Goal: Task Accomplishment & Management: Manage account settings

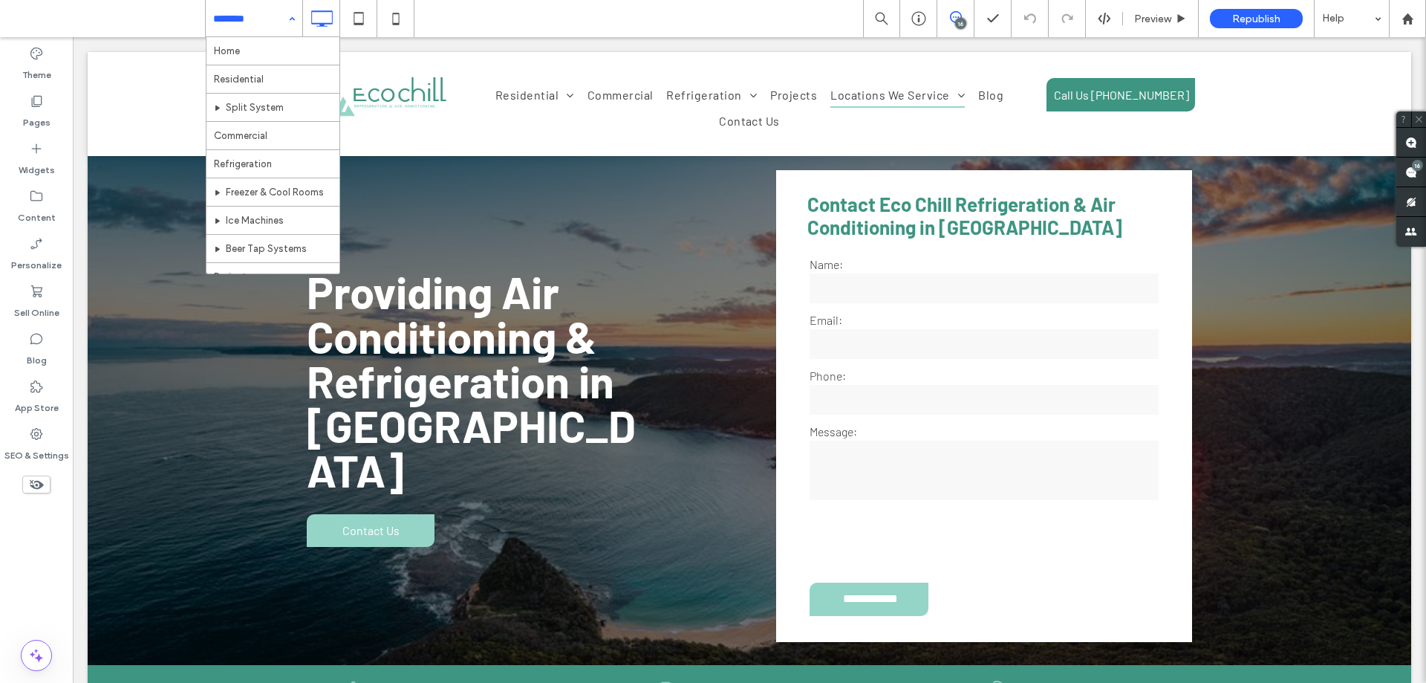
scroll to position [270, 0]
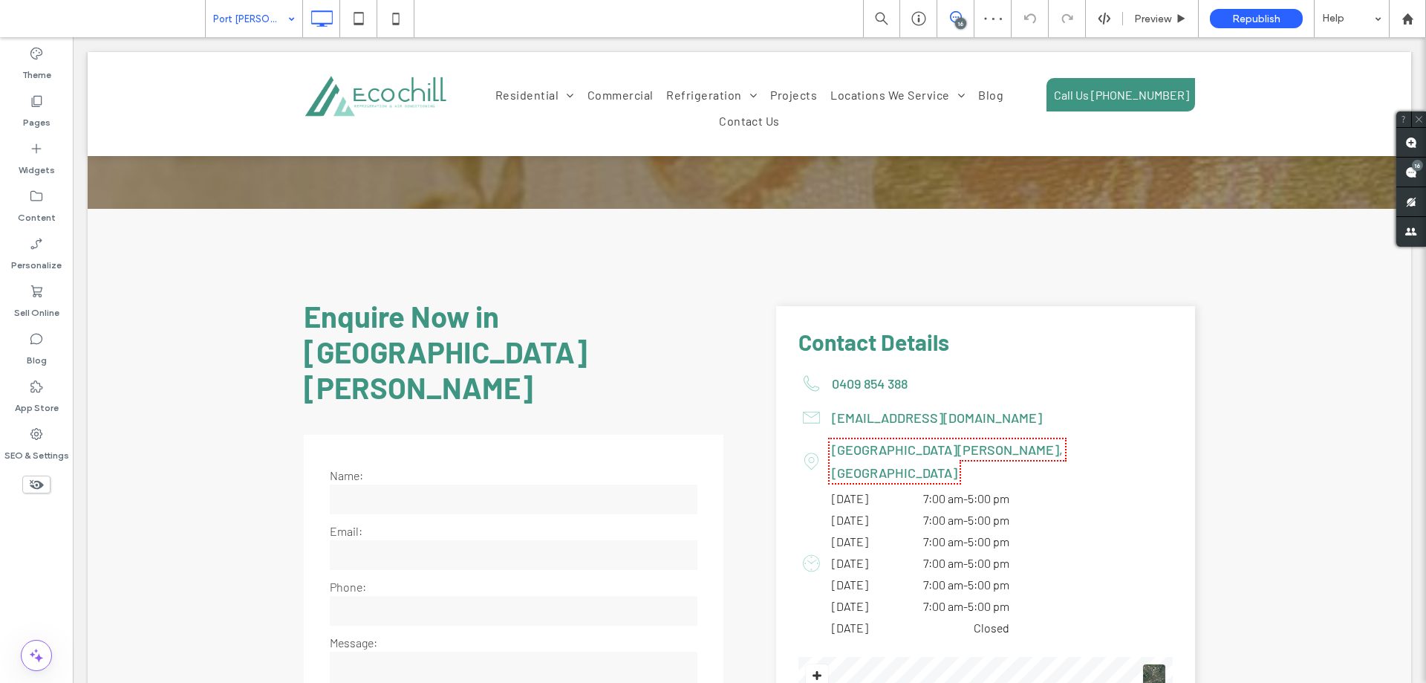
scroll to position [3566, 0]
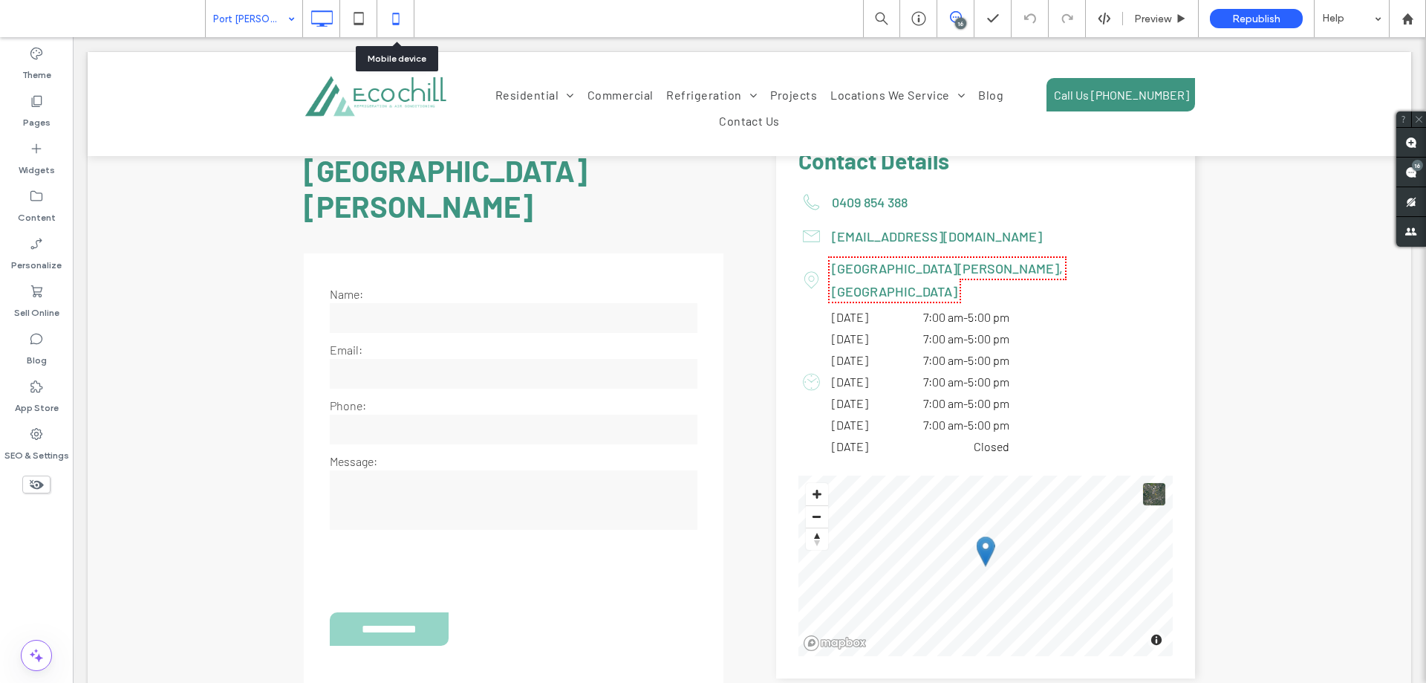
click at [403, 30] on icon at bounding box center [396, 19] width 30 height 30
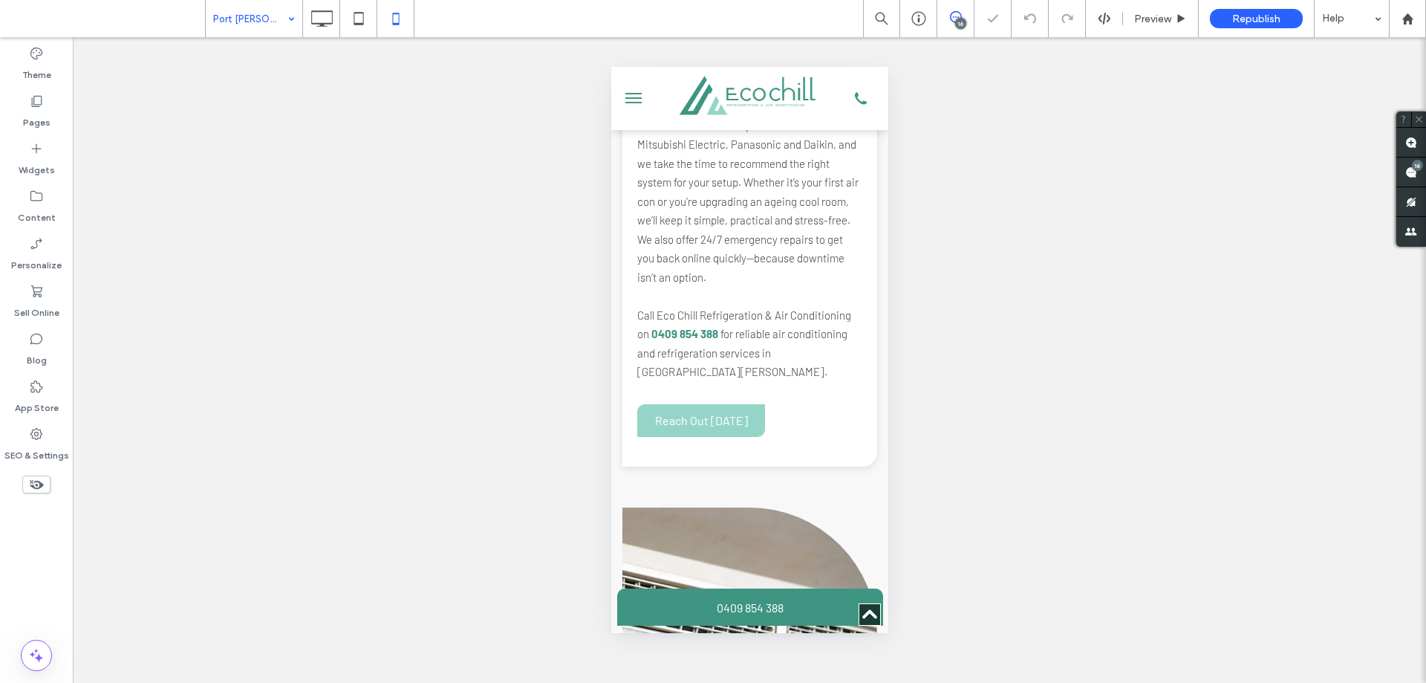
scroll to position [2079, 0]
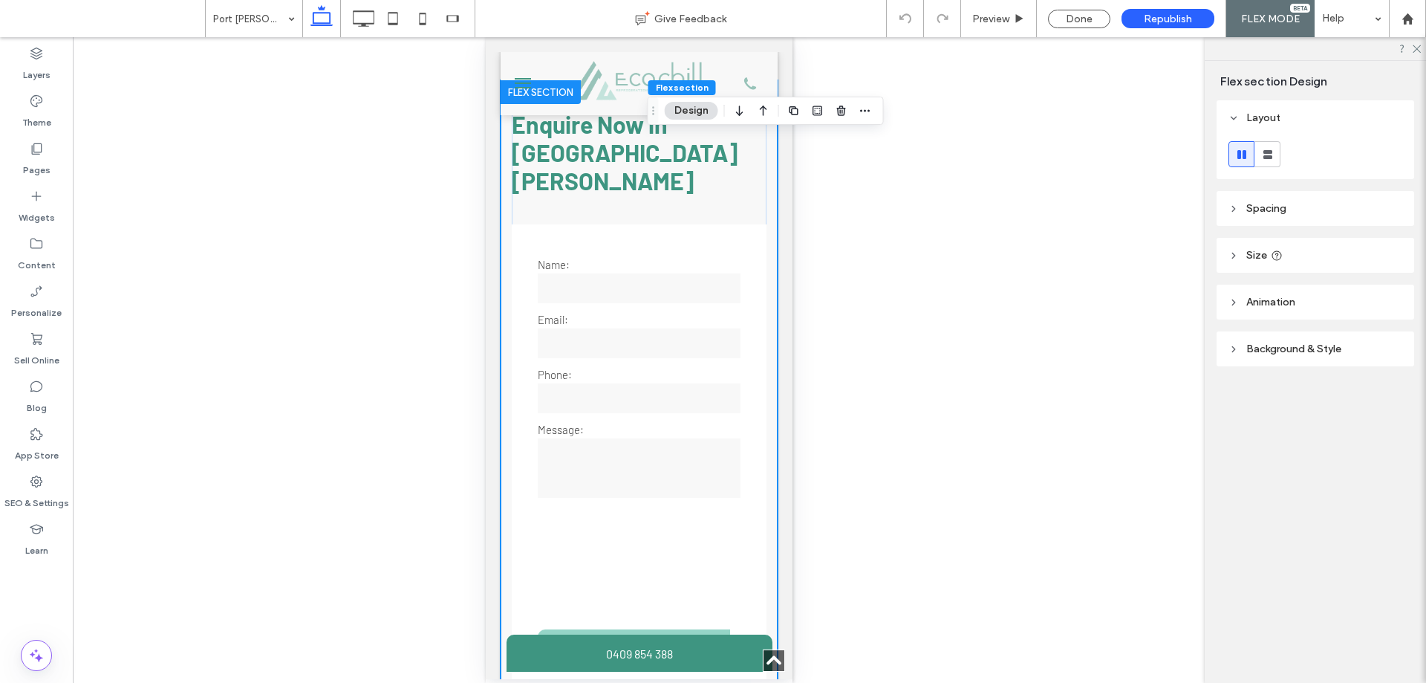
scroll to position [7320, 0]
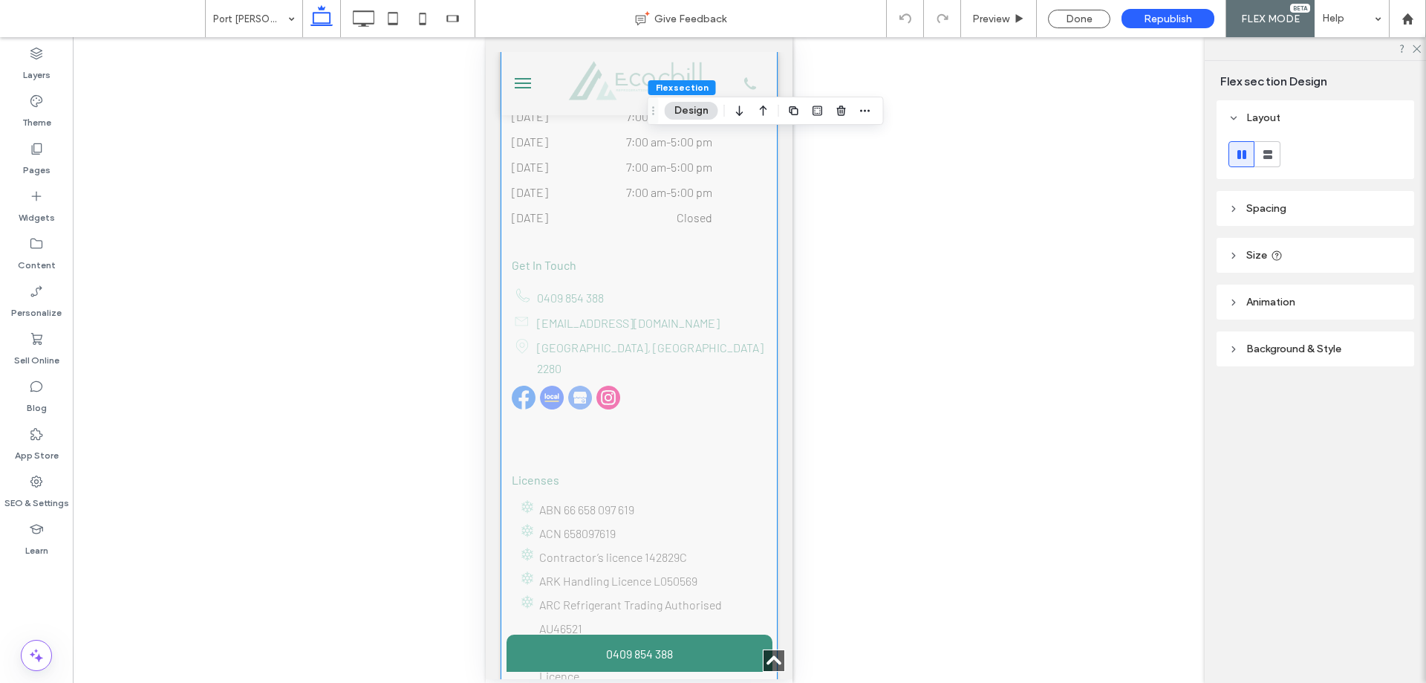
type input "**"
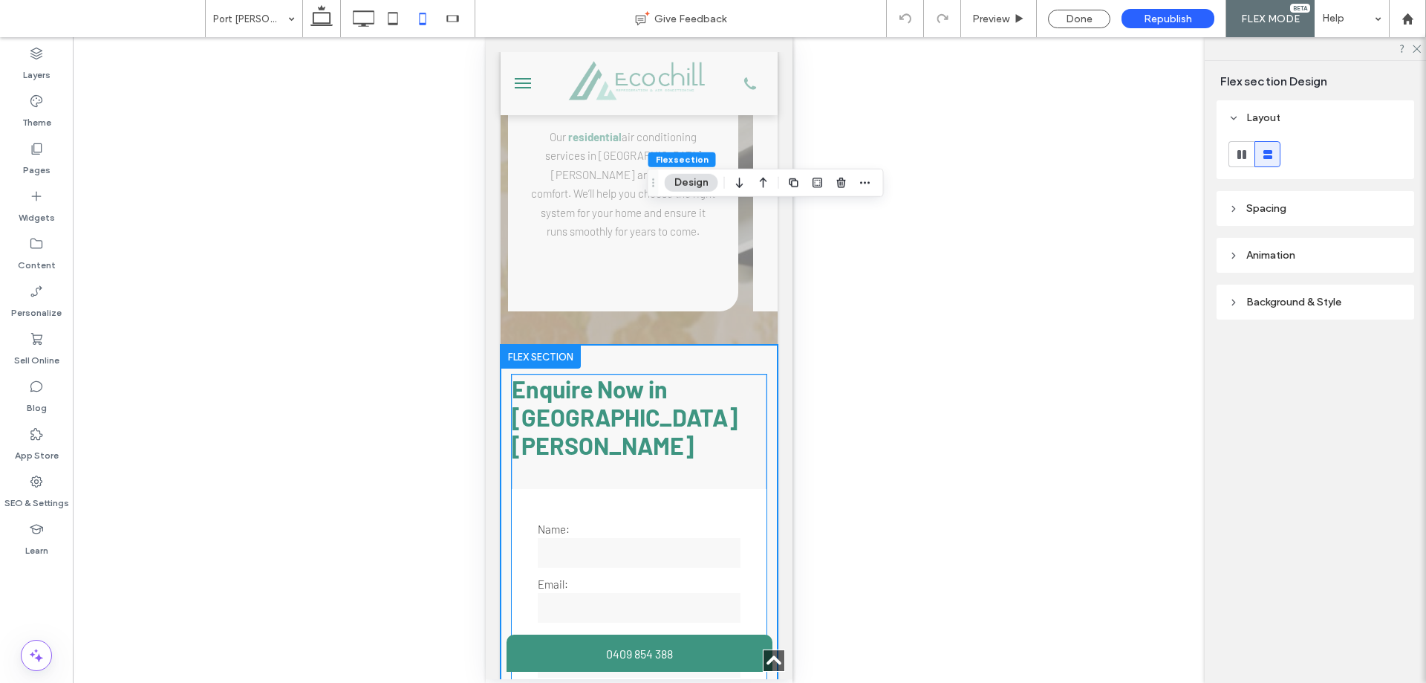
scroll to position [3531, 0]
click at [599, 375] on span "Enquire Now in [GEOGRAPHIC_DATA][PERSON_NAME]" at bounding box center [624, 417] width 226 height 85
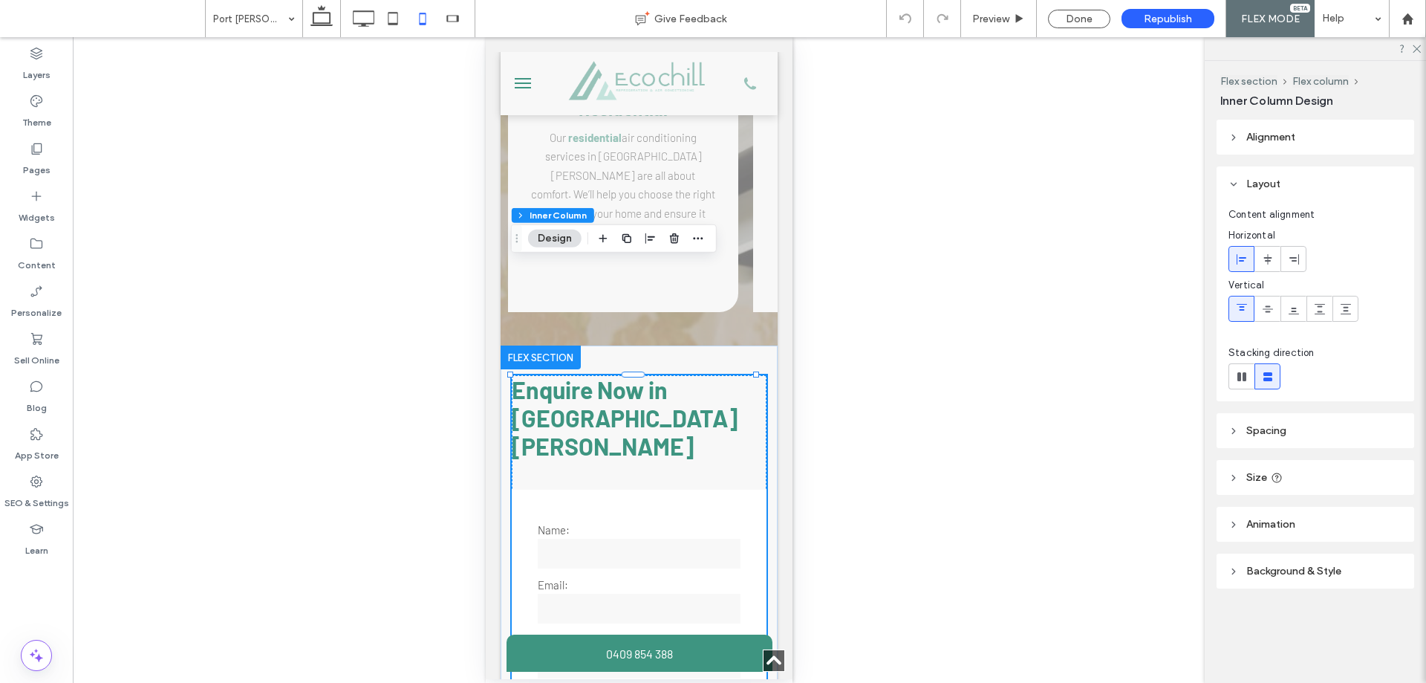
type input "**"
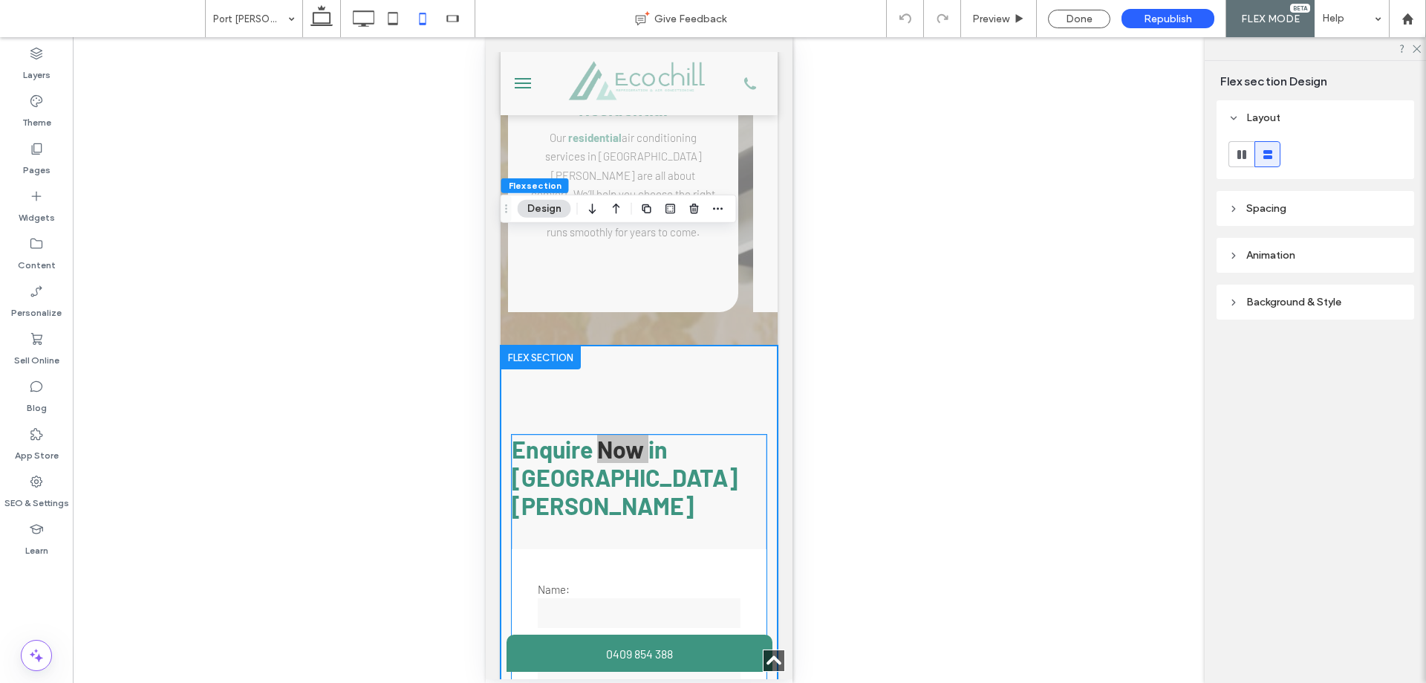
click at [519, 435] on span "Enquire Now in [GEOGRAPHIC_DATA][PERSON_NAME]" at bounding box center [624, 477] width 226 height 85
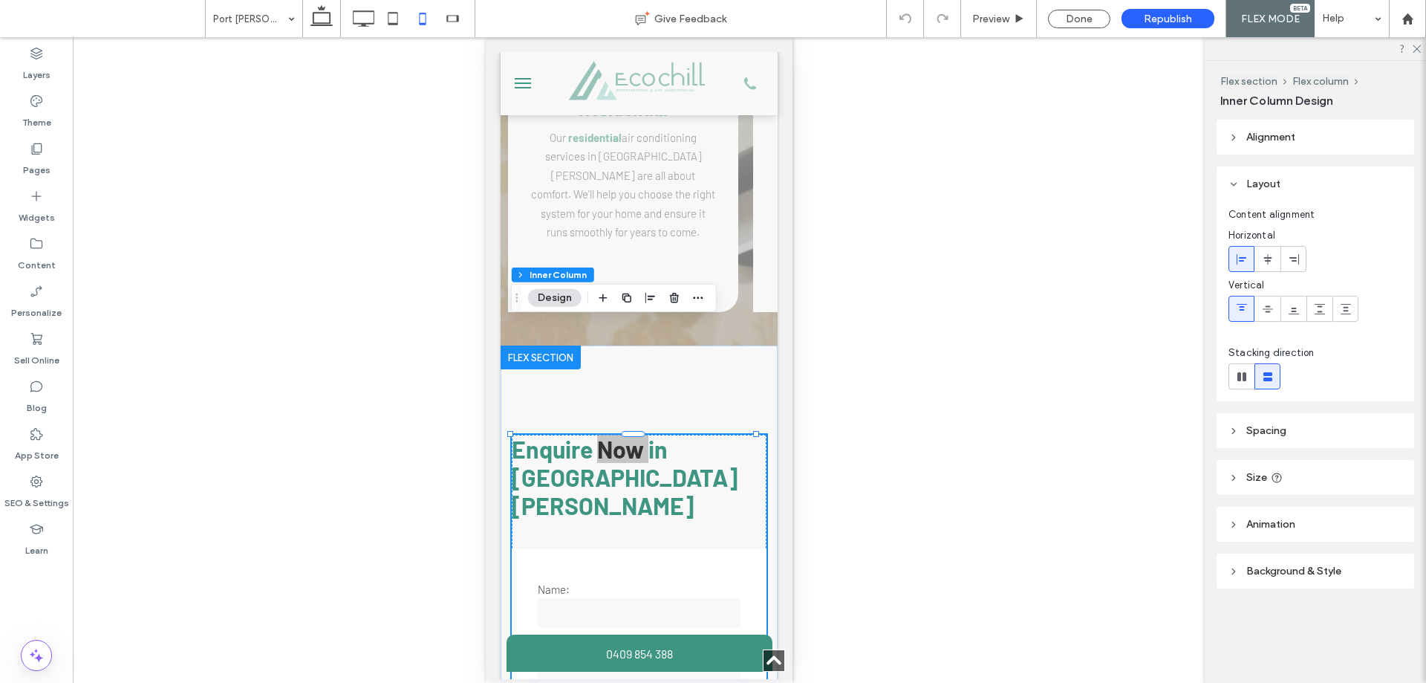
type input "**"
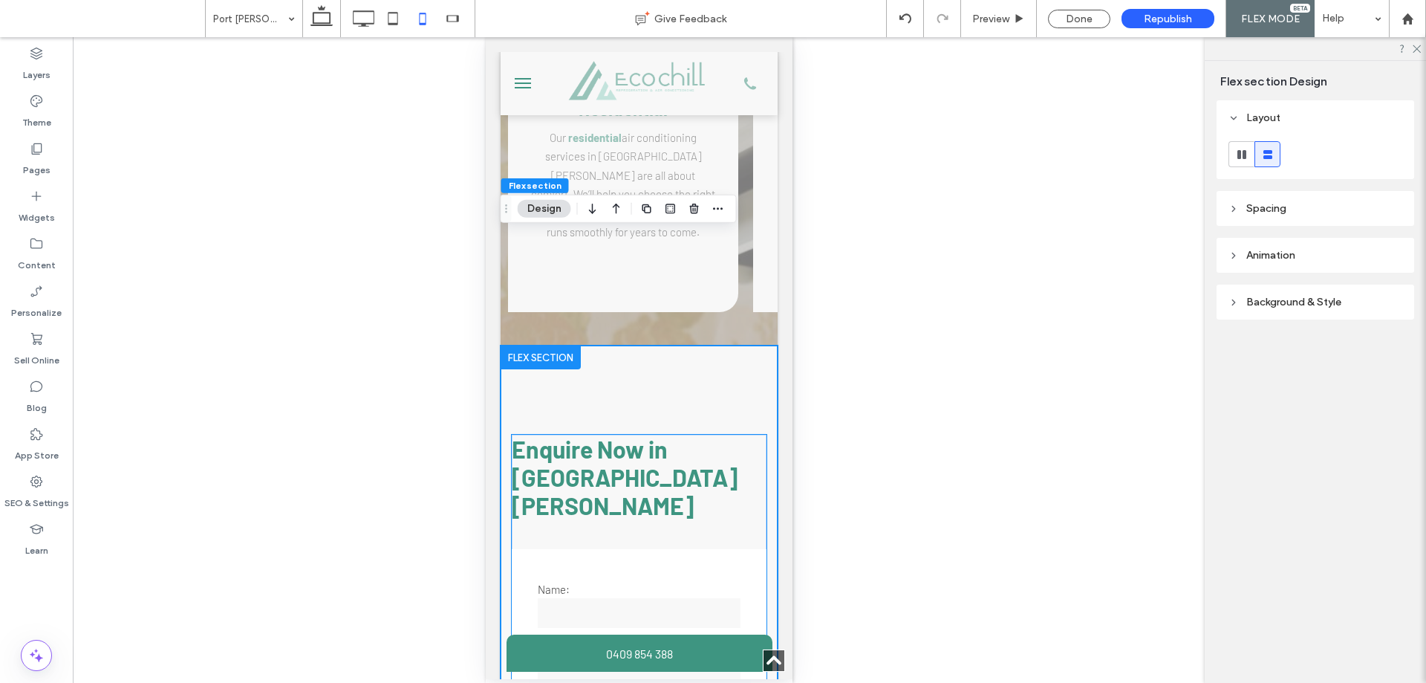
click at [615, 435] on span "Enquire Now in [GEOGRAPHIC_DATA][PERSON_NAME]" at bounding box center [624, 477] width 226 height 85
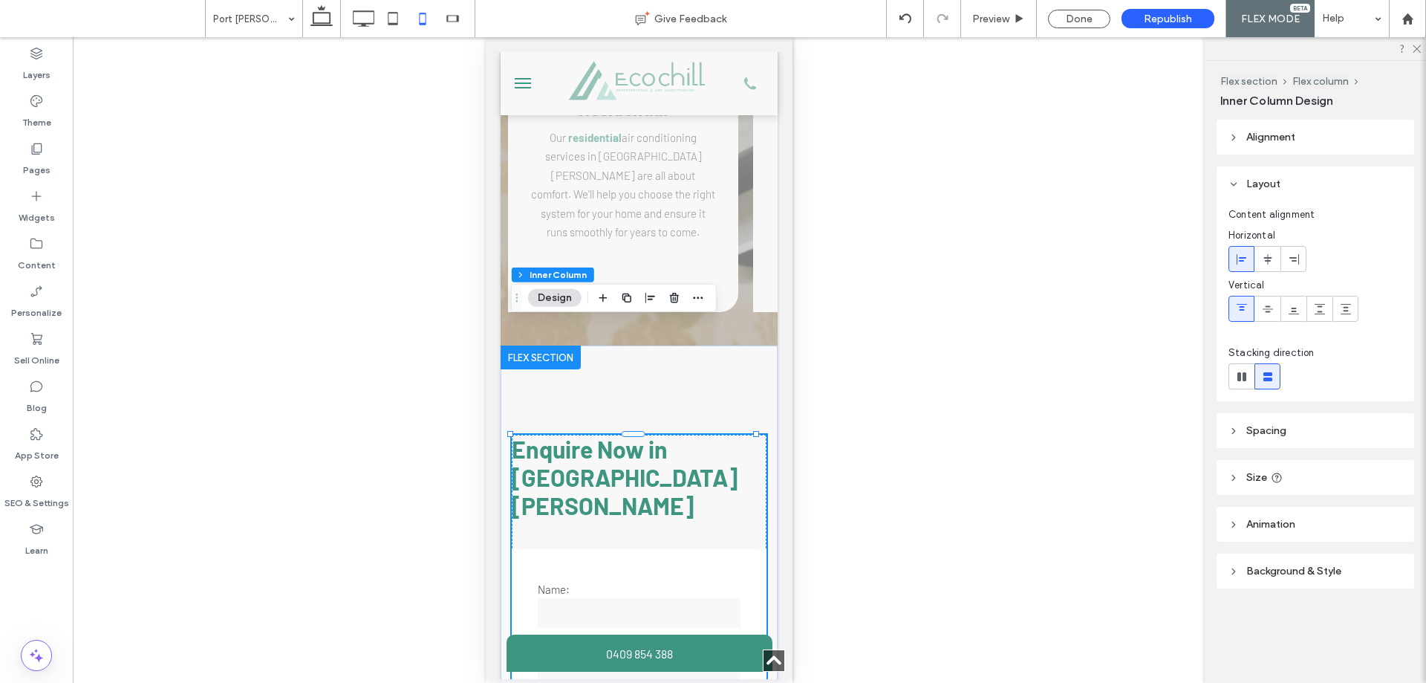
click at [615, 435] on span "Enquire Now in [GEOGRAPHIC_DATA][PERSON_NAME]" at bounding box center [624, 477] width 226 height 85
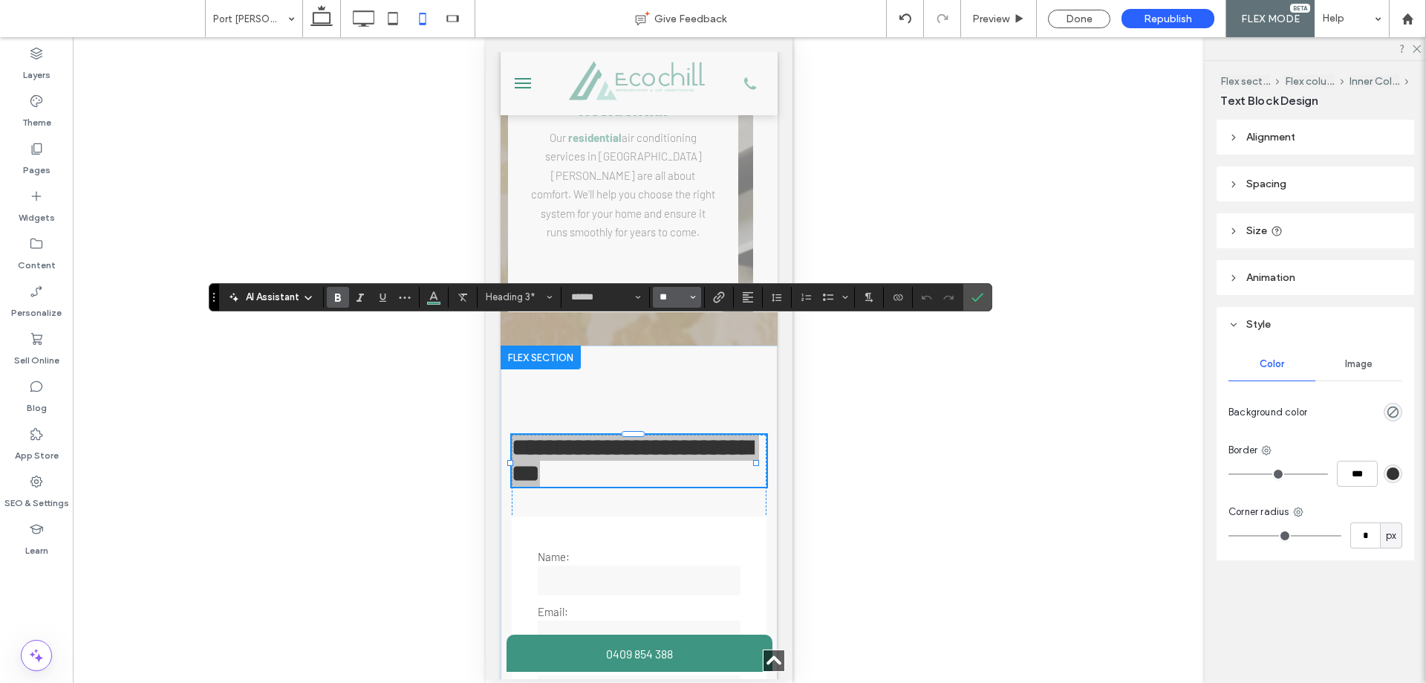
click at [666, 296] on input "**" at bounding box center [672, 297] width 29 height 12
type input "**"
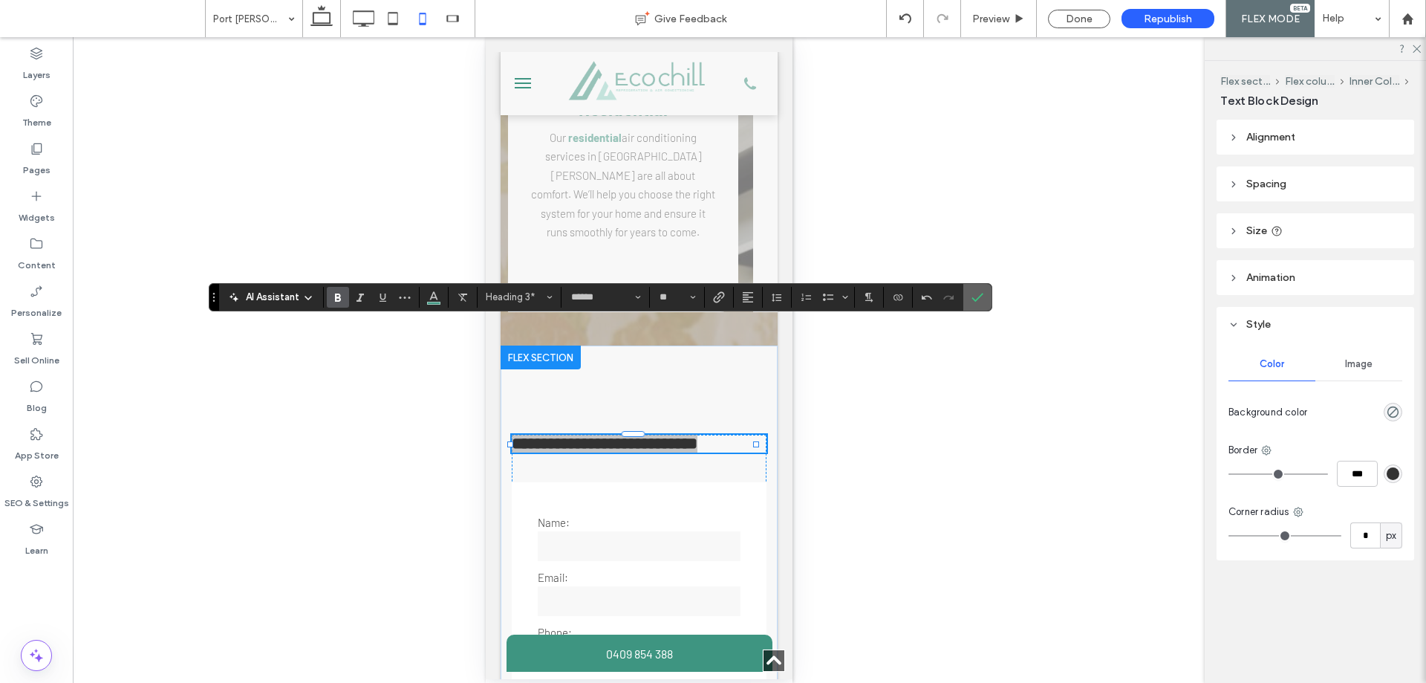
click at [981, 293] on icon "Confirm" at bounding box center [978, 297] width 12 height 12
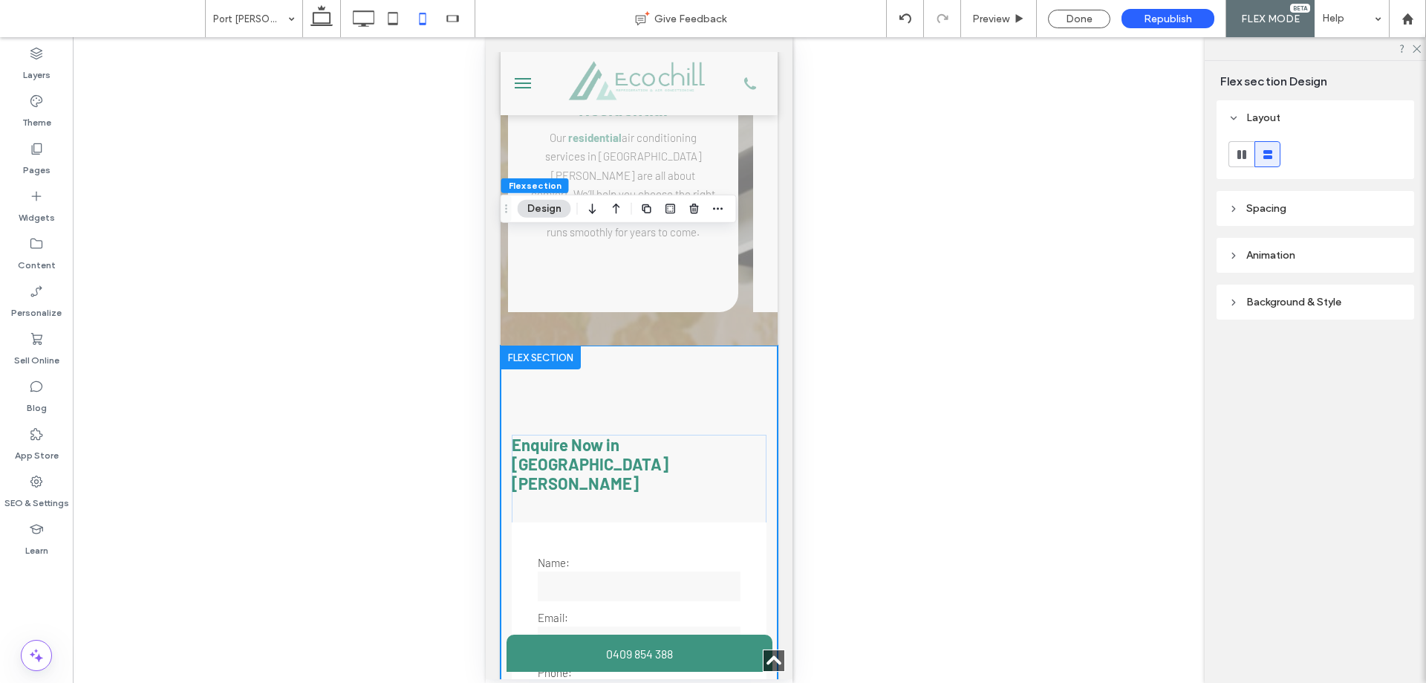
click at [1268, 215] on header "Spacing" at bounding box center [1316, 208] width 198 height 35
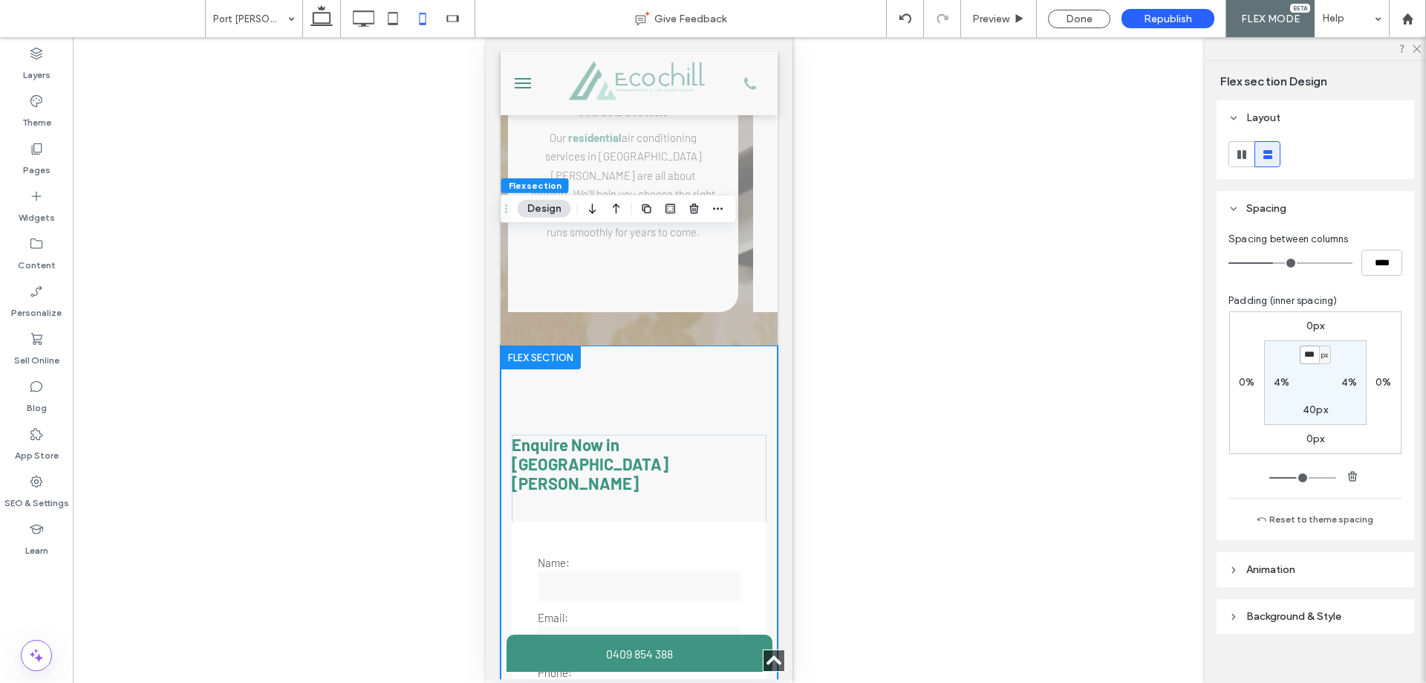
click at [1310, 356] on input "***" at bounding box center [1309, 354] width 19 height 19
type input "**"
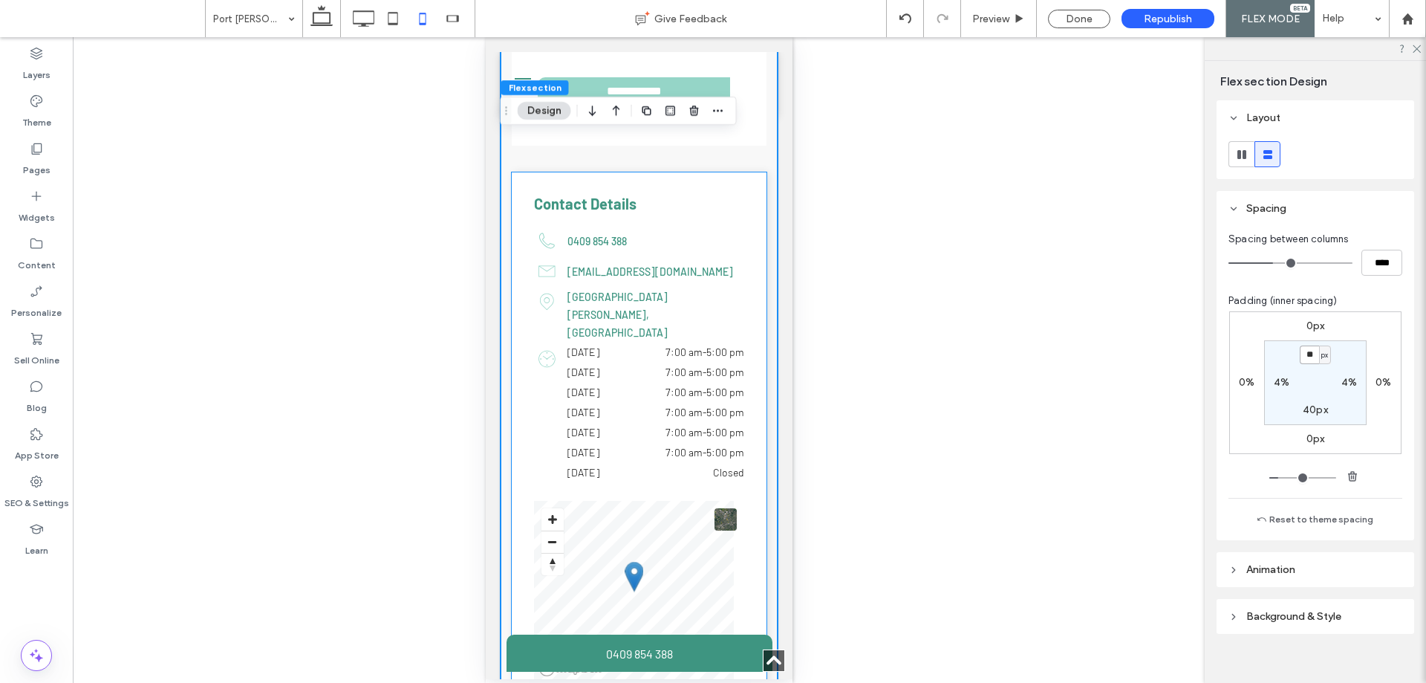
scroll to position [4349, 0]
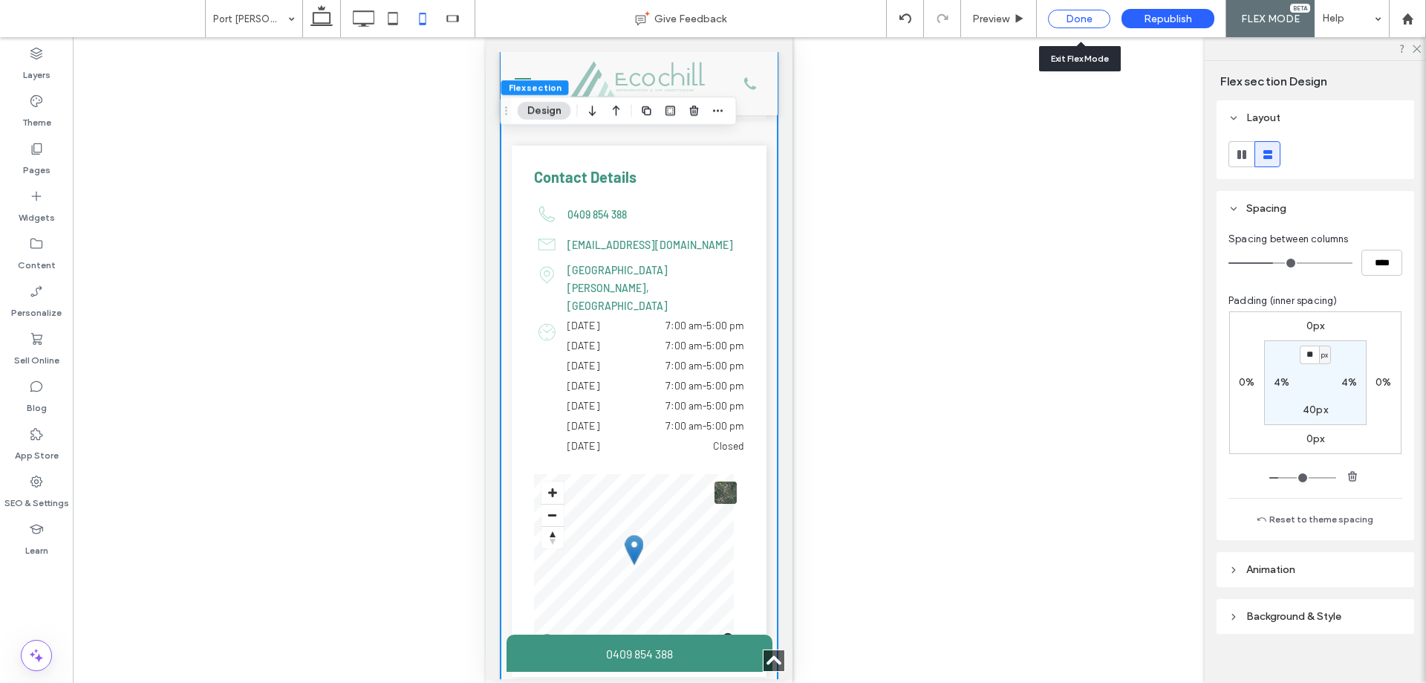
click at [1106, 14] on div "Done" at bounding box center [1079, 19] width 62 height 19
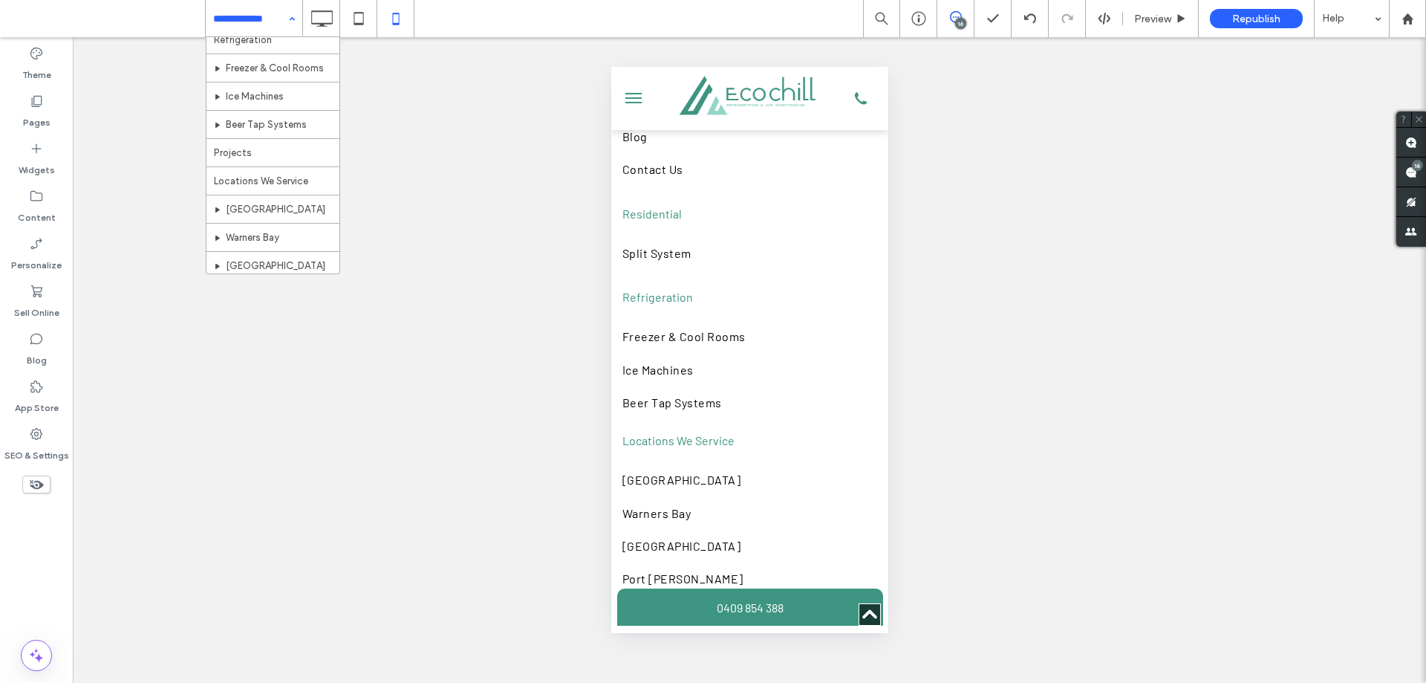
scroll to position [270, 0]
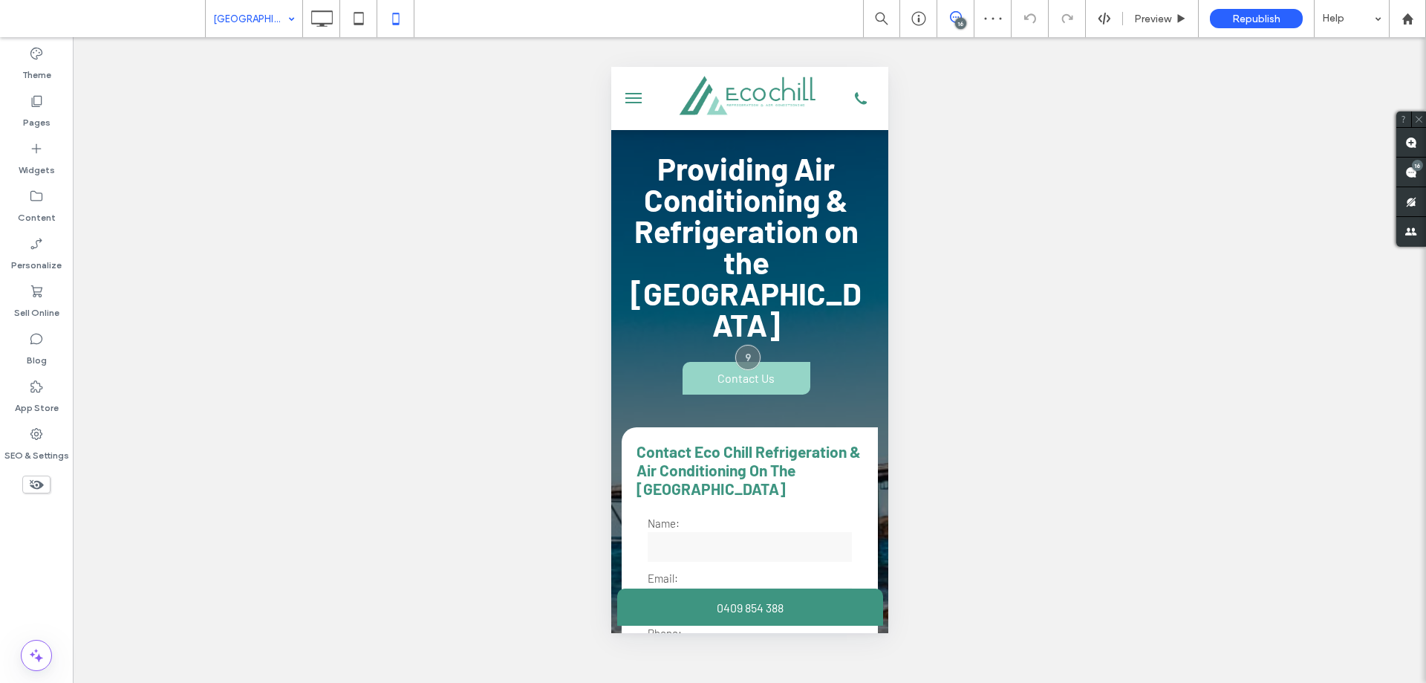
click at [273, 452] on div "Unhide? Yes Unhide? Yes Unhide? Yes Unhide? Yes Unhide? Yes Unhide? Yes Unhide?…" at bounding box center [749, 360] width 1353 height 646
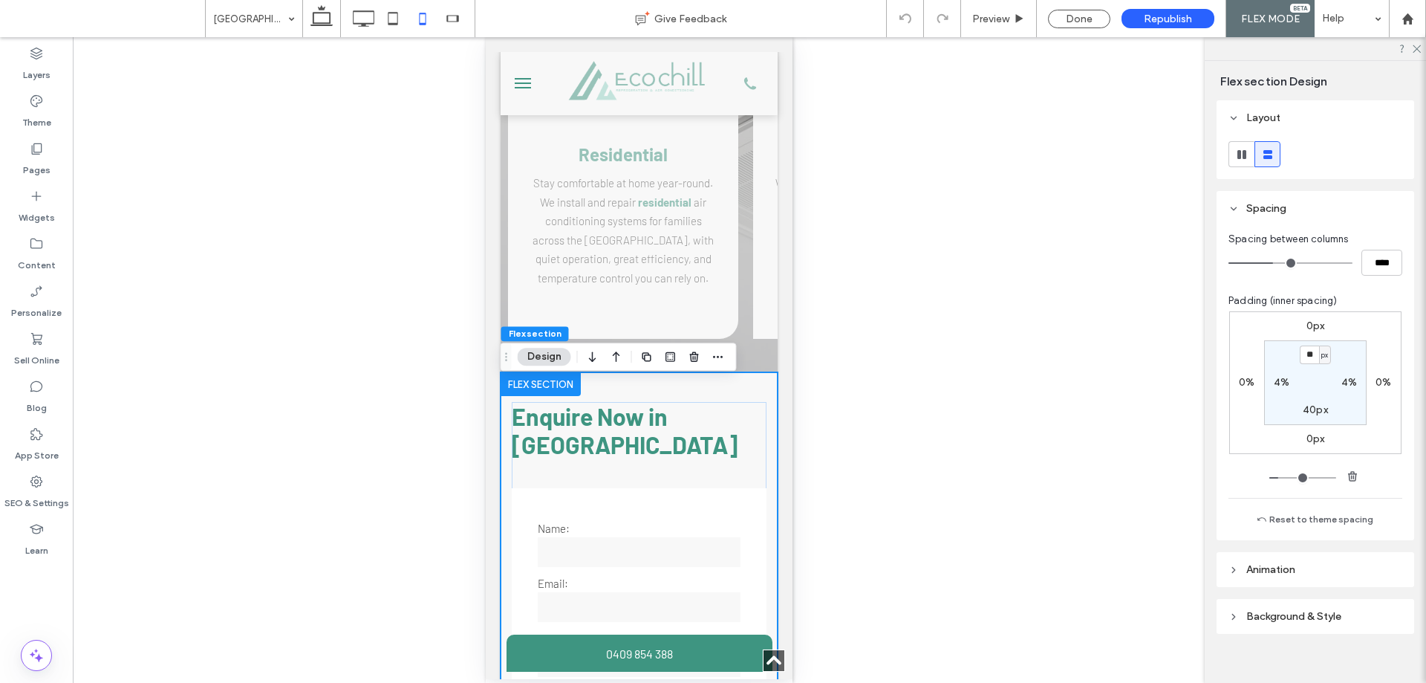
scroll to position [3358, 0]
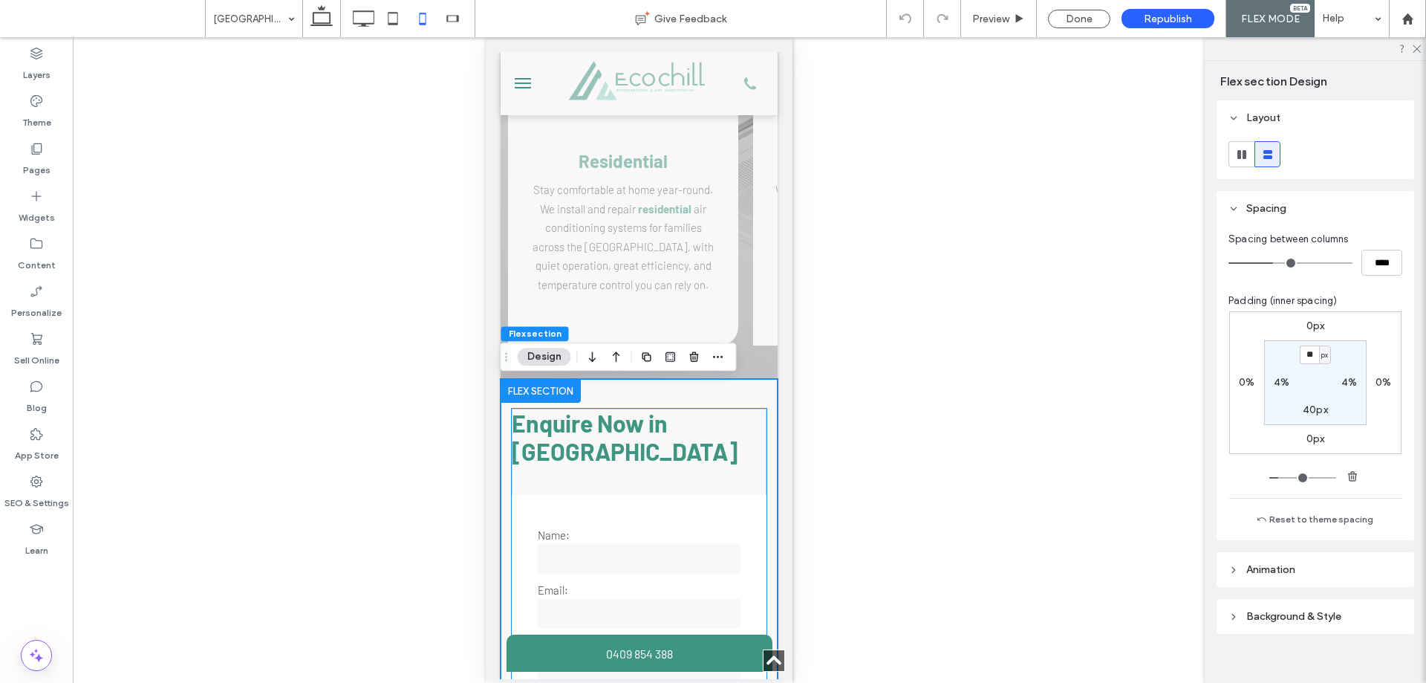
click at [623, 446] on h3 "Enquire Now in [GEOGRAPHIC_DATA]" at bounding box center [638, 437] width 255 height 56
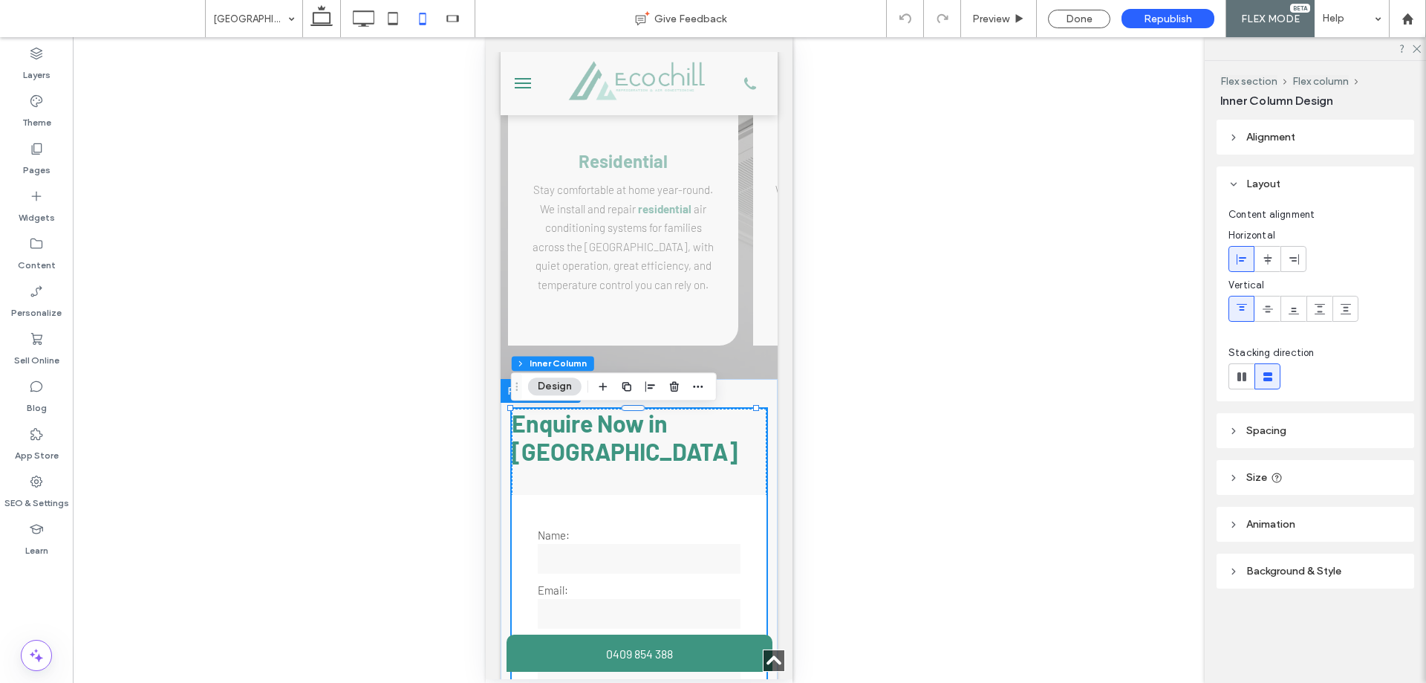
click at [623, 446] on h3 "Enquire Now in [GEOGRAPHIC_DATA]" at bounding box center [638, 437] width 255 height 56
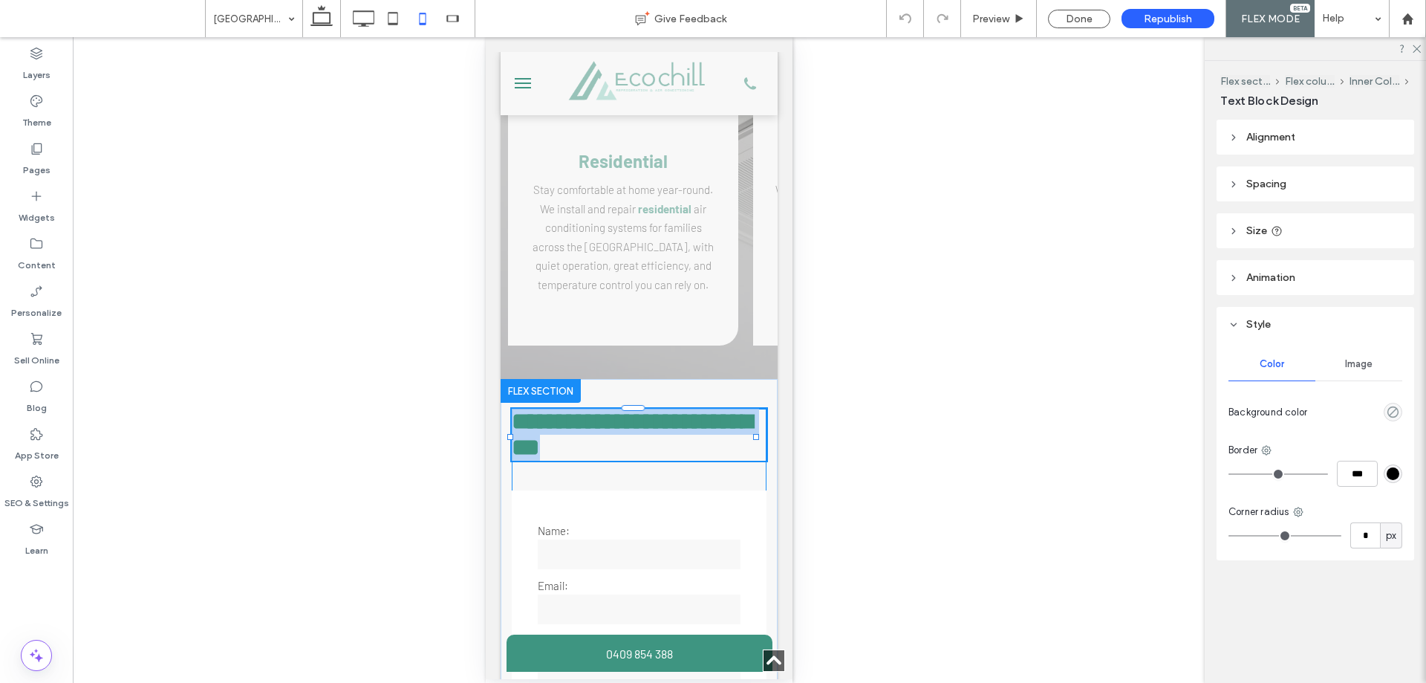
type input "******"
type input "**"
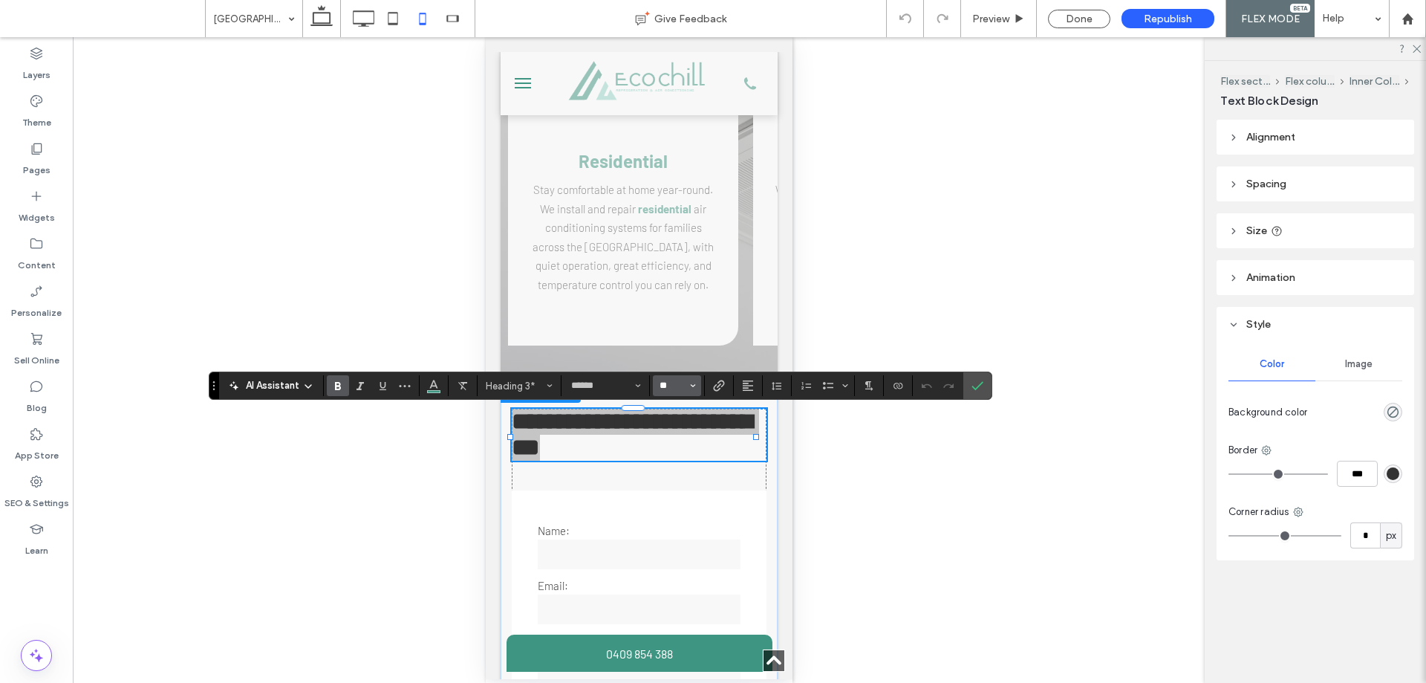
click at [666, 385] on input "**" at bounding box center [672, 386] width 29 height 12
type input "**"
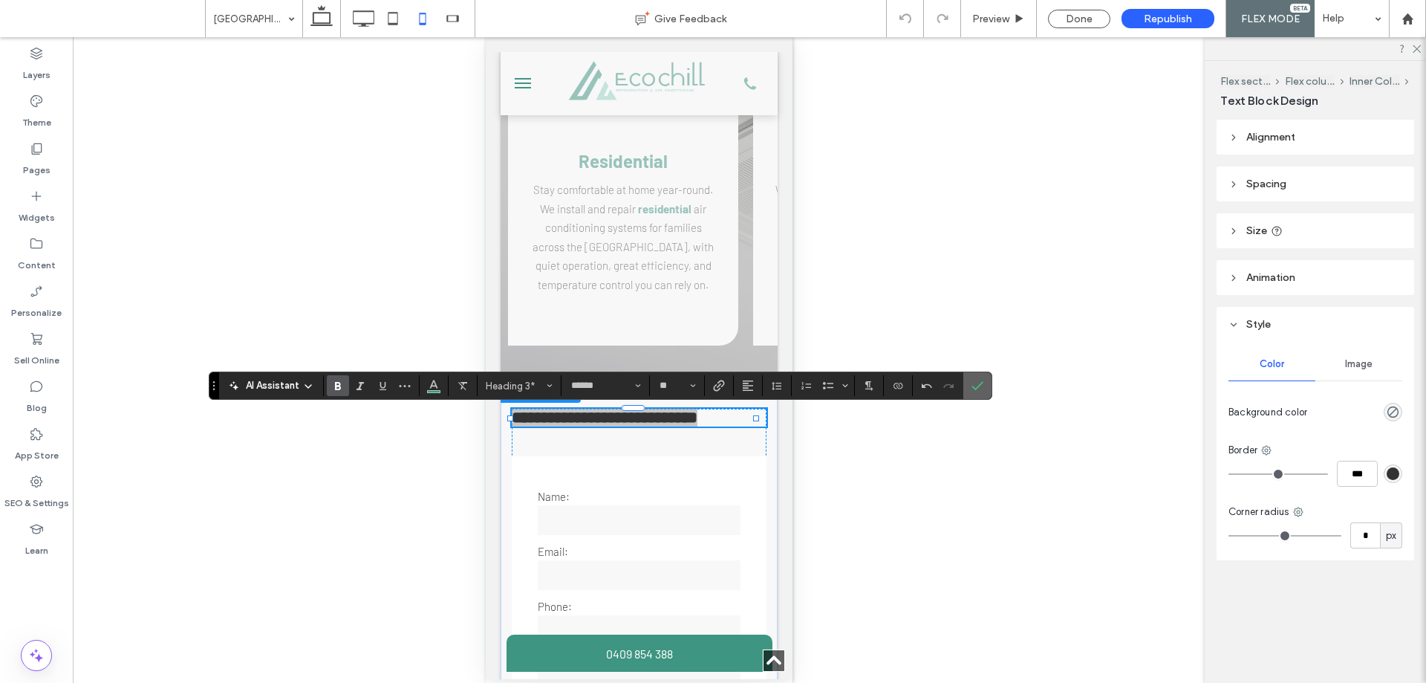
click at [983, 386] on icon "Confirm" at bounding box center [978, 386] width 12 height 12
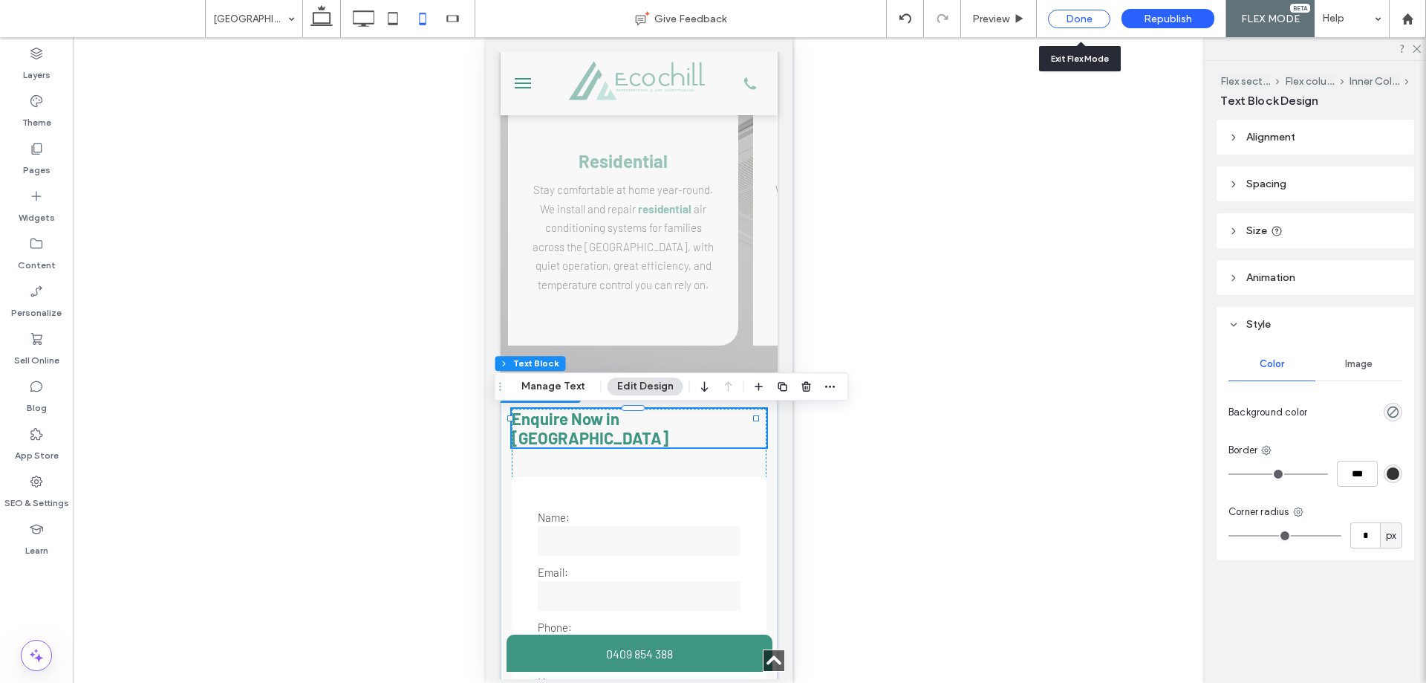
drag, startPoint x: 1060, startPoint y: 19, endPoint x: 17, endPoint y: 206, distance: 1059.6
click at [1060, 19] on div "Done" at bounding box center [1079, 19] width 62 height 19
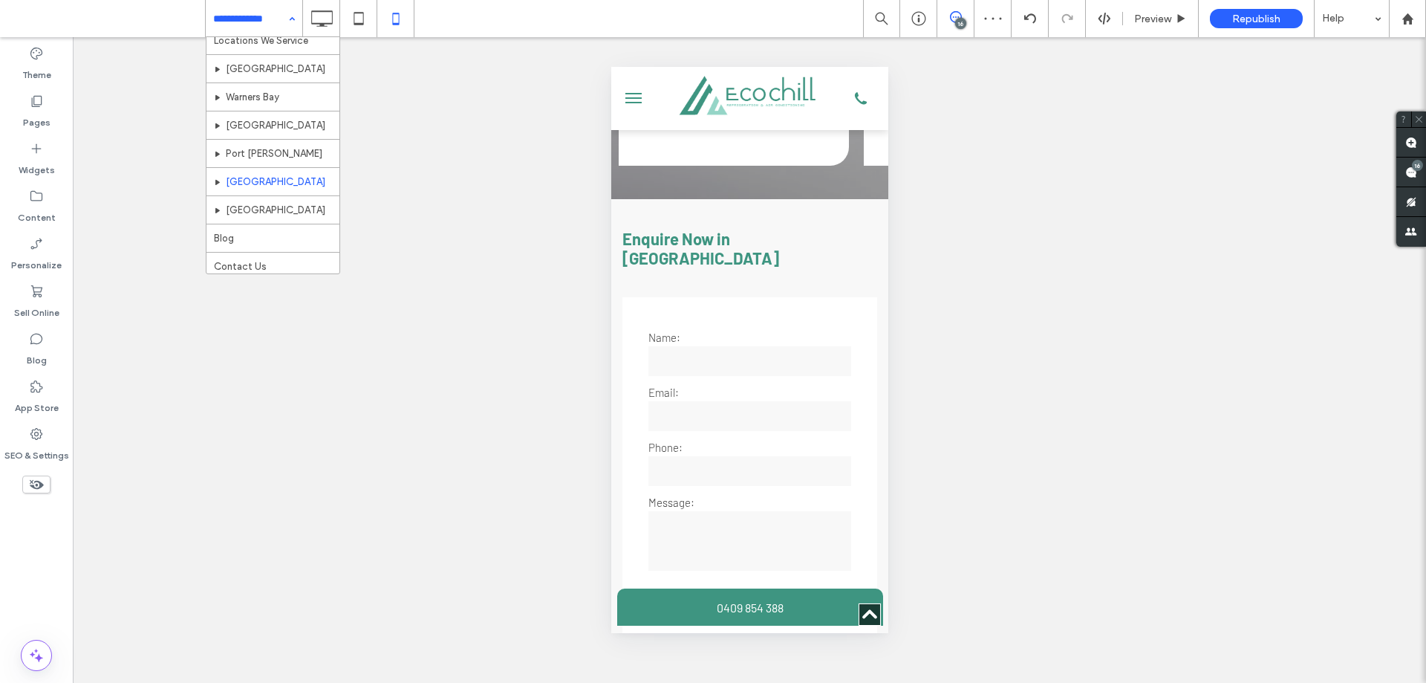
scroll to position [270, 0]
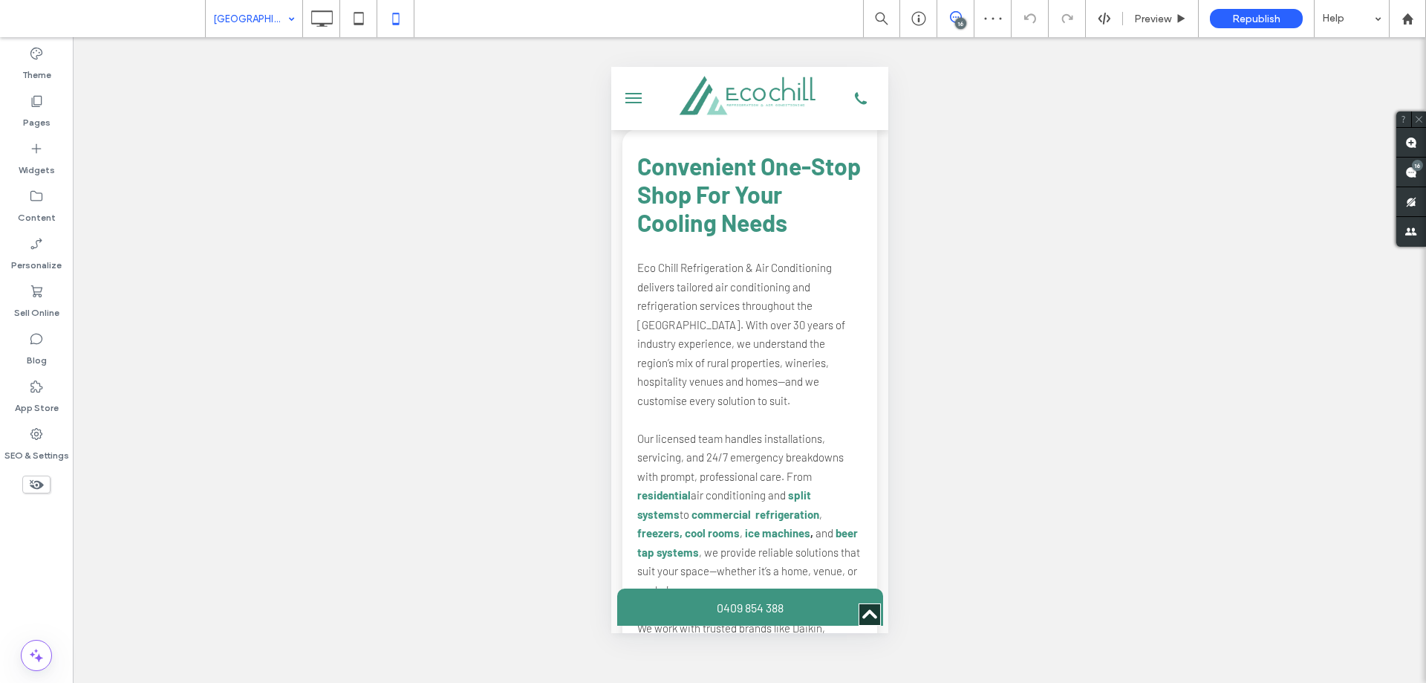
scroll to position [1535, 0]
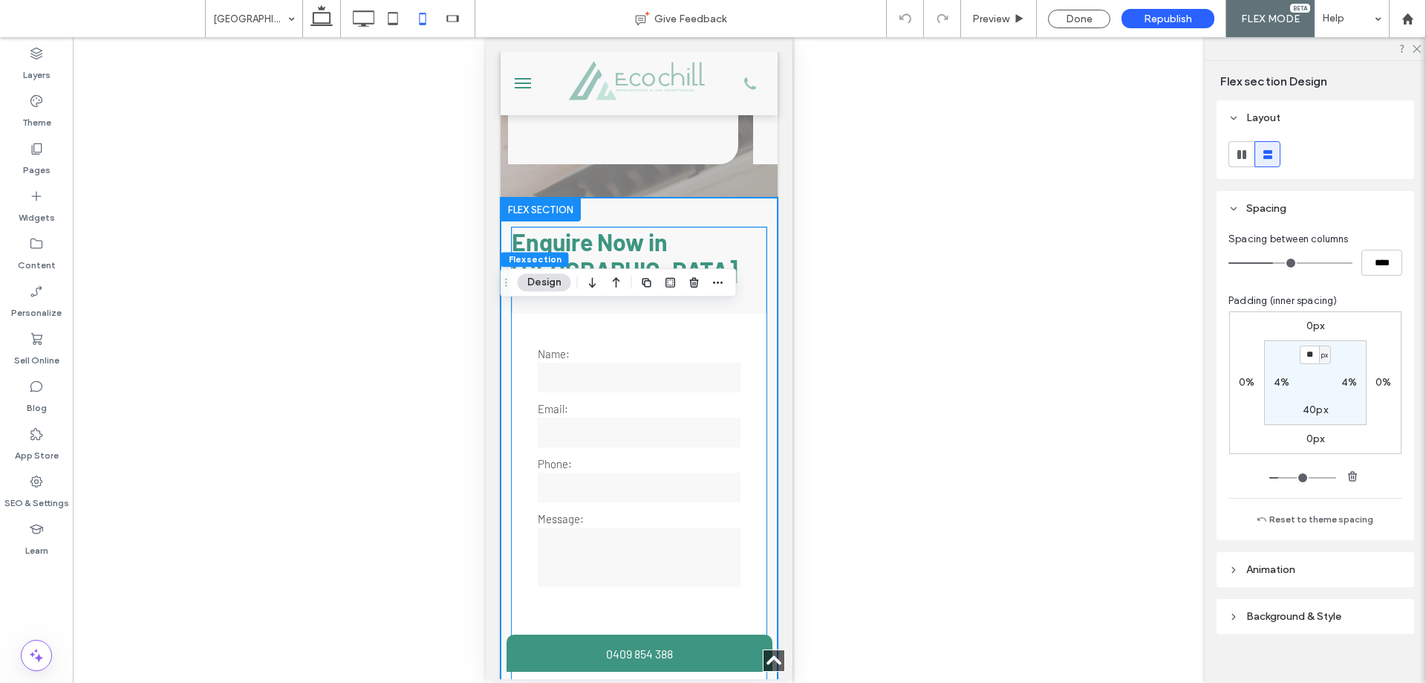
scroll to position [3474, 0]
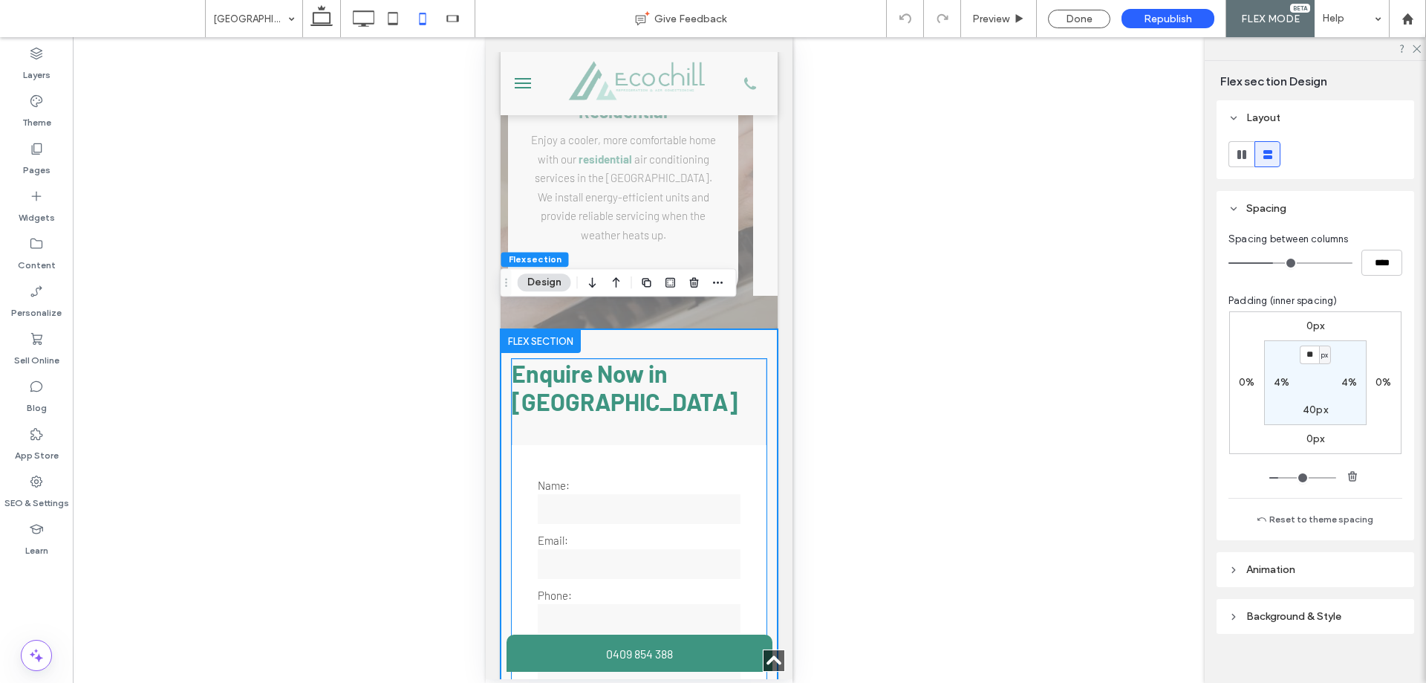
click at [599, 359] on span "Enquire Now in [GEOGRAPHIC_DATA]" at bounding box center [624, 387] width 226 height 56
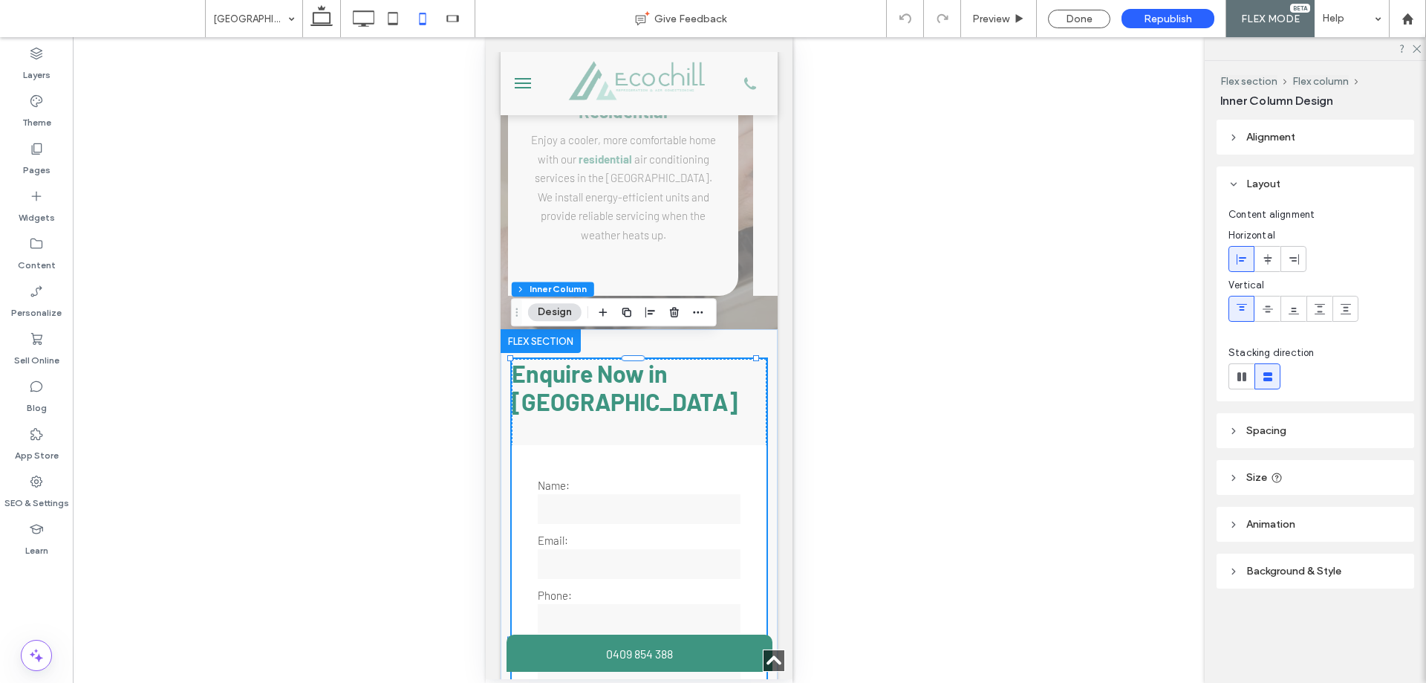
click at [599, 359] on span "Enquire Now in [GEOGRAPHIC_DATA]" at bounding box center [624, 387] width 226 height 56
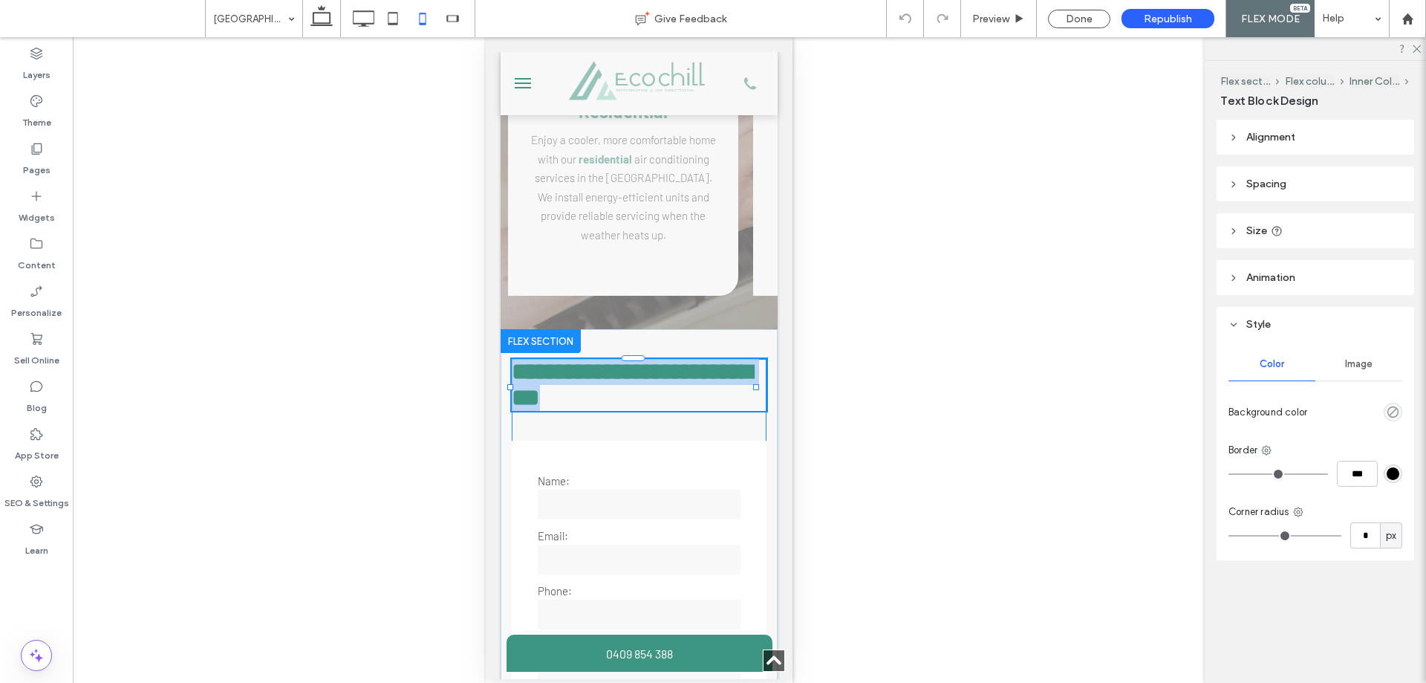
type input "******"
type input "**"
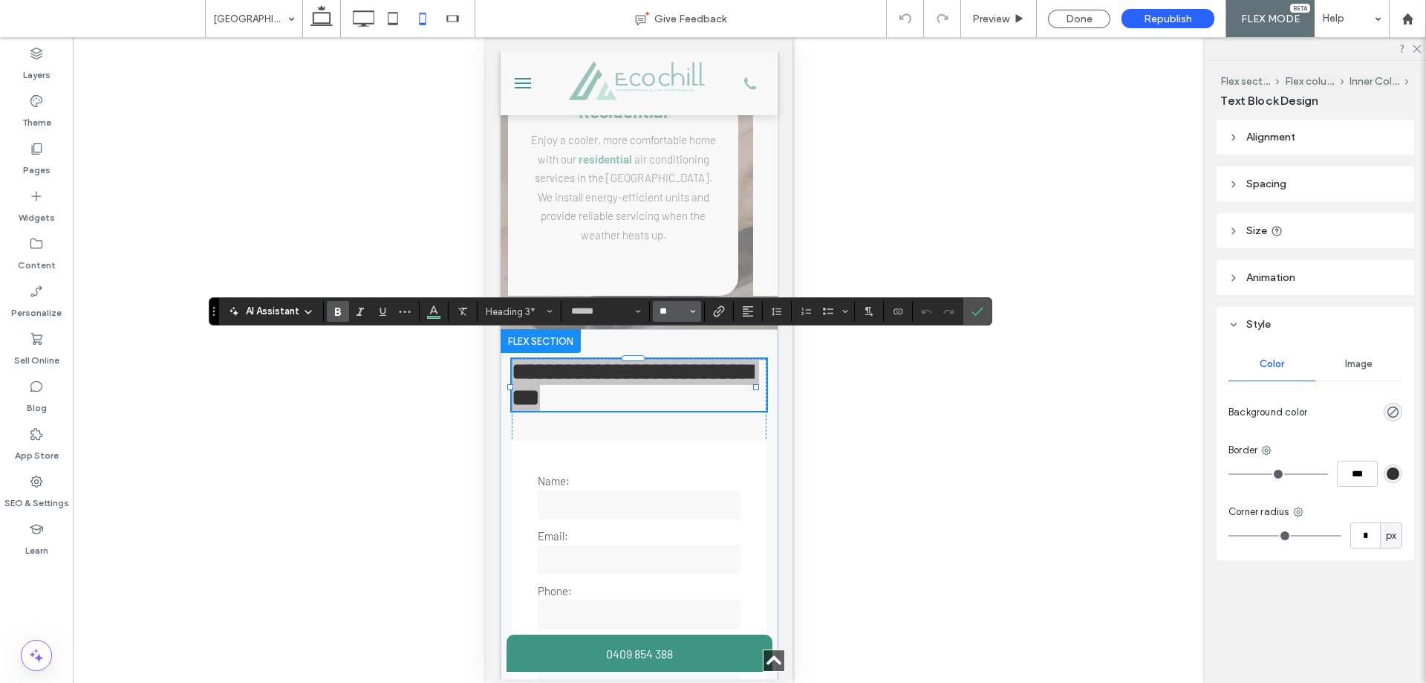
click at [668, 305] on input "**" at bounding box center [672, 311] width 29 height 12
type input "**"
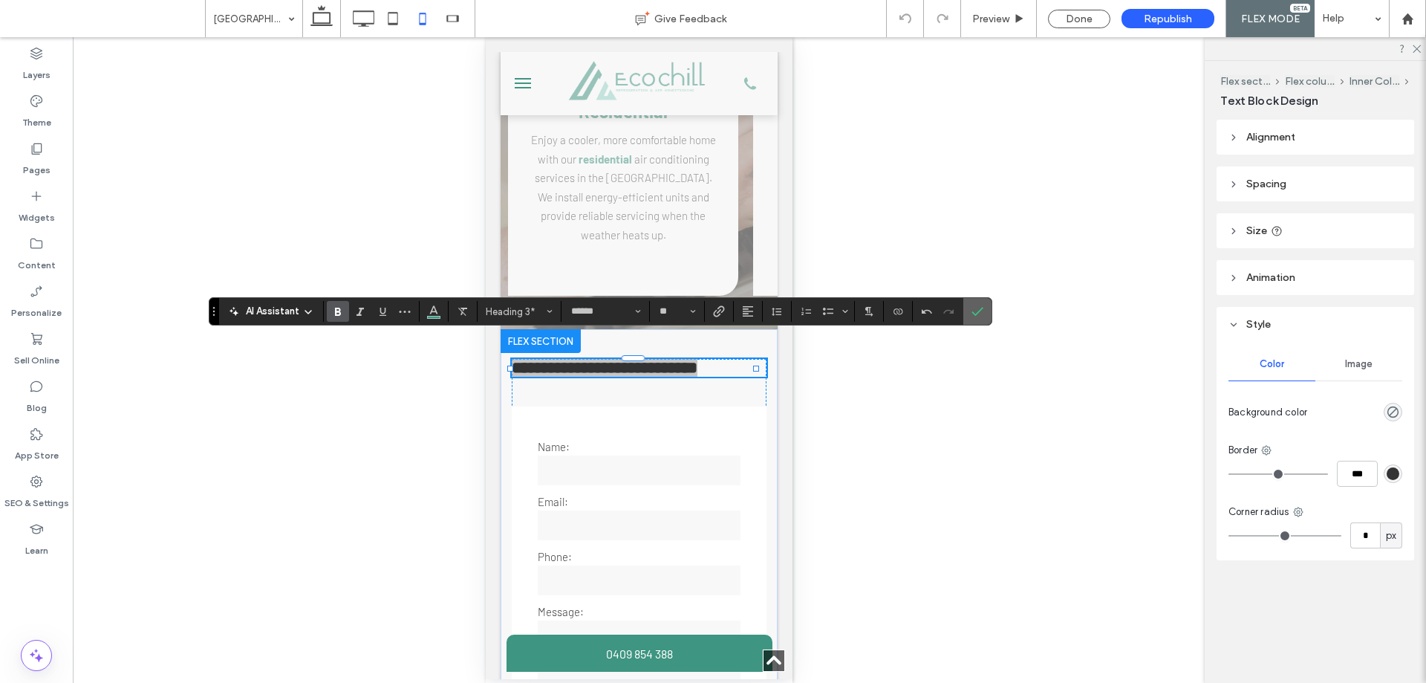
click at [985, 310] on label "Confirm" at bounding box center [977, 311] width 22 height 27
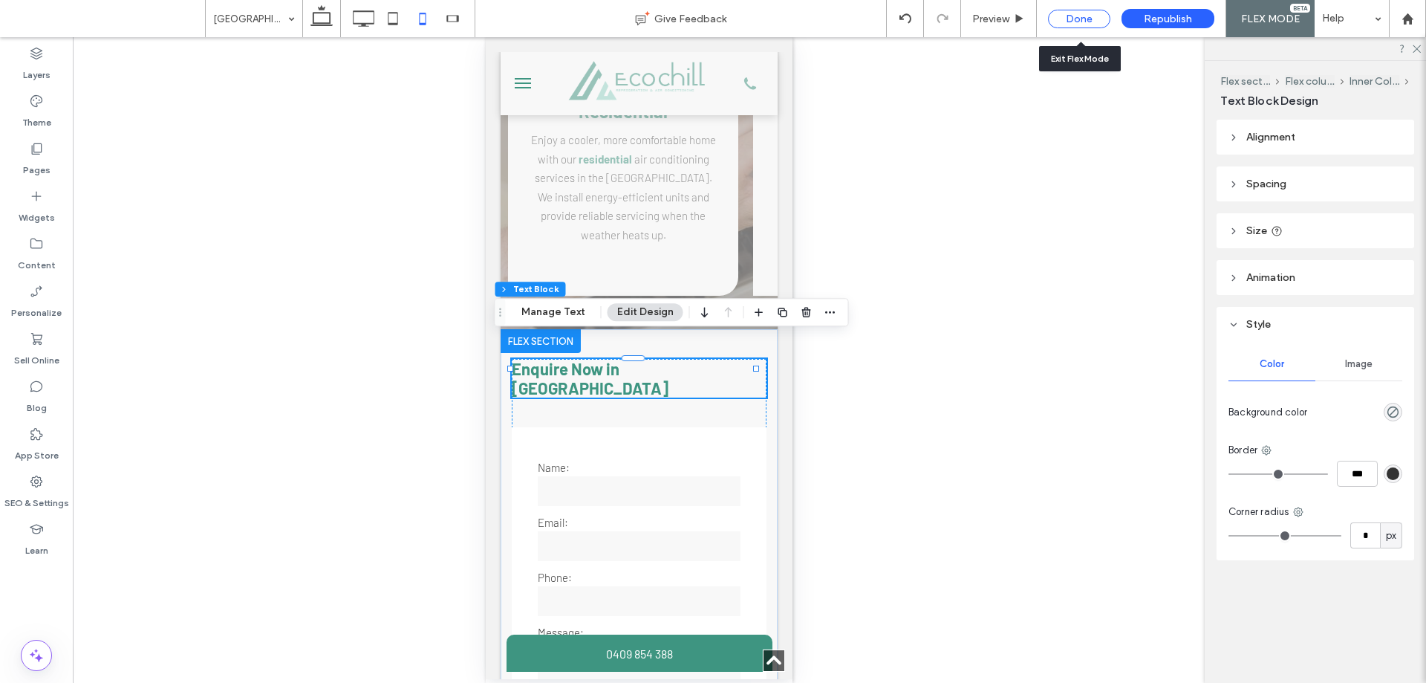
click at [1091, 15] on div "Done" at bounding box center [1079, 19] width 62 height 19
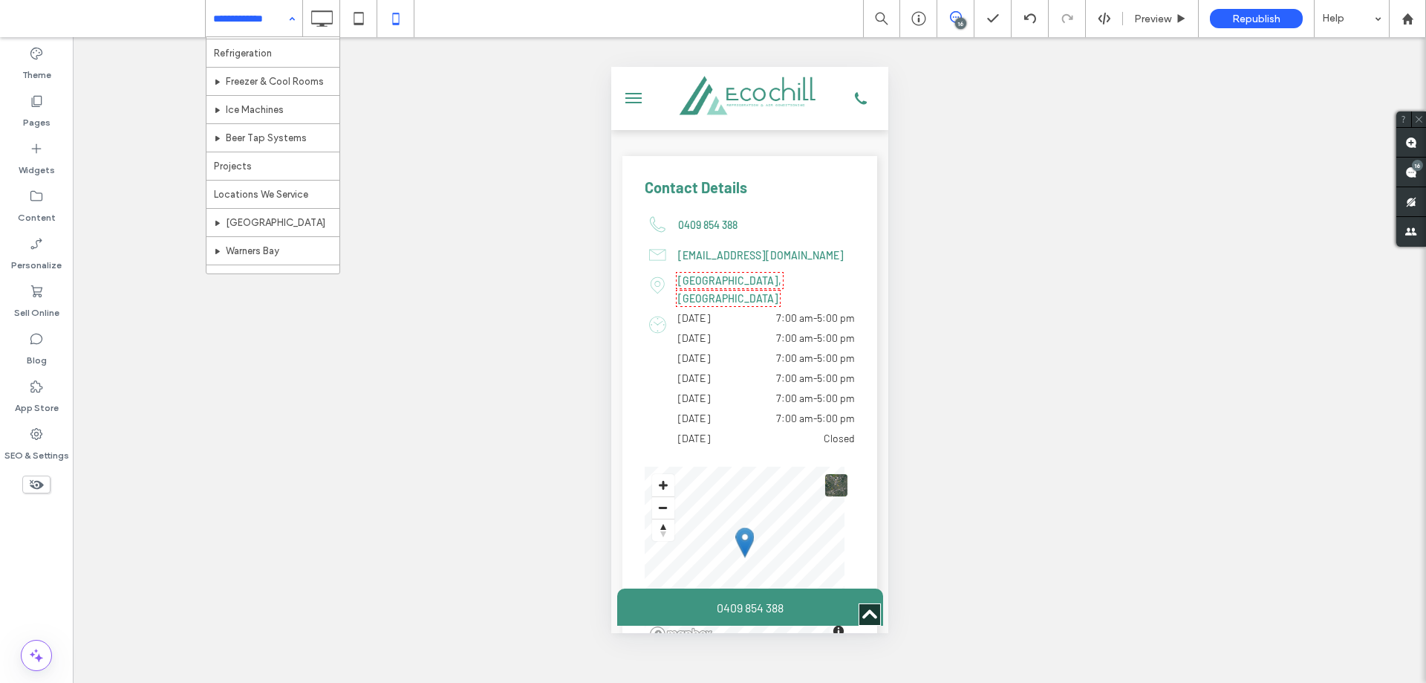
scroll to position [270, 0]
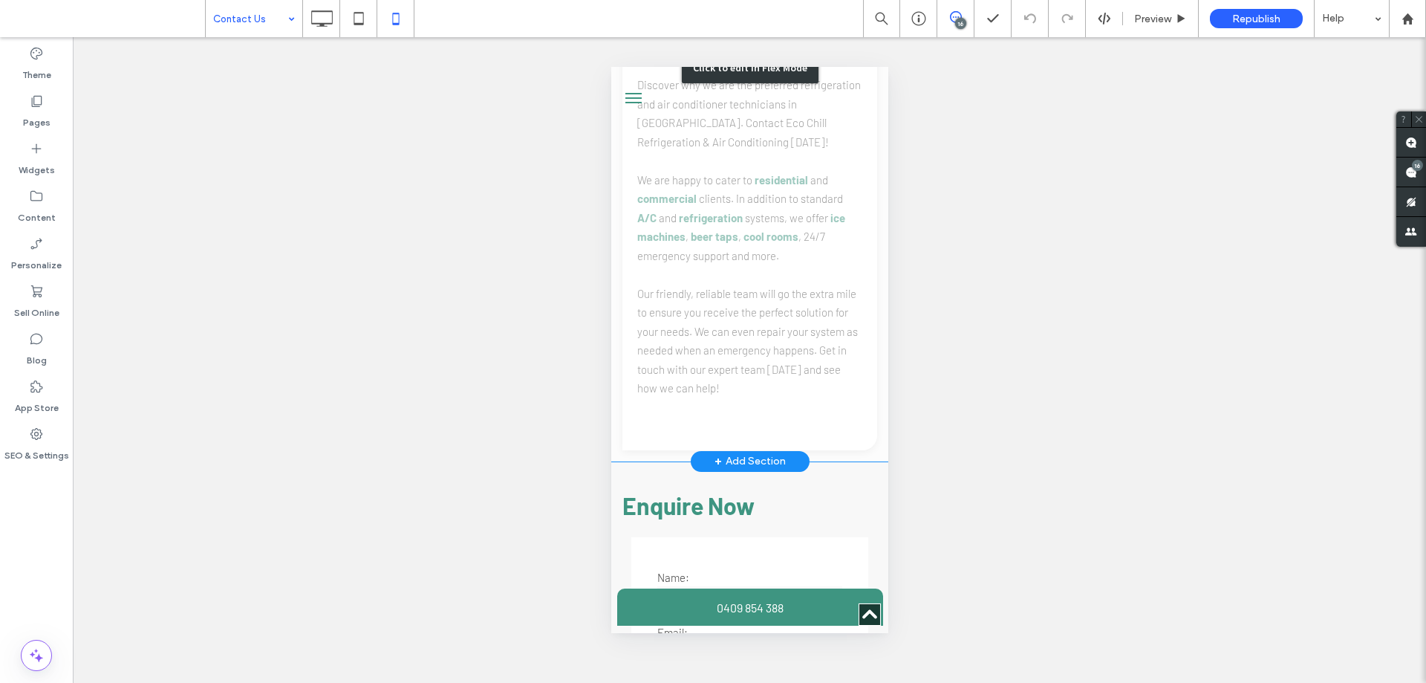
scroll to position [1040, 0]
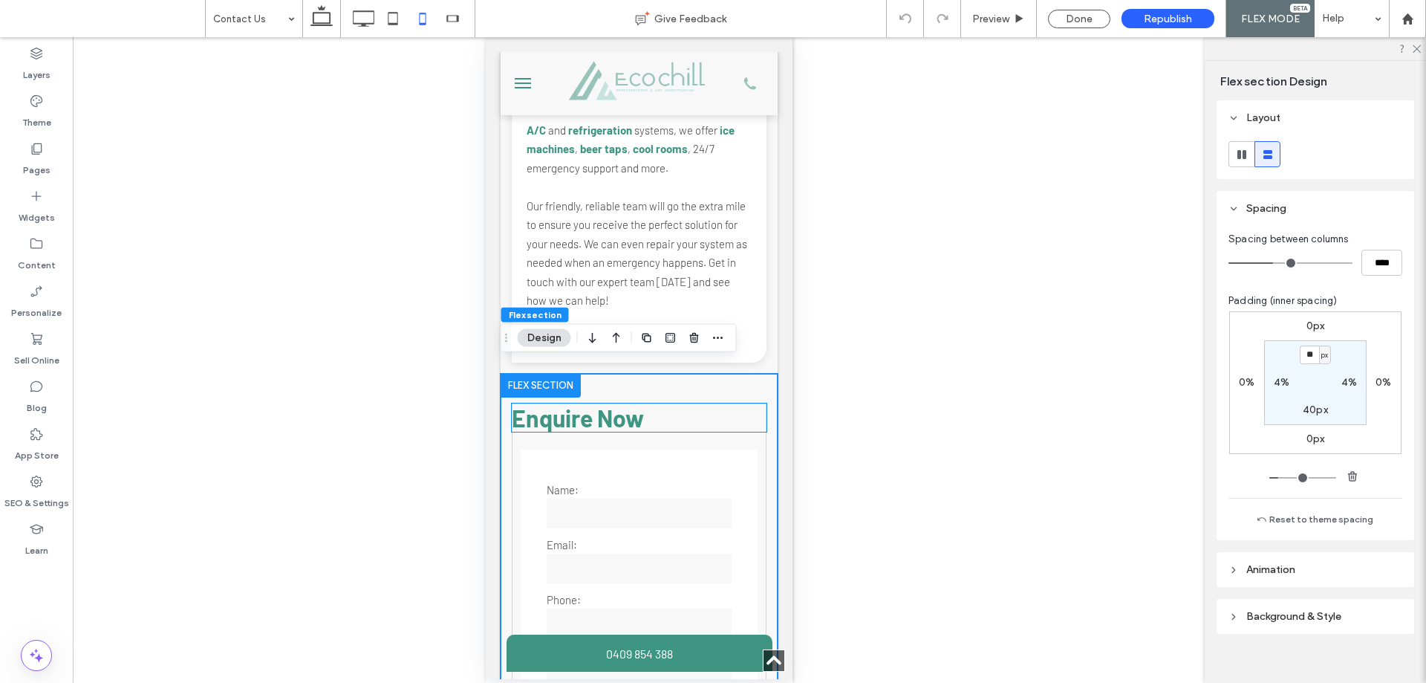
click at [605, 419] on span "Enquire Now" at bounding box center [577, 417] width 132 height 28
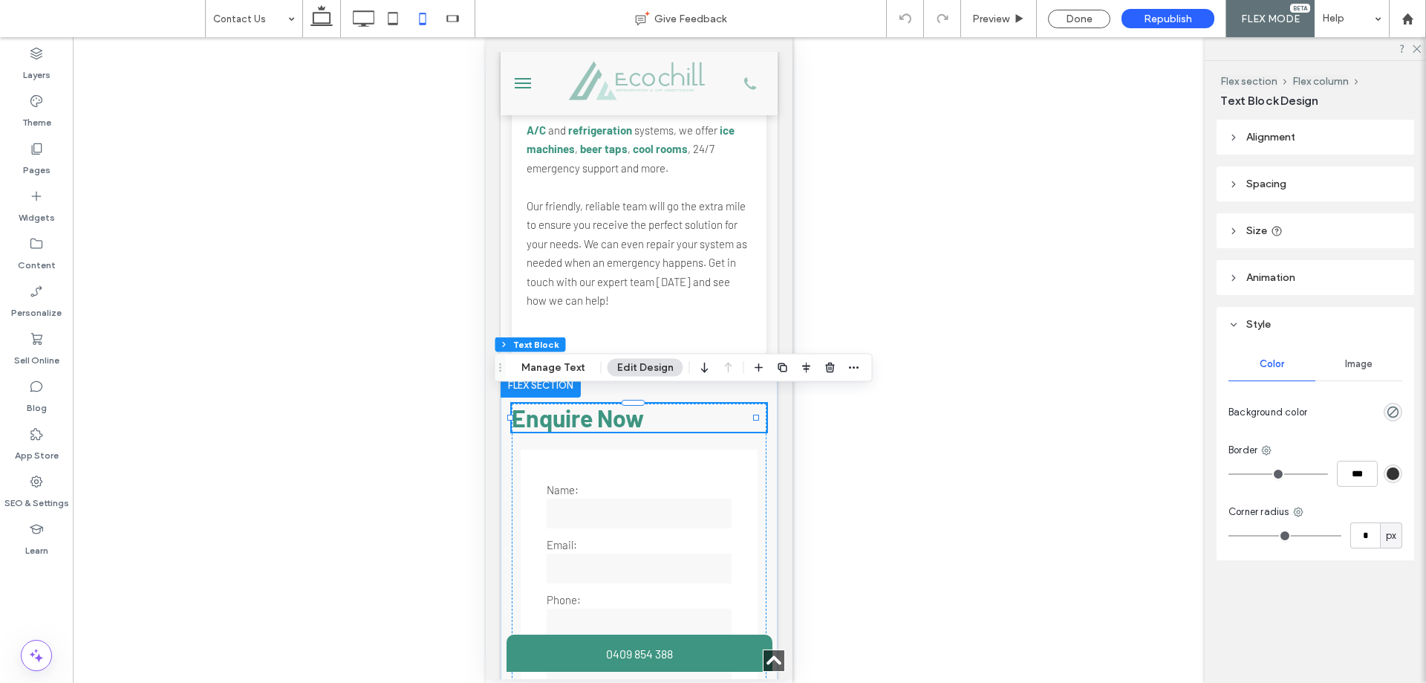
click at [605, 419] on span "Enquire Now" at bounding box center [577, 417] width 132 height 28
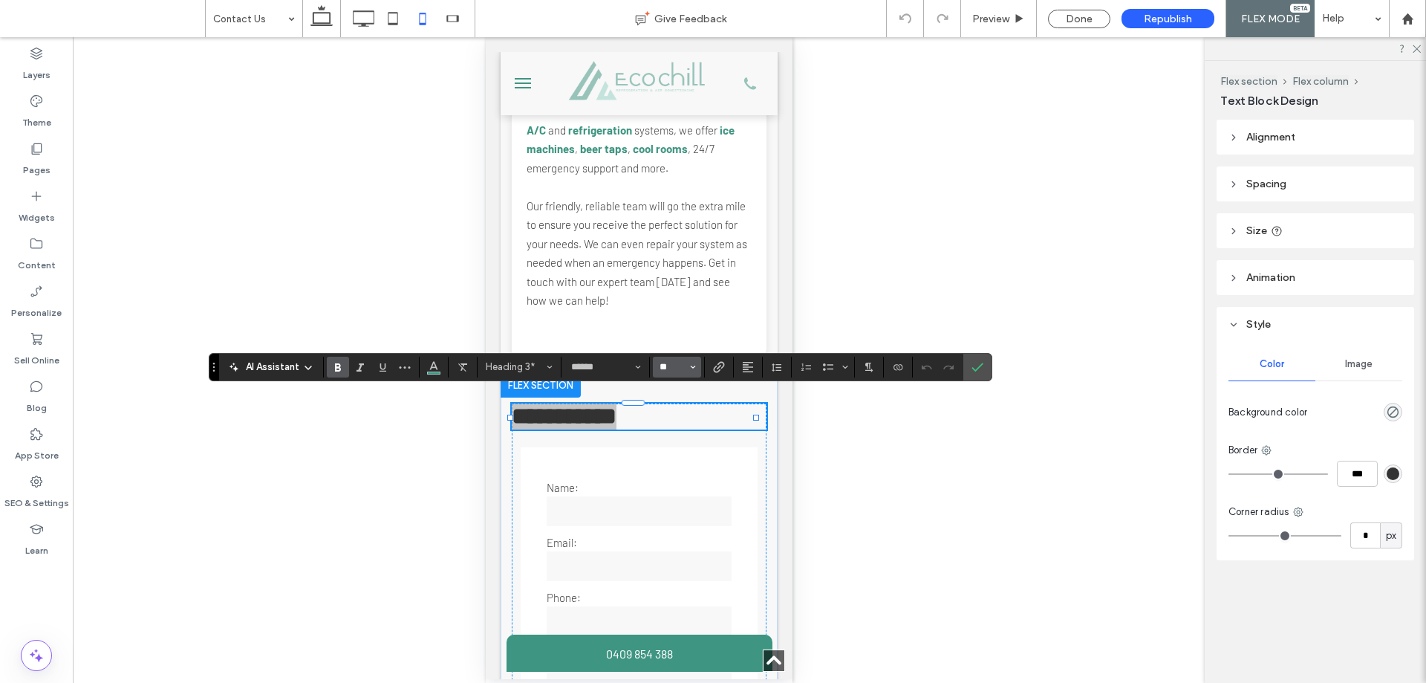
click at [679, 362] on input "**" at bounding box center [672, 367] width 29 height 12
type input "**"
click at [972, 365] on icon "Confirm" at bounding box center [978, 367] width 12 height 12
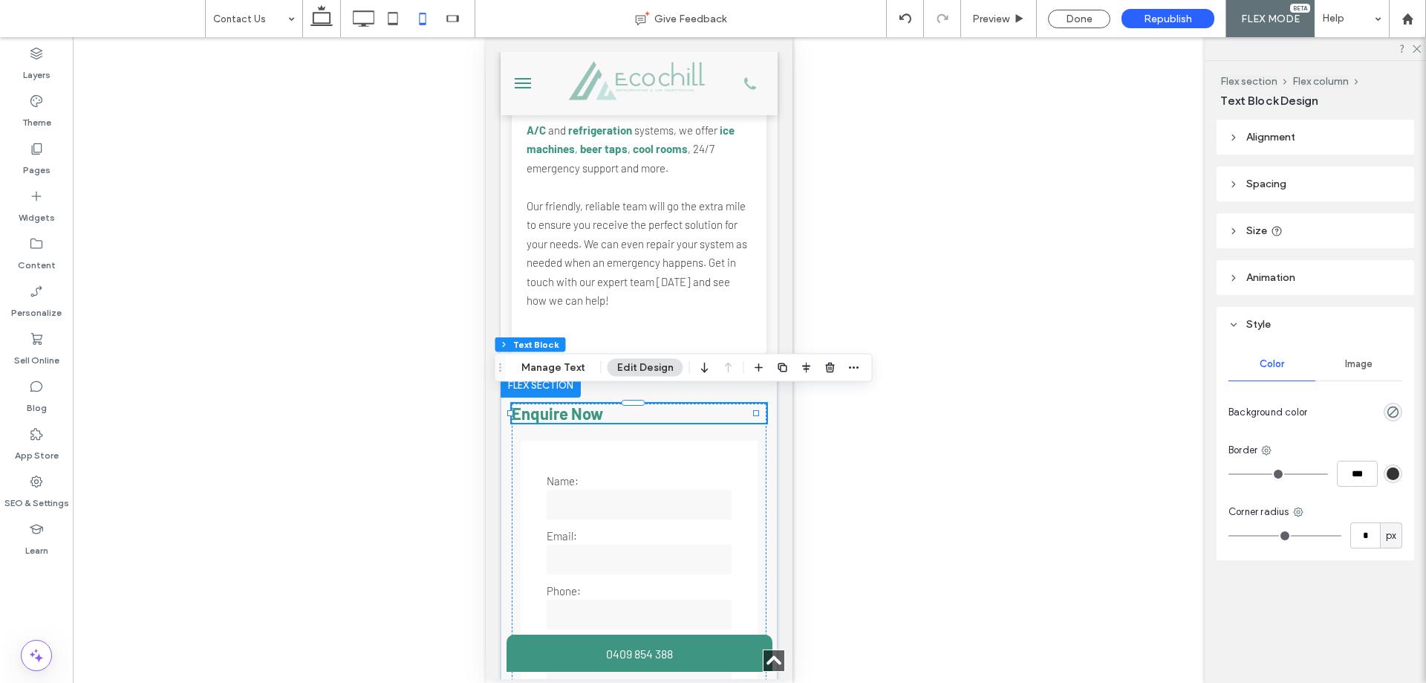
click at [563, 410] on span "Enquire Now" at bounding box center [556, 412] width 91 height 19
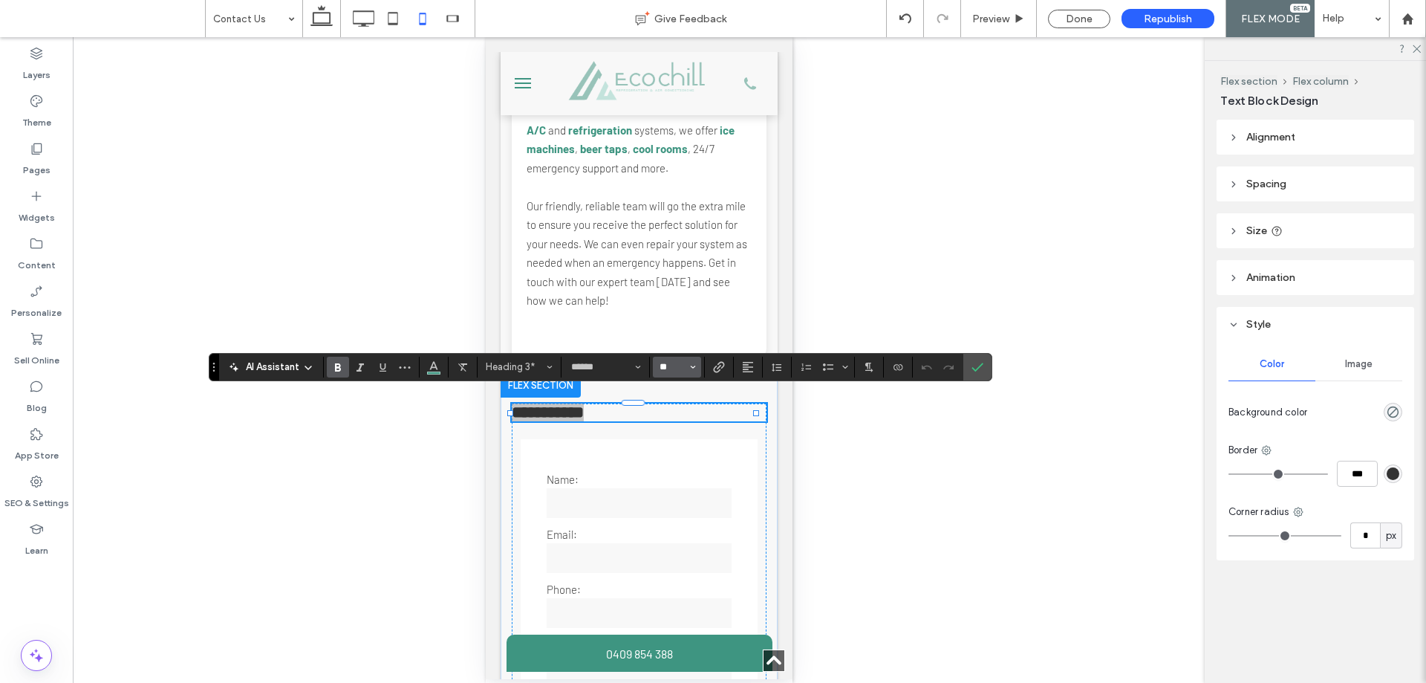
click at [675, 368] on input "**" at bounding box center [672, 367] width 29 height 12
type input "**"
click at [983, 362] on icon "Confirm" at bounding box center [978, 367] width 12 height 12
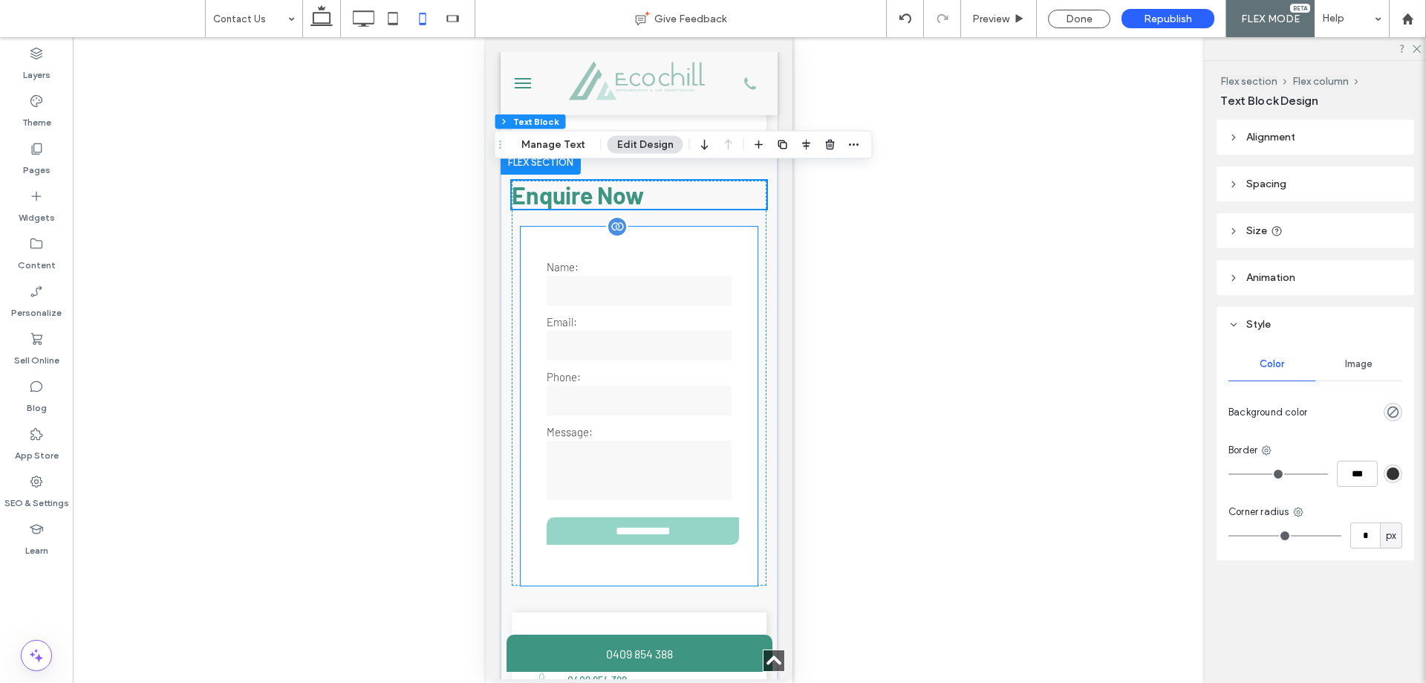
scroll to position [1189, 0]
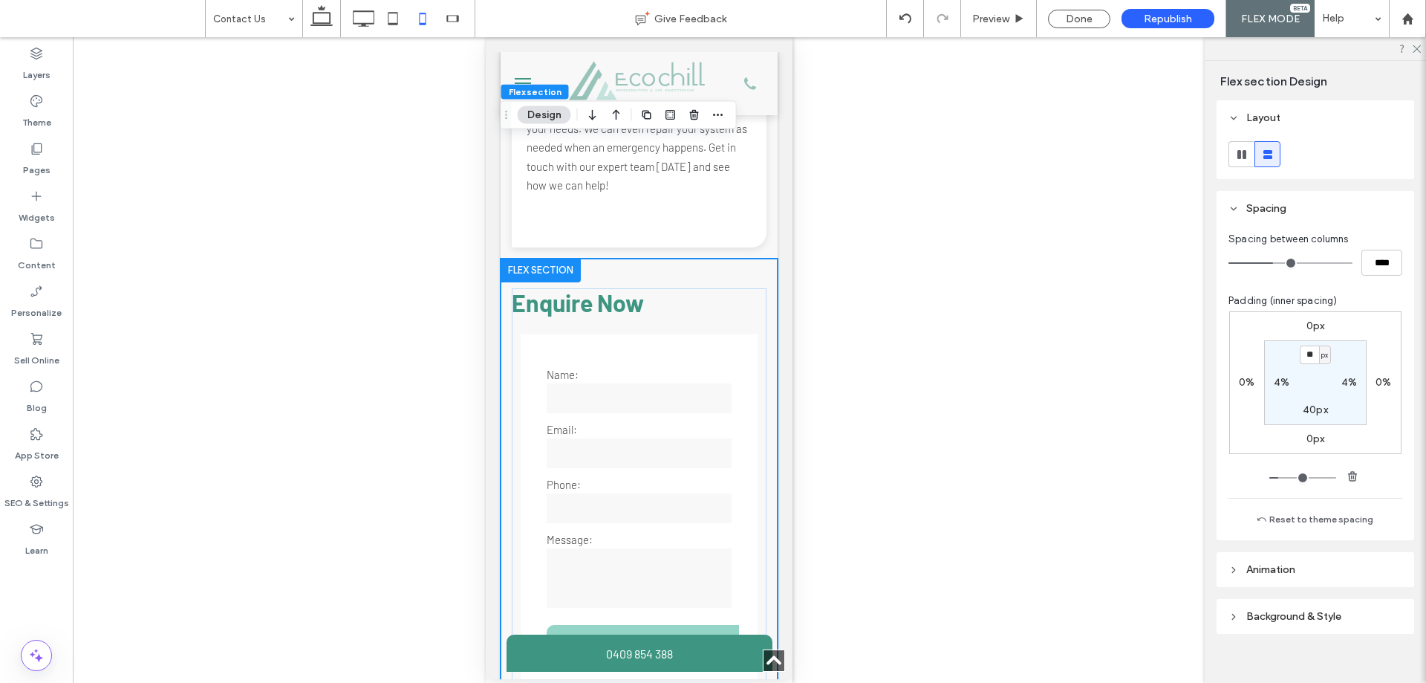
scroll to position [1040, 0]
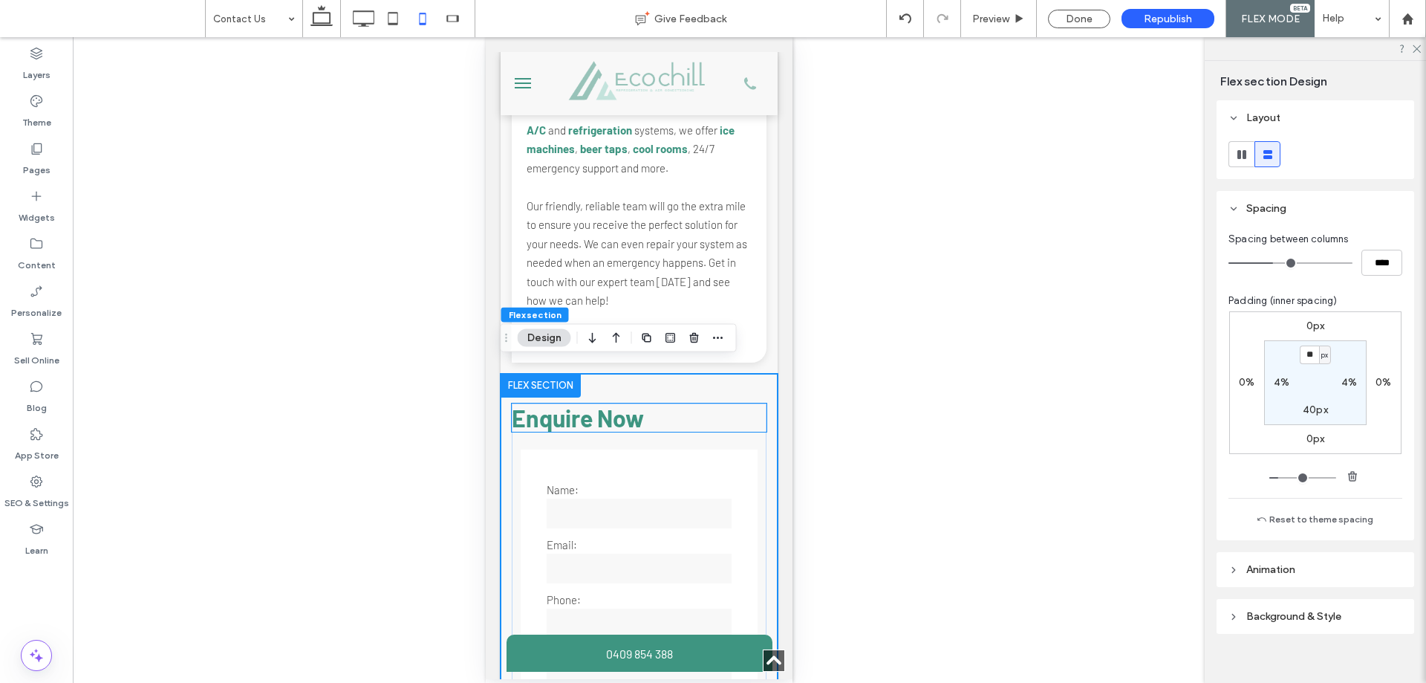
click at [562, 415] on span "Enquire Now" at bounding box center [577, 417] width 132 height 28
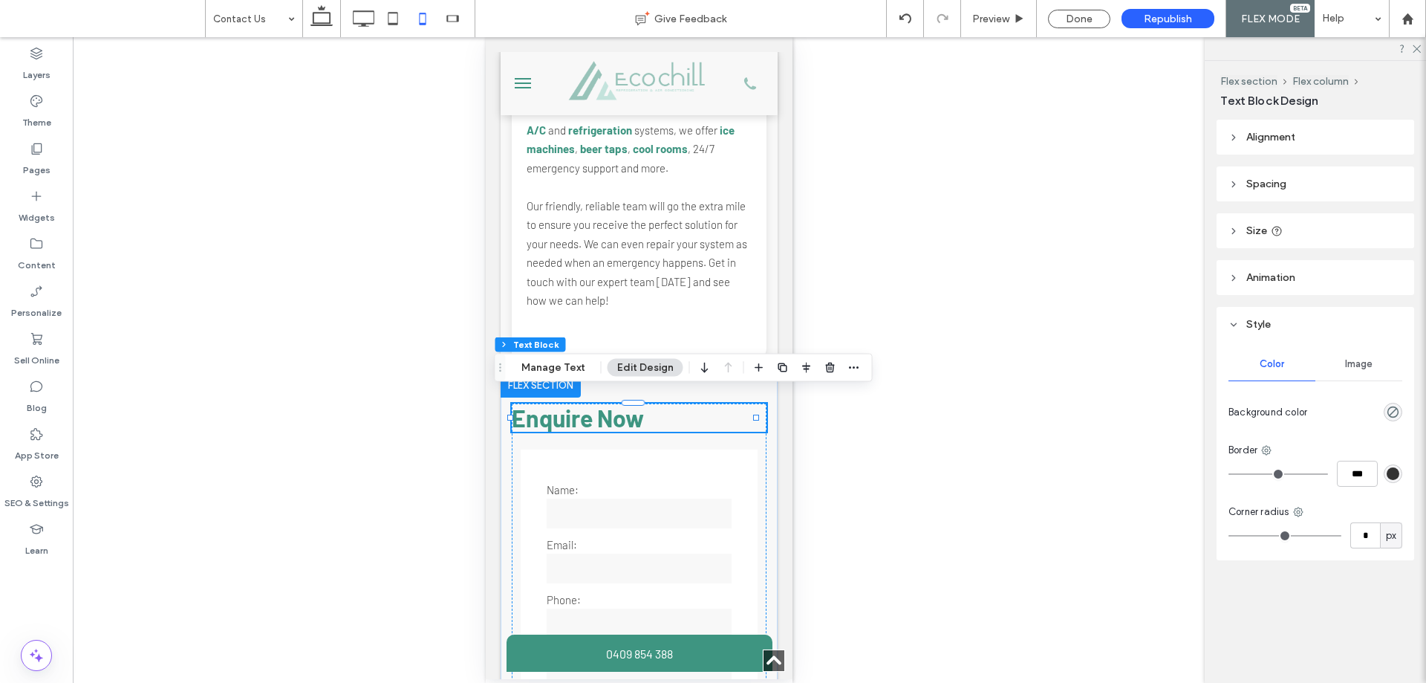
click at [685, 410] on h3 "Enquire Now" at bounding box center [638, 417] width 255 height 28
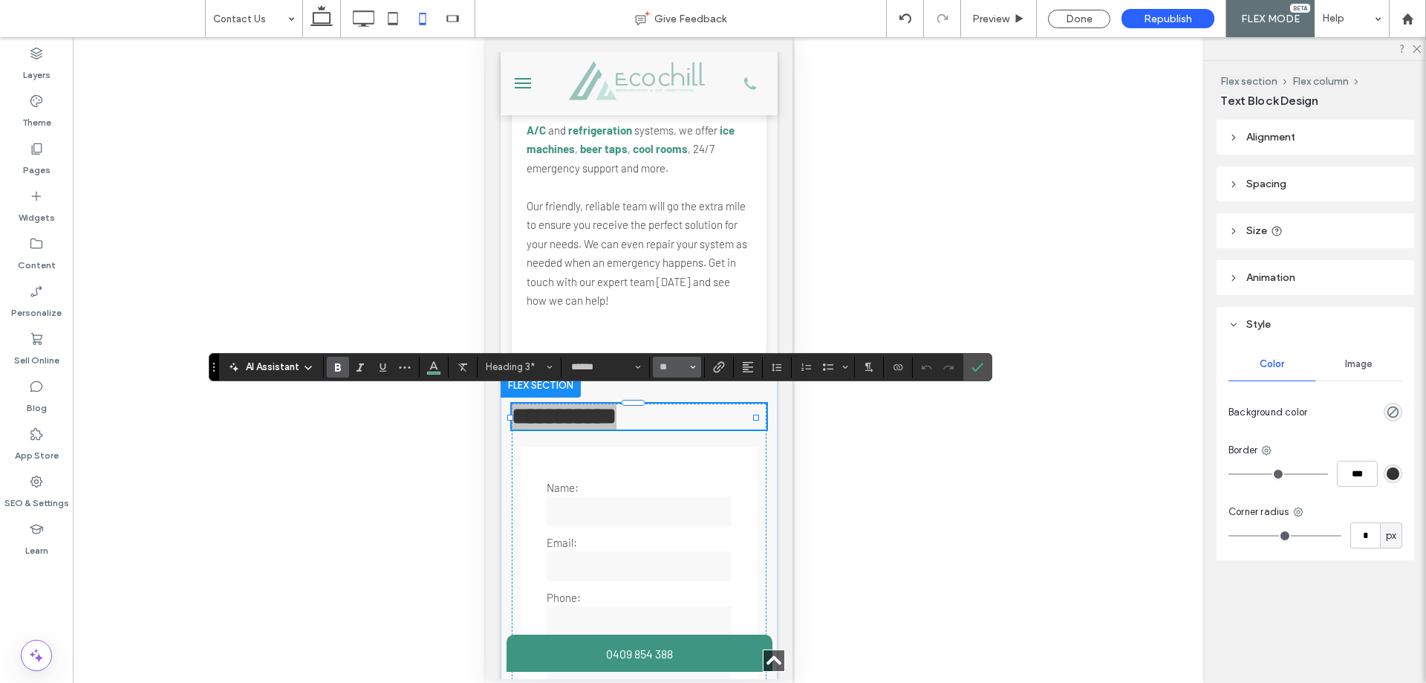
click at [677, 357] on button "**" at bounding box center [677, 367] width 48 height 21
click at [677, 362] on input "Size-input" at bounding box center [672, 367] width 29 height 12
type input "**"
drag, startPoint x: 979, startPoint y: 371, endPoint x: 971, endPoint y: 369, distance: 8.5
click at [979, 371] on icon "Confirm" at bounding box center [978, 367] width 12 height 12
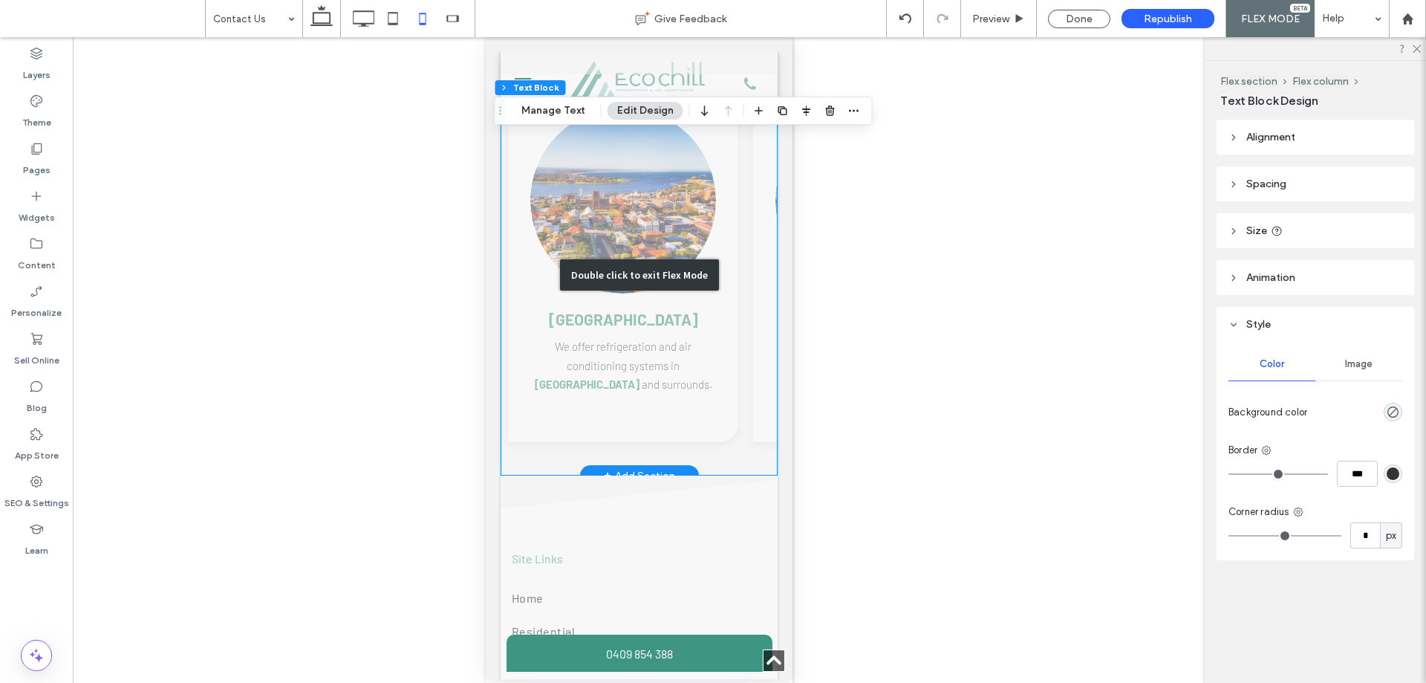
scroll to position [2303, 0]
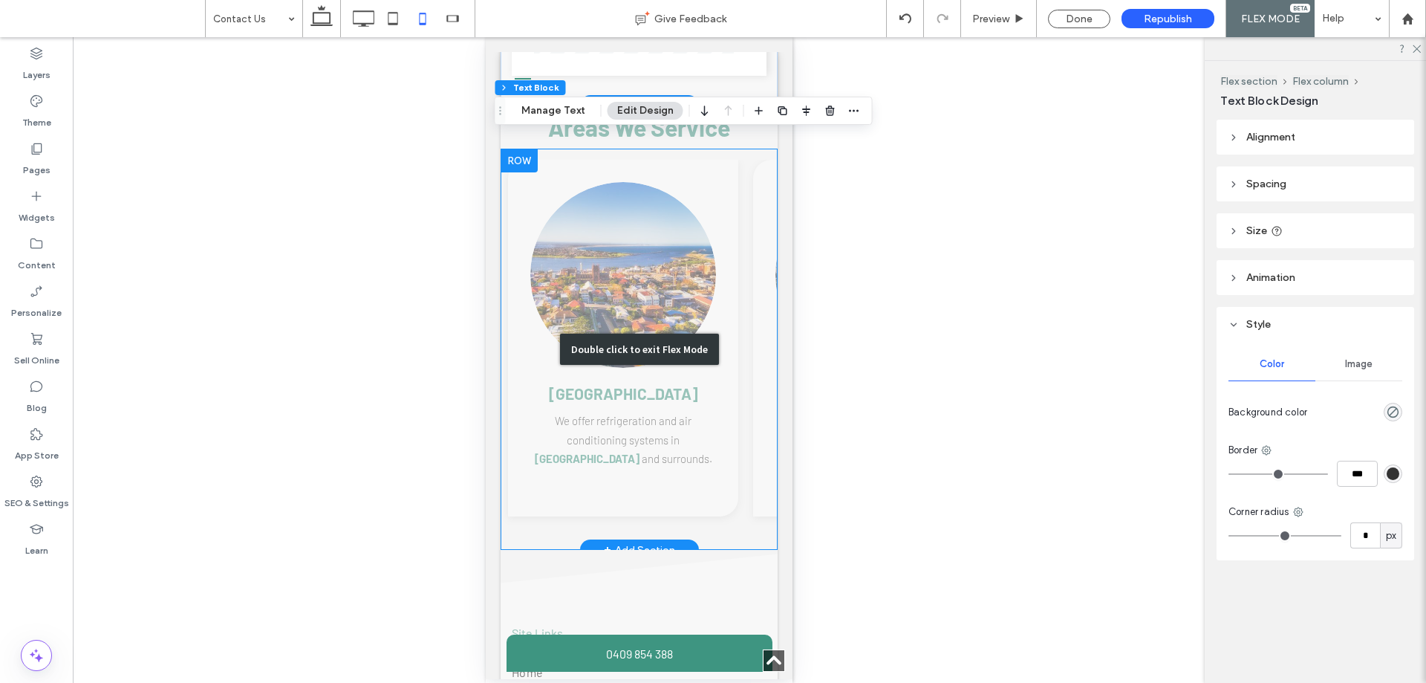
click at [568, 514] on div "Double click to exit Flex Mode" at bounding box center [638, 349] width 277 height 401
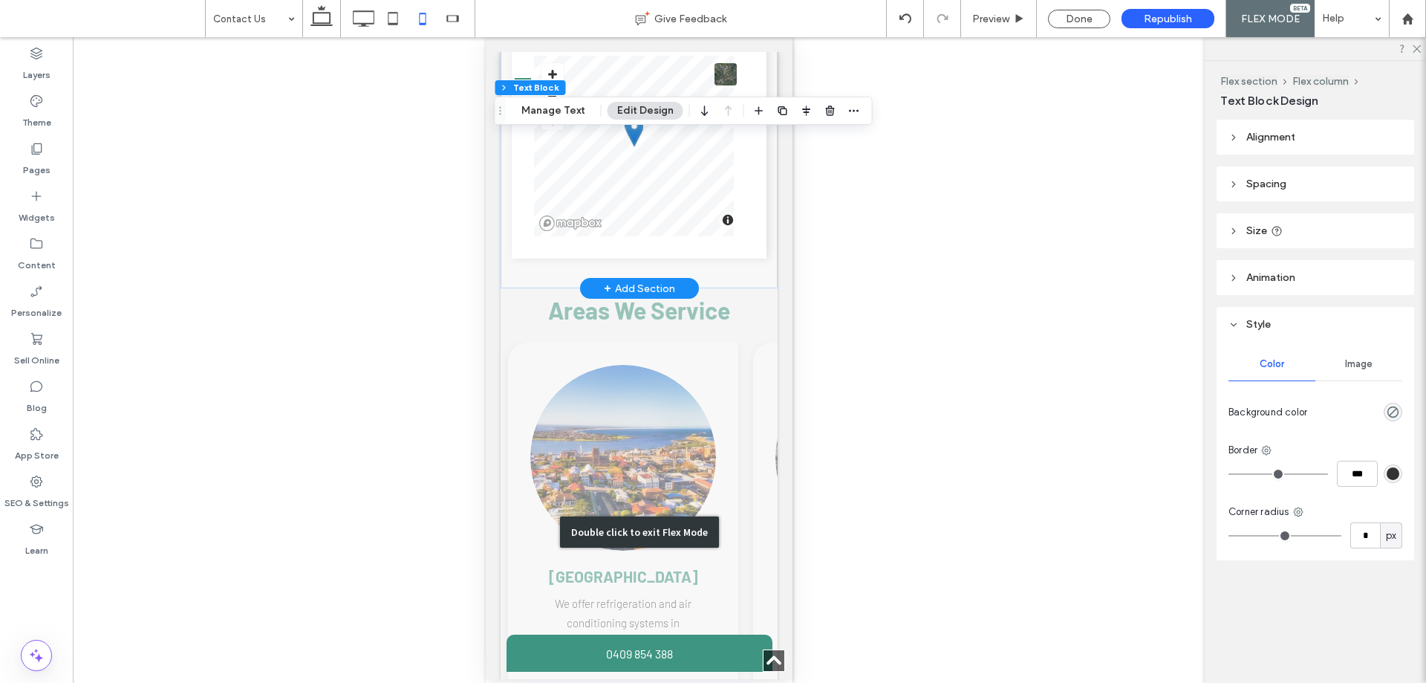
scroll to position [2080, 0]
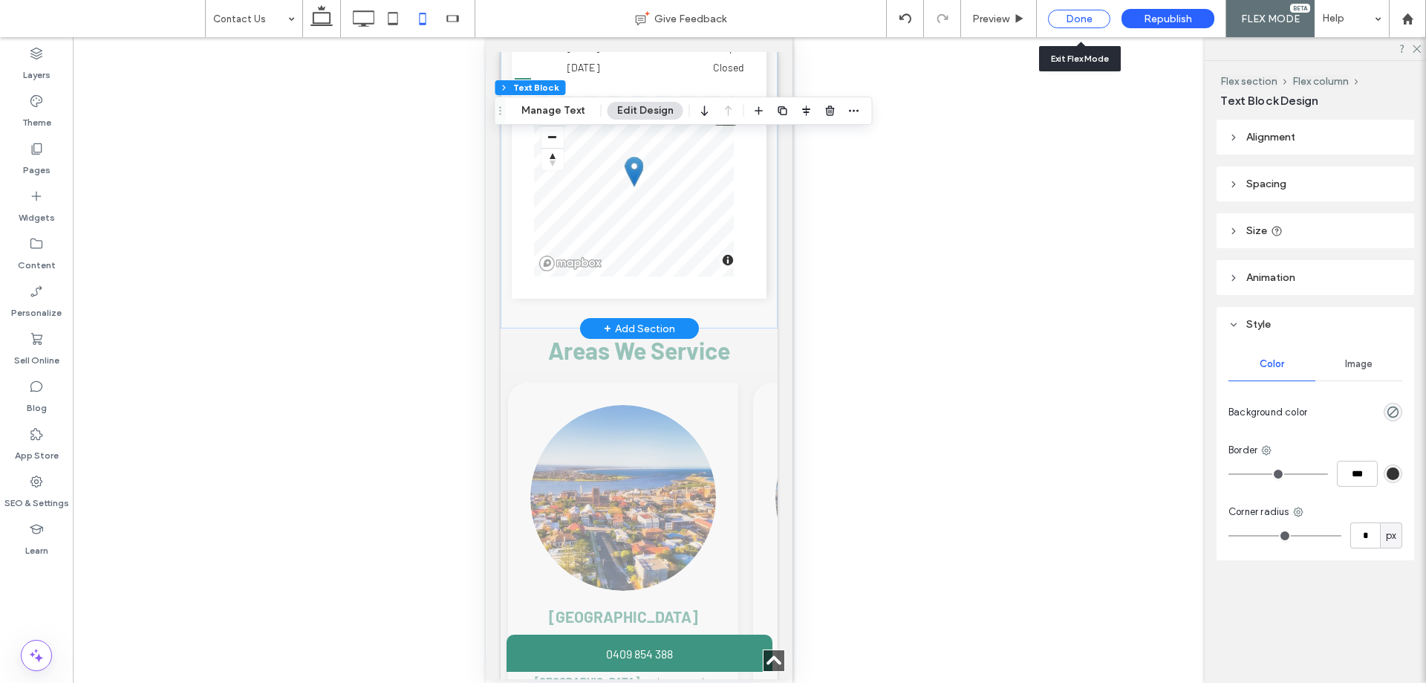
click at [1073, 22] on div "Done" at bounding box center [1079, 19] width 62 height 19
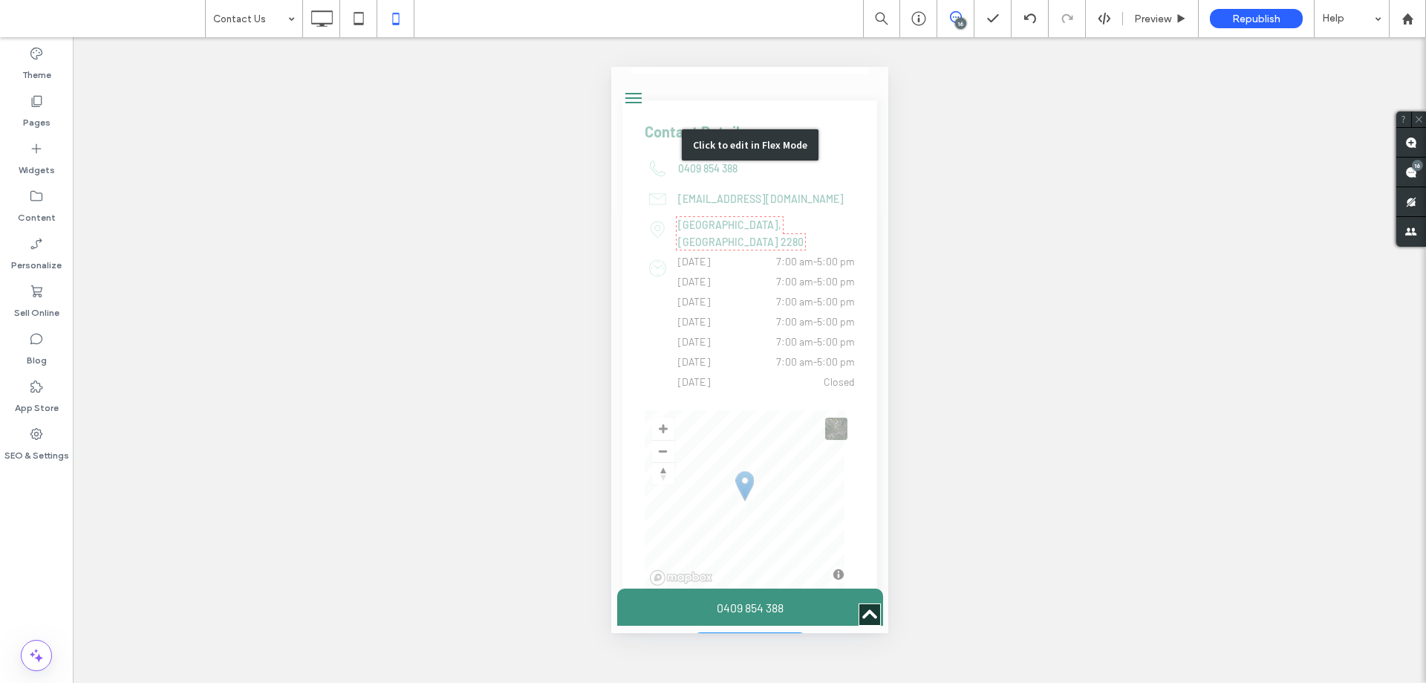
scroll to position [1783, 0]
click at [762, 496] on div "Click to edit in Flex Mode" at bounding box center [749, 143] width 277 height 995
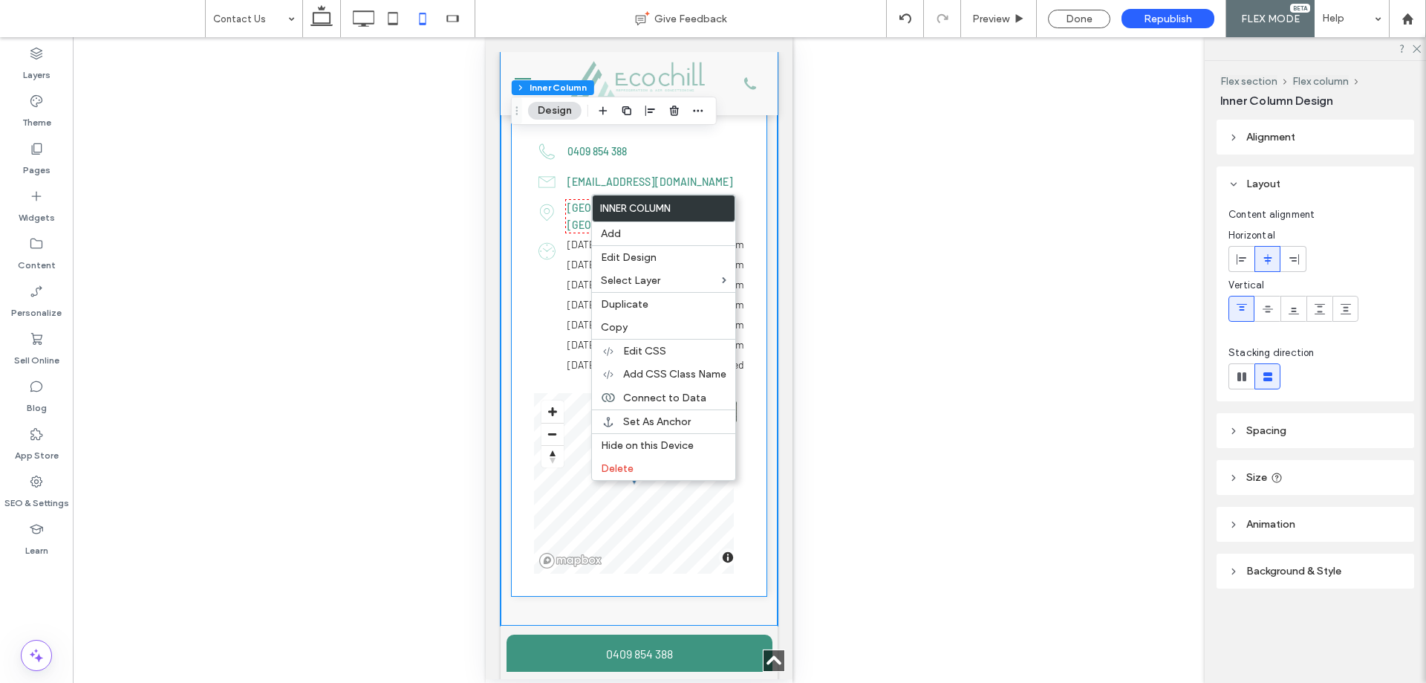
type input "**"
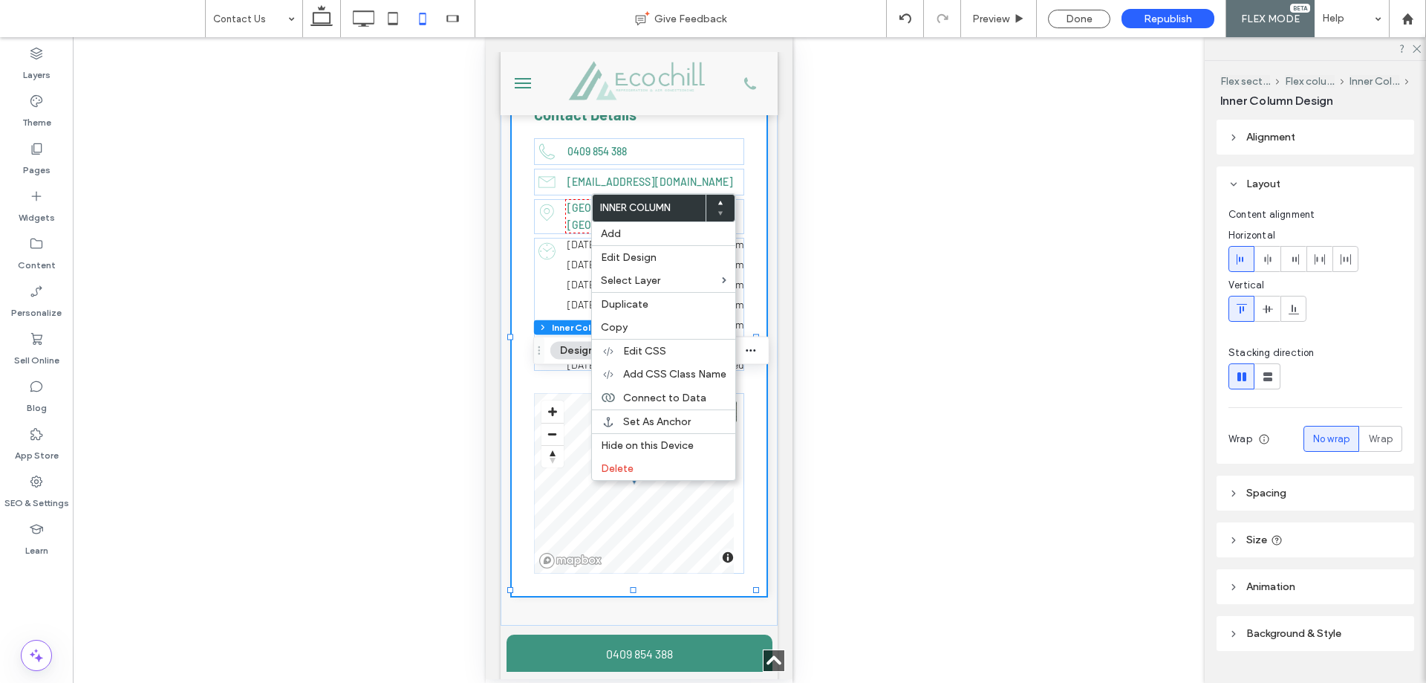
type input "**"
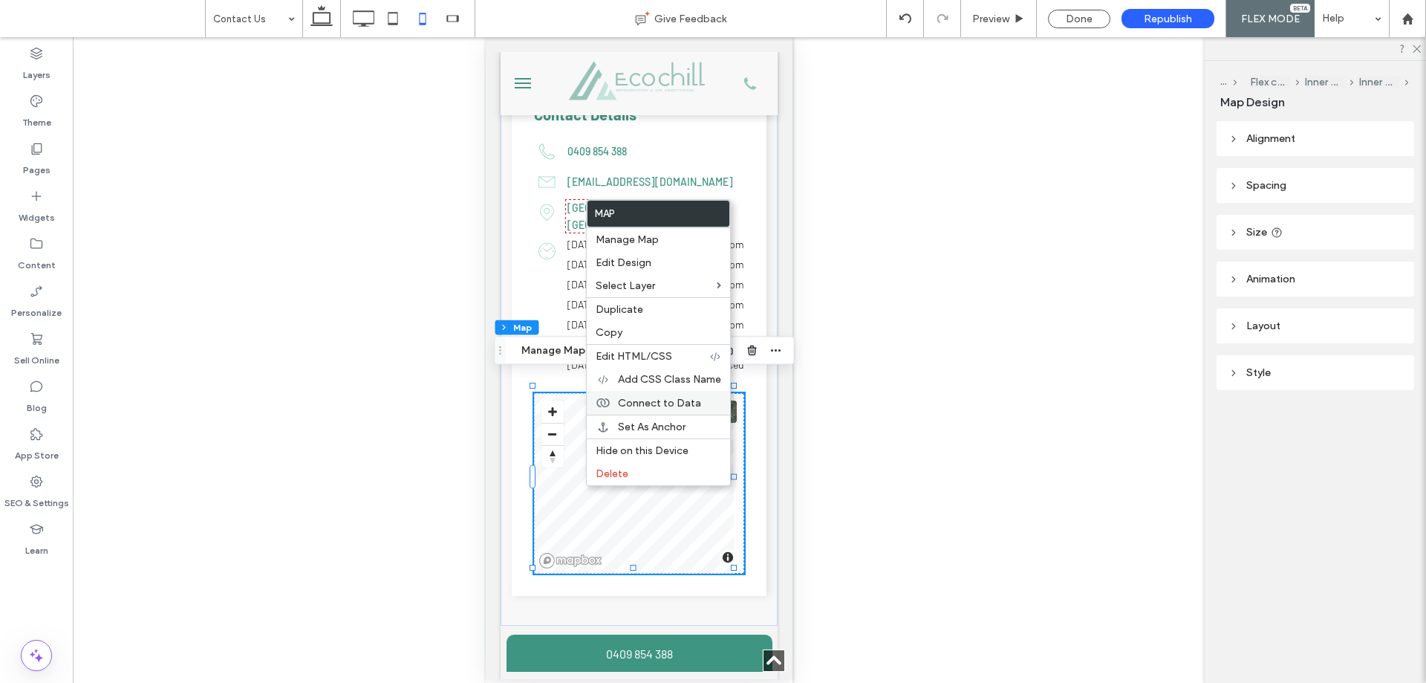
click at [660, 398] on span "Connect to Data" at bounding box center [659, 403] width 83 height 13
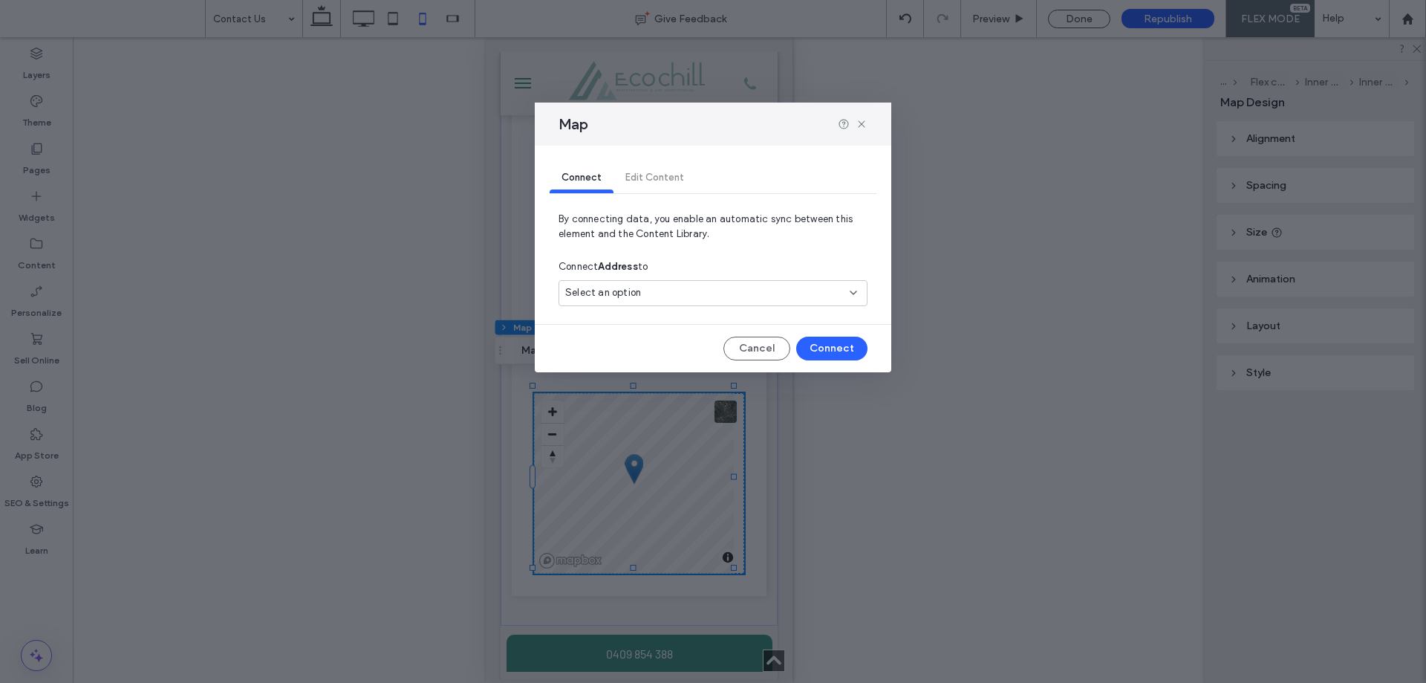
click at [683, 281] on div "Select an option" at bounding box center [713, 293] width 309 height 26
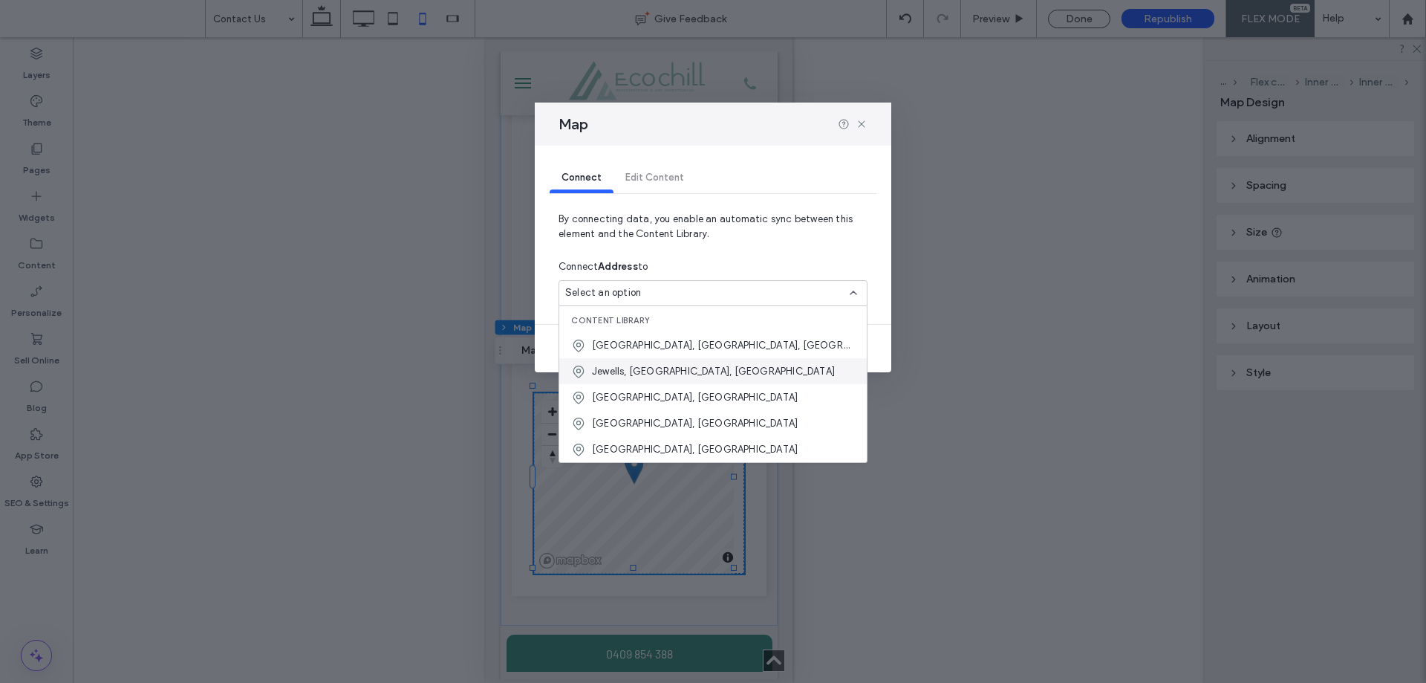
click at [693, 363] on div "Jewells, New South Wales, Australia" at bounding box center [713, 371] width 308 height 26
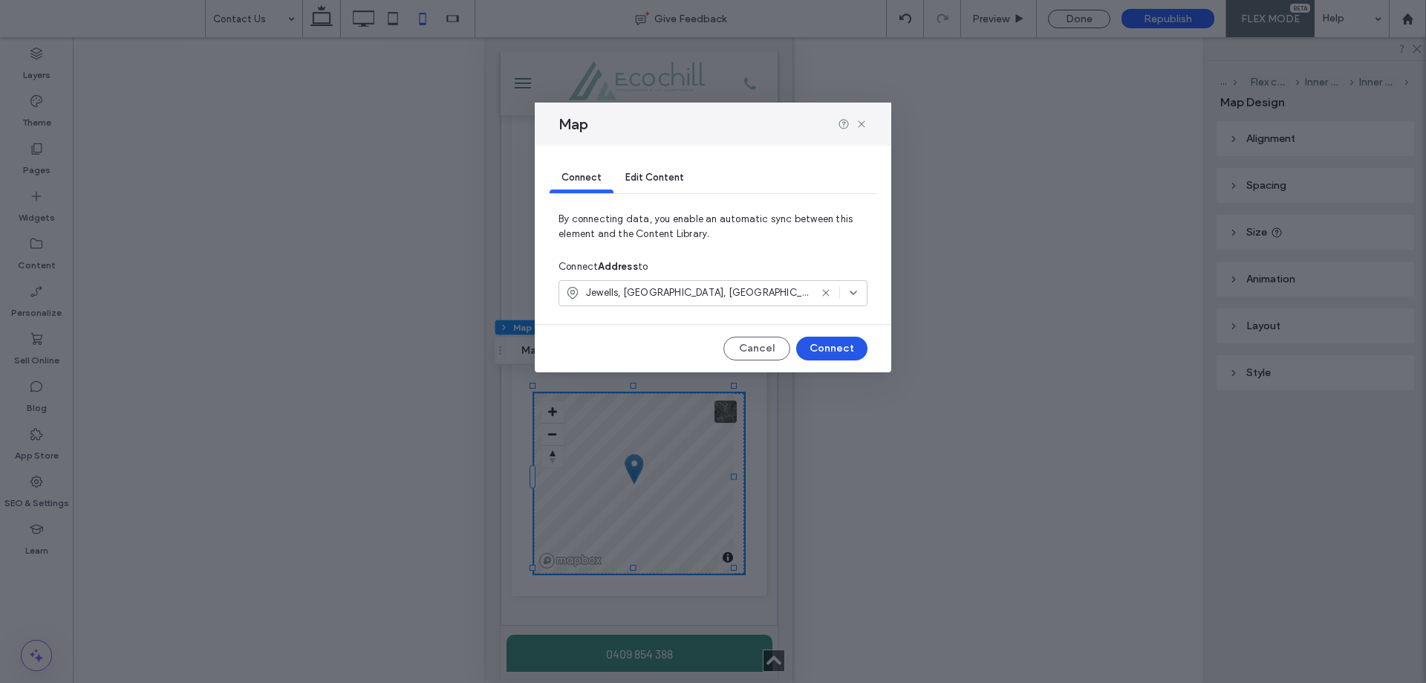
click at [854, 354] on button "Connect" at bounding box center [831, 349] width 71 height 24
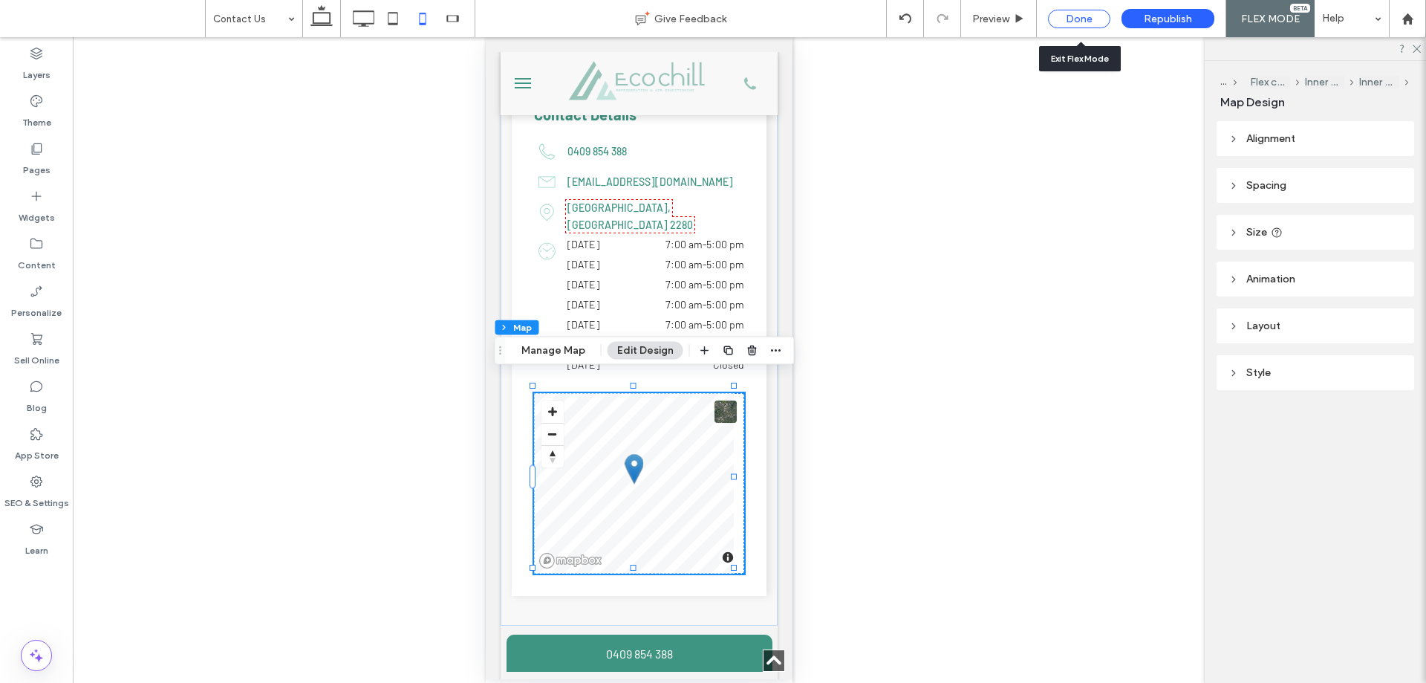
click at [1095, 23] on div "Done" at bounding box center [1079, 19] width 62 height 19
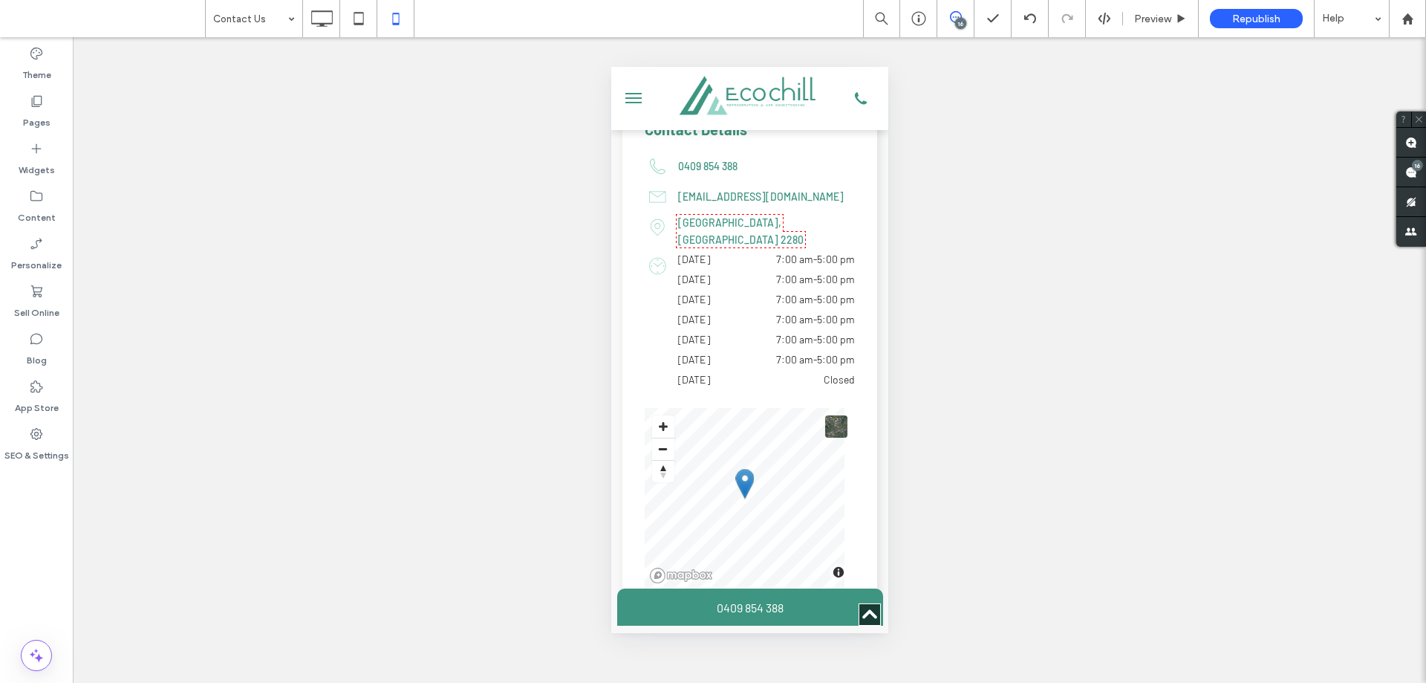
scroll to position [1833, 0]
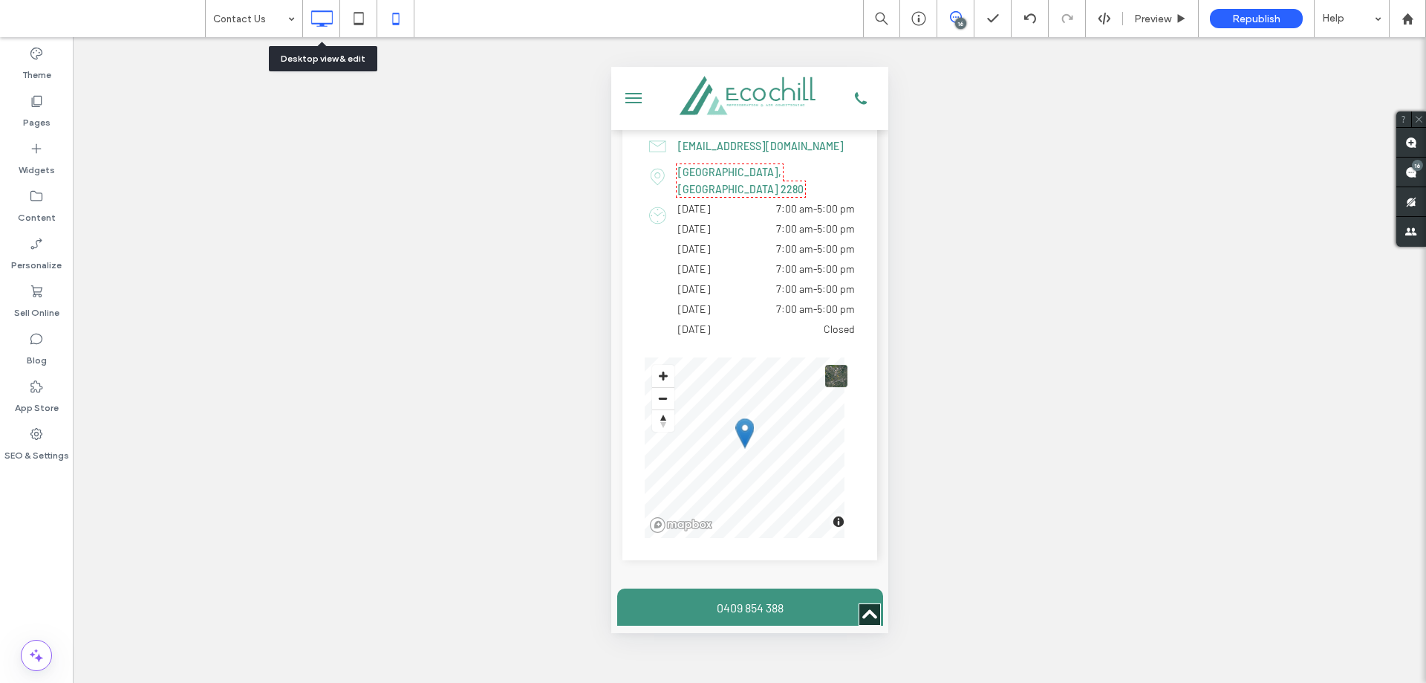
click at [329, 18] on icon at bounding box center [322, 19] width 30 height 30
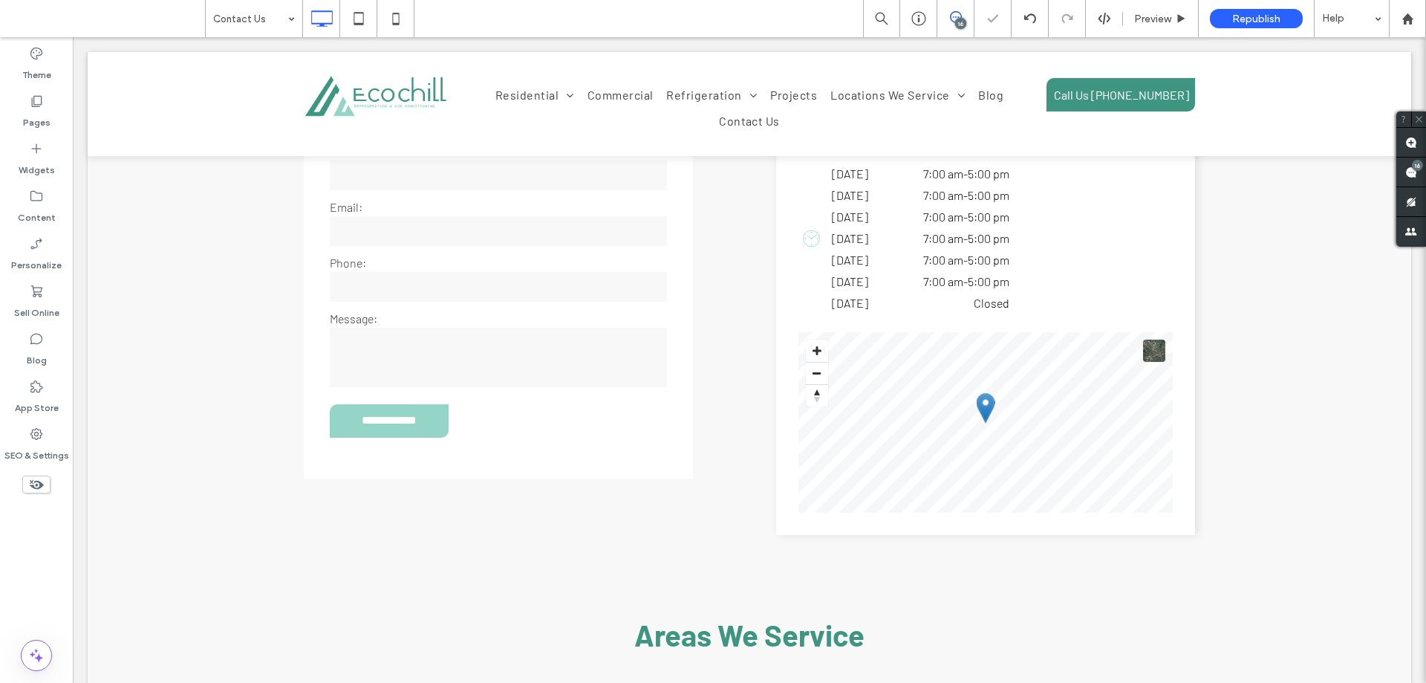
scroll to position [0, 0]
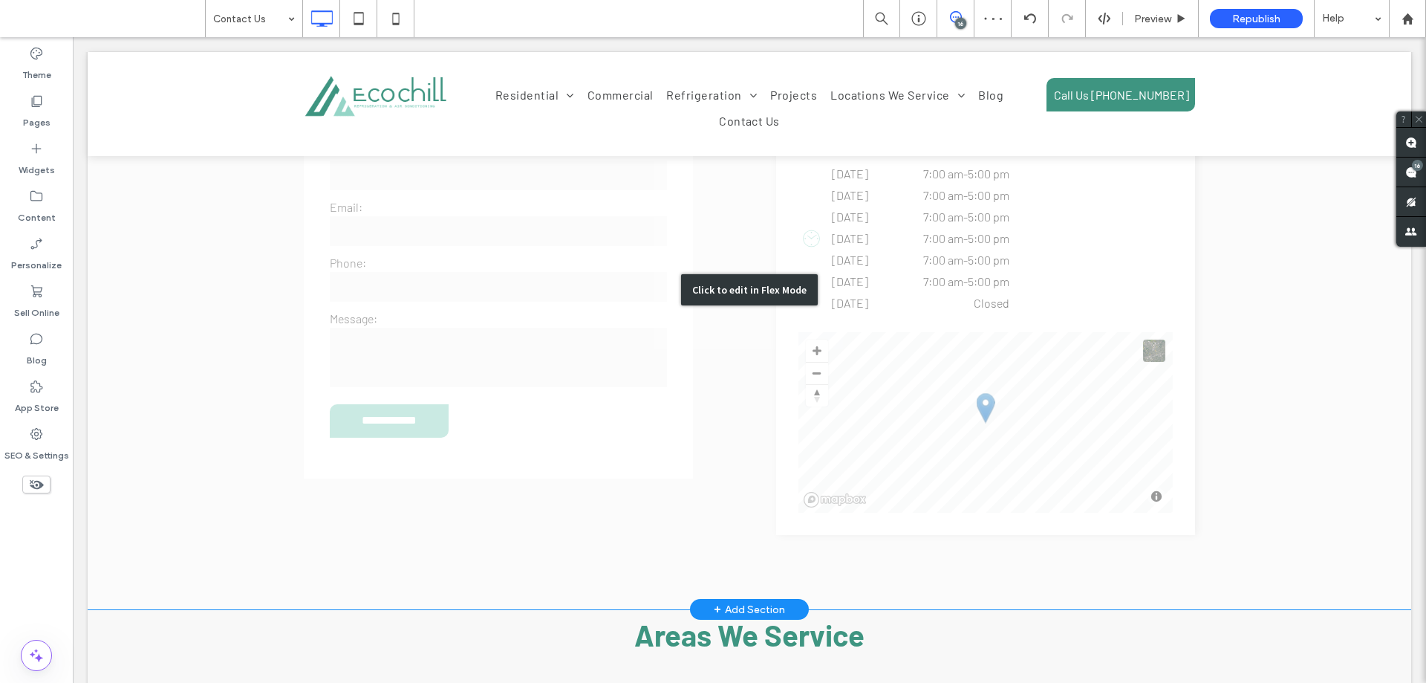
click at [958, 432] on div "Click to edit in Flex Mode" at bounding box center [750, 289] width 1324 height 639
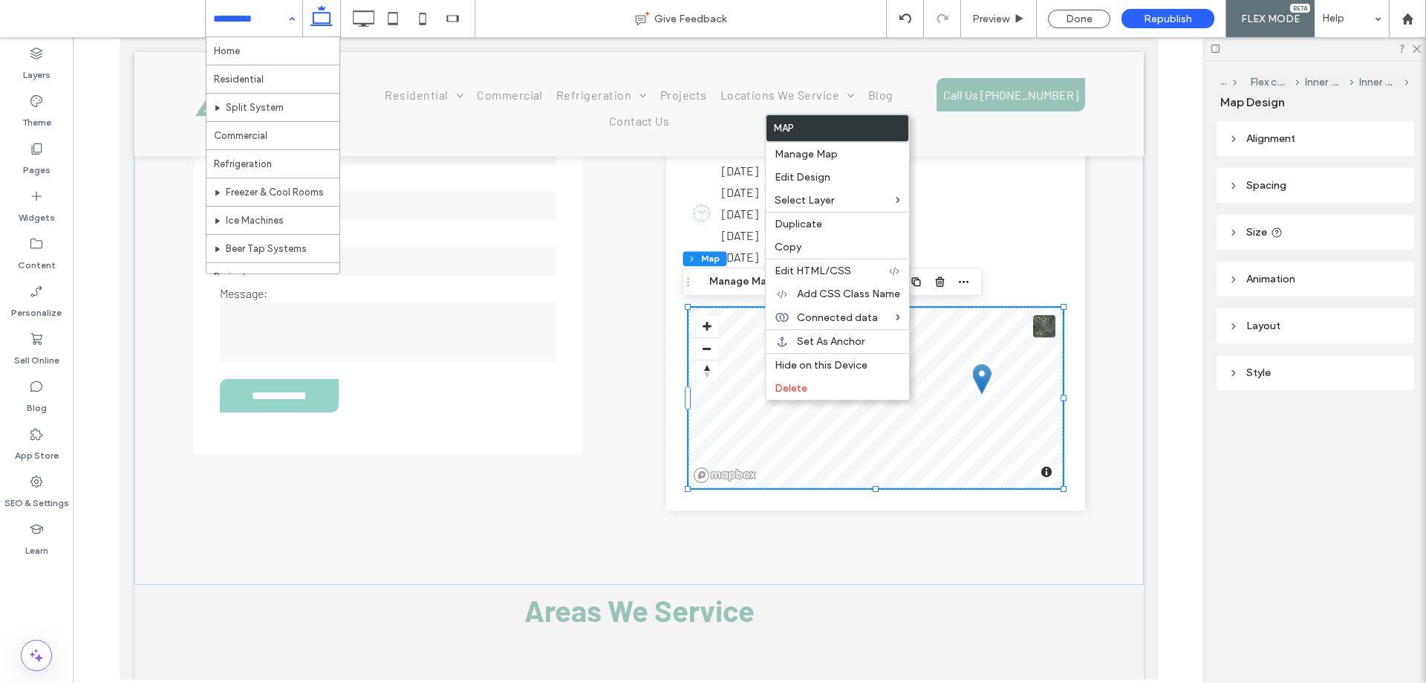
scroll to position [1362, 0]
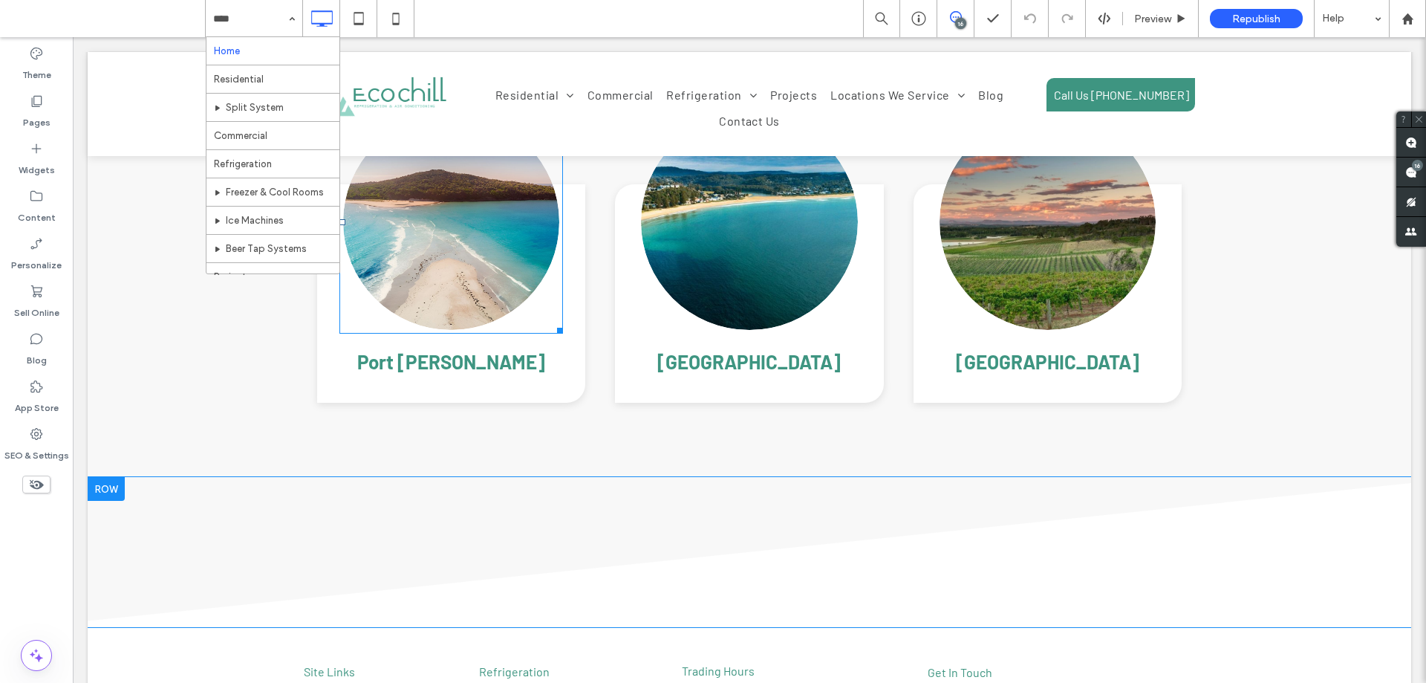
scroll to position [4457, 0]
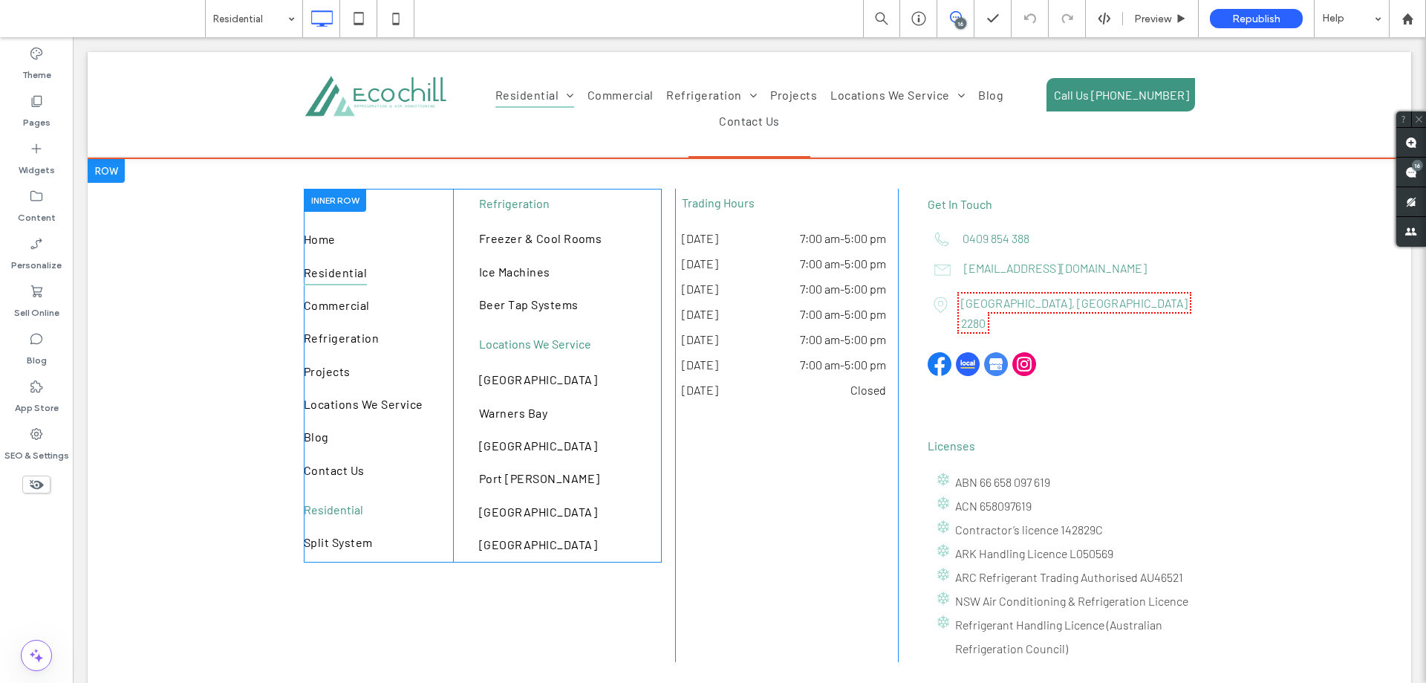
scroll to position [5565, 0]
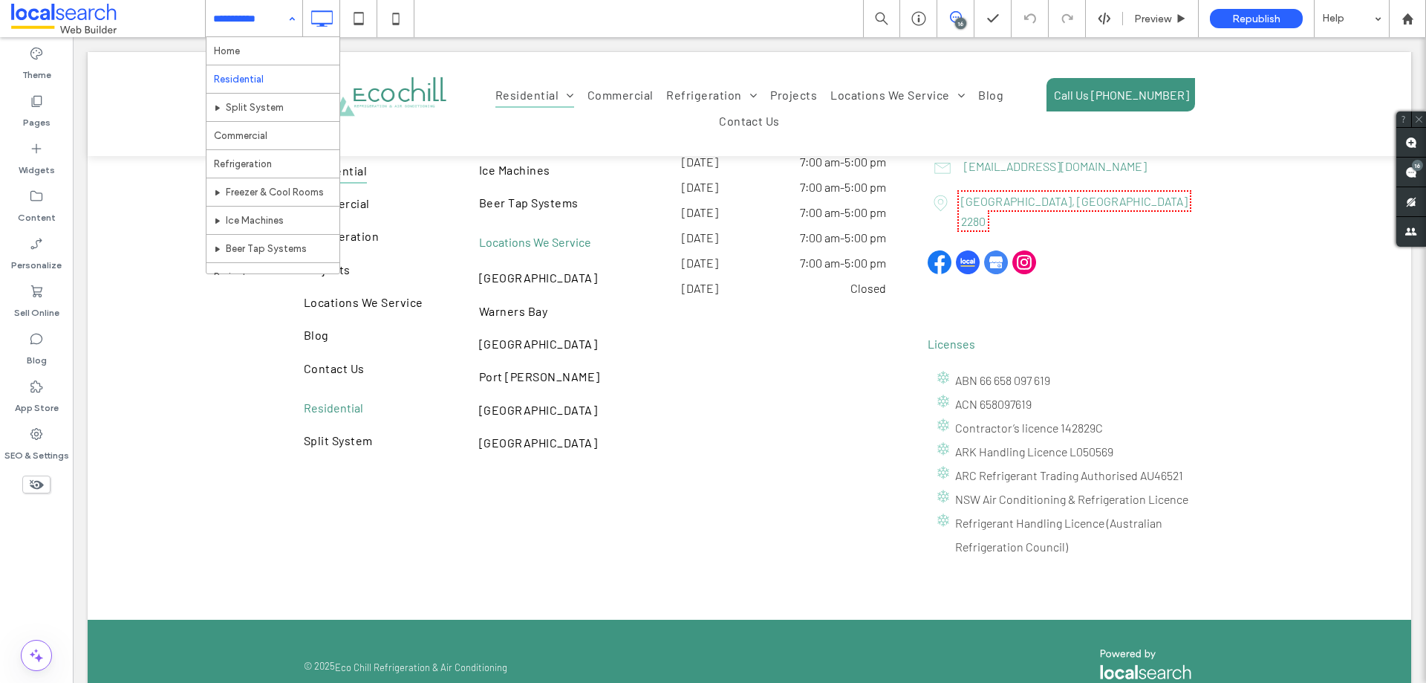
drag, startPoint x: 253, startPoint y: 5, endPoint x: 253, endPoint y: 21, distance: 15.6
click at [253, 8] on input at bounding box center [250, 18] width 74 height 37
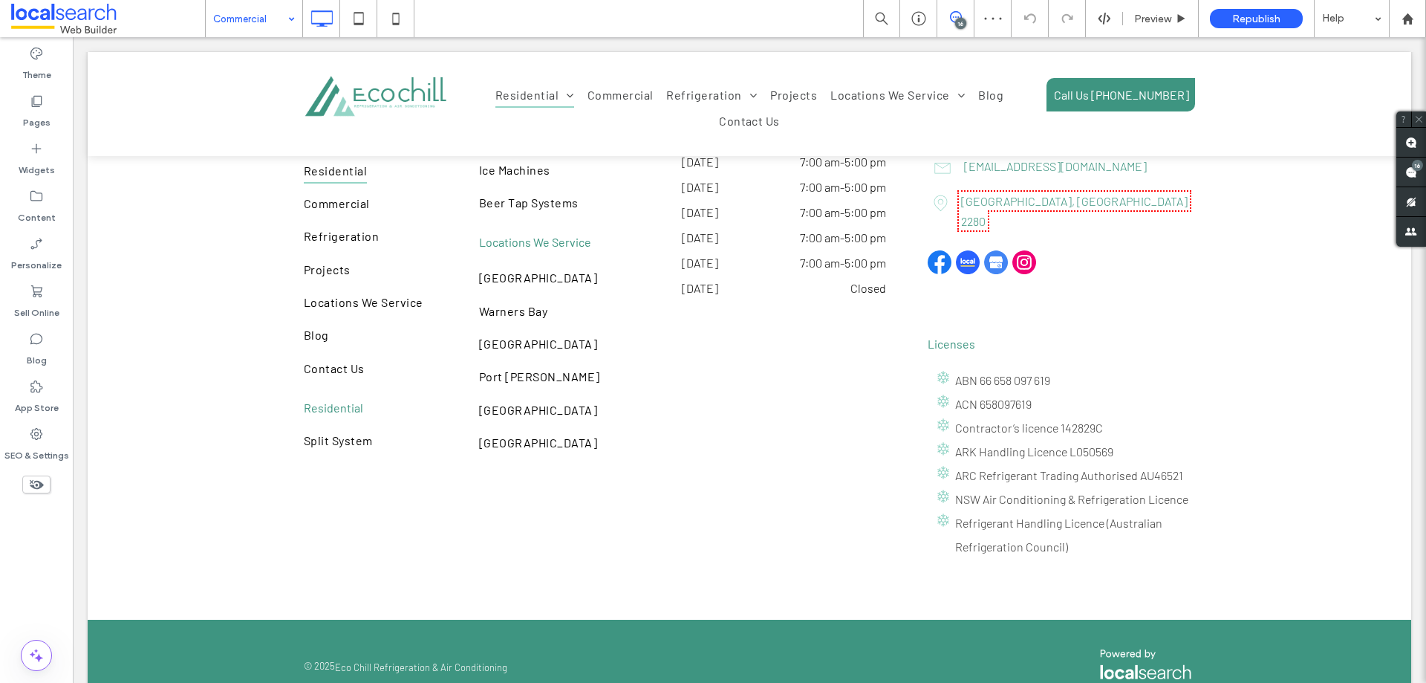
click at [225, 10] on input at bounding box center [250, 18] width 74 height 37
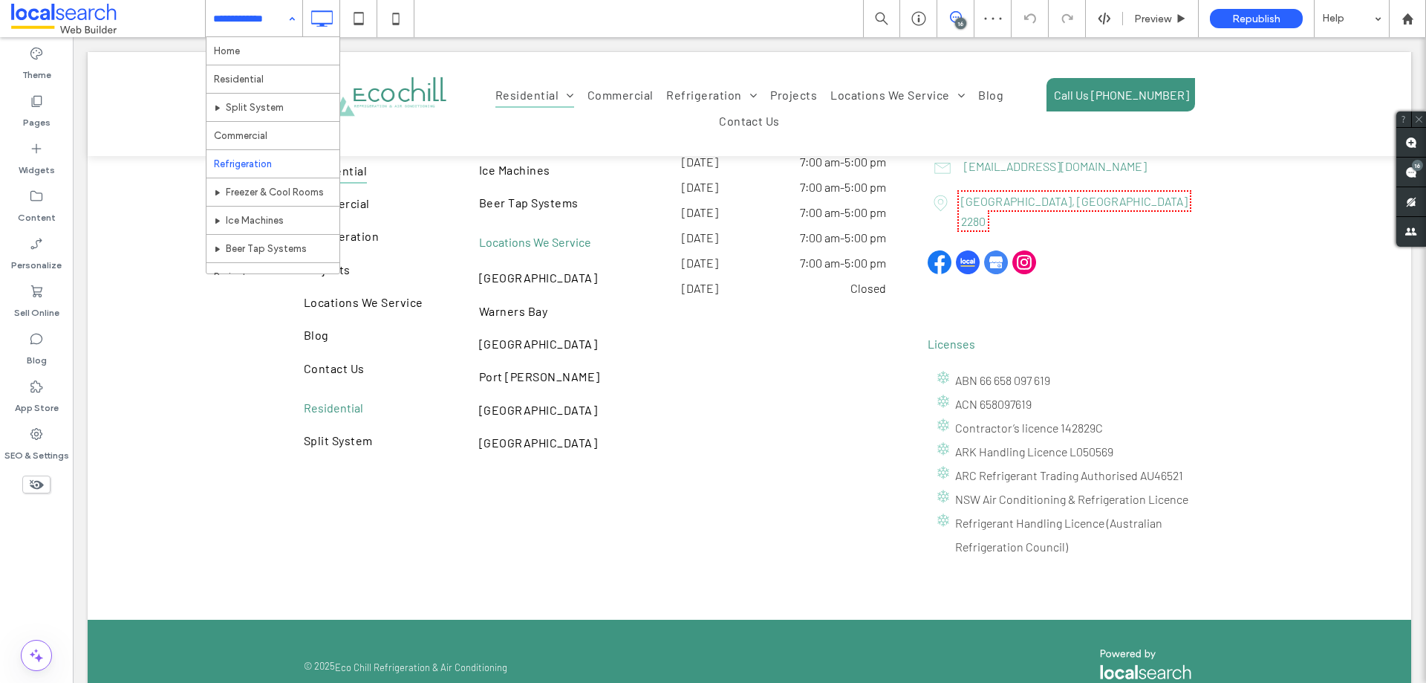
click at [253, 33] on input at bounding box center [250, 18] width 74 height 37
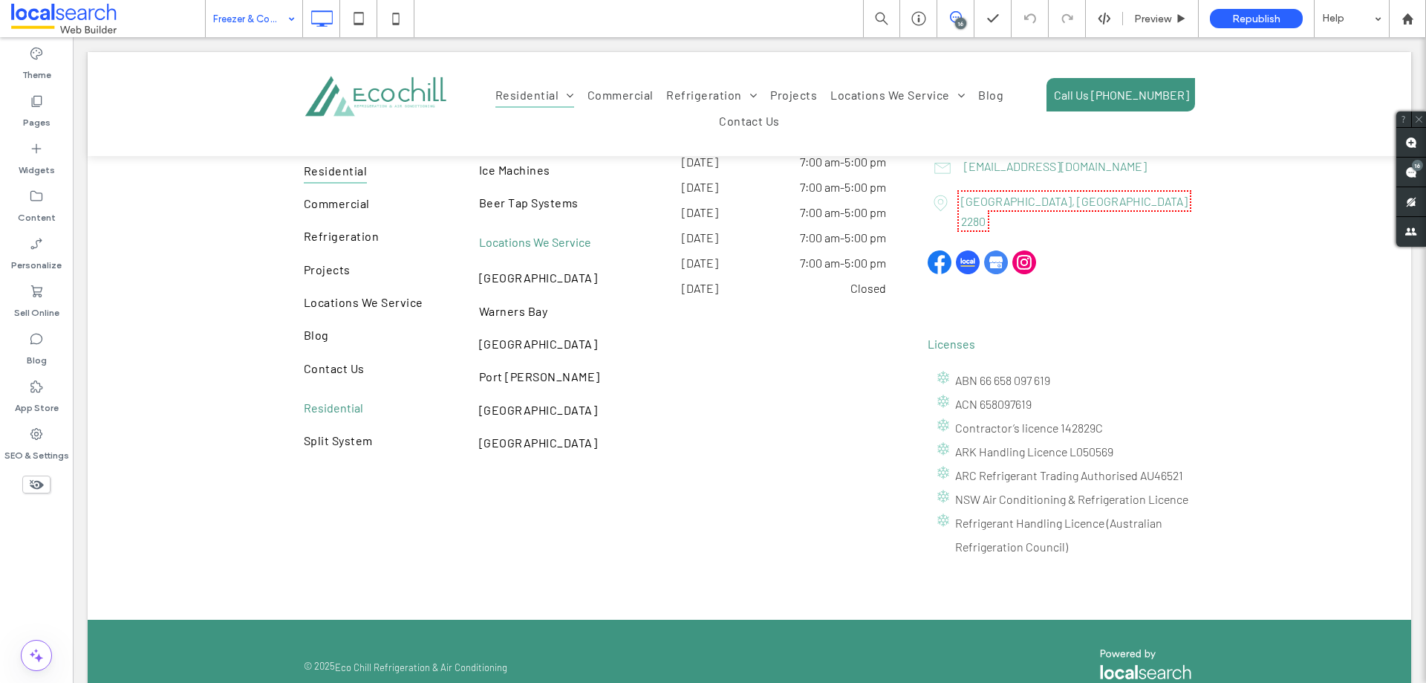
click at [271, 25] on input at bounding box center [250, 18] width 74 height 37
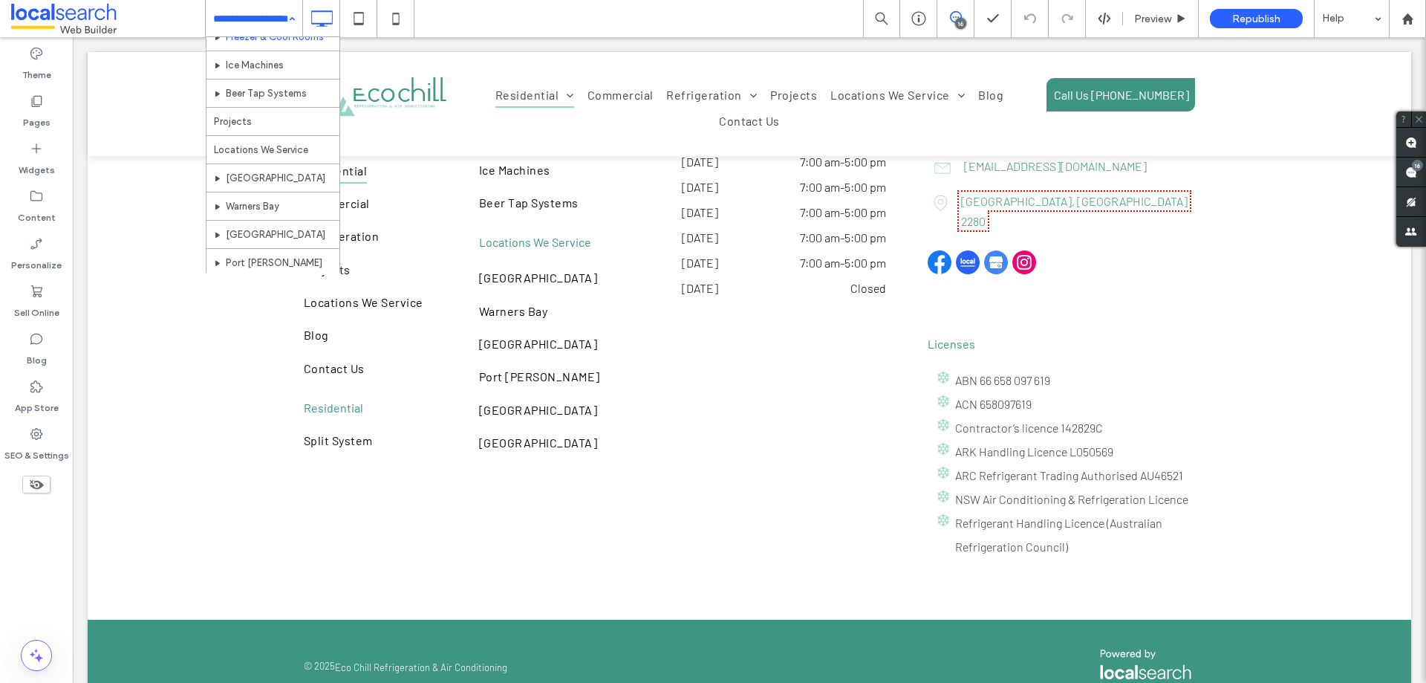
scroll to position [47, 0]
drag, startPoint x: 241, startPoint y: 15, endPoint x: 252, endPoint y: 48, distance: 35.2
click at [242, 15] on input at bounding box center [250, 18] width 74 height 37
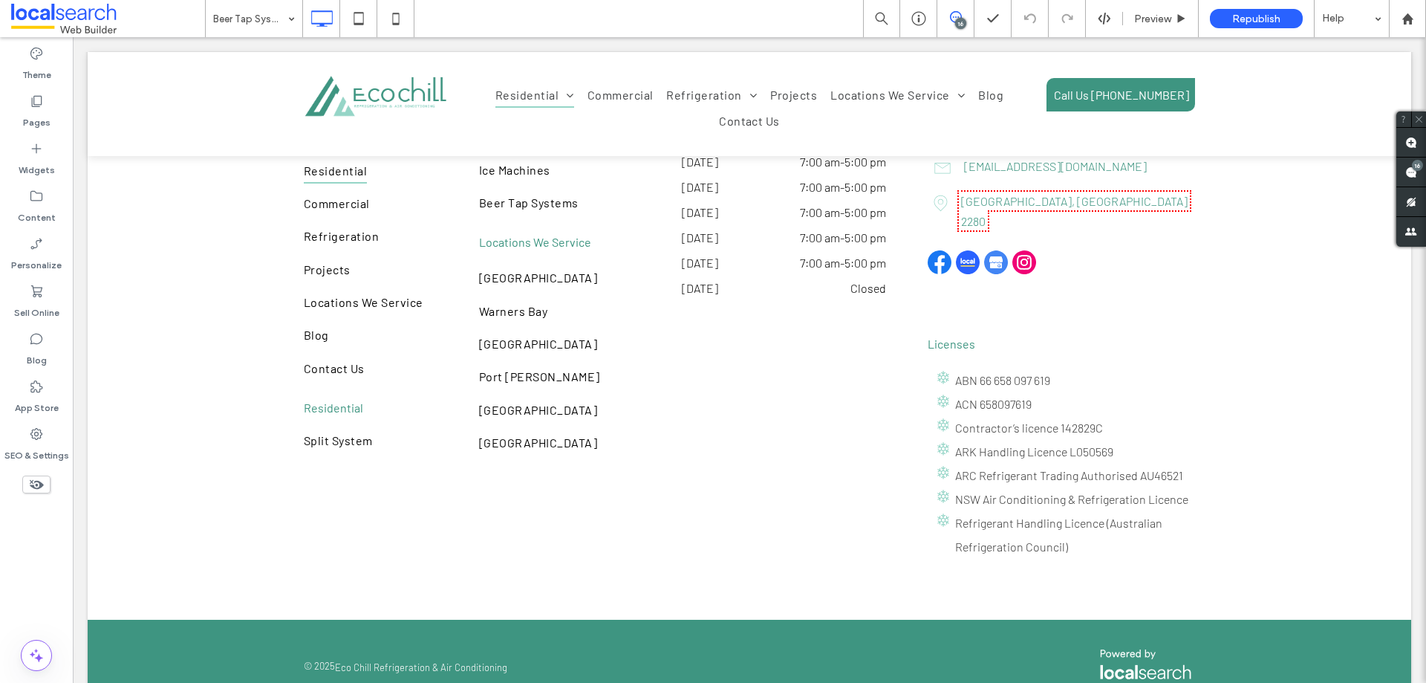
click at [53, 536] on div "Theme Pages Widgets Content Personalize Sell Online Blog App Store SEO & Settin…" at bounding box center [36, 360] width 73 height 646
drag, startPoint x: 266, startPoint y: 28, endPoint x: 250, endPoint y: 36, distance: 17.3
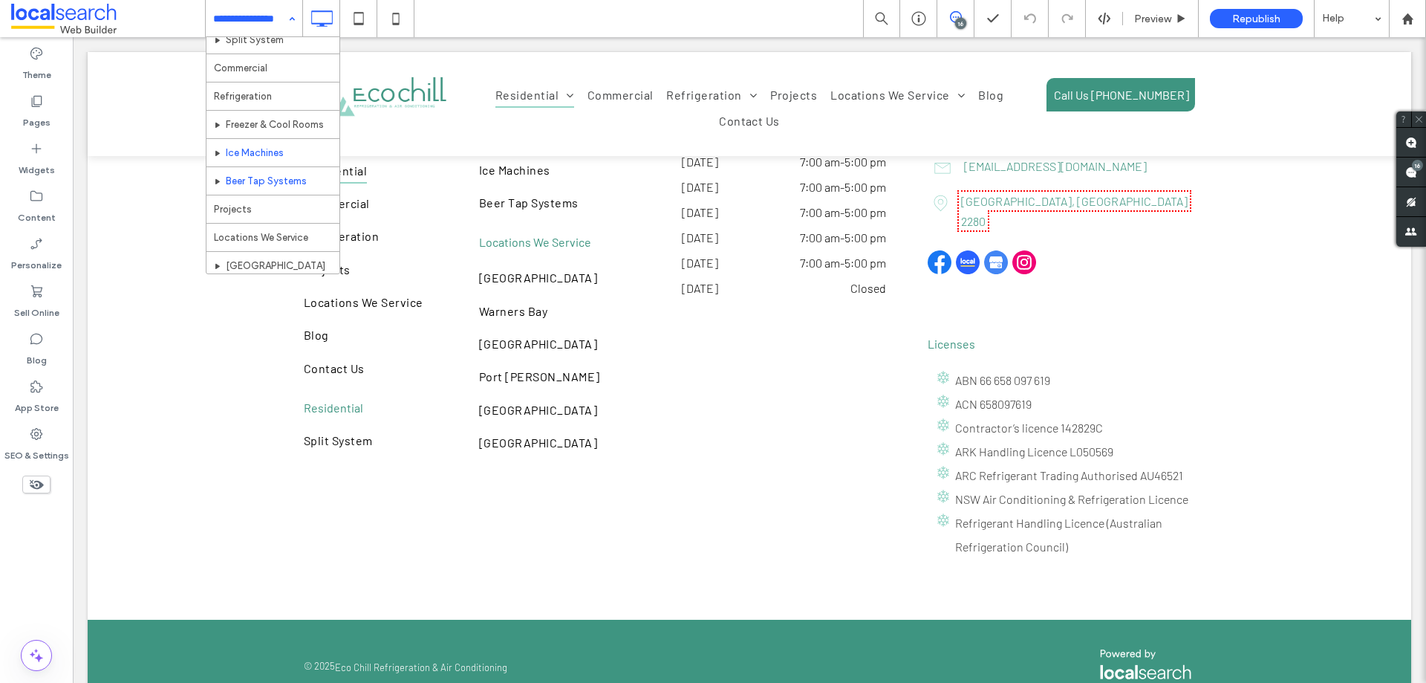
scroll to position [149, 0]
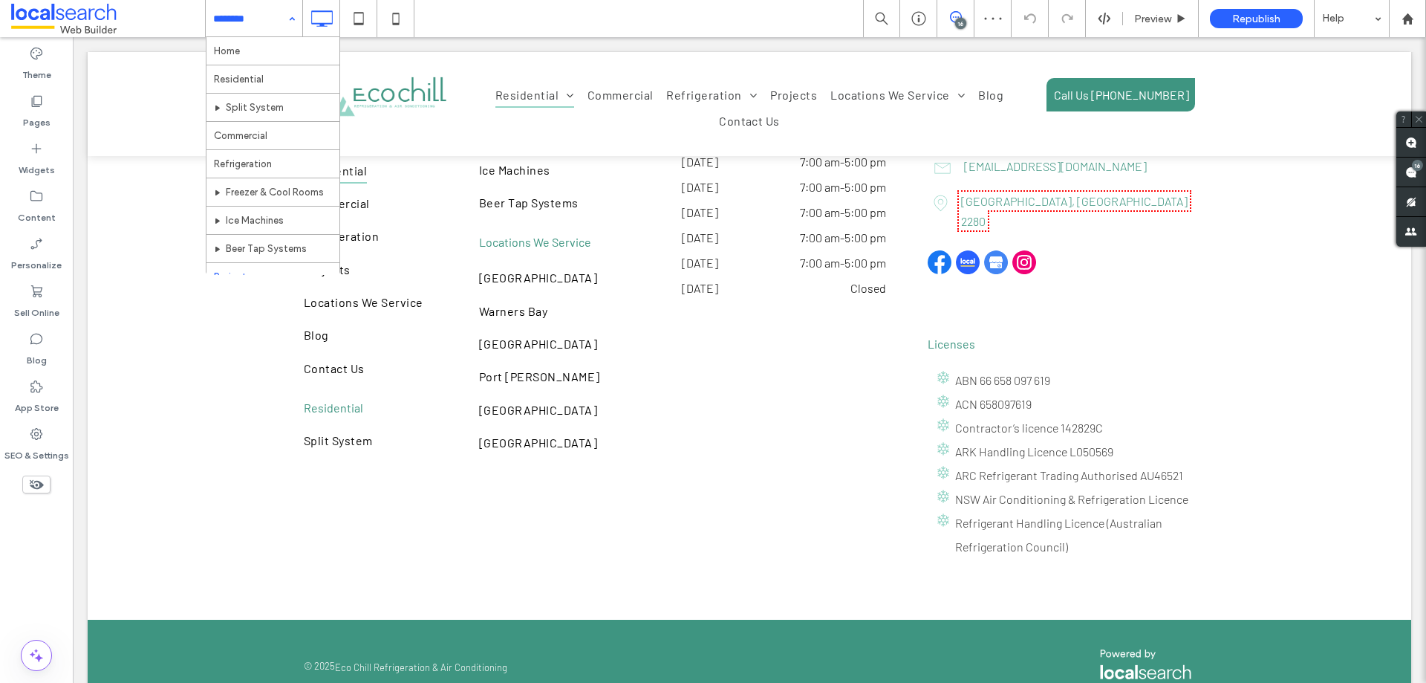
click at [240, 18] on input at bounding box center [250, 18] width 74 height 37
click at [236, 24] on input at bounding box center [250, 18] width 74 height 37
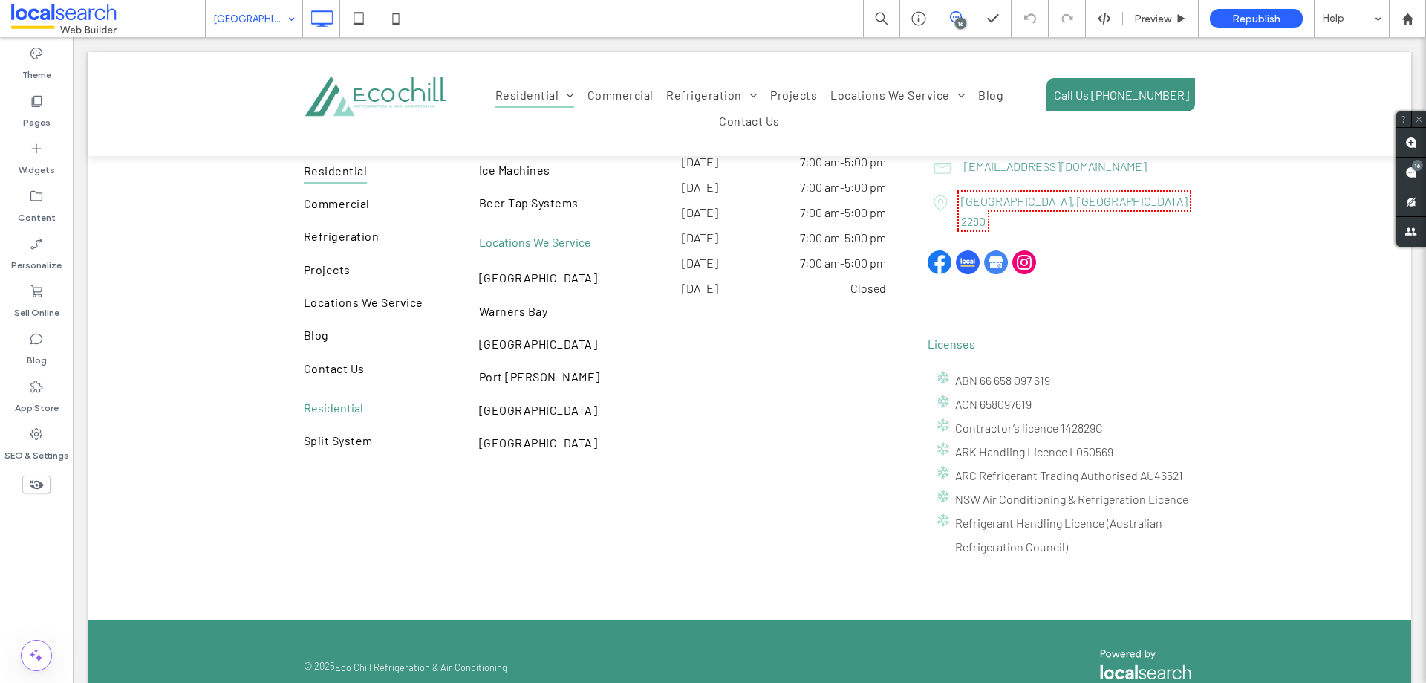
click at [225, 26] on input at bounding box center [250, 18] width 74 height 37
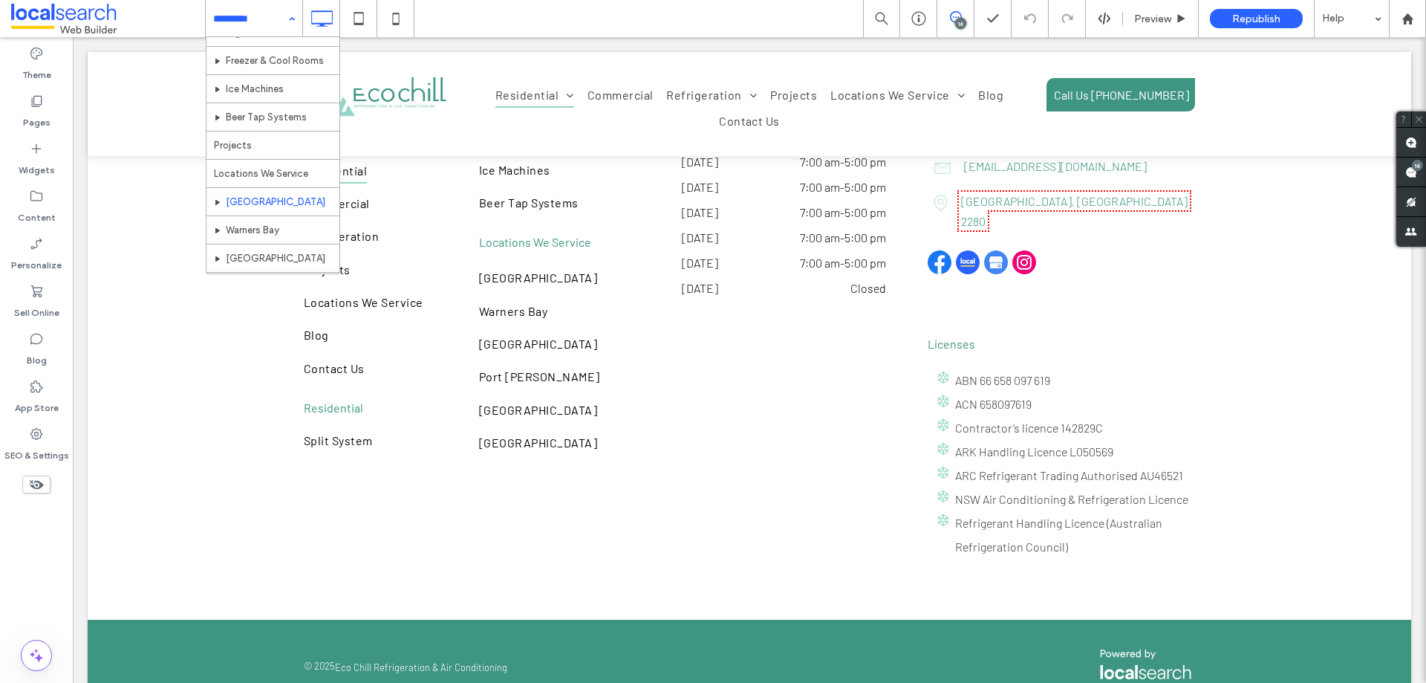
scroll to position [270, 0]
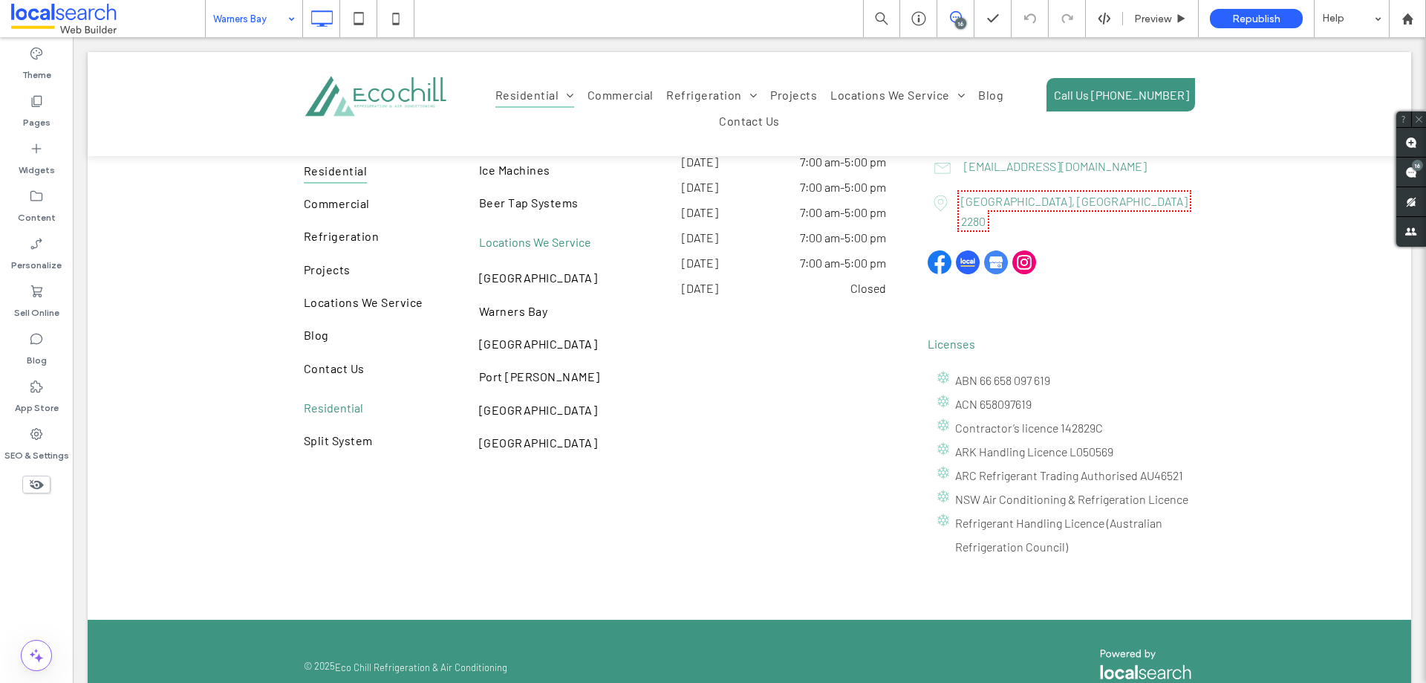
click at [233, 27] on input at bounding box center [250, 18] width 74 height 37
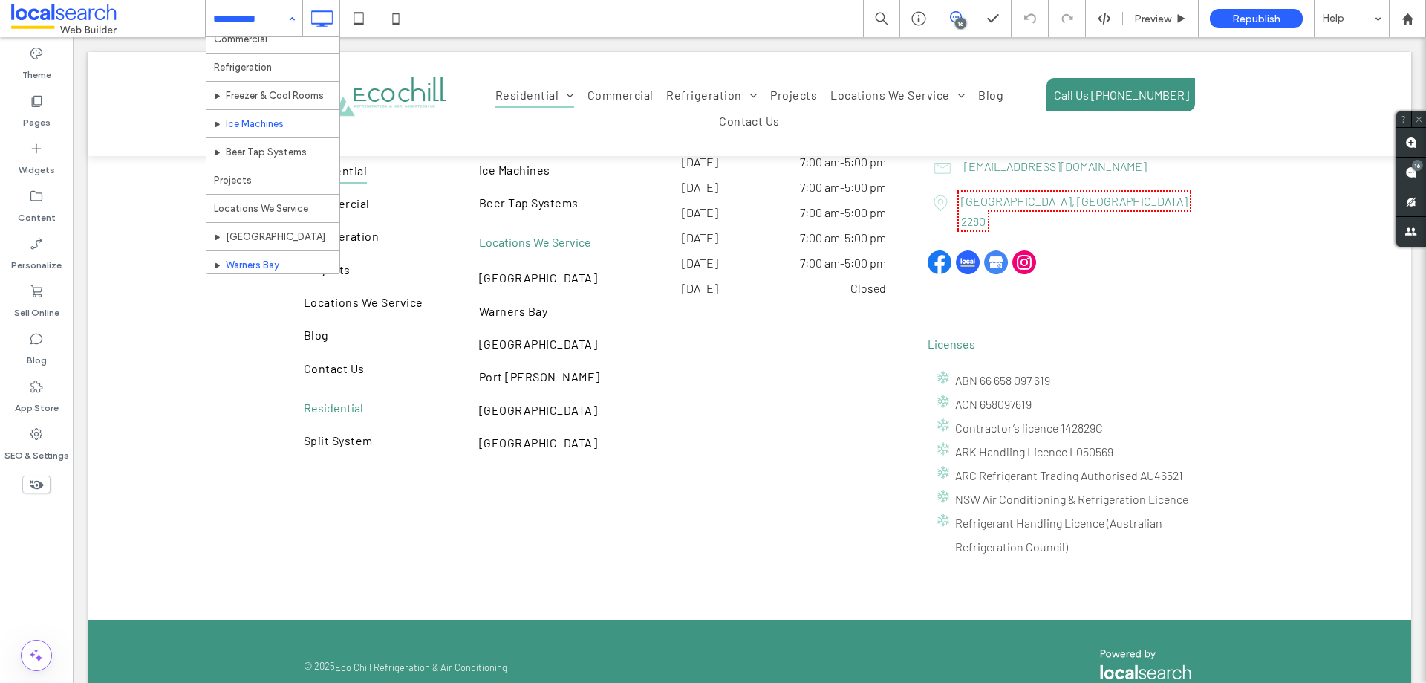
scroll to position [270, 0]
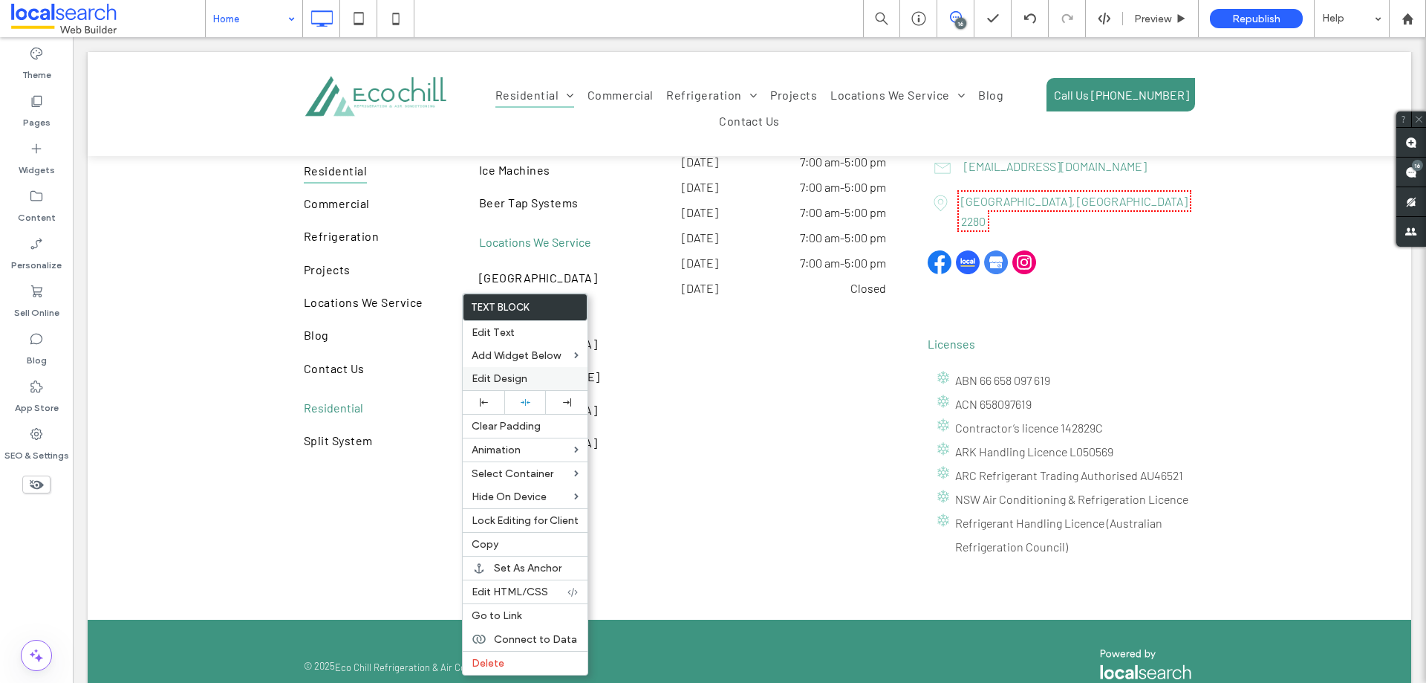
click at [530, 374] on label "Edit Design" at bounding box center [525, 378] width 107 height 13
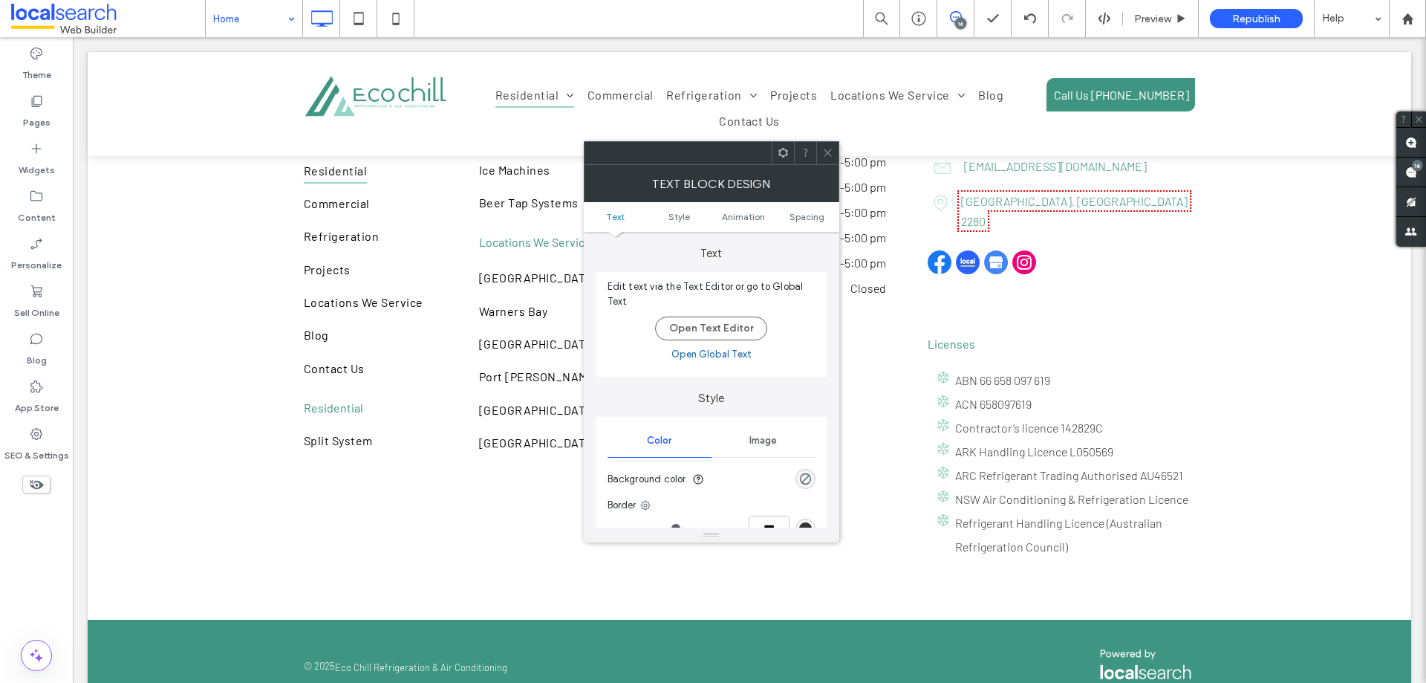
click at [817, 222] on ul "Text Style Animation Spacing" at bounding box center [712, 217] width 256 height 30
click at [816, 217] on span "Spacing" at bounding box center [807, 216] width 35 height 11
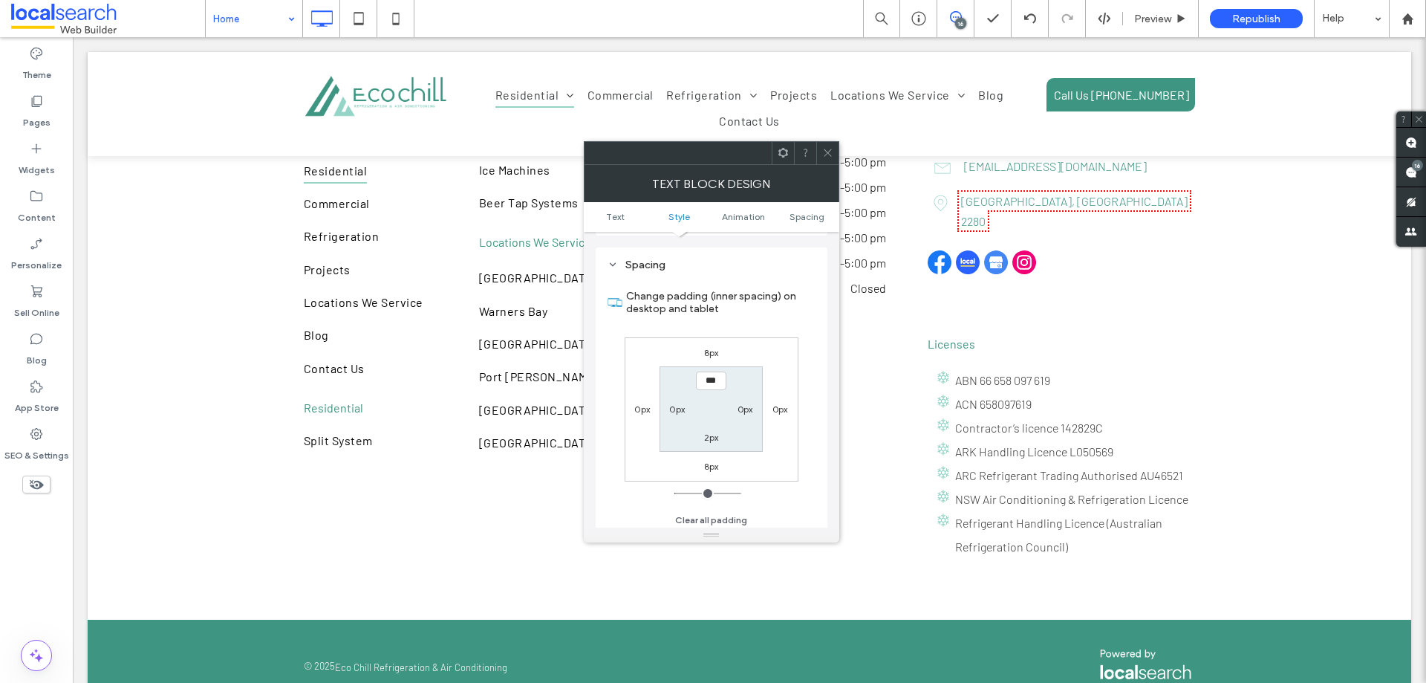
scroll to position [426, 0]
click at [835, 154] on div at bounding box center [827, 153] width 22 height 22
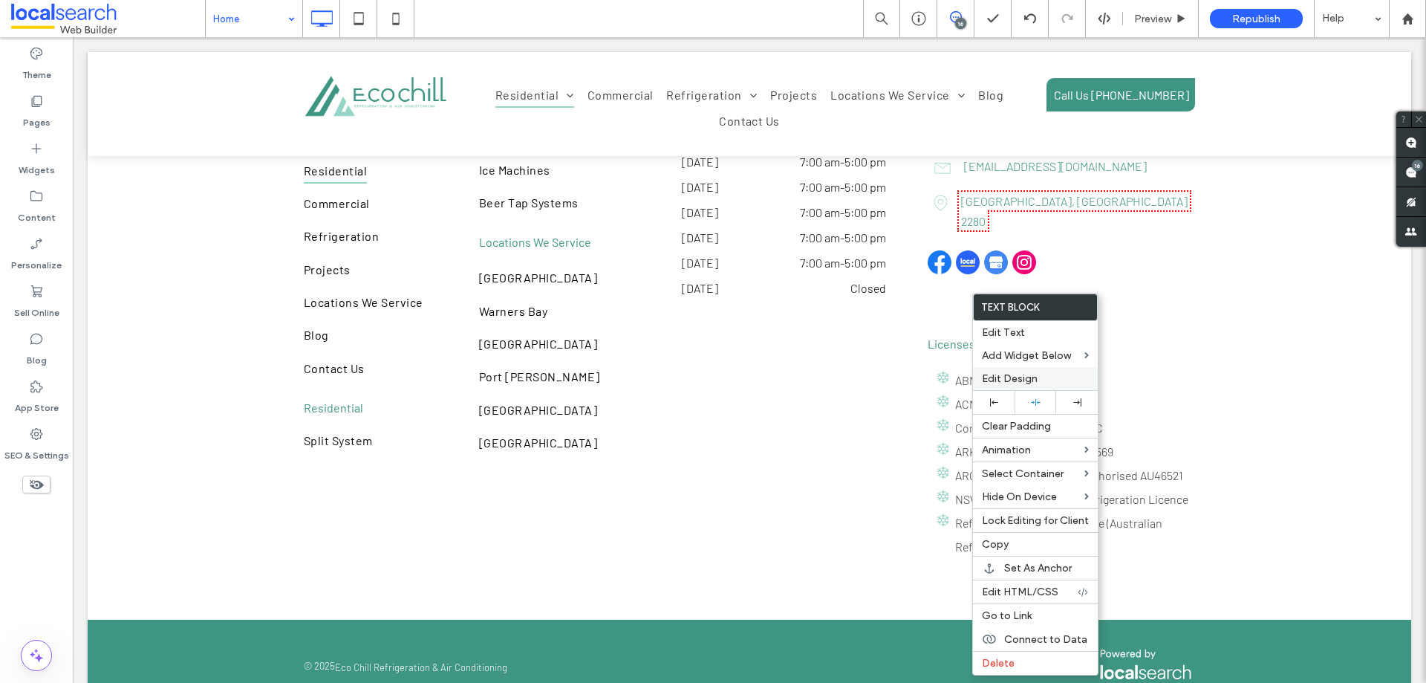
click at [1004, 381] on span "Edit Design" at bounding box center [1010, 378] width 56 height 13
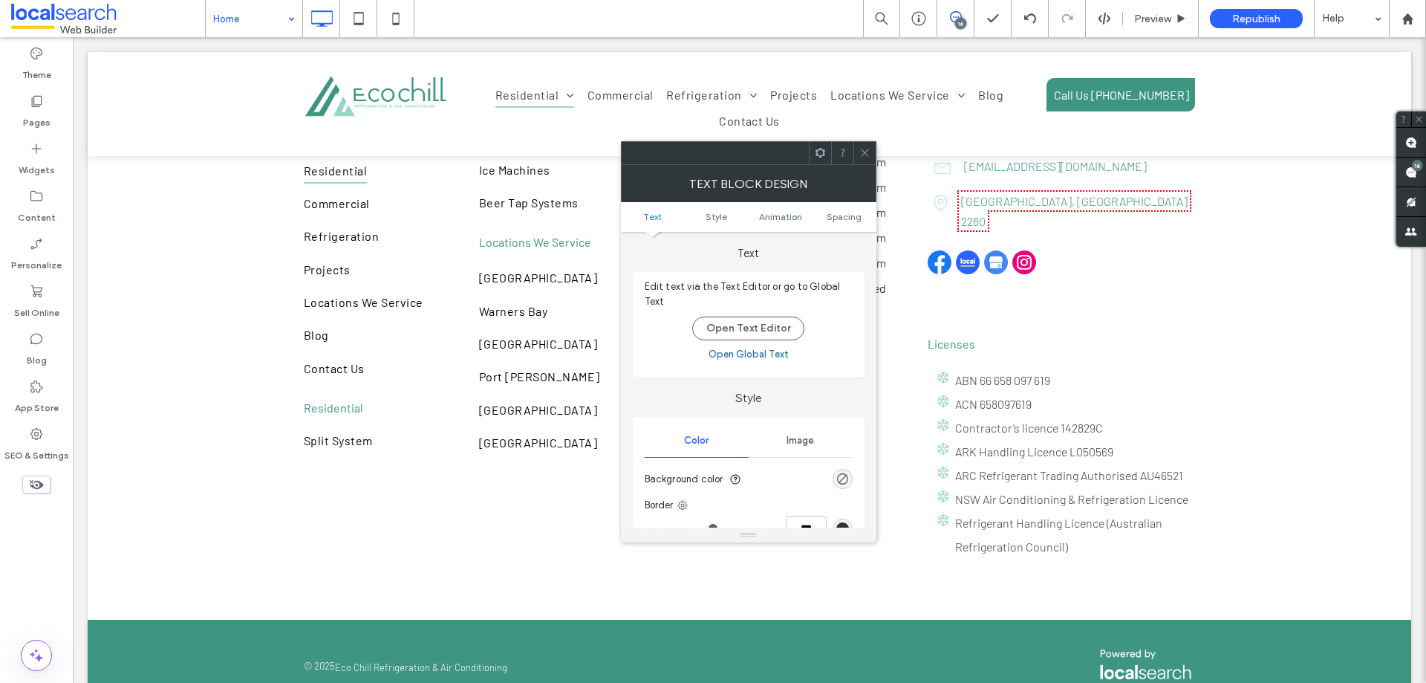
click at [838, 224] on ul "Text Style Animation Spacing" at bounding box center [749, 217] width 256 height 30
click at [839, 217] on span "Spacing" at bounding box center [844, 216] width 35 height 11
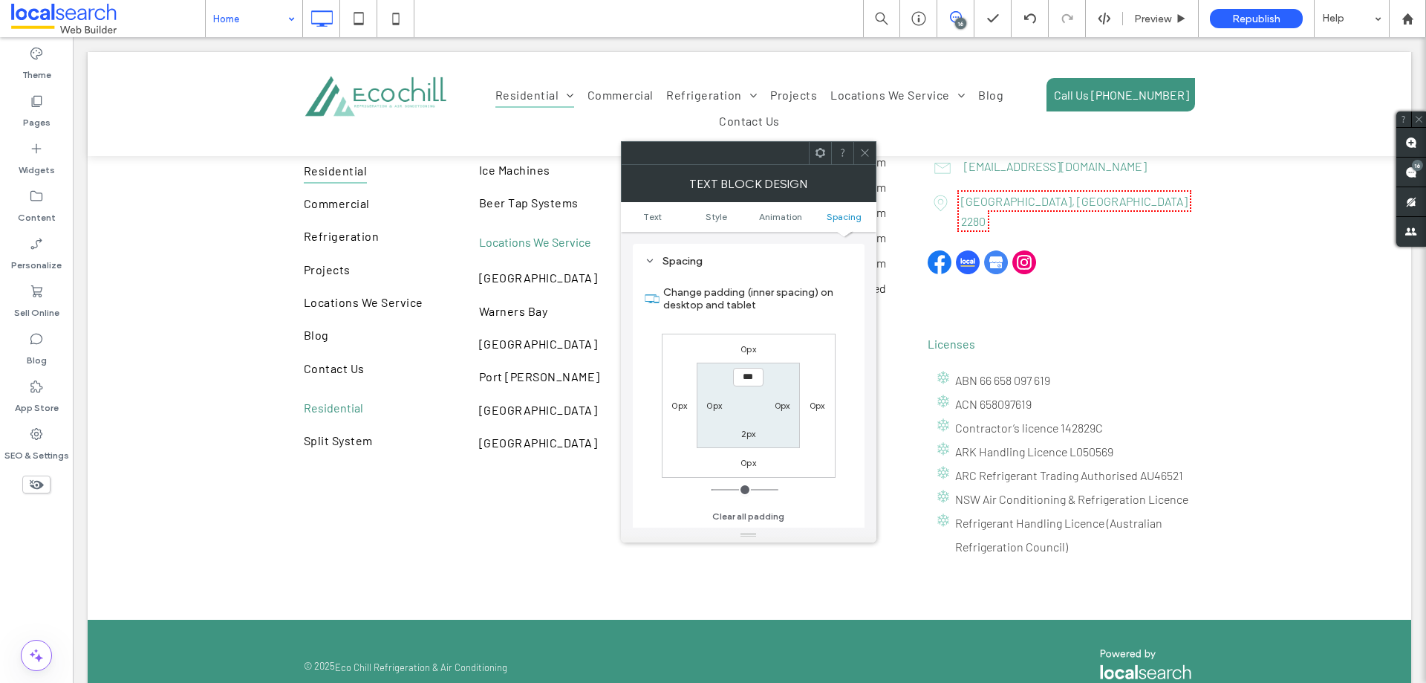
click at [747, 352] on label "0px" at bounding box center [749, 348] width 16 height 11
type input "*"
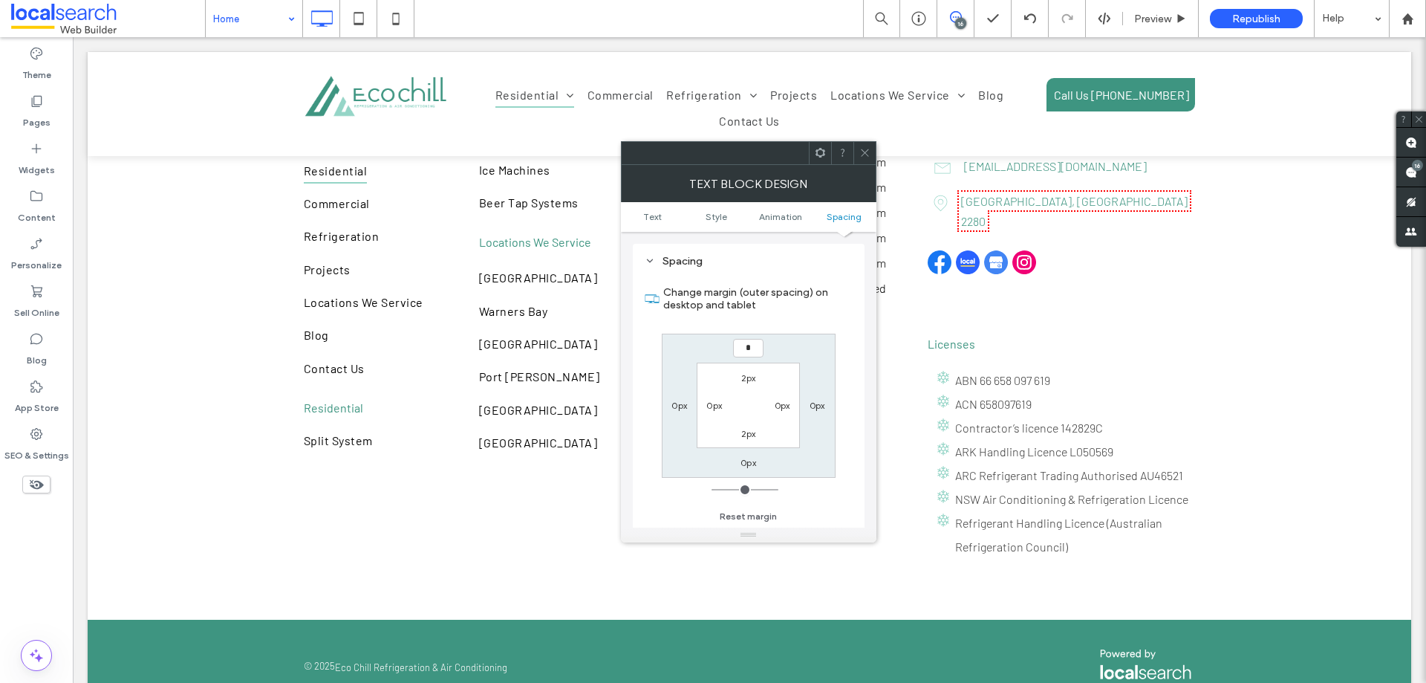
type input "*"
type input "***"
click at [748, 462] on label "0px" at bounding box center [749, 462] width 16 height 11
type input "*"
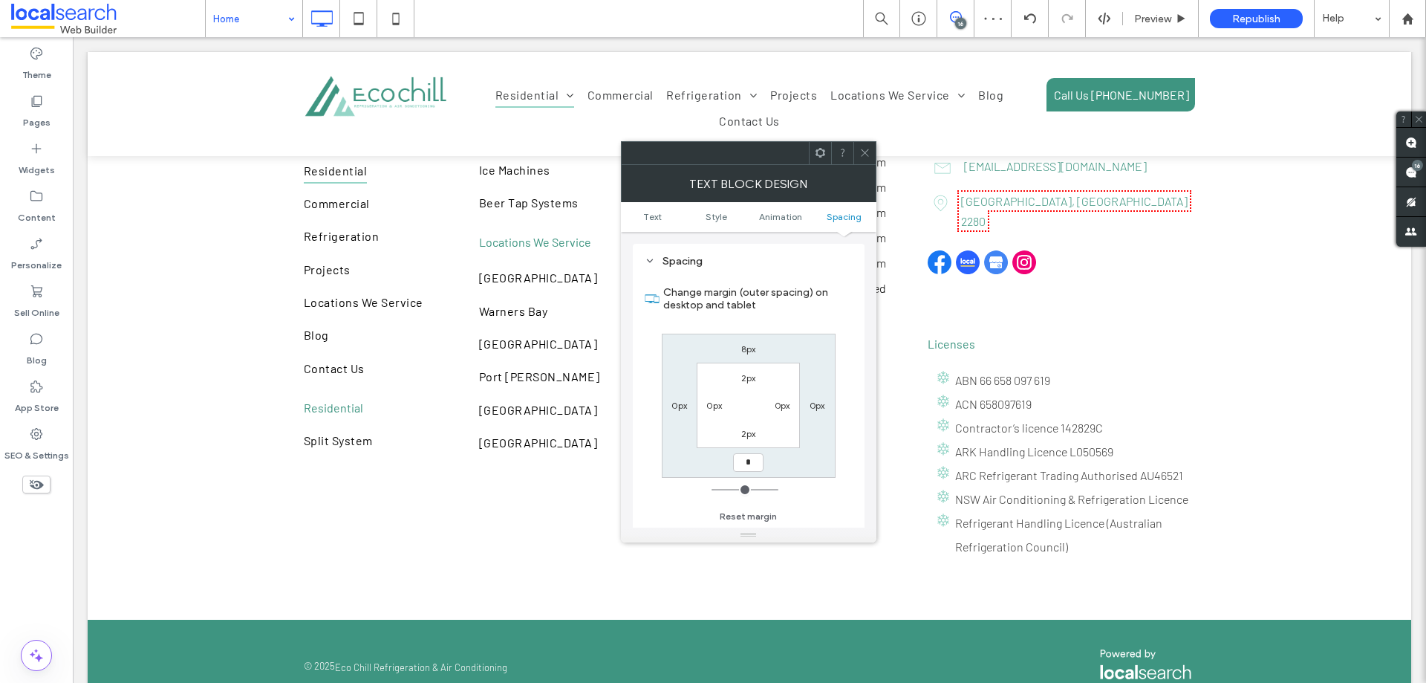
type input "*"
type input "***"
drag, startPoint x: 871, startPoint y: 152, endPoint x: 862, endPoint y: 161, distance: 12.1
click at [870, 152] on div at bounding box center [865, 153] width 22 height 22
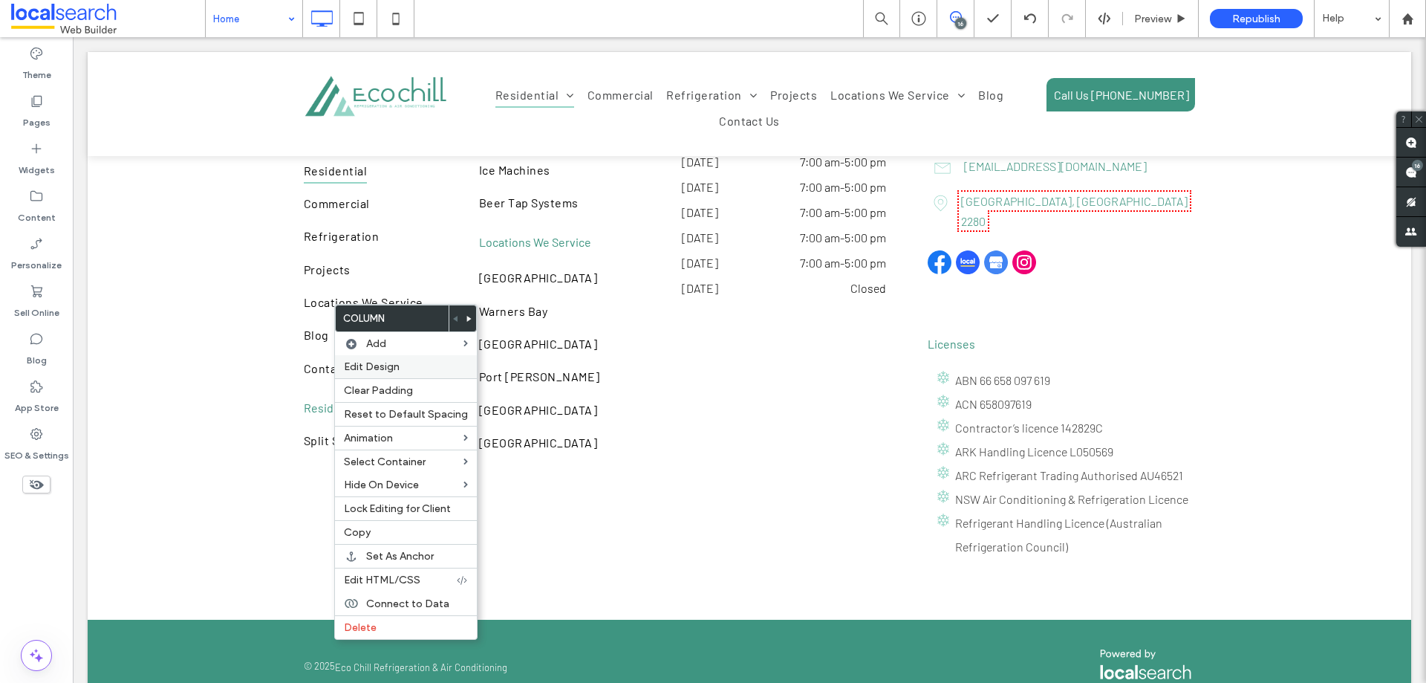
click at [400, 372] on label "Edit Design" at bounding box center [406, 366] width 124 height 13
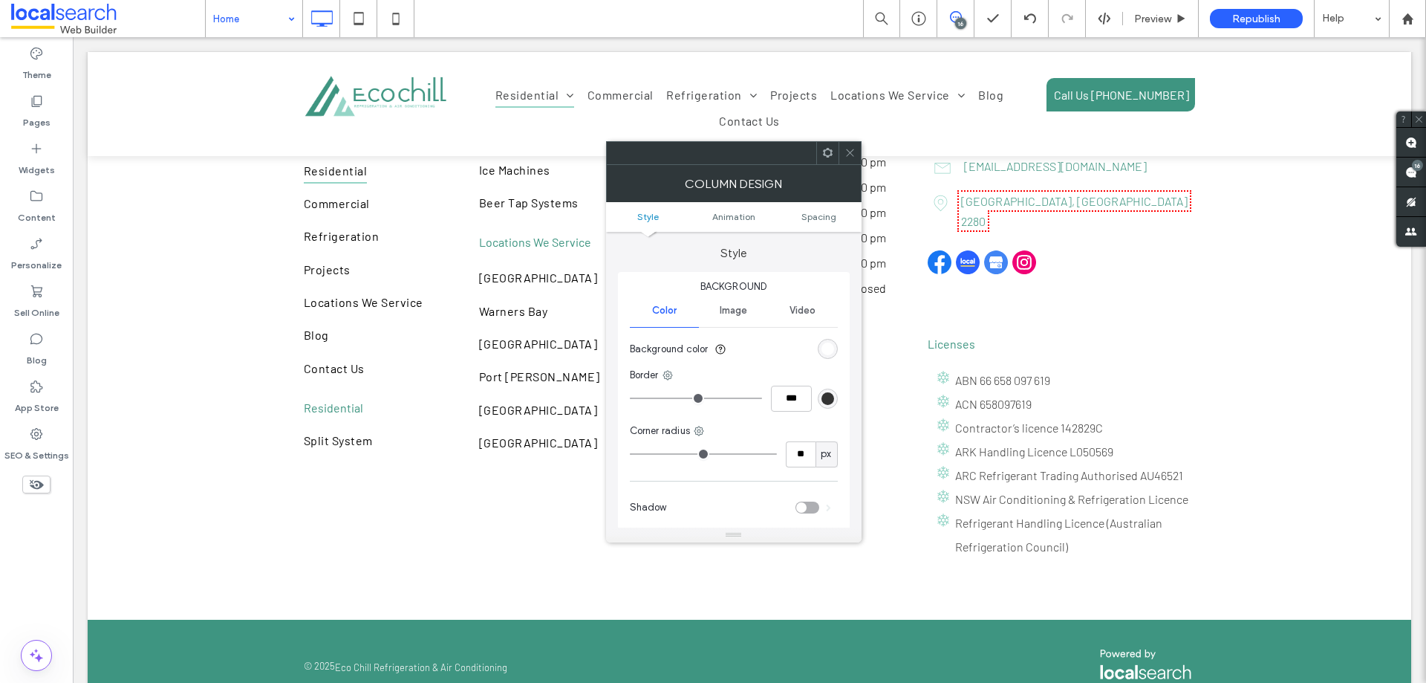
click at [830, 224] on ul "Style Animation Spacing" at bounding box center [734, 217] width 256 height 30
click at [828, 221] on span "Spacing" at bounding box center [819, 216] width 35 height 11
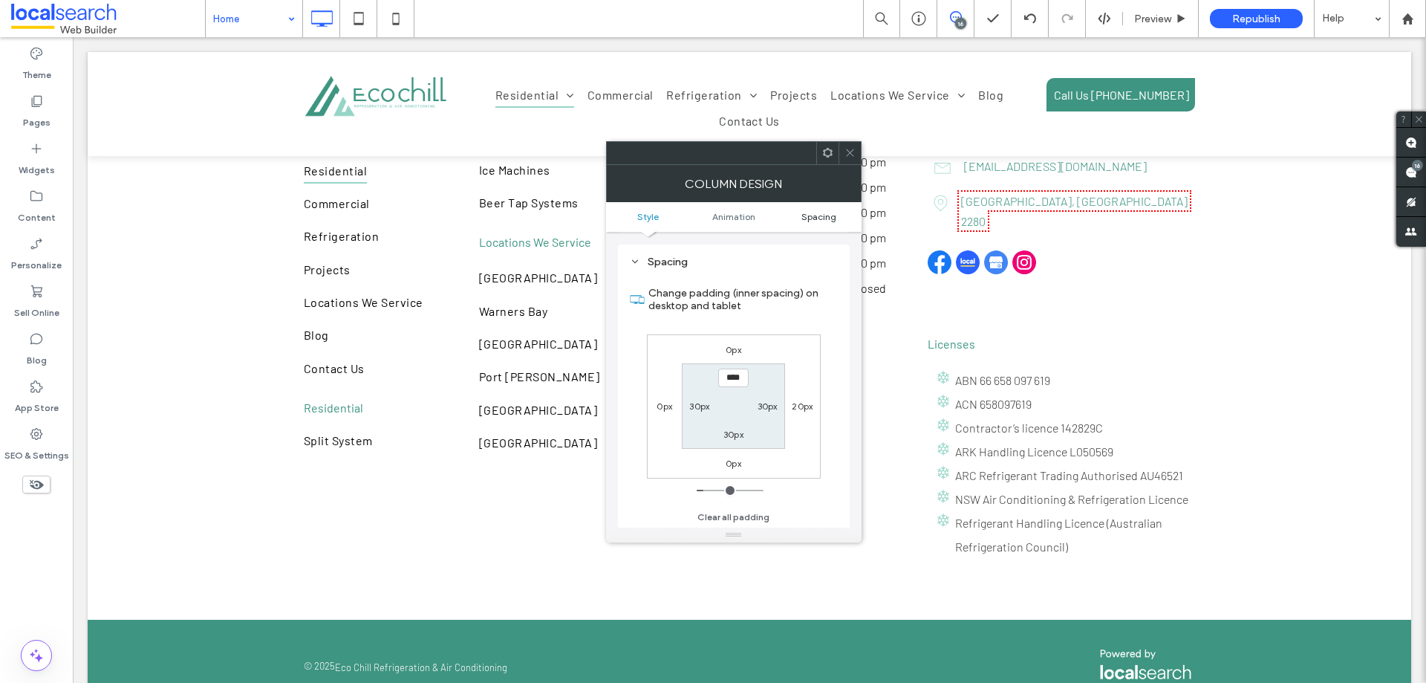
scroll to position [348, 0]
click at [853, 157] on icon at bounding box center [850, 152] width 11 height 11
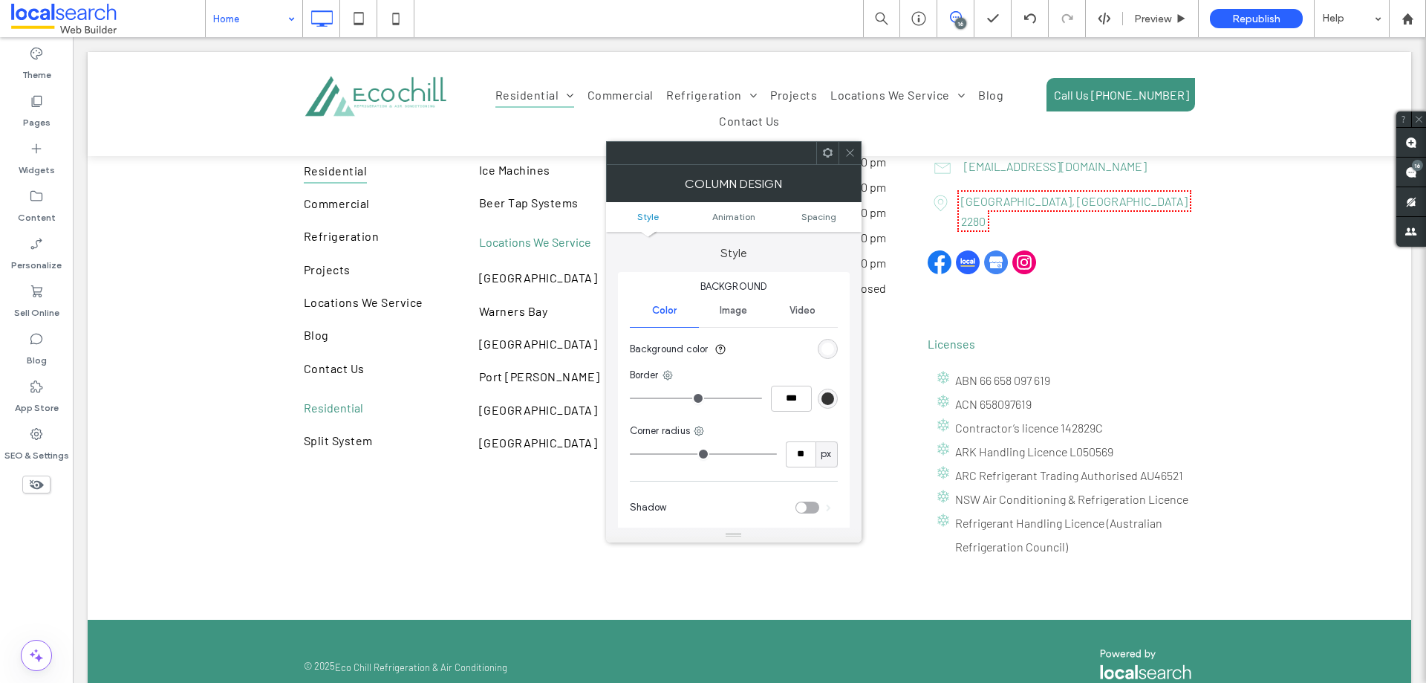
click at [855, 155] on icon at bounding box center [850, 152] width 11 height 11
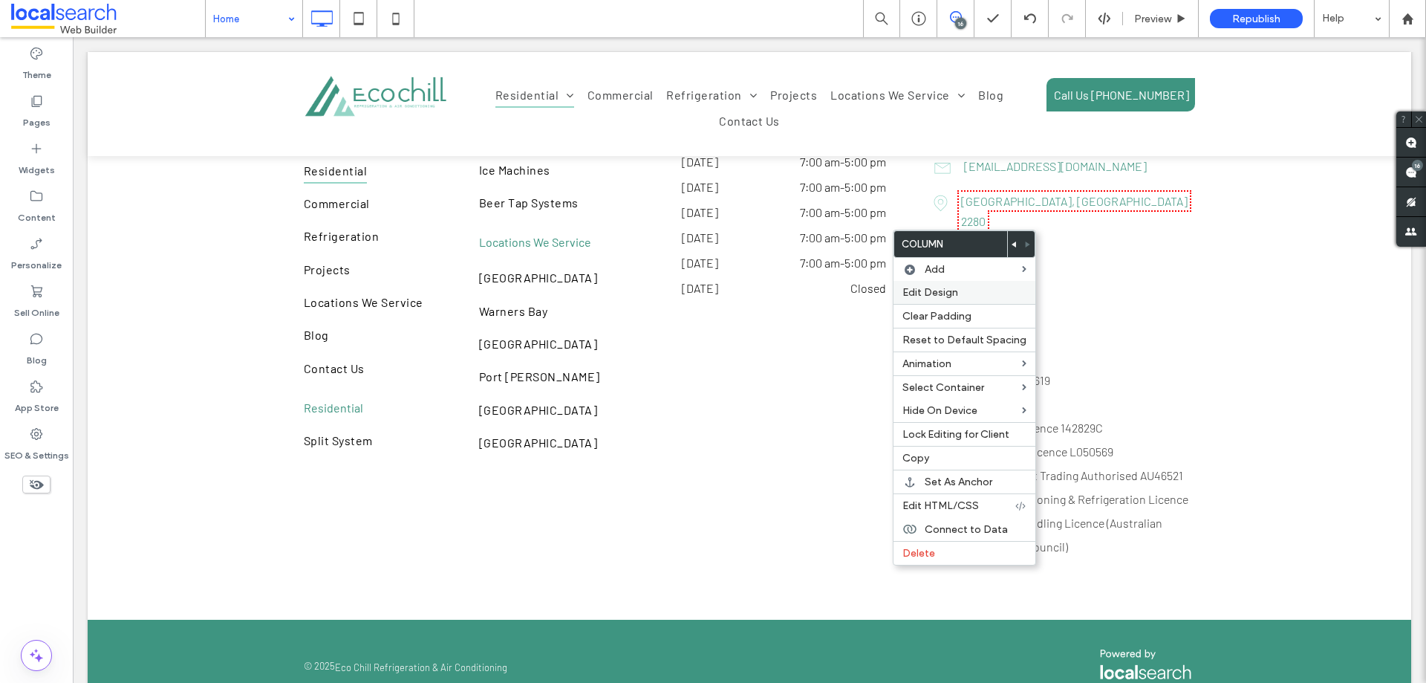
click at [924, 295] on span "Edit Design" at bounding box center [931, 292] width 56 height 13
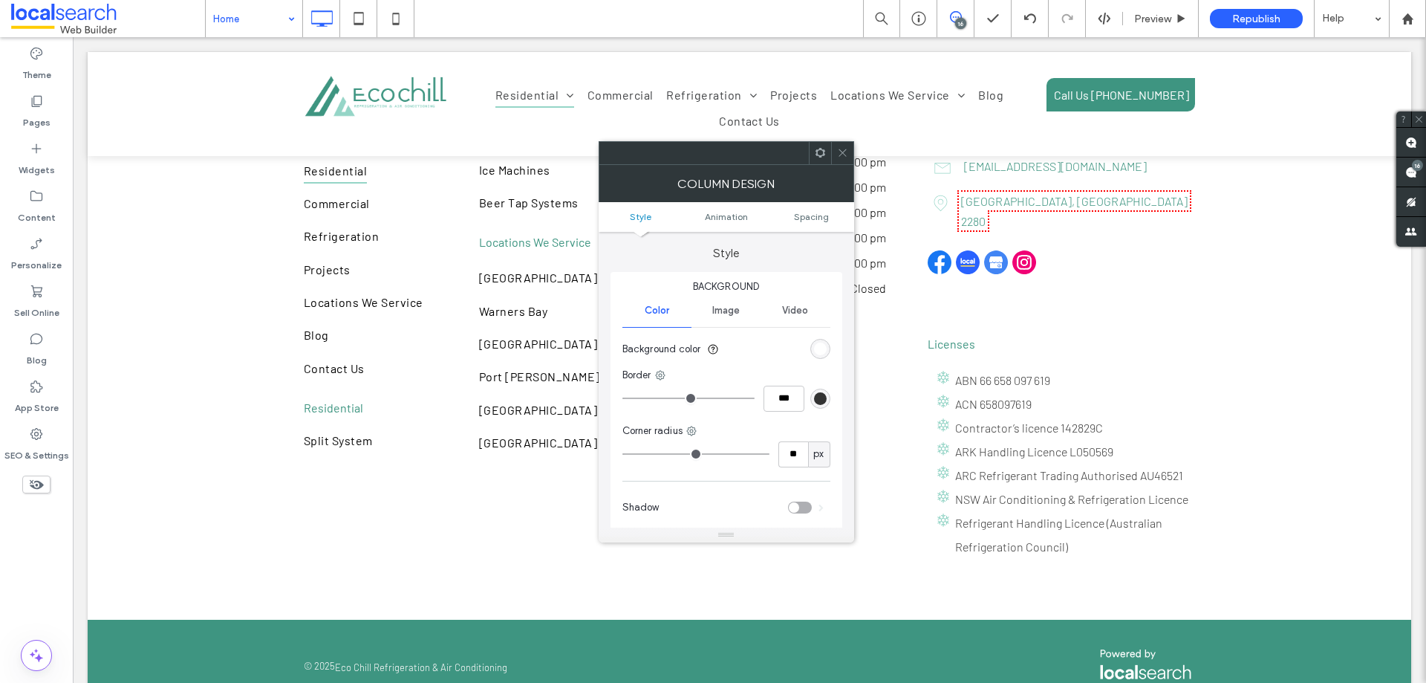
click at [790, 209] on ul "Style Animation Spacing" at bounding box center [727, 217] width 256 height 30
click at [795, 213] on span "Spacing" at bounding box center [811, 216] width 35 height 11
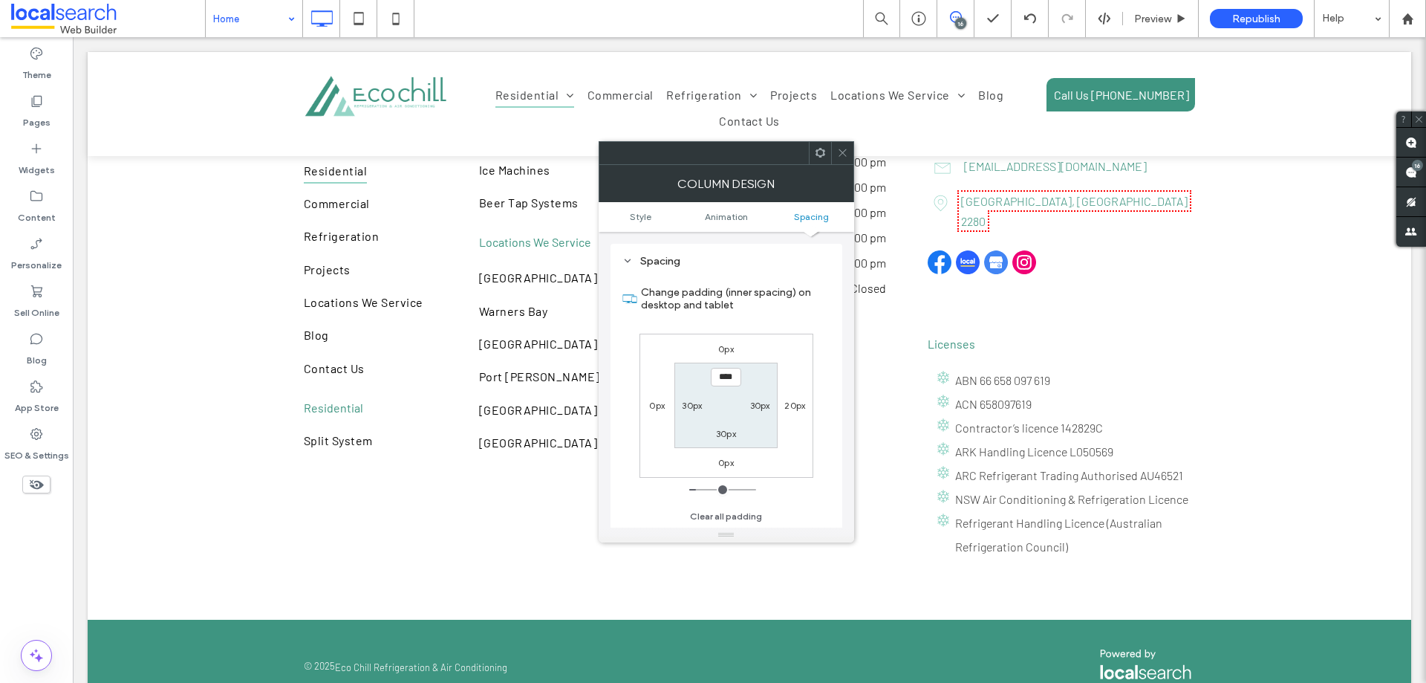
click at [841, 159] on span at bounding box center [842, 153] width 11 height 22
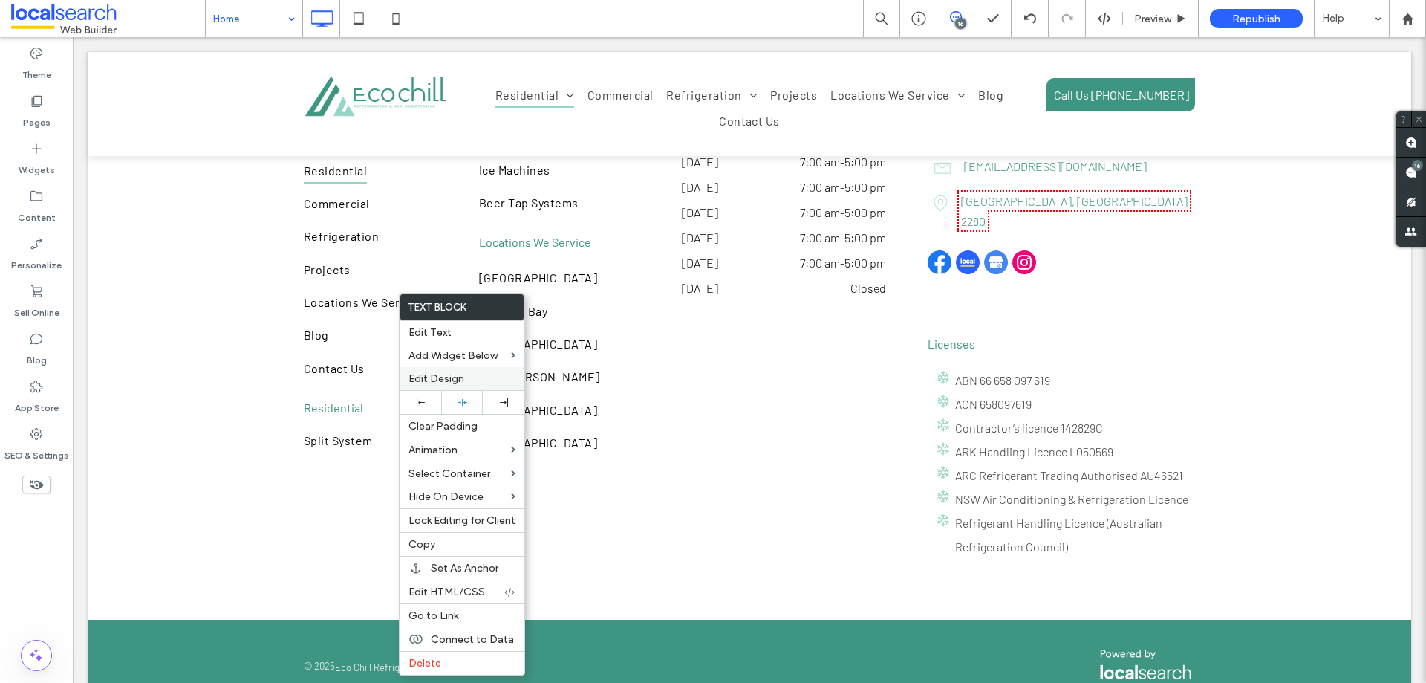
click at [449, 374] on span "Edit Design" at bounding box center [437, 378] width 56 height 13
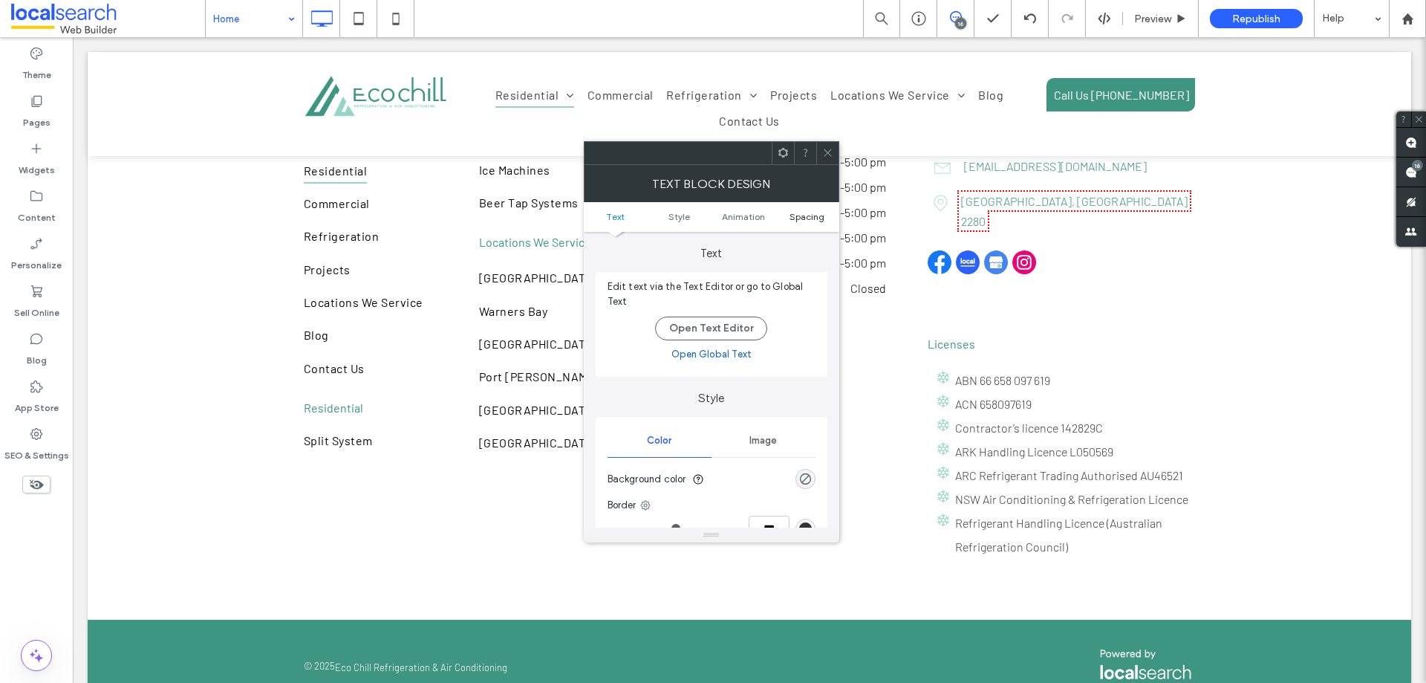
click at [794, 220] on span "Spacing" at bounding box center [807, 216] width 35 height 11
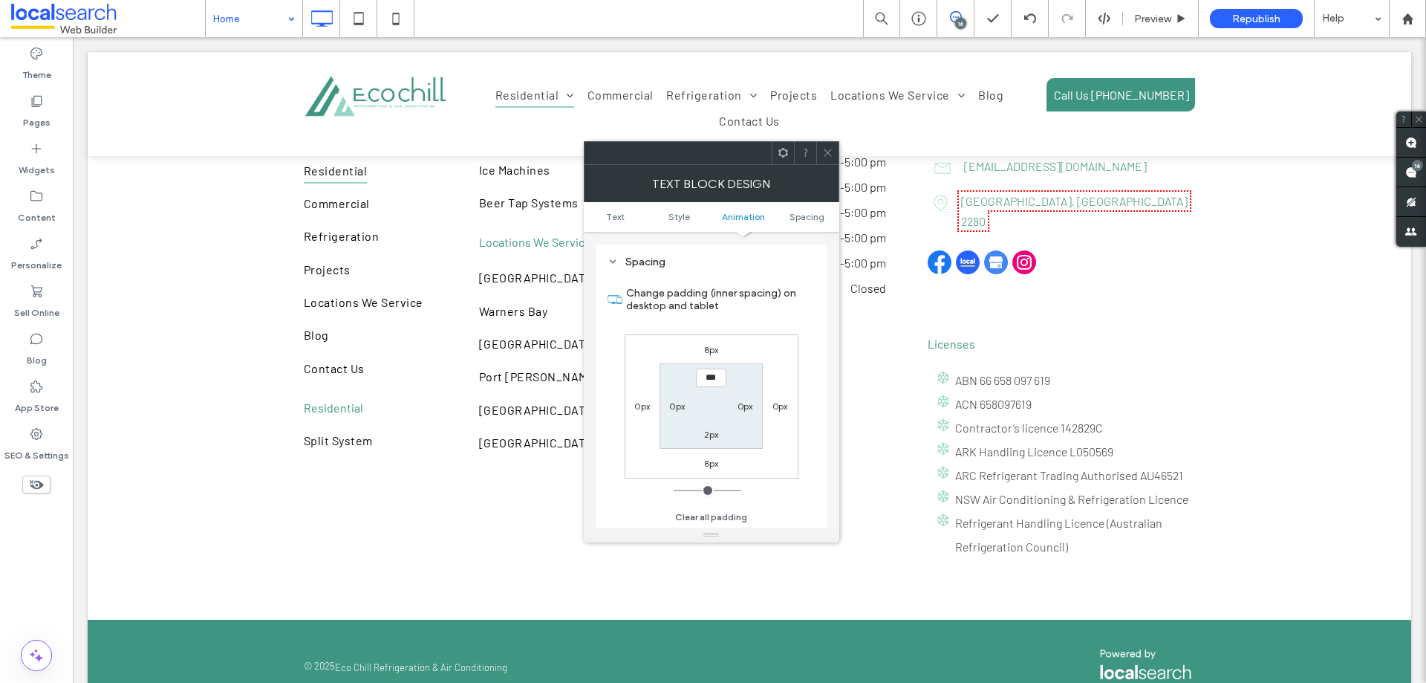
scroll to position [426, 0]
click at [828, 157] on icon at bounding box center [827, 152] width 11 height 11
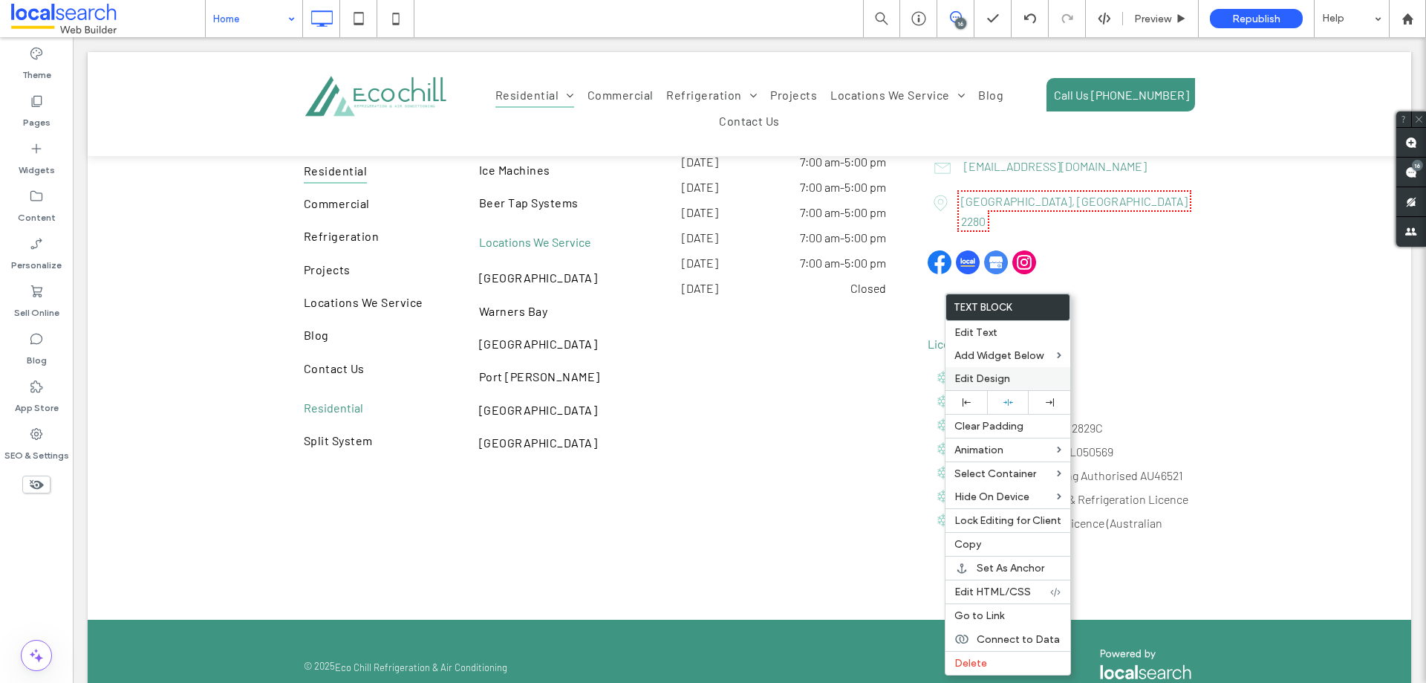
click at [988, 374] on span "Edit Design" at bounding box center [983, 378] width 56 height 13
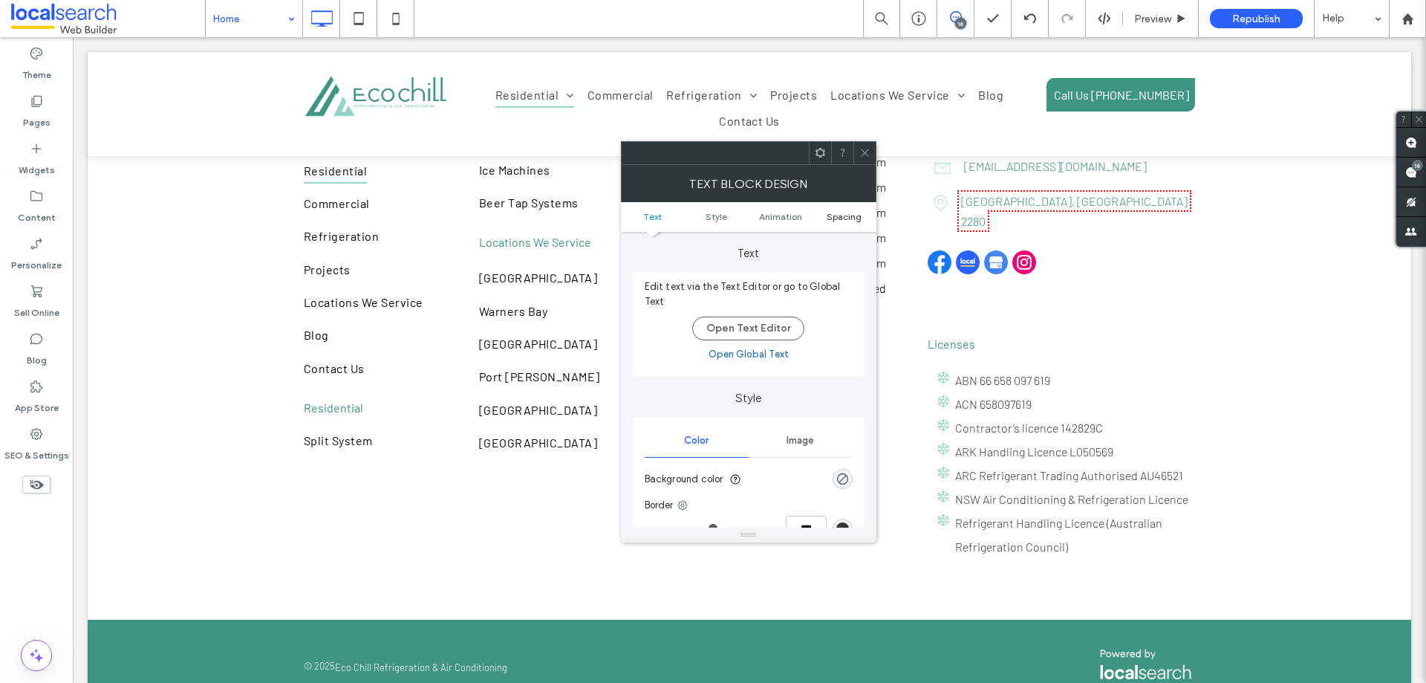
click at [841, 209] on ul "Text Style Animation Spacing" at bounding box center [749, 217] width 256 height 30
click at [841, 216] on span "Spacing" at bounding box center [844, 216] width 35 height 11
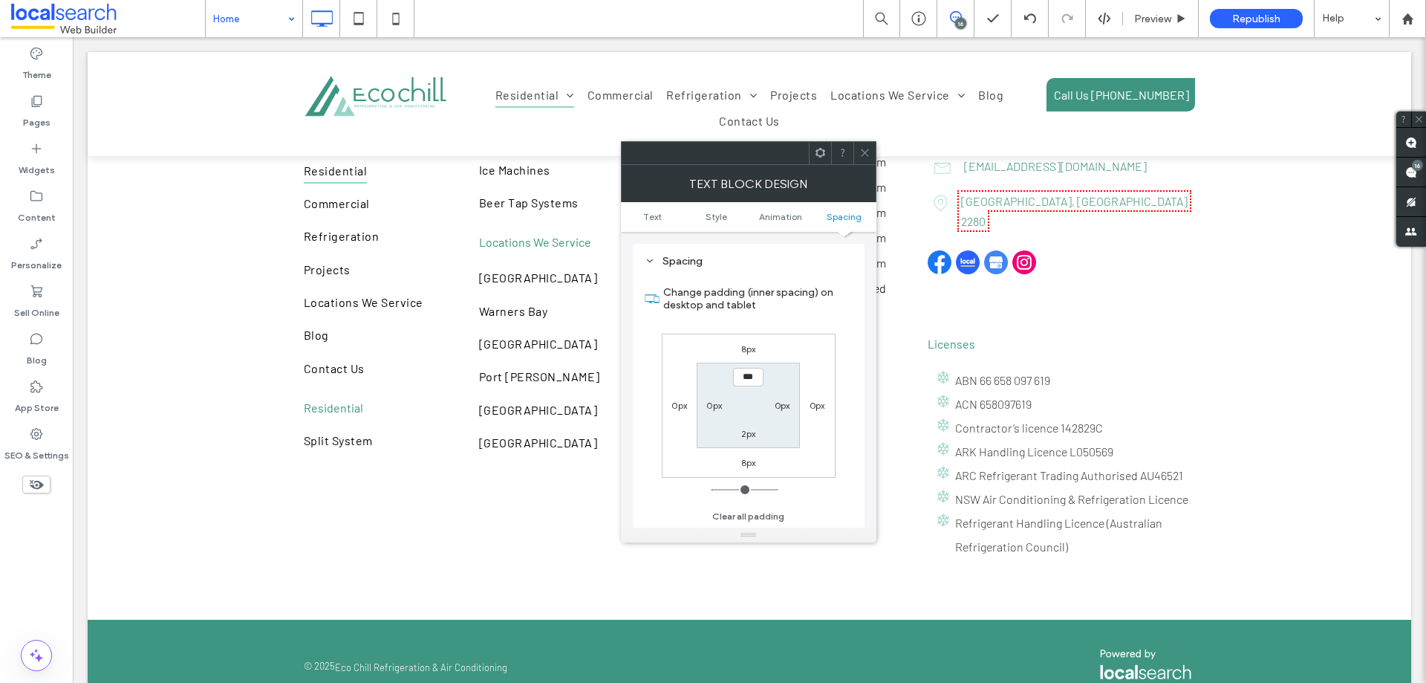
click at [862, 151] on use at bounding box center [864, 152] width 7 height 7
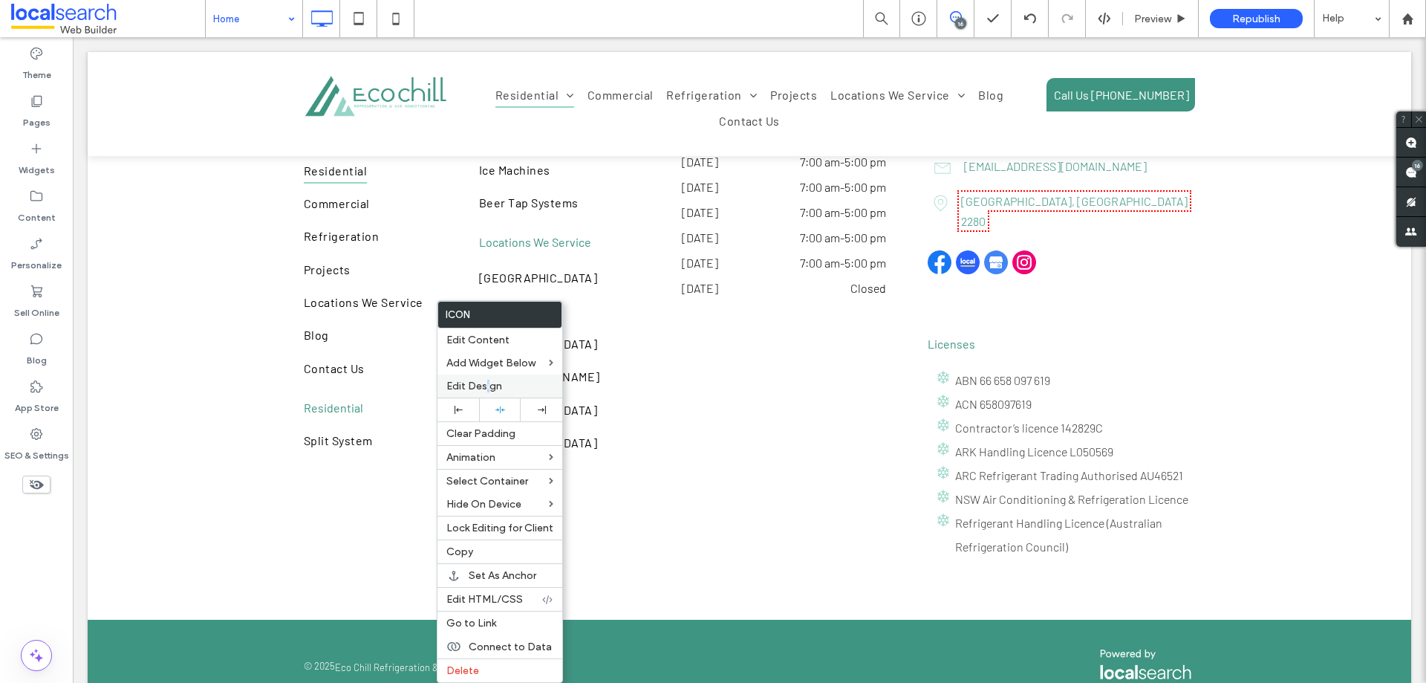
click at [489, 384] on span "Edit Design" at bounding box center [474, 386] width 56 height 13
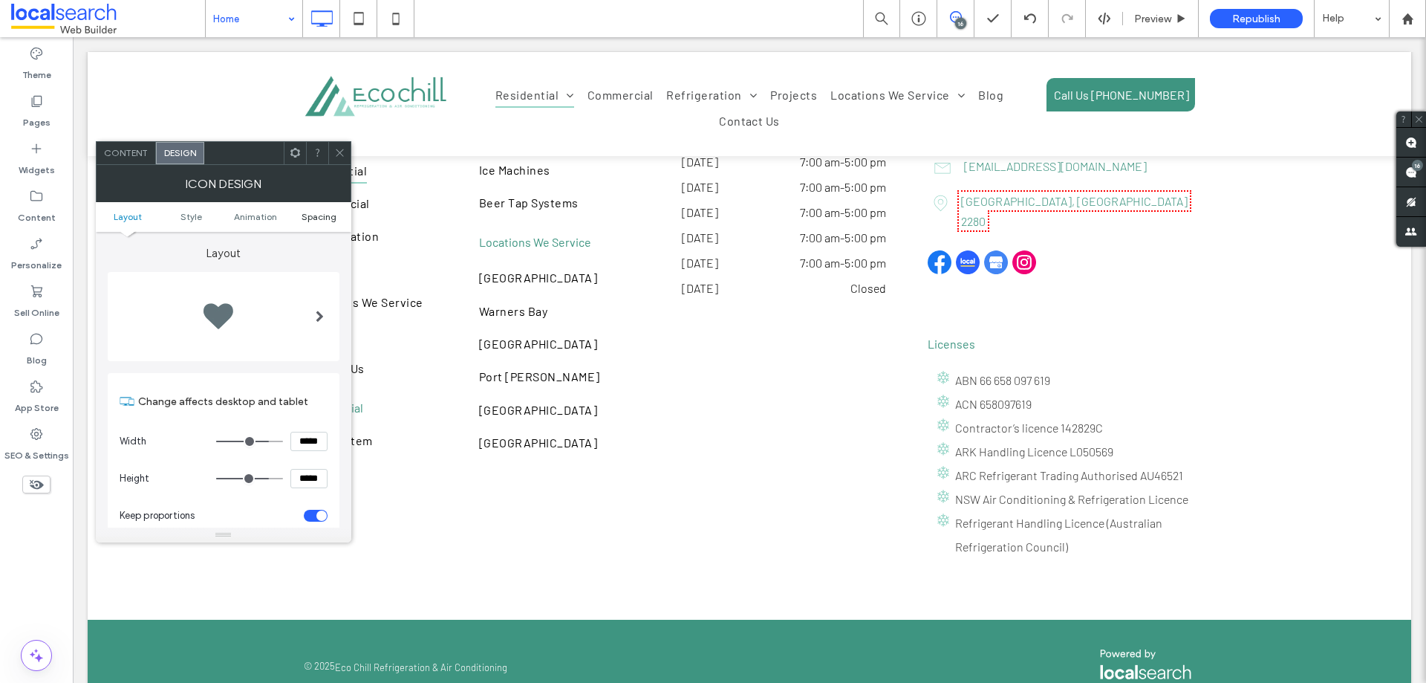
click at [304, 221] on span "Spacing" at bounding box center [319, 216] width 35 height 11
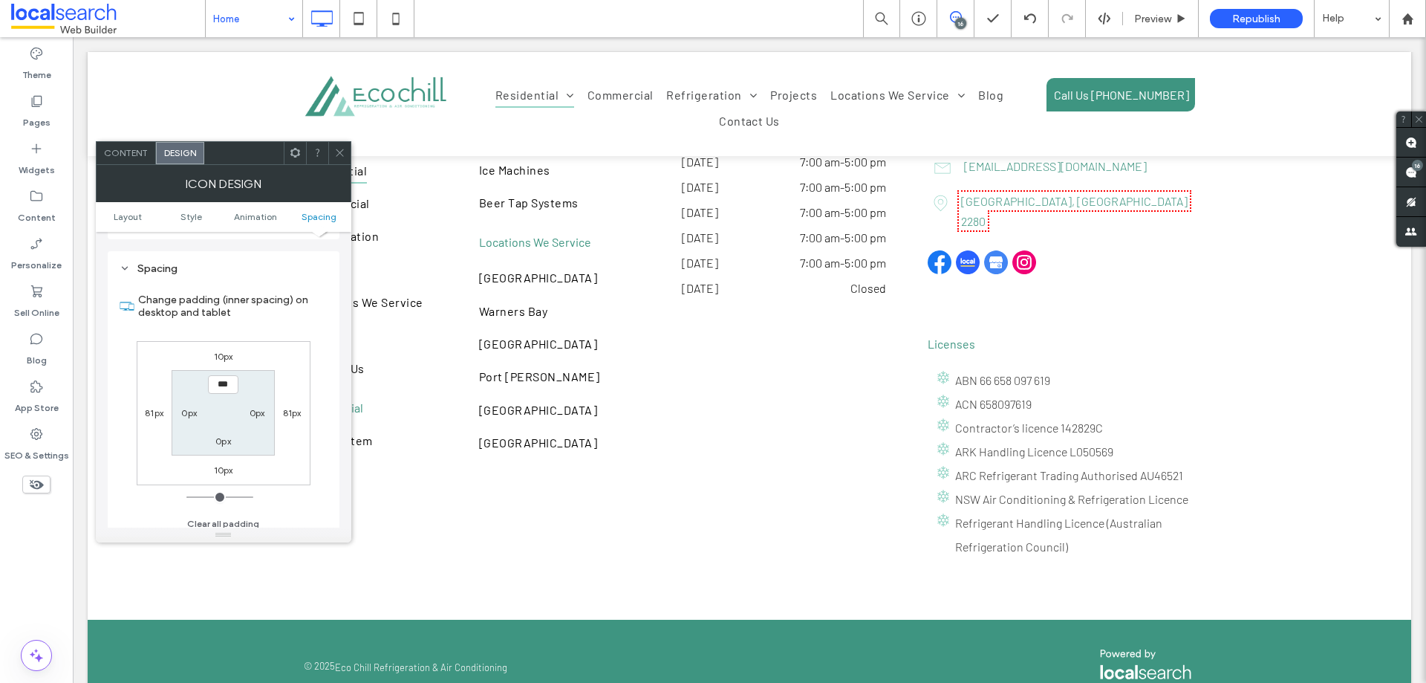
scroll to position [838, 0]
click at [349, 153] on div at bounding box center [339, 153] width 22 height 22
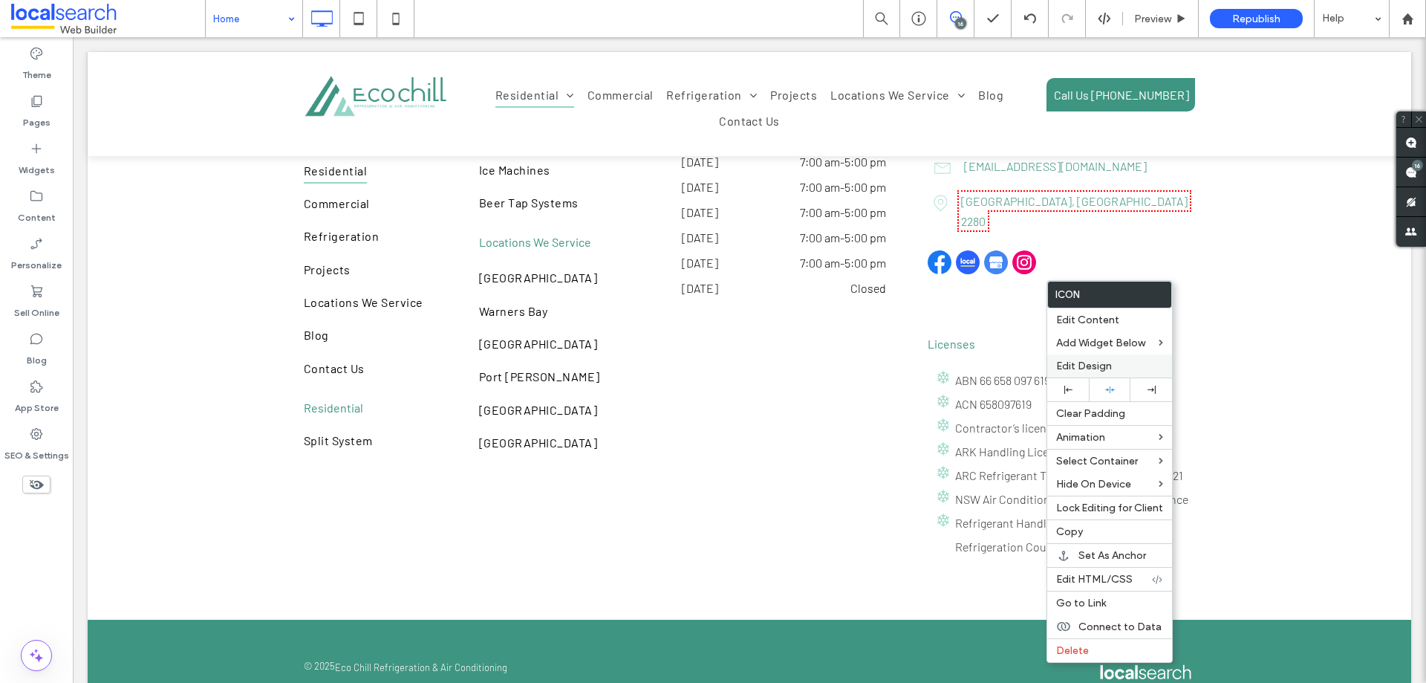
click at [1080, 366] on span "Edit Design" at bounding box center [1084, 366] width 56 height 13
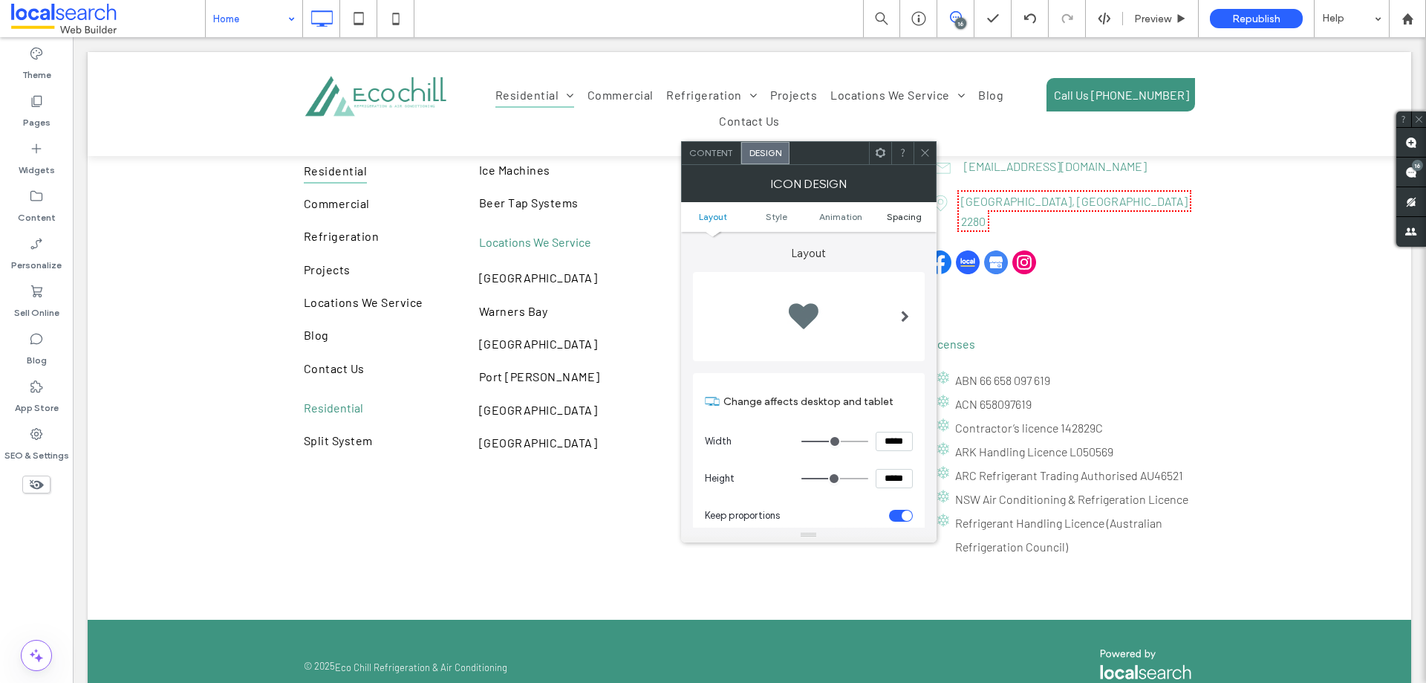
click at [903, 212] on span "Spacing" at bounding box center [904, 216] width 35 height 11
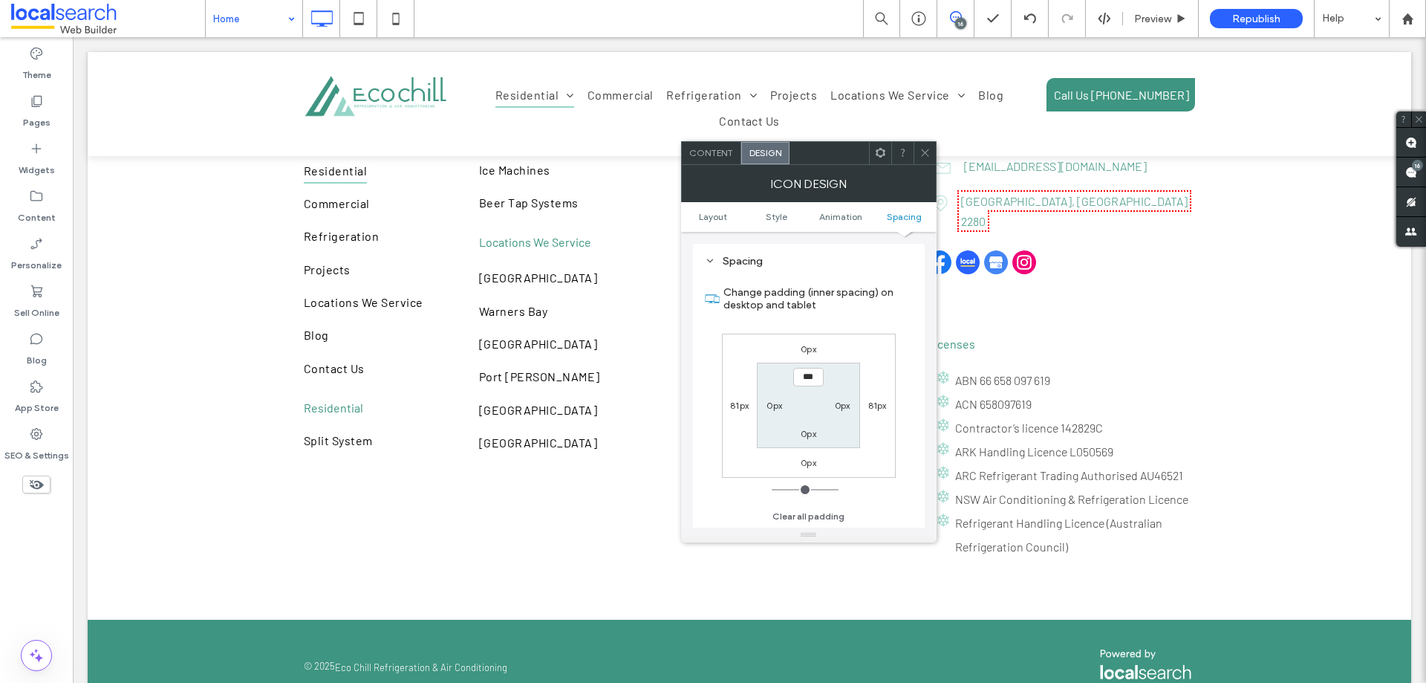
click at [806, 360] on div "0px 81px 0px 81px *** 0px 0px 0px" at bounding box center [809, 406] width 174 height 144
click at [806, 351] on label "0px" at bounding box center [809, 348] width 16 height 11
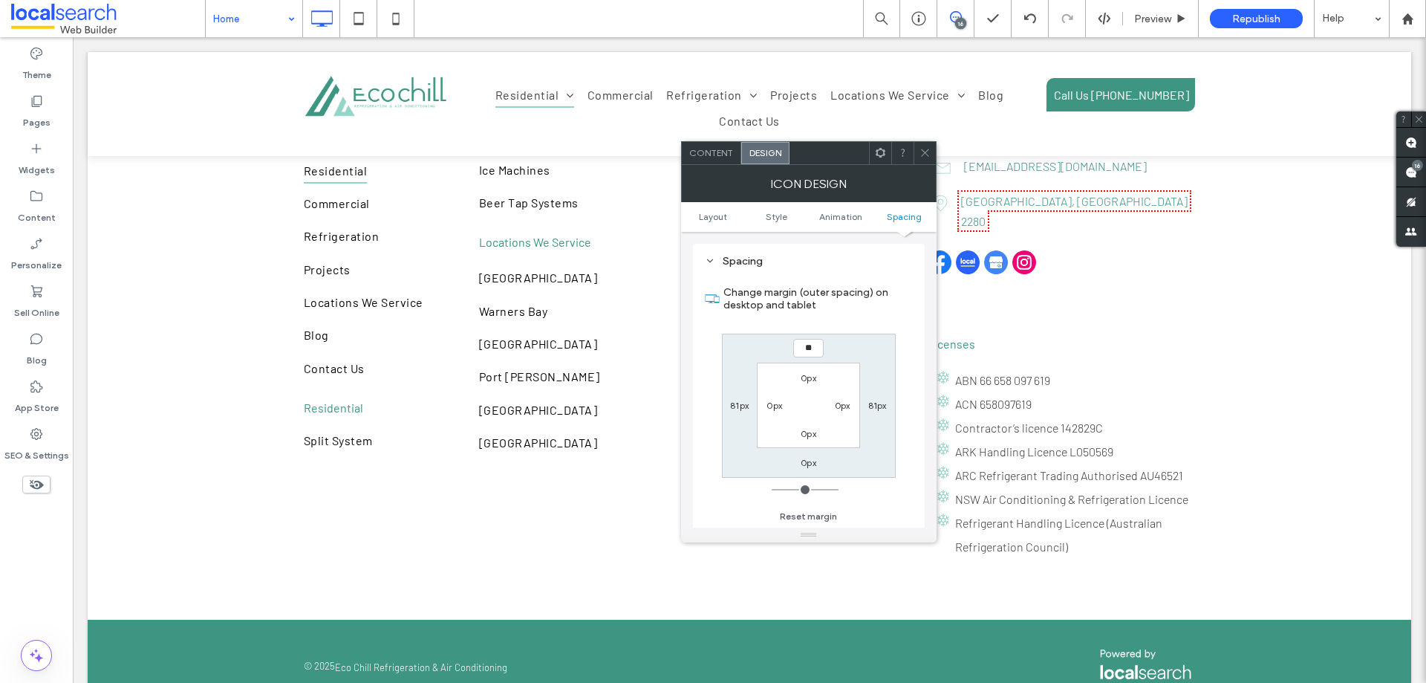
type input "**"
type input "****"
click at [810, 464] on label "0px" at bounding box center [809, 462] width 16 height 11
type input "*"
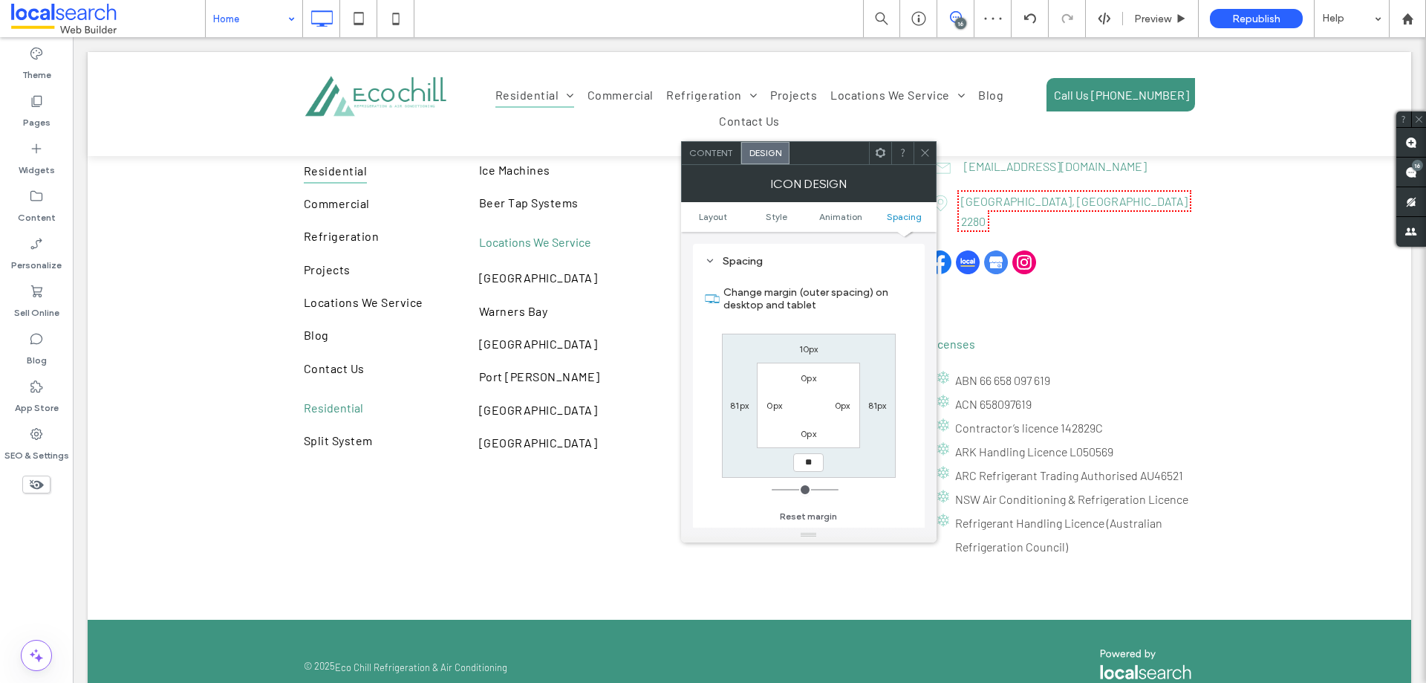
type input "**"
type input "****"
click at [923, 160] on span at bounding box center [925, 153] width 11 height 22
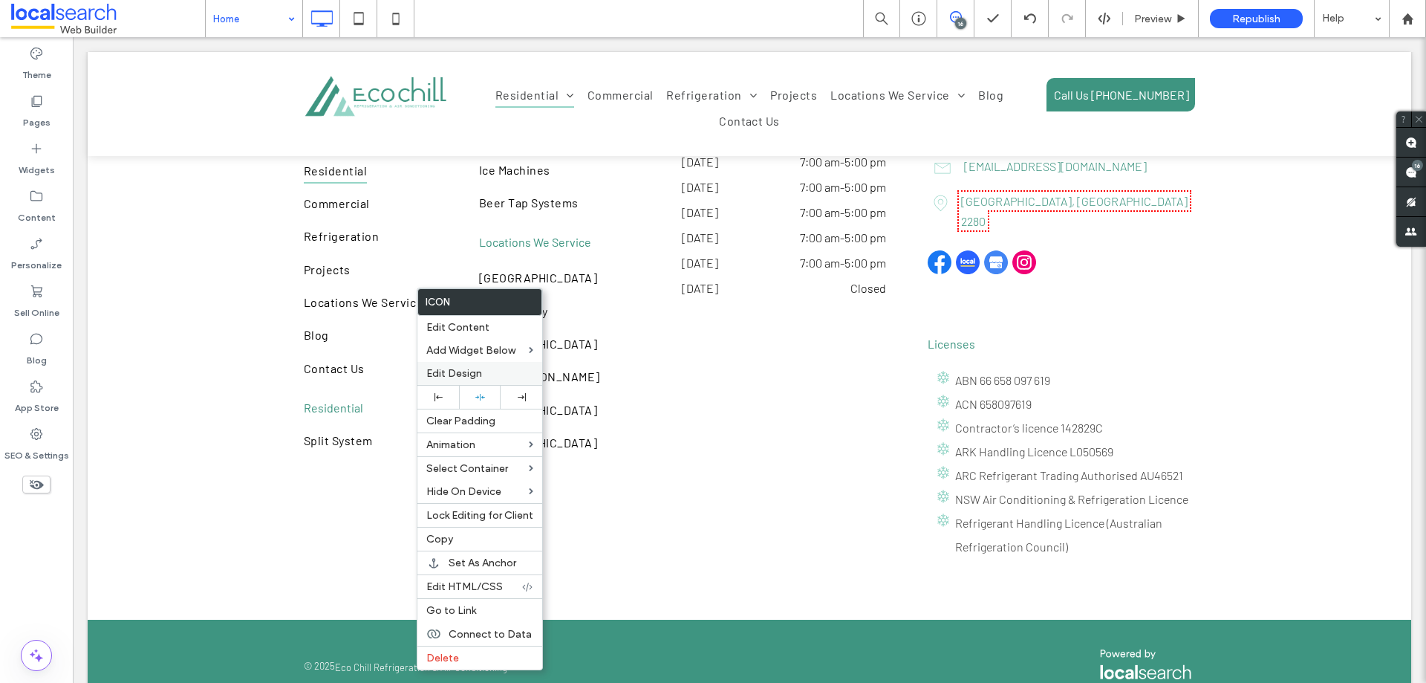
click at [481, 369] on span "Edit Design" at bounding box center [454, 373] width 56 height 13
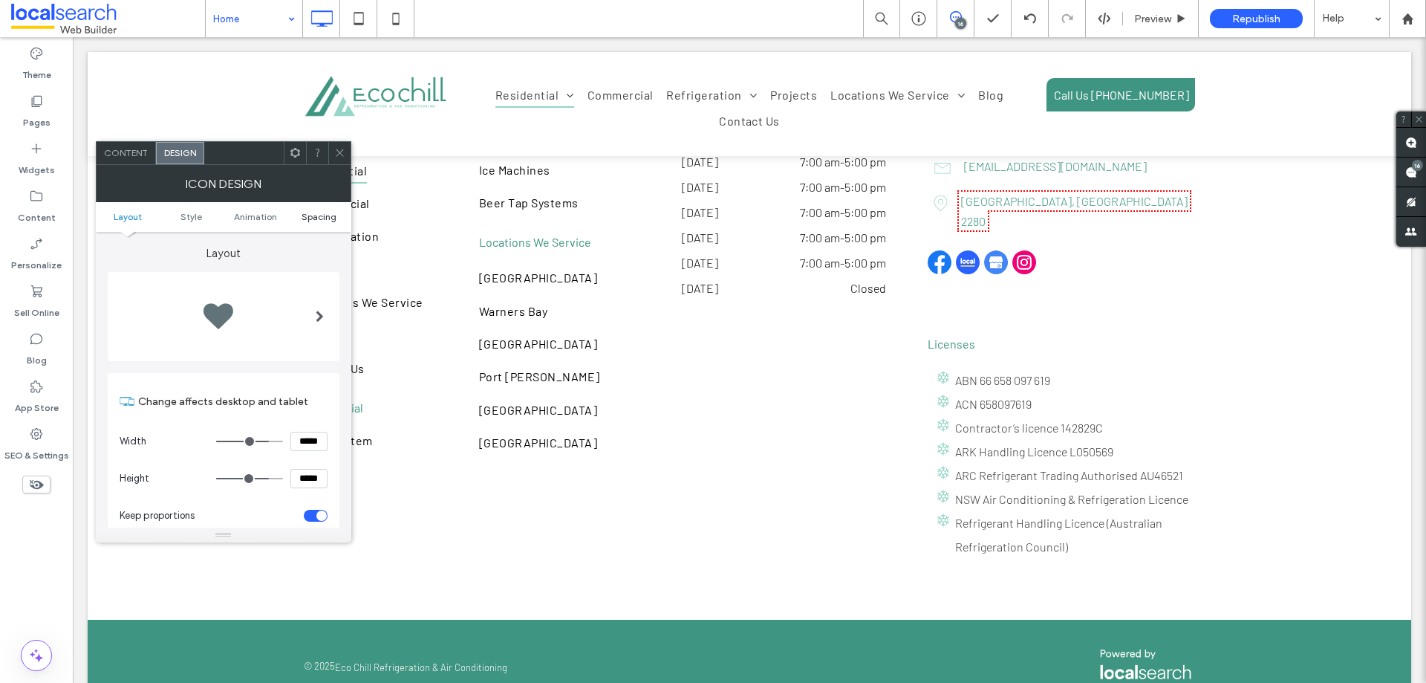
click at [319, 214] on span "Spacing" at bounding box center [319, 216] width 35 height 11
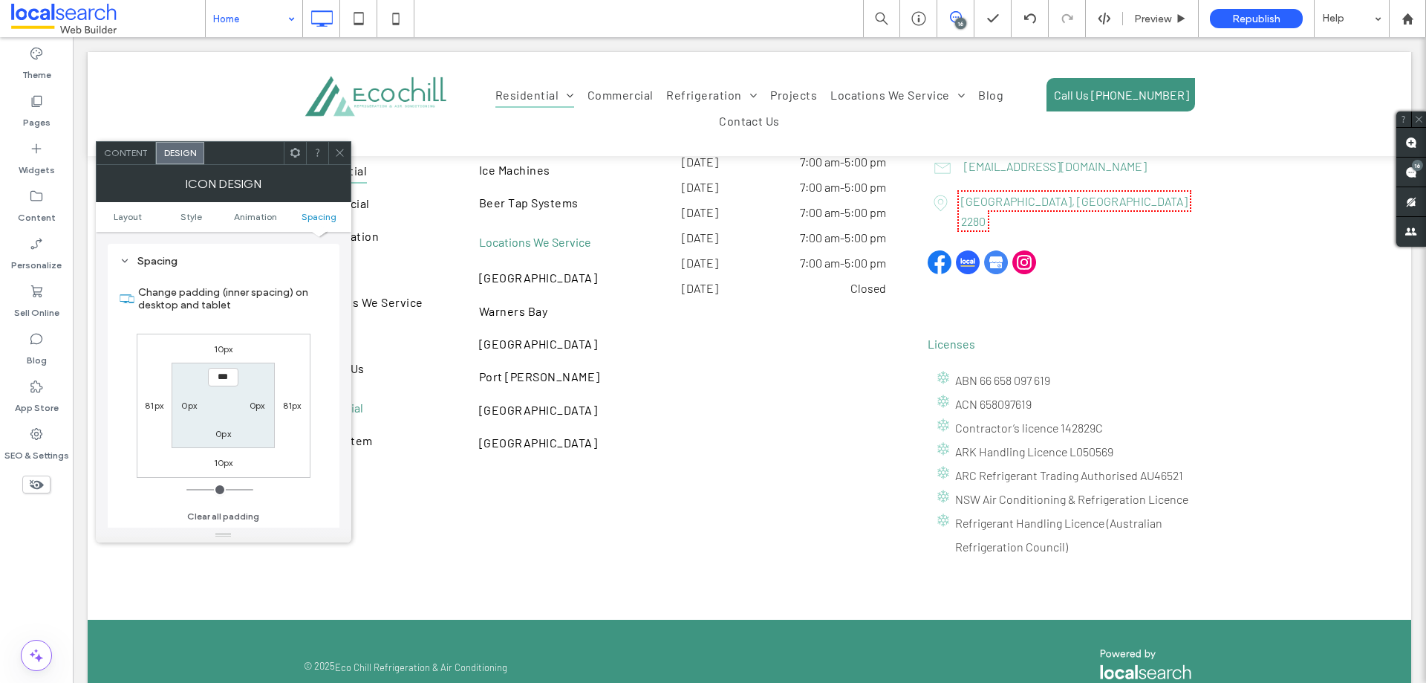
click at [339, 150] on icon at bounding box center [339, 152] width 11 height 11
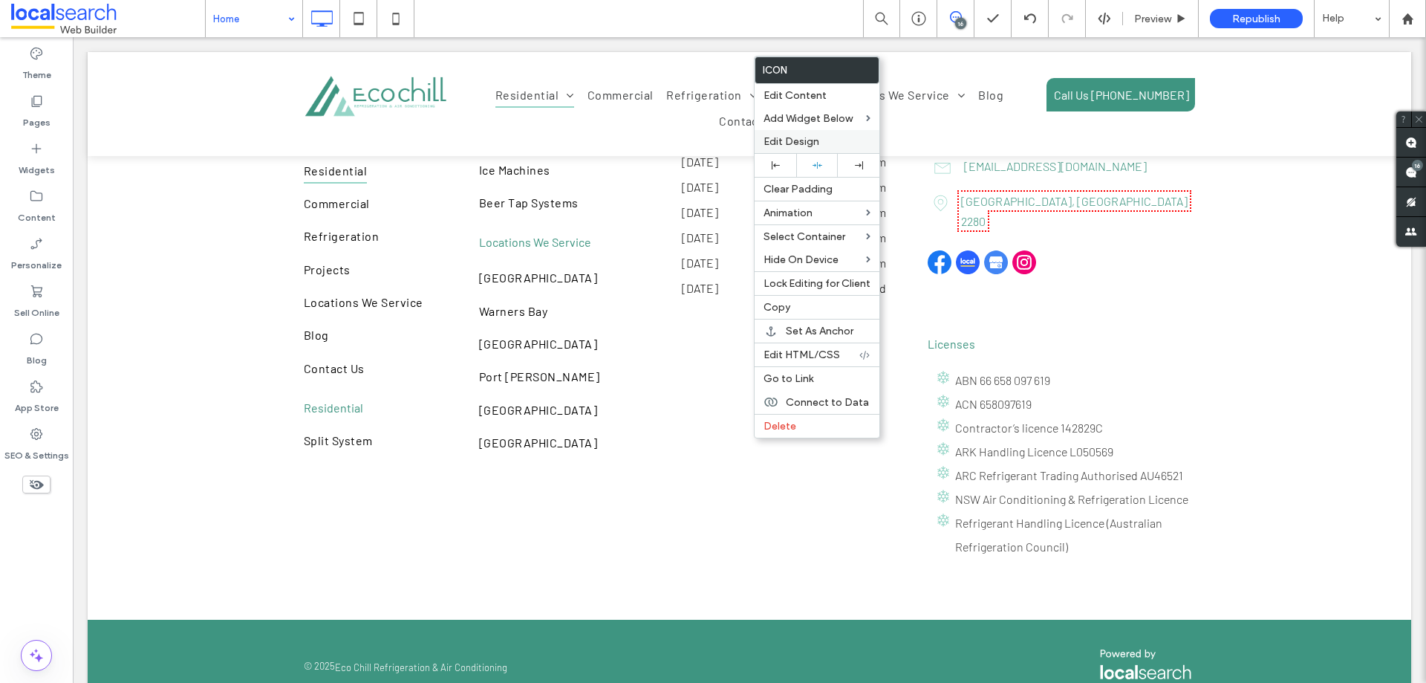
click at [788, 146] on span "Edit Design" at bounding box center [792, 141] width 56 height 13
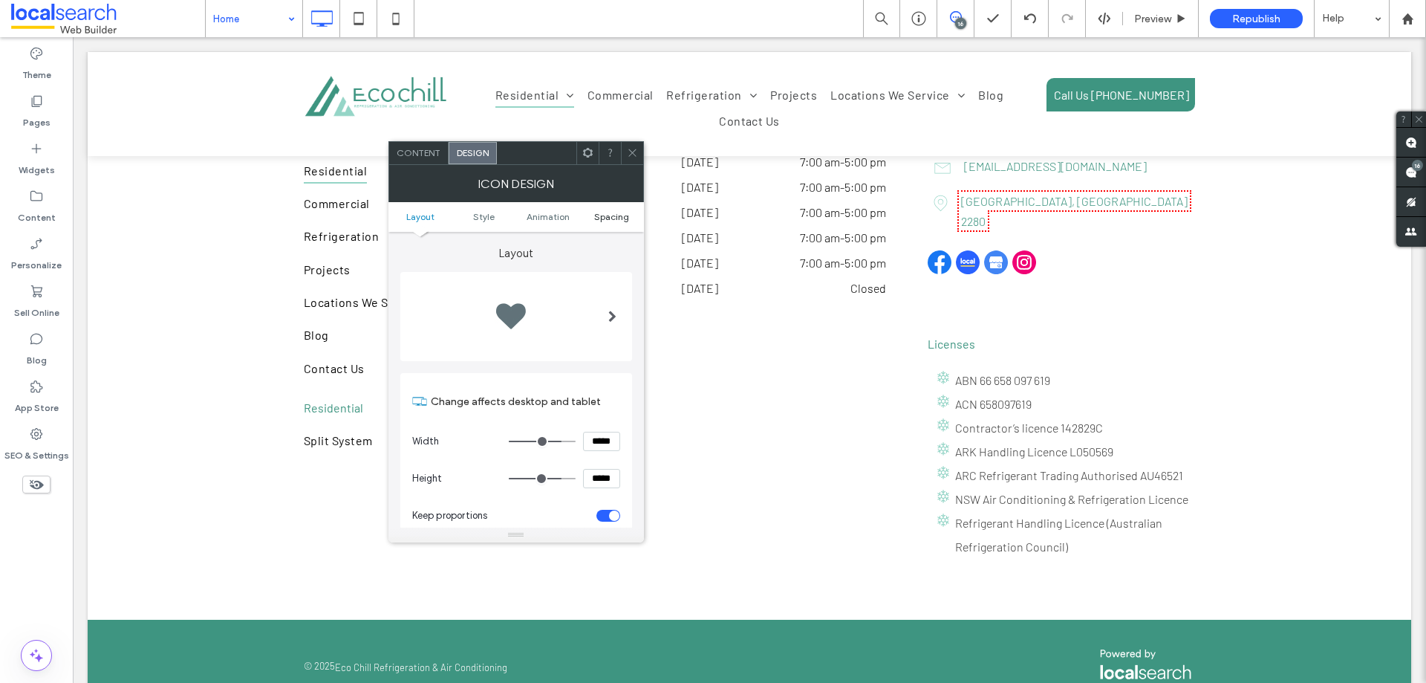
click at [611, 214] on span "Spacing" at bounding box center [611, 216] width 35 height 11
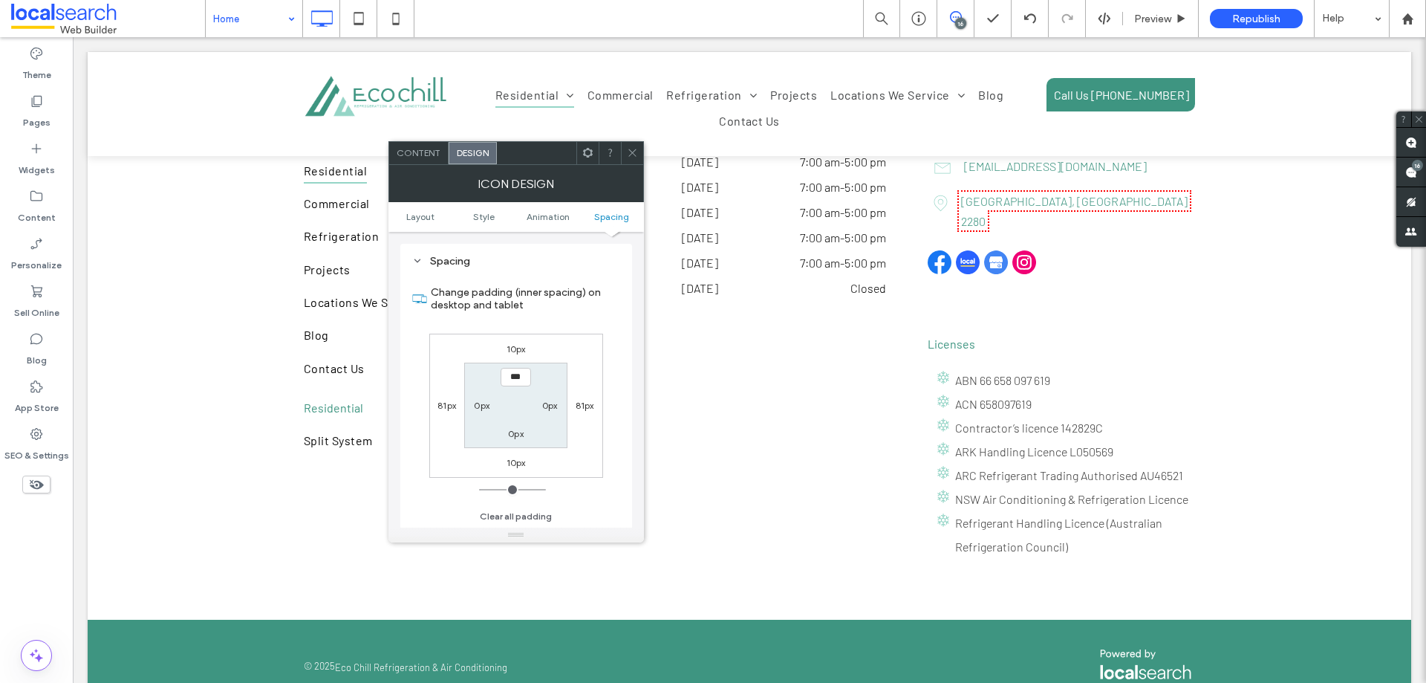
click at [634, 149] on icon at bounding box center [632, 152] width 11 height 11
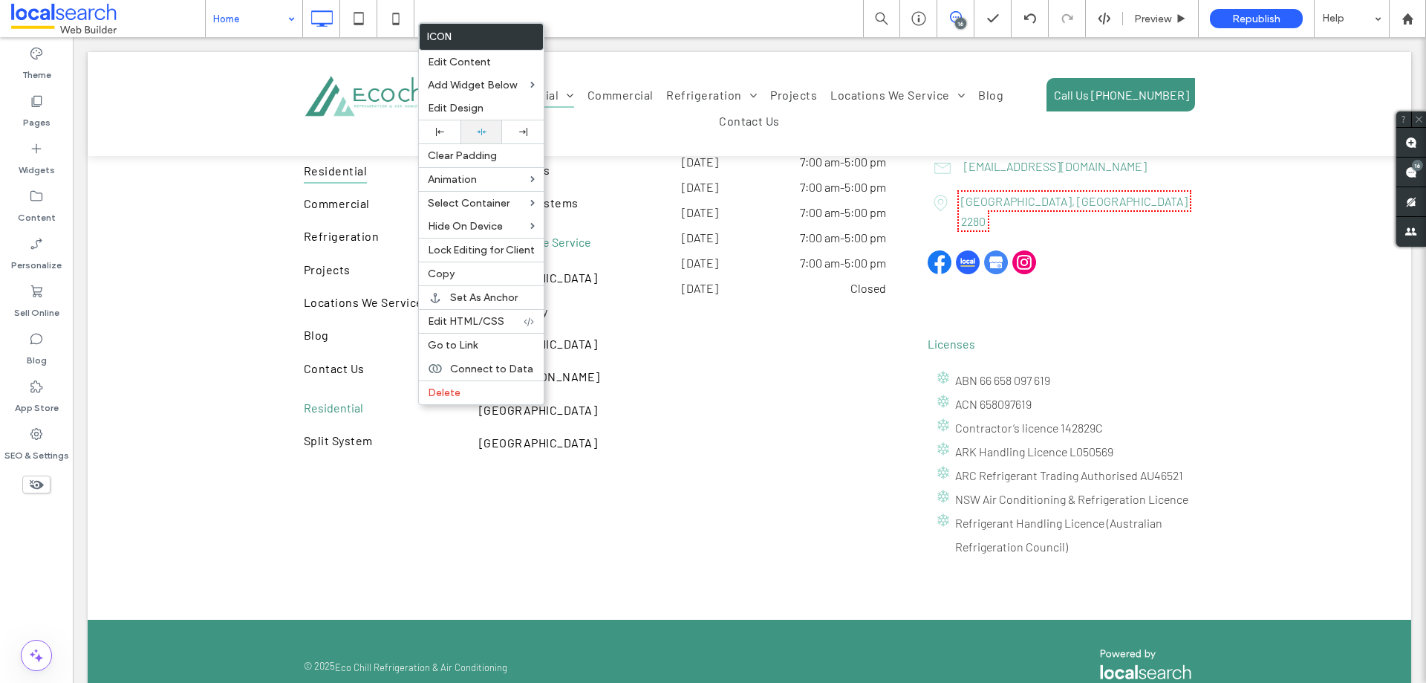
click at [465, 106] on span "Edit Design" at bounding box center [456, 108] width 56 height 13
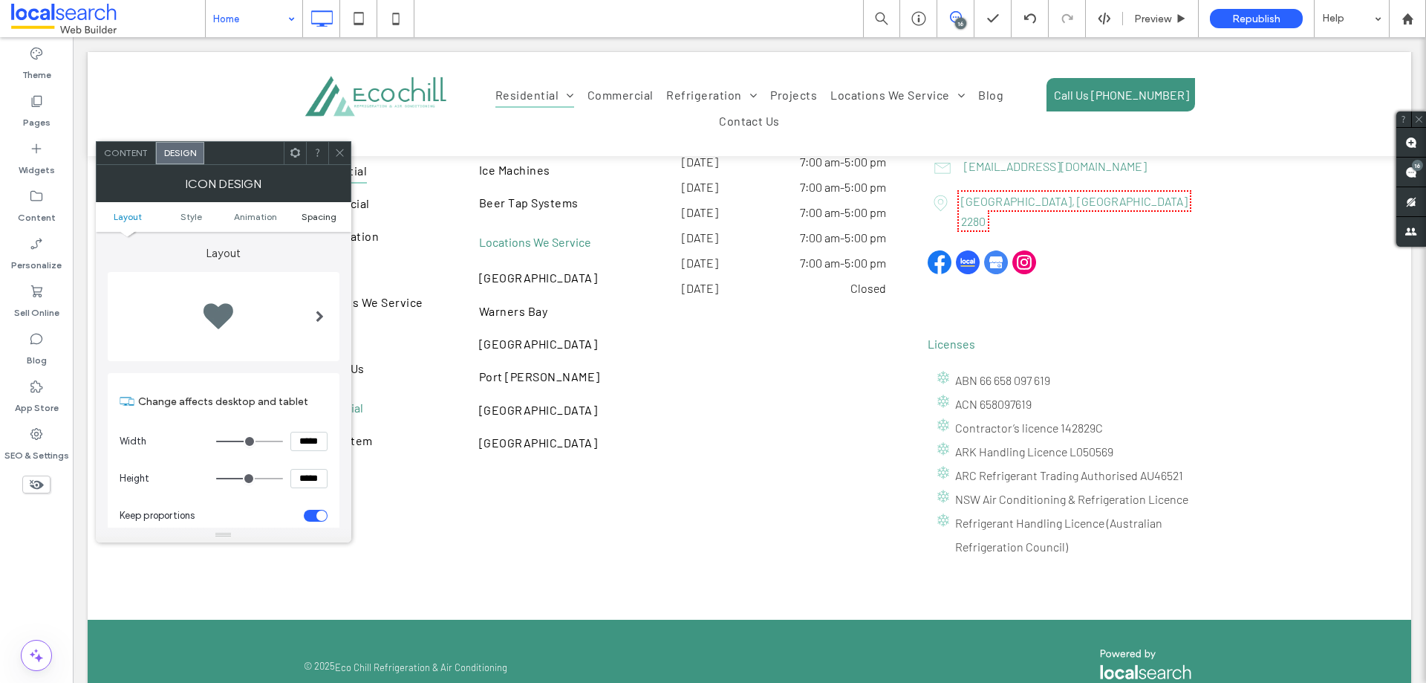
click at [316, 216] on span "Spacing" at bounding box center [319, 216] width 35 height 11
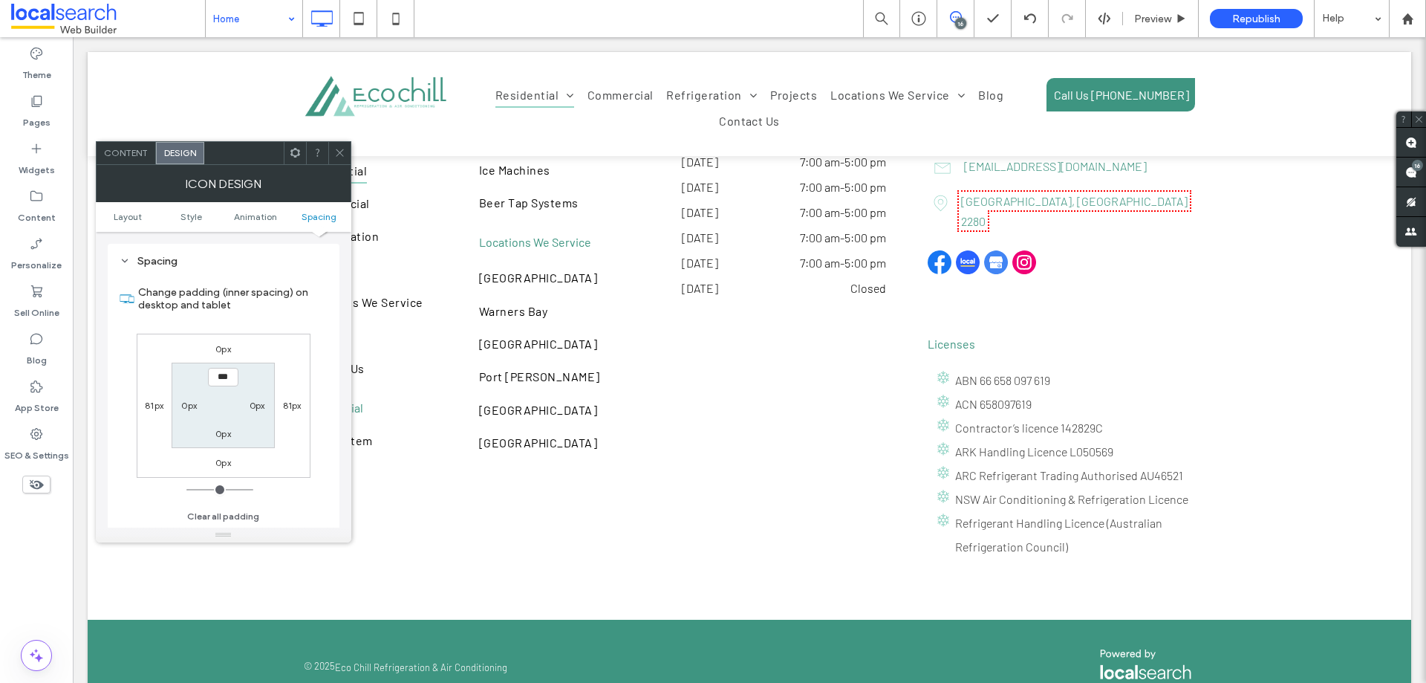
click at [225, 347] on label "0px" at bounding box center [223, 348] width 16 height 11
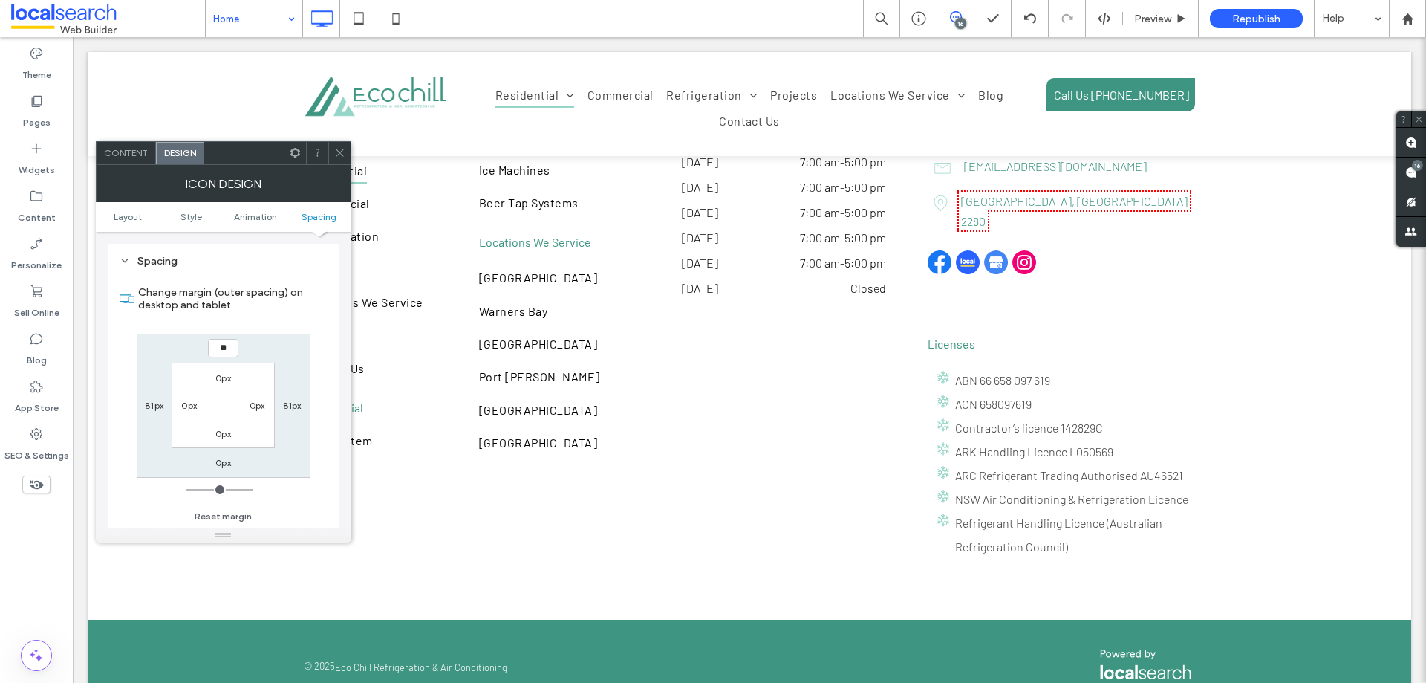
type input "**"
type input "****"
click at [224, 462] on label "0px" at bounding box center [223, 462] width 16 height 11
type input "*"
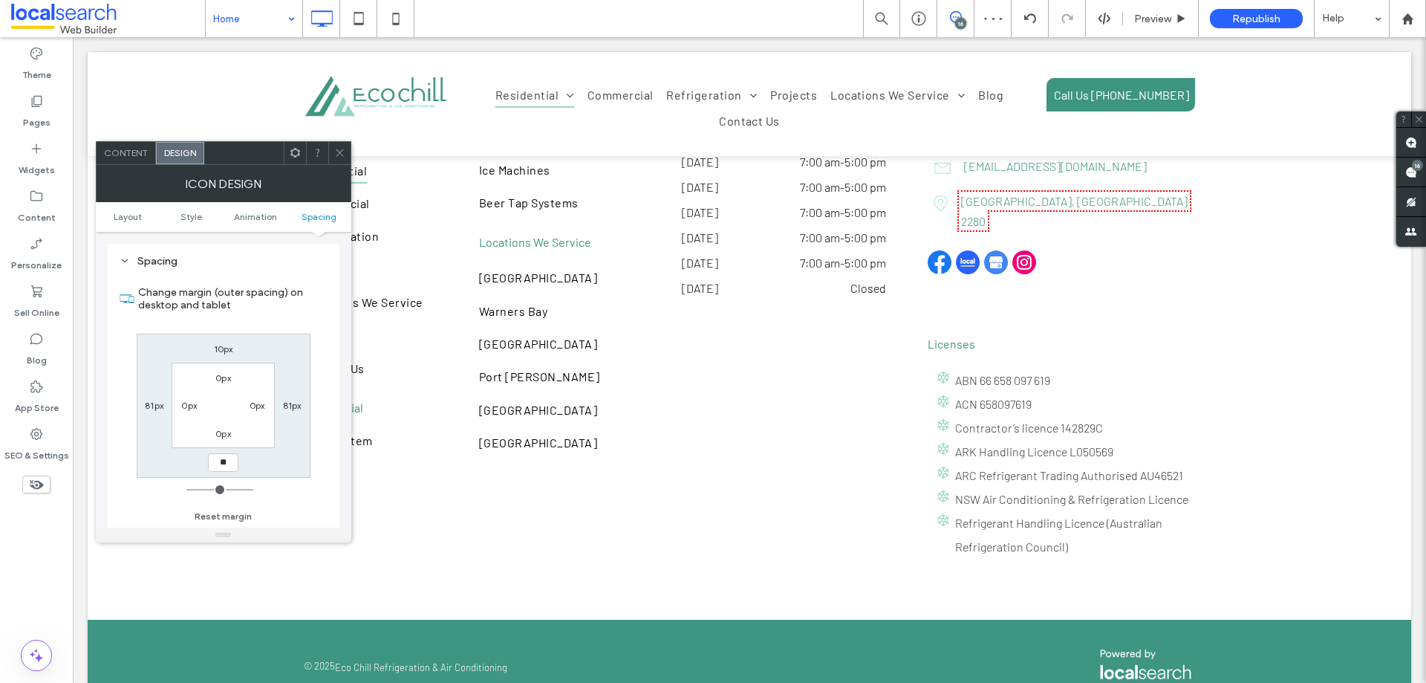
type input "**"
type input "****"
click at [340, 152] on use at bounding box center [339, 152] width 7 height 7
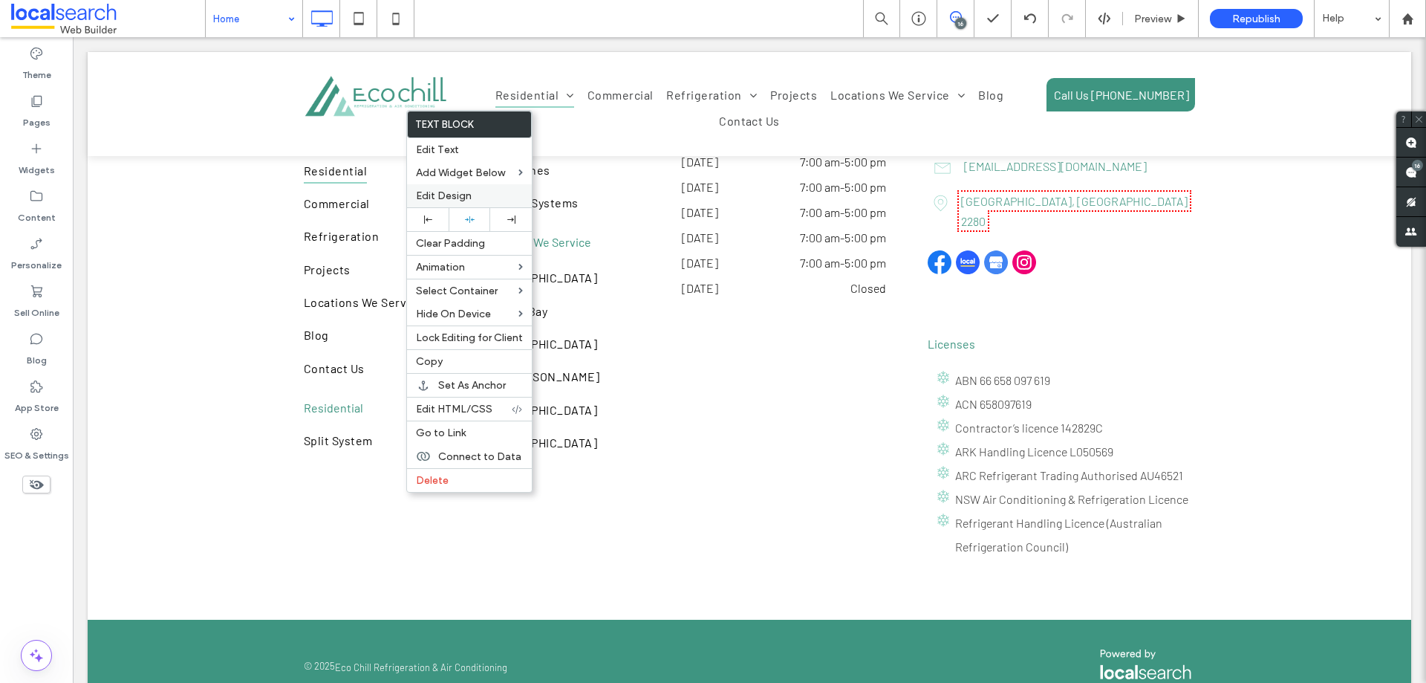
click at [436, 190] on span "Edit Design" at bounding box center [444, 195] width 56 height 13
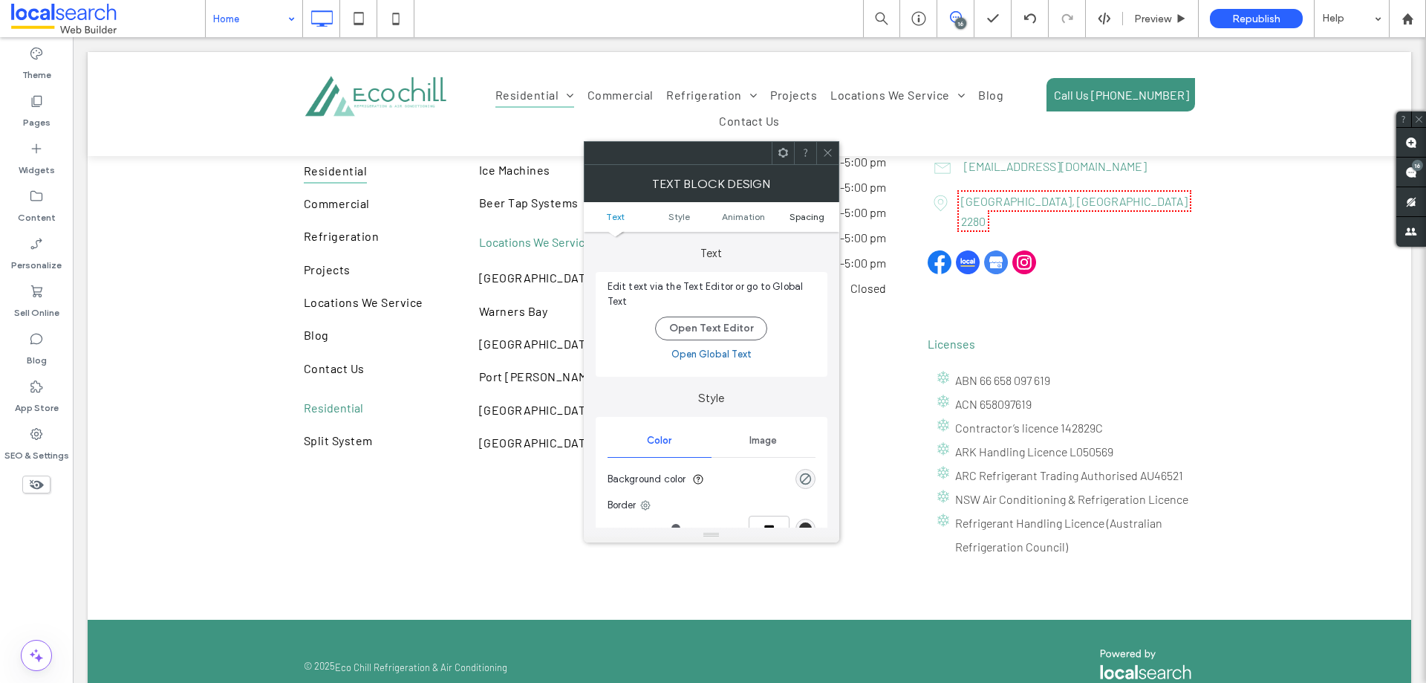
click at [799, 215] on span "Spacing" at bounding box center [807, 216] width 35 height 11
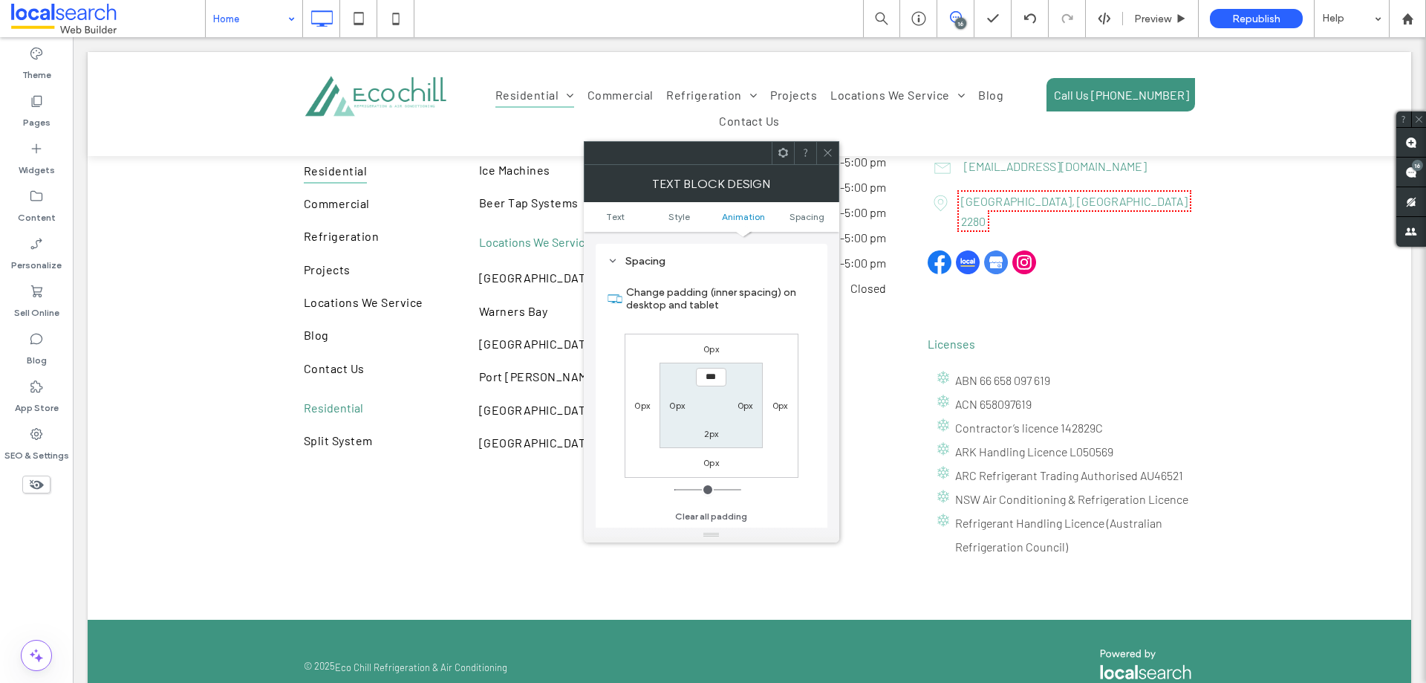
scroll to position [426, 0]
click at [712, 351] on label "0px" at bounding box center [711, 348] width 16 height 11
type input "*"
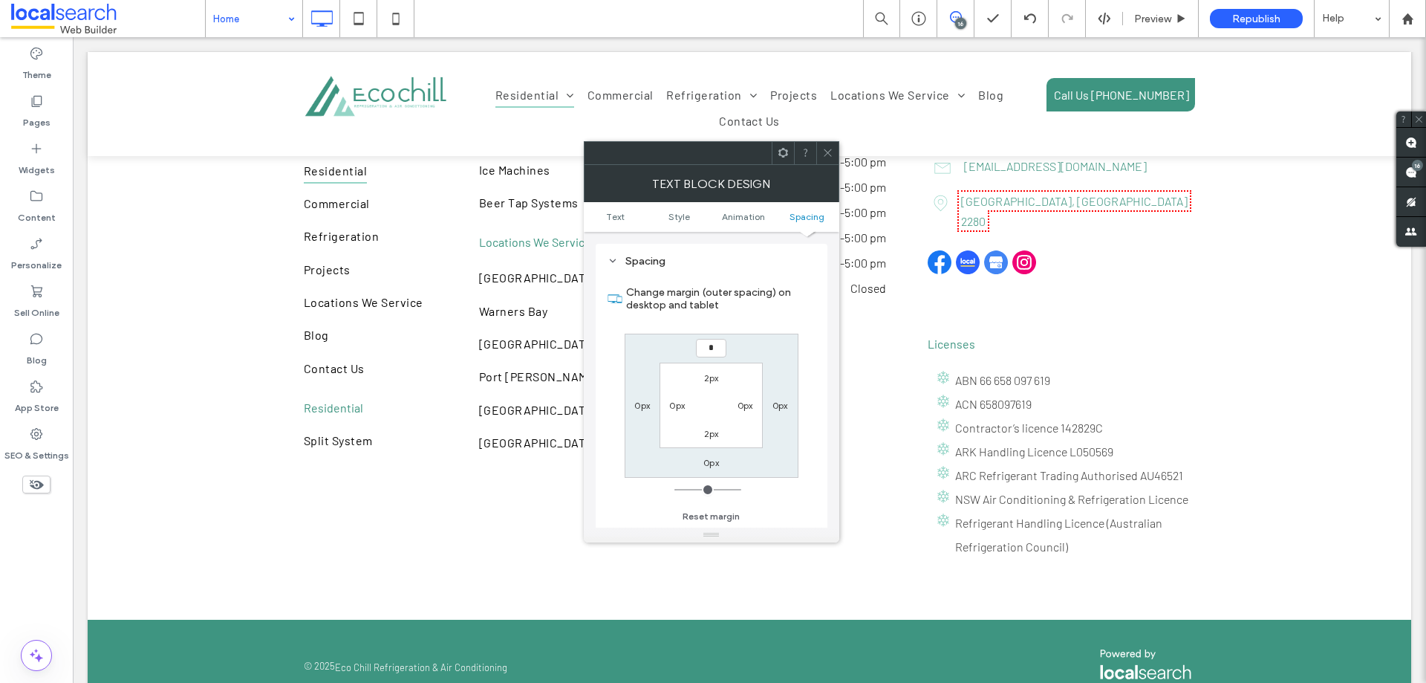
type input "*"
type input "***"
click at [711, 461] on label "0px" at bounding box center [711, 462] width 16 height 11
type input "*"
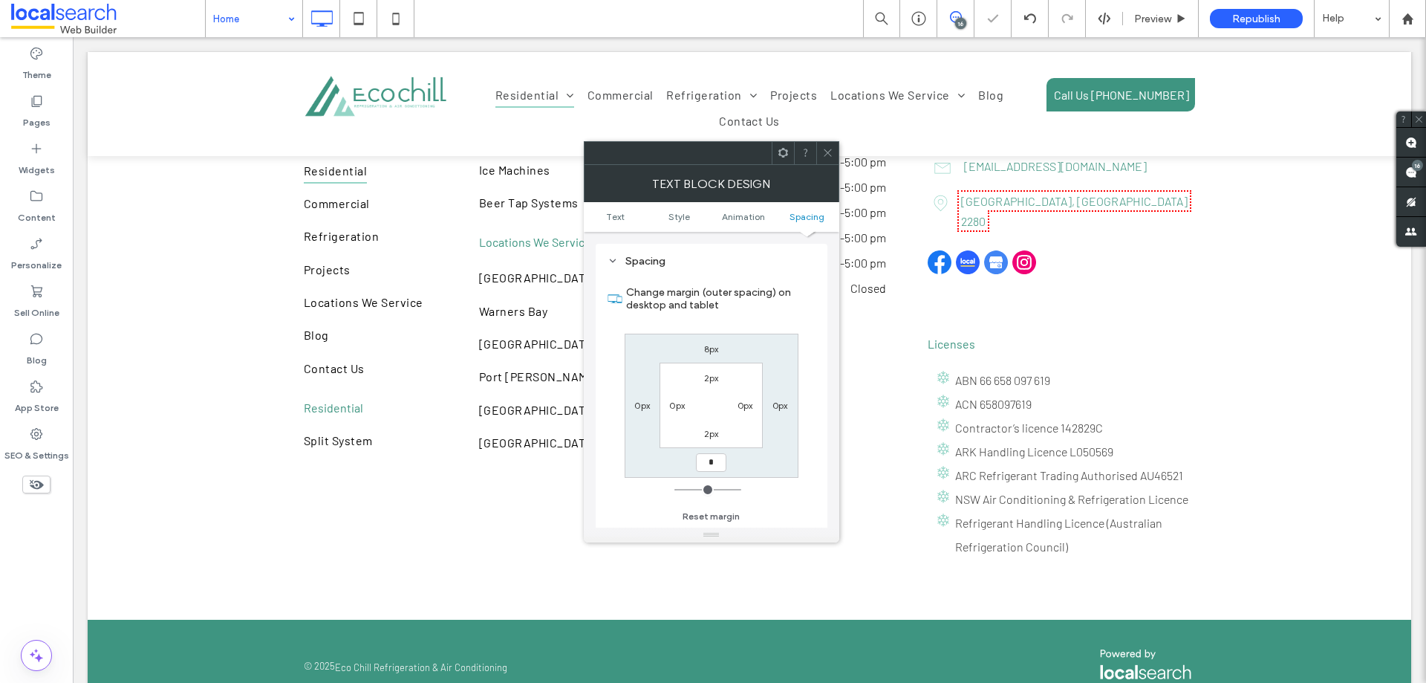
type input "*"
type input "***"
click at [653, 461] on div "8px 0px *** 0px 2px 0px 2px 0px" at bounding box center [712, 406] width 174 height 144
click at [825, 149] on icon at bounding box center [827, 152] width 11 height 11
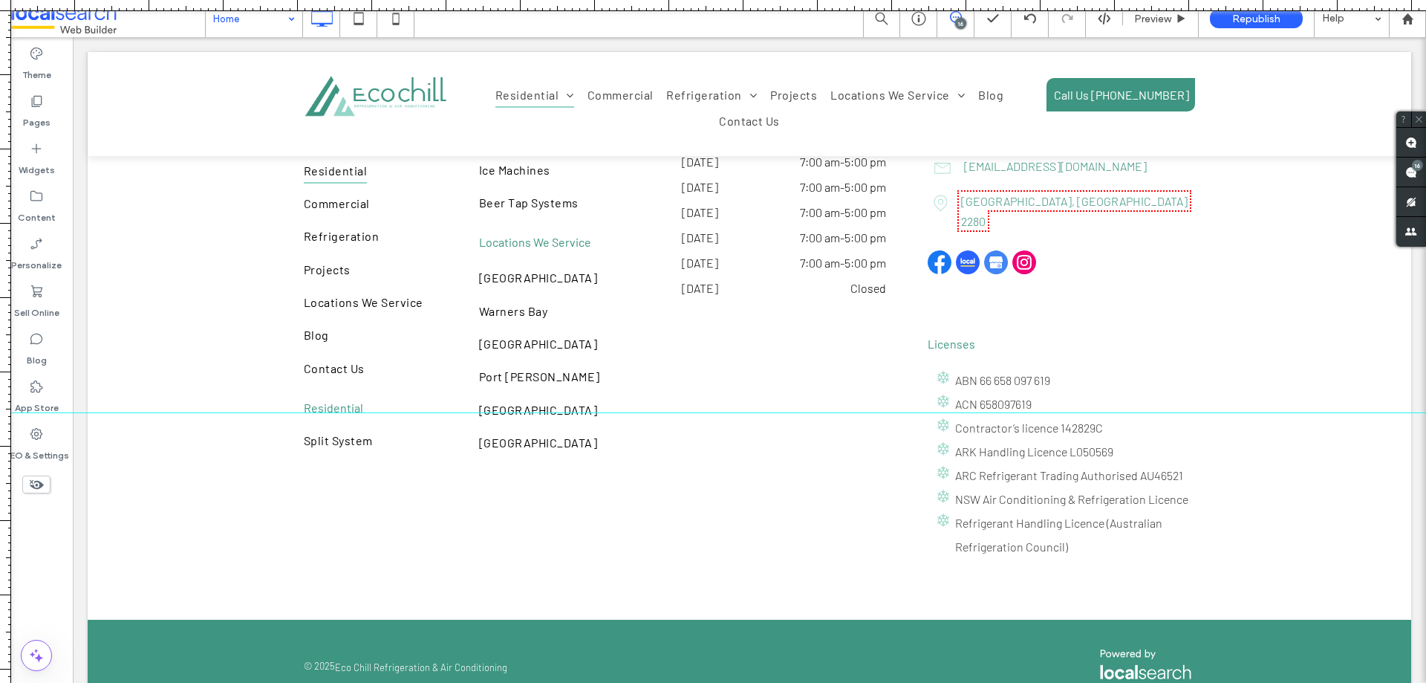
drag, startPoint x: 793, startPoint y: 19, endPoint x: 889, endPoint y: 412, distance: 404.5
click at [889, 682] on div at bounding box center [713, 683] width 1426 height 0
drag, startPoint x: 810, startPoint y: 123, endPoint x: 666, endPoint y: 458, distance: 365.4
click at [666, 682] on div at bounding box center [713, 683] width 1426 height 0
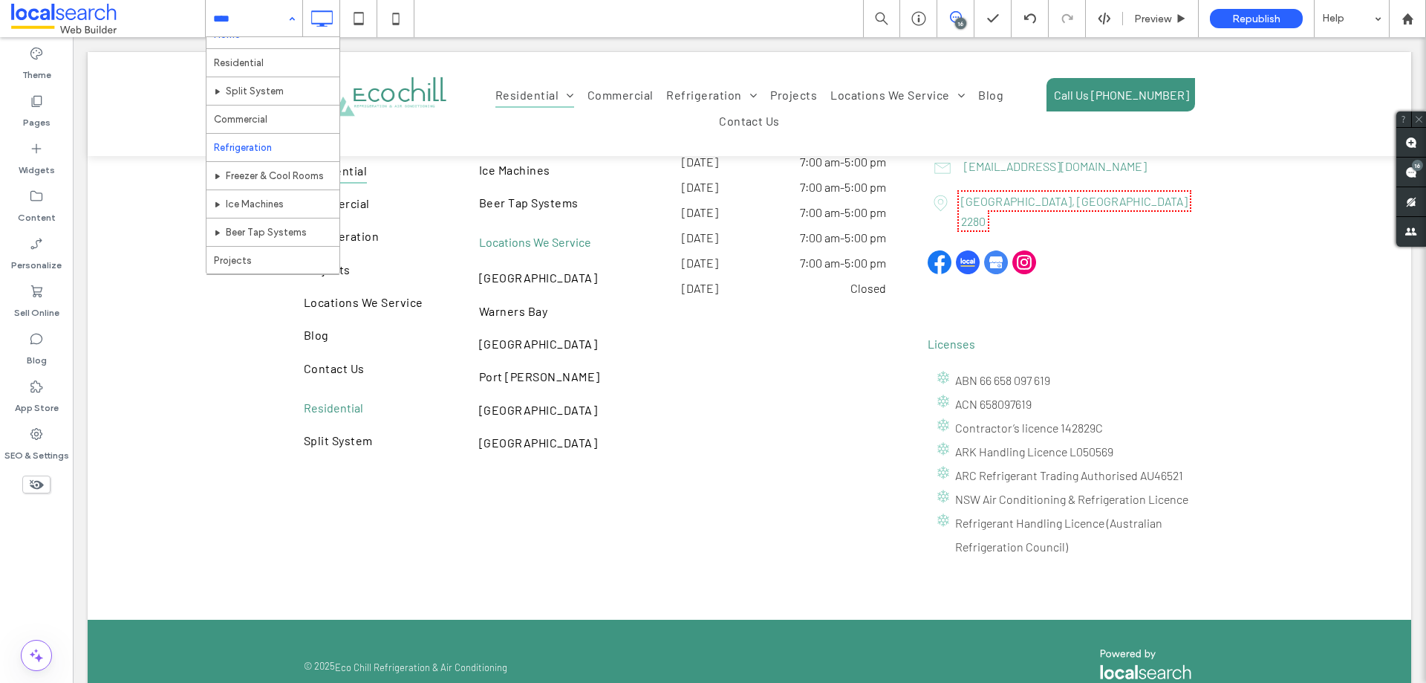
scroll to position [0, 0]
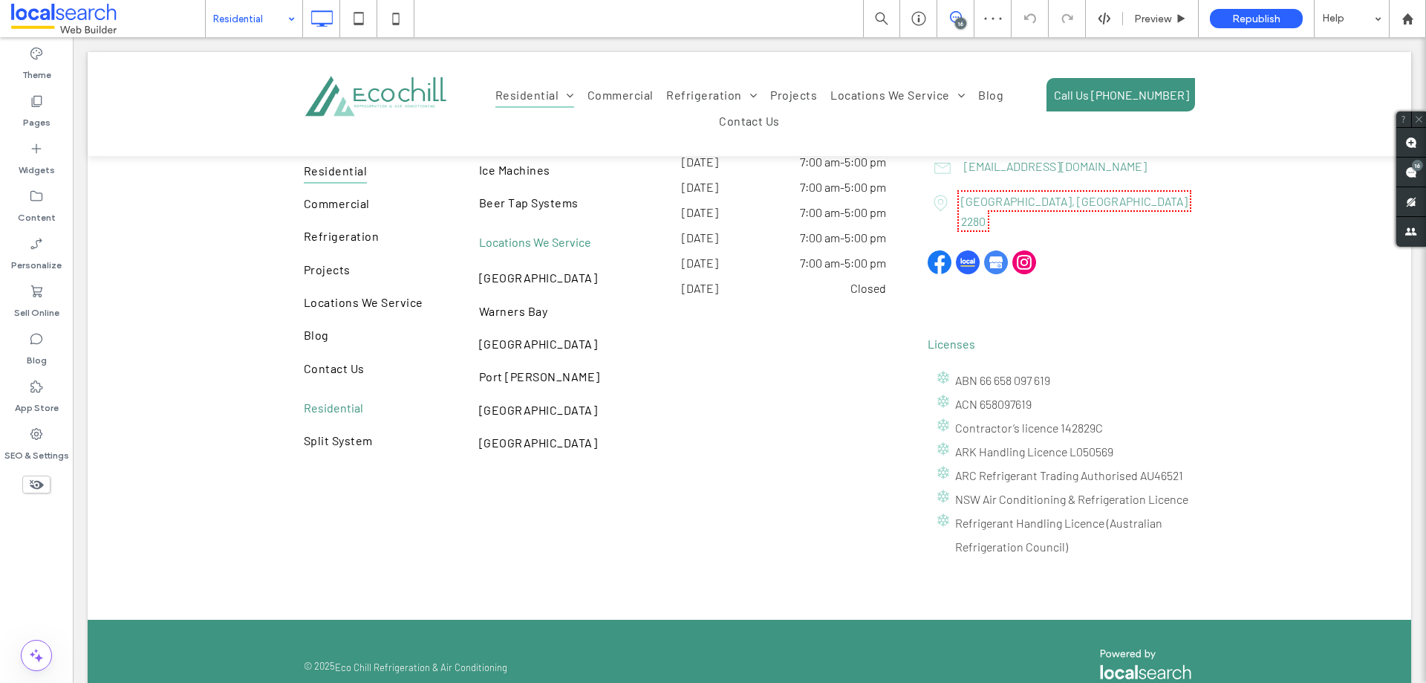
click at [242, 24] on input at bounding box center [250, 18] width 74 height 37
click at [219, 16] on input at bounding box center [250, 18] width 74 height 37
click at [233, 15] on input at bounding box center [250, 18] width 74 height 37
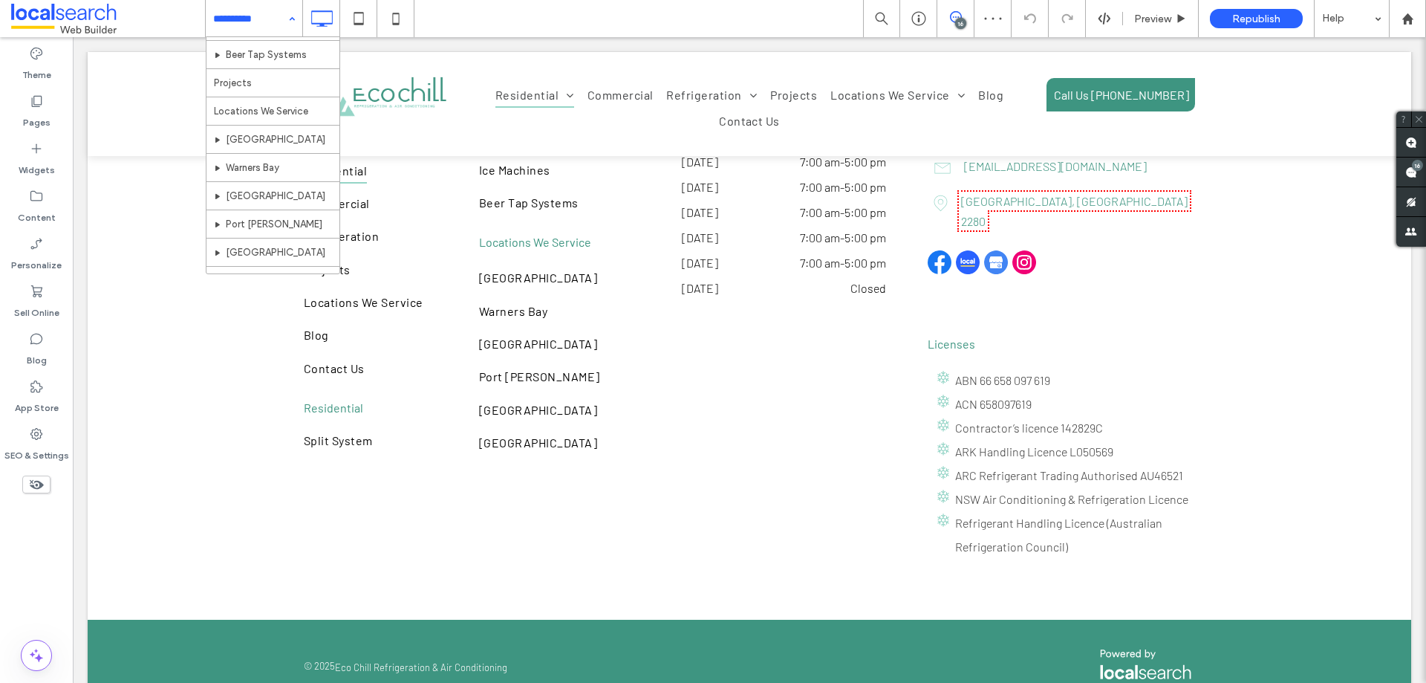
scroll to position [47, 0]
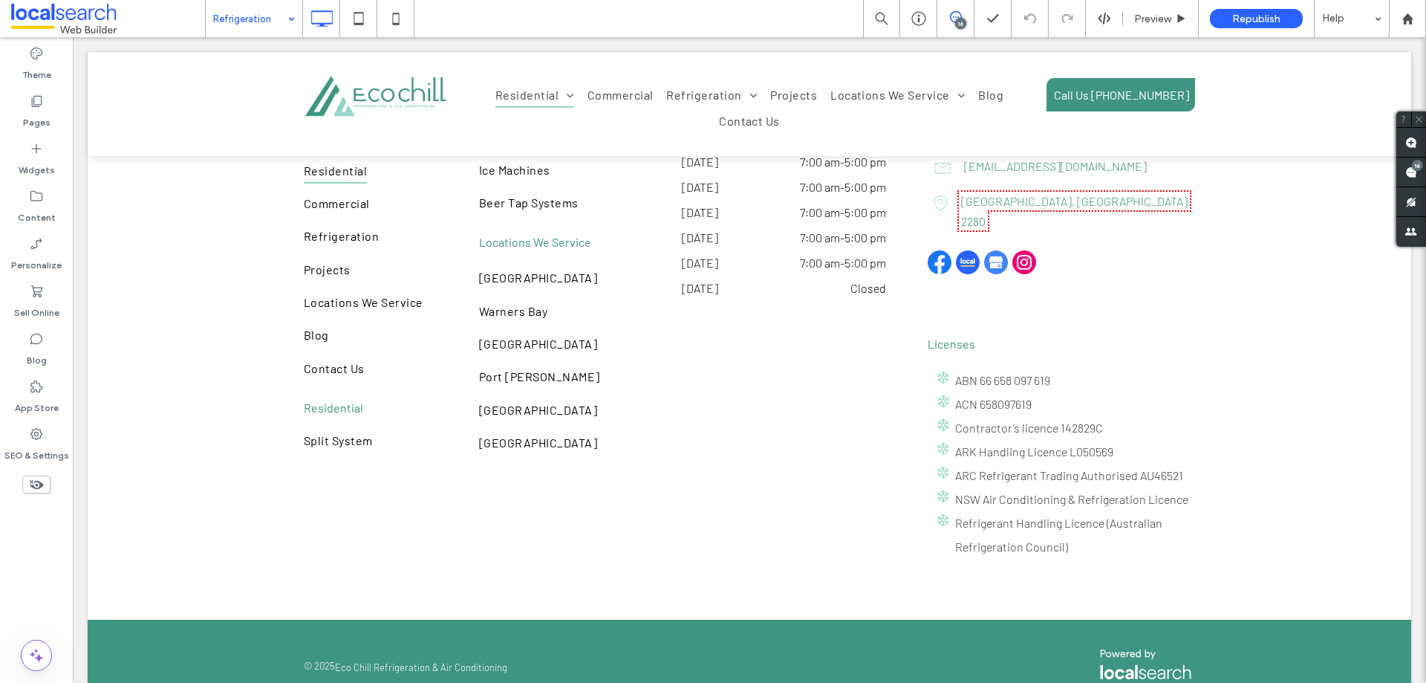
click at [68, 529] on div "Theme Pages Widgets Content Personalize Sell Online Blog App Store SEO & Settin…" at bounding box center [36, 360] width 73 height 646
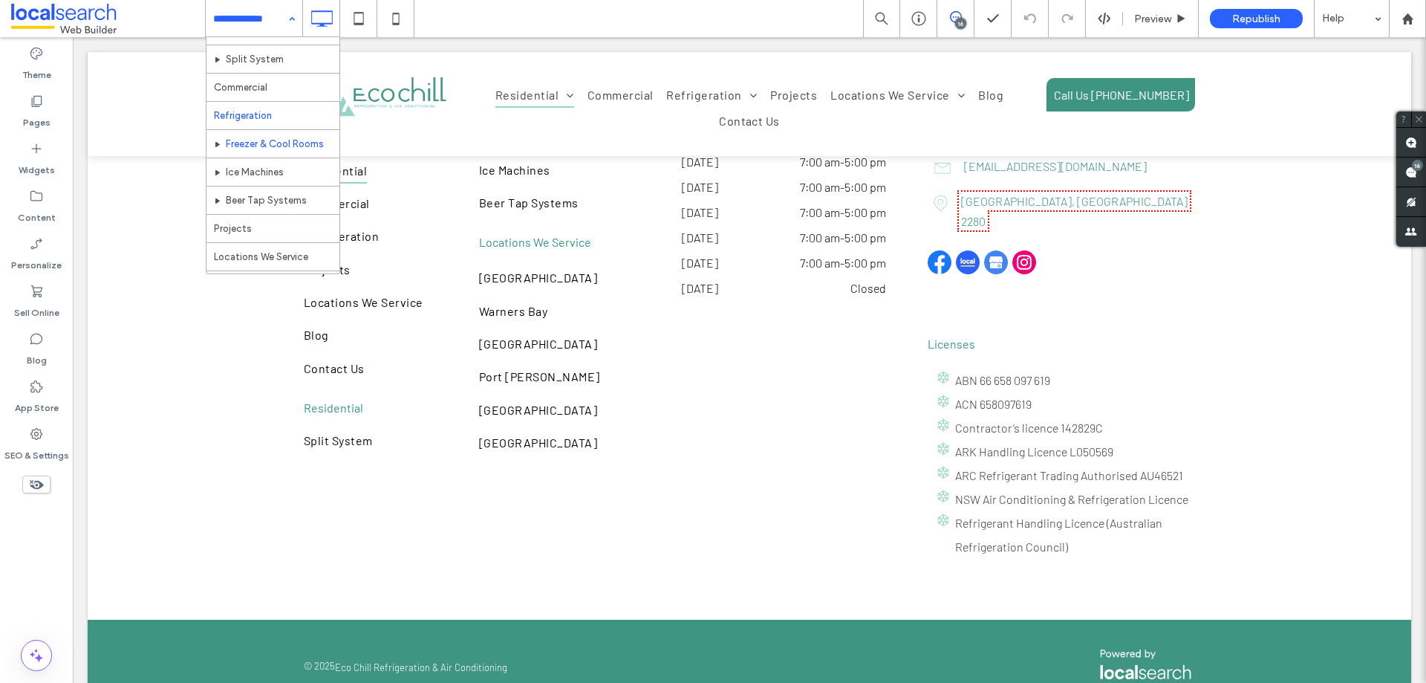
scroll to position [74, 0]
drag, startPoint x: 280, startPoint y: 108, endPoint x: 285, endPoint y: 120, distance: 13.0
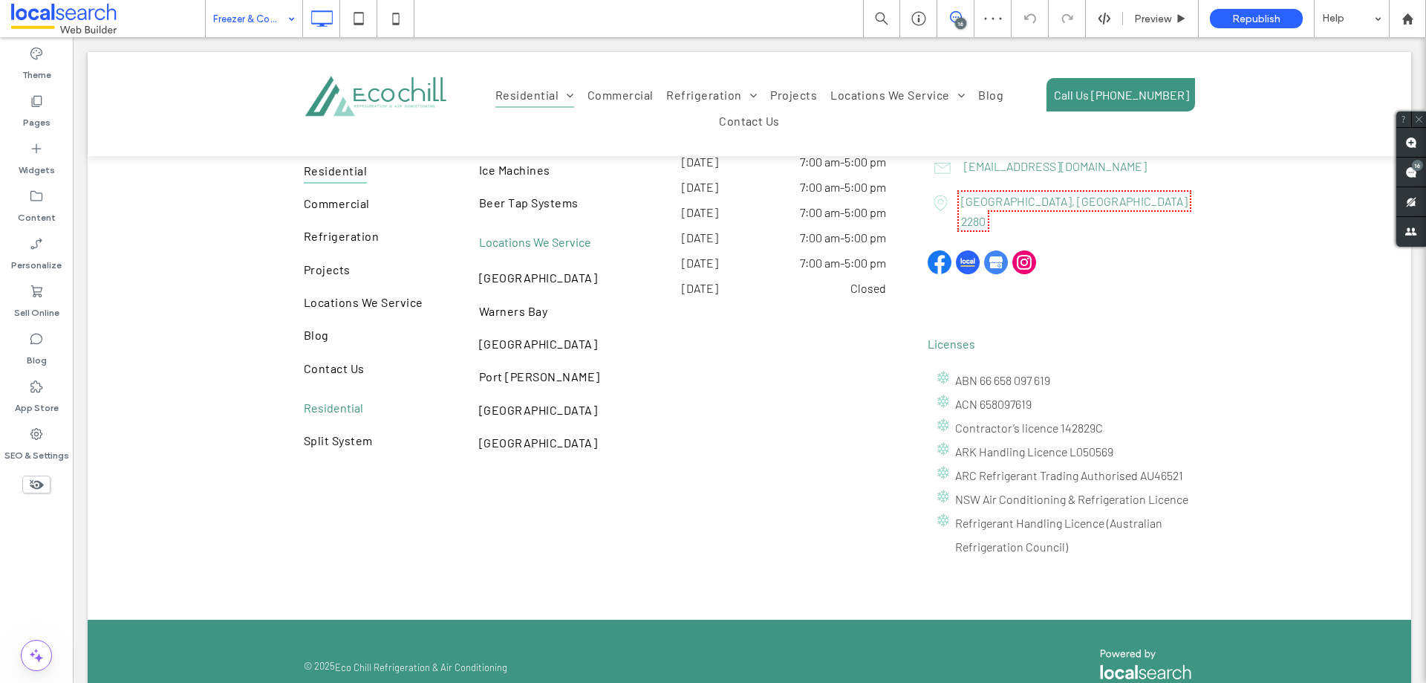
click at [240, 20] on input at bounding box center [250, 18] width 74 height 37
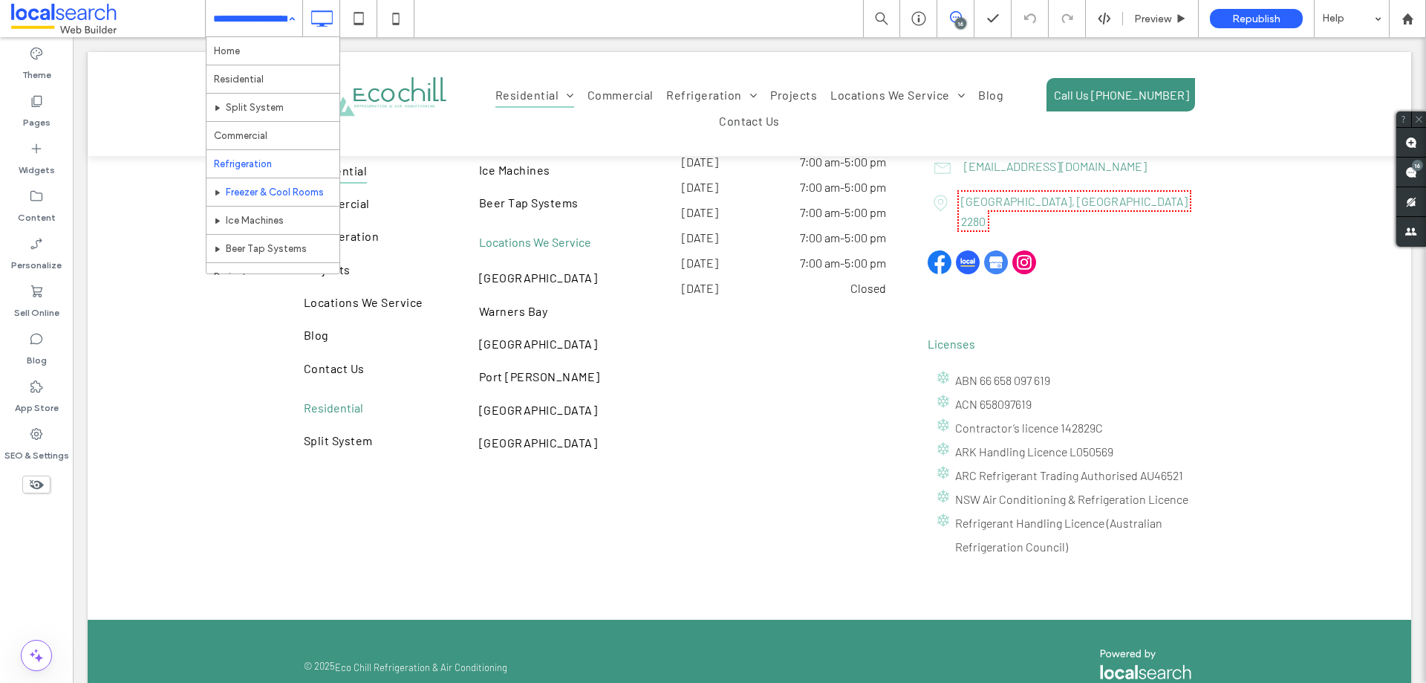
scroll to position [74, 0]
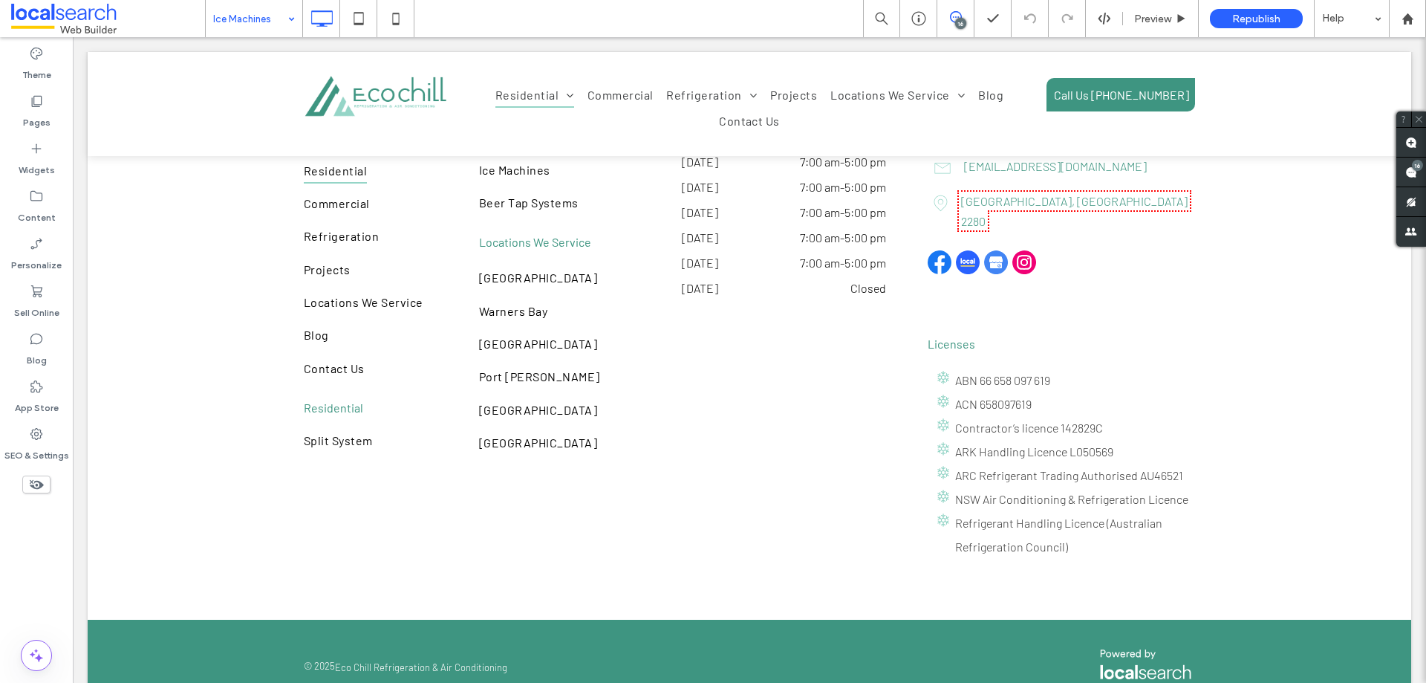
click at [268, 20] on input at bounding box center [250, 18] width 74 height 37
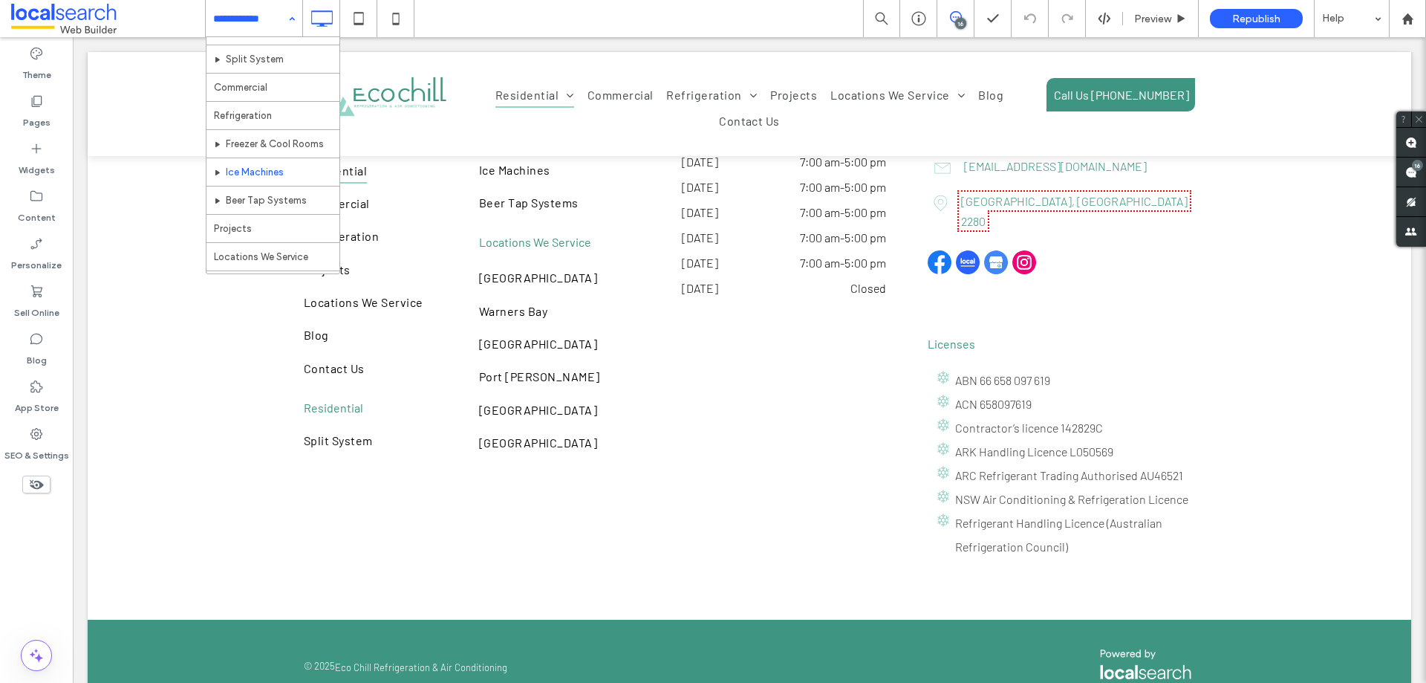
scroll to position [74, 0]
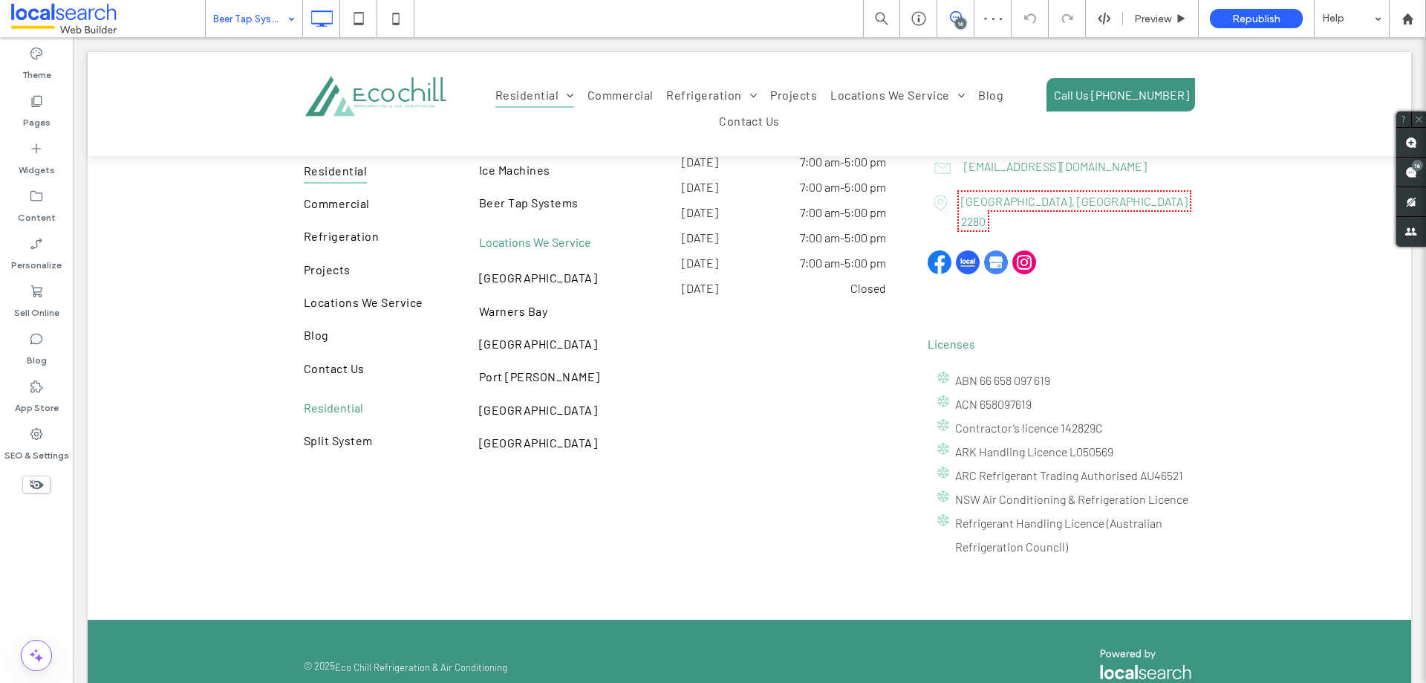
click at [258, 22] on input at bounding box center [250, 18] width 74 height 37
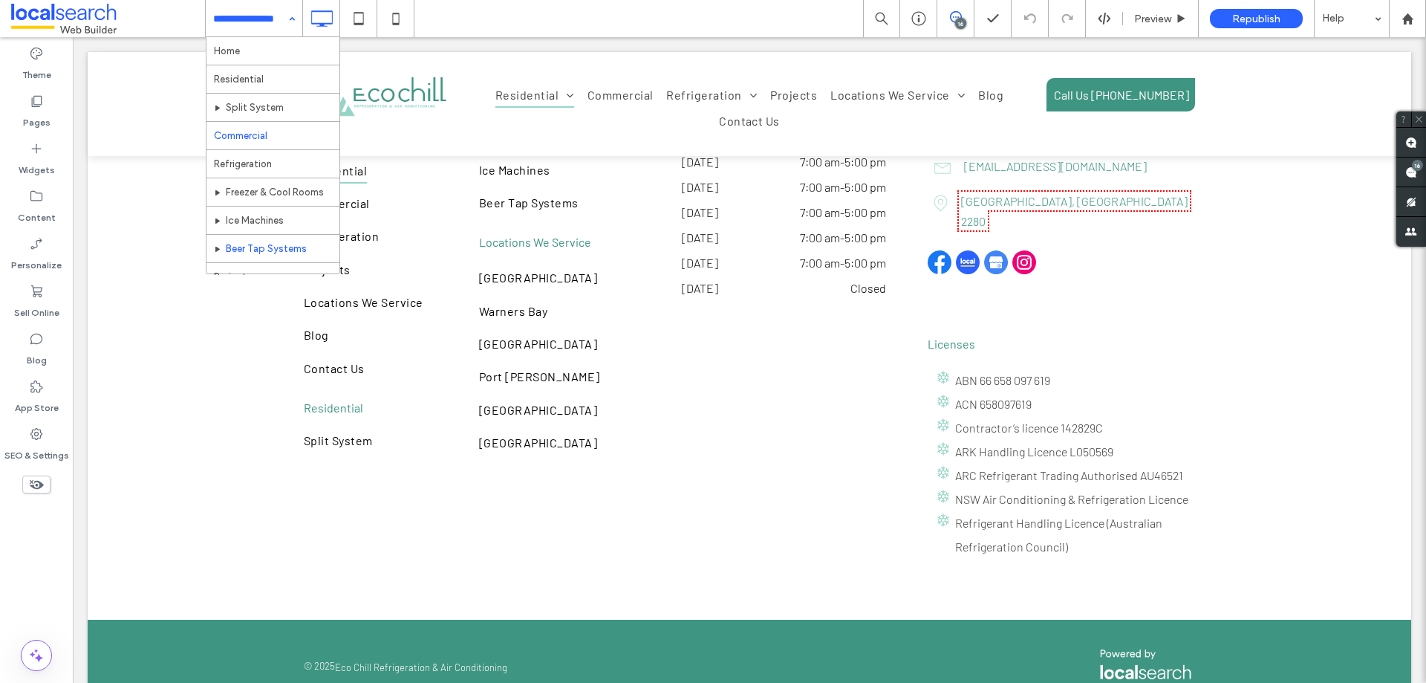
scroll to position [74, 0]
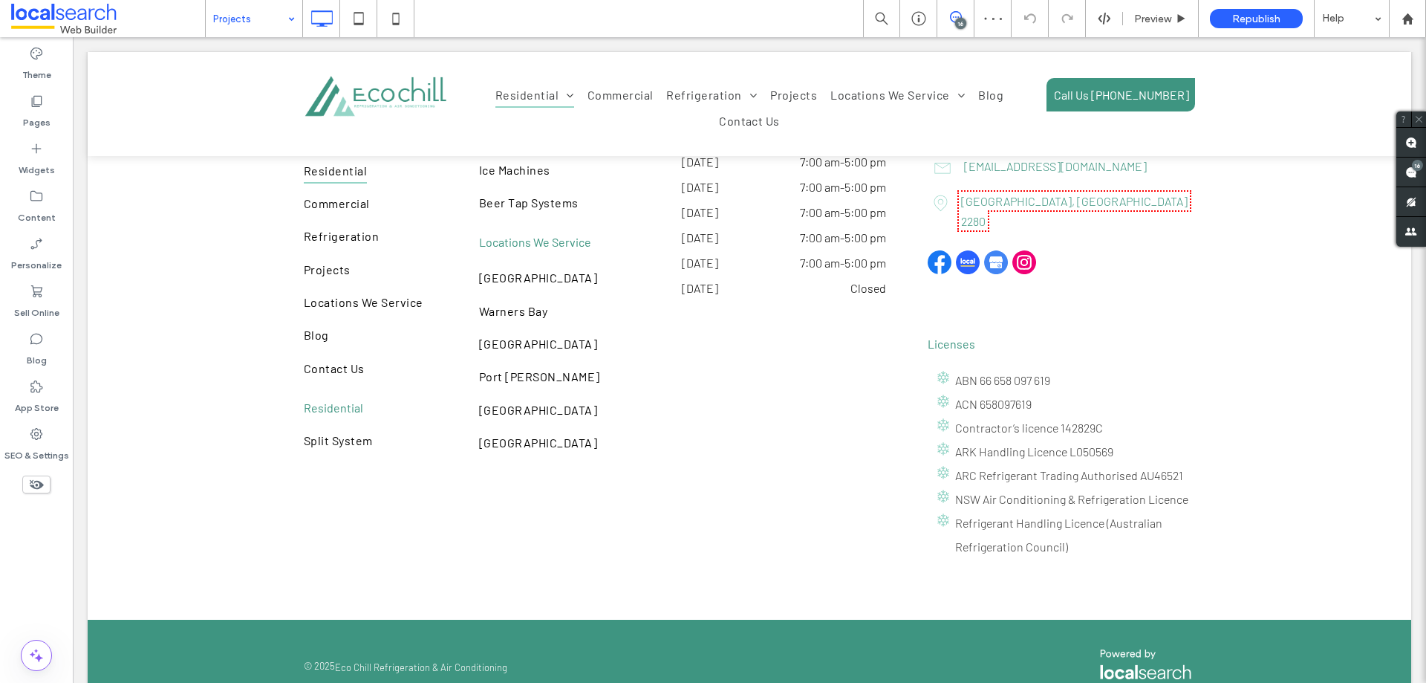
click at [255, 25] on input at bounding box center [250, 18] width 74 height 37
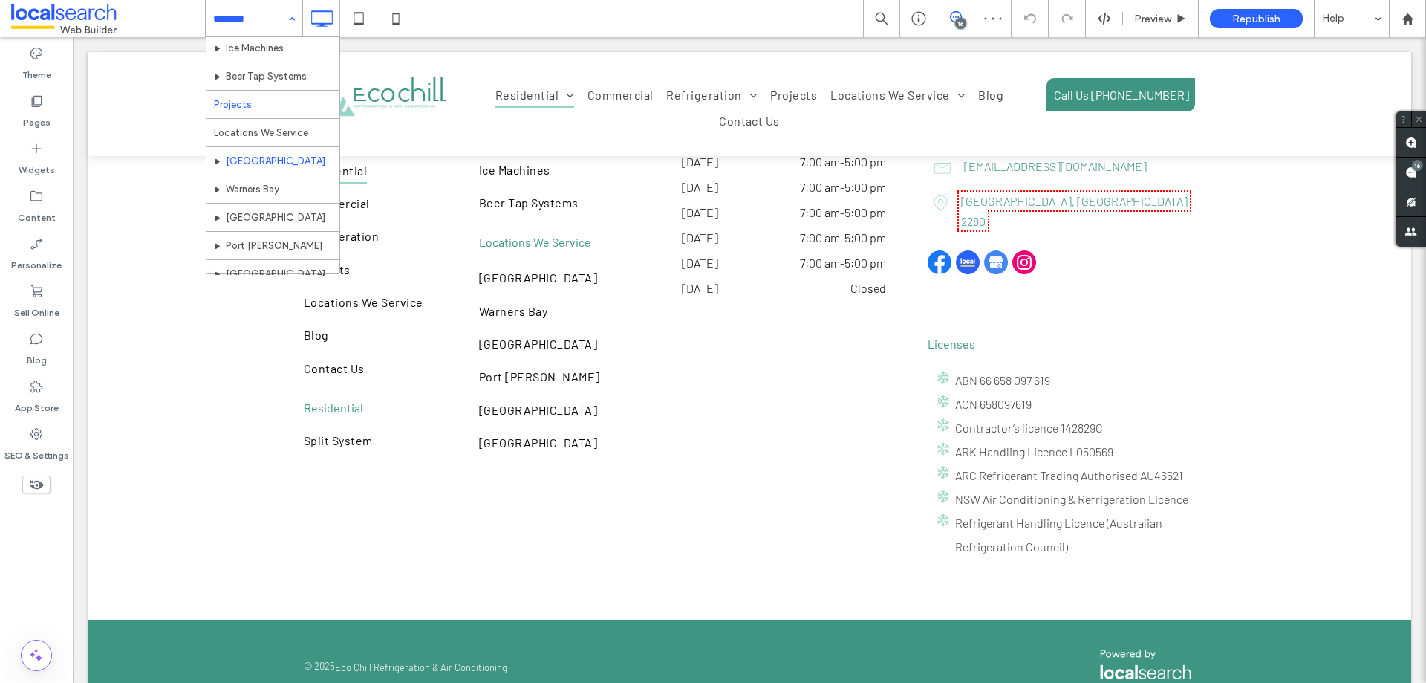
scroll to position [149, 0]
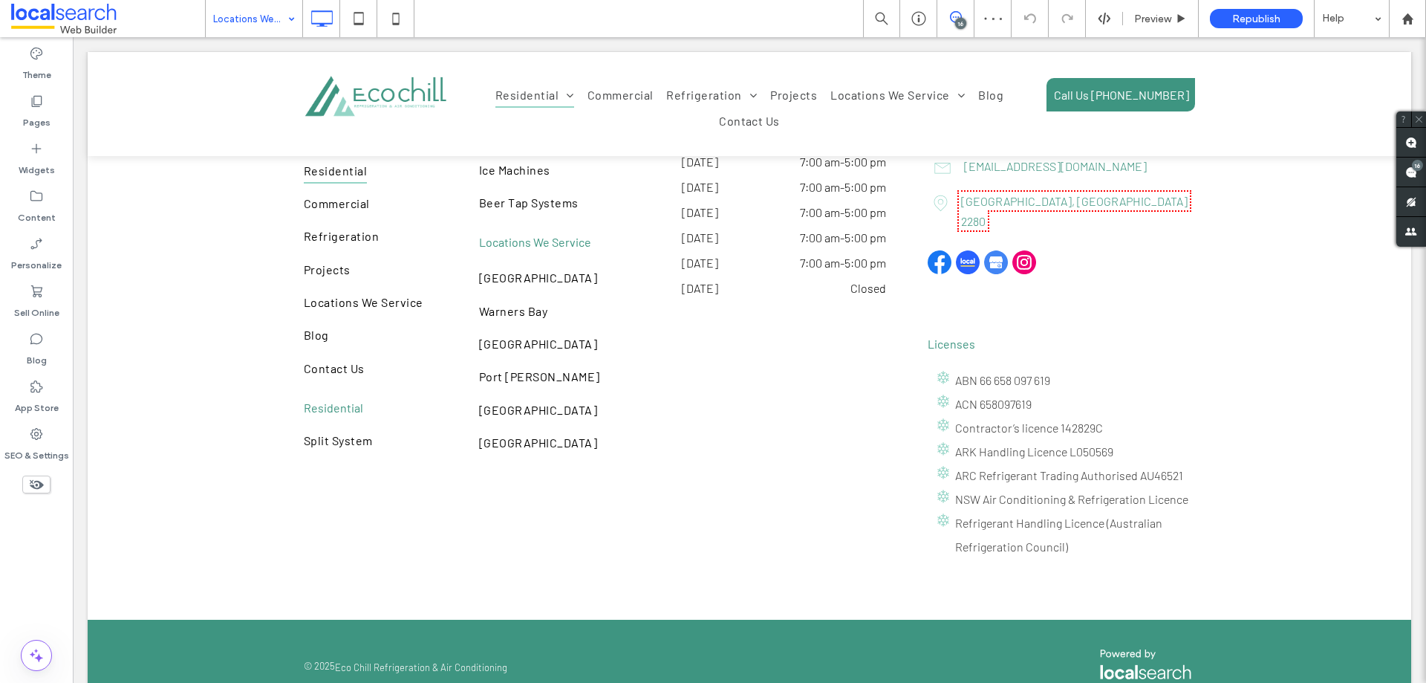
click at [252, 27] on input at bounding box center [250, 18] width 74 height 37
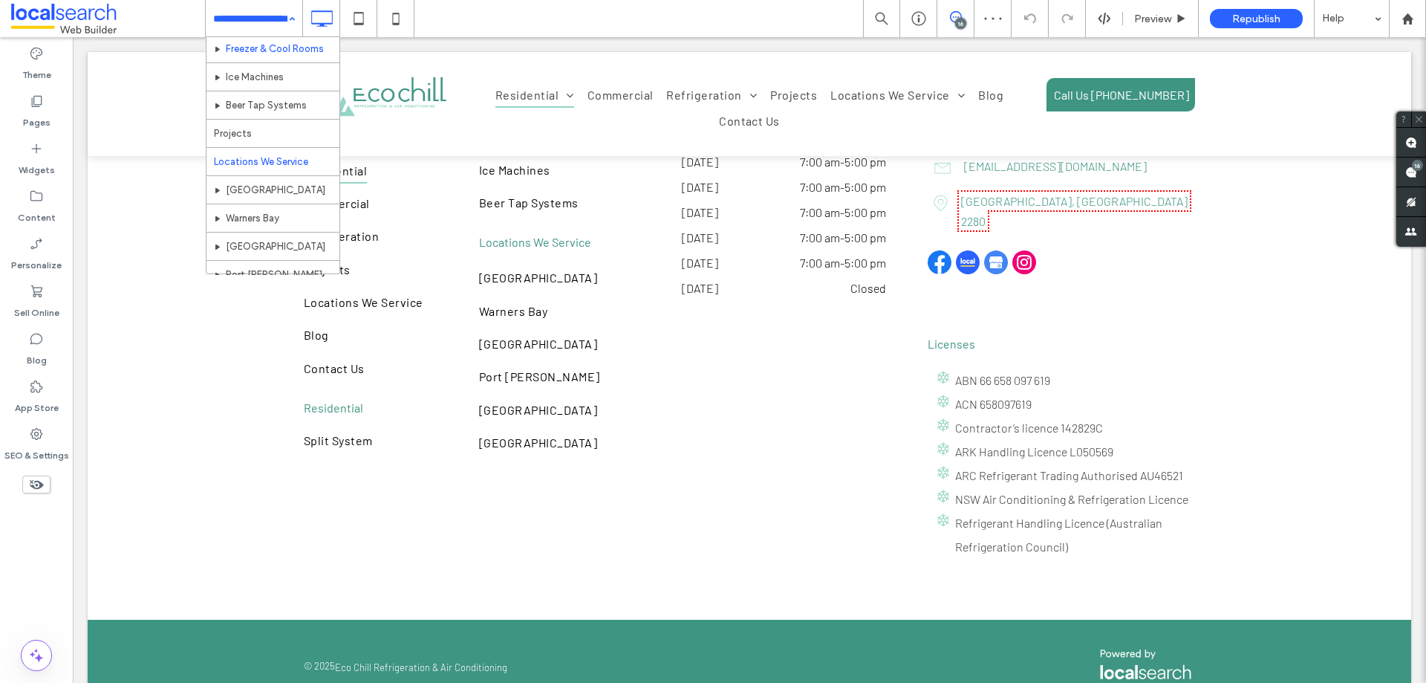
scroll to position [149, 0]
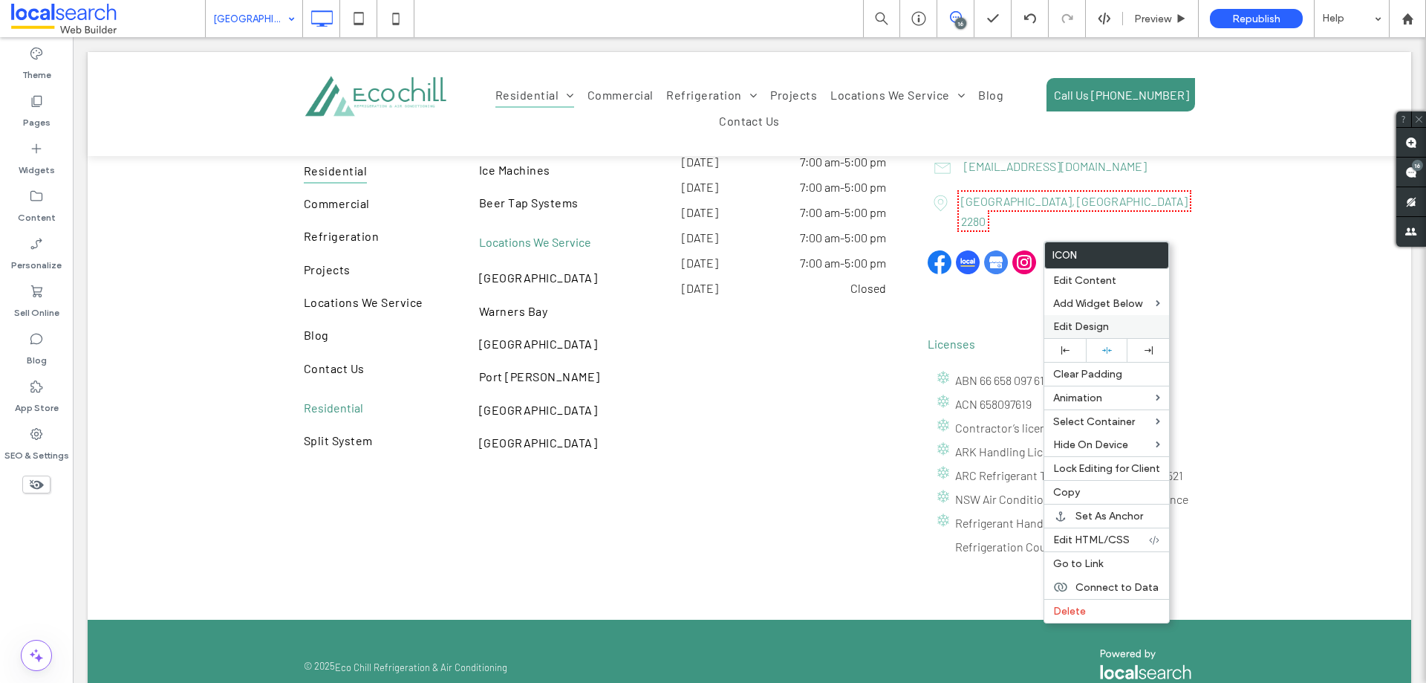
click at [1087, 326] on span "Edit Design" at bounding box center [1081, 326] width 56 height 13
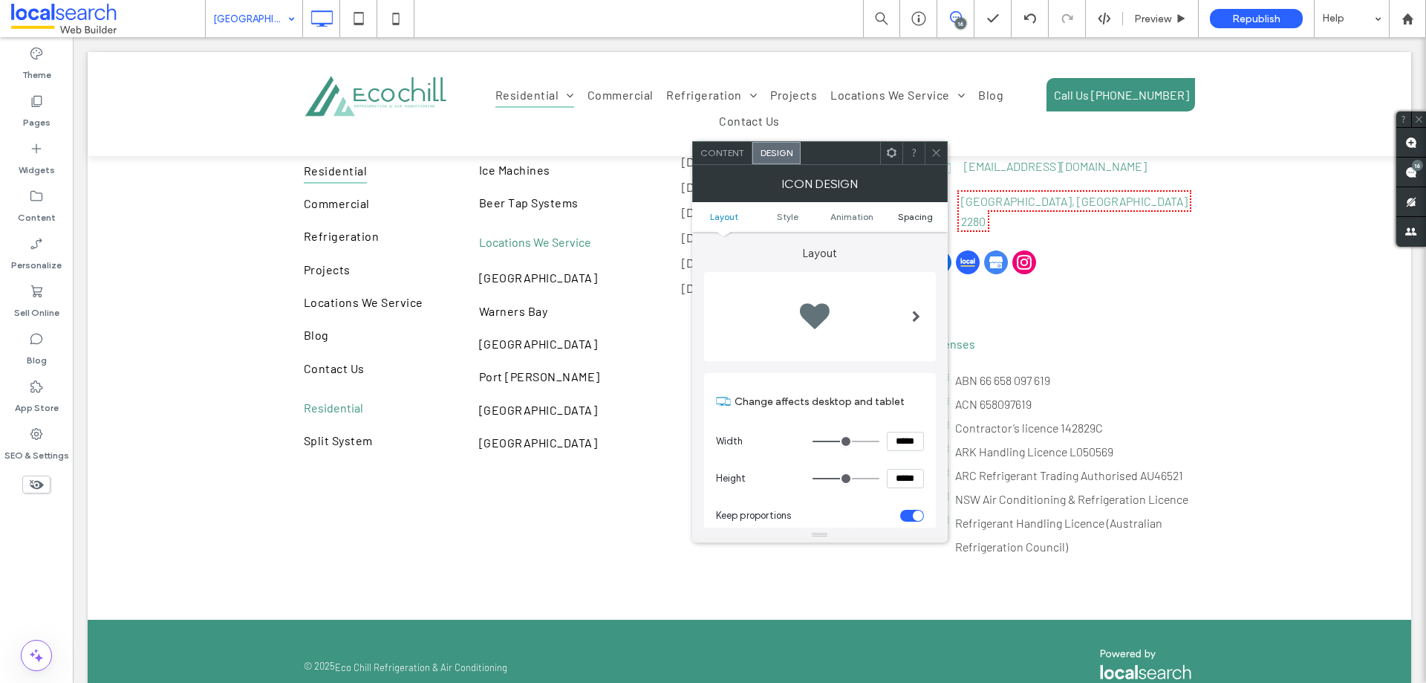
click at [913, 219] on span "Spacing" at bounding box center [915, 216] width 35 height 11
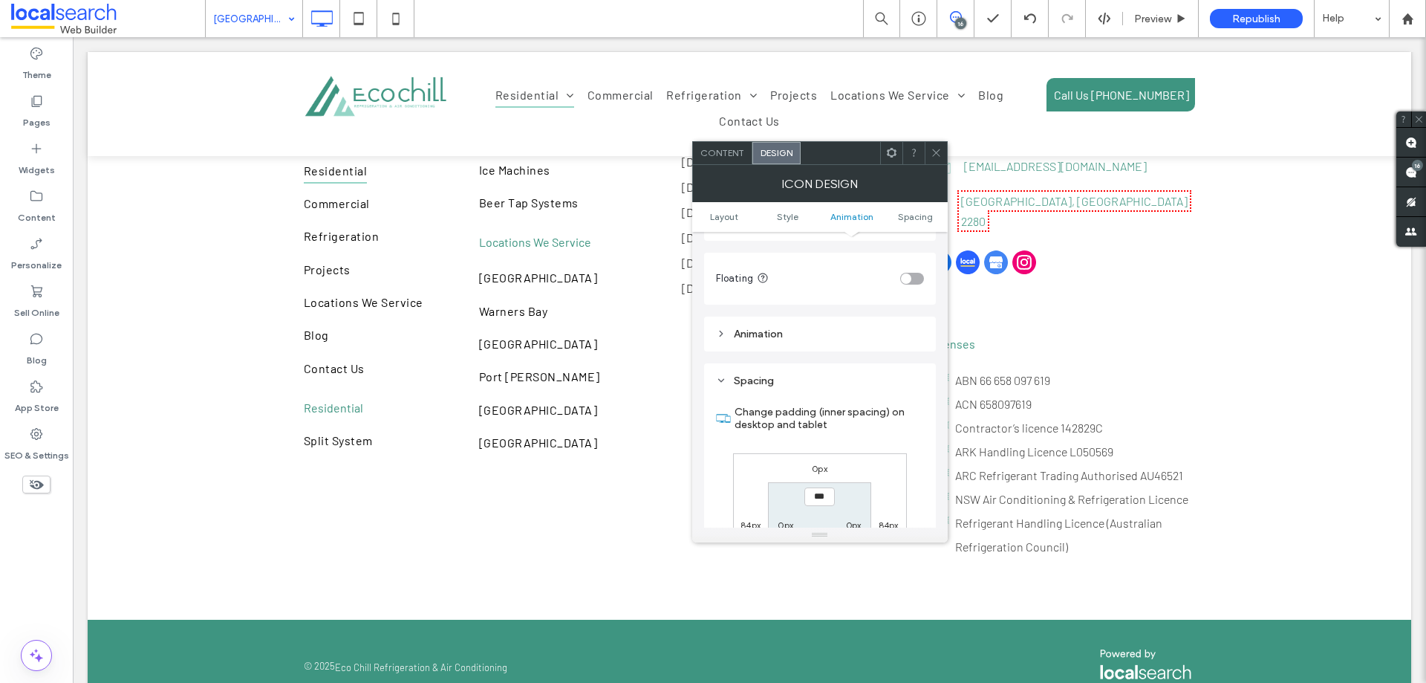
scroll to position [838, 0]
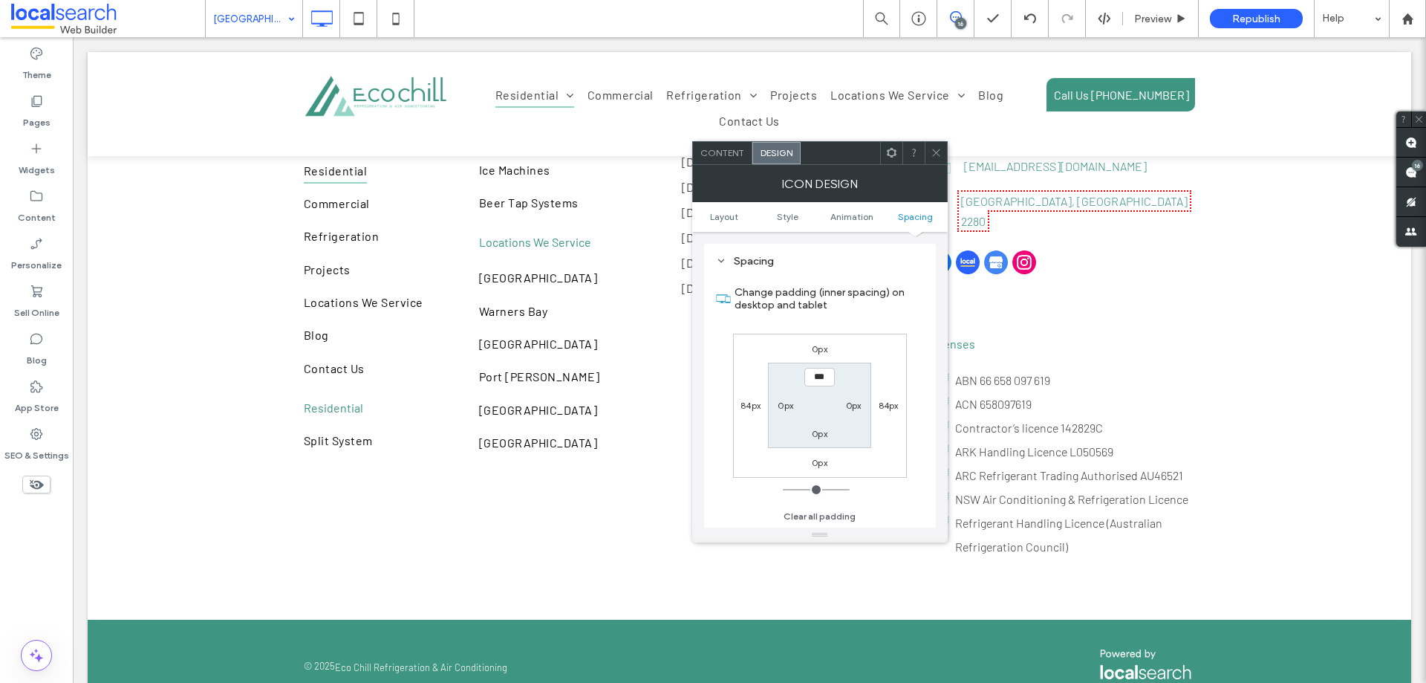
click at [819, 351] on label "0px" at bounding box center [820, 348] width 16 height 11
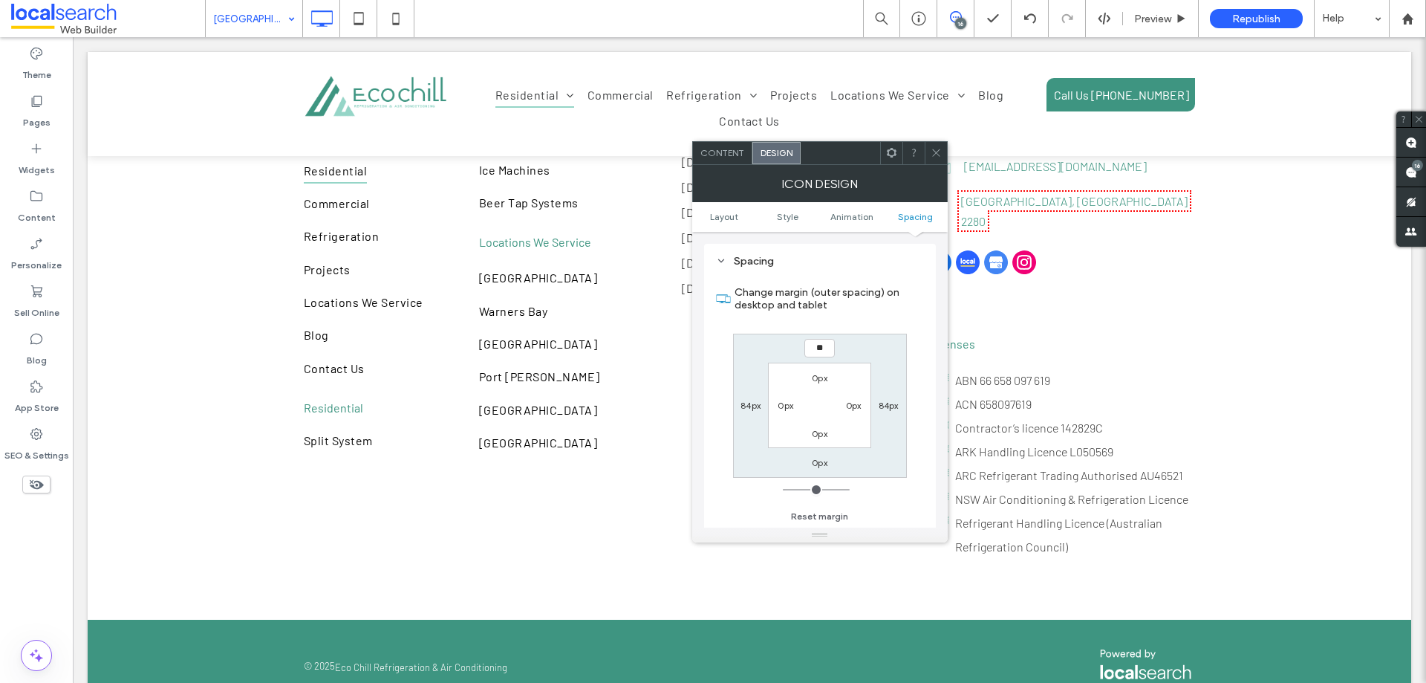
type input "**"
type input "****"
click at [819, 460] on label "0px" at bounding box center [820, 462] width 16 height 11
type input "*"
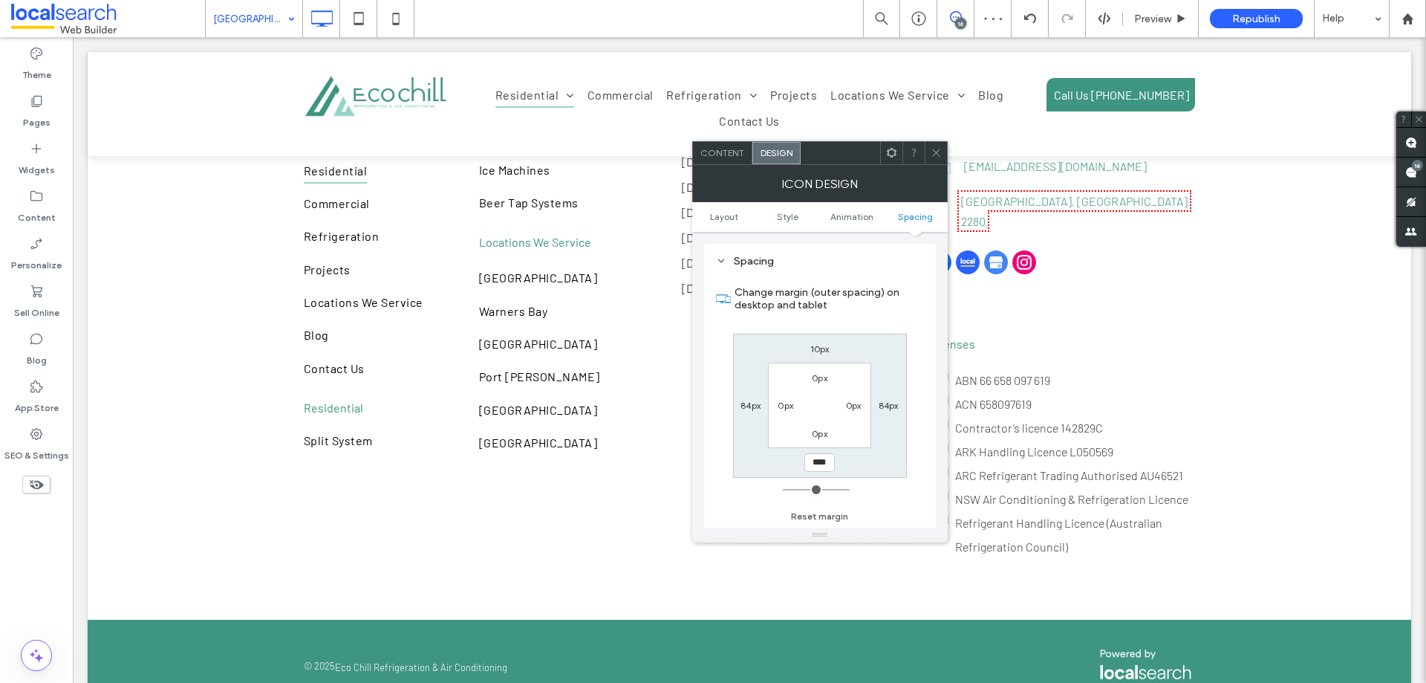
type input "****"
type input "**"
click at [935, 155] on icon at bounding box center [936, 152] width 11 height 11
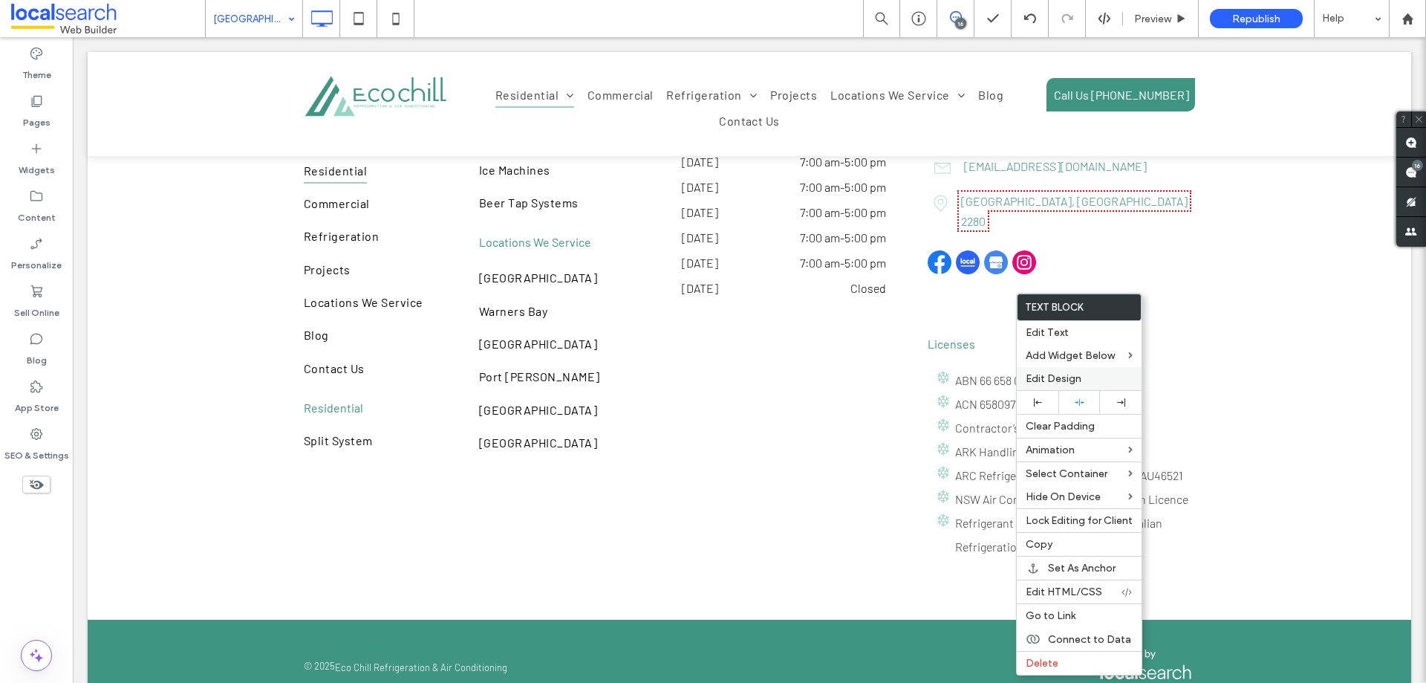
click at [1064, 381] on span "Edit Design" at bounding box center [1054, 378] width 56 height 13
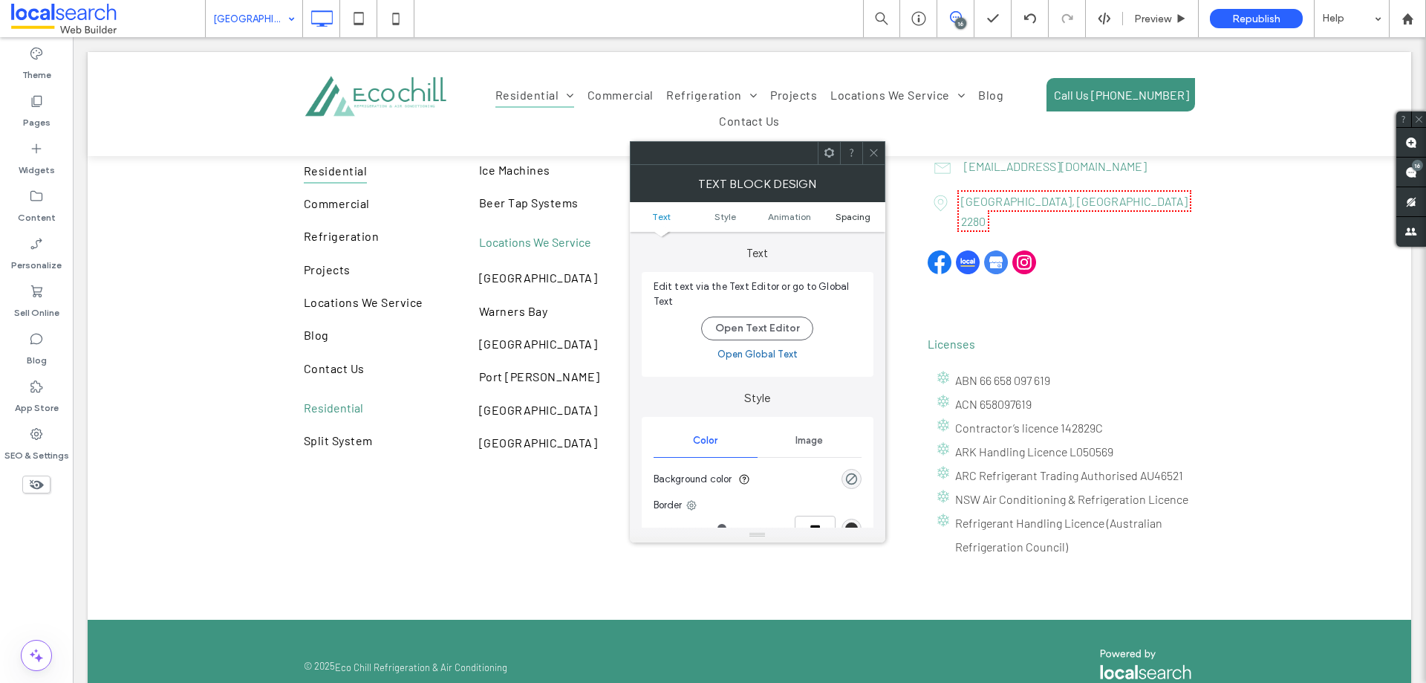
click at [846, 218] on span "Spacing" at bounding box center [853, 216] width 35 height 11
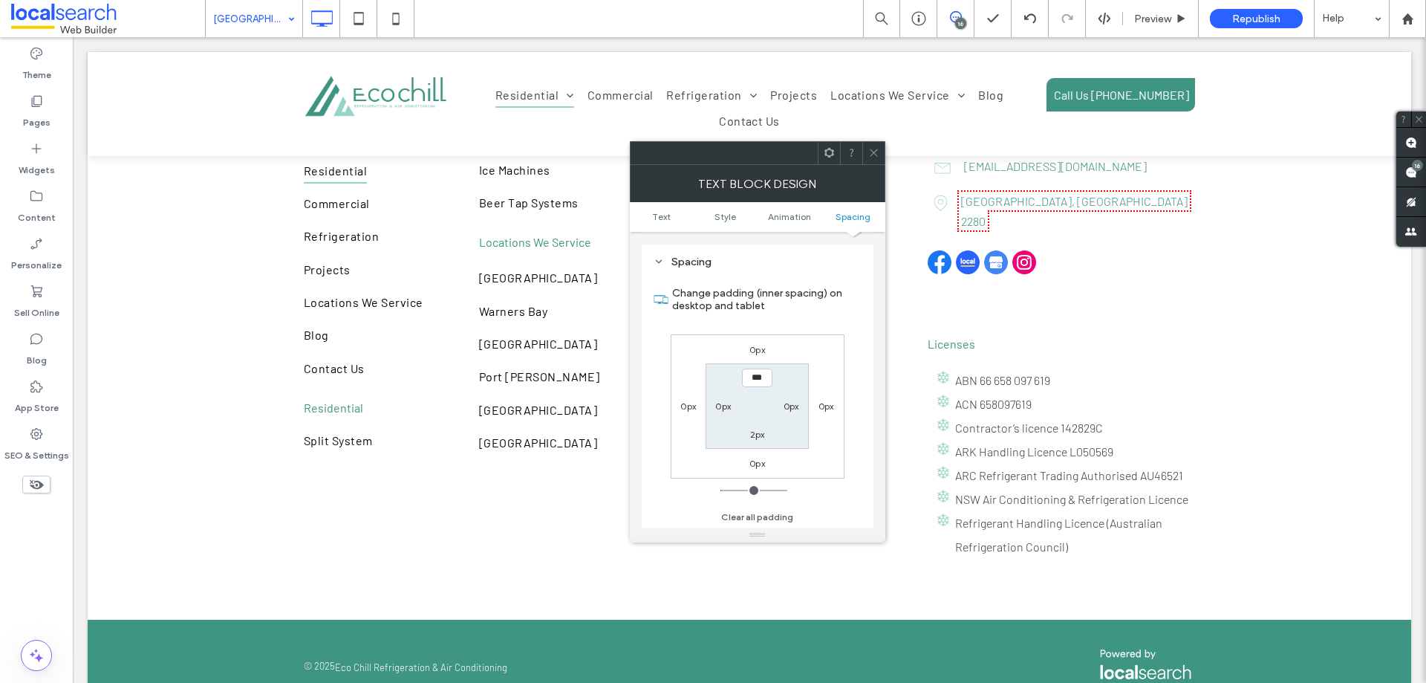
scroll to position [426, 0]
click at [753, 350] on label "0px" at bounding box center [758, 348] width 16 height 11
type input "*"
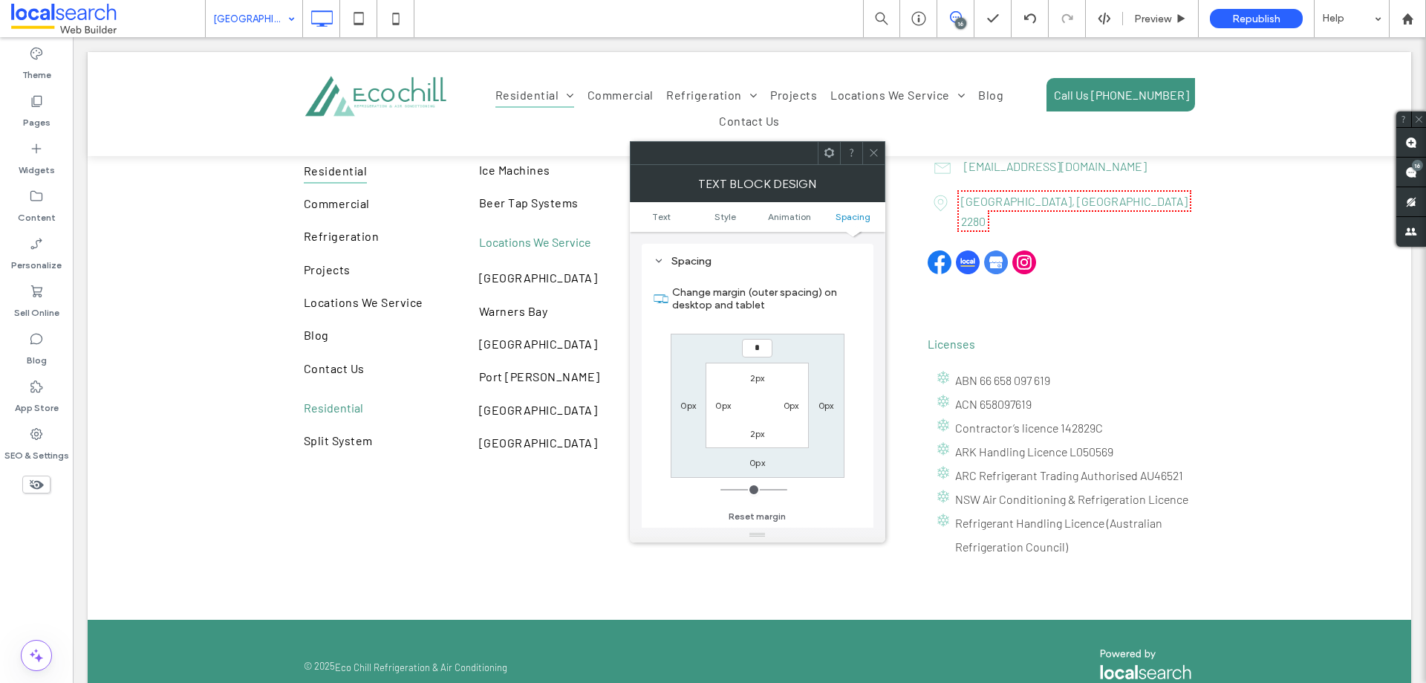
type input "*"
type input "***"
click at [755, 463] on label "0px" at bounding box center [758, 462] width 16 height 11
type input "*"
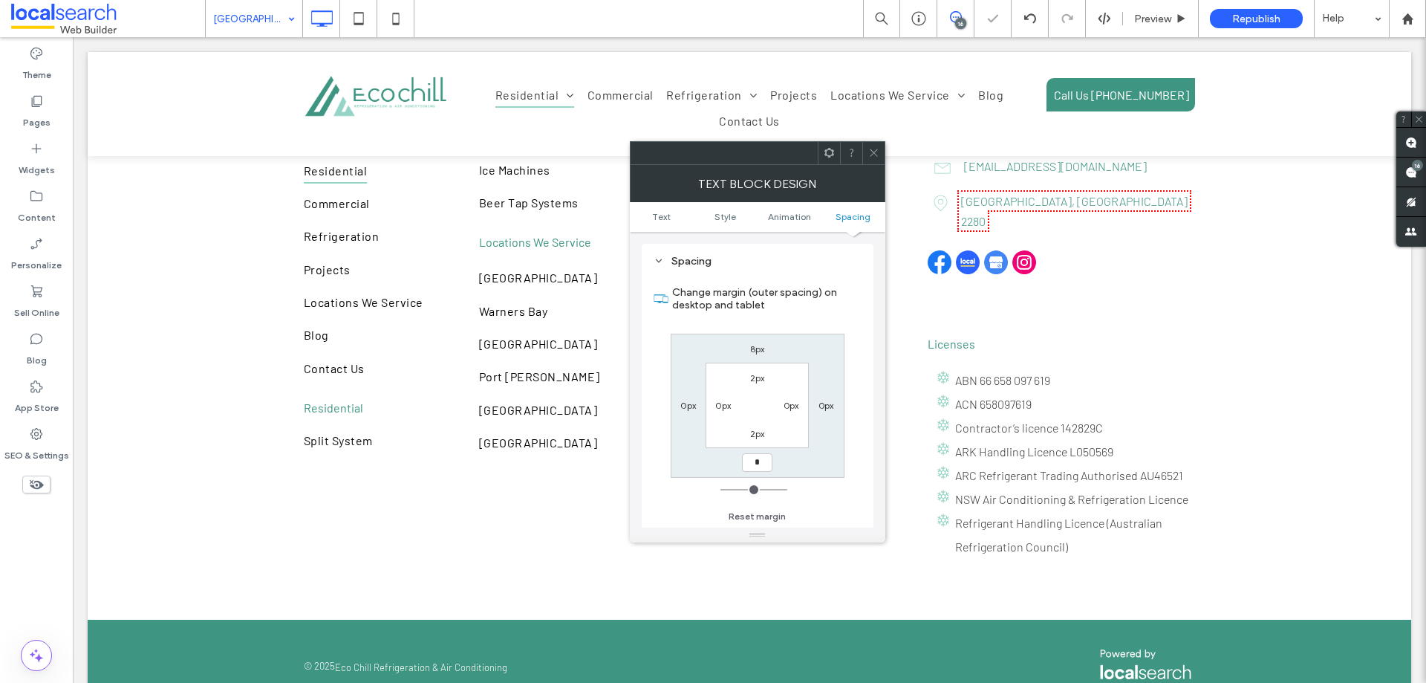
type input "*"
type input "***"
click at [860, 367] on div "Change margin (outer spacing) on desktop and tablet 8px 0px *** 0px 2px 0px 2px…" at bounding box center [758, 399] width 208 height 256
click at [878, 153] on icon at bounding box center [873, 152] width 11 height 11
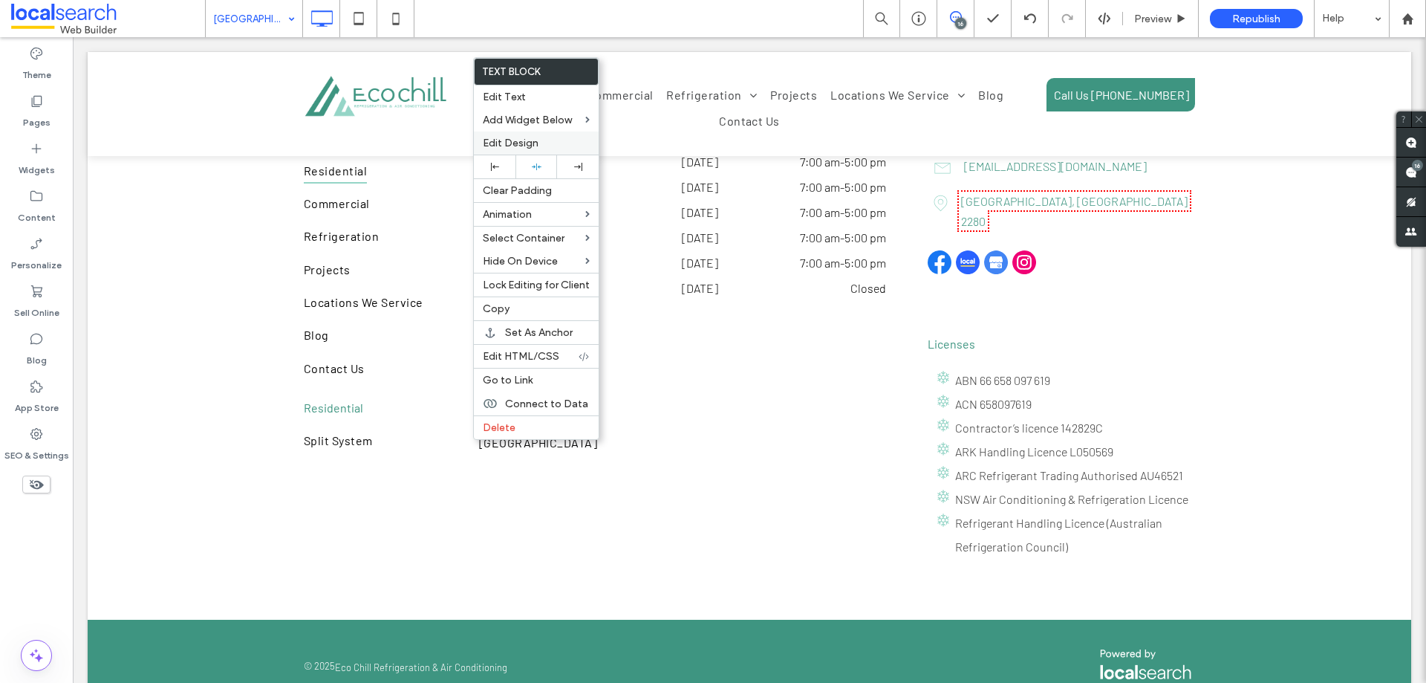
click at [535, 138] on span "Edit Design" at bounding box center [511, 143] width 56 height 13
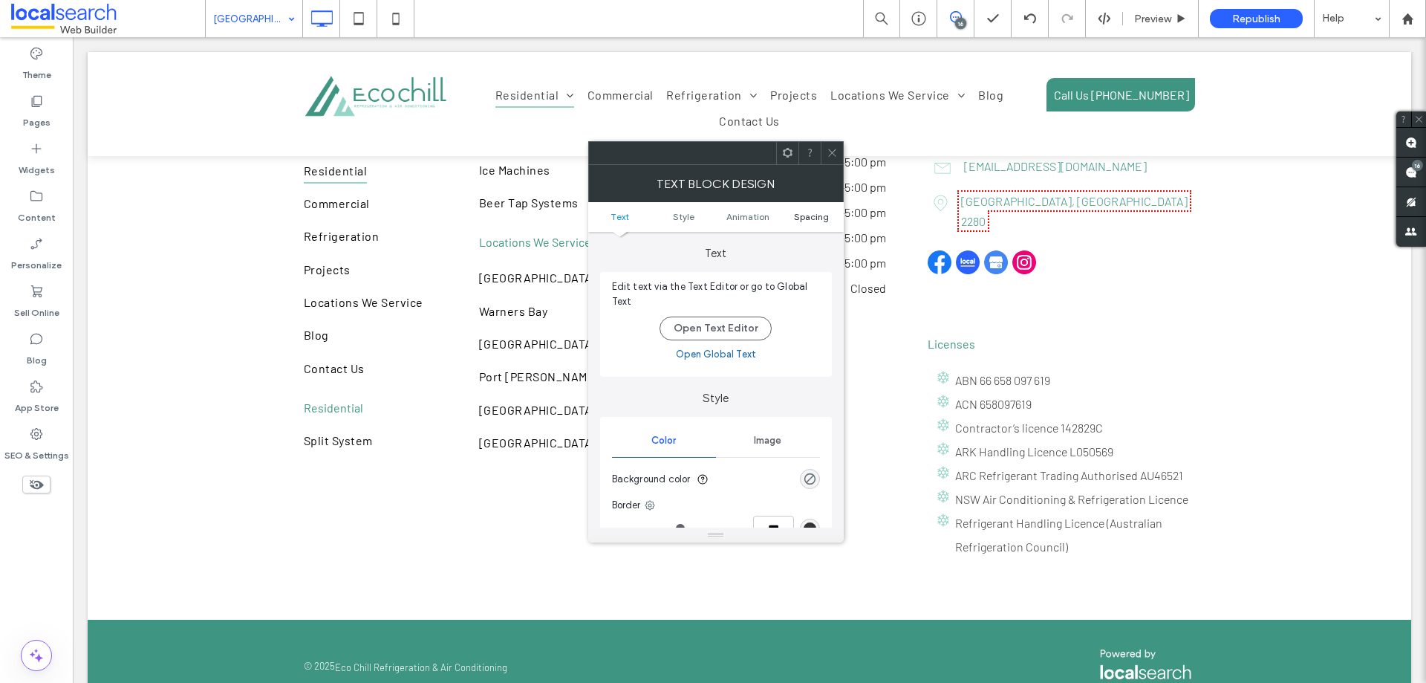
click at [813, 215] on span "Spacing" at bounding box center [811, 216] width 35 height 11
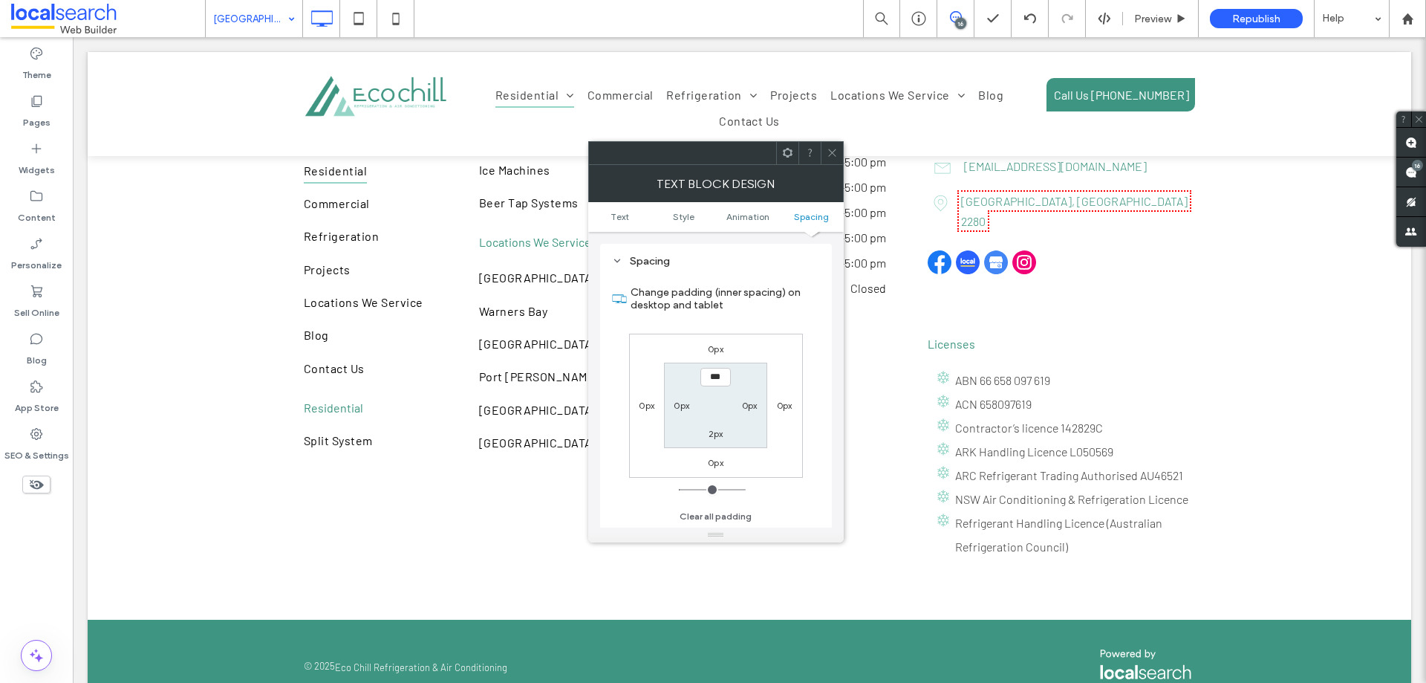
drag, startPoint x: 715, startPoint y: 352, endPoint x: 713, endPoint y: 365, distance: 12.8
click at [715, 351] on label "0px" at bounding box center [716, 348] width 16 height 11
type input "*"
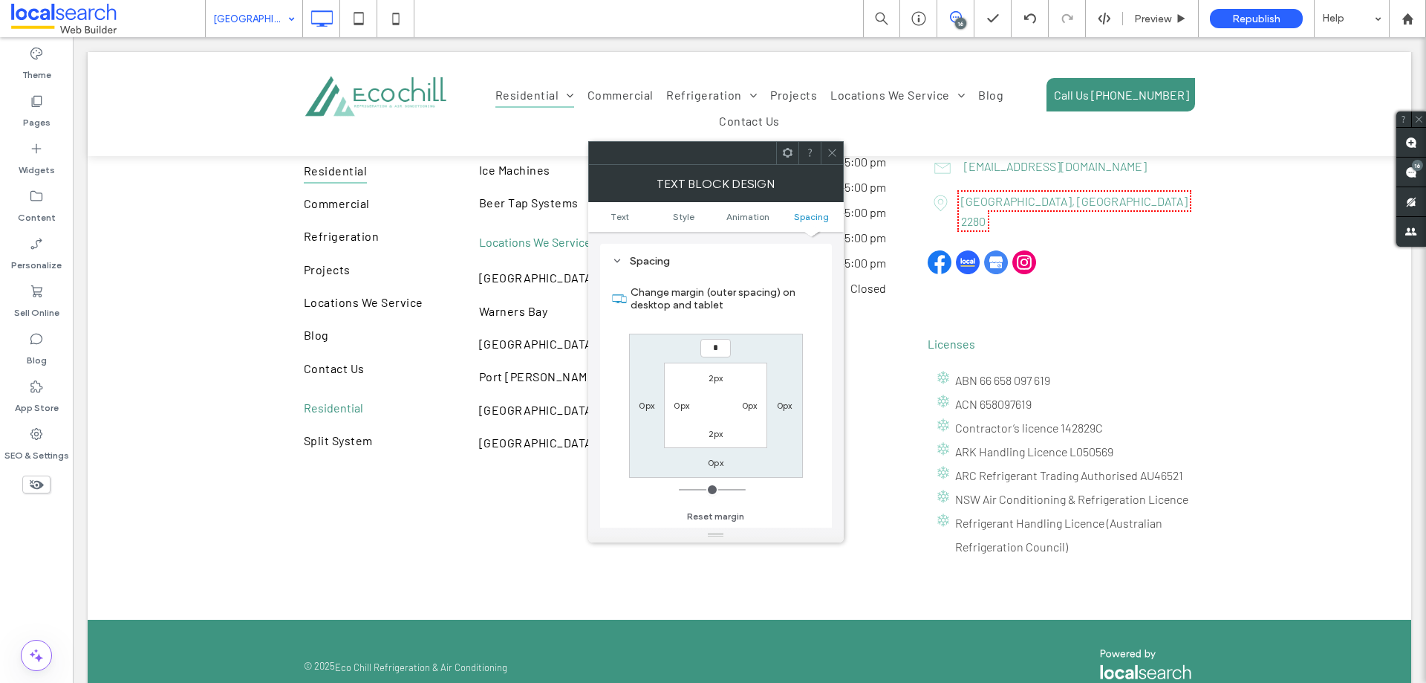
type input "*"
type input "***"
click at [715, 464] on label "0px" at bounding box center [716, 462] width 16 height 11
type input "*"
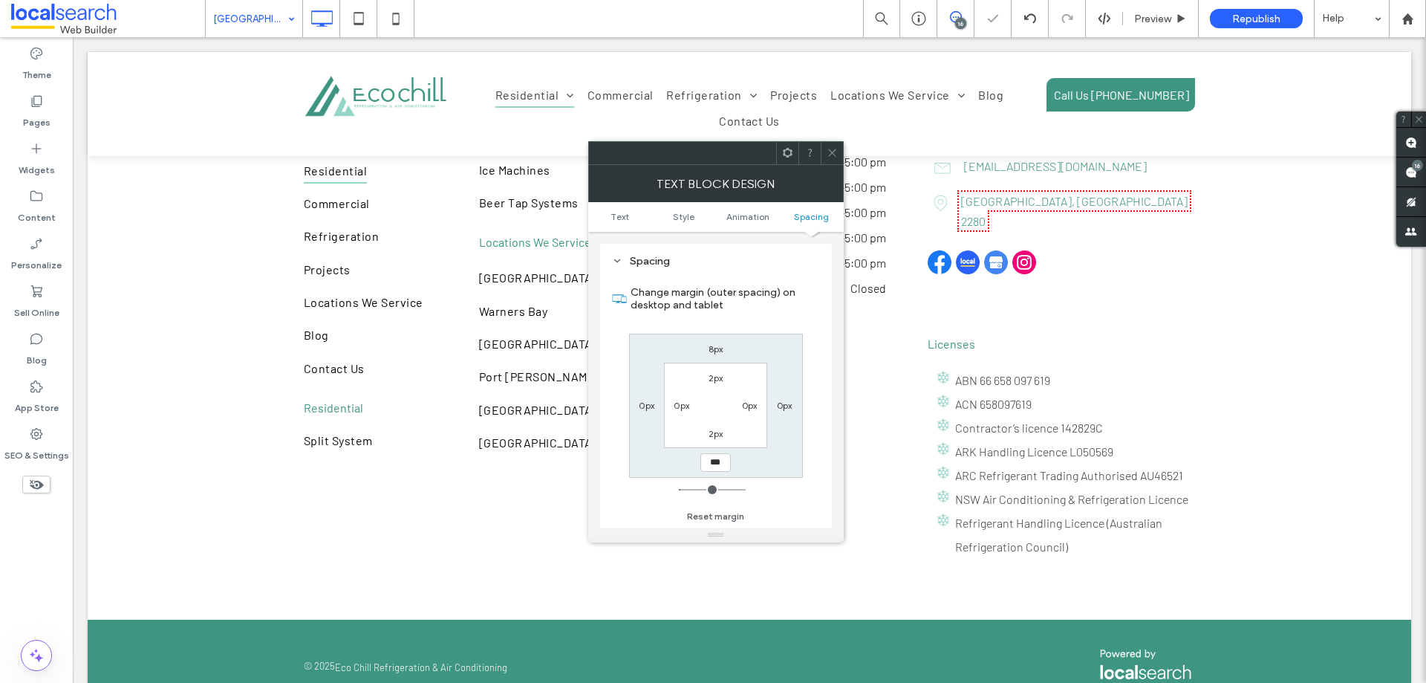
click at [833, 149] on icon at bounding box center [832, 152] width 11 height 11
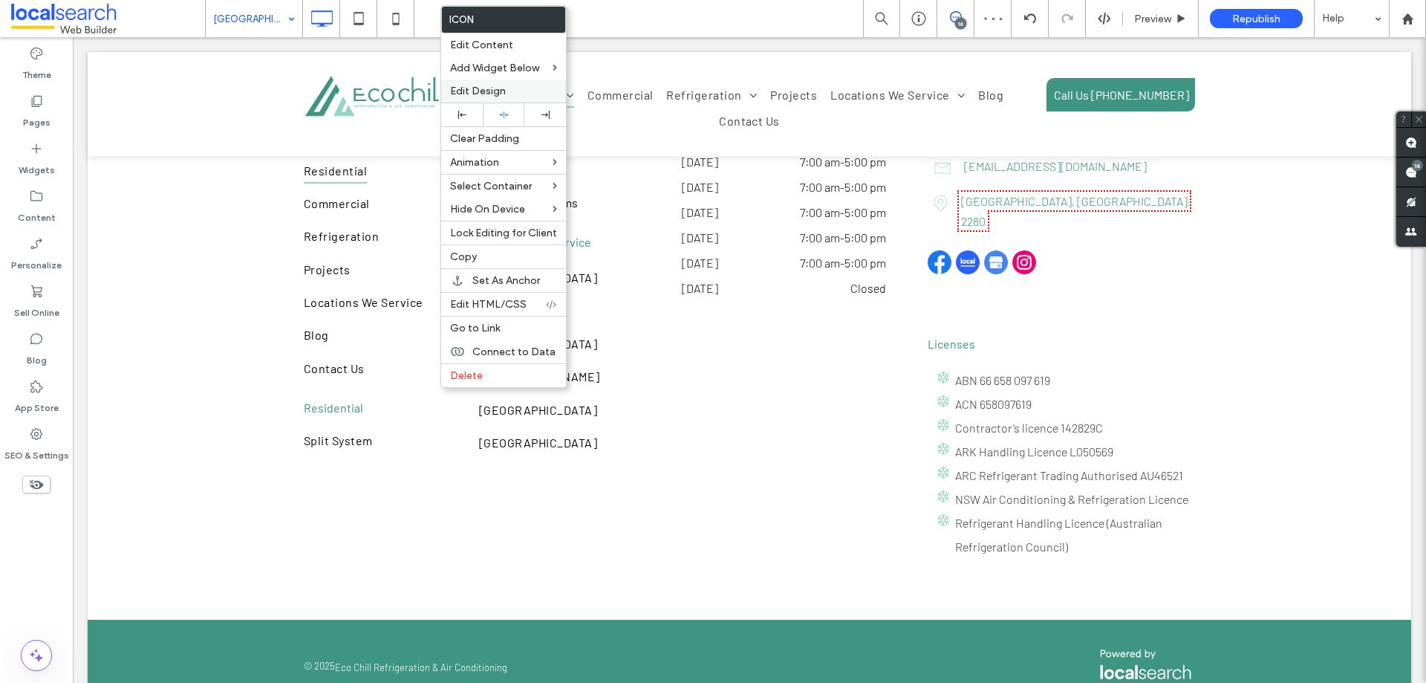
click at [495, 85] on span "Edit Design" at bounding box center [478, 91] width 56 height 13
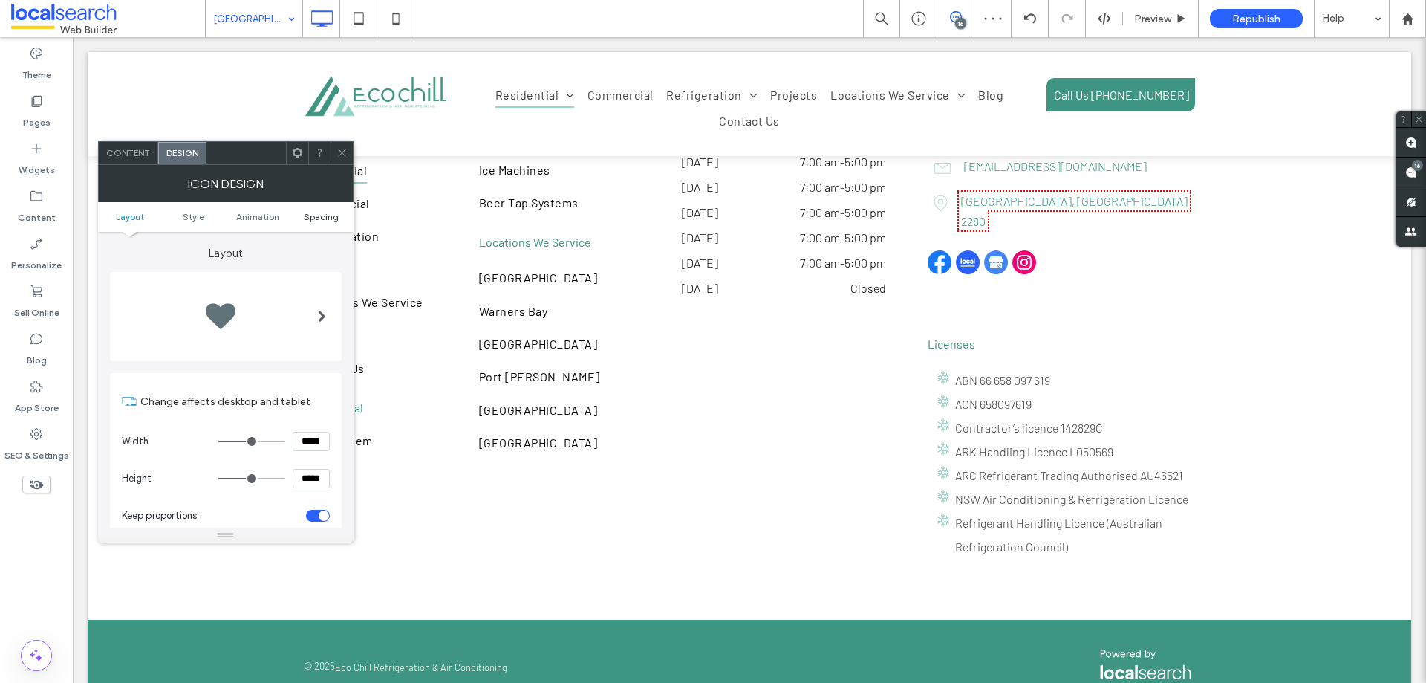
click at [320, 217] on span "Spacing" at bounding box center [321, 216] width 35 height 11
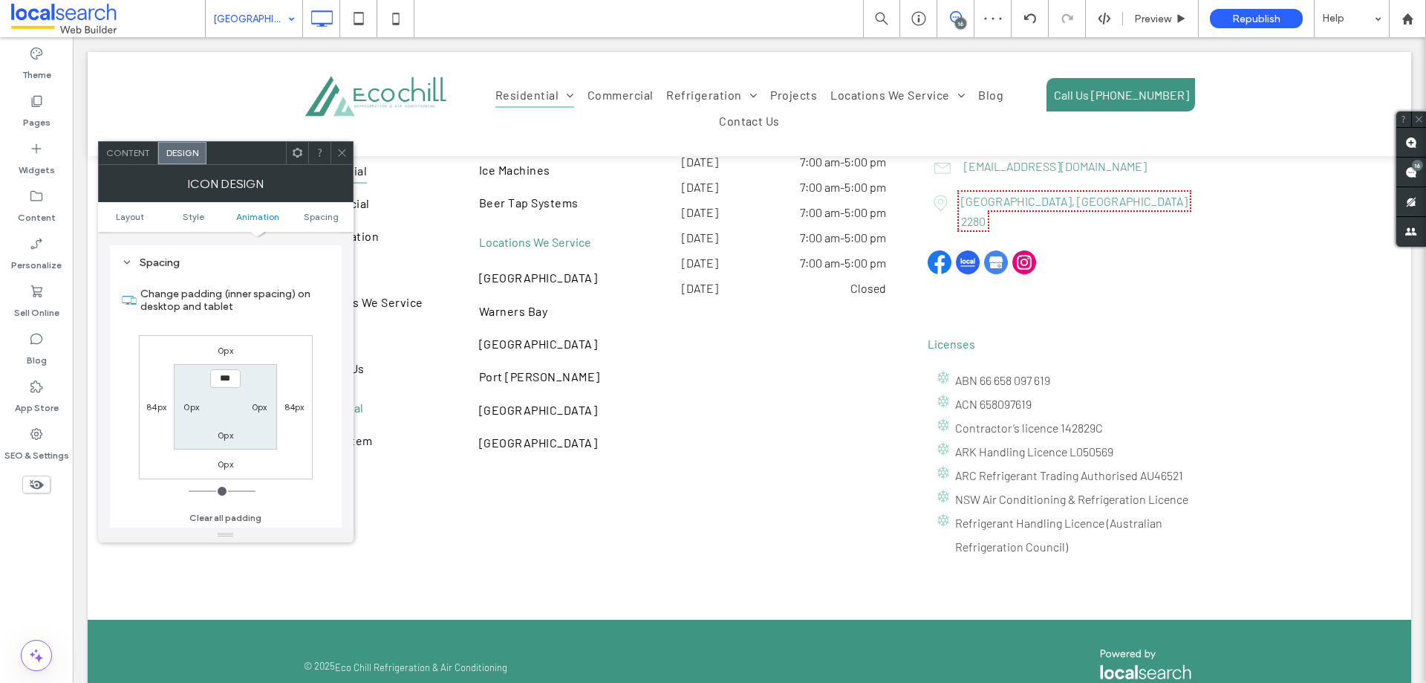
scroll to position [838, 0]
click at [225, 344] on label "0px" at bounding box center [226, 348] width 16 height 11
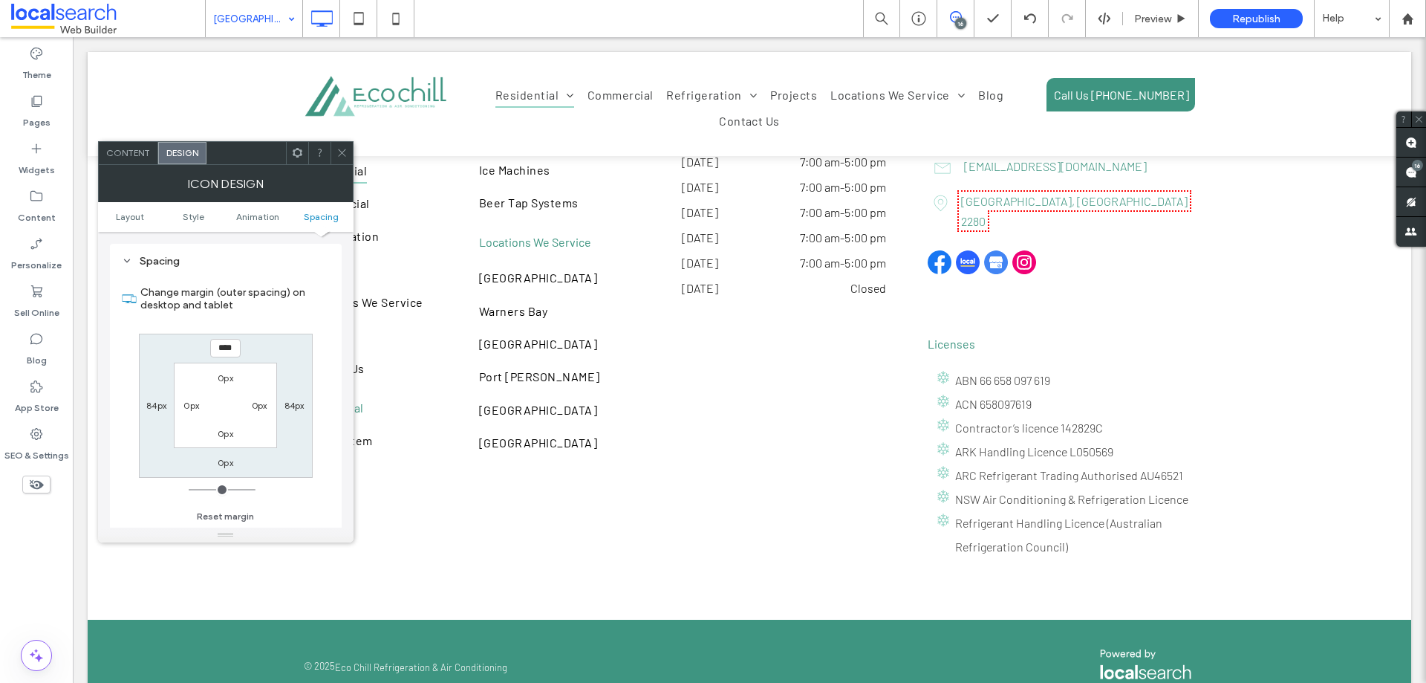
type input "****"
click at [230, 465] on label "0px" at bounding box center [226, 462] width 16 height 11
type input "*"
type input "****"
type input "**"
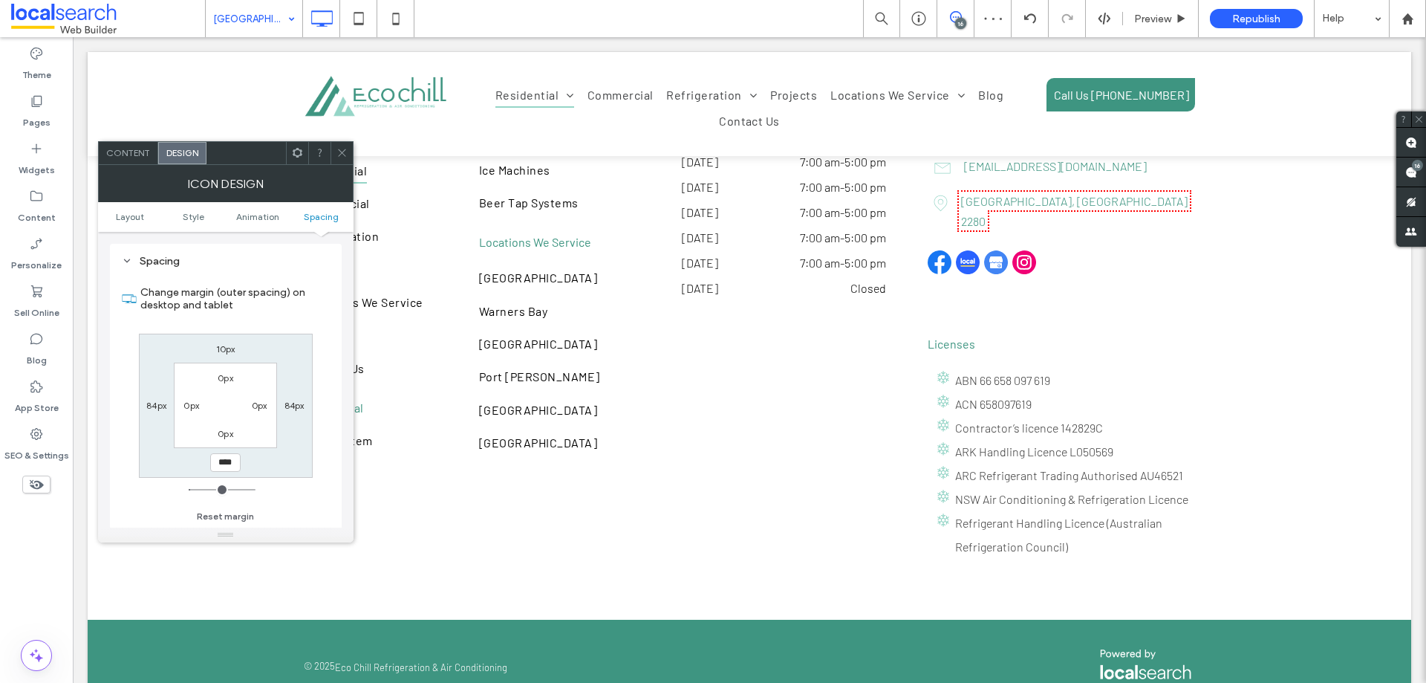
click at [344, 149] on icon at bounding box center [342, 152] width 11 height 11
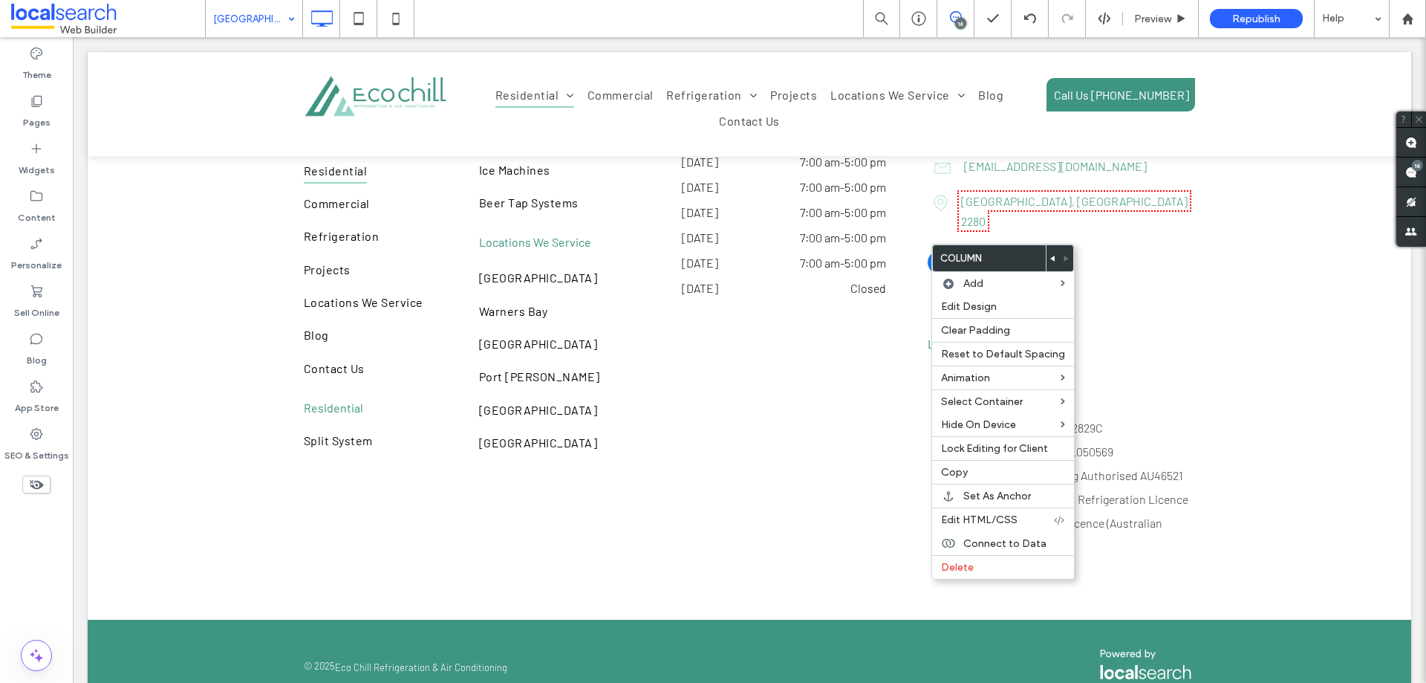
click at [1050, 259] on use at bounding box center [1052, 259] width 4 height 6
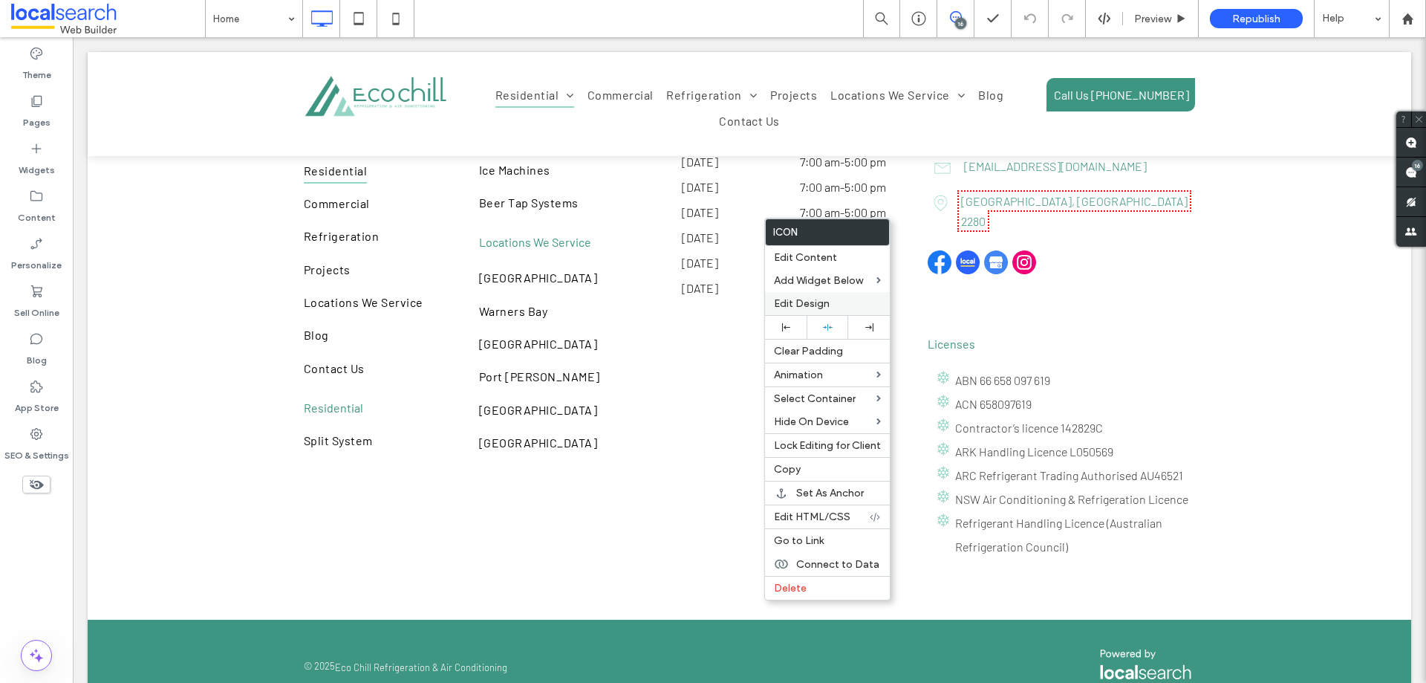
click at [809, 305] on span "Edit Design" at bounding box center [802, 303] width 56 height 13
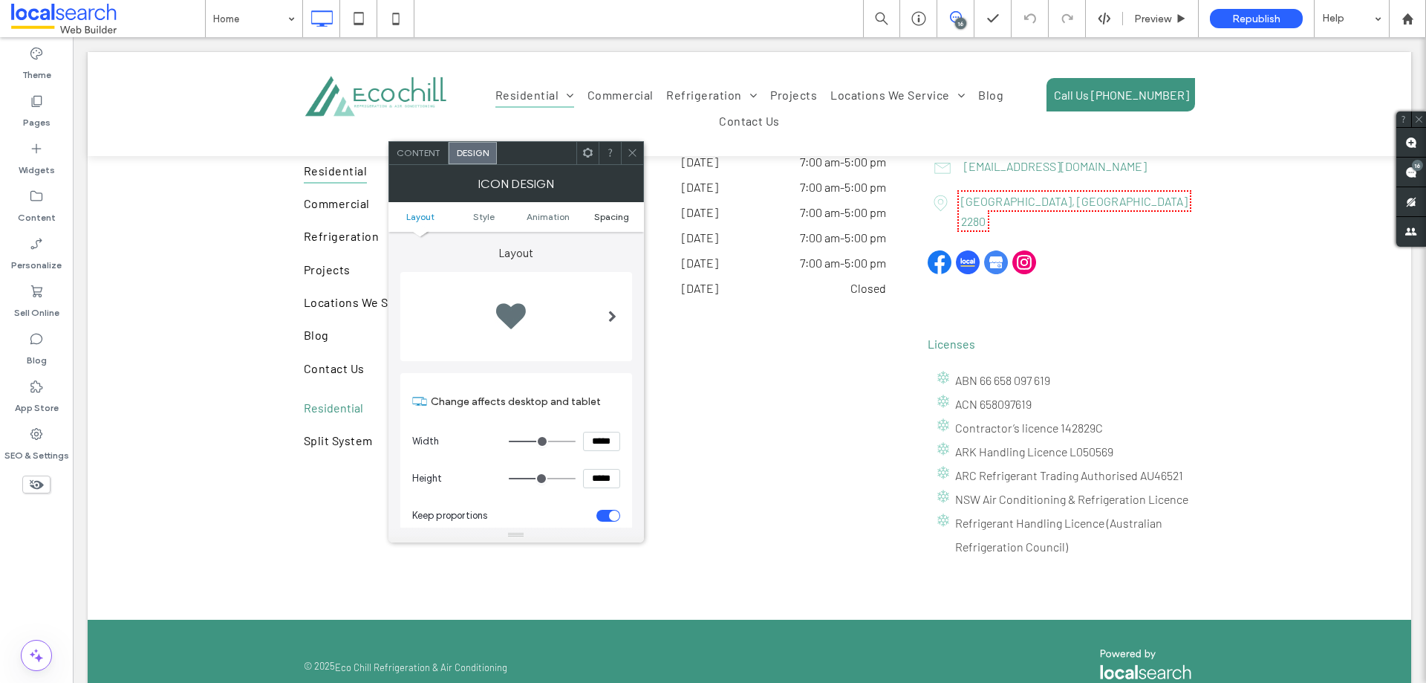
click at [622, 221] on span "Spacing" at bounding box center [611, 216] width 35 height 11
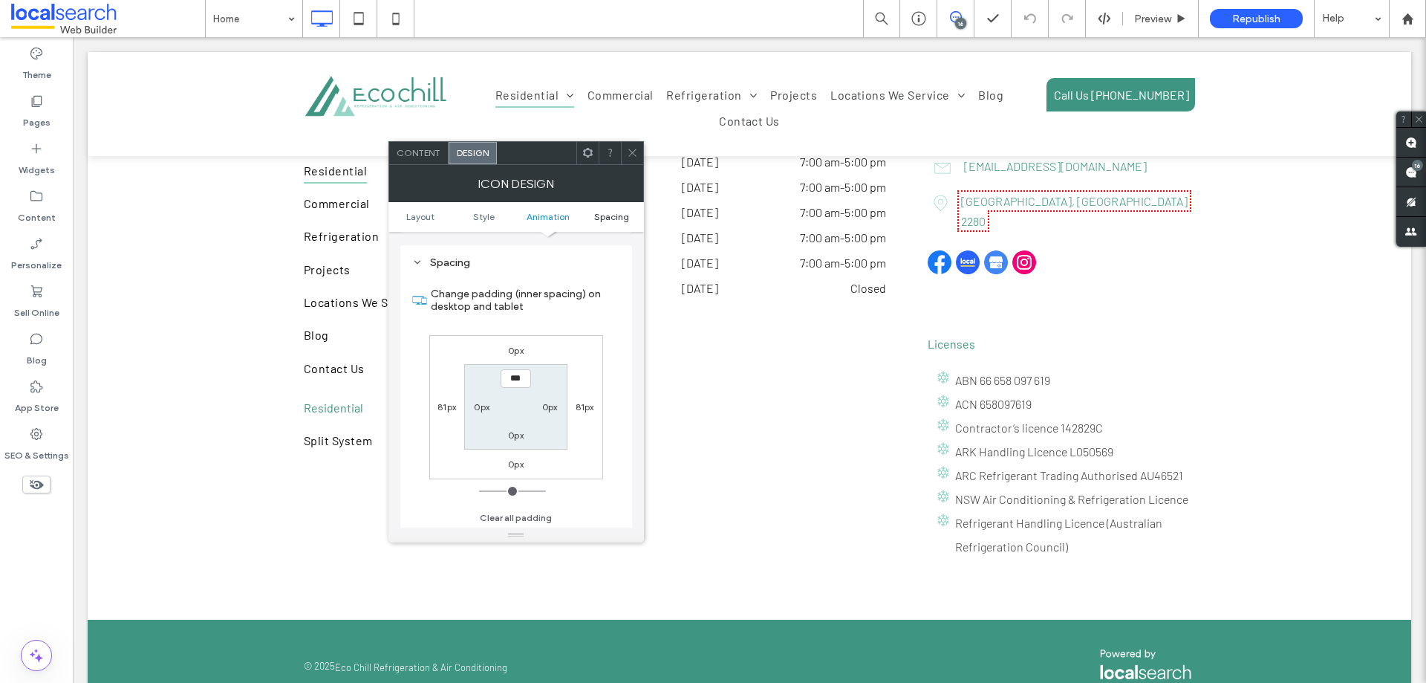
scroll to position [838, 0]
click at [509, 354] on div "0px" at bounding box center [516, 348] width 16 height 15
click at [510, 351] on label "0px" at bounding box center [516, 348] width 16 height 11
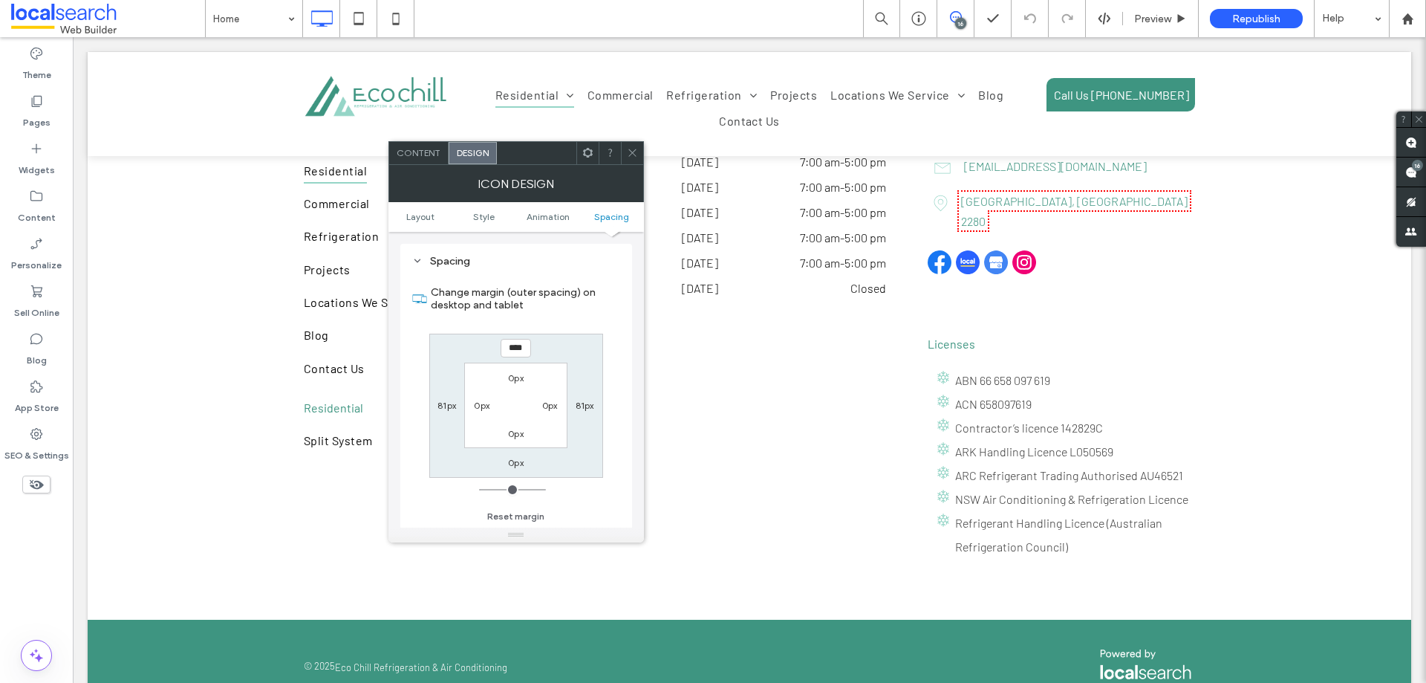
type input "****"
click at [516, 464] on label "0px" at bounding box center [516, 462] width 16 height 11
type input "*"
type input "****"
type input "**"
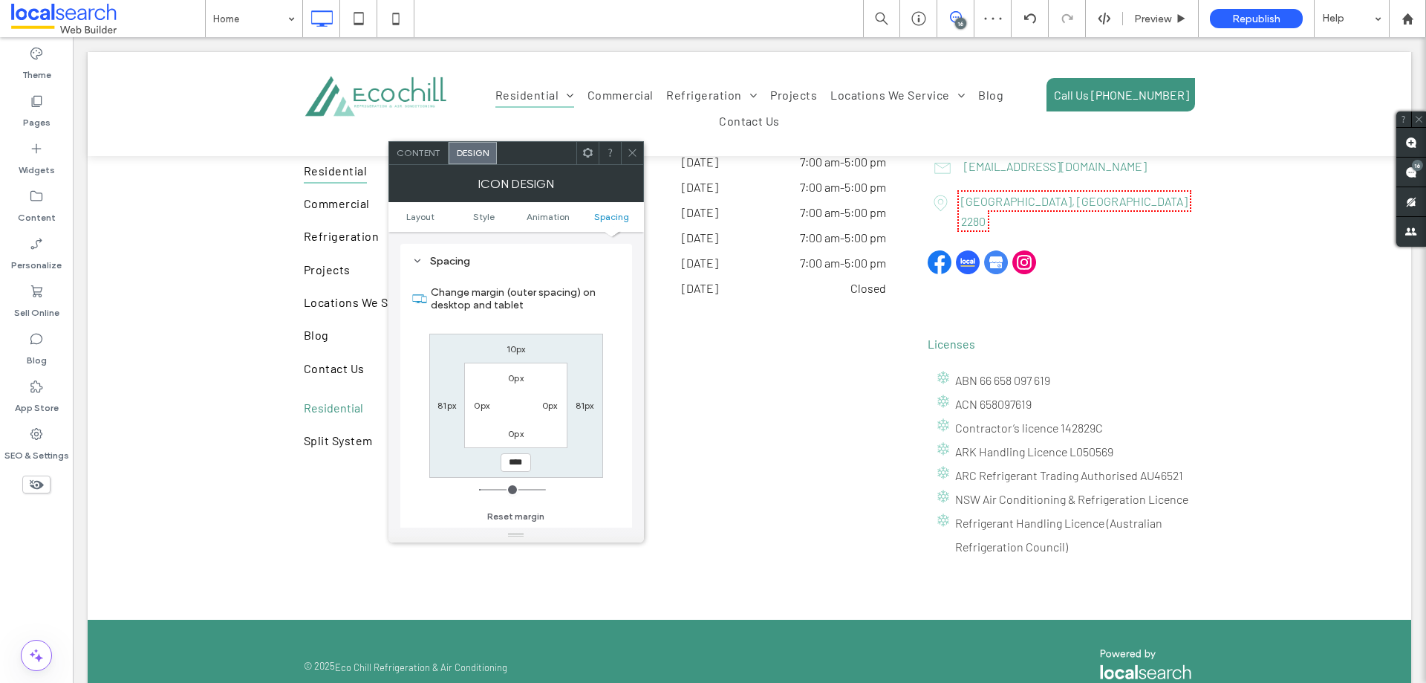
click at [625, 151] on div at bounding box center [632, 153] width 22 height 22
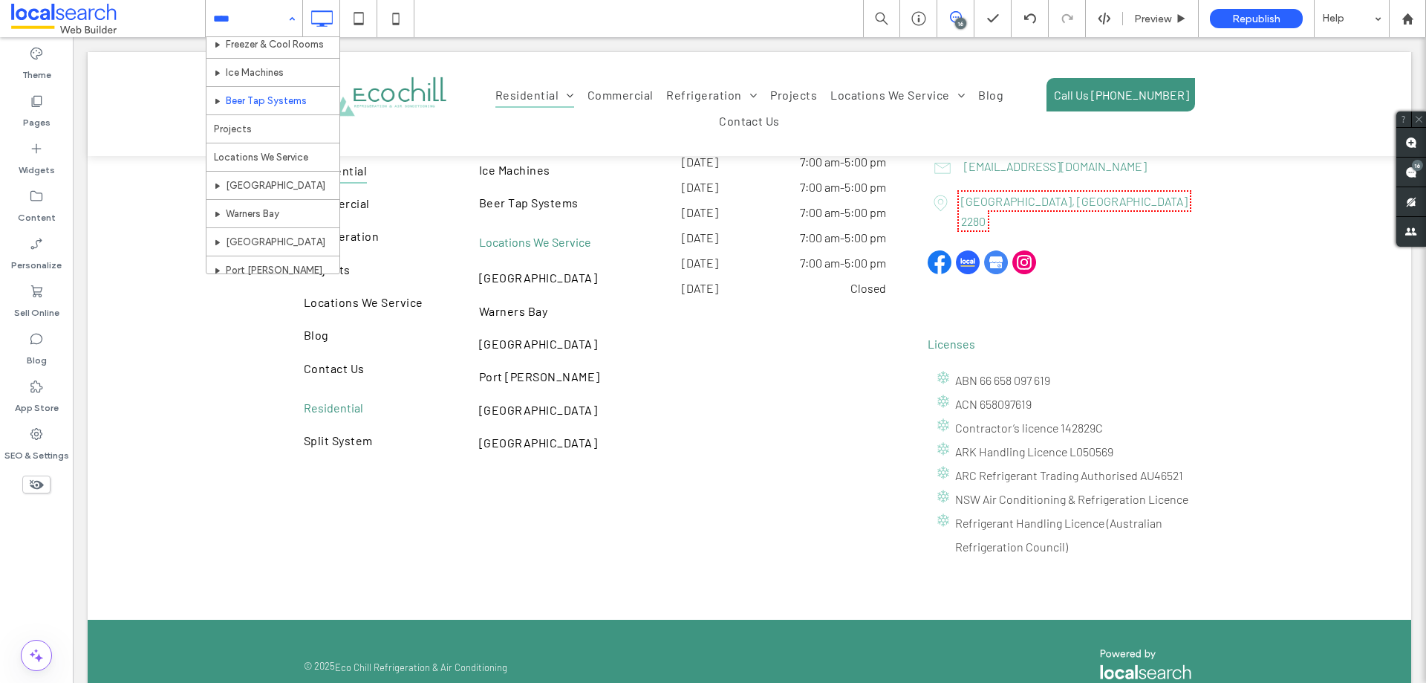
scroll to position [149, 0]
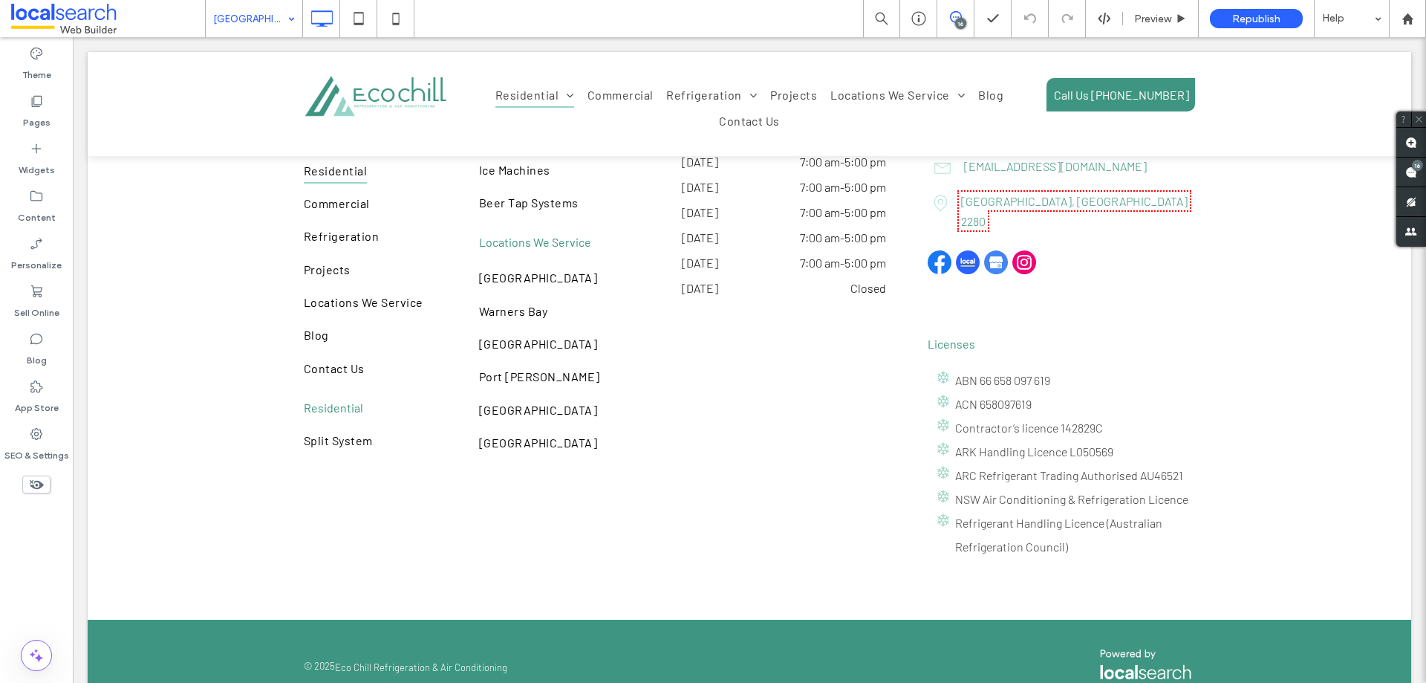
click at [249, 17] on input at bounding box center [250, 18] width 74 height 37
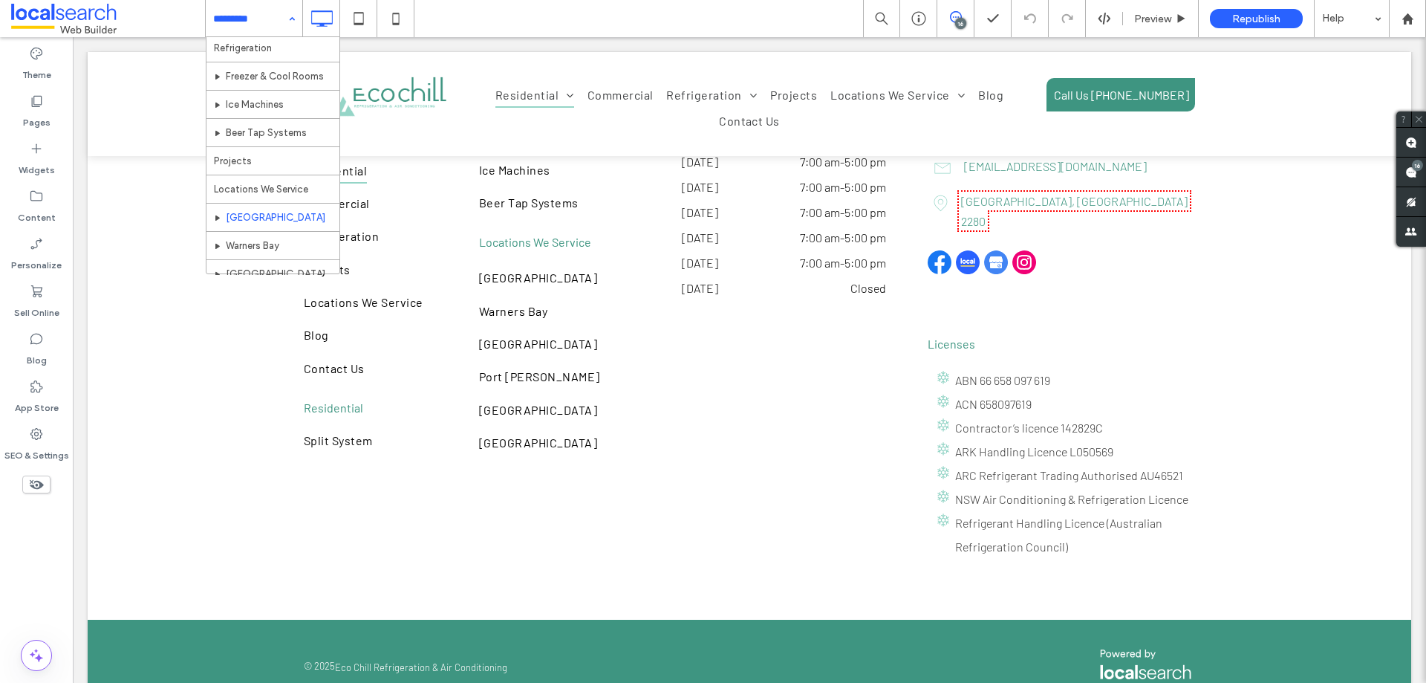
scroll to position [270, 0]
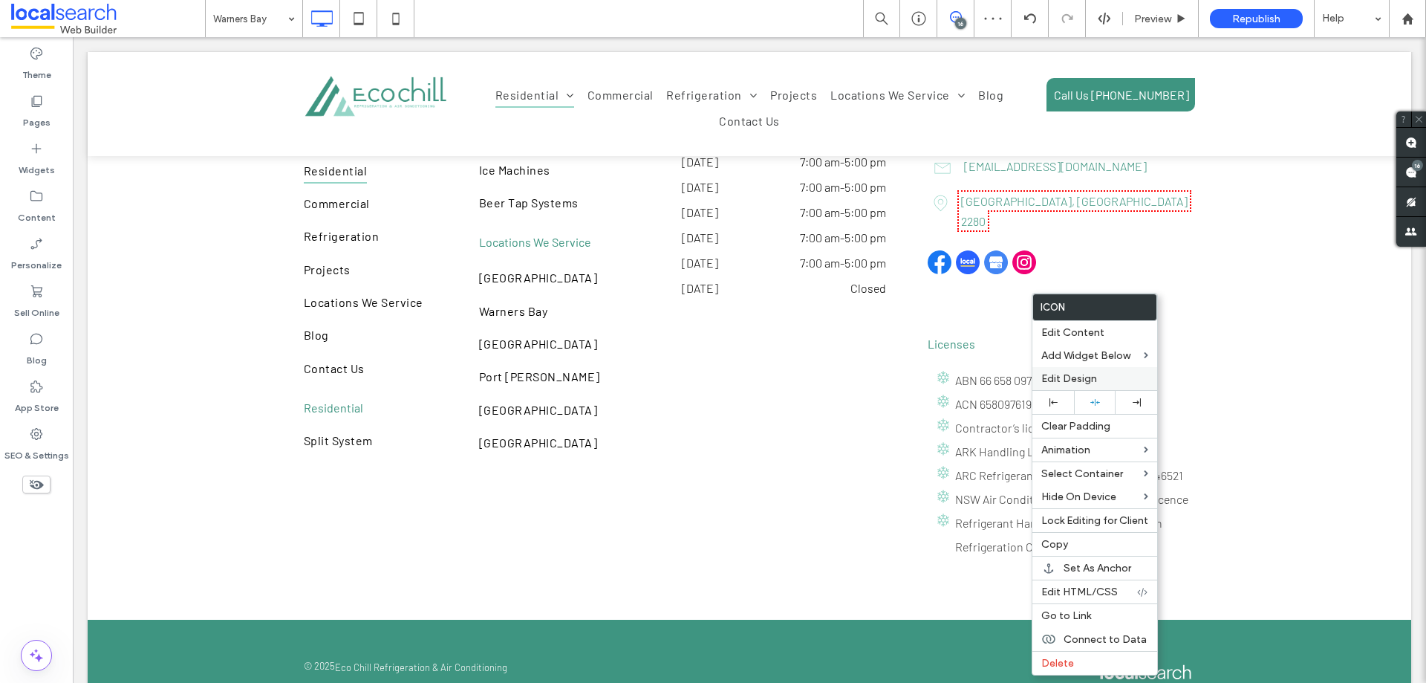
click at [1090, 374] on span "Edit Design" at bounding box center [1069, 378] width 56 height 13
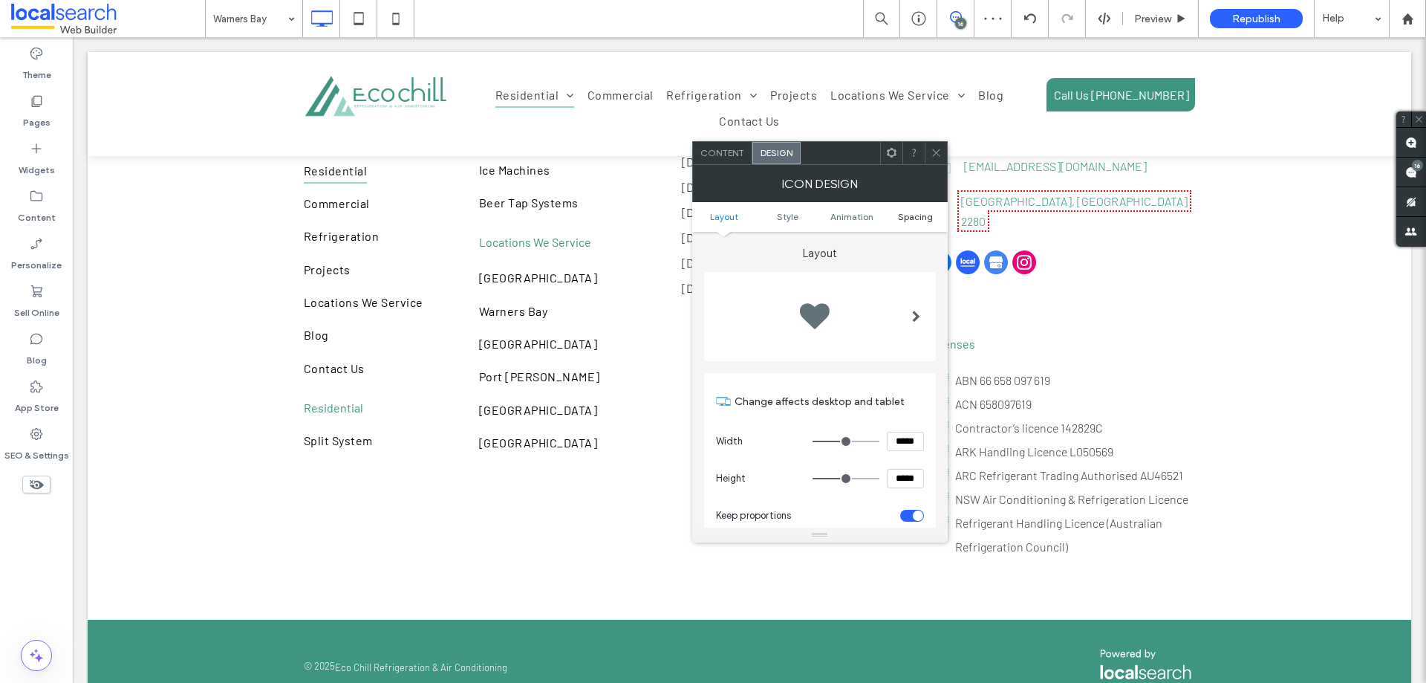
click at [903, 217] on span "Spacing" at bounding box center [915, 216] width 35 height 11
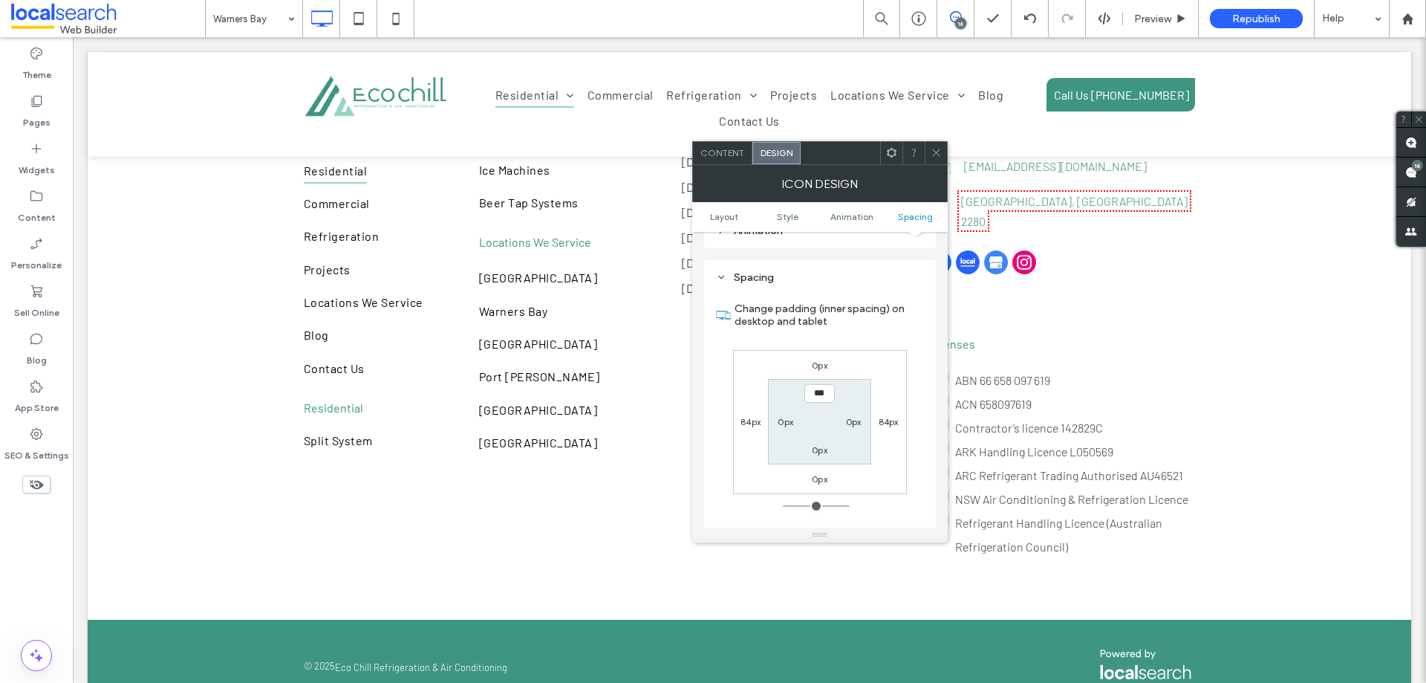
scroll to position [838, 0]
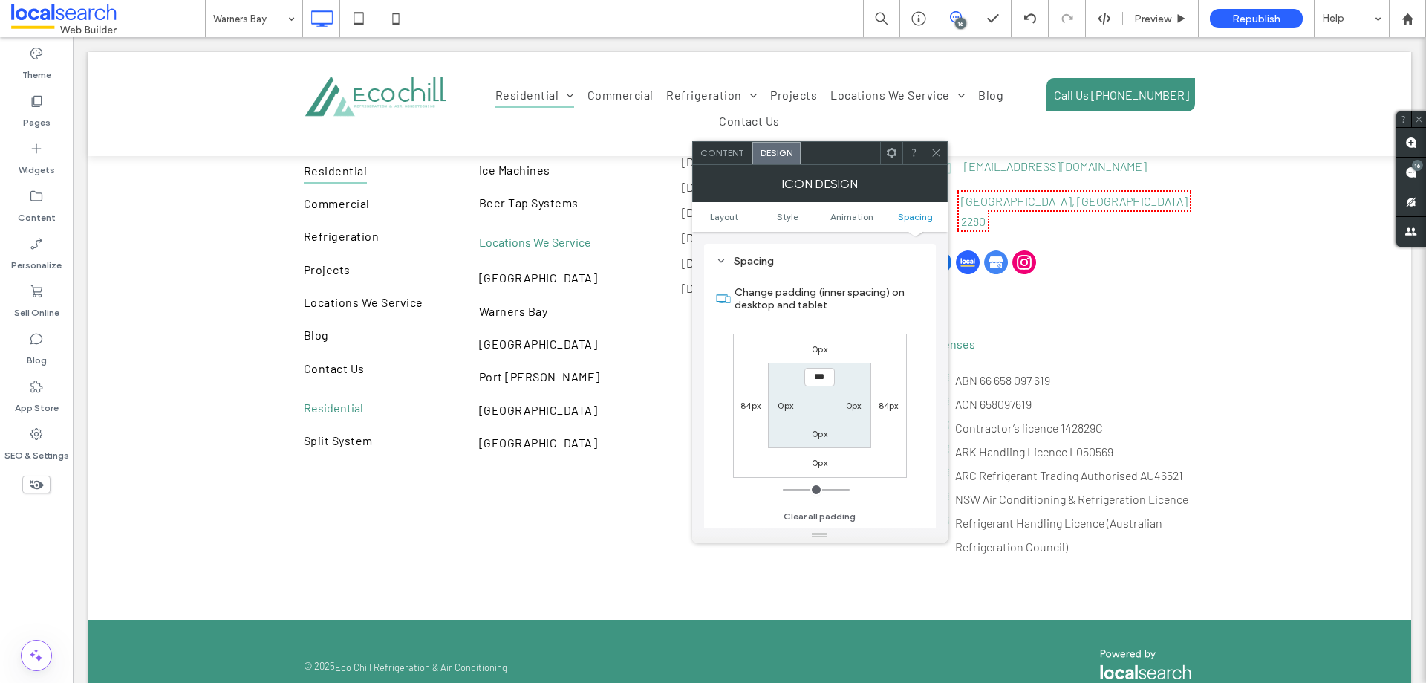
click at [814, 350] on label "0px" at bounding box center [820, 348] width 16 height 11
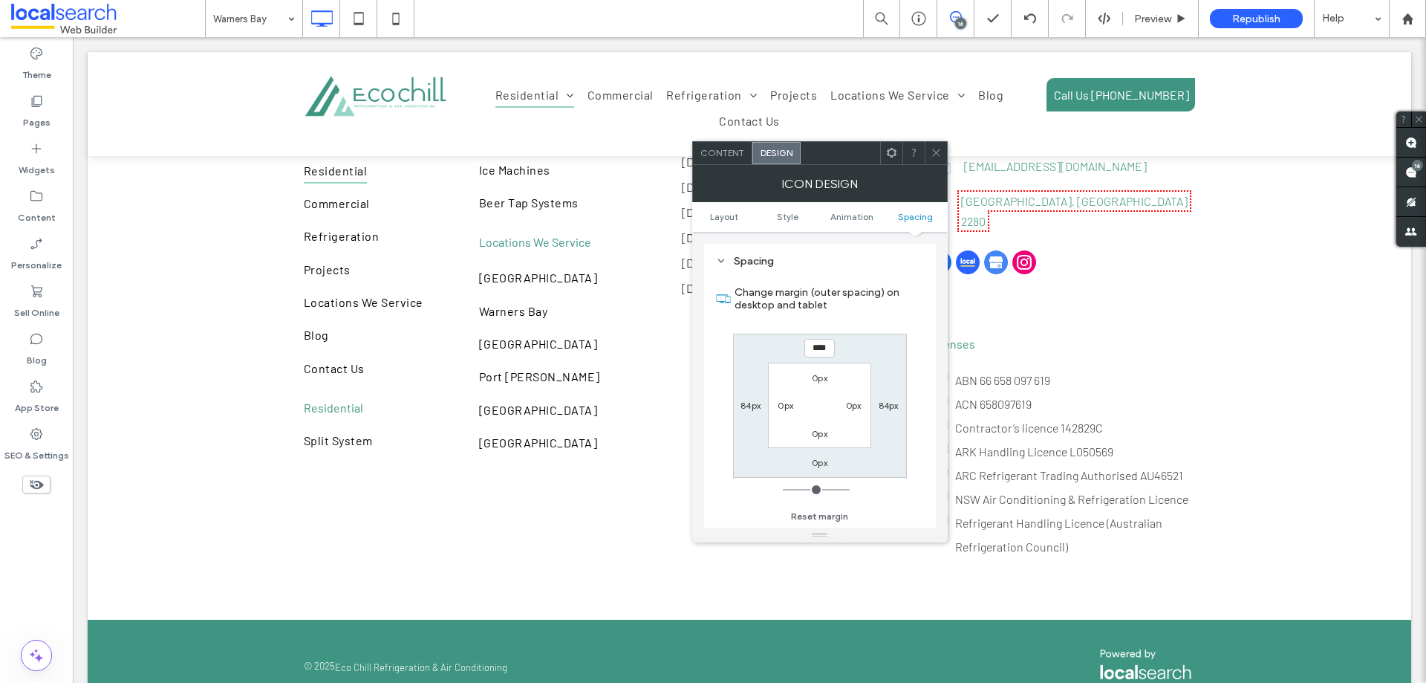
type input "****"
click at [814, 458] on label "0px" at bounding box center [820, 462] width 16 height 11
type input "*"
type input "****"
type input "**"
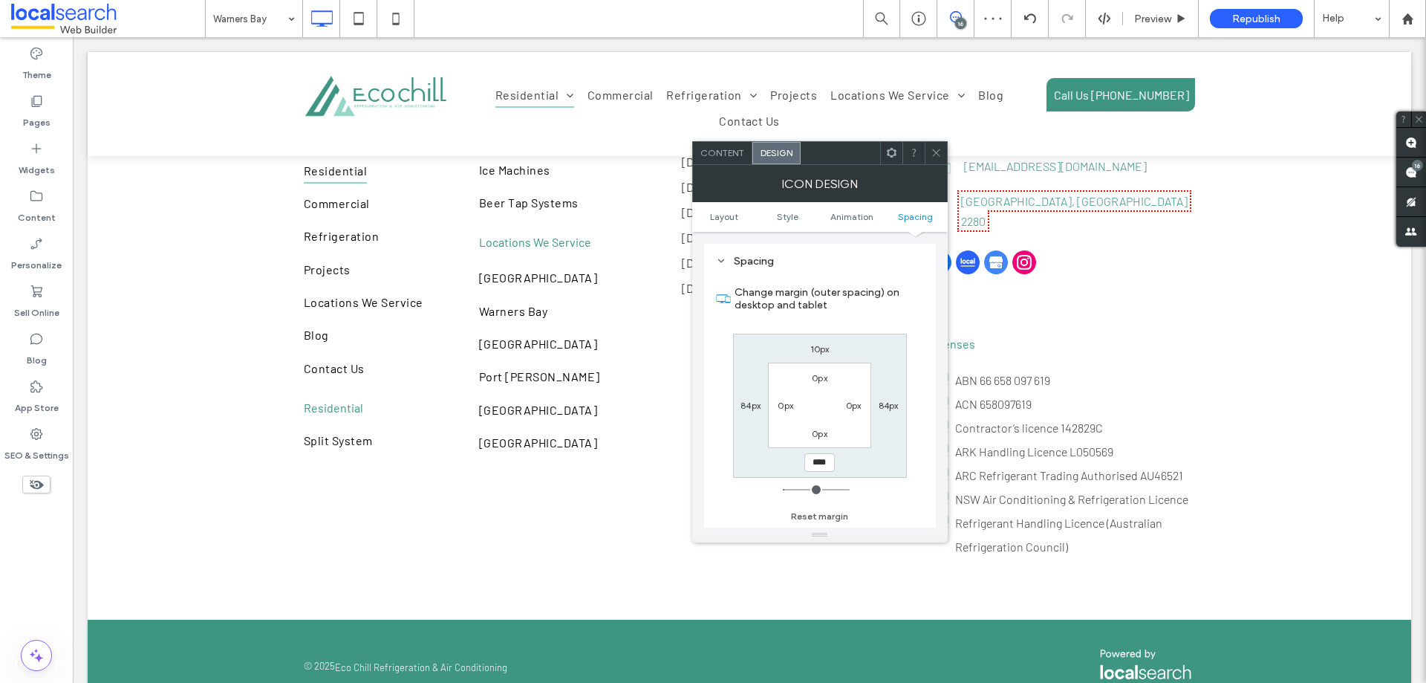
click at [936, 148] on icon at bounding box center [936, 152] width 11 height 11
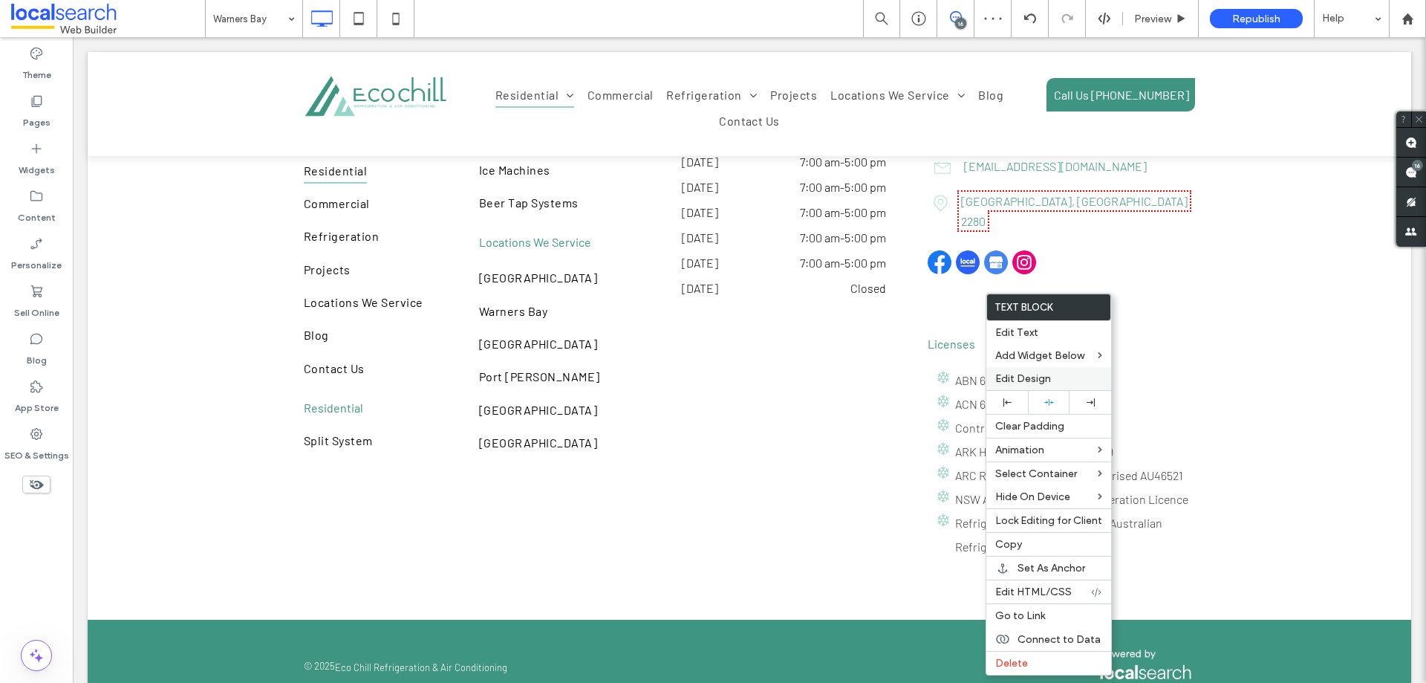
click at [1025, 375] on span "Edit Design" at bounding box center [1023, 378] width 56 height 13
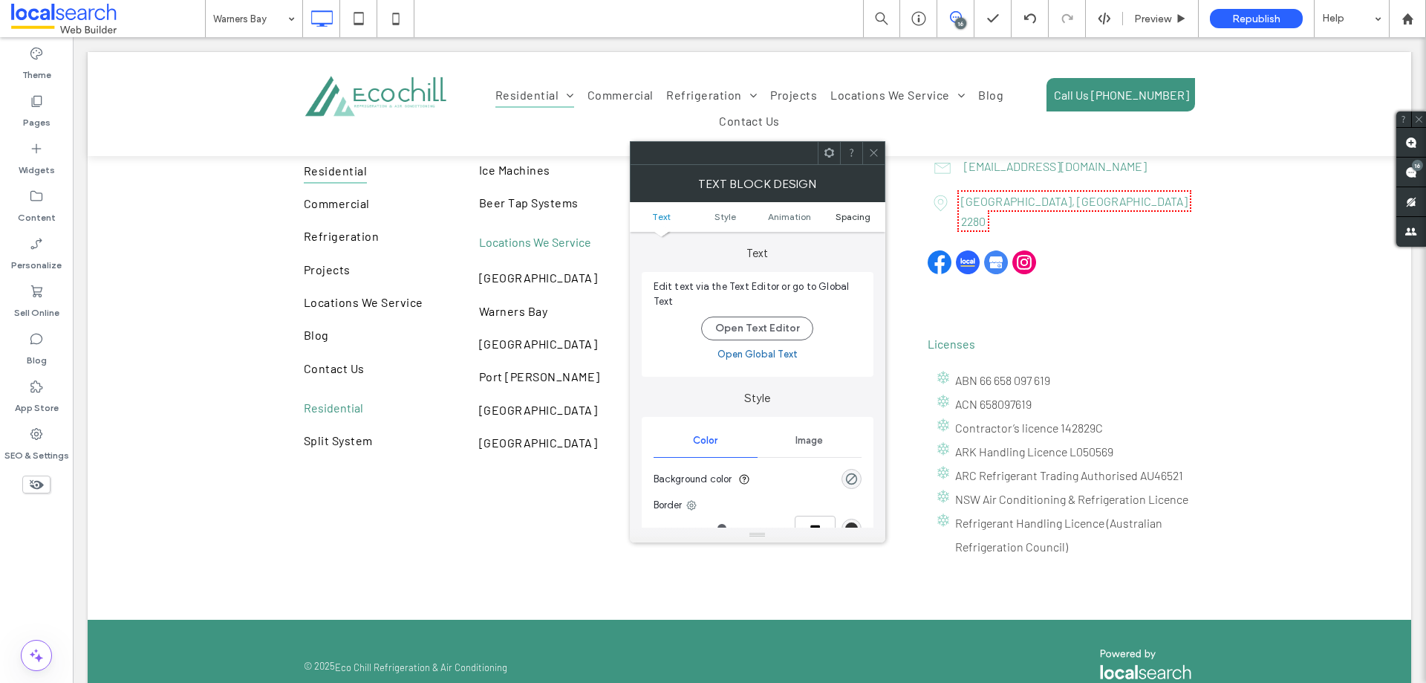
click at [846, 216] on span "Spacing" at bounding box center [853, 216] width 35 height 11
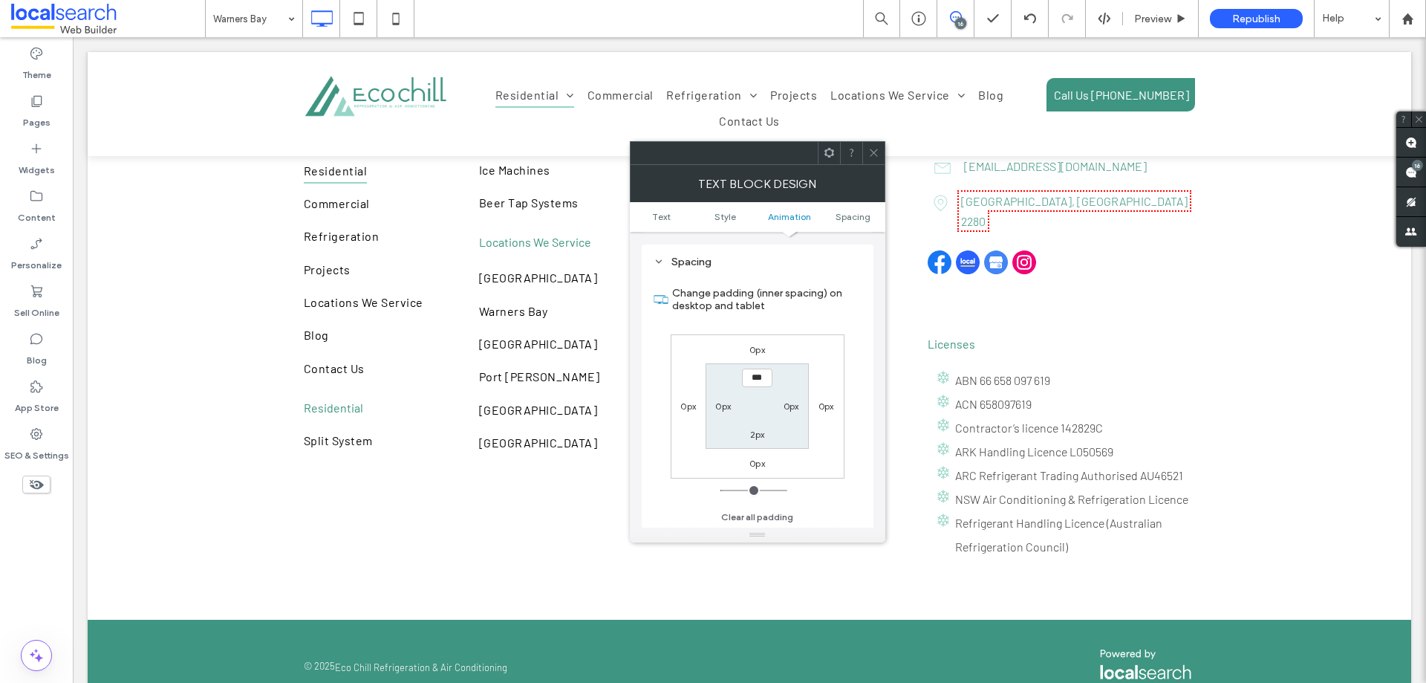
scroll to position [426, 0]
click at [754, 348] on label "0px" at bounding box center [758, 348] width 16 height 11
type input "*"
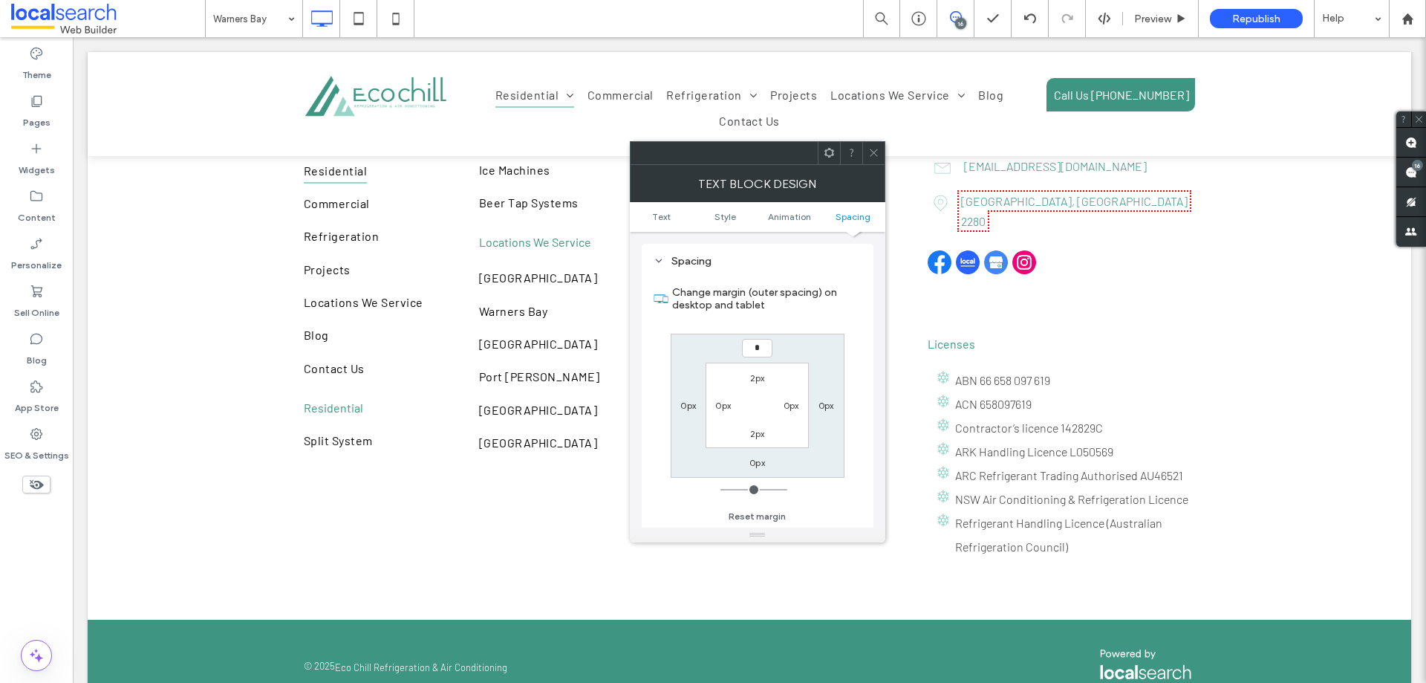
type input "*"
type input "***"
click at [755, 463] on label "0px" at bounding box center [758, 462] width 16 height 11
type input "*"
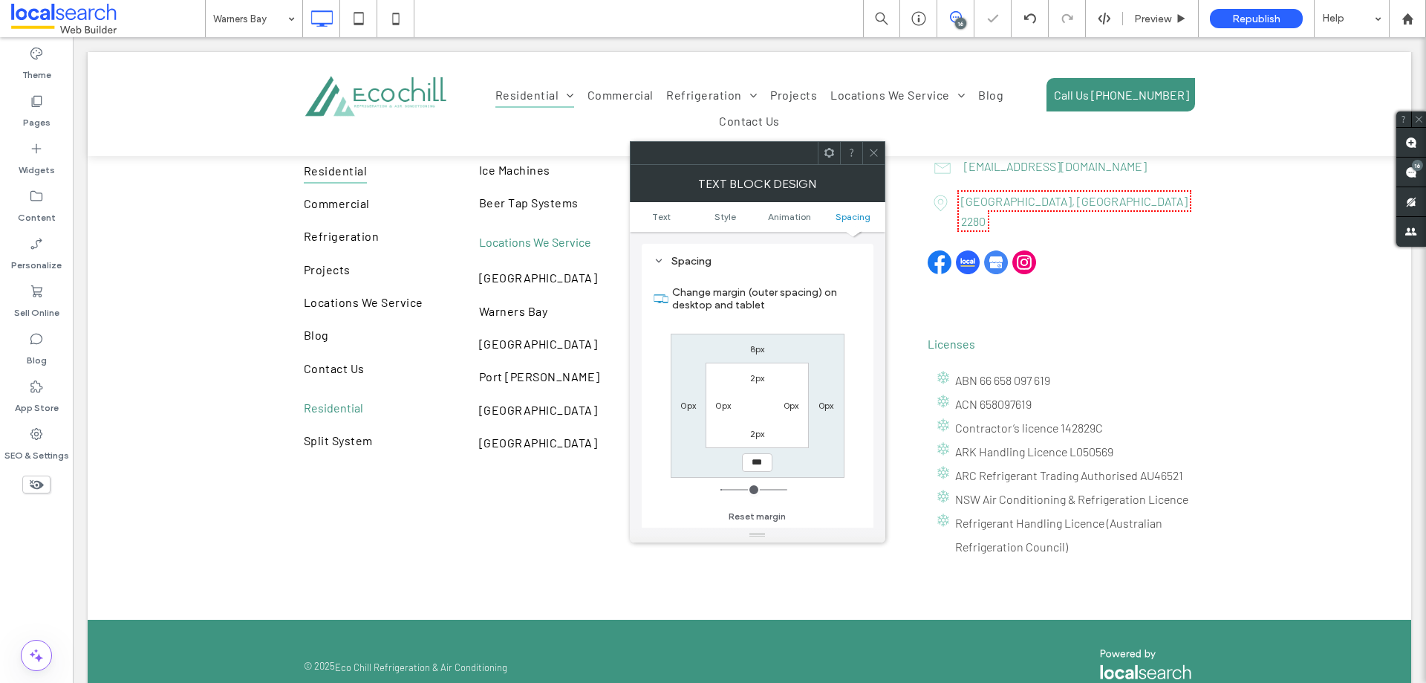
click at [663, 472] on div "Change margin (outer spacing) on desktop and tablet 8px 0px *** 0px 2px 0px 2px…" at bounding box center [758, 399] width 208 height 256
click at [874, 155] on icon at bounding box center [873, 152] width 11 height 11
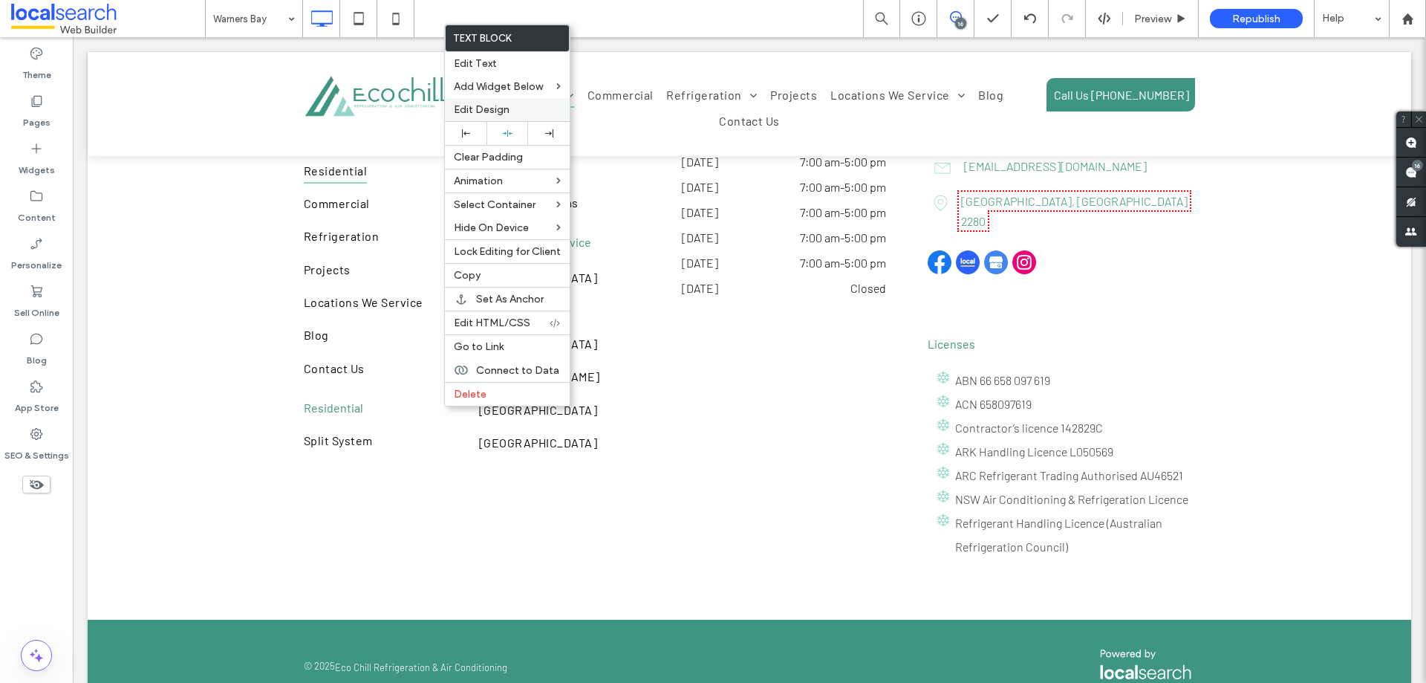
click at [478, 117] on div "Edit Design" at bounding box center [507, 109] width 125 height 23
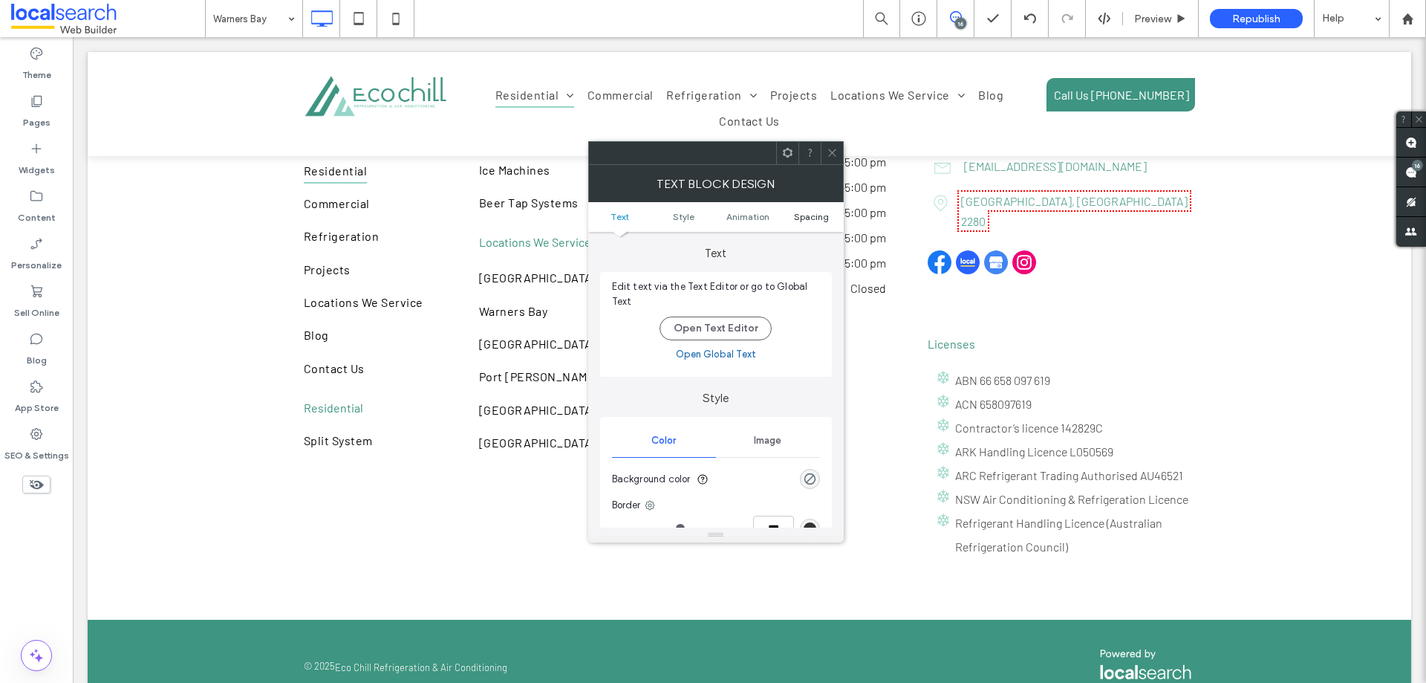
click at [805, 220] on span "Spacing" at bounding box center [811, 216] width 35 height 11
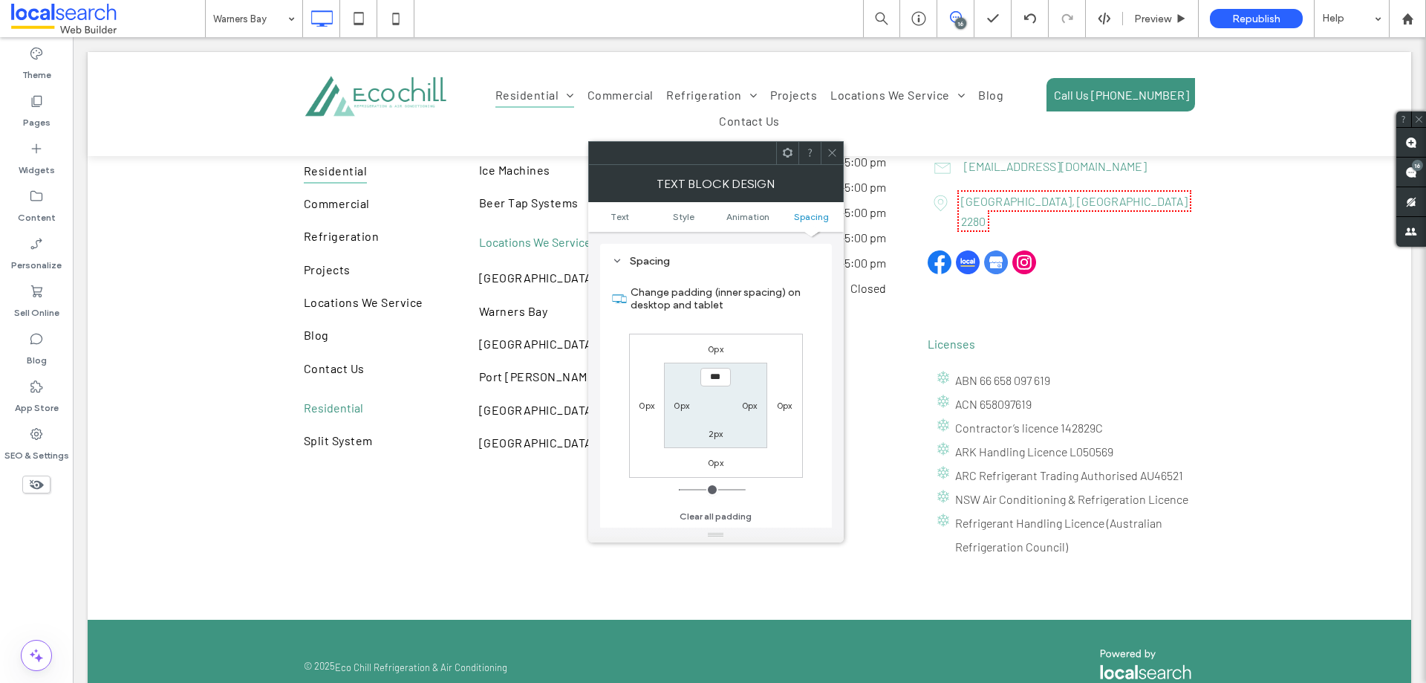
click at [718, 350] on label "0px" at bounding box center [716, 348] width 16 height 11
type input "*"
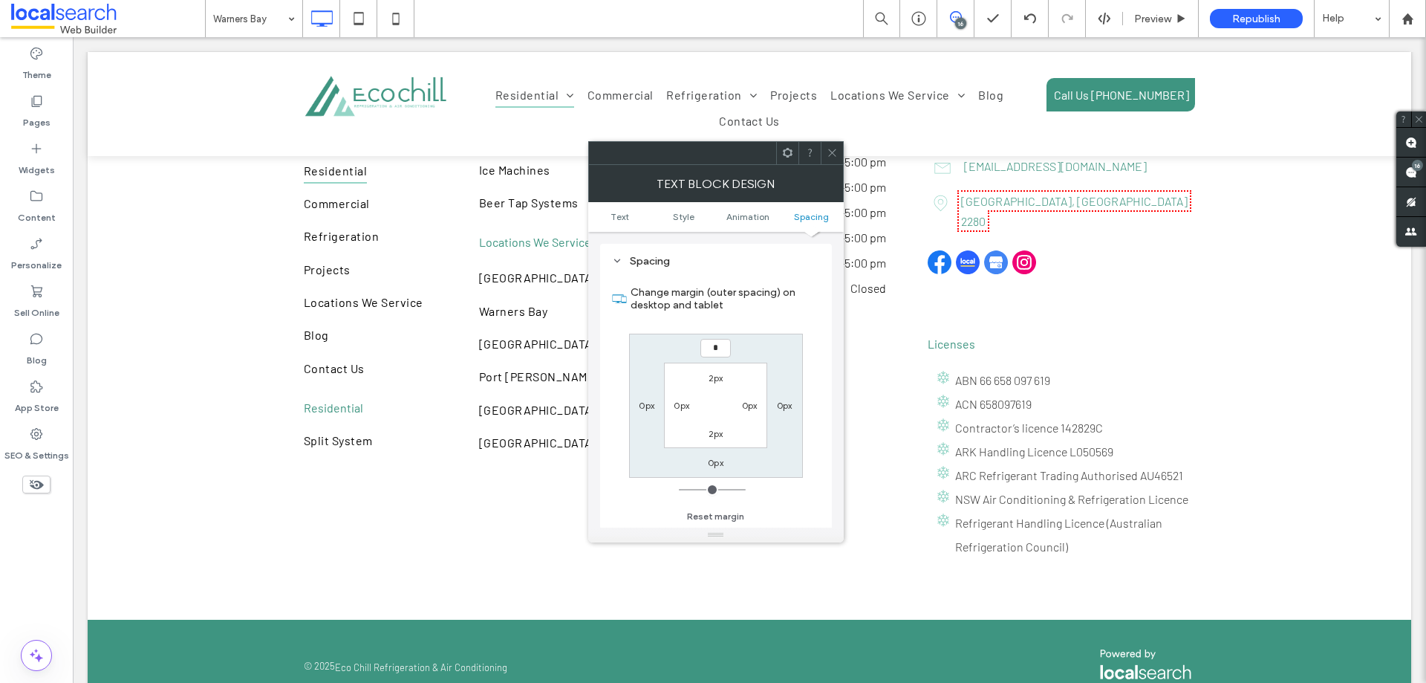
type input "*"
type input "***"
click at [719, 464] on label "0px" at bounding box center [716, 462] width 16 height 11
type input "*"
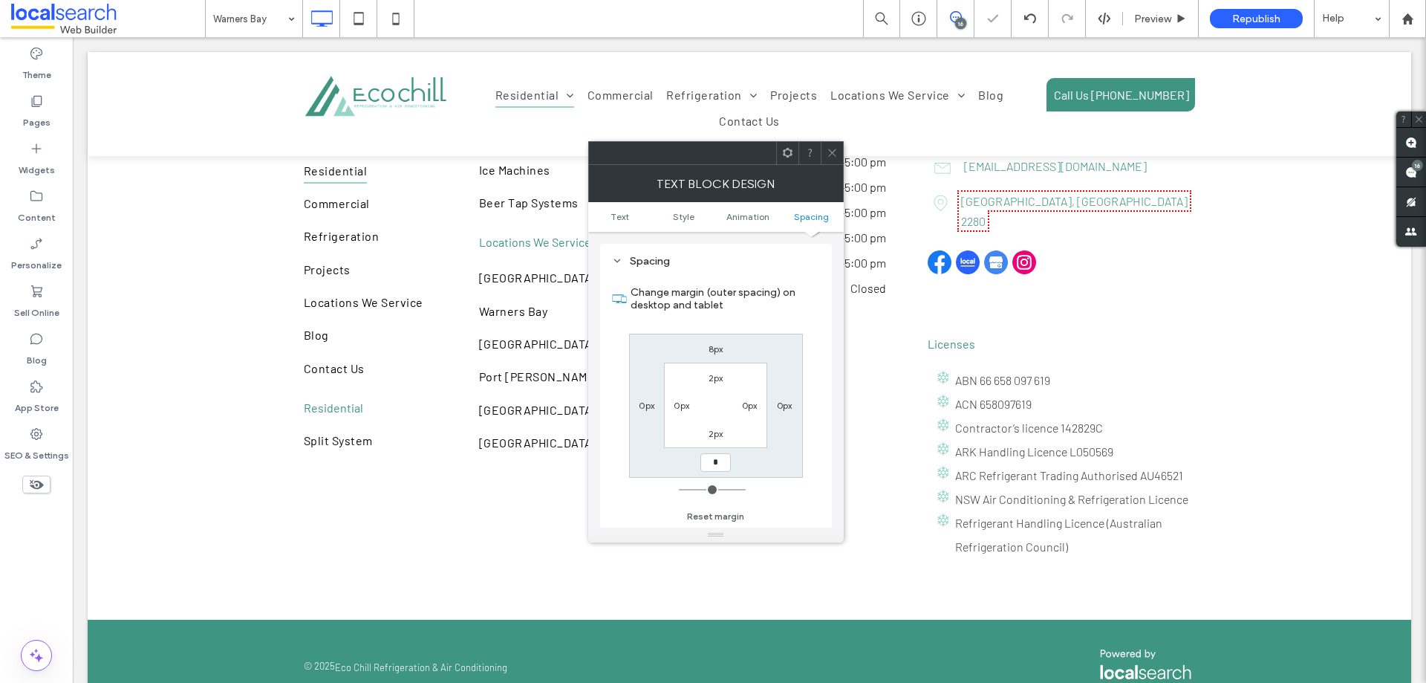
type input "*"
type input "***"
click at [830, 155] on icon at bounding box center [832, 152] width 11 height 11
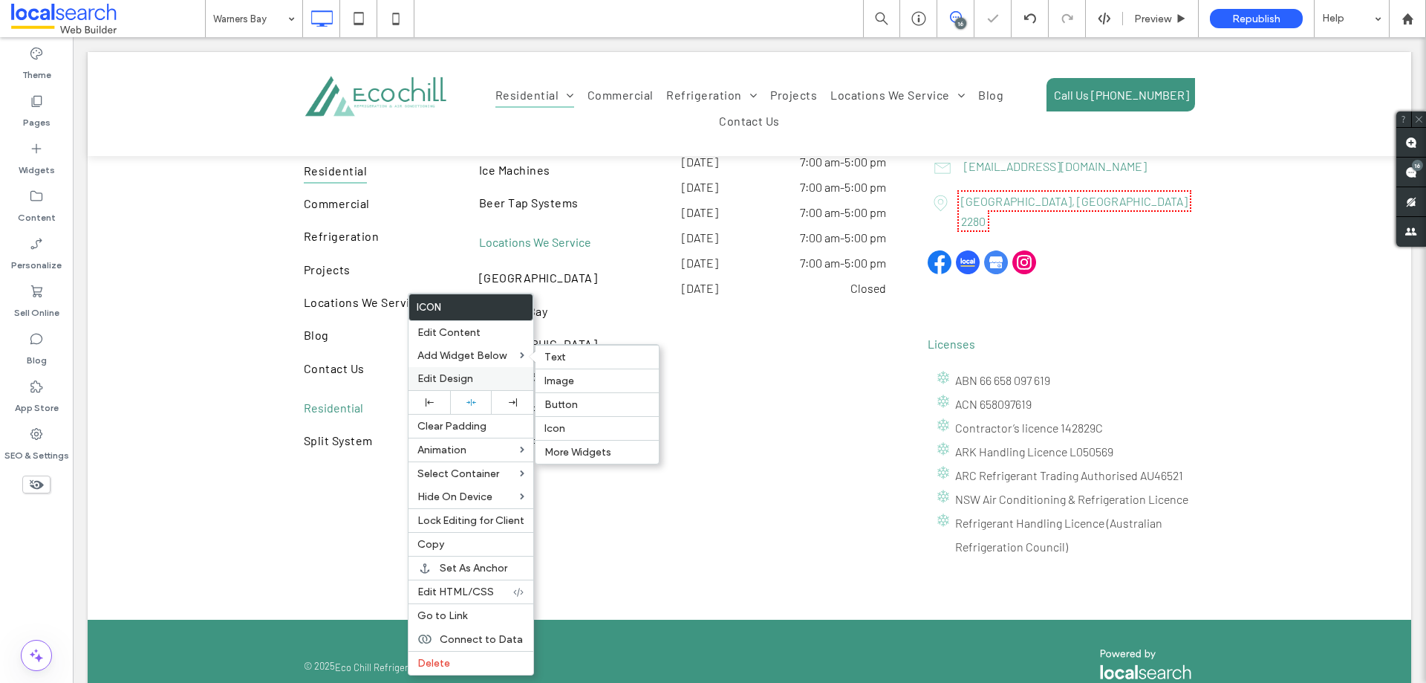
click at [481, 382] on label "Edit Design" at bounding box center [470, 378] width 107 height 13
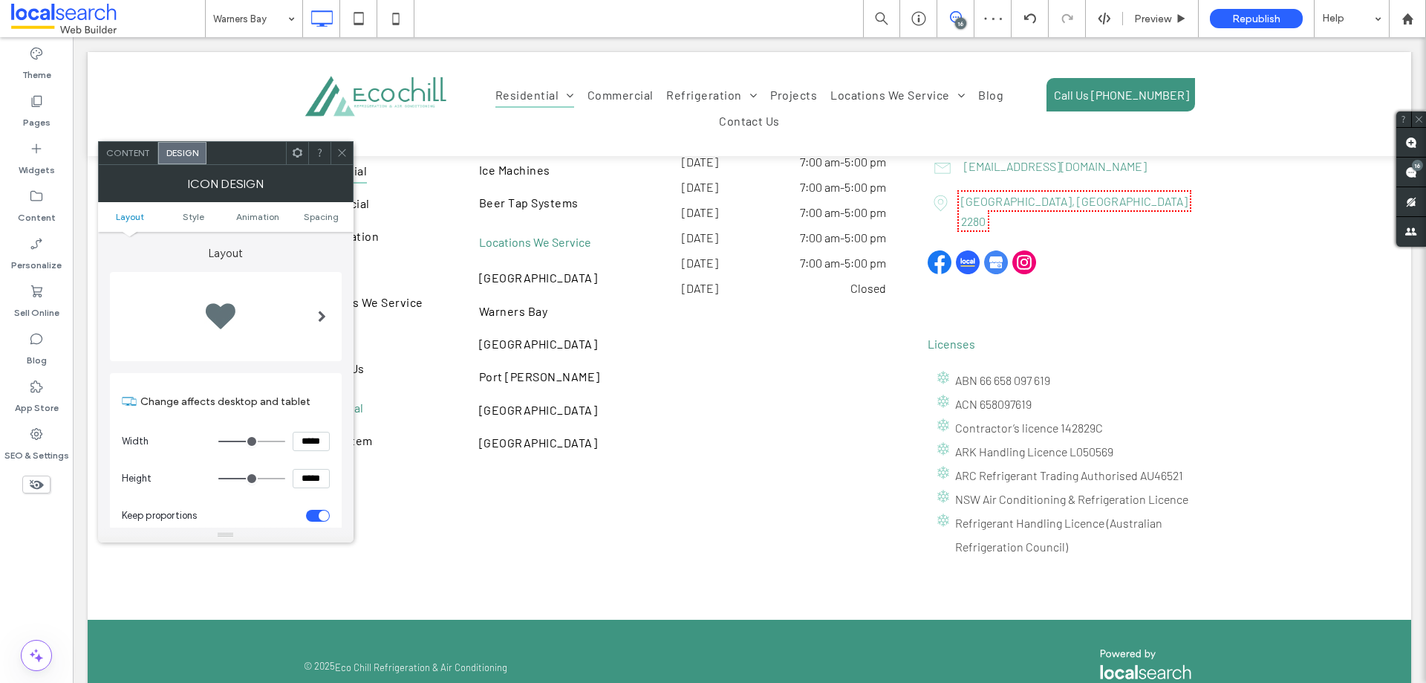
click at [329, 224] on ul "Layout Style Animation Spacing" at bounding box center [226, 217] width 256 height 30
click at [332, 221] on span "Spacing" at bounding box center [321, 216] width 35 height 11
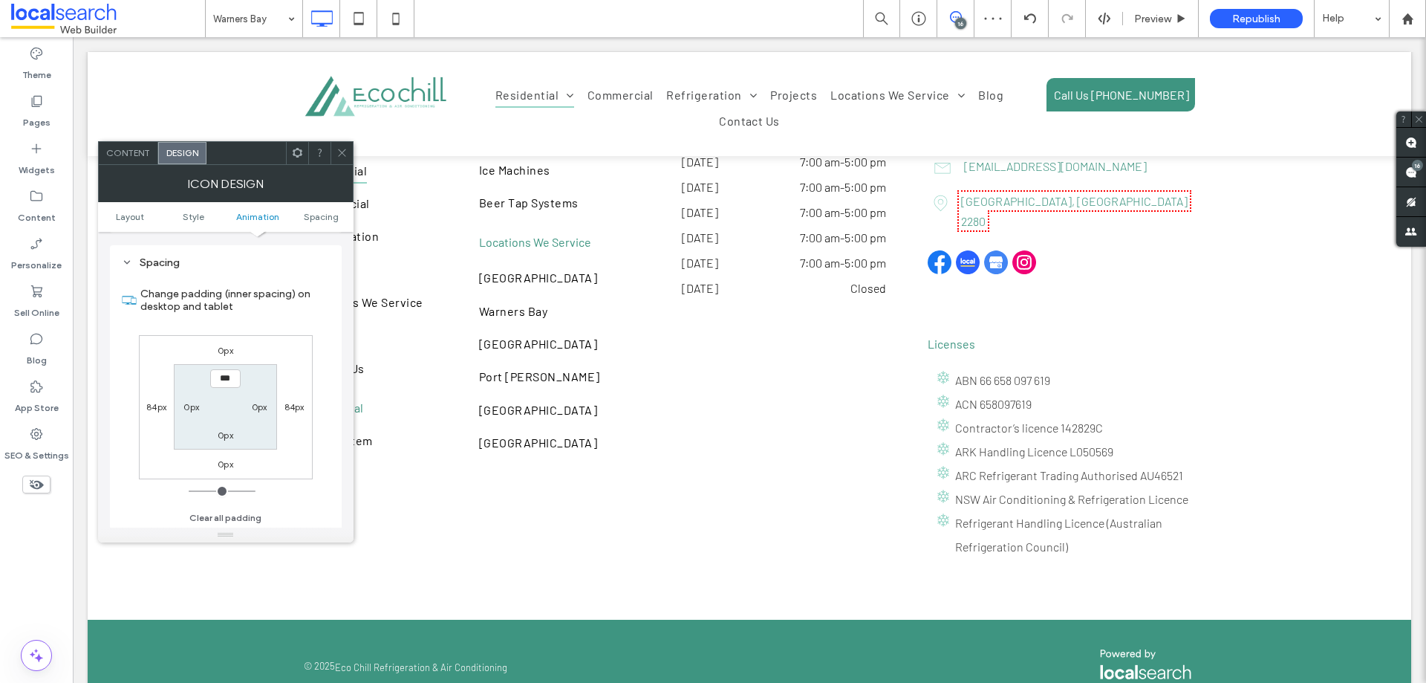
scroll to position [838, 0]
click at [230, 354] on label "0px" at bounding box center [226, 348] width 16 height 11
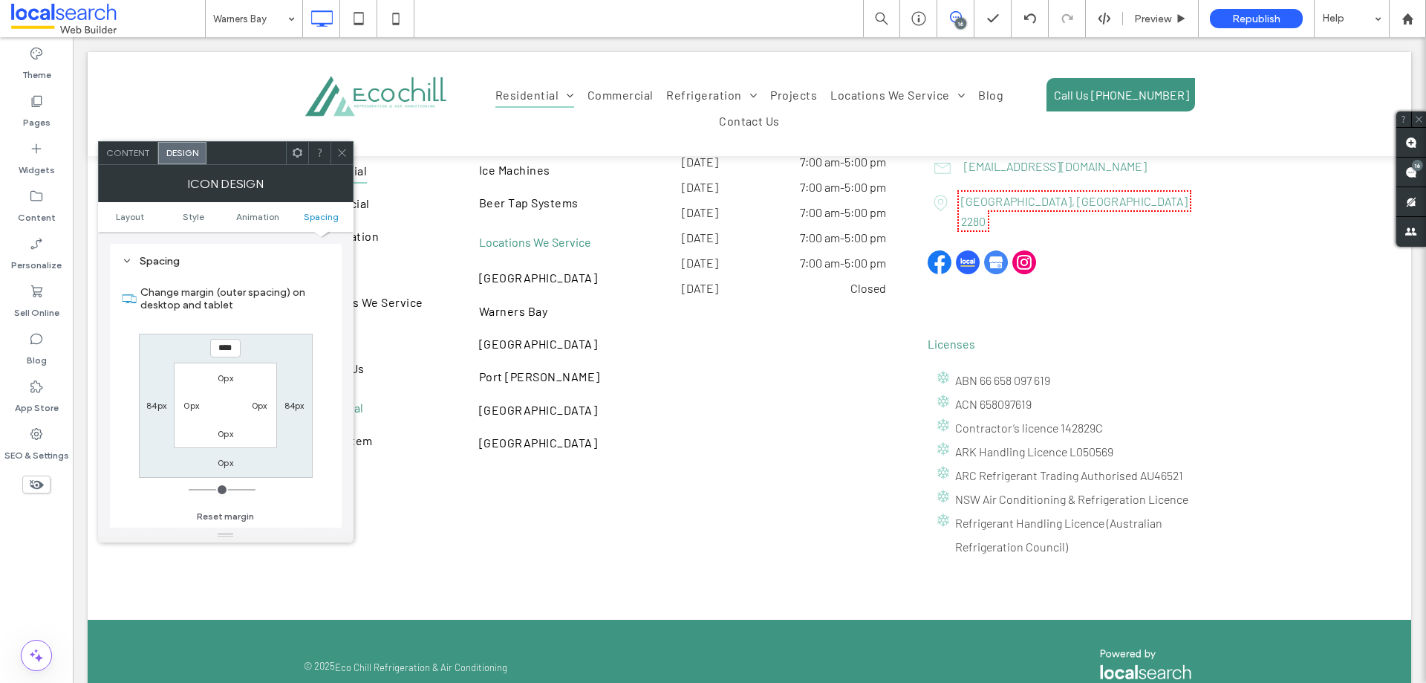
type input "****"
click at [227, 468] on label "0px" at bounding box center [226, 462] width 16 height 11
type input "*"
type input "****"
type input "**"
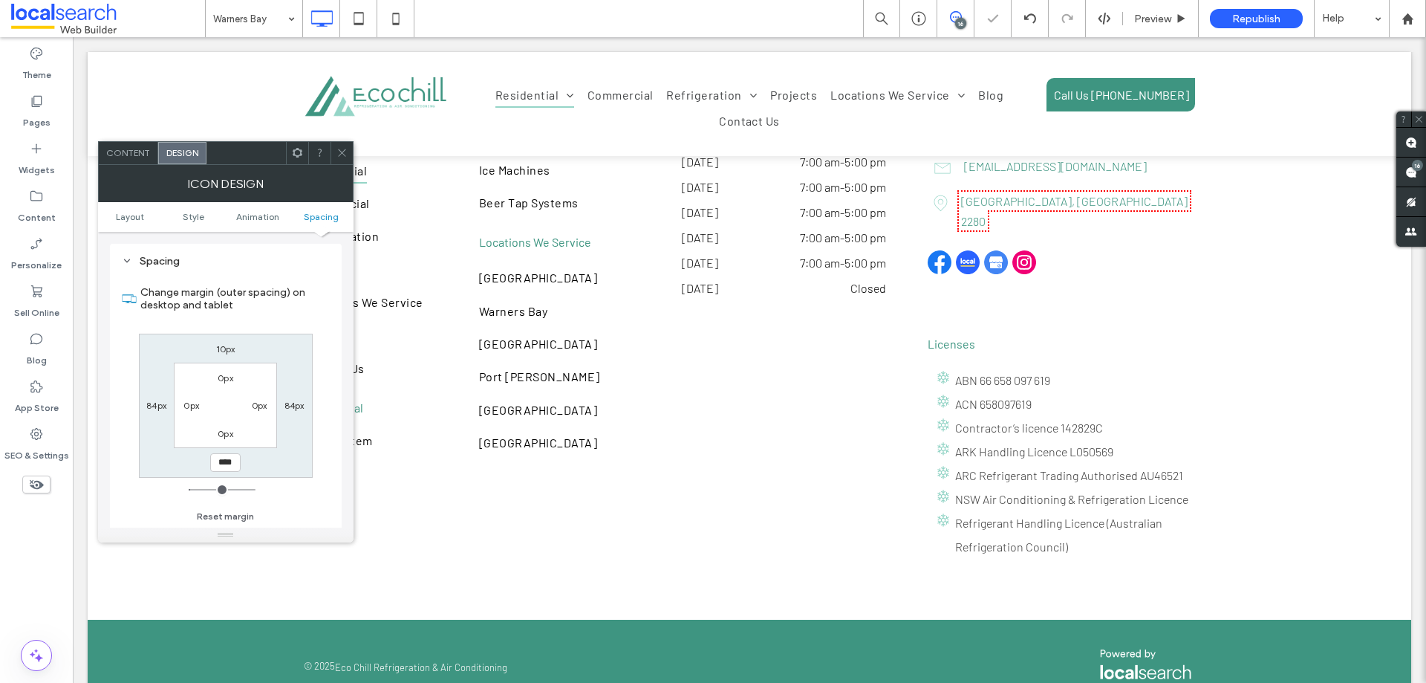
click at [340, 147] on icon at bounding box center [342, 152] width 11 height 11
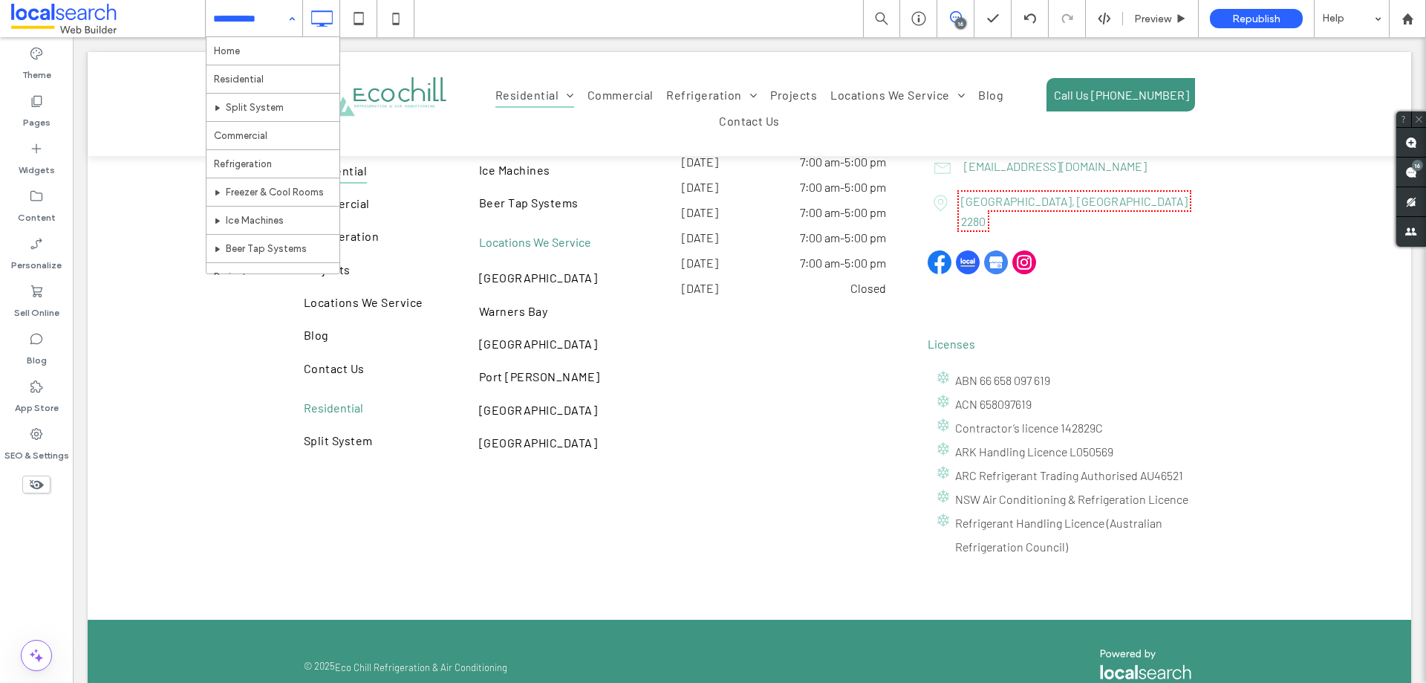
scroll to position [270, 0]
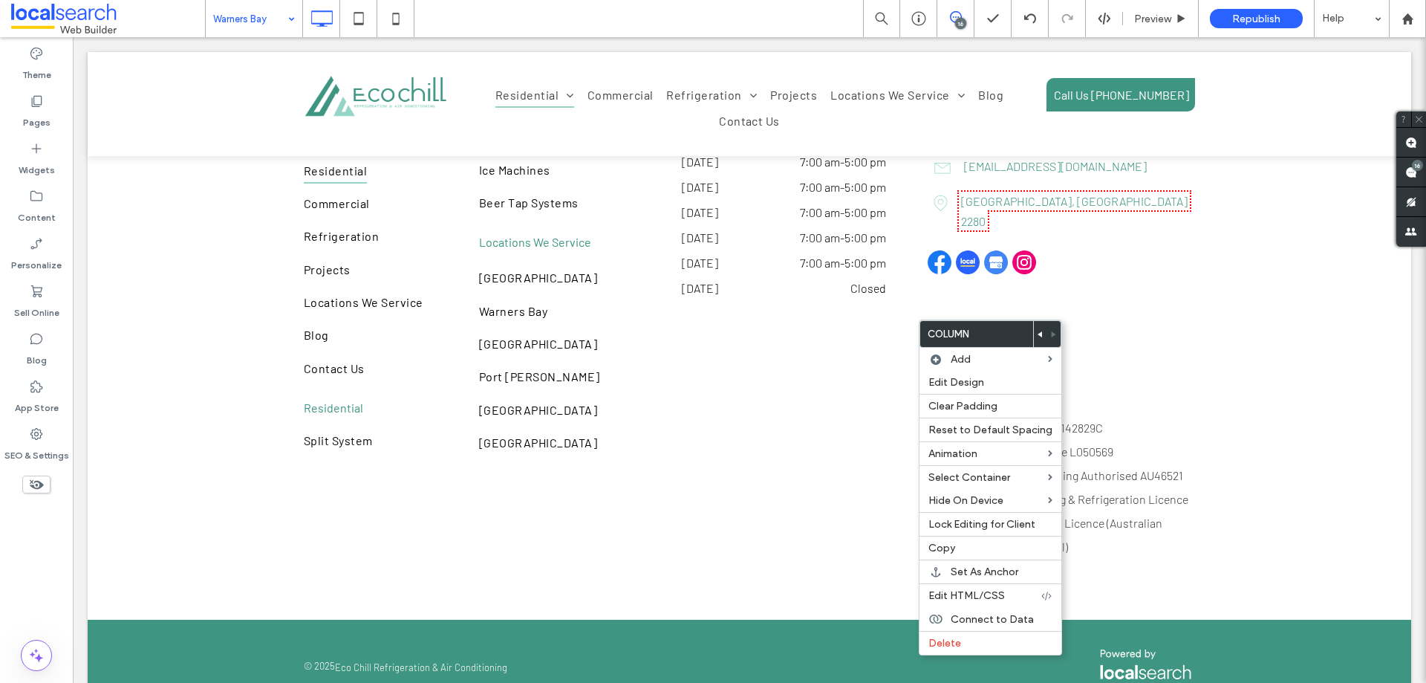
click at [1038, 337] on icon at bounding box center [1041, 334] width 6 height 6
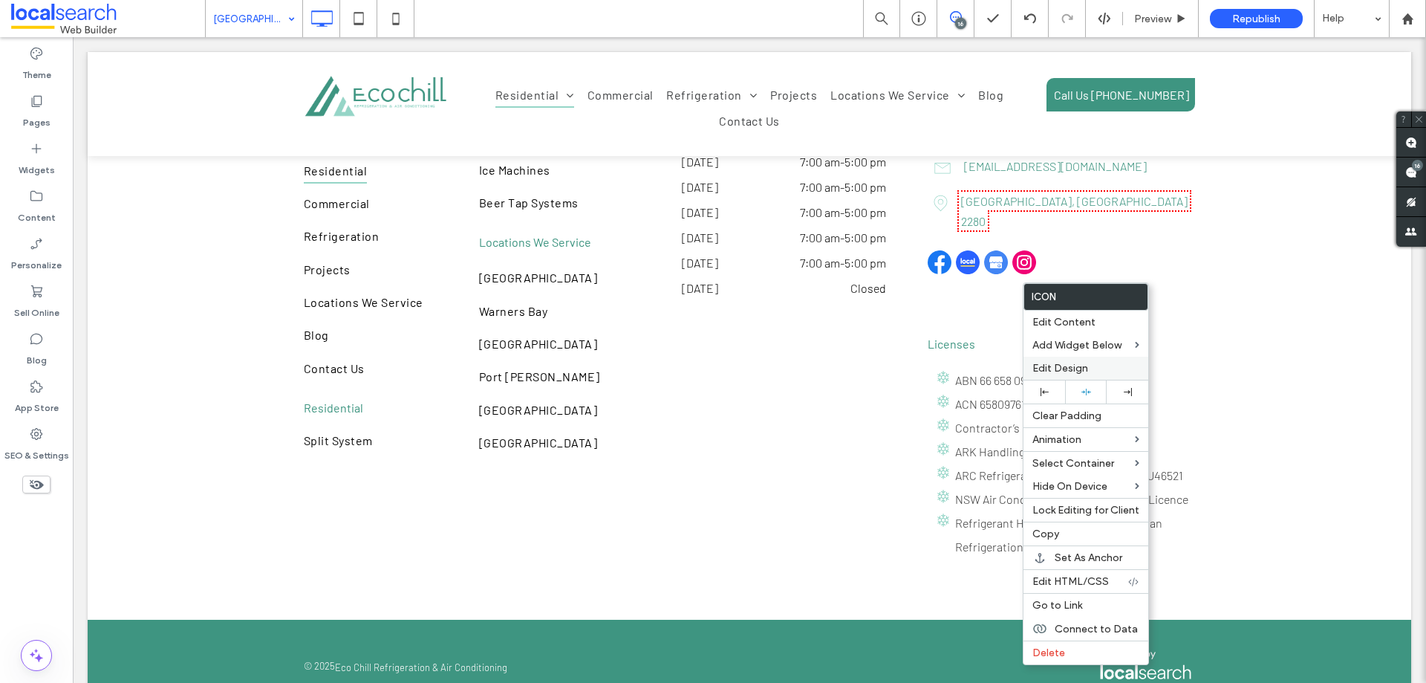
click at [1108, 369] on label "Edit Design" at bounding box center [1086, 368] width 107 height 13
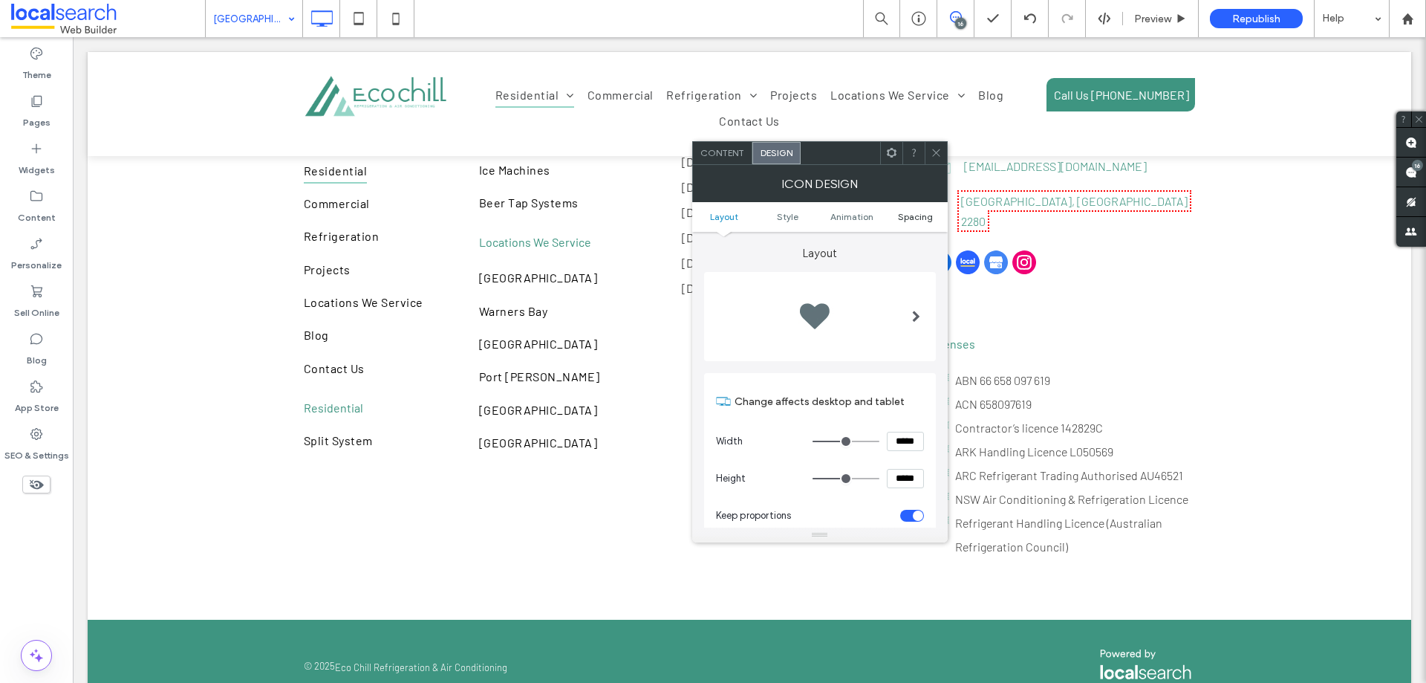
click at [920, 215] on span "Spacing" at bounding box center [915, 216] width 35 height 11
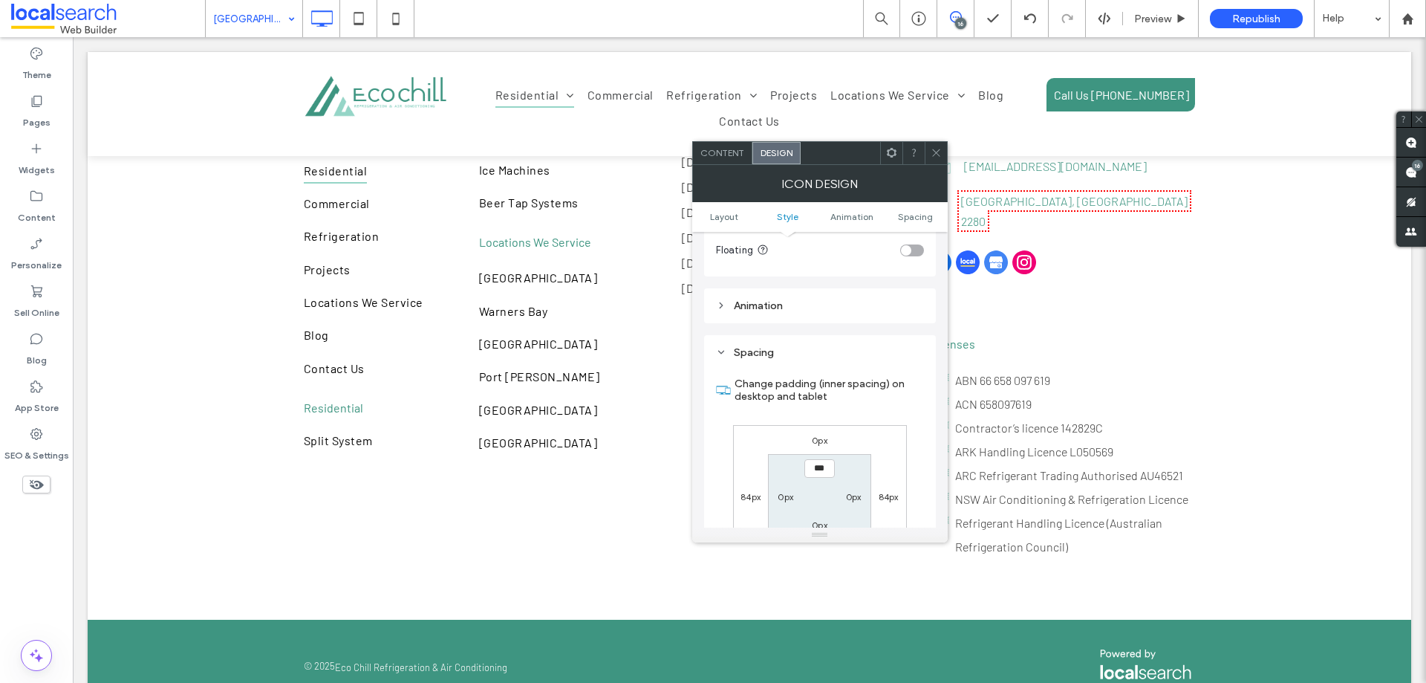
scroll to position [838, 0]
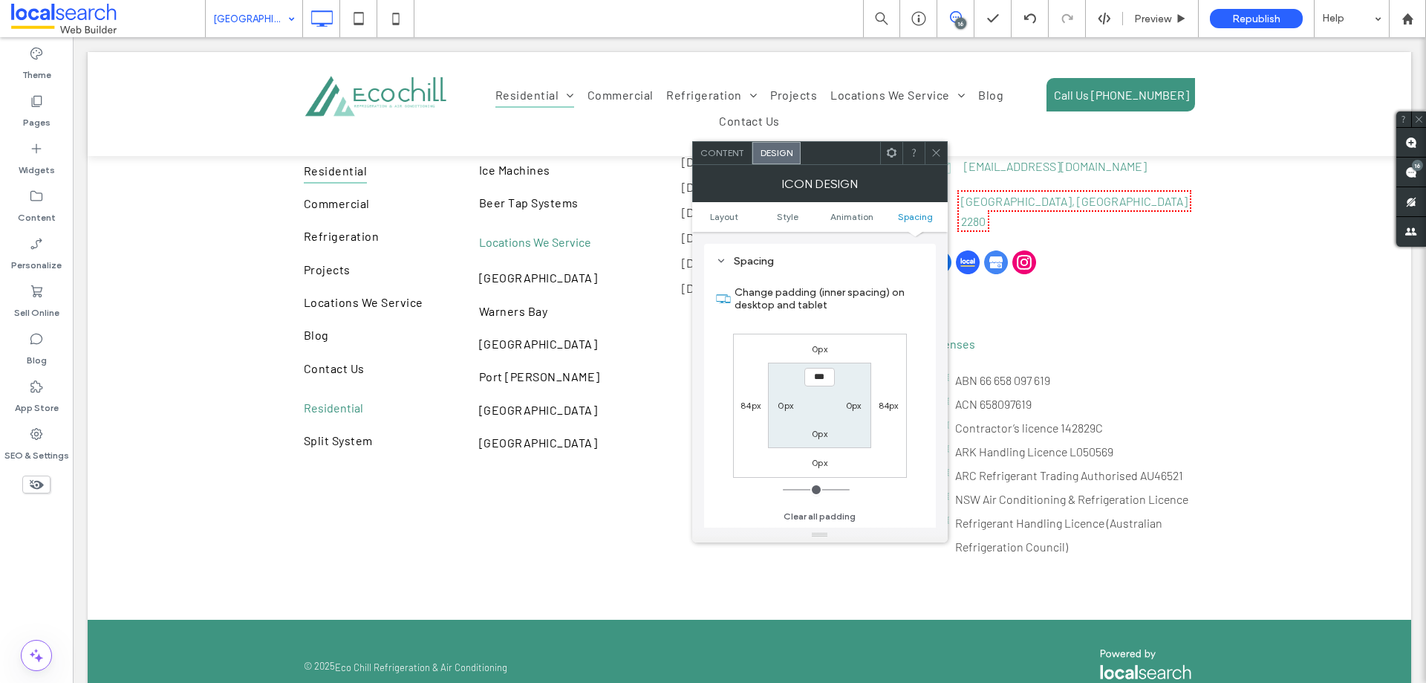
click at [819, 347] on label "0px" at bounding box center [820, 348] width 16 height 11
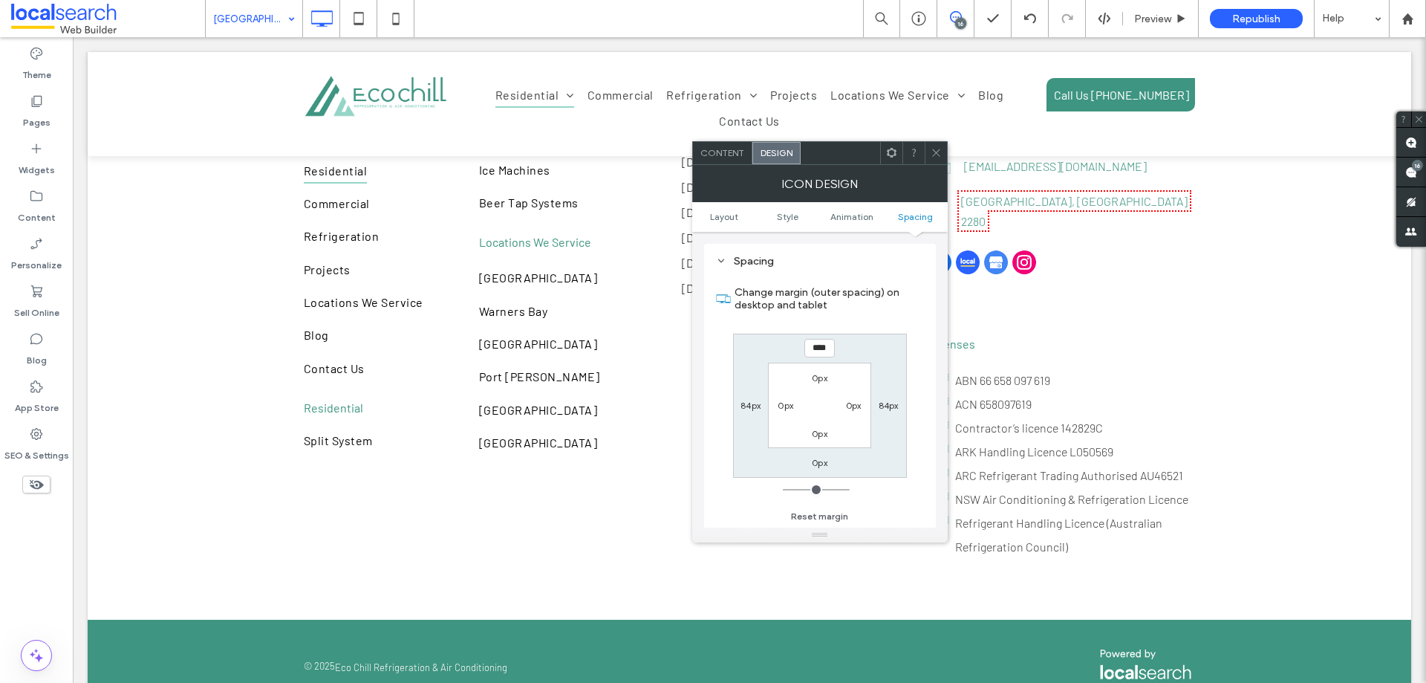
type input "****"
click at [825, 461] on label "0px" at bounding box center [820, 462] width 16 height 11
type input "*"
type input "****"
type input "**"
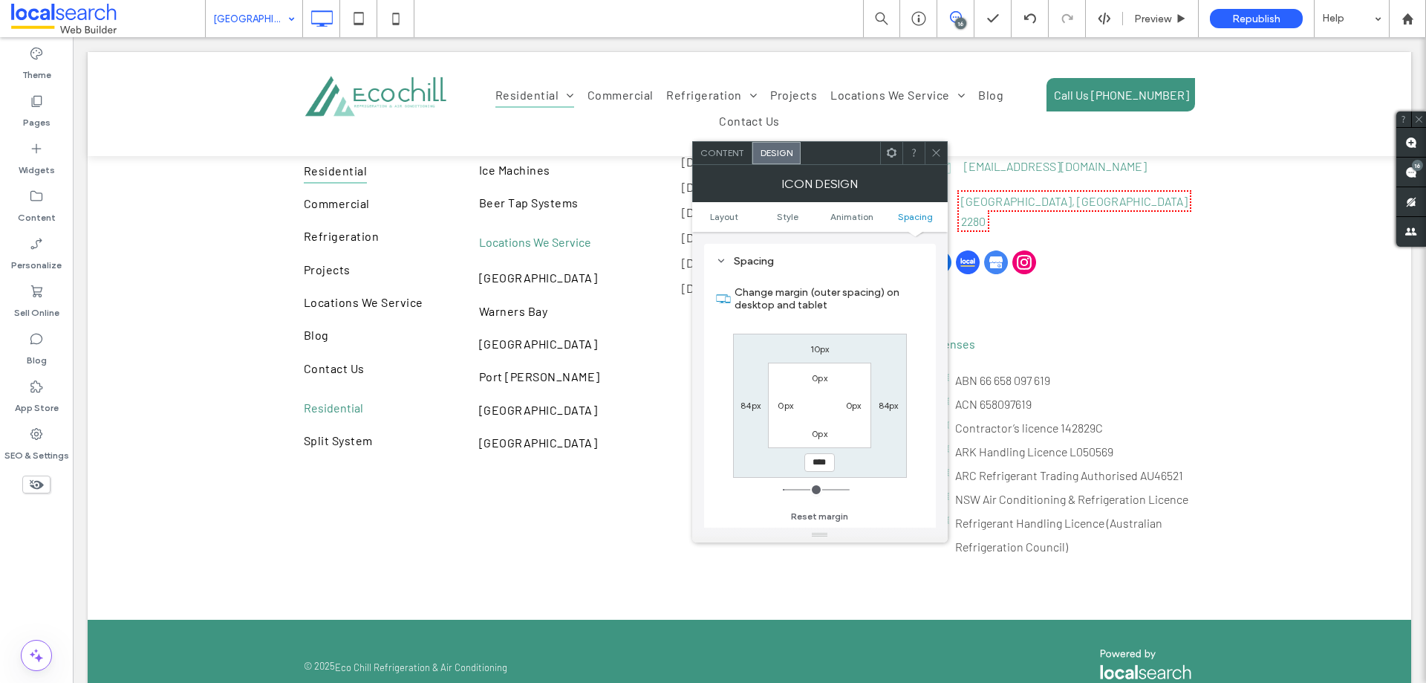
click at [939, 153] on icon at bounding box center [936, 152] width 11 height 11
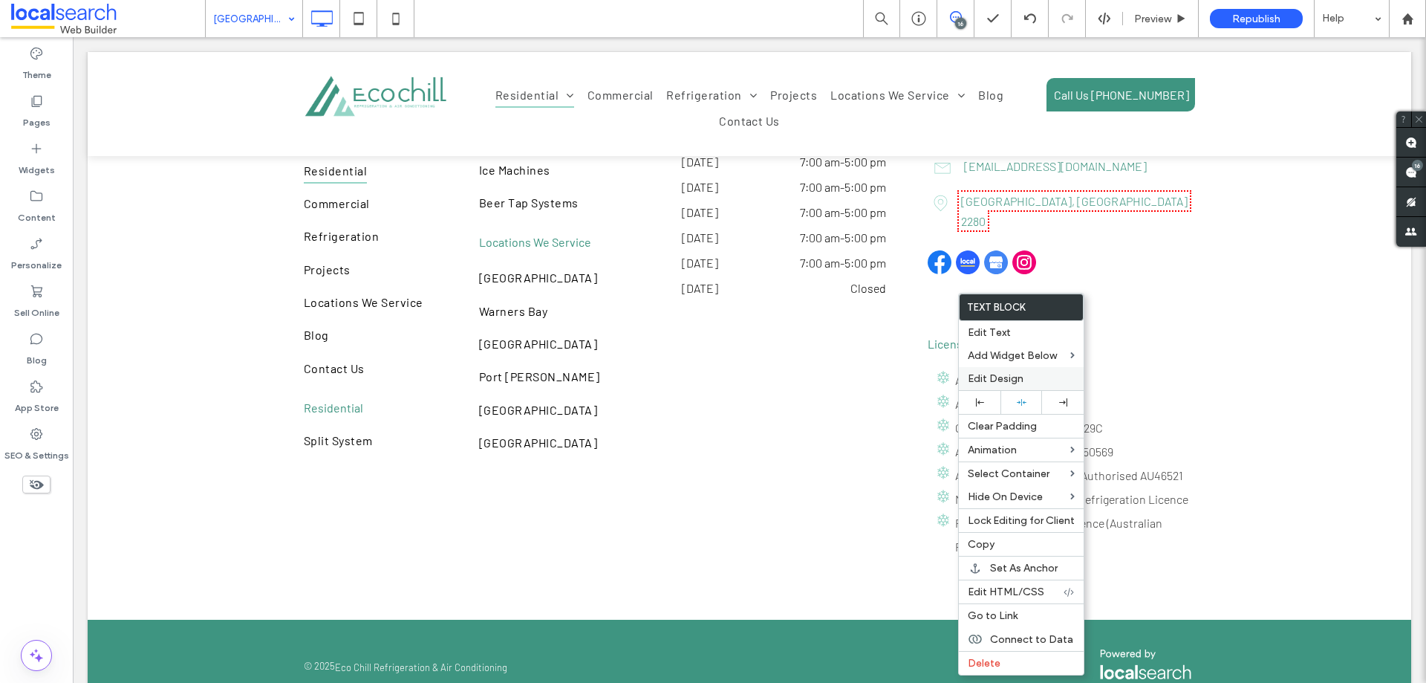
click at [1064, 374] on label "Edit Design" at bounding box center [1021, 378] width 107 height 13
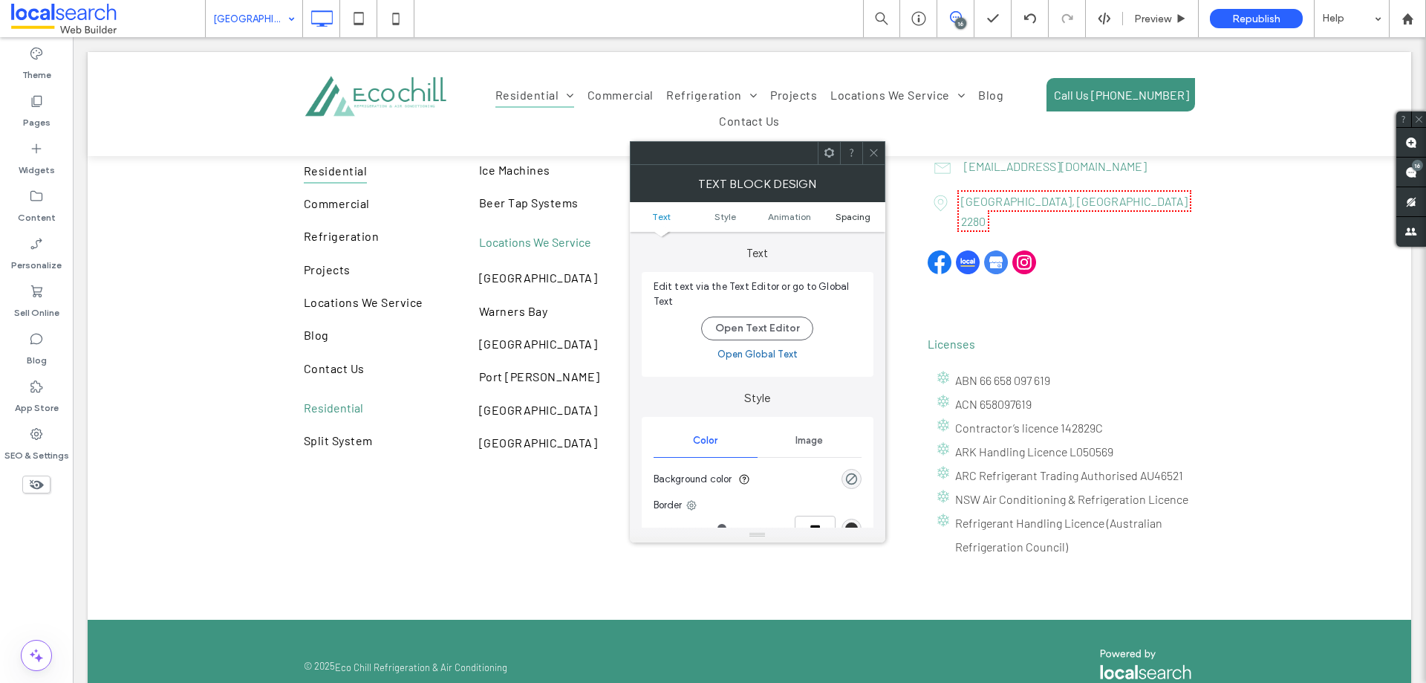
click at [853, 218] on span "Spacing" at bounding box center [853, 216] width 35 height 11
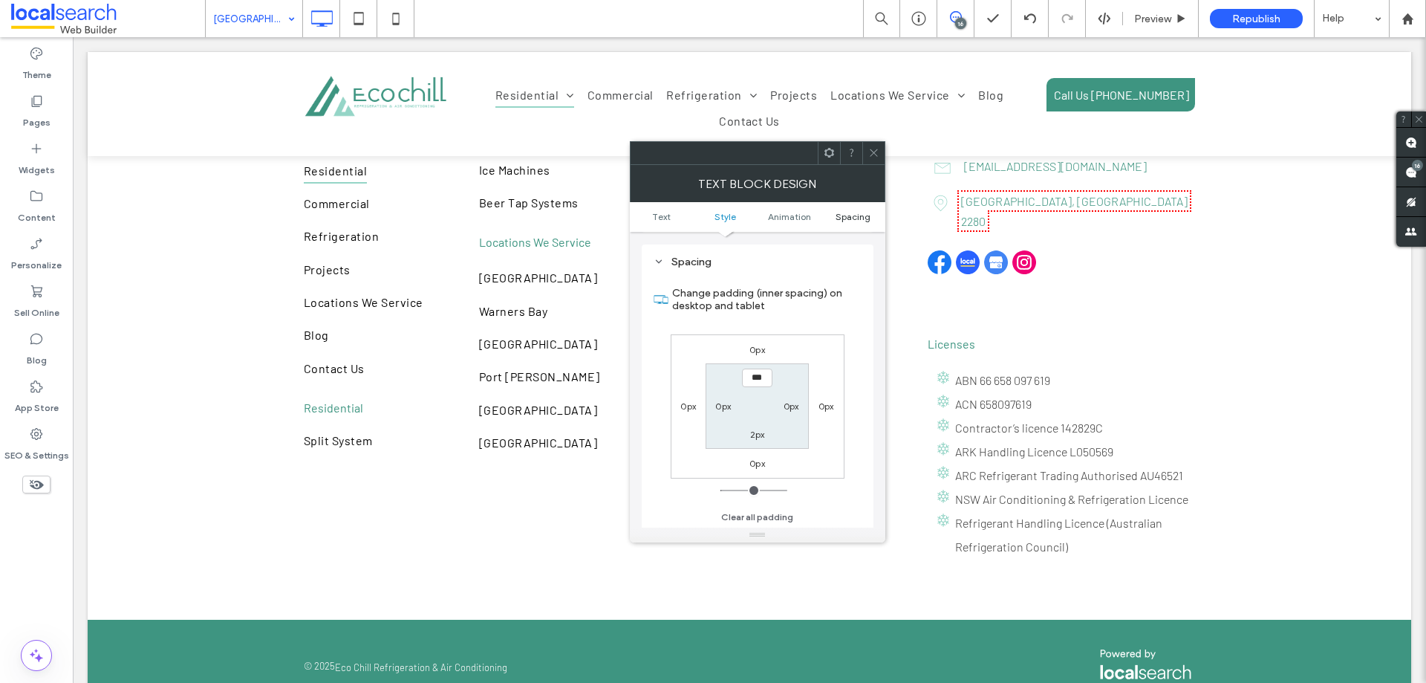
scroll to position [426, 0]
click at [758, 346] on label "0px" at bounding box center [758, 348] width 16 height 11
type input "*"
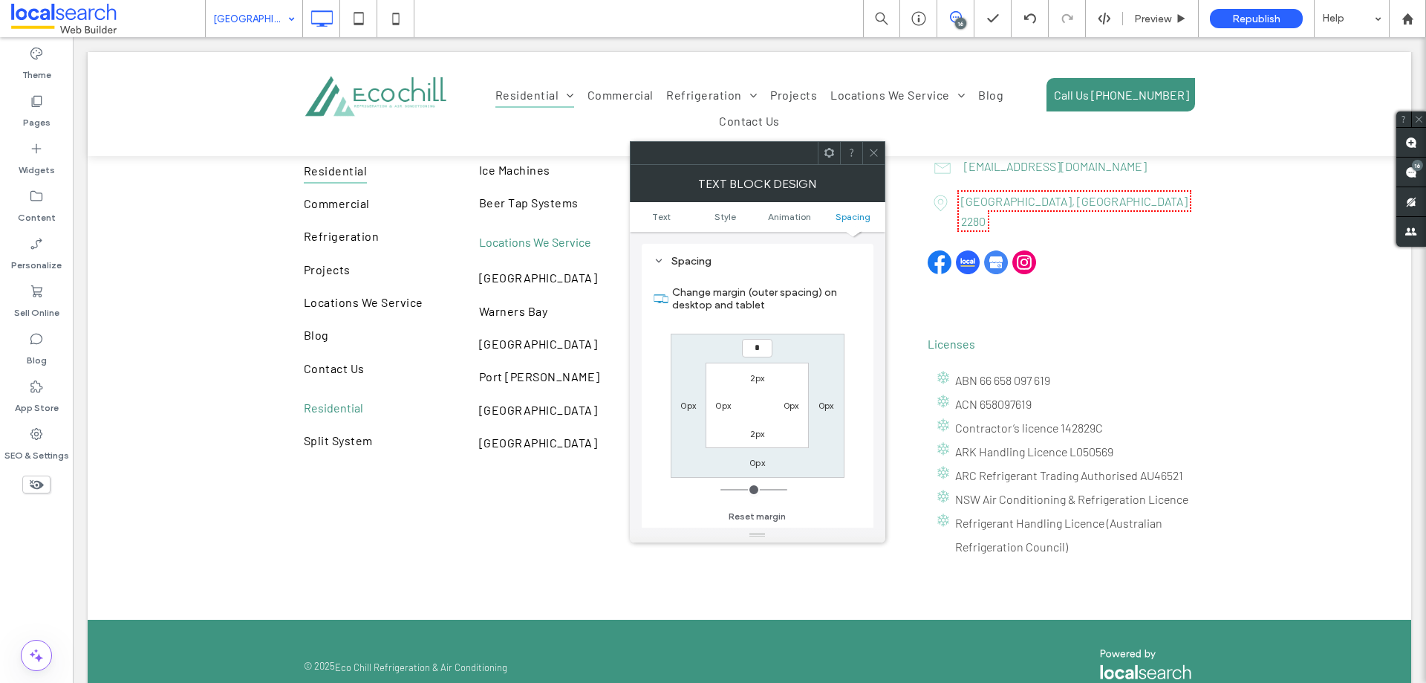
type input "*"
type input "***"
click at [761, 463] on label "0px" at bounding box center [758, 462] width 16 height 11
type input "*"
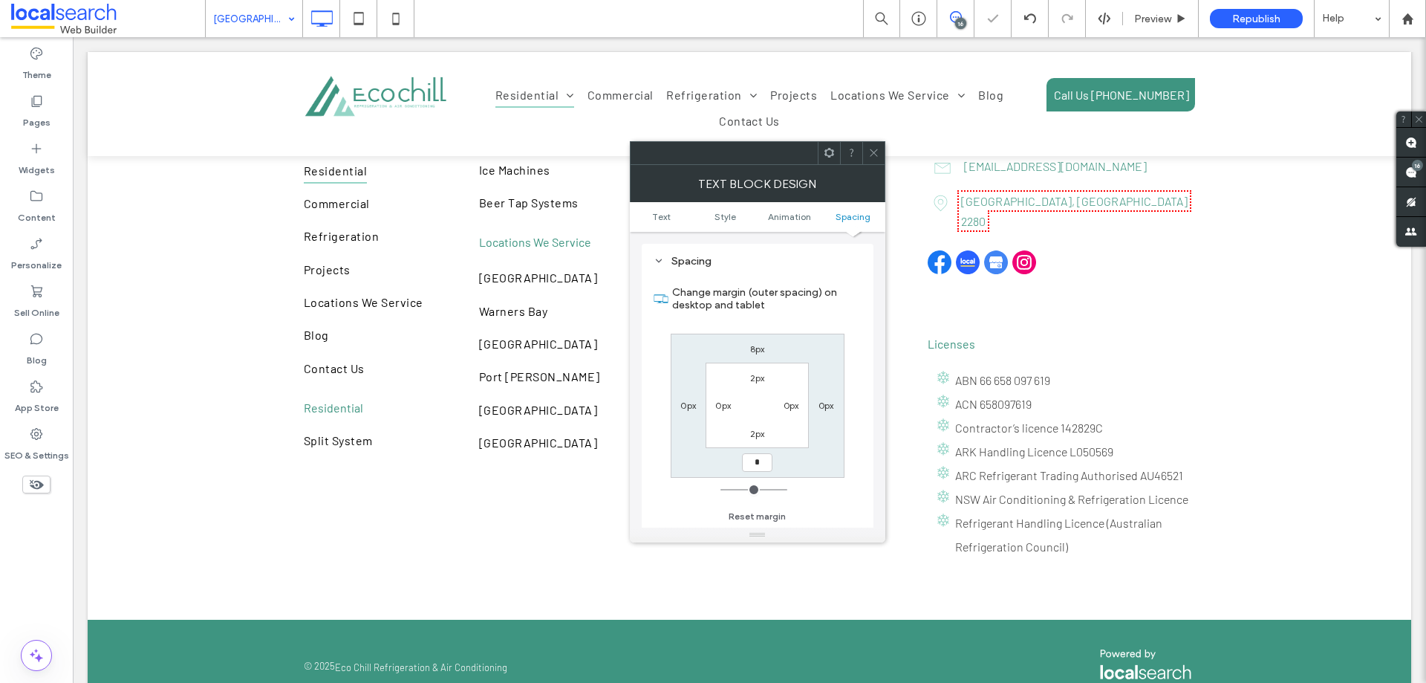
type input "*"
type input "***"
click at [870, 146] on span at bounding box center [873, 153] width 11 height 22
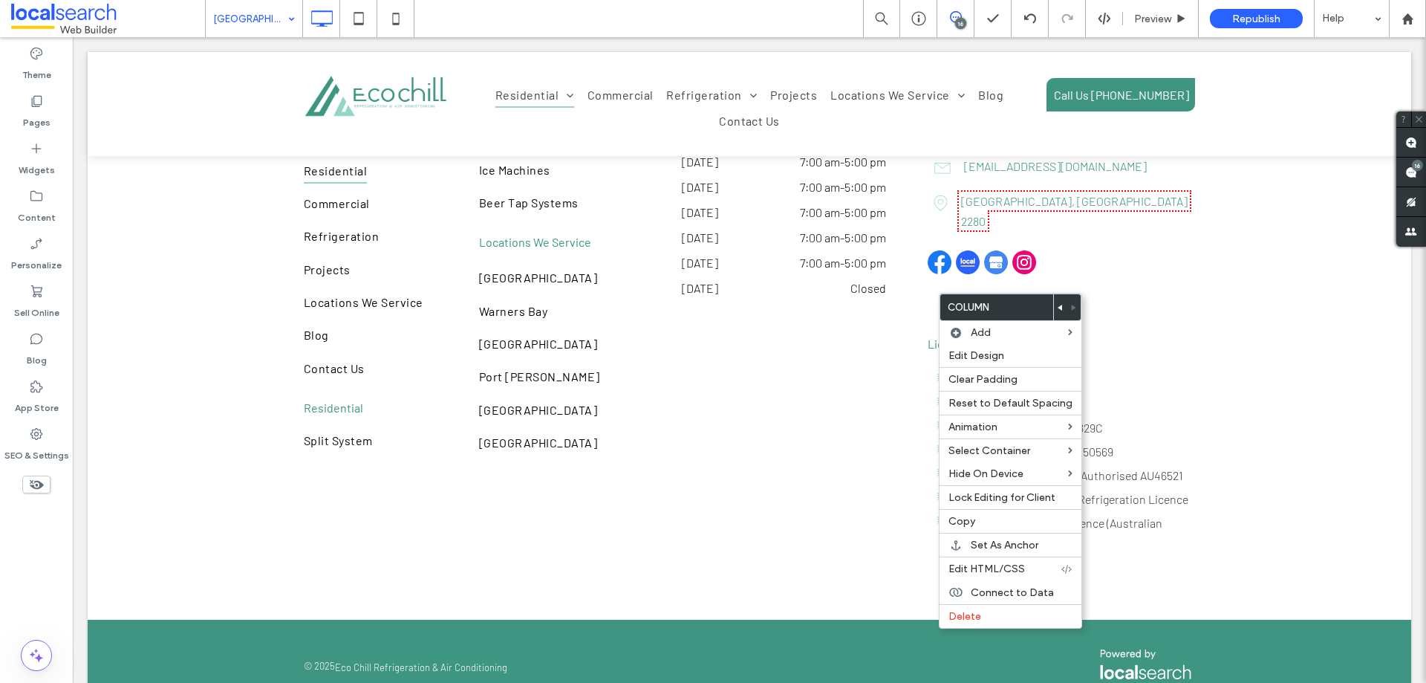
click at [1054, 303] on div at bounding box center [1060, 307] width 13 height 26
click at [1058, 308] on use at bounding box center [1060, 308] width 4 height 6
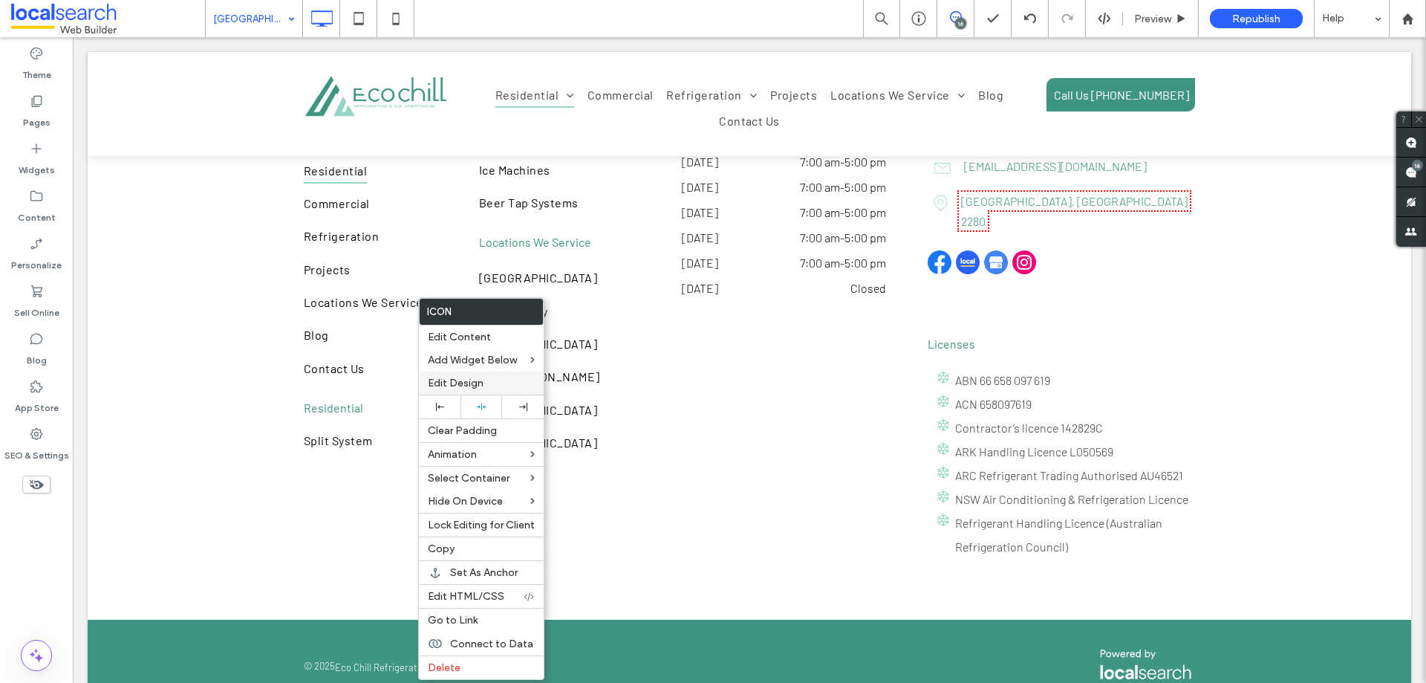
click at [458, 383] on span "Edit Design" at bounding box center [456, 383] width 56 height 13
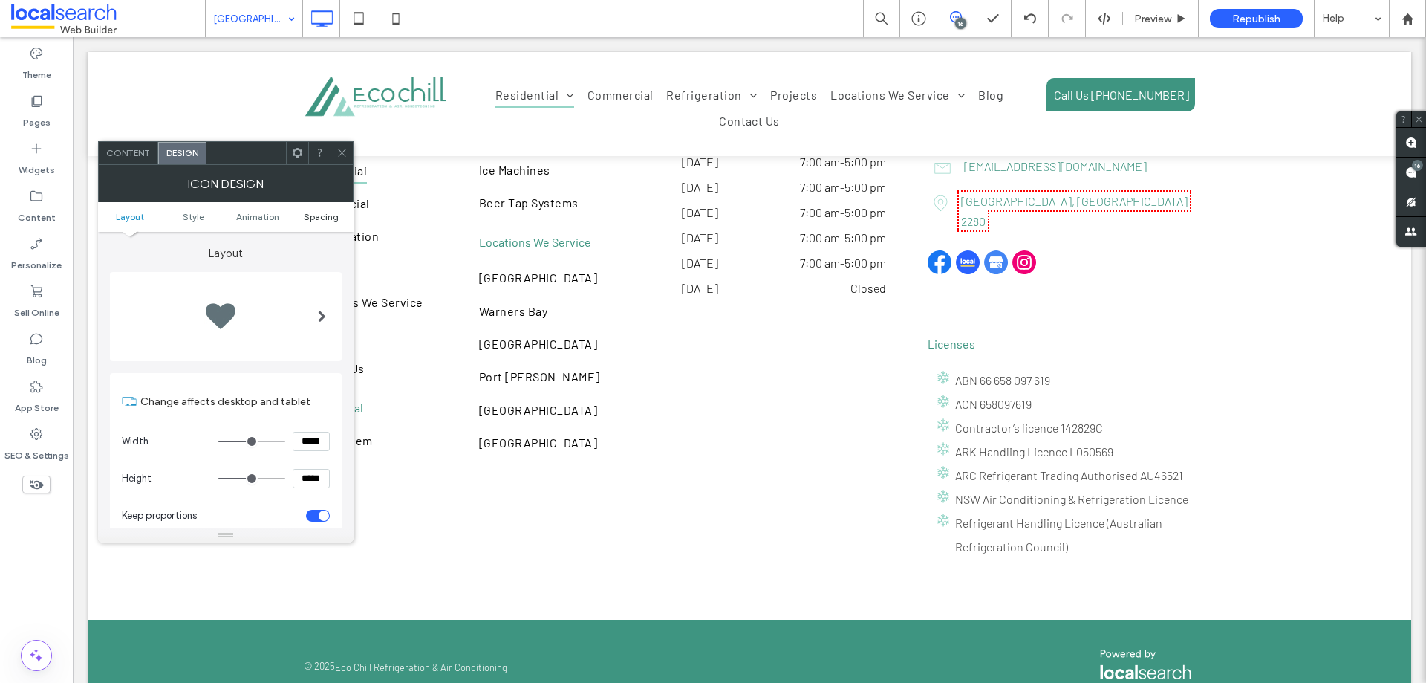
click at [326, 215] on span "Spacing" at bounding box center [321, 216] width 35 height 11
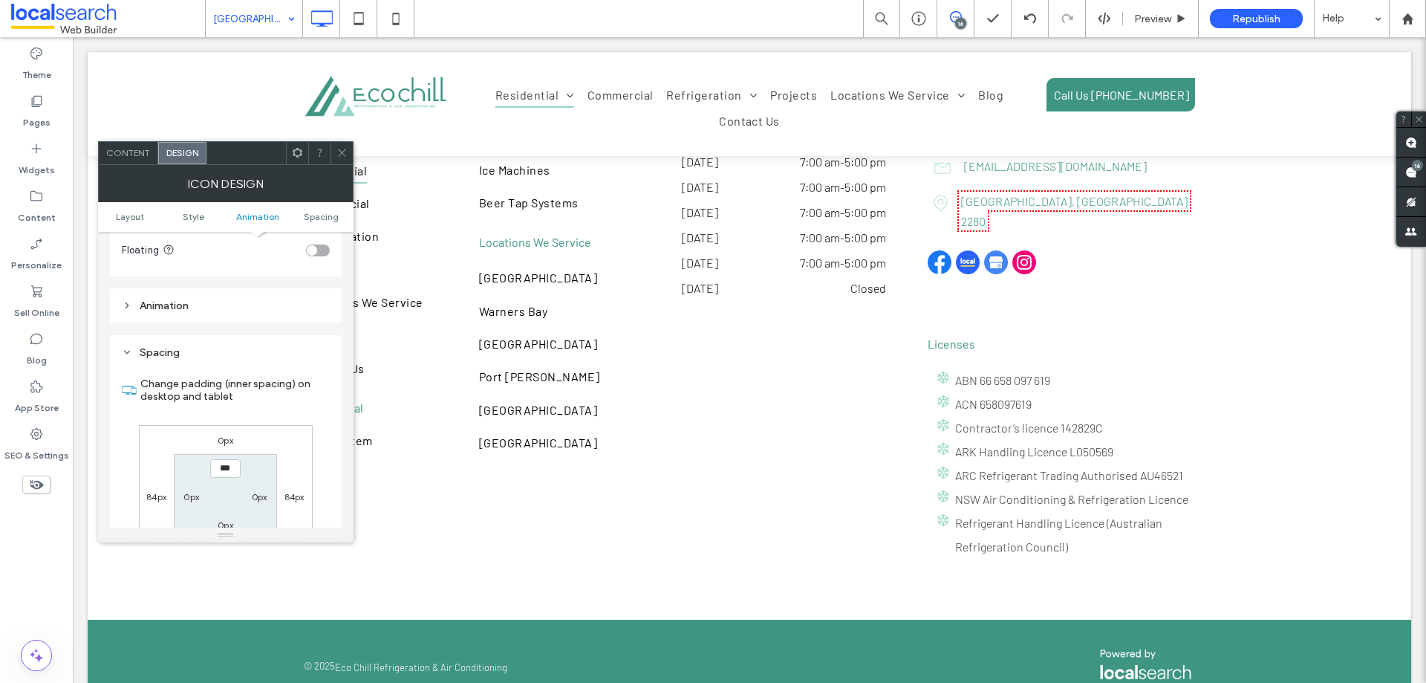
scroll to position [838, 0]
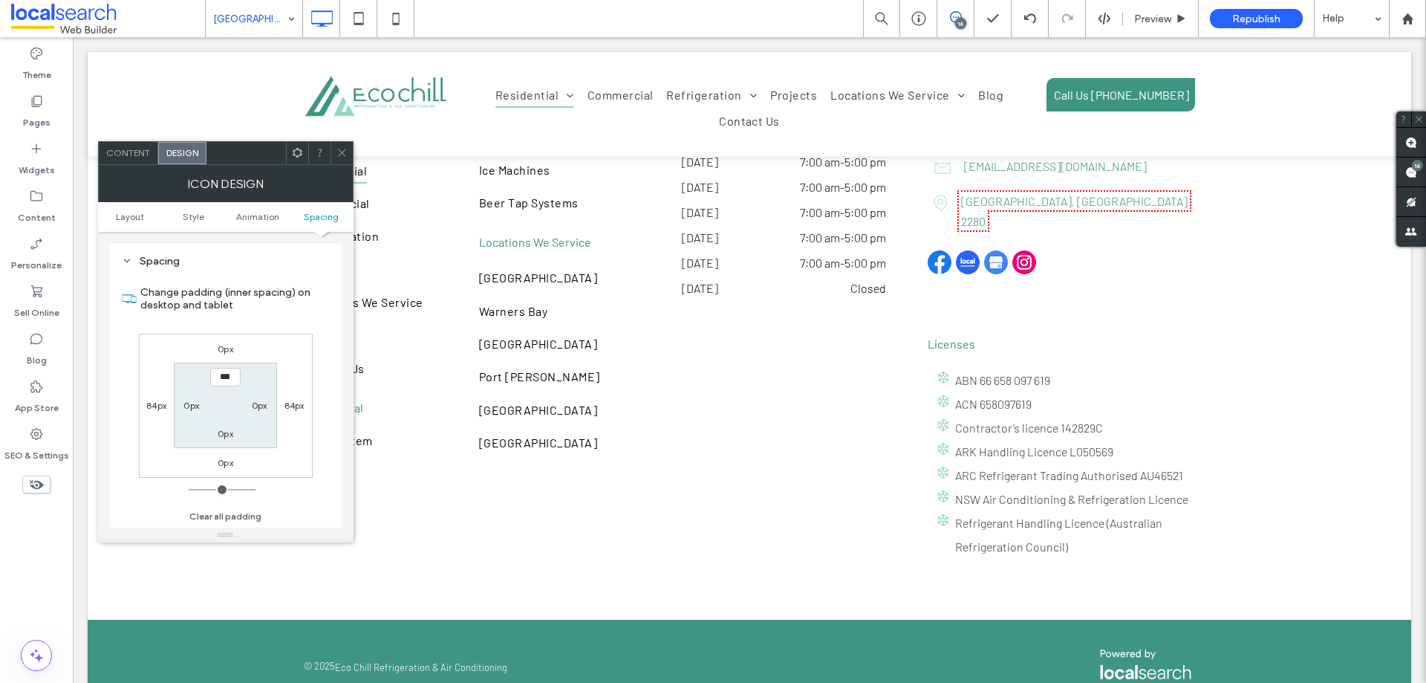
click at [231, 347] on label "0px" at bounding box center [226, 348] width 16 height 11
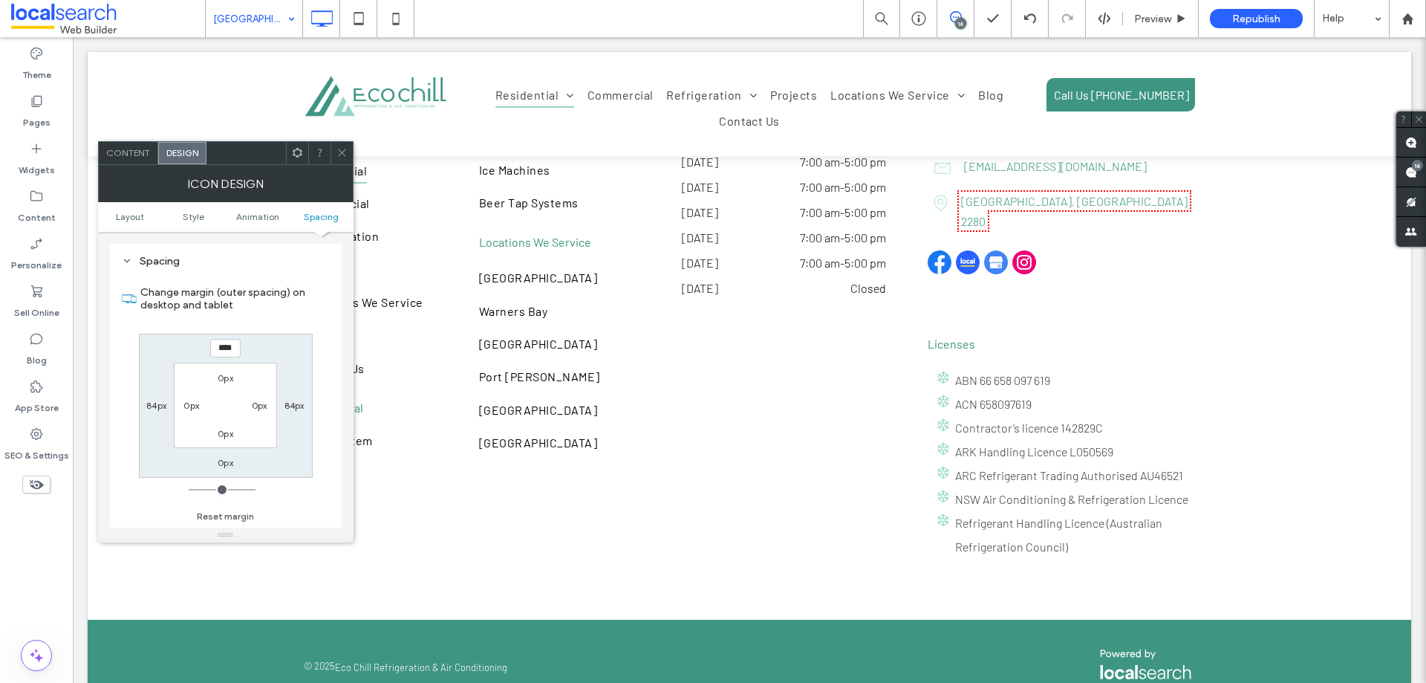
type input "****"
click at [233, 464] on label "0px" at bounding box center [226, 462] width 16 height 11
type input "*"
type input "****"
type input "**"
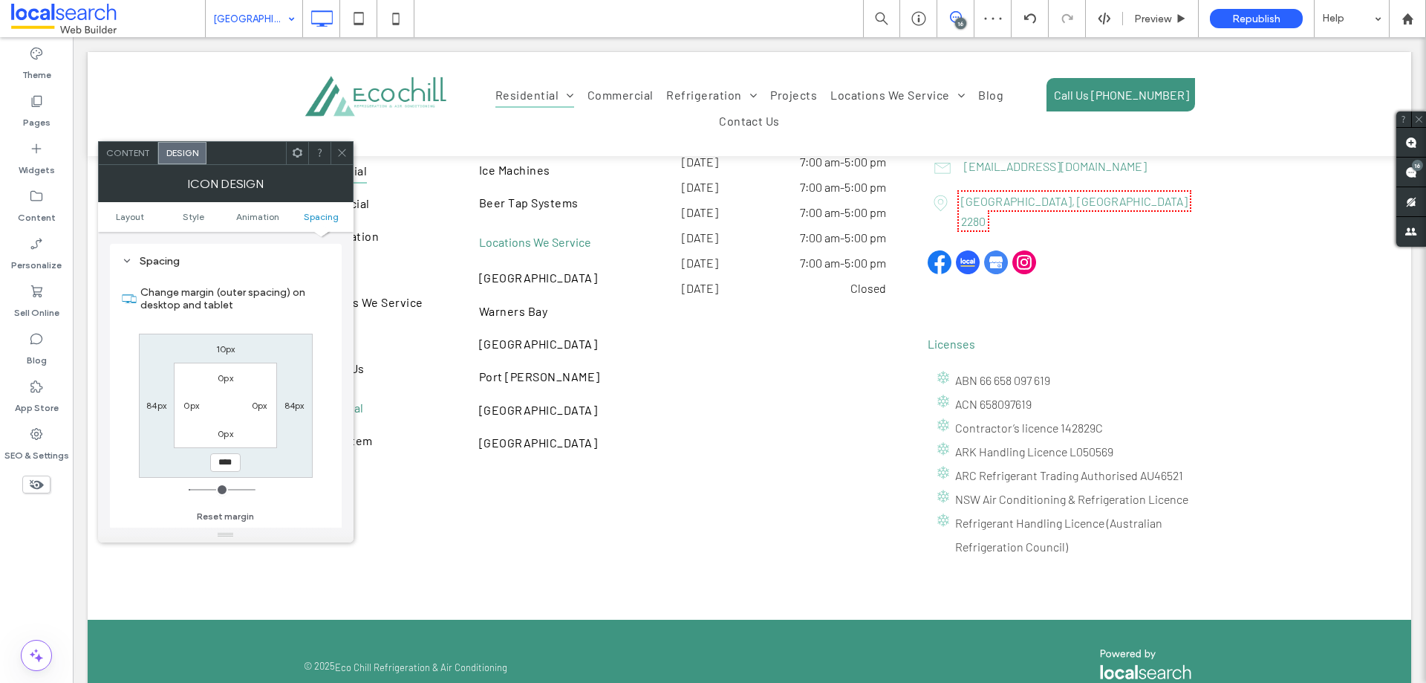
click at [341, 146] on span at bounding box center [342, 153] width 11 height 22
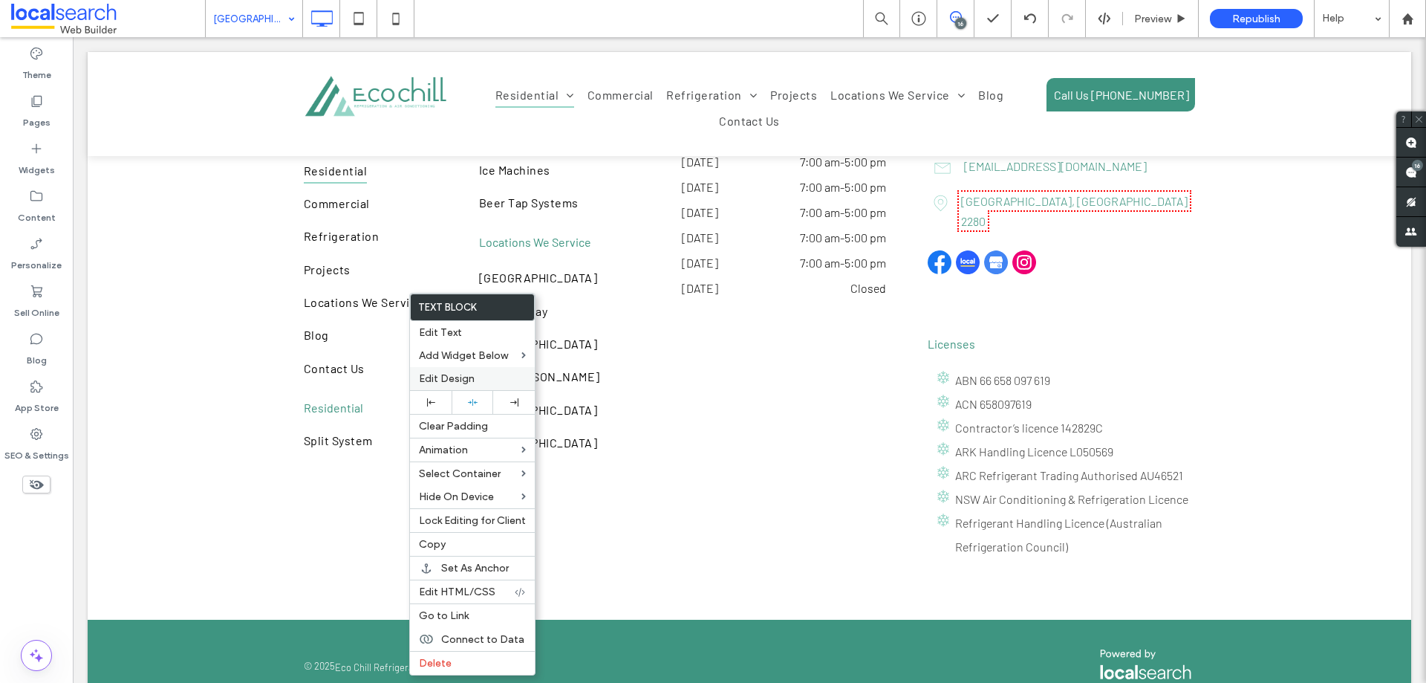
click at [450, 374] on span "Edit Design" at bounding box center [447, 378] width 56 height 13
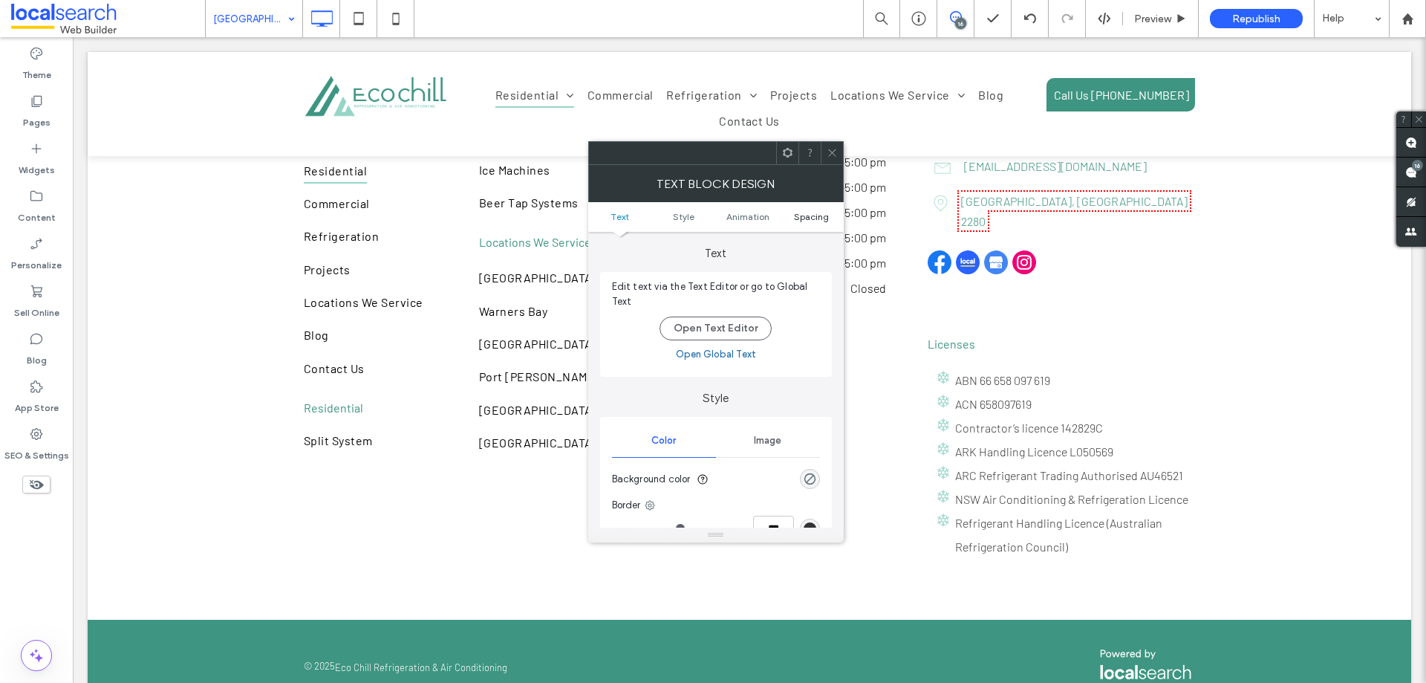
click at [827, 213] on span "Spacing" at bounding box center [811, 216] width 35 height 11
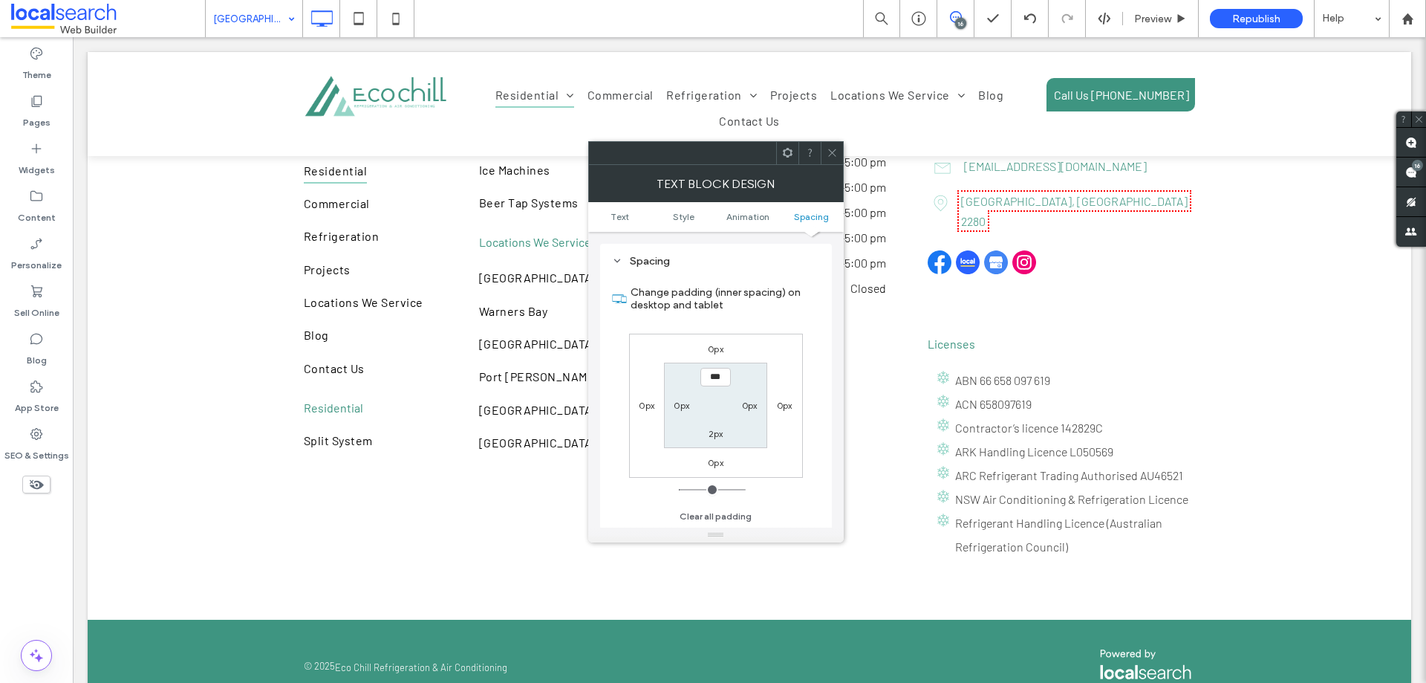
scroll to position [426, 0]
click at [712, 347] on label "0px" at bounding box center [716, 348] width 16 height 11
type input "*"
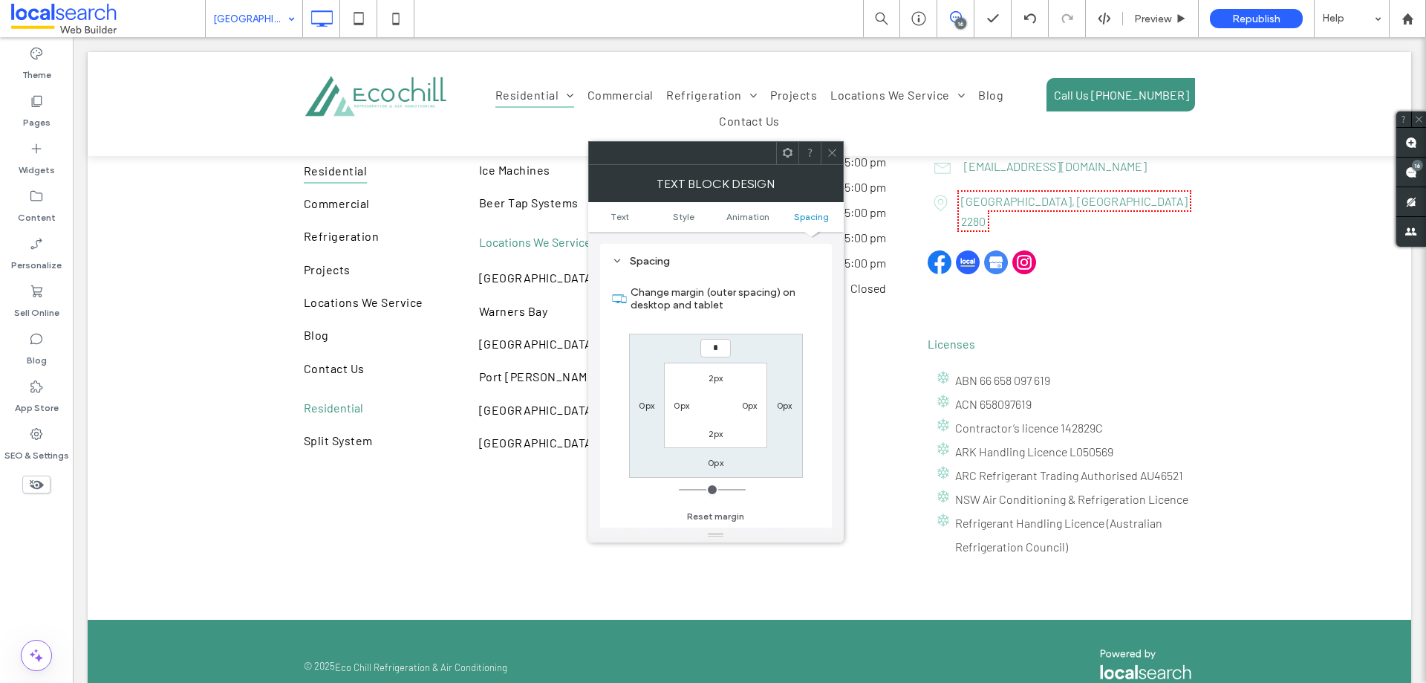
type input "*"
type input "***"
click at [719, 466] on label "0px" at bounding box center [716, 462] width 16 height 11
type input "*"
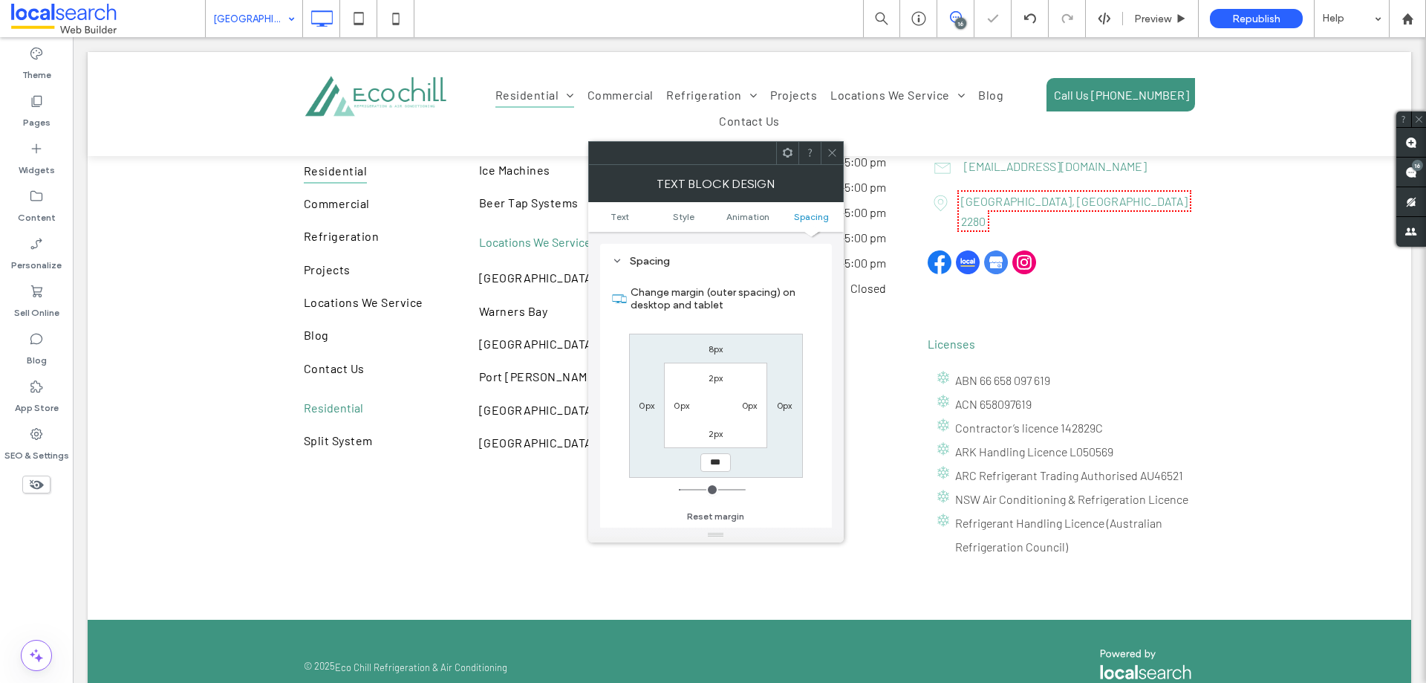
click at [623, 480] on div "Change margin (outer spacing) on desktop and tablet 8px 0px *** 0px 2px 0px 2px…" at bounding box center [716, 399] width 208 height 256
click at [839, 152] on div at bounding box center [832, 153] width 22 height 22
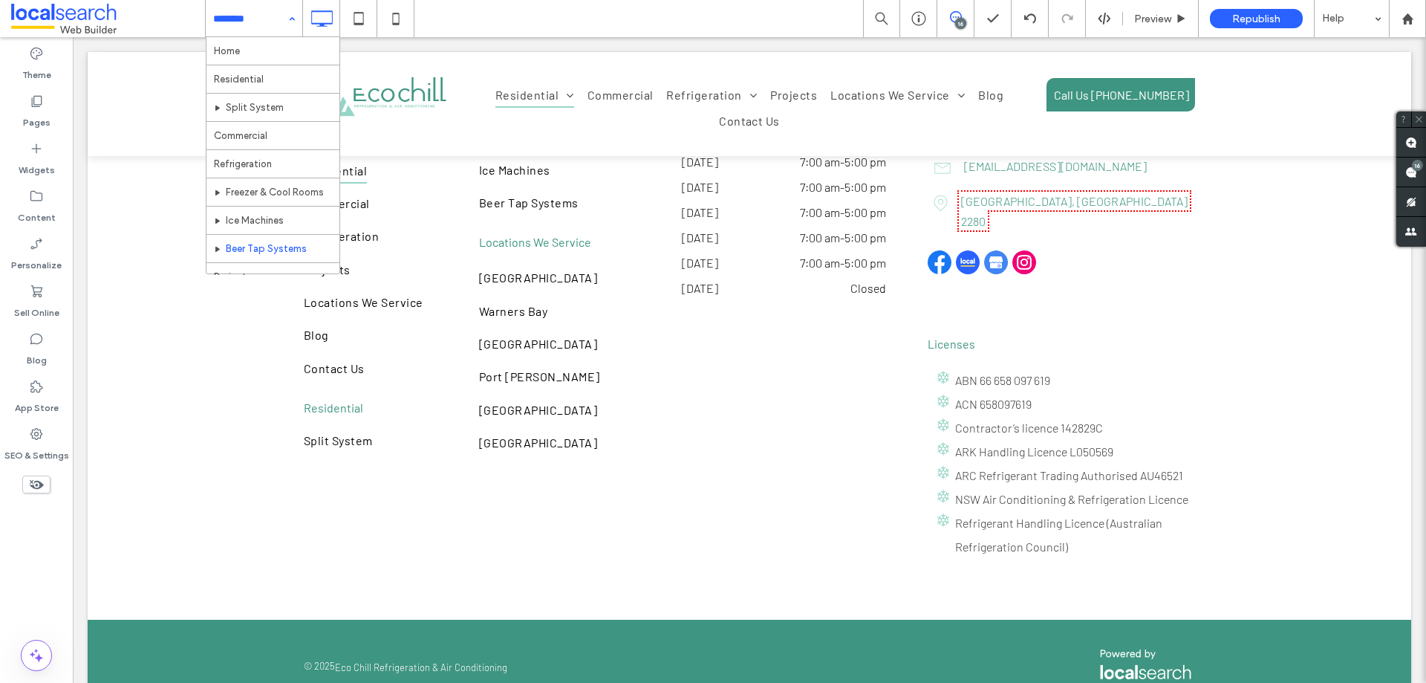
scroll to position [270, 0]
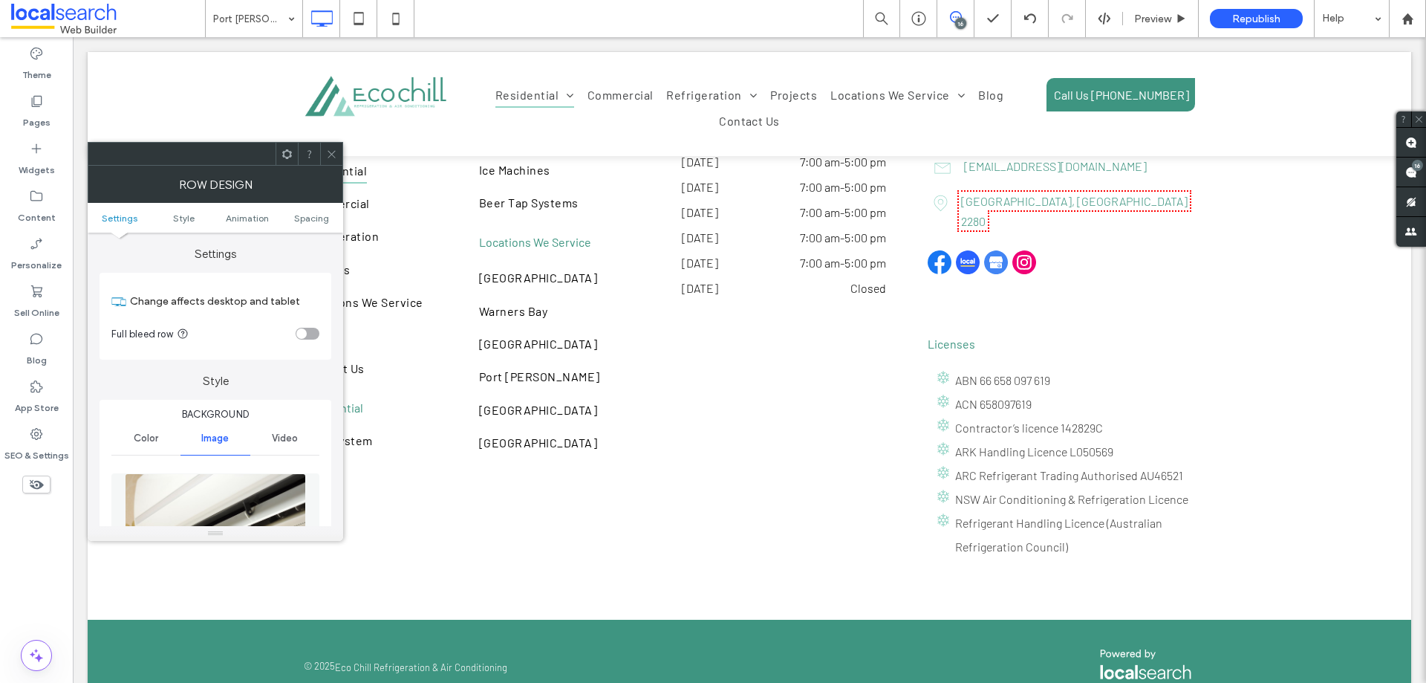
click at [328, 146] on span at bounding box center [331, 154] width 11 height 22
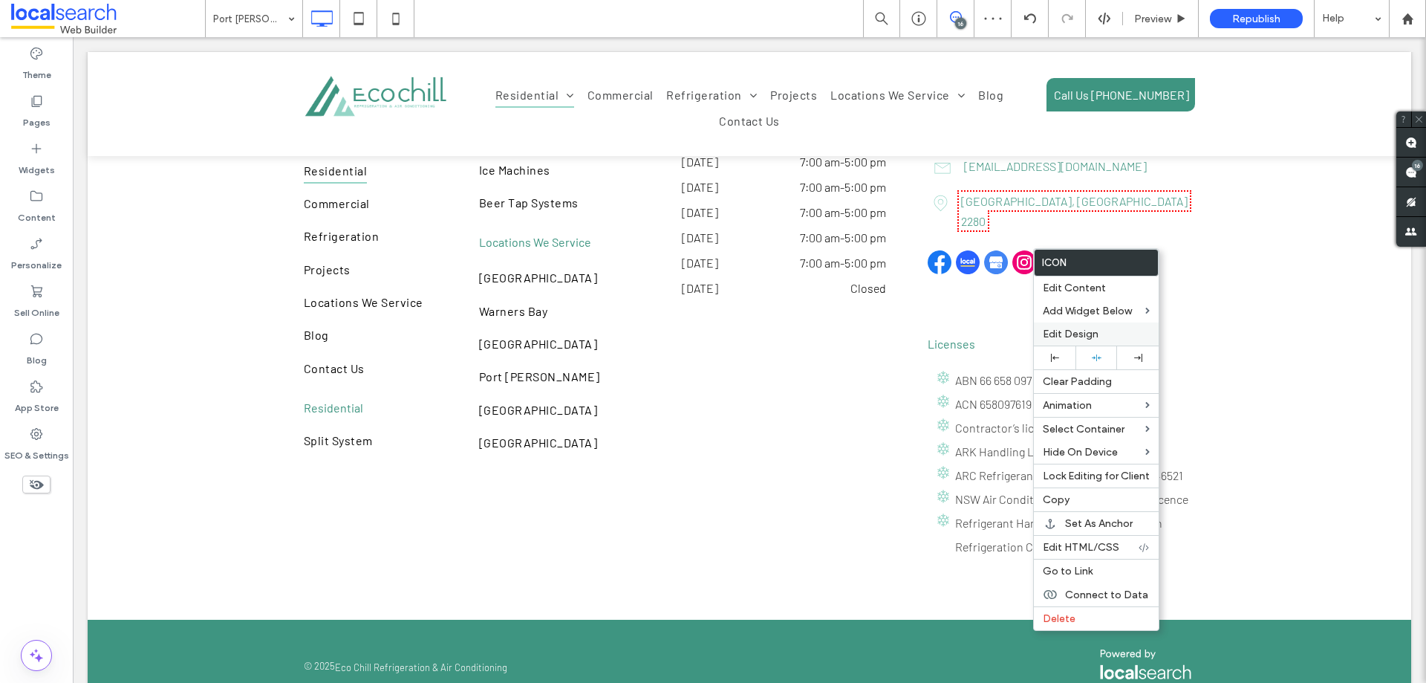
click at [1076, 328] on span "Edit Design" at bounding box center [1071, 334] width 56 height 13
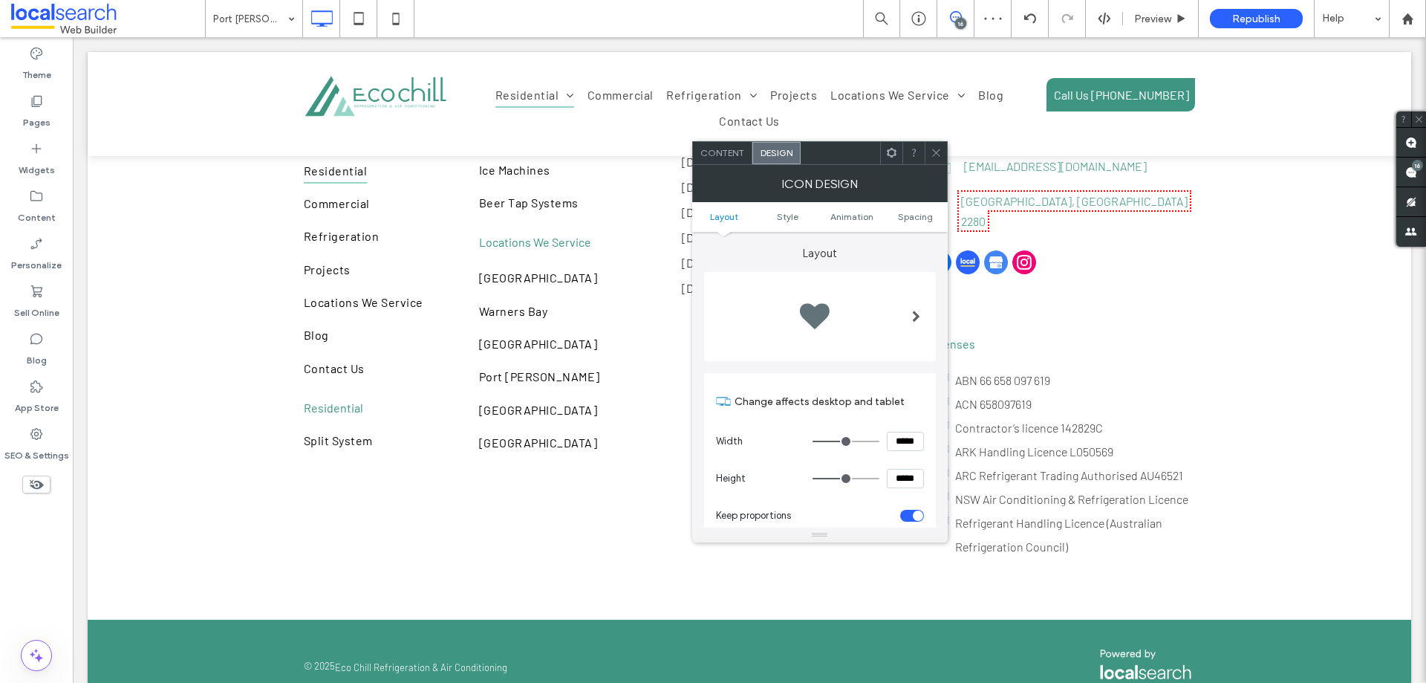
click at [907, 208] on ul "Layout Style Animation Spacing" at bounding box center [820, 217] width 256 height 30
click at [911, 217] on span "Spacing" at bounding box center [915, 216] width 35 height 11
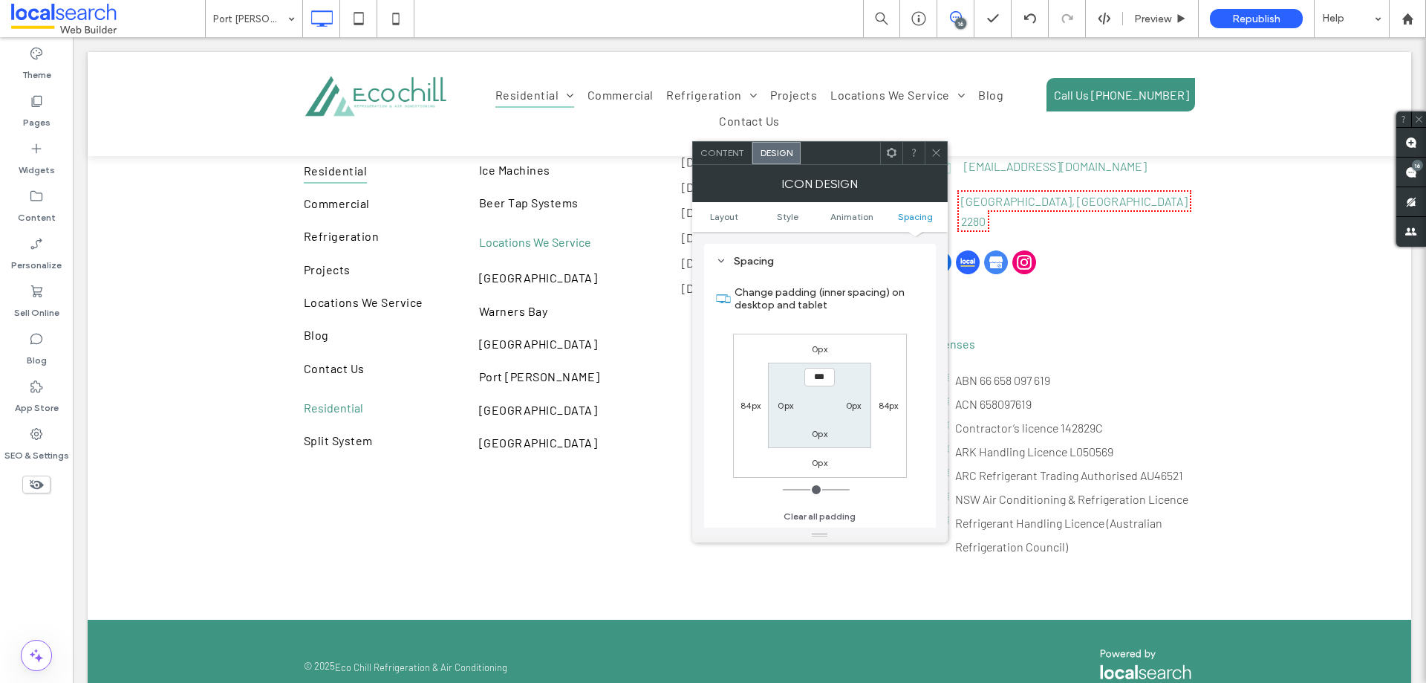
scroll to position [838, 0]
click at [813, 343] on label "0px" at bounding box center [820, 348] width 16 height 11
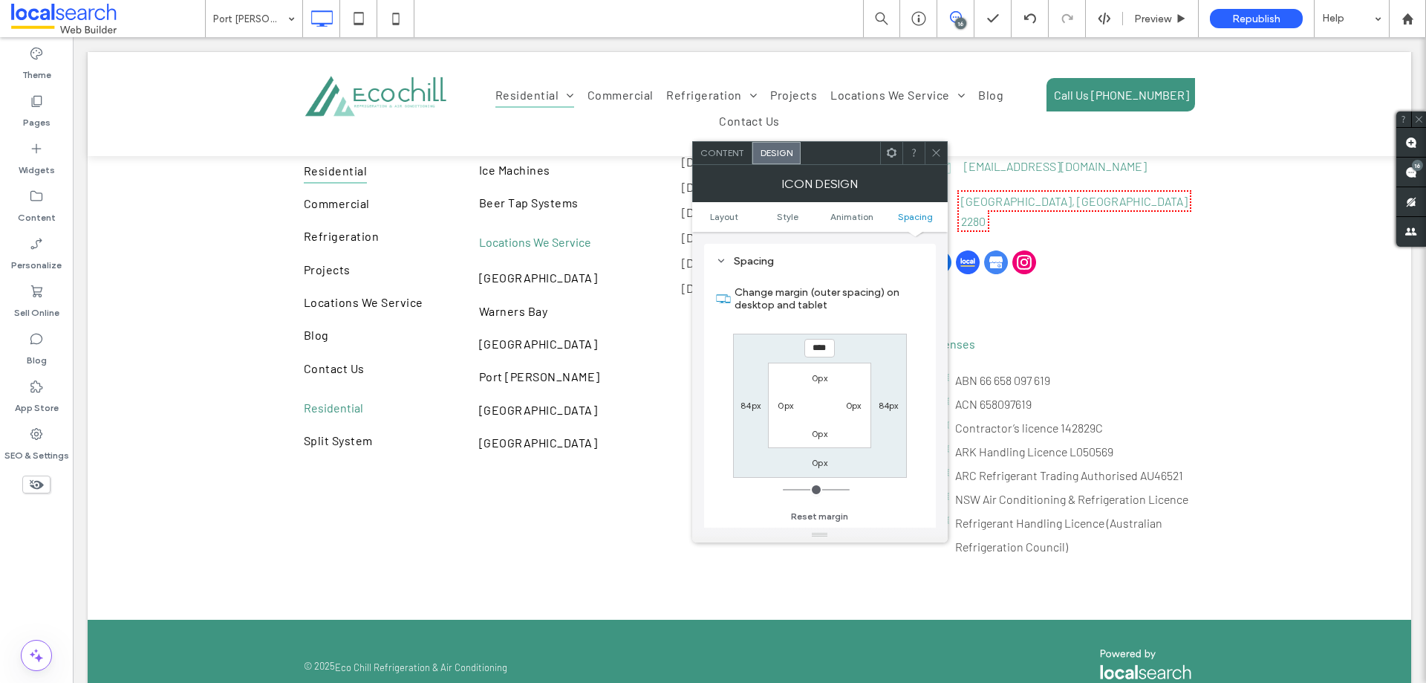
type input "****"
click at [822, 465] on label "0px" at bounding box center [820, 462] width 16 height 11
type input "*"
type input "****"
type input "**"
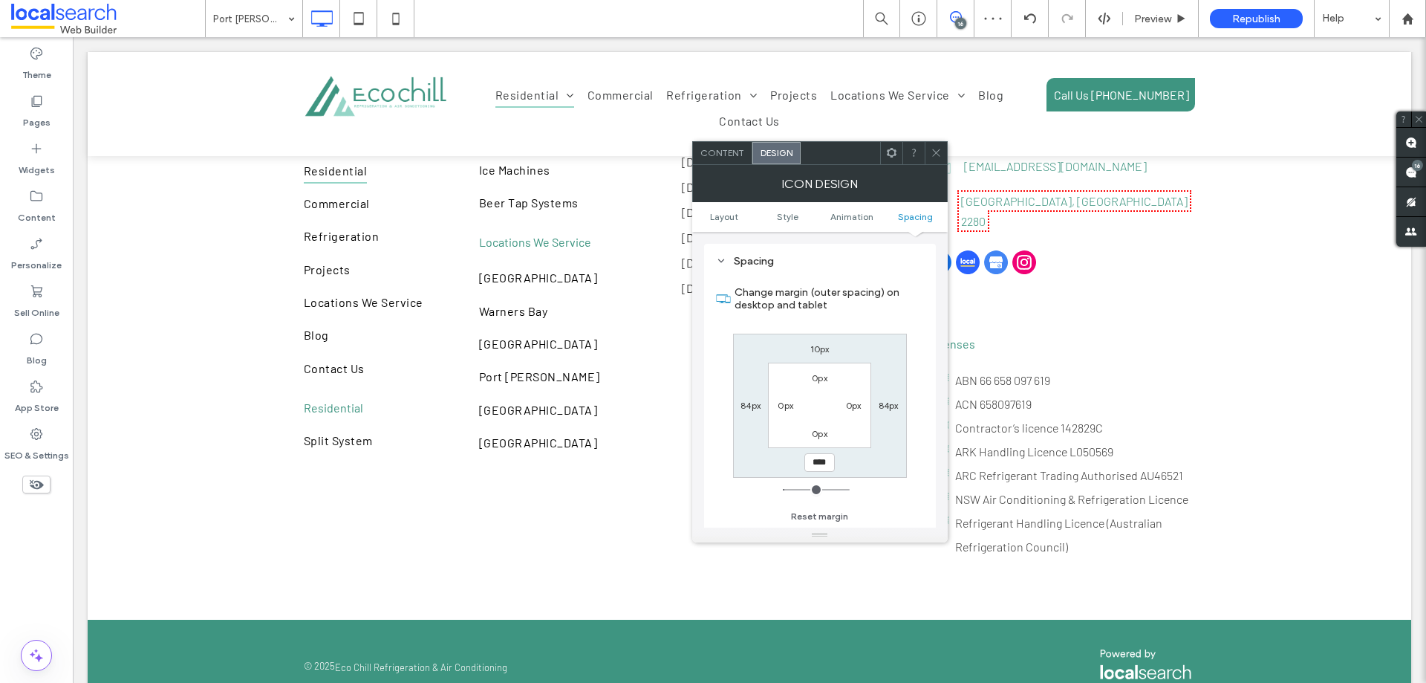
click at [938, 153] on icon at bounding box center [936, 152] width 11 height 11
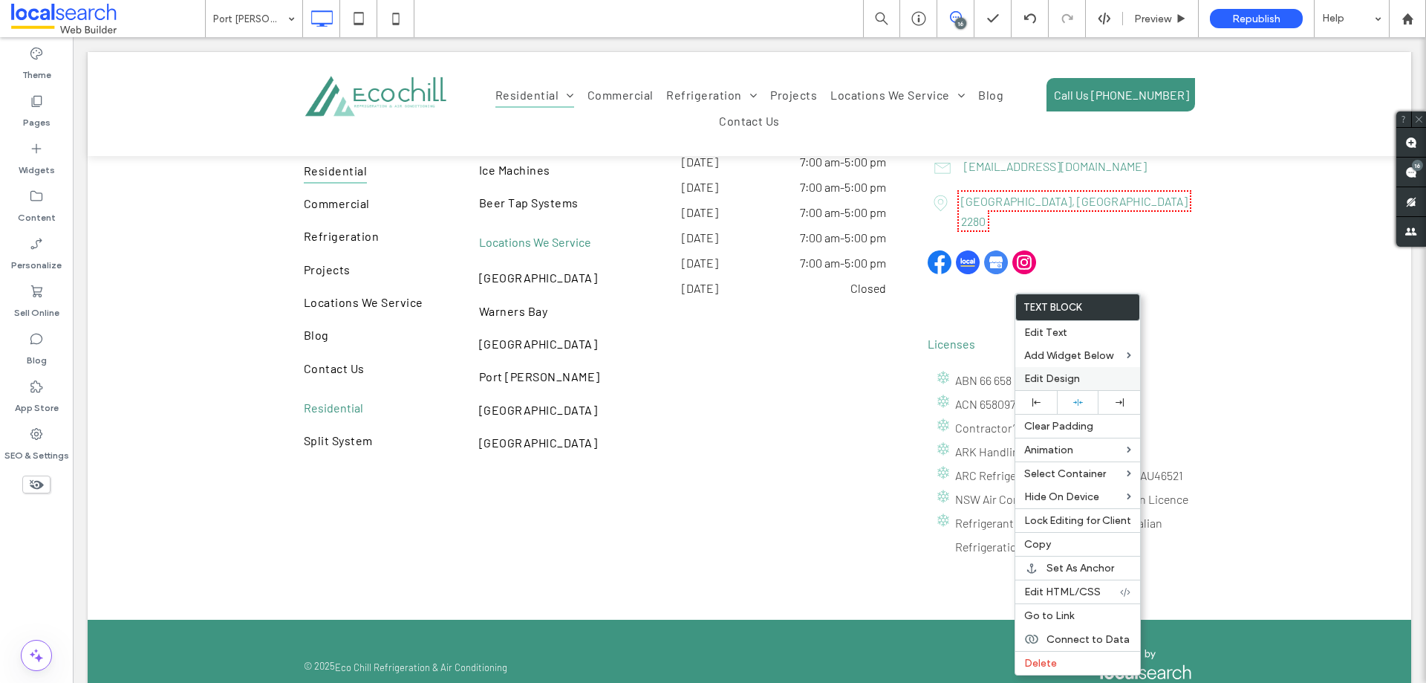
click at [1075, 380] on span "Edit Design" at bounding box center [1052, 378] width 56 height 13
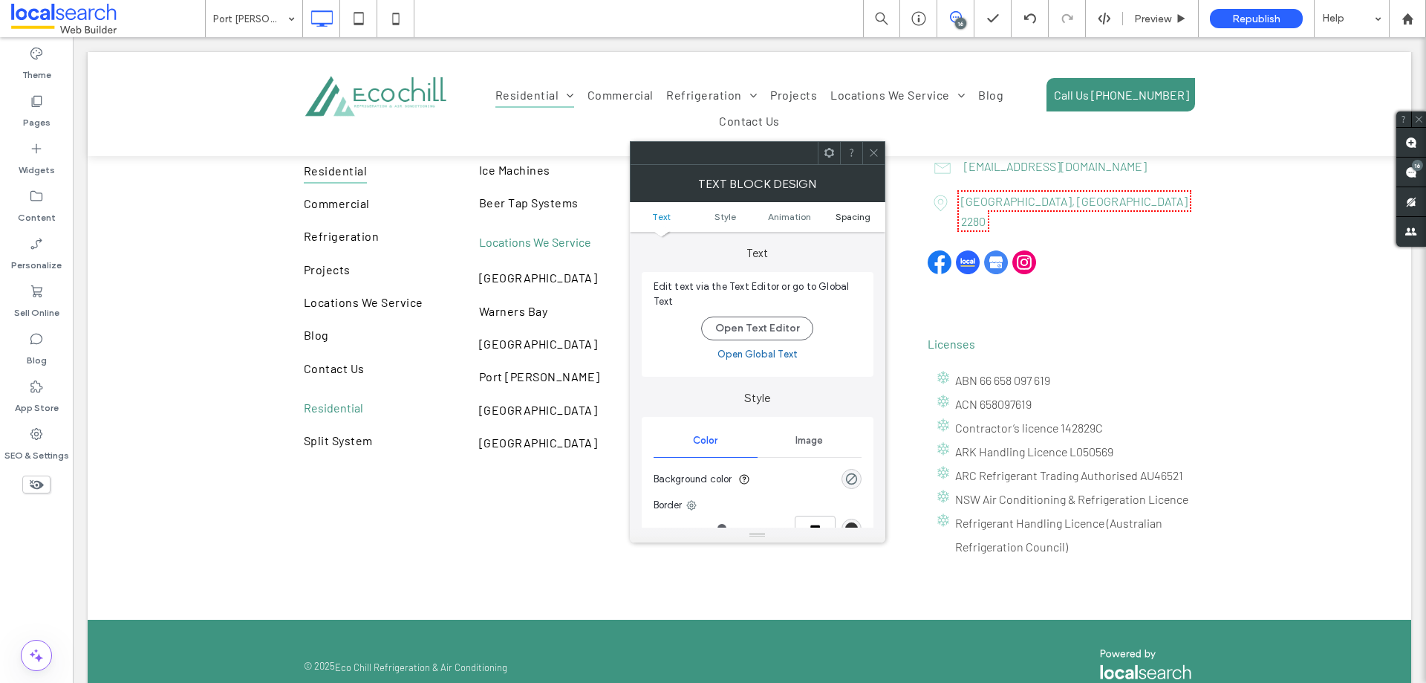
click at [861, 213] on span "Spacing" at bounding box center [853, 216] width 35 height 11
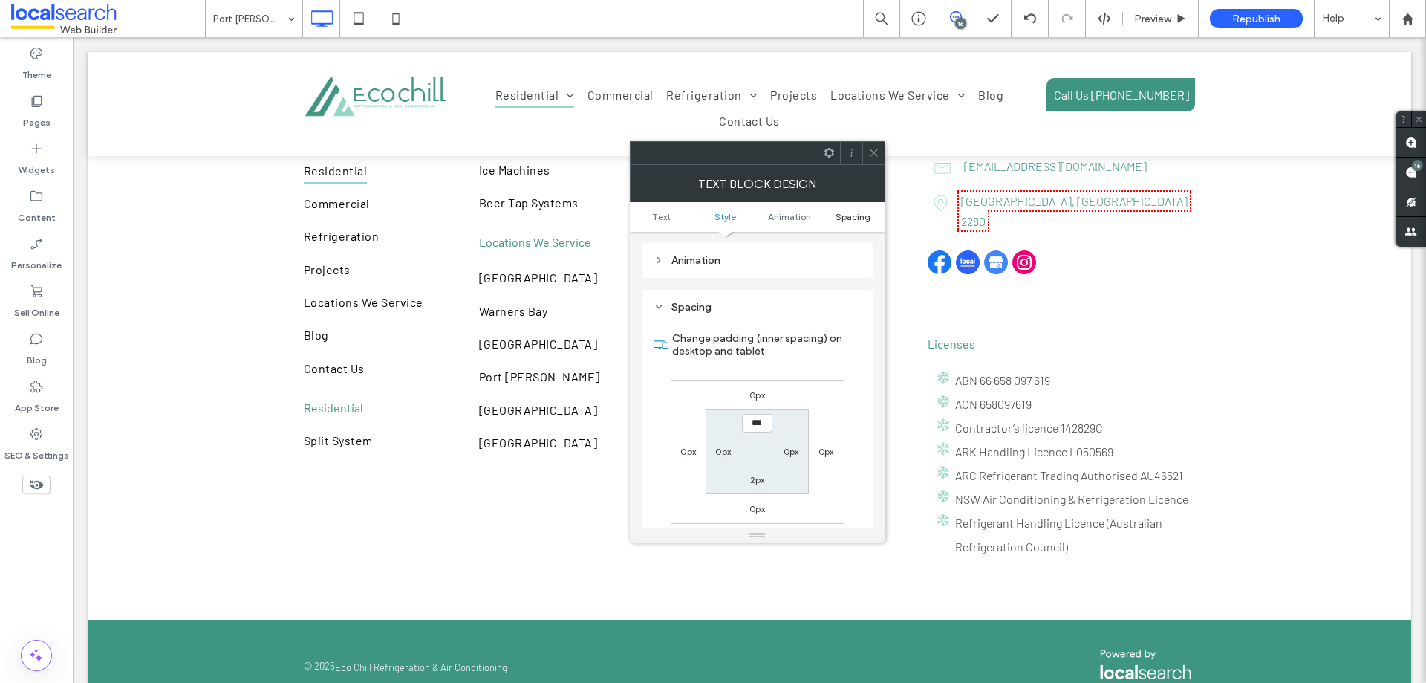
scroll to position [426, 0]
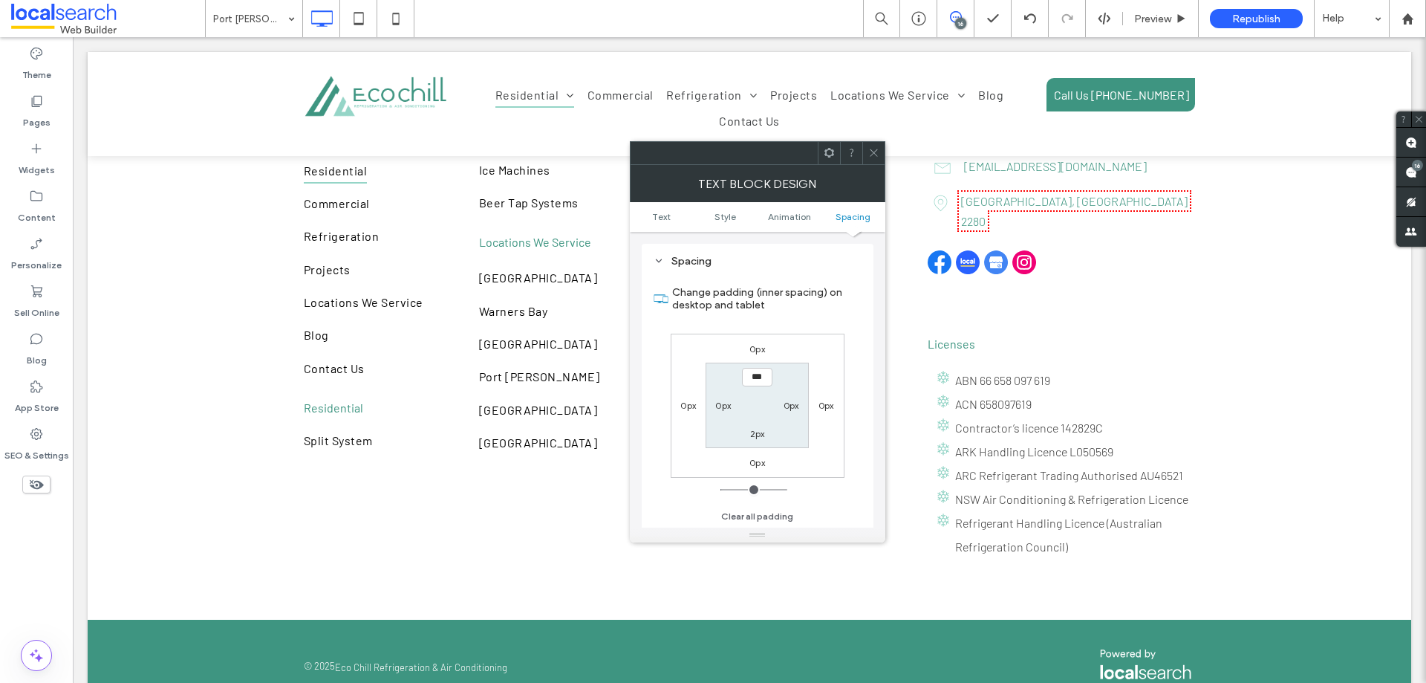
click at [755, 354] on label "0px" at bounding box center [758, 348] width 16 height 11
type input "*"
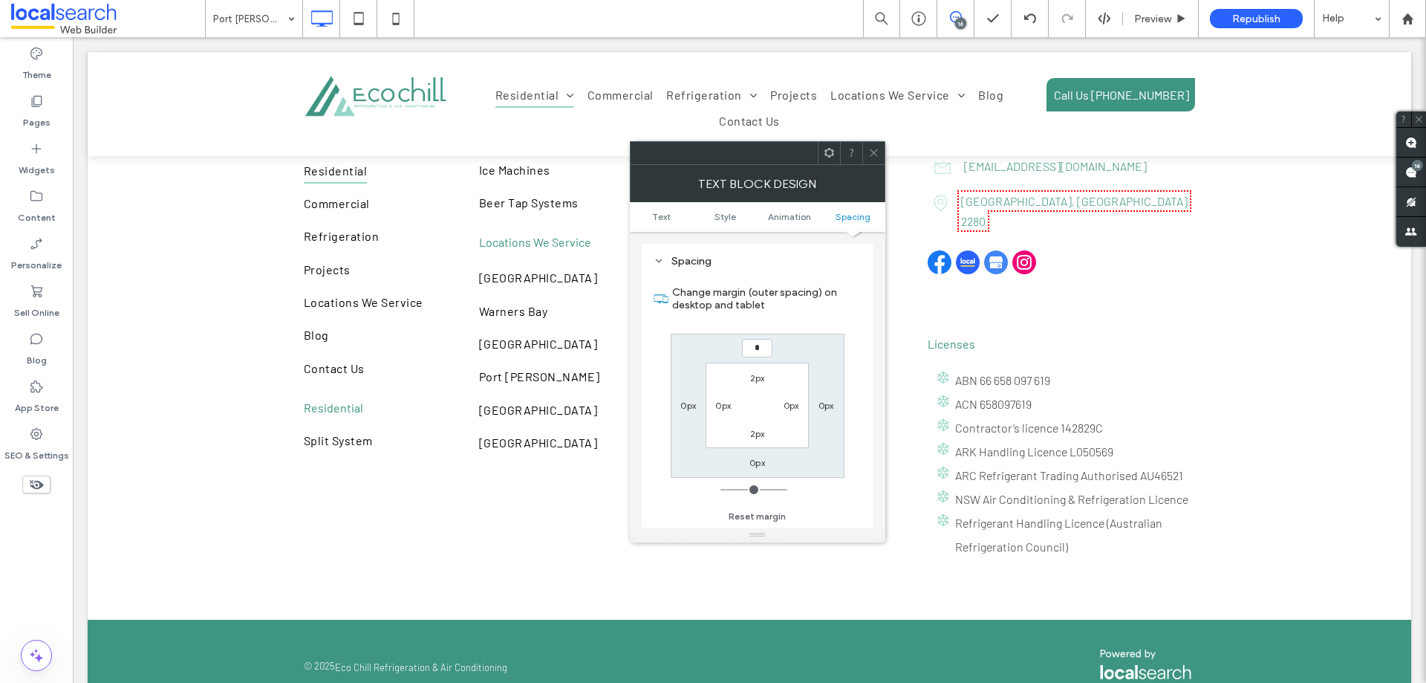
type input "*"
type input "***"
click at [759, 458] on label "0px" at bounding box center [758, 462] width 16 height 11
type input "*"
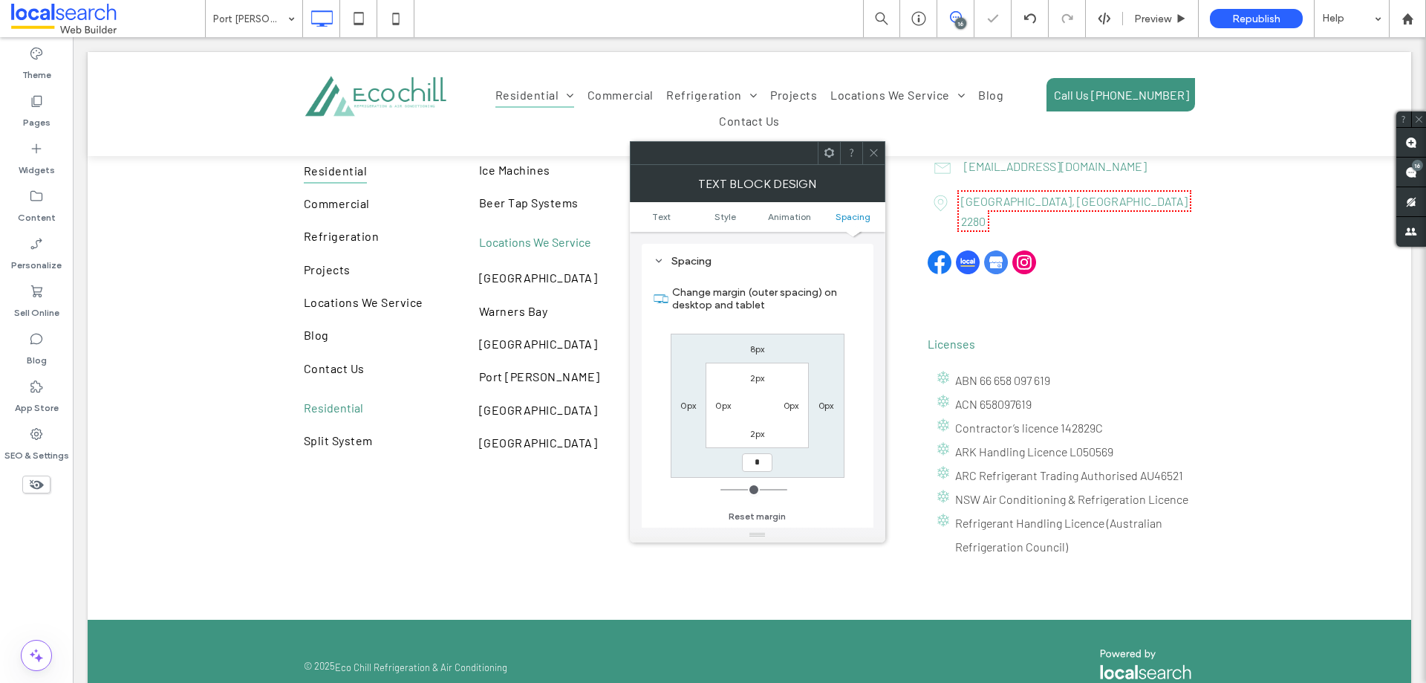
type input "*"
type input "***"
click at [874, 146] on span at bounding box center [873, 153] width 11 height 22
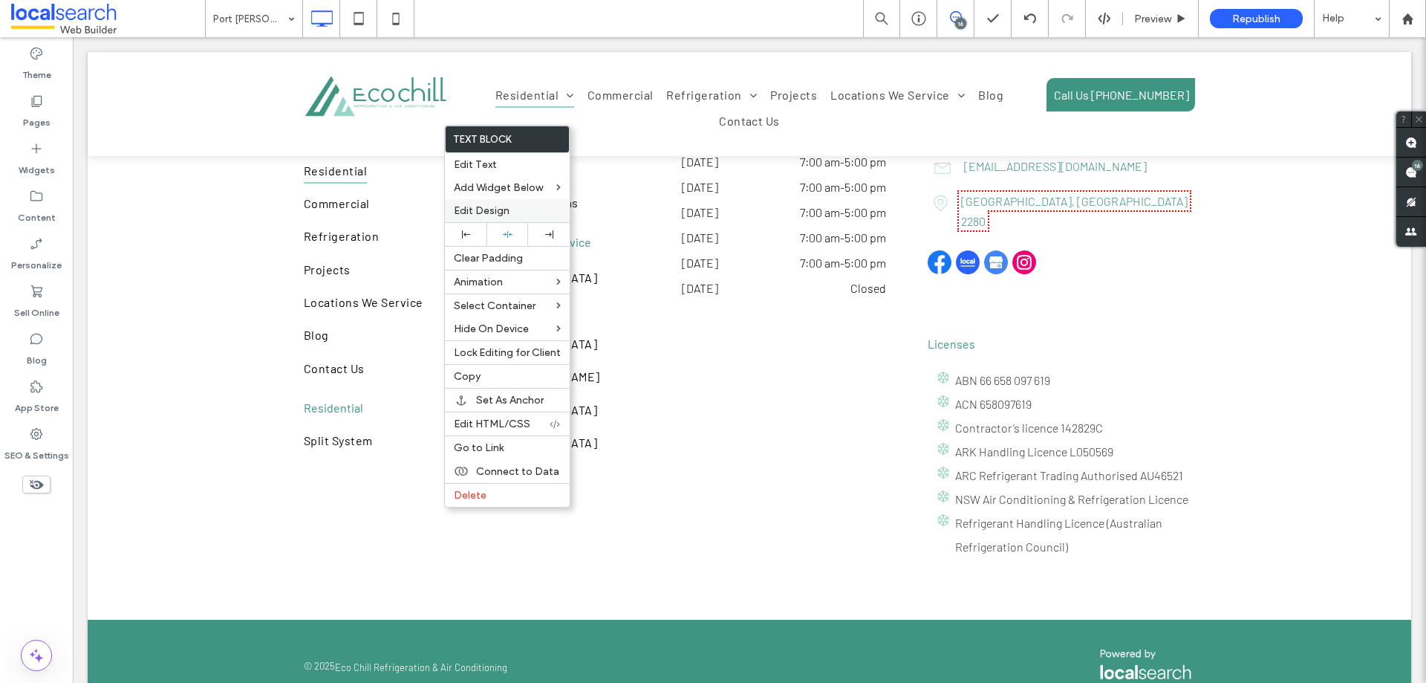
click at [488, 210] on span "Edit Design" at bounding box center [482, 210] width 56 height 13
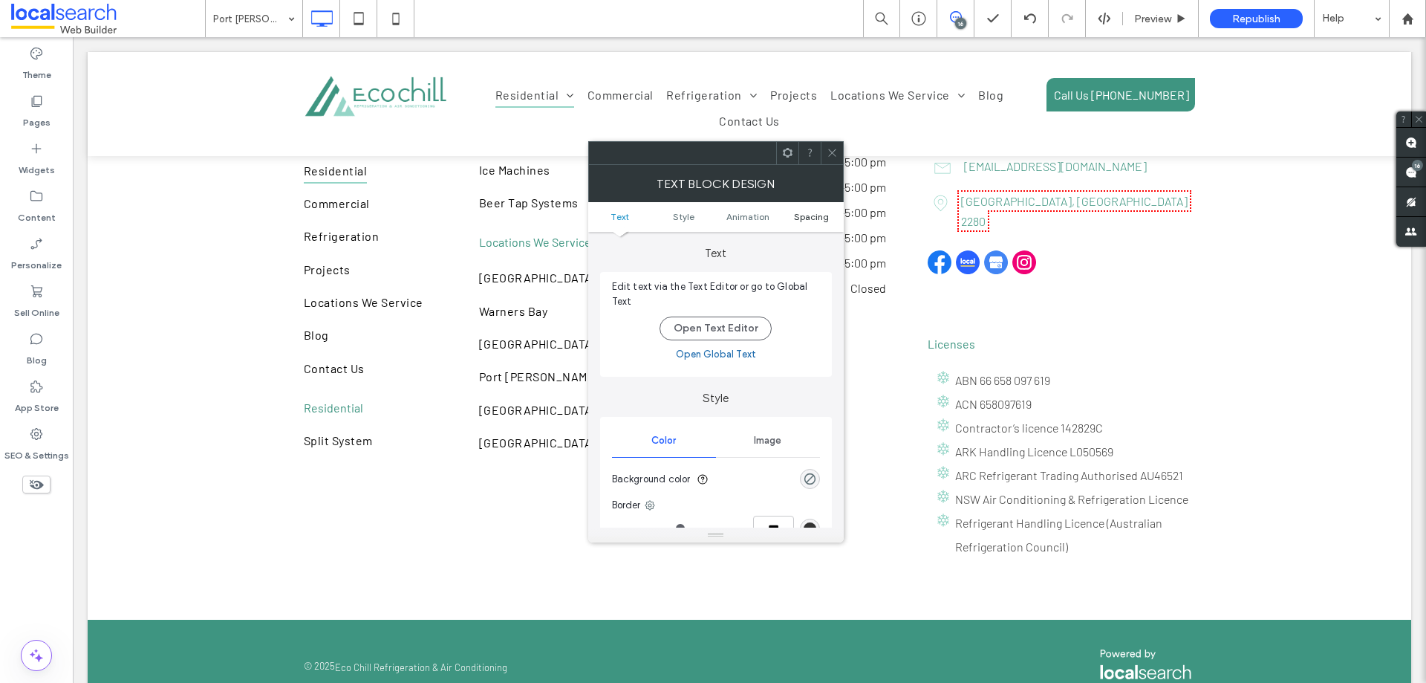
click at [814, 215] on span "Spacing" at bounding box center [811, 216] width 35 height 11
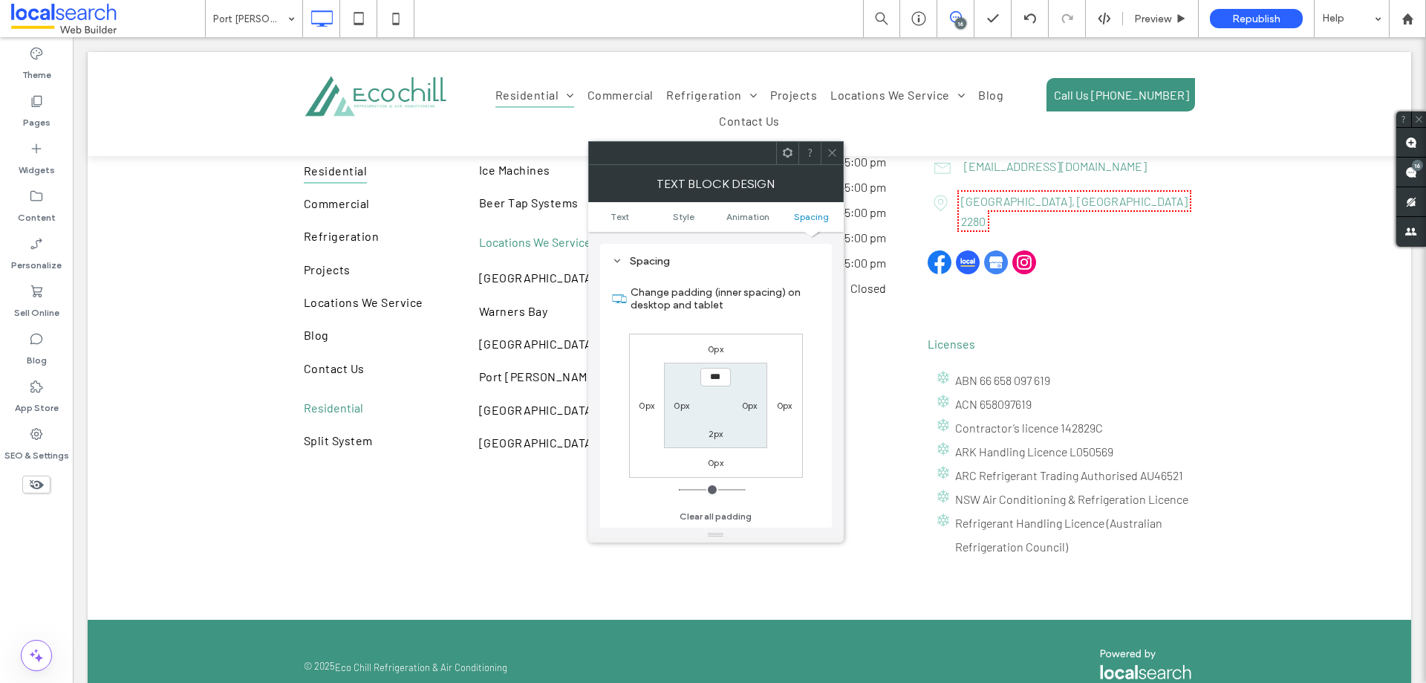
click at [712, 348] on label "0px" at bounding box center [716, 348] width 16 height 11
type input "*"
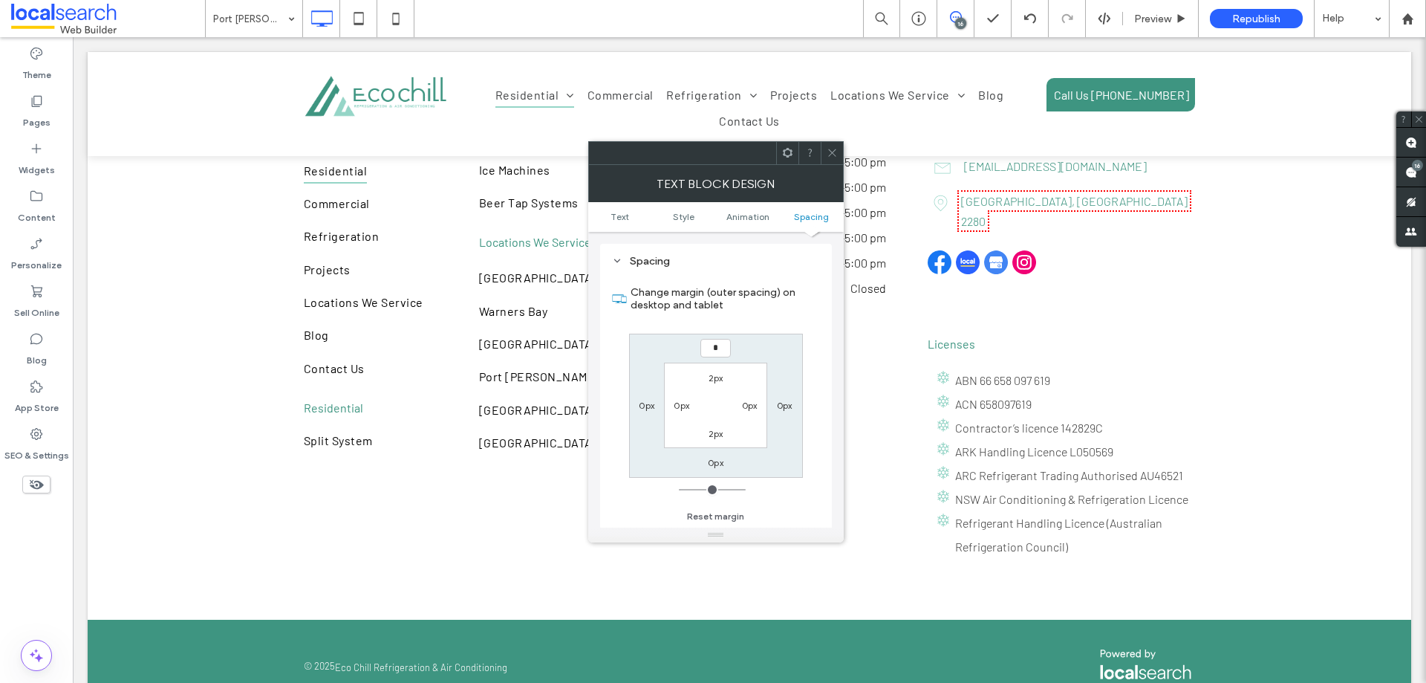
type input "*"
type input "***"
click at [715, 461] on label "0px" at bounding box center [716, 462] width 16 height 11
type input "*"
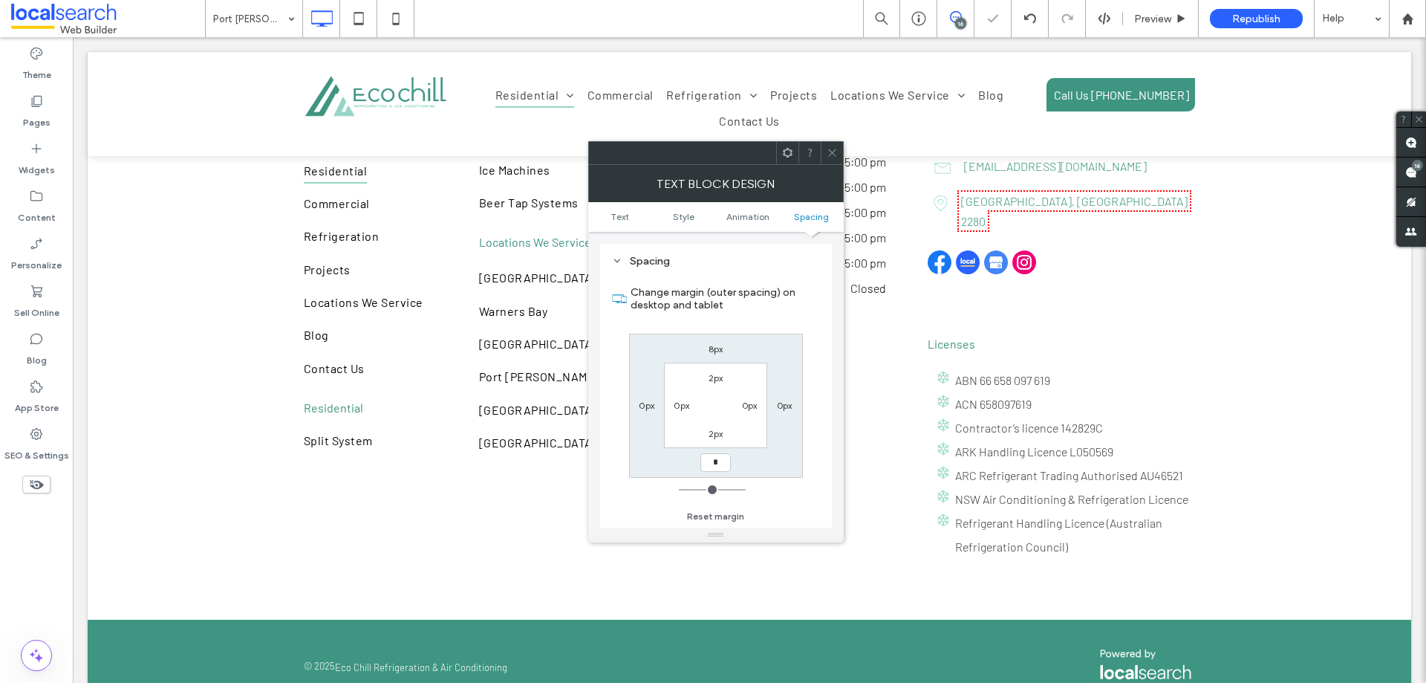
type input "*"
type input "***"
drag, startPoint x: 830, startPoint y: 149, endPoint x: 717, endPoint y: 250, distance: 151.5
click at [830, 150] on icon at bounding box center [832, 152] width 11 height 11
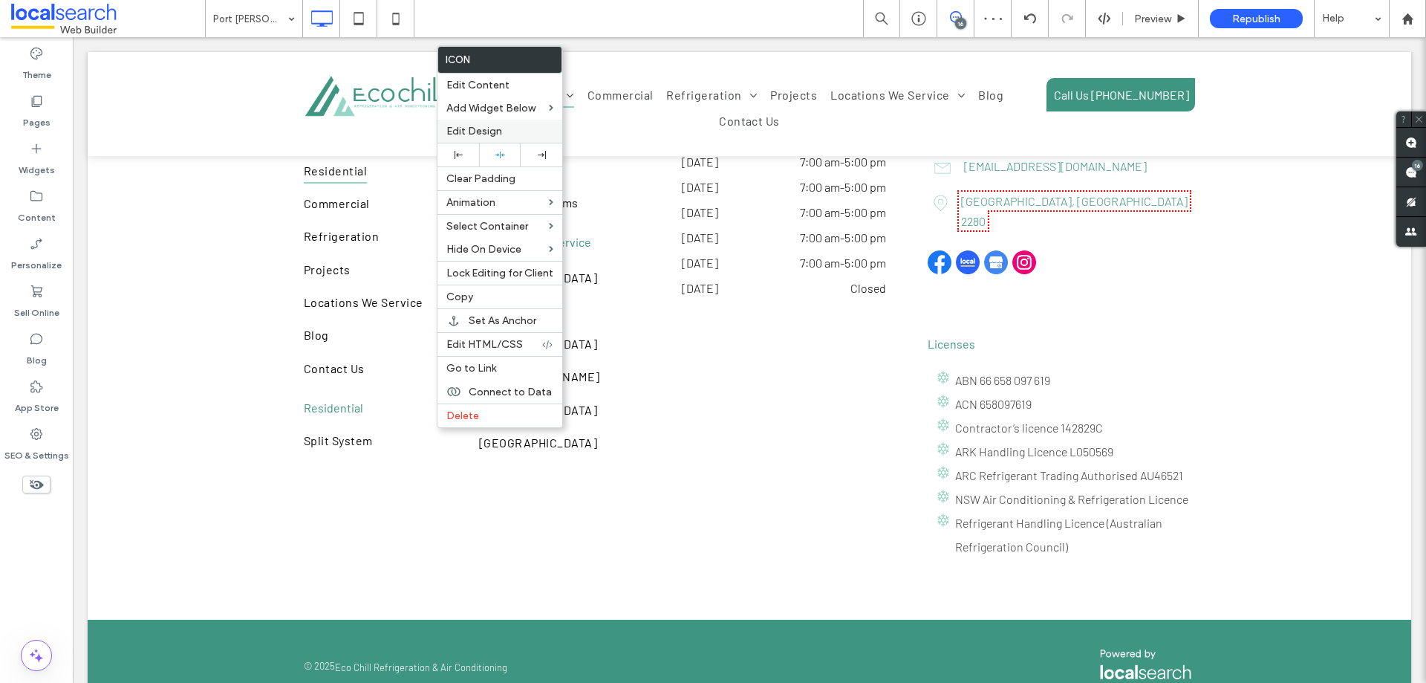
click at [483, 131] on span "Edit Design" at bounding box center [474, 131] width 56 height 13
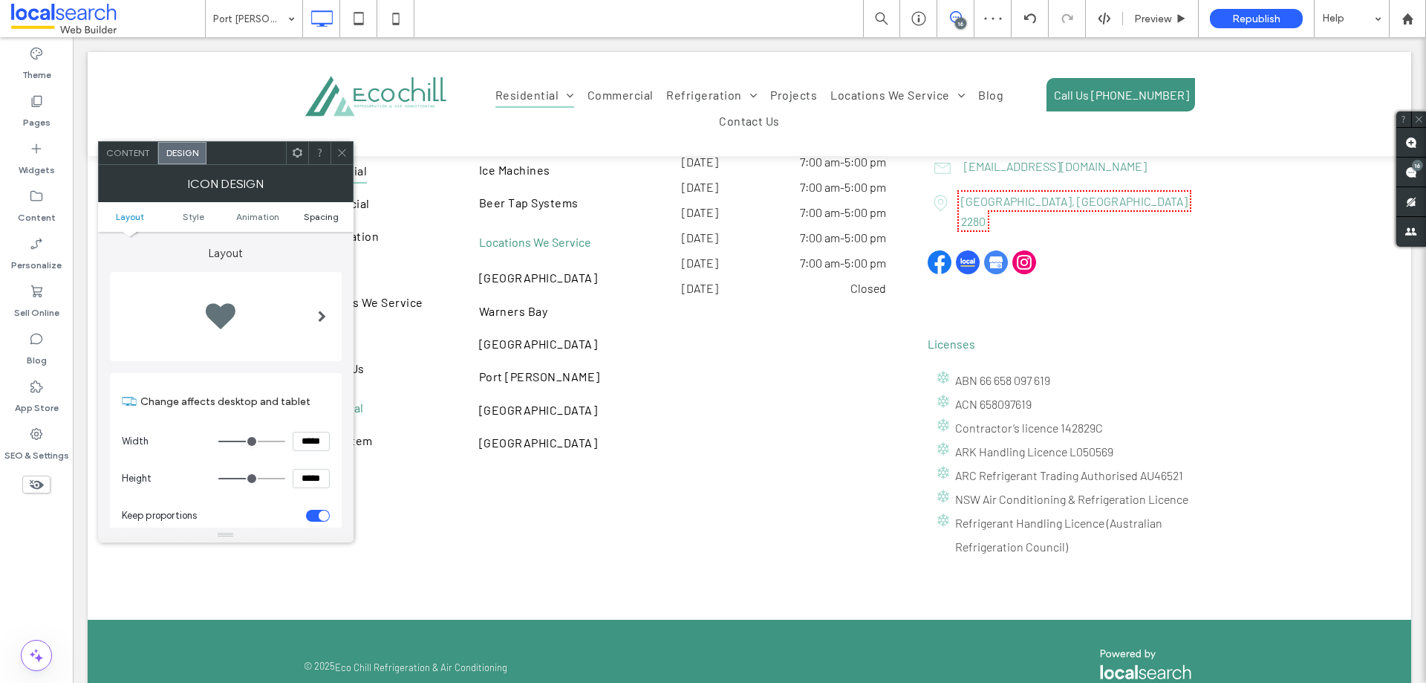
click at [313, 212] on span "Spacing" at bounding box center [321, 216] width 35 height 11
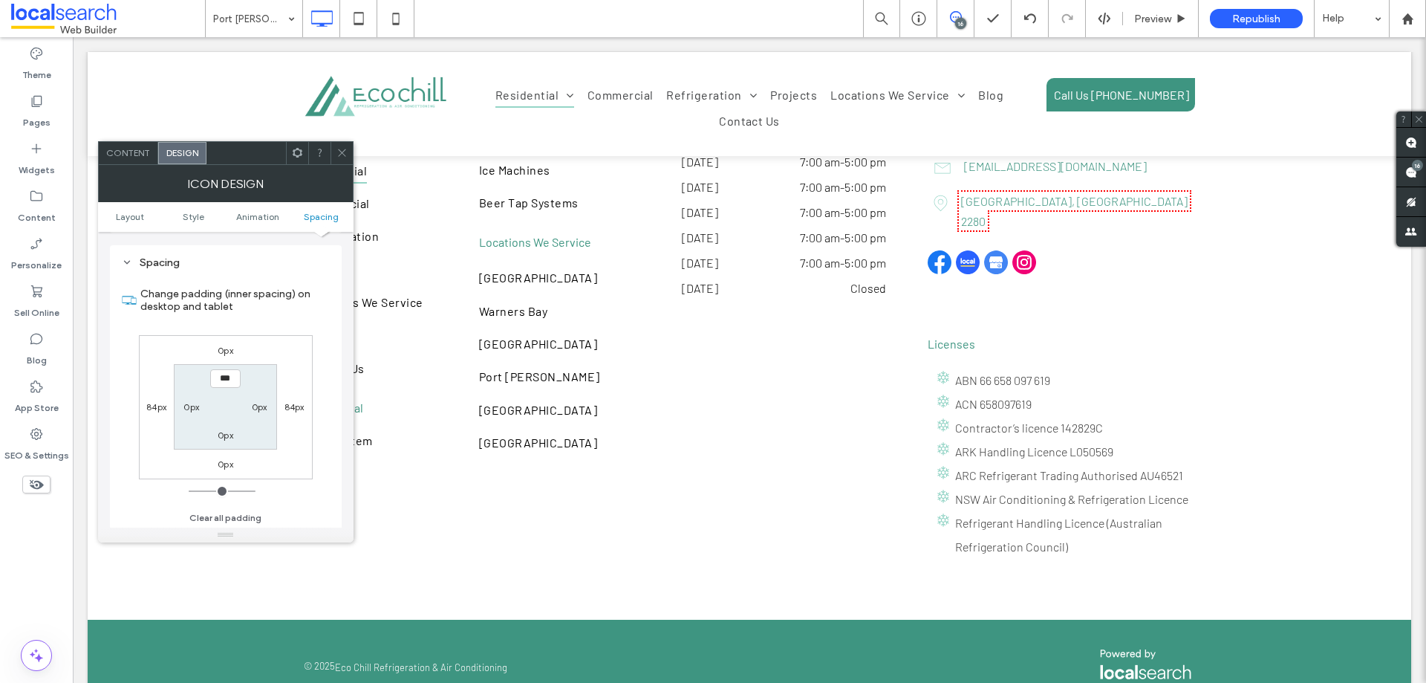
scroll to position [838, 0]
click at [224, 350] on label "0px" at bounding box center [226, 348] width 16 height 11
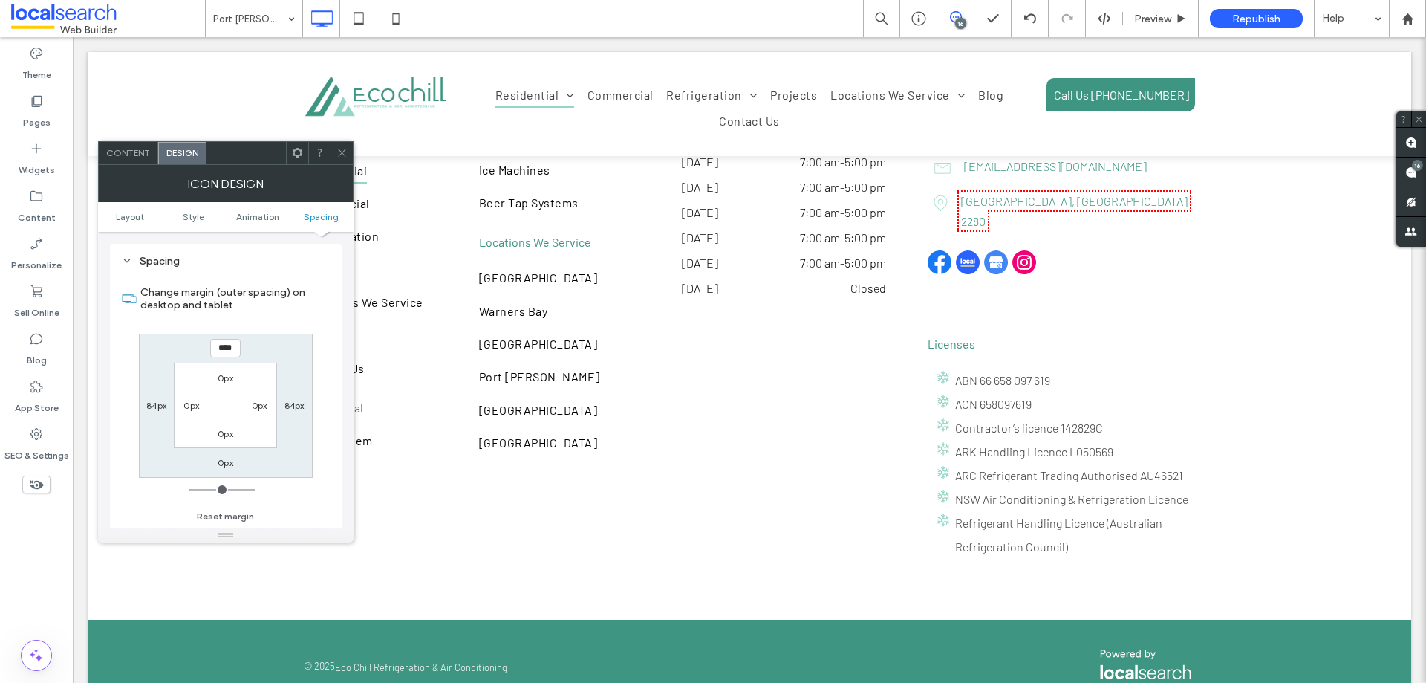
type input "****"
click at [218, 463] on label "0px" at bounding box center [226, 462] width 16 height 11
type input "*"
type input "****"
type input "**"
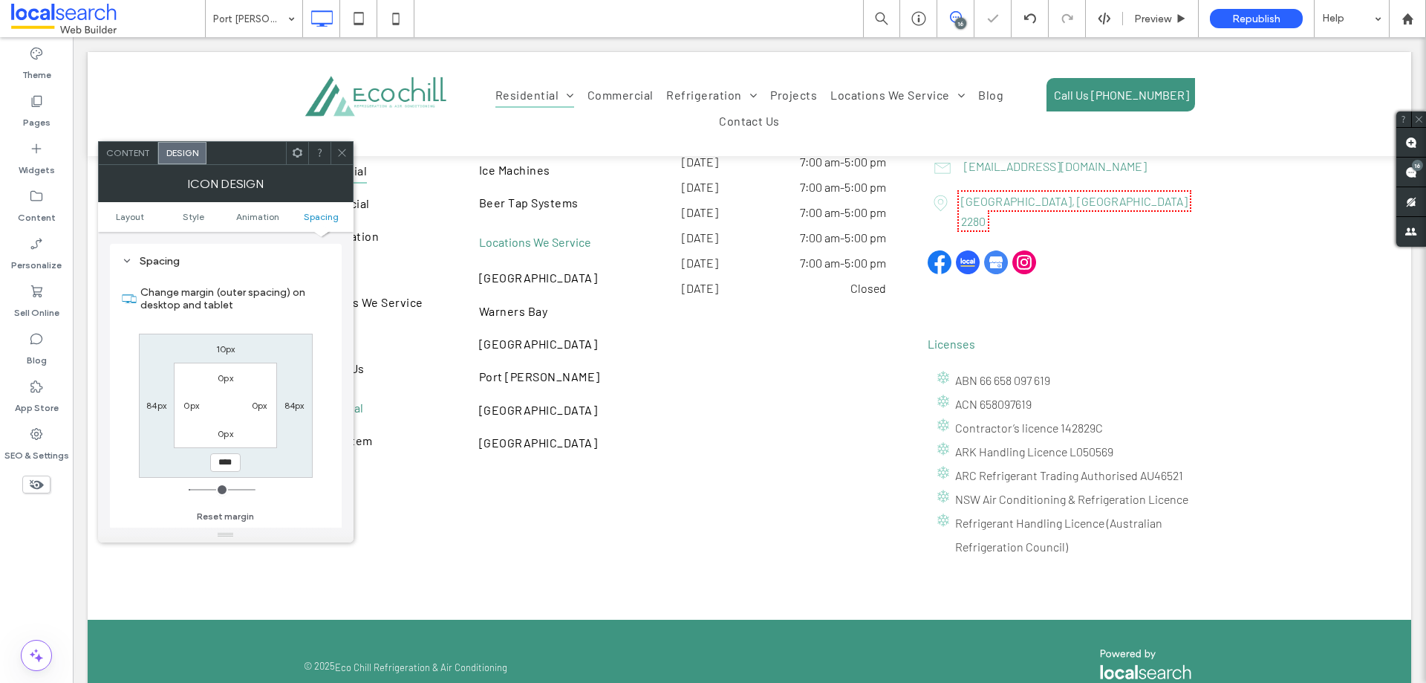
click at [341, 158] on span at bounding box center [342, 153] width 11 height 22
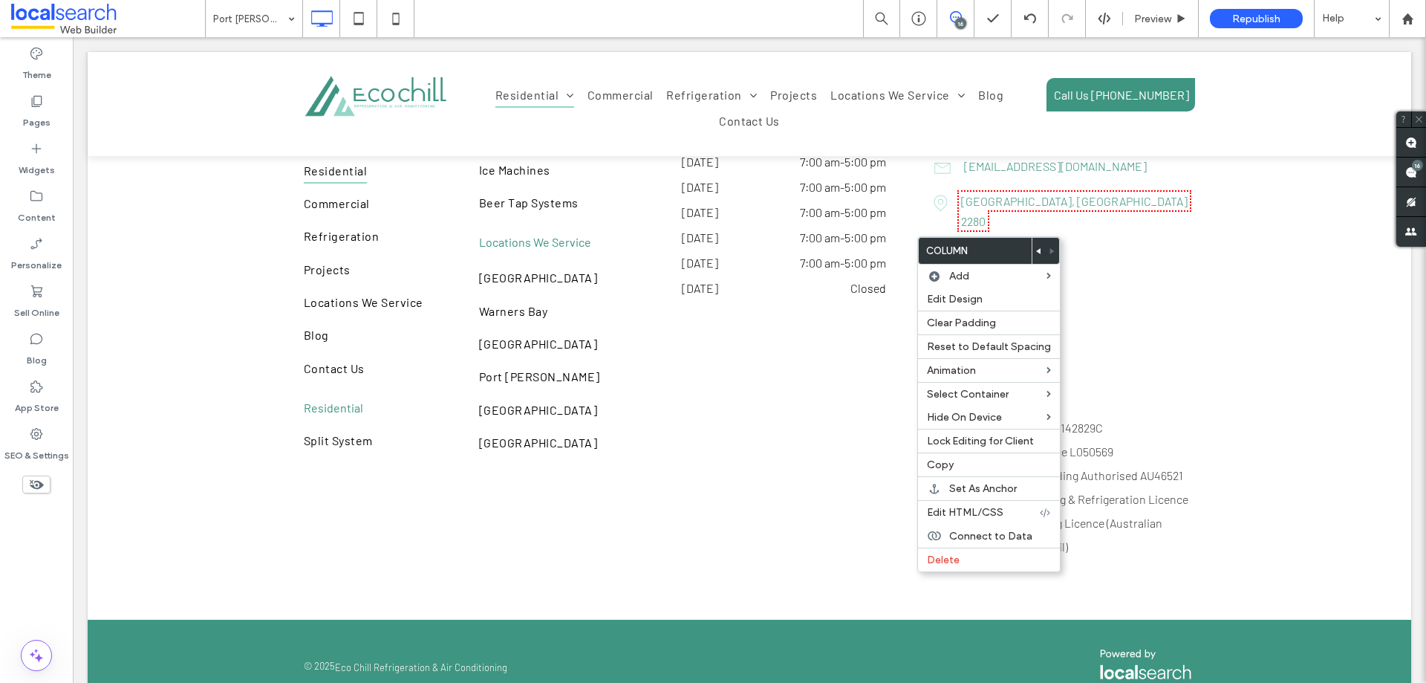
click at [1036, 251] on use at bounding box center [1038, 251] width 4 height 6
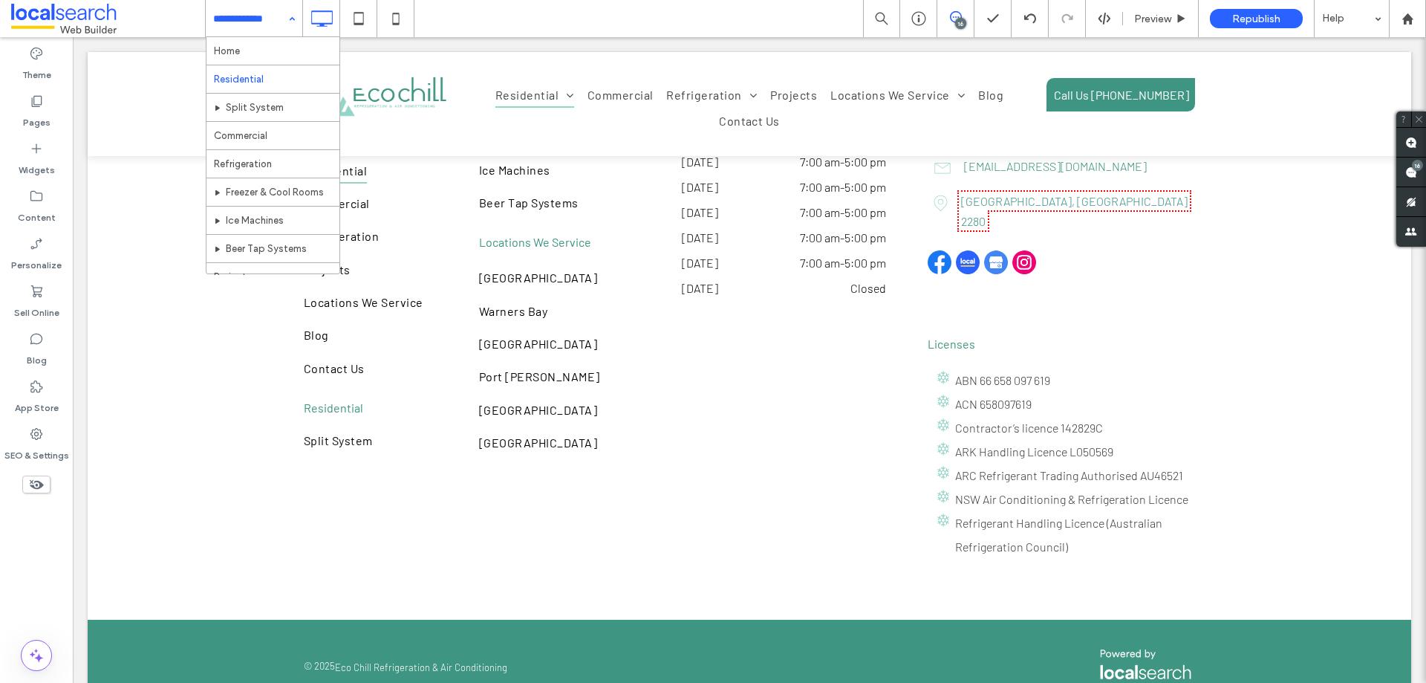
drag, startPoint x: 252, startPoint y: 13, endPoint x: 277, endPoint y: 82, distance: 73.6
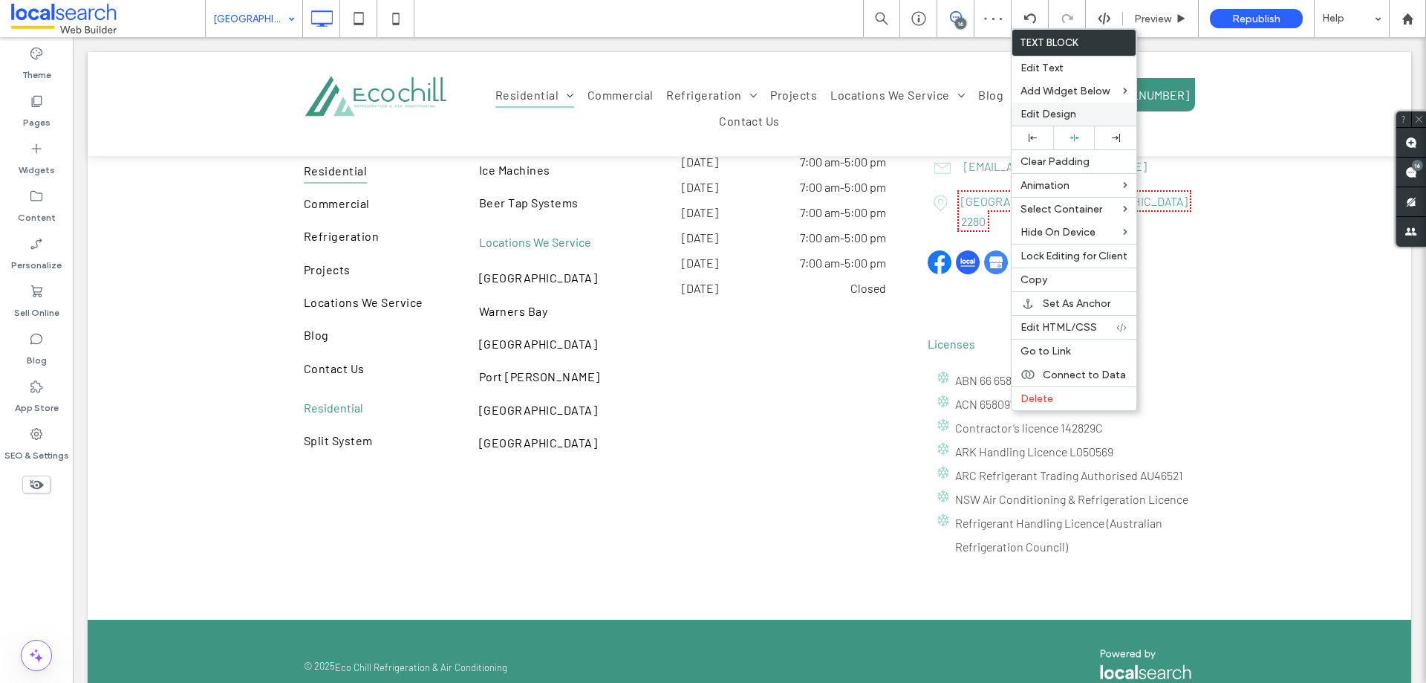
click at [1083, 120] on label "Edit Design" at bounding box center [1074, 114] width 107 height 13
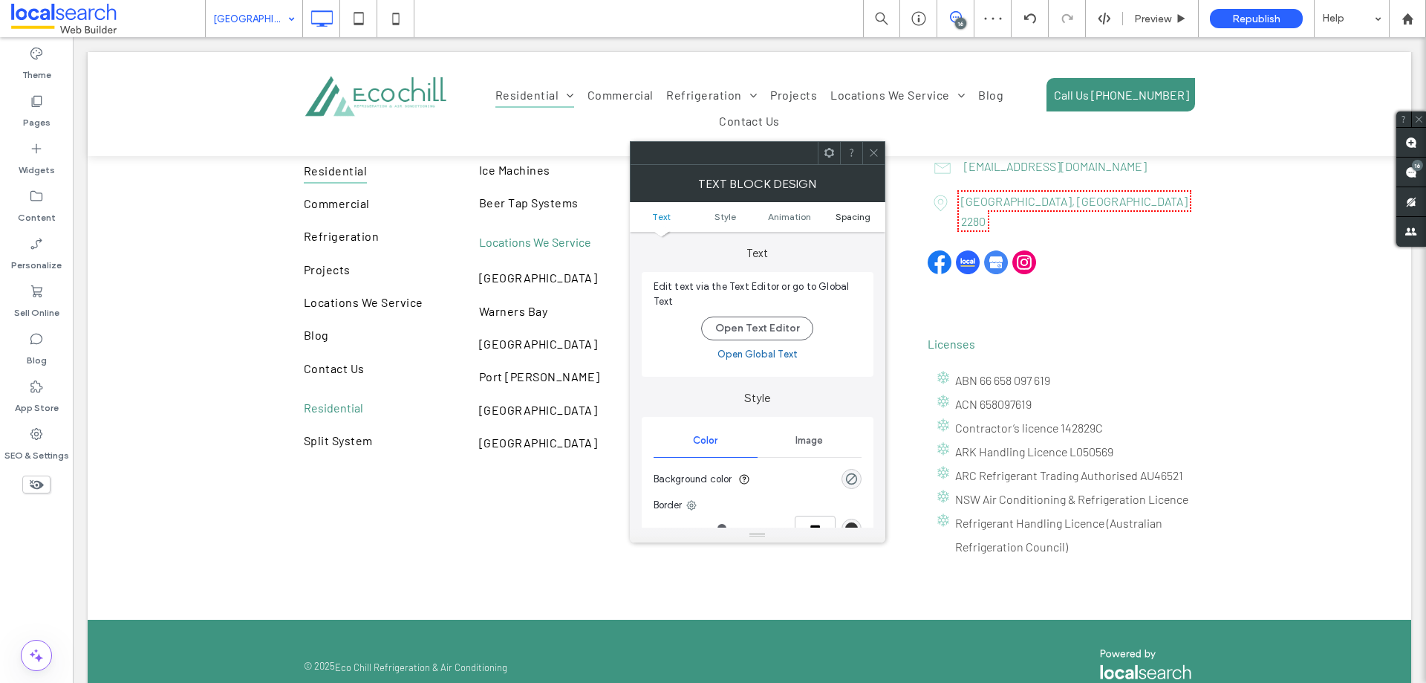
click at [863, 214] on span "Spacing" at bounding box center [853, 216] width 35 height 11
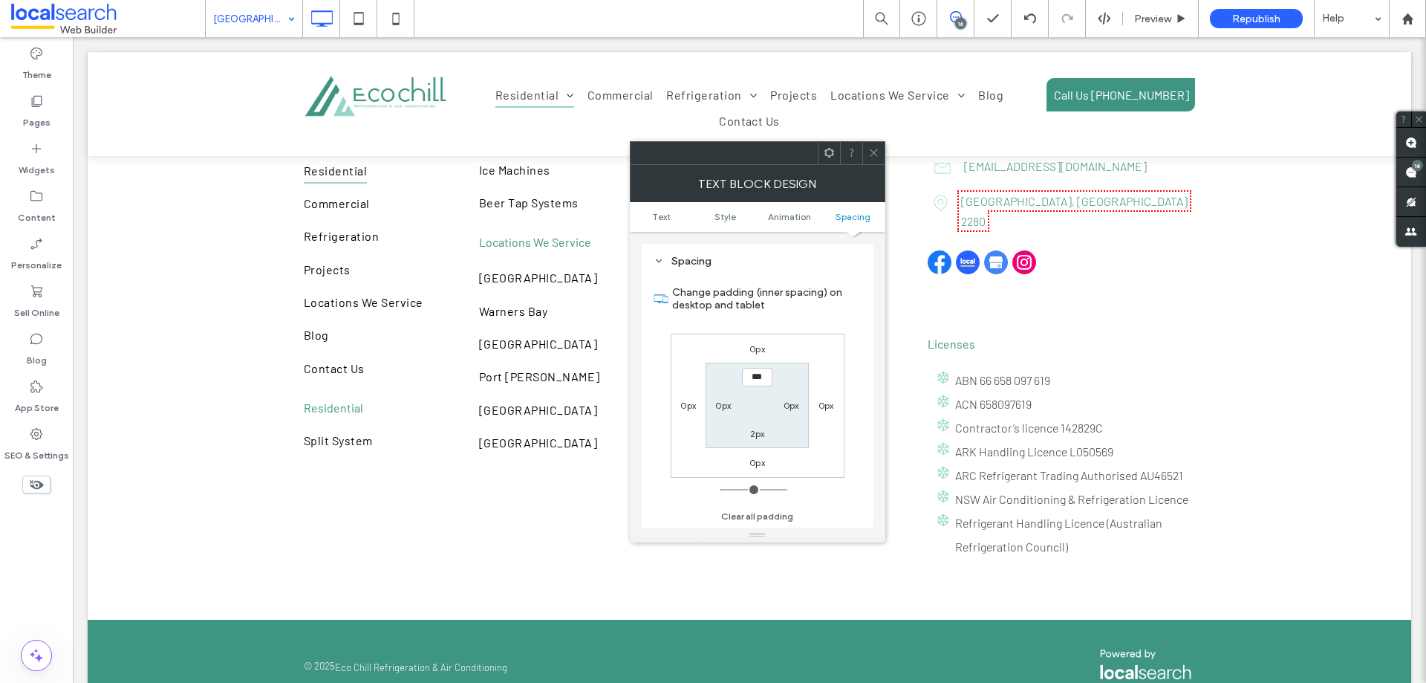
scroll to position [426, 0]
click at [752, 350] on label "0px" at bounding box center [758, 348] width 16 height 11
type input "*"
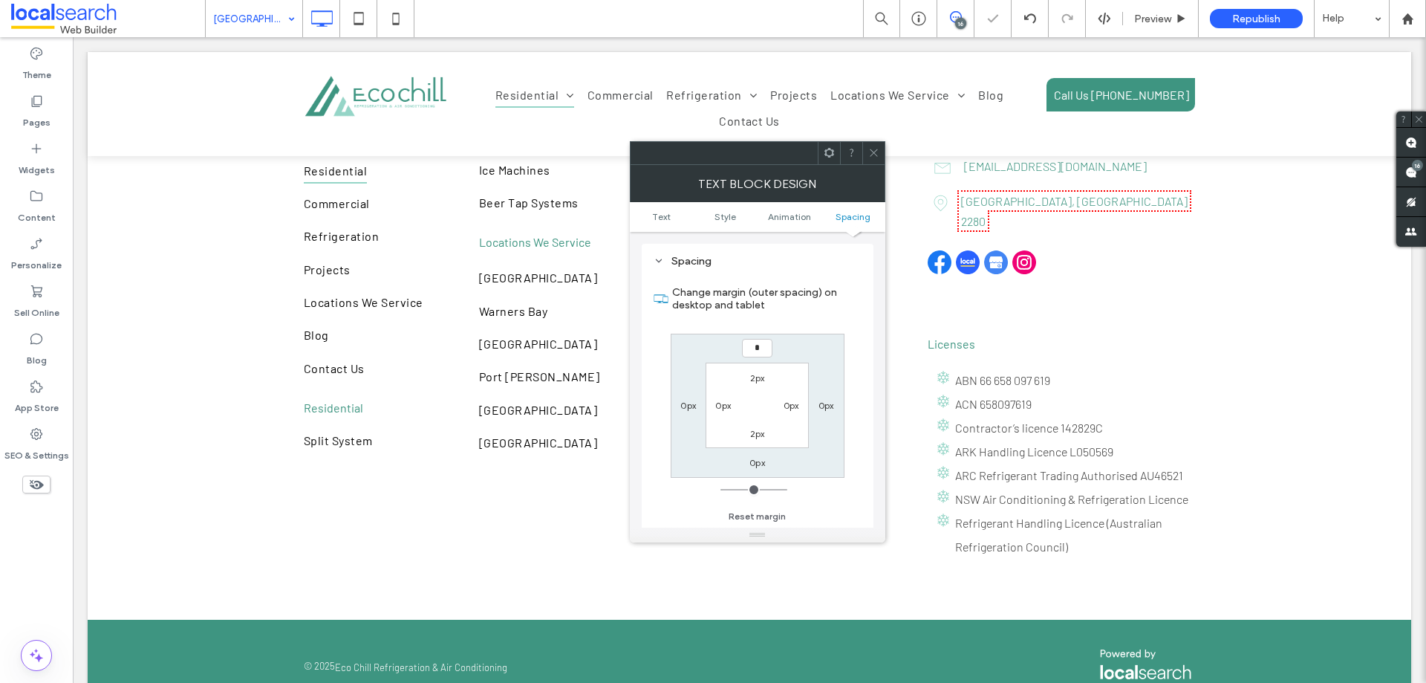
type input "***"
click at [764, 469] on div "0px" at bounding box center [758, 462] width 16 height 15
click at [764, 467] on label "0px" at bounding box center [758, 462] width 16 height 11
type input "*"
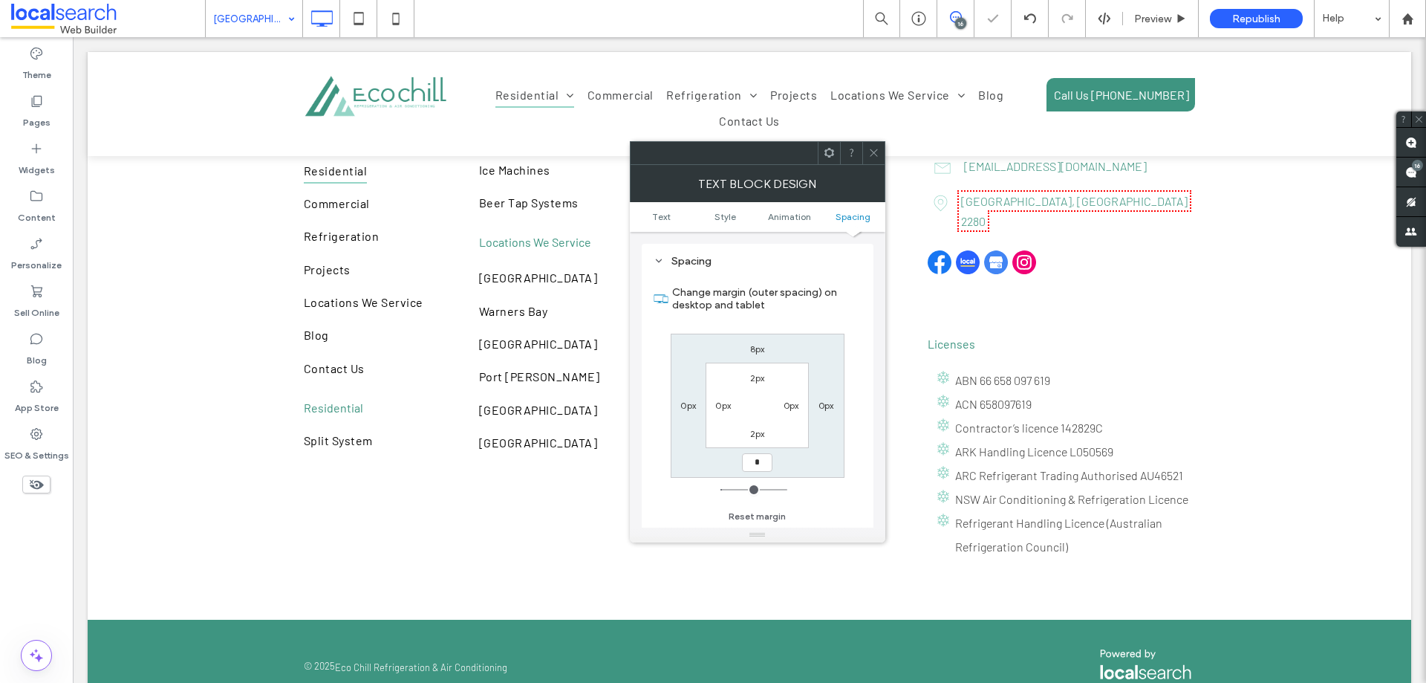
type input "*"
type input "***"
click at [671, 446] on div "8px 0px *** 0px 2px 0px 2px 0px" at bounding box center [758, 406] width 174 height 144
click at [876, 154] on icon at bounding box center [873, 152] width 11 height 11
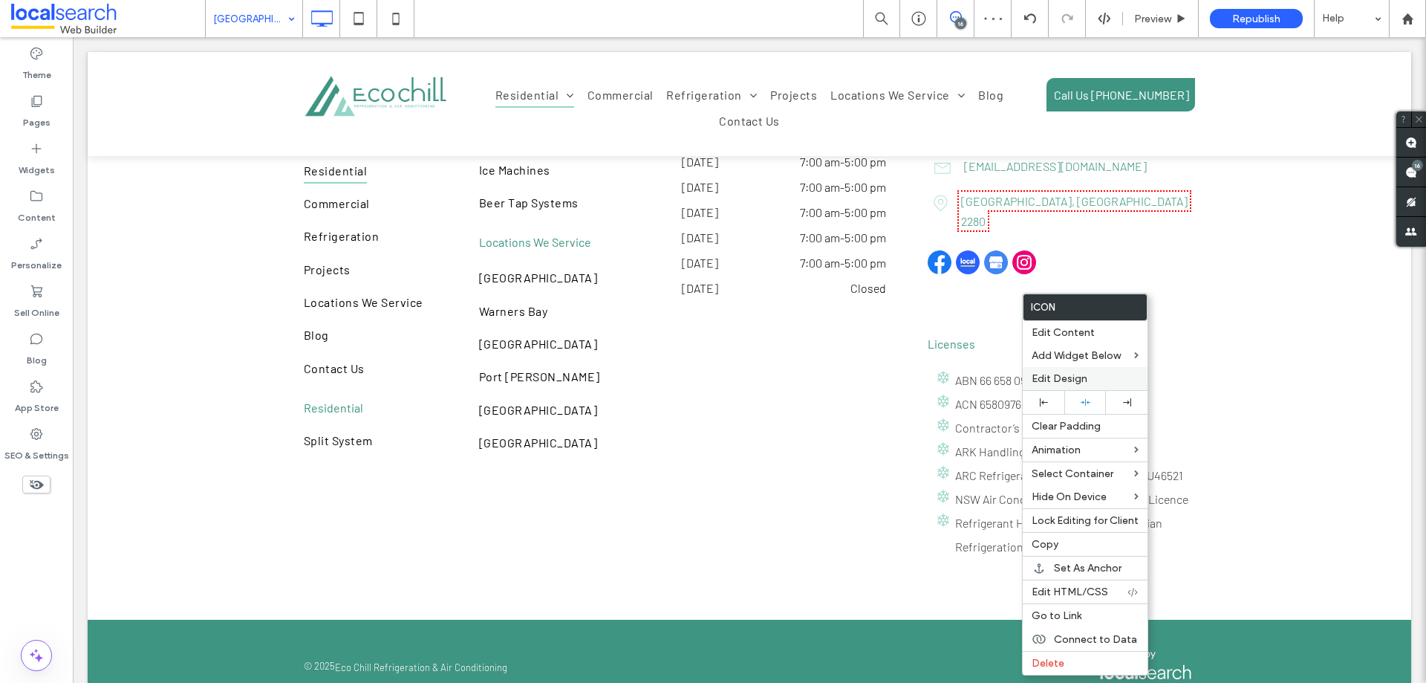
click at [1057, 381] on span "Edit Design" at bounding box center [1060, 378] width 56 height 13
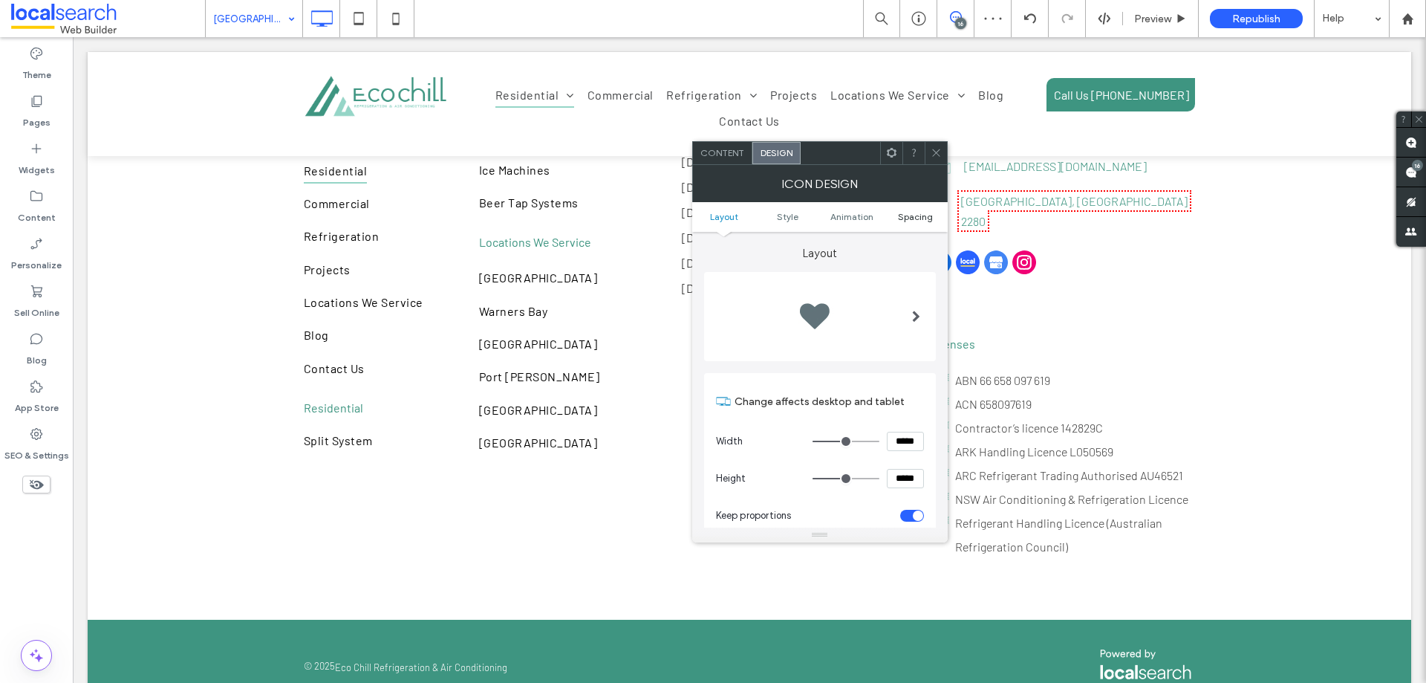
click at [908, 215] on span "Spacing" at bounding box center [915, 216] width 35 height 11
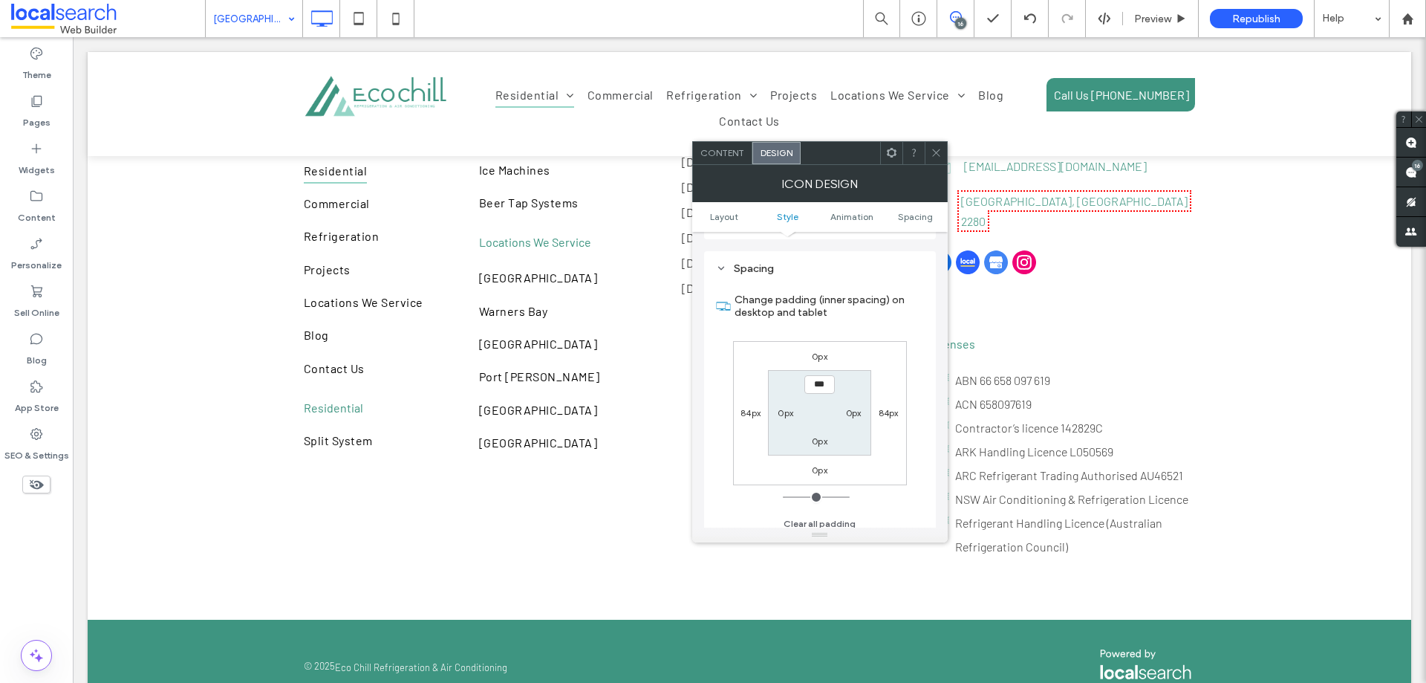
scroll to position [838, 0]
click at [815, 352] on label "0px" at bounding box center [820, 348] width 16 height 11
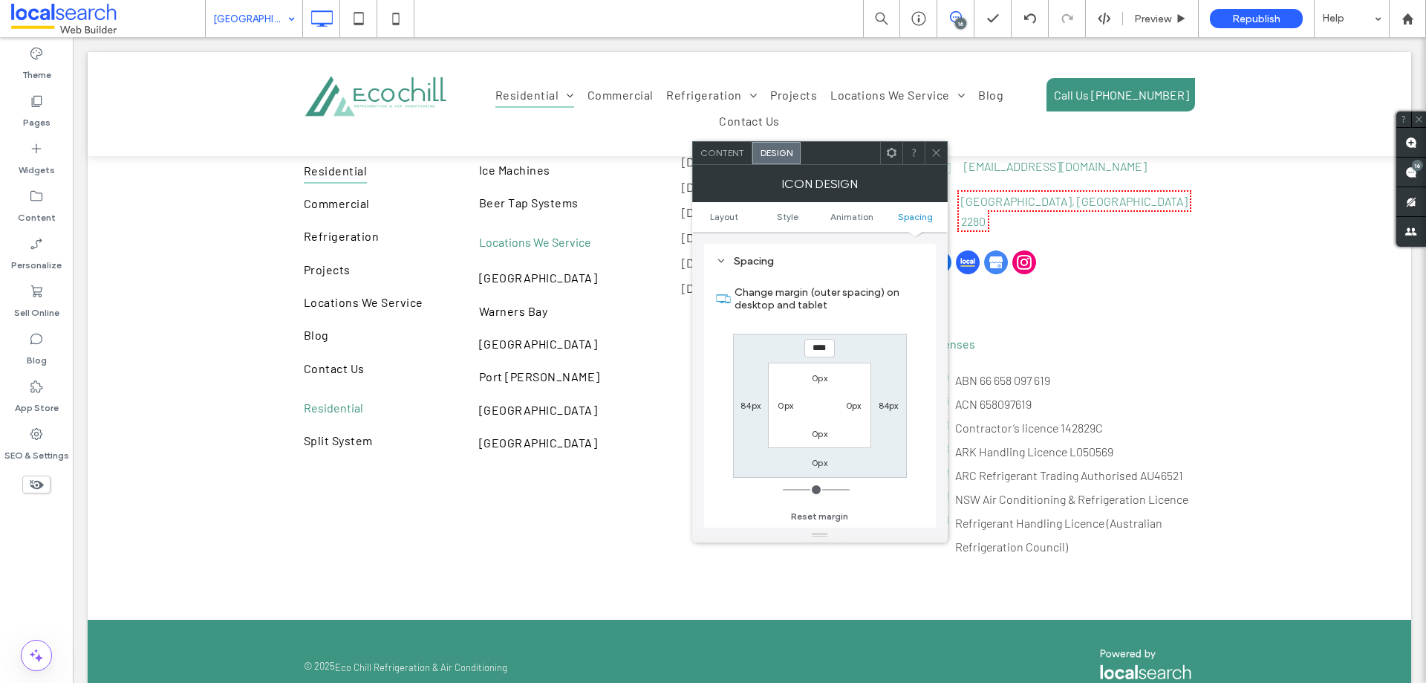
type input "****"
click at [827, 463] on label "0px" at bounding box center [820, 462] width 16 height 11
type input "*"
type input "****"
type input "**"
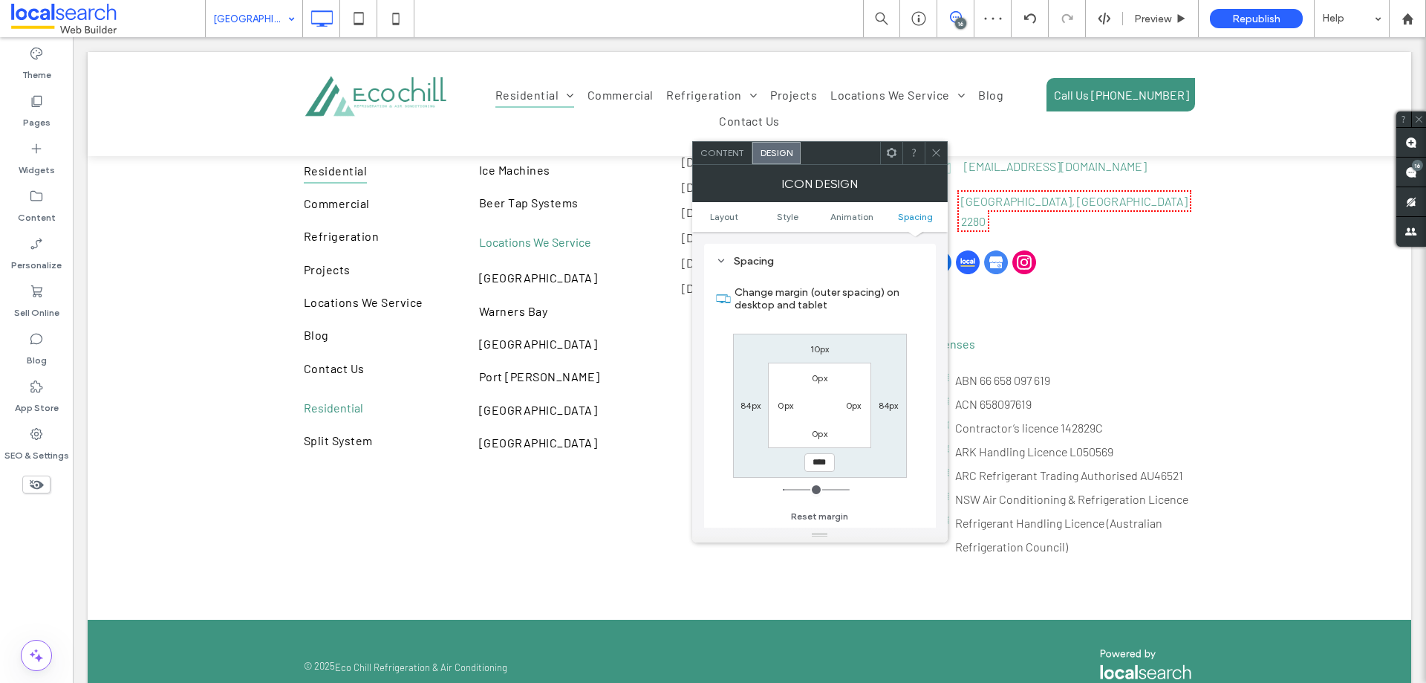
click at [936, 150] on icon at bounding box center [936, 152] width 11 height 11
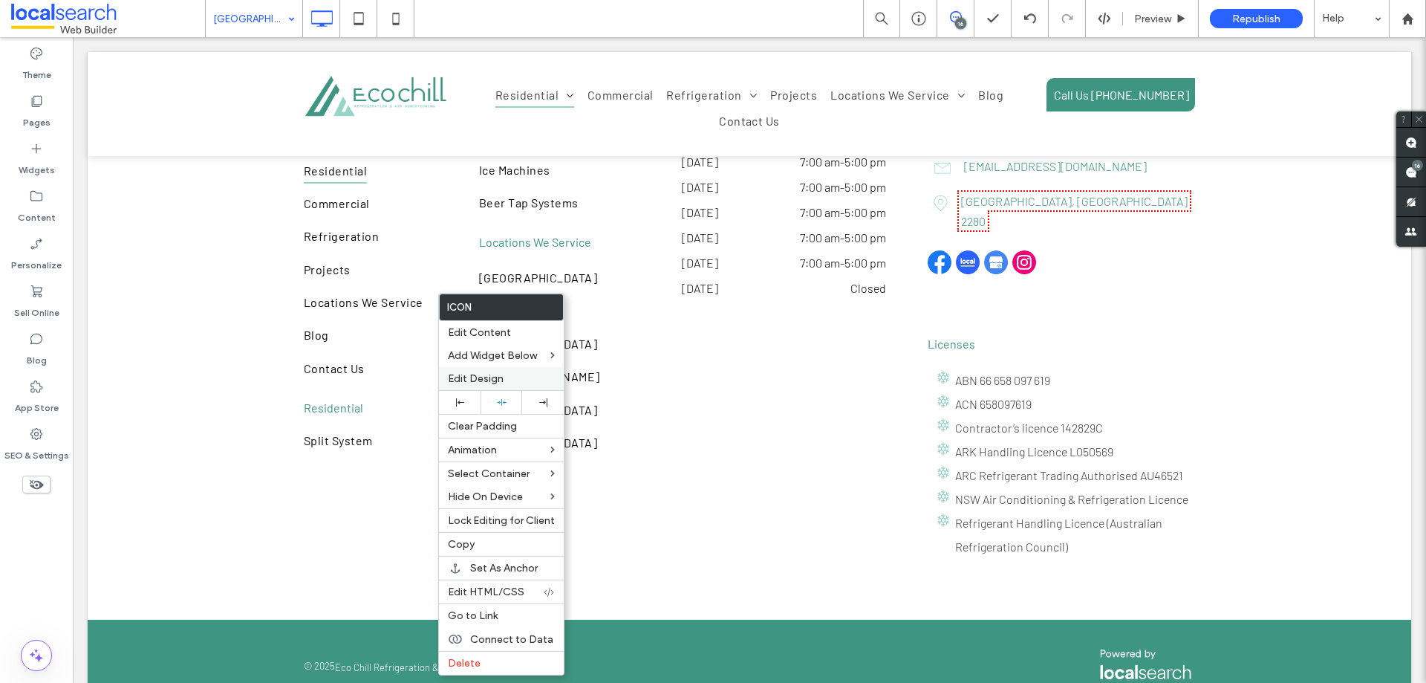
click at [503, 372] on span "Edit Design" at bounding box center [476, 378] width 56 height 13
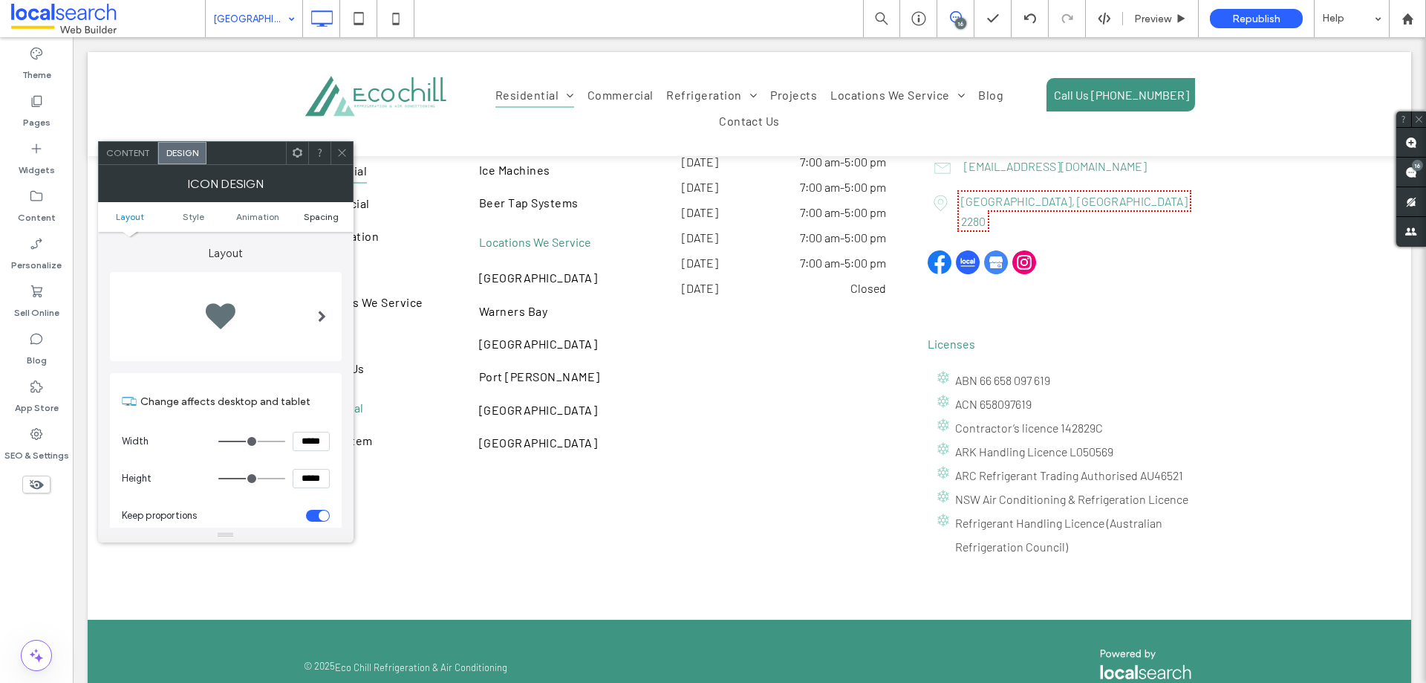
click at [313, 213] on span "Spacing" at bounding box center [321, 216] width 35 height 11
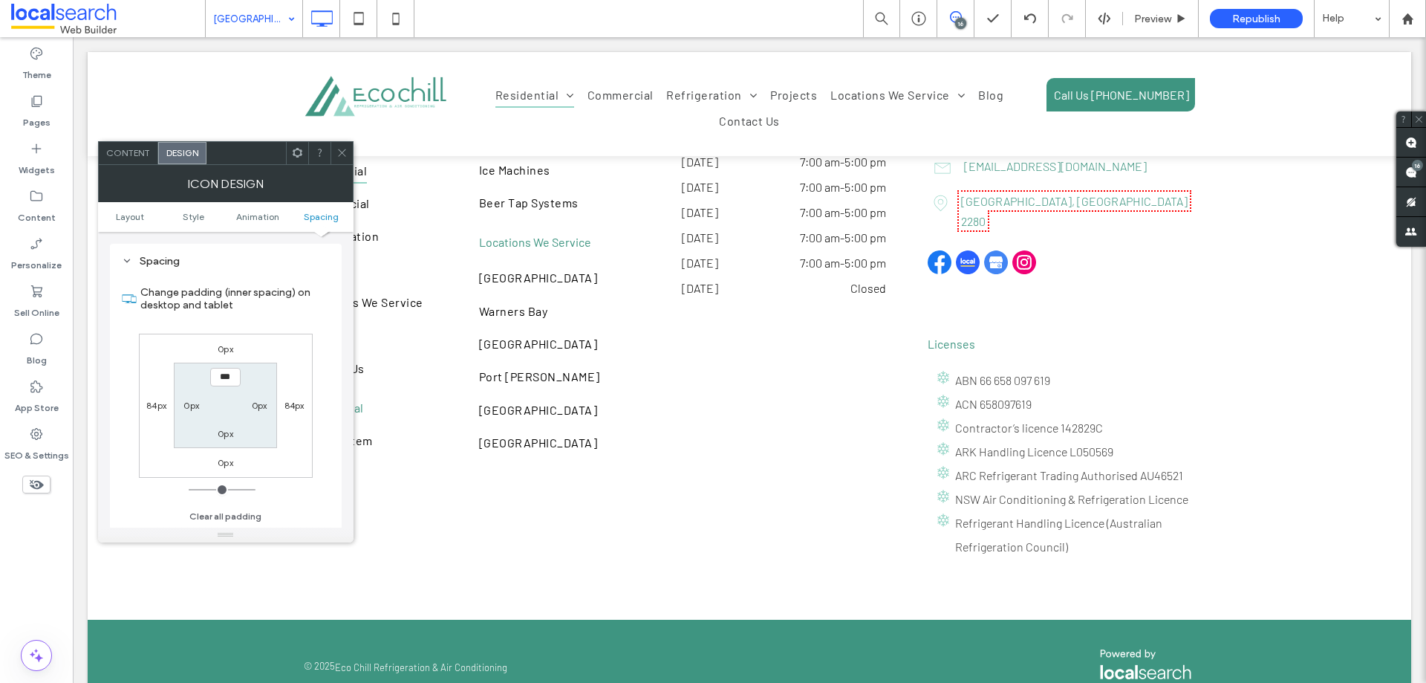
click at [229, 348] on label "0px" at bounding box center [226, 348] width 16 height 11
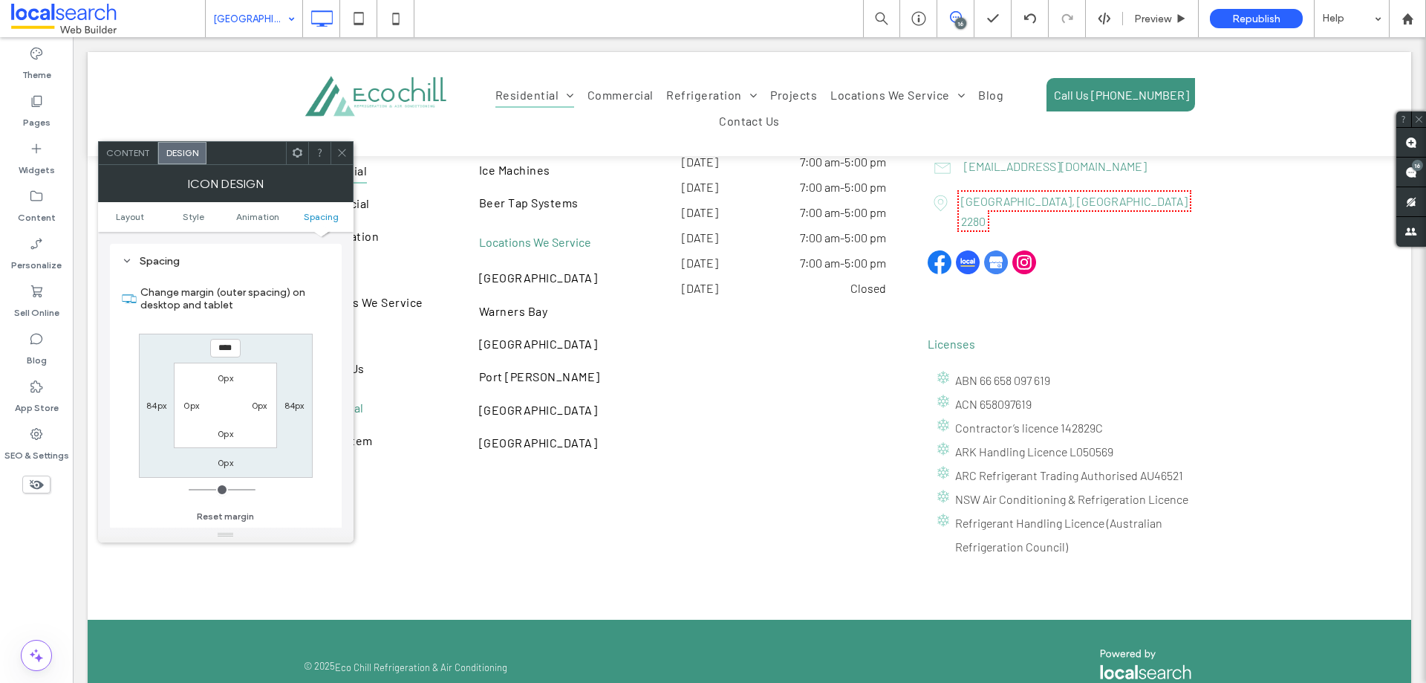
type input "****"
click at [221, 467] on label "0px" at bounding box center [226, 462] width 16 height 11
type input "*"
type input "****"
type input "**"
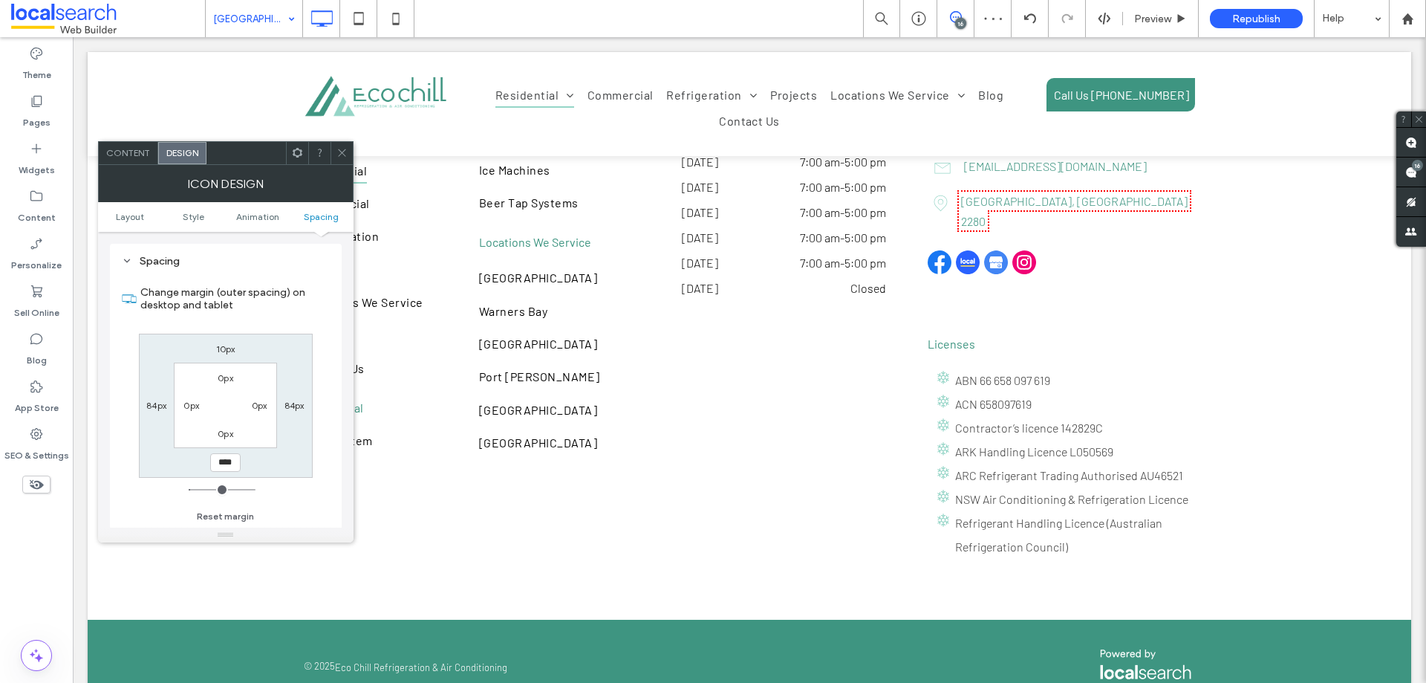
click at [341, 147] on icon at bounding box center [342, 152] width 11 height 11
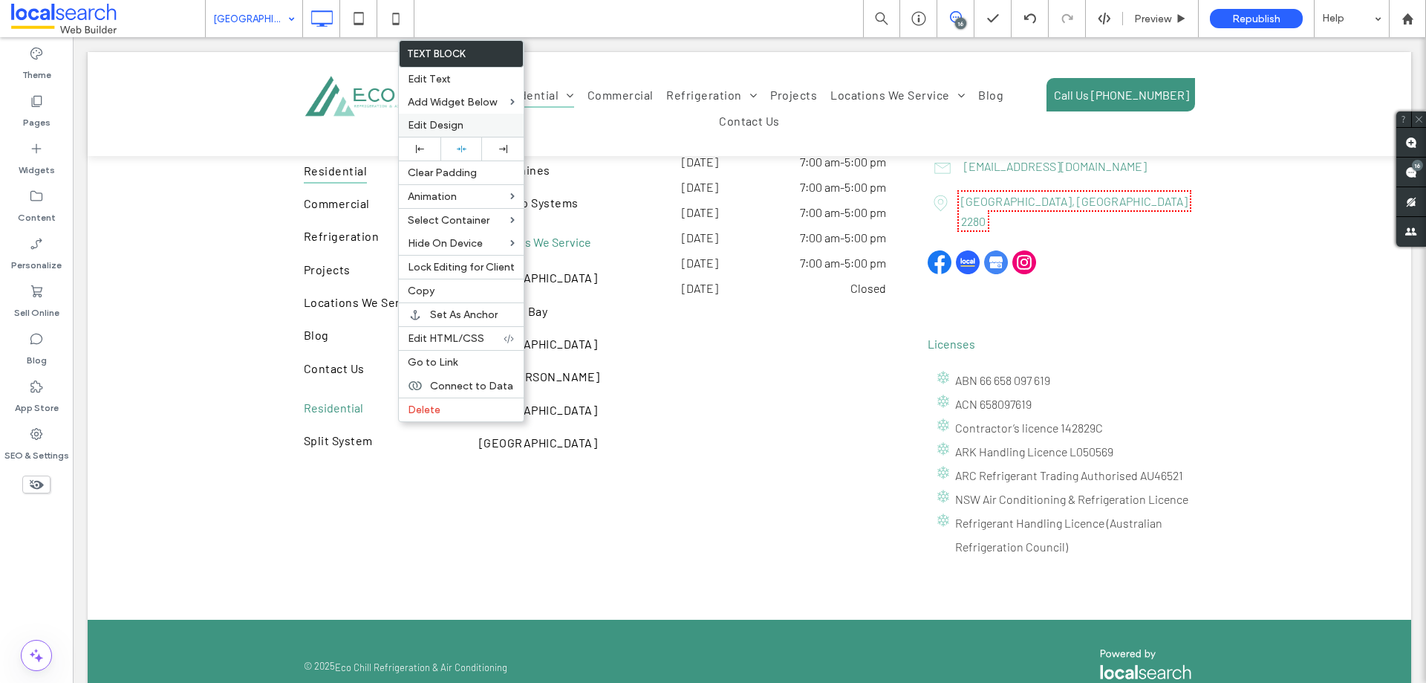
click at [429, 129] on span "Edit Design" at bounding box center [436, 125] width 56 height 13
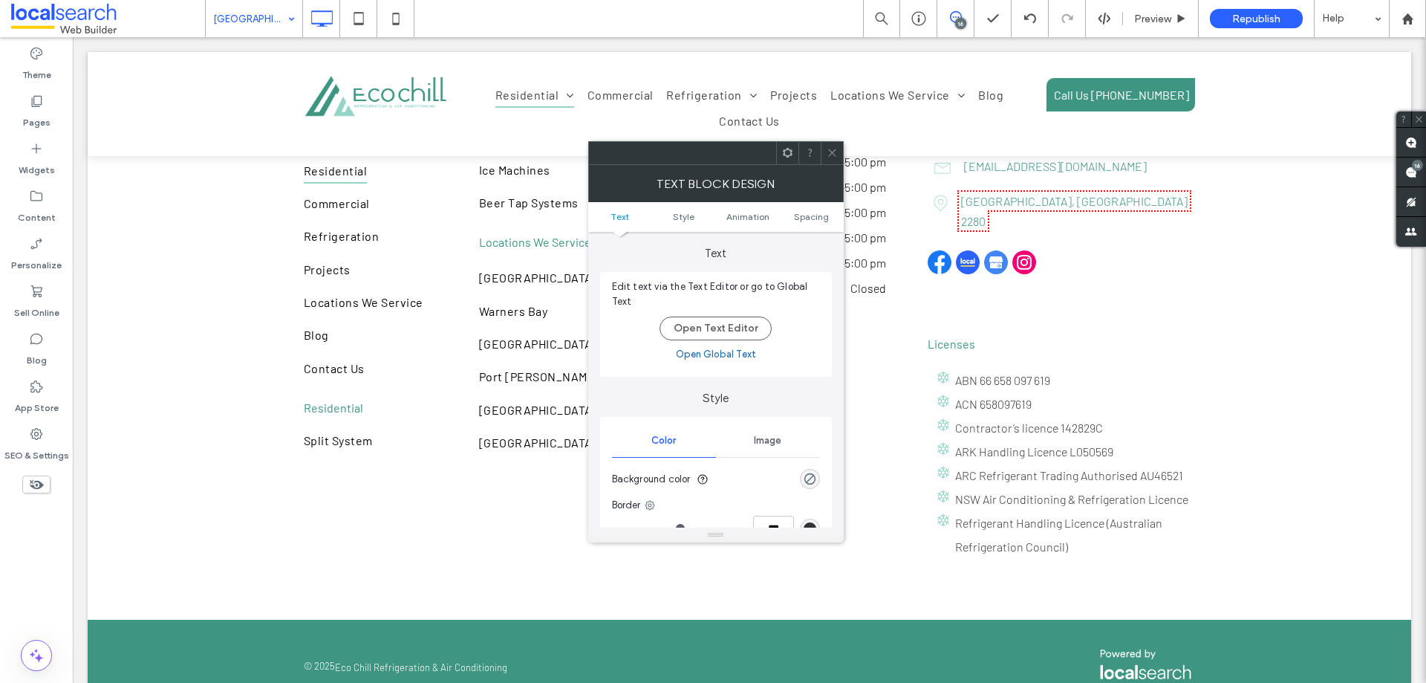
click at [800, 223] on ul "Text Style Animation Spacing" at bounding box center [716, 217] width 256 height 30
click at [812, 221] on span "Spacing" at bounding box center [811, 216] width 35 height 11
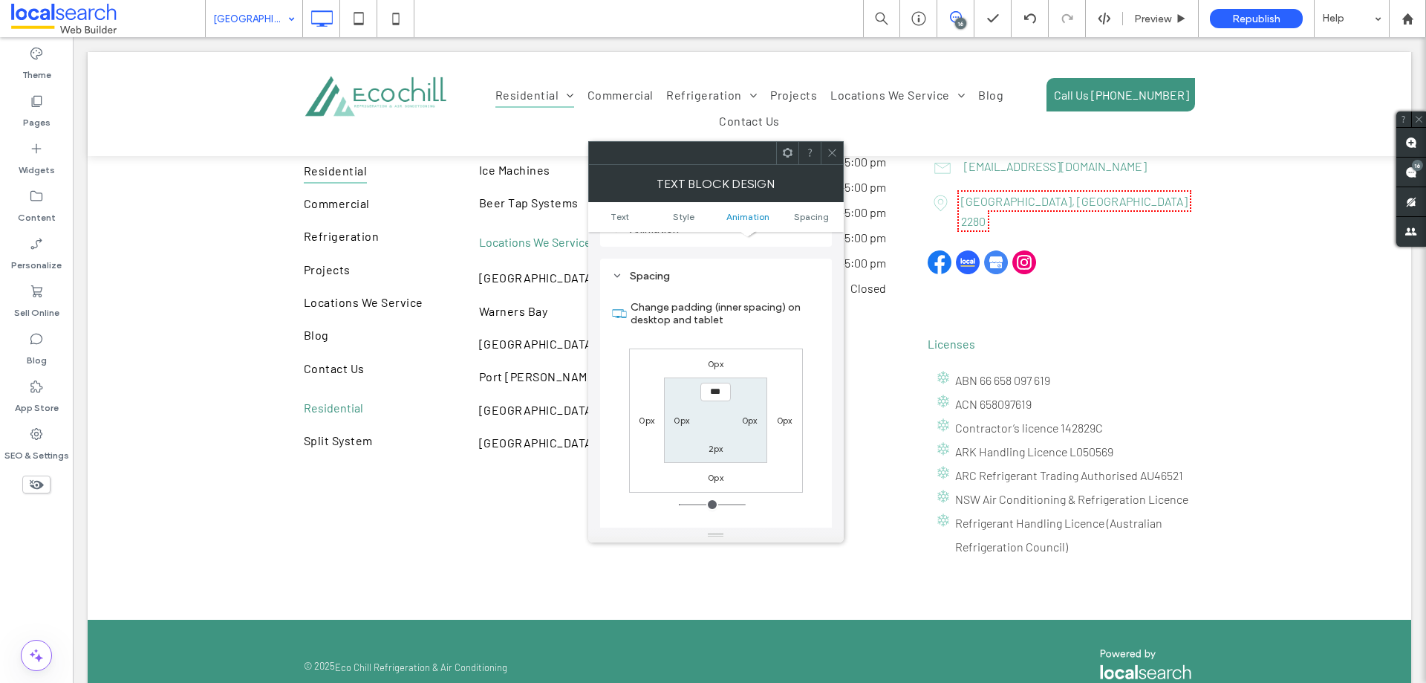
scroll to position [426, 0]
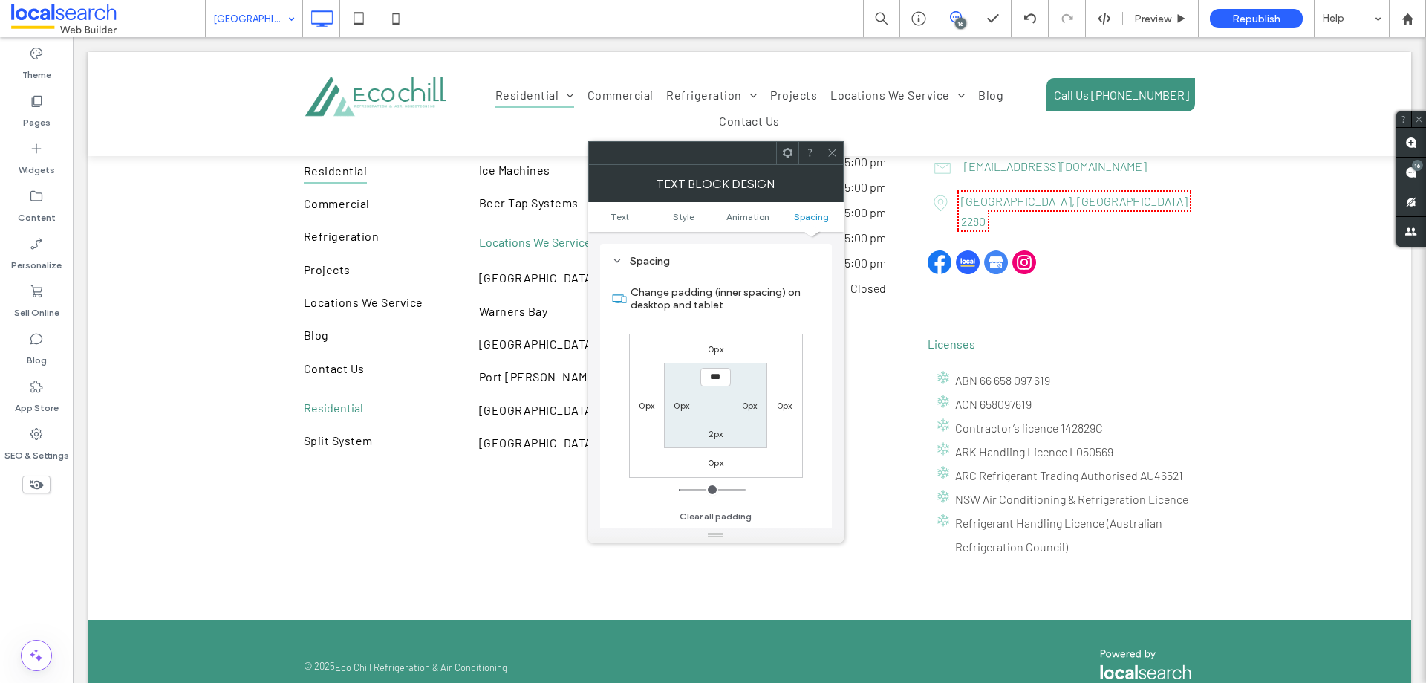
click at [724, 346] on label "0px" at bounding box center [716, 348] width 16 height 11
type input "*"
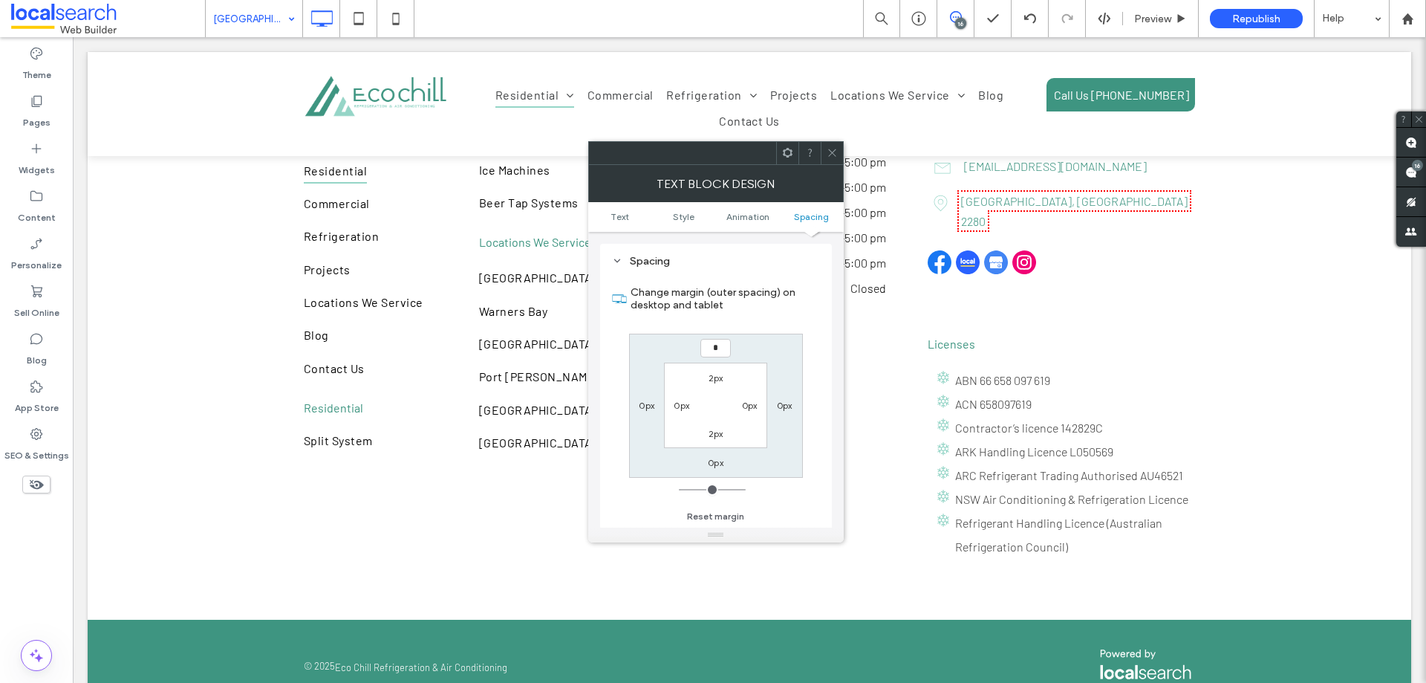
type input "*"
type input "***"
click at [713, 466] on label "0px" at bounding box center [716, 462] width 16 height 11
type input "*"
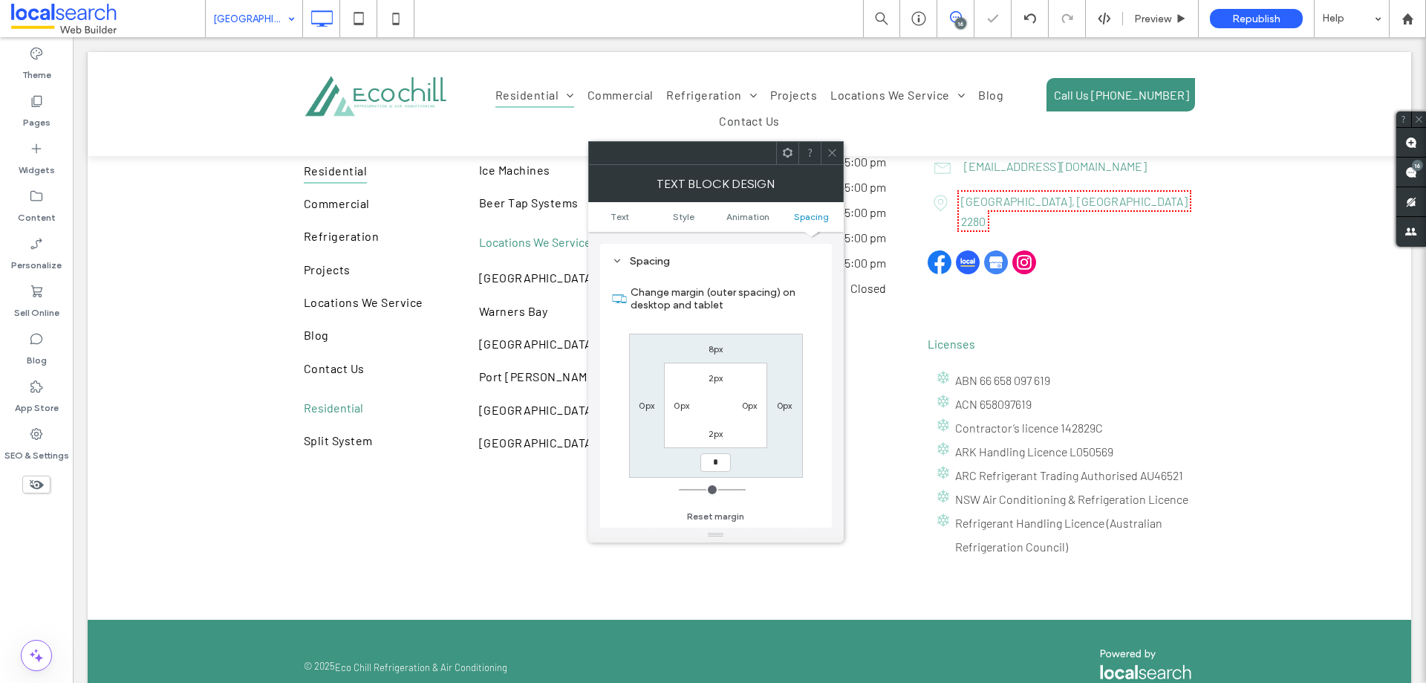
type input "*"
type input "***"
click at [624, 467] on div "Change margin (outer spacing) on desktop and tablet 8px 0px *** 0px 2px 0px 2px…" at bounding box center [716, 399] width 208 height 256
click at [830, 150] on icon at bounding box center [832, 152] width 11 height 11
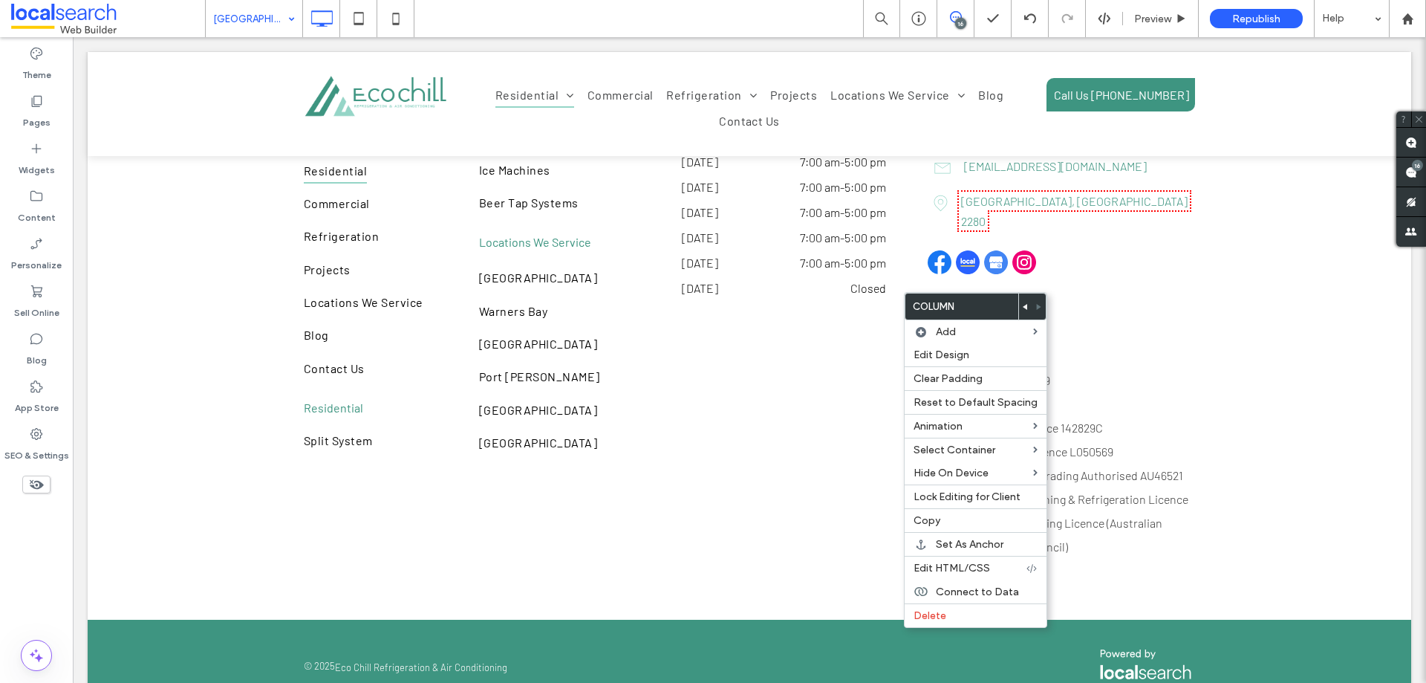
click at [1023, 307] on icon at bounding box center [1026, 307] width 6 height 6
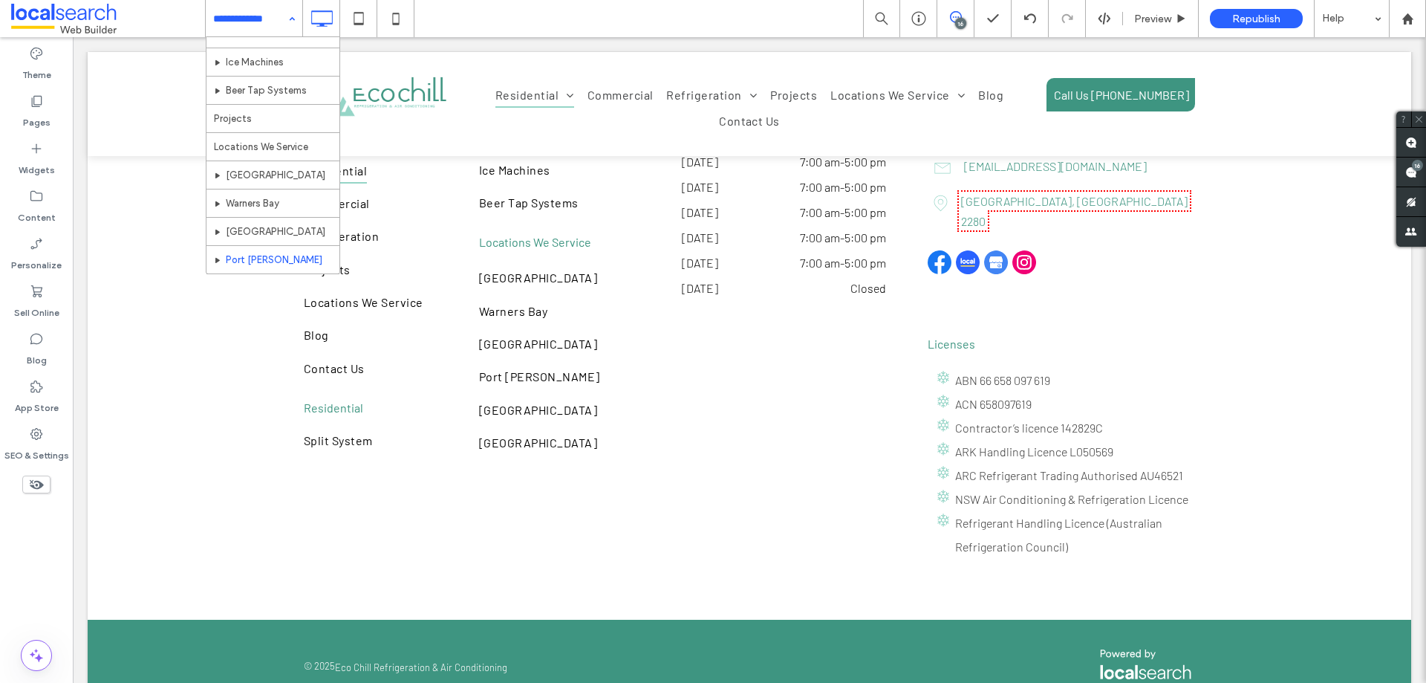
scroll to position [270, 0]
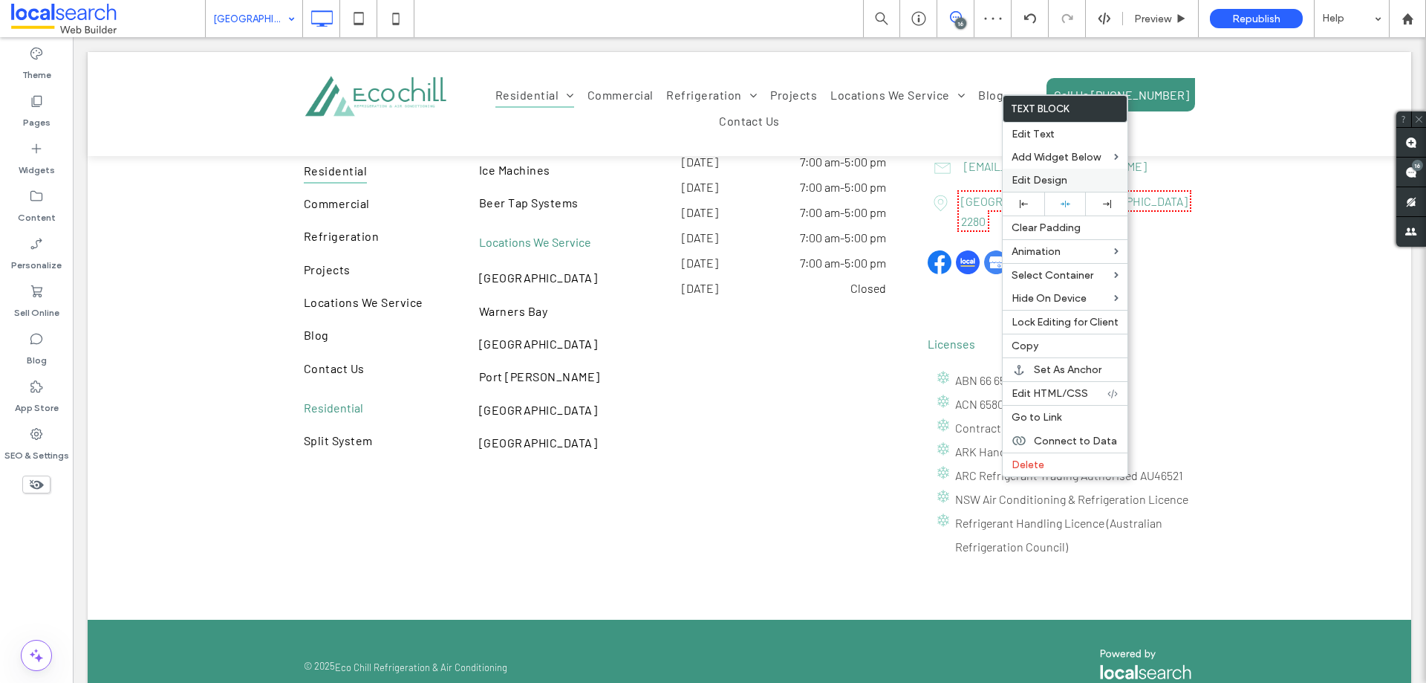
click at [1056, 180] on span "Edit Design" at bounding box center [1040, 180] width 56 height 13
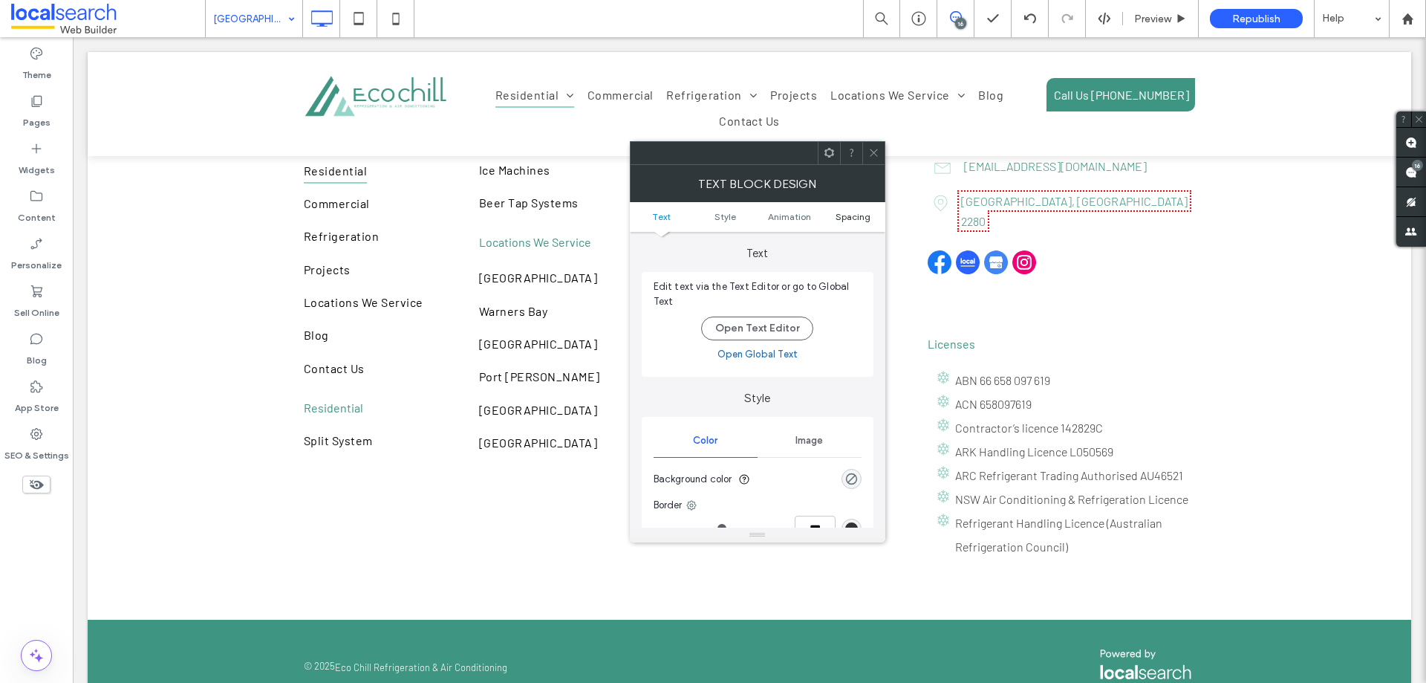
click at [839, 215] on span "Spacing" at bounding box center [853, 216] width 35 height 11
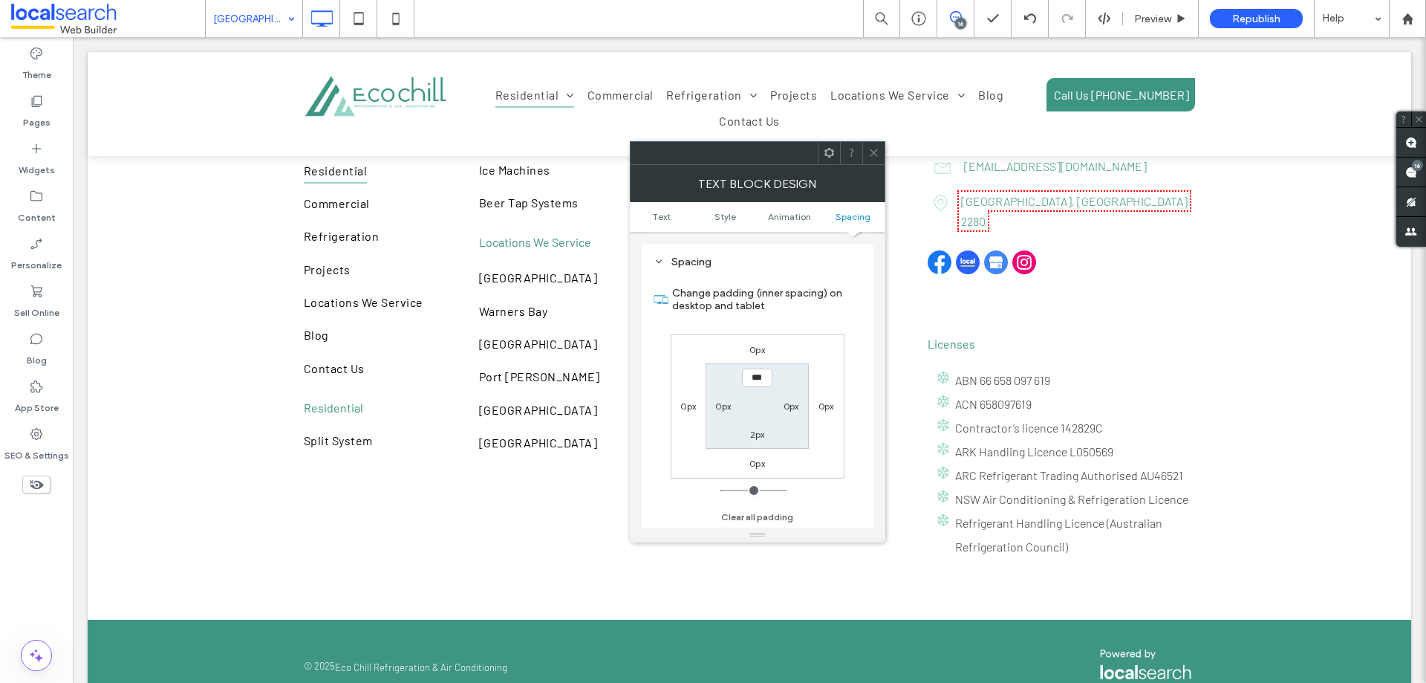
scroll to position [426, 0]
click at [762, 348] on label "0px" at bounding box center [758, 348] width 16 height 11
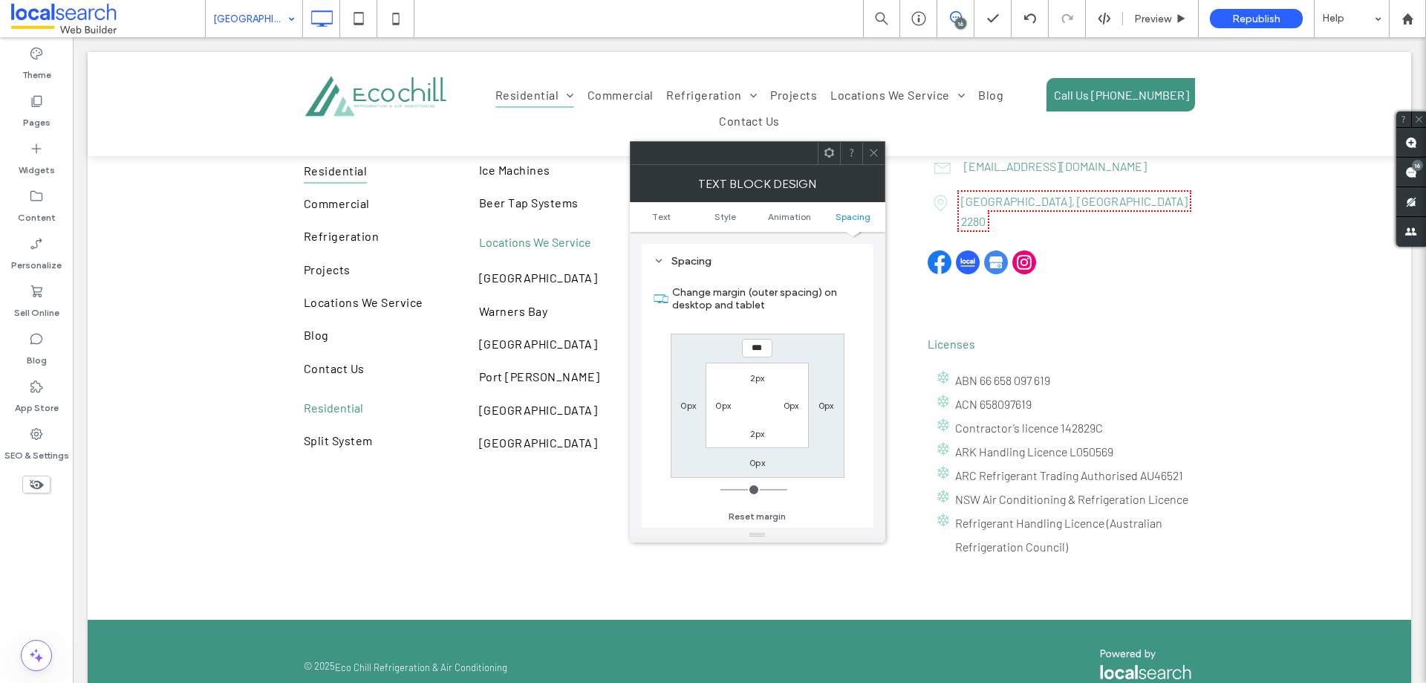
type input "*"
type input "***"
click at [755, 457] on label "0px" at bounding box center [758, 462] width 16 height 11
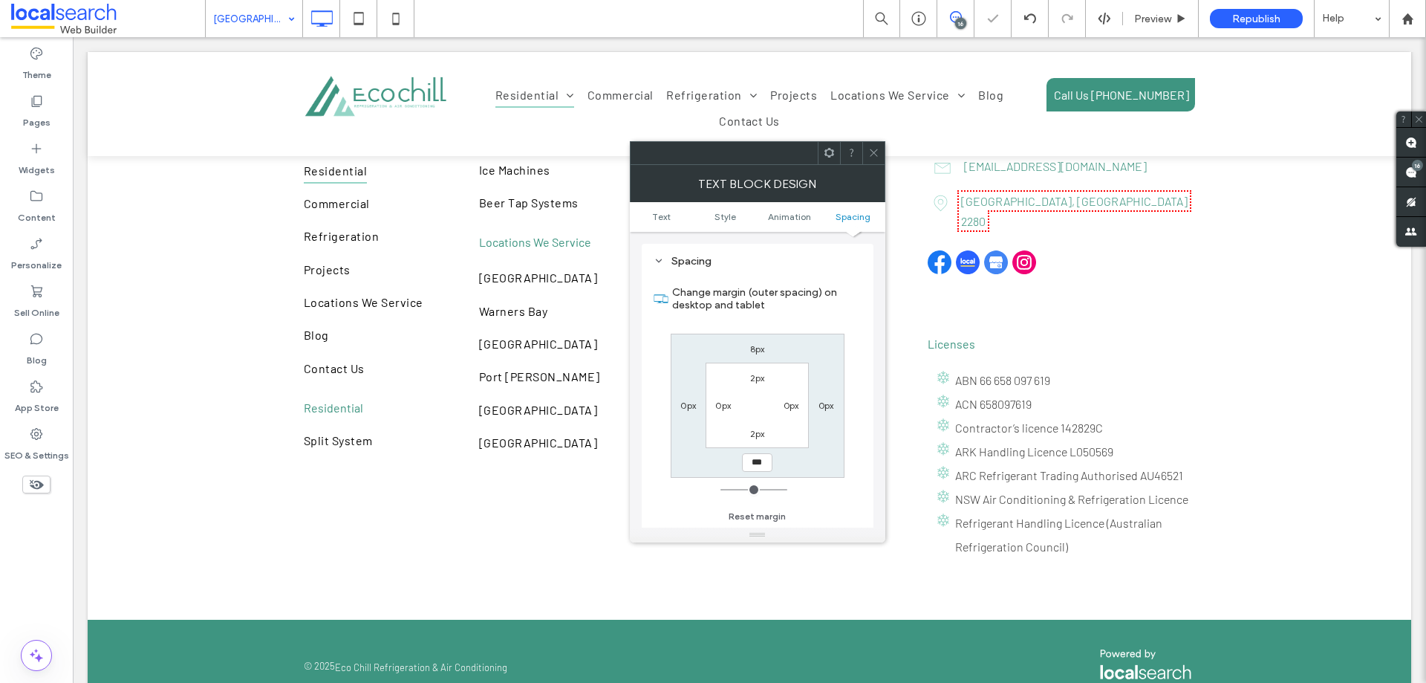
type input "*"
type input "***"
click at [877, 153] on icon at bounding box center [873, 152] width 11 height 11
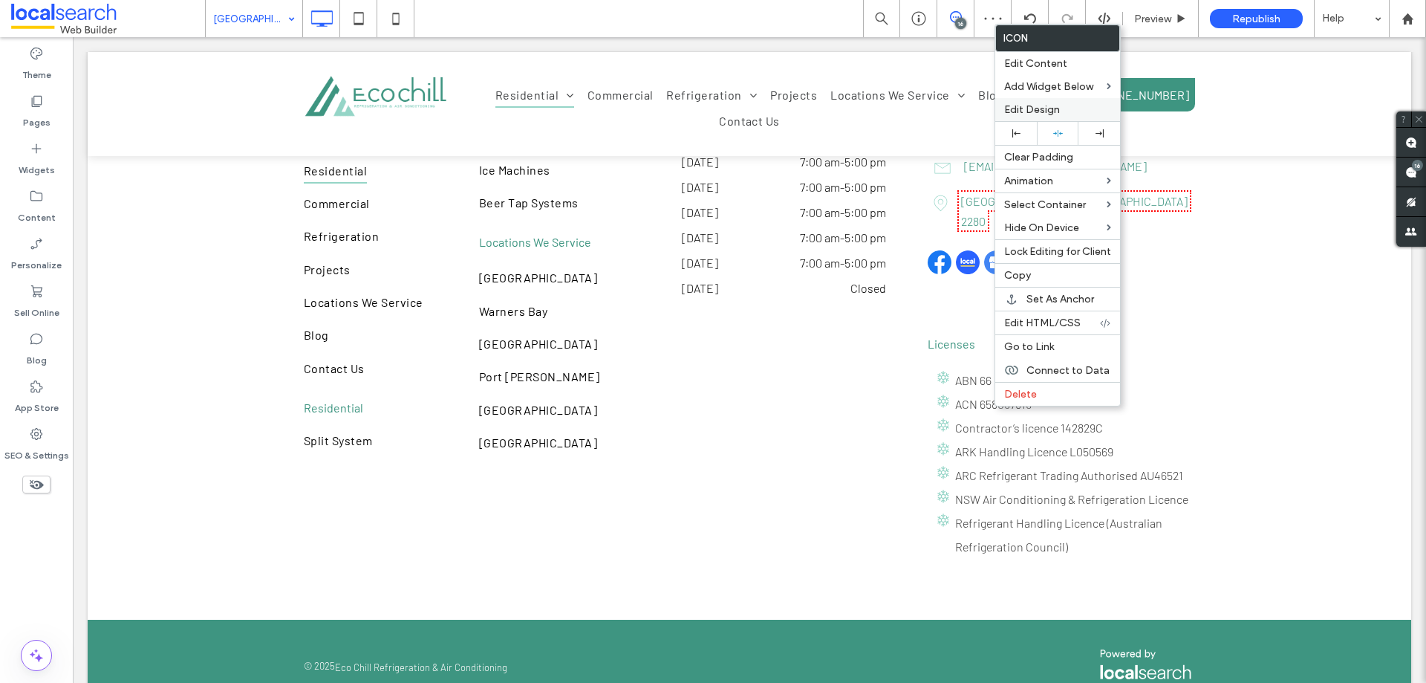
click at [1038, 110] on span "Edit Design" at bounding box center [1032, 109] width 56 height 13
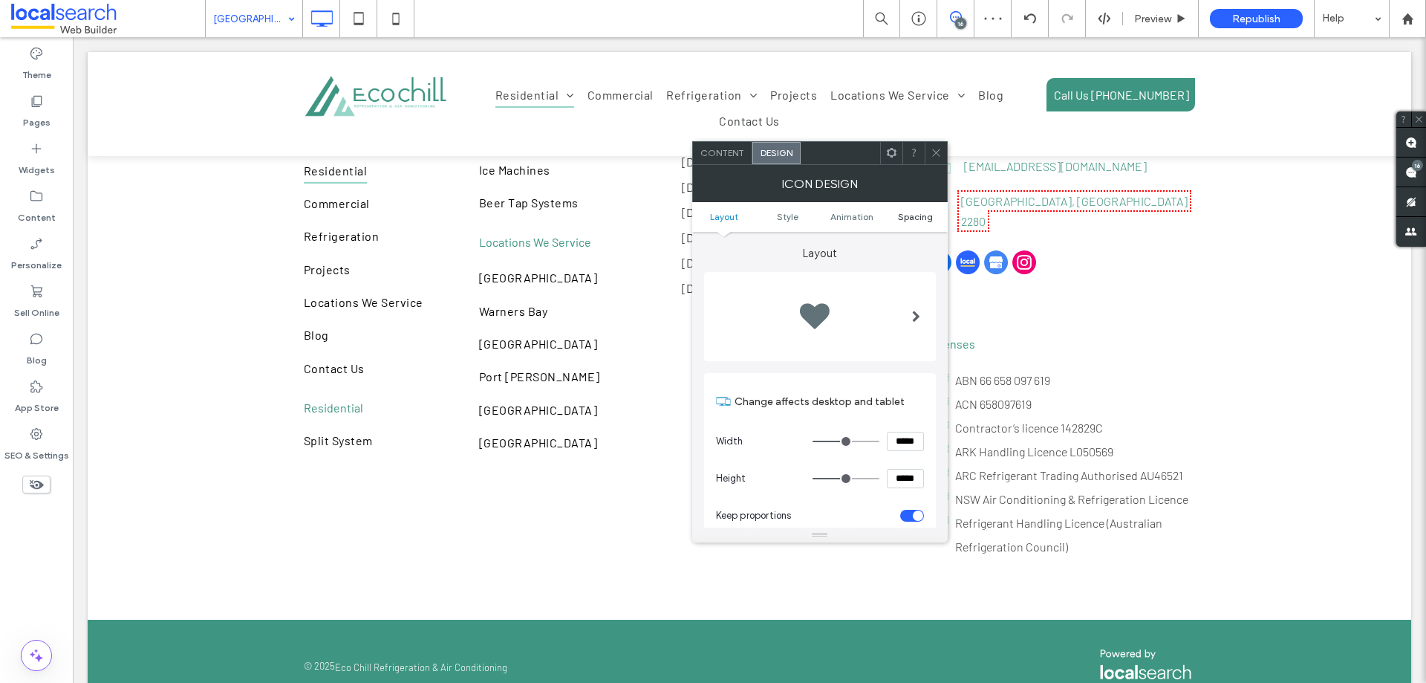
click at [917, 221] on span "Spacing" at bounding box center [915, 216] width 35 height 11
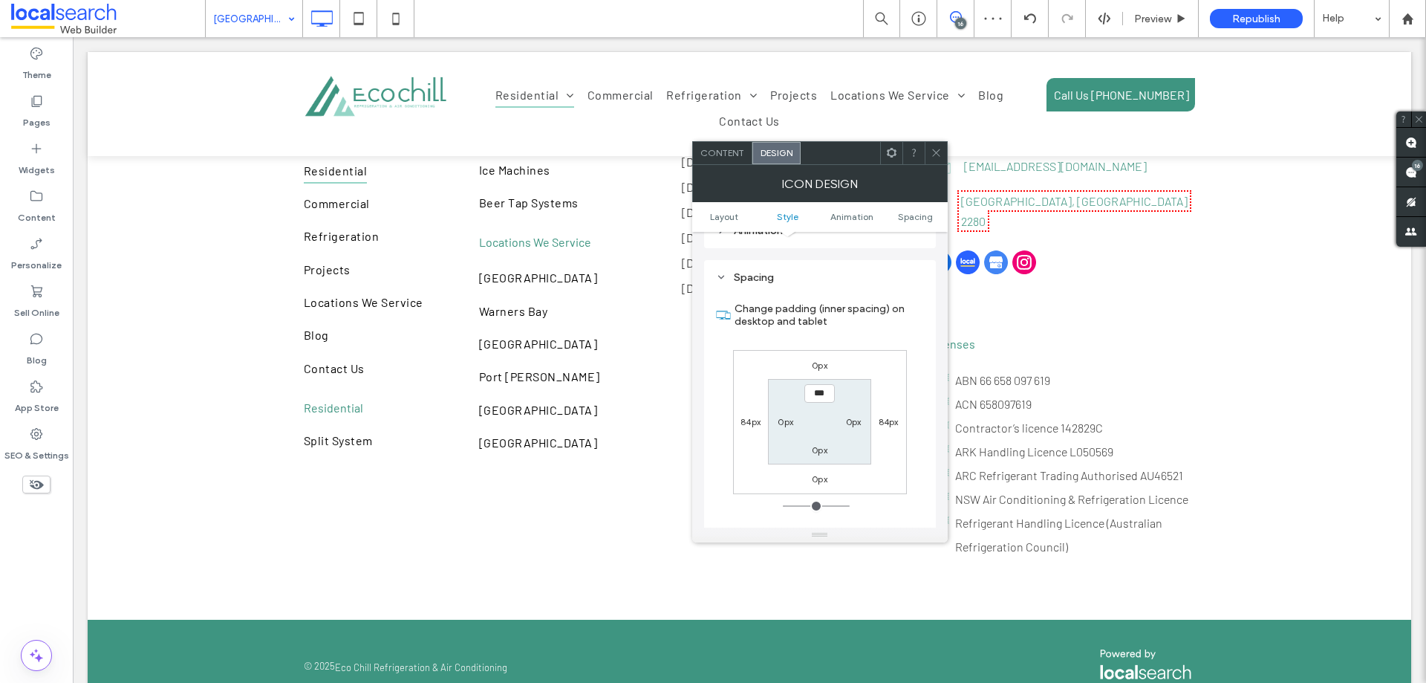
scroll to position [838, 0]
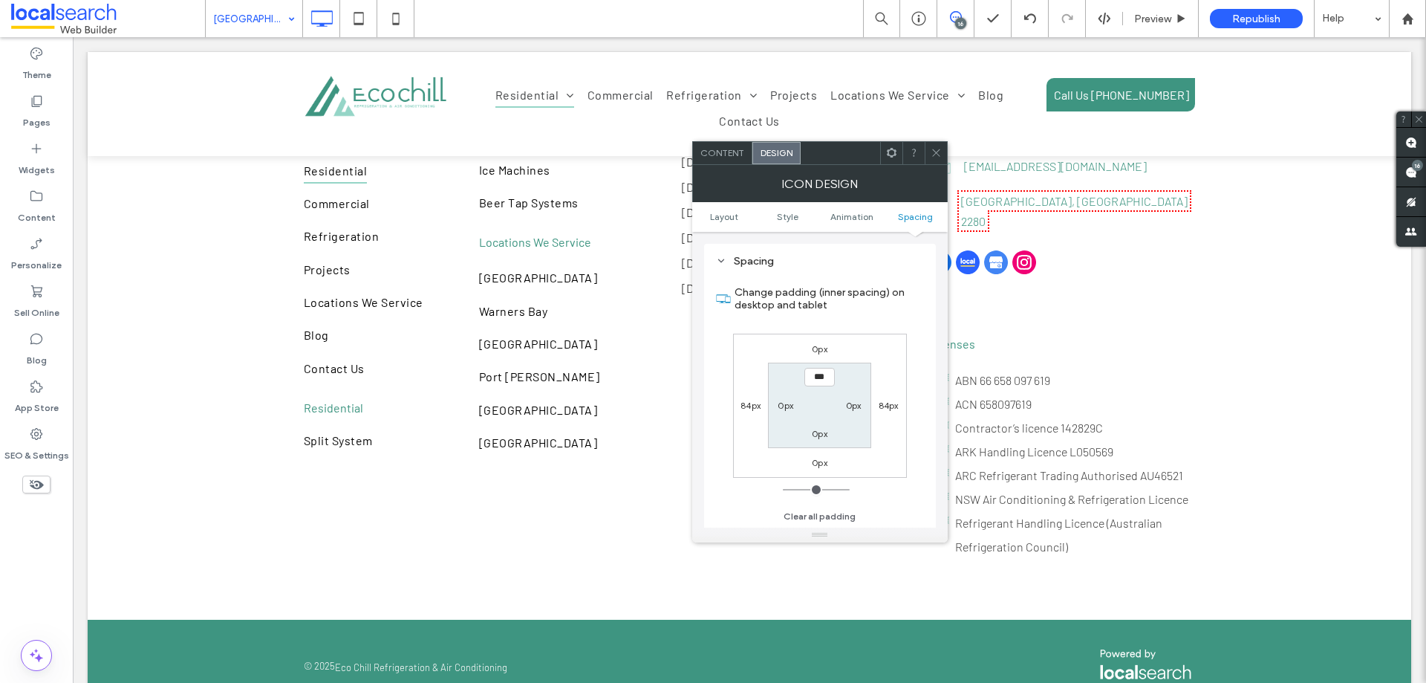
click at [816, 348] on label "0px" at bounding box center [820, 348] width 16 height 11
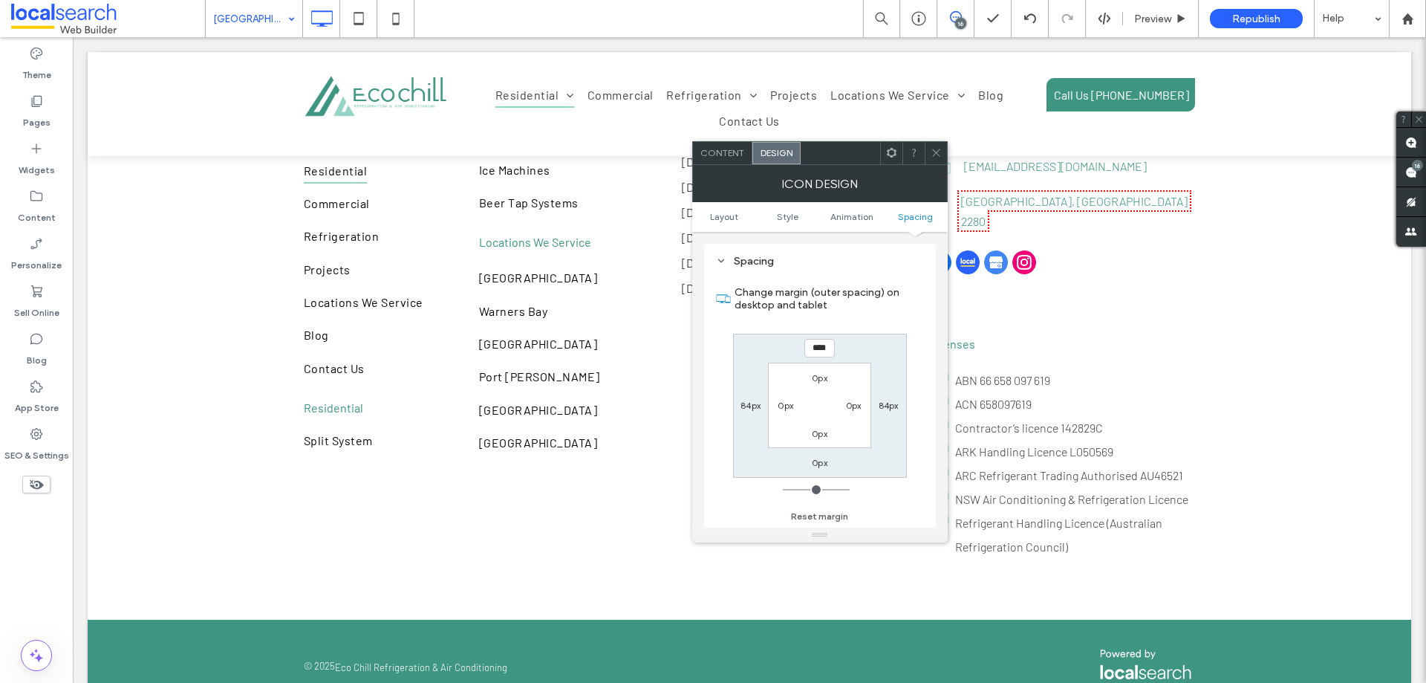
type input "****"
click at [816, 463] on label "0px" at bounding box center [820, 462] width 16 height 11
type input "*"
type input "****"
type input "**"
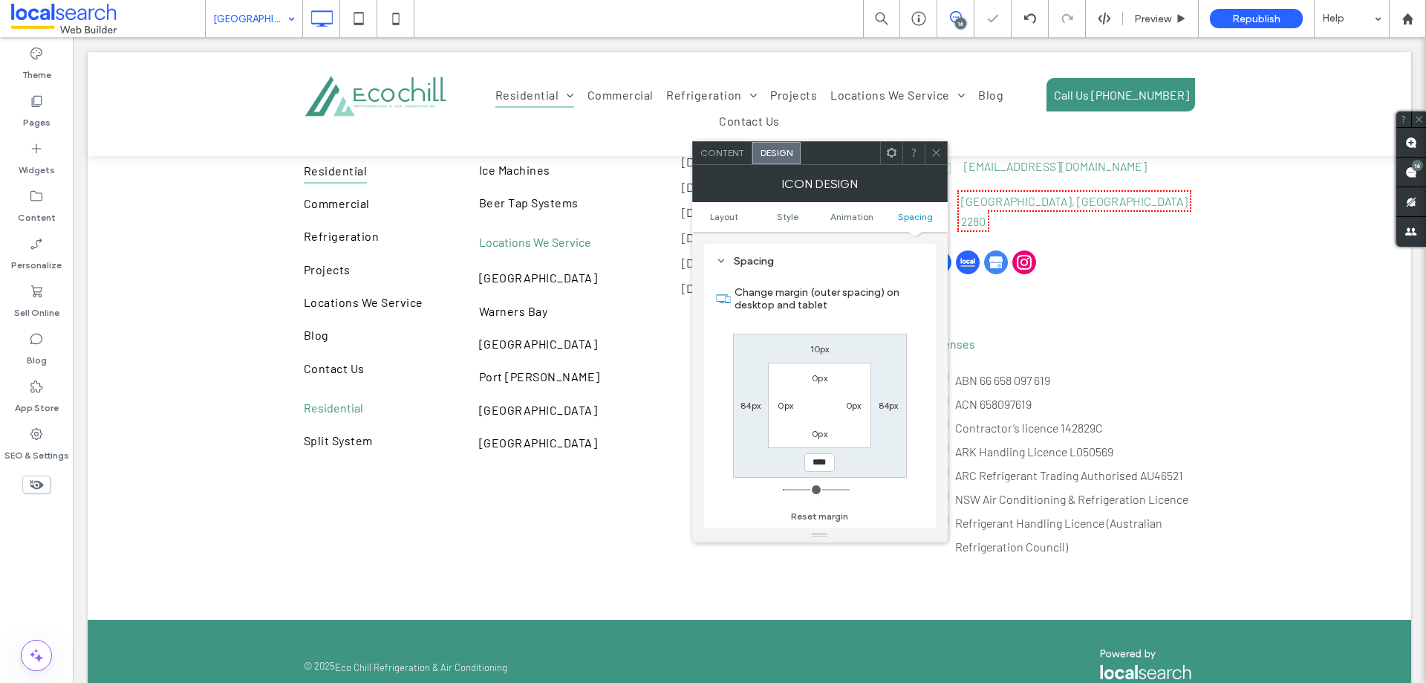
click at [940, 148] on icon at bounding box center [936, 152] width 11 height 11
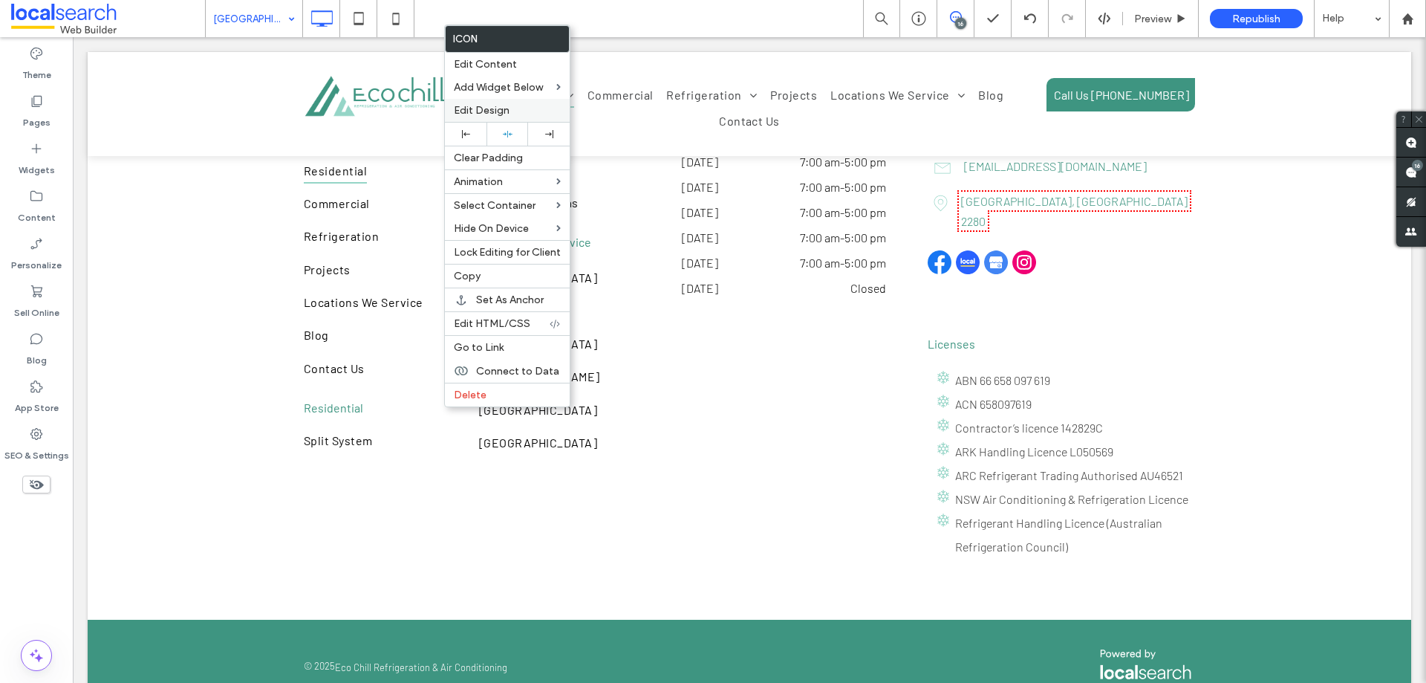
click at [481, 111] on span "Edit Design" at bounding box center [482, 110] width 56 height 13
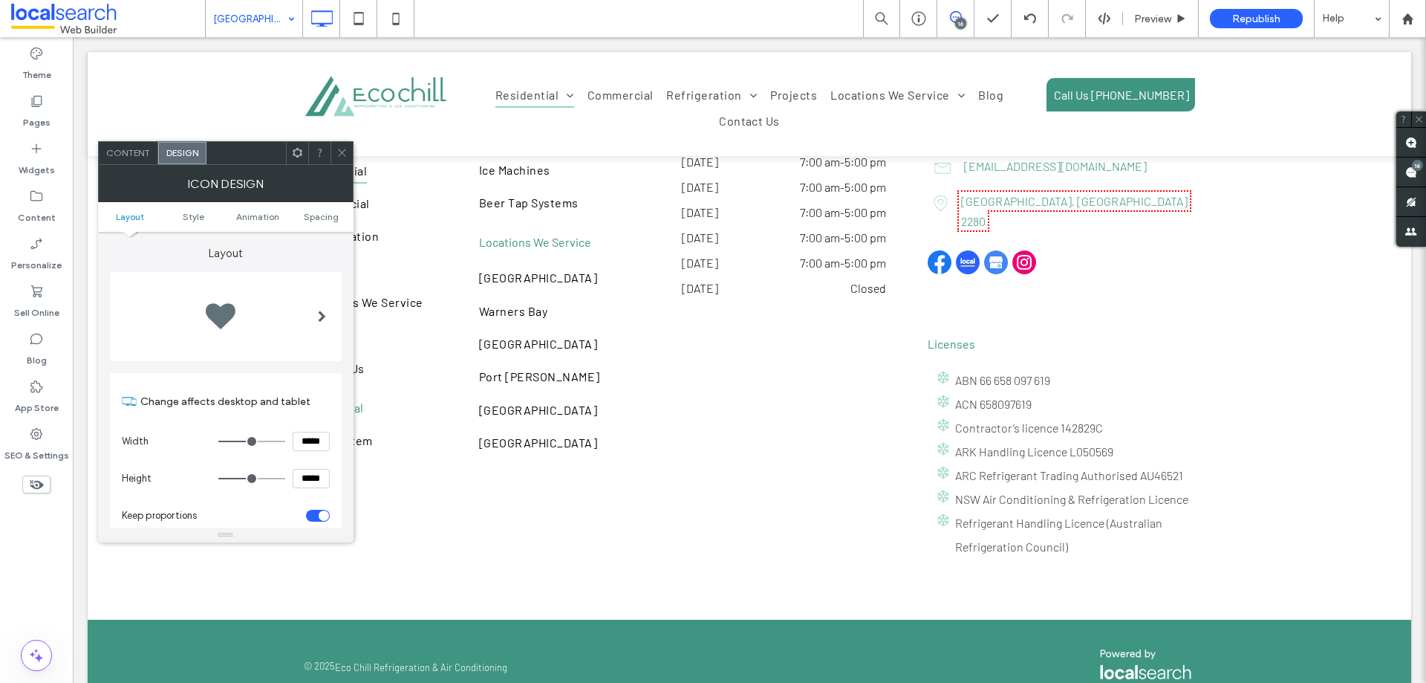
click at [335, 225] on ul "Layout Style Animation Spacing" at bounding box center [226, 217] width 256 height 30
click at [334, 218] on span "Spacing" at bounding box center [321, 216] width 35 height 11
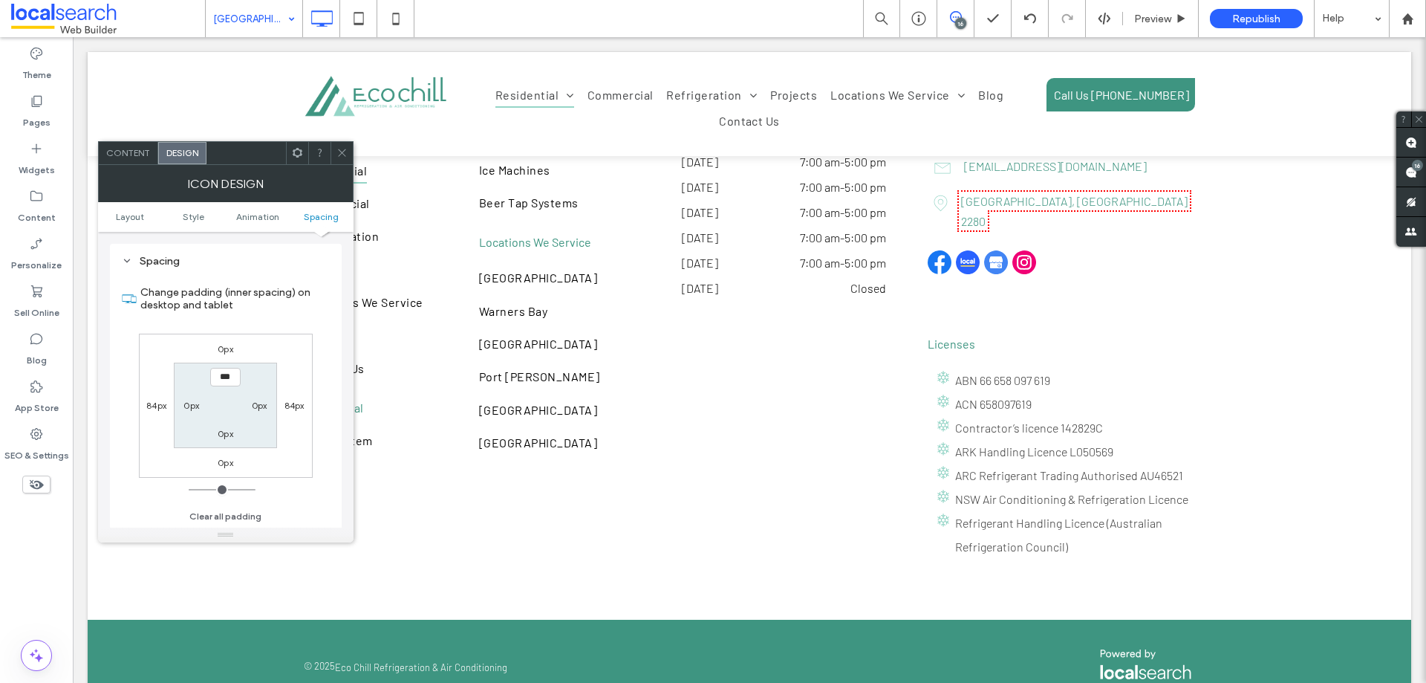
click at [227, 345] on label "0px" at bounding box center [226, 348] width 16 height 11
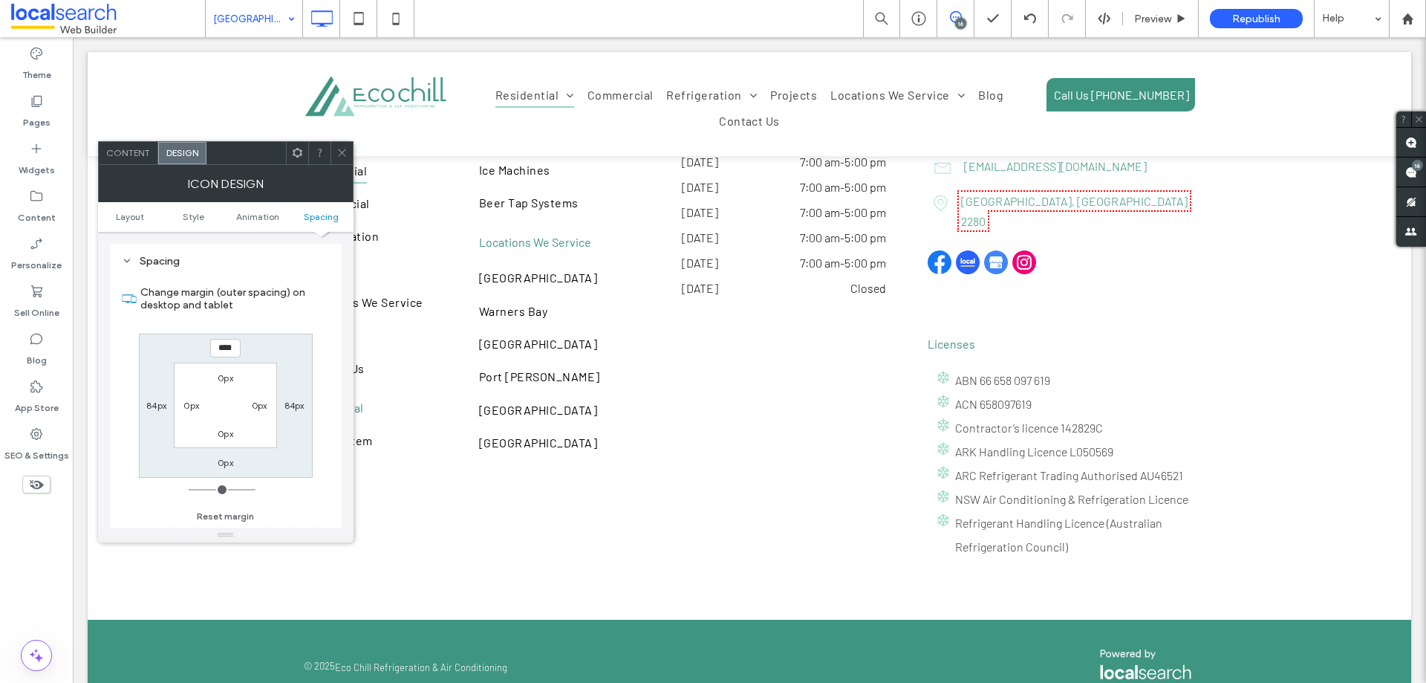
type input "****"
click at [220, 463] on label "0px" at bounding box center [226, 462] width 16 height 11
type input "*"
type input "****"
type input "**"
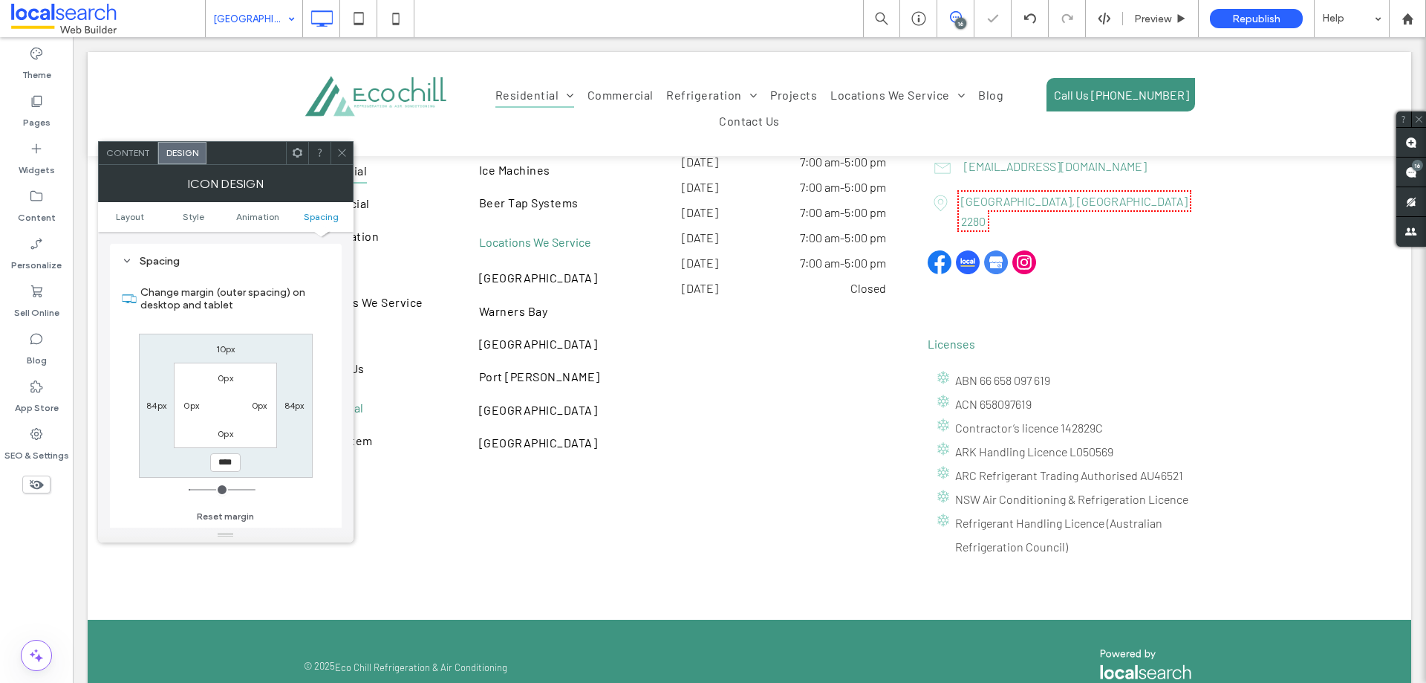
click at [346, 151] on icon at bounding box center [342, 152] width 11 height 11
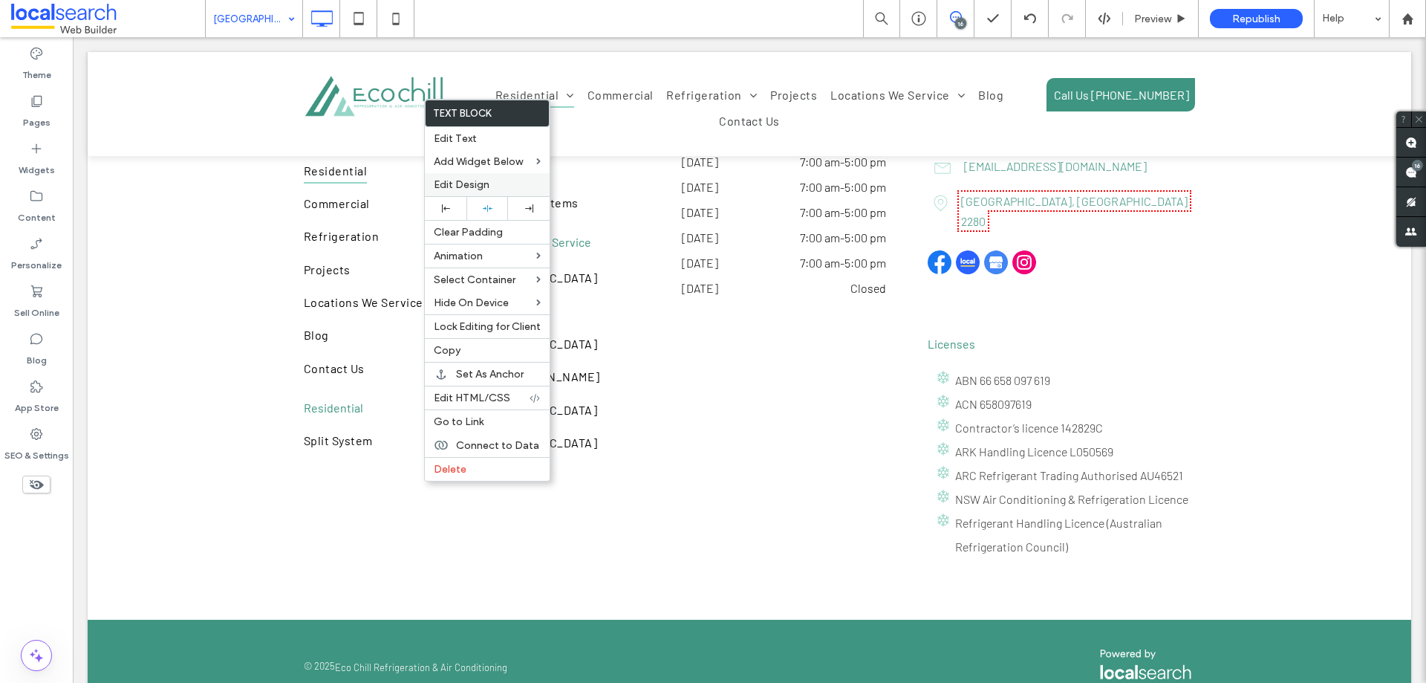
click at [476, 179] on span "Edit Design" at bounding box center [462, 184] width 56 height 13
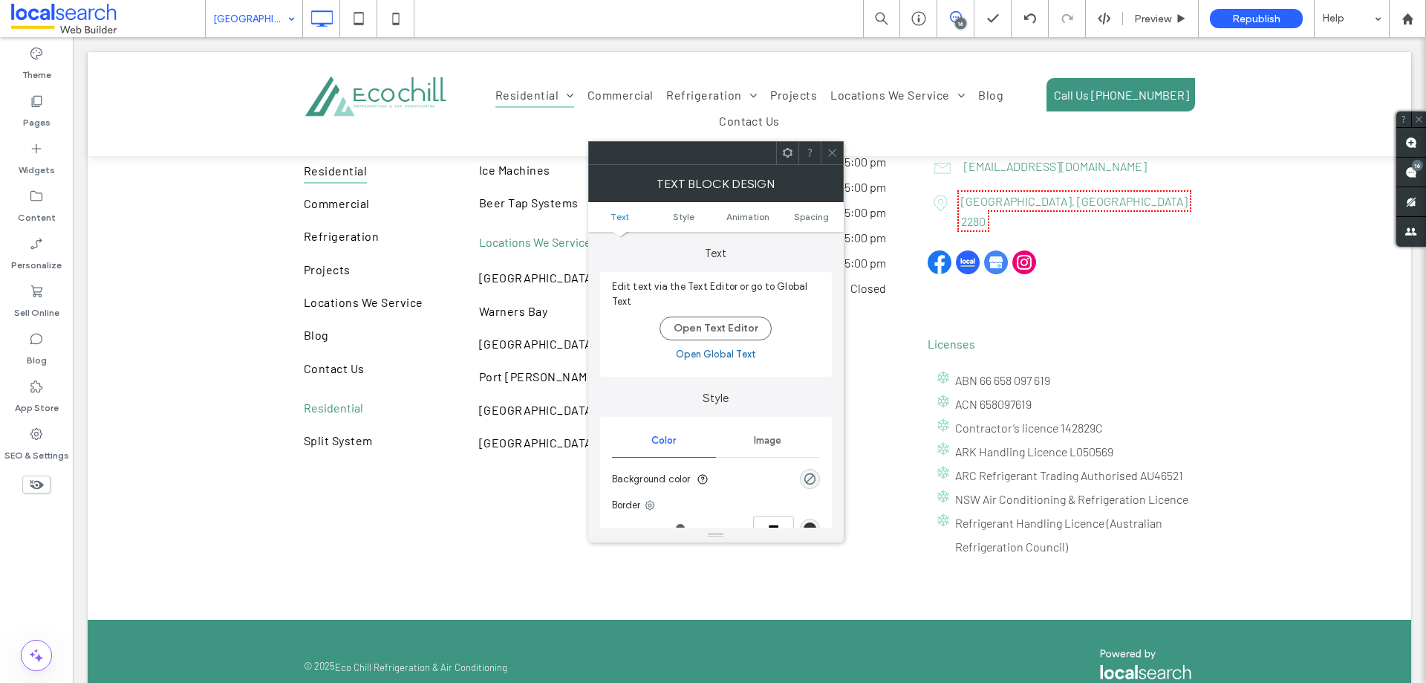
drag, startPoint x: 802, startPoint y: 221, endPoint x: 796, endPoint y: 230, distance: 10.7
click at [802, 220] on span "Spacing" at bounding box center [811, 216] width 35 height 11
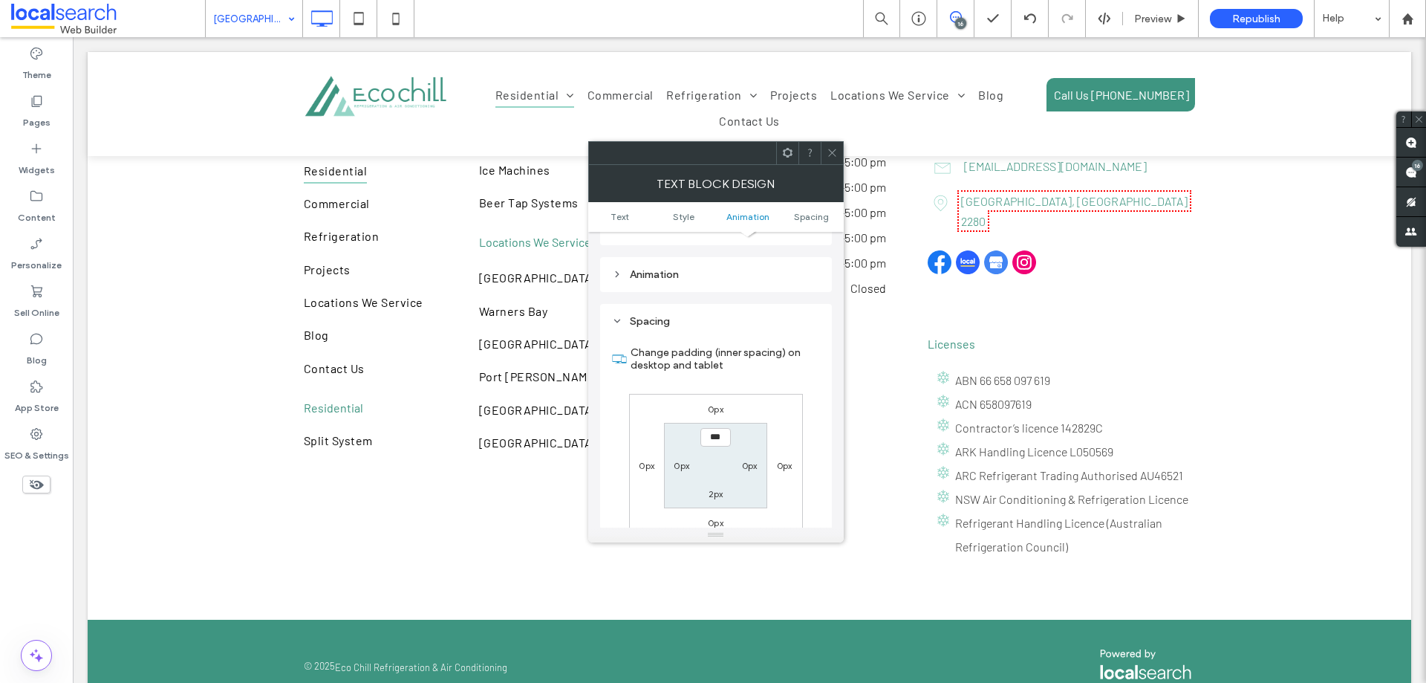
scroll to position [426, 0]
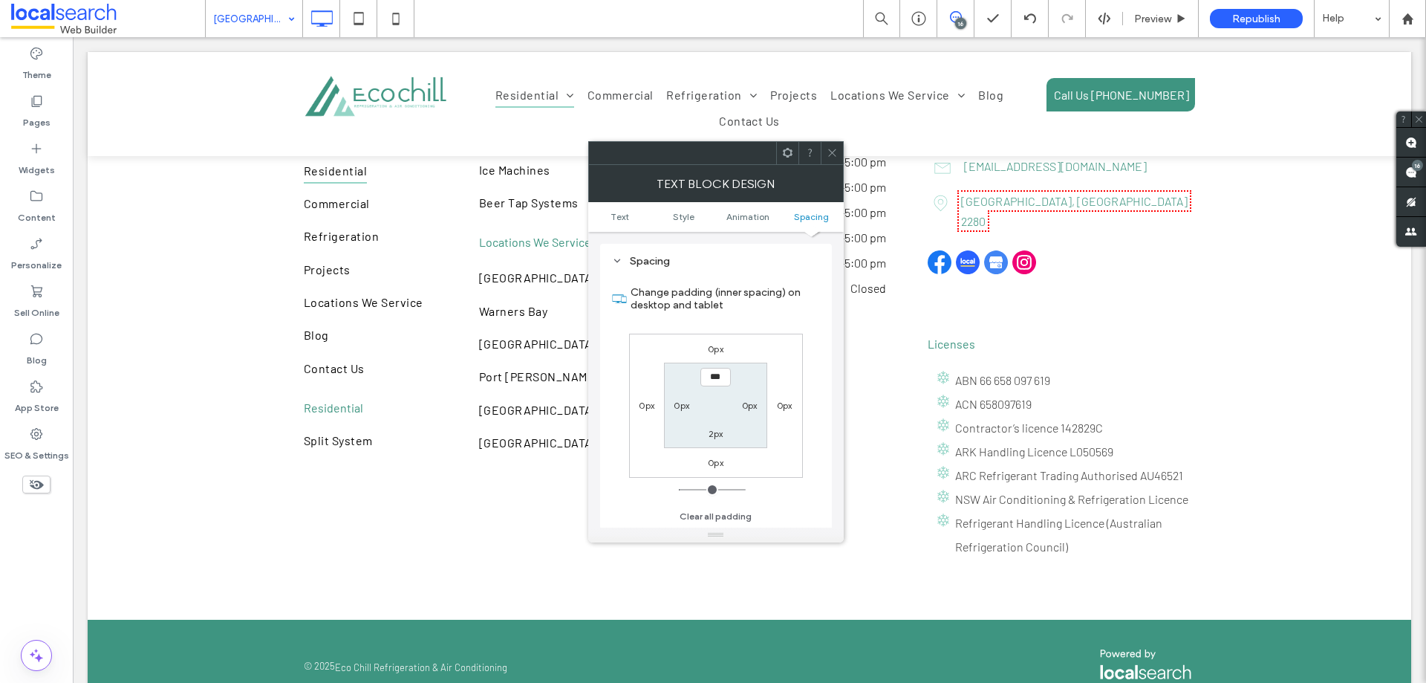
click at [723, 341] on div "0px" at bounding box center [716, 348] width 16 height 15
click at [715, 344] on label "0px" at bounding box center [716, 348] width 16 height 11
type input "*"
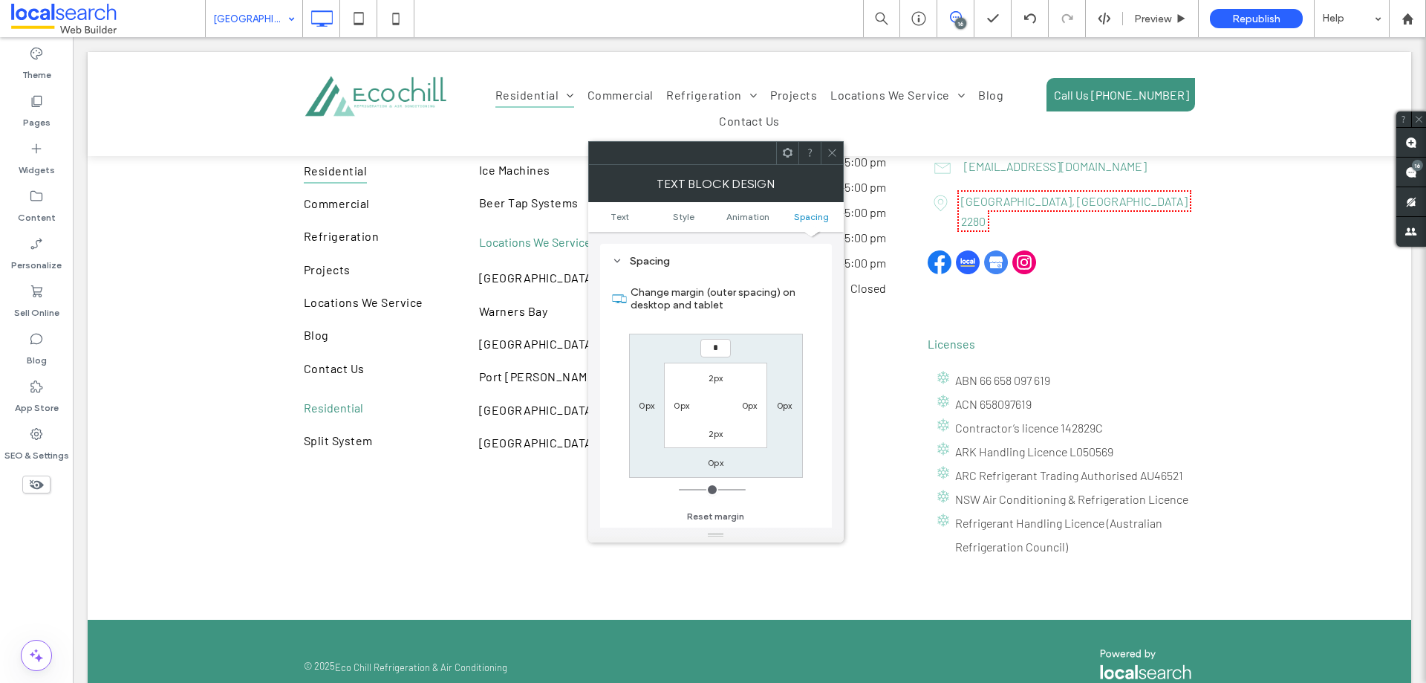
type input "*"
type input "***"
click at [715, 461] on label "0px" at bounding box center [716, 462] width 16 height 11
type input "*"
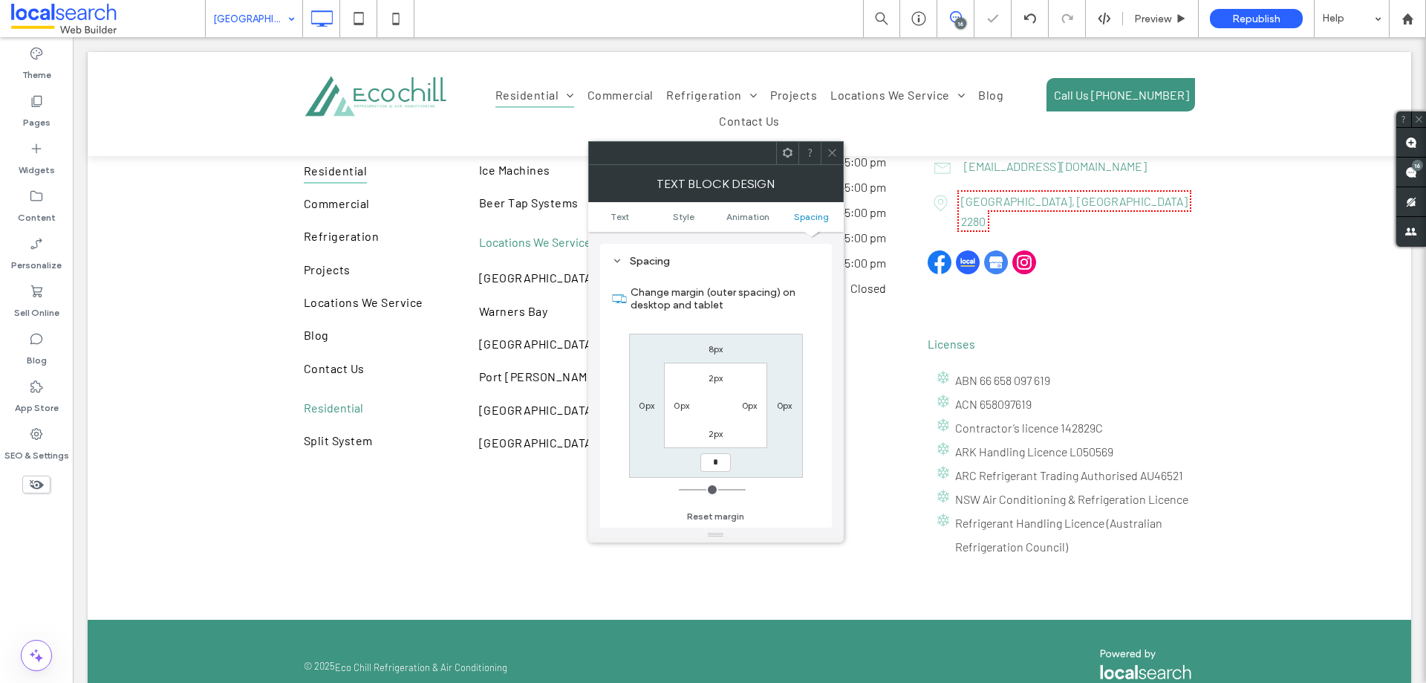
type input "*"
type input "***"
click at [837, 143] on span at bounding box center [832, 153] width 11 height 22
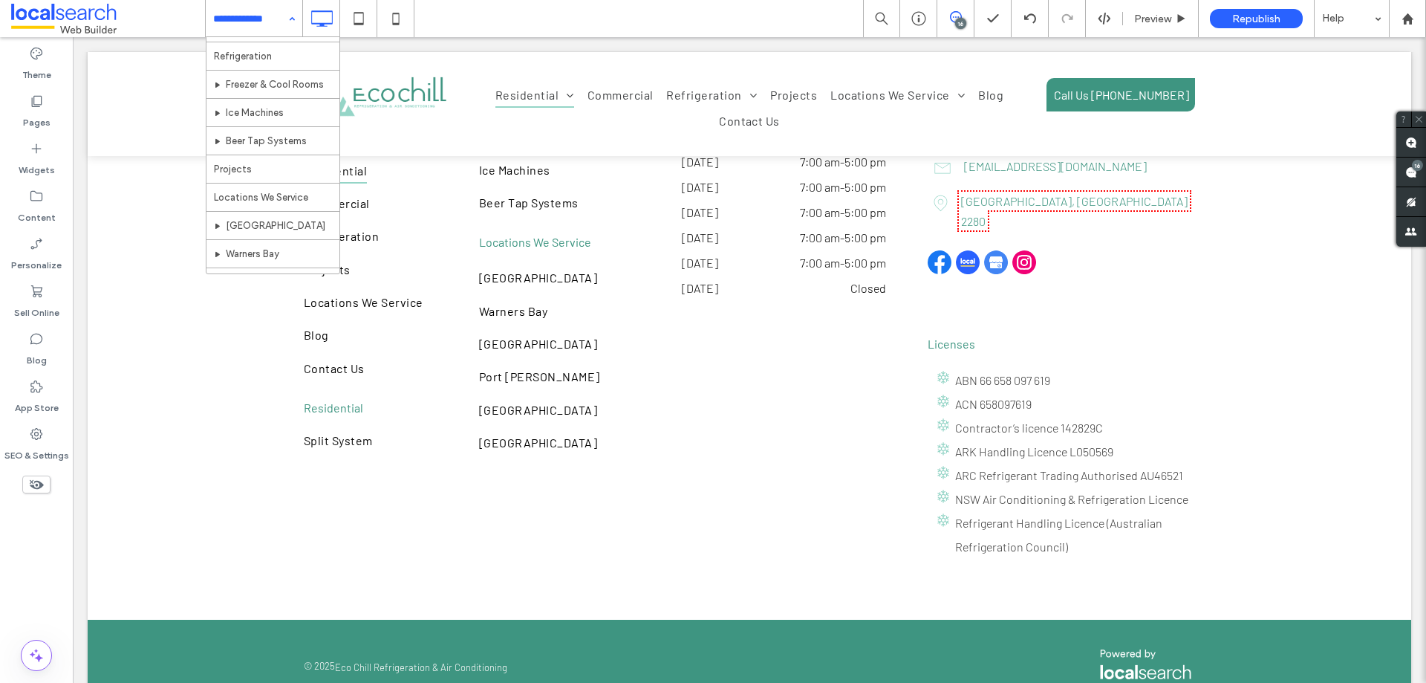
scroll to position [270, 0]
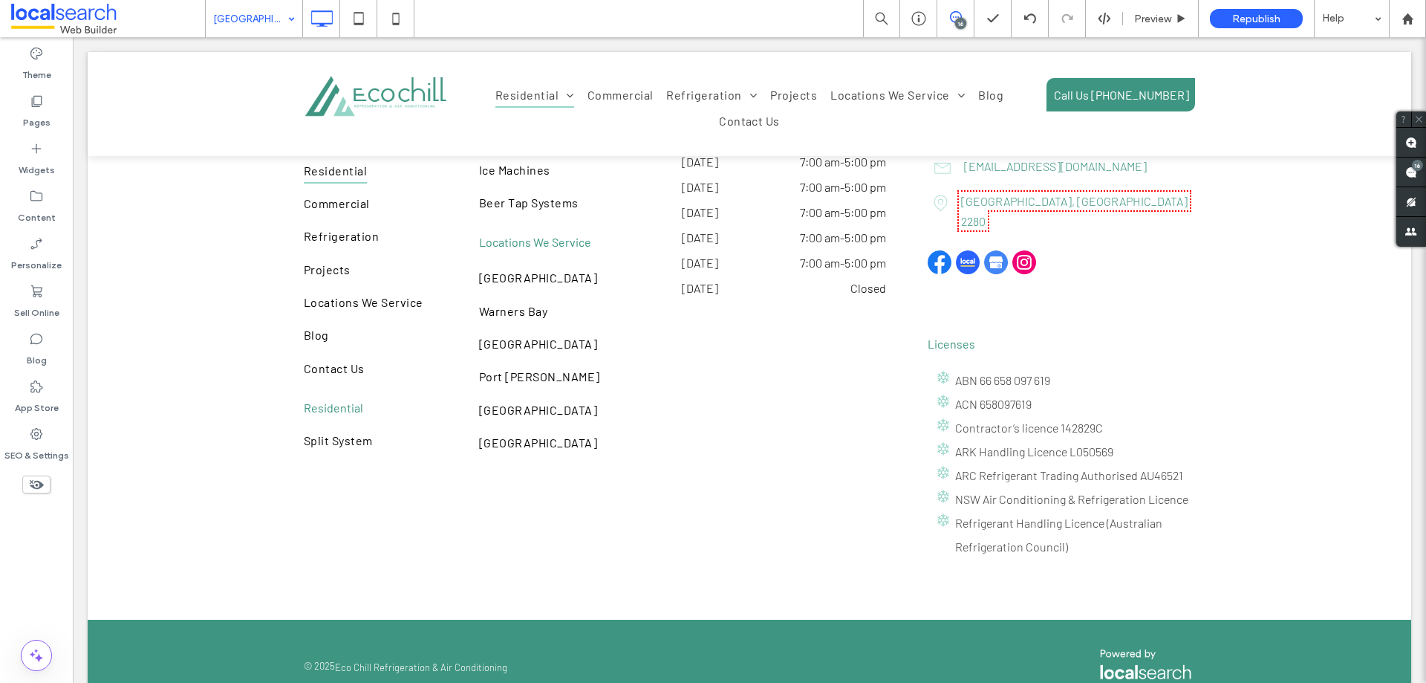
drag, startPoint x: 250, startPoint y: 13, endPoint x: 255, endPoint y: 31, distance: 18.4
click at [250, 13] on input at bounding box center [250, 18] width 74 height 37
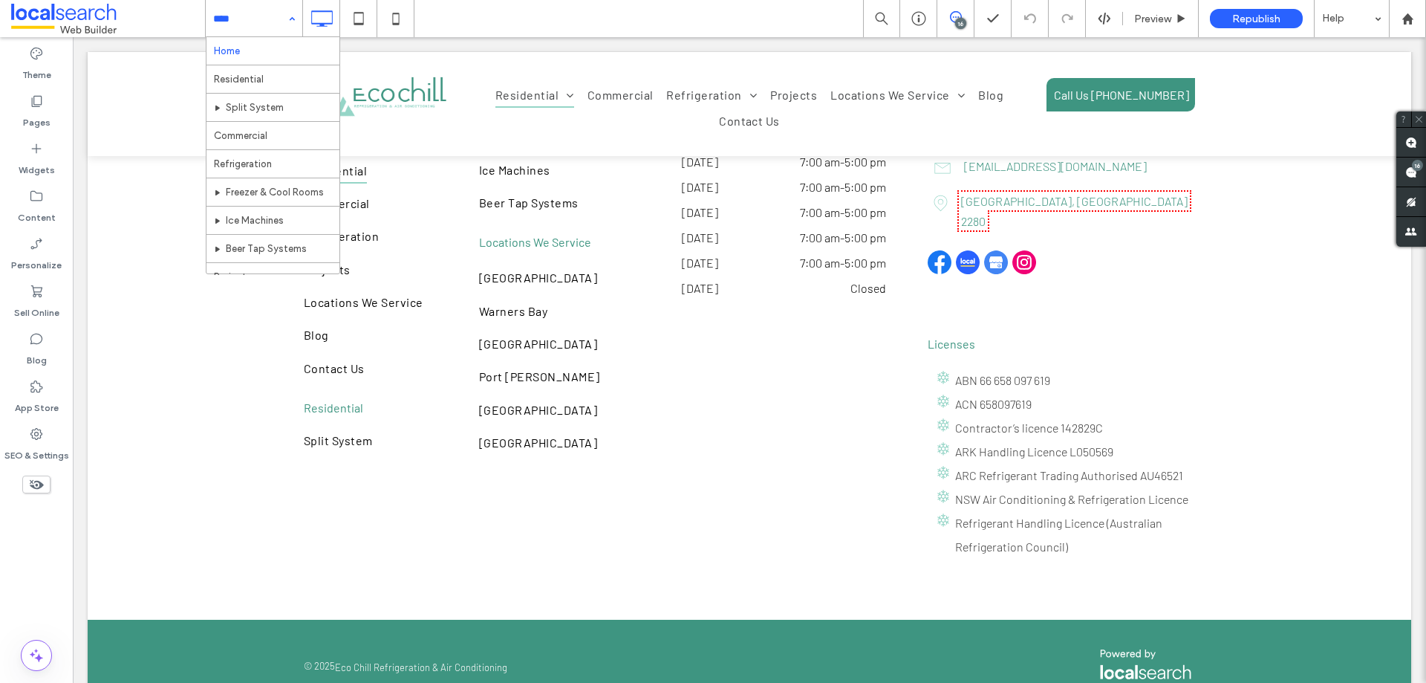
drag, startPoint x: 266, startPoint y: 11, endPoint x: 274, endPoint y: 22, distance: 13.8
click at [267, 11] on input at bounding box center [250, 18] width 74 height 37
click at [30, 438] on icon at bounding box center [36, 433] width 15 height 15
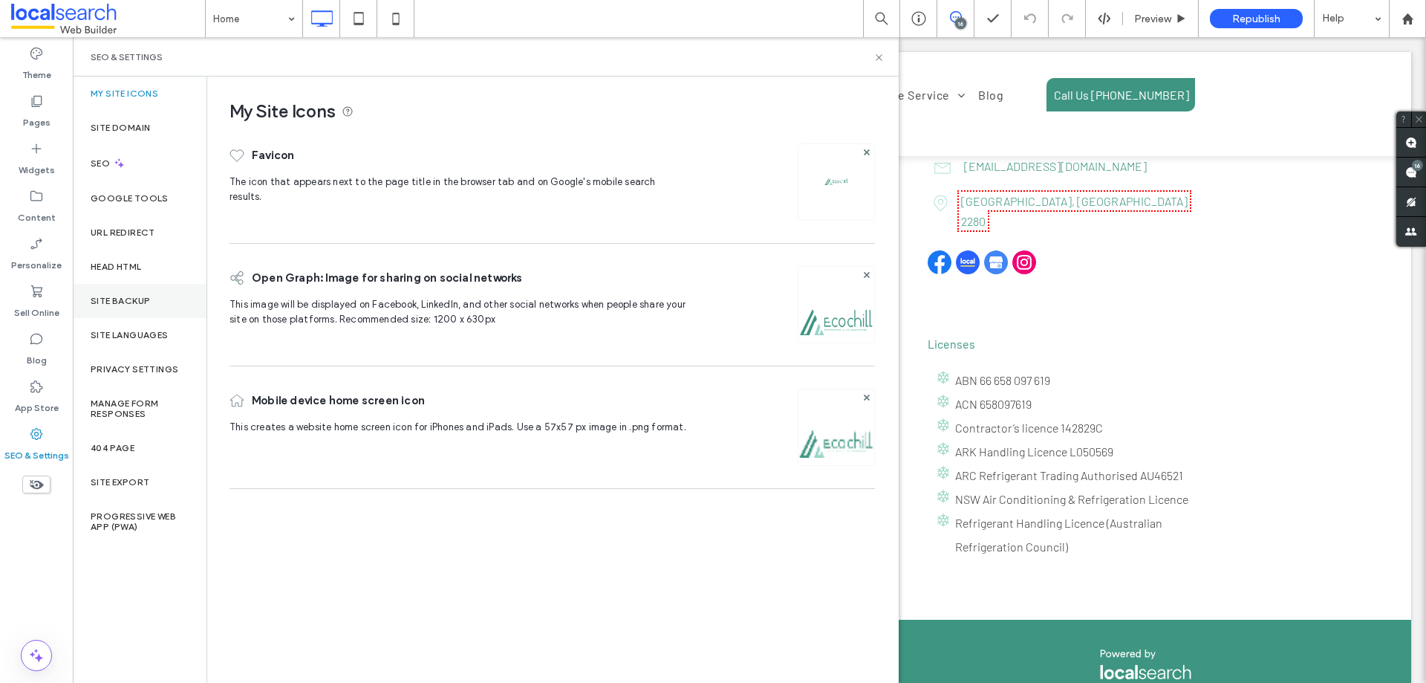
click at [157, 313] on div "Site Backup" at bounding box center [140, 301] width 134 height 34
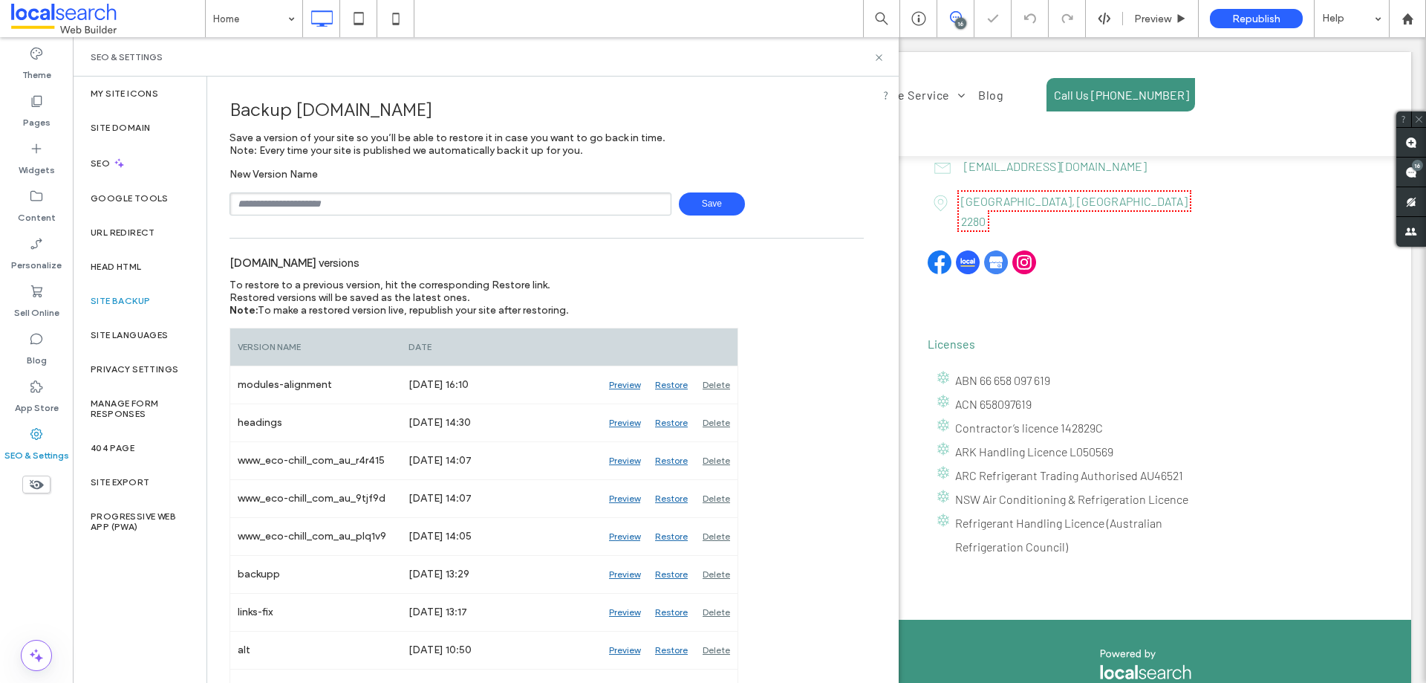
click at [340, 201] on input "text" at bounding box center [451, 203] width 442 height 23
type input "*"
type input "**********"
click at [685, 205] on span "Save" at bounding box center [712, 203] width 66 height 23
click at [877, 56] on icon at bounding box center [879, 57] width 11 height 11
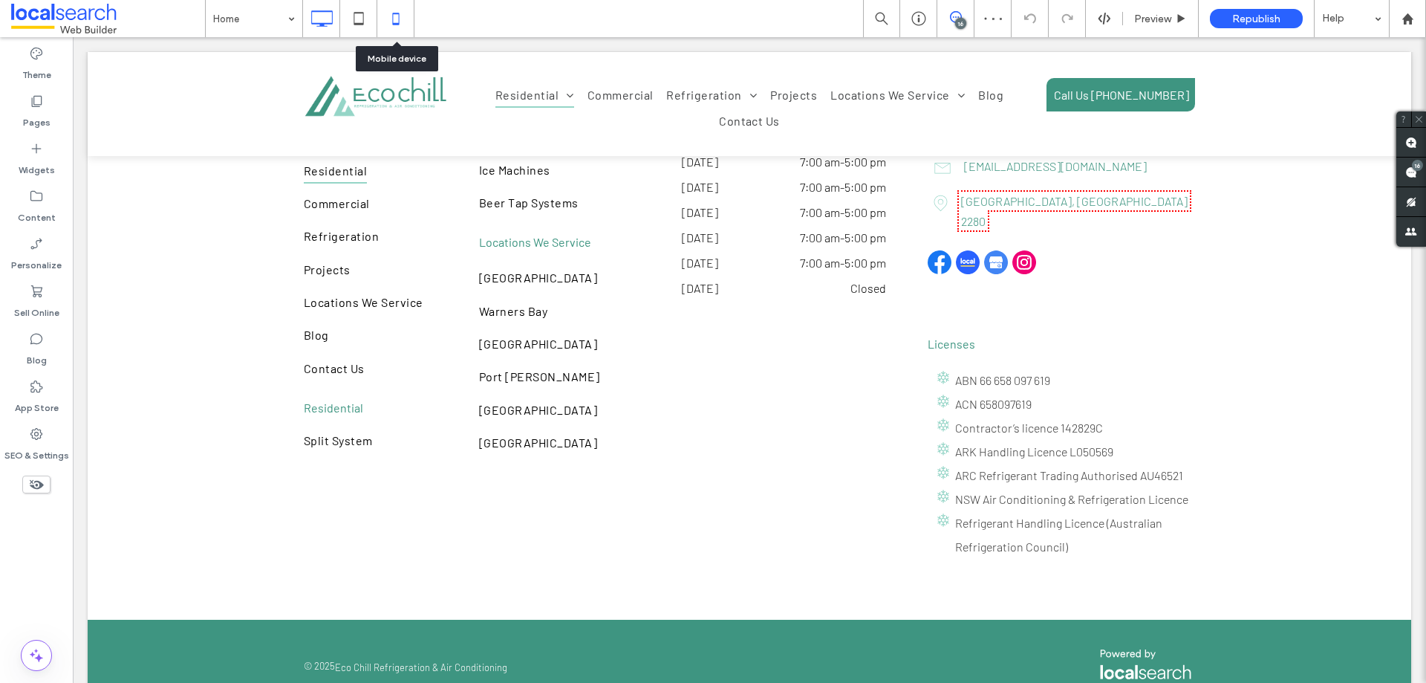
click at [403, 16] on icon at bounding box center [396, 19] width 30 height 30
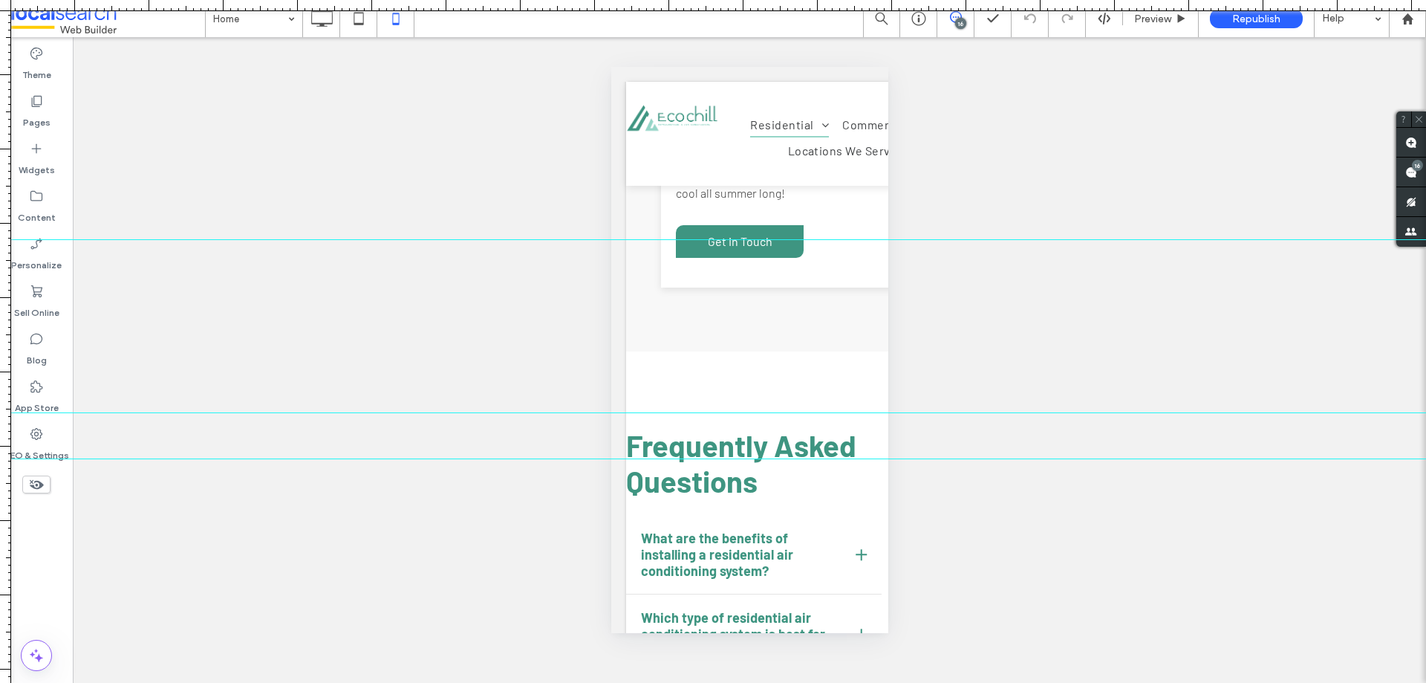
drag, startPoint x: 908, startPoint y: 4, endPoint x: 836, endPoint y: 239, distance: 245.3
click at [836, 682] on div at bounding box center [713, 683] width 1426 height 0
drag, startPoint x: 727, startPoint y: 415, endPoint x: 788, endPoint y: 270, distance: 156.5
click at [788, 270] on div at bounding box center [713, 270] width 1426 height 13
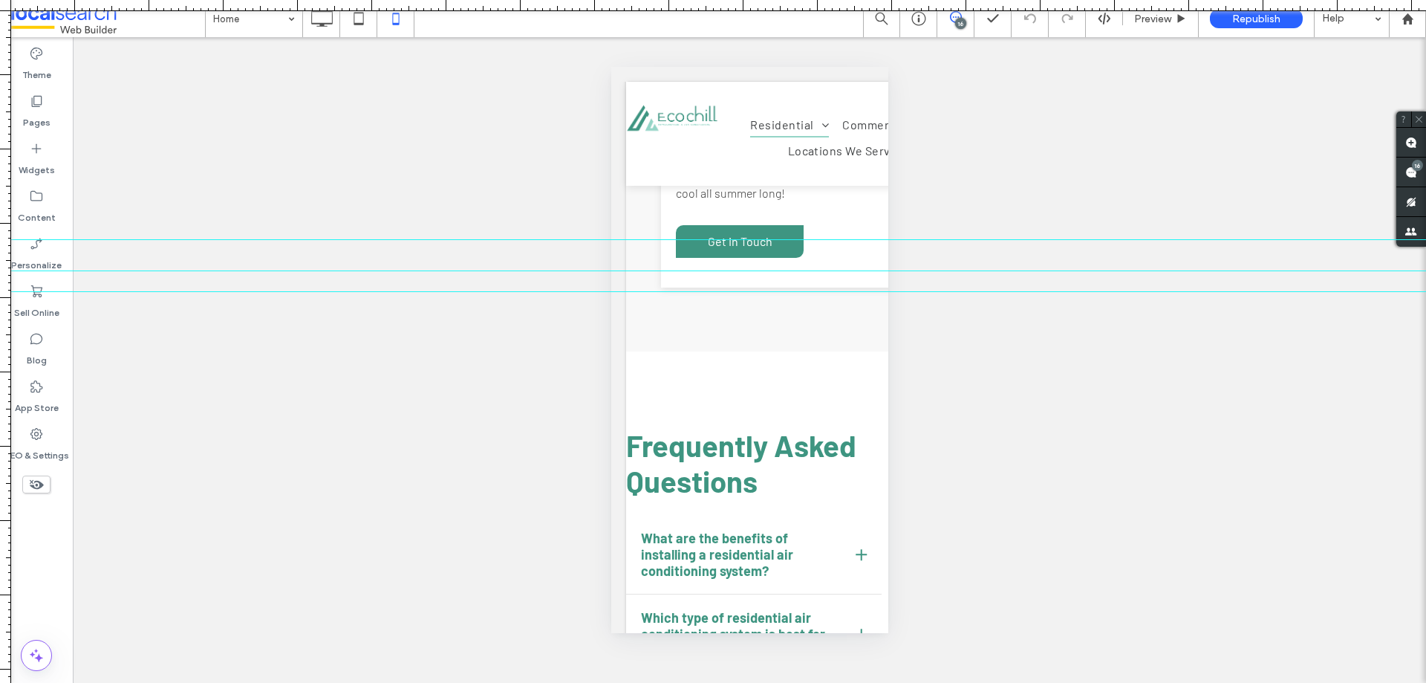
drag, startPoint x: 753, startPoint y: 456, endPoint x: 851, endPoint y: 291, distance: 191.9
click at [851, 291] on div at bounding box center [713, 291] width 1426 height 13
click at [272, 27] on input at bounding box center [250, 18] width 74 height 37
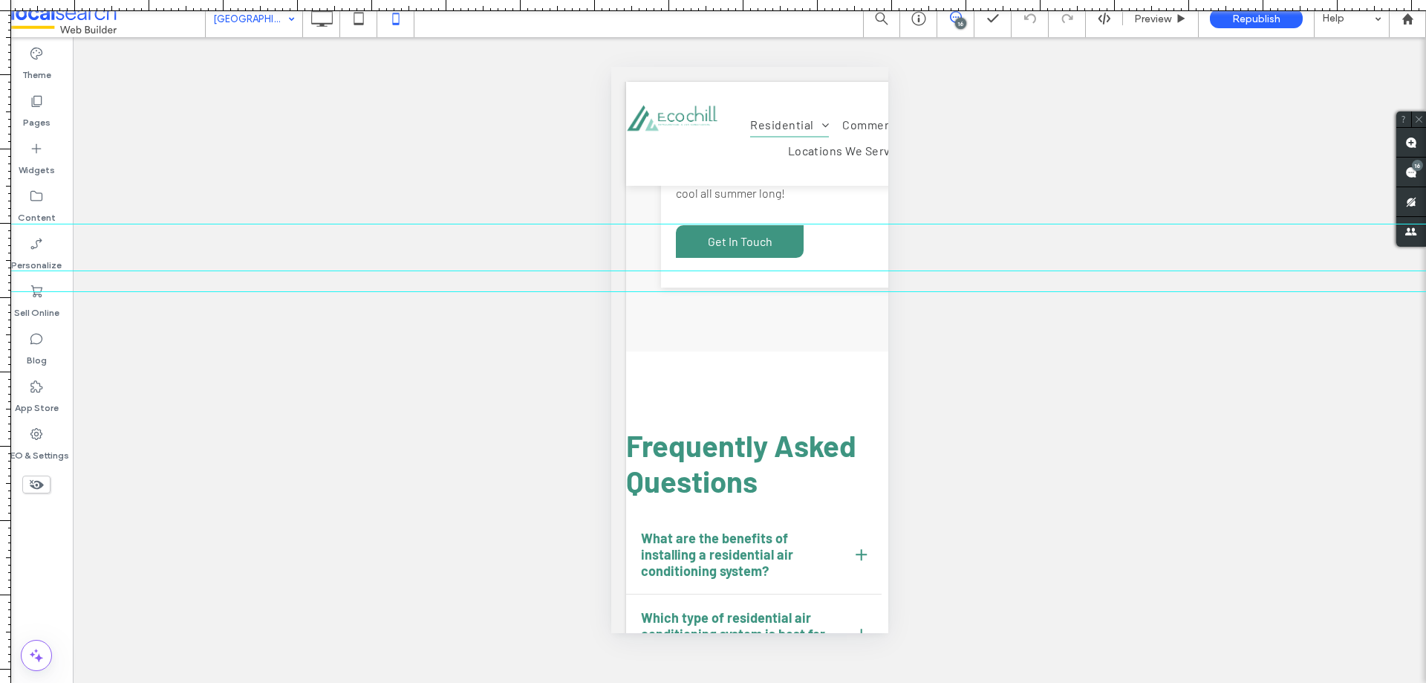
drag, startPoint x: 656, startPoint y: 235, endPoint x: 656, endPoint y: 224, distance: 11.9
click at [656, 224] on div at bounding box center [713, 224] width 1426 height 13
click at [653, 223] on div at bounding box center [713, 223] width 1426 height 13
click at [642, 275] on div at bounding box center [713, 275] width 1426 height 13
drag, startPoint x: 698, startPoint y: 293, endPoint x: 707, endPoint y: 253, distance: 41.3
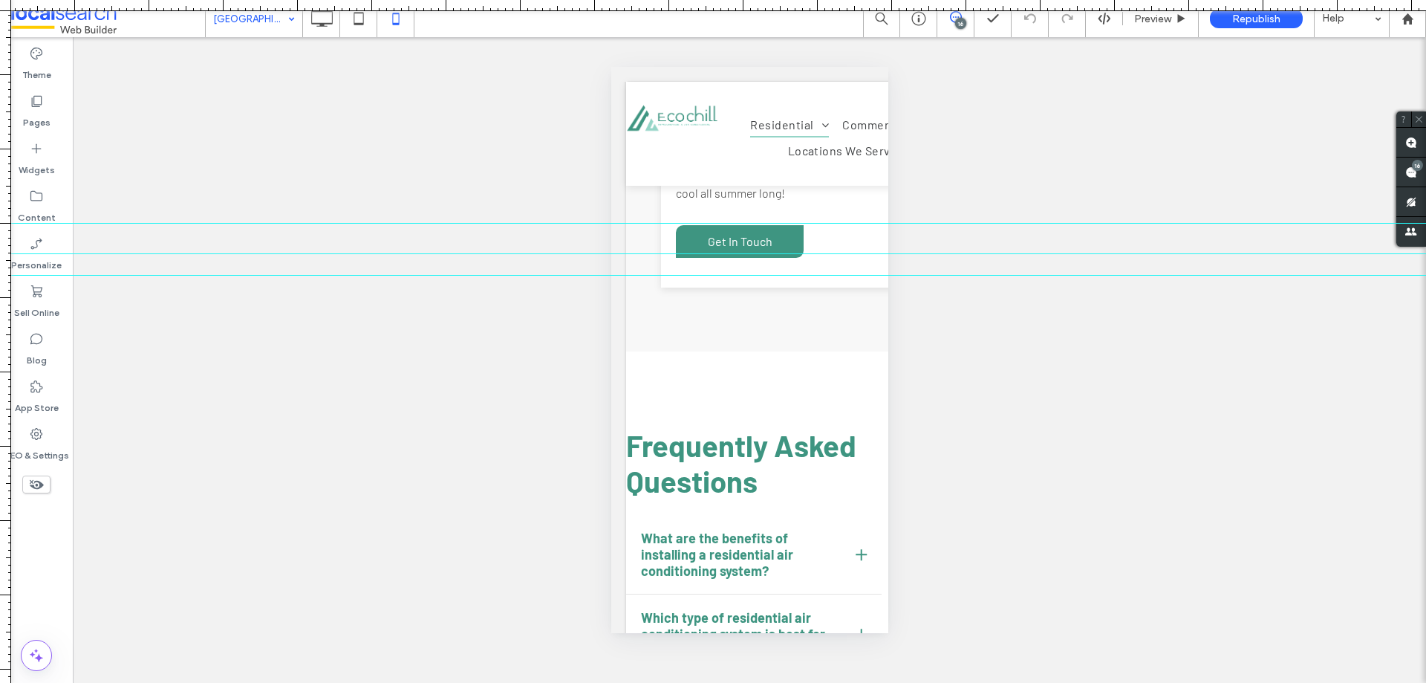
click at [707, 253] on div at bounding box center [713, 253] width 1426 height 13
click at [264, 21] on input at bounding box center [250, 18] width 74 height 37
click at [263, 19] on input at bounding box center [250, 18] width 74 height 37
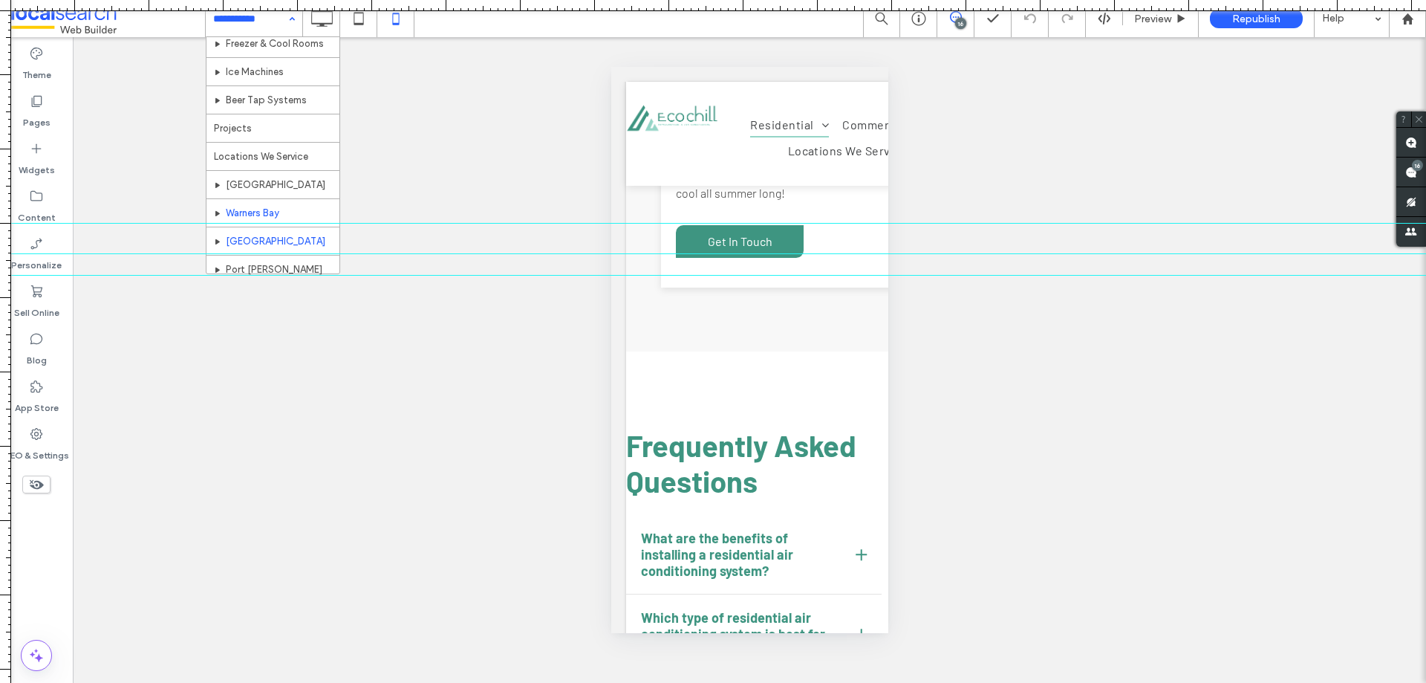
scroll to position [223, 0]
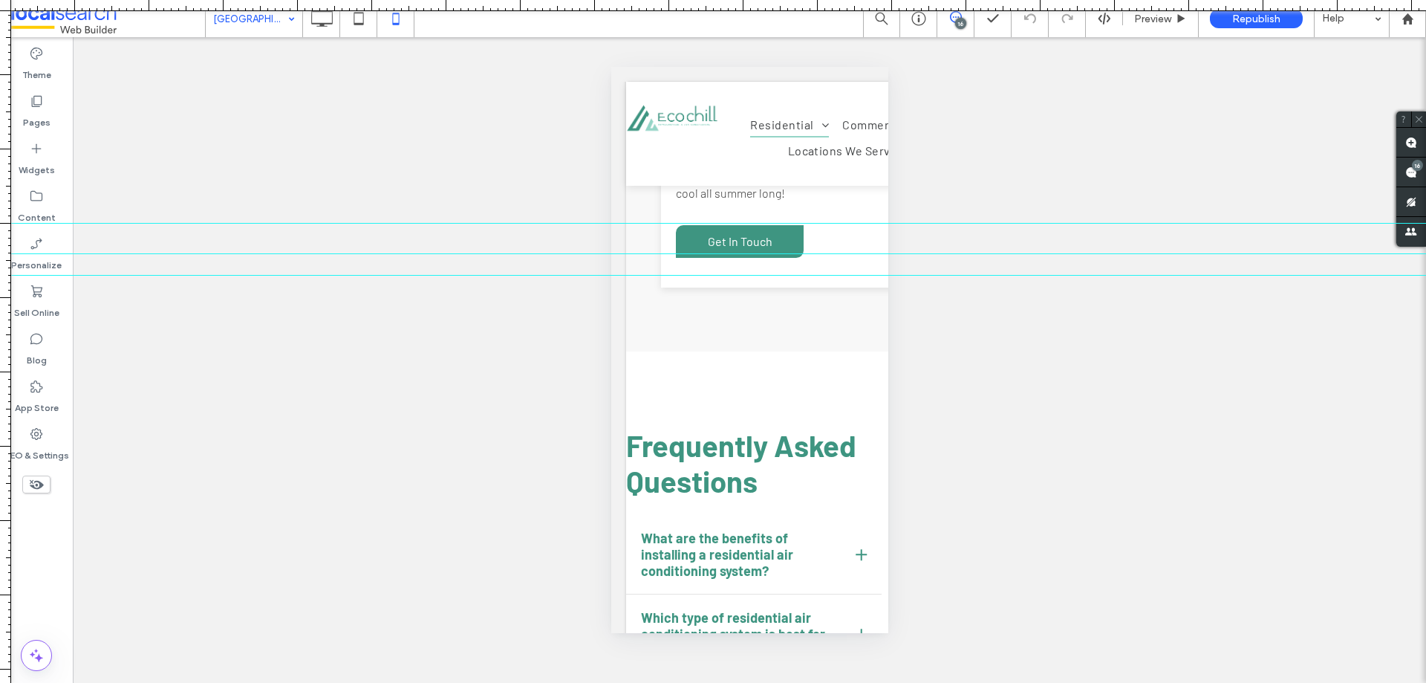
click at [249, 31] on input at bounding box center [250, 18] width 74 height 37
click at [264, 33] on input at bounding box center [250, 18] width 74 height 37
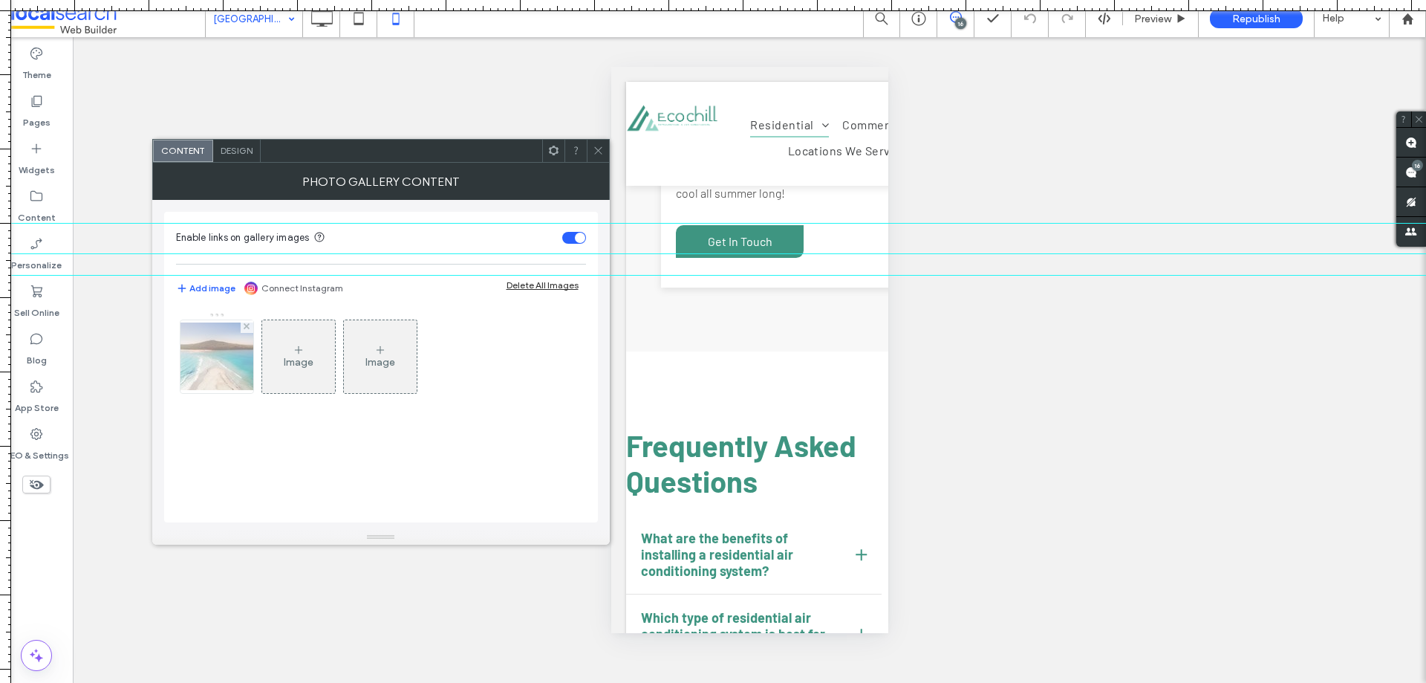
click at [218, 343] on img at bounding box center [216, 356] width 119 height 68
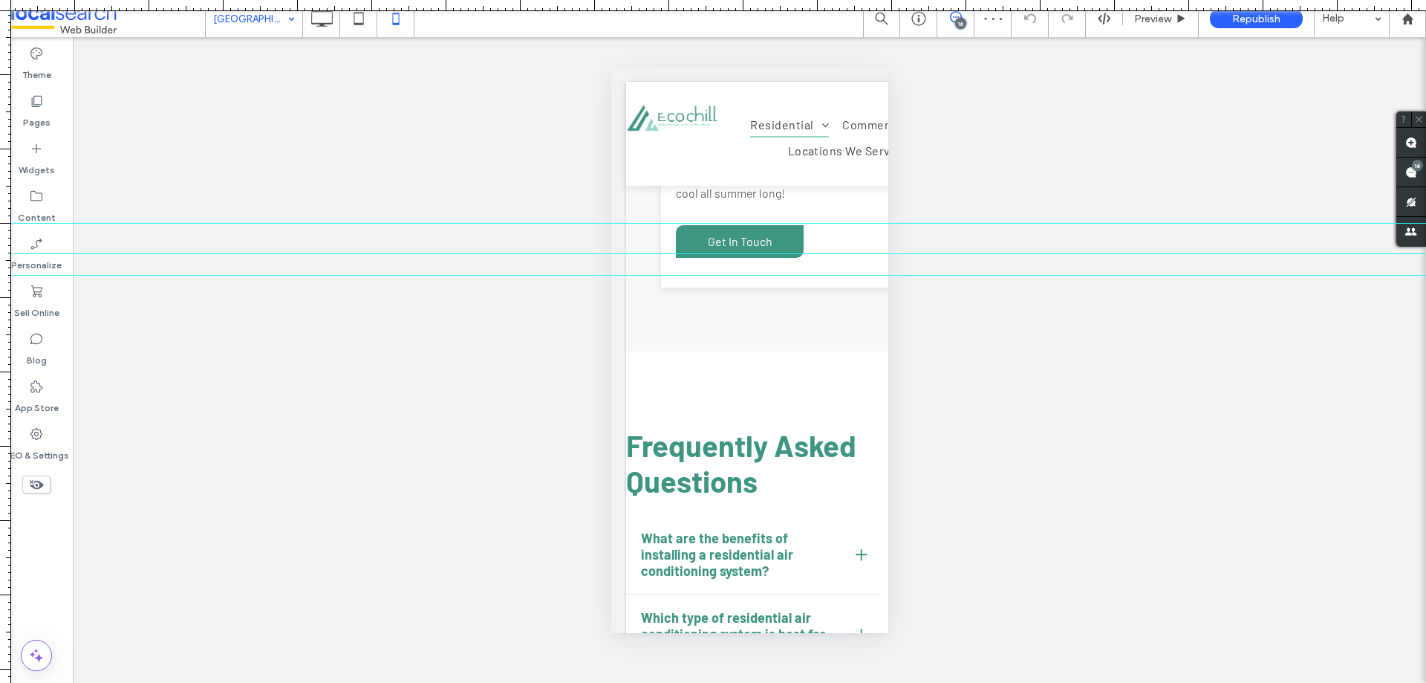
type input "**"
click at [325, 30] on icon at bounding box center [322, 19] width 30 height 30
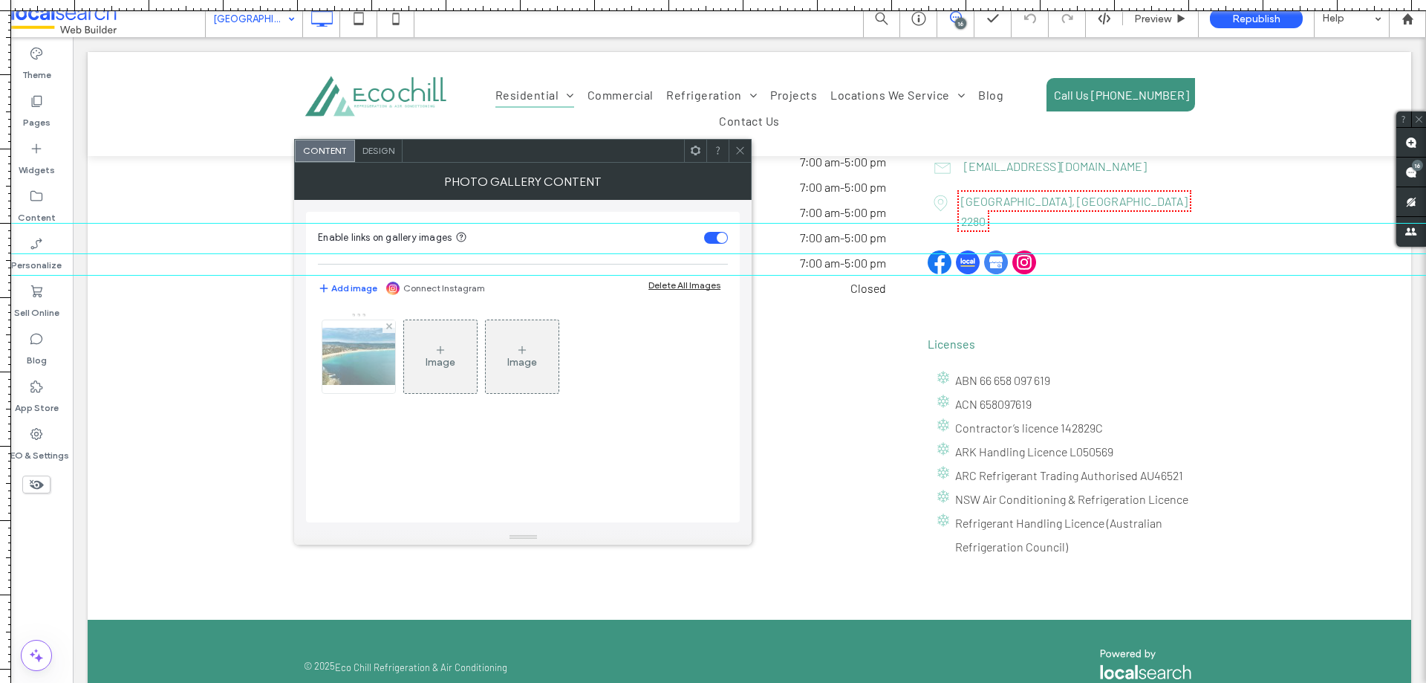
click at [363, 366] on img at bounding box center [358, 356] width 119 height 57
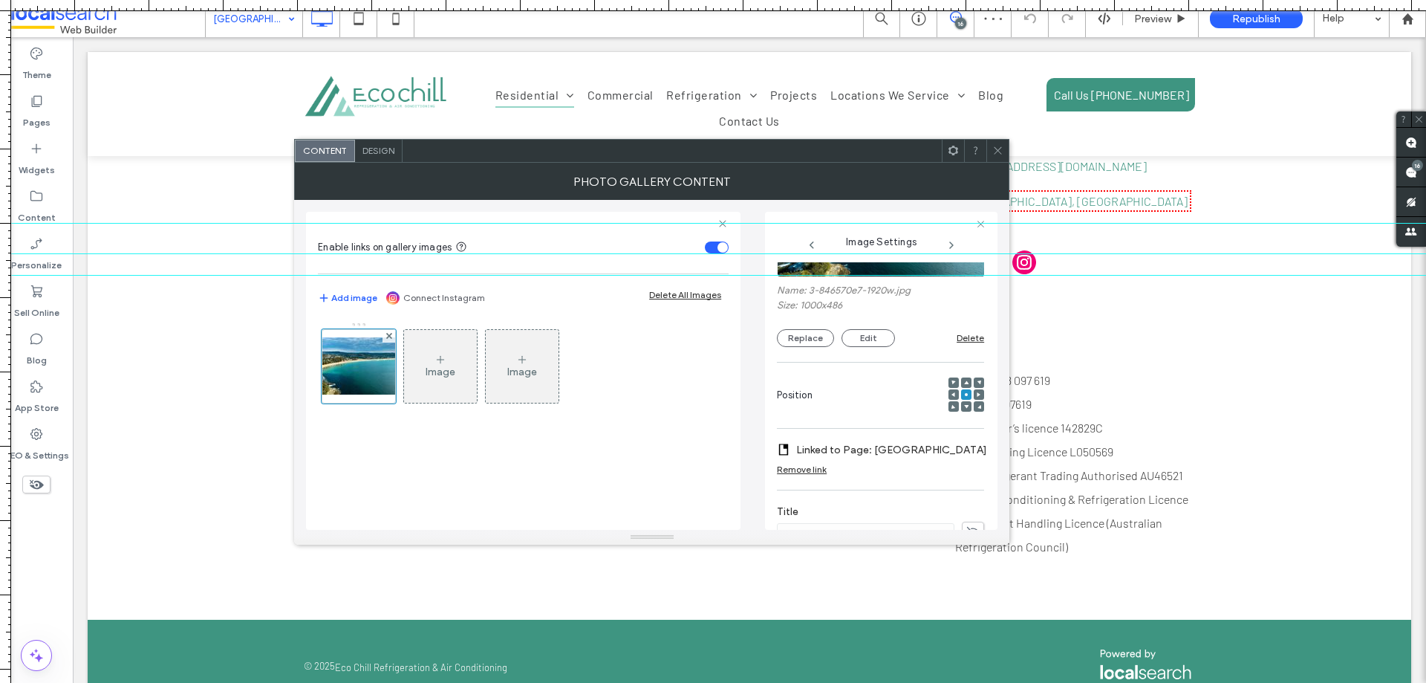
scroll to position [15, 0]
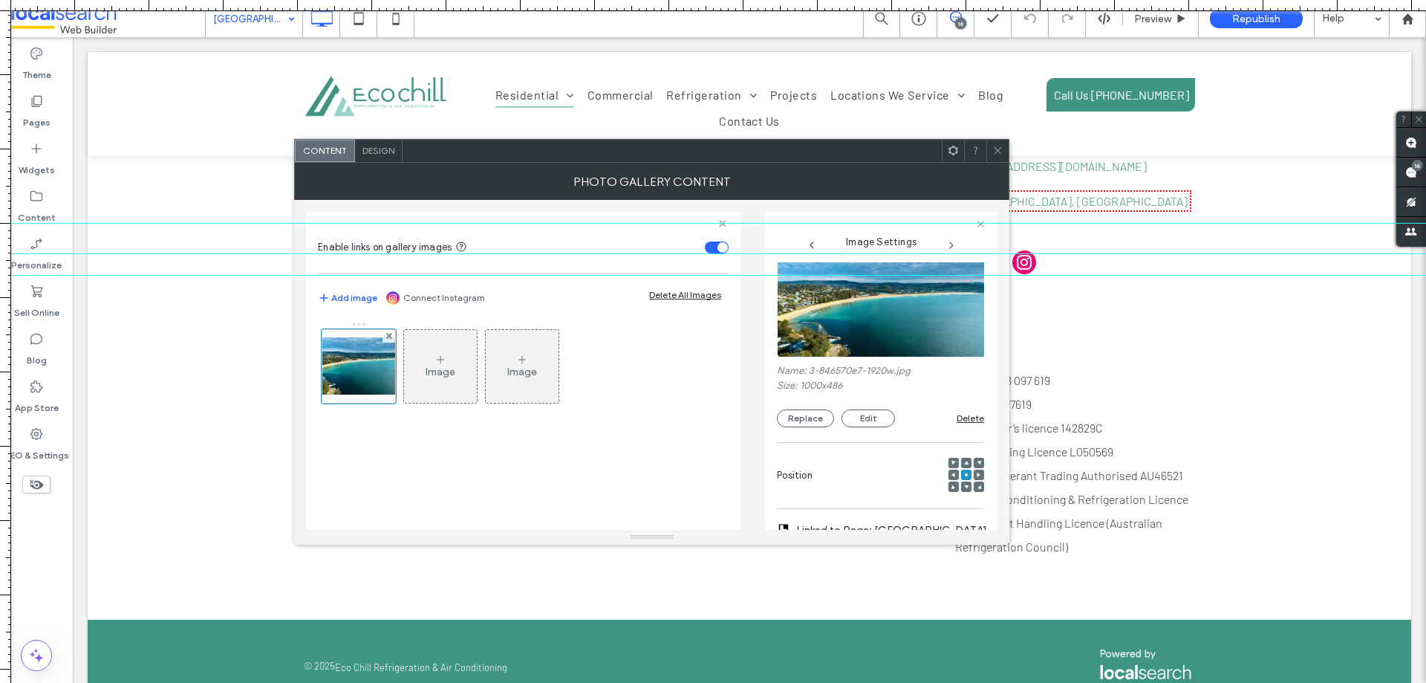
click at [995, 152] on icon at bounding box center [997, 150] width 11 height 11
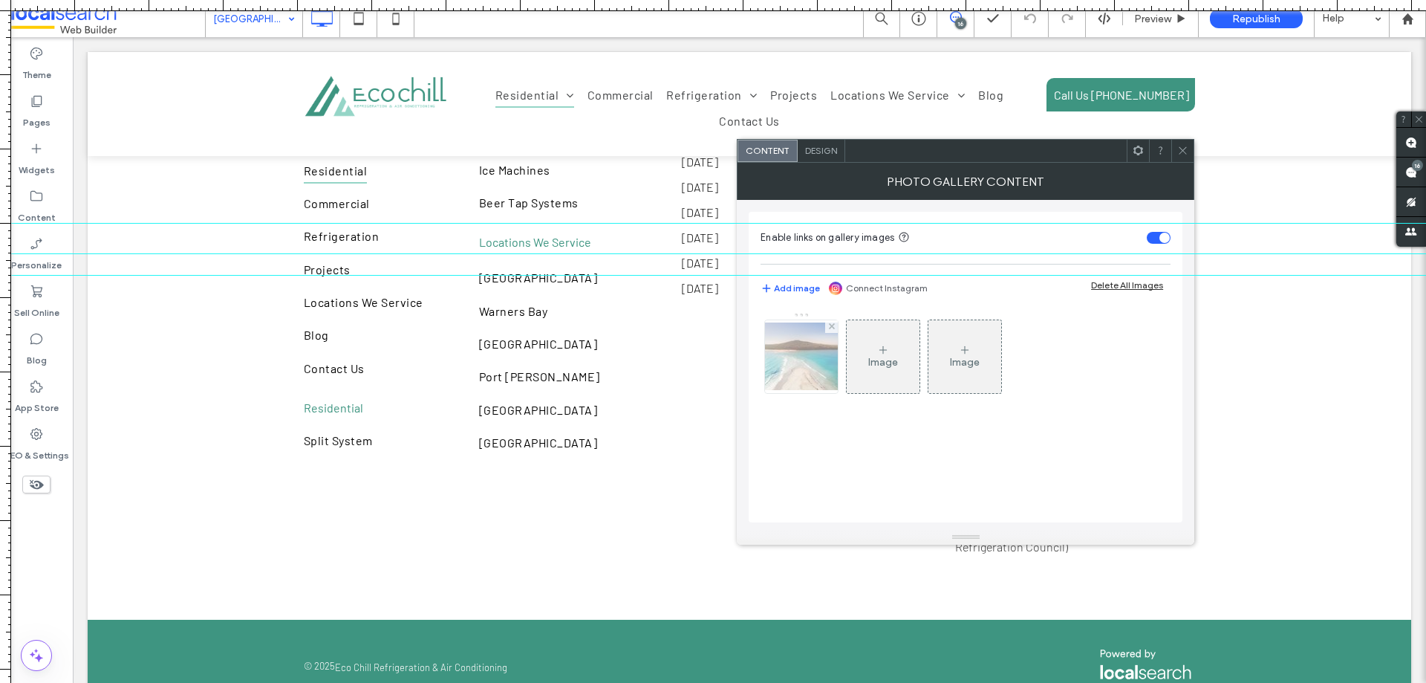
click at [810, 367] on img at bounding box center [801, 356] width 119 height 68
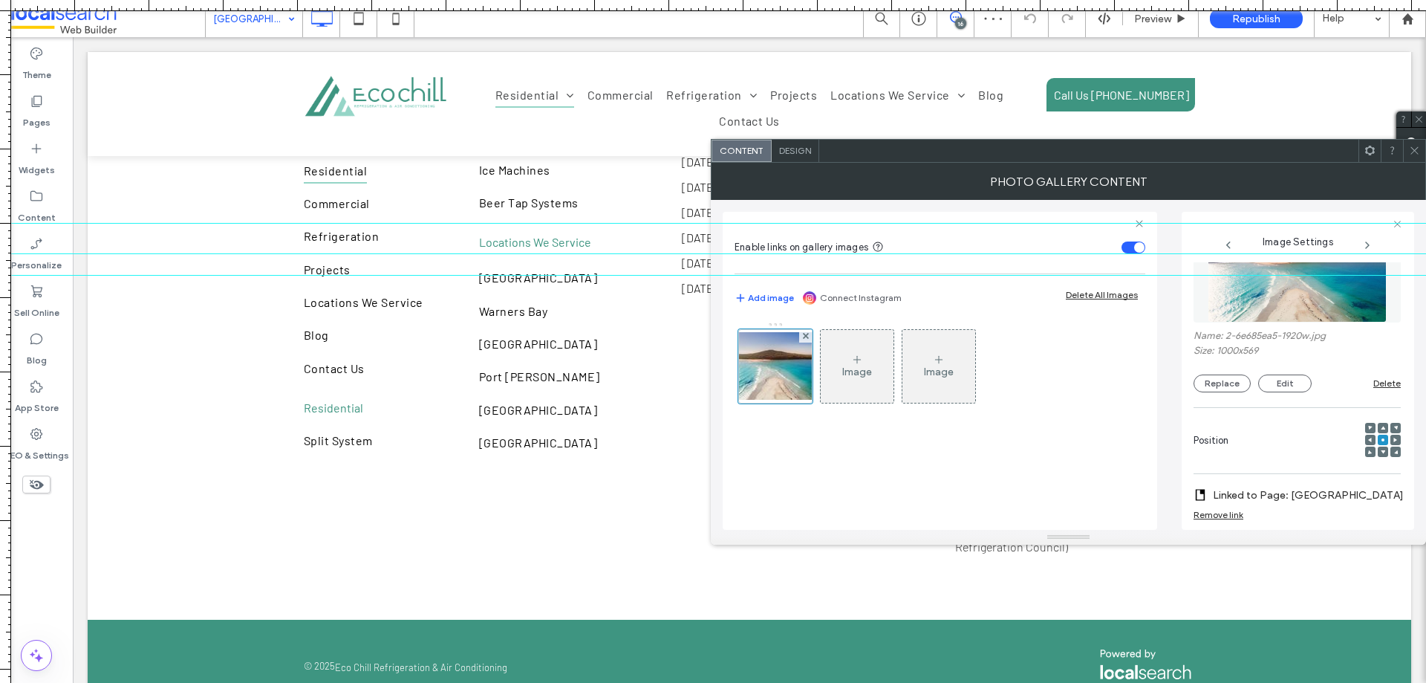
scroll to position [0, 0]
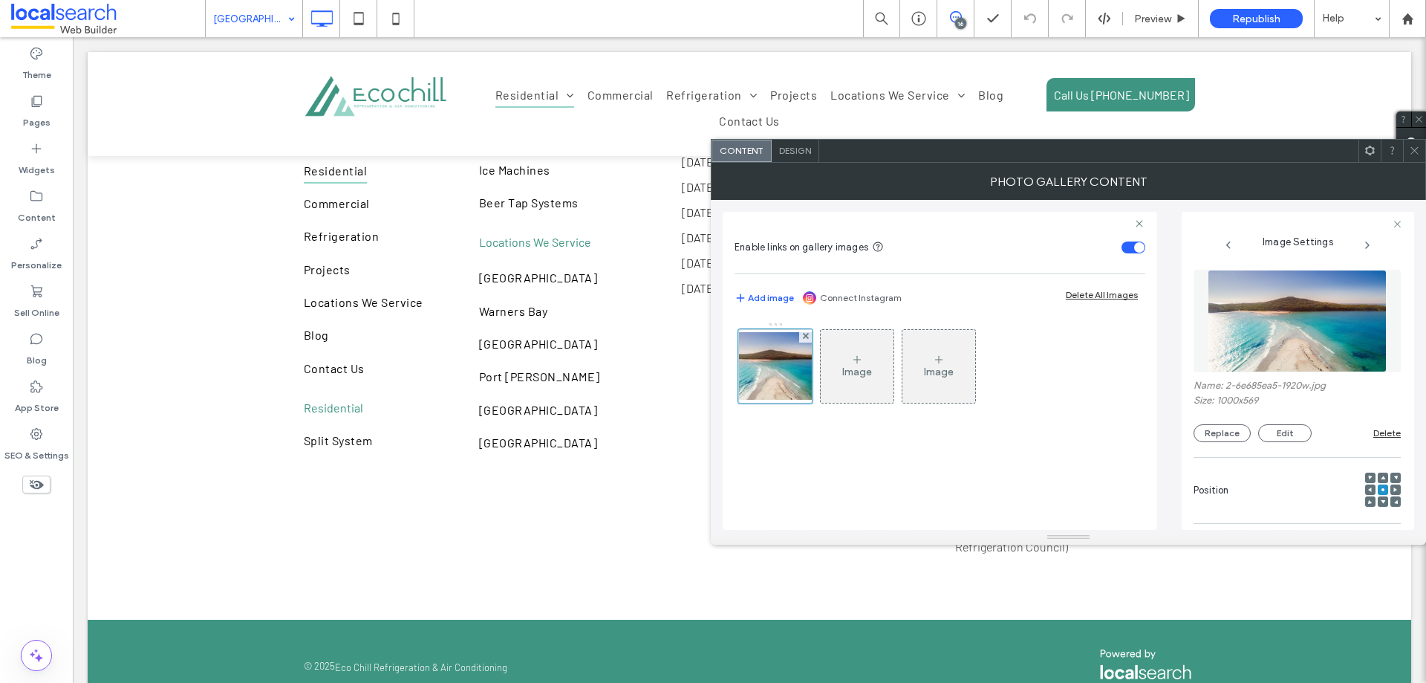
click at [1415, 161] on span at bounding box center [1414, 151] width 11 height 22
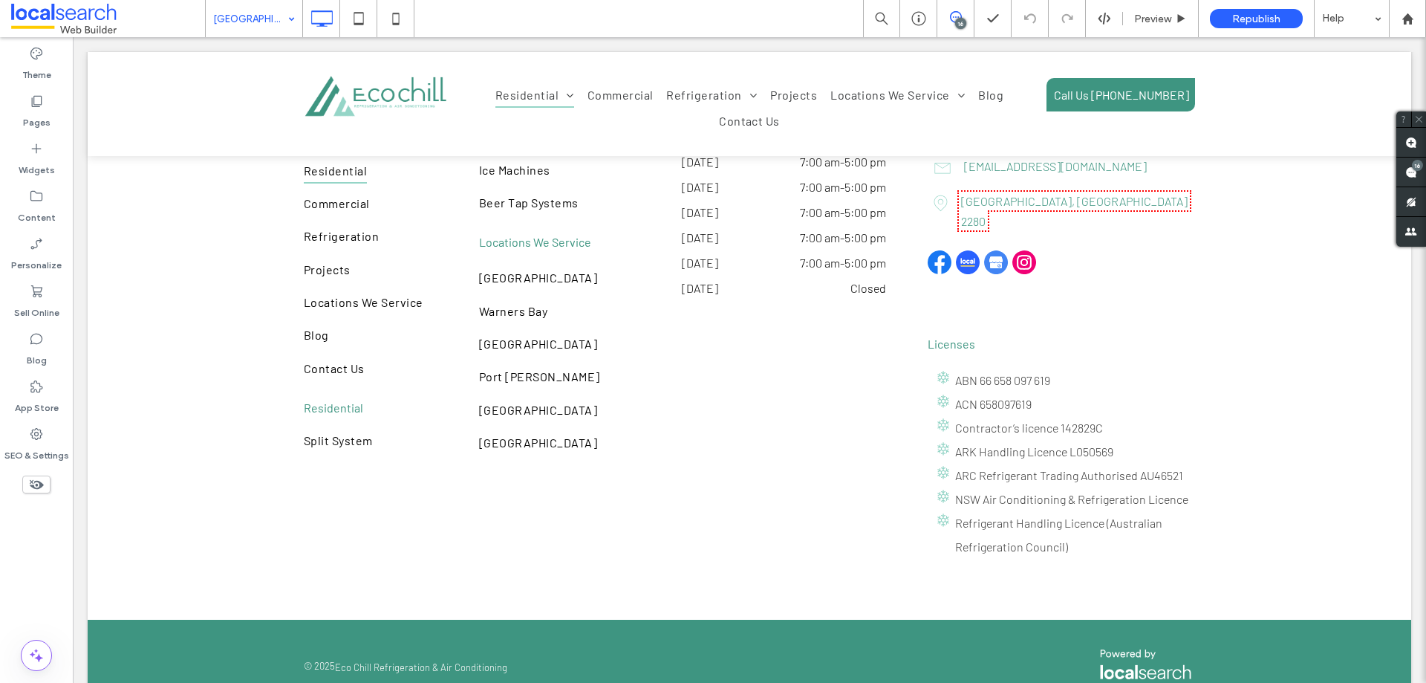
drag, startPoint x: 233, startPoint y: 25, endPoint x: 238, endPoint y: 35, distance: 11.6
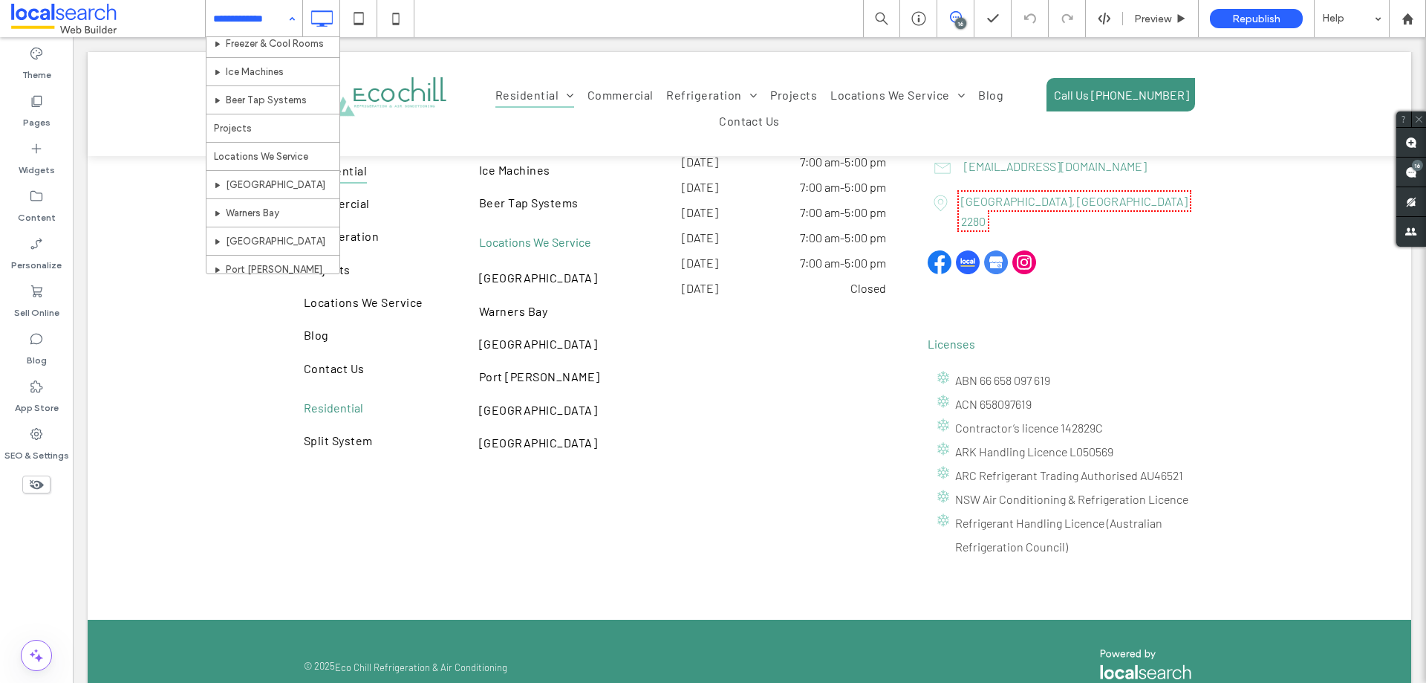
scroll to position [270, 0]
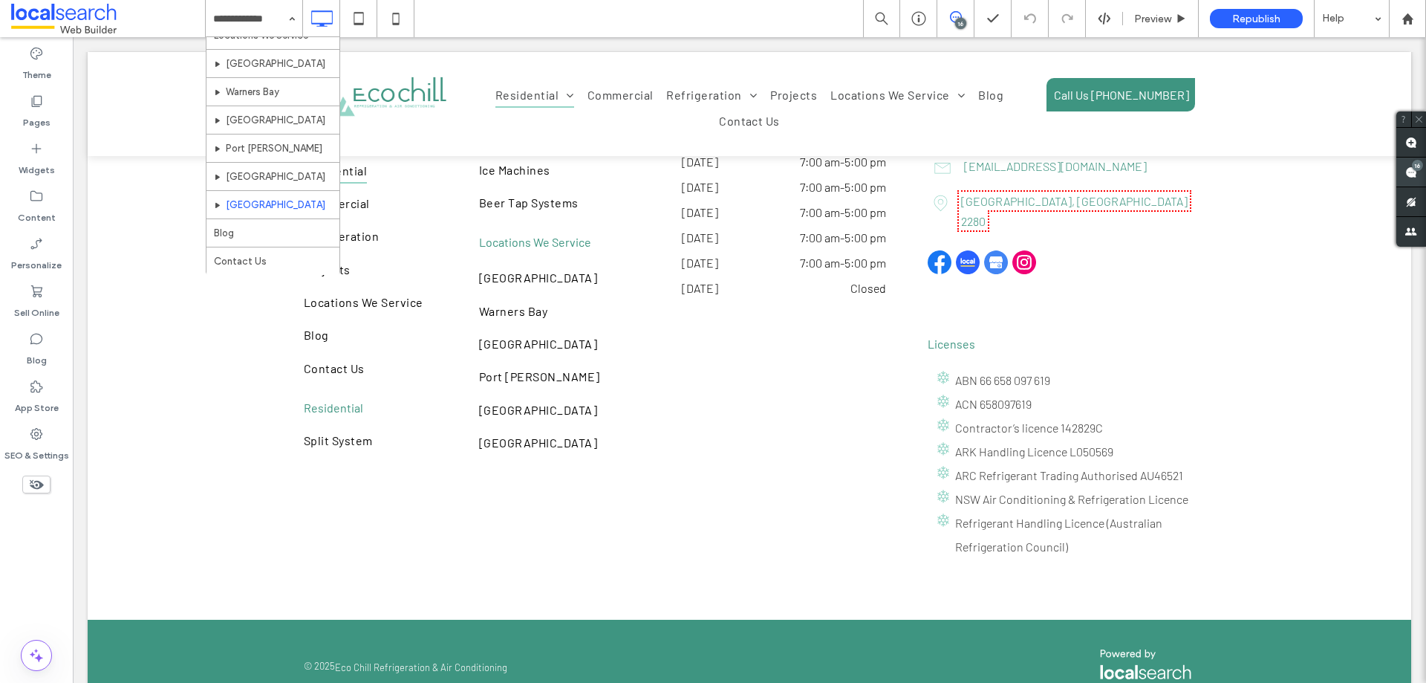
click at [1411, 179] on span at bounding box center [1412, 171] width 30 height 29
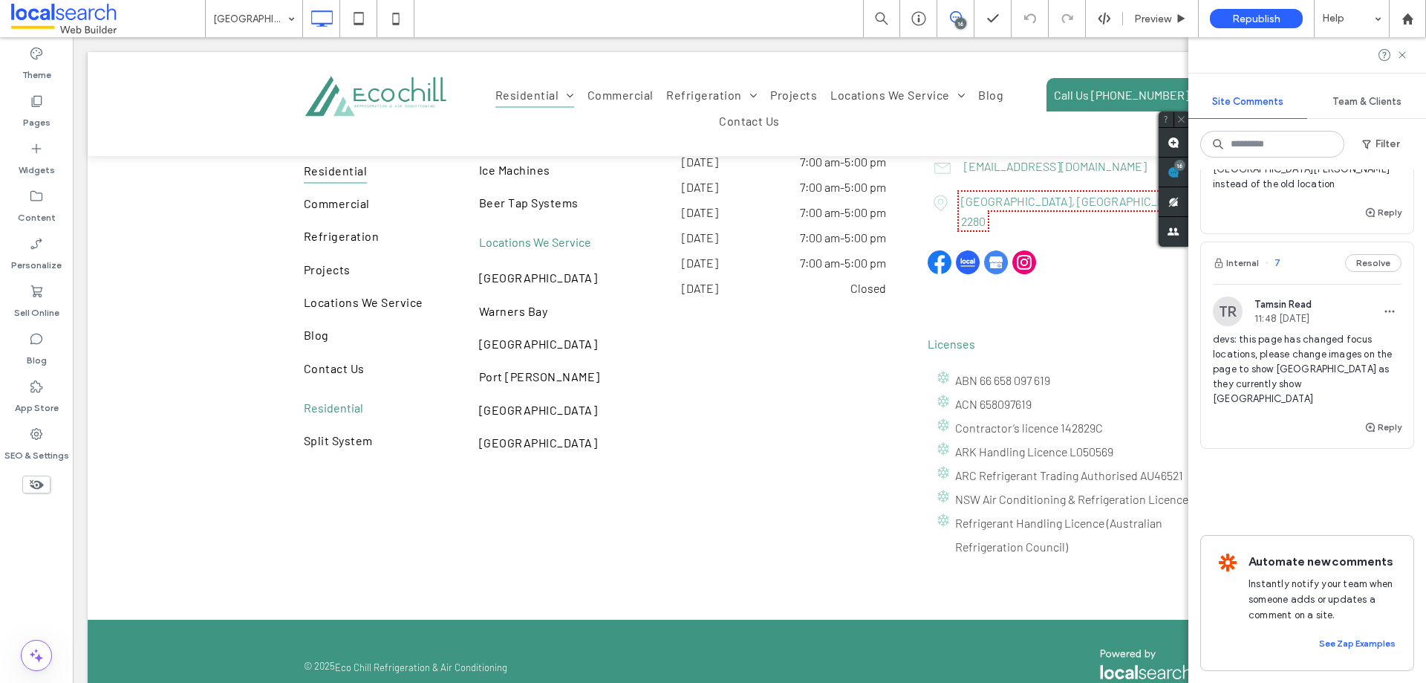
scroll to position [3815, 0]
click at [1281, 394] on div "devs: this page has changed focus locations, please change images on the page t…" at bounding box center [1307, 375] width 189 height 86
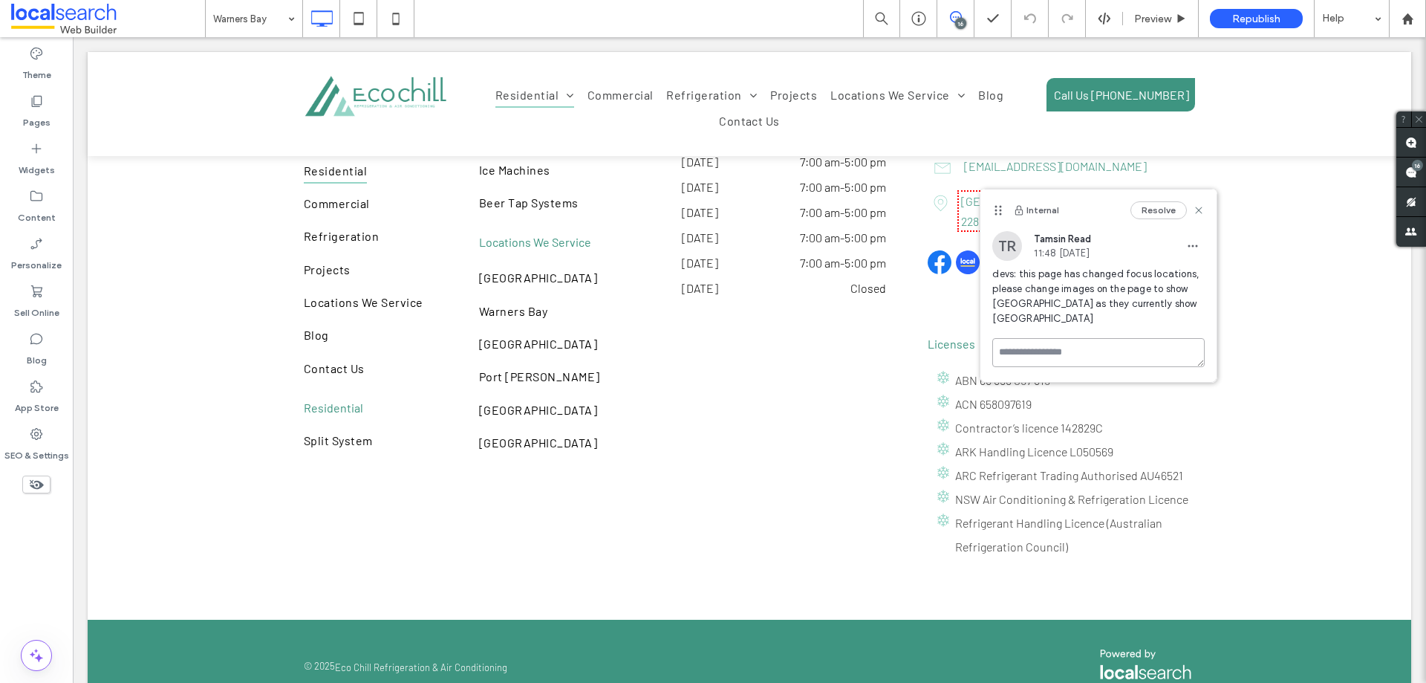
click at [1085, 364] on textarea at bounding box center [1098, 352] width 212 height 29
type textarea "**********"
click at [1173, 437] on button "Submit" at bounding box center [1177, 439] width 53 height 18
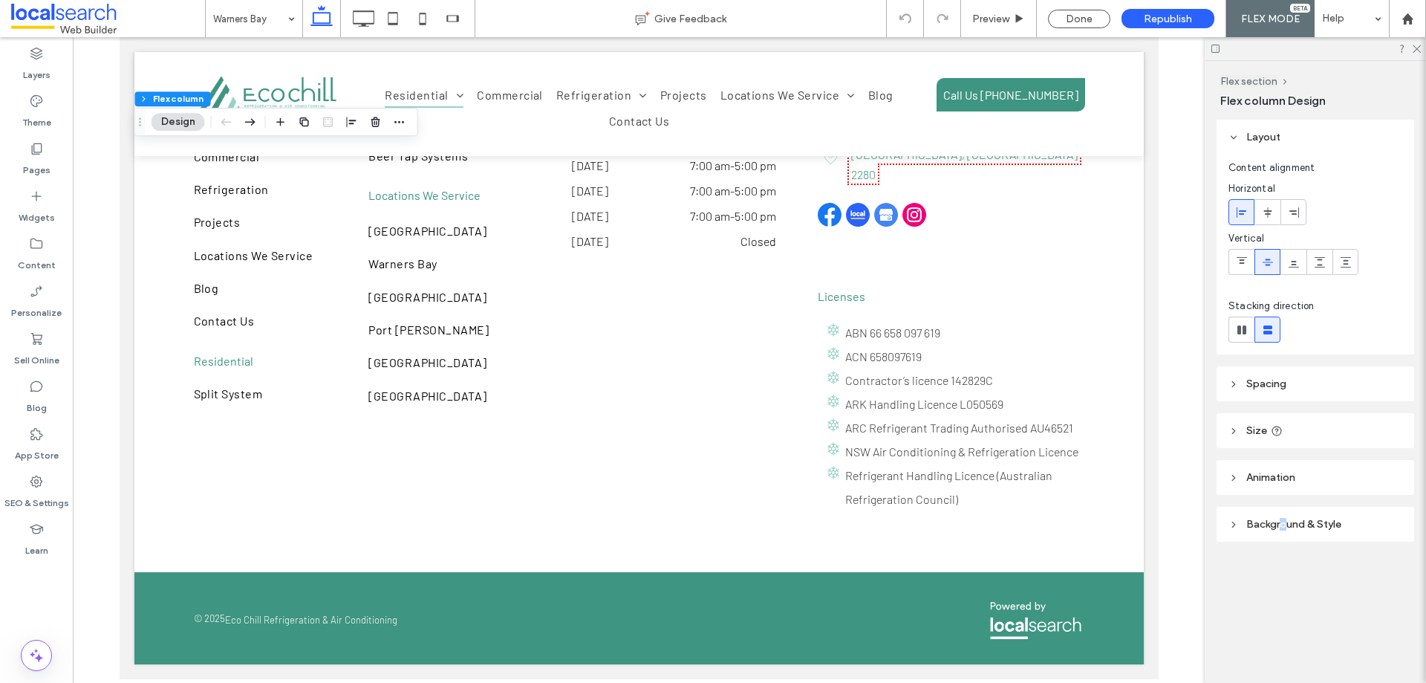
click at [1284, 533] on header "Background & Style" at bounding box center [1316, 524] width 198 height 35
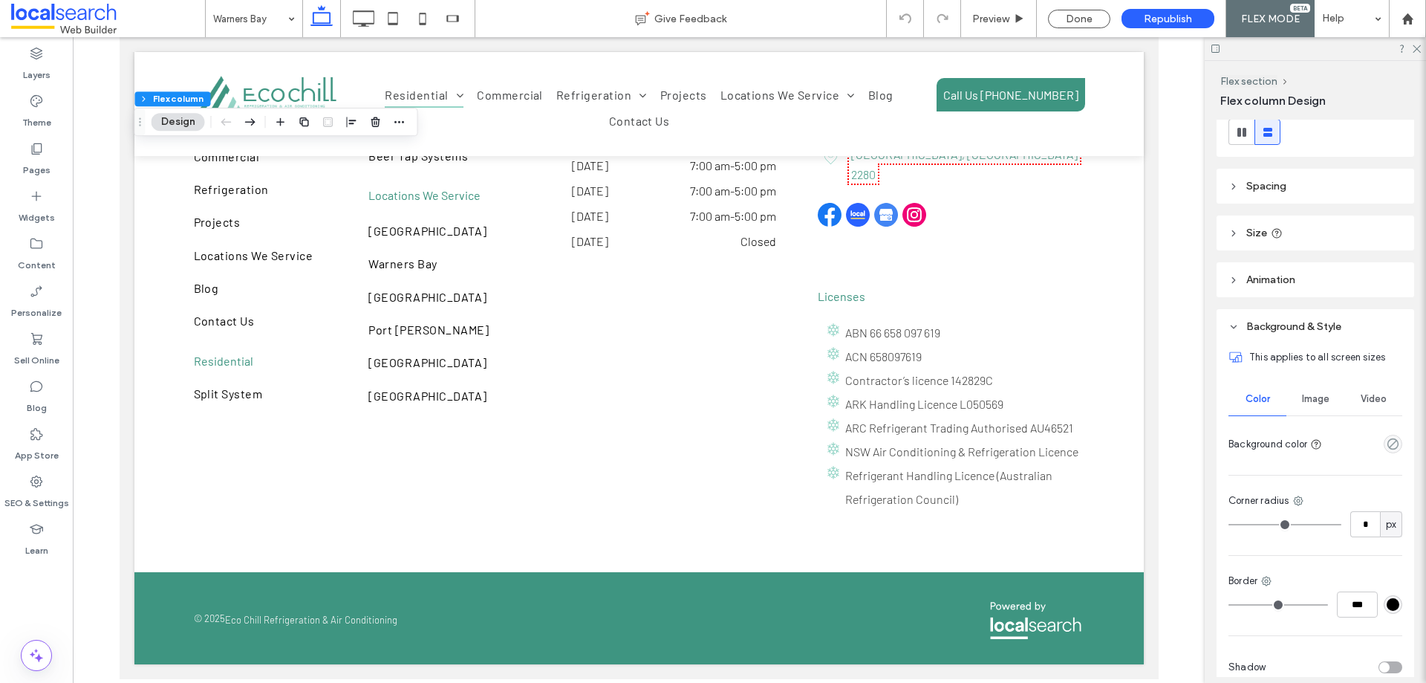
click at [1302, 397] on span "Image" at bounding box center [1315, 399] width 27 height 12
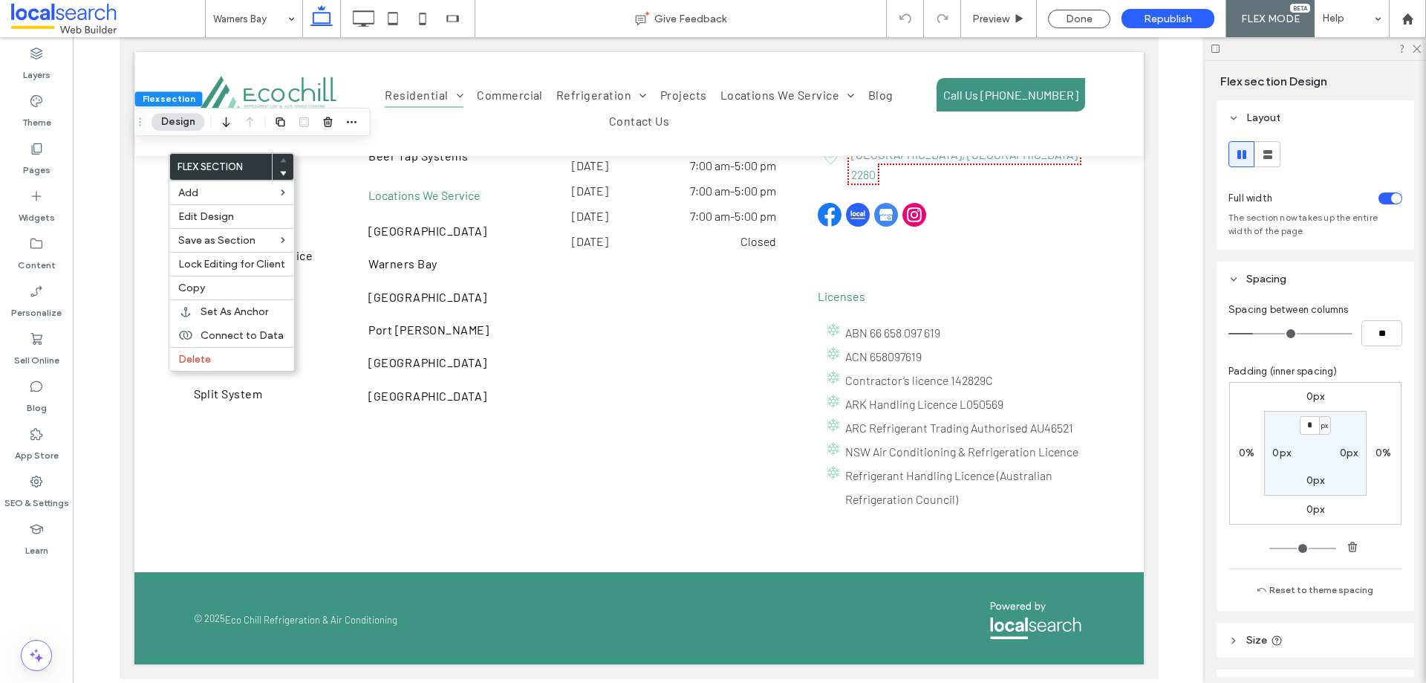
scroll to position [134, 0]
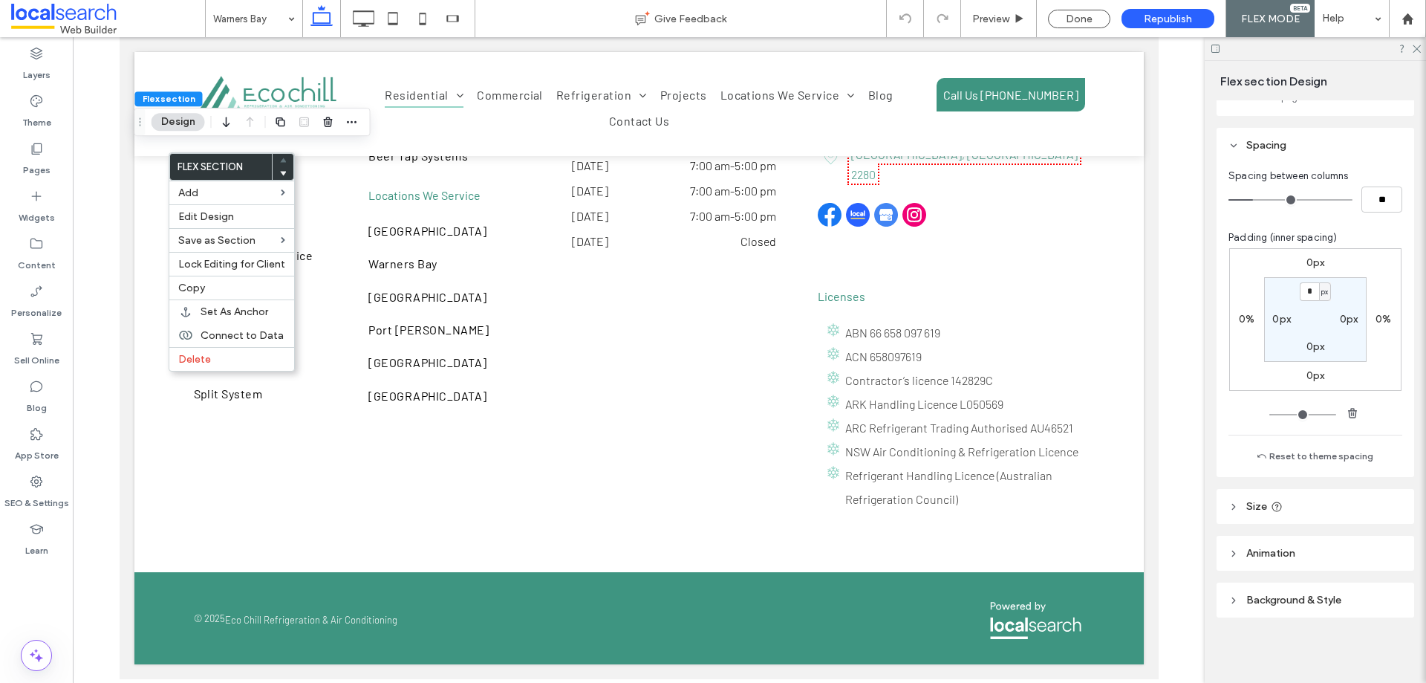
click at [1293, 596] on span "Background & Style" at bounding box center [1293, 600] width 95 height 13
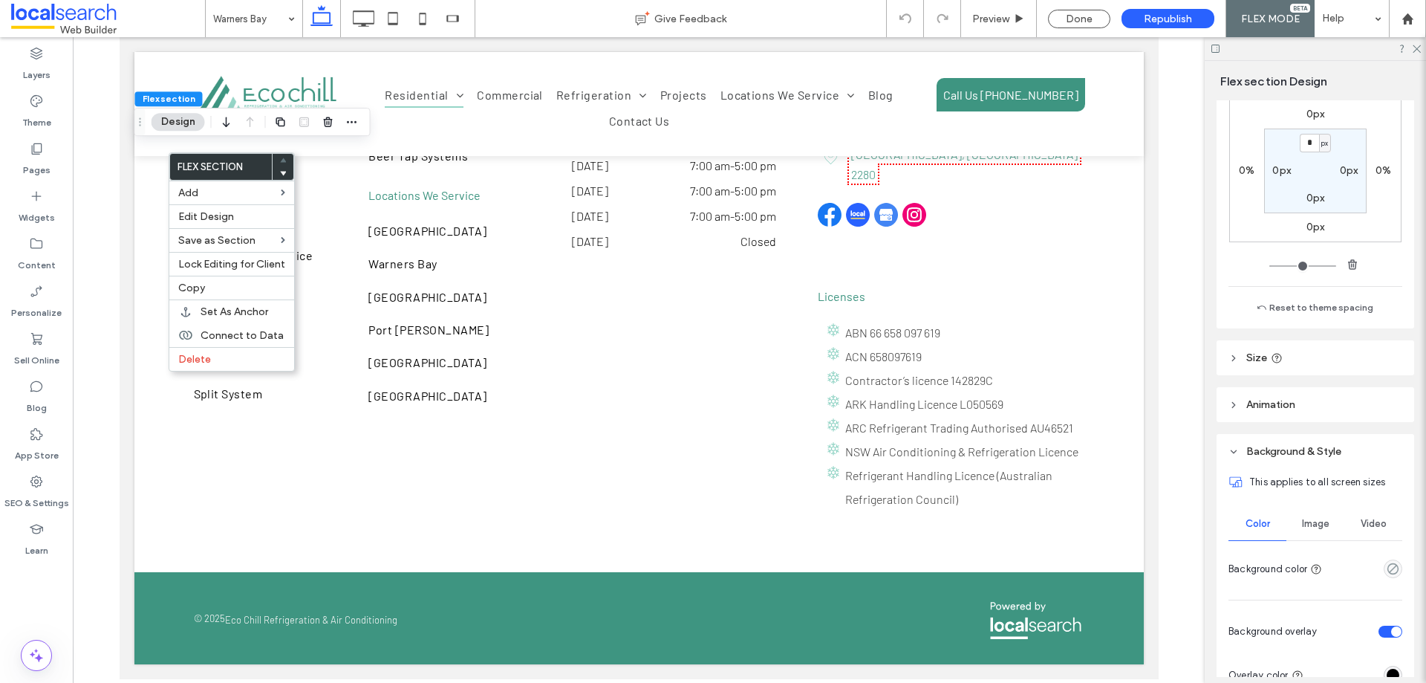
click at [1312, 518] on span "Image" at bounding box center [1315, 524] width 27 height 12
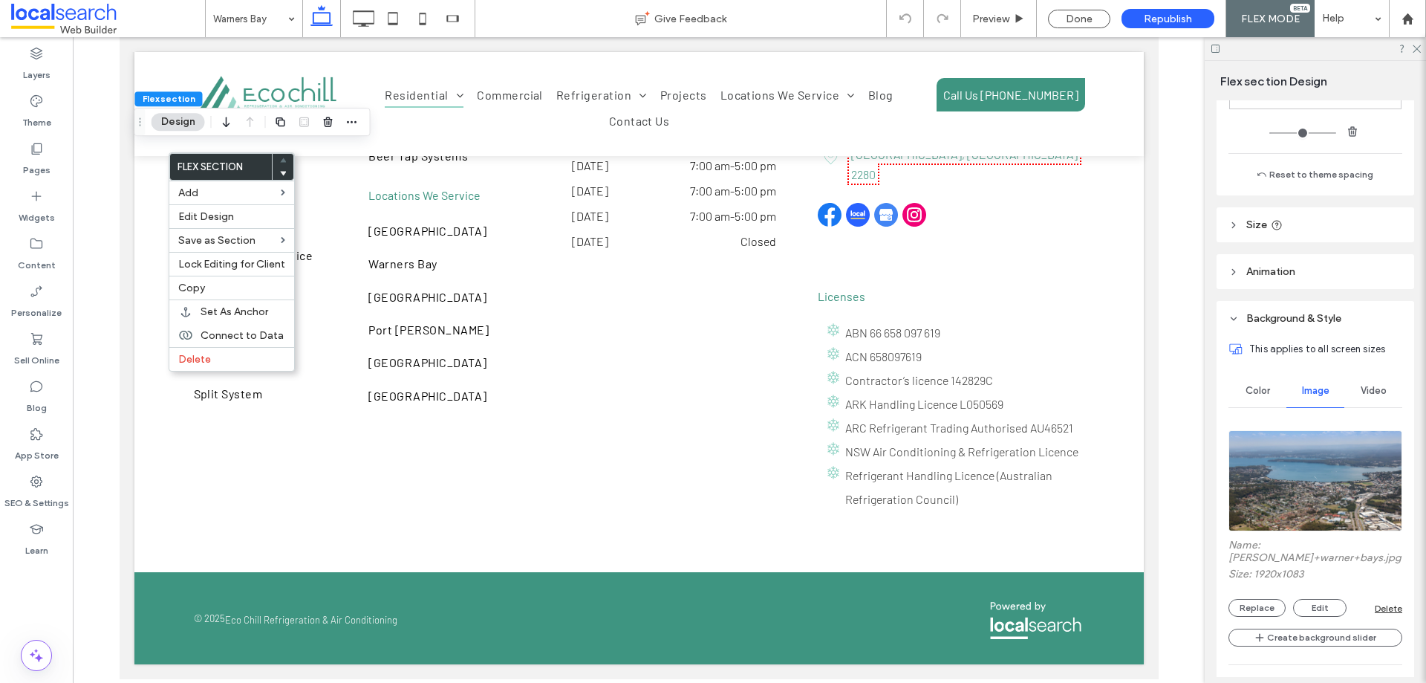
scroll to position [431, 0]
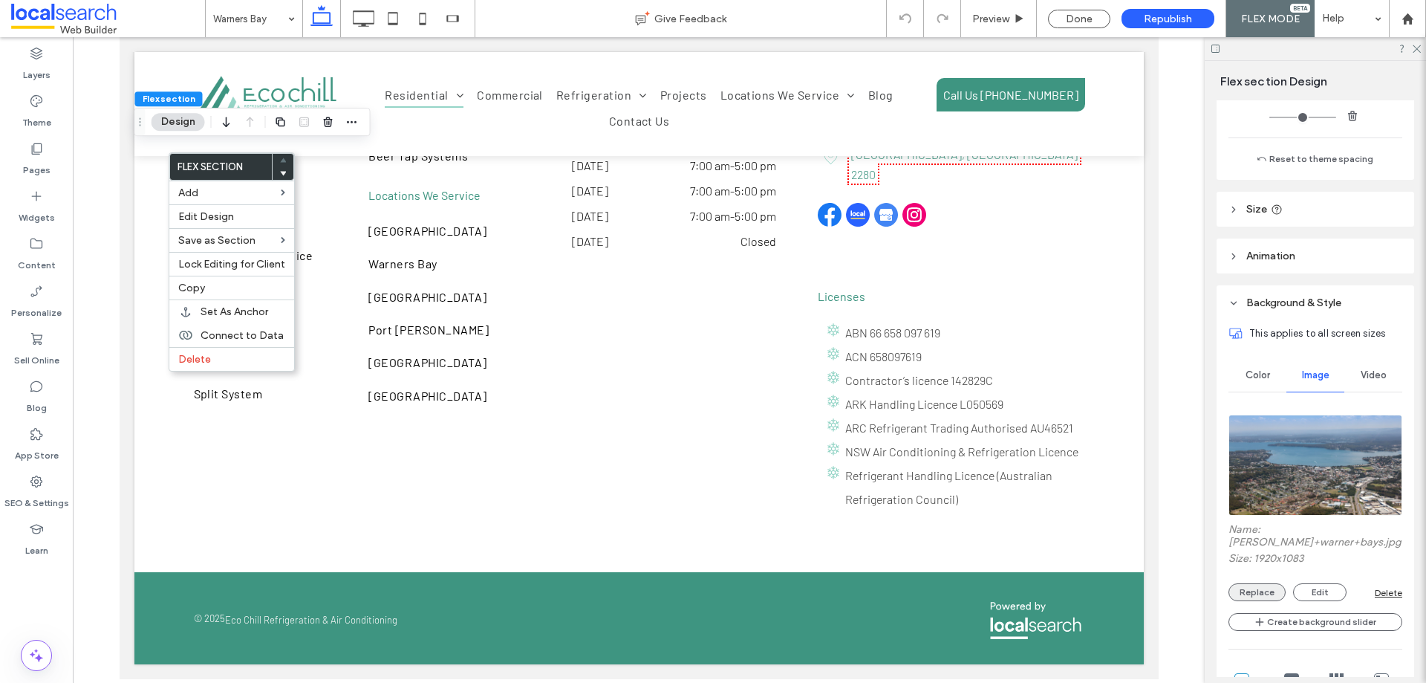
click at [1253, 583] on button "Replace" at bounding box center [1257, 592] width 57 height 18
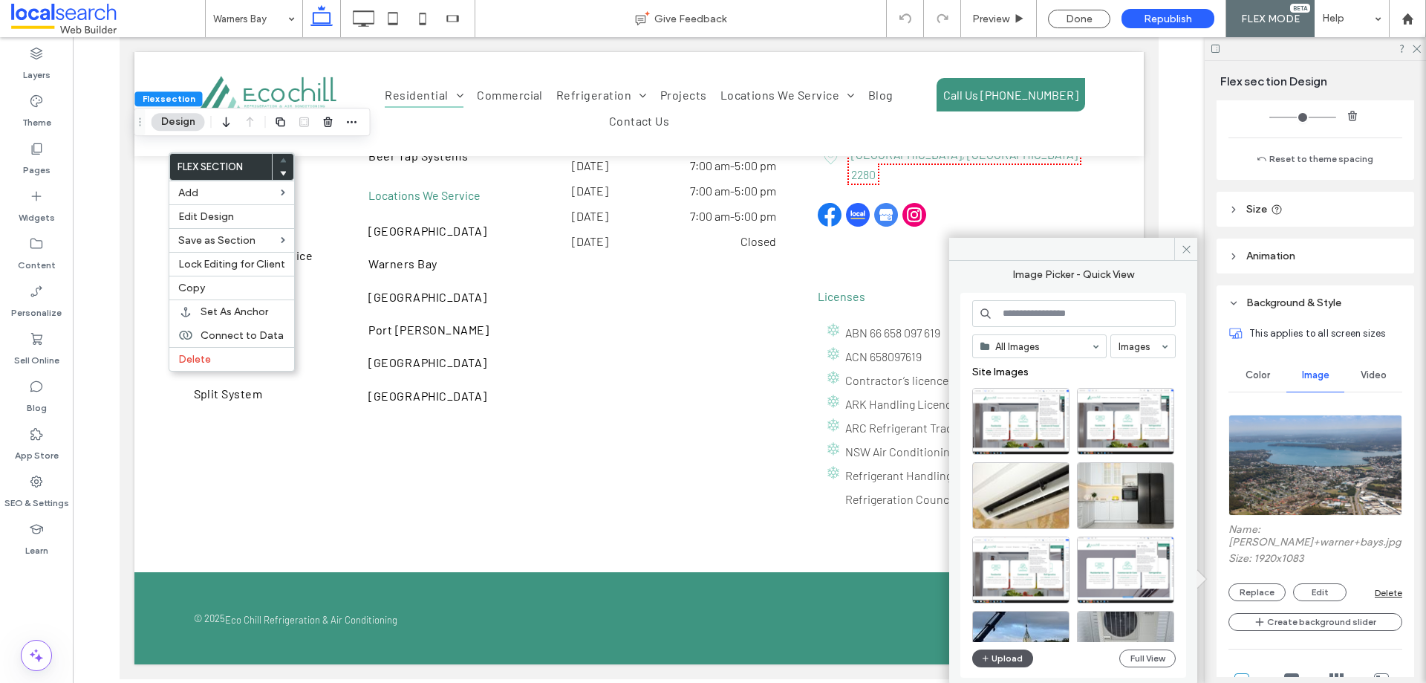
click at [1012, 658] on button "Upload" at bounding box center [1002, 658] width 61 height 18
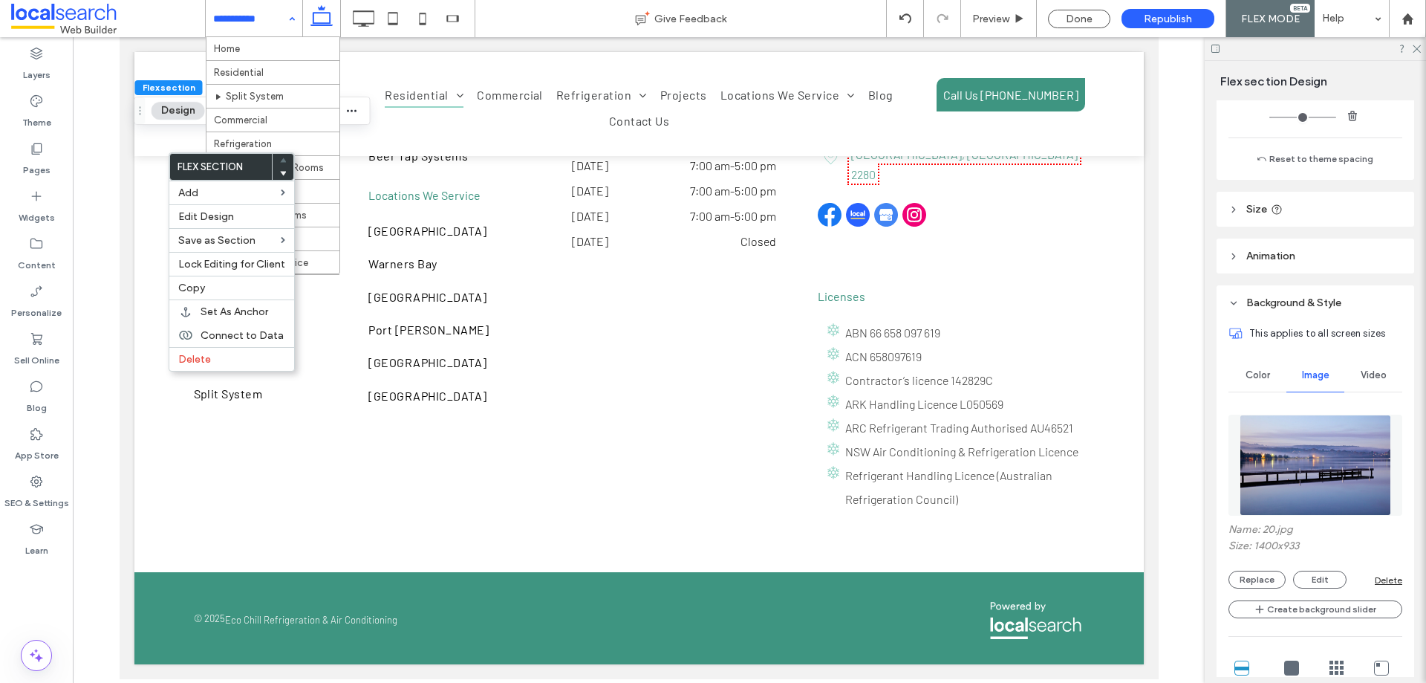
click at [0, 0] on div at bounding box center [0, 0] width 0 height 0
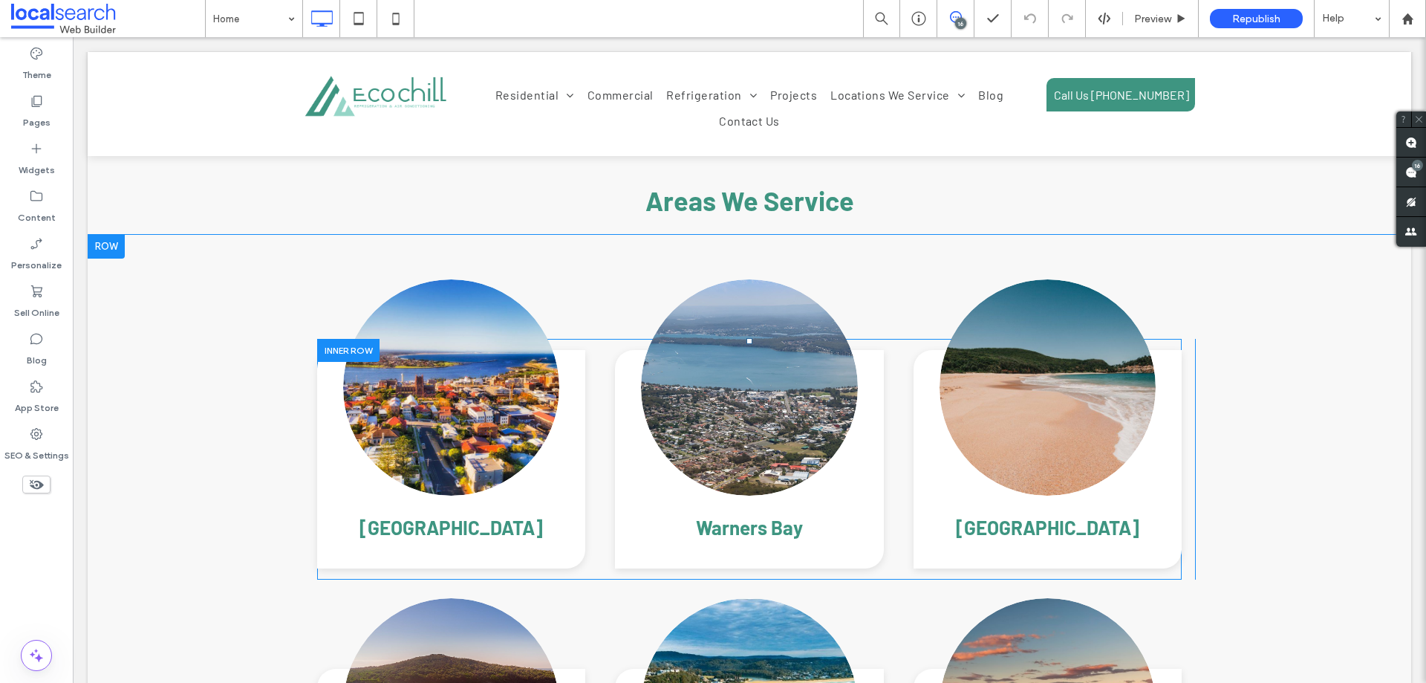
scroll to position [3714, 0]
drag, startPoint x: 810, startPoint y: 367, endPoint x: 843, endPoint y: 417, distance: 59.5
click at [810, 367] on link at bounding box center [750, 388] width 230 height 230
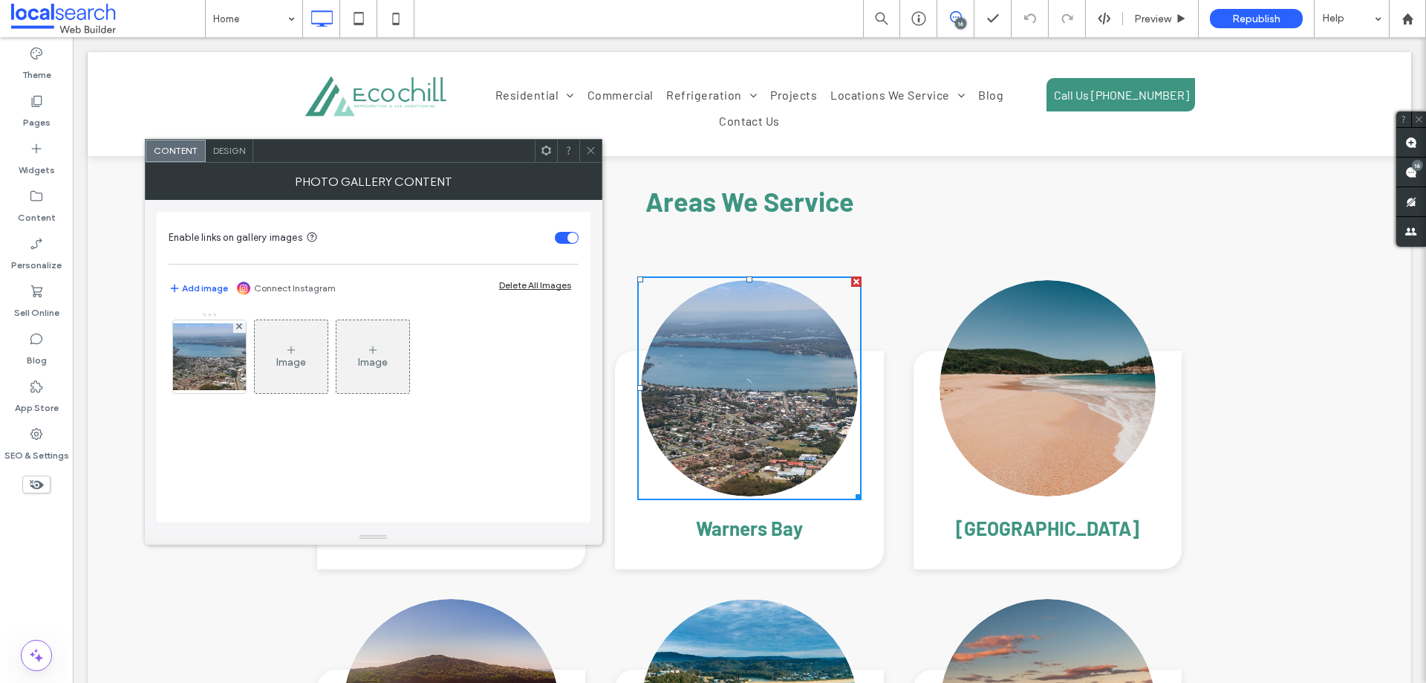
drag, startPoint x: 204, startPoint y: 377, endPoint x: 380, endPoint y: 422, distance: 180.9
click at [205, 377] on img at bounding box center [209, 356] width 119 height 67
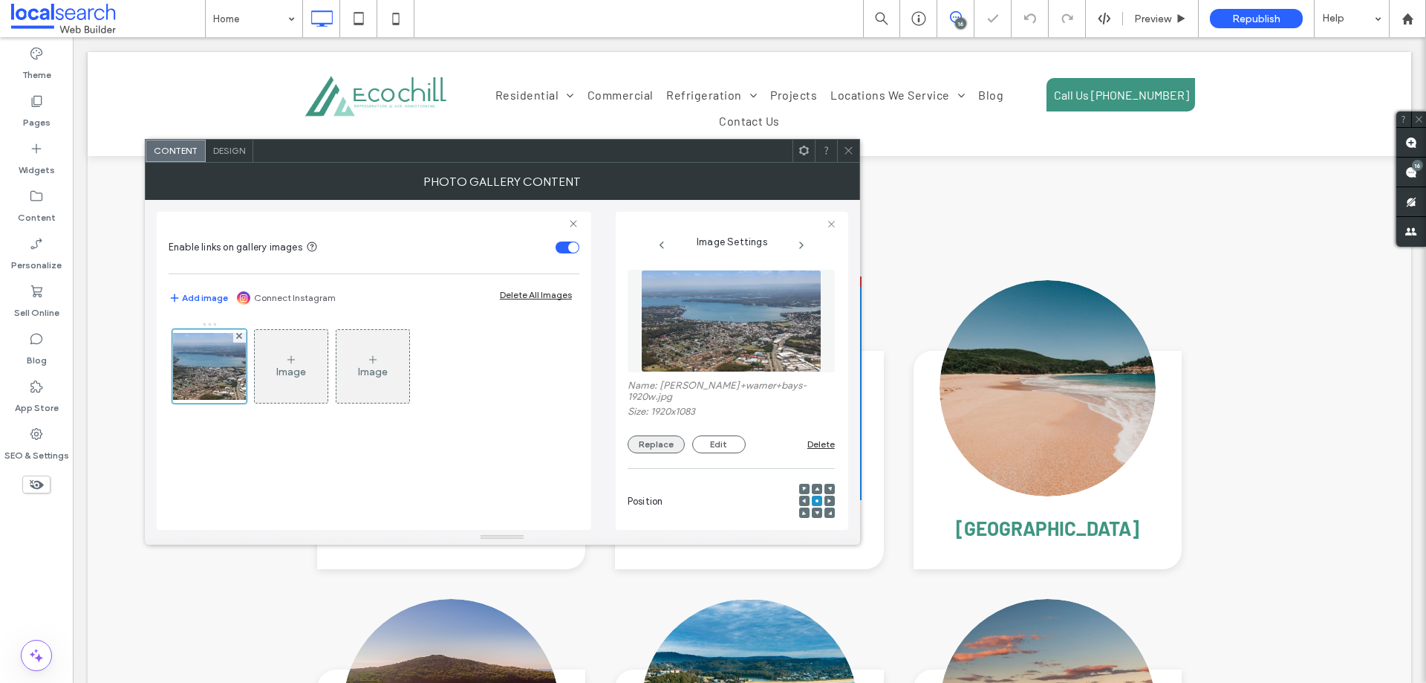
click at [660, 435] on button "Replace" at bounding box center [656, 444] width 57 height 18
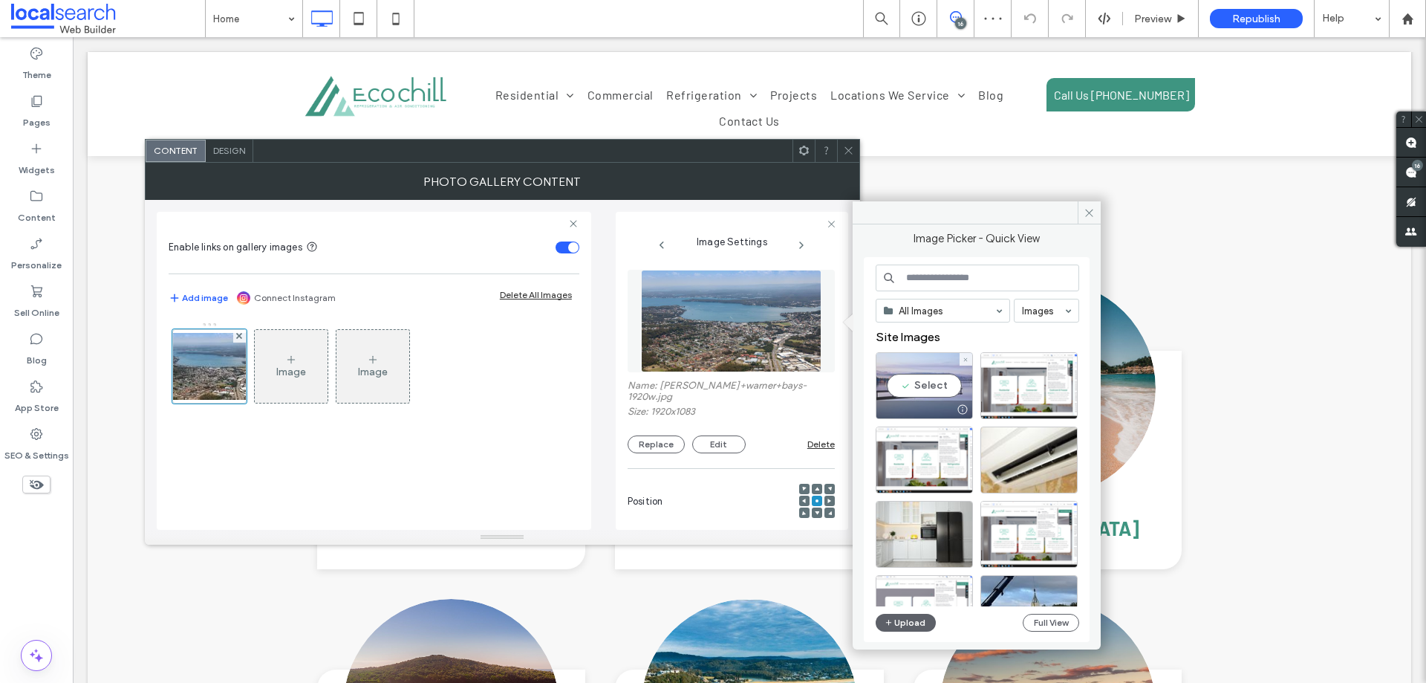
click at [913, 386] on div "Select" at bounding box center [924, 385] width 97 height 67
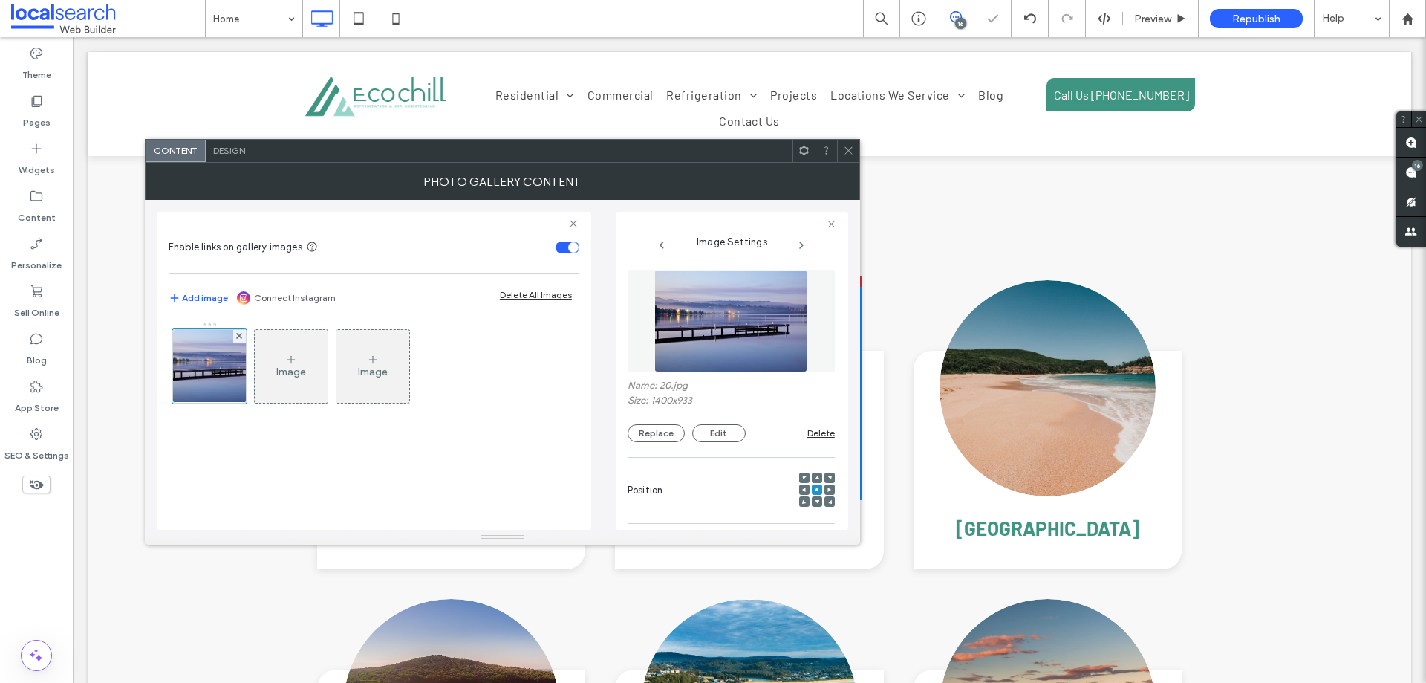
click at [847, 150] on icon at bounding box center [848, 150] width 11 height 11
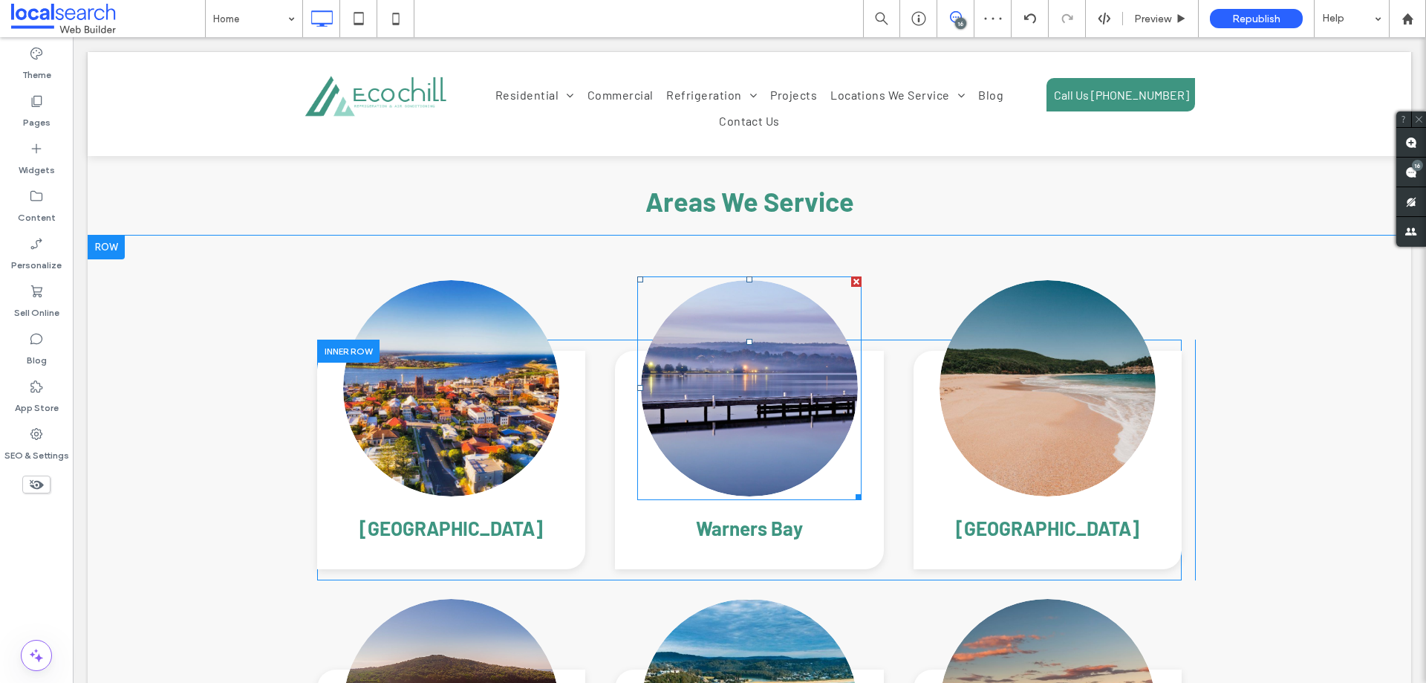
click at [751, 335] on link at bounding box center [750, 388] width 230 height 230
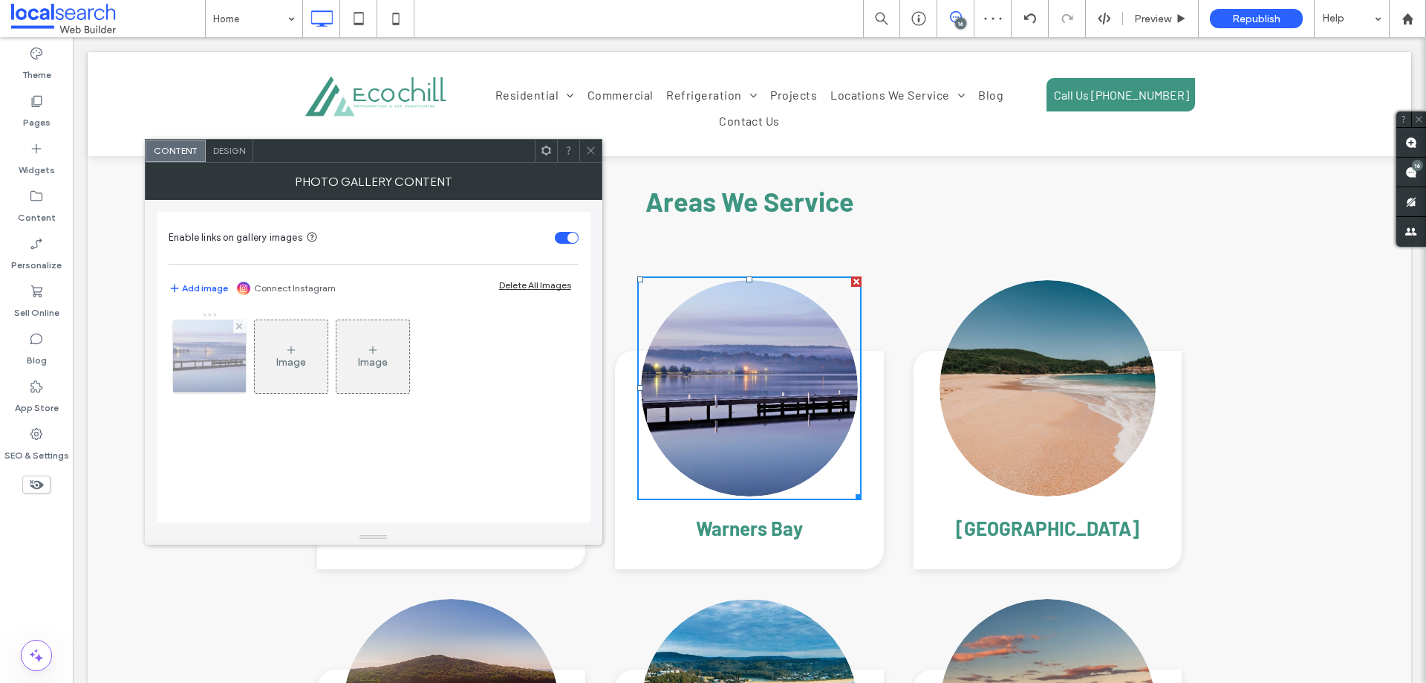
click at [201, 367] on img at bounding box center [209, 356] width 109 height 73
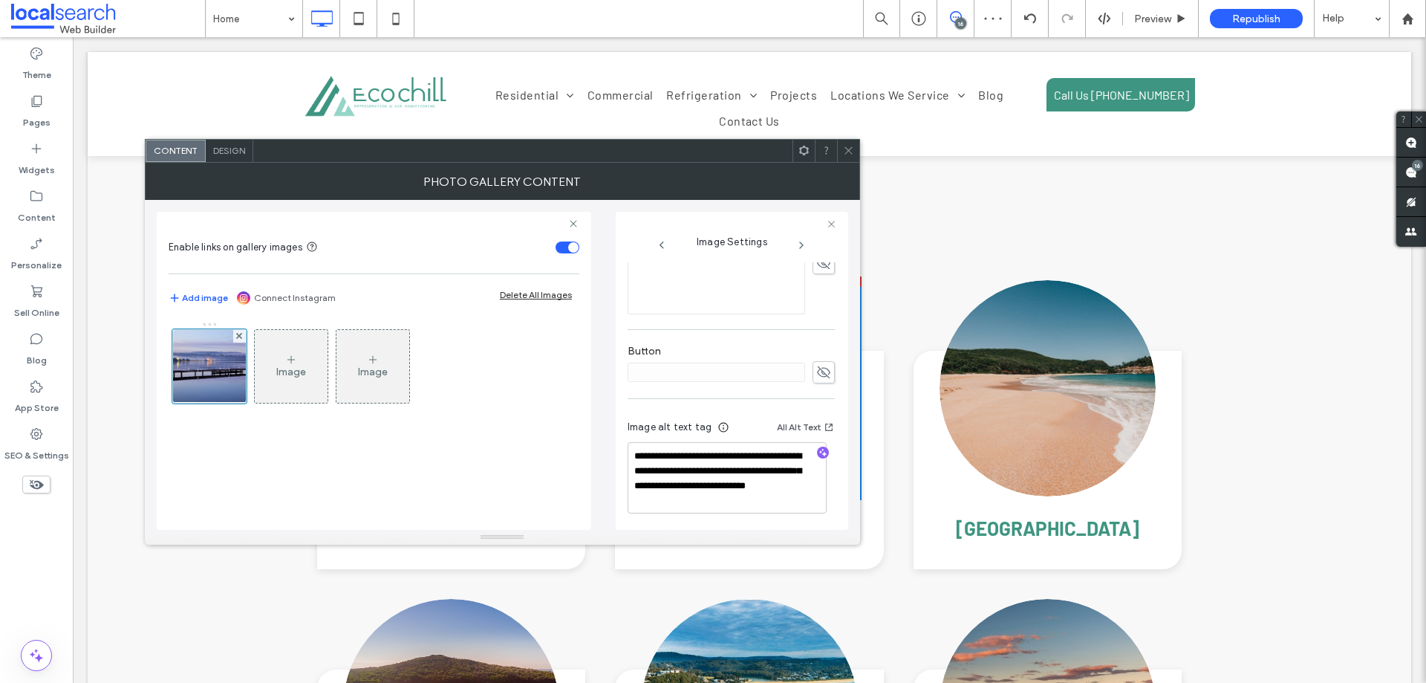
scroll to position [461, 0]
drag, startPoint x: 778, startPoint y: 469, endPoint x: 827, endPoint y: 521, distance: 71.0
click at [827, 521] on div "**********" at bounding box center [732, 395] width 209 height 267
click at [819, 447] on use "button" at bounding box center [823, 450] width 8 height 8
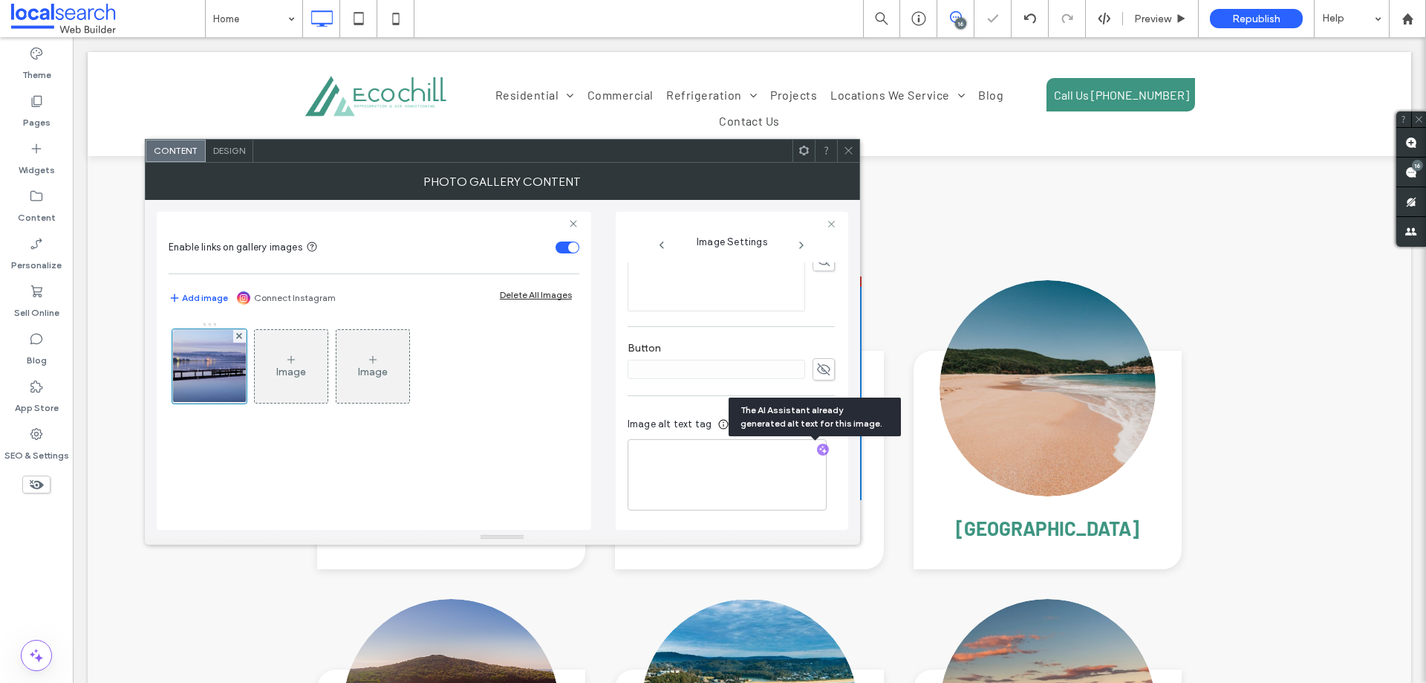
scroll to position [459, 0]
click at [752, 474] on textarea "**********" at bounding box center [727, 476] width 199 height 70
click at [747, 491] on textarea "**********" at bounding box center [727, 476] width 199 height 70
drag, startPoint x: 655, startPoint y: 466, endPoint x: 794, endPoint y: 501, distance: 143.4
click at [794, 501] on textarea "**********" at bounding box center [727, 476] width 199 height 70
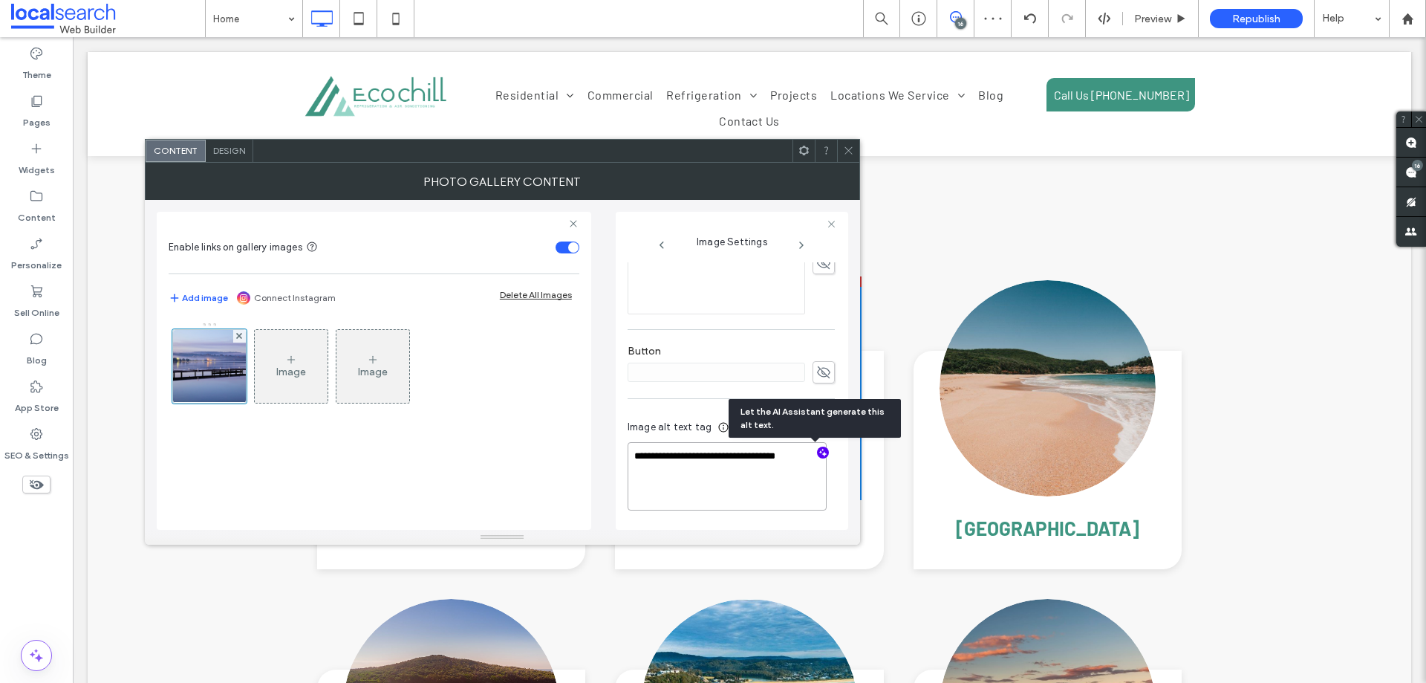
paste textarea "**********"
type textarea "**********"
click at [608, 490] on div "**********" at bounding box center [503, 365] width 692 height 330
click at [853, 152] on icon at bounding box center [848, 150] width 11 height 11
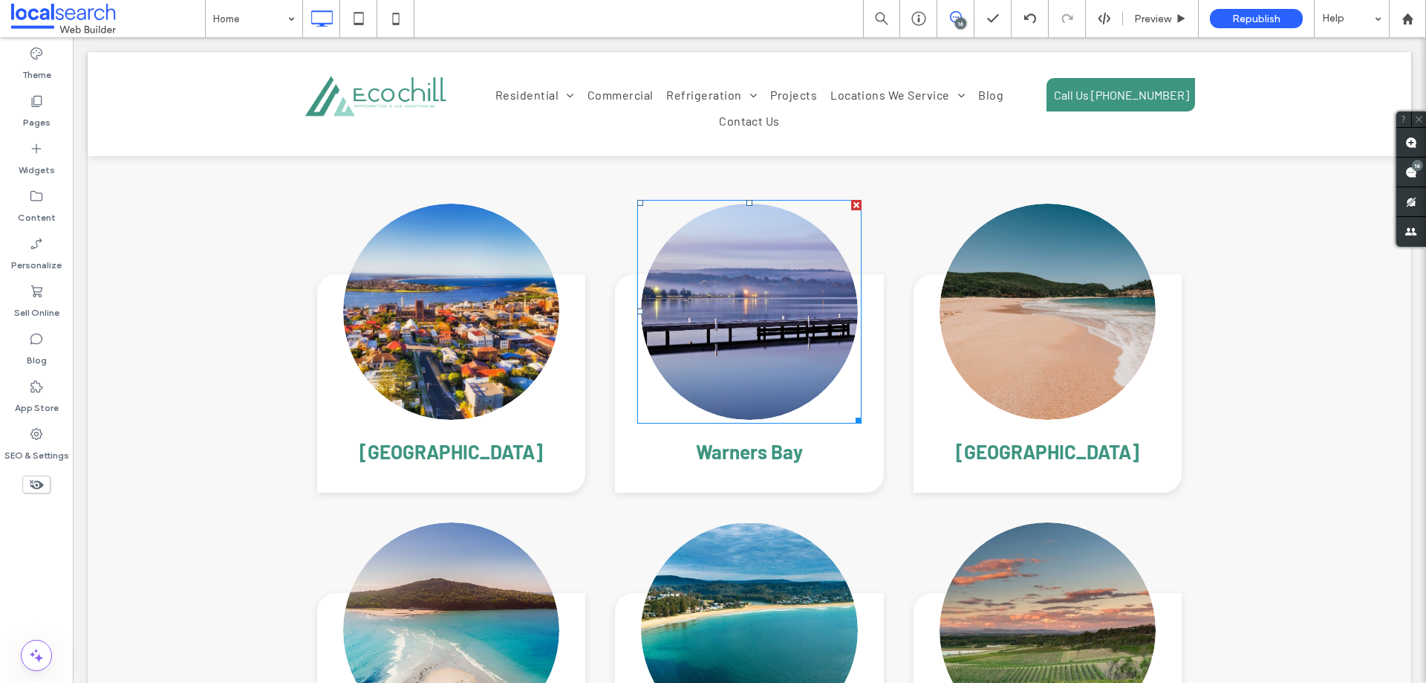
scroll to position [3904, 0]
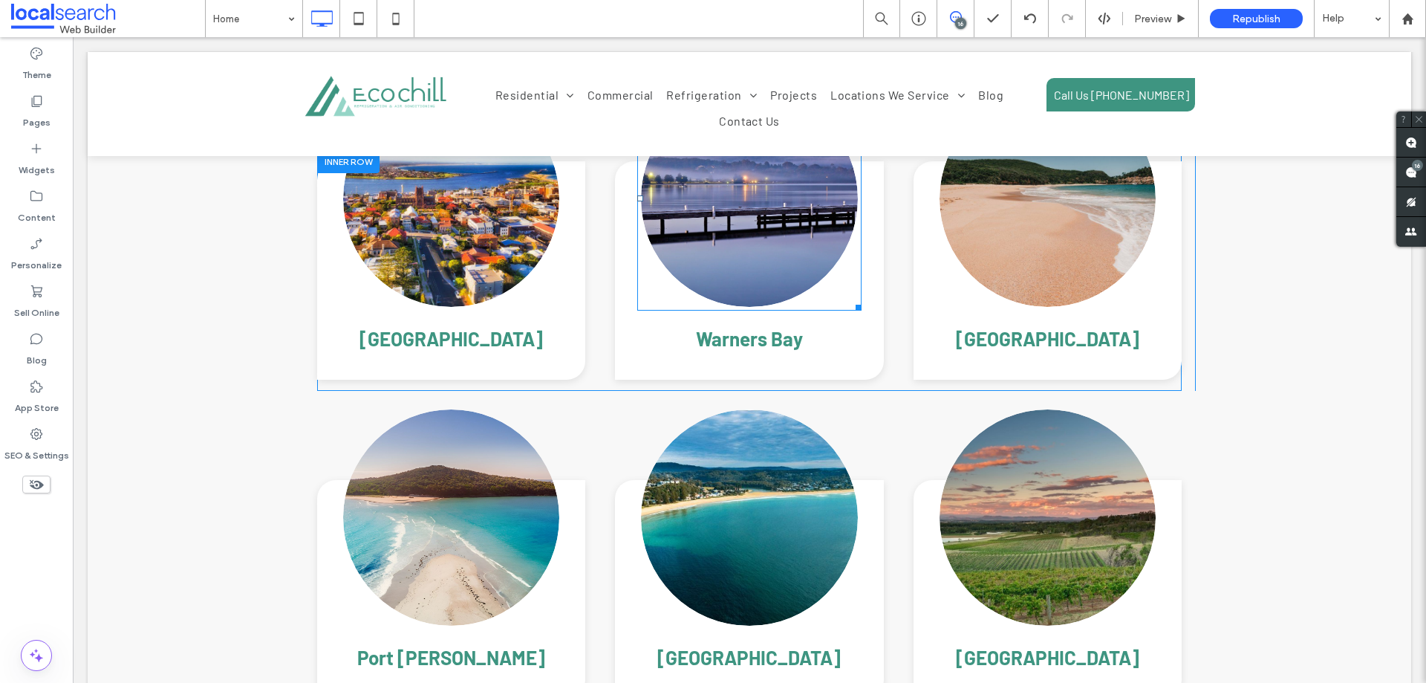
click at [706, 204] on link at bounding box center [750, 199] width 230 height 230
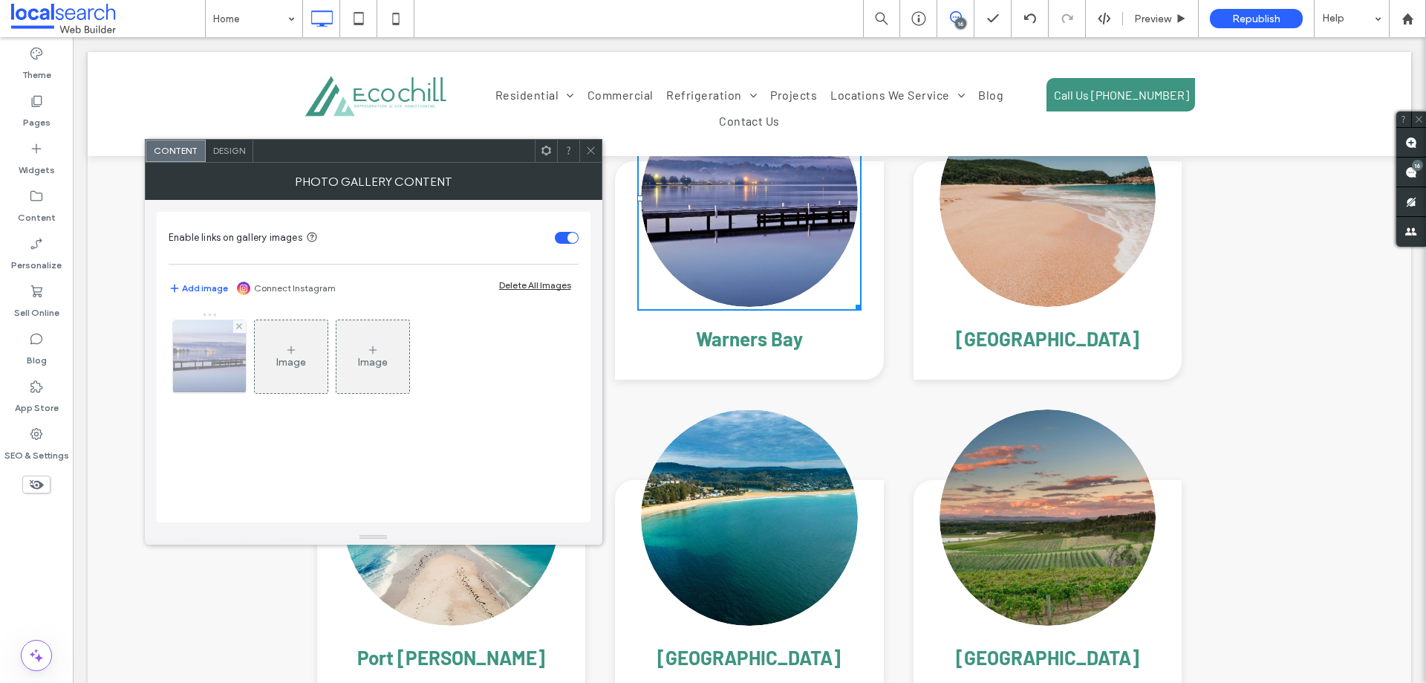
click at [183, 368] on img at bounding box center [209, 356] width 109 height 73
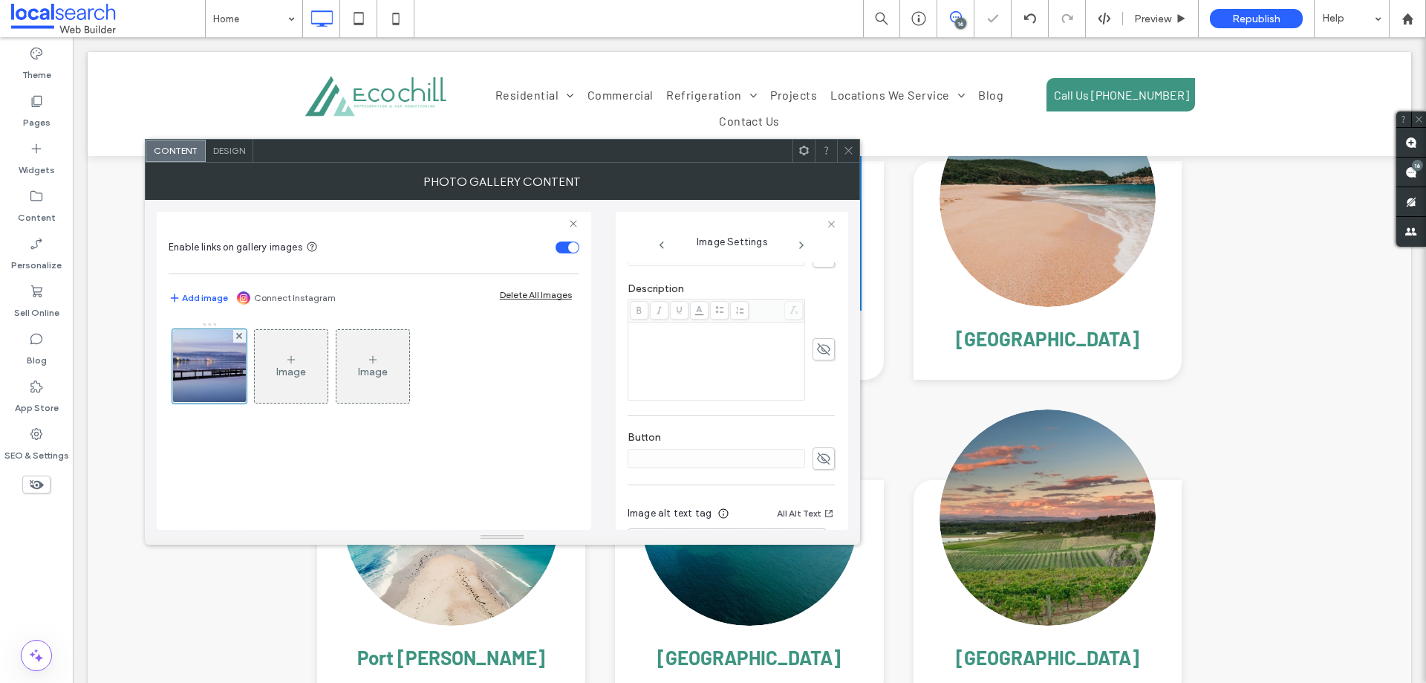
scroll to position [446, 0]
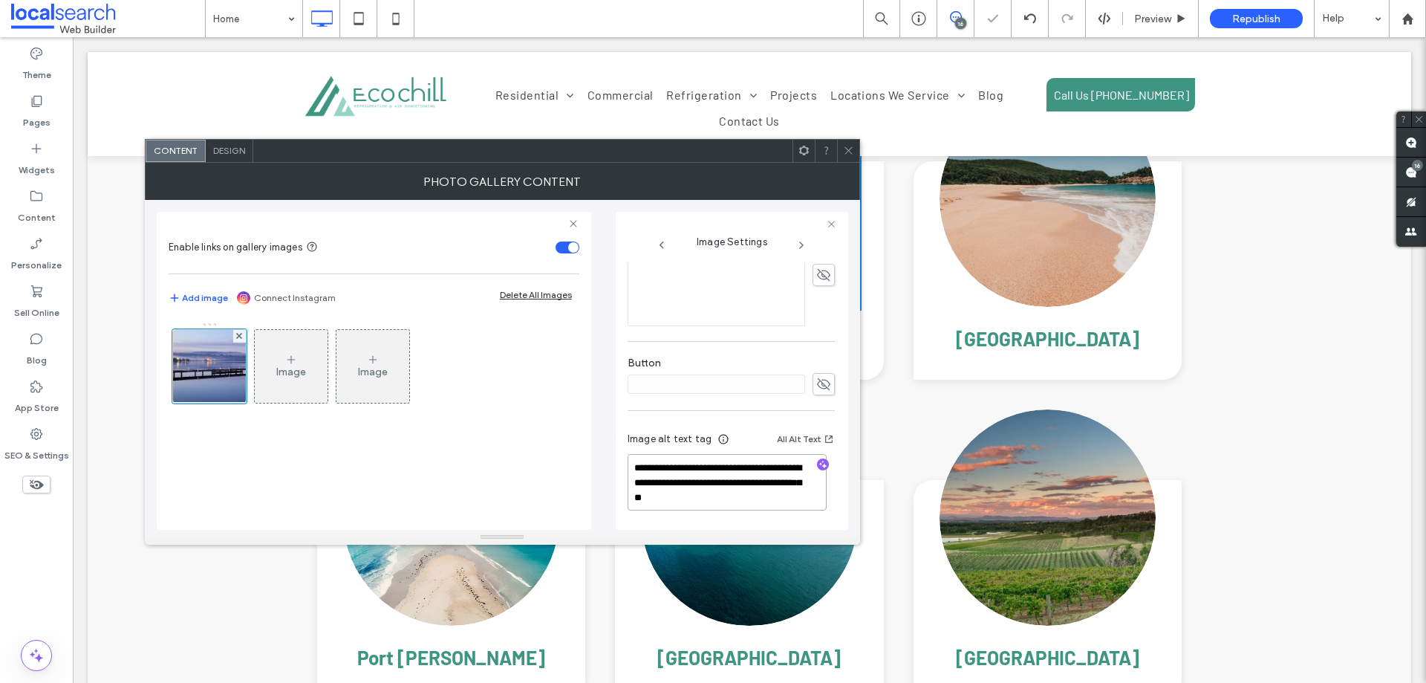
click at [703, 477] on textarea "**********" at bounding box center [727, 482] width 199 height 56
click at [851, 150] on icon at bounding box center [848, 150] width 11 height 11
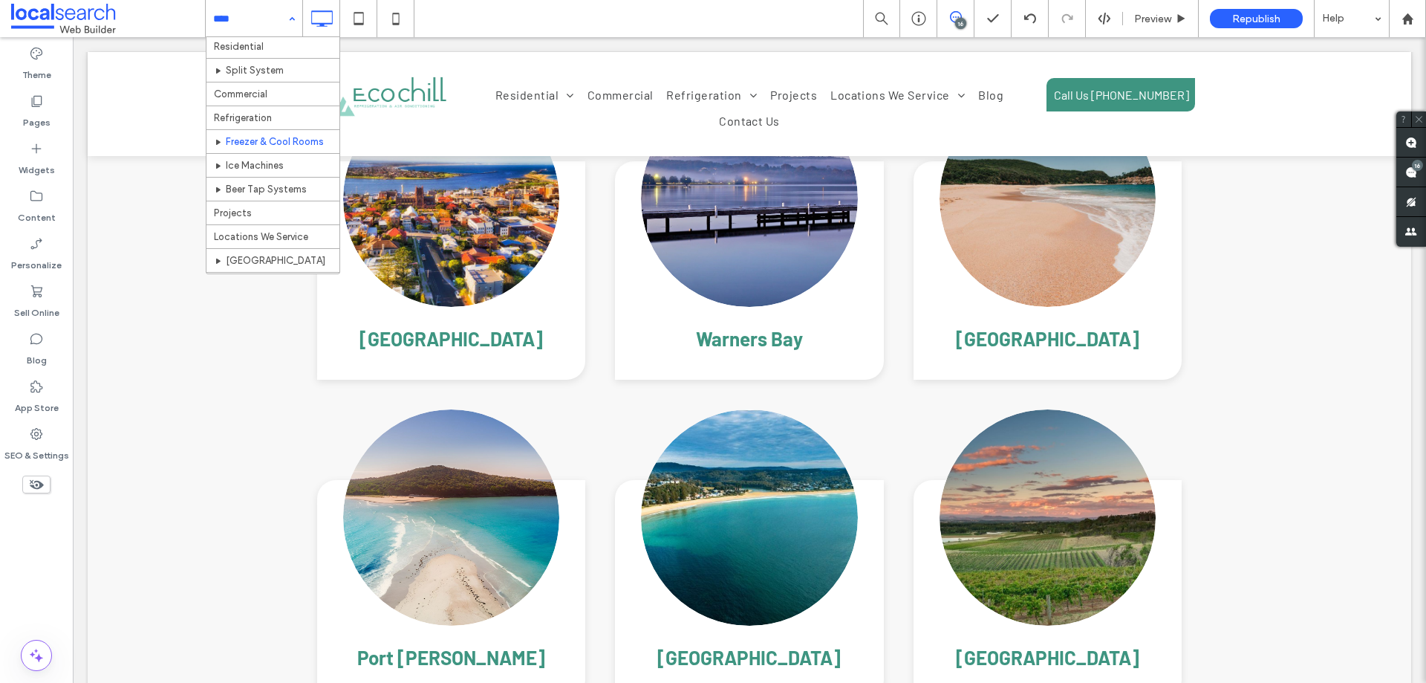
scroll to position [0, 0]
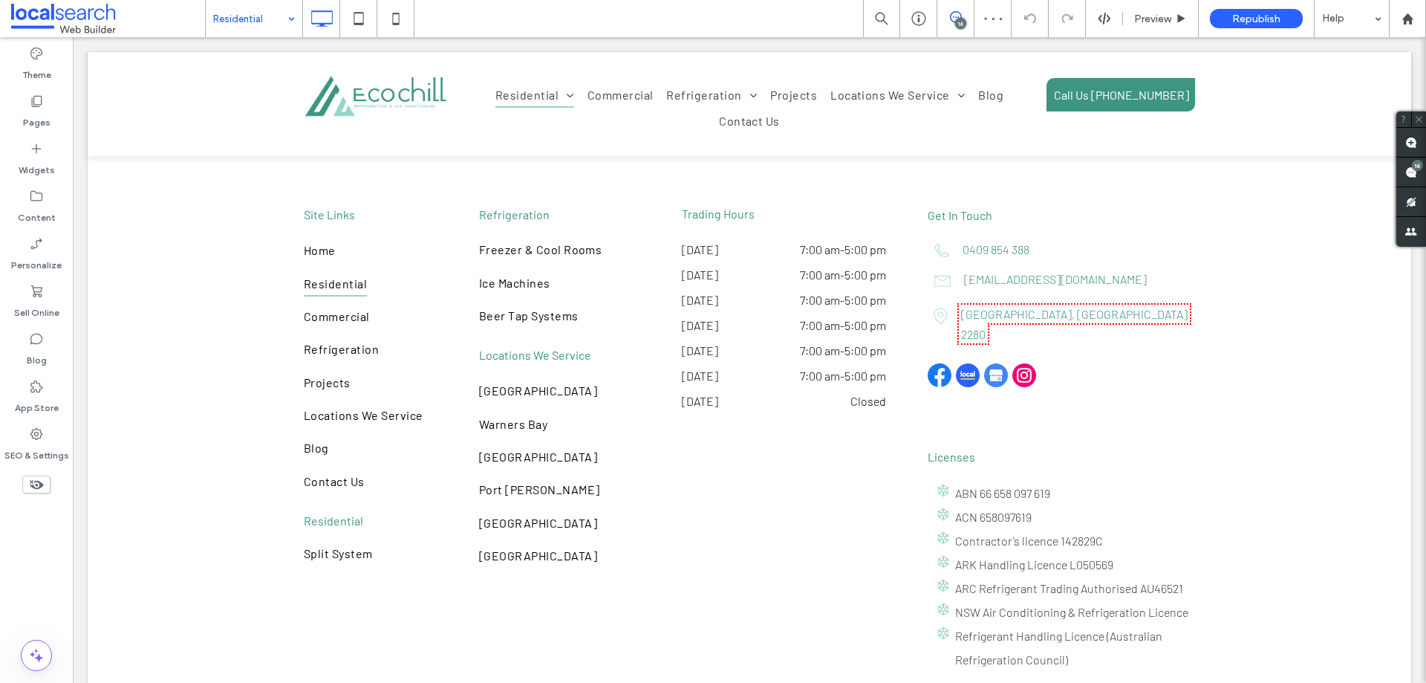
scroll to position [5565, 0]
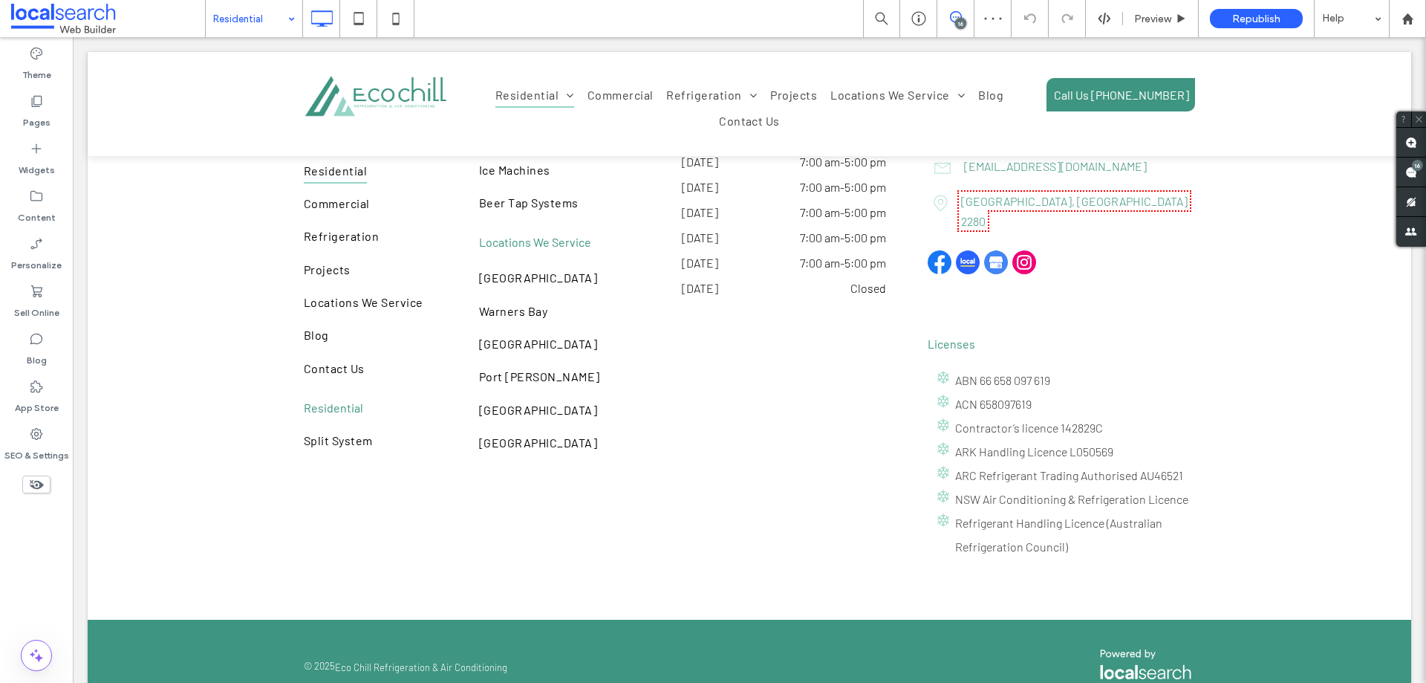
click at [235, 17] on input at bounding box center [250, 18] width 74 height 37
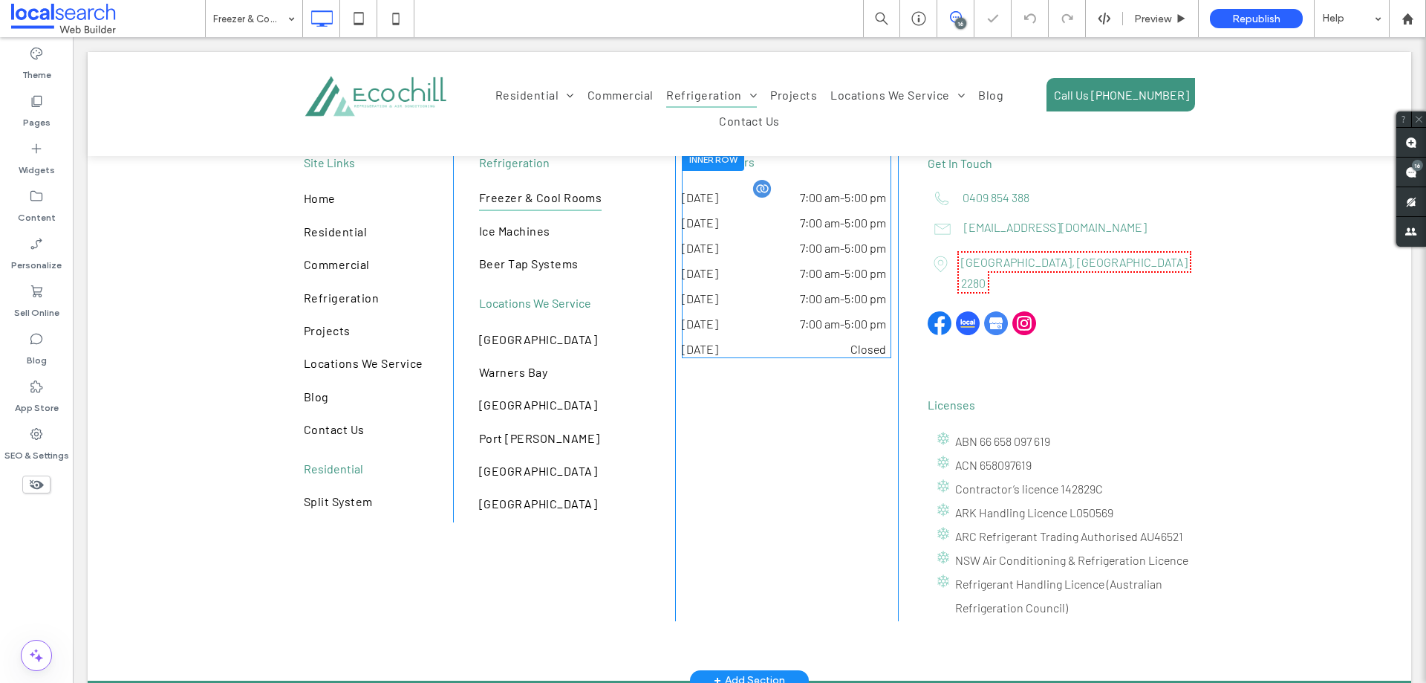
scroll to position [3082, 0]
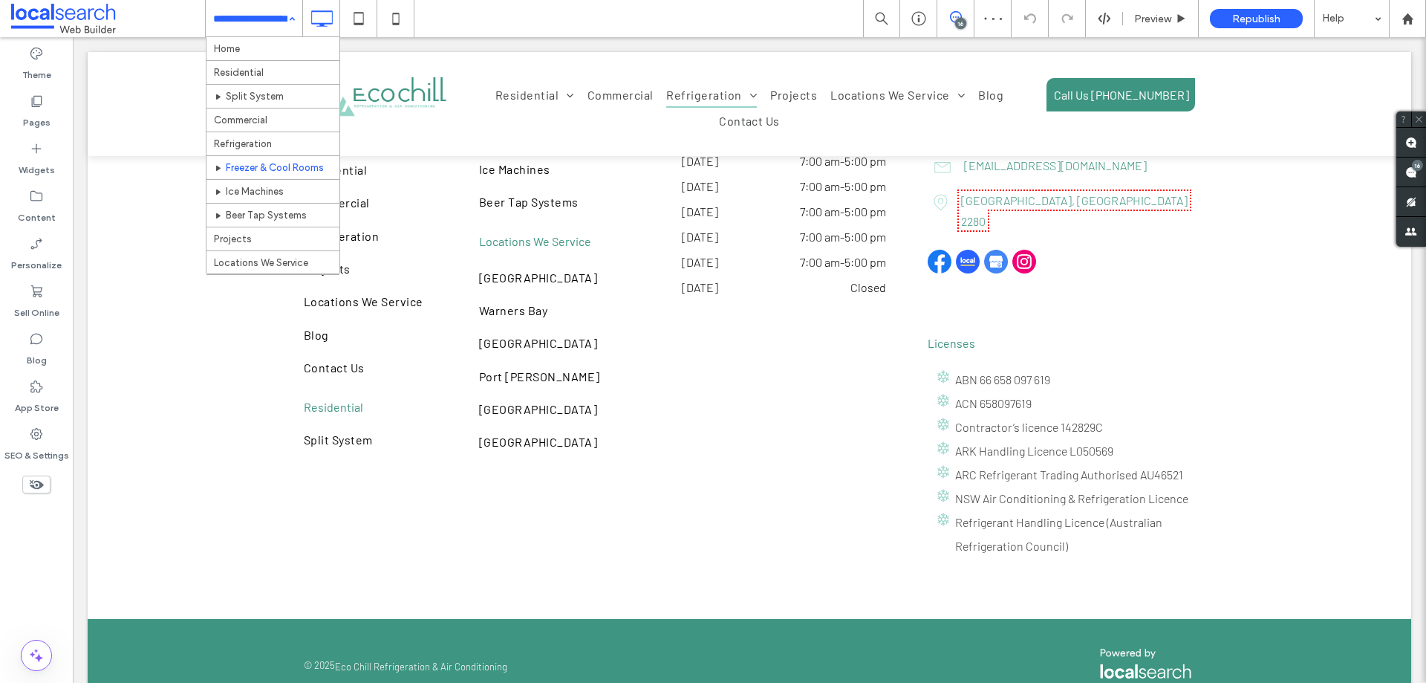
click at [241, 26] on input at bounding box center [250, 18] width 74 height 37
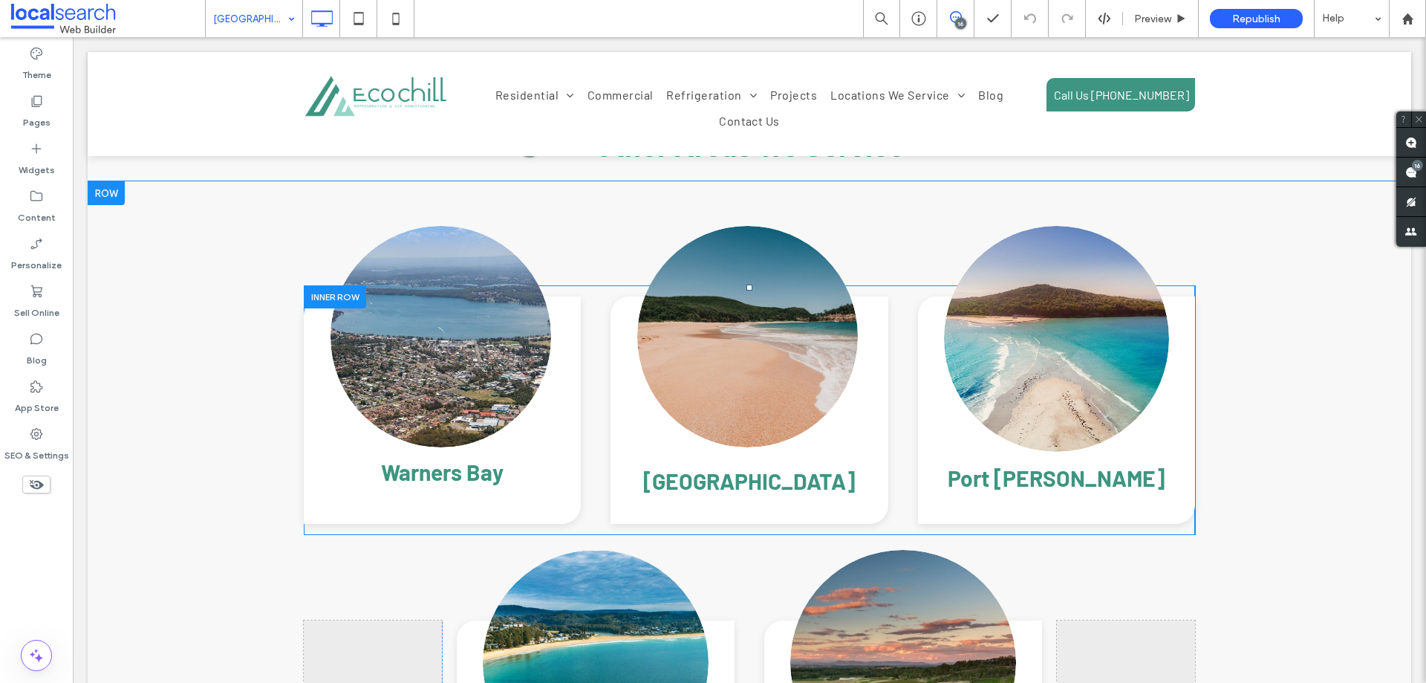
scroll to position [4977, 0]
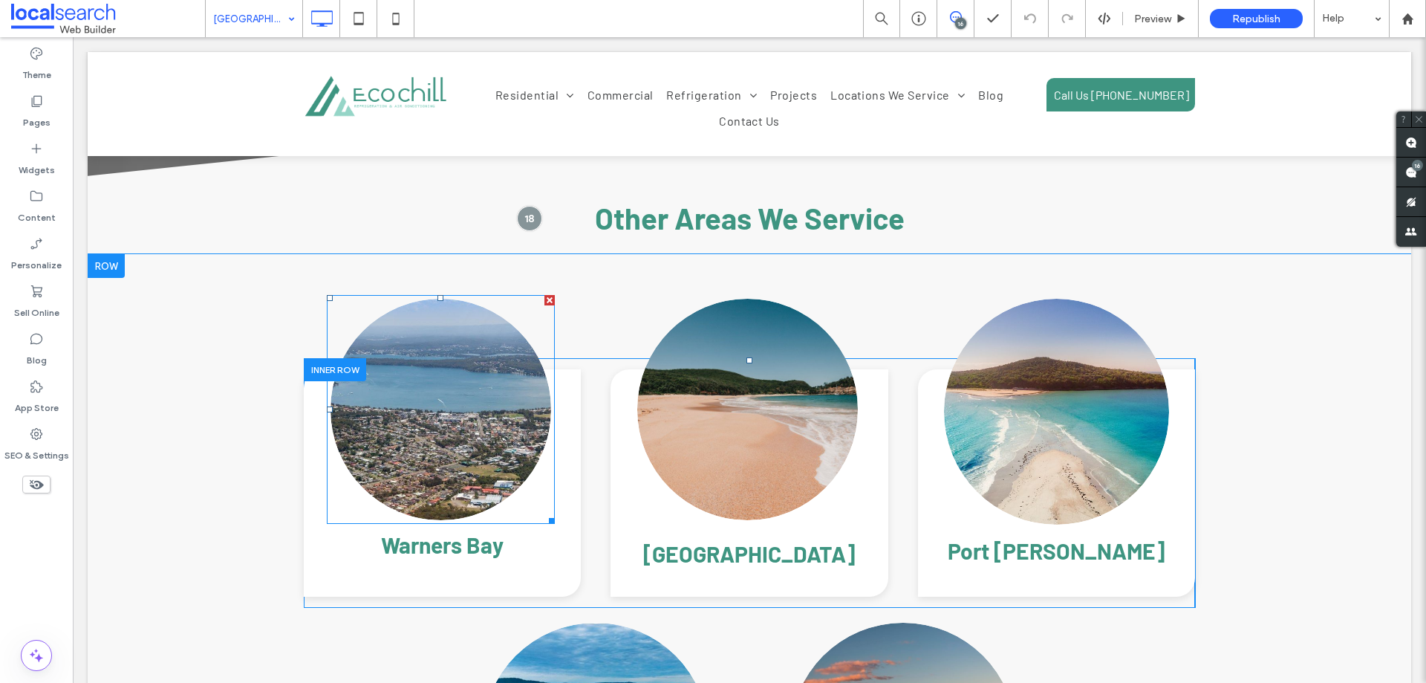
click at [438, 364] on link at bounding box center [441, 409] width 234 height 234
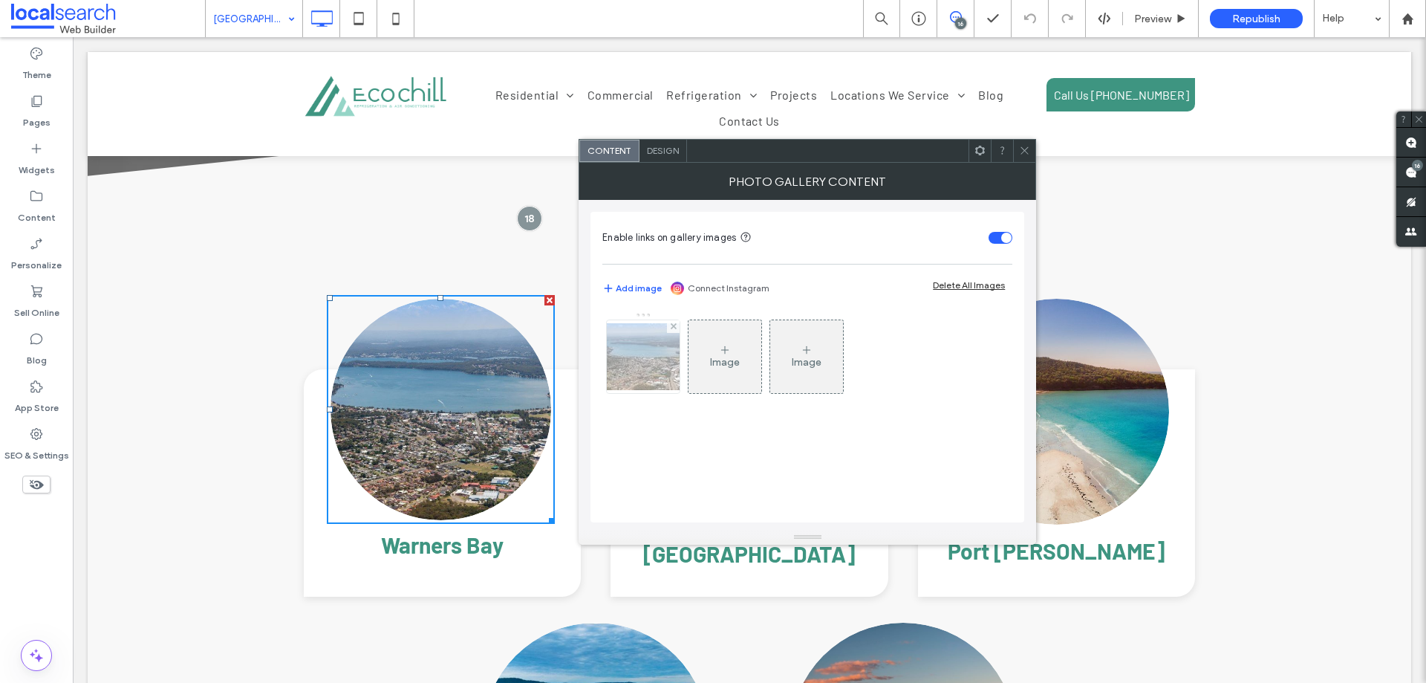
click at [652, 360] on img at bounding box center [643, 356] width 119 height 67
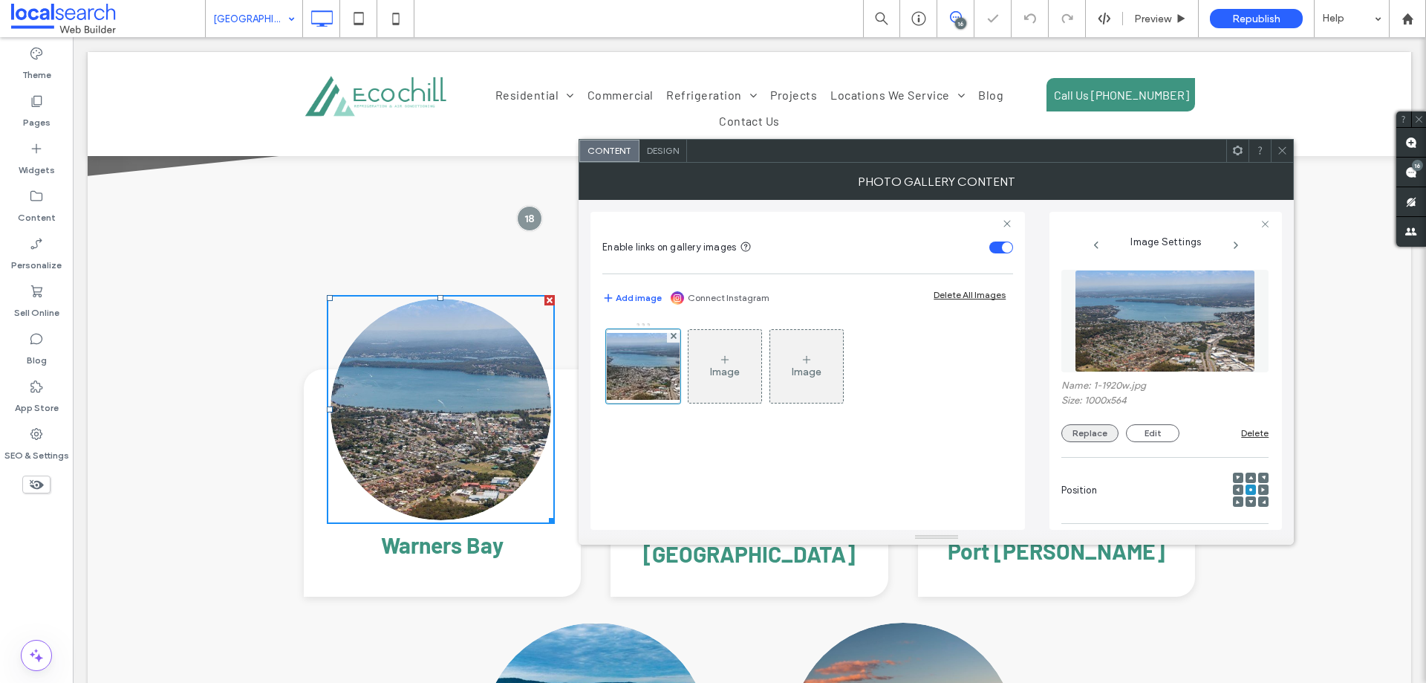
click at [1093, 433] on button "Replace" at bounding box center [1090, 433] width 57 height 18
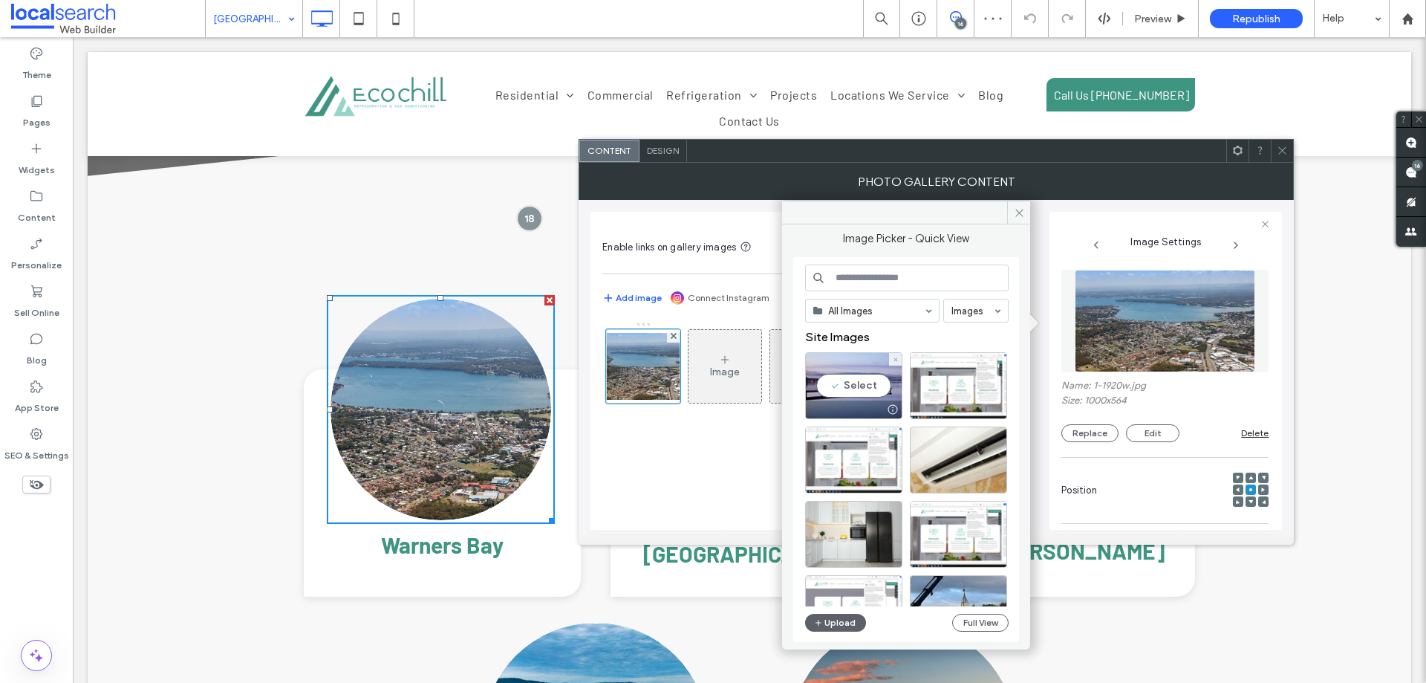
click at [853, 374] on div "Select" at bounding box center [853, 385] width 97 height 67
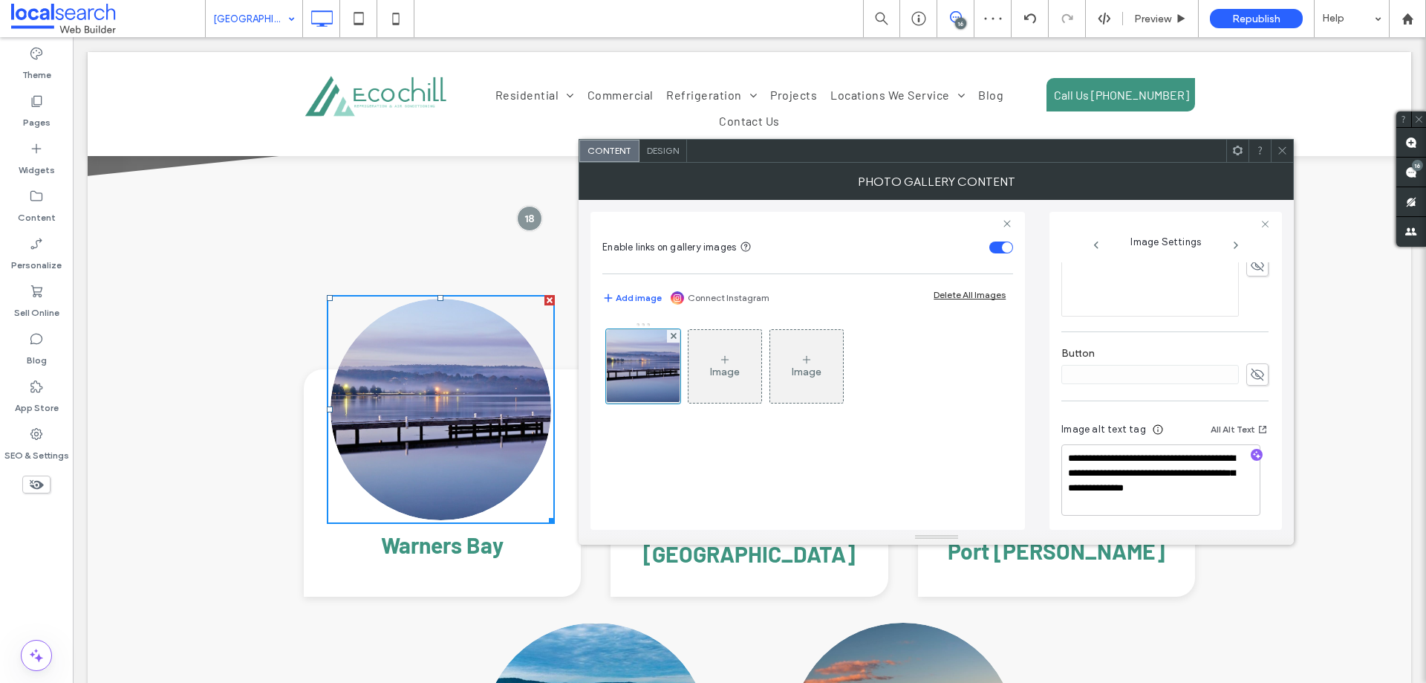
scroll to position [461, 0]
click at [1134, 447] on textarea "**********" at bounding box center [1161, 474] width 199 height 71
paste textarea
type textarea "**********"
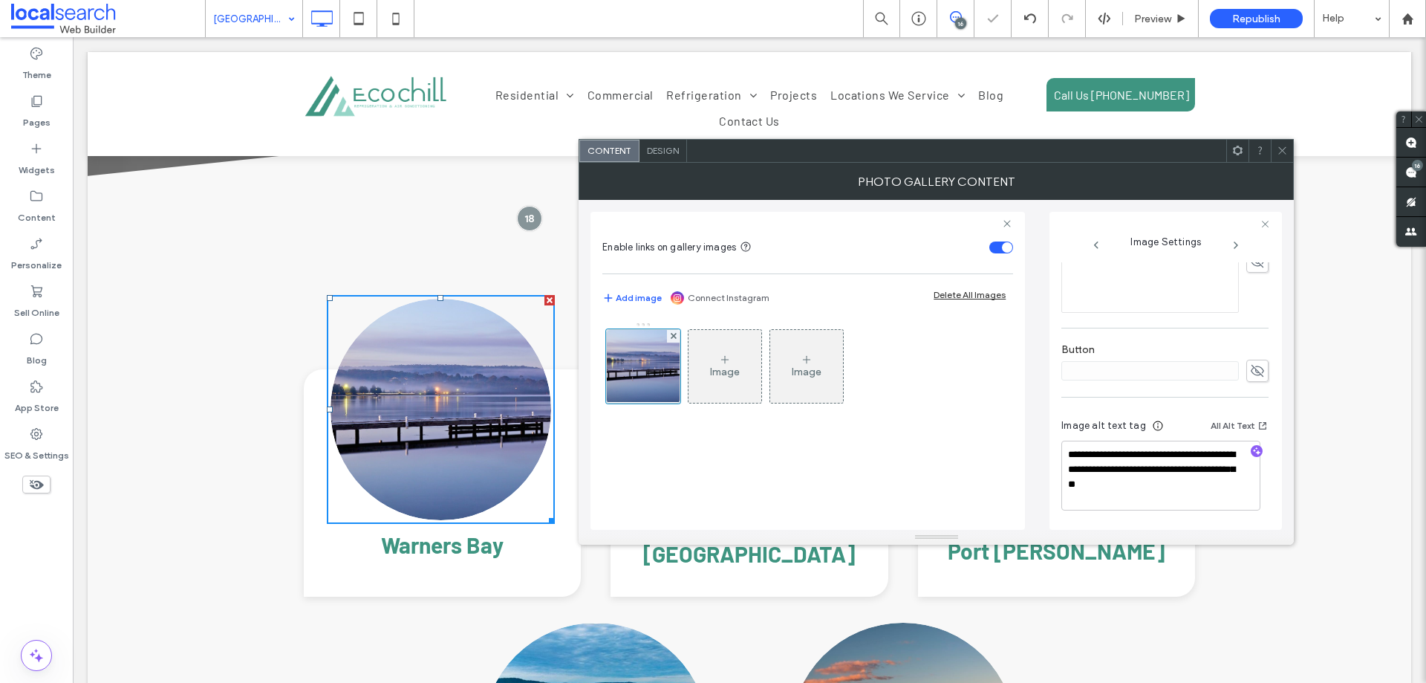
click at [1033, 435] on div "**********" at bounding box center [937, 365] width 692 height 330
click at [1285, 160] on span at bounding box center [1282, 151] width 11 height 22
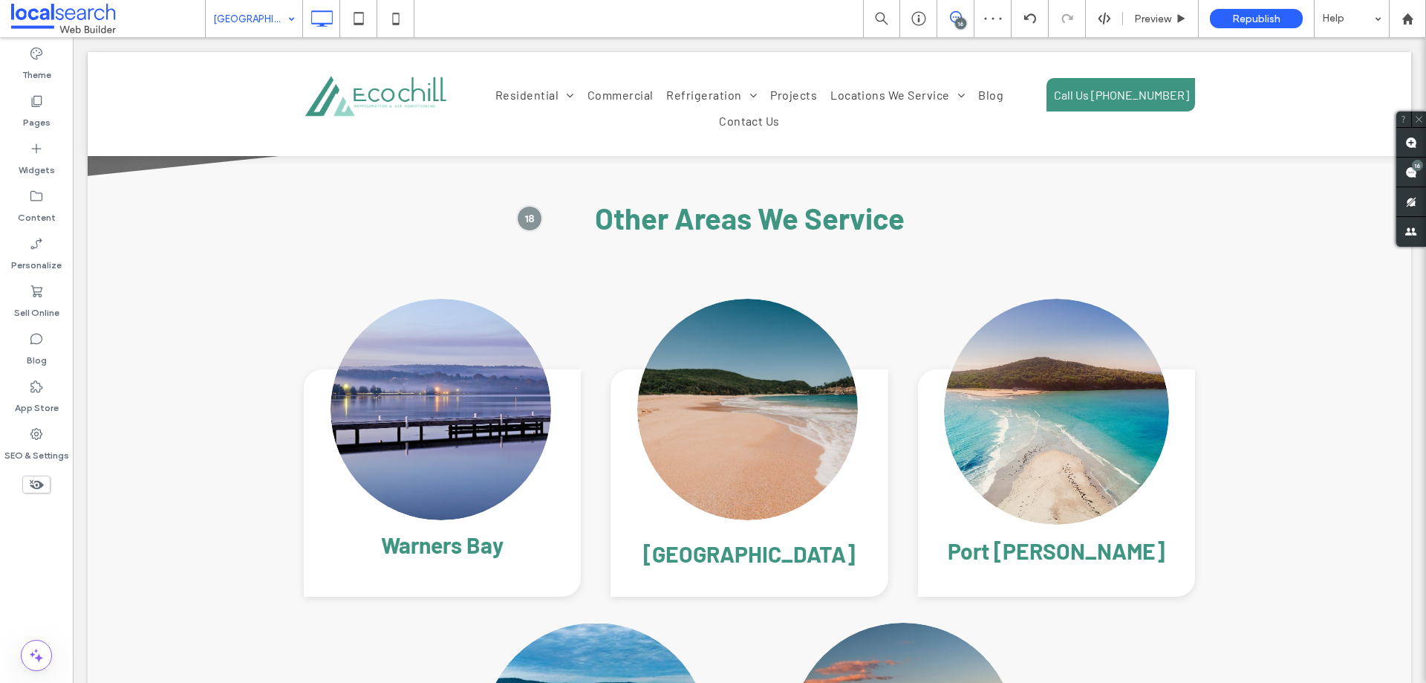
drag, startPoint x: 258, startPoint y: 4, endPoint x: 268, endPoint y: 35, distance: 32.2
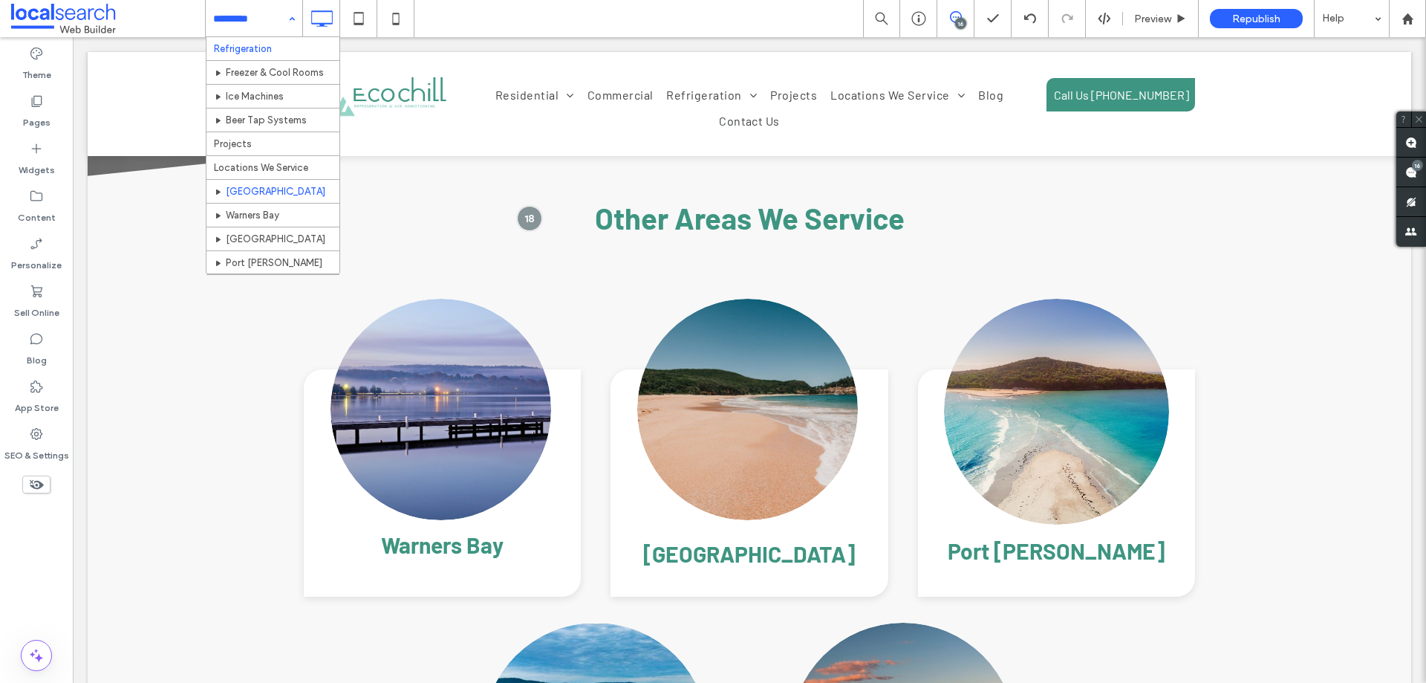
scroll to position [201, 0]
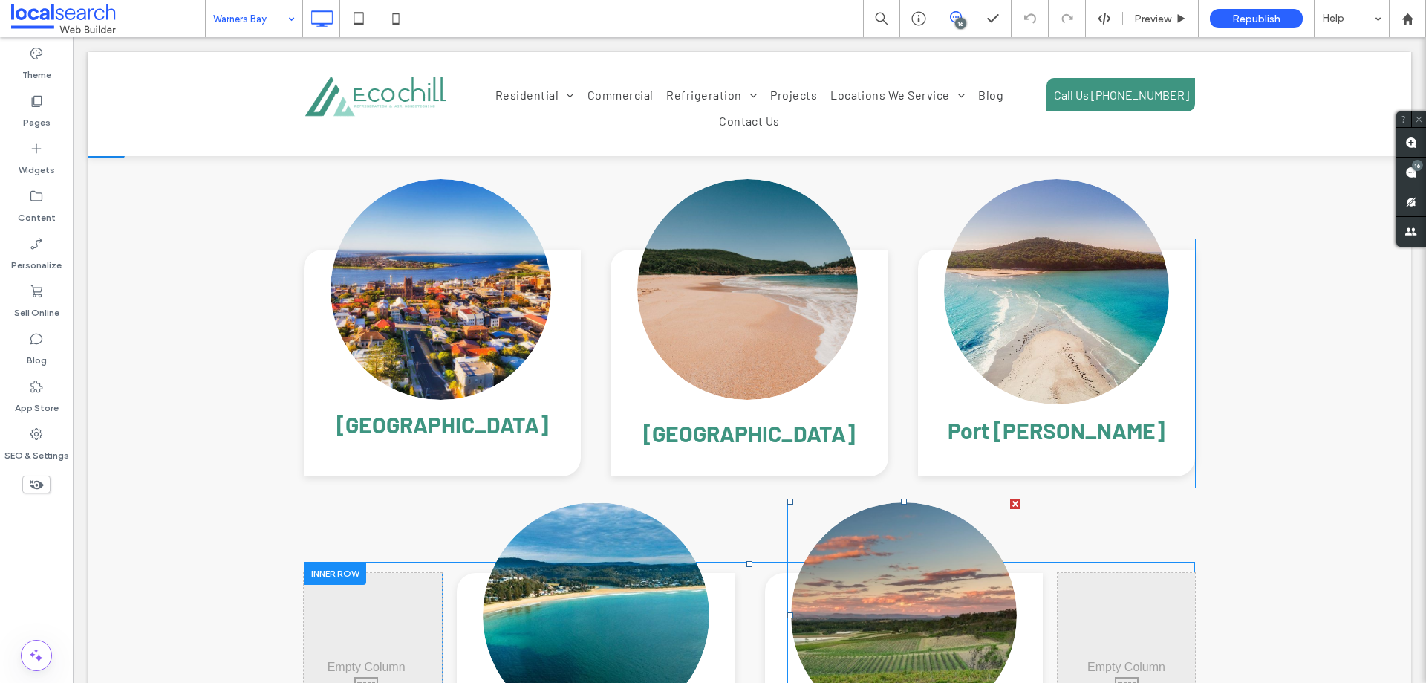
scroll to position [5051, 0]
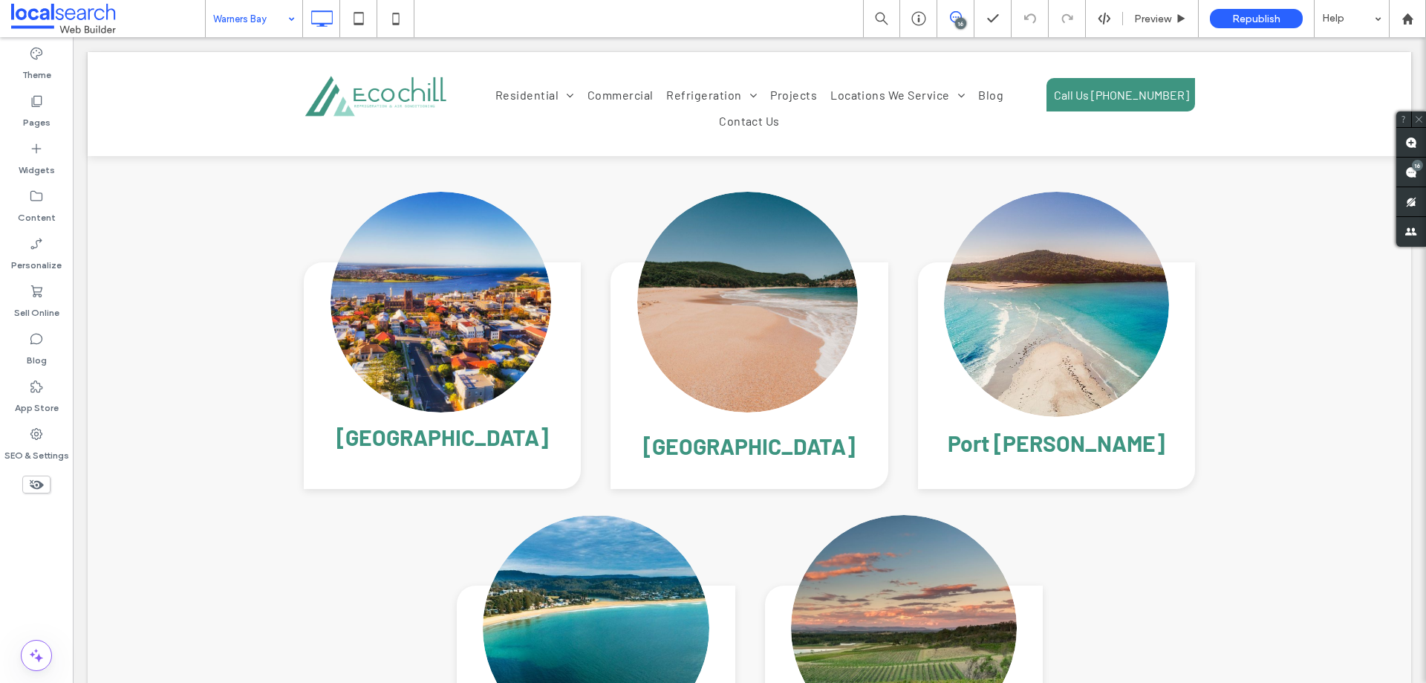
click at [238, 21] on input at bounding box center [250, 18] width 74 height 37
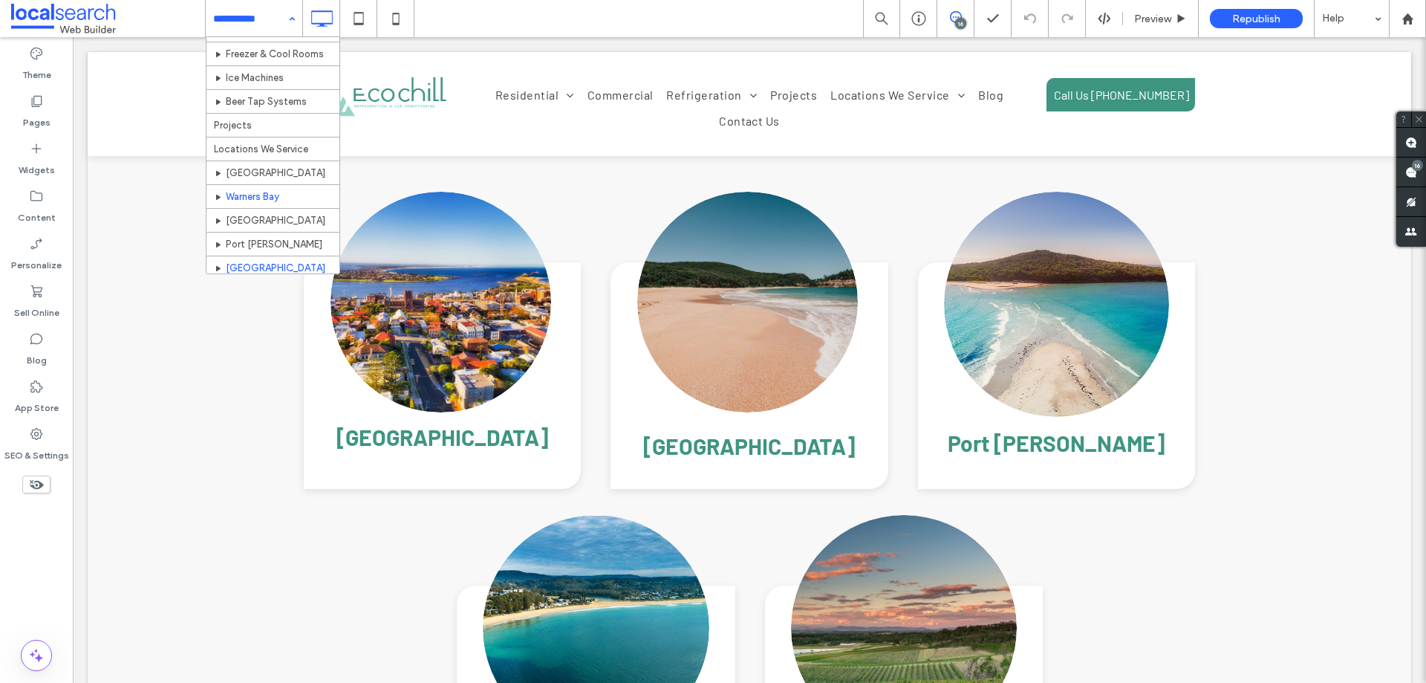
scroll to position [201, 0]
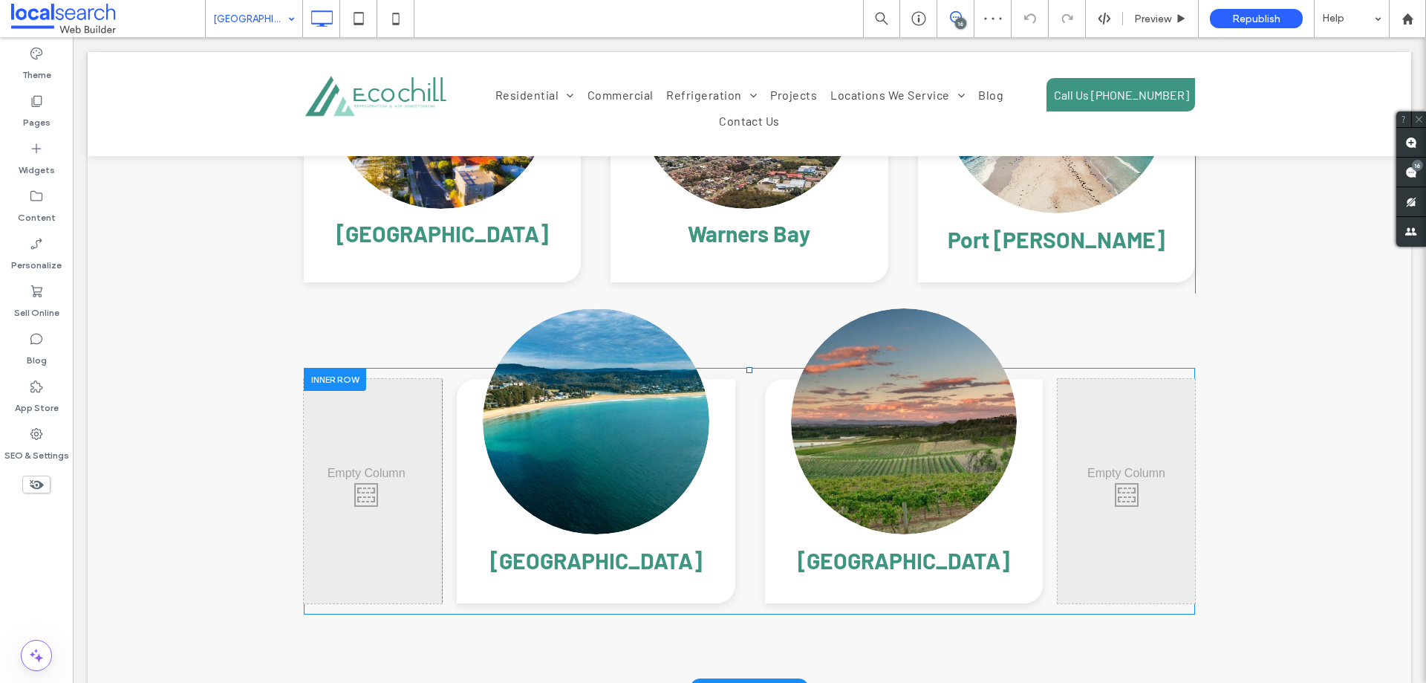
scroll to position [4977, 0]
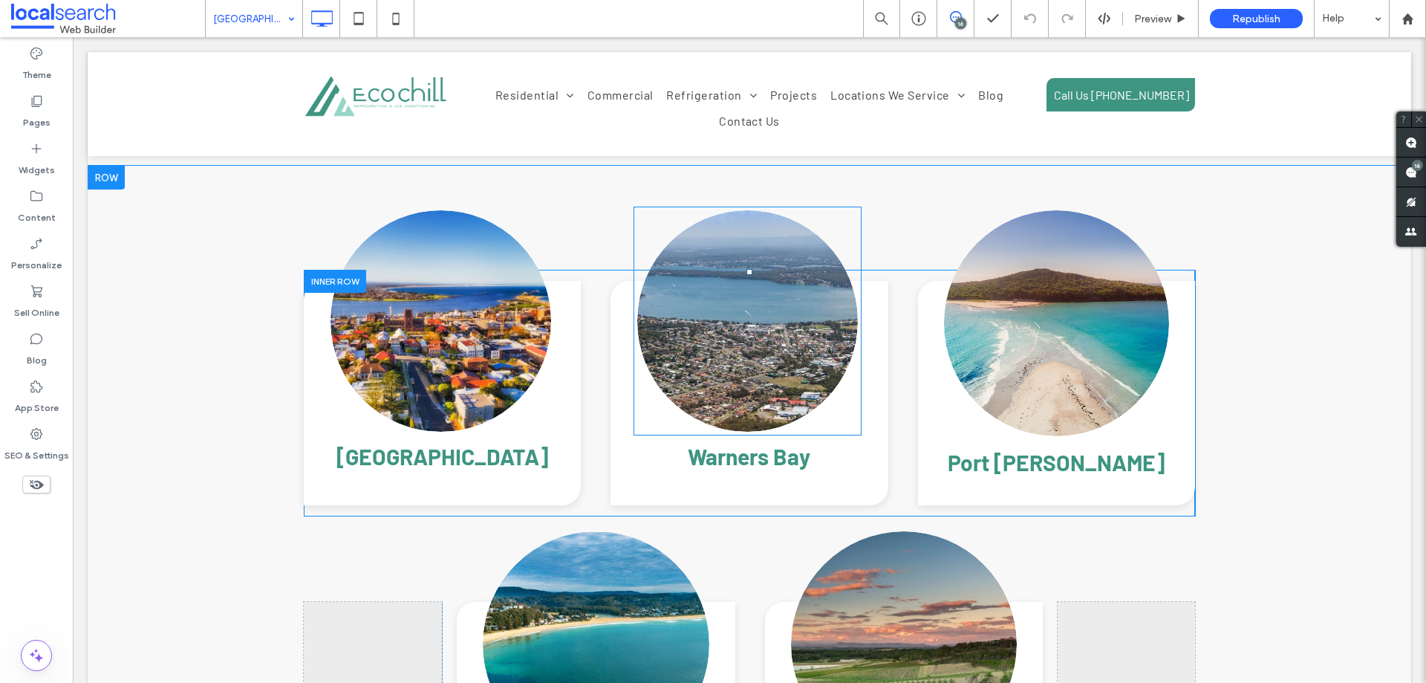
click at [733, 296] on link at bounding box center [748, 321] width 234 height 234
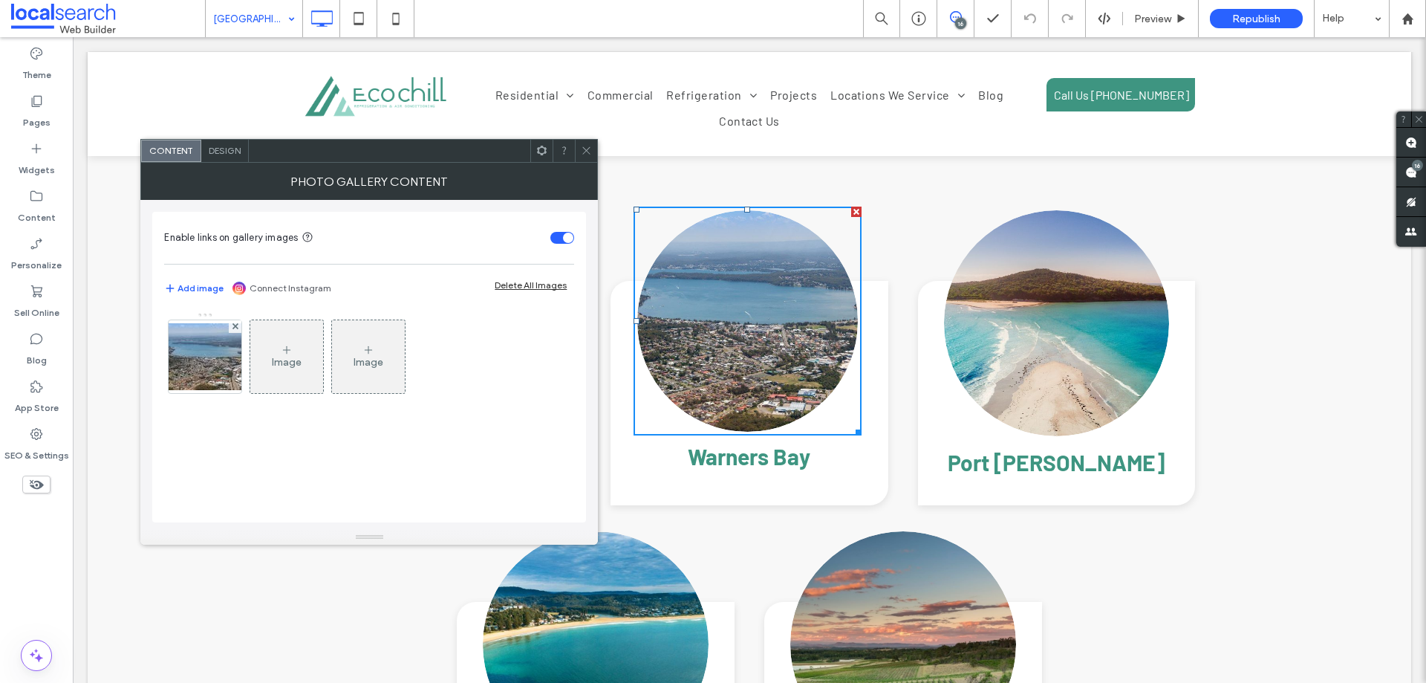
drag, startPoint x: 177, startPoint y: 346, endPoint x: 363, endPoint y: 383, distance: 190.1
click at [177, 346] on img at bounding box center [205, 356] width 119 height 67
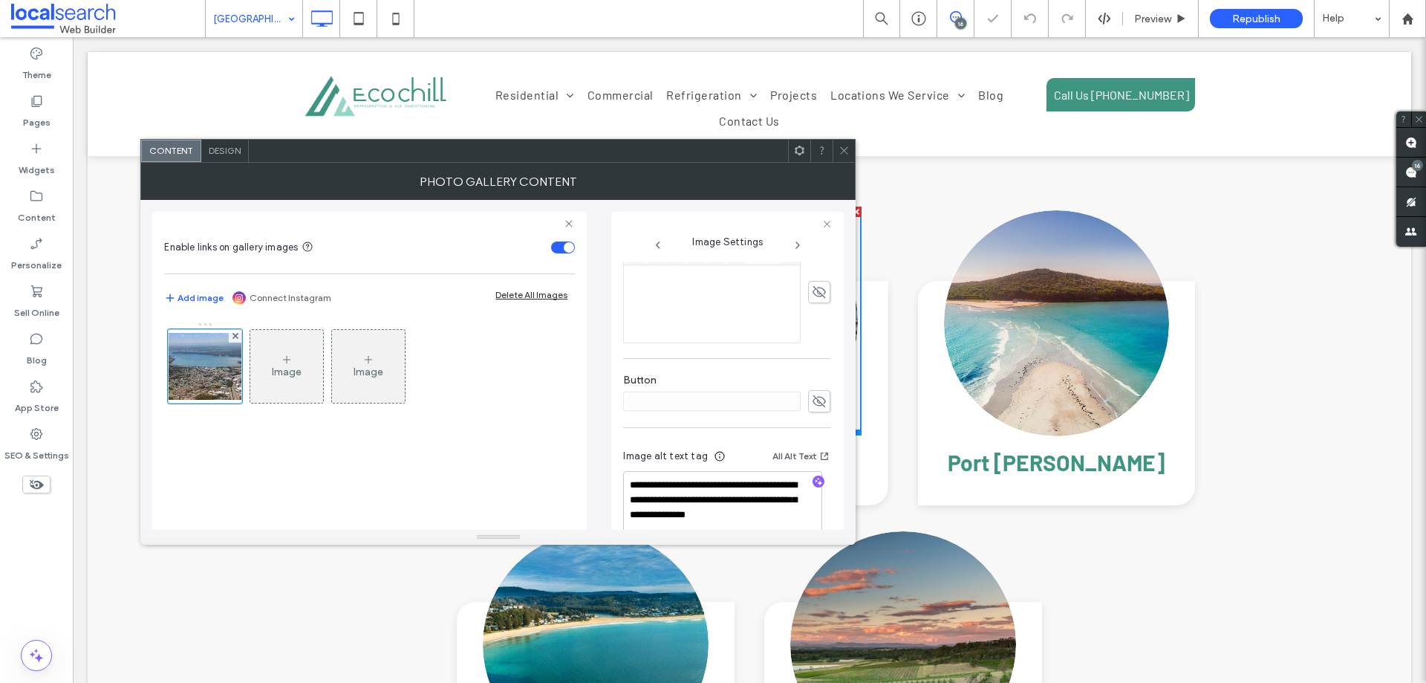
scroll to position [461, 0]
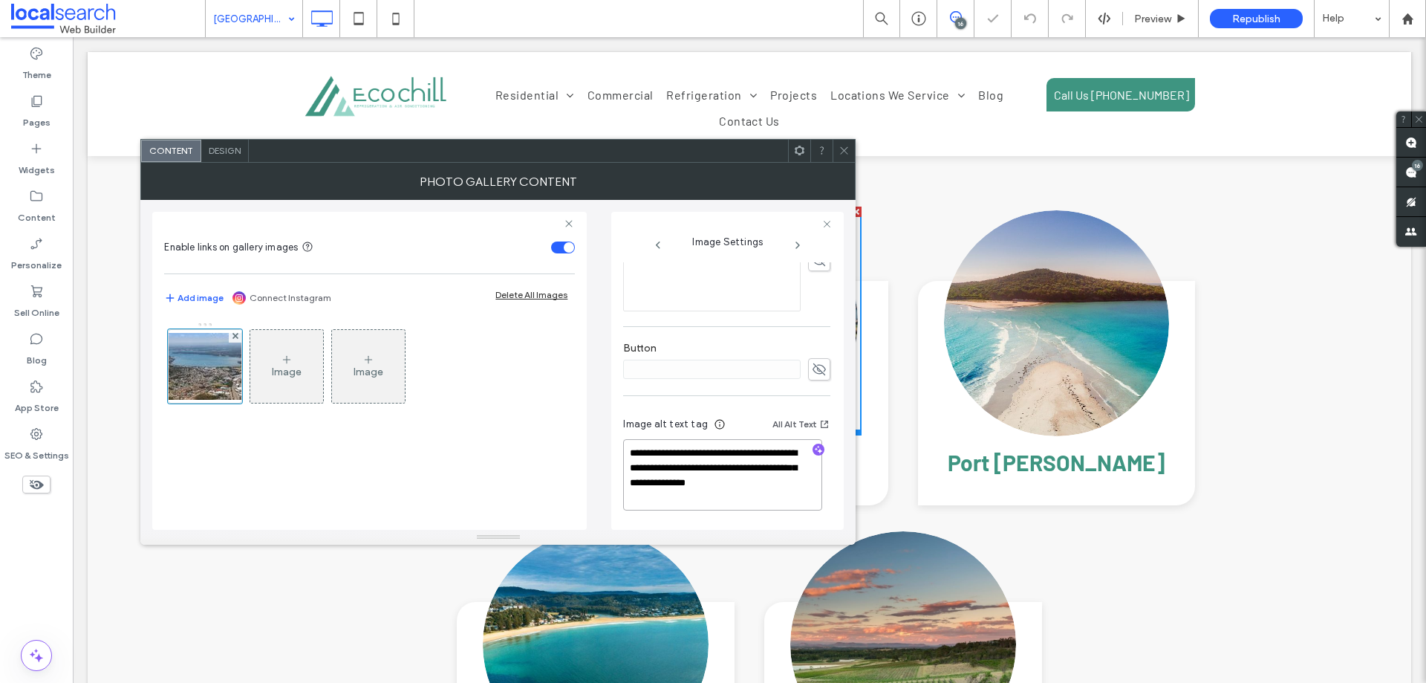
click at [734, 467] on textarea "**********" at bounding box center [722, 474] width 199 height 71
click at [573, 440] on div "Image Image" at bounding box center [369, 418] width 411 height 208
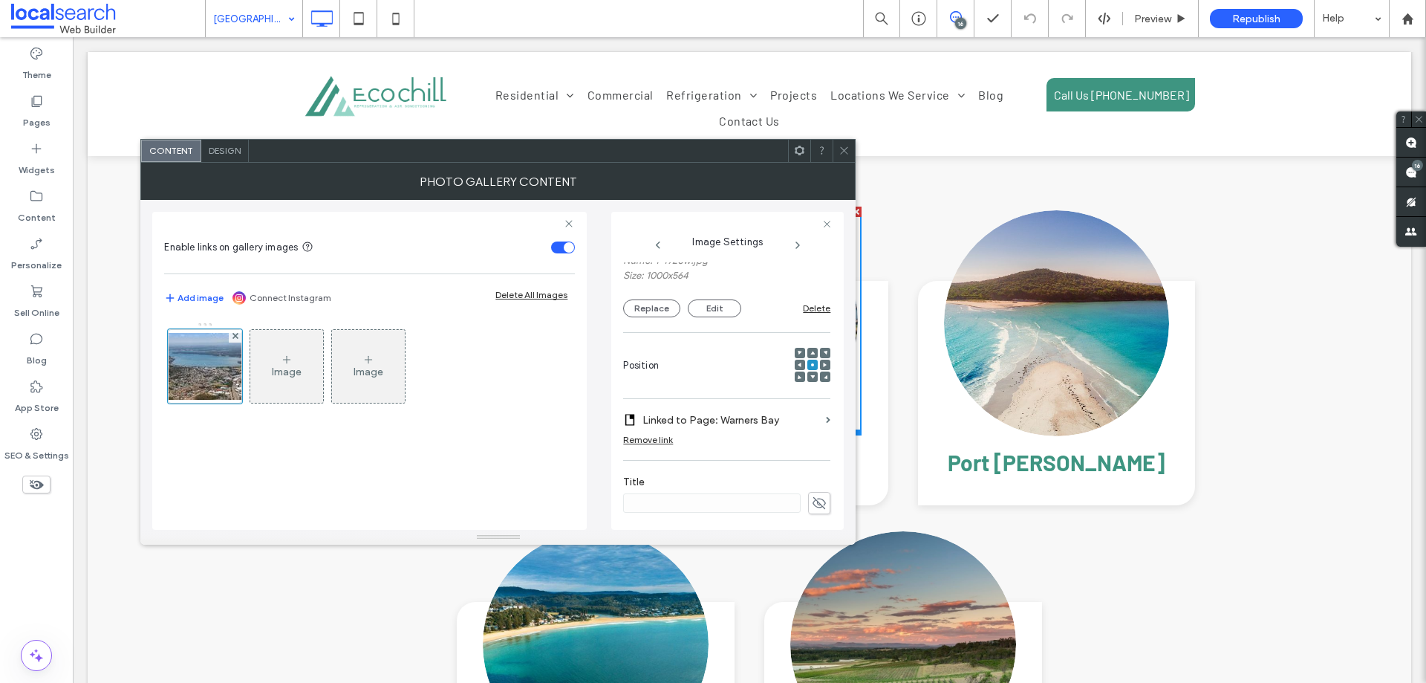
scroll to position [89, 0]
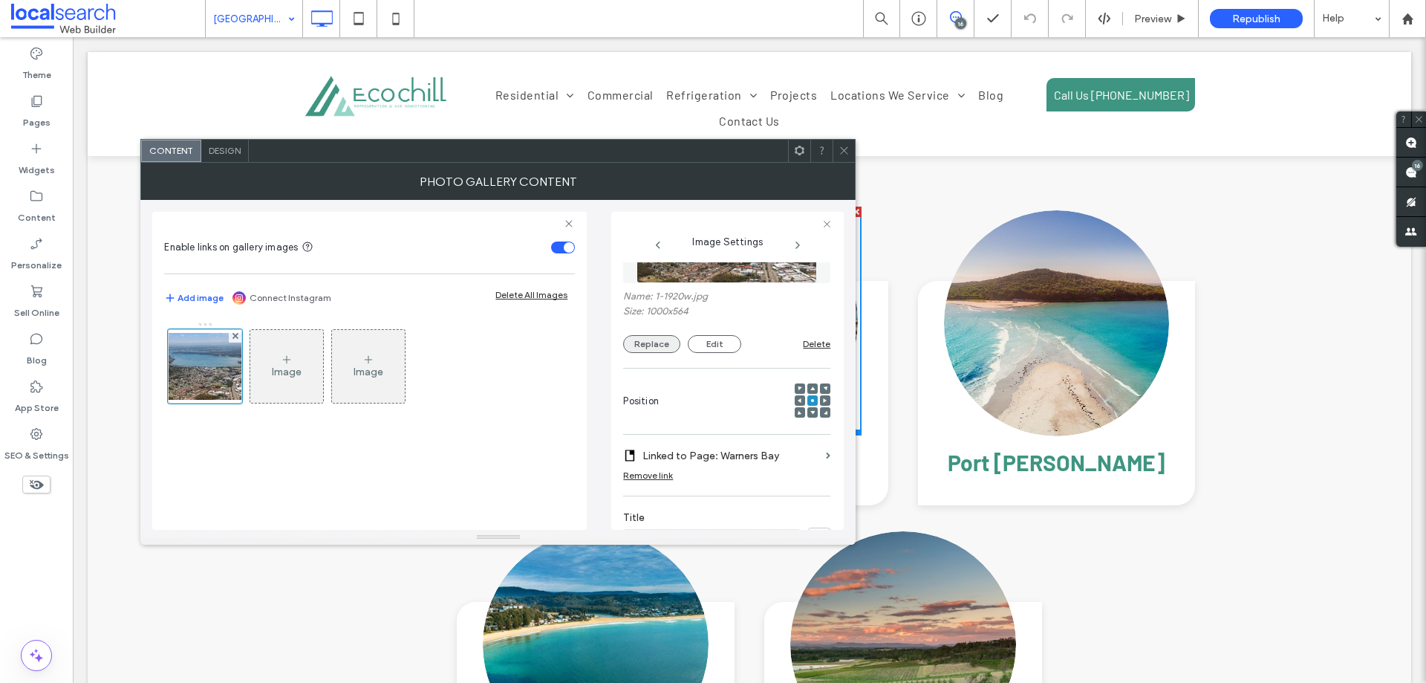
click at [636, 343] on button "Replace" at bounding box center [651, 344] width 57 height 18
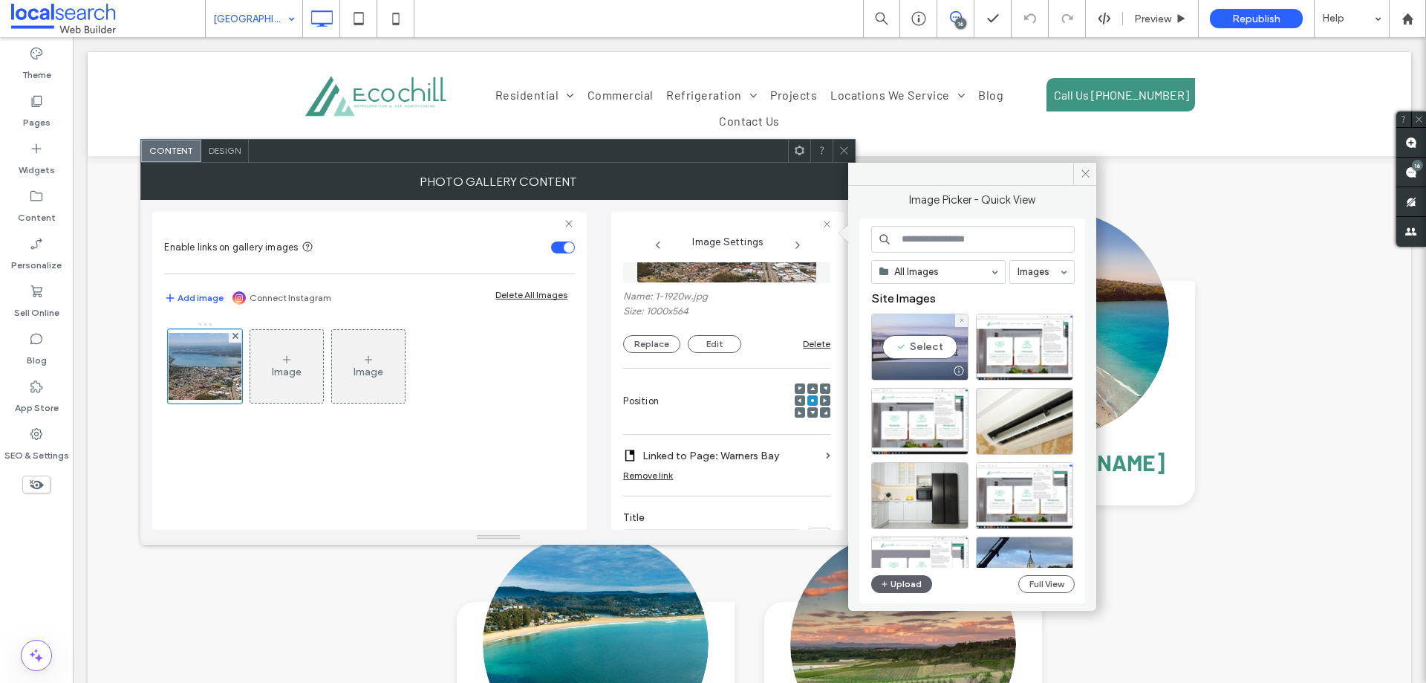
click at [891, 348] on div "Select" at bounding box center [919, 346] width 97 height 67
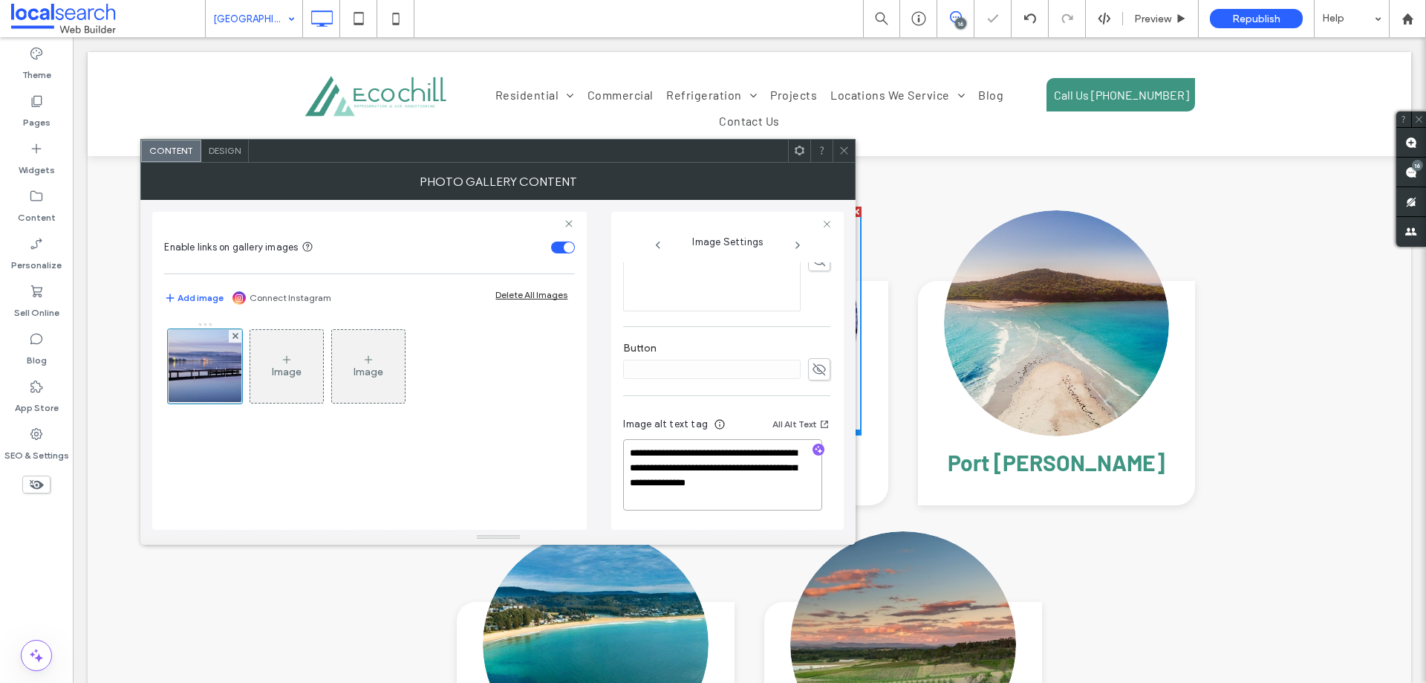
click at [702, 461] on textarea "**********" at bounding box center [722, 474] width 199 height 71
paste textarea
type textarea "**********"
click at [597, 455] on div "**********" at bounding box center [498, 365] width 692 height 330
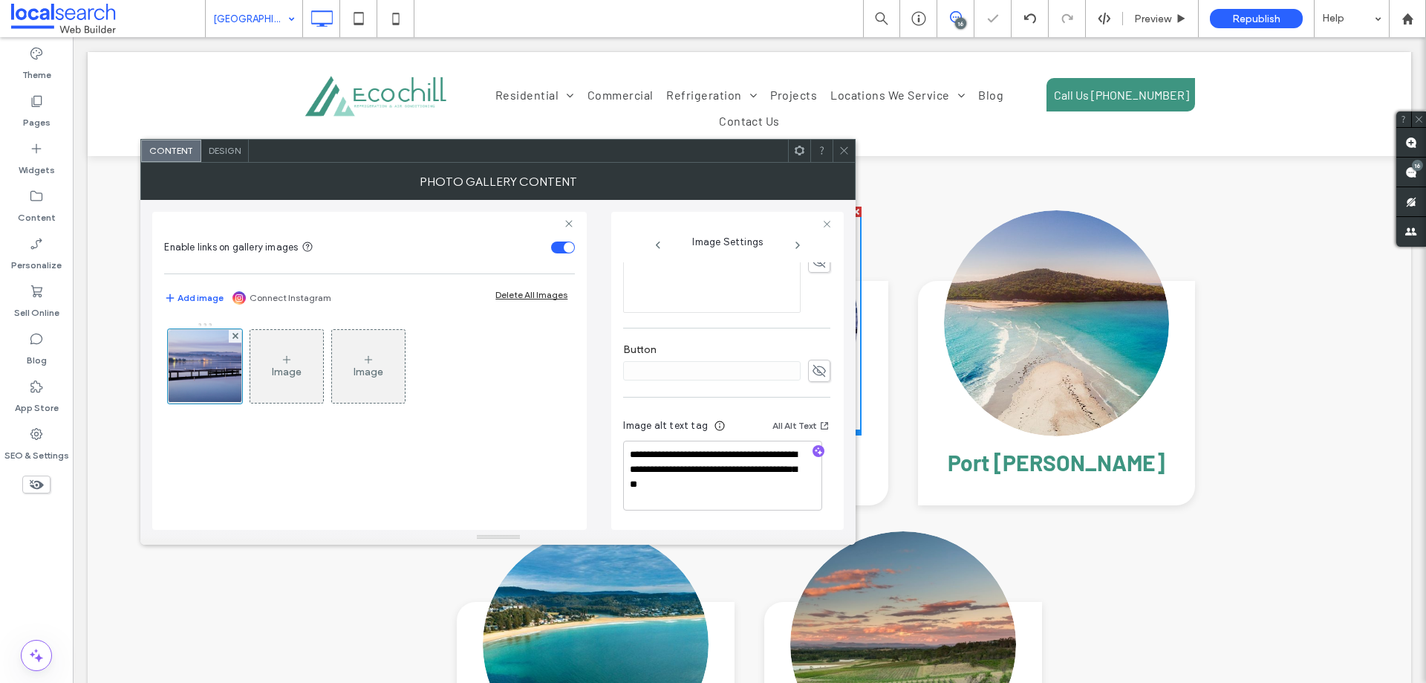
click at [839, 155] on icon at bounding box center [844, 150] width 11 height 11
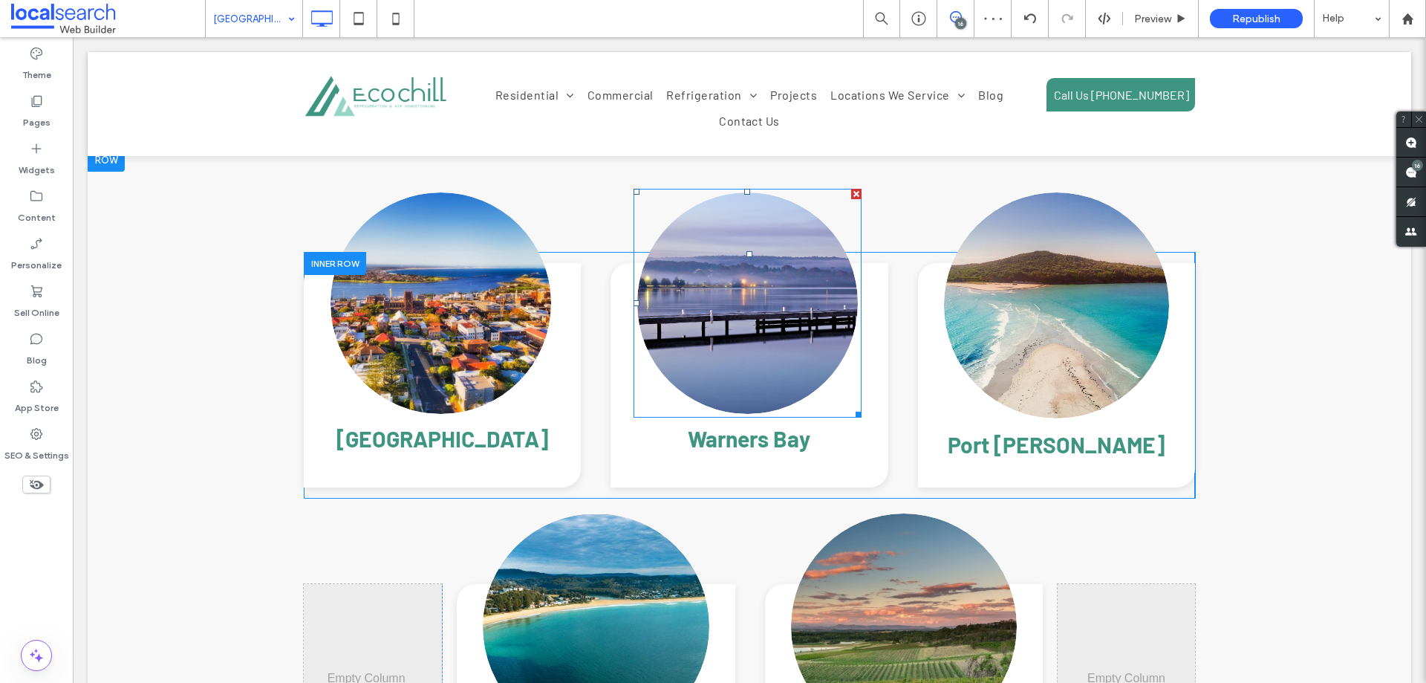
scroll to position [4977, 0]
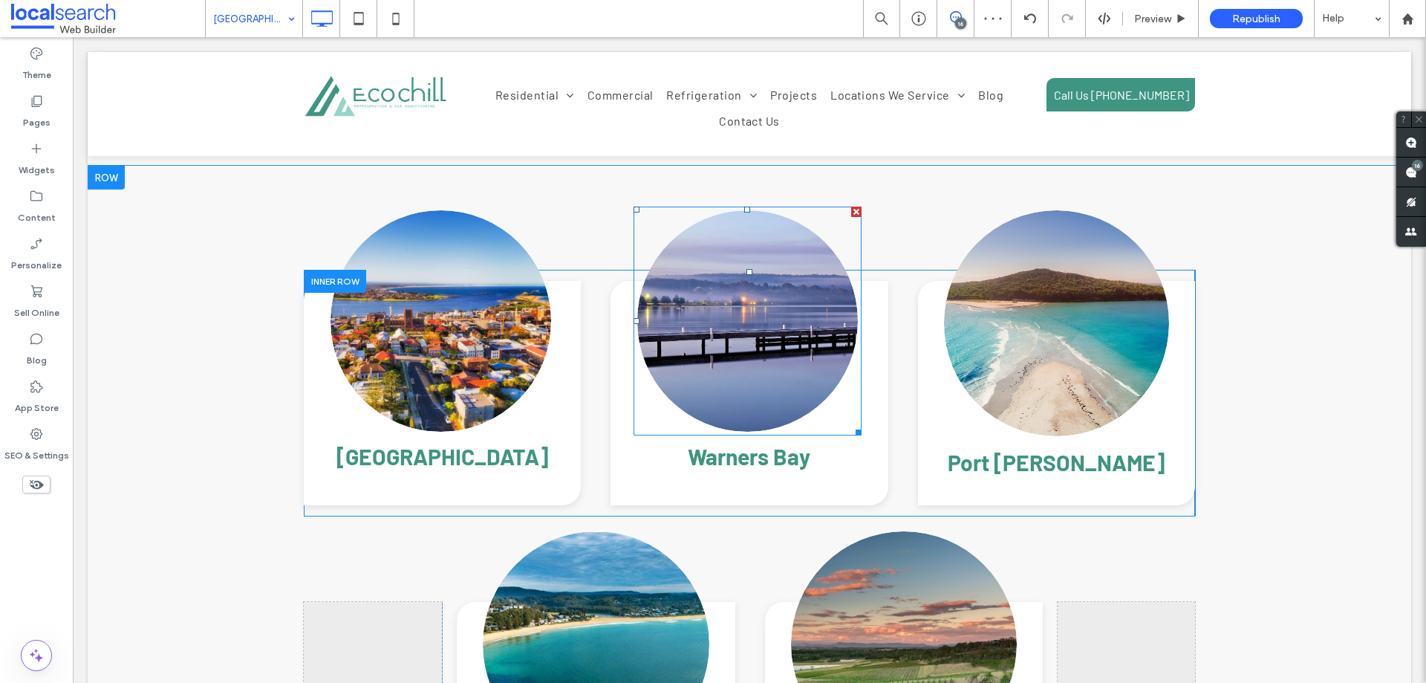
click at [733, 261] on link at bounding box center [748, 321] width 234 height 234
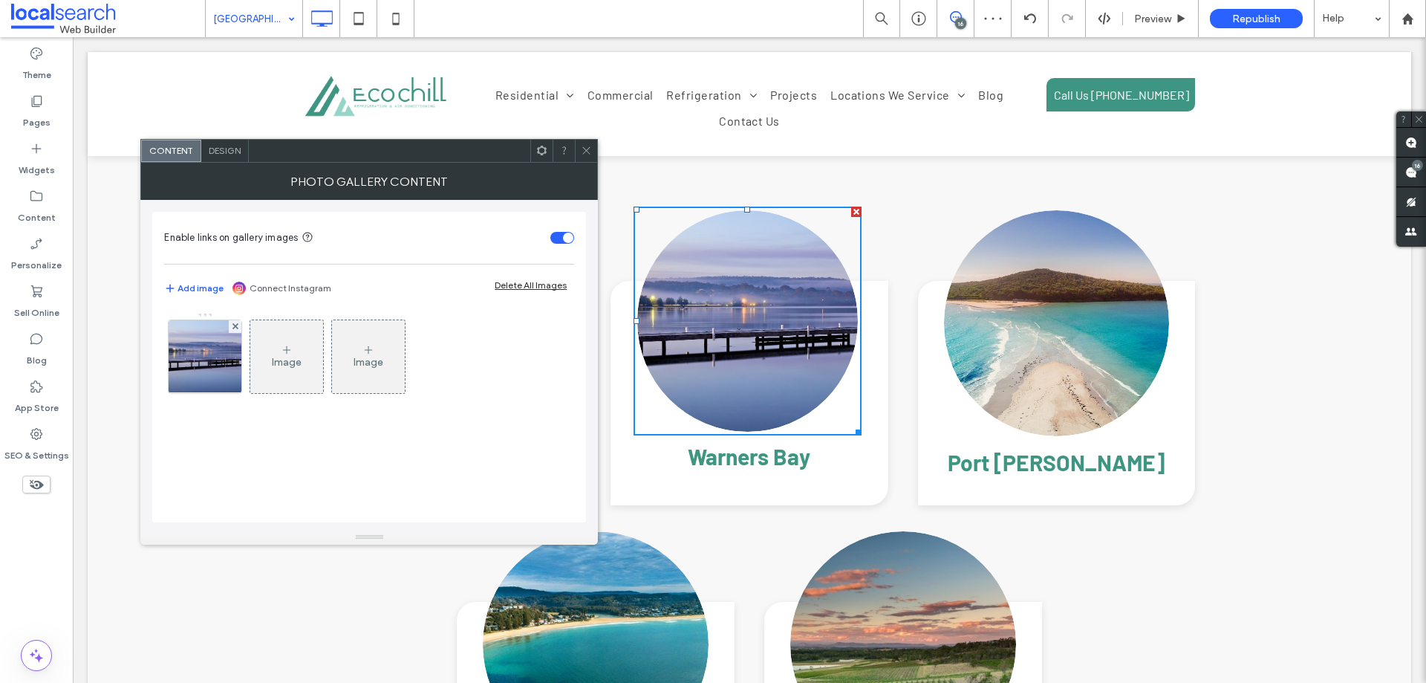
click at [156, 348] on div "Enable links on gallery images Add image Connect Instagram Delete All Images Im…" at bounding box center [369, 367] width 434 height 311
click at [184, 349] on img at bounding box center [205, 356] width 109 height 73
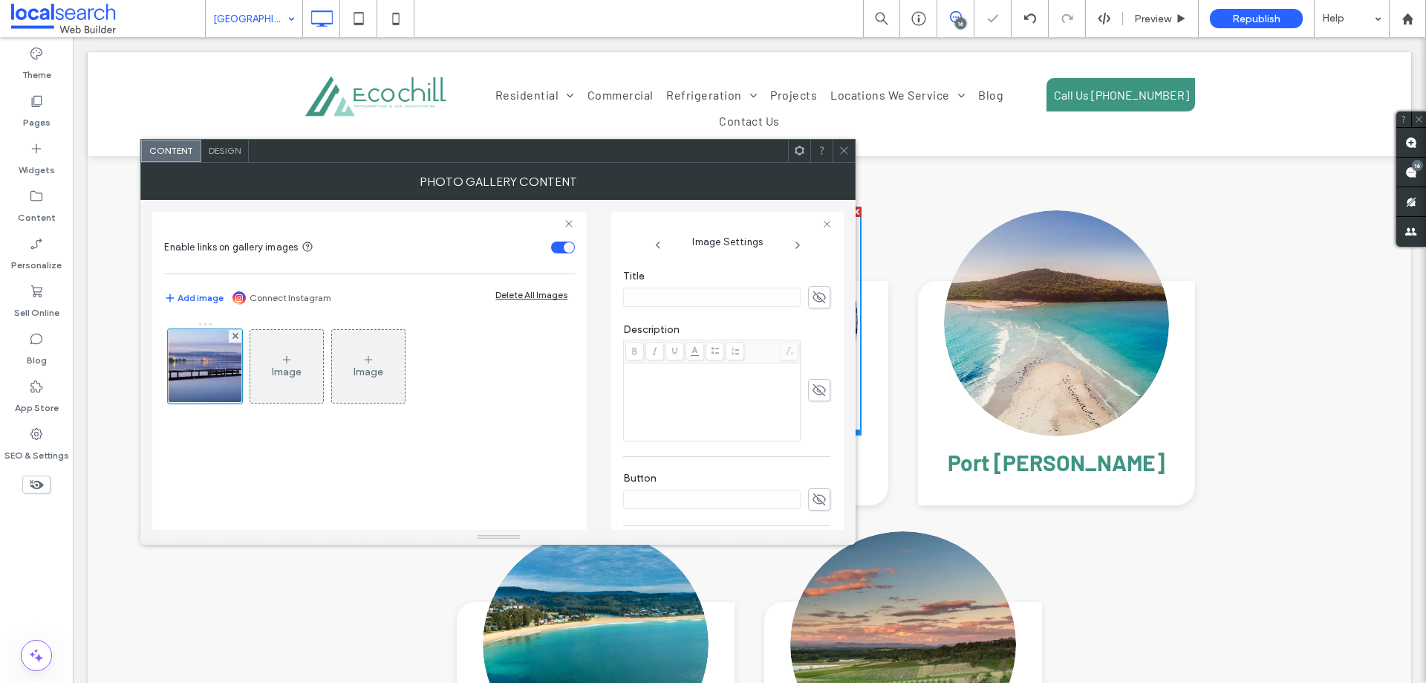
scroll to position [446, 0]
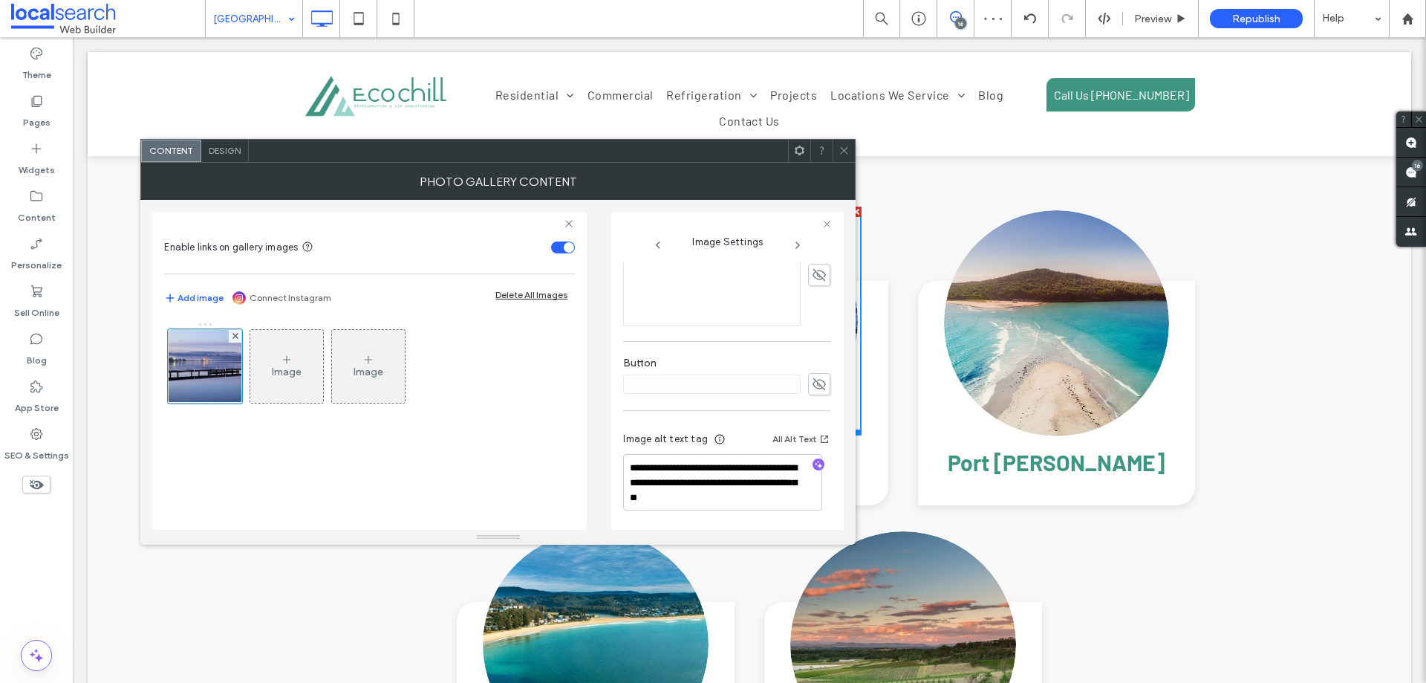
click at [842, 152] on use at bounding box center [844, 150] width 7 height 7
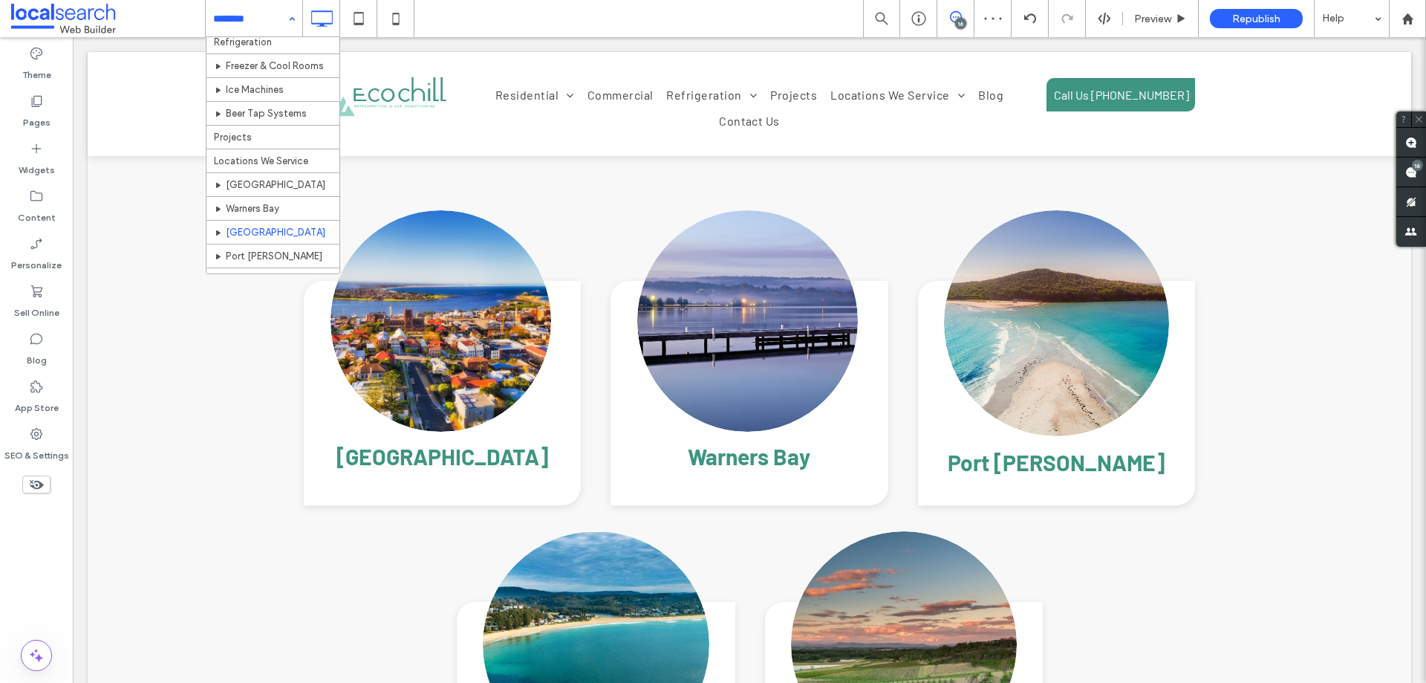
scroll to position [201, 0]
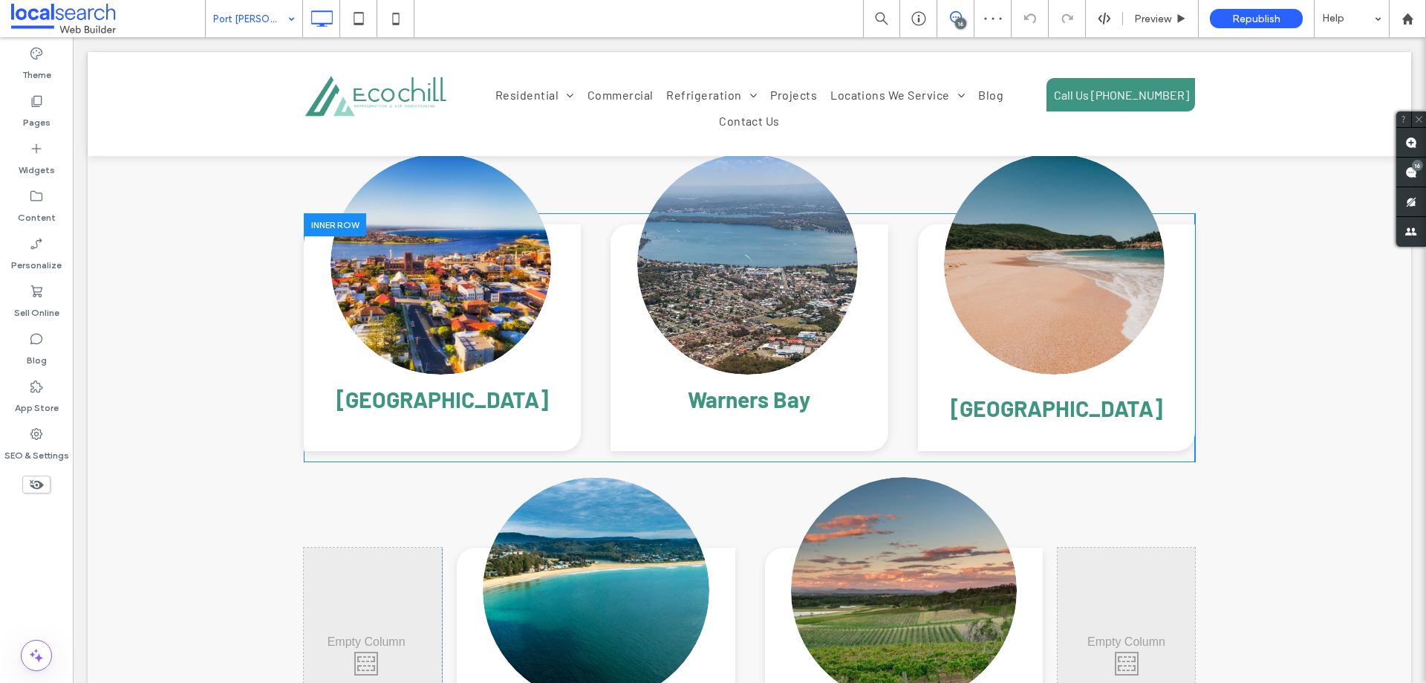
scroll to position [5126, 0]
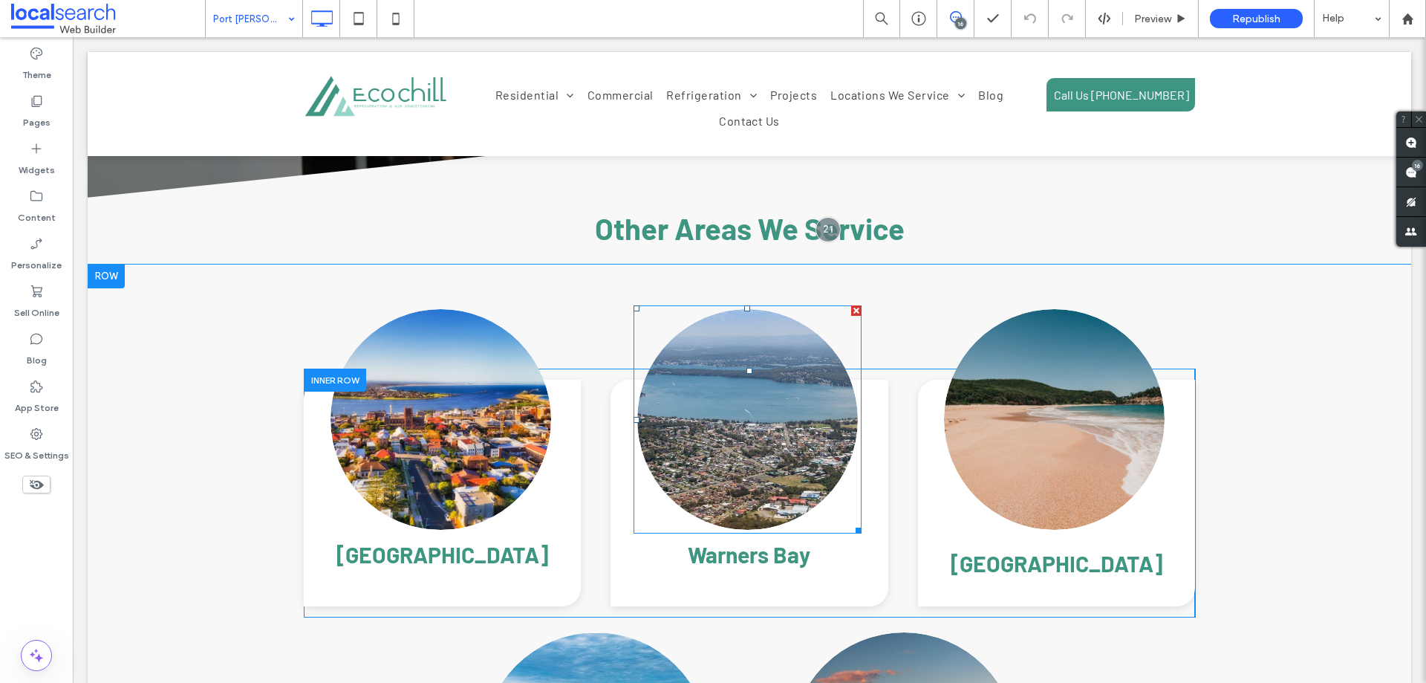
click at [715, 363] on link at bounding box center [748, 419] width 234 height 234
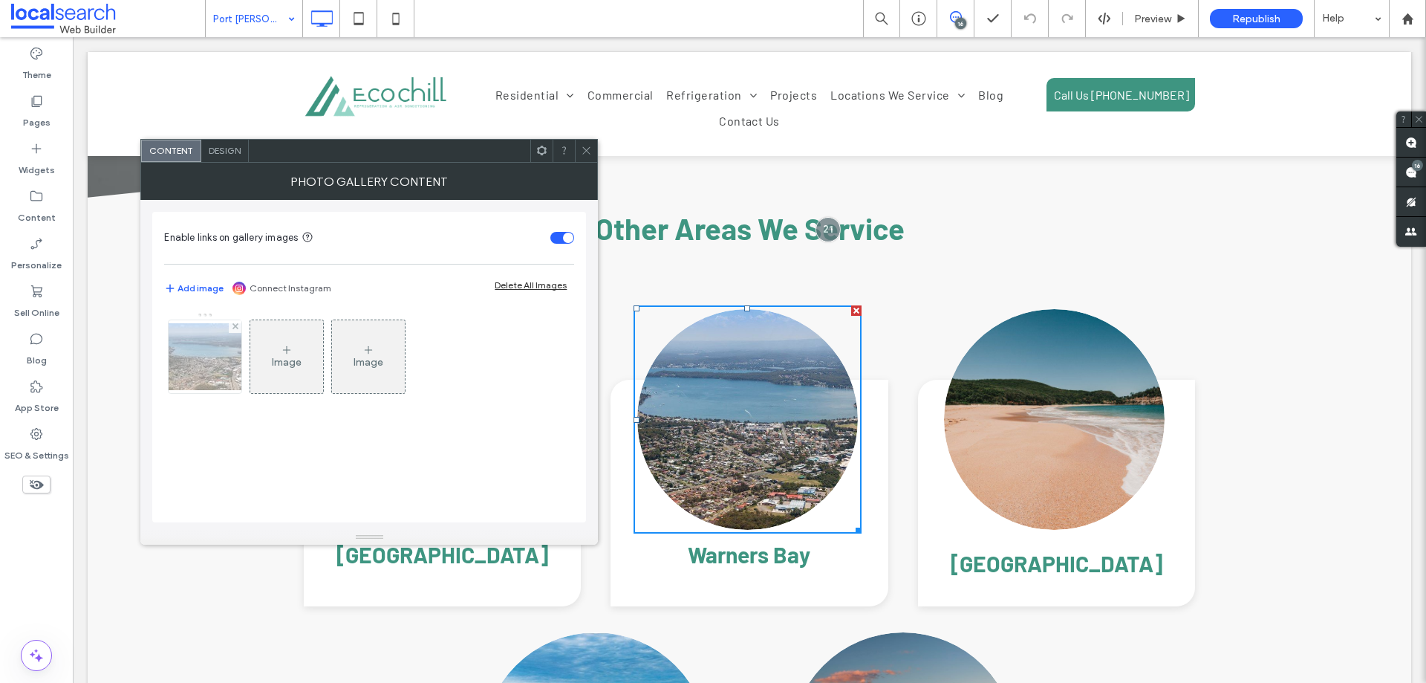
click at [206, 358] on img at bounding box center [205, 356] width 119 height 67
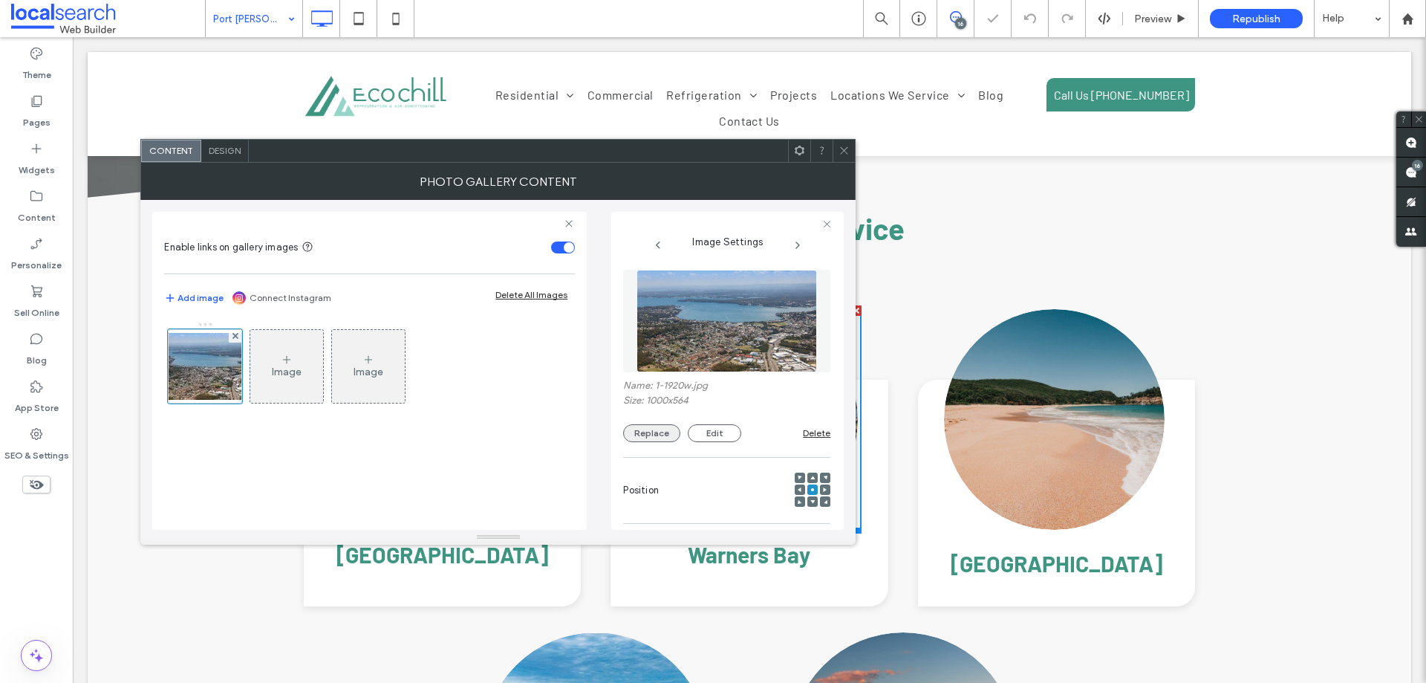
click at [651, 432] on button "Replace" at bounding box center [651, 433] width 57 height 18
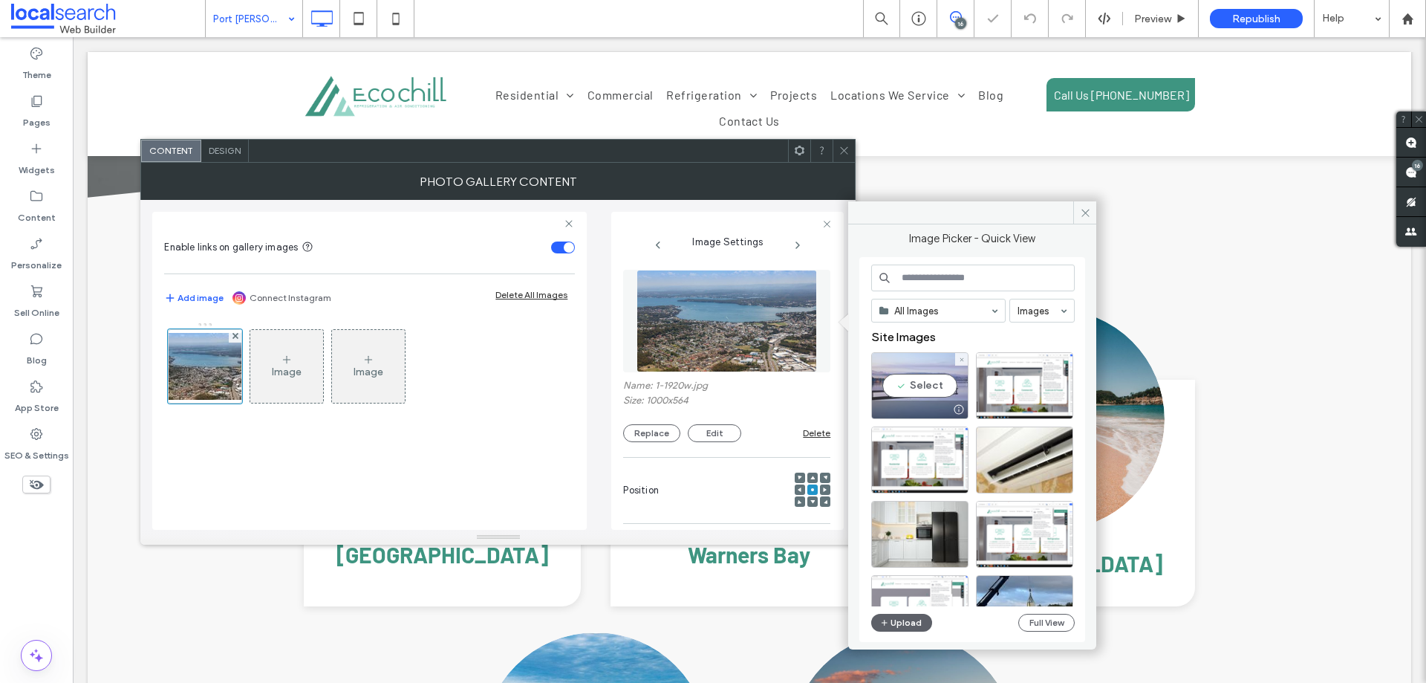
drag, startPoint x: 891, startPoint y: 377, endPoint x: 800, endPoint y: 355, distance: 94.0
click at [891, 377] on div "Select" at bounding box center [919, 385] width 97 height 67
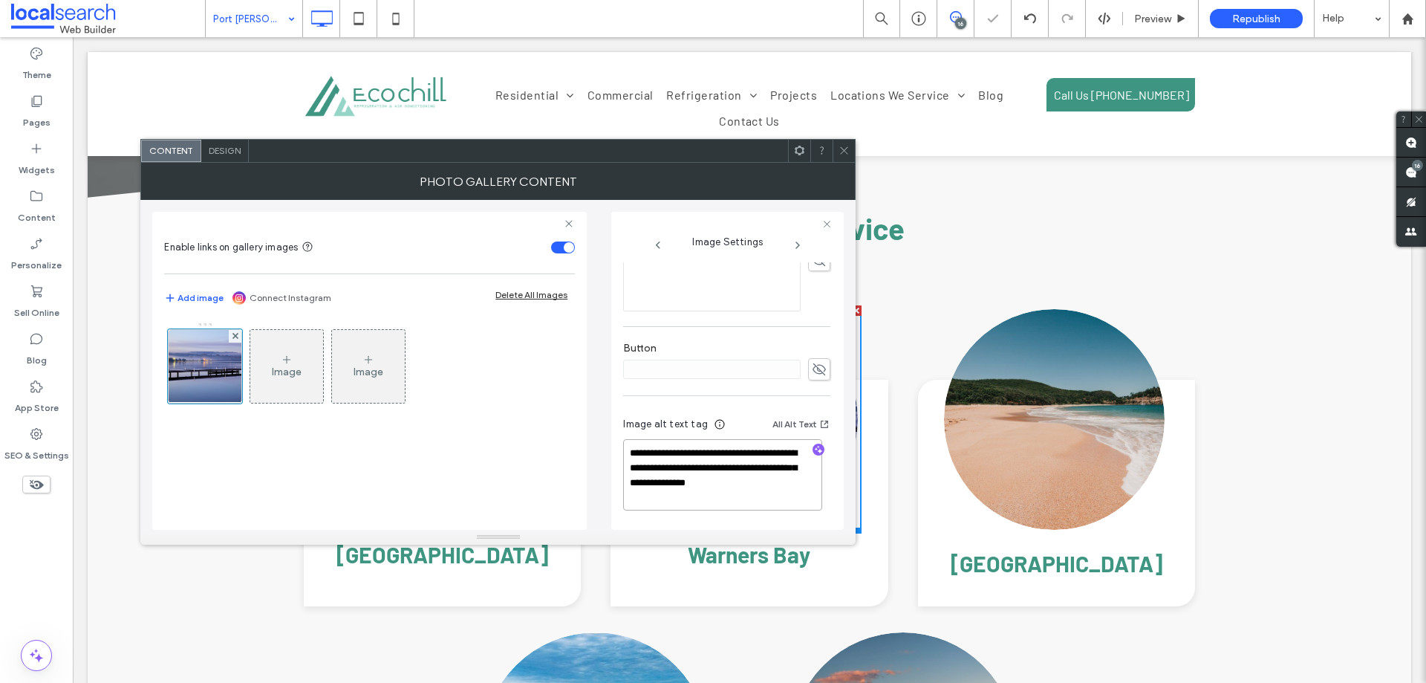
click at [708, 458] on textarea "**********" at bounding box center [722, 474] width 199 height 71
paste textarea
type textarea "**********"
click at [588, 443] on div "**********" at bounding box center [498, 365] width 692 height 330
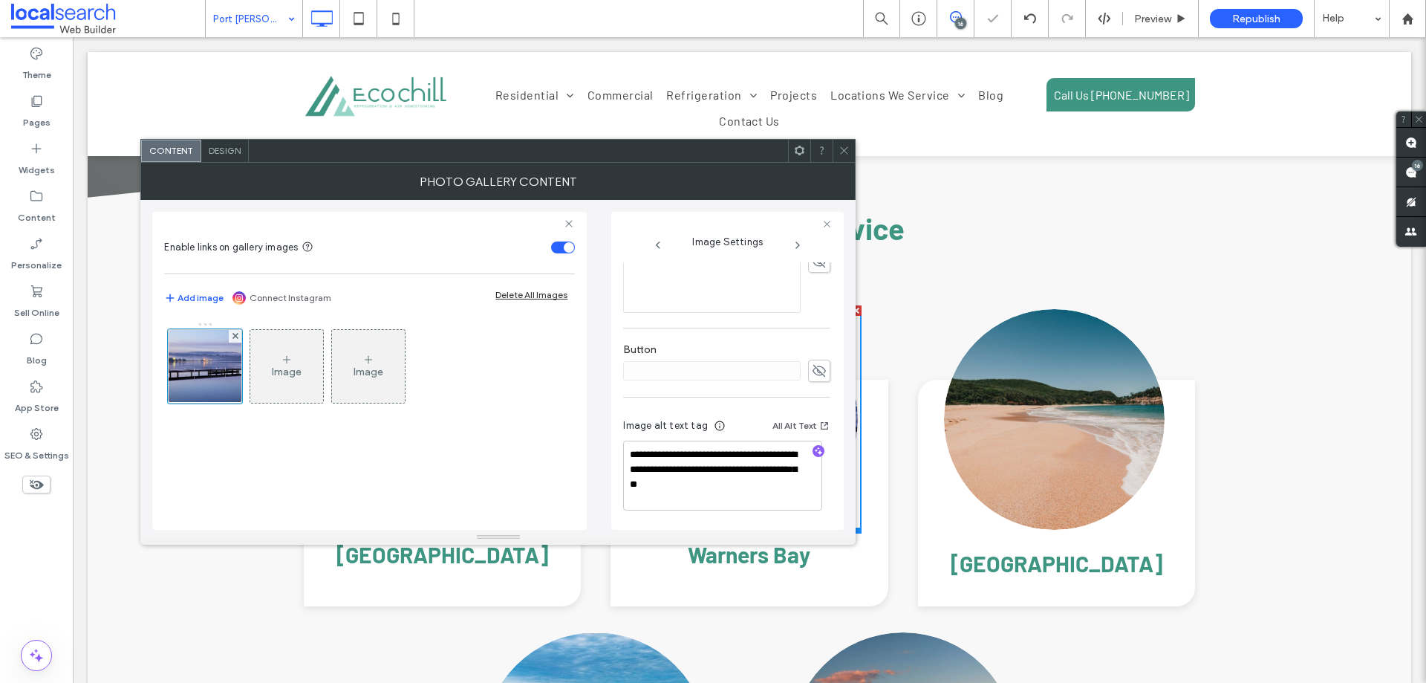
click at [846, 155] on icon at bounding box center [844, 150] width 11 height 11
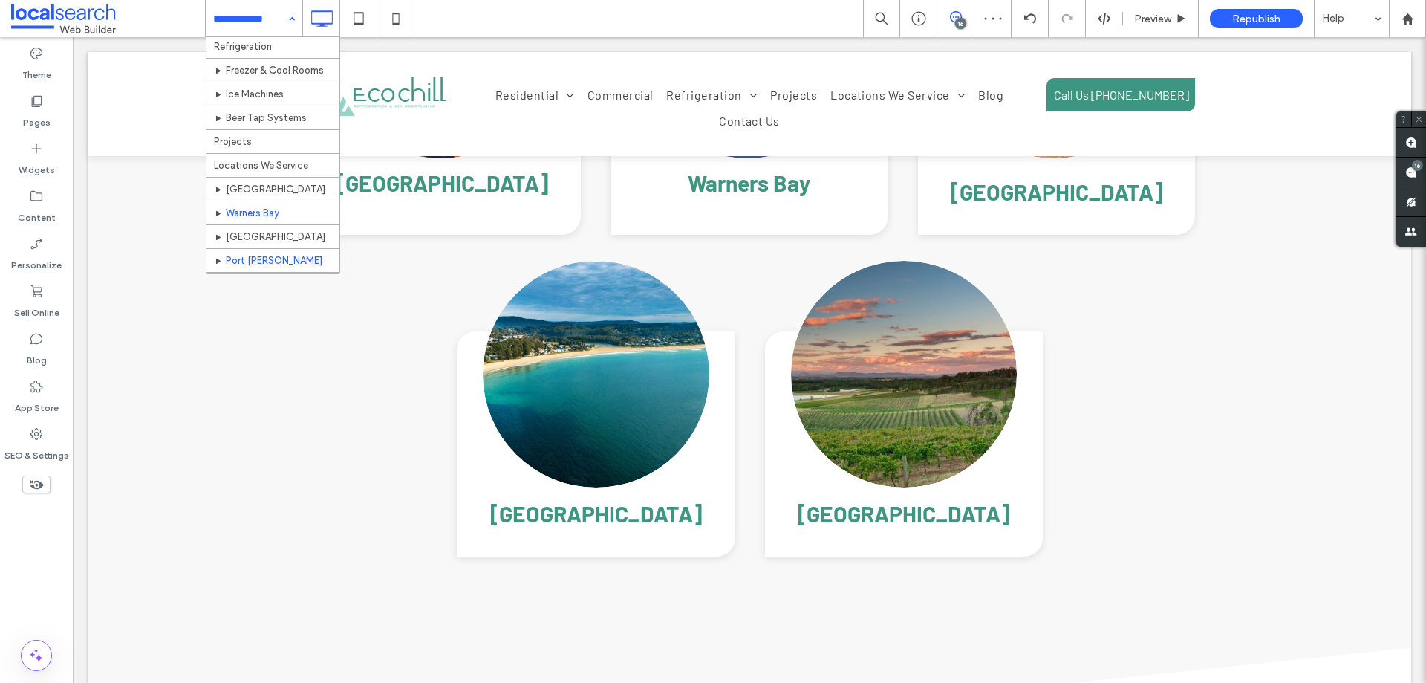
scroll to position [201, 0]
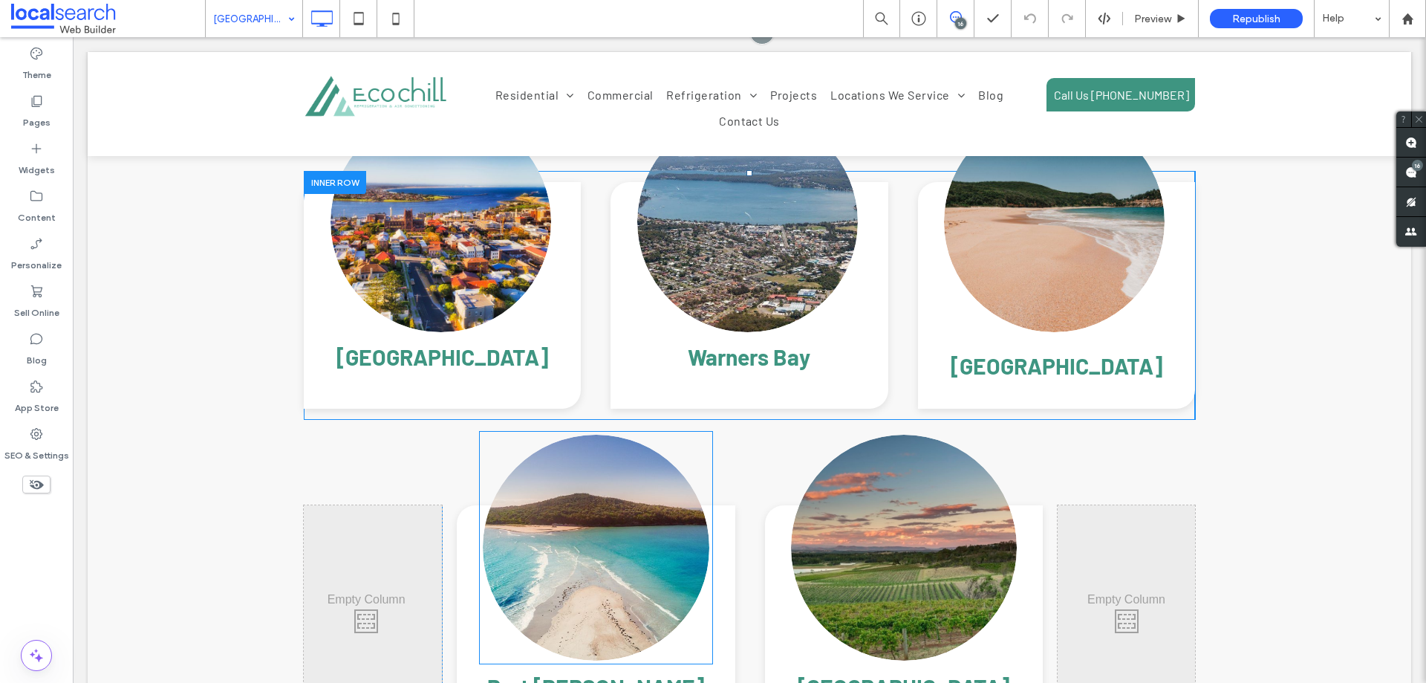
scroll to position [5200, 0]
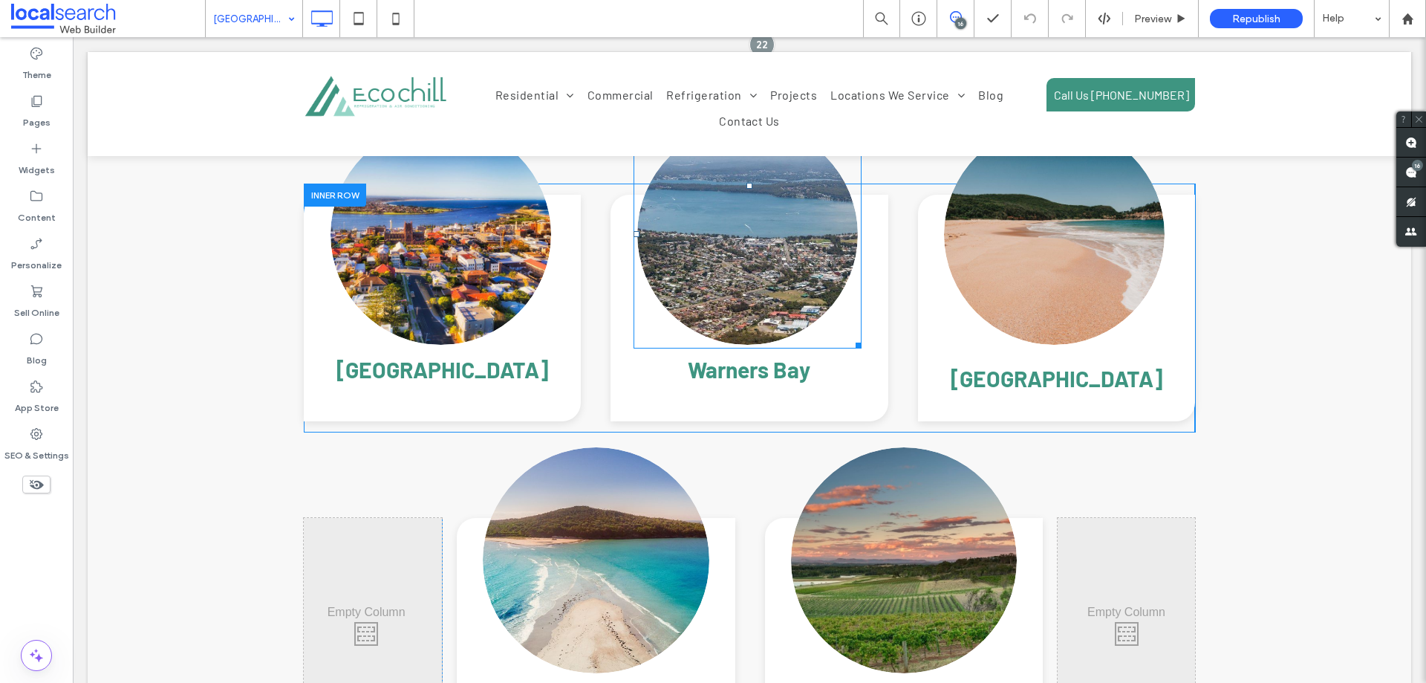
click at [715, 265] on link at bounding box center [748, 234] width 234 height 234
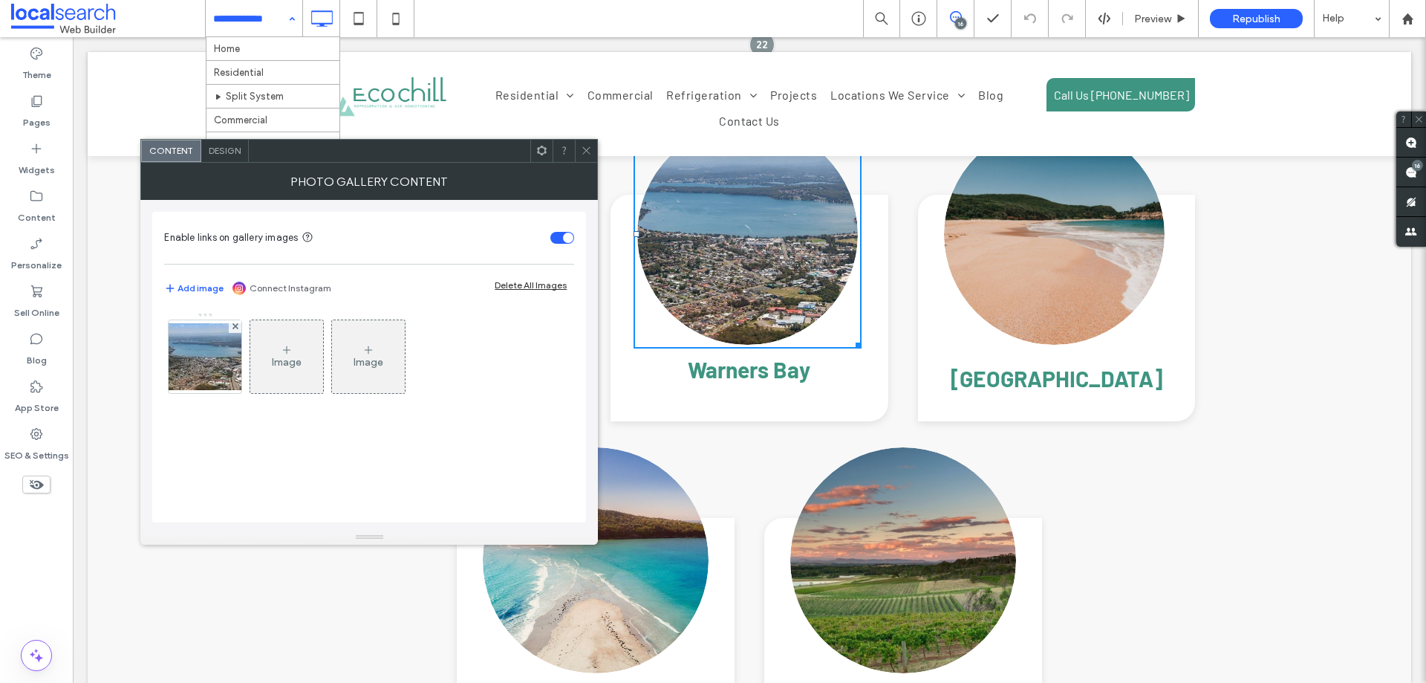
drag, startPoint x: 190, startPoint y: 357, endPoint x: 252, endPoint y: 365, distance: 62.1
click at [190, 356] on img at bounding box center [205, 356] width 119 height 67
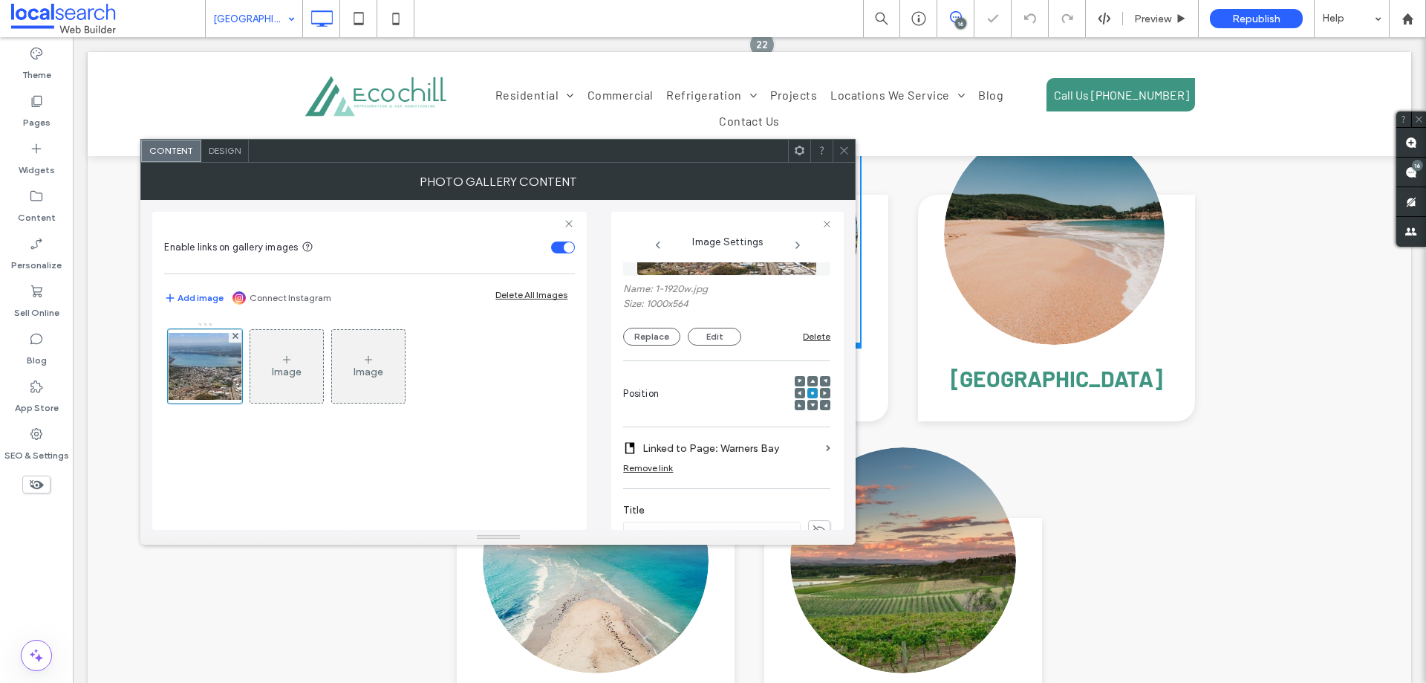
scroll to position [89, 0]
click at [661, 345] on button "Replace" at bounding box center [651, 344] width 57 height 18
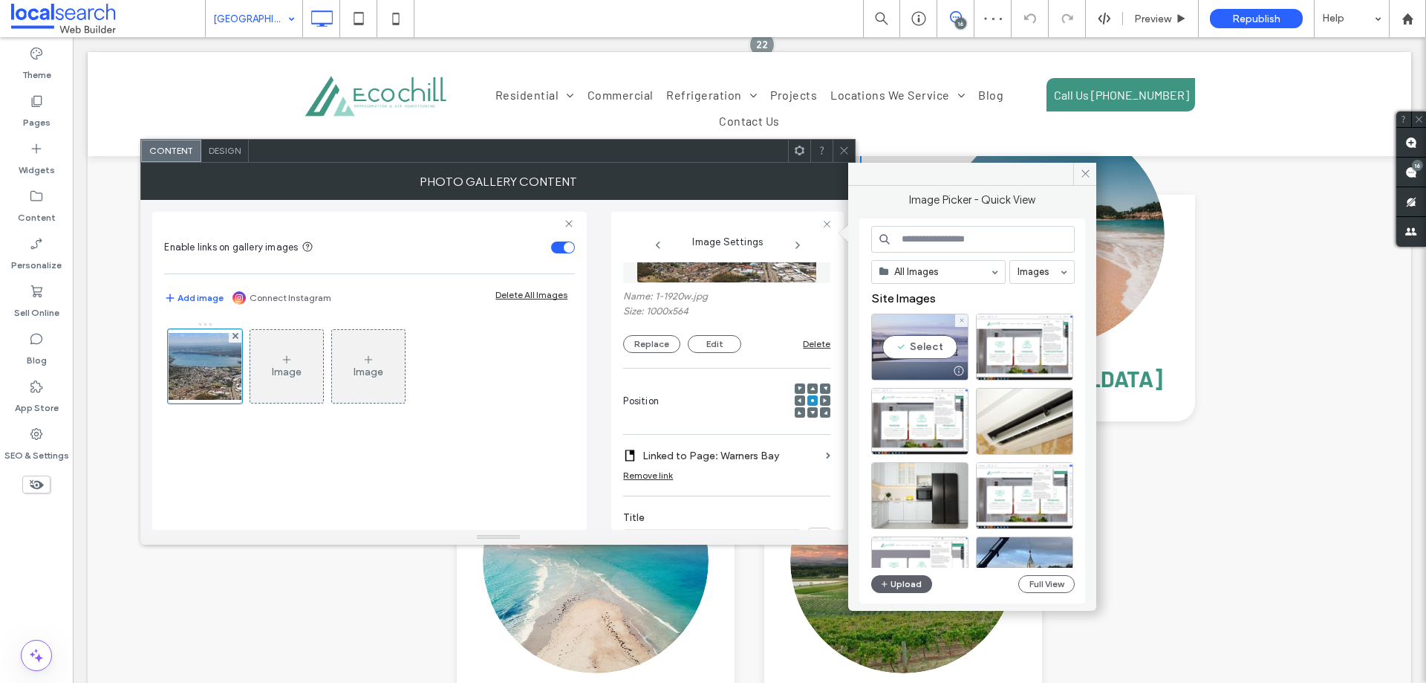
click at [920, 329] on div "Select" at bounding box center [919, 346] width 97 height 67
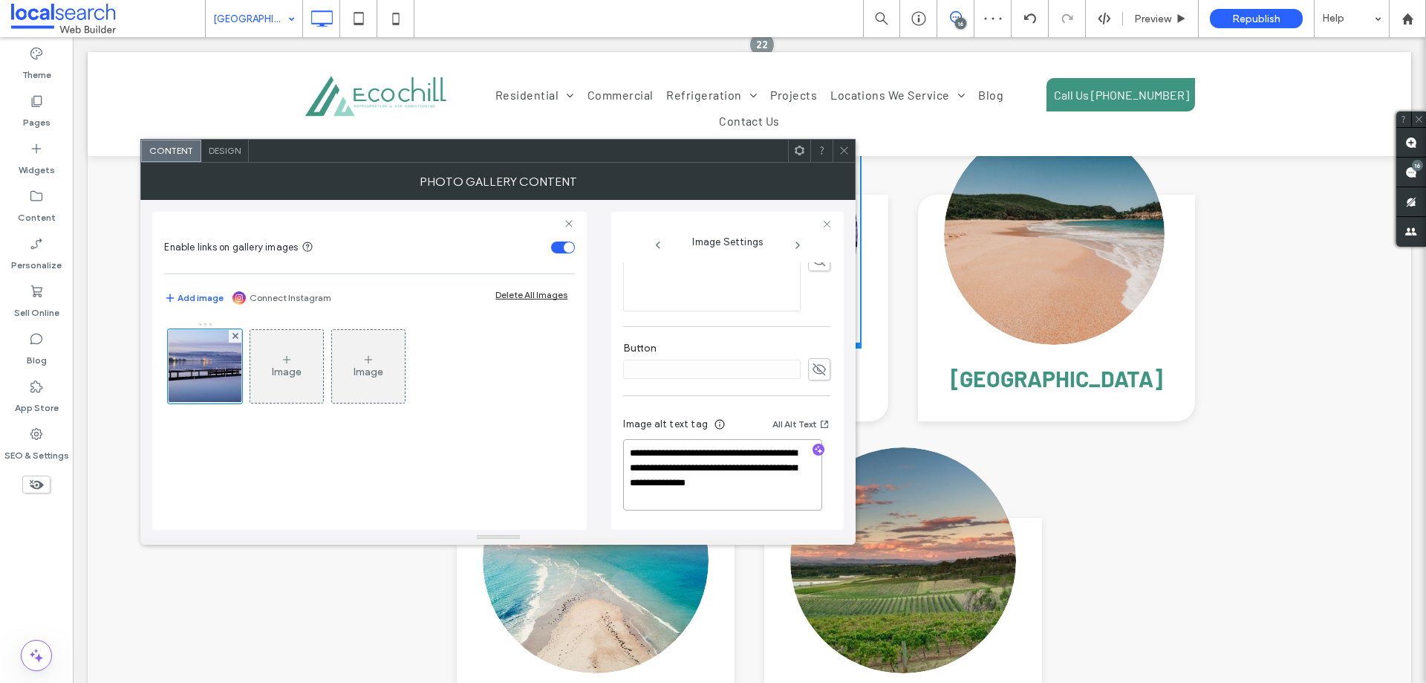
click at [682, 455] on textarea "**********" at bounding box center [722, 474] width 199 height 71
paste textarea
type textarea "**********"
click at [600, 432] on div "**********" at bounding box center [498, 365] width 692 height 330
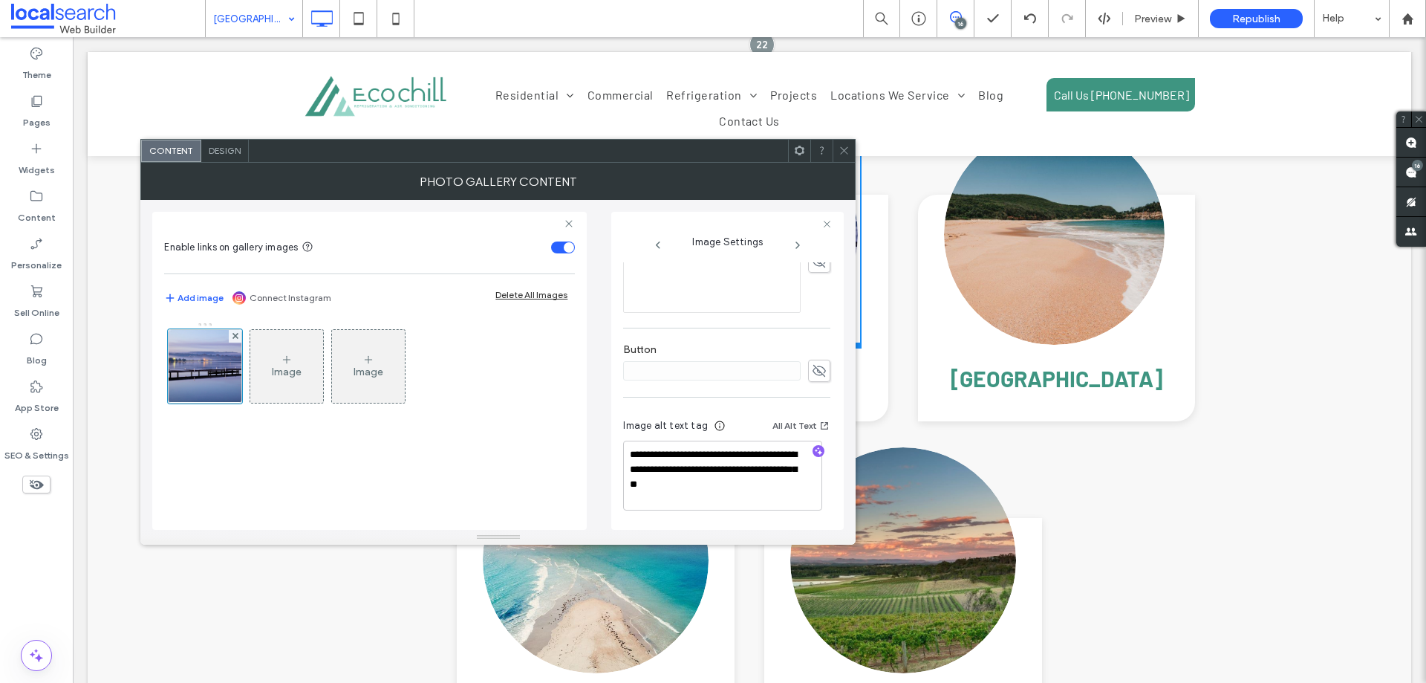
click at [846, 154] on icon at bounding box center [844, 150] width 11 height 11
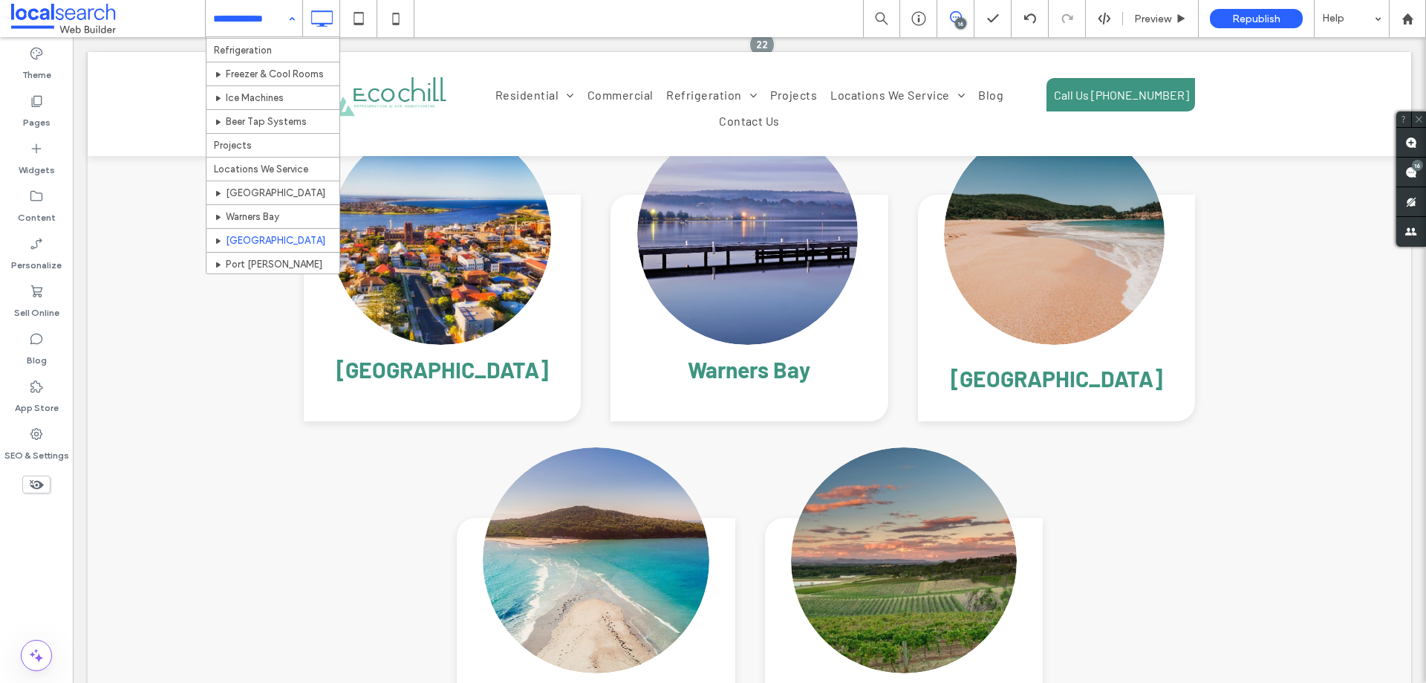
scroll to position [201, 0]
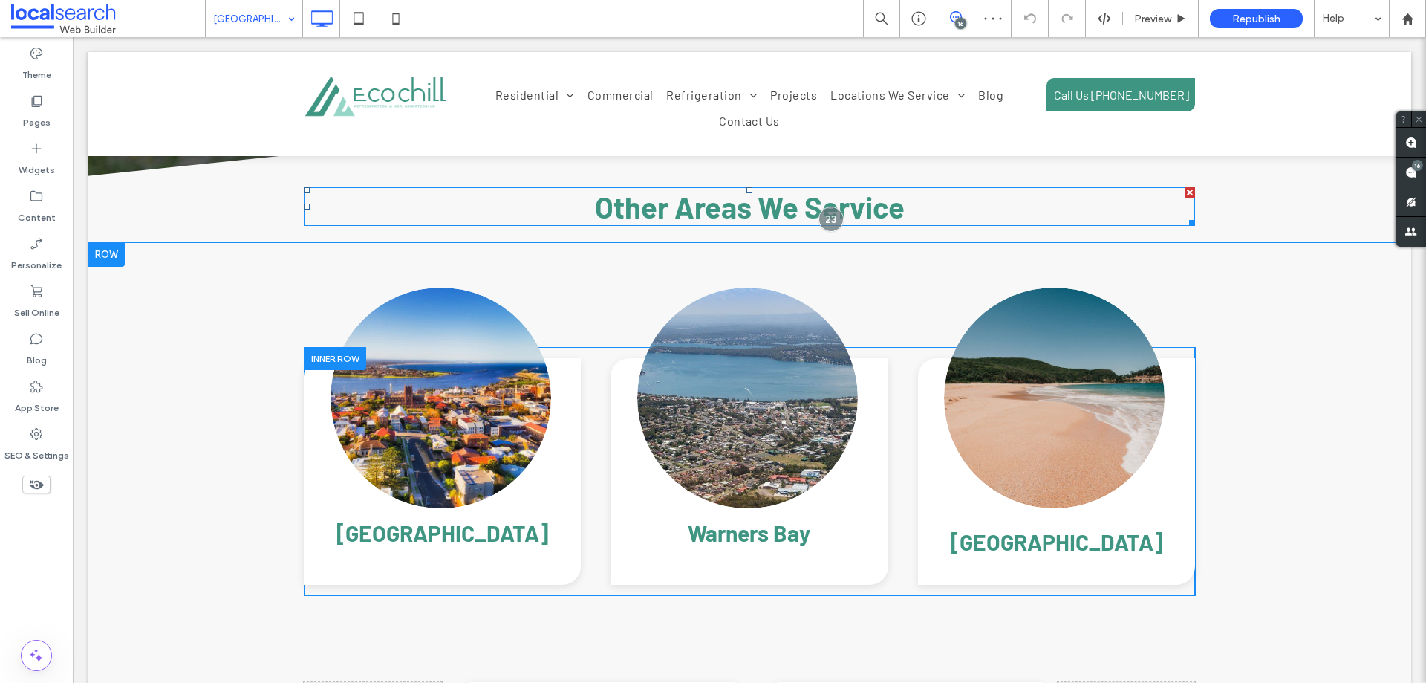
scroll to position [5051, 0]
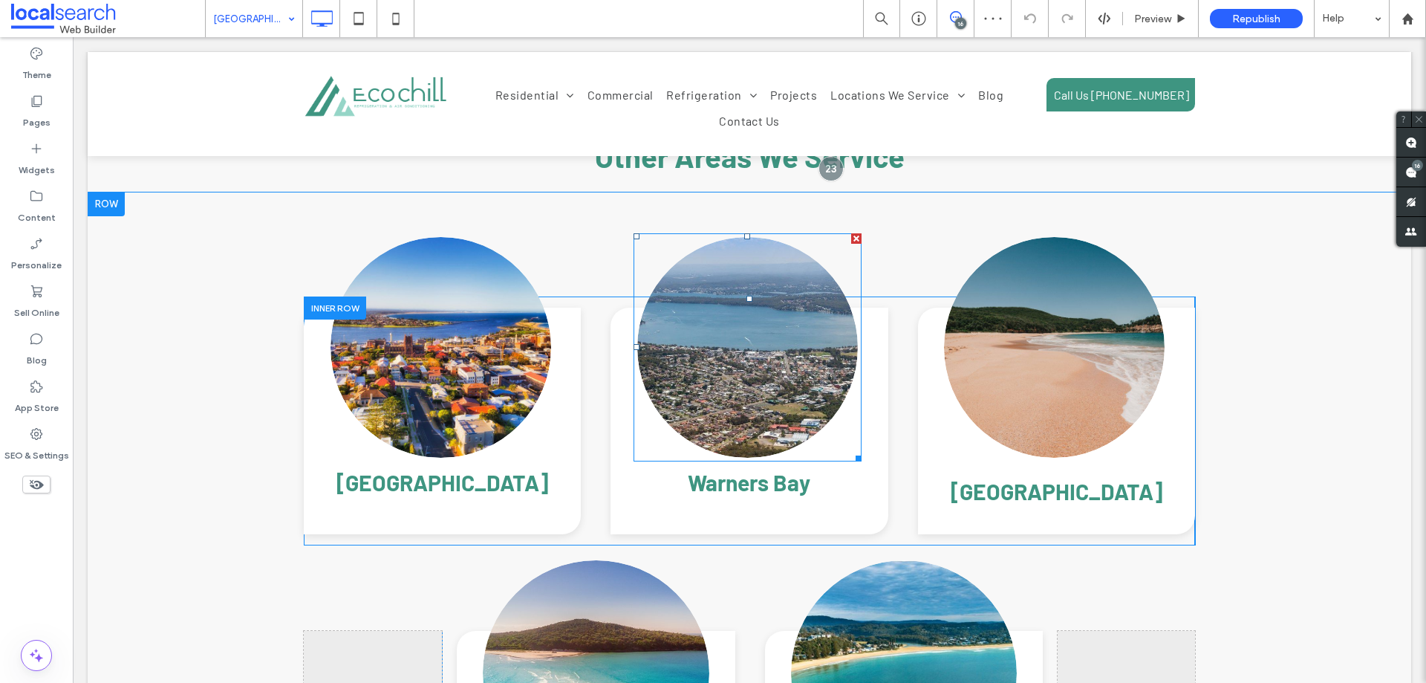
click at [761, 374] on link at bounding box center [748, 347] width 234 height 234
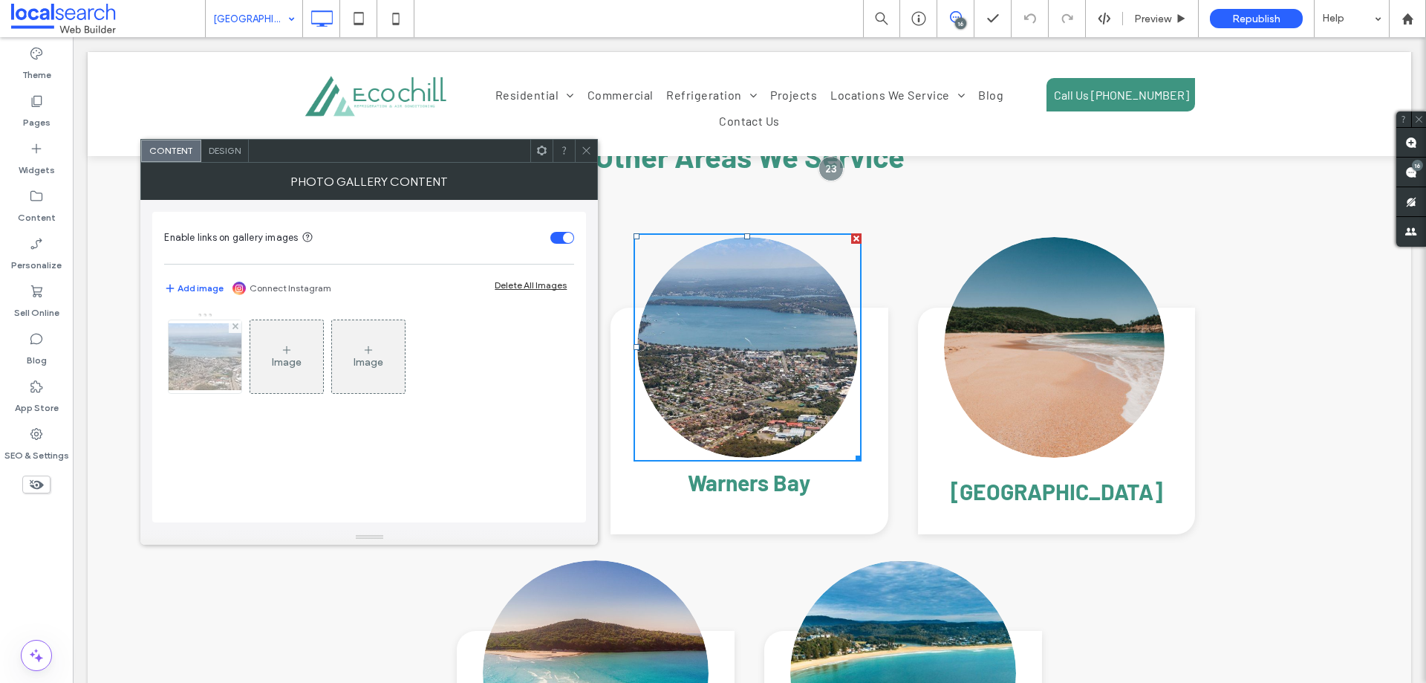
click at [219, 371] on img at bounding box center [205, 356] width 119 height 67
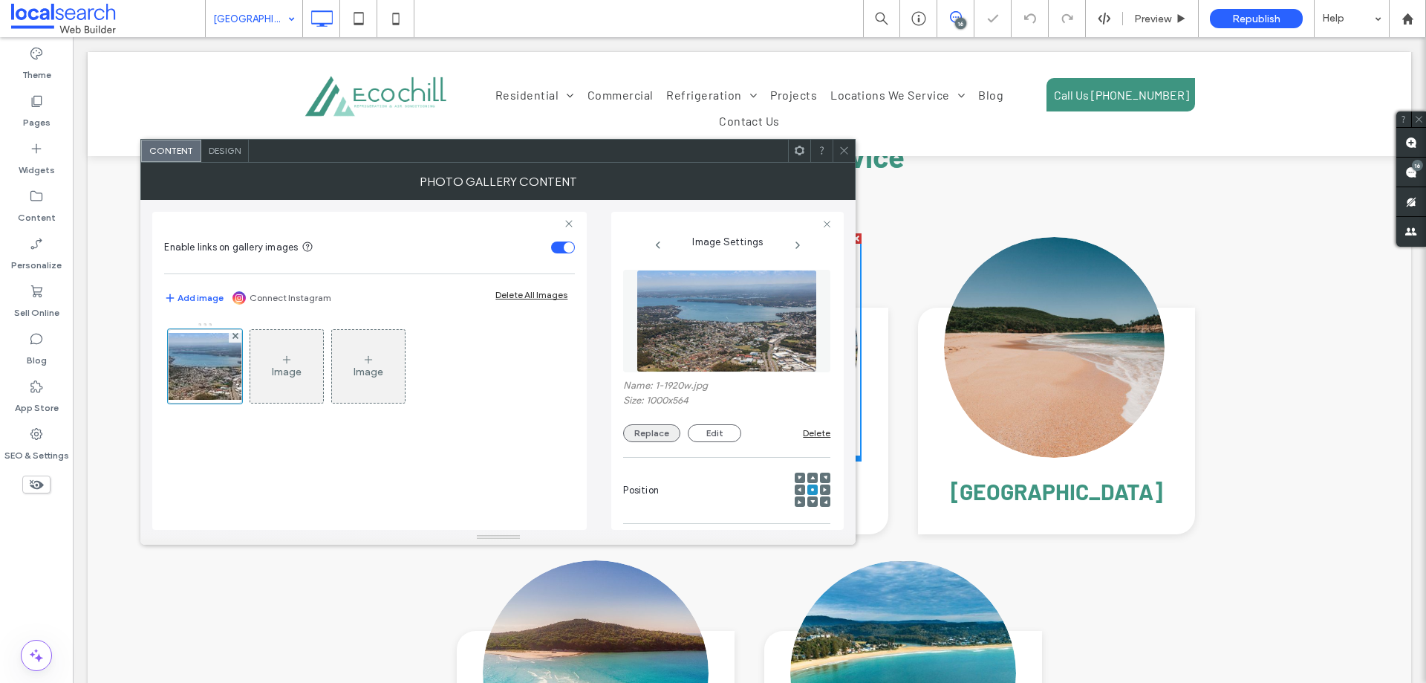
click at [641, 436] on button "Replace" at bounding box center [651, 433] width 57 height 18
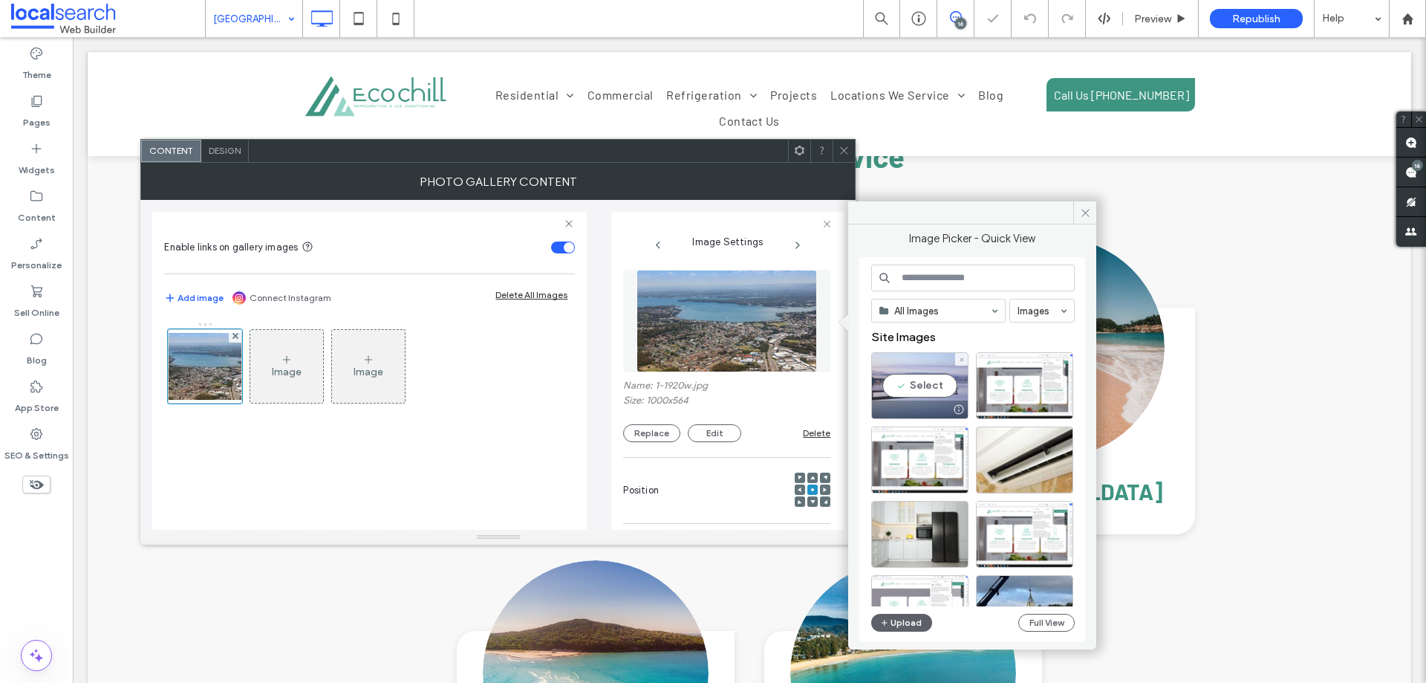
click at [948, 383] on div "Select" at bounding box center [919, 385] width 97 height 67
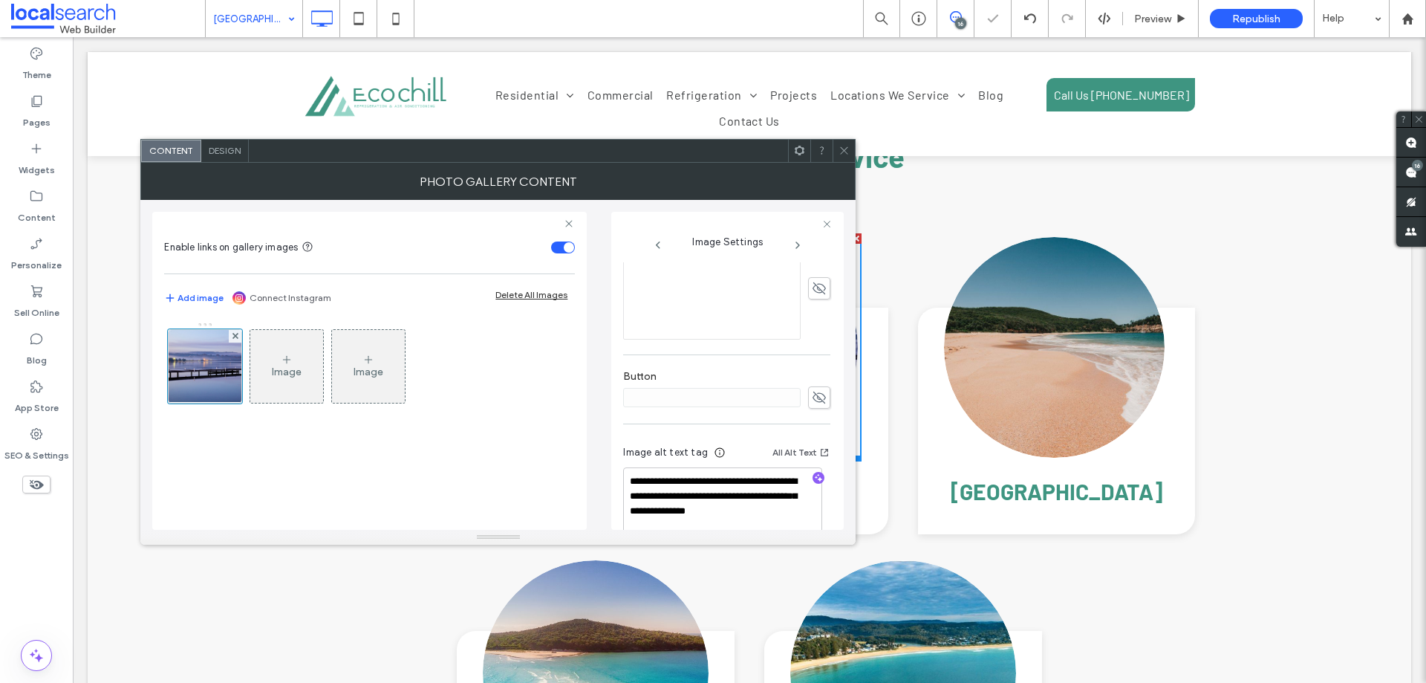
scroll to position [461, 0]
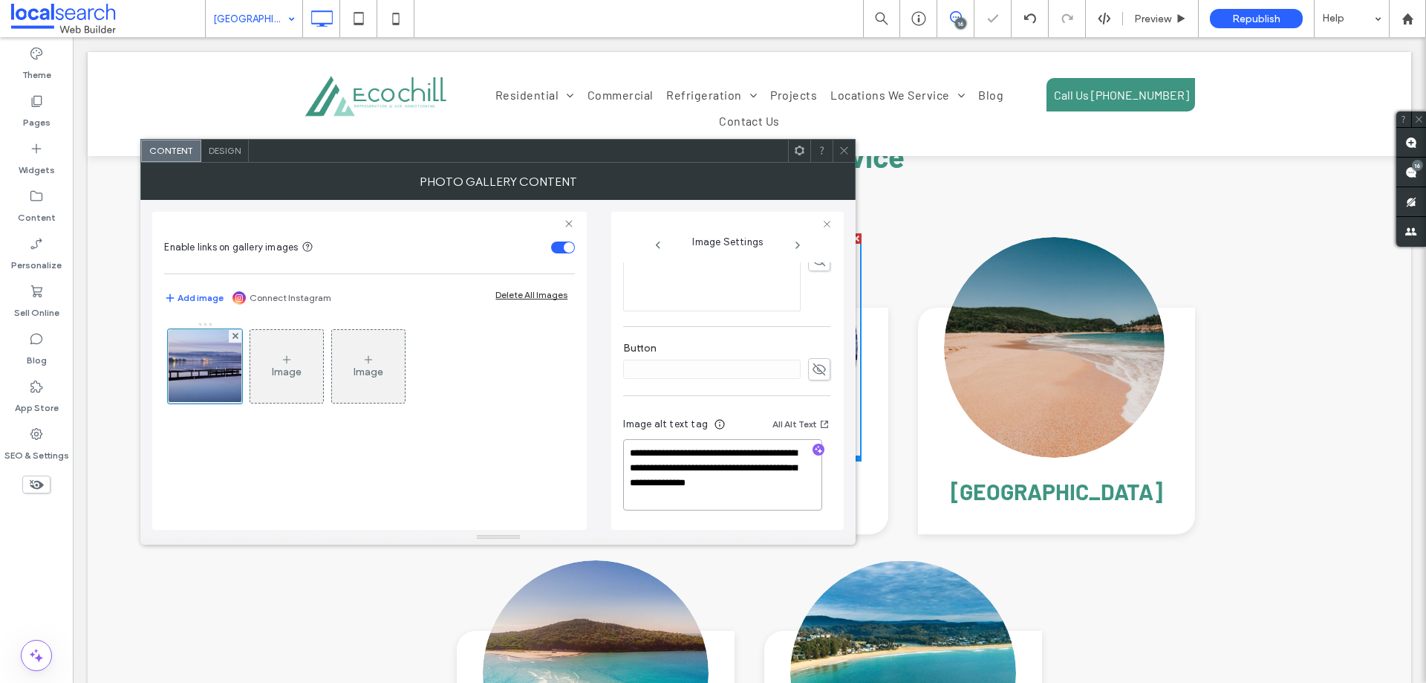
click at [741, 463] on textarea "**********" at bounding box center [722, 474] width 199 height 71
paste textarea
type textarea "**********"
click at [592, 435] on div "**********" at bounding box center [498, 365] width 692 height 330
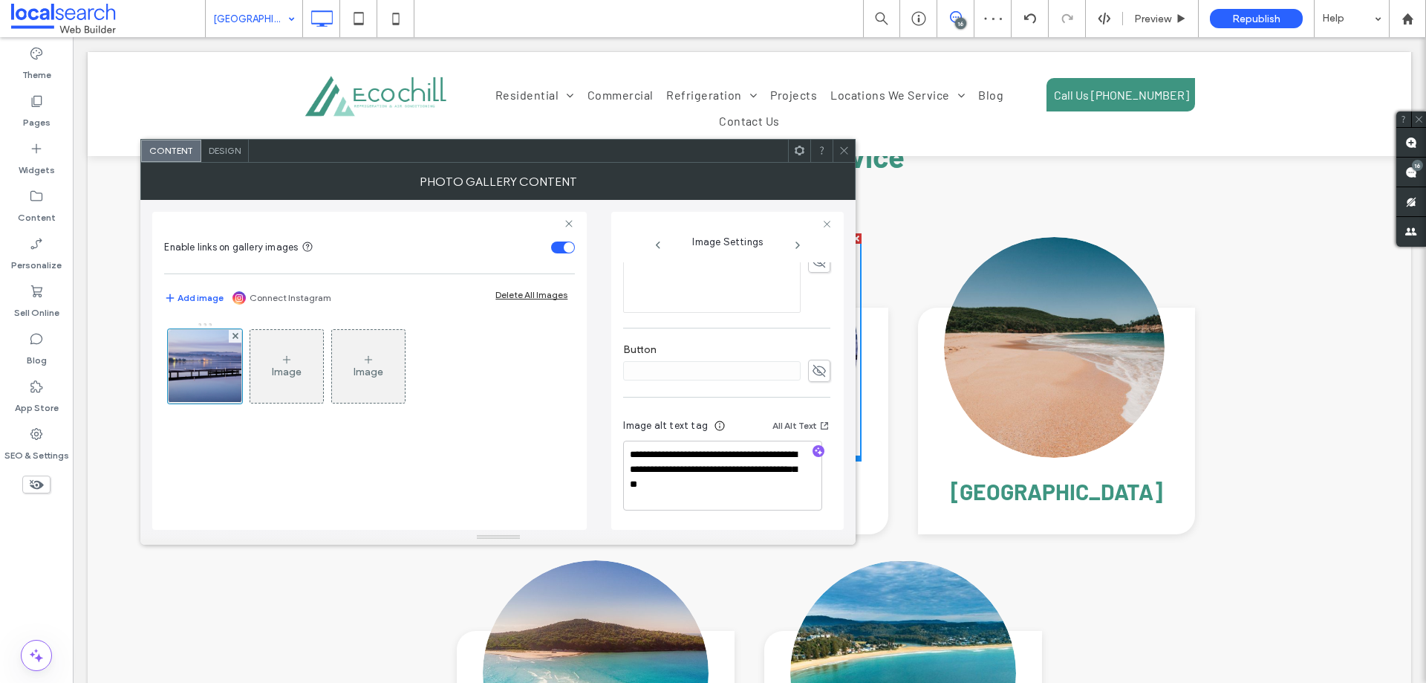
click at [842, 147] on icon at bounding box center [844, 150] width 11 height 11
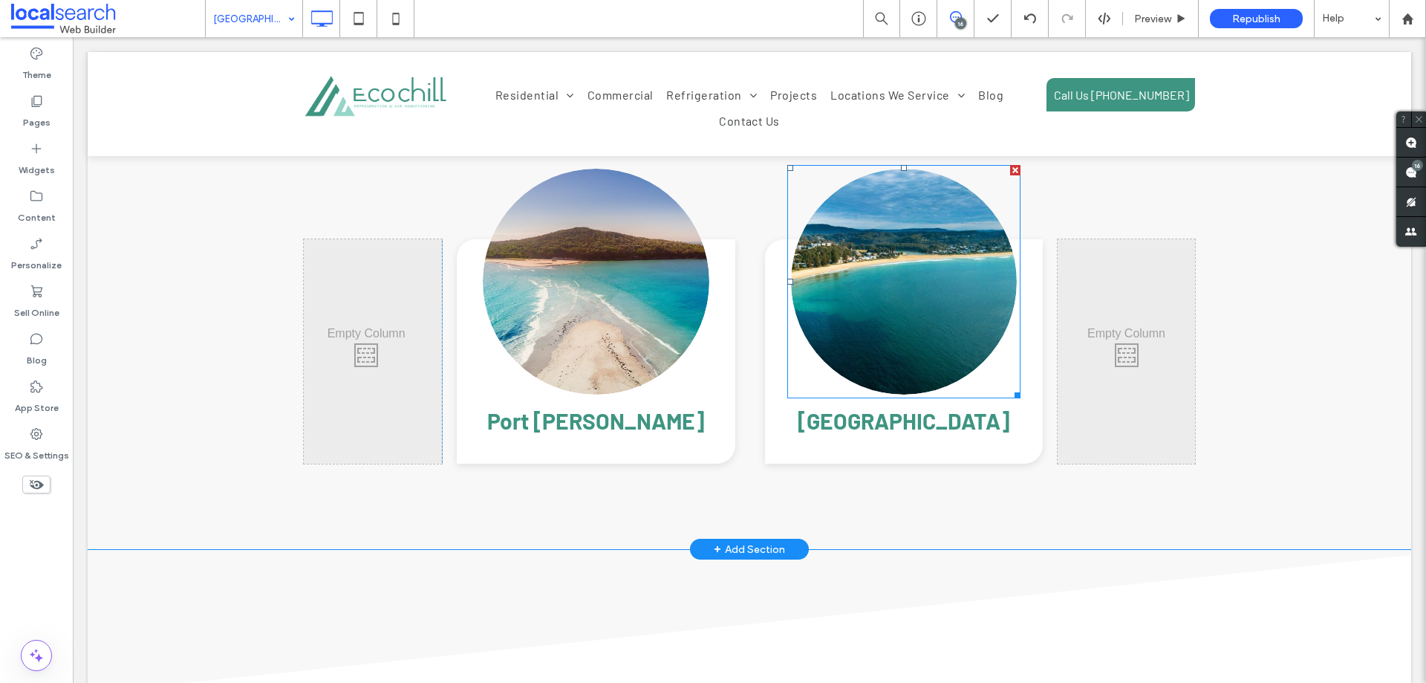
scroll to position [5274, 0]
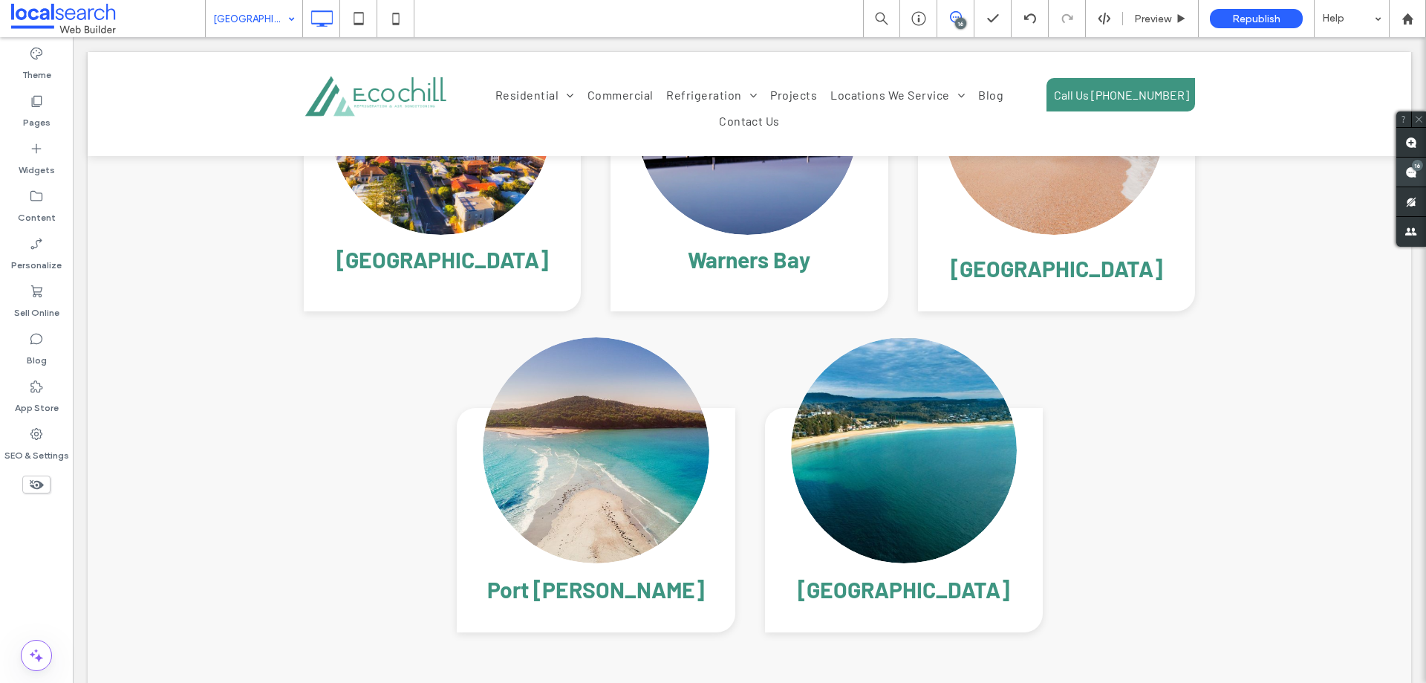
click at [1413, 180] on span at bounding box center [1412, 171] width 30 height 29
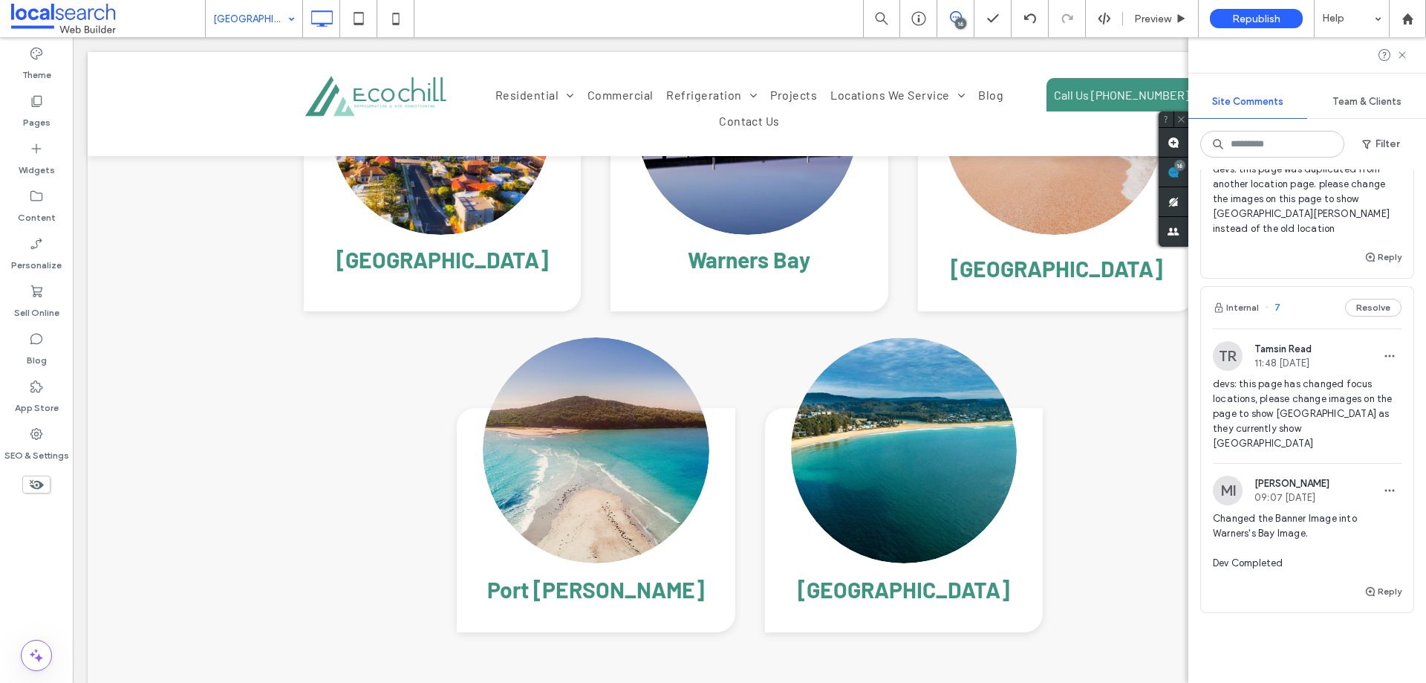
scroll to position [3640, 0]
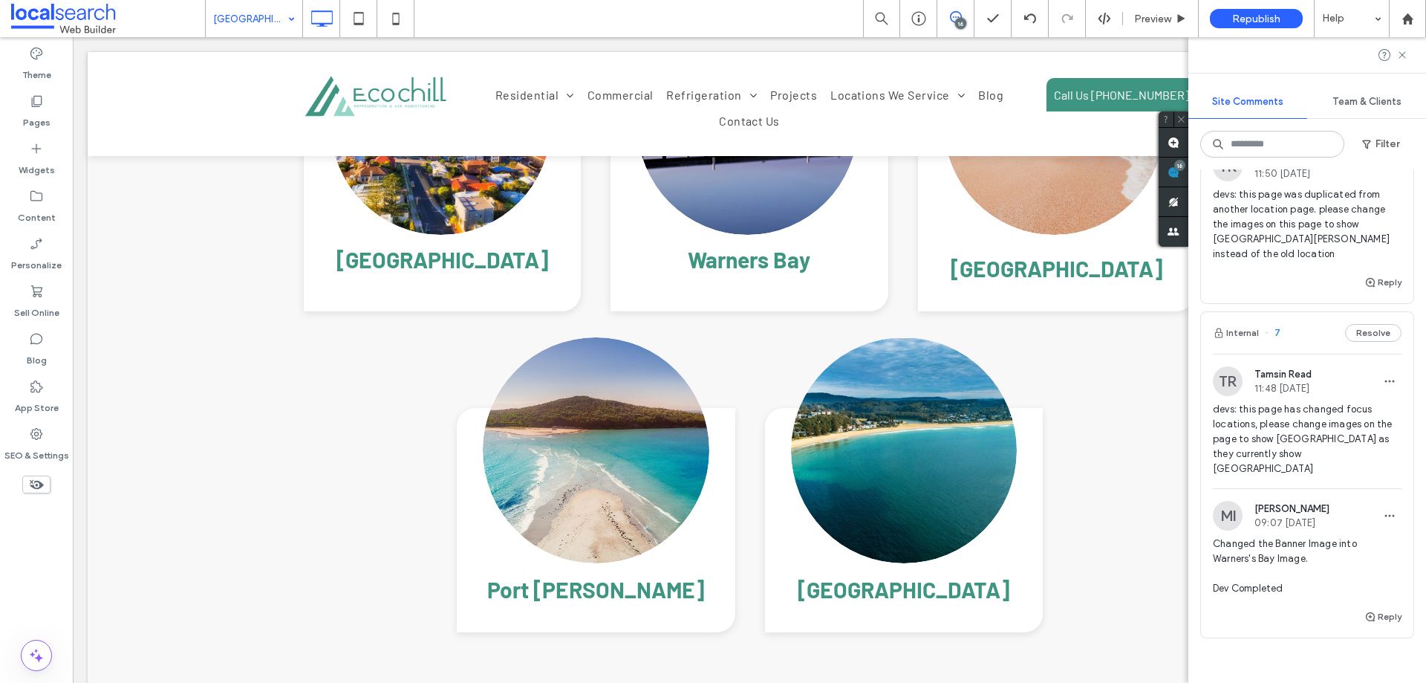
click at [1256, 261] on span "devs: this page was duplicated from another location page. please change the im…" at bounding box center [1307, 224] width 189 height 74
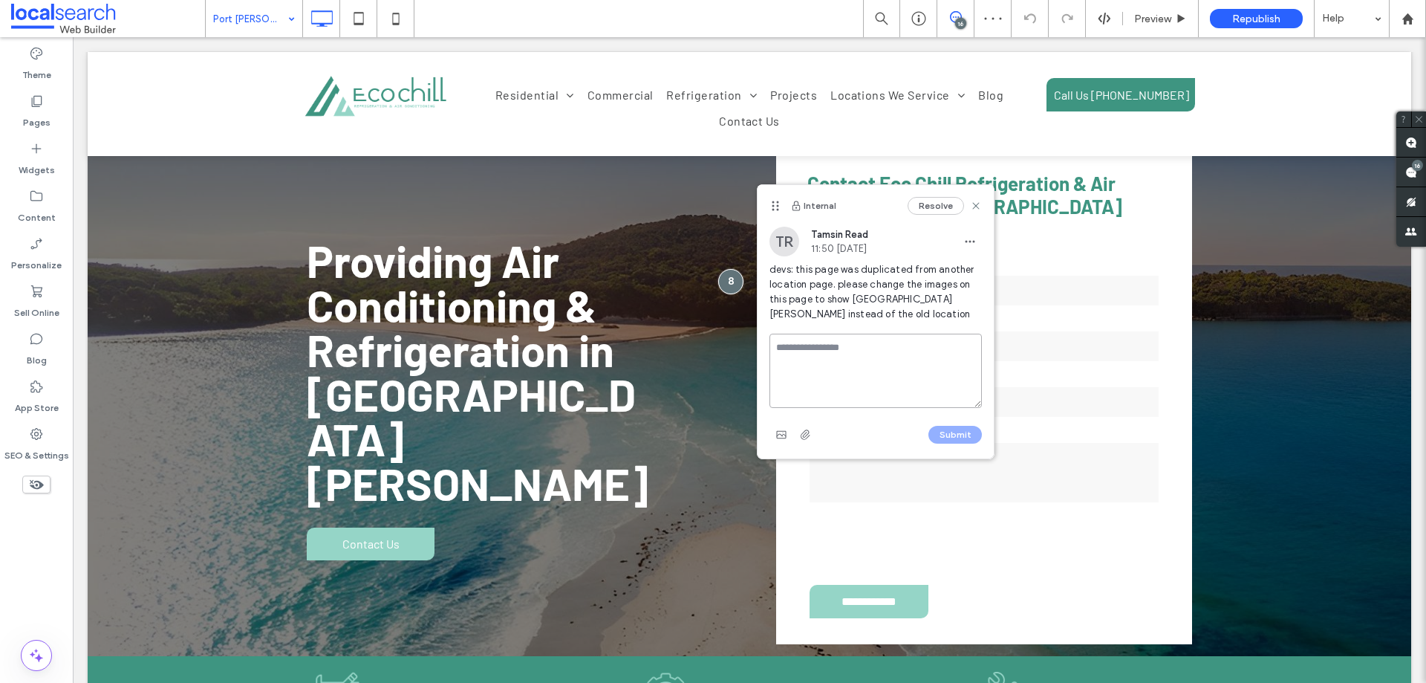
click at [862, 354] on textarea at bounding box center [876, 371] width 212 height 74
type textarea "**********"
click at [950, 435] on button "Submit" at bounding box center [955, 435] width 53 height 18
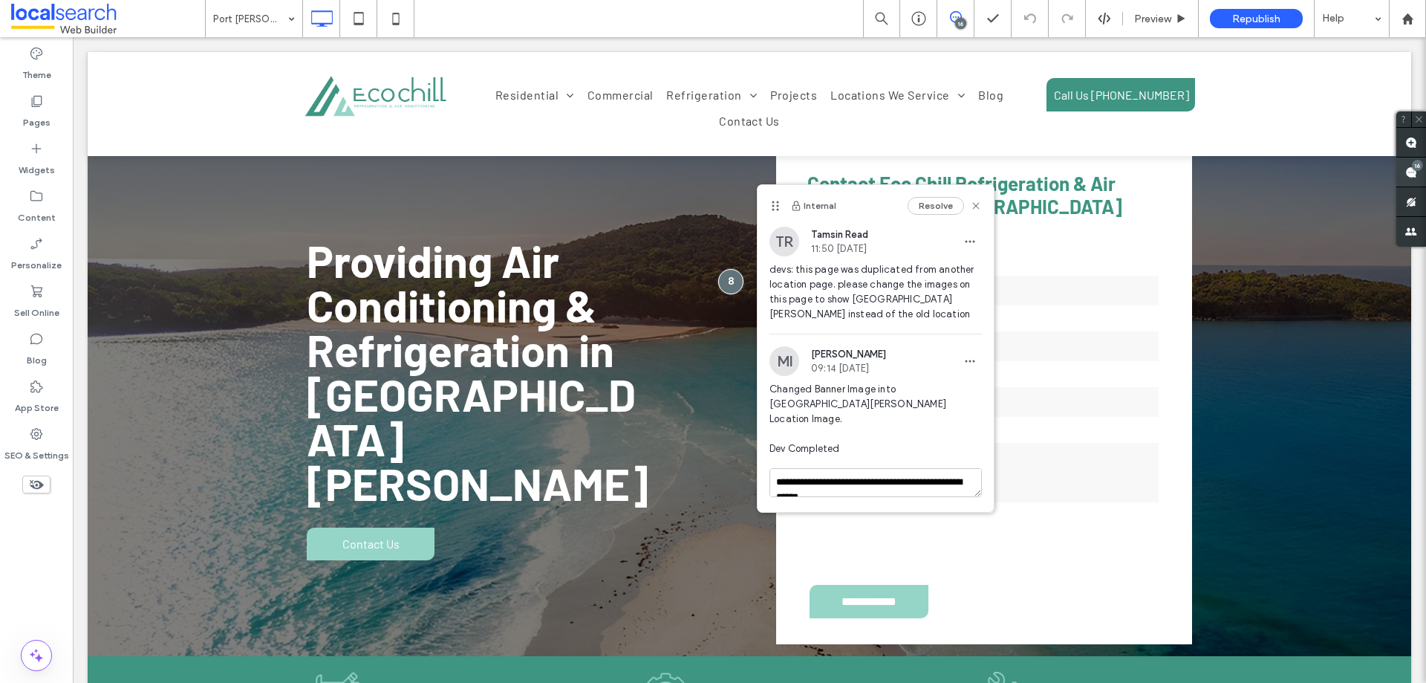
click at [1408, 172] on use at bounding box center [1411, 172] width 12 height 12
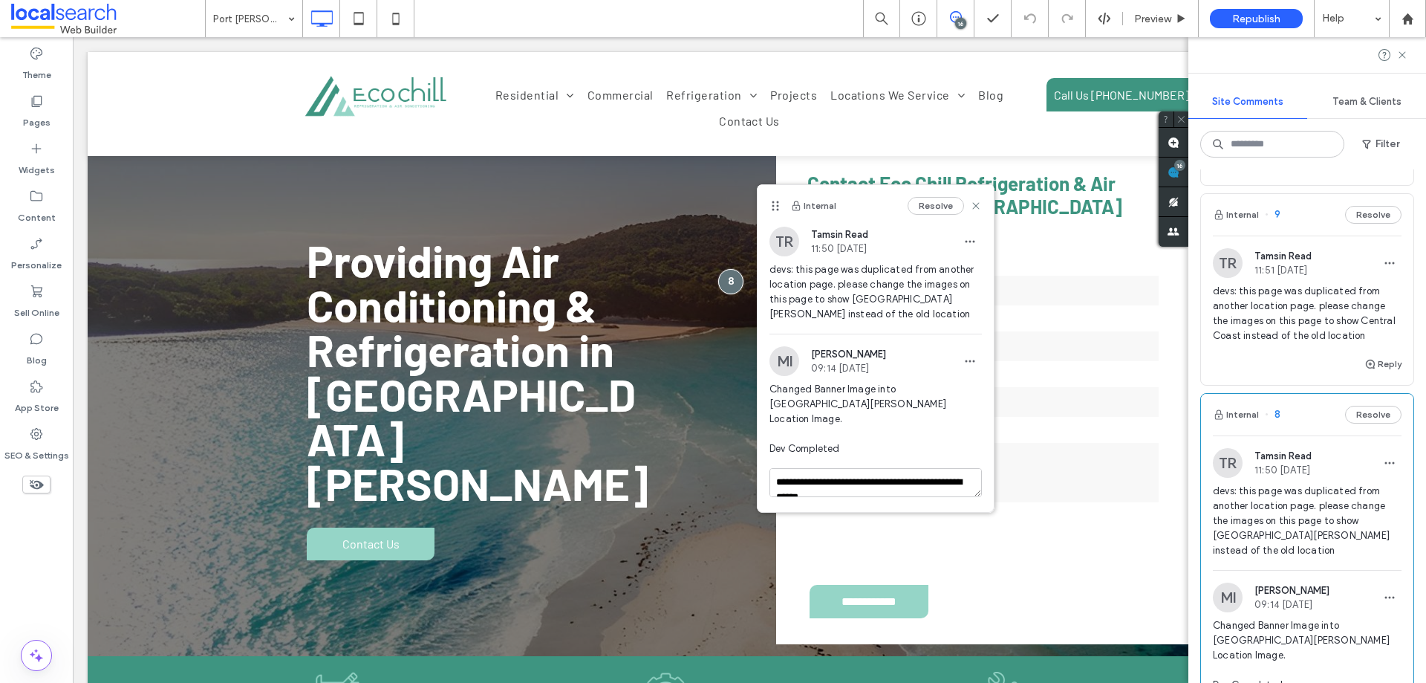
scroll to position [3343, 0]
click at [1280, 344] on span "devs: this page was duplicated from another location page. please change the im…" at bounding box center [1307, 314] width 189 height 59
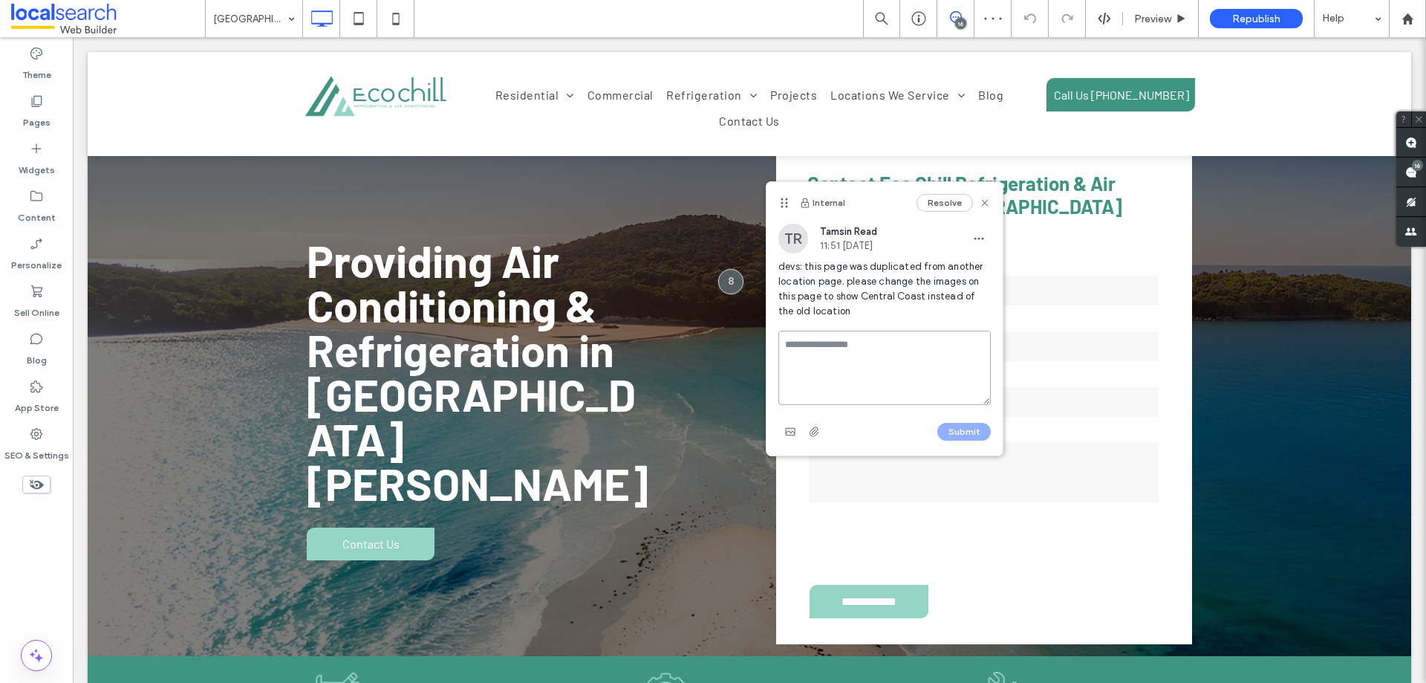
click at [856, 333] on textarea at bounding box center [884, 368] width 212 height 74
click at [838, 354] on textarea at bounding box center [884, 368] width 212 height 74
click at [835, 361] on textarea at bounding box center [884, 368] width 212 height 74
type textarea "*"
type textarea "**********"
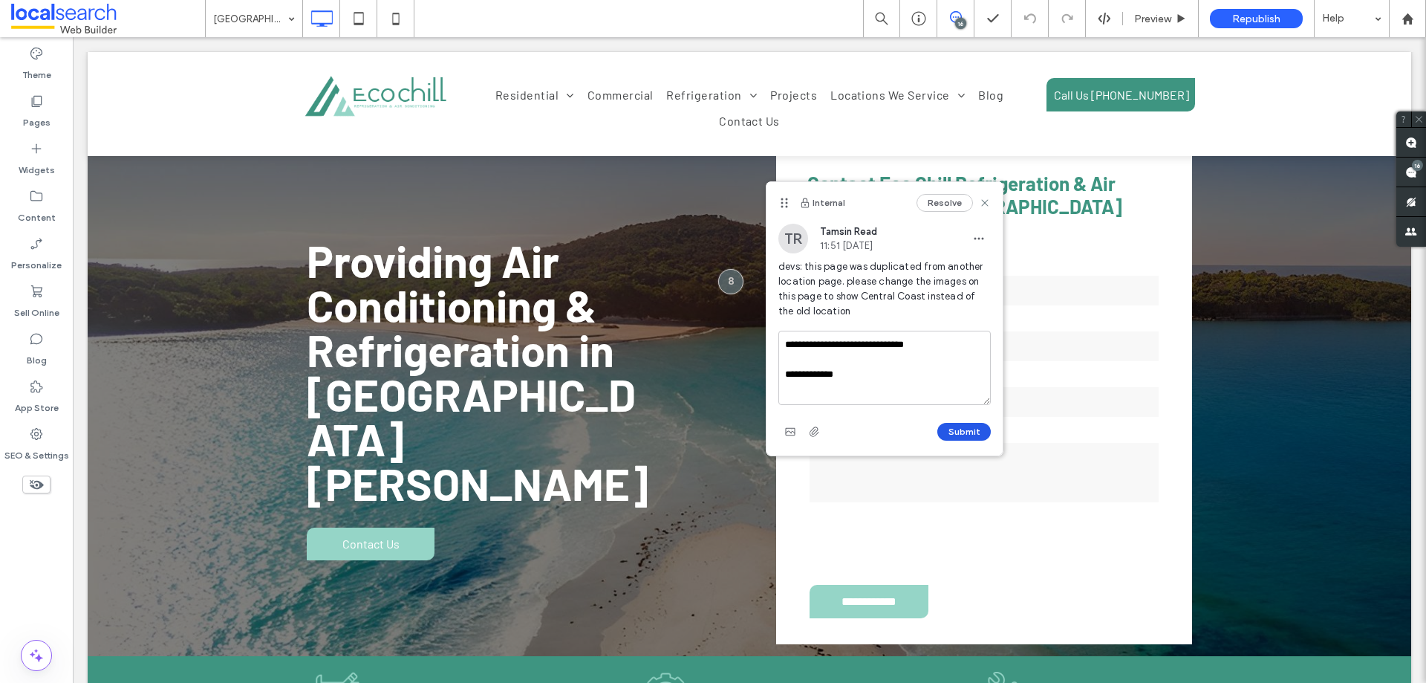
click at [963, 429] on button "Submit" at bounding box center [963, 432] width 53 height 18
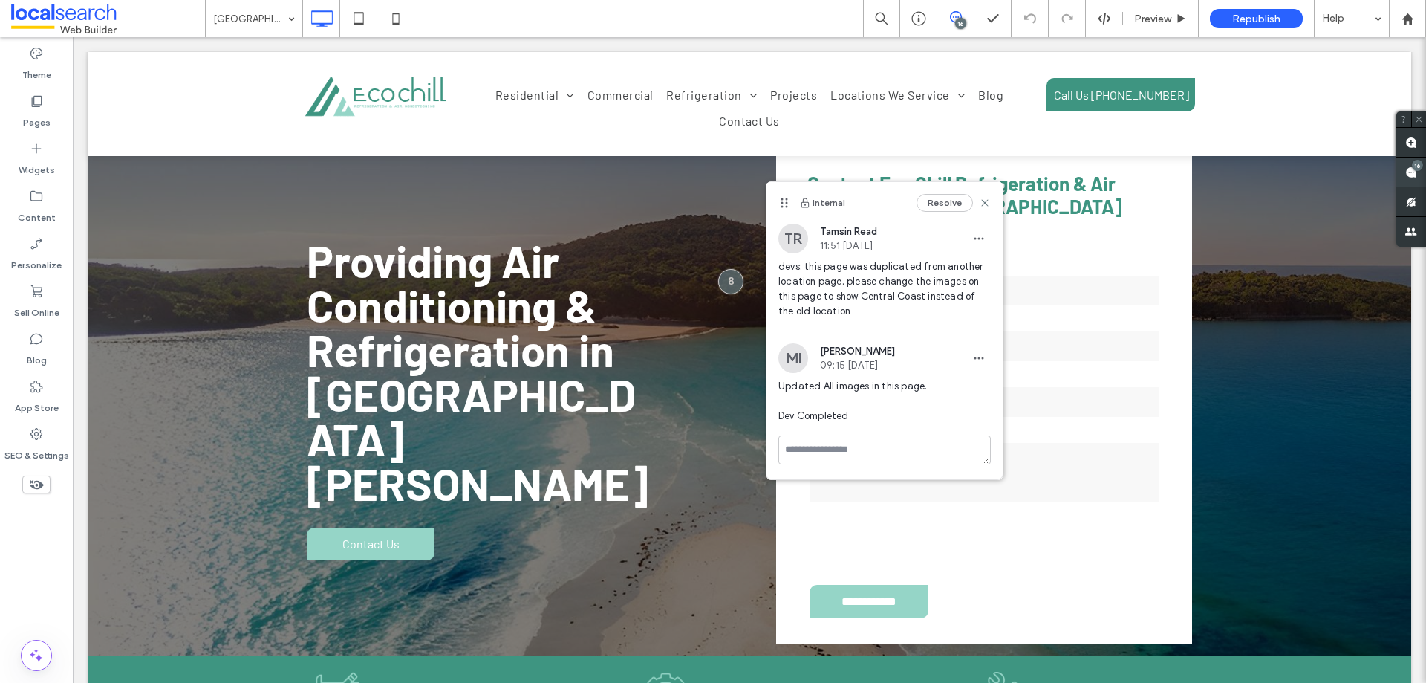
click at [1420, 169] on div "16" at bounding box center [1417, 165] width 11 height 11
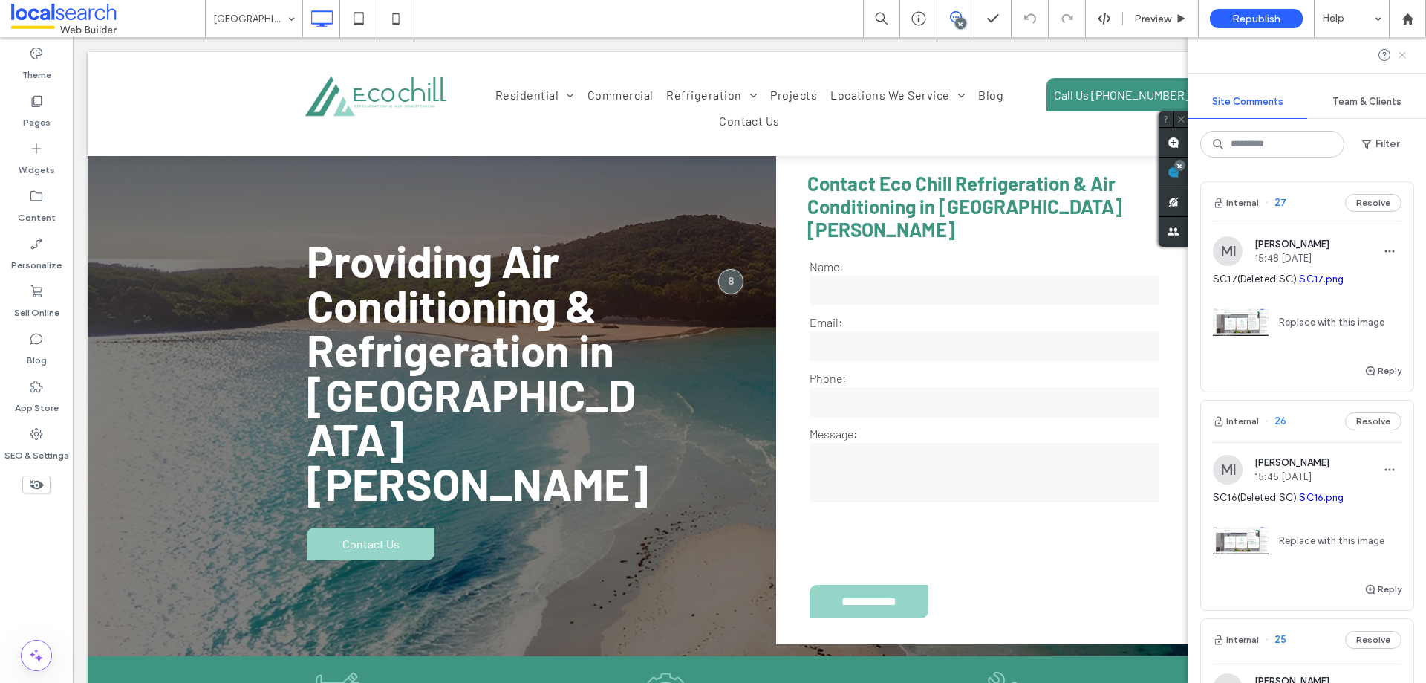
click at [1402, 54] on use at bounding box center [1402, 54] width 7 height 7
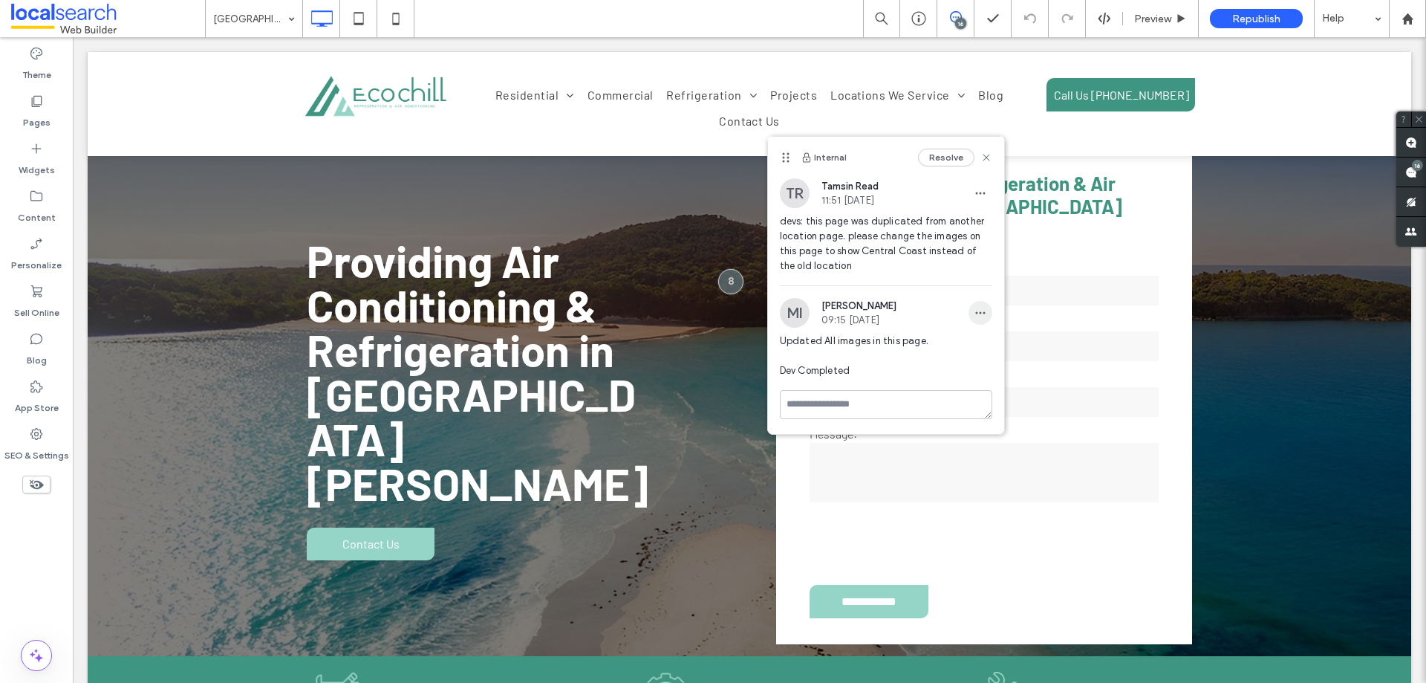
click at [988, 307] on span "button" at bounding box center [981, 313] width 24 height 24
click at [1000, 347] on div "Edit" at bounding box center [1035, 351] width 132 height 28
click at [872, 360] on textarea "**********" at bounding box center [886, 386] width 212 height 74
click at [875, 362] on textarea "**********" at bounding box center [886, 386] width 212 height 74
type textarea "**********"
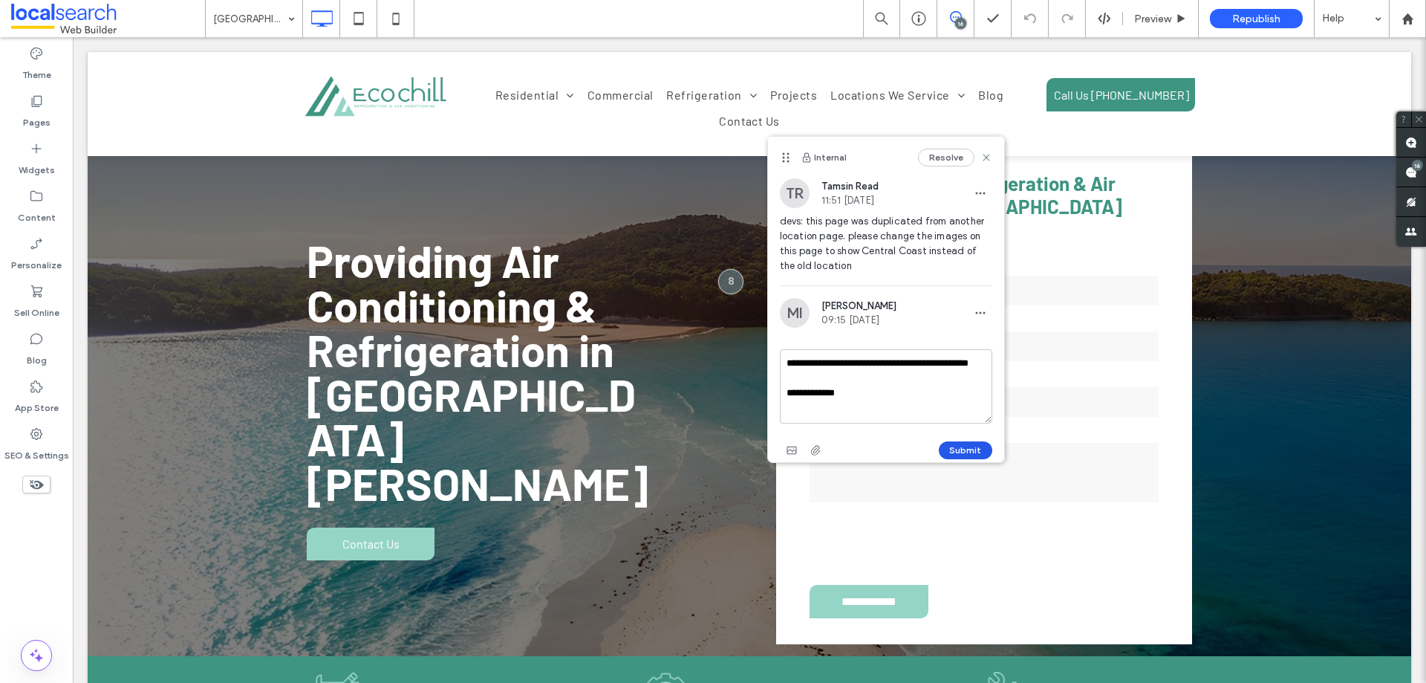
click at [964, 451] on button "Submit" at bounding box center [965, 450] width 53 height 18
click at [984, 157] on use at bounding box center [986, 158] width 7 height 7
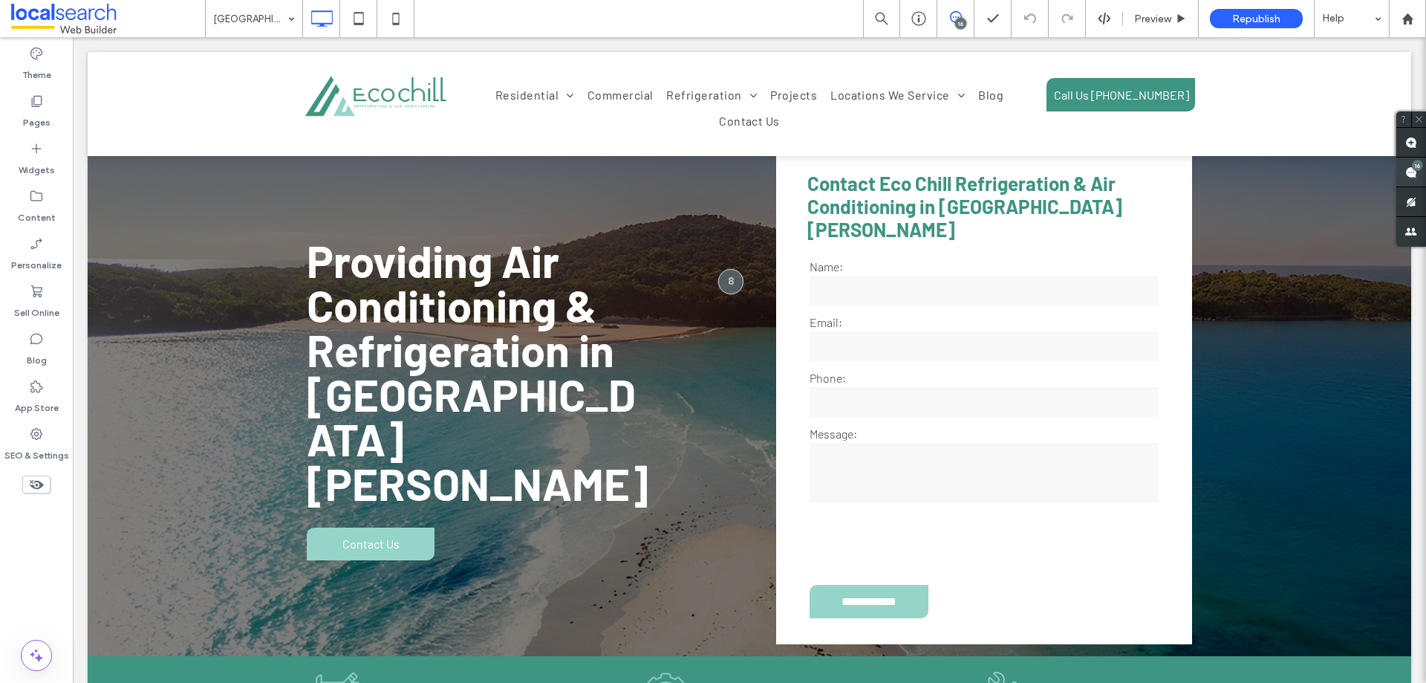
click at [1414, 172] on use at bounding box center [1411, 172] width 12 height 12
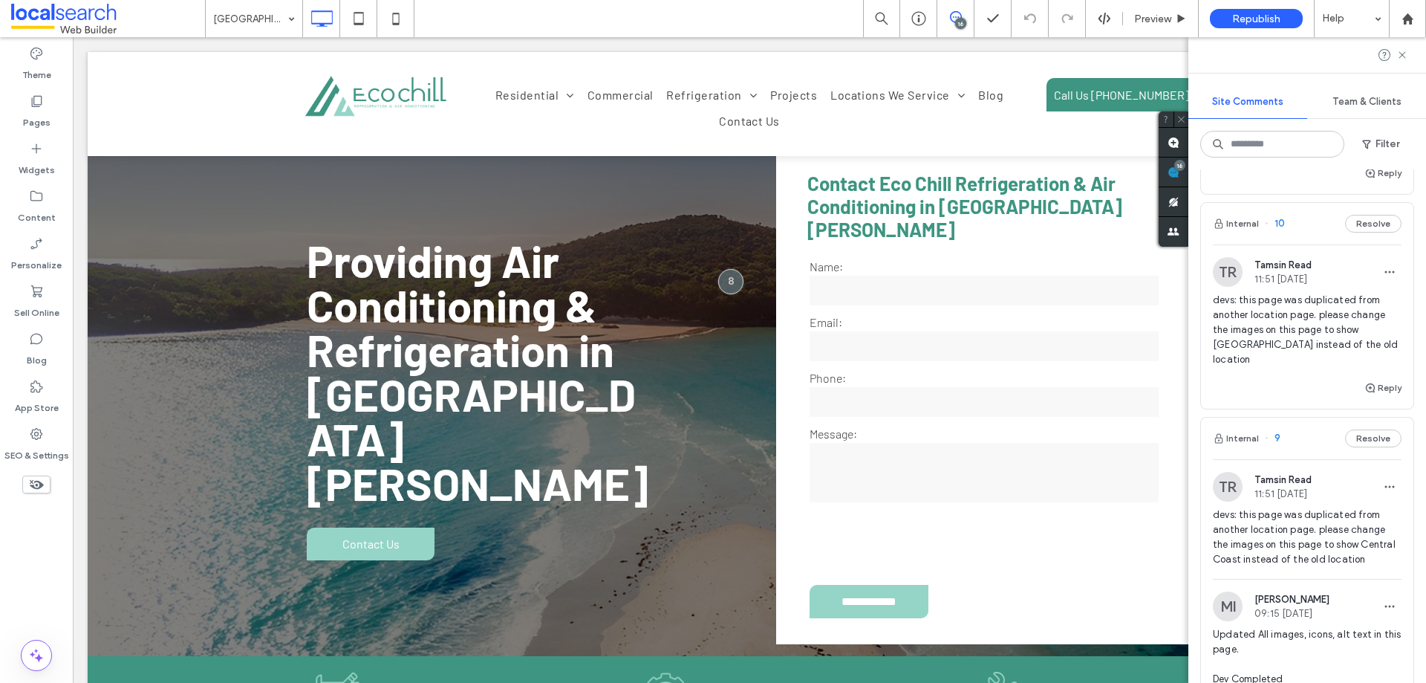
scroll to position [3194, 0]
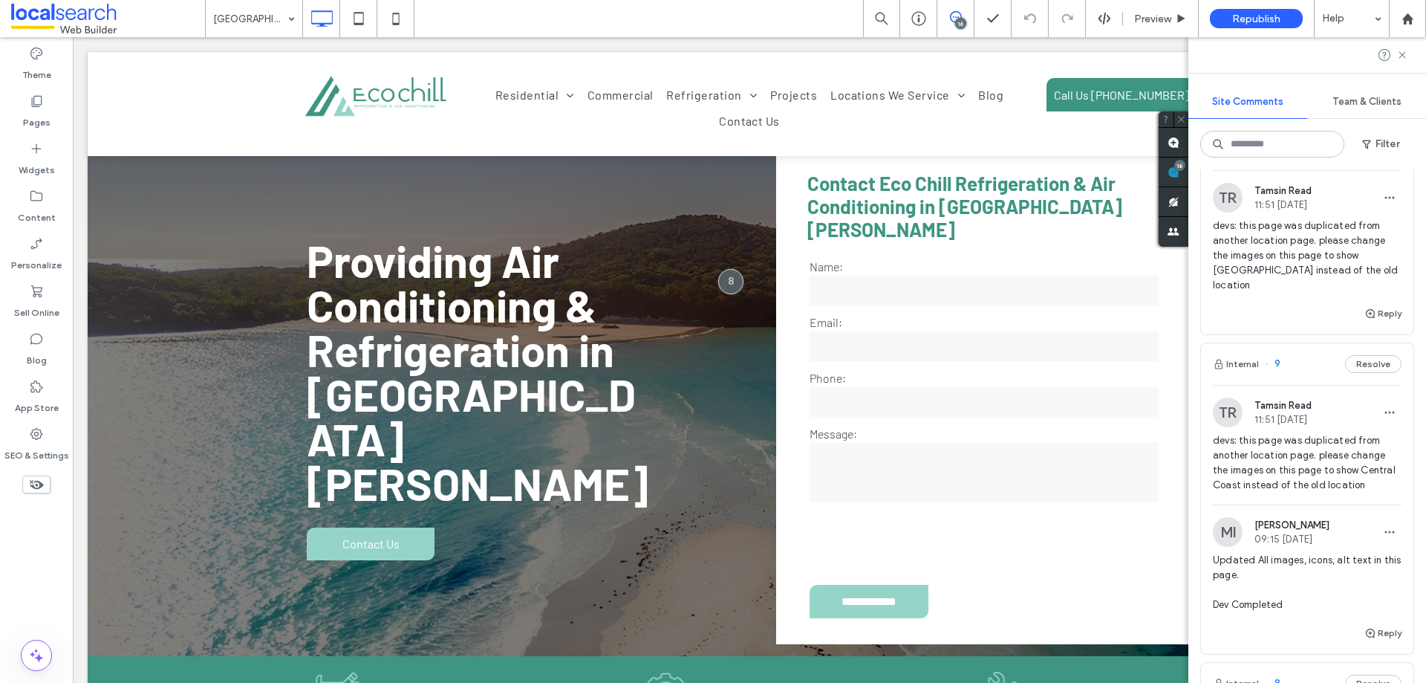
click at [1312, 293] on span "devs: this page was duplicated from another location page. please change the im…" at bounding box center [1307, 255] width 189 height 74
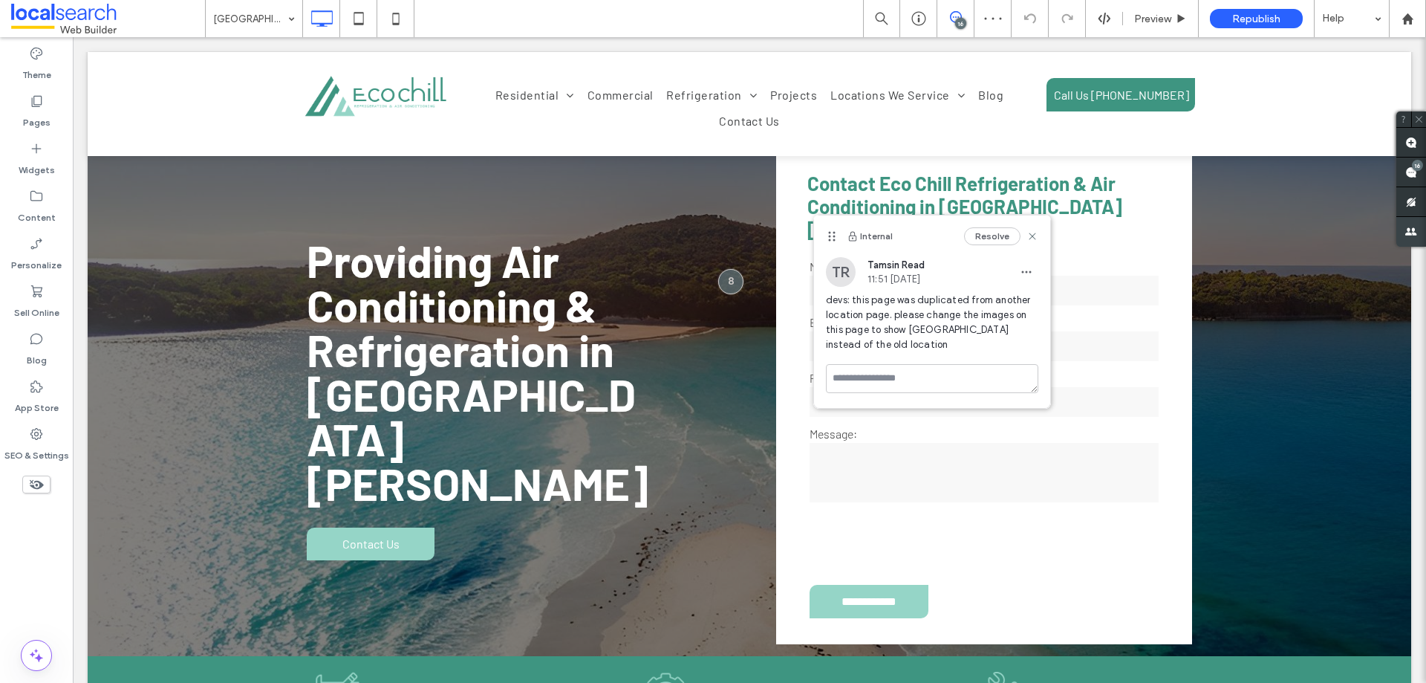
drag, startPoint x: 1416, startPoint y: 170, endPoint x: 1402, endPoint y: 228, distance: 59.5
click at [1414, 171] on div "16" at bounding box center [1412, 172] width 30 height 30
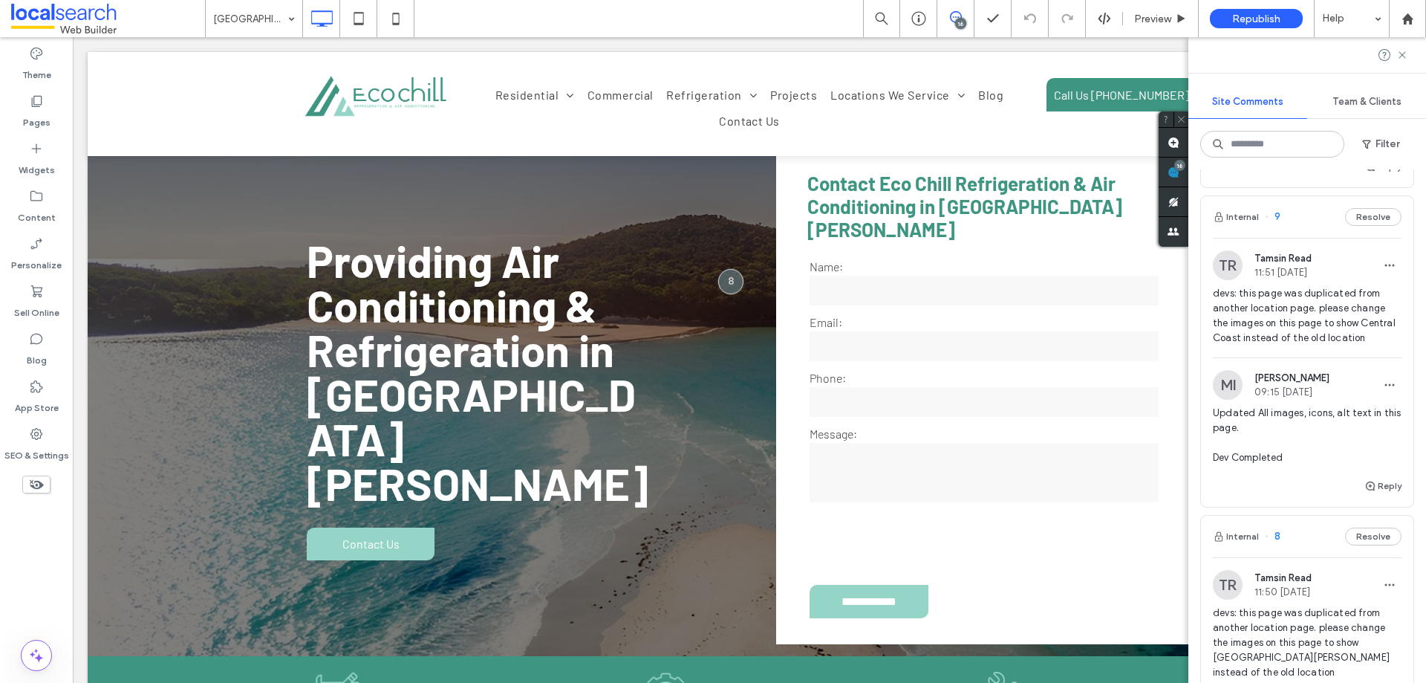
scroll to position [3343, 0]
drag, startPoint x: 1221, startPoint y: 532, endPoint x: 1324, endPoint y: 574, distance: 111.6
click at [1324, 475] on div "MI Mark Inosa 09:15 Aug 12 2025 Updated All images, icons, alt text in this pag…" at bounding box center [1307, 421] width 212 height 107
copy span "Updated All images, icons, alt text in this page. Dev Completed"
click at [1322, 570] on div at bounding box center [713, 341] width 1426 height 683
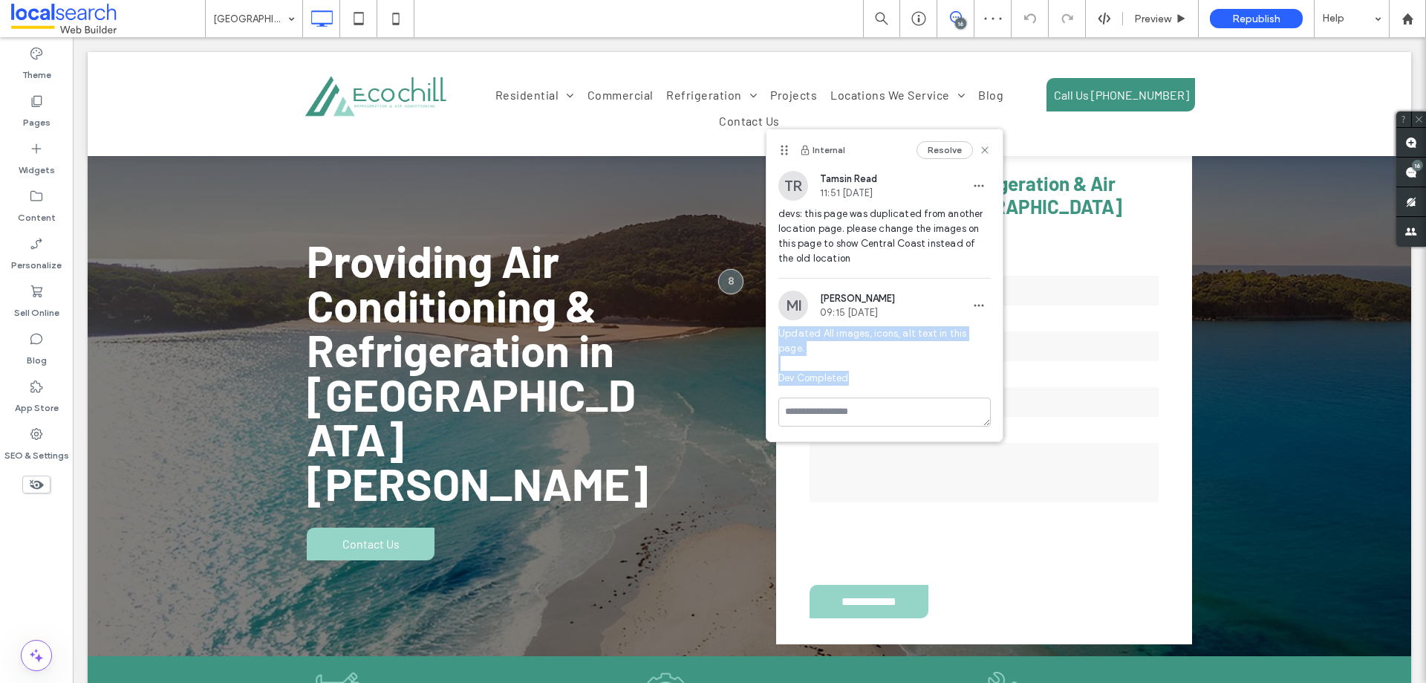
drag, startPoint x: 774, startPoint y: 332, endPoint x: 909, endPoint y: 365, distance: 139.1
click at [909, 365] on div "MI Mark Inosa 09:15 Aug 12 2025 Updated All images, icons, alt text in this pag…" at bounding box center [885, 343] width 236 height 107
copy span "Updated All images, icons, alt text in this page. Dev Completed"
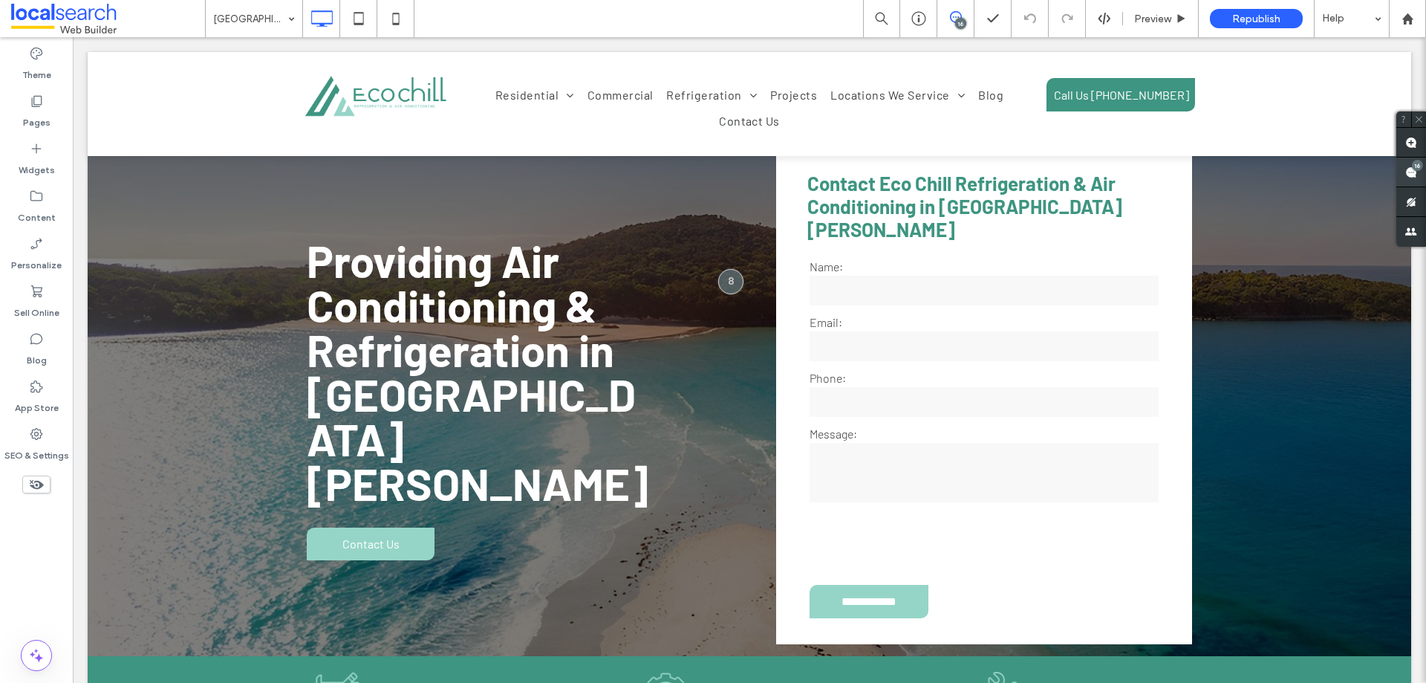
click at [1422, 163] on div "16" at bounding box center [1417, 165] width 11 height 11
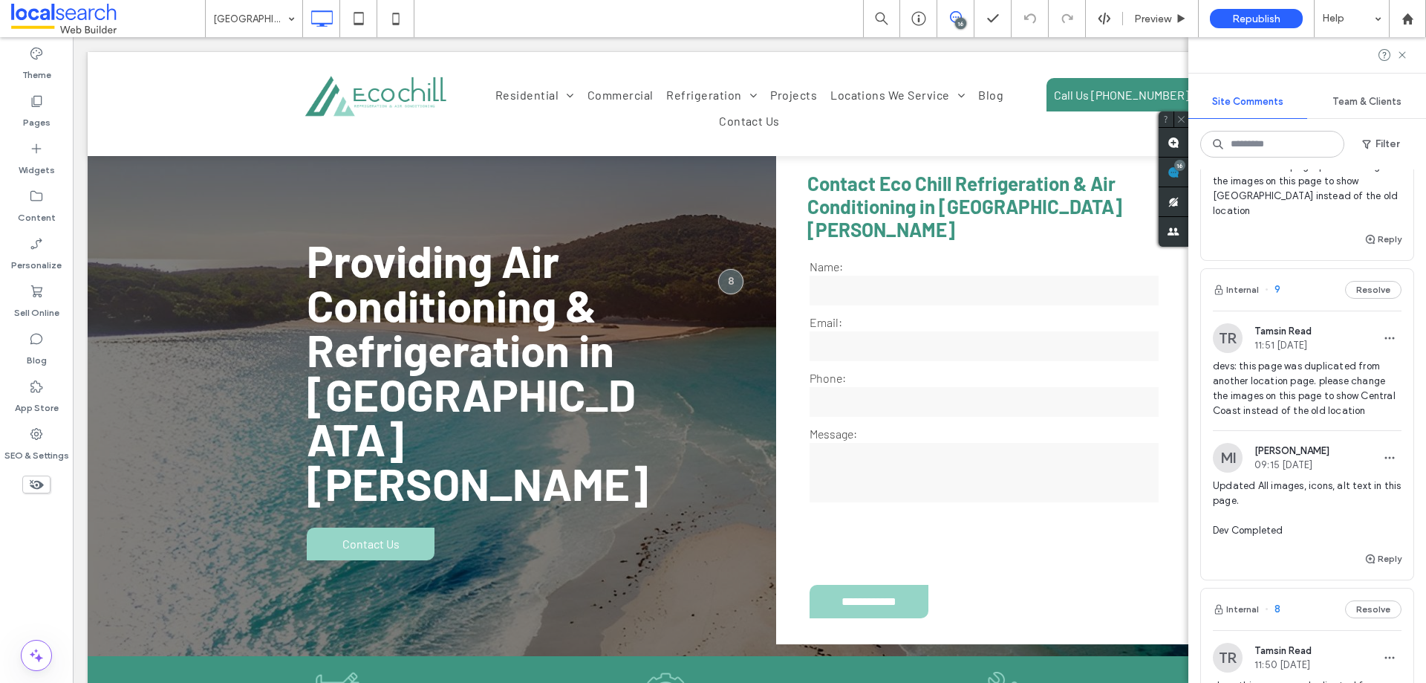
scroll to position [3194, 0]
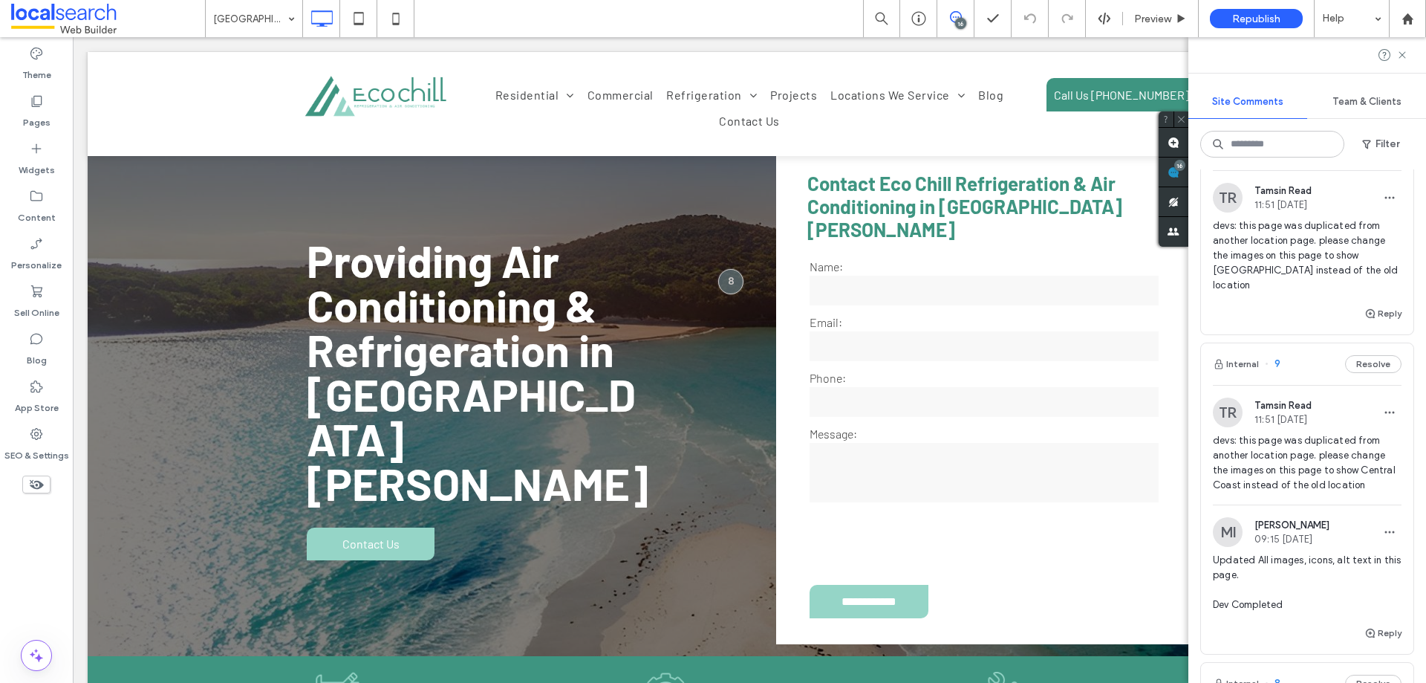
click at [1304, 305] on div "devs: this page was duplicated from another location page. please change the im…" at bounding box center [1307, 261] width 189 height 86
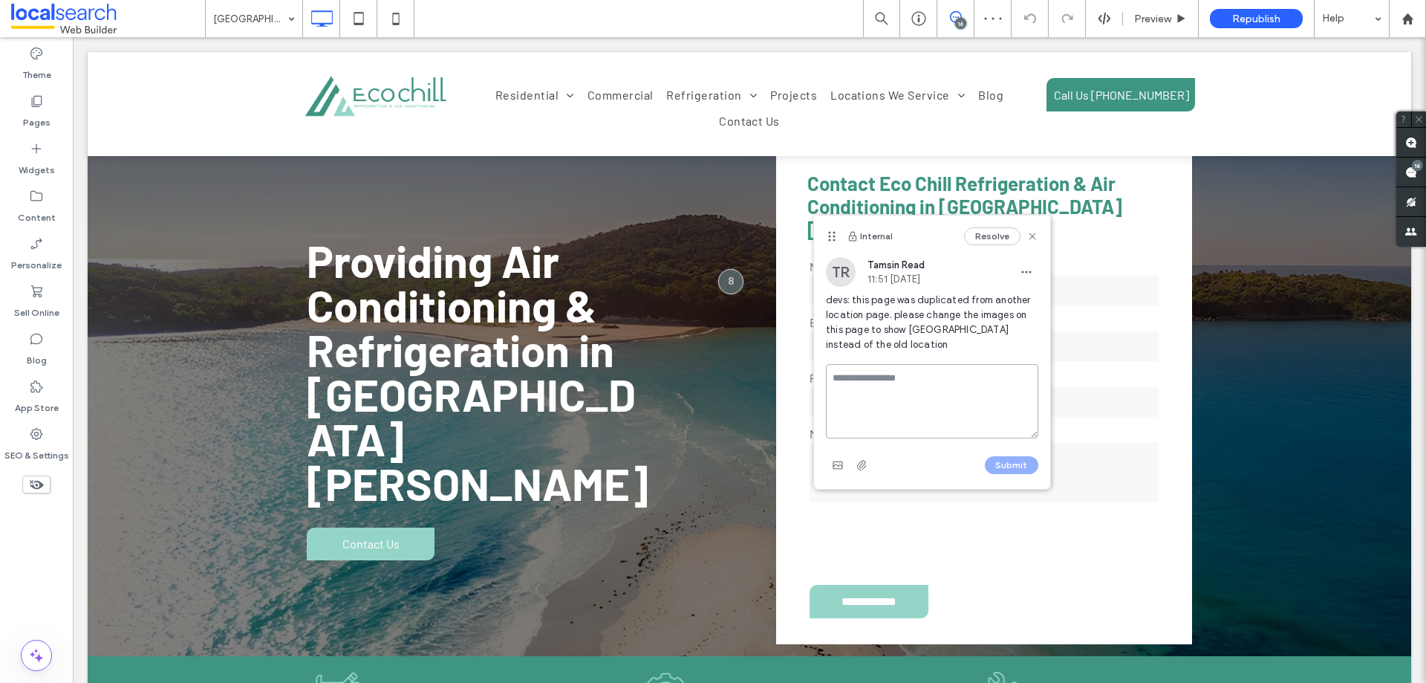
click at [887, 383] on textarea at bounding box center [932, 401] width 212 height 74
paste textarea "**********"
type textarea "**********"
click at [1029, 465] on button "Submit" at bounding box center [1011, 465] width 53 height 18
click at [1030, 237] on icon at bounding box center [1033, 236] width 12 height 12
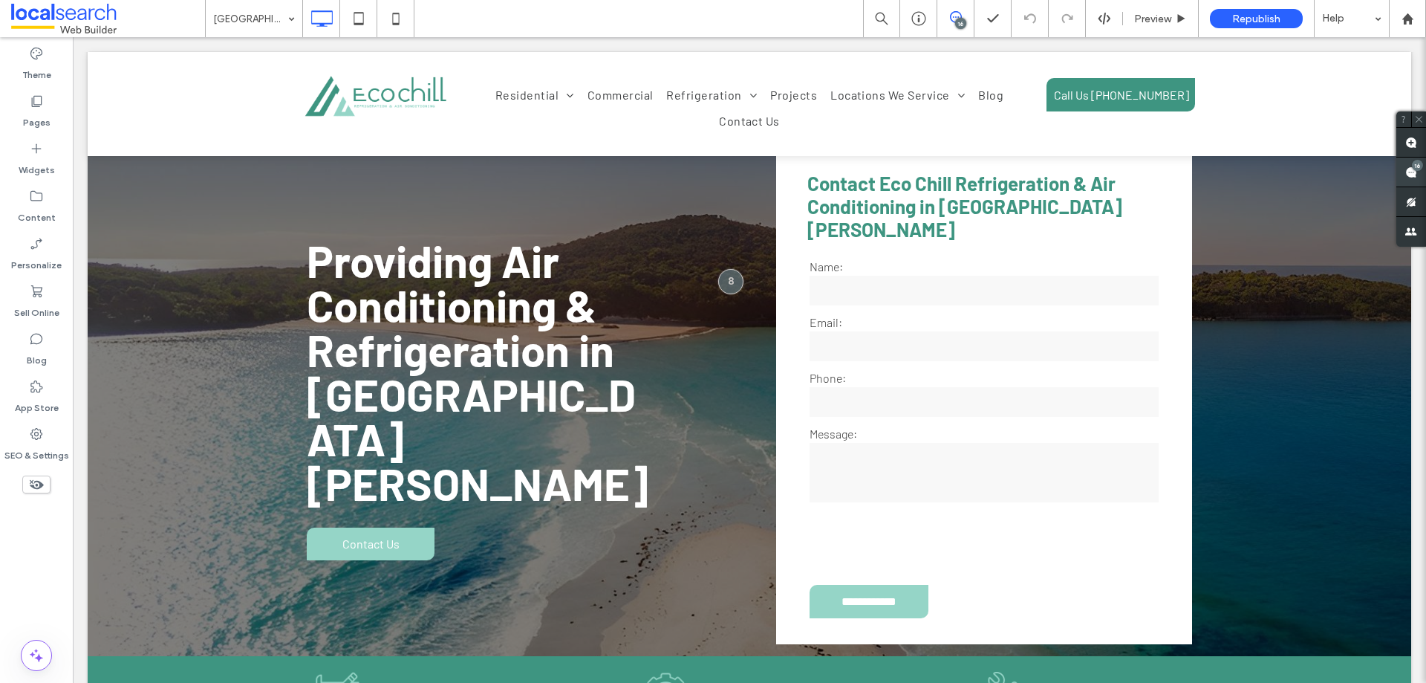
click at [1414, 173] on use at bounding box center [1411, 172] width 12 height 12
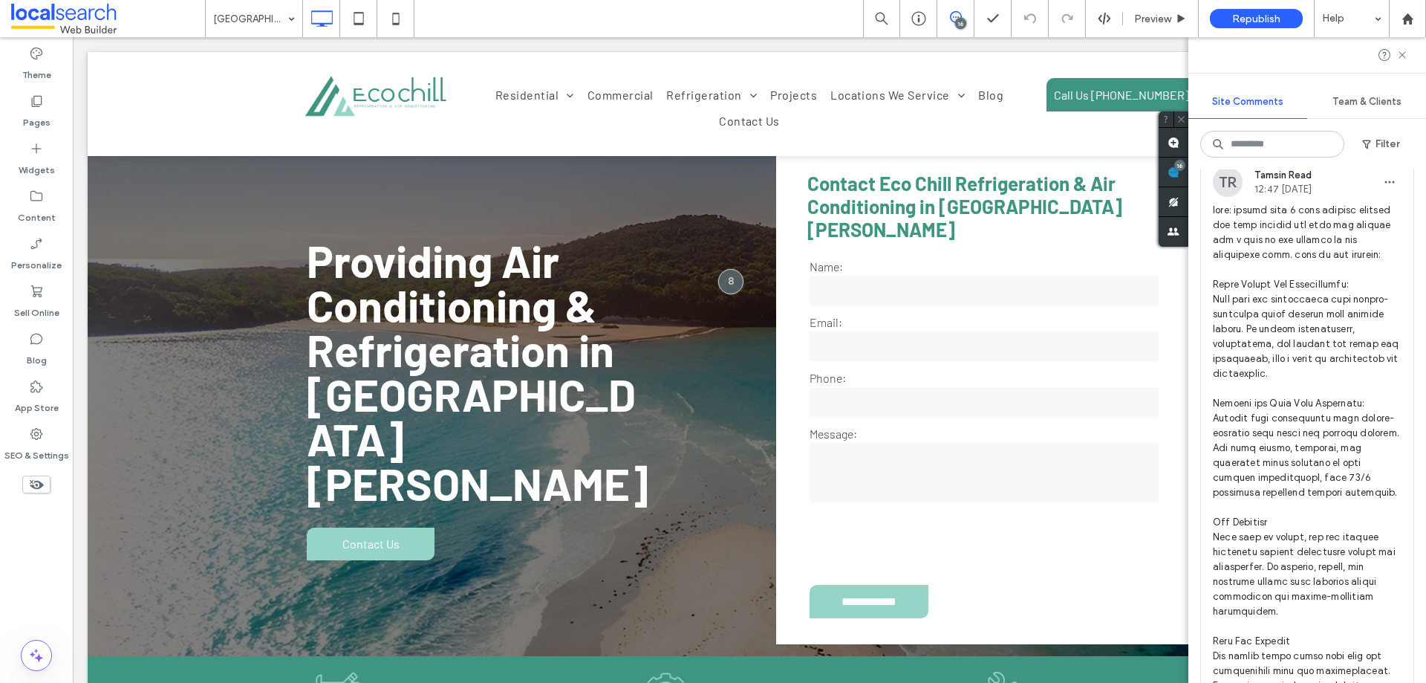
scroll to position [2526, 0]
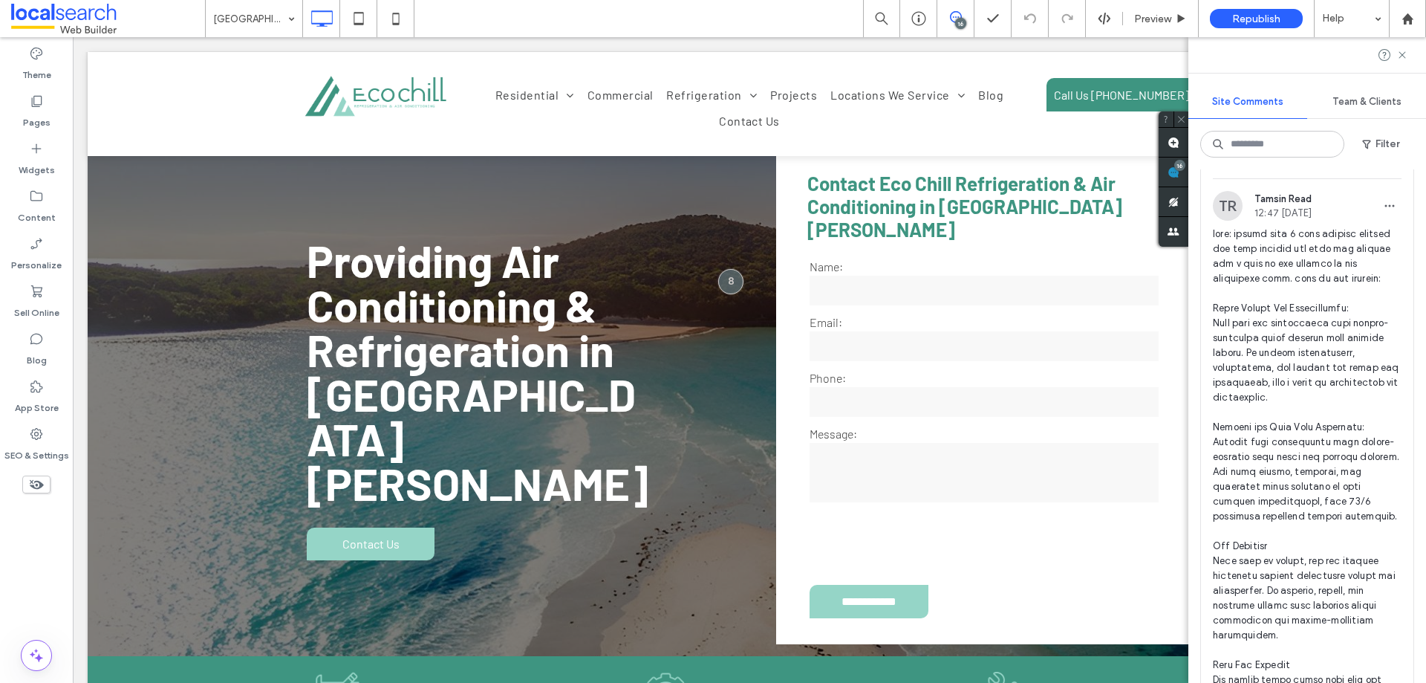
click at [1291, 342] on span at bounding box center [1307, 487] width 189 height 520
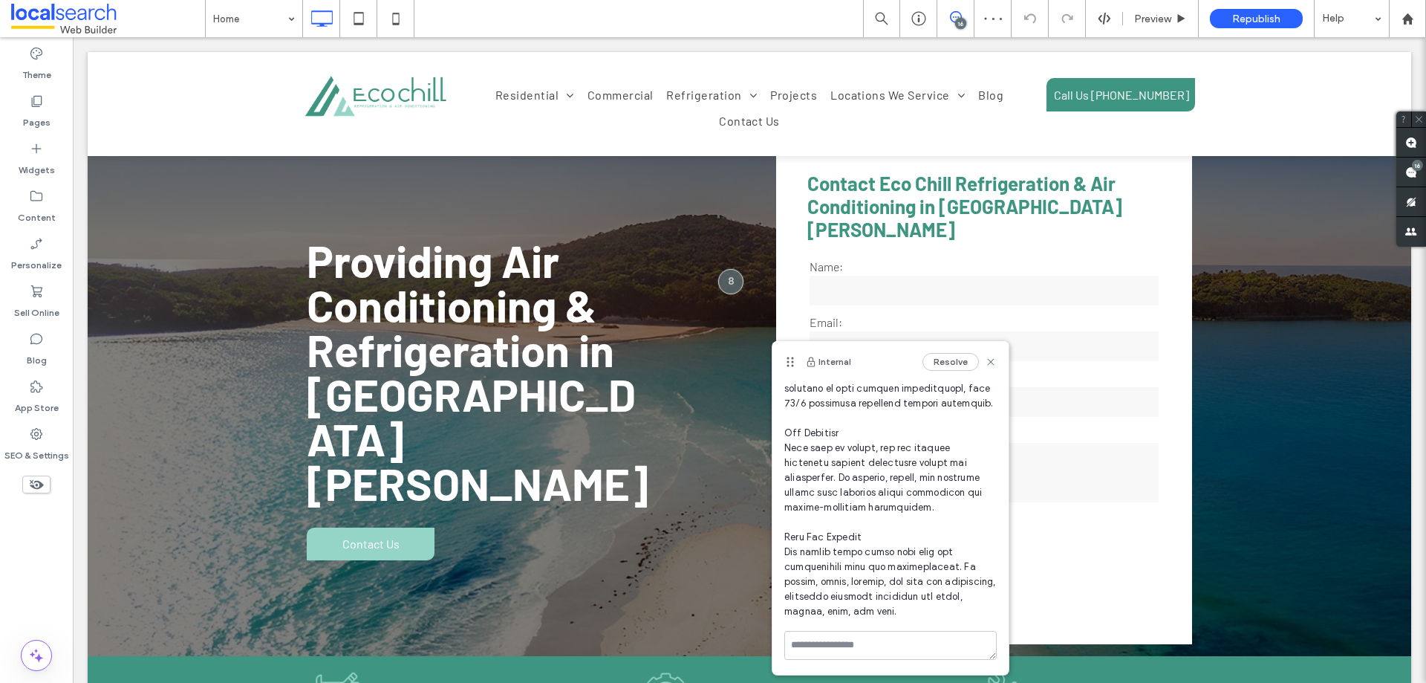
scroll to position [320, 0]
click at [833, 646] on textarea at bounding box center [890, 645] width 212 height 29
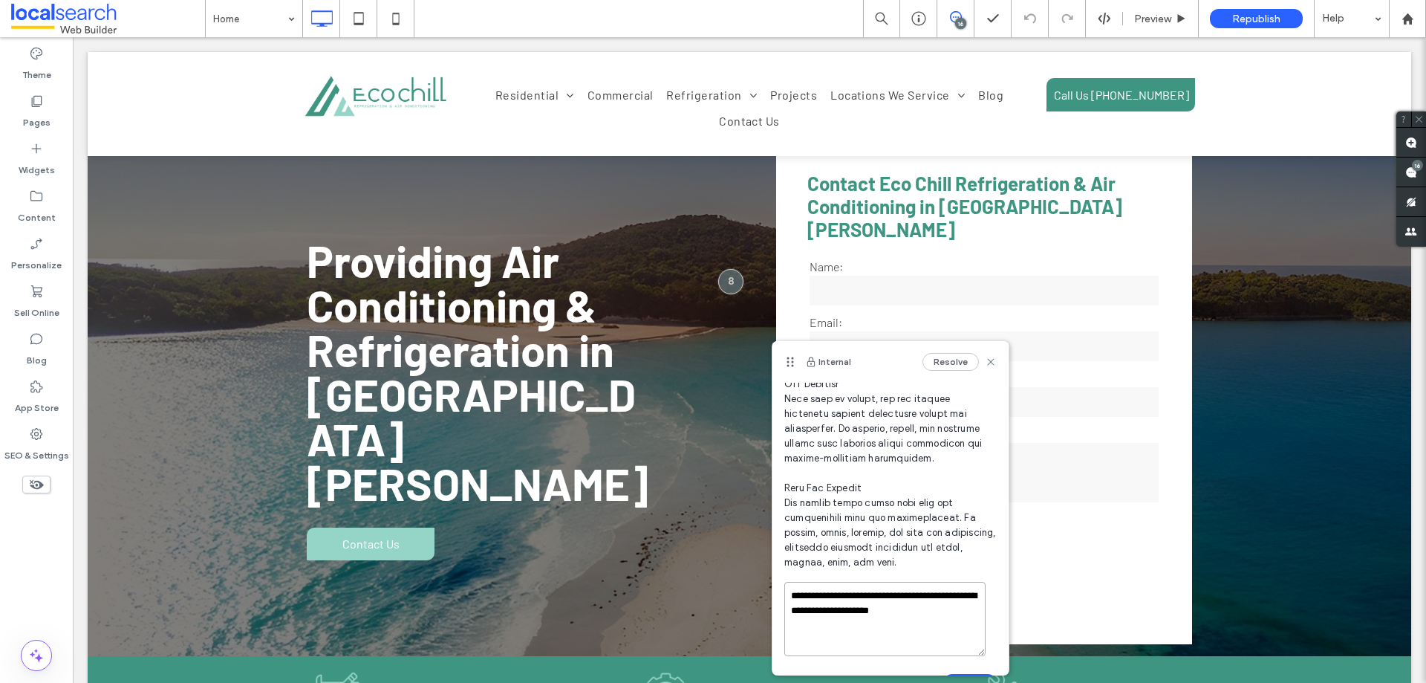
scroll to position [339, 0]
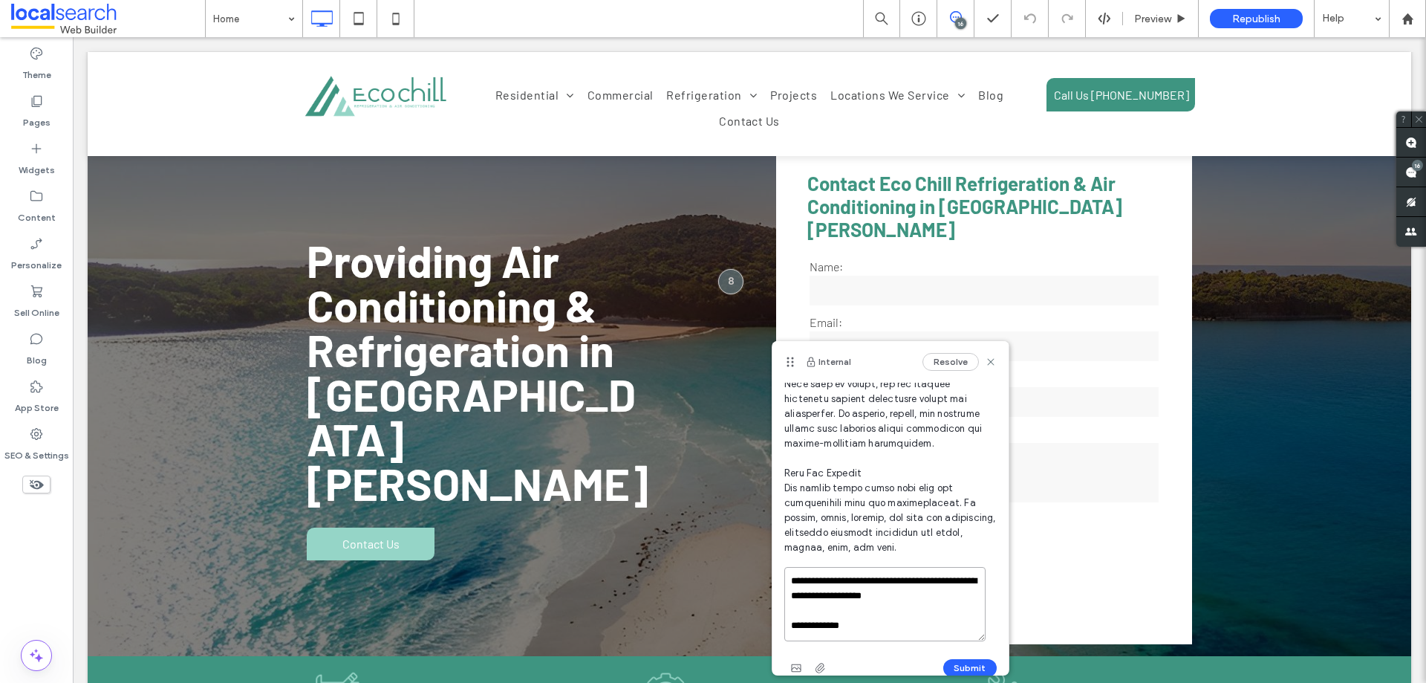
click at [947, 641] on textarea "**********" at bounding box center [884, 604] width 201 height 74
drag, startPoint x: 934, startPoint y: 642, endPoint x: 921, endPoint y: 644, distance: 12.8
click at [921, 641] on textarea "**********" at bounding box center [884, 604] width 201 height 74
click at [931, 641] on textarea "**********" at bounding box center [884, 604] width 201 height 74
click at [854, 641] on textarea "**********" at bounding box center [884, 604] width 201 height 74
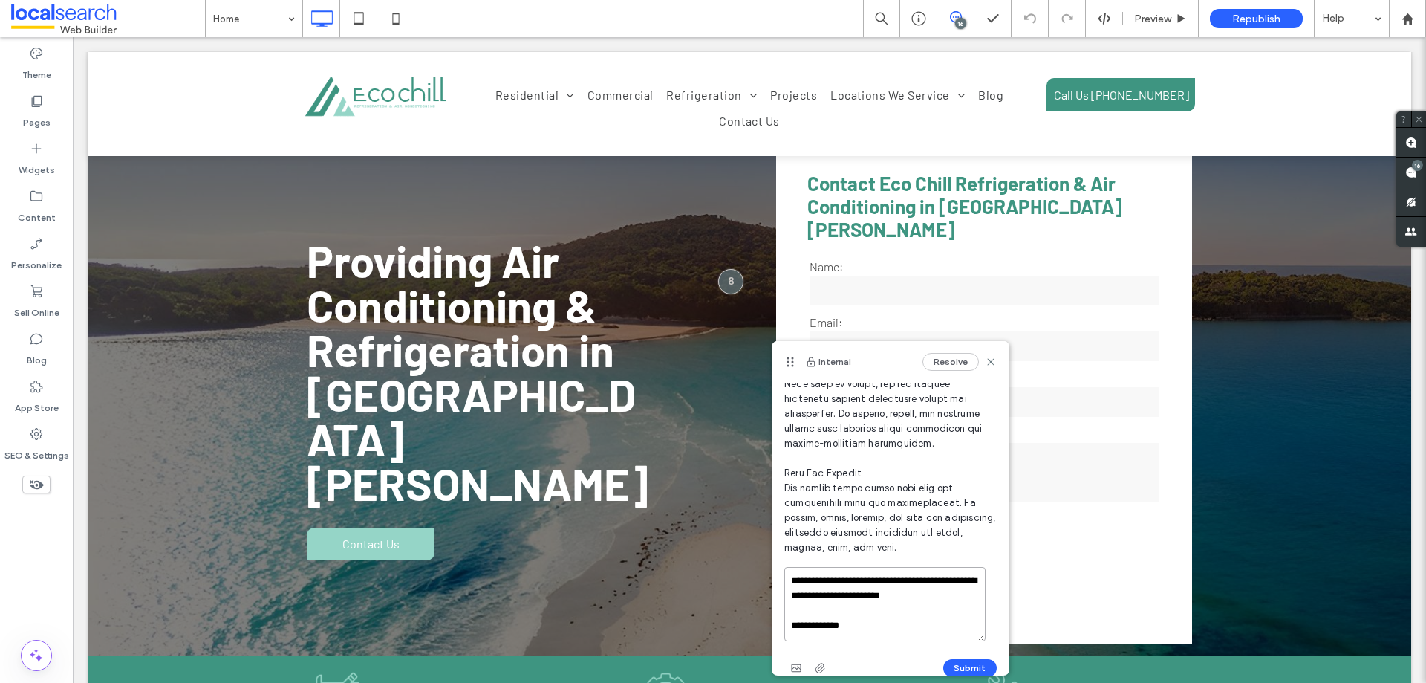
paste textarea
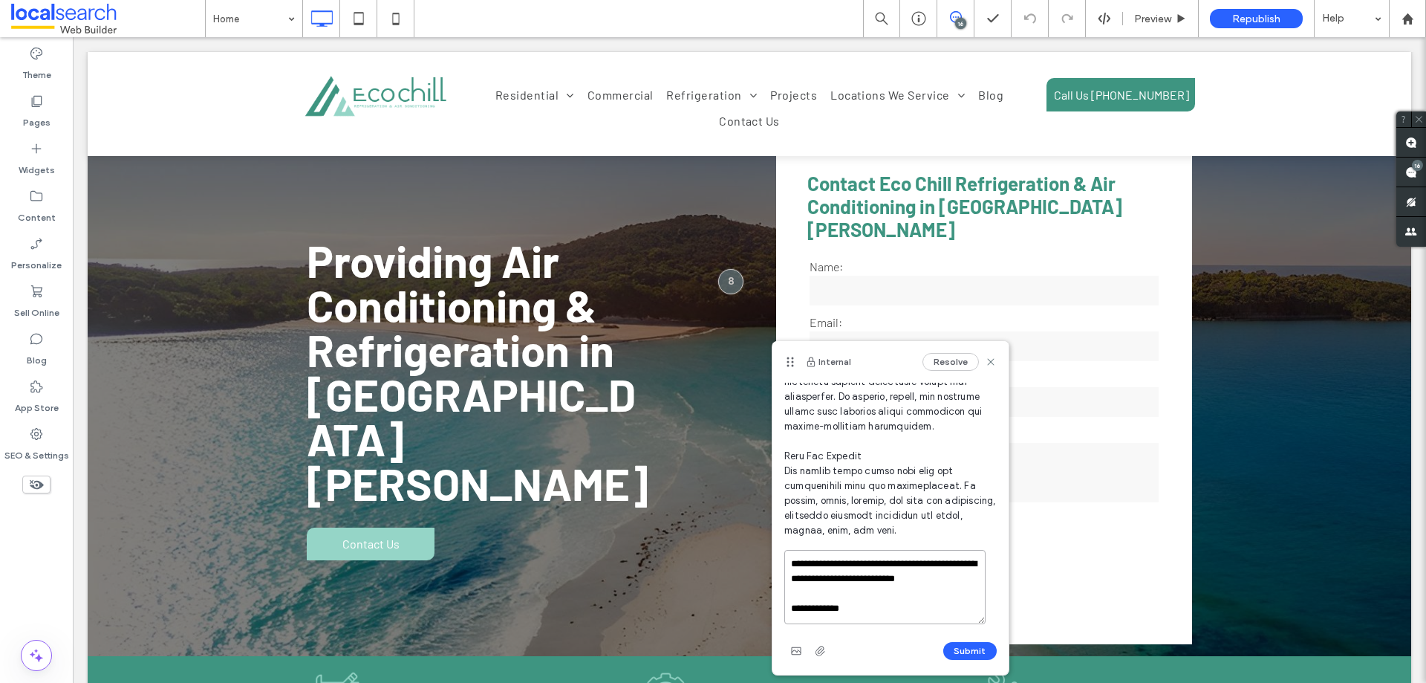
scroll to position [0, 0]
type textarea "**********"
click at [968, 650] on button "Submit" at bounding box center [969, 651] width 53 height 18
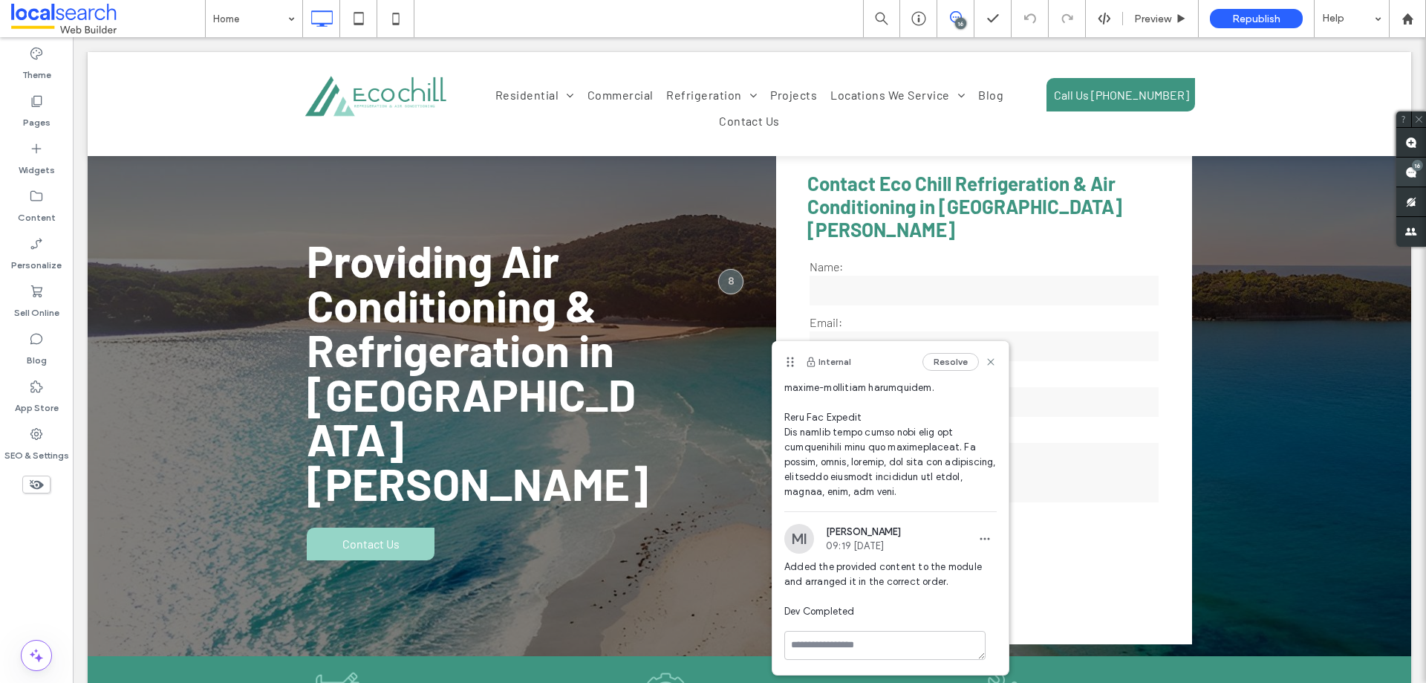
click at [1415, 177] on use at bounding box center [1411, 172] width 12 height 12
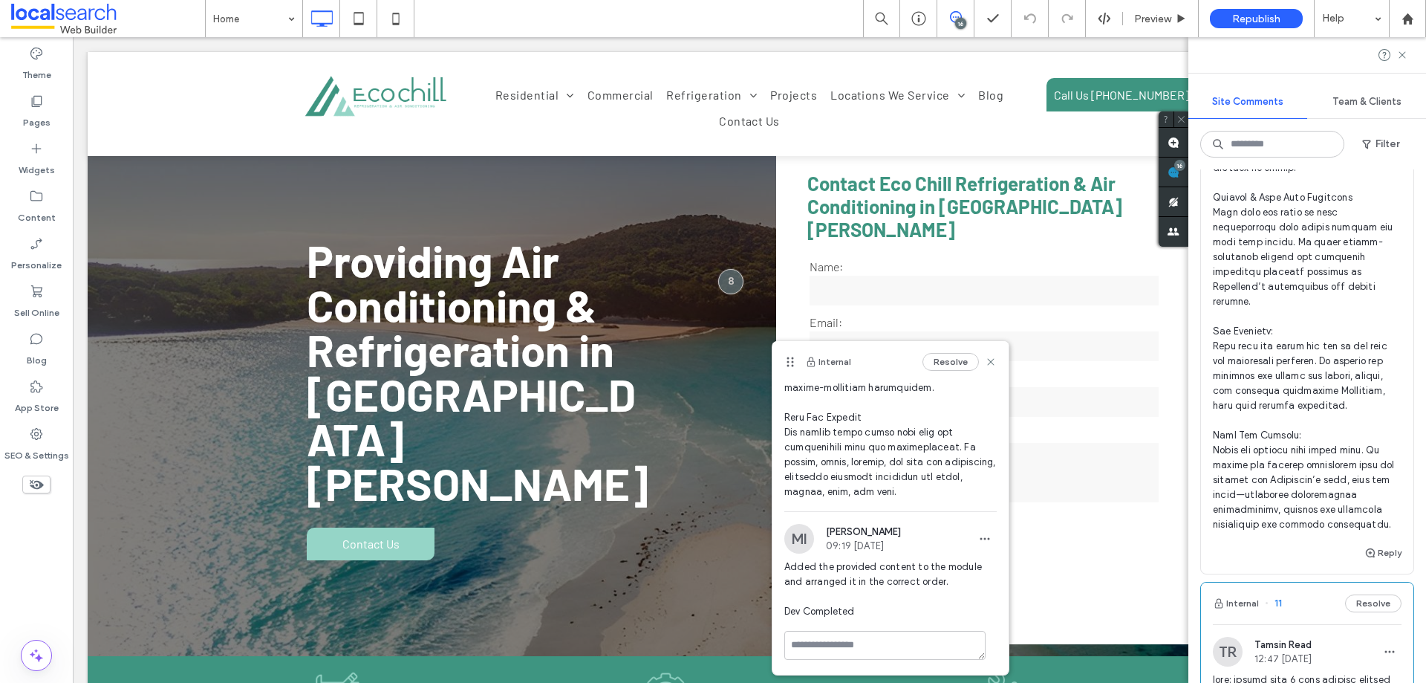
scroll to position [2303, 0]
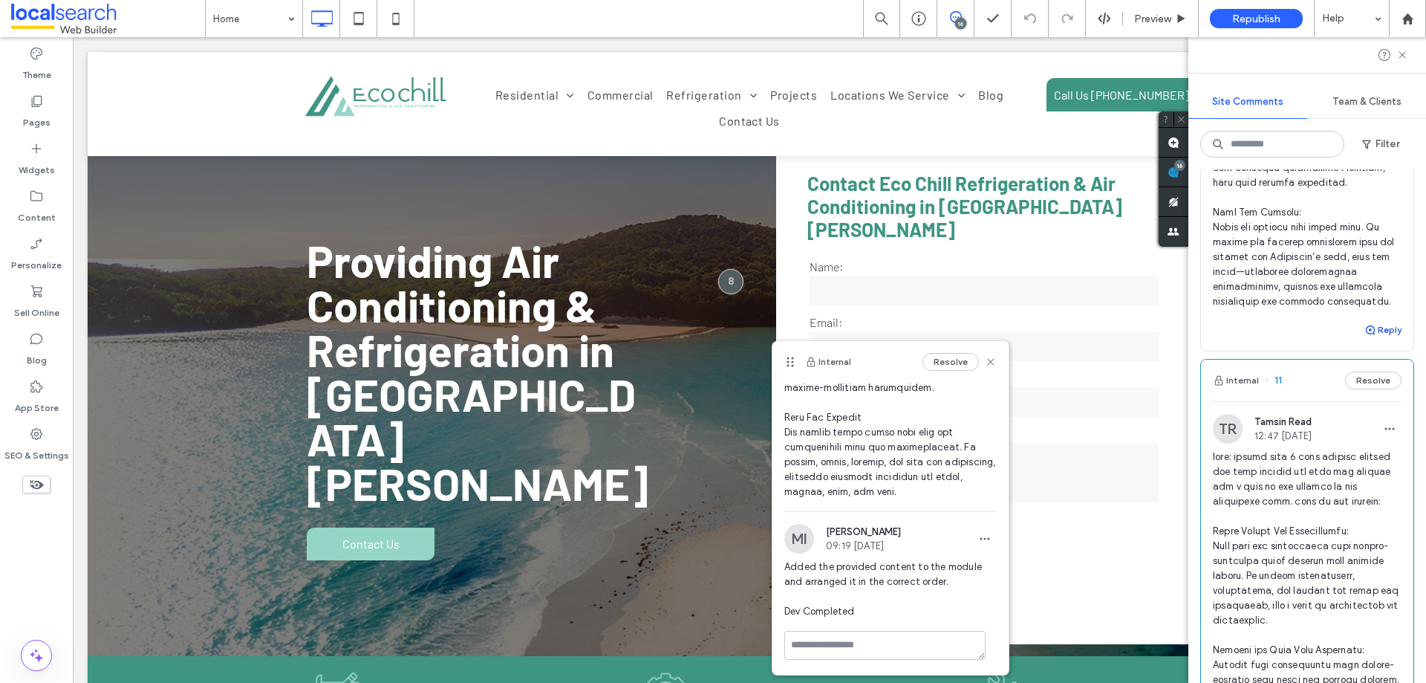
click at [1381, 339] on button "Reply" at bounding box center [1383, 330] width 37 height 18
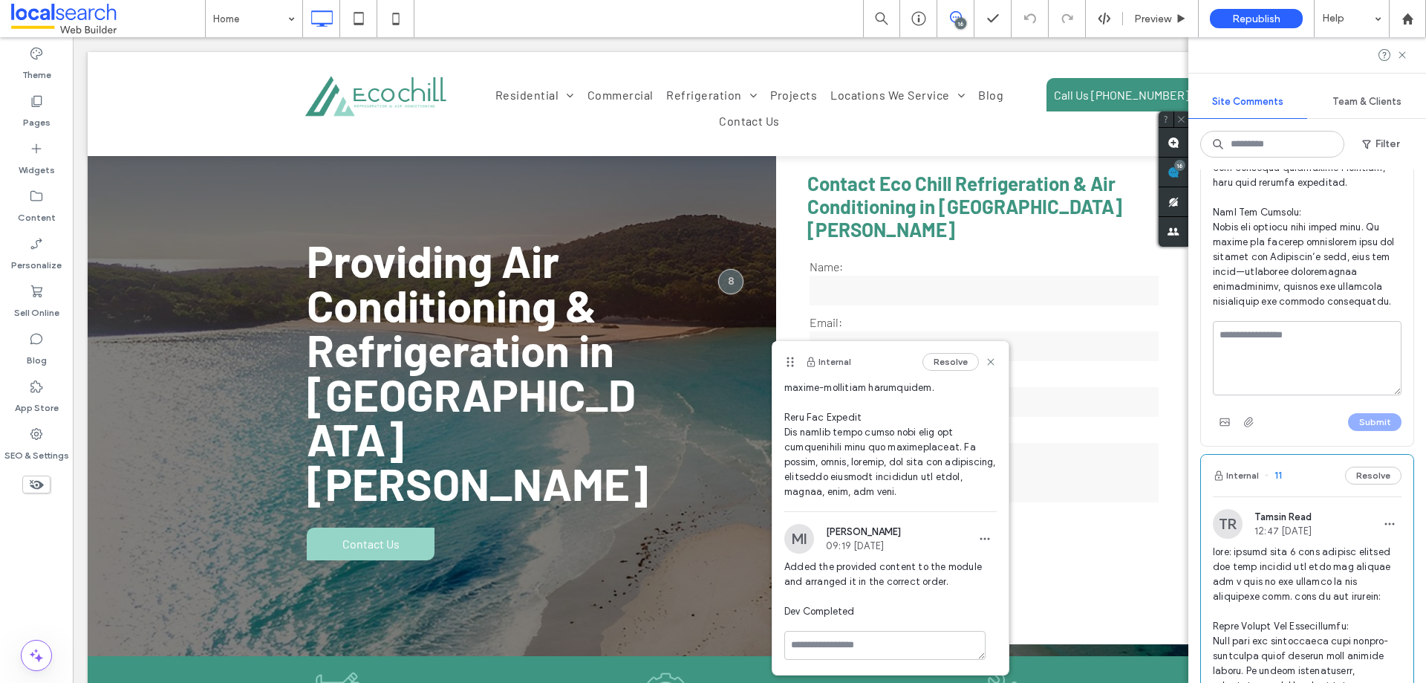
click at [1290, 395] on textarea at bounding box center [1307, 358] width 189 height 74
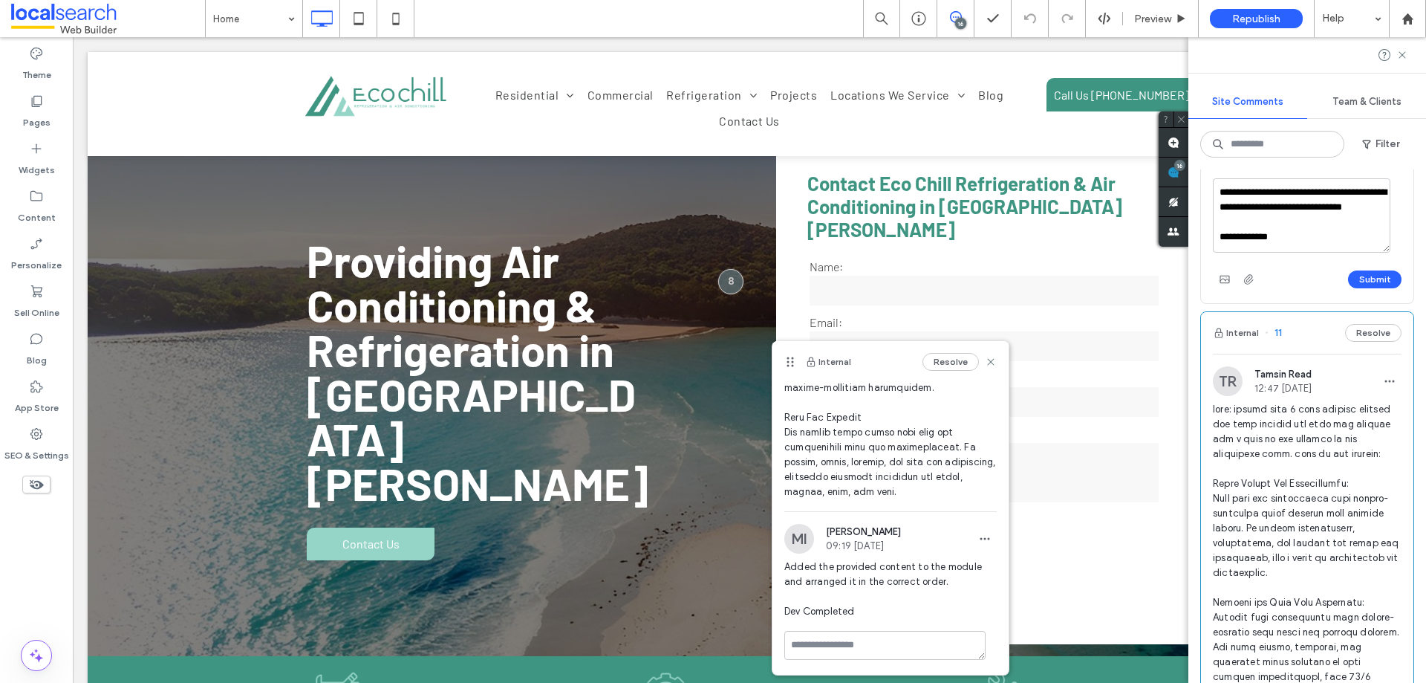
scroll to position [2451, 0]
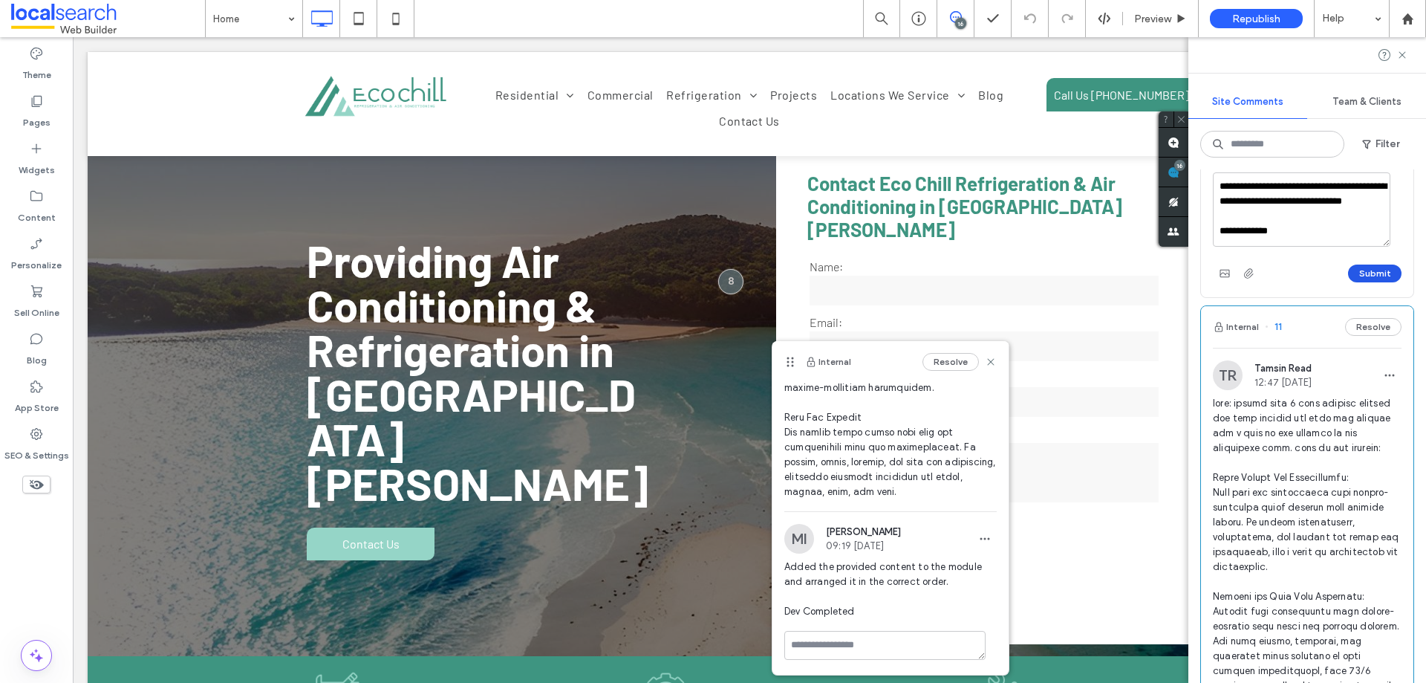
type textarea "**********"
click at [1374, 282] on button "Submit" at bounding box center [1374, 273] width 53 height 18
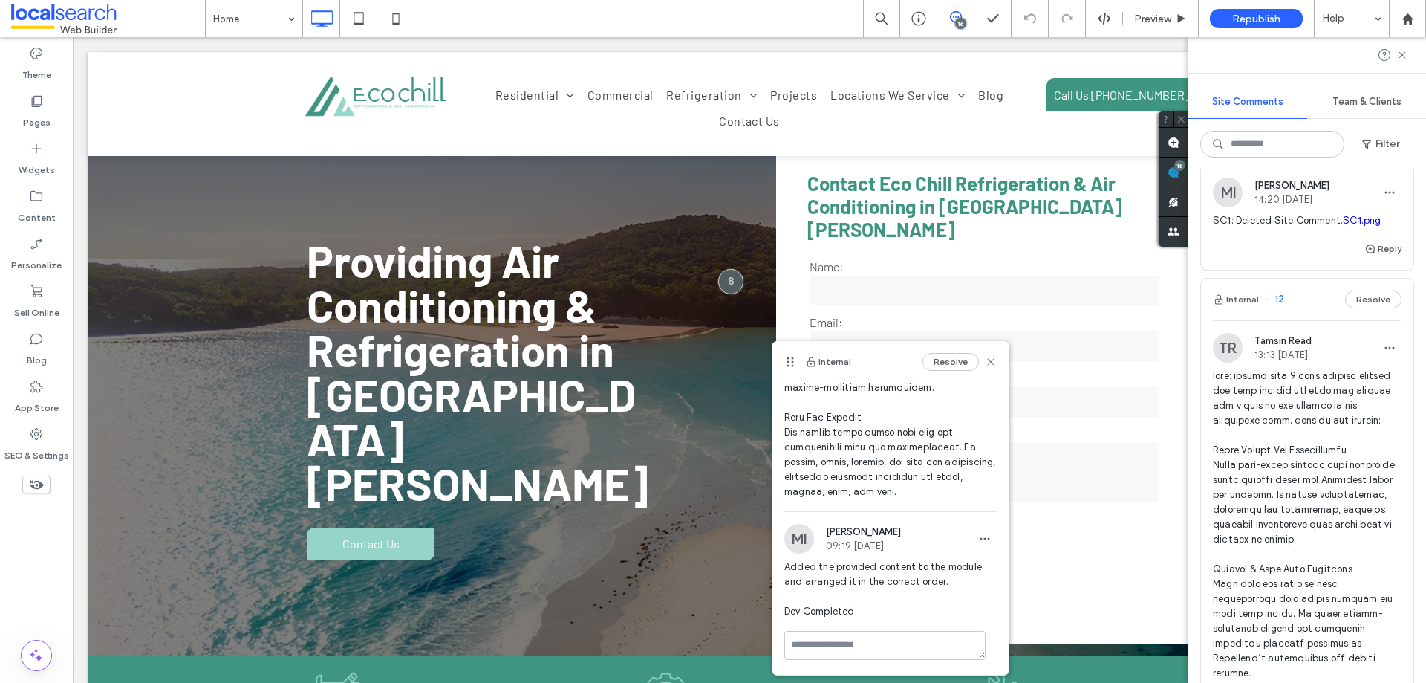
scroll to position [1634, 0]
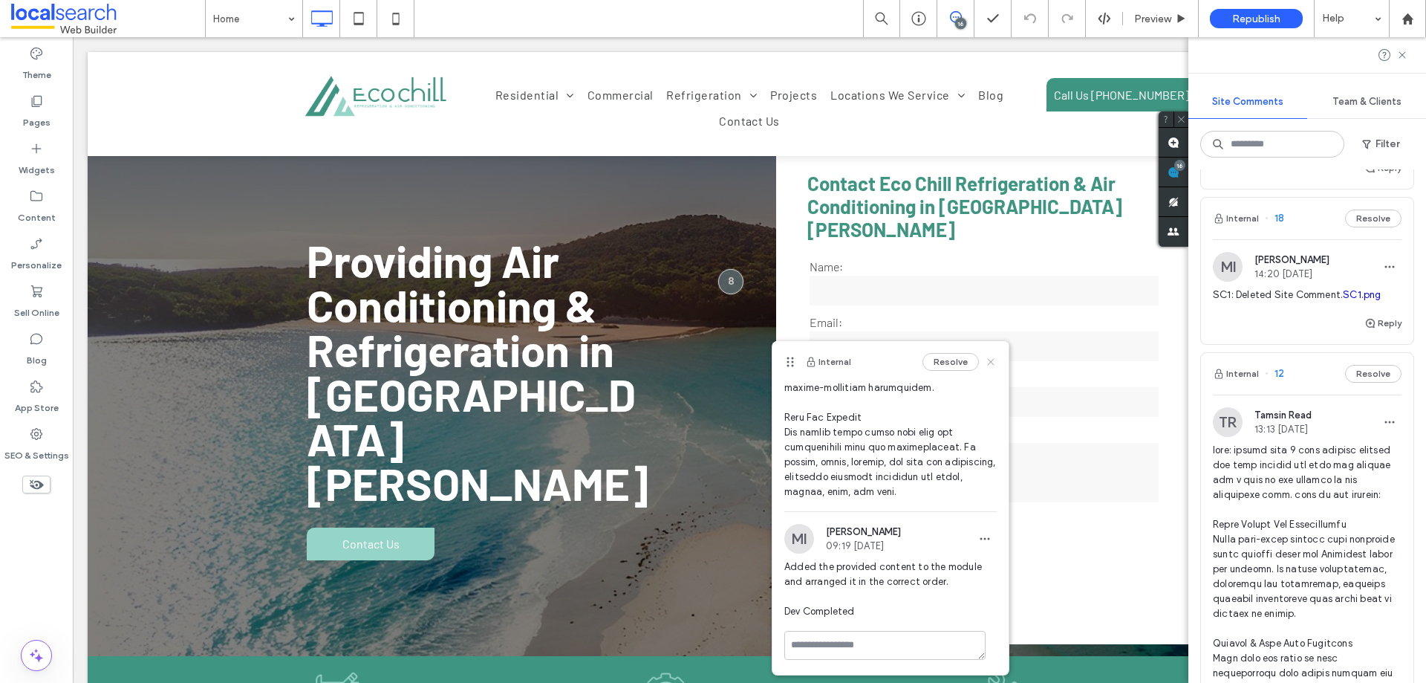
click at [985, 367] on icon at bounding box center [991, 362] width 12 height 12
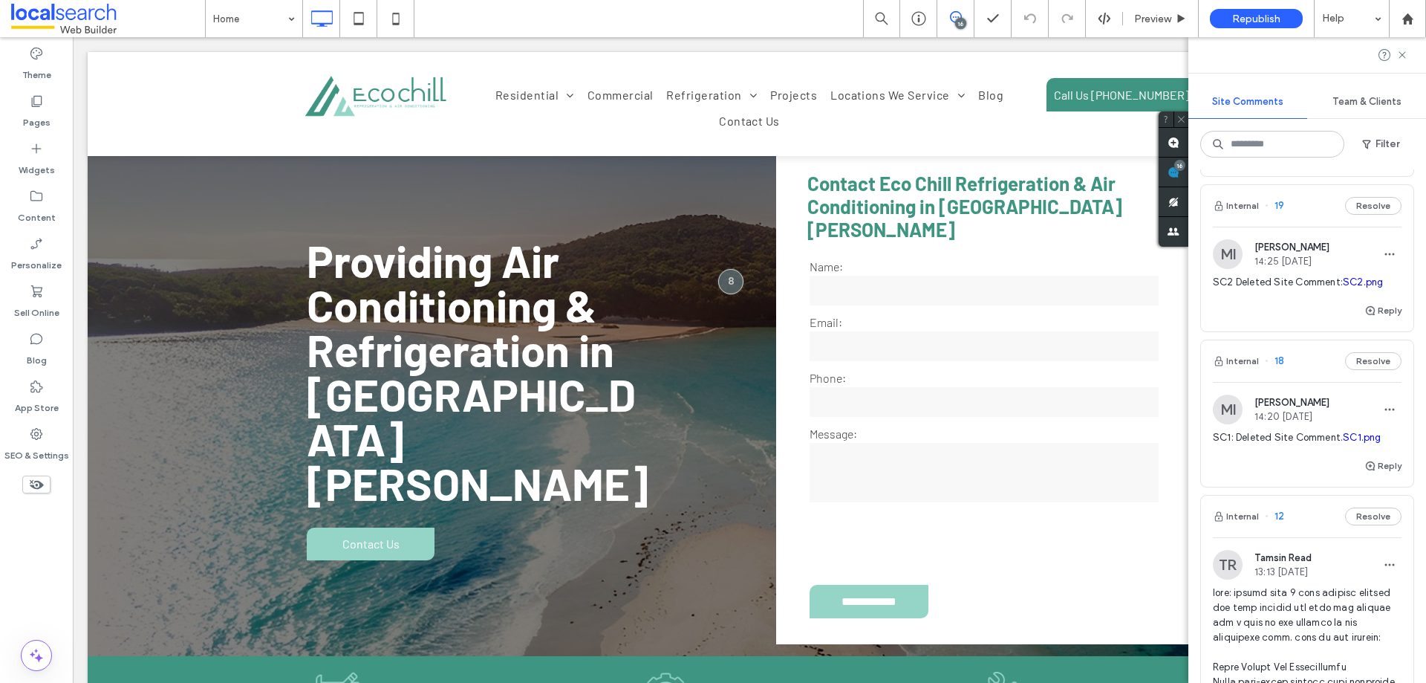
scroll to position [1486, 0]
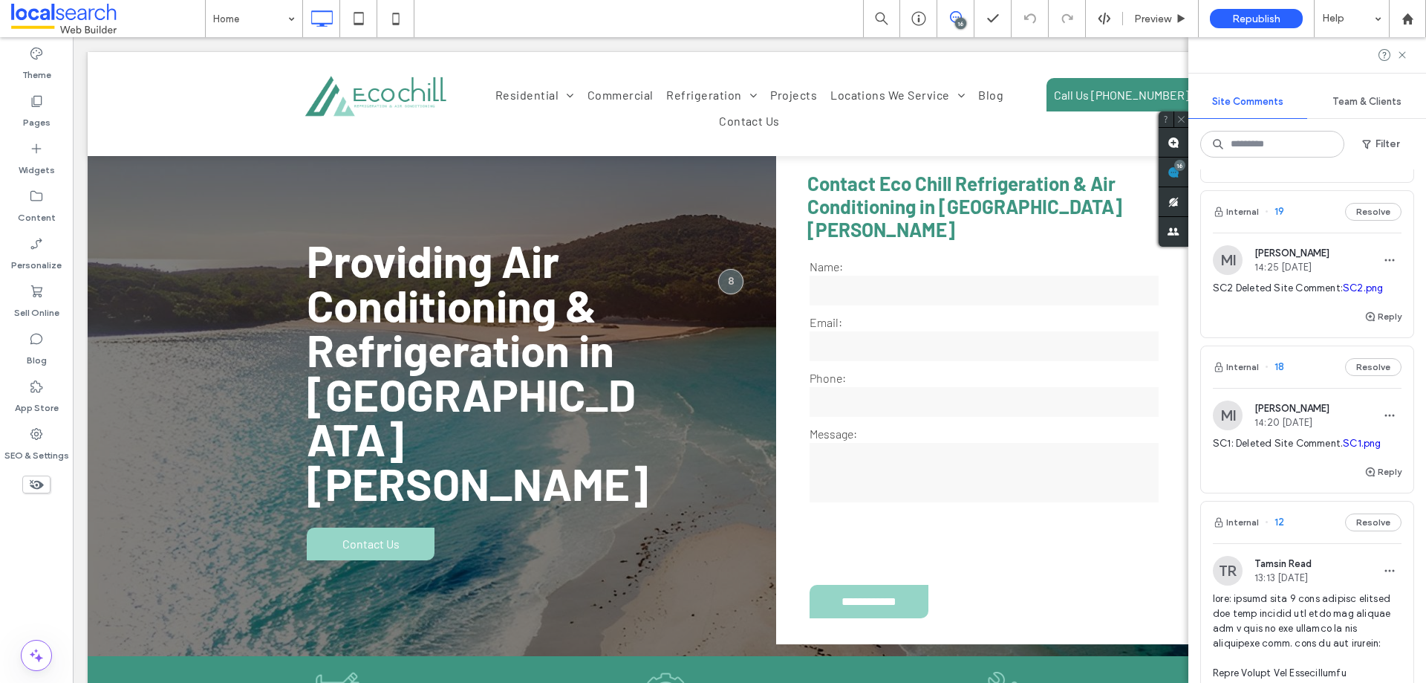
click at [1343, 449] on link "SC1.png" at bounding box center [1362, 443] width 38 height 11
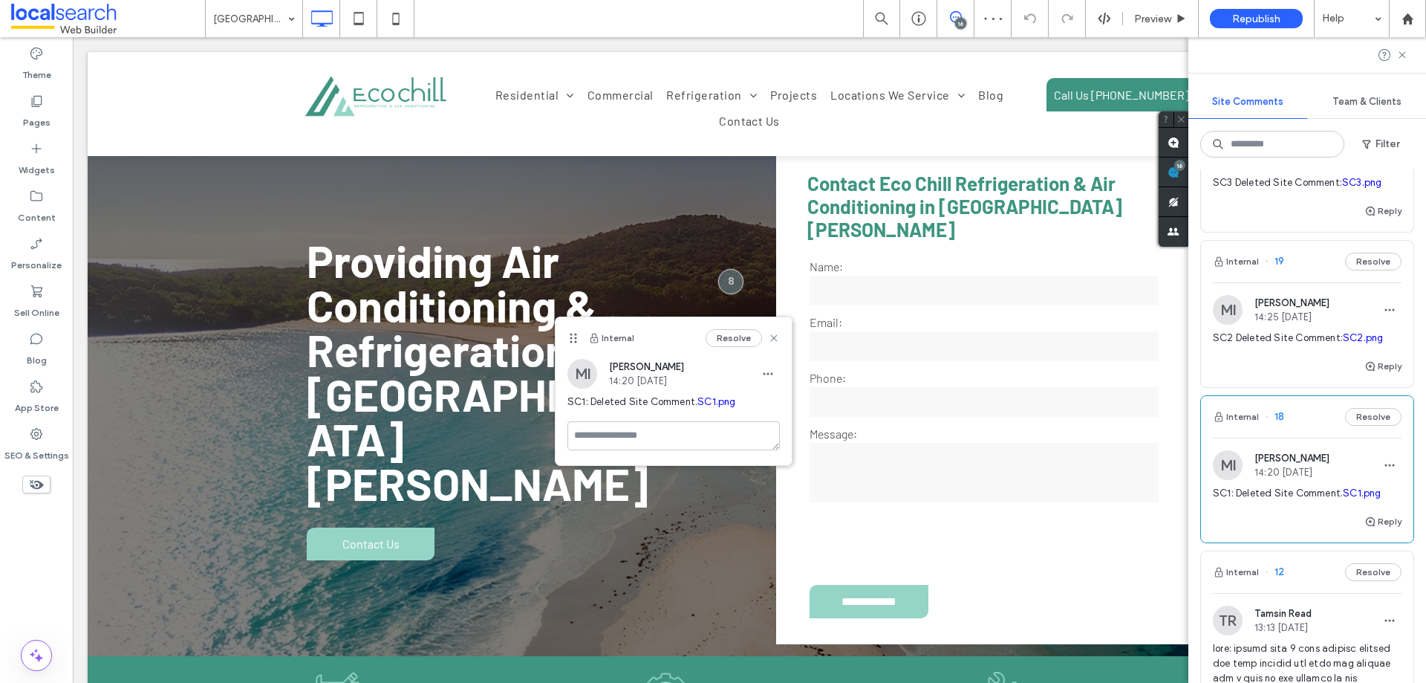
scroll to position [1411, 0]
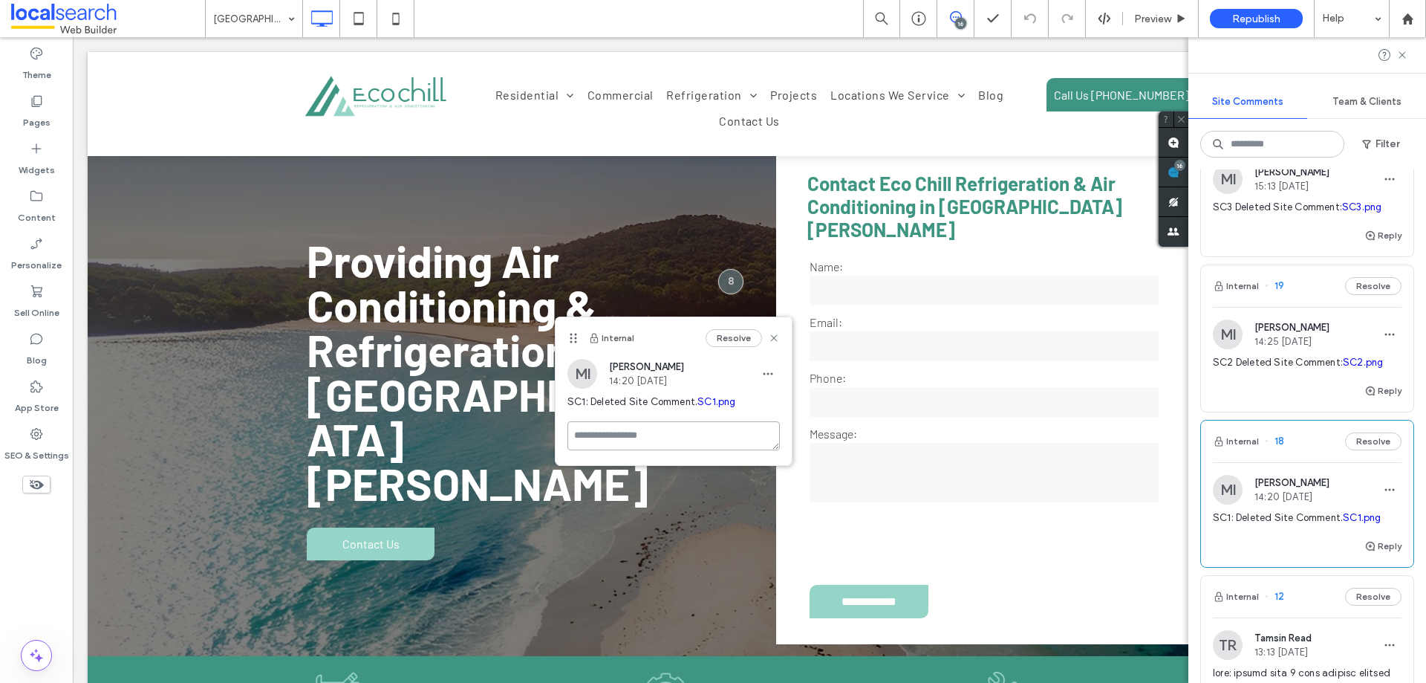
click at [640, 450] on textarea at bounding box center [674, 435] width 212 height 29
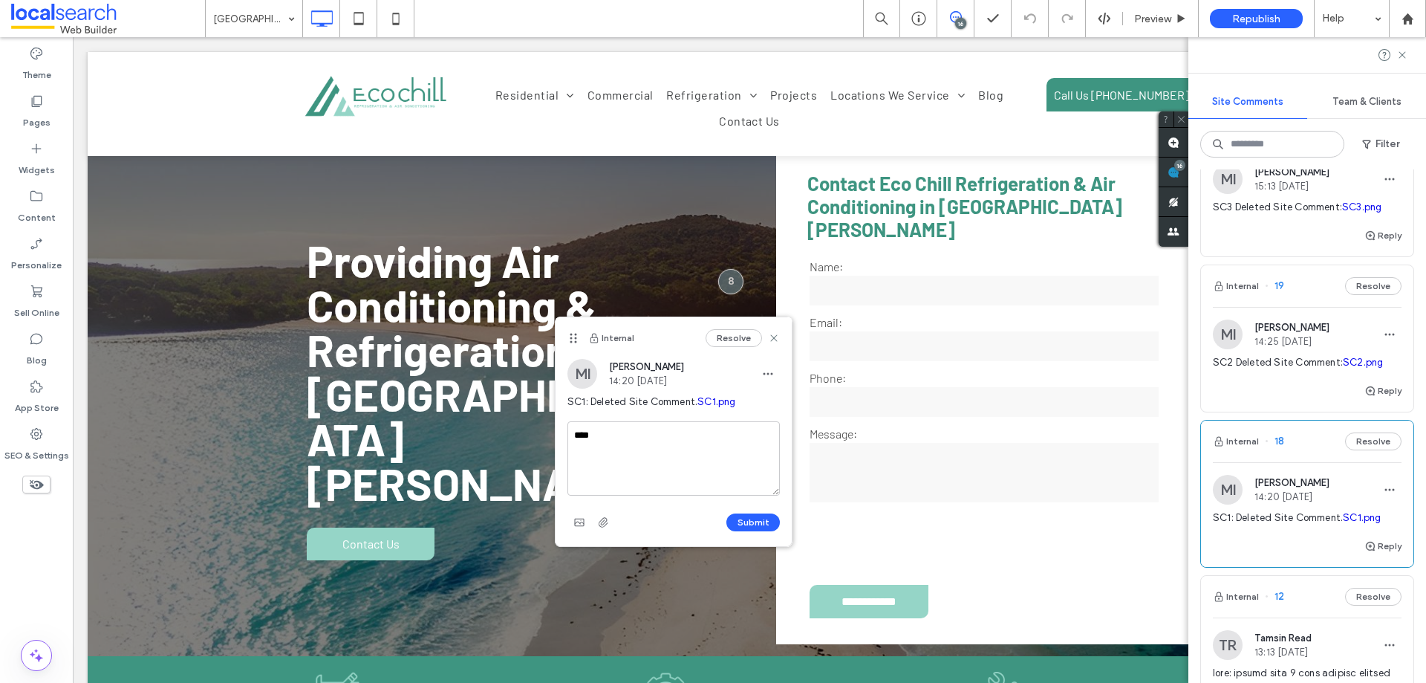
click at [585, 409] on span "SC1: Deleted Site Comment. SC1.png" at bounding box center [674, 401] width 212 height 15
click at [698, 407] on link "SC1.png" at bounding box center [717, 401] width 38 height 11
click at [640, 484] on textarea "***" at bounding box center [674, 458] width 212 height 74
type textarea "*"
click at [675, 456] on textarea "**********" at bounding box center [674, 458] width 212 height 74
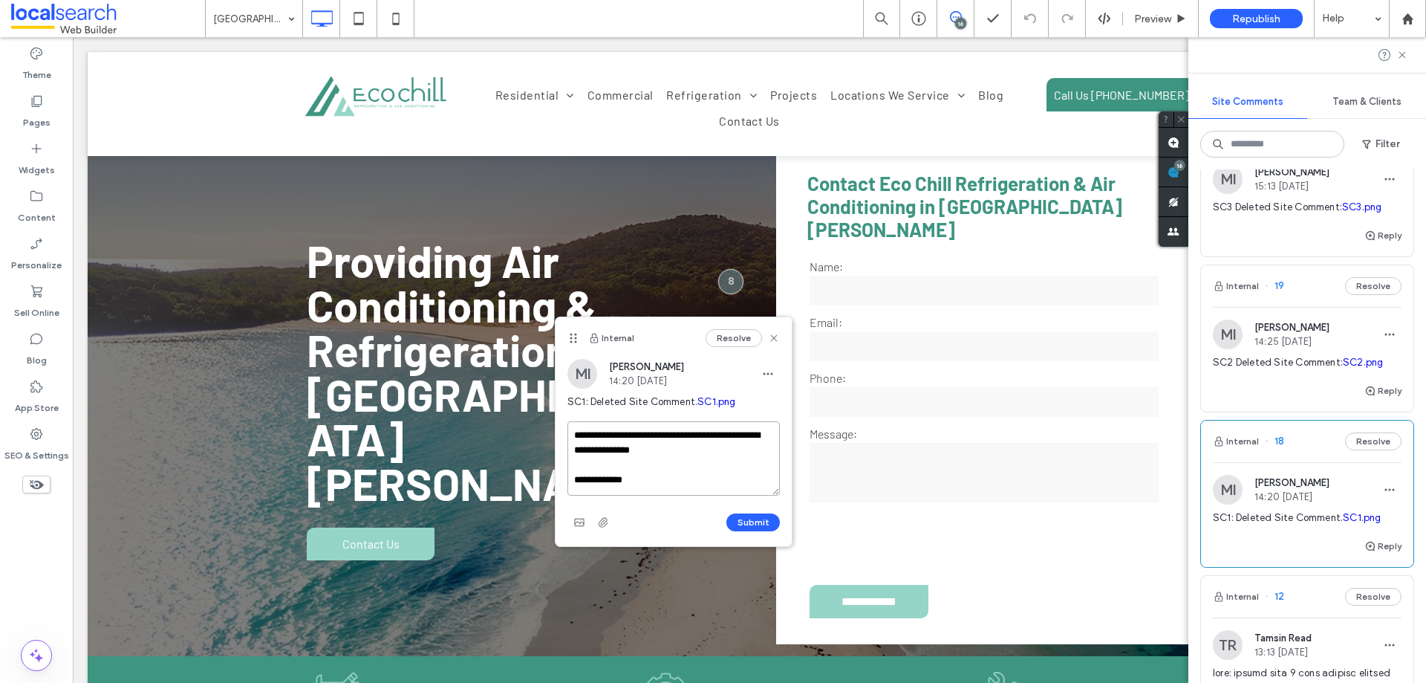
paste textarea "**********"
click at [702, 488] on textarea "**********" at bounding box center [674, 458] width 212 height 74
type textarea "**********"
click at [766, 531] on button "Submit" at bounding box center [752, 522] width 53 height 18
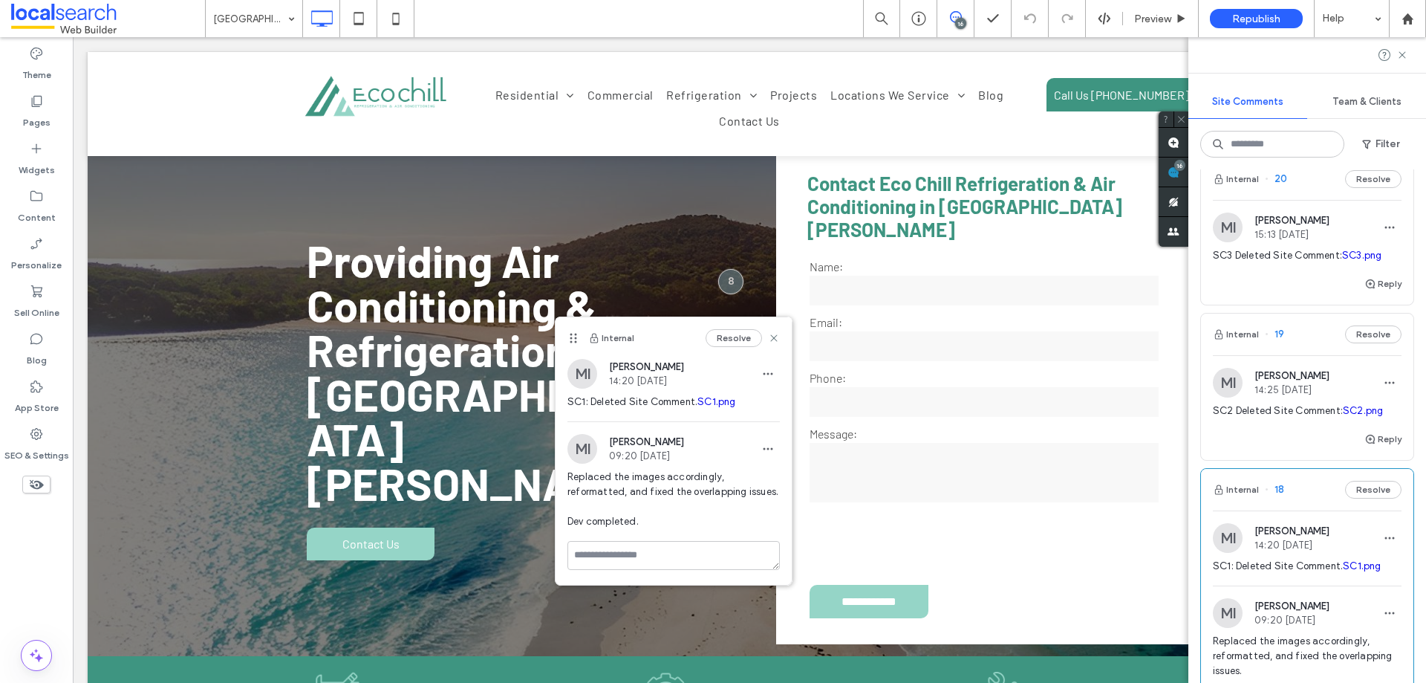
scroll to position [1337, 0]
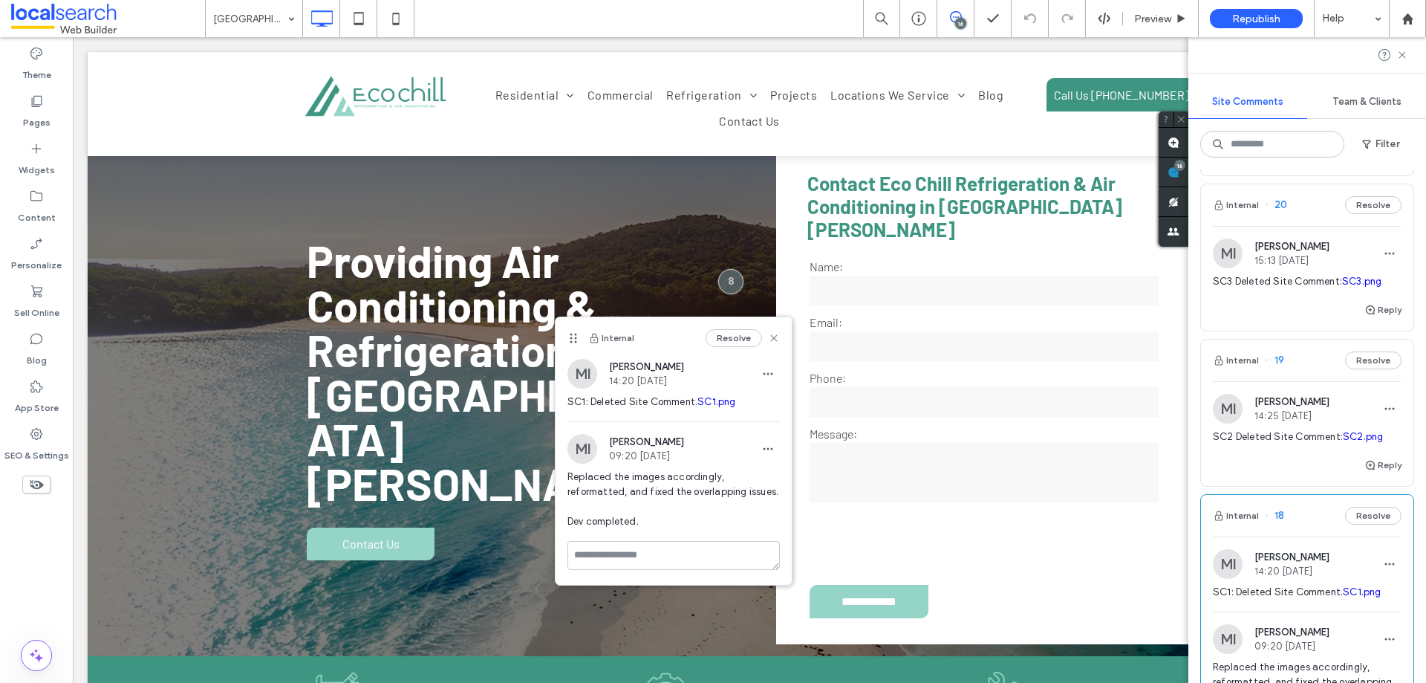
click at [1343, 442] on link "SC2.png" at bounding box center [1363, 436] width 40 height 11
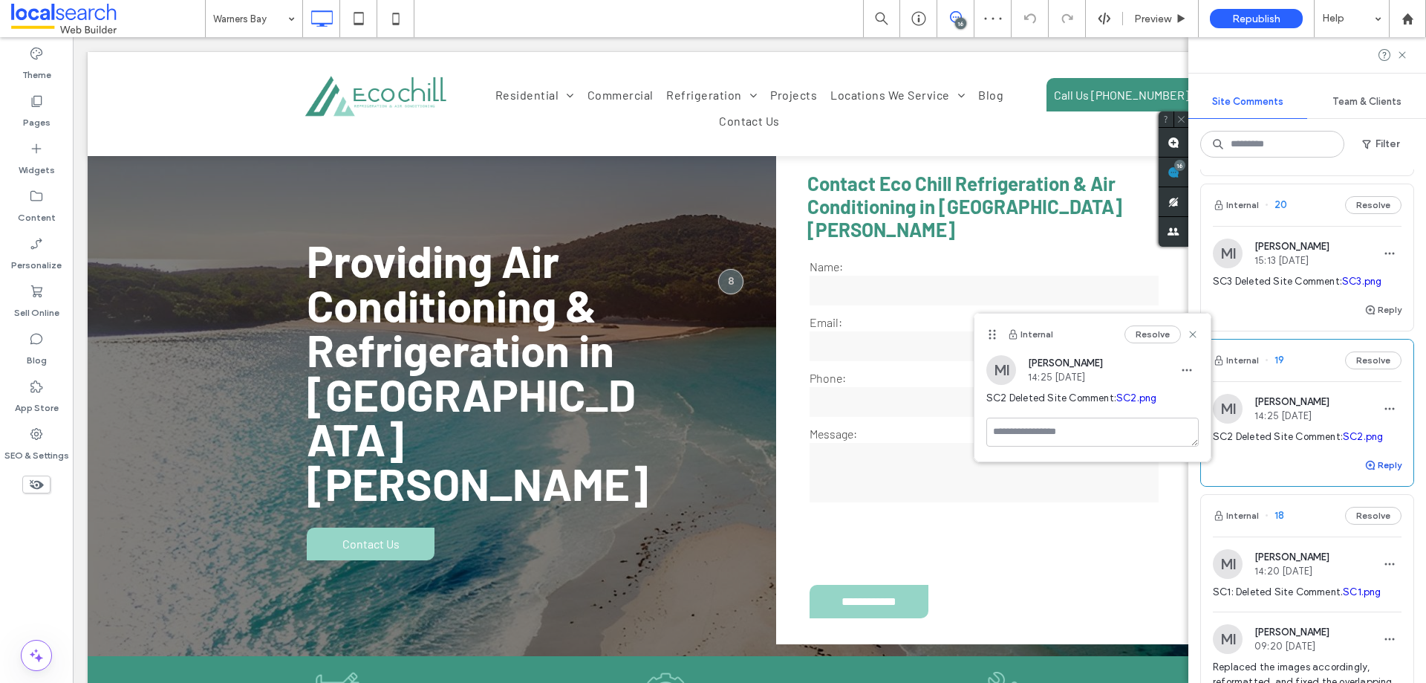
click at [1366, 473] on span "button" at bounding box center [1371, 465] width 13 height 16
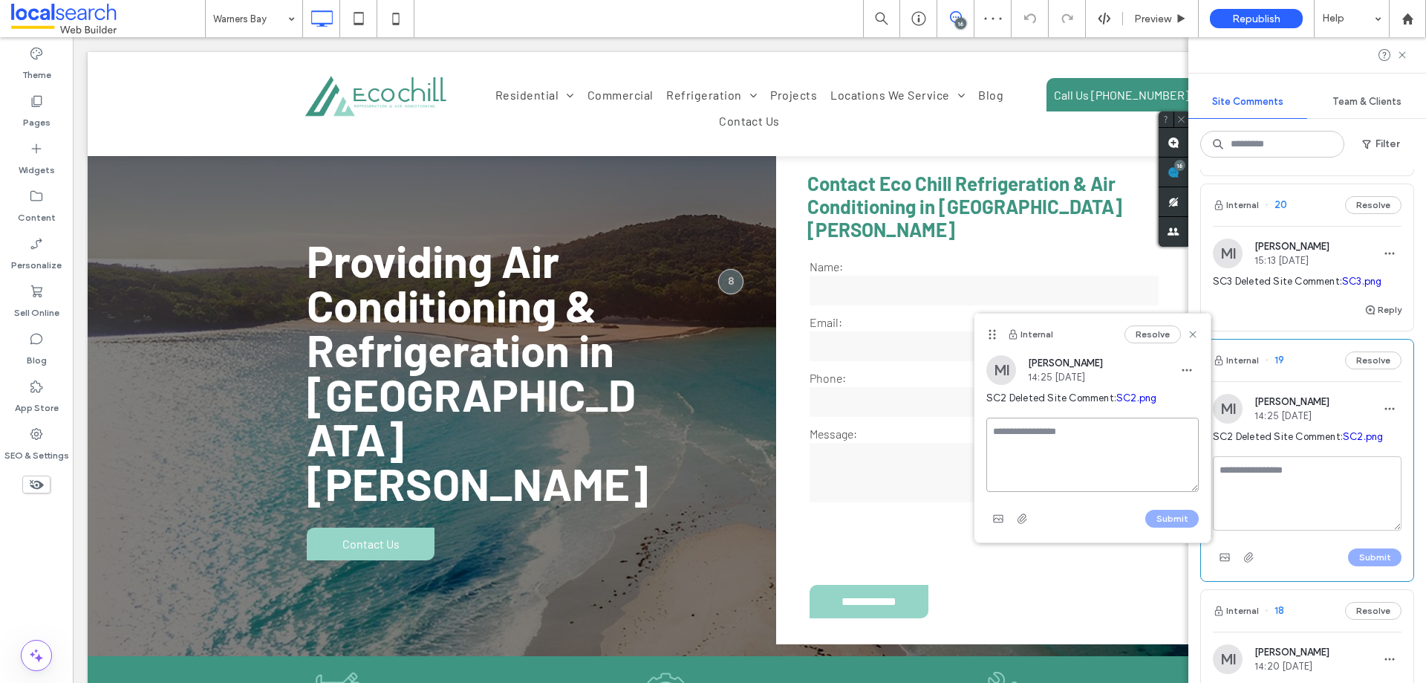
click at [1139, 457] on textarea at bounding box center [1092, 454] width 212 height 74
paste textarea "**********"
type textarea "**********"
click at [1172, 527] on button "Submit" at bounding box center [1171, 519] width 53 height 18
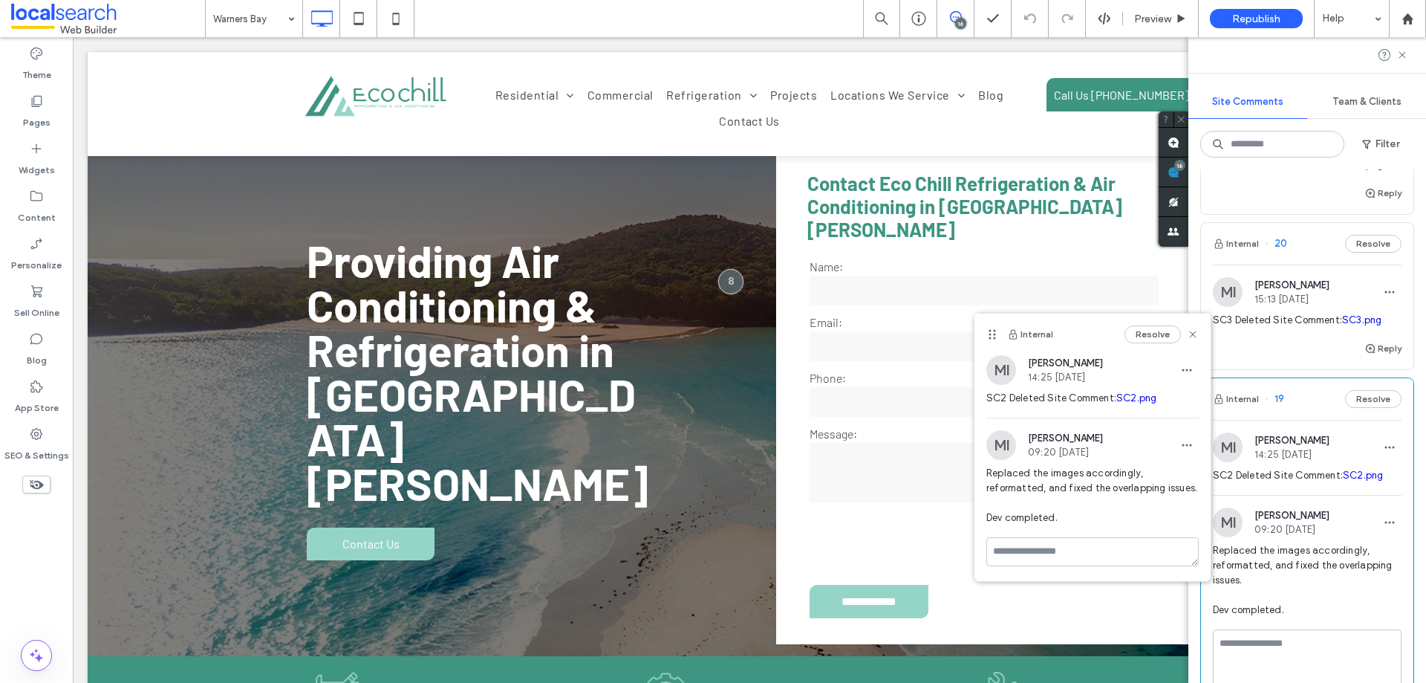
scroll to position [1263, 0]
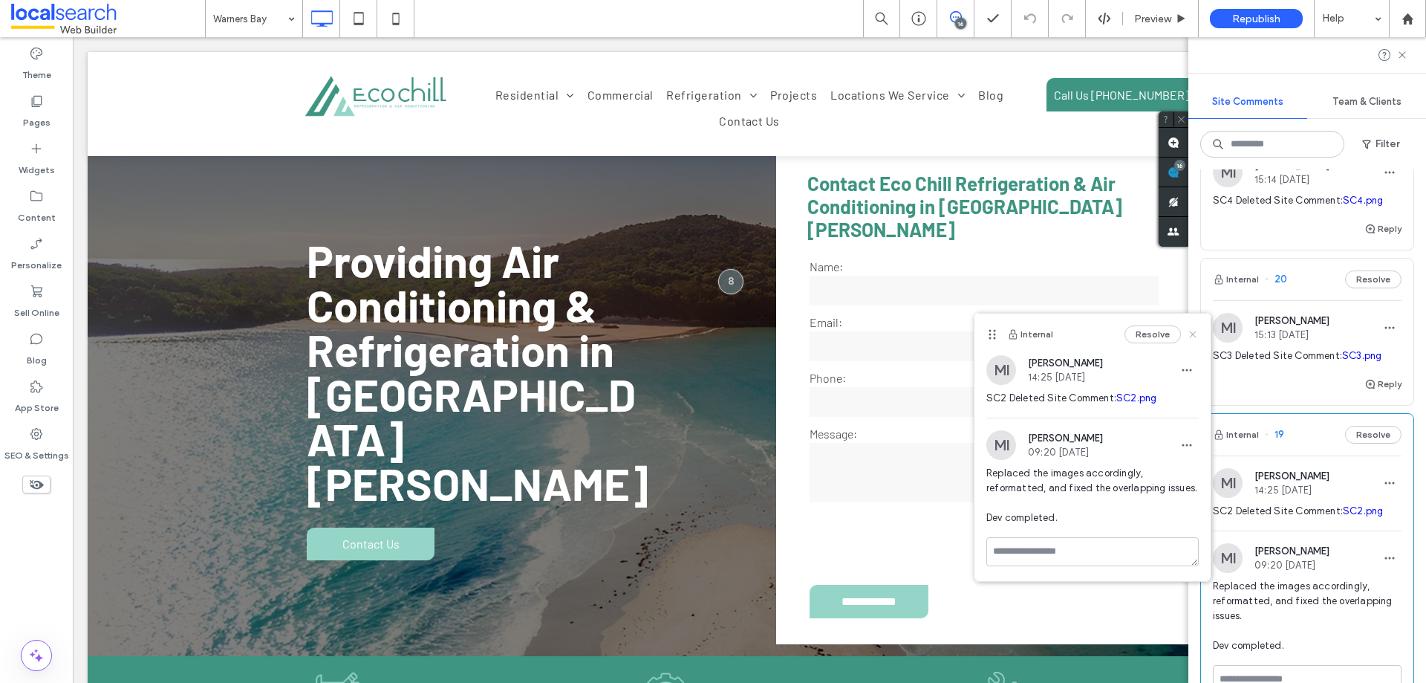
click at [1197, 336] on icon at bounding box center [1193, 334] width 12 height 12
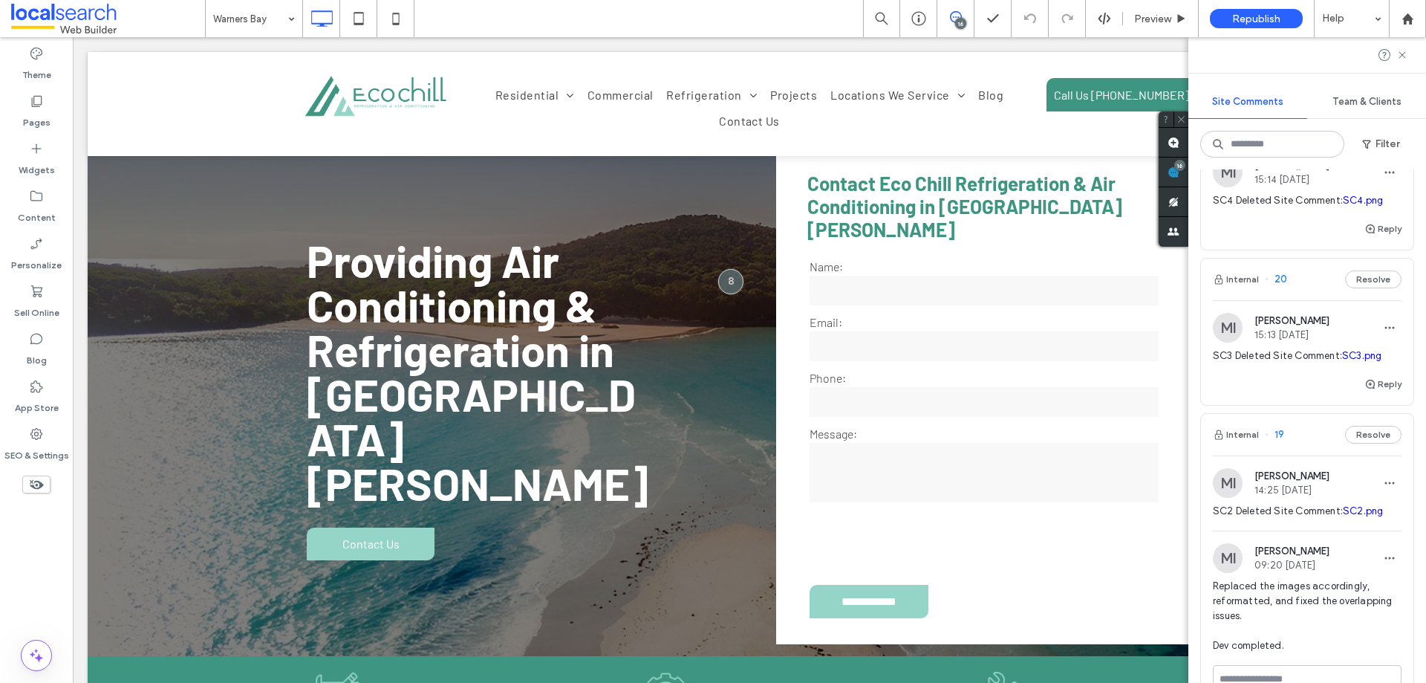
click at [1355, 355] on link "SC3.png" at bounding box center [1361, 355] width 39 height 11
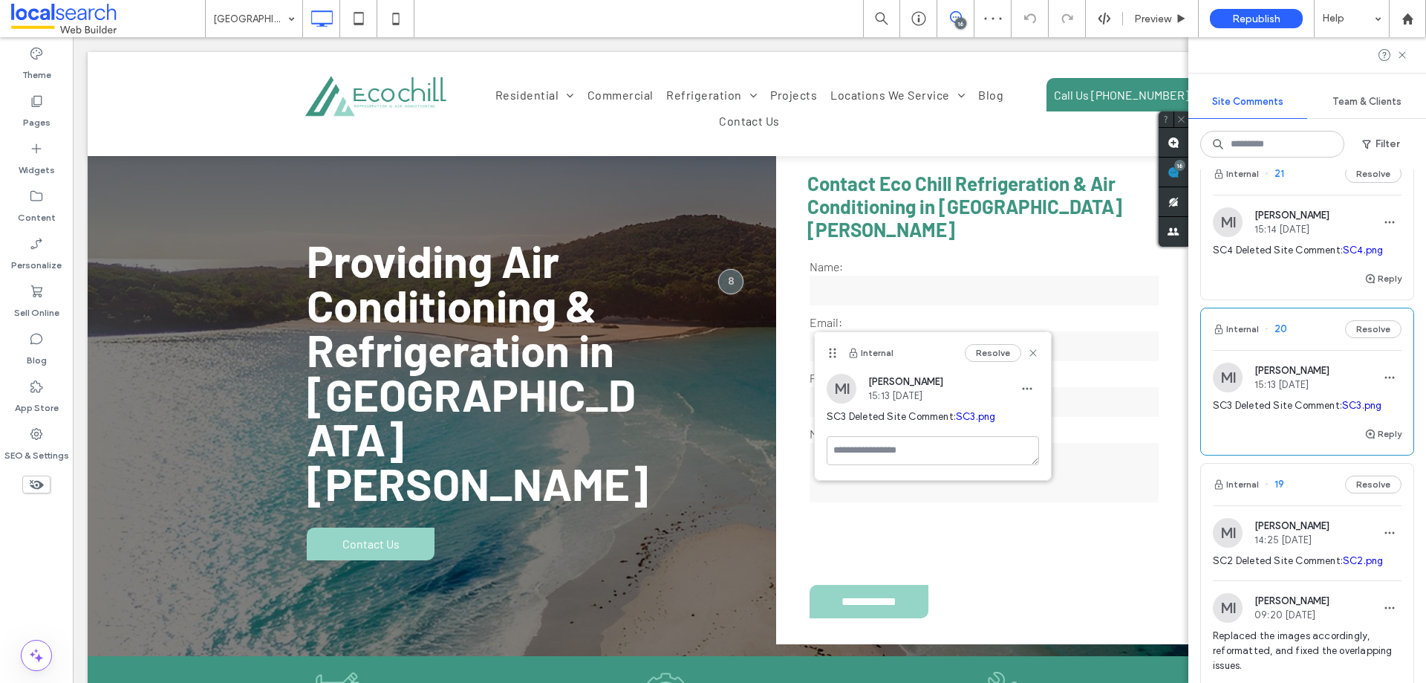
scroll to position [1189, 0]
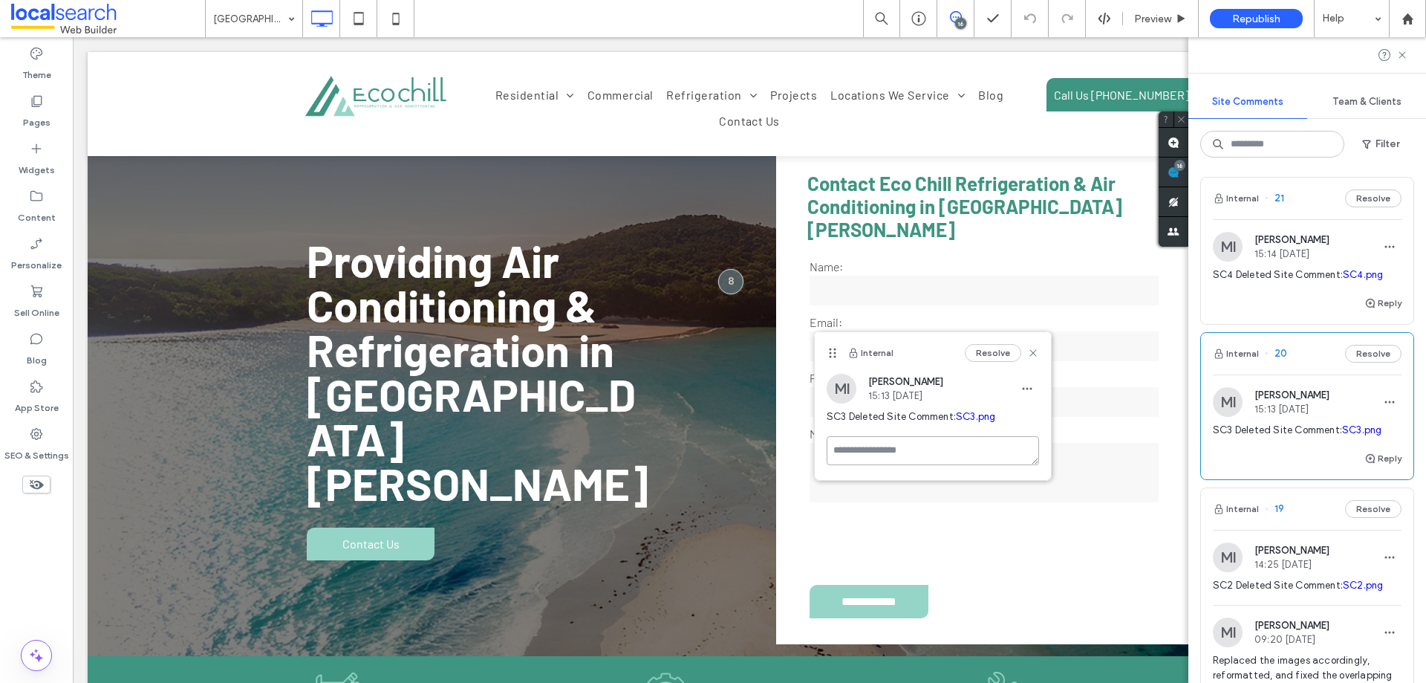
click at [894, 455] on textarea at bounding box center [933, 450] width 212 height 29
paste textarea "**********"
type textarea "**********"
click at [998, 533] on button "Submit" at bounding box center [1012, 537] width 53 height 18
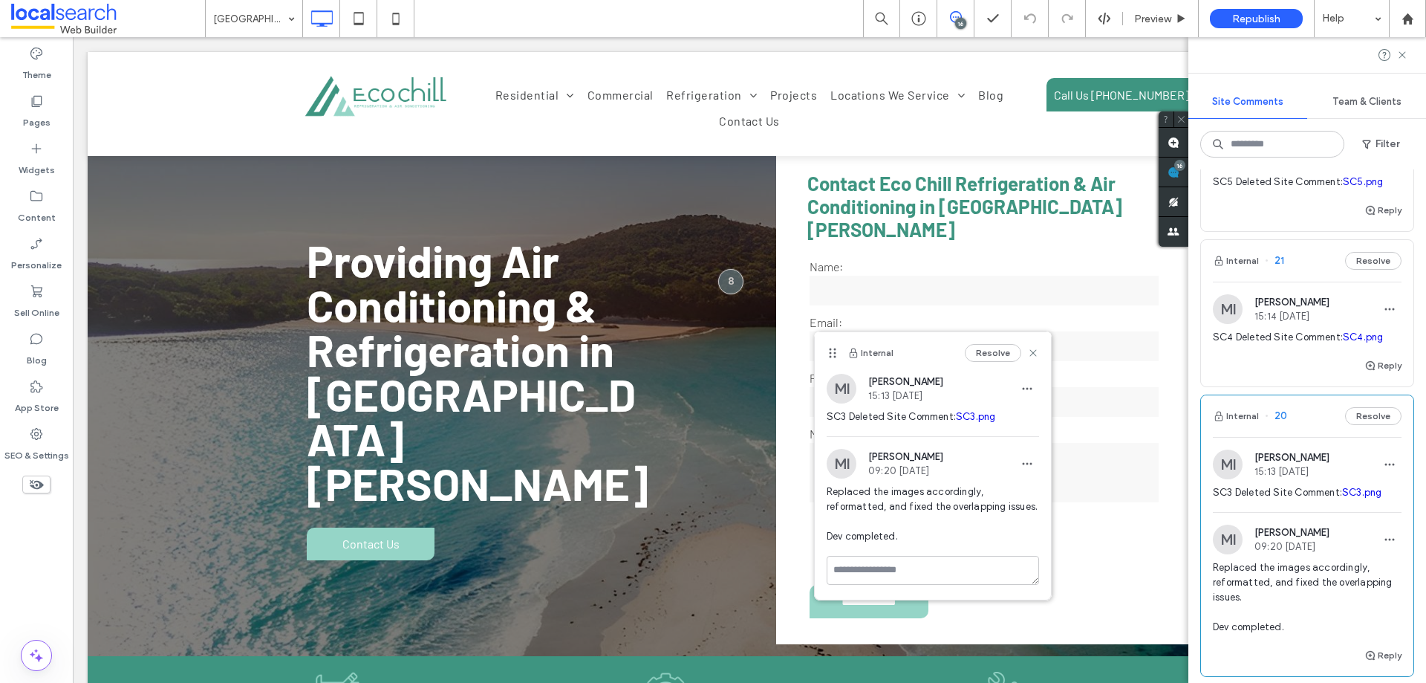
scroll to position [1040, 0]
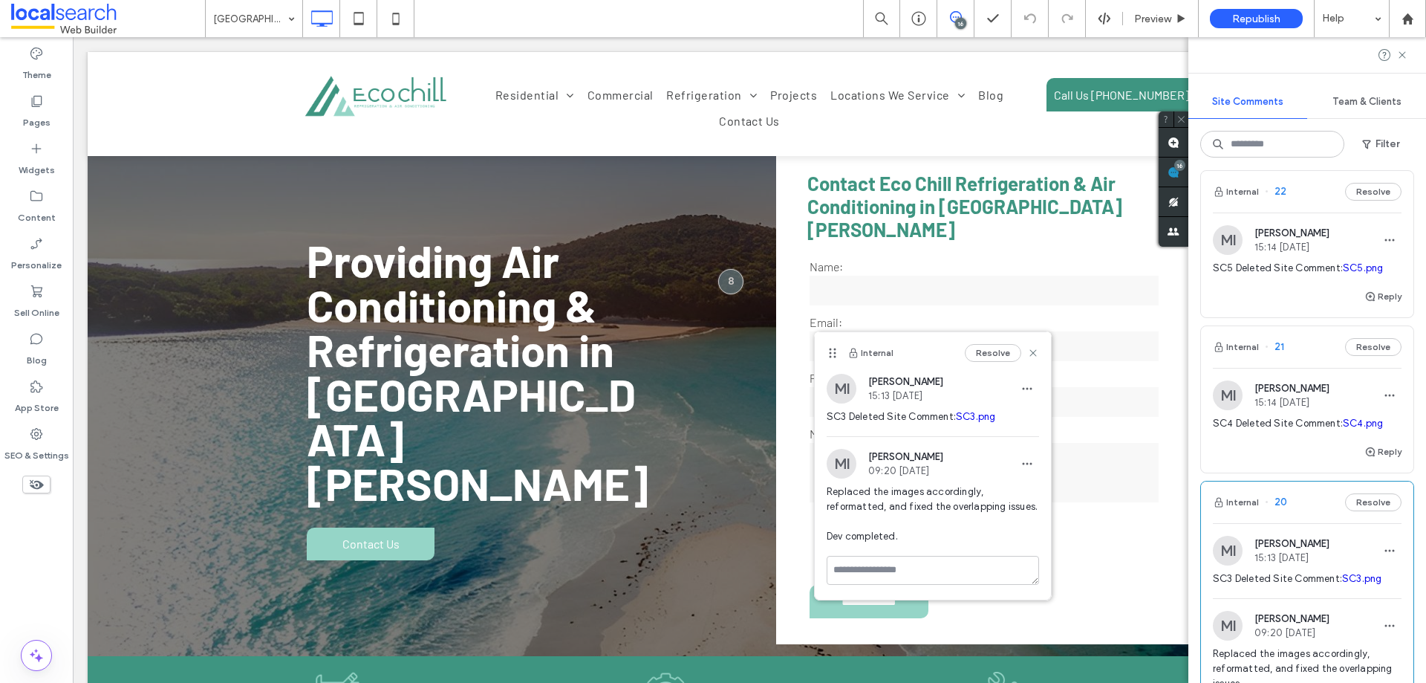
click at [1352, 420] on link "SC4.png" at bounding box center [1363, 422] width 40 height 11
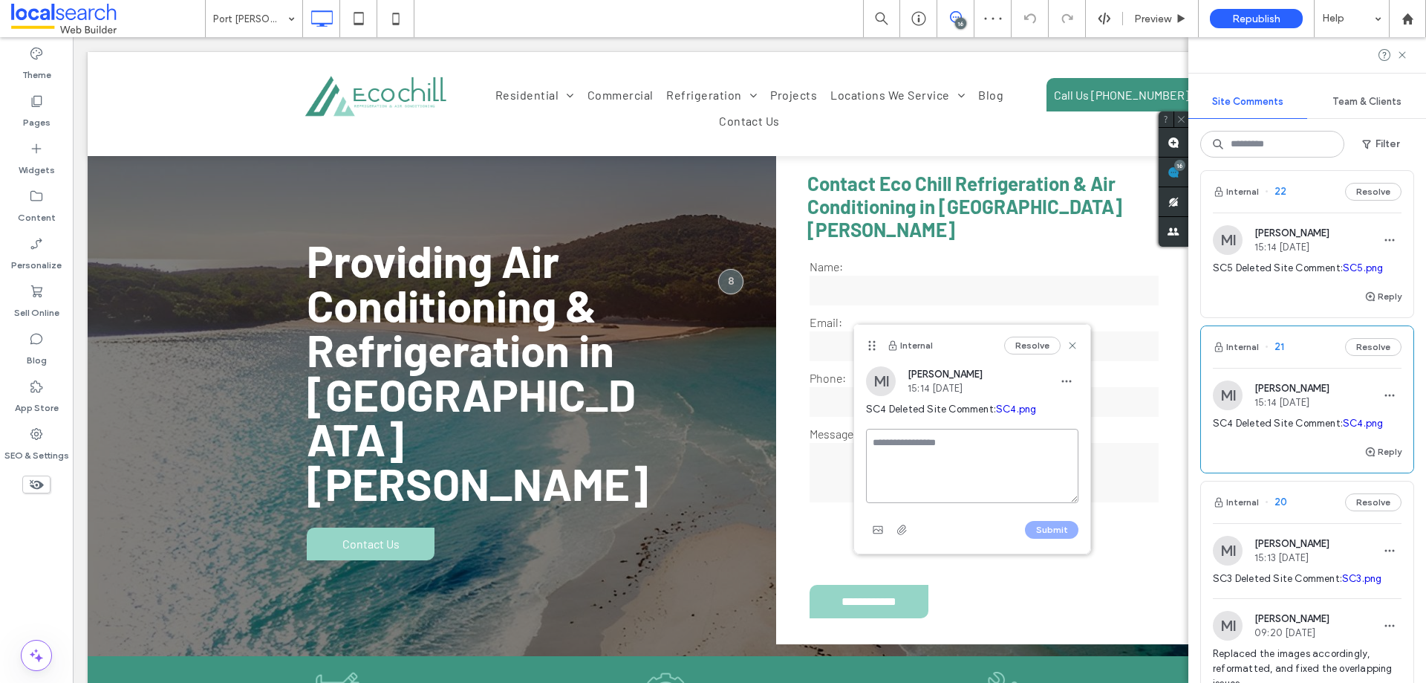
click at [973, 447] on textarea at bounding box center [972, 466] width 212 height 74
paste textarea "**********"
type textarea "**********"
click at [1046, 529] on button "Submit" at bounding box center [1051, 530] width 53 height 18
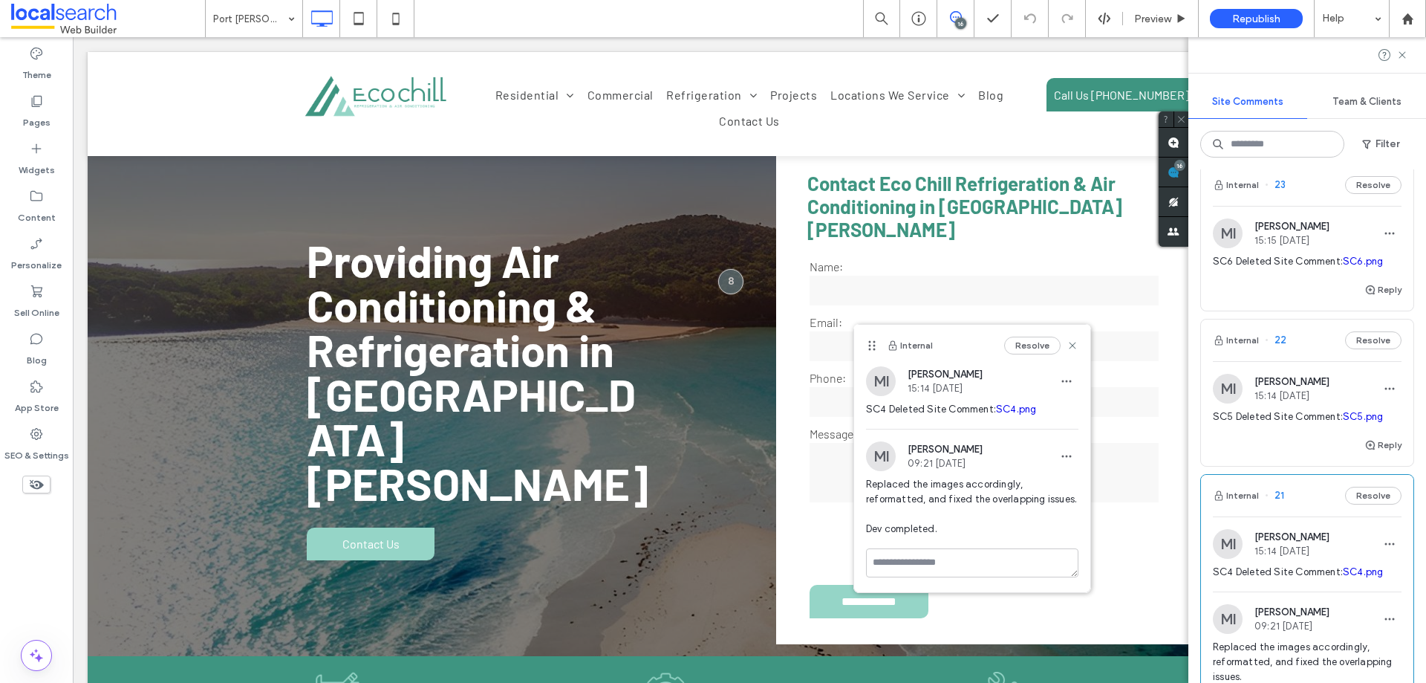
scroll to position [817, 0]
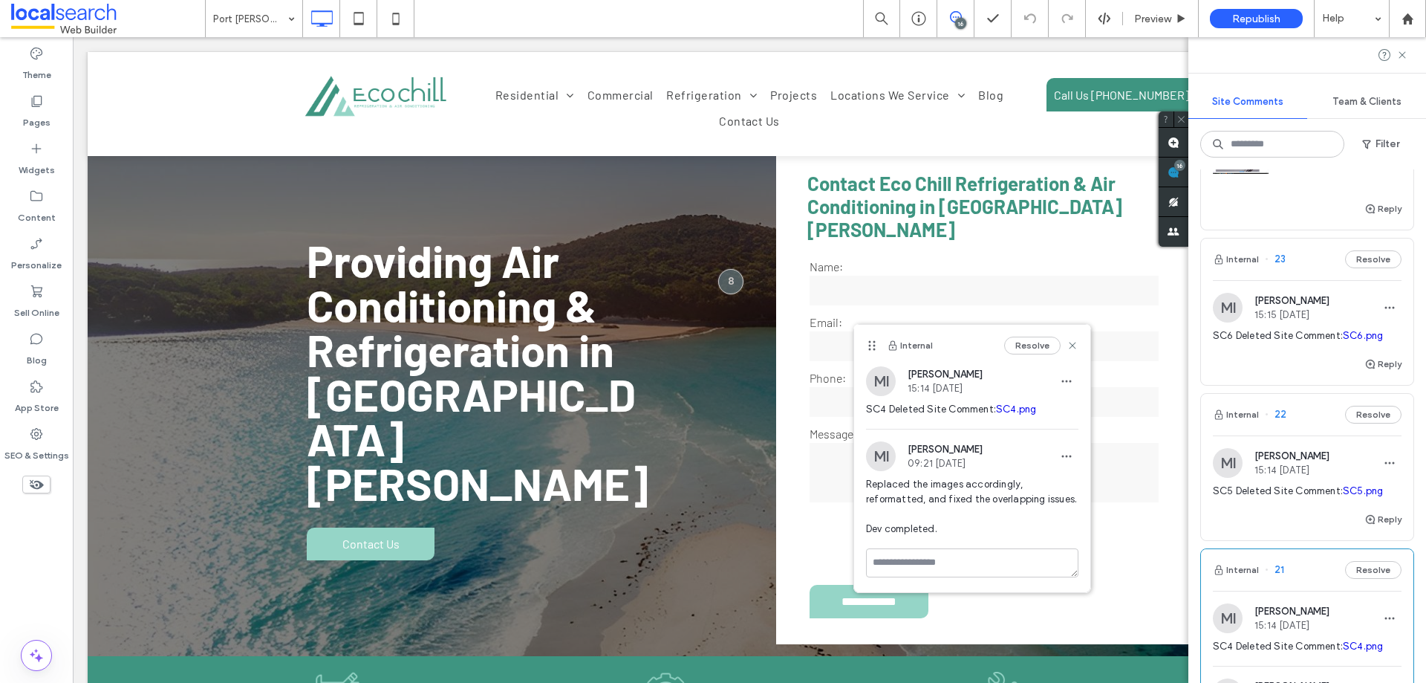
click at [1355, 490] on link "SC5.png" at bounding box center [1363, 490] width 40 height 11
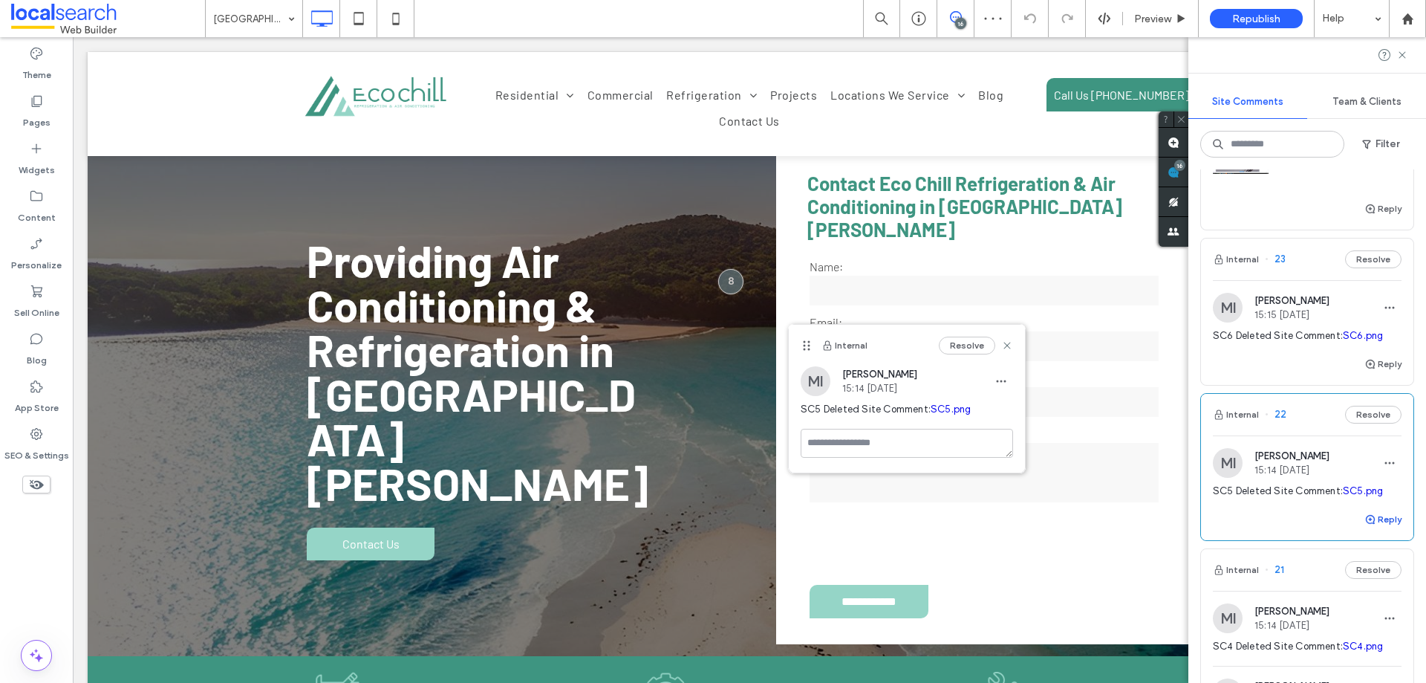
click at [1371, 523] on button "Reply" at bounding box center [1383, 519] width 37 height 18
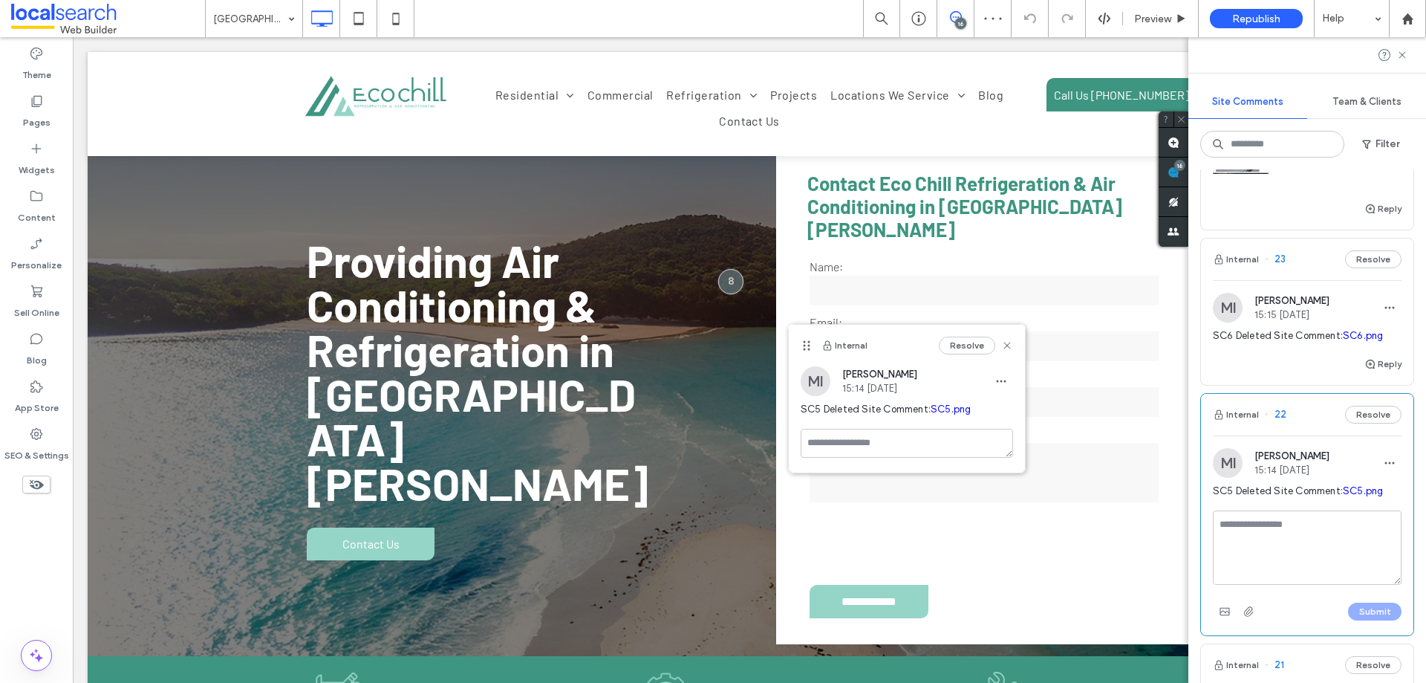
click at [1271, 546] on textarea at bounding box center [1307, 547] width 189 height 74
type textarea "**********"
click at [1365, 611] on button "Submit" at bounding box center [1374, 611] width 53 height 18
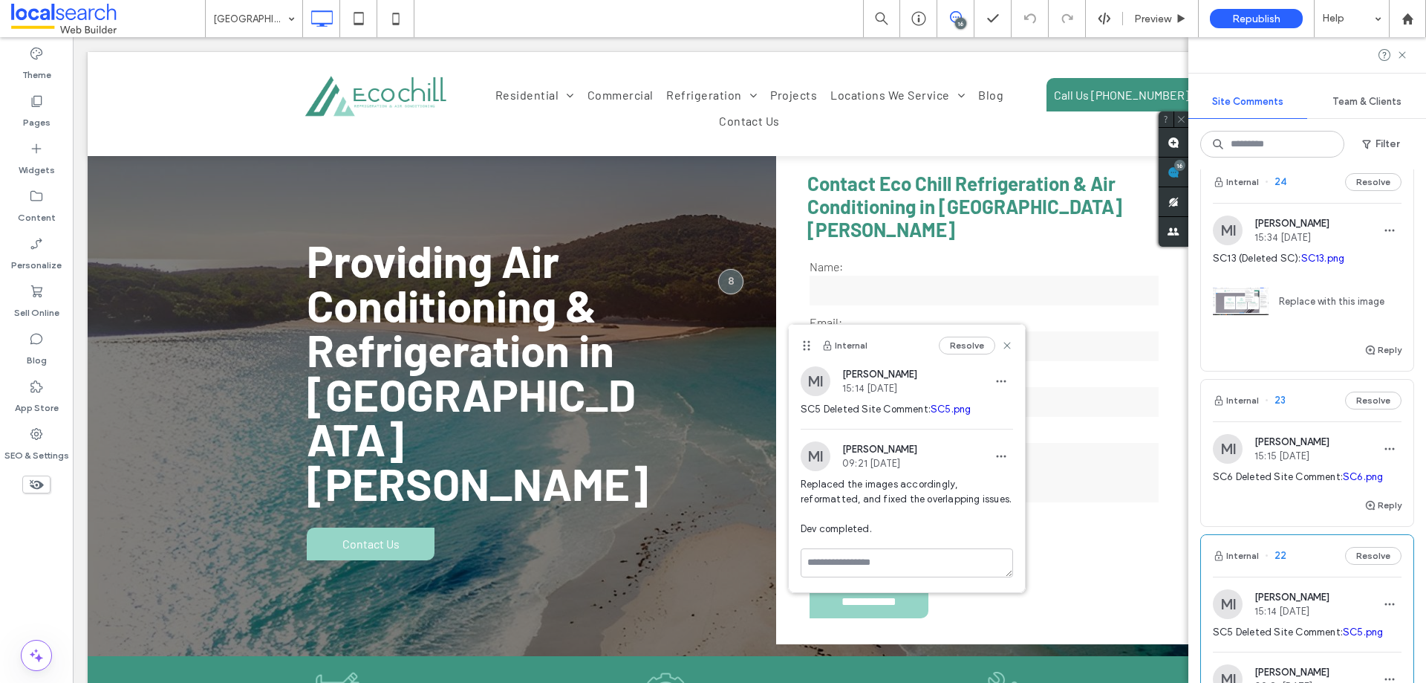
scroll to position [594, 0]
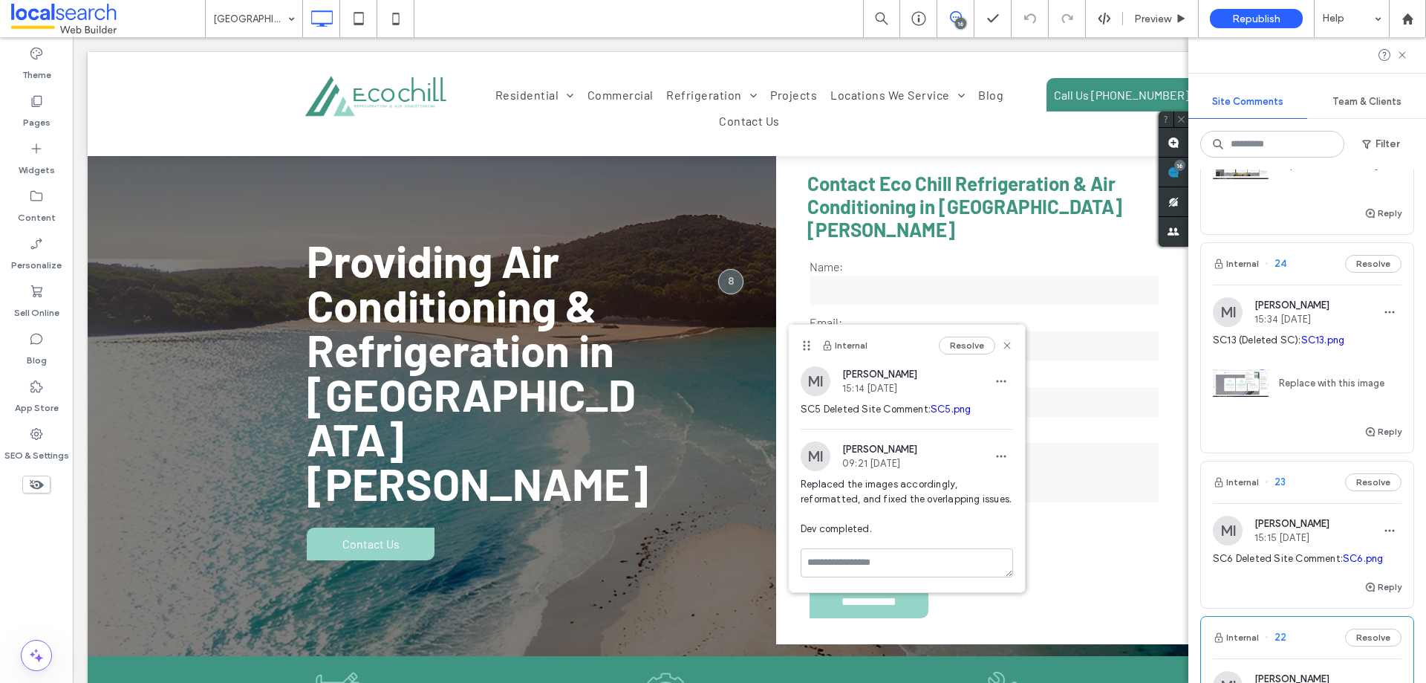
click at [1316, 565] on span "SC6 Deleted Site Comment: SC6.png" at bounding box center [1307, 558] width 189 height 15
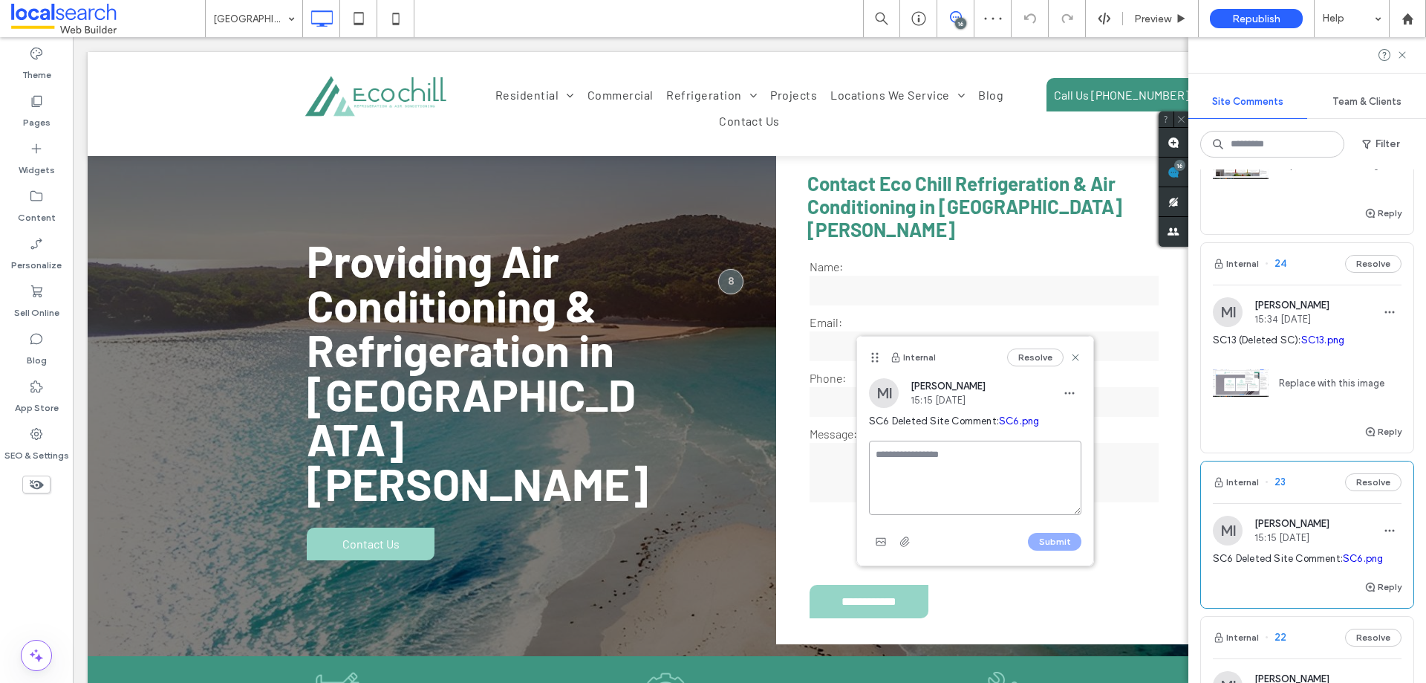
click at [984, 448] on textarea at bounding box center [975, 478] width 212 height 74
paste textarea "**********"
type textarea "**********"
click at [1073, 542] on button "Submit" at bounding box center [1054, 542] width 53 height 18
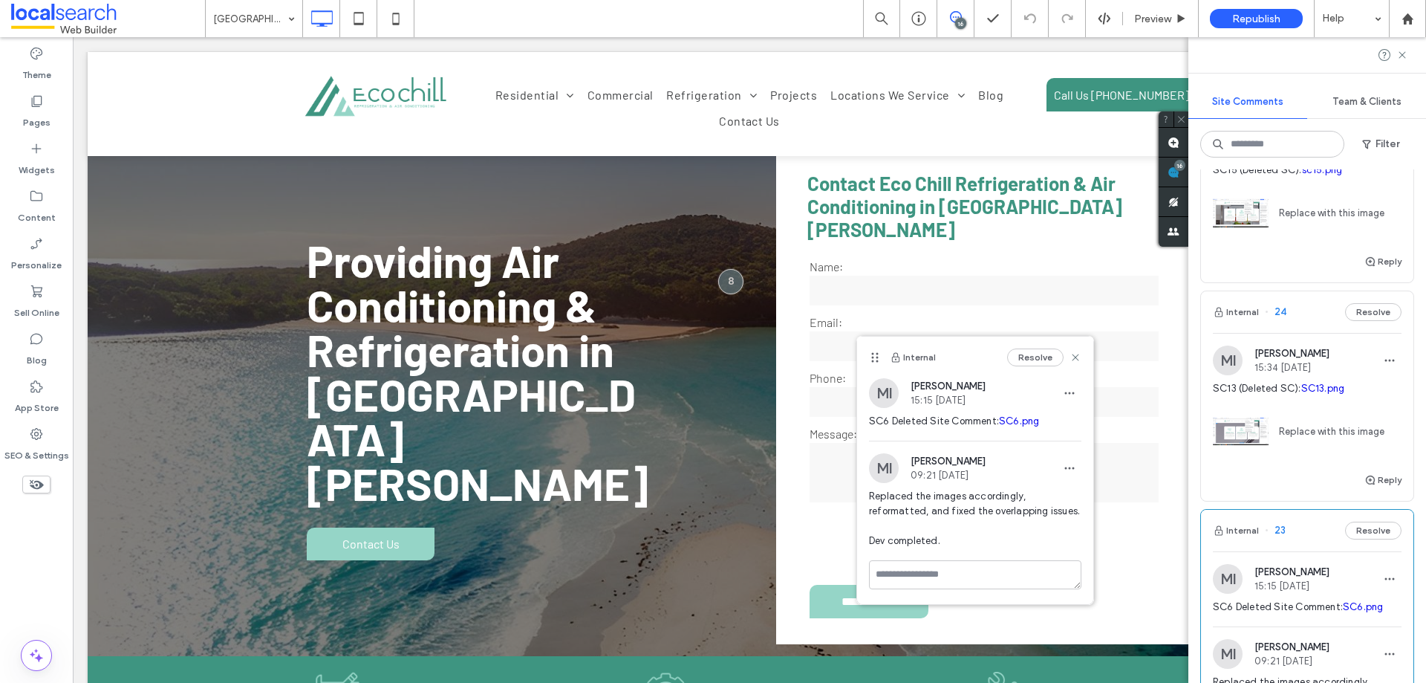
scroll to position [520, 0]
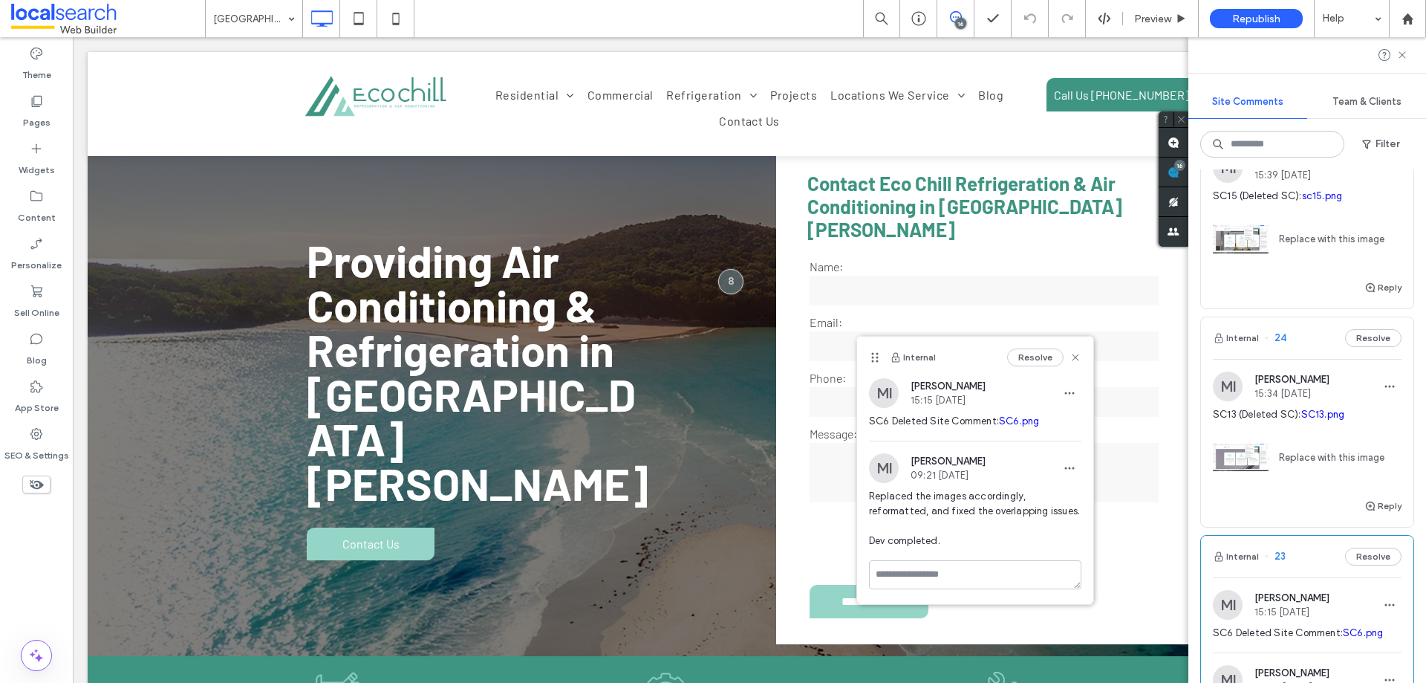
click at [1314, 417] on link "SC13.png" at bounding box center [1323, 414] width 44 height 11
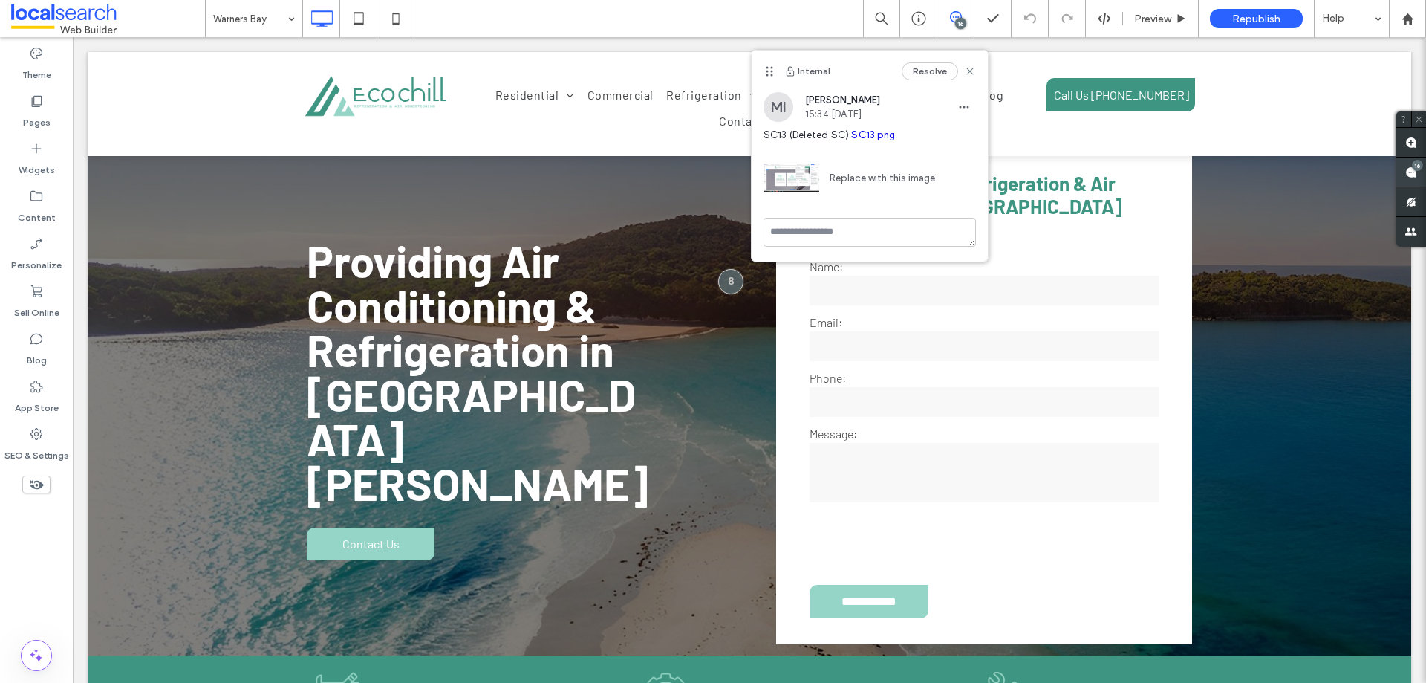
click at [1419, 166] on div "16" at bounding box center [1417, 165] width 11 height 11
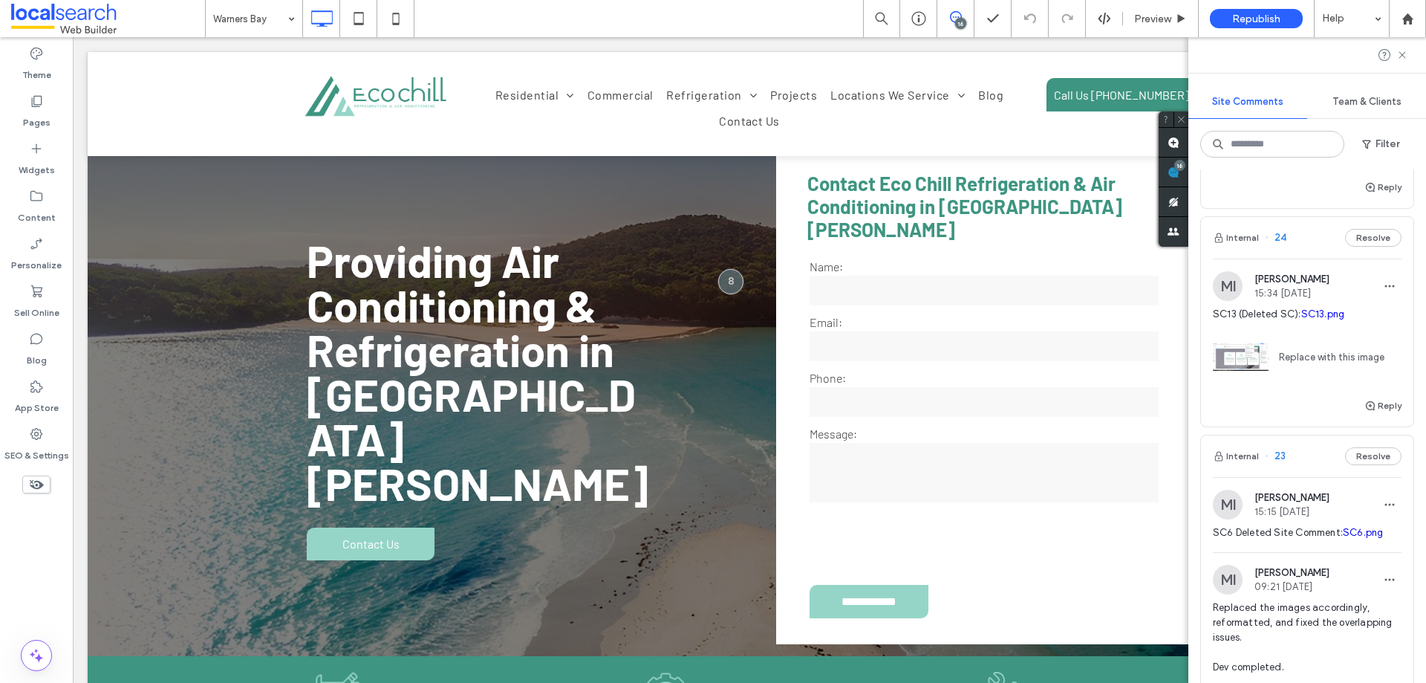
scroll to position [594, 0]
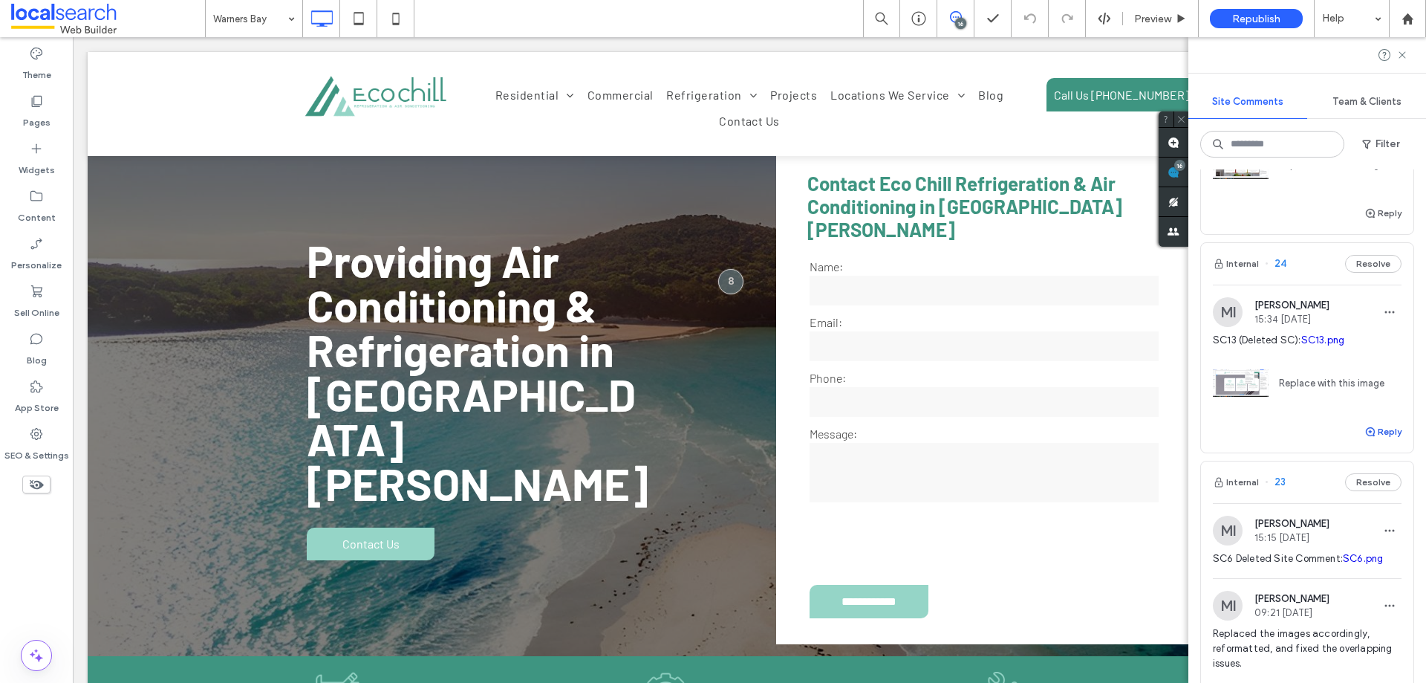
click at [1372, 427] on button "Reply" at bounding box center [1383, 432] width 37 height 18
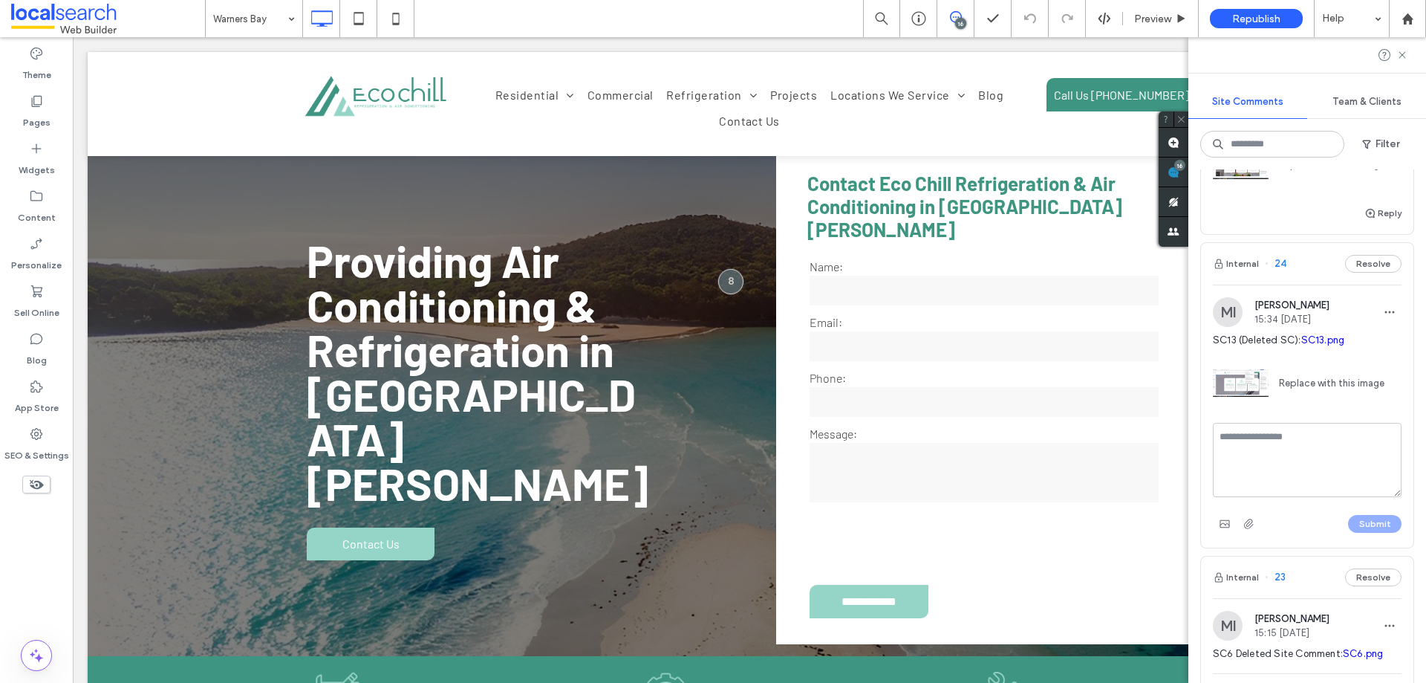
click at [1289, 478] on textarea at bounding box center [1307, 460] width 189 height 74
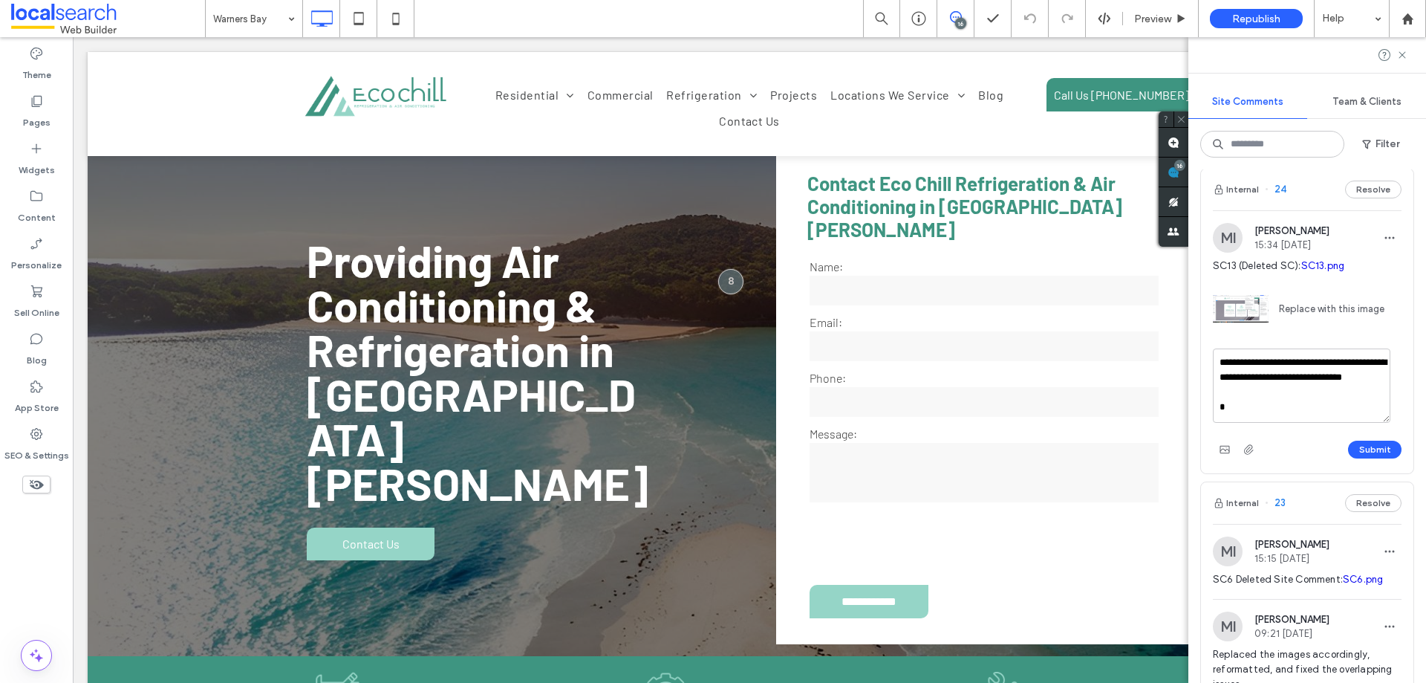
scroll to position [5, 0]
type textarea "**********"
click at [1367, 447] on button "Submit" at bounding box center [1374, 450] width 53 height 18
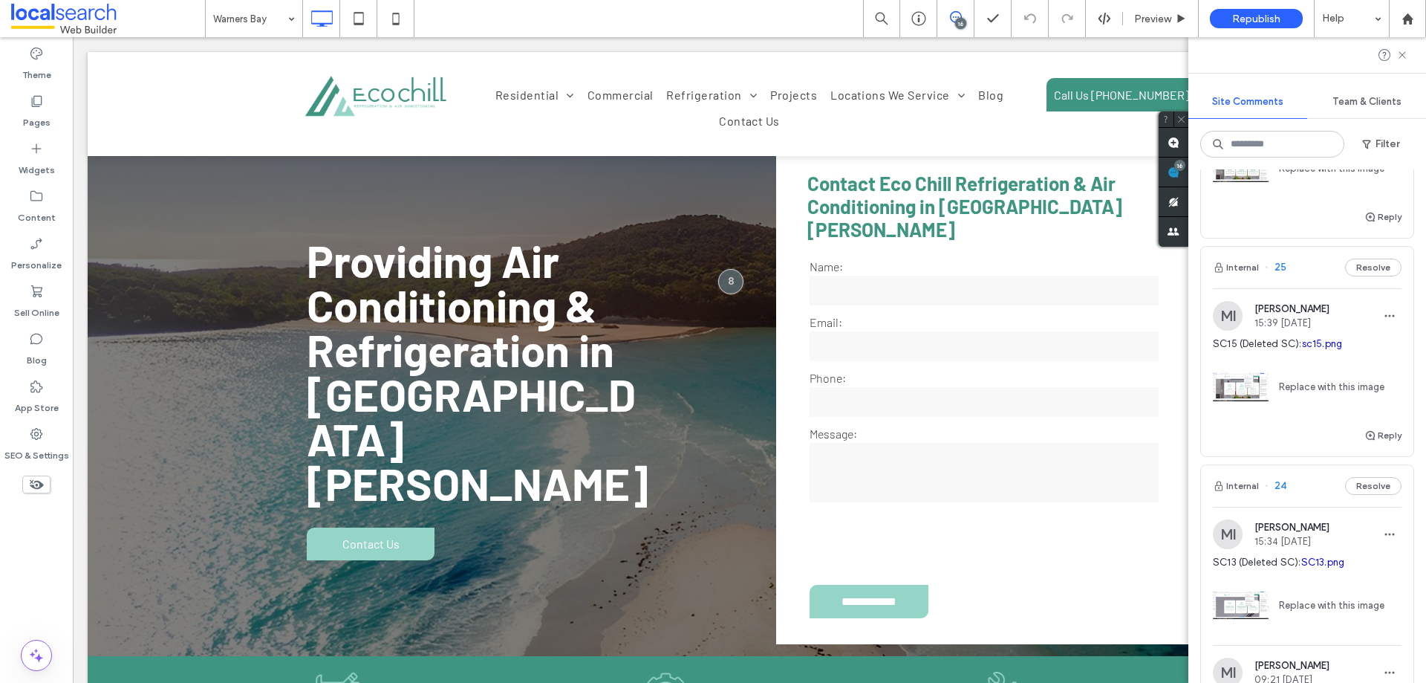
scroll to position [371, 0]
click at [1371, 438] on button "Reply" at bounding box center [1383, 436] width 37 height 18
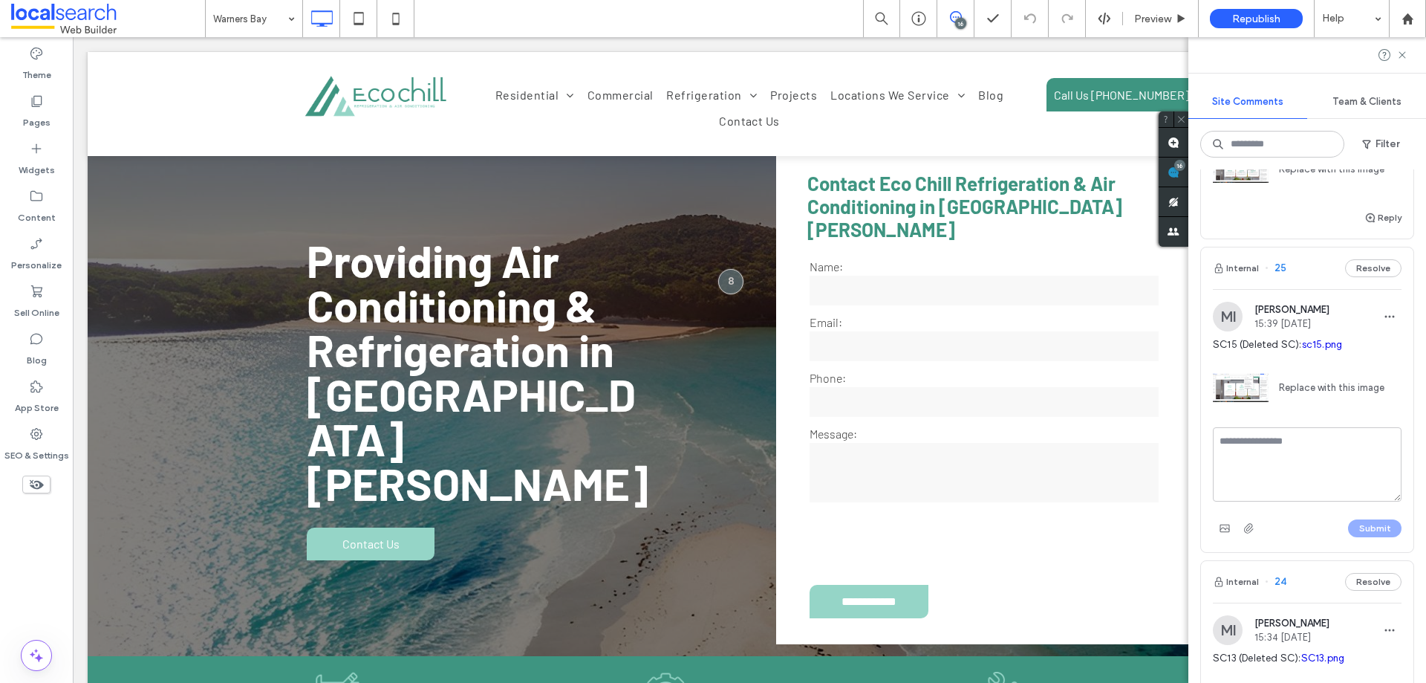
click at [1309, 472] on textarea at bounding box center [1307, 464] width 189 height 74
type textarea "**********"
click at [1355, 524] on button "Submit" at bounding box center [1374, 528] width 53 height 18
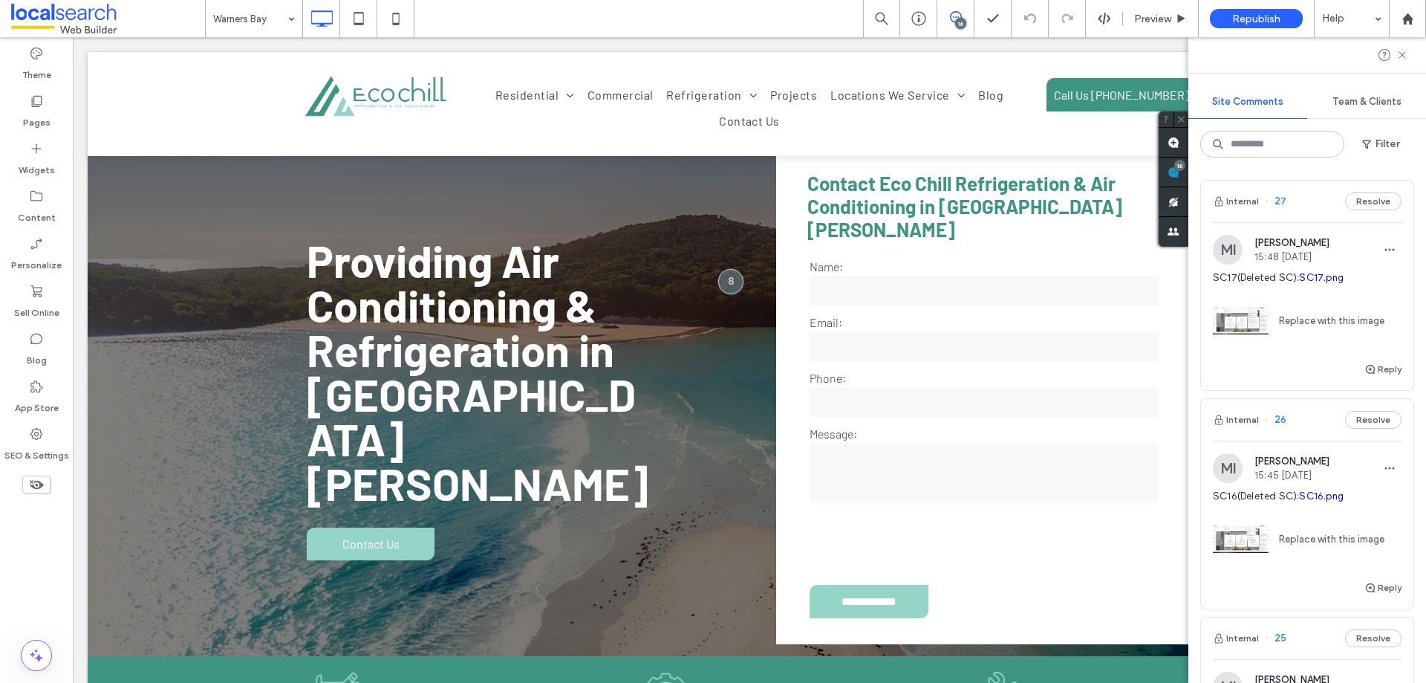
scroll to position [0, 0]
click at [1371, 588] on button "Reply" at bounding box center [1383, 589] width 37 height 18
type textarea "**********"
click at [1358, 679] on button "Submit" at bounding box center [1374, 681] width 53 height 18
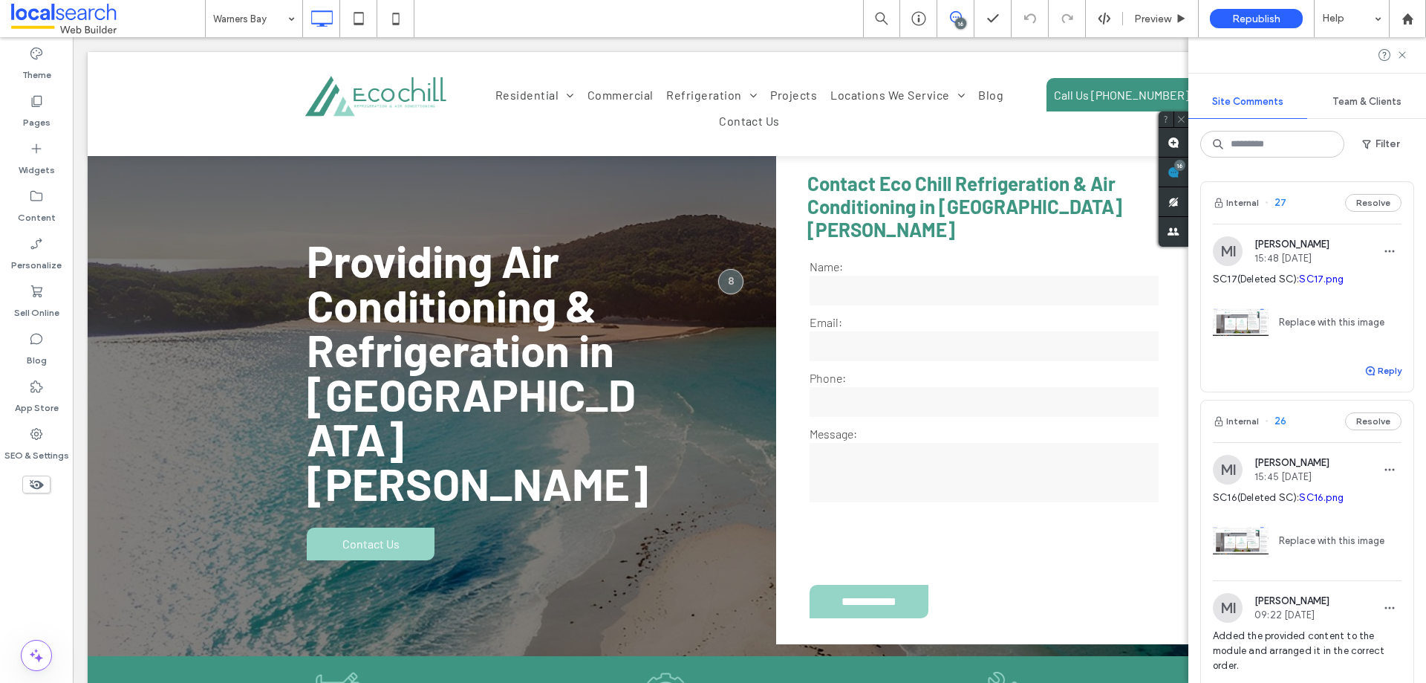
click at [1365, 371] on icon "button" at bounding box center [1371, 371] width 12 height 12
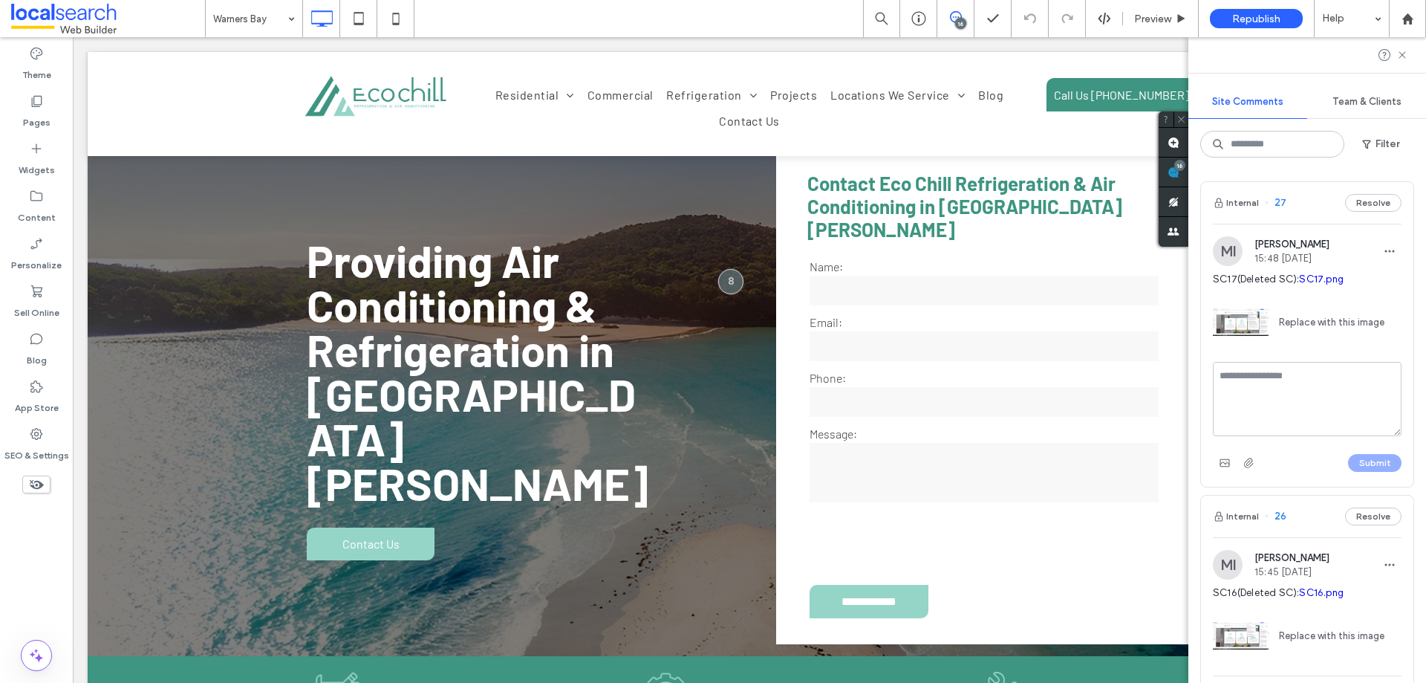
click at [1291, 406] on textarea at bounding box center [1307, 399] width 189 height 74
type textarea "**********"
click at [1350, 464] on button "Submit" at bounding box center [1374, 463] width 53 height 18
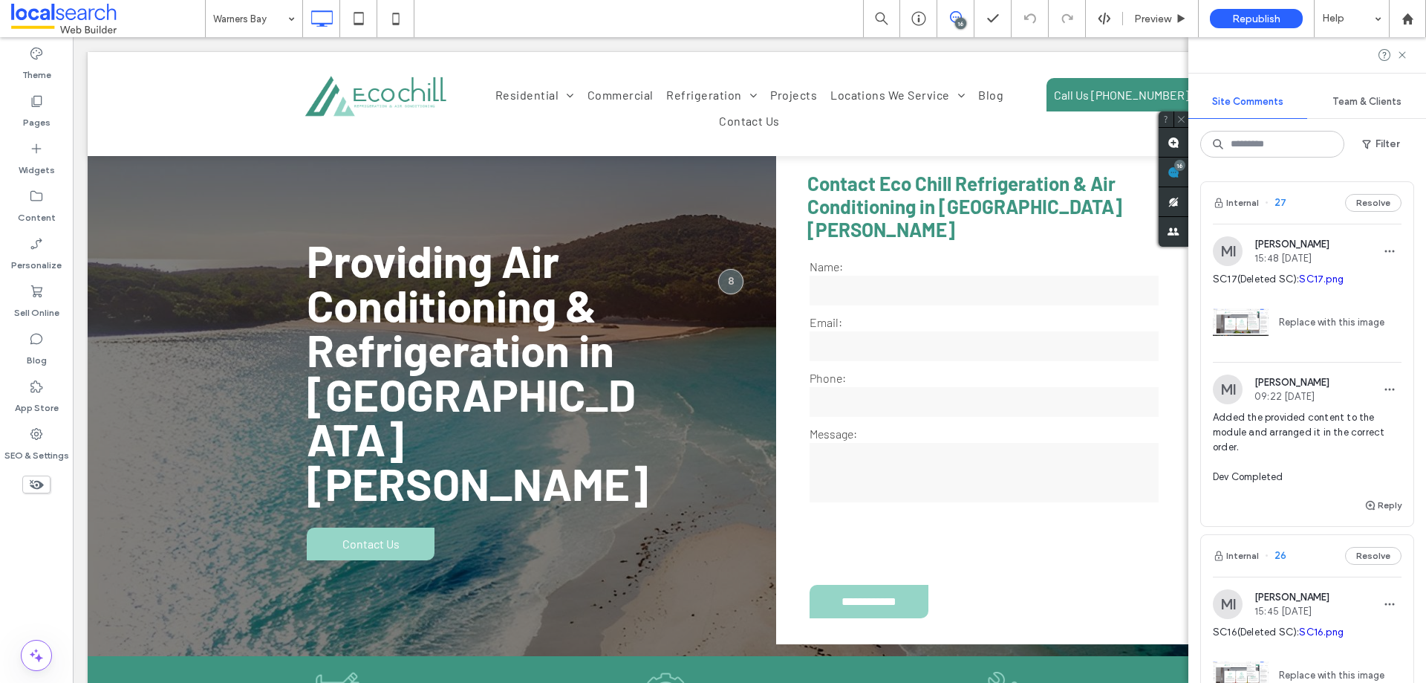
click at [1310, 280] on link "SC17.png" at bounding box center [1321, 278] width 45 height 11
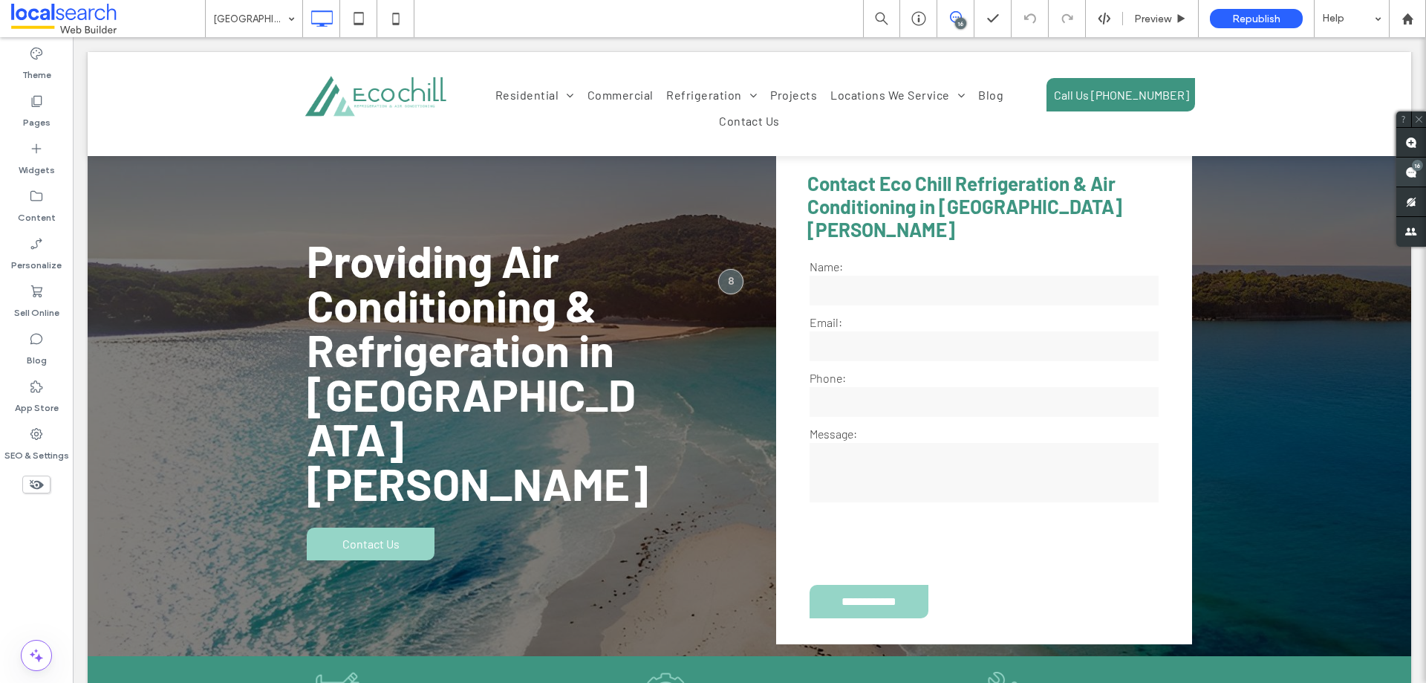
click at [1412, 173] on use at bounding box center [1411, 172] width 12 height 12
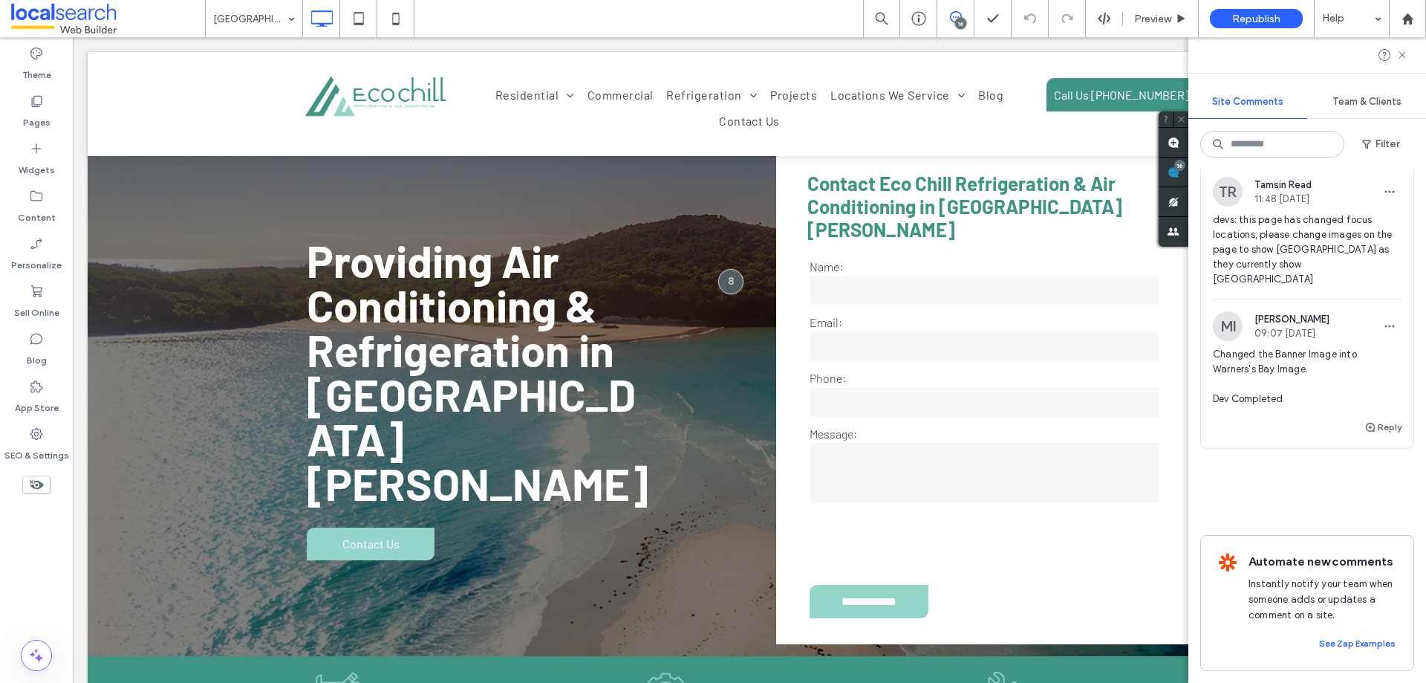
scroll to position [5907, 0]
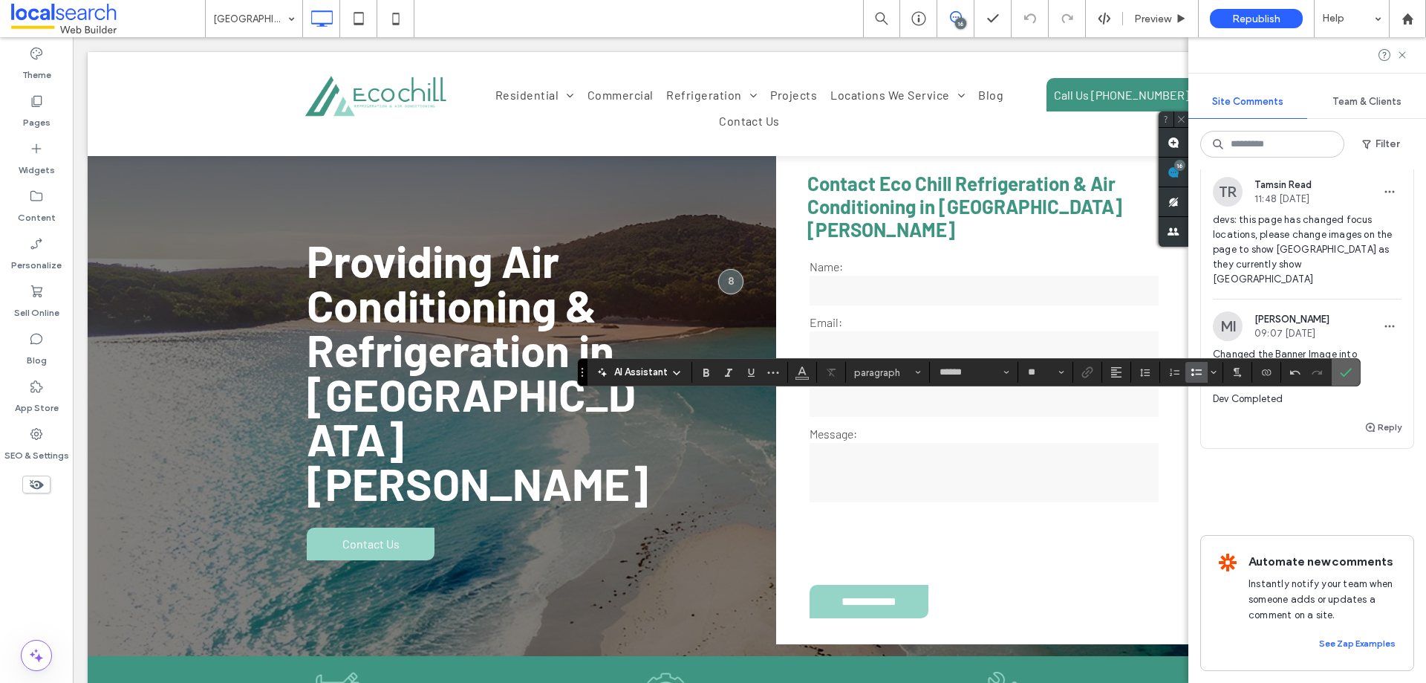
click at [1353, 374] on label "Confirm" at bounding box center [1346, 372] width 22 height 27
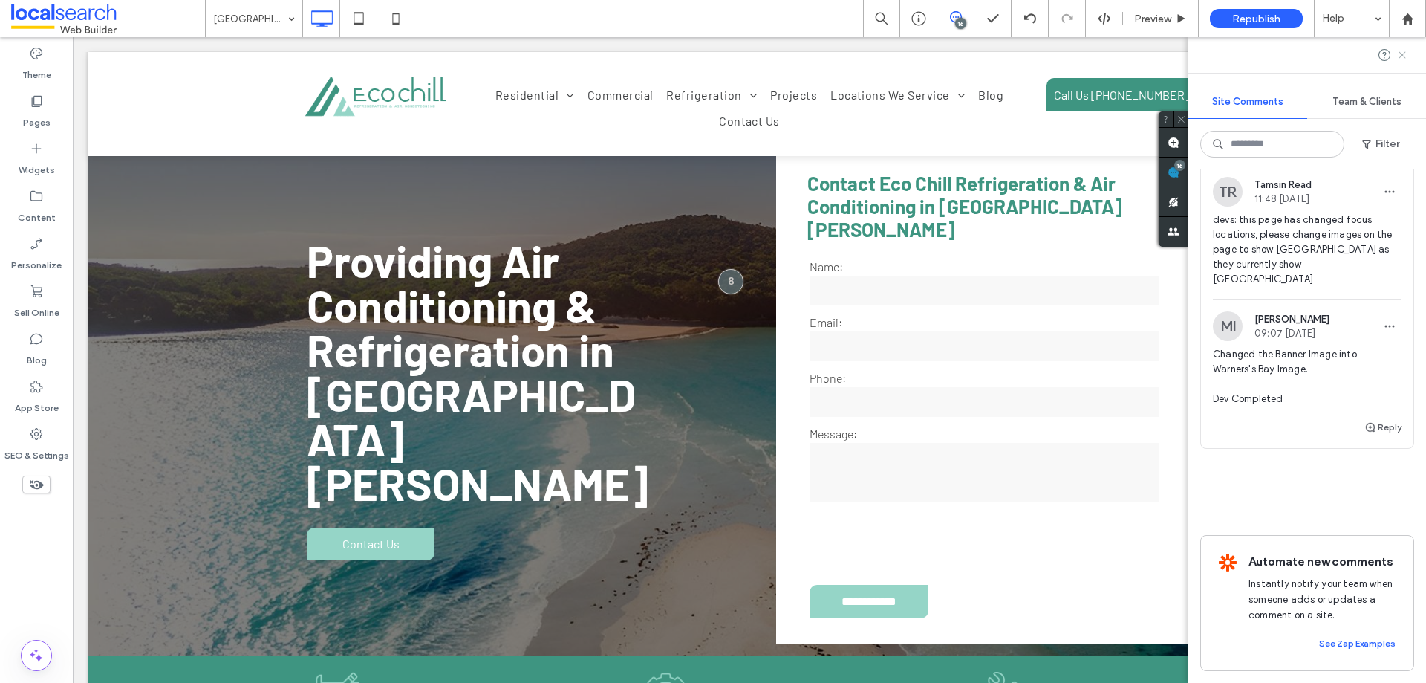
click at [1404, 53] on icon at bounding box center [1403, 55] width 12 height 12
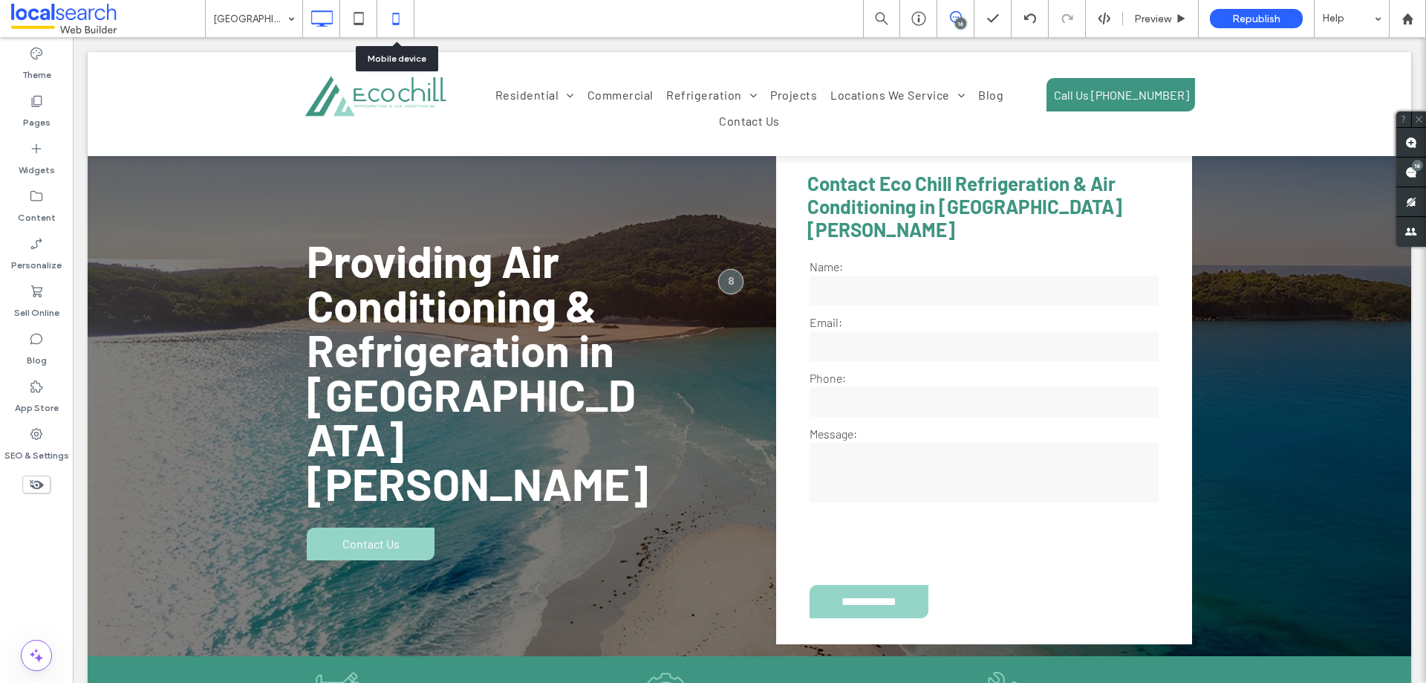
click at [398, 24] on use at bounding box center [395, 19] width 7 height 12
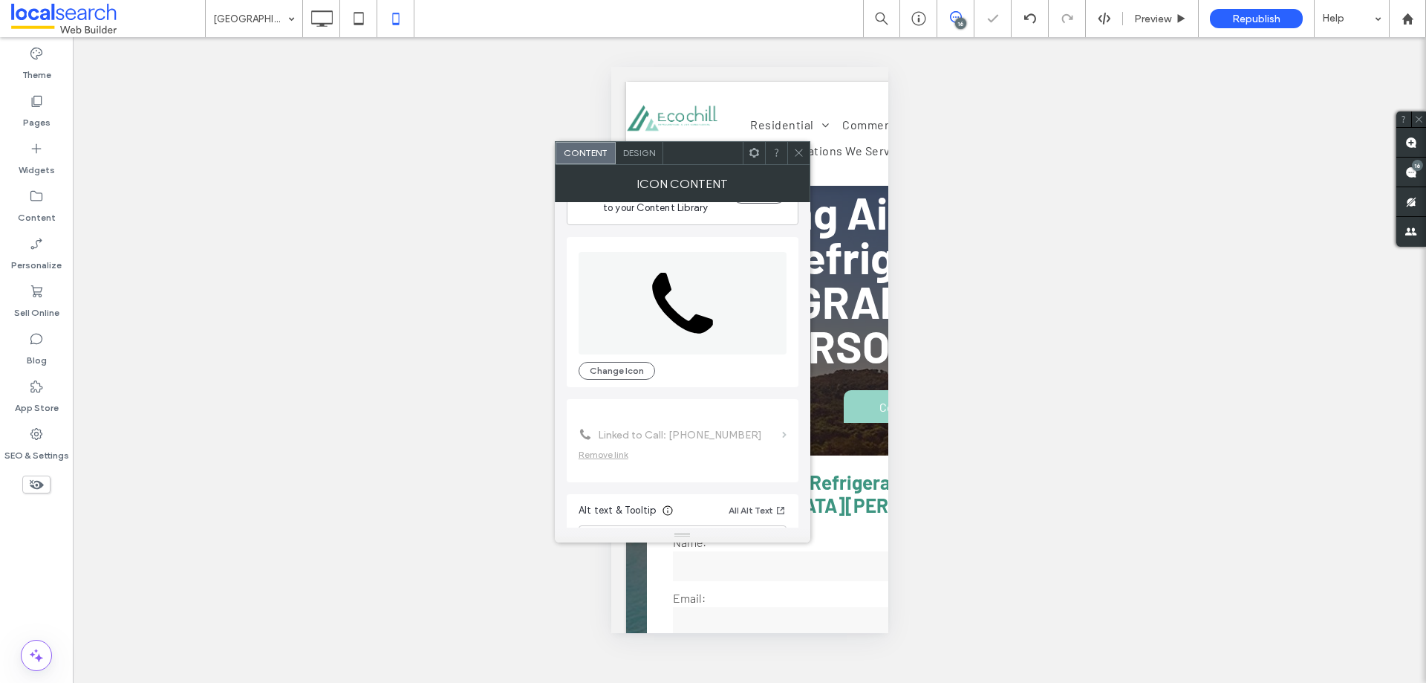
scroll to position [91, 0]
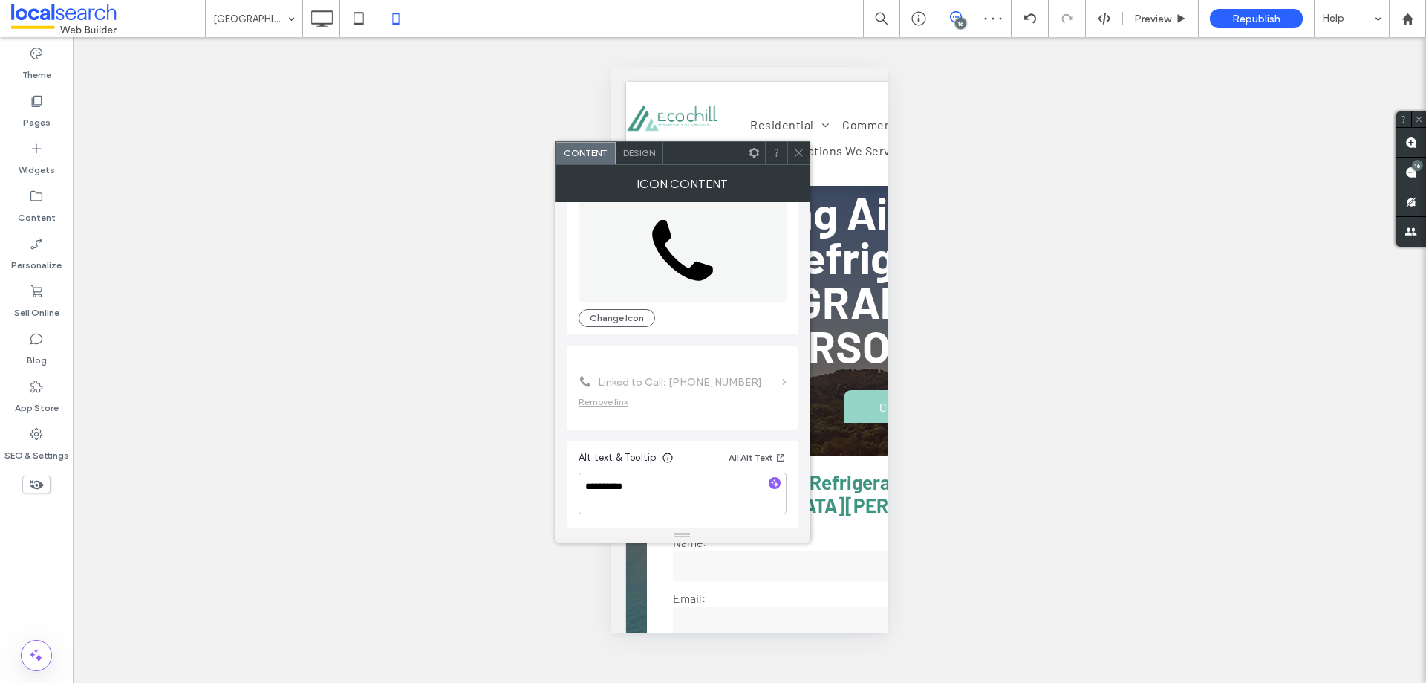
click at [798, 154] on use at bounding box center [798, 152] width 7 height 7
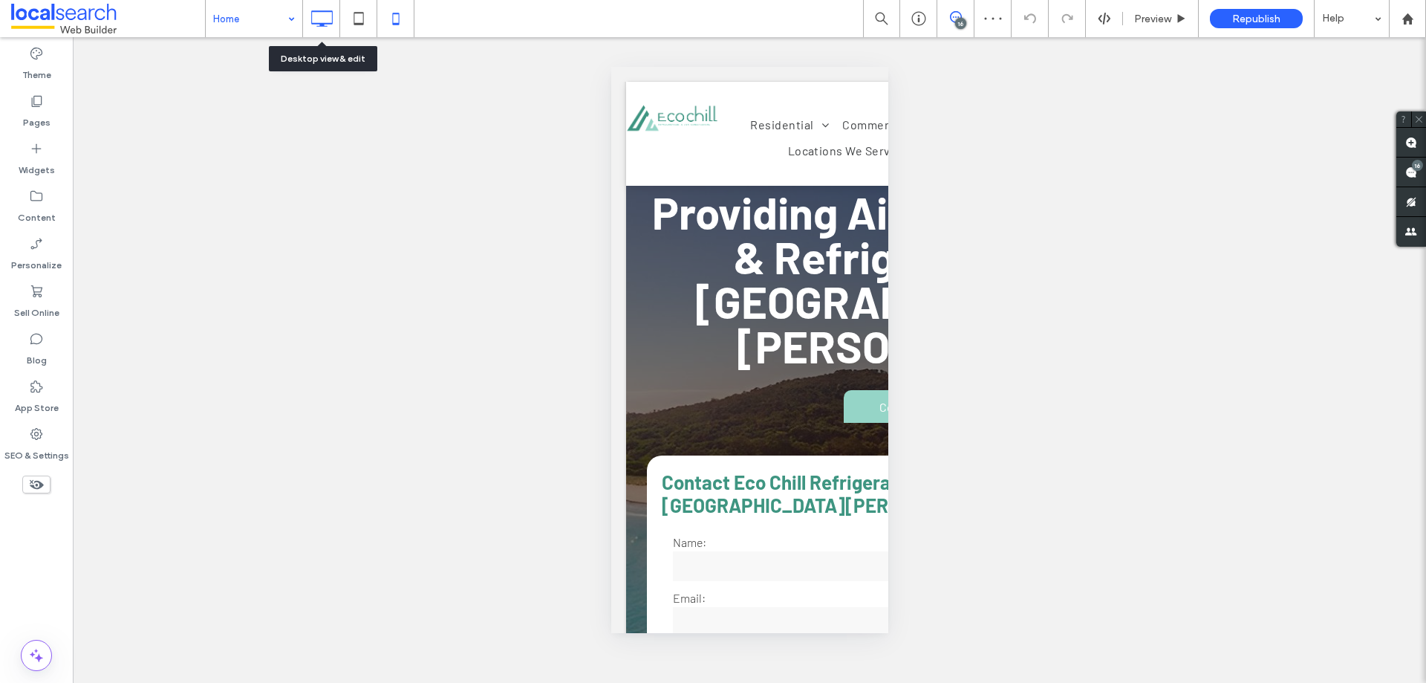
click at [327, 18] on icon at bounding box center [322, 19] width 30 height 30
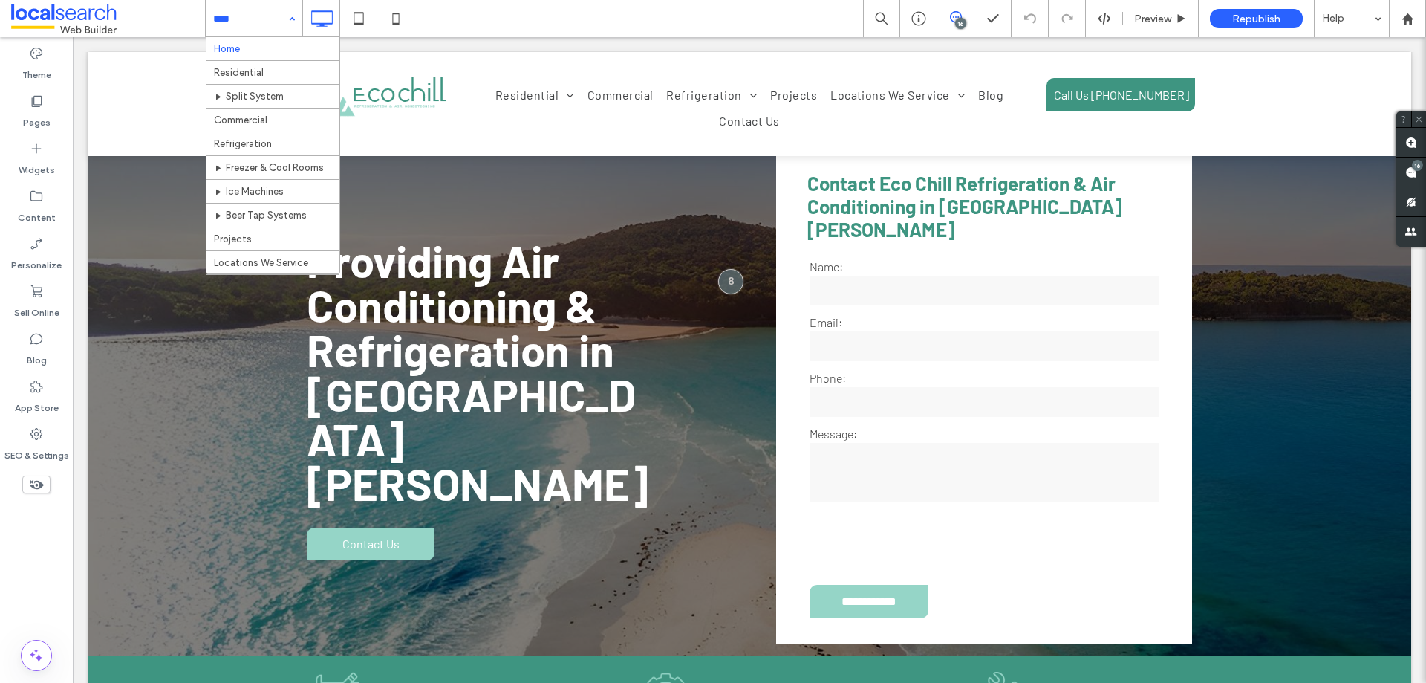
scroll to position [201, 0]
click at [271, 29] on input at bounding box center [250, 18] width 74 height 37
click at [388, 19] on icon at bounding box center [396, 19] width 30 height 30
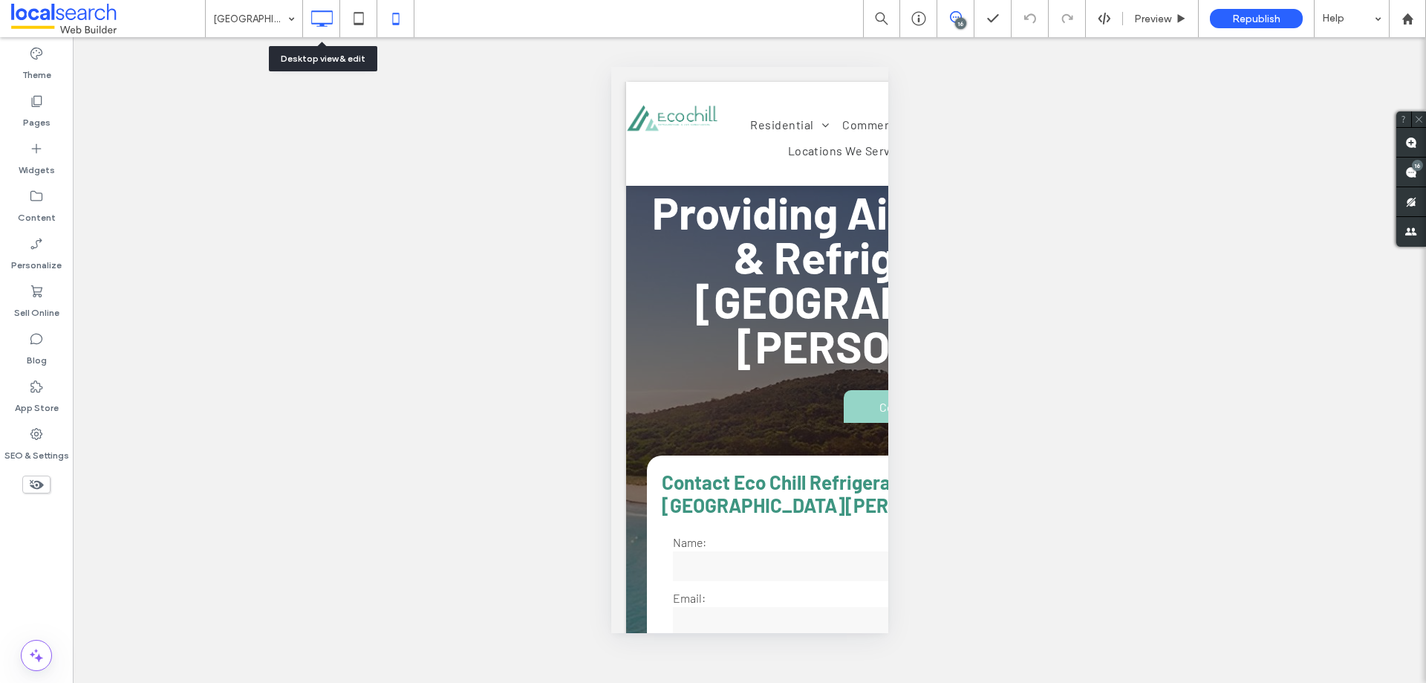
click at [327, 17] on icon at bounding box center [322, 19] width 30 height 30
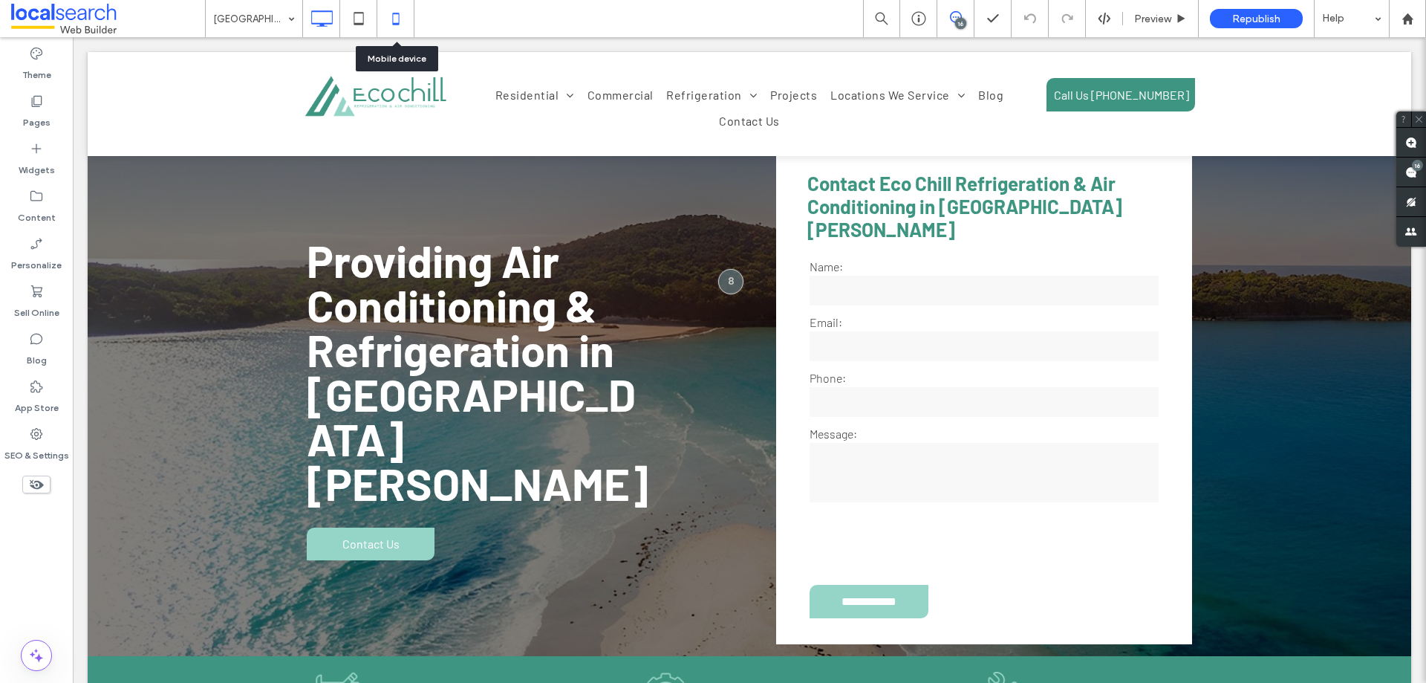
click at [396, 25] on icon at bounding box center [396, 19] width 30 height 30
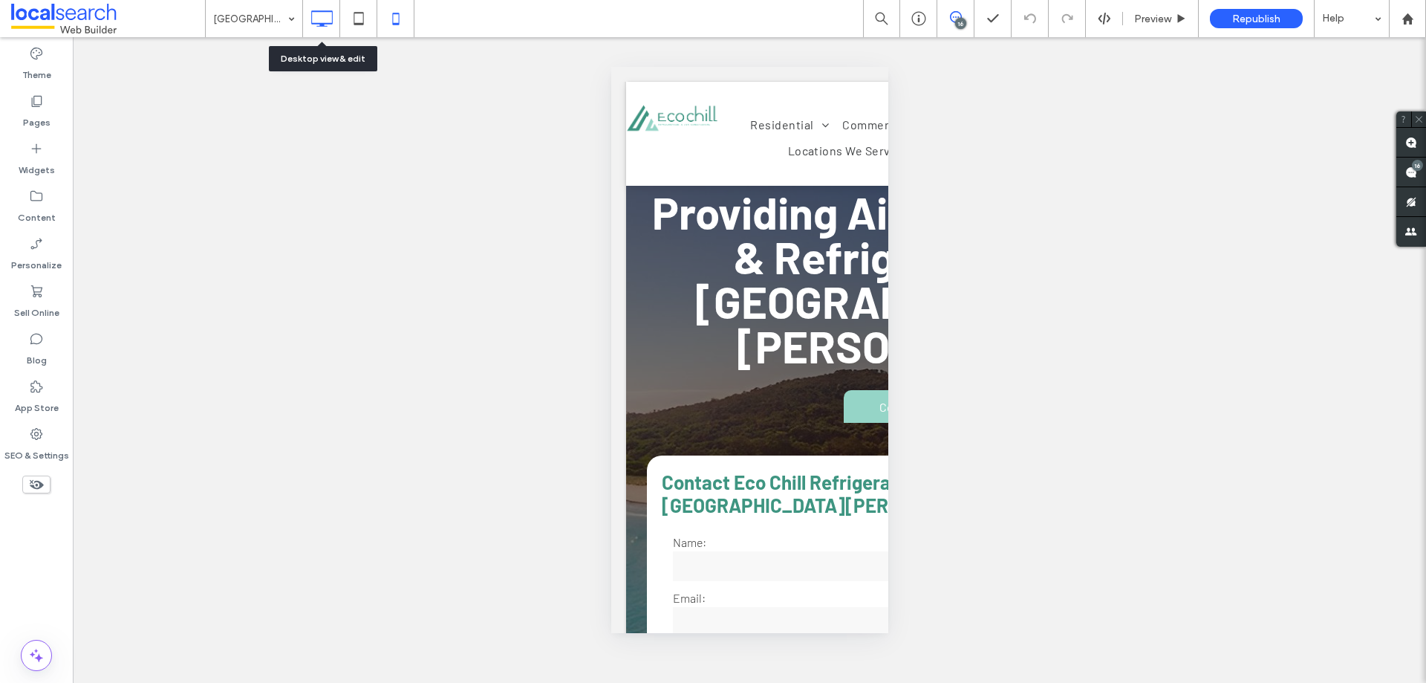
click at [324, 22] on icon at bounding box center [322, 19] width 30 height 30
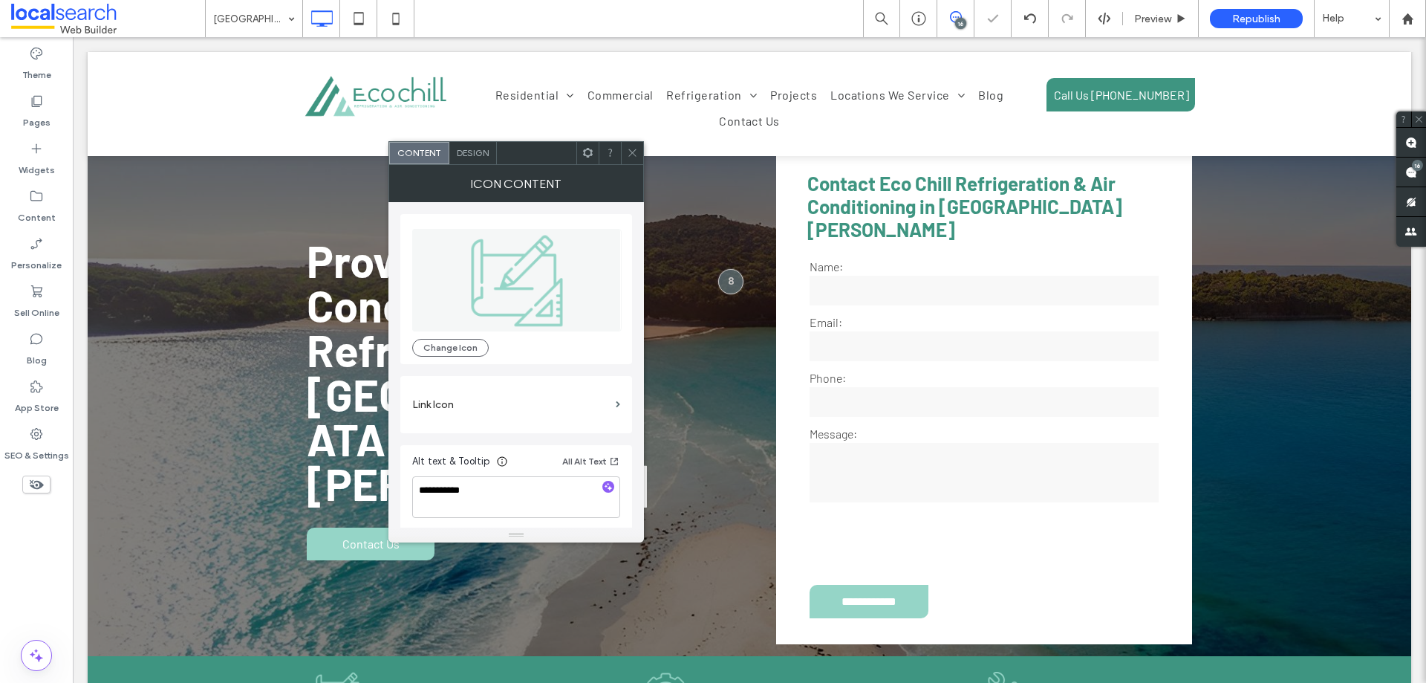
click at [631, 152] on icon at bounding box center [632, 152] width 11 height 11
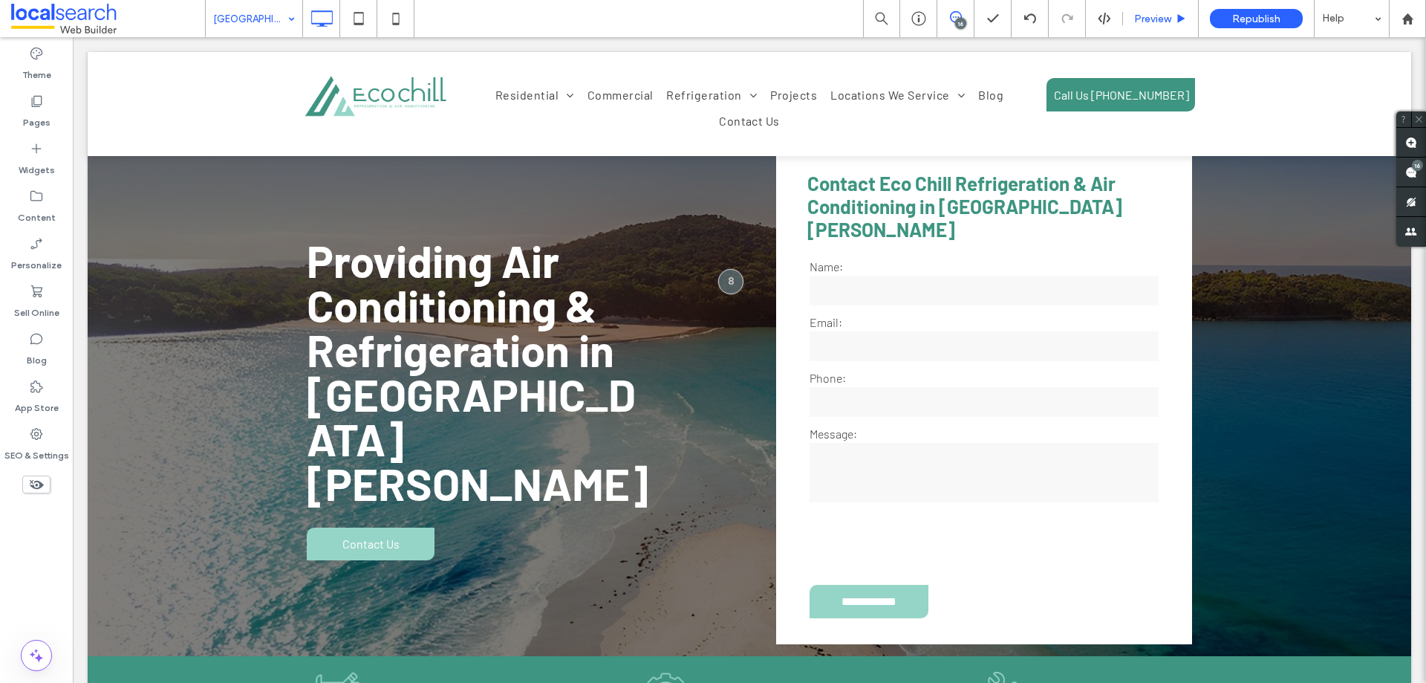
click at [1159, 19] on span "Preview" at bounding box center [1152, 19] width 37 height 13
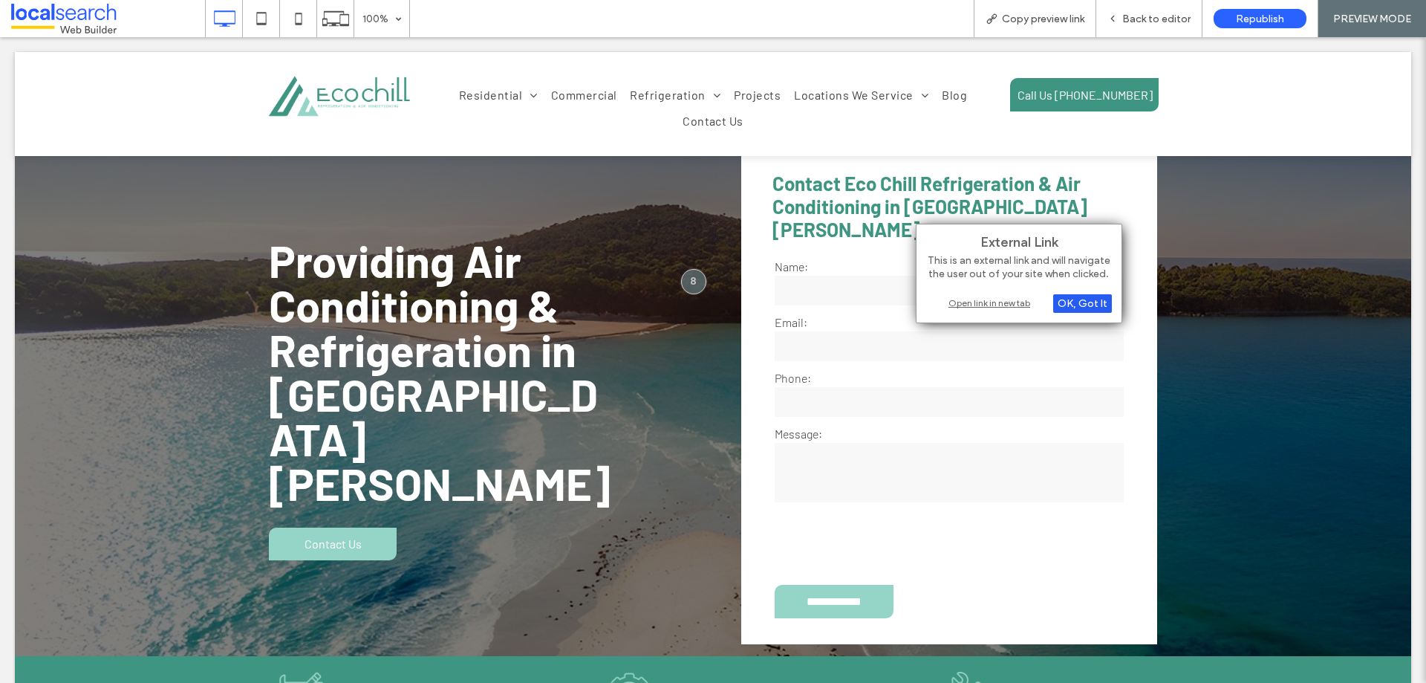
click at [1077, 302] on div "OK, Got It" at bounding box center [1082, 303] width 59 height 19
click at [981, 311] on div "External Link This is an external link and will navigate the user out of your s…" at bounding box center [1019, 274] width 207 height 100
click at [966, 310] on div "Open link in new tab" at bounding box center [1019, 303] width 186 height 16
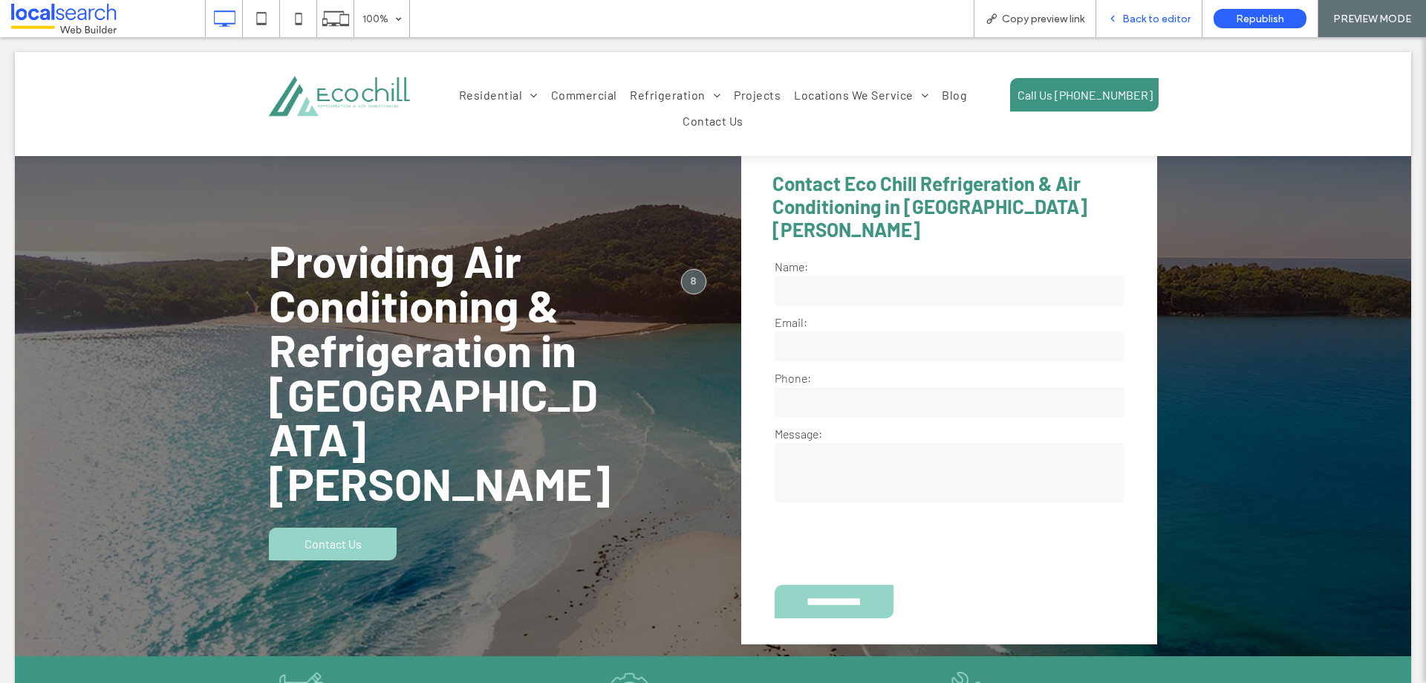
click at [1149, 20] on span "Back to editor" at bounding box center [1156, 19] width 68 height 13
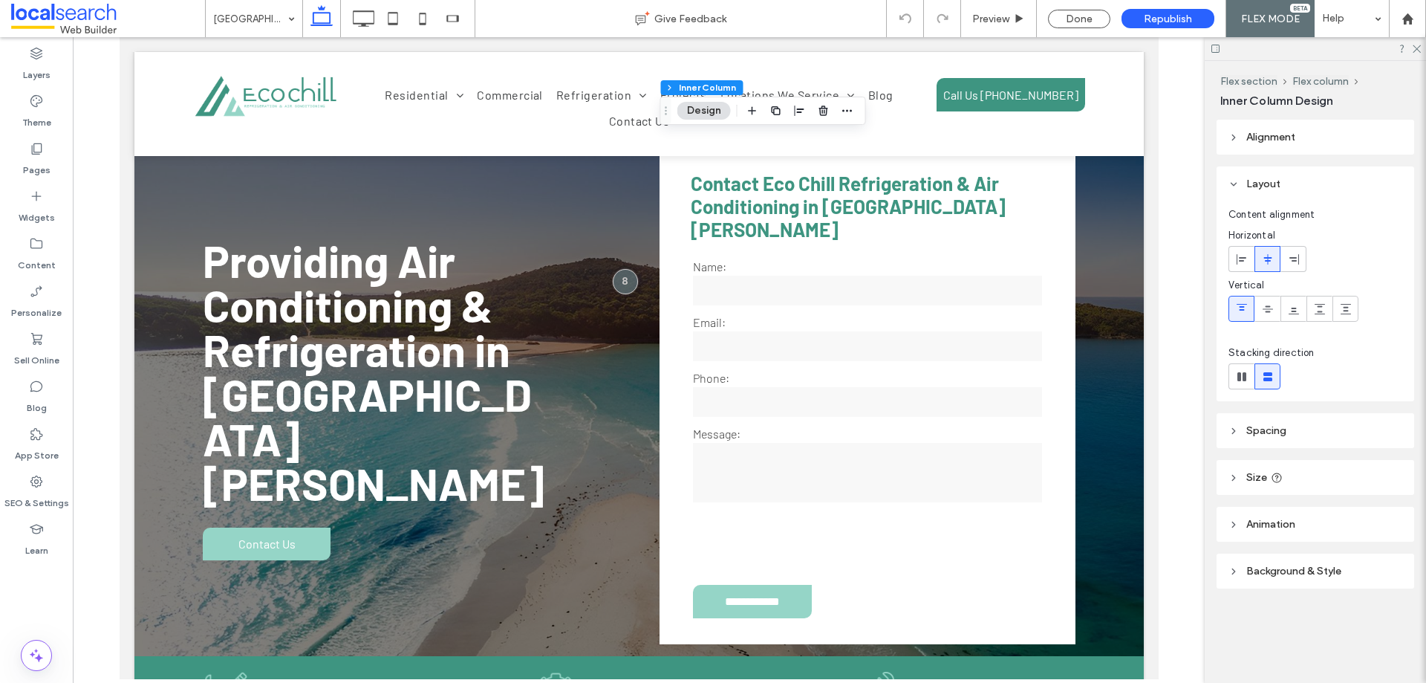
type input "**"
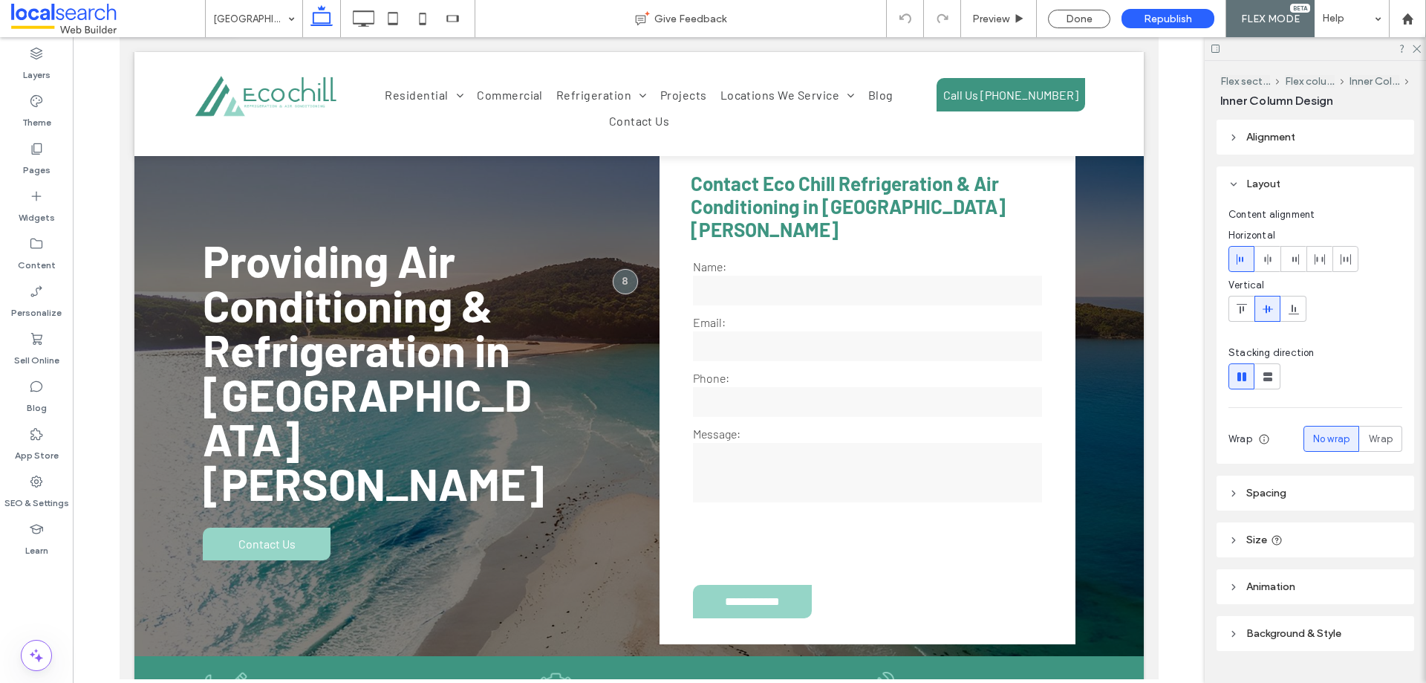
type input "**"
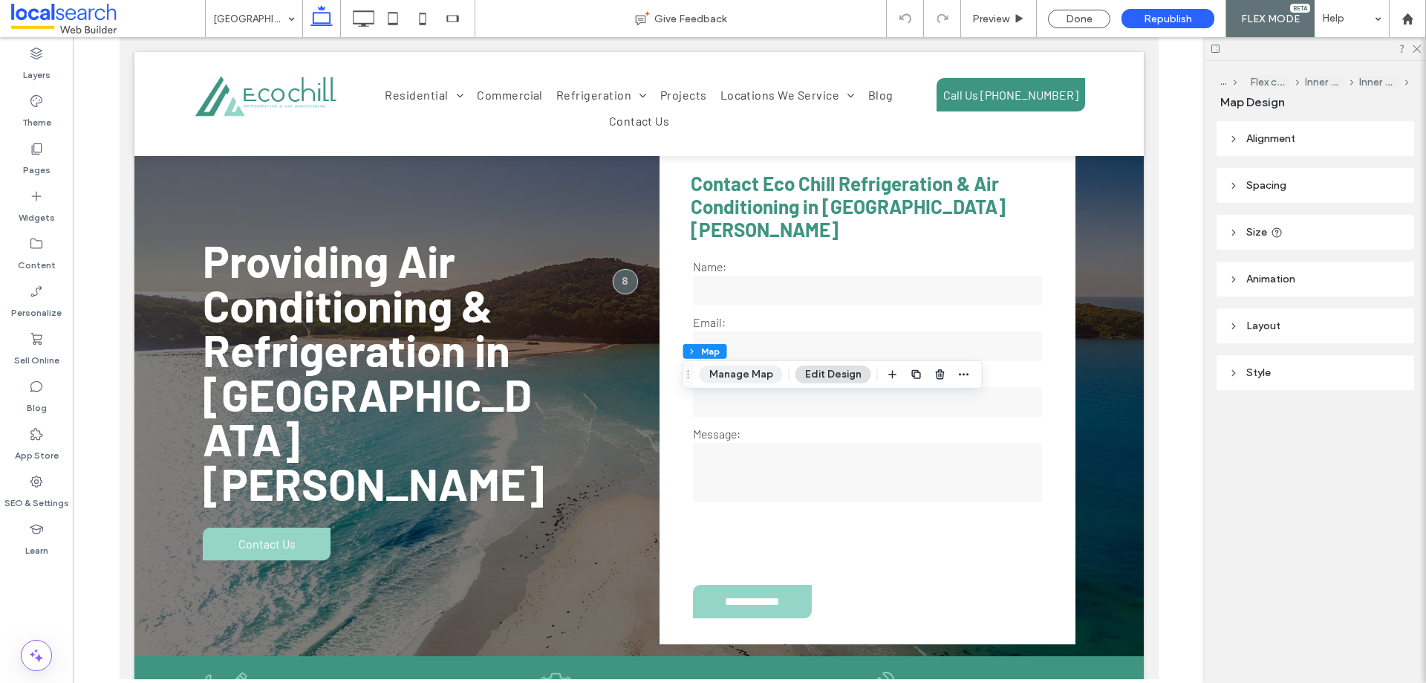
click at [726, 370] on button "Manage Map" at bounding box center [741, 374] width 83 height 18
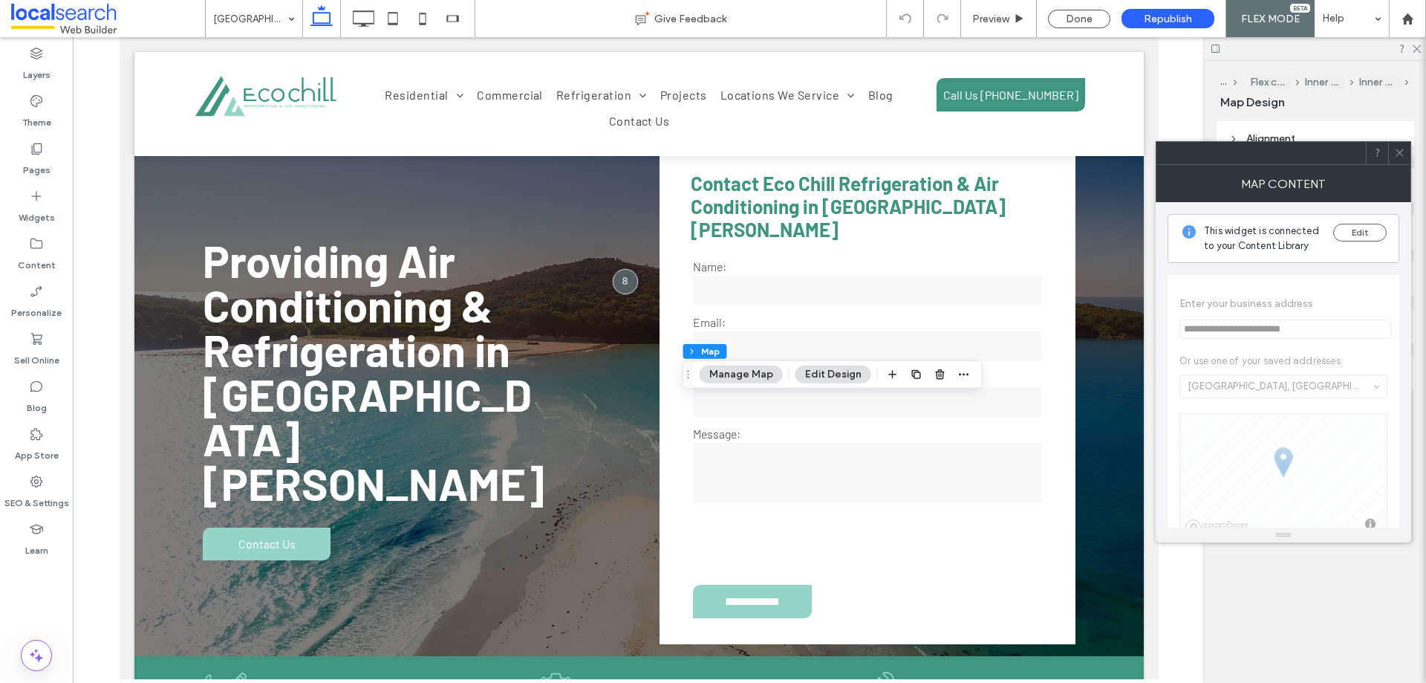
click at [1402, 150] on icon at bounding box center [1399, 152] width 11 height 11
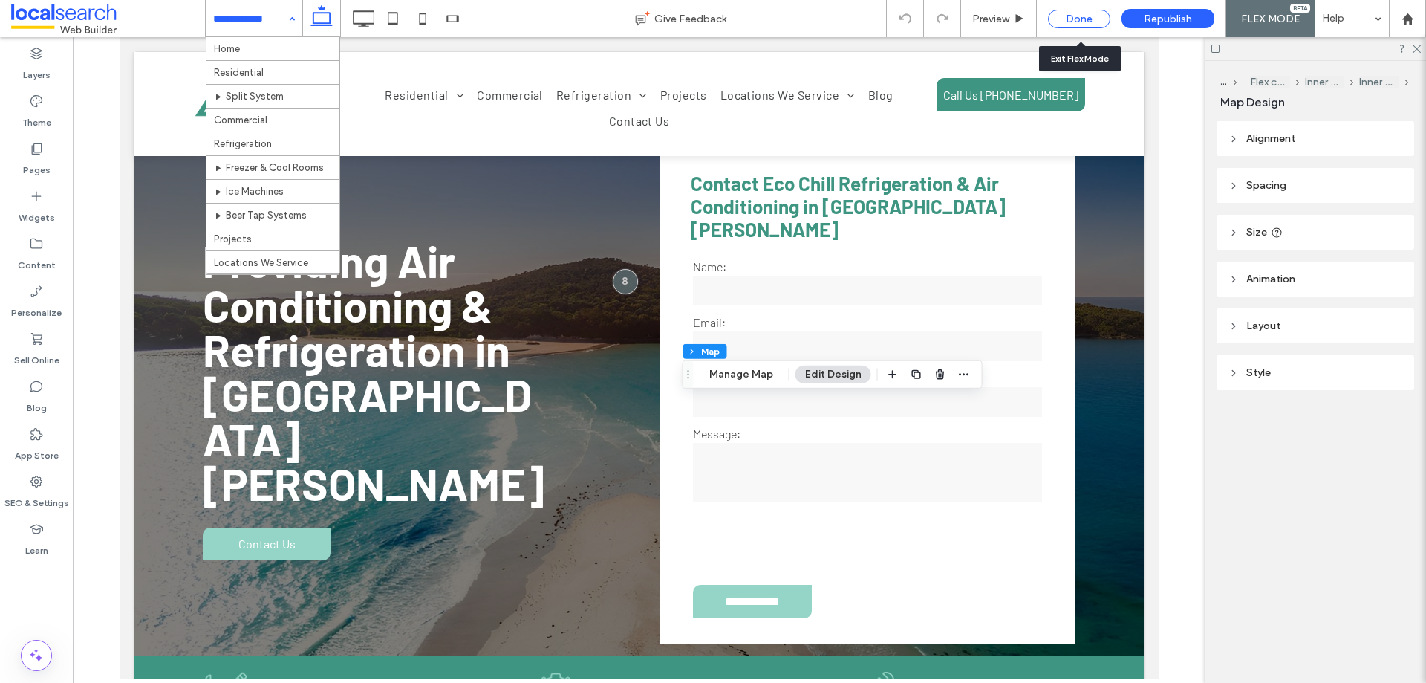
click at [1068, 14] on div "Done" at bounding box center [1079, 19] width 62 height 19
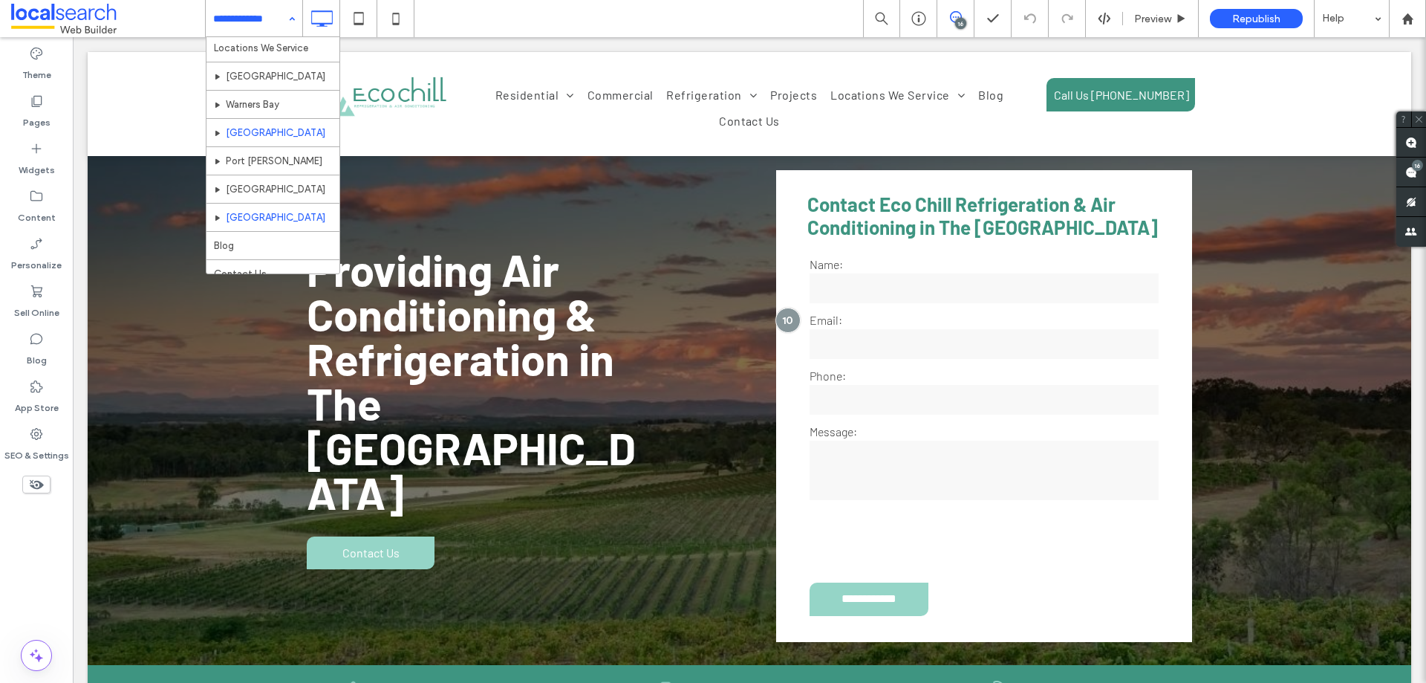
scroll to position [270, 0]
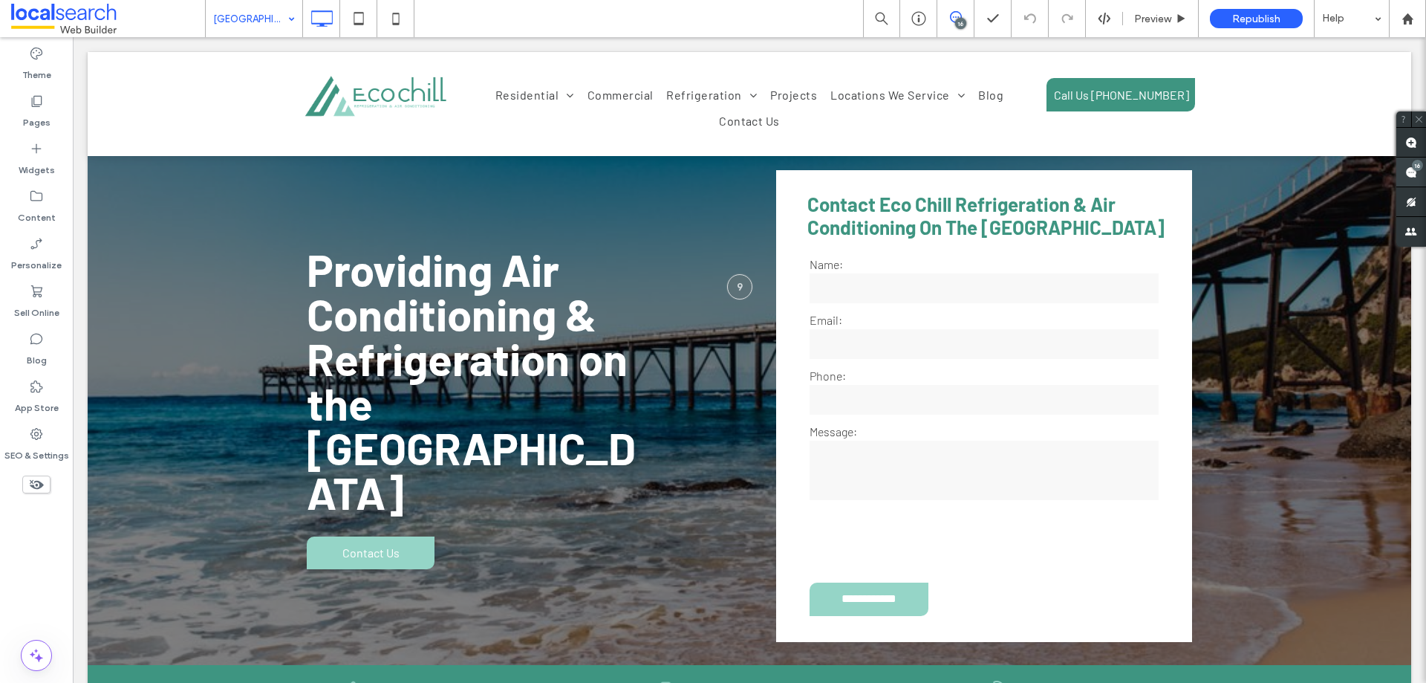
click at [1409, 172] on use at bounding box center [1411, 172] width 12 height 12
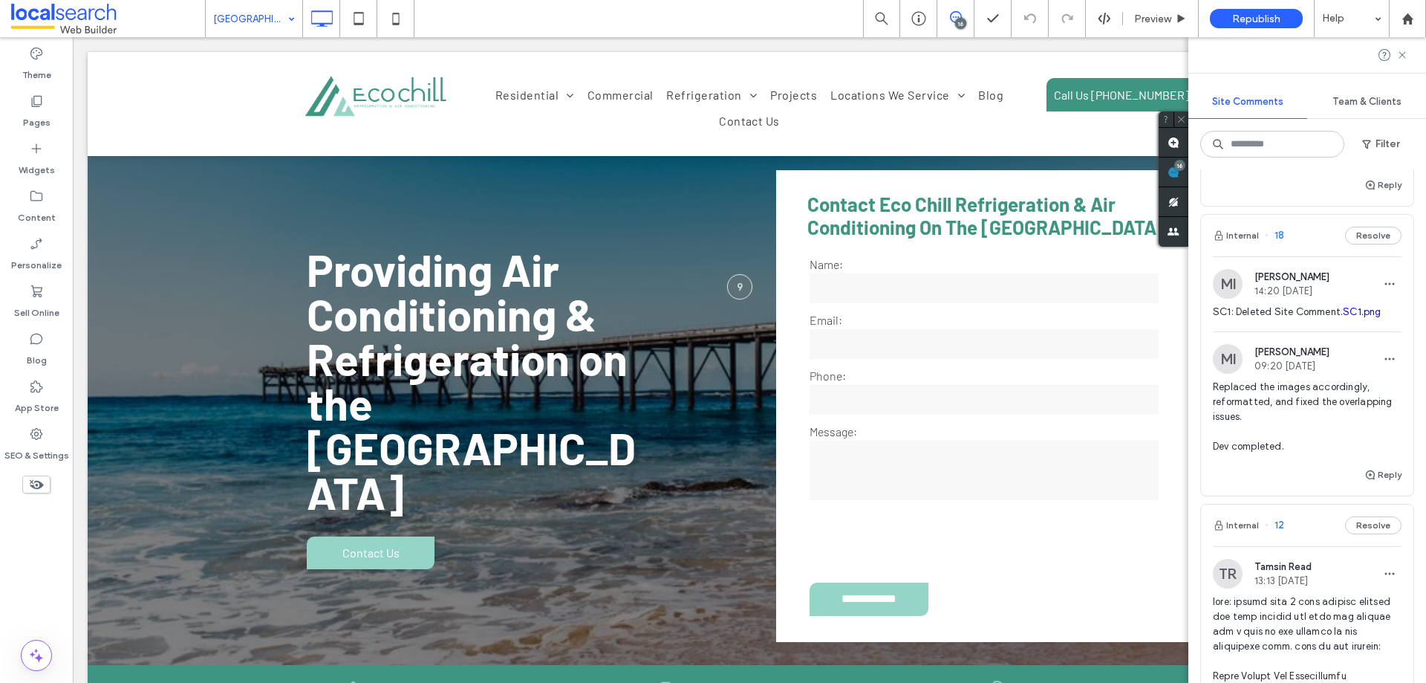
scroll to position [2837, 0]
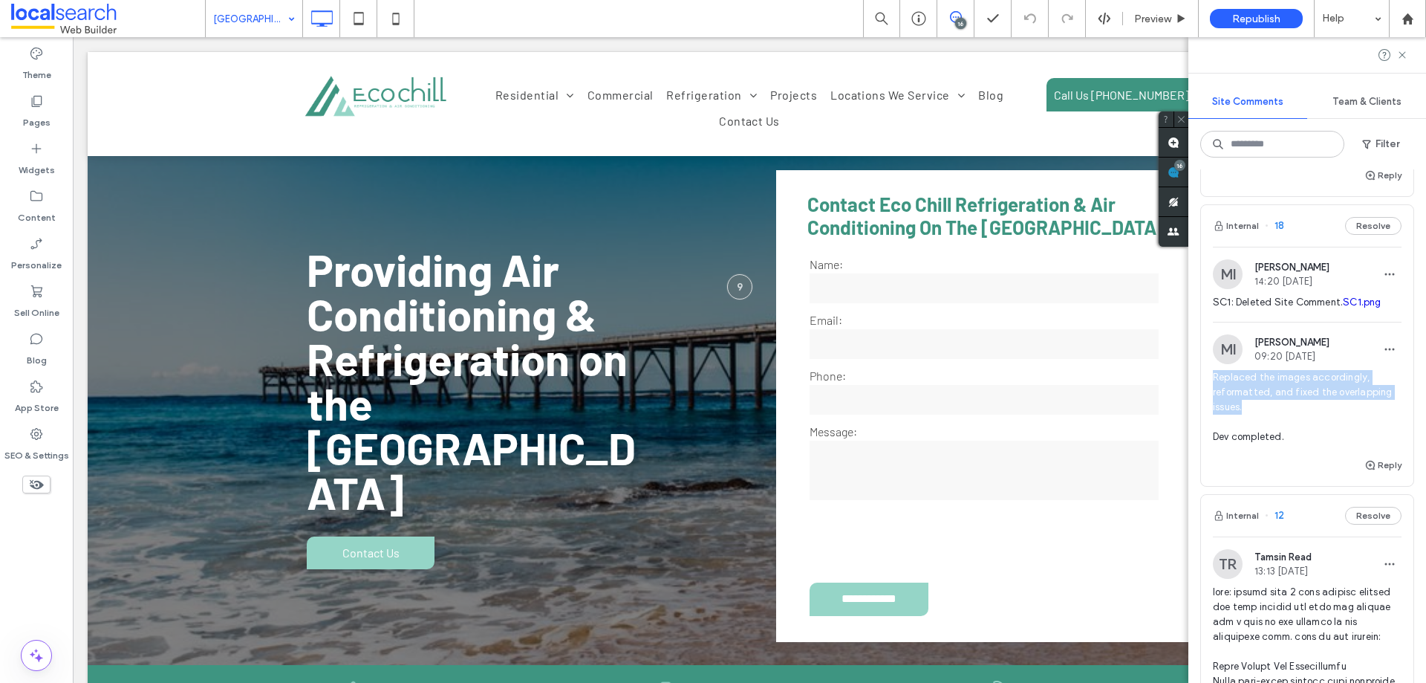
drag, startPoint x: 1209, startPoint y: 404, endPoint x: 1261, endPoint y: 438, distance: 62.8
click at [1261, 438] on div "MI Mark Inosa 09:20 [DATE] Replaced the images accordingly, reformatted, and fi…" at bounding box center [1307, 395] width 212 height 122
copy span "Replaced the images accordingly, reformatted, and fixed the overlapping issues."
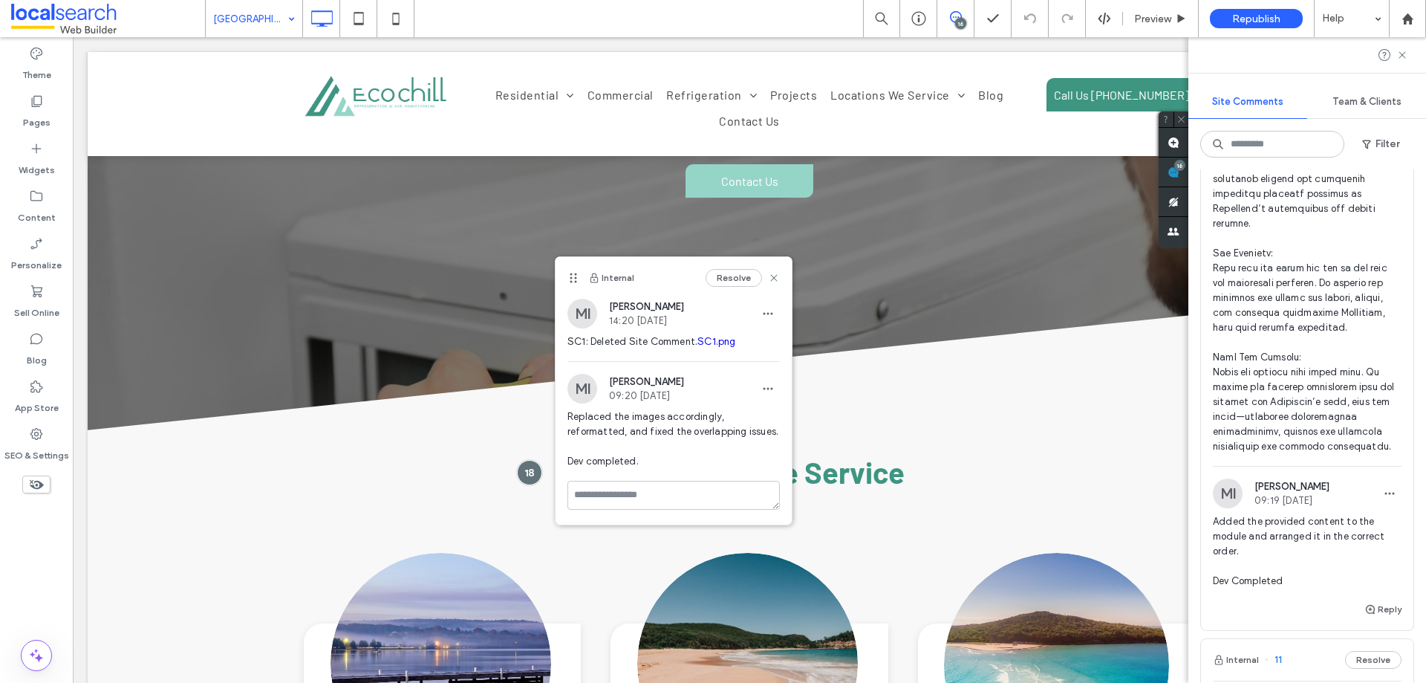
scroll to position [3640, 0]
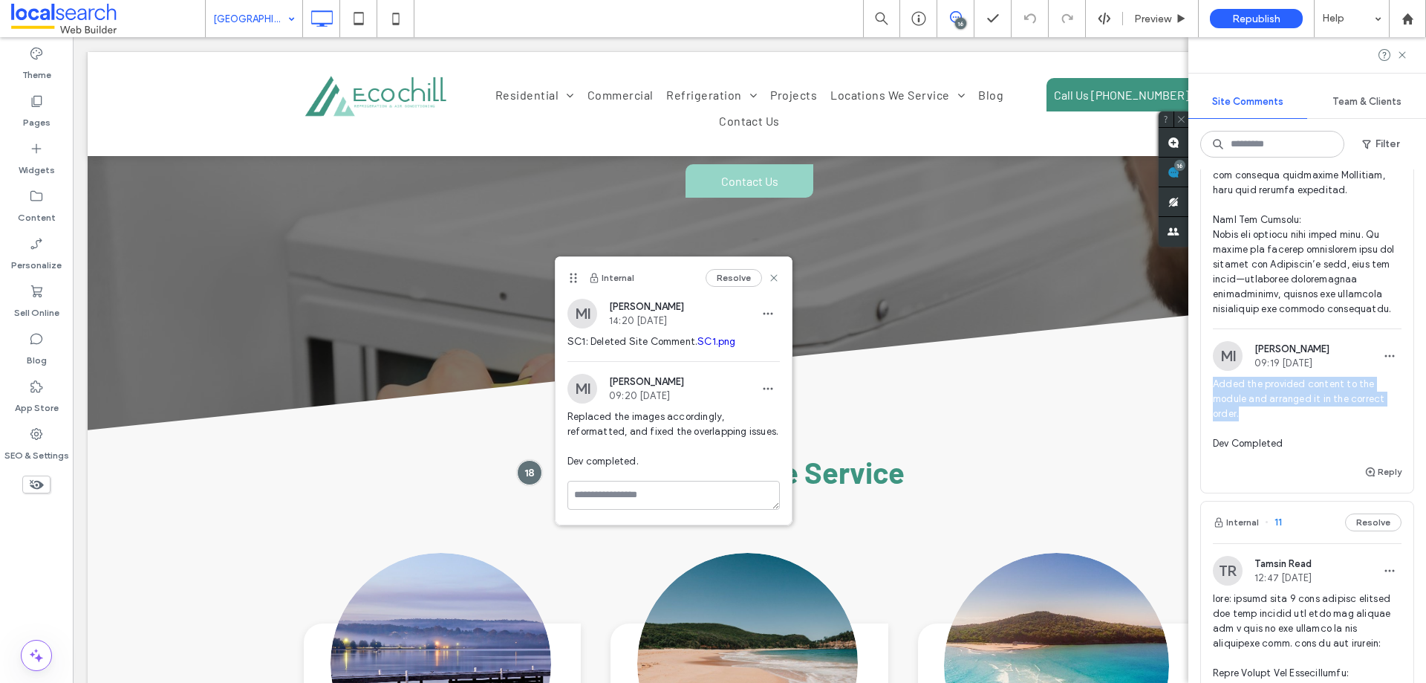
drag, startPoint x: 1214, startPoint y: 438, endPoint x: 1270, endPoint y: 469, distance: 64.5
click at [1270, 451] on span "Added the provided content to the module and arranged it in the correct order. …" at bounding box center [1307, 414] width 189 height 74
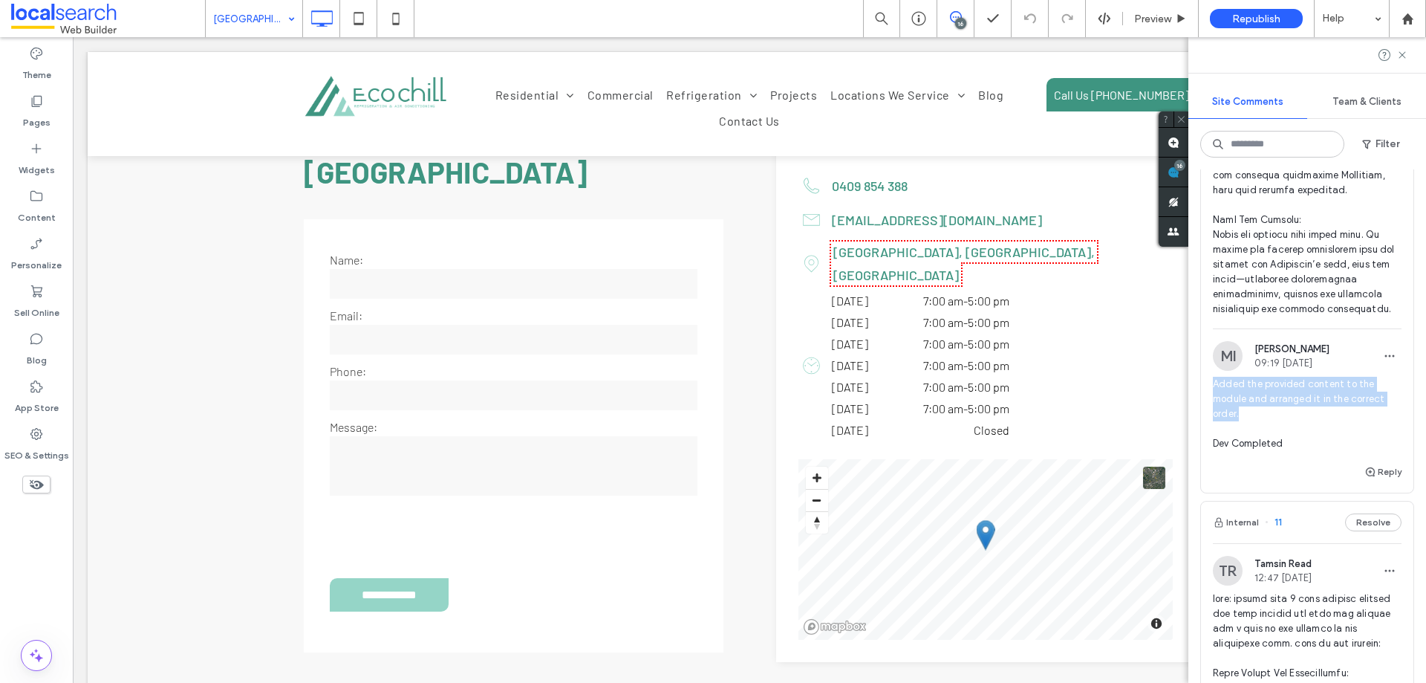
copy span "Added the provided content to the module and arranged it in the correct order."
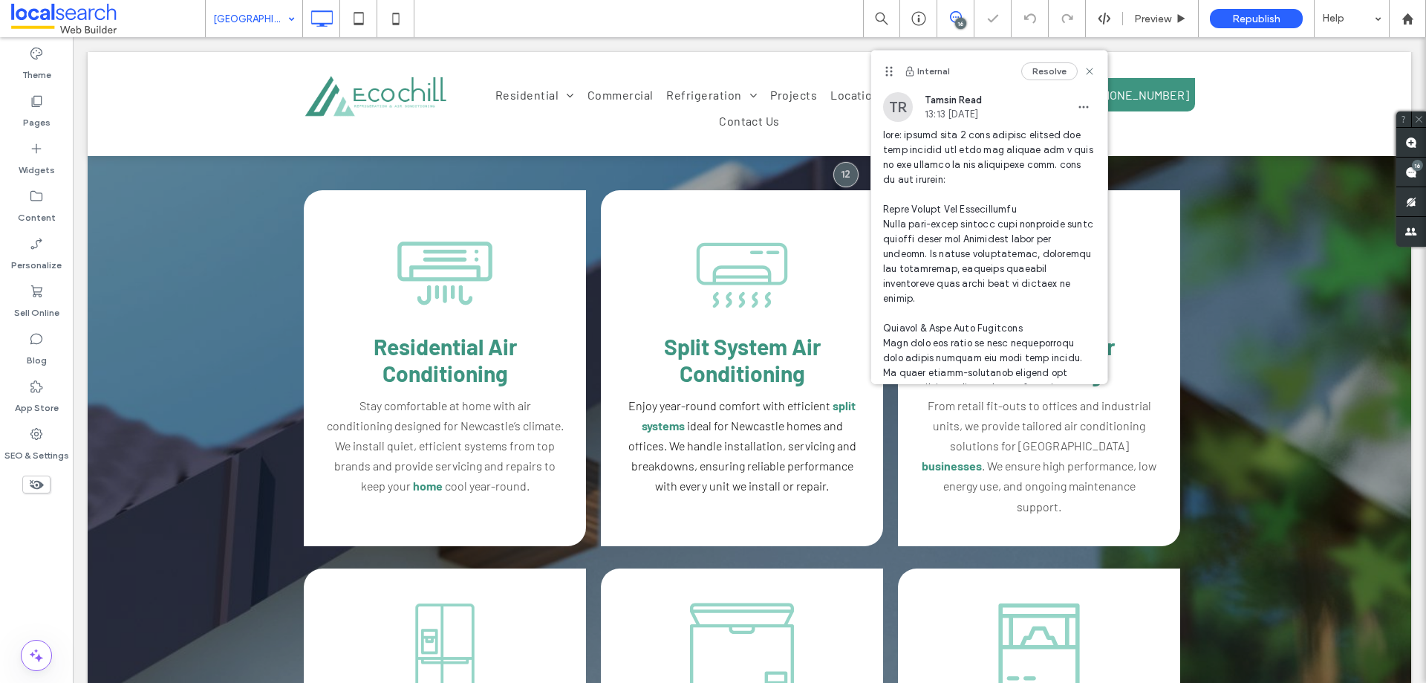
scroll to position [0, 0]
click at [1423, 177] on span at bounding box center [1412, 171] width 30 height 29
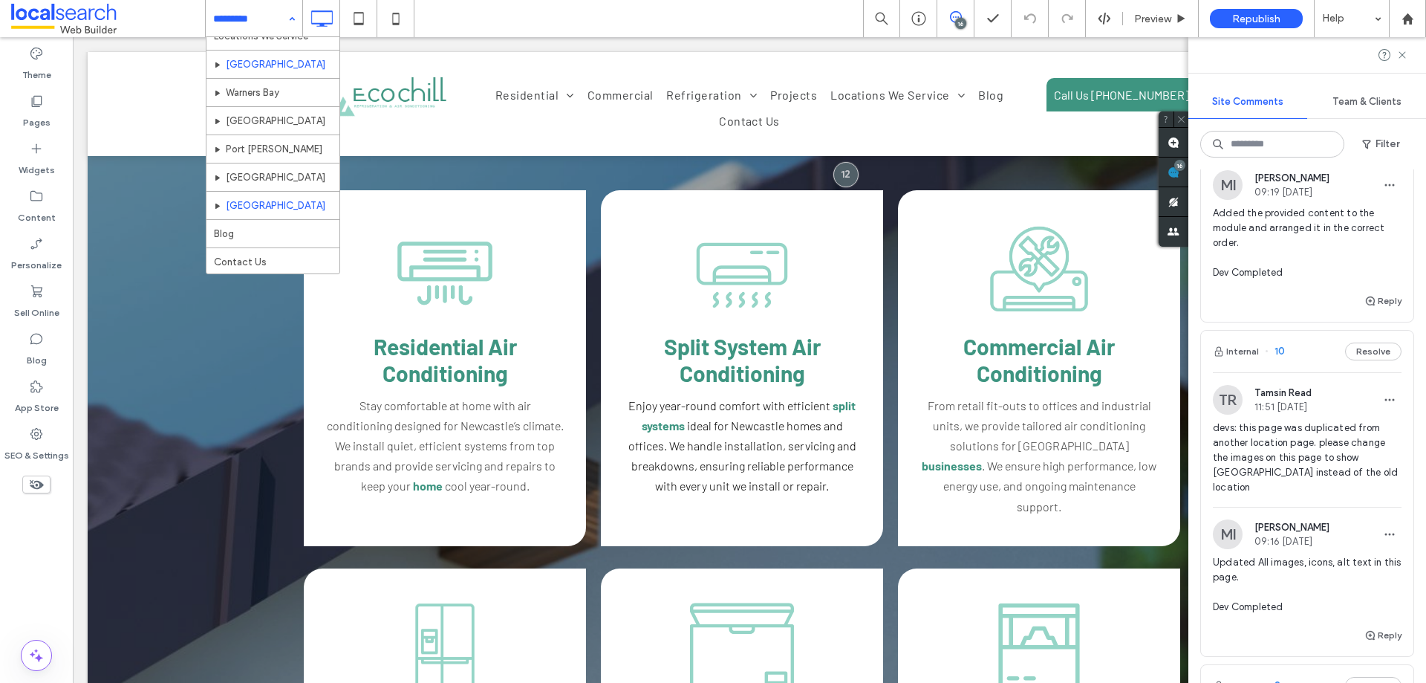
scroll to position [270, 0]
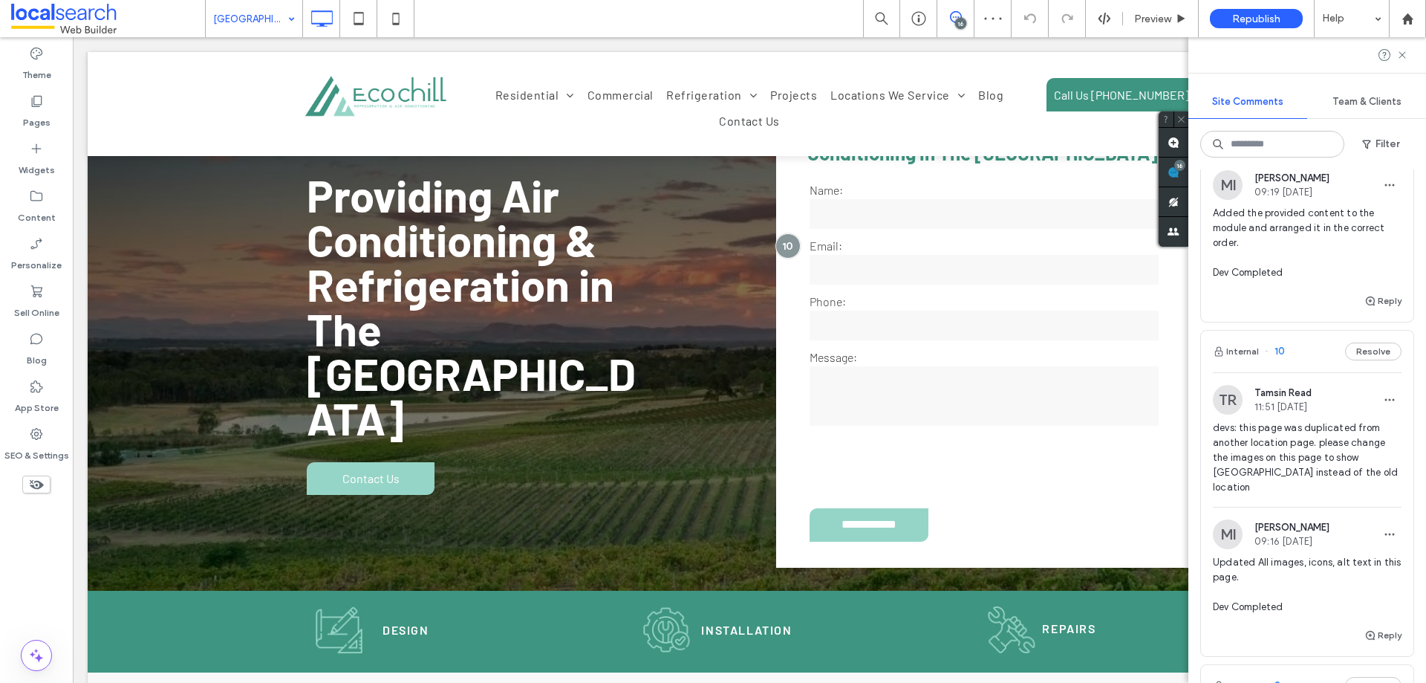
click at [247, 10] on input at bounding box center [250, 18] width 74 height 37
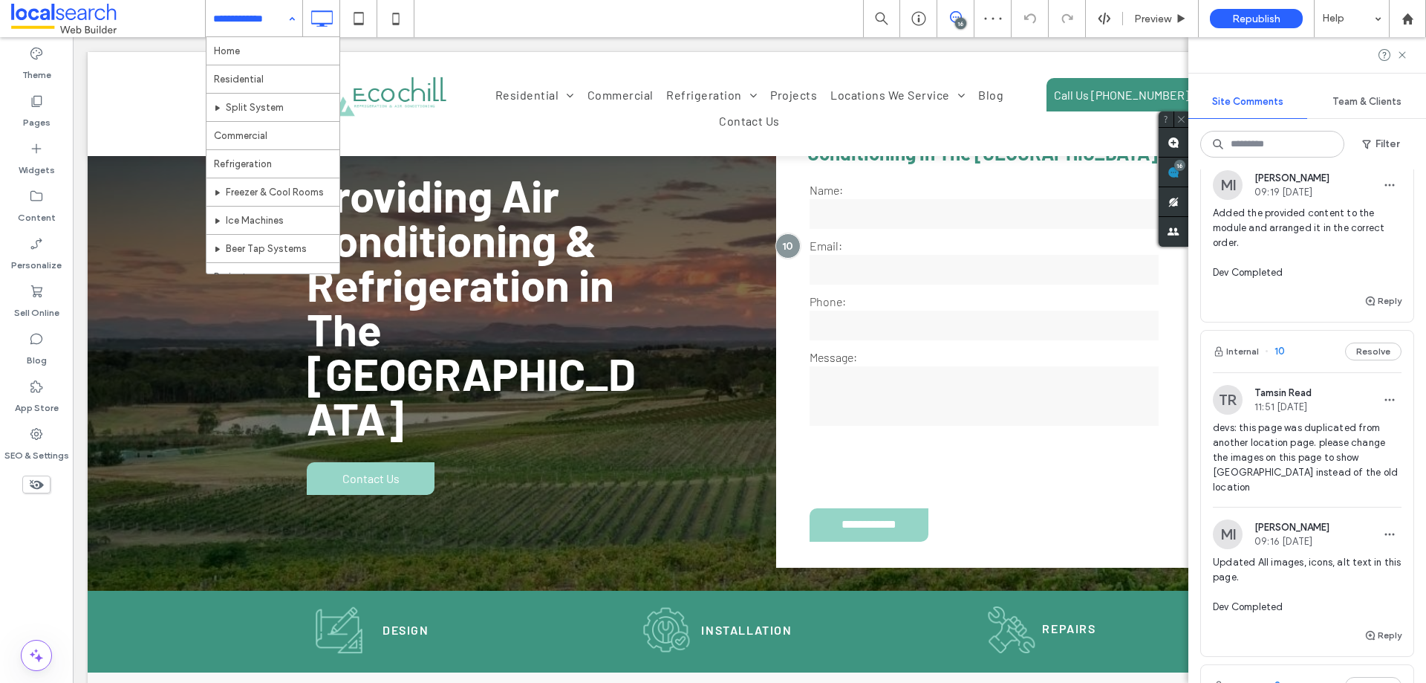
scroll to position [270, 0]
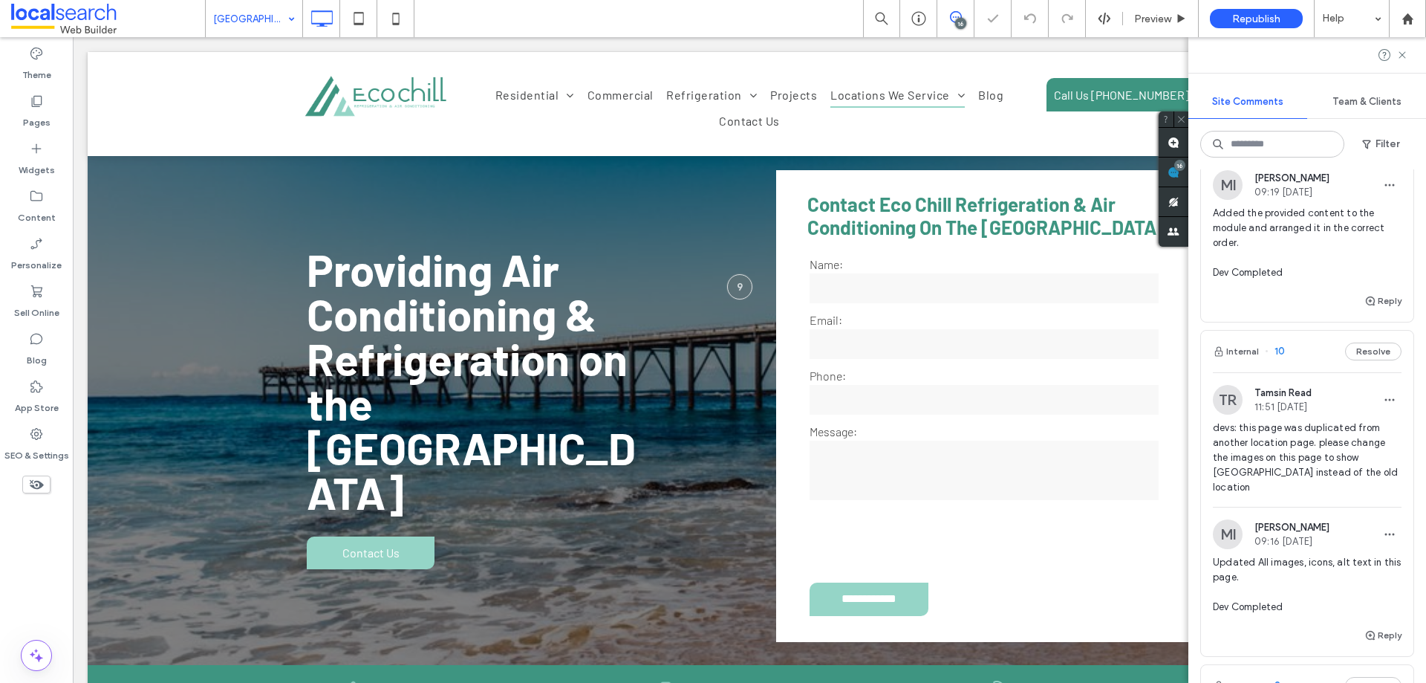
drag, startPoint x: 253, startPoint y: 28, endPoint x: 247, endPoint y: 35, distance: 8.9
click at [252, 27] on input at bounding box center [250, 18] width 74 height 37
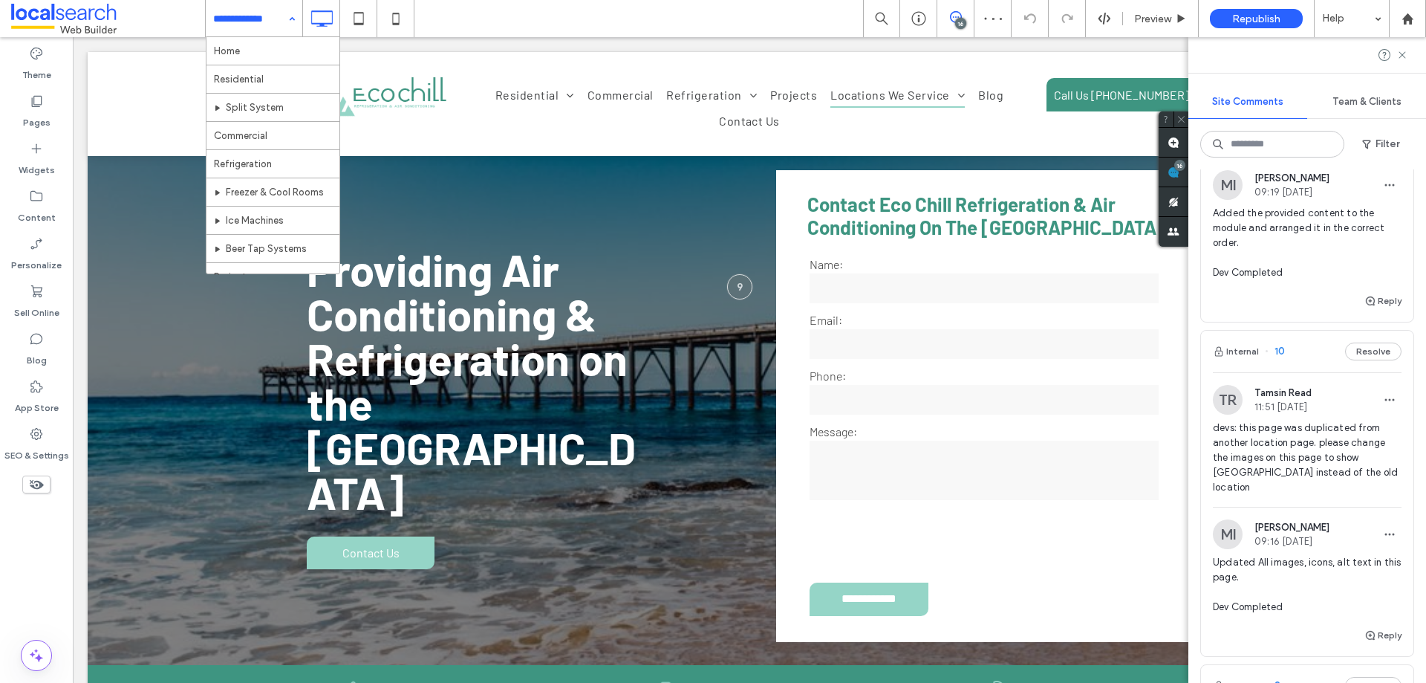
scroll to position [270, 0]
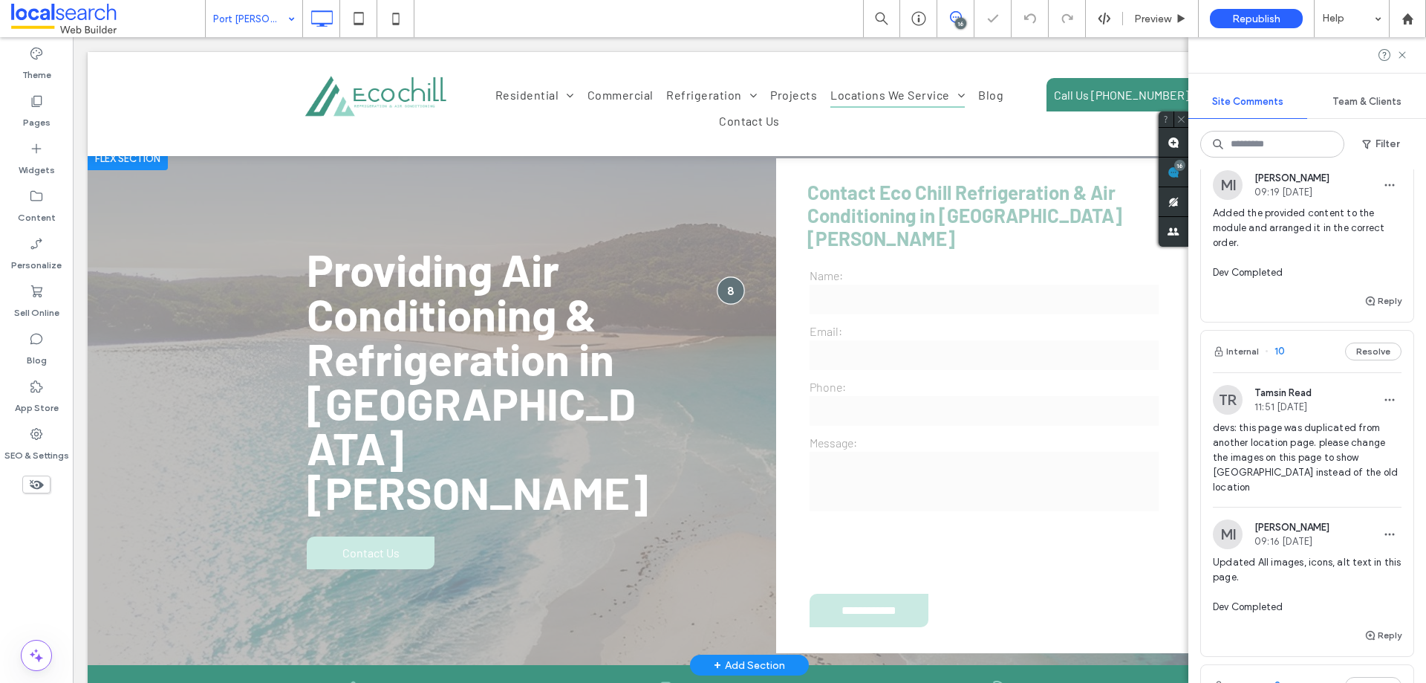
click at [721, 289] on div at bounding box center [731, 289] width 27 height 27
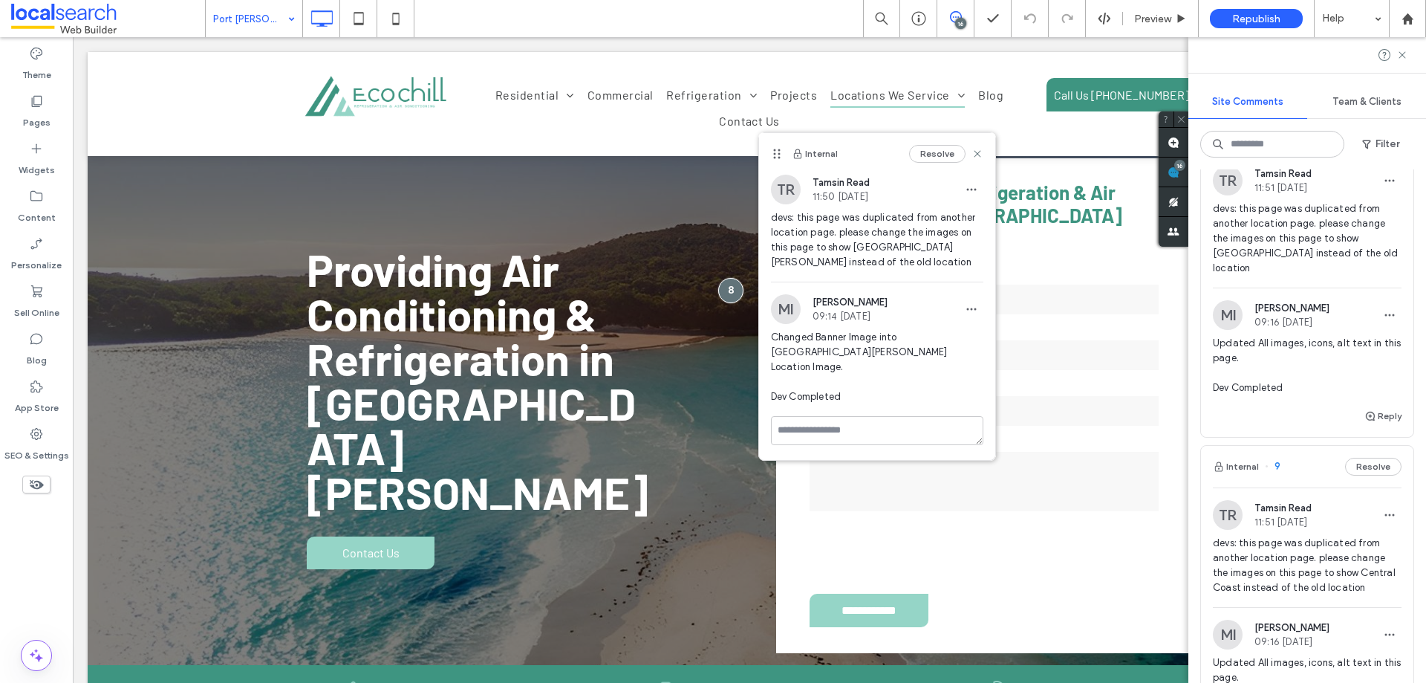
scroll to position [4828, 0]
drag, startPoint x: 1214, startPoint y: 441, endPoint x: 1276, endPoint y: 454, distance: 63.8
click at [1276, 391] on span "Updated All images, icons, alt text in this page. Dev Completed" at bounding box center [1307, 361] width 189 height 59
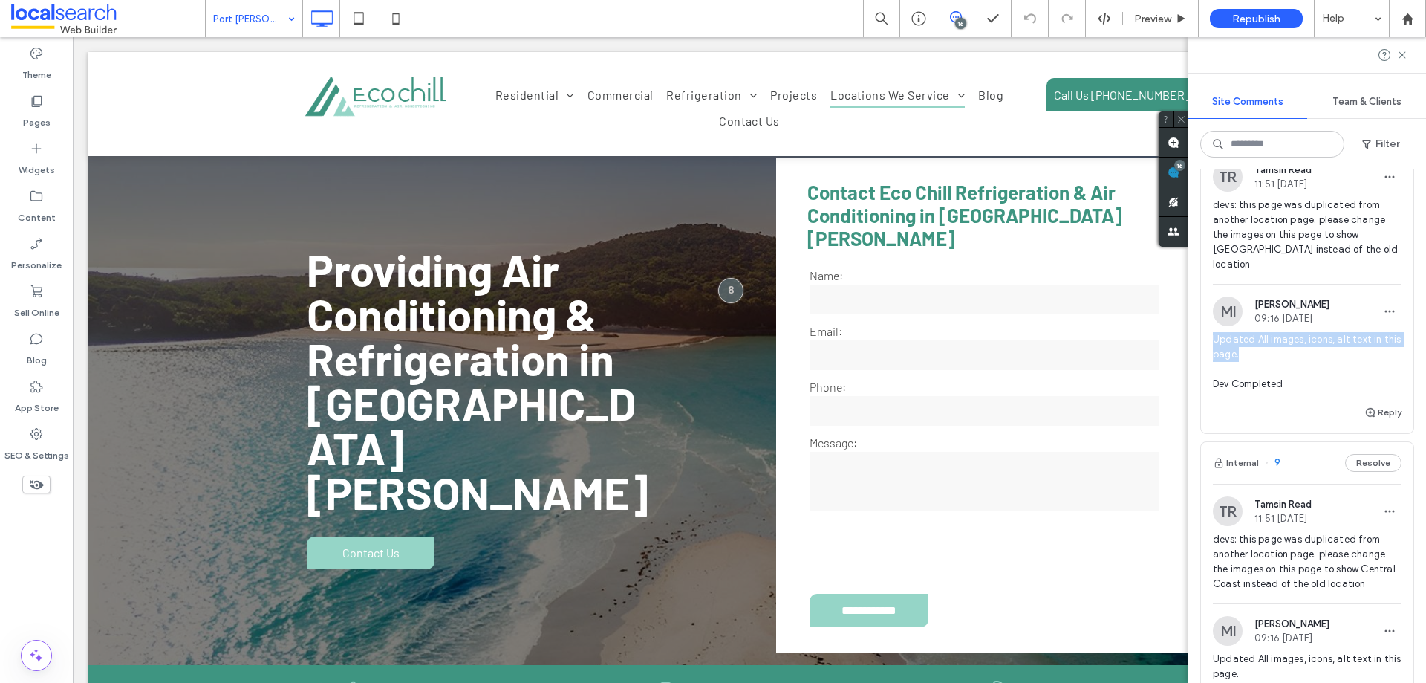
copy span "Updated All images, icons, alt text in this page."
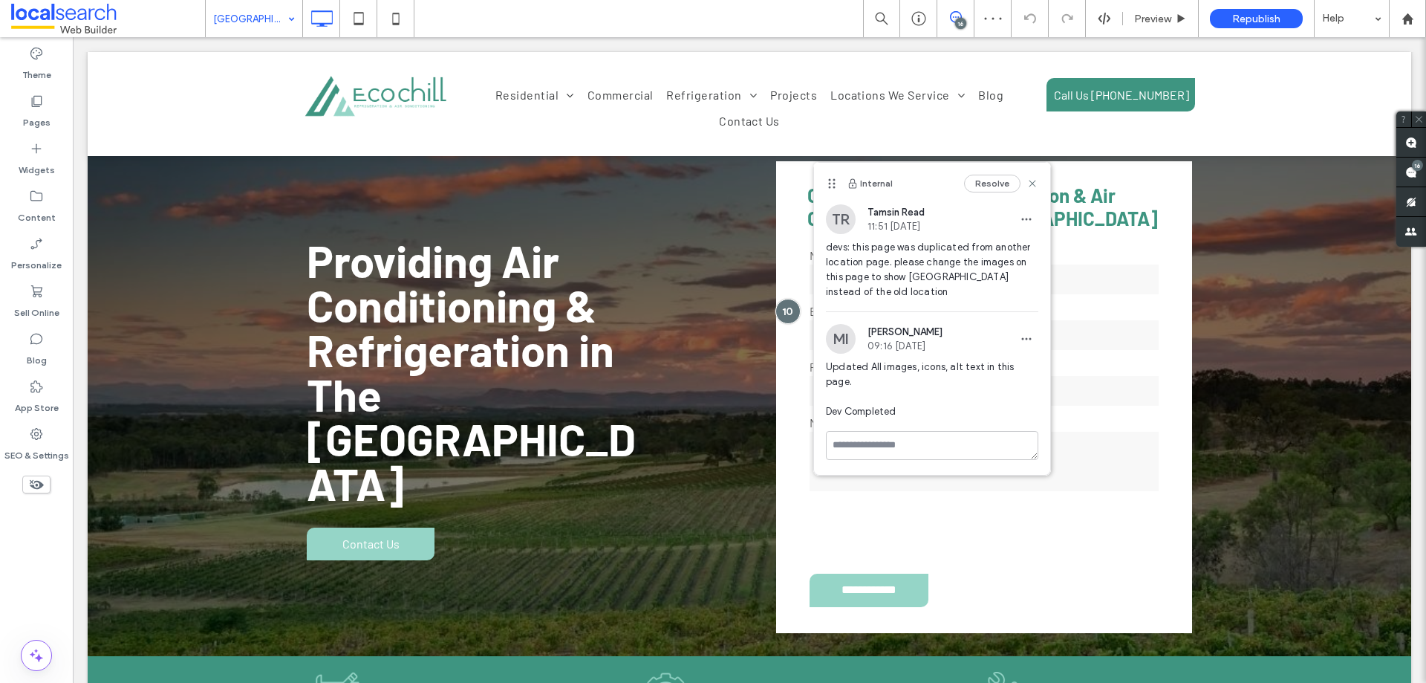
click at [965, 17] on span at bounding box center [955, 17] width 36 height 12
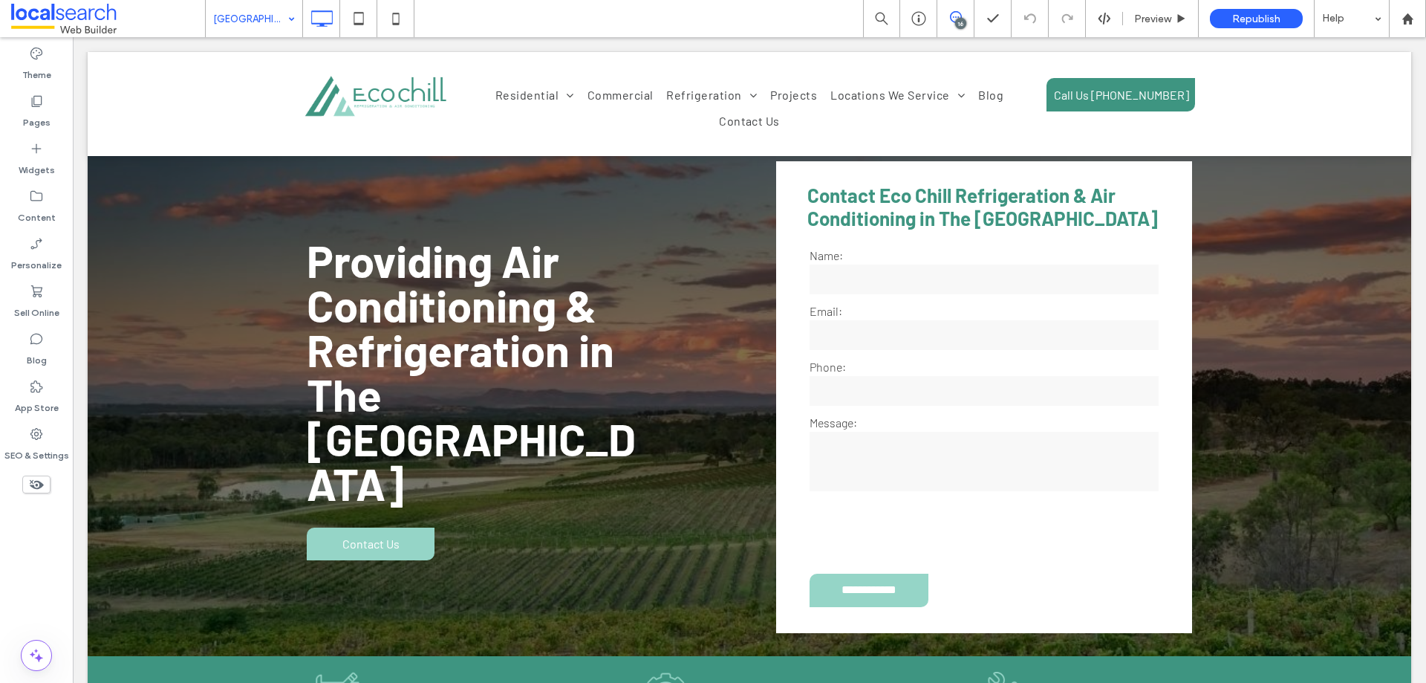
click at [950, 22] on icon at bounding box center [956, 17] width 12 height 12
click at [1406, 177] on use at bounding box center [1411, 172] width 12 height 12
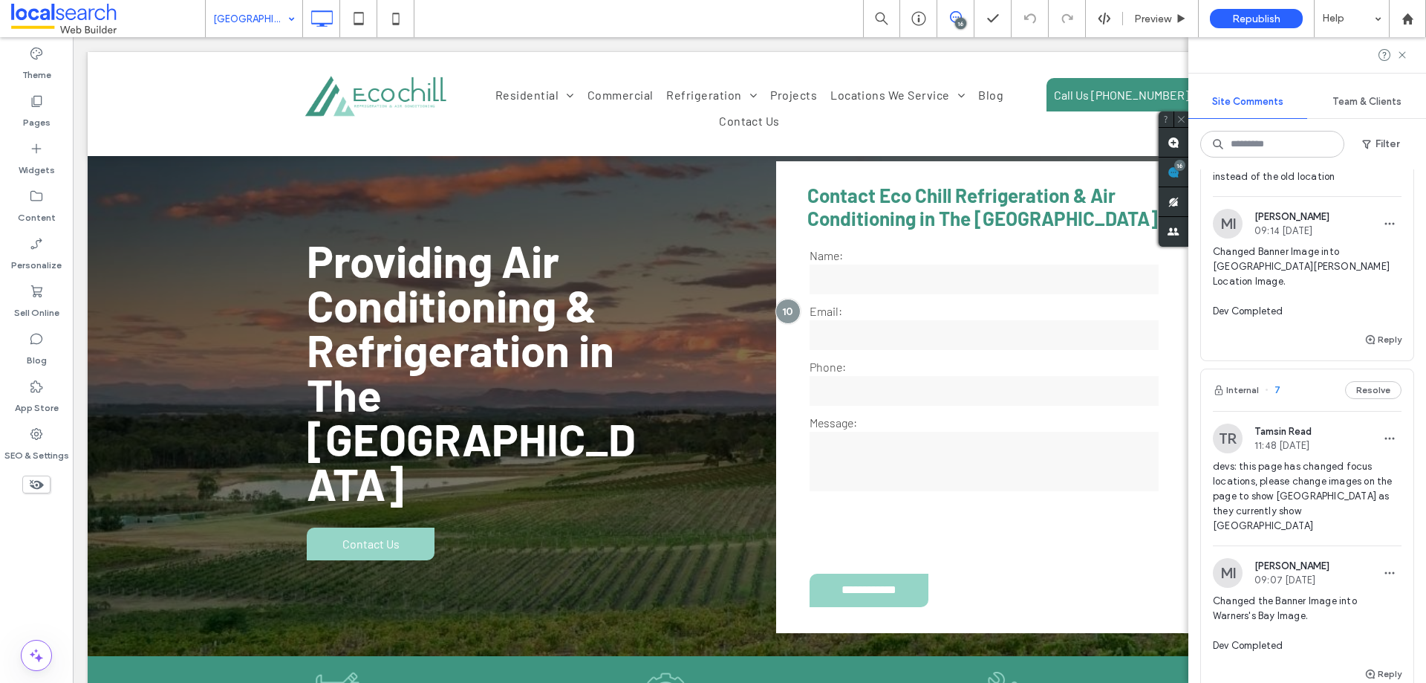
scroll to position [5571, 0]
click at [1384, 228] on icon "button" at bounding box center [1390, 222] width 12 height 12
click at [1356, 365] on div "Edit" at bounding box center [1324, 365] width 132 height 28
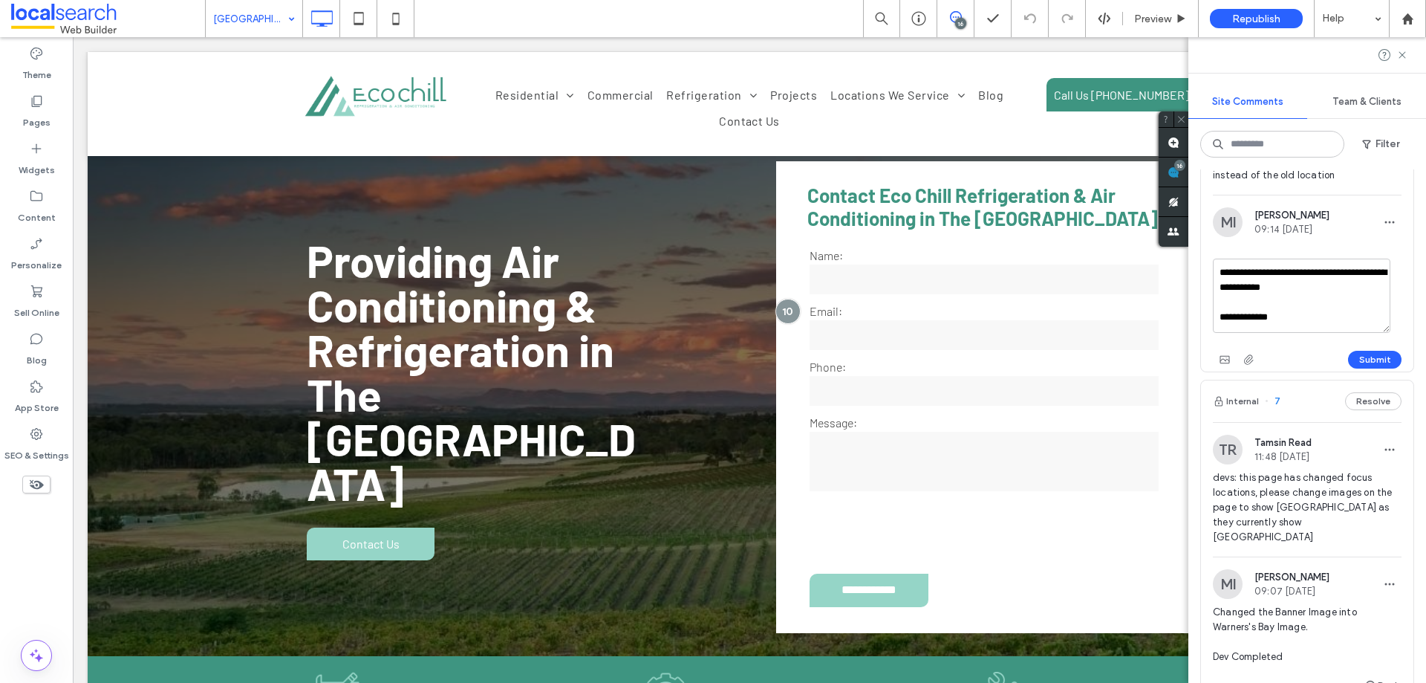
drag, startPoint x: 1348, startPoint y: 386, endPoint x: 1206, endPoint y: 368, distance: 143.6
click at [1207, 368] on div "**********" at bounding box center [1307, 289] width 212 height 164
click at [1351, 333] on textarea "**********" at bounding box center [1302, 296] width 178 height 74
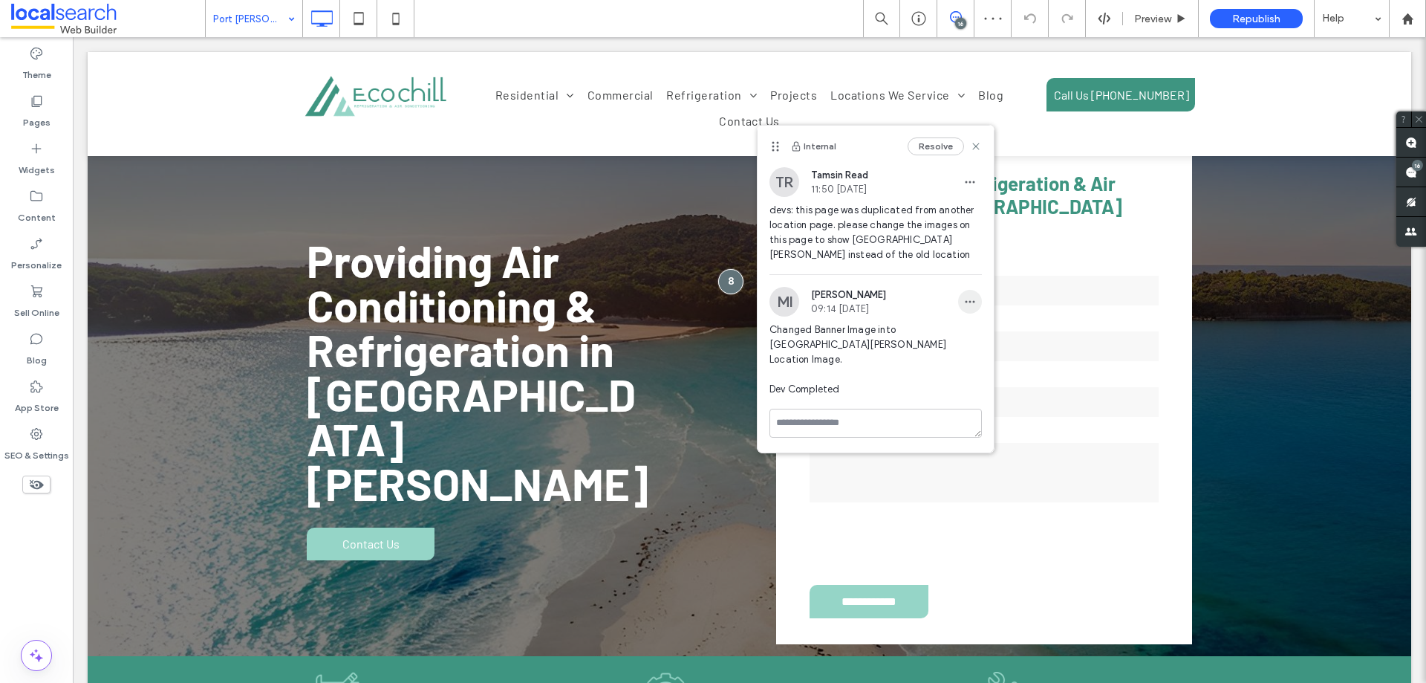
click at [966, 294] on span "button" at bounding box center [970, 302] width 24 height 24
click at [976, 333] on span "Edit" at bounding box center [980, 340] width 19 height 15
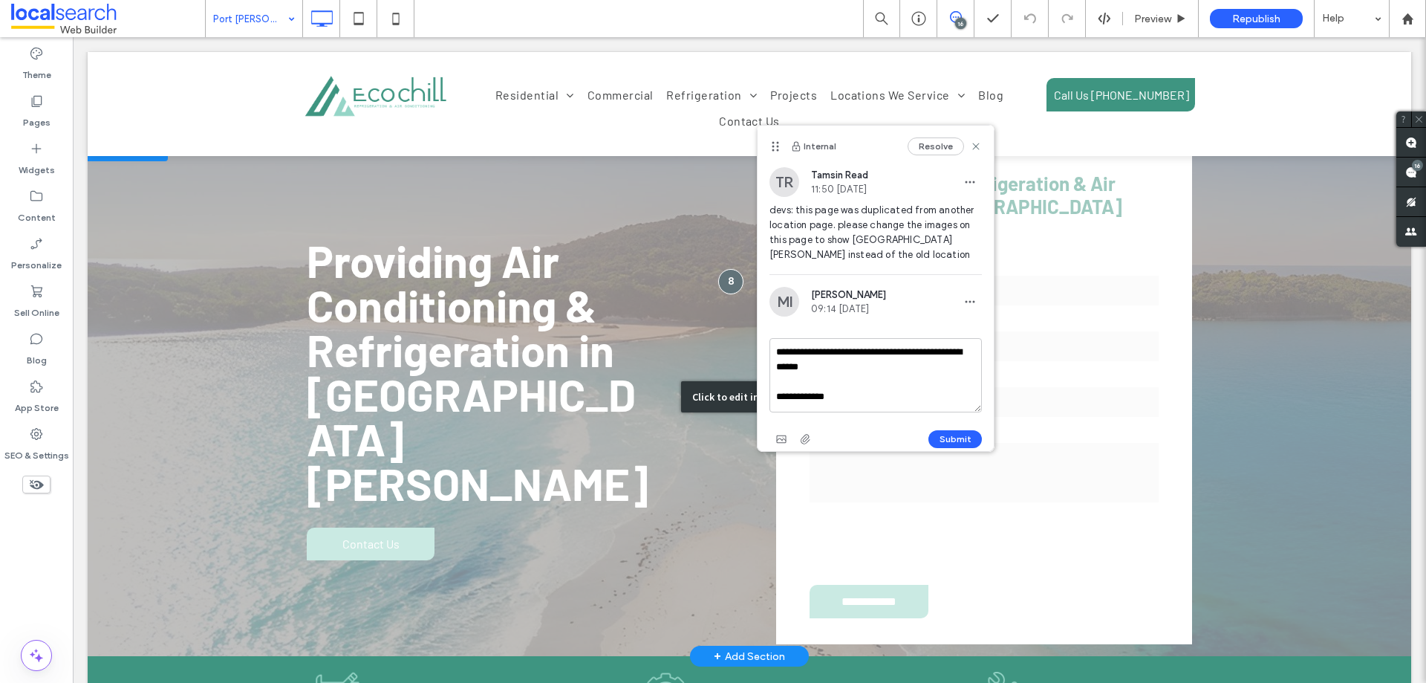
drag, startPoint x: 932, startPoint y: 406, endPoint x: 749, endPoint y: 345, distance: 193.6
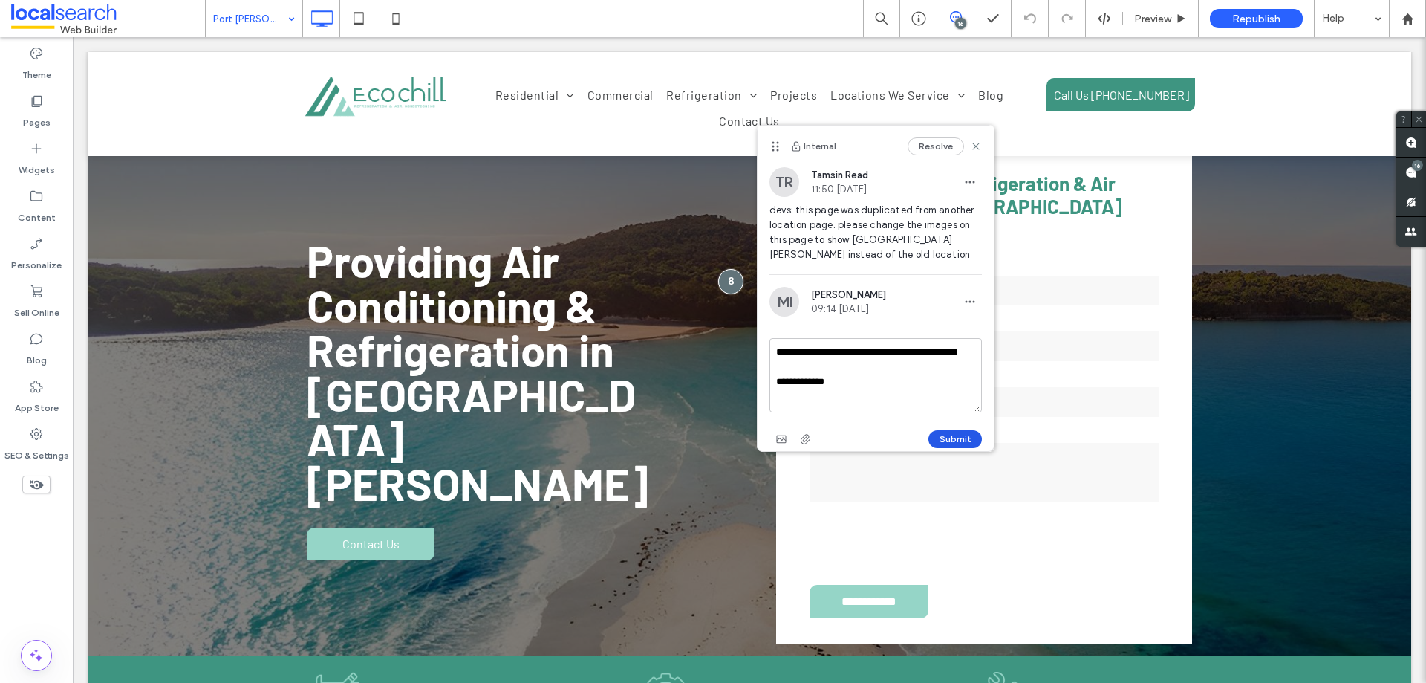
type textarea "**********"
click at [956, 438] on button "Submit" at bounding box center [955, 439] width 53 height 18
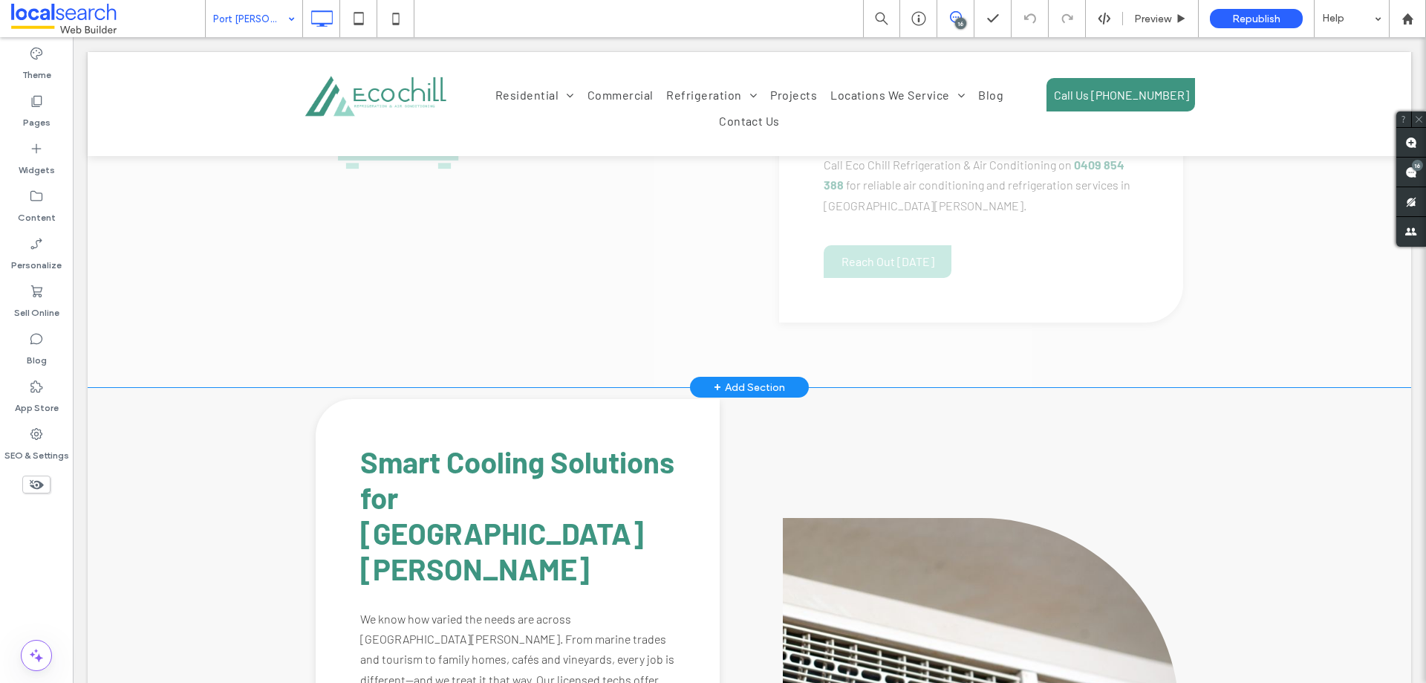
scroll to position [1197, 0]
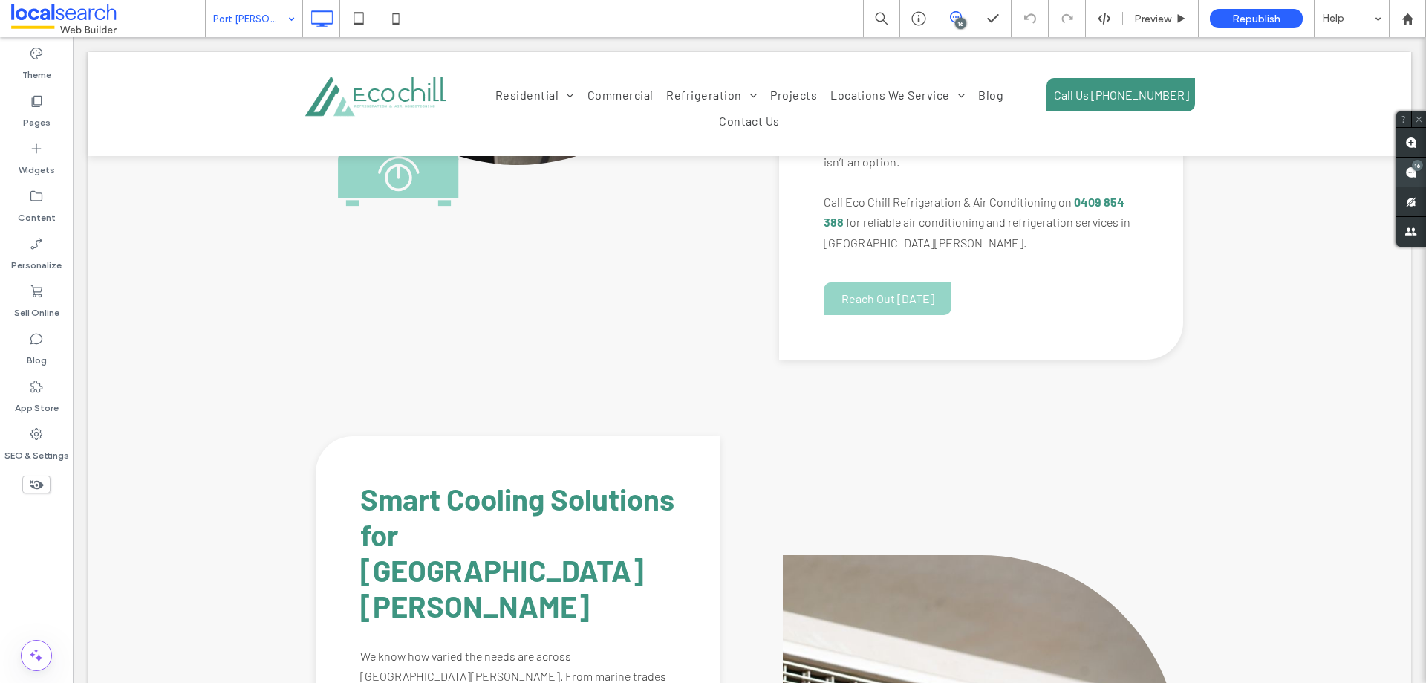
click at [1421, 173] on span at bounding box center [1412, 171] width 30 height 29
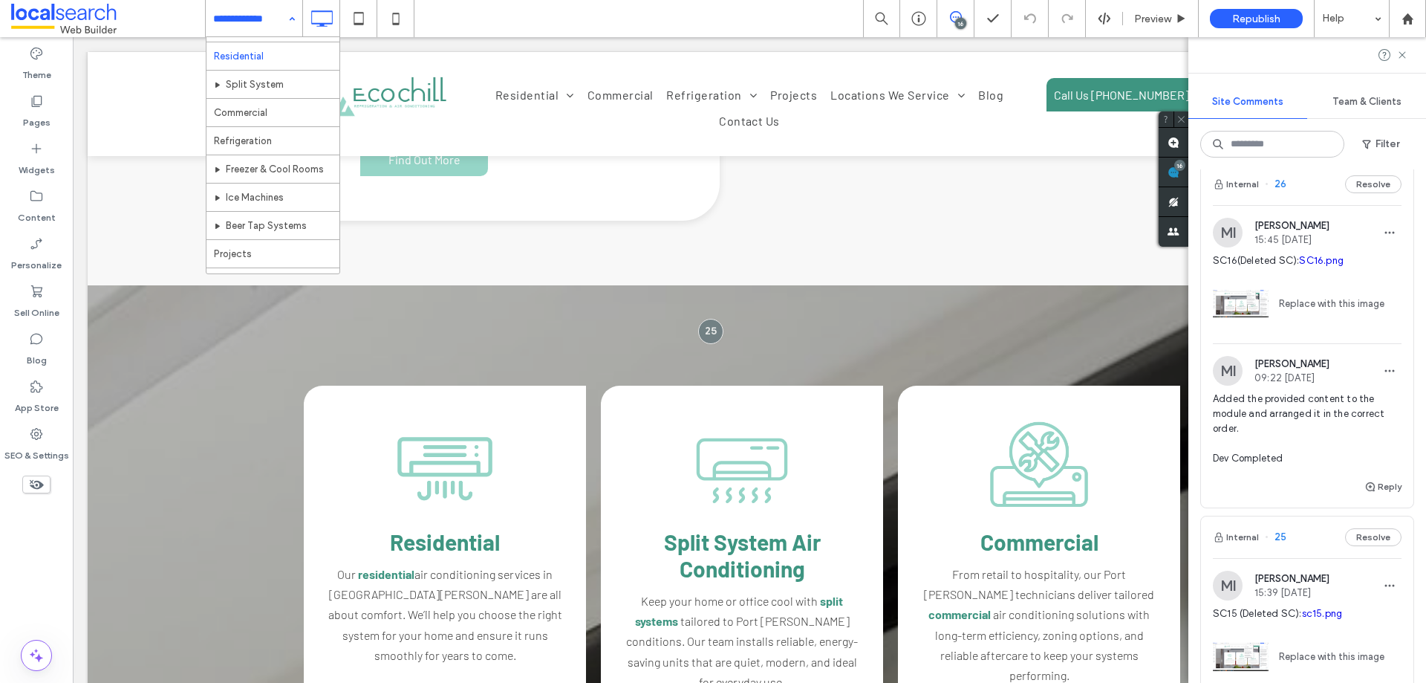
scroll to position [0, 0]
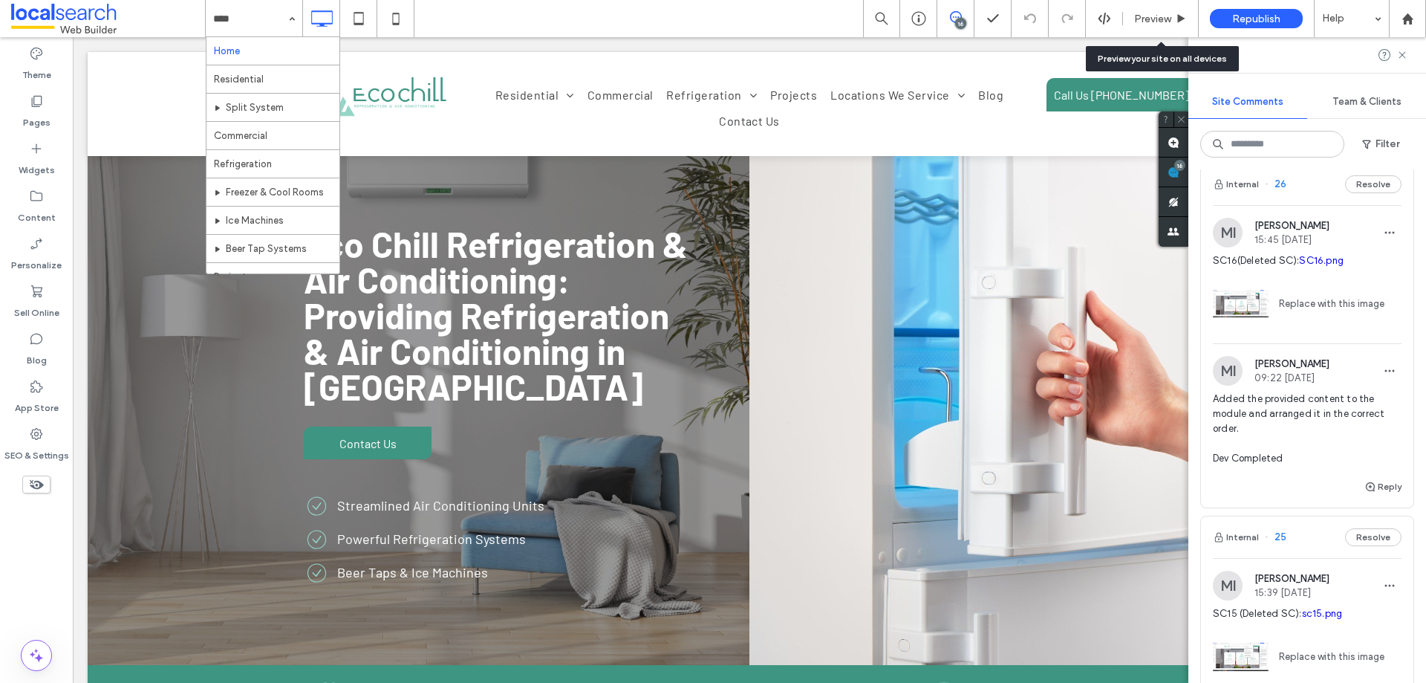
click at [1159, 20] on span "Preview" at bounding box center [1152, 19] width 37 height 13
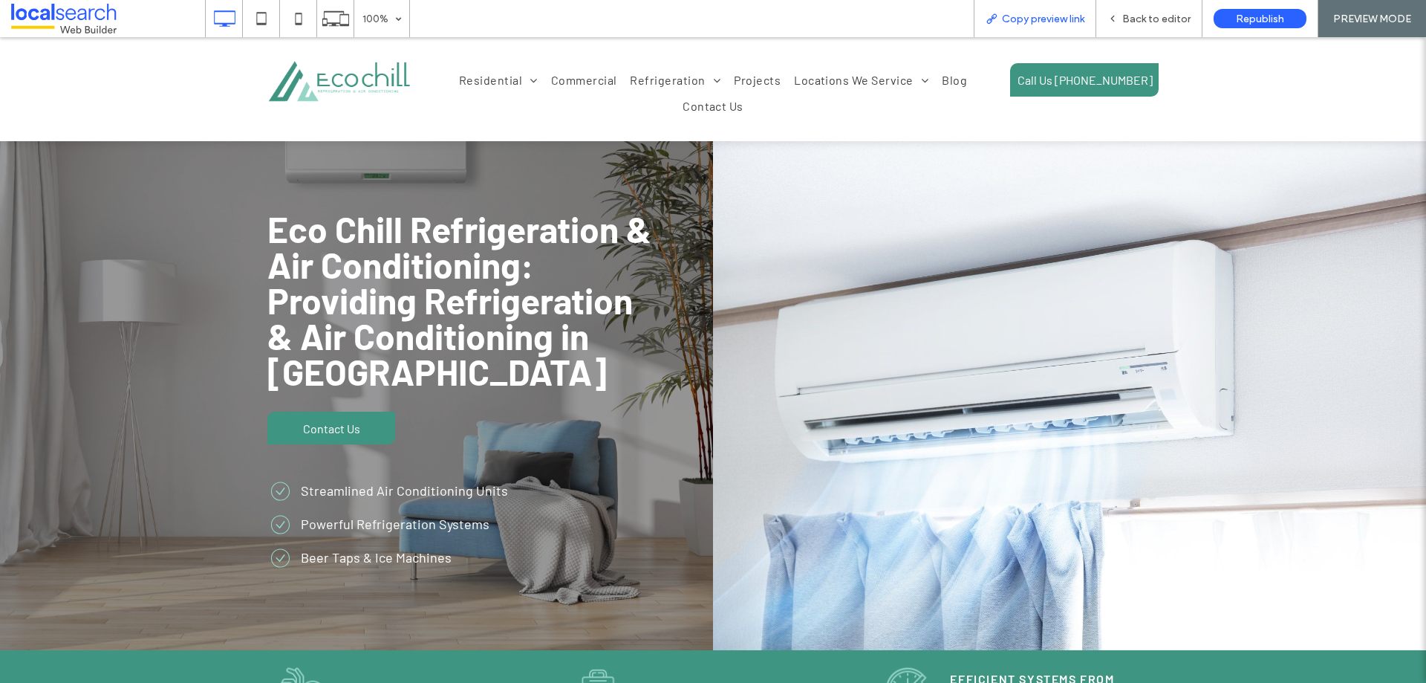
click at [1035, 22] on span "Copy preview link" at bounding box center [1043, 19] width 82 height 13
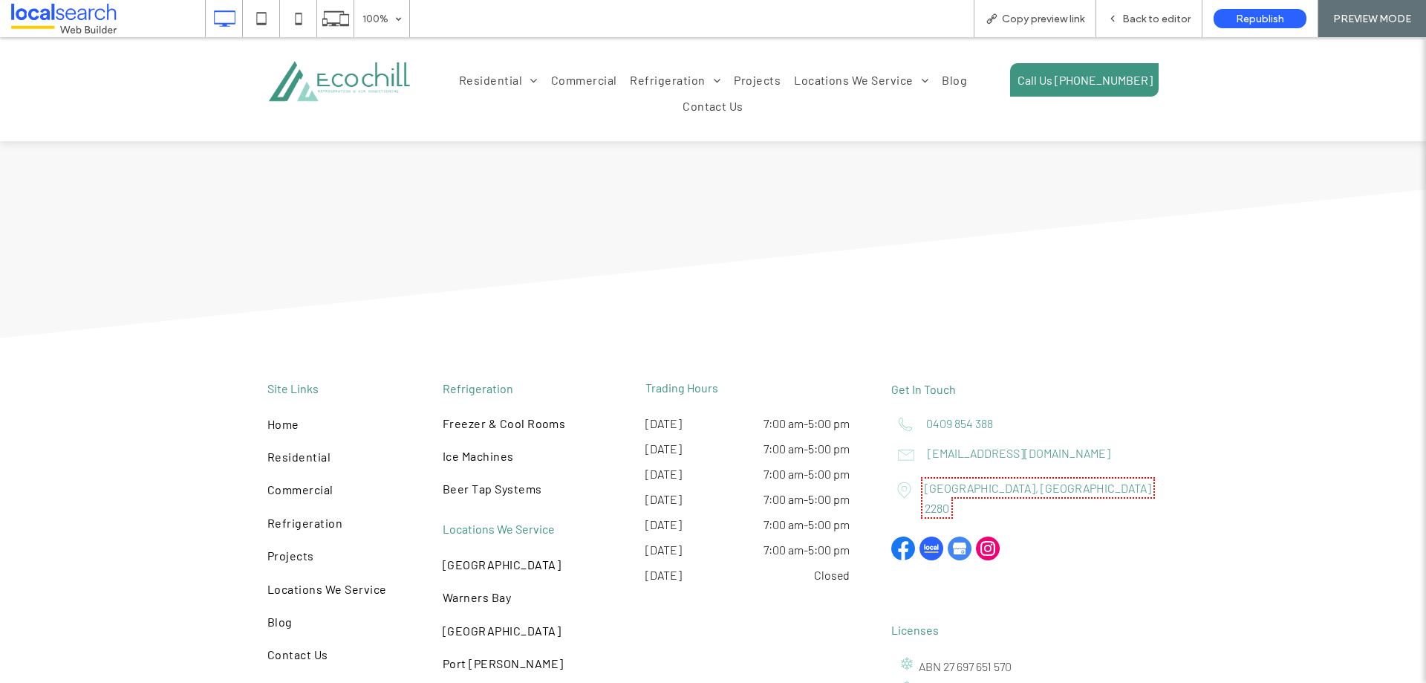
scroll to position [4569, 0]
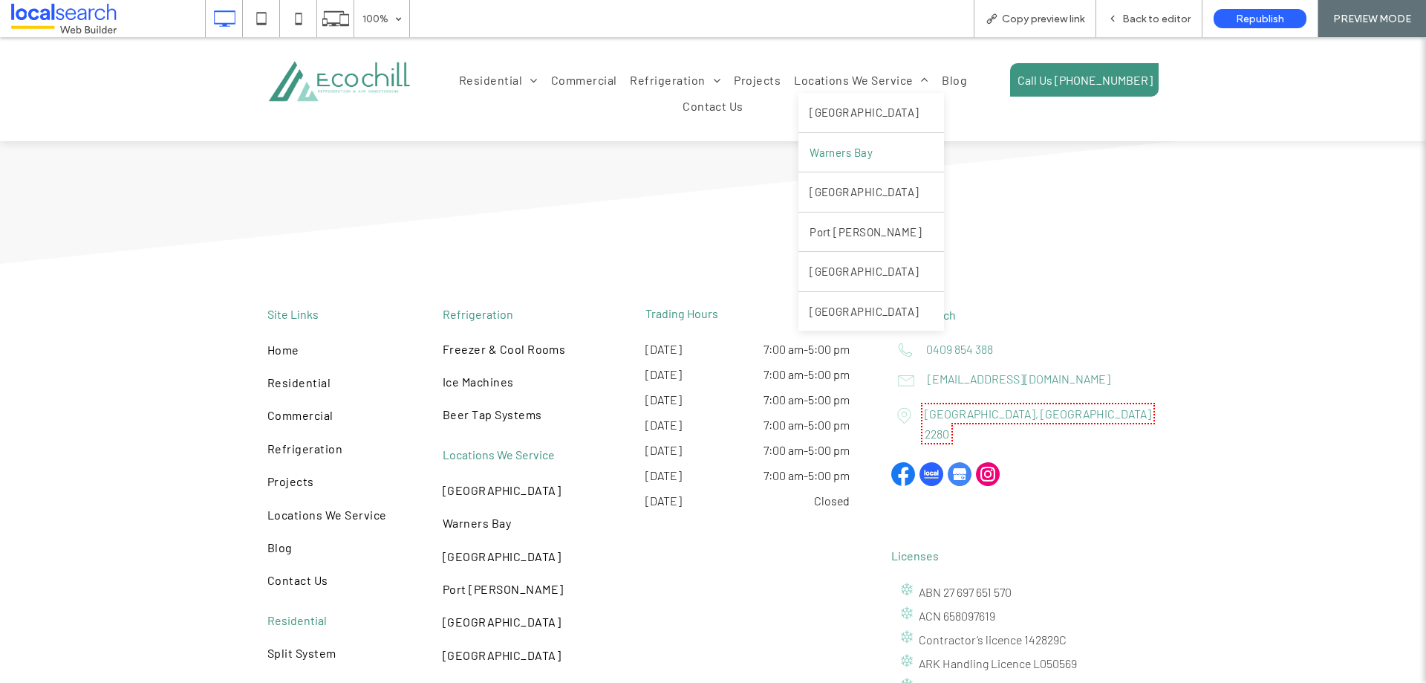
drag, startPoint x: 792, startPoint y: 152, endPoint x: 790, endPoint y: 189, distance: 38.0
click at [810, 152] on span "Warners Bay" at bounding box center [841, 152] width 63 height 17
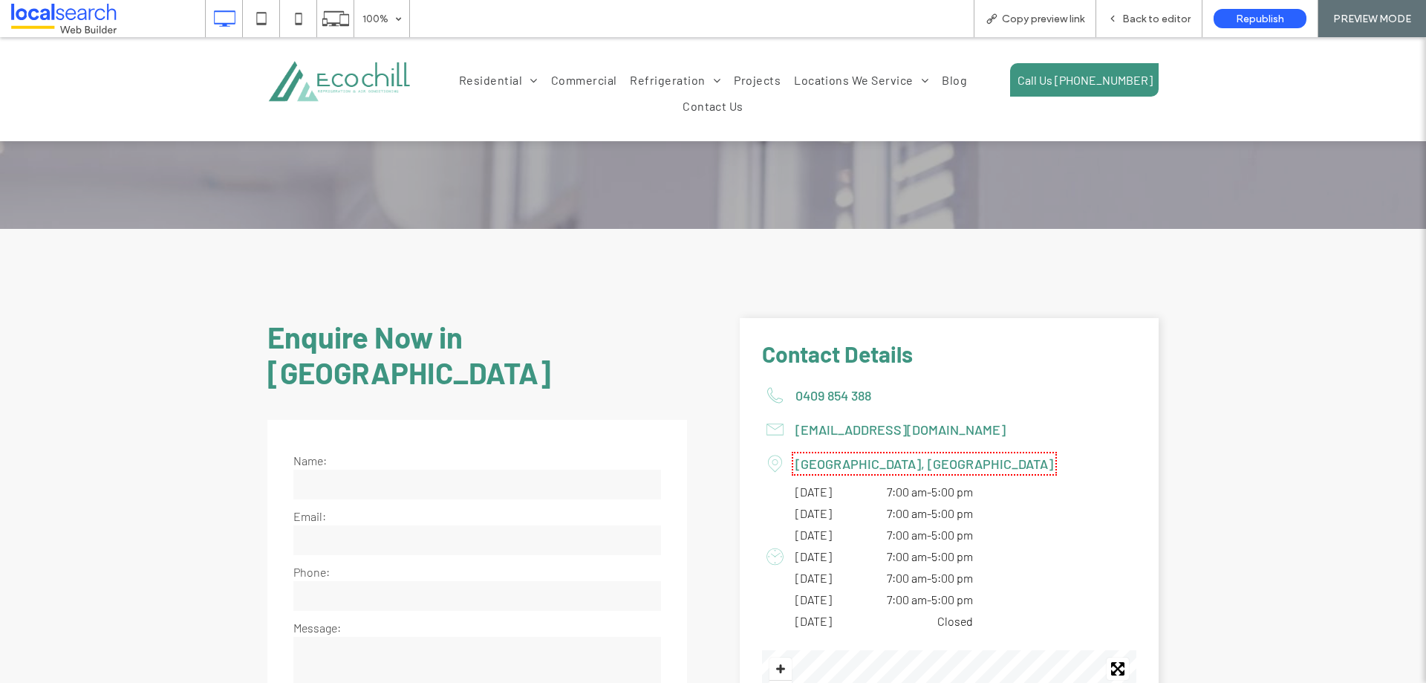
scroll to position [3343, 0]
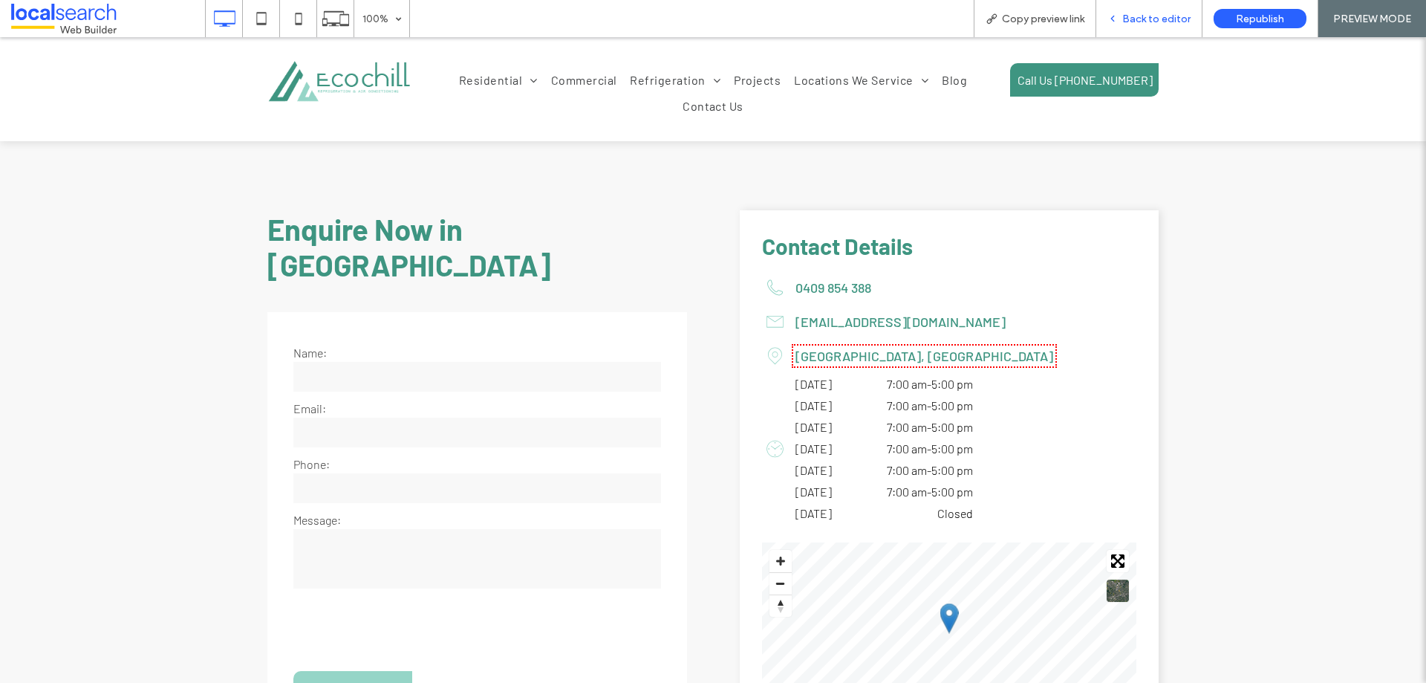
click at [1148, 13] on span "Back to editor" at bounding box center [1156, 19] width 68 height 13
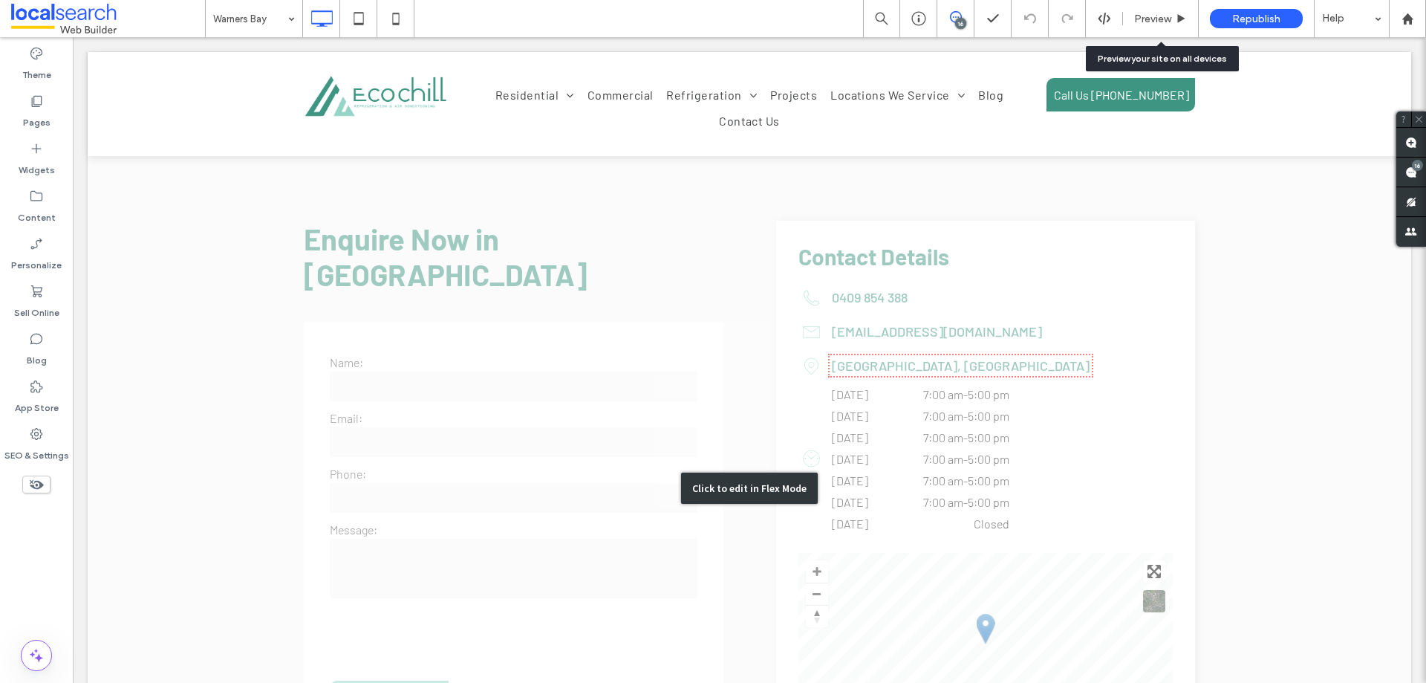
scroll to position [3335, 0]
click at [438, 347] on div "Click to edit in Flex Mode" at bounding box center [750, 488] width 1324 height 713
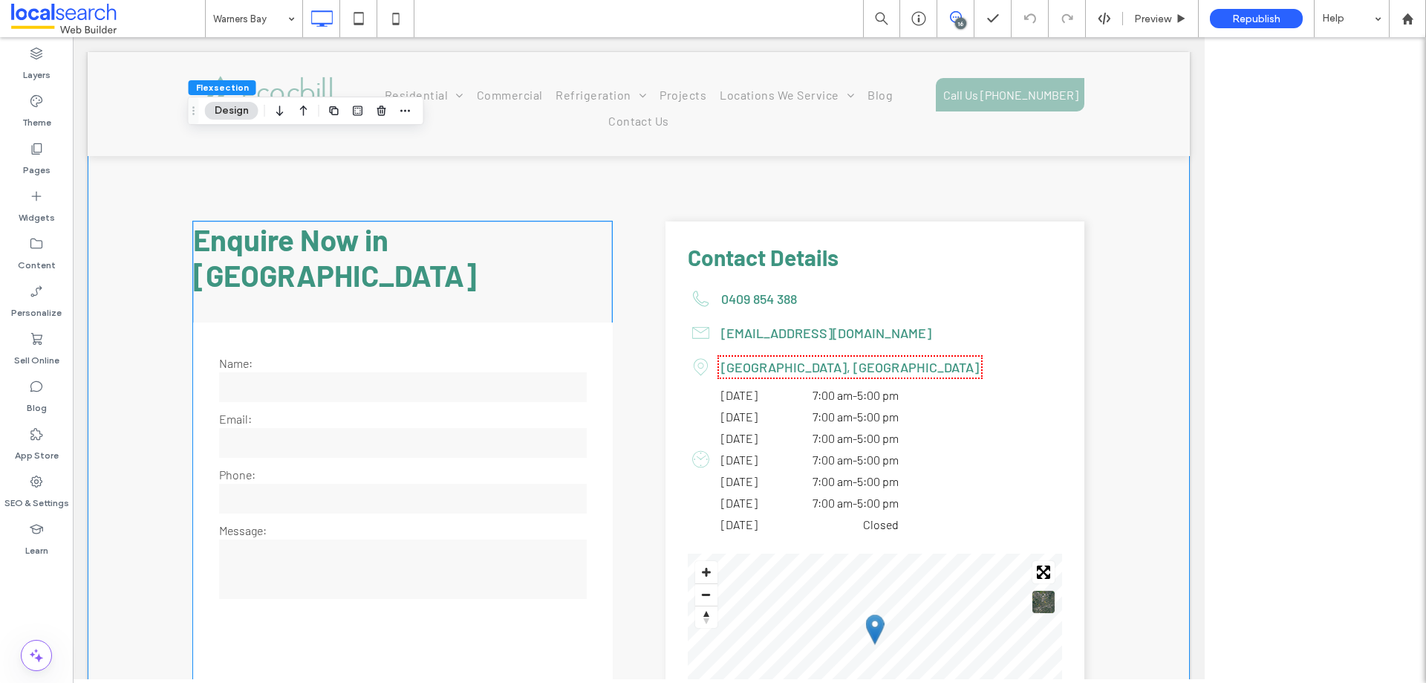
scroll to position [3297, 0]
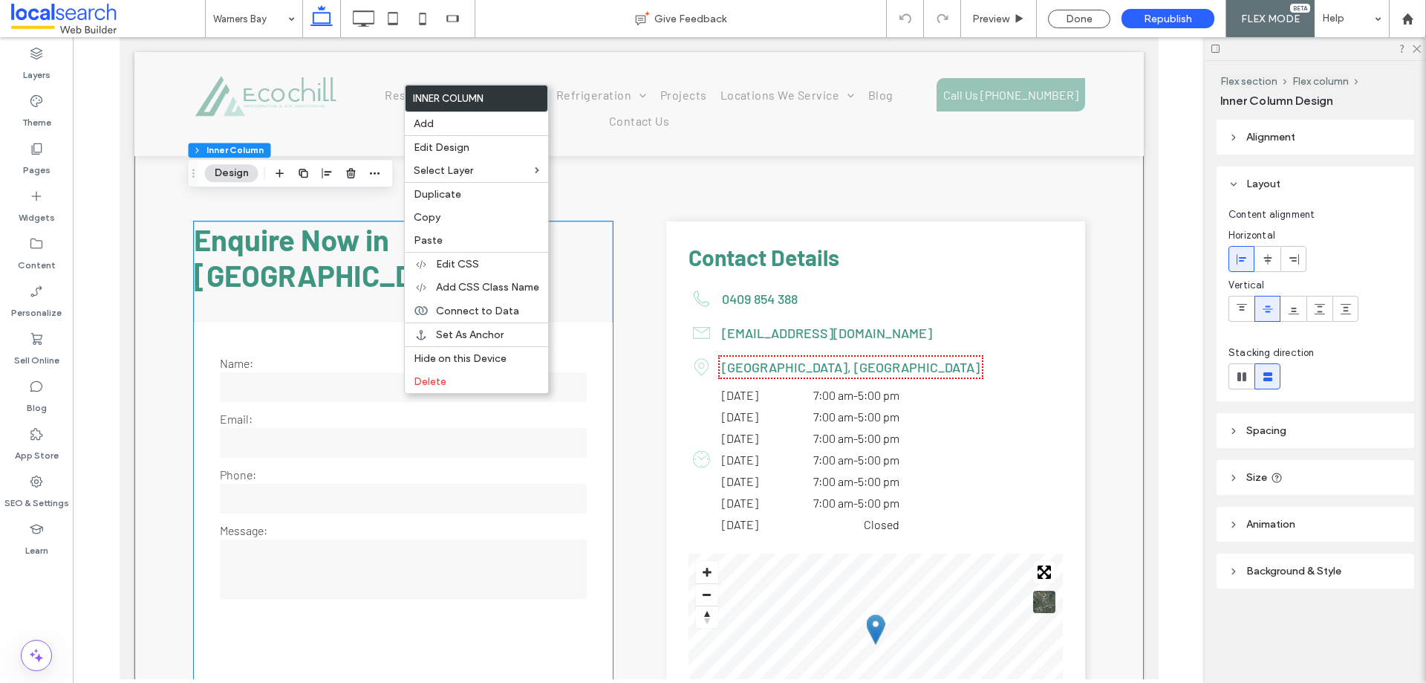
type input "**"
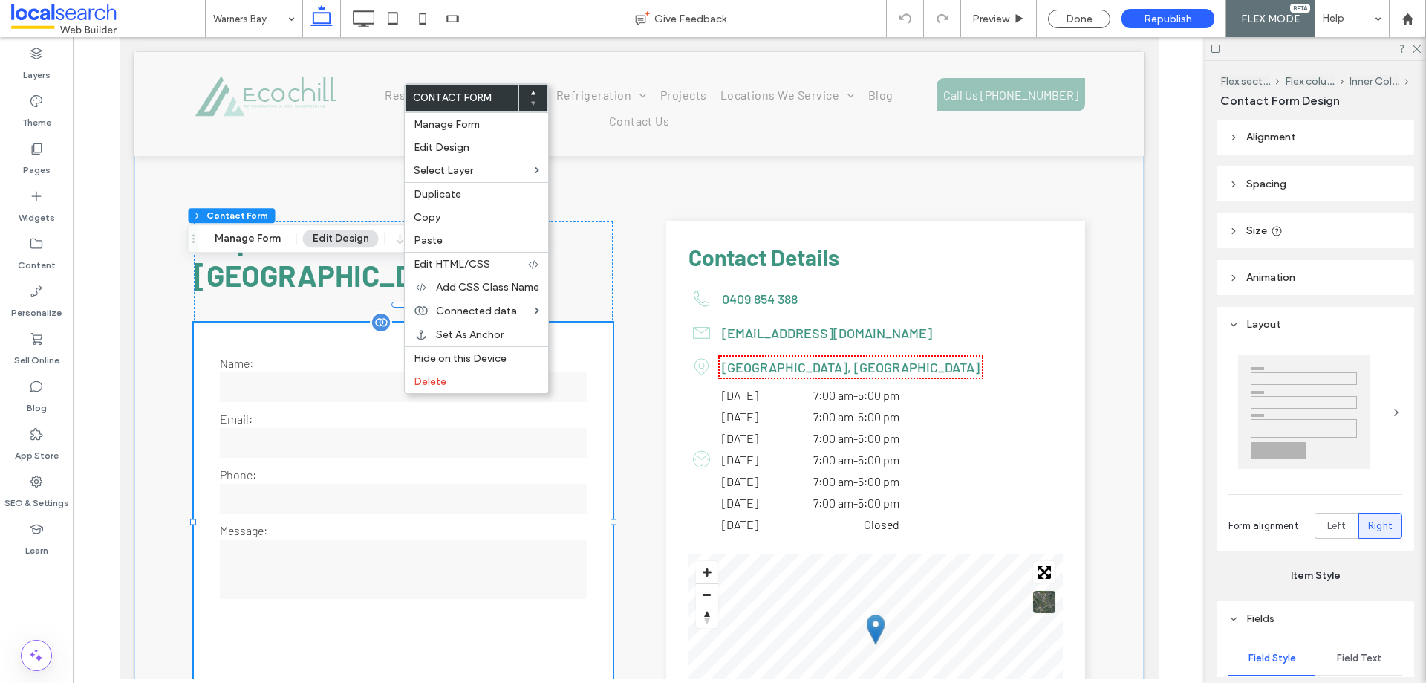
drag, startPoint x: 525, startPoint y: 429, endPoint x: 308, endPoint y: 374, distance: 223.8
click at [308, 428] on input "email" at bounding box center [402, 443] width 367 height 30
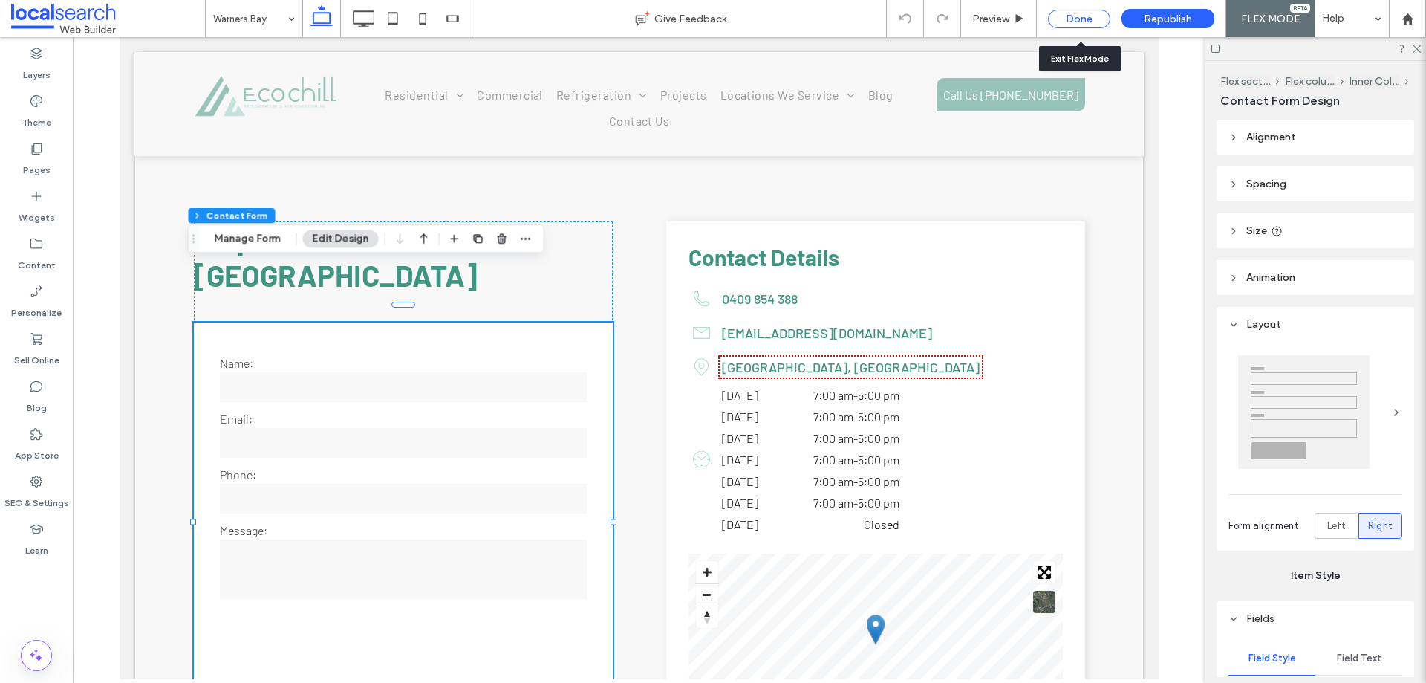
drag, startPoint x: 1073, startPoint y: 20, endPoint x: 166, endPoint y: 218, distance: 927.7
click at [1073, 20] on div "Done" at bounding box center [1079, 19] width 62 height 19
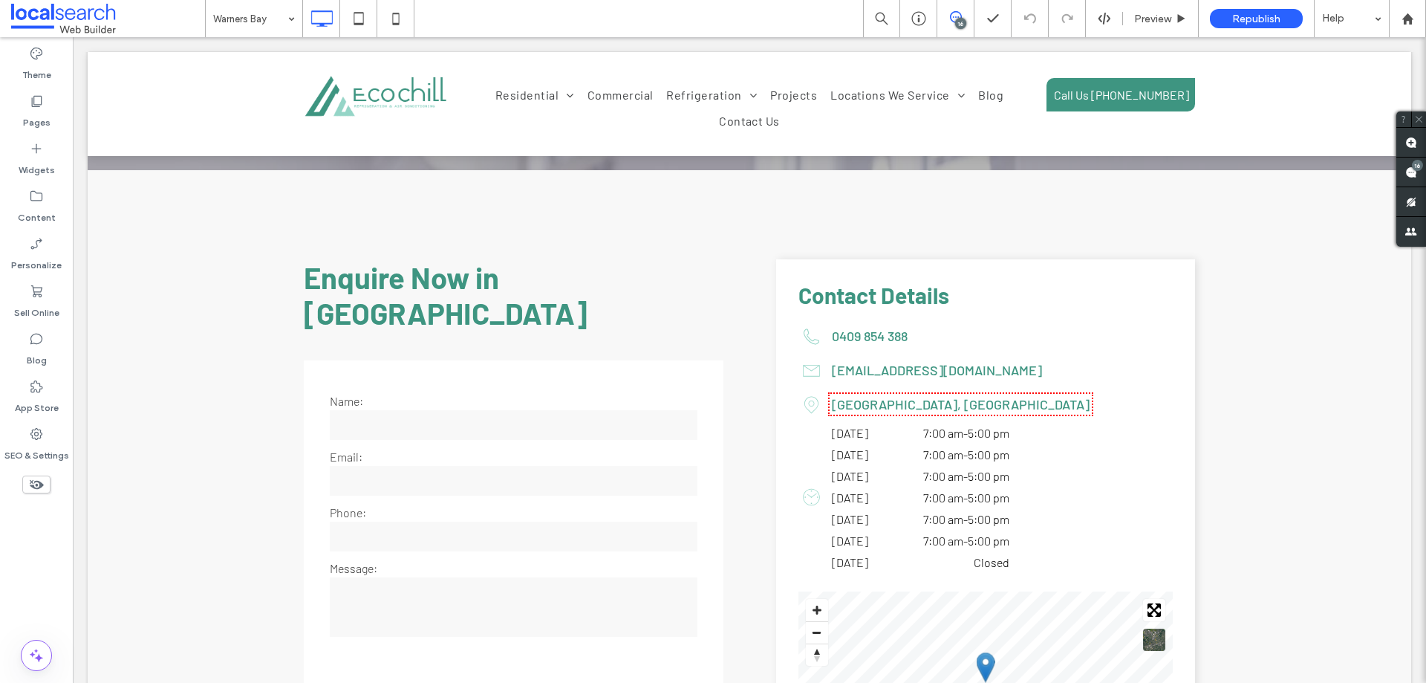
scroll to position [3335, 0]
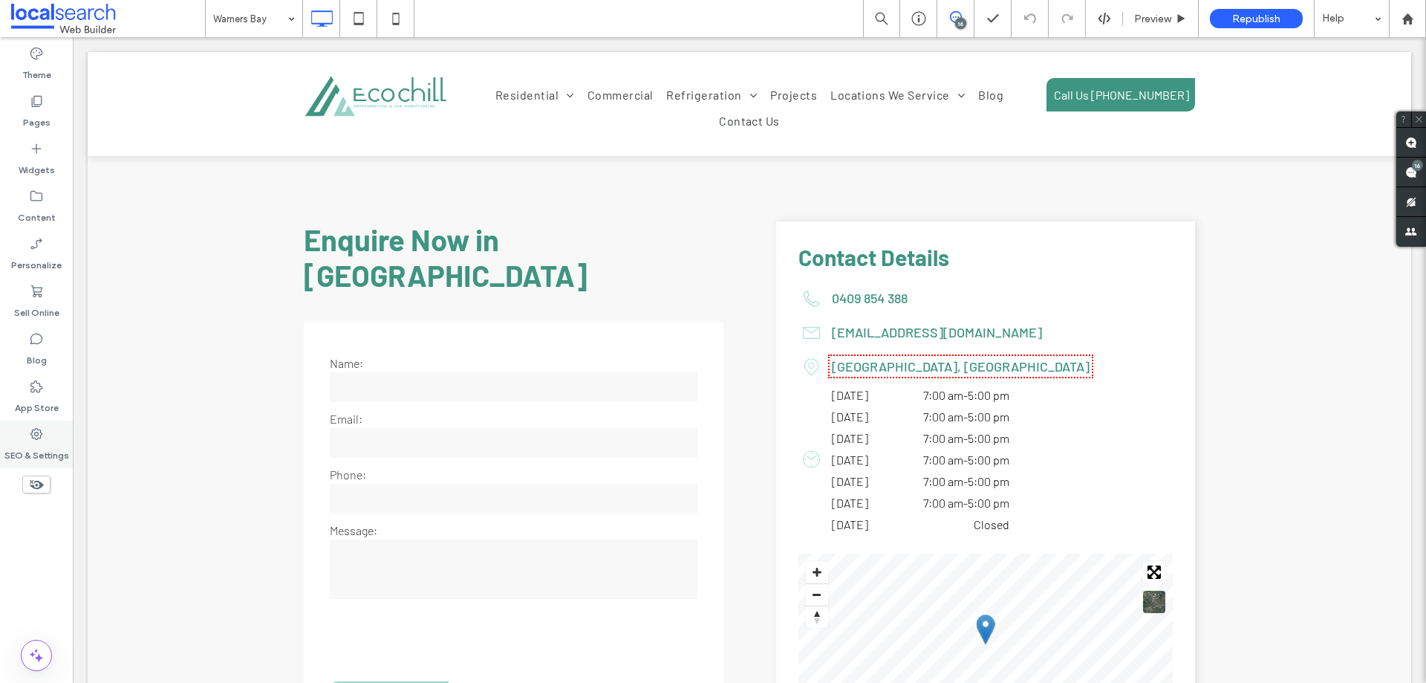
click at [18, 445] on label "SEO & Settings" at bounding box center [36, 451] width 65 height 21
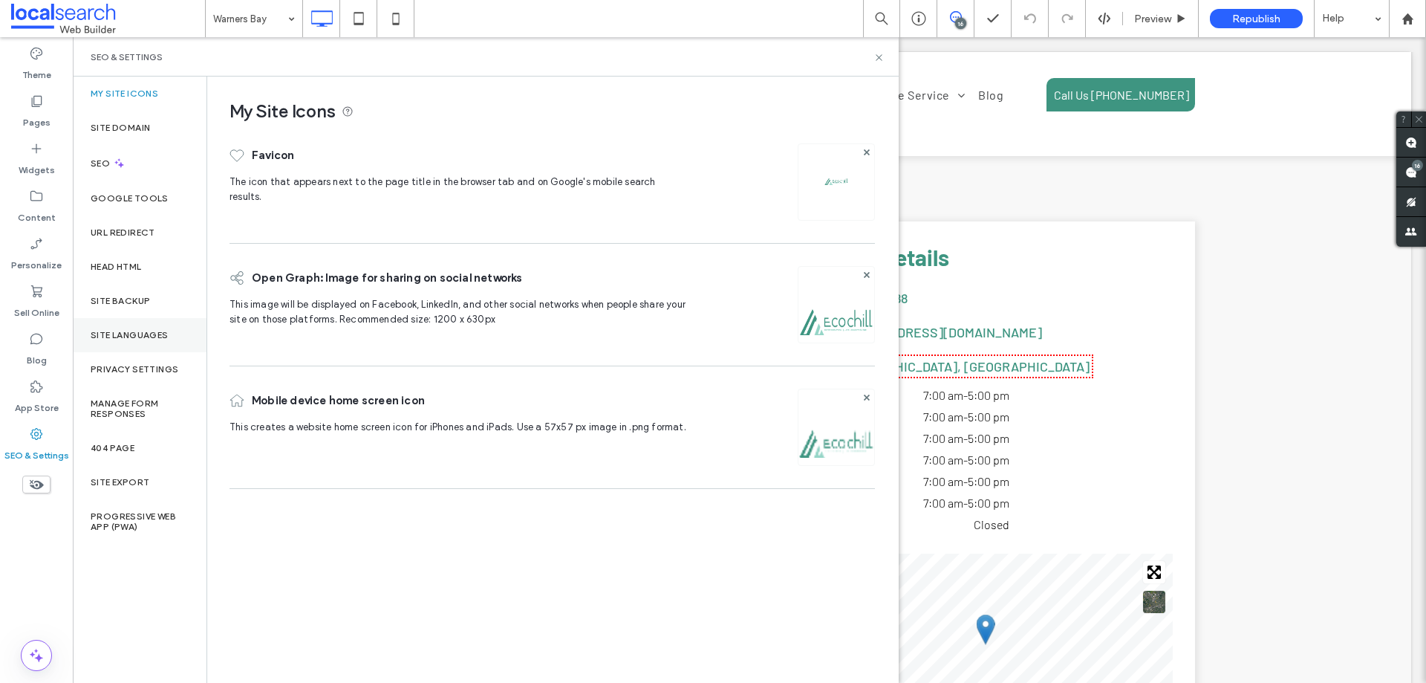
click at [105, 334] on label "Site Languages" at bounding box center [130, 335] width 78 height 10
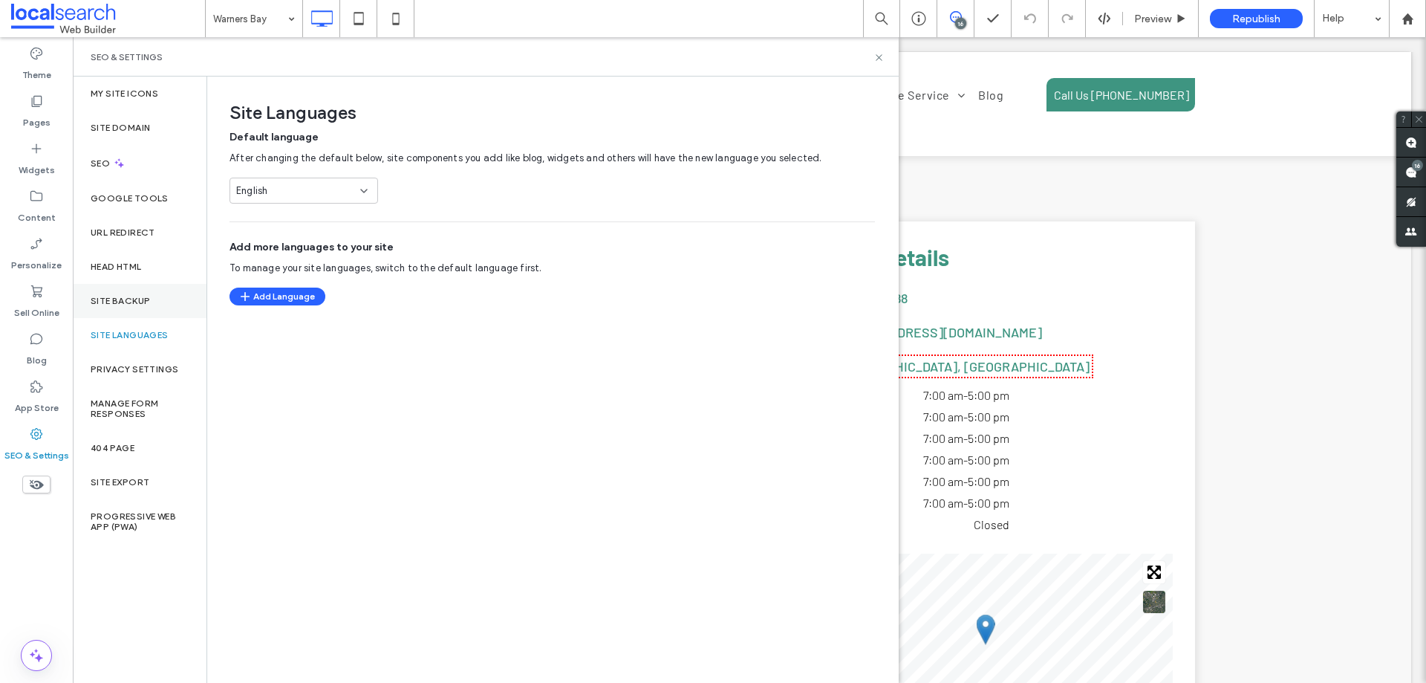
click at [111, 309] on div "Site Backup" at bounding box center [140, 301] width 134 height 34
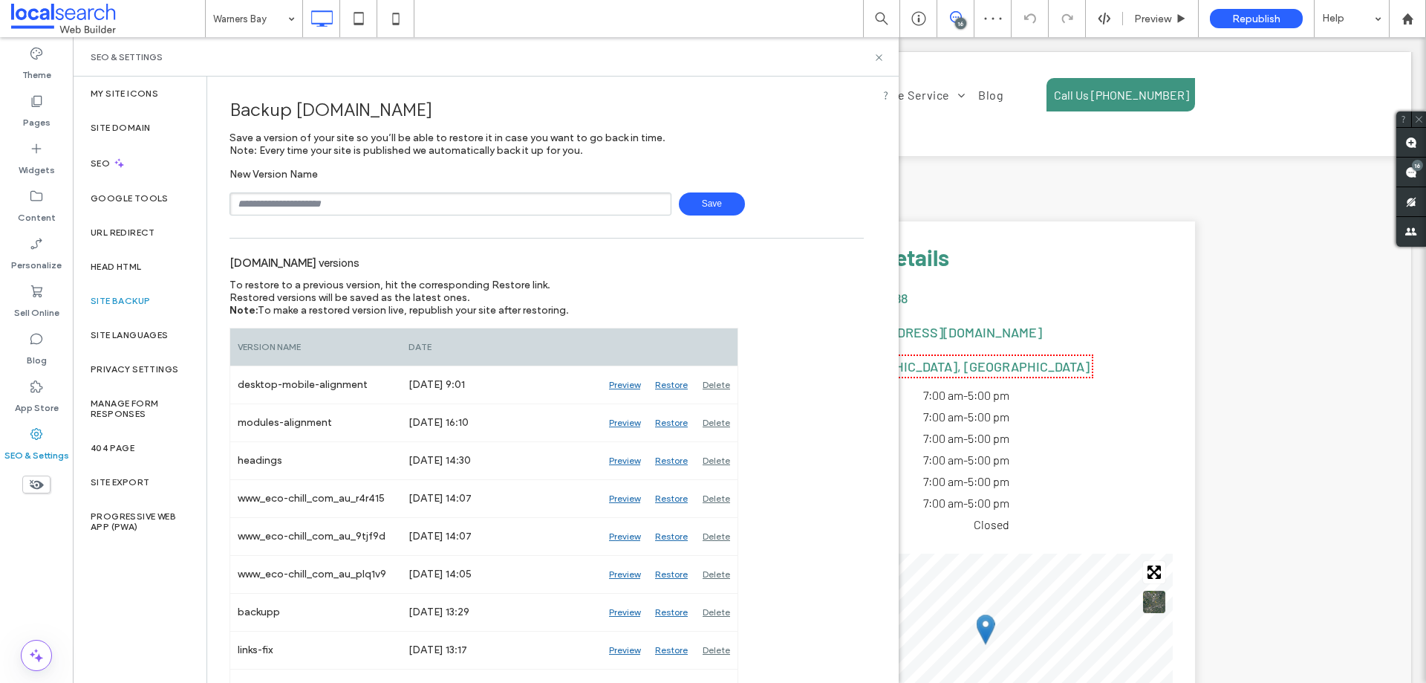
click at [332, 210] on input "text" at bounding box center [451, 203] width 442 height 23
type input "**********"
click at [713, 204] on span "Save" at bounding box center [712, 203] width 66 height 23
click at [878, 59] on icon at bounding box center [879, 57] width 11 height 11
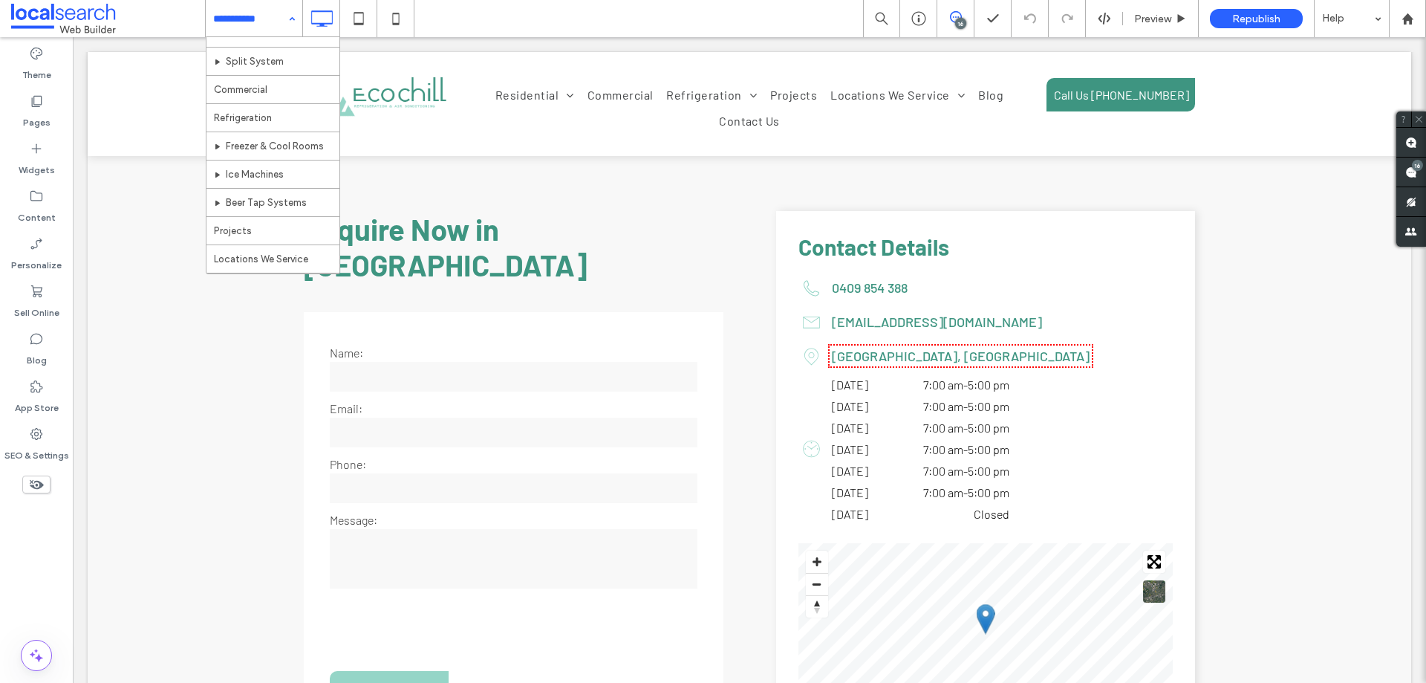
scroll to position [270, 0]
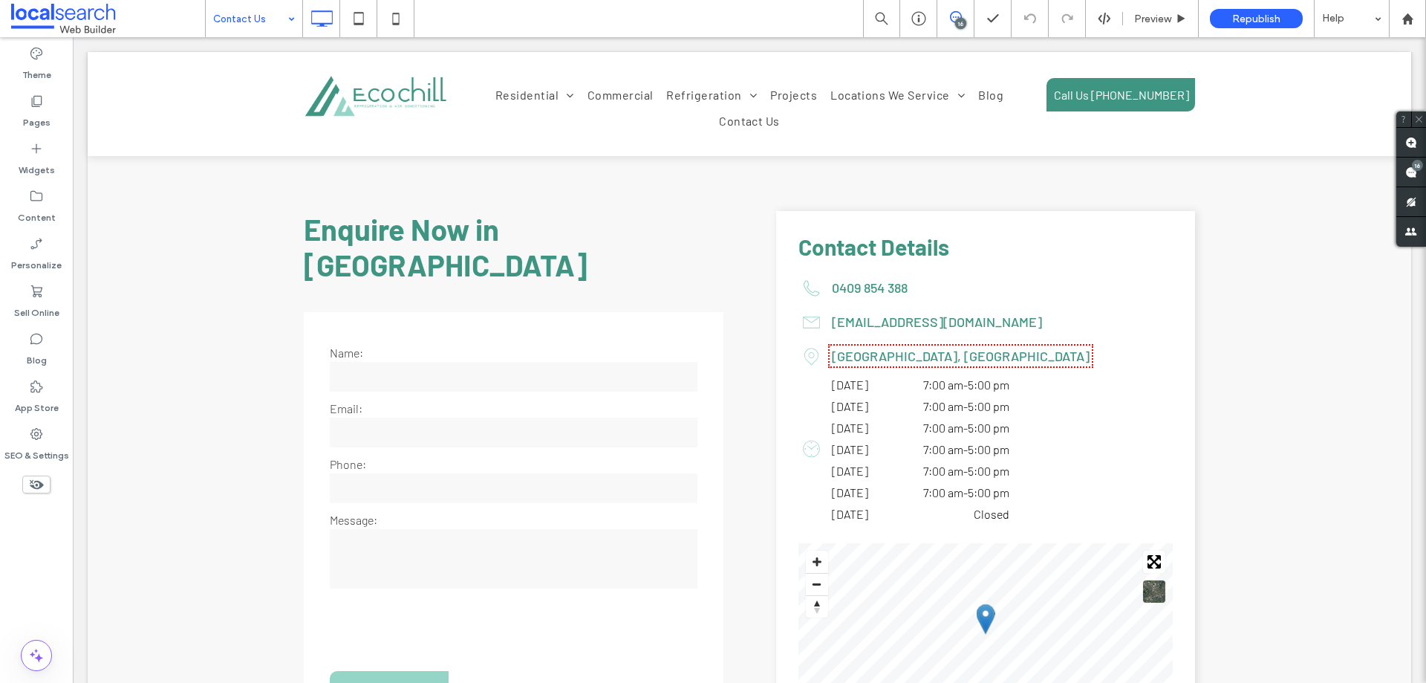
click at [261, 27] on input at bounding box center [250, 18] width 74 height 37
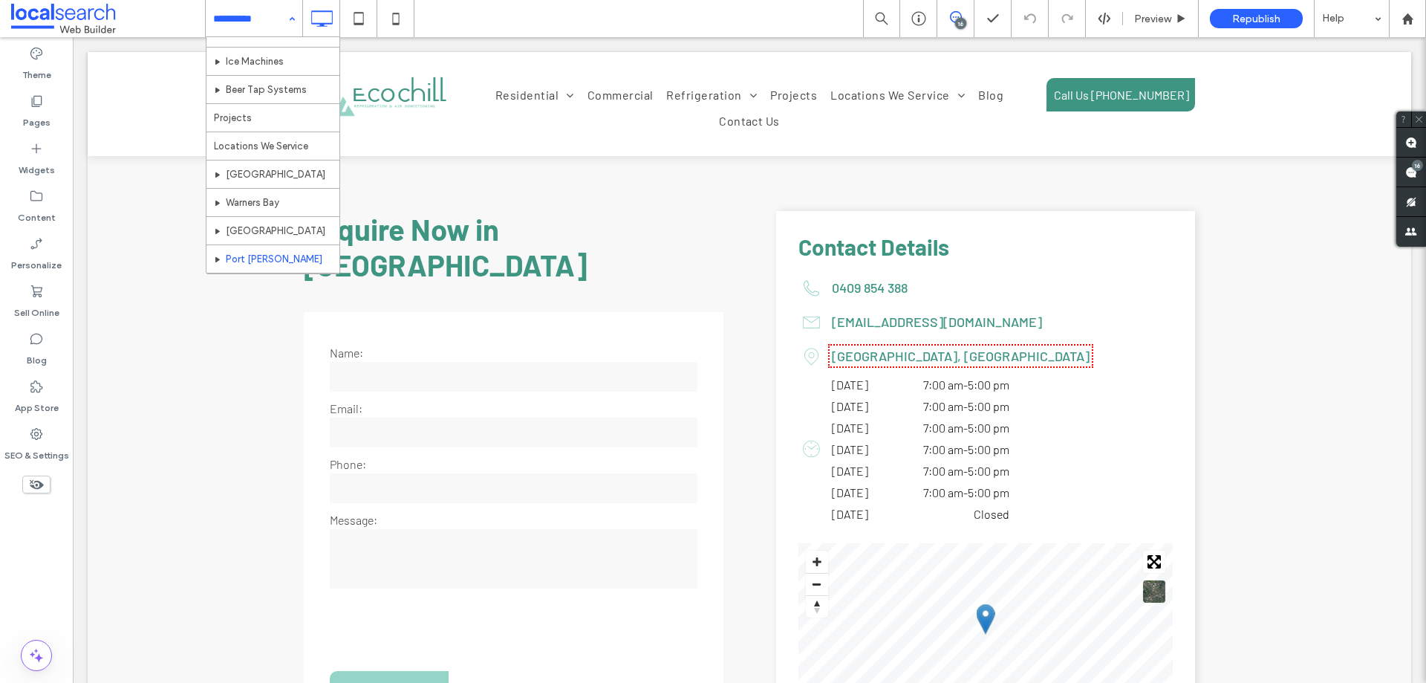
scroll to position [270, 0]
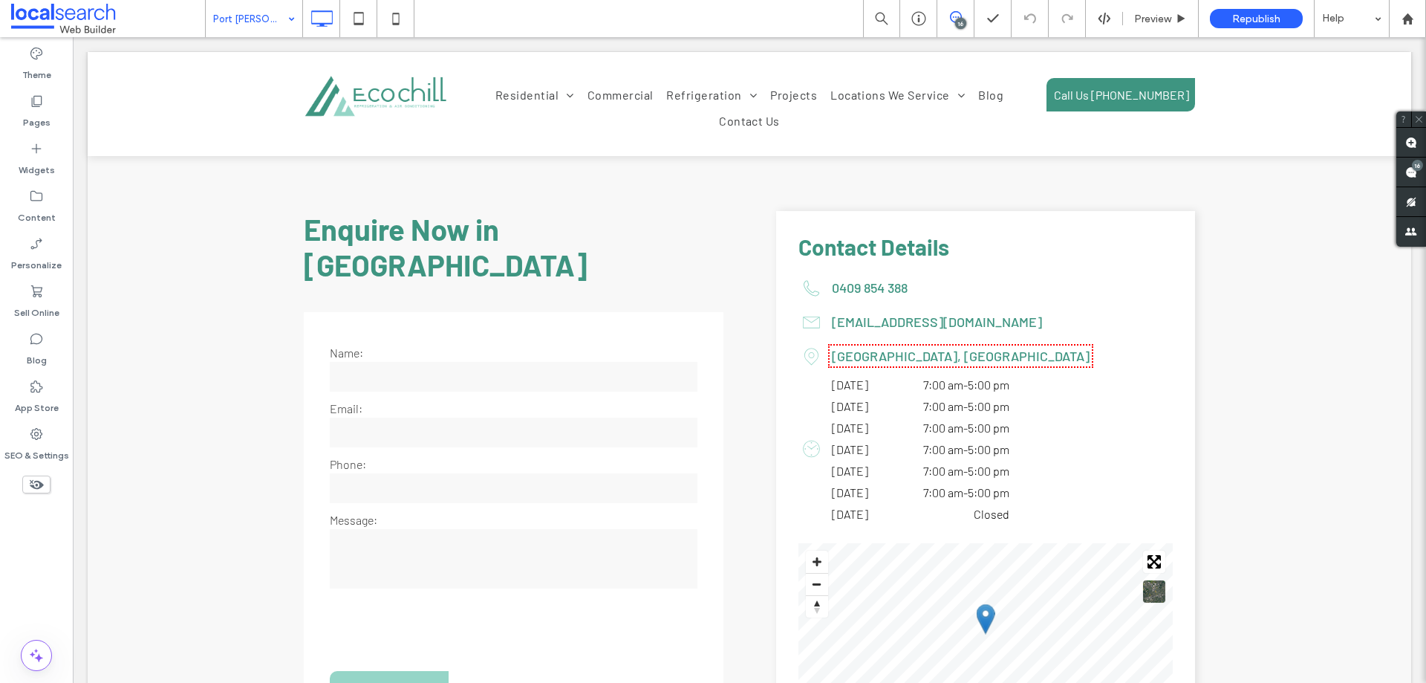
click at [224, 4] on input at bounding box center [250, 18] width 74 height 37
click at [1402, 169] on span at bounding box center [1412, 171] width 30 height 29
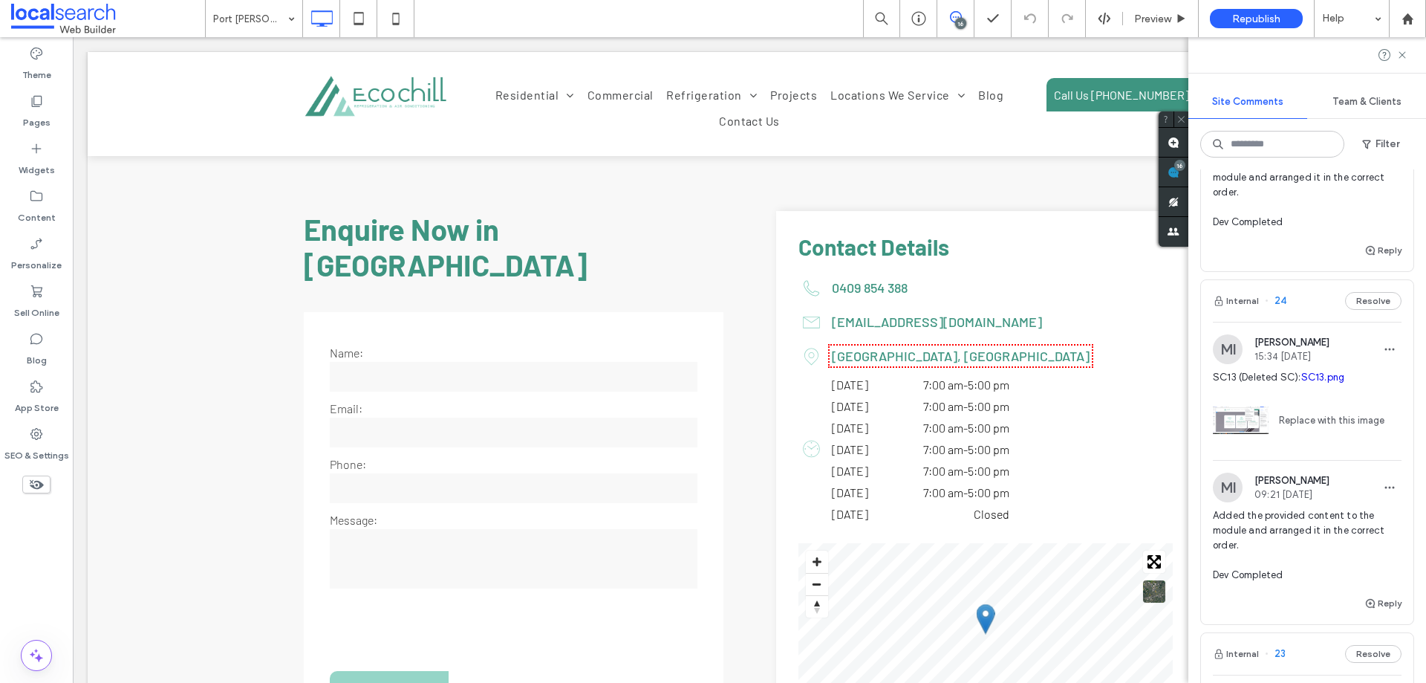
scroll to position [966, 0]
click at [1319, 374] on link "SC13.png" at bounding box center [1323, 371] width 44 height 11
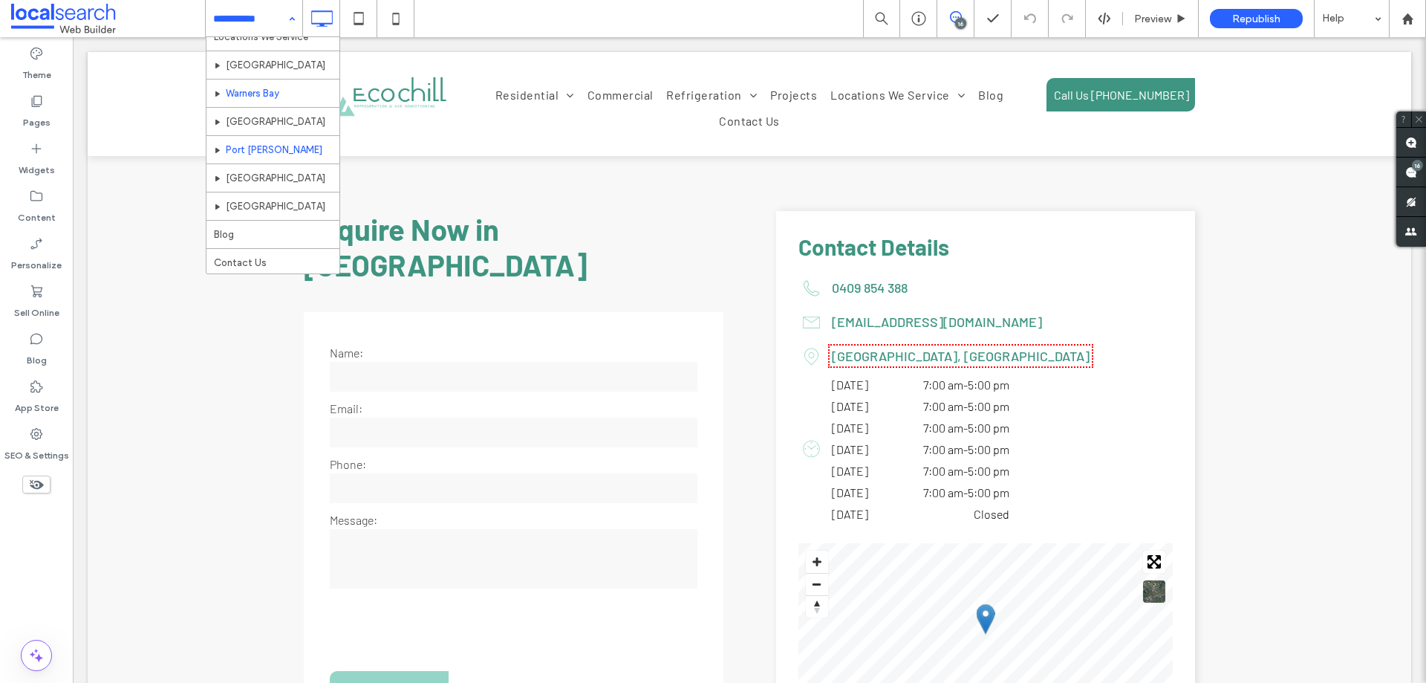
scroll to position [270, 0]
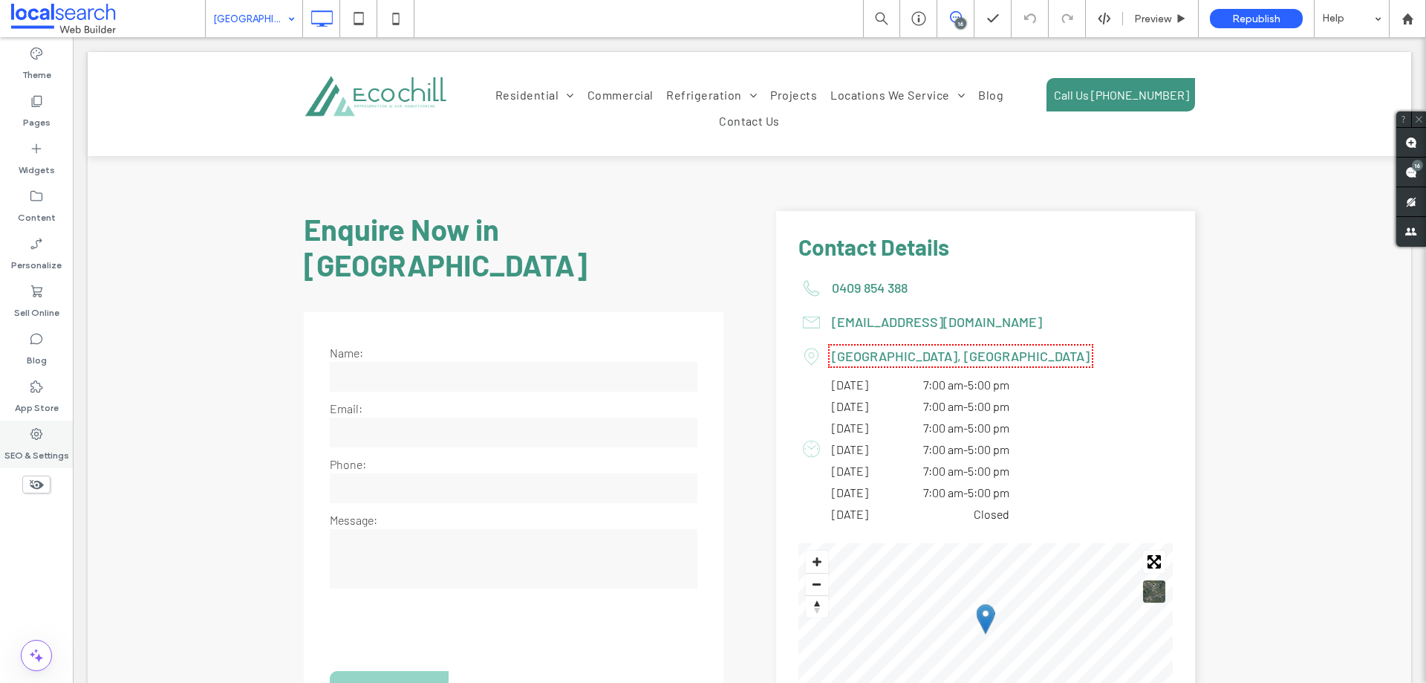
click at [42, 452] on label "SEO & Settings" at bounding box center [36, 451] width 65 height 21
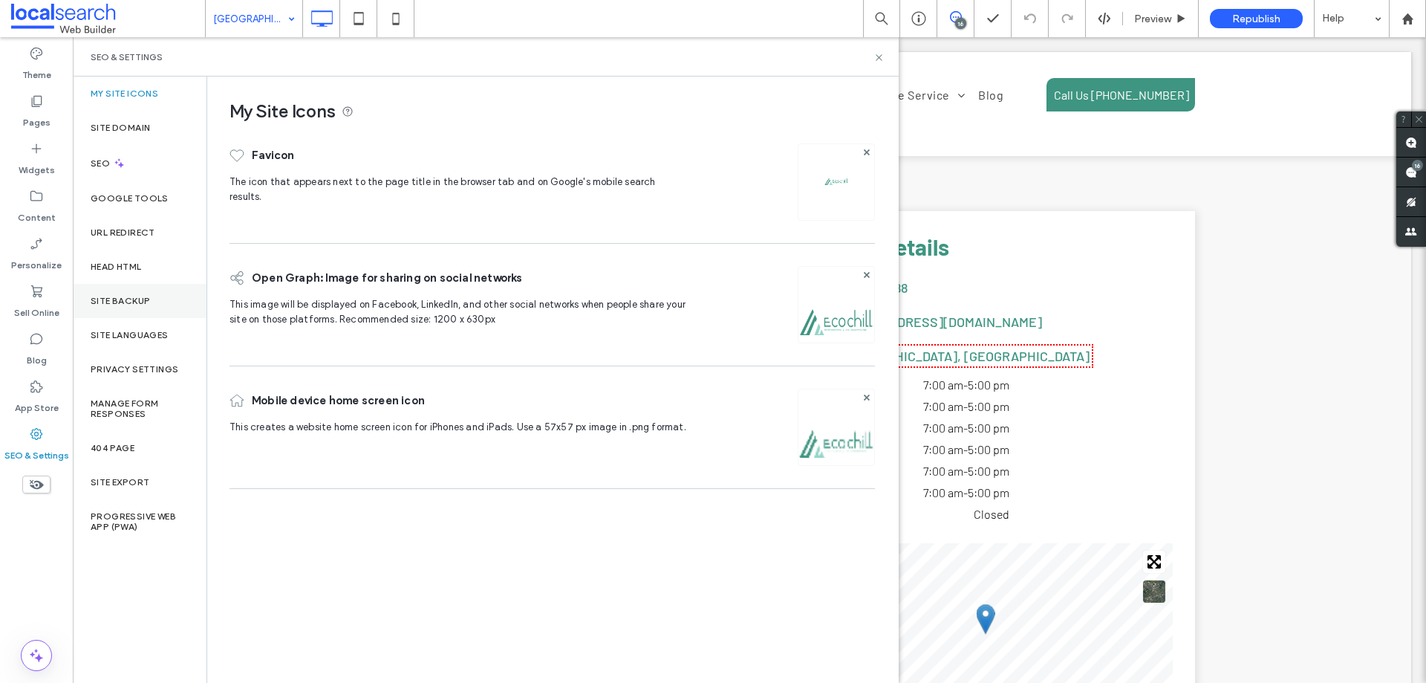
click at [116, 309] on div "Site Backup" at bounding box center [140, 301] width 134 height 34
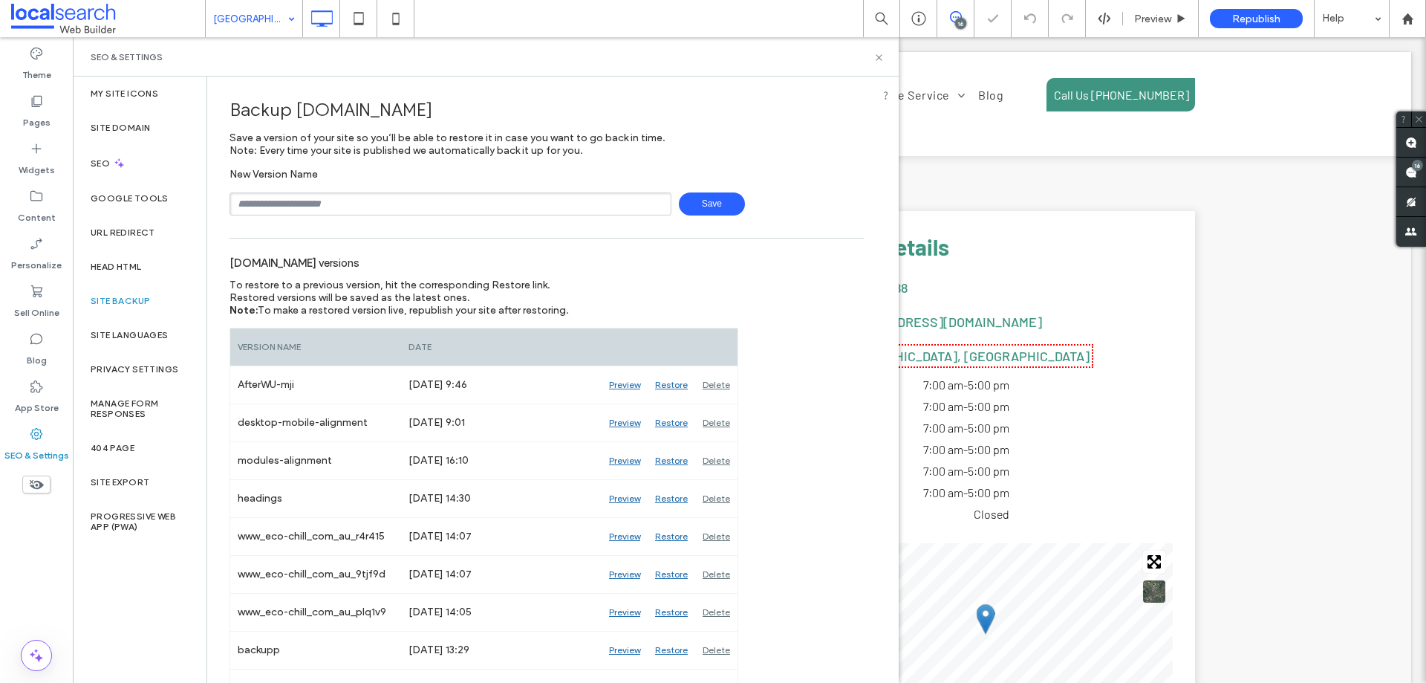
click at [328, 206] on input "text" at bounding box center [451, 203] width 442 height 23
type input "**********"
click at [691, 207] on span "Save" at bounding box center [712, 203] width 66 height 23
click at [877, 56] on use at bounding box center [879, 57] width 6 height 6
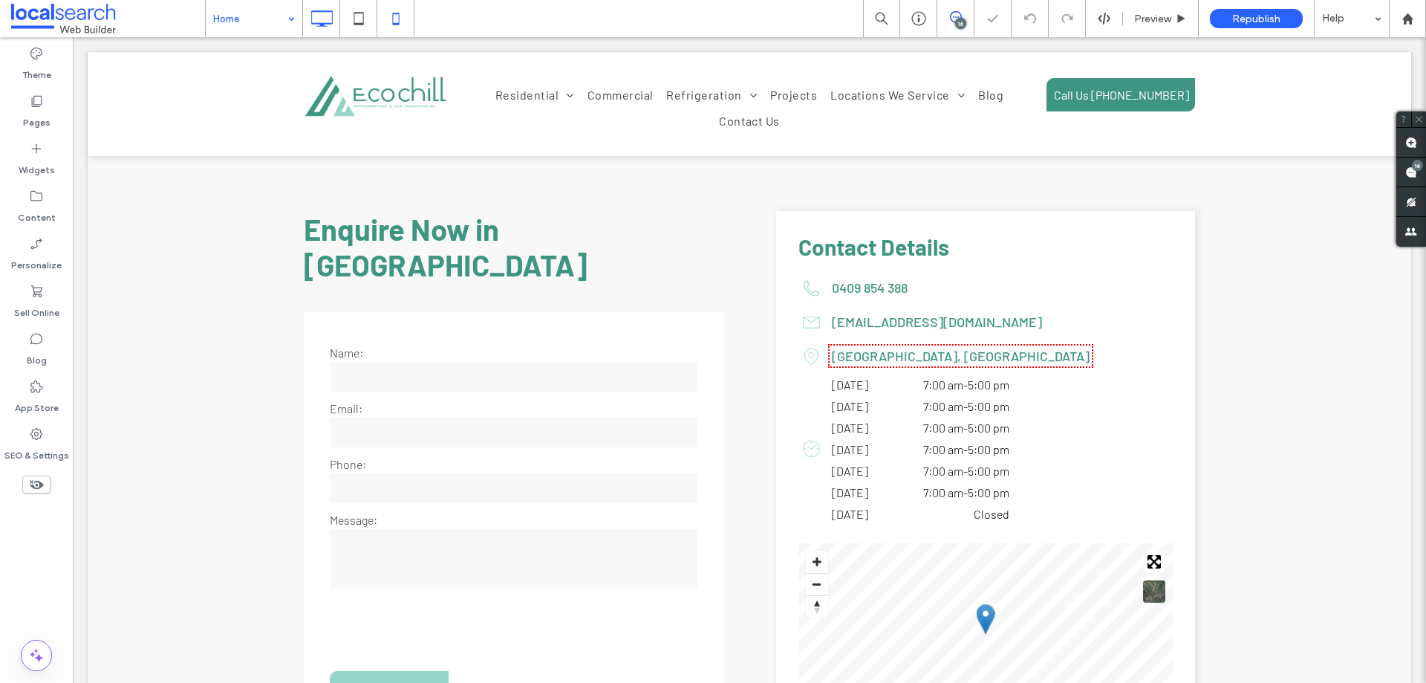
click at [404, 22] on icon at bounding box center [396, 19] width 30 height 30
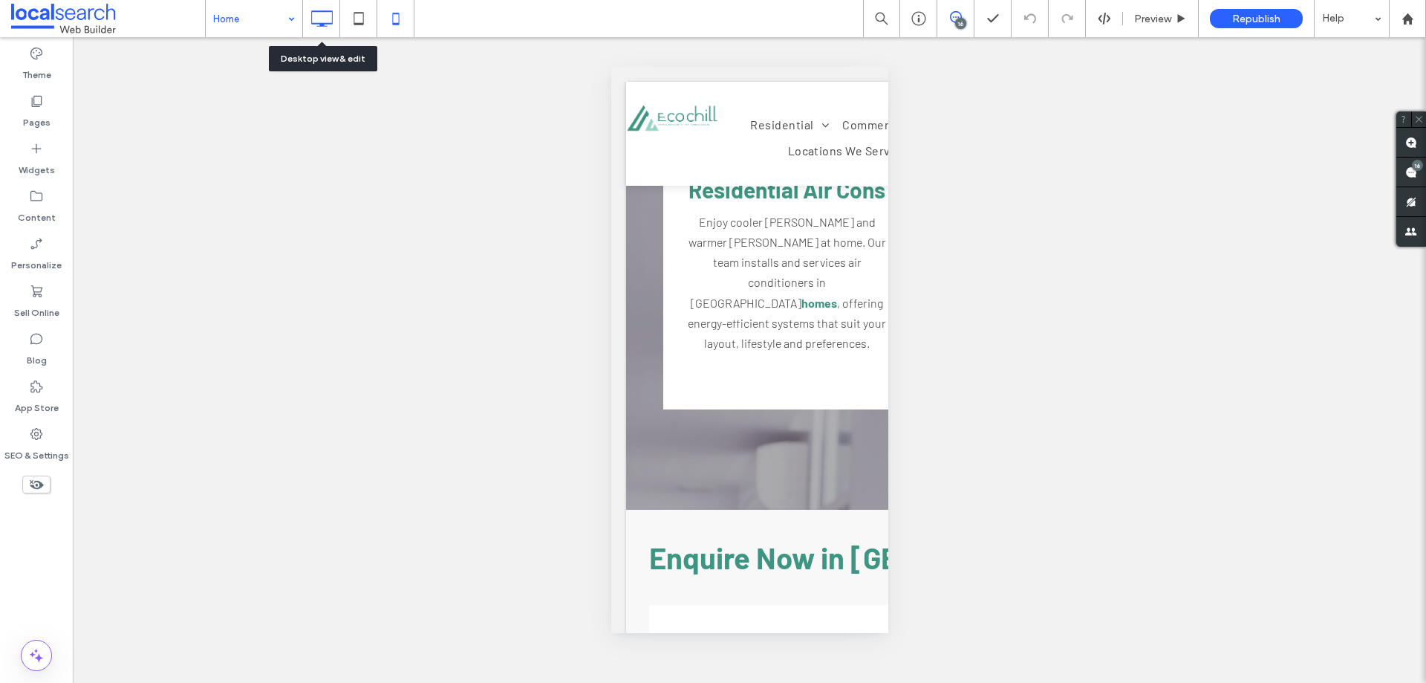
click at [331, 16] on icon at bounding box center [322, 19] width 30 height 30
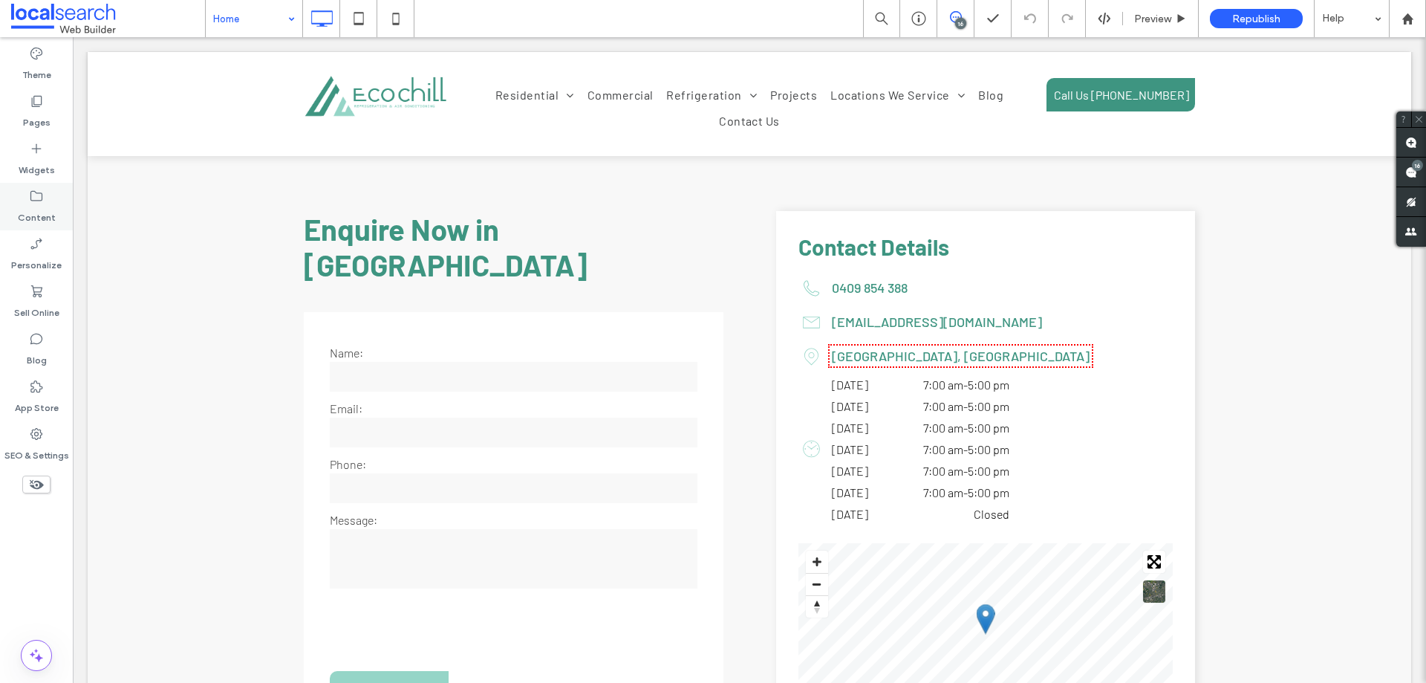
click at [48, 213] on label "Content" at bounding box center [37, 214] width 38 height 21
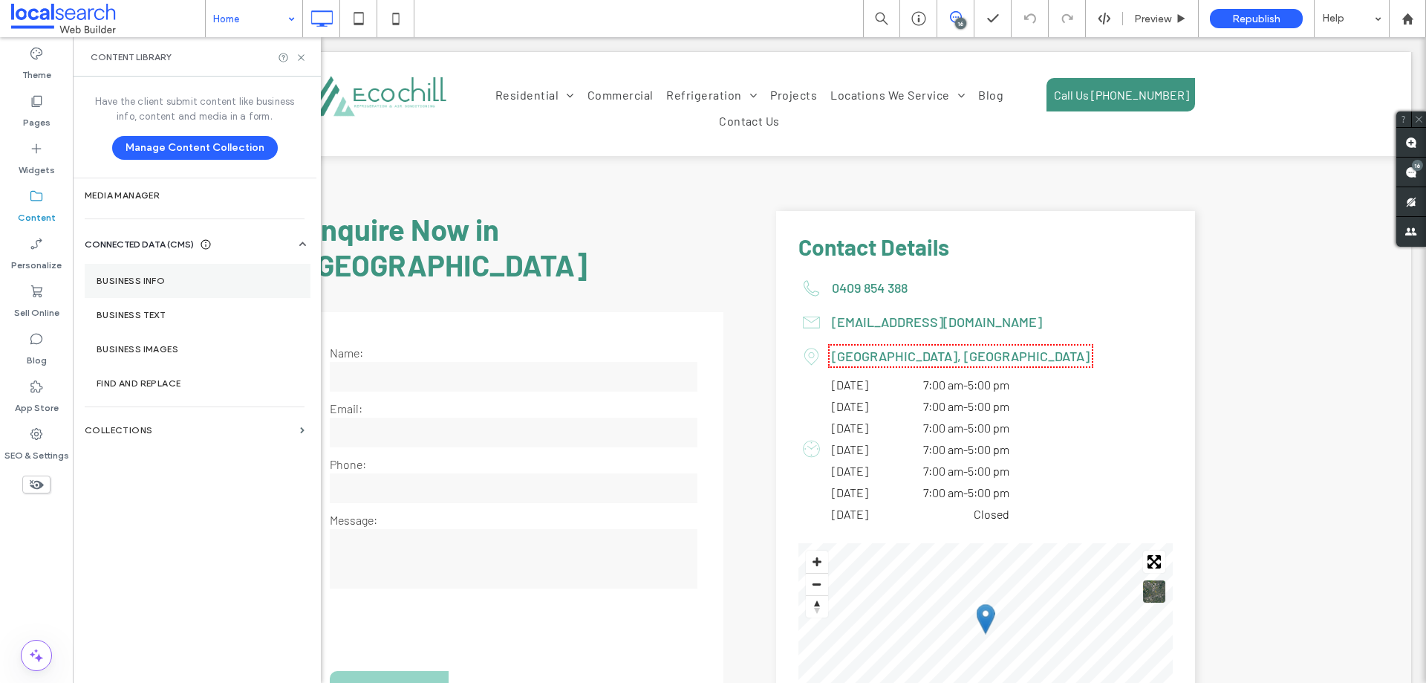
click at [121, 290] on section "Business Info" at bounding box center [198, 281] width 226 height 34
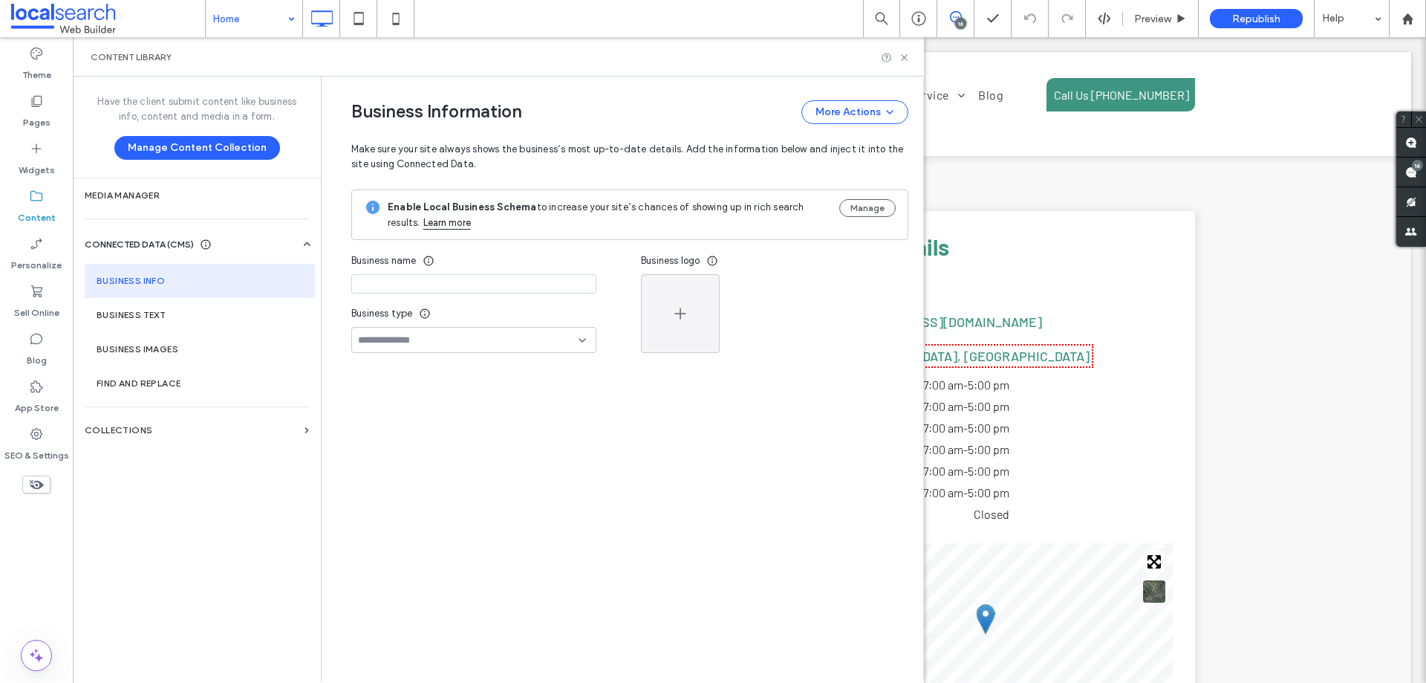
type input "**********"
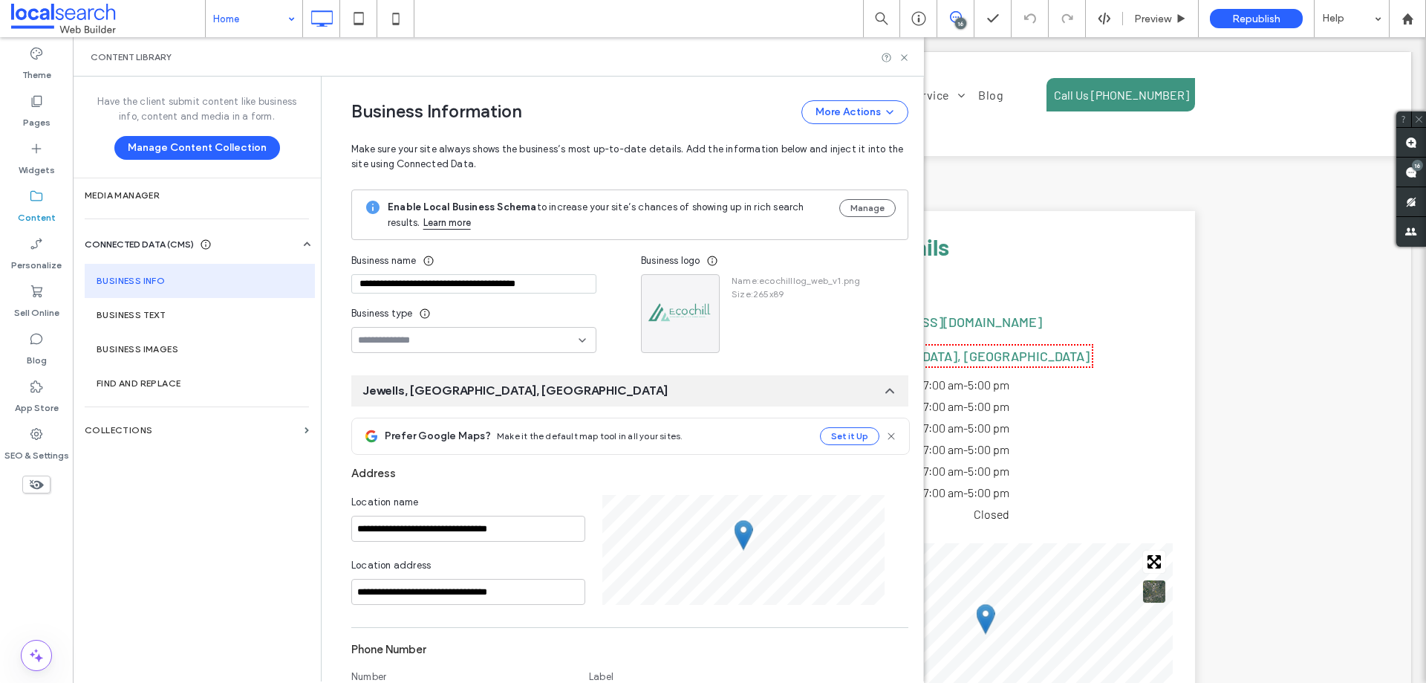
scroll to position [355, 0]
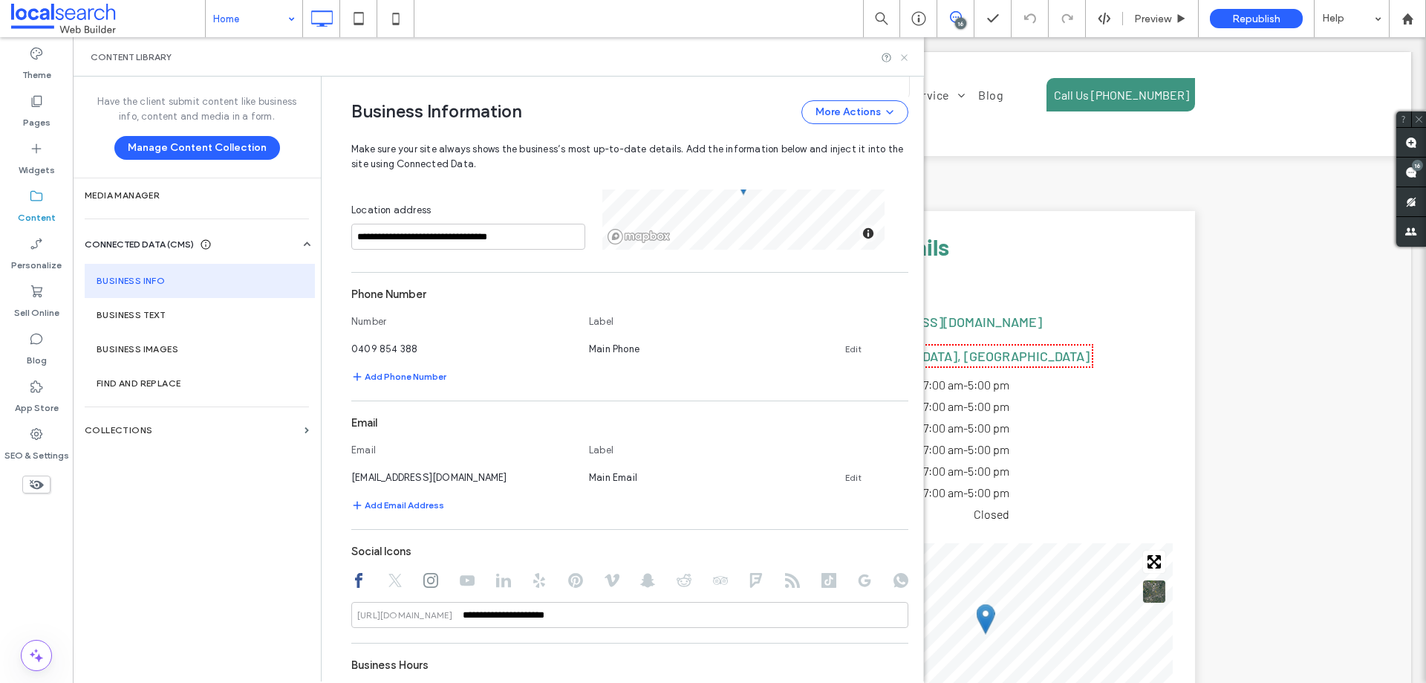
click at [903, 62] on icon at bounding box center [904, 57] width 11 height 11
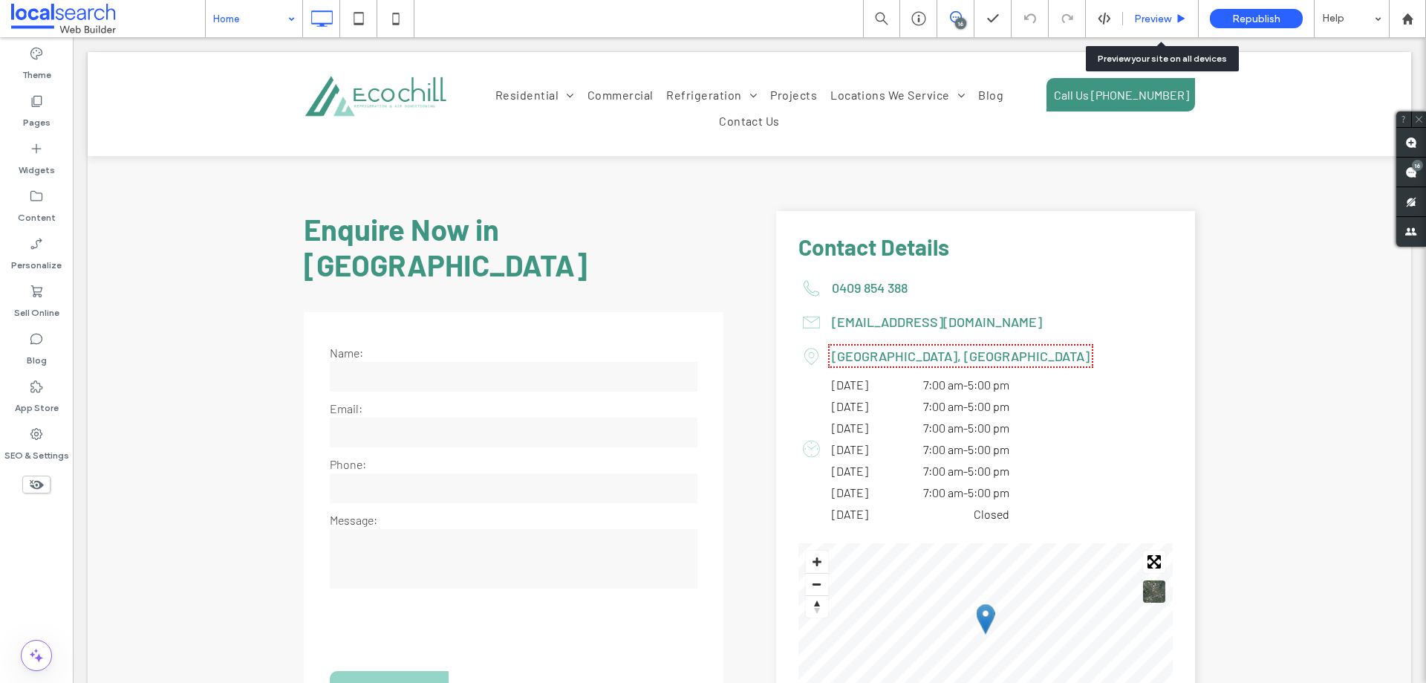
click at [1143, 14] on span "Preview" at bounding box center [1152, 19] width 37 height 13
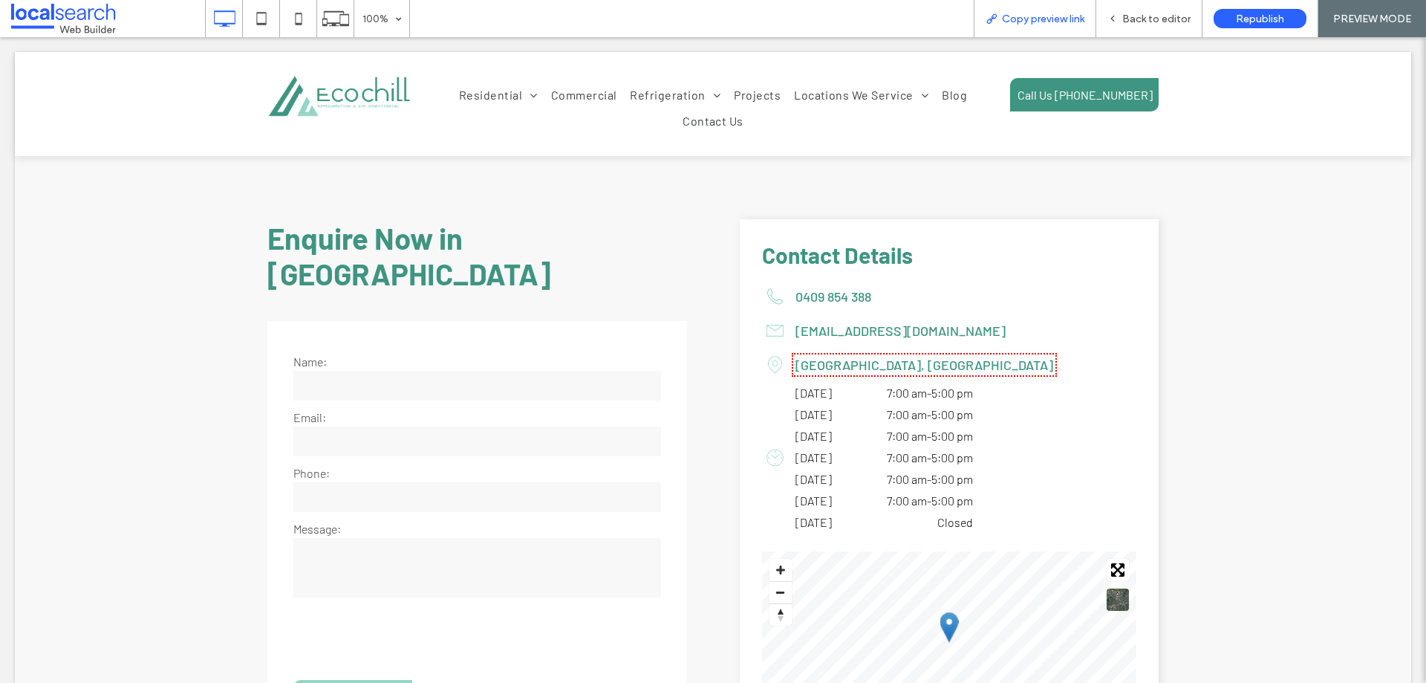
click at [1007, 16] on span "Copy preview link" at bounding box center [1043, 19] width 82 height 13
click at [1119, 30] on div "Back to editor" at bounding box center [1149, 18] width 106 height 37
click at [1118, 16] on icon at bounding box center [1113, 18] width 10 height 10
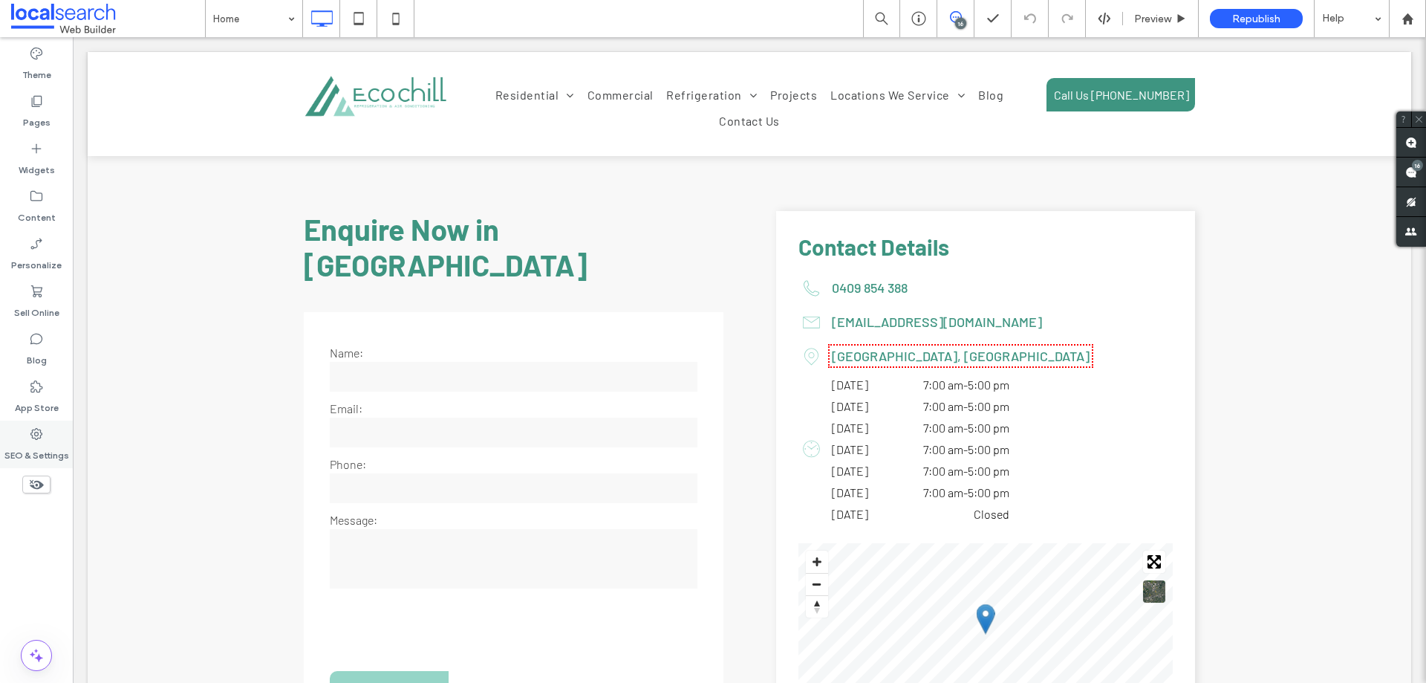
click at [49, 441] on div "SEO & Settings" at bounding box center [36, 444] width 73 height 48
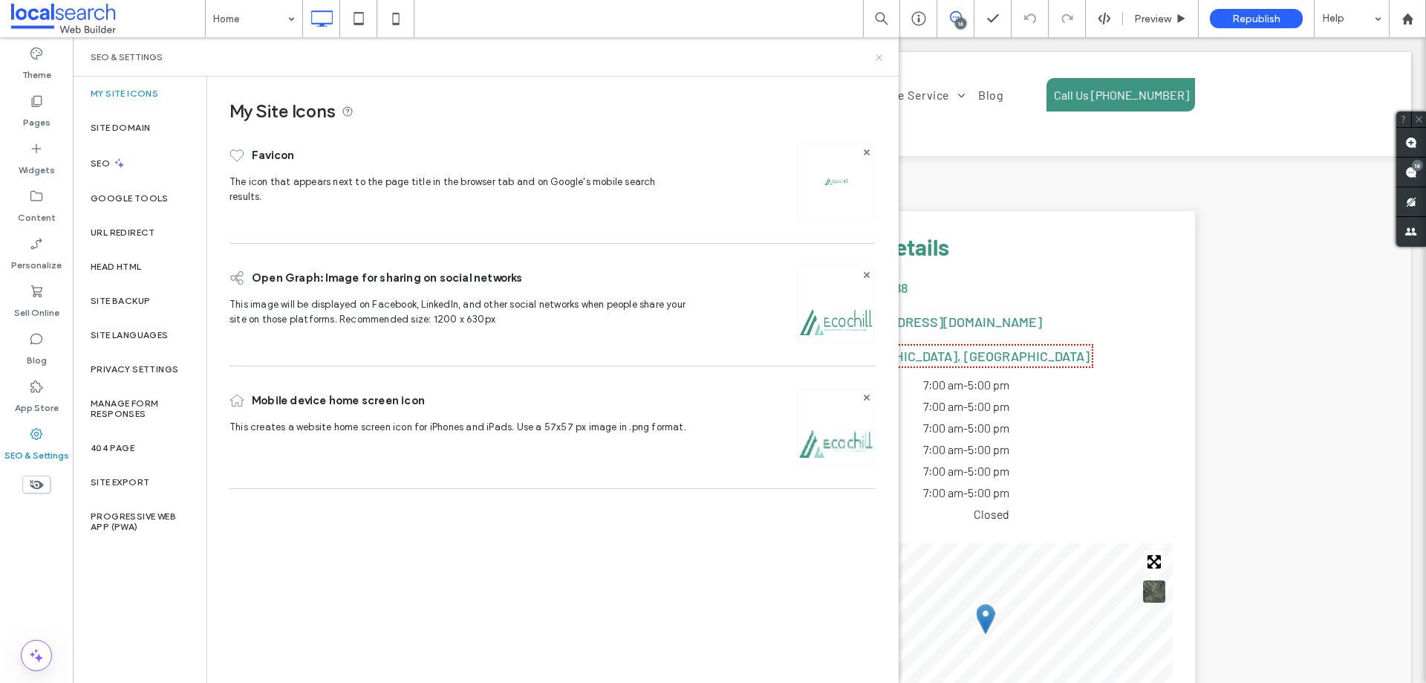
click at [879, 61] on icon at bounding box center [879, 57] width 11 height 11
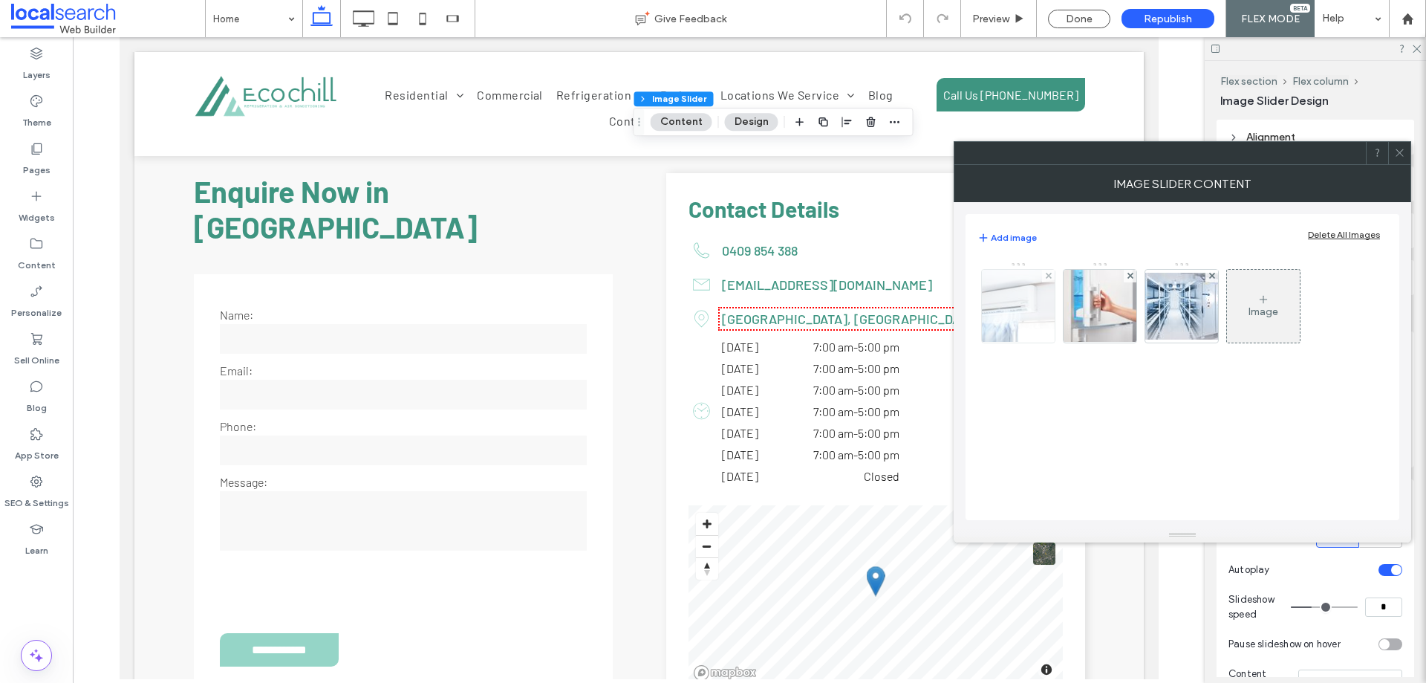
click at [1004, 322] on img at bounding box center [1018, 306] width 109 height 73
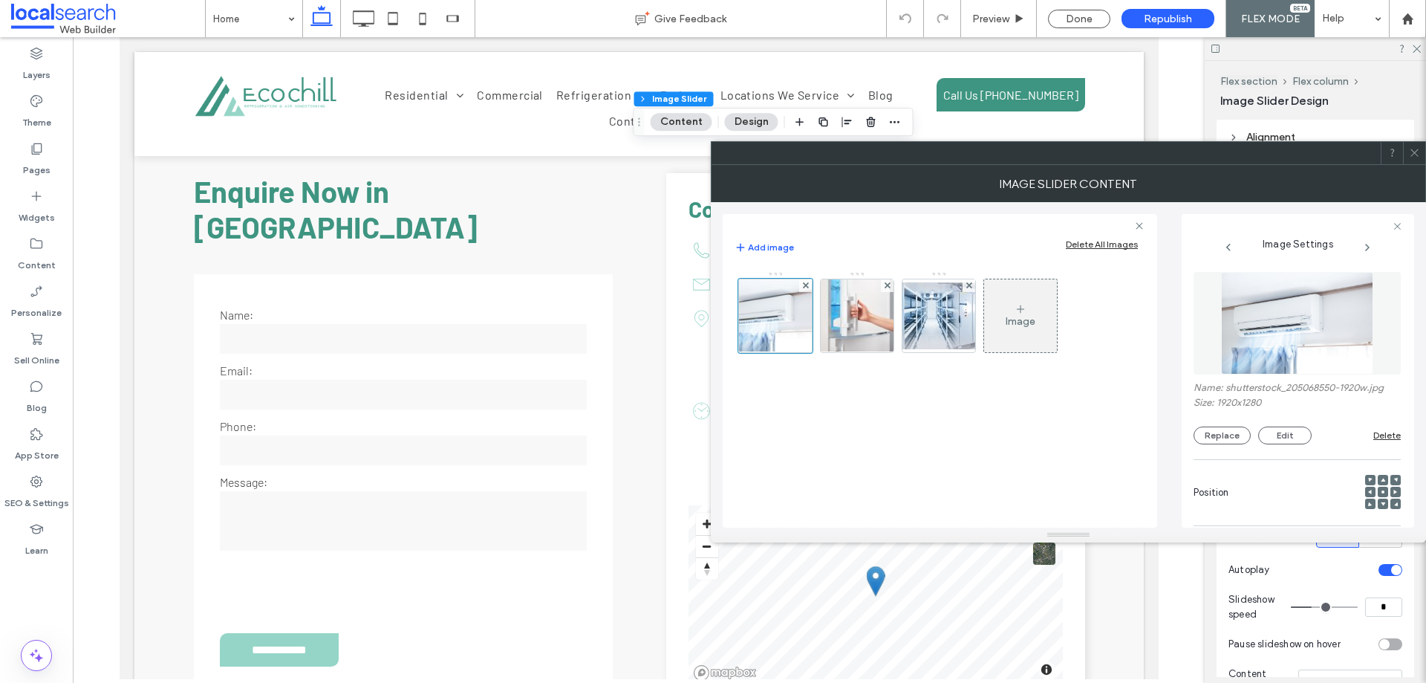
scroll to position [325, 0]
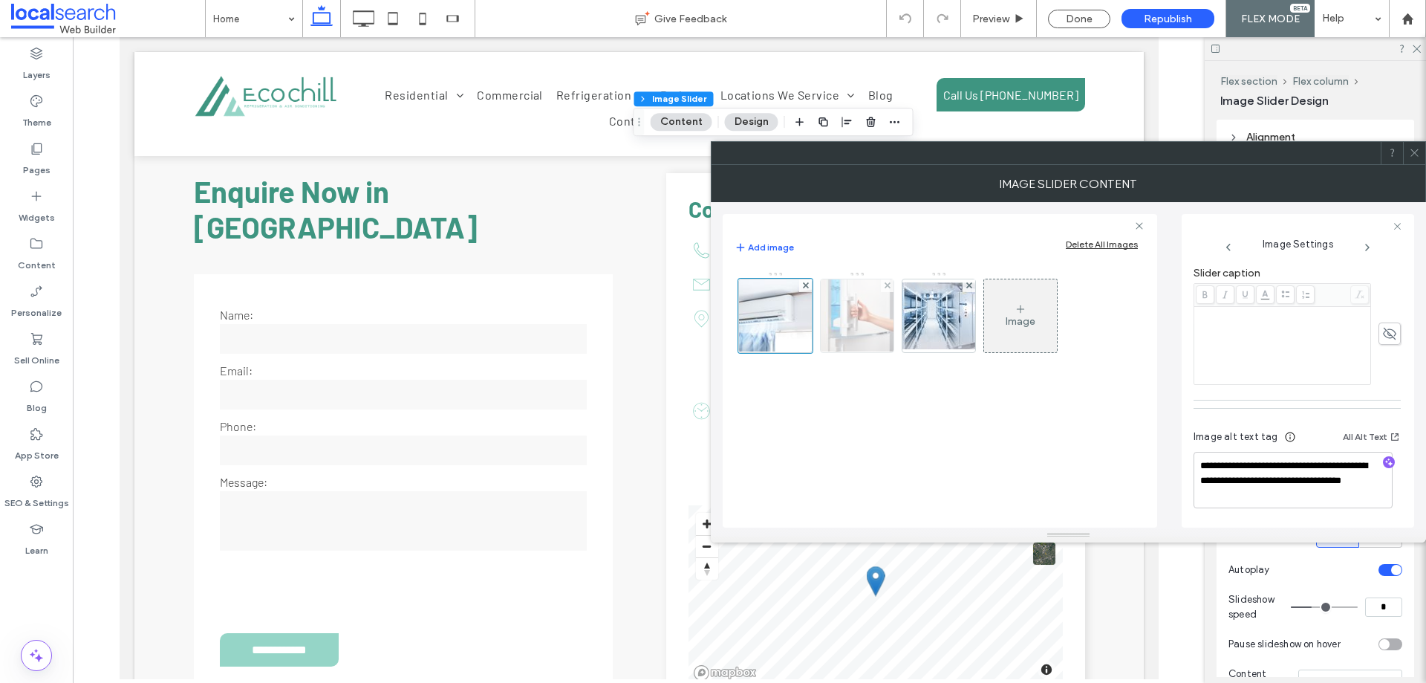
click at [841, 326] on img at bounding box center [857, 315] width 109 height 73
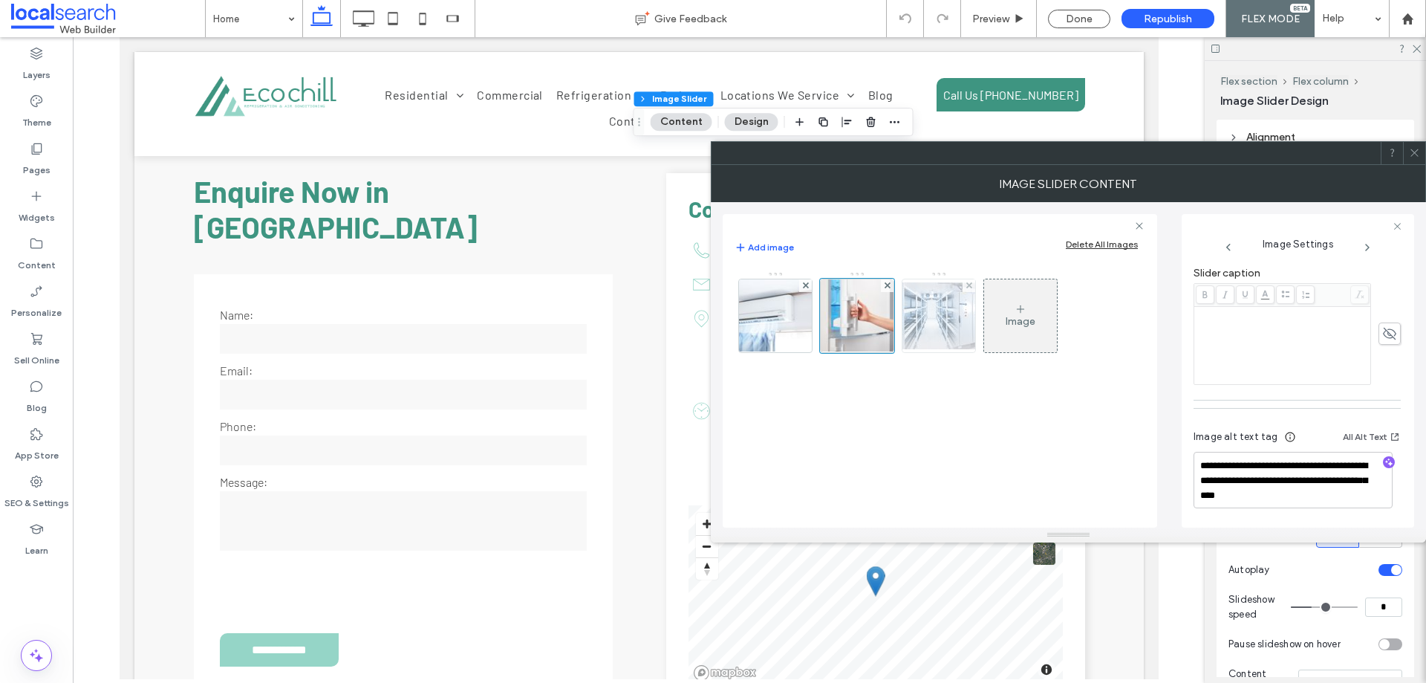
click at [936, 327] on img at bounding box center [939, 315] width 119 height 67
click at [1411, 151] on icon at bounding box center [1414, 152] width 11 height 11
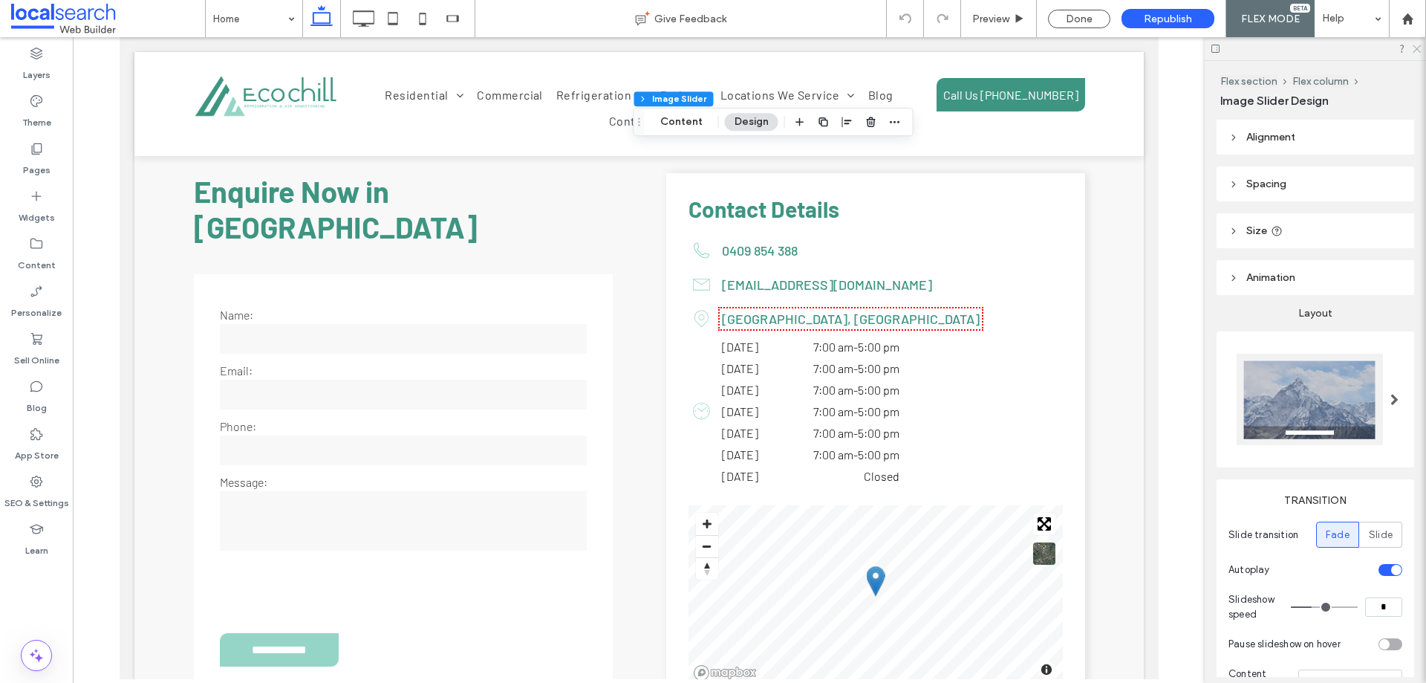
click at [1416, 47] on icon at bounding box center [1416, 48] width 10 height 10
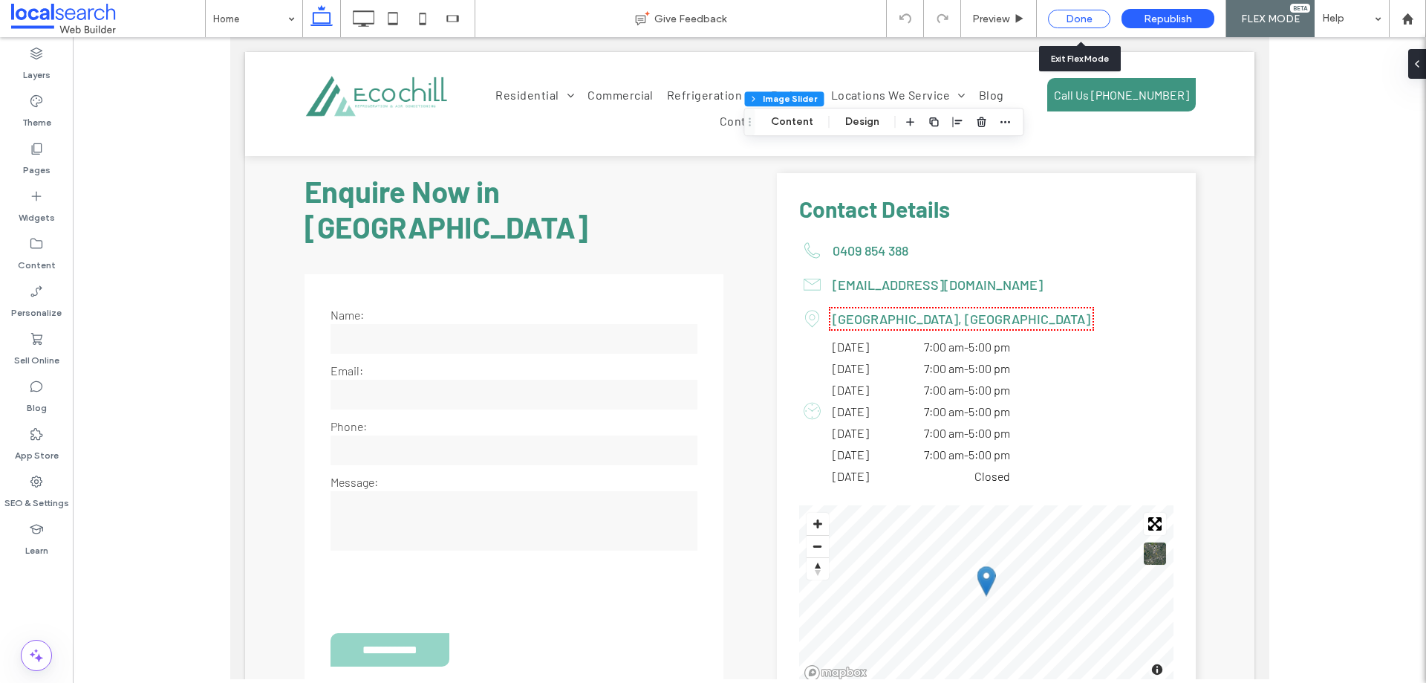
click at [1073, 16] on div "Done" at bounding box center [1079, 19] width 62 height 19
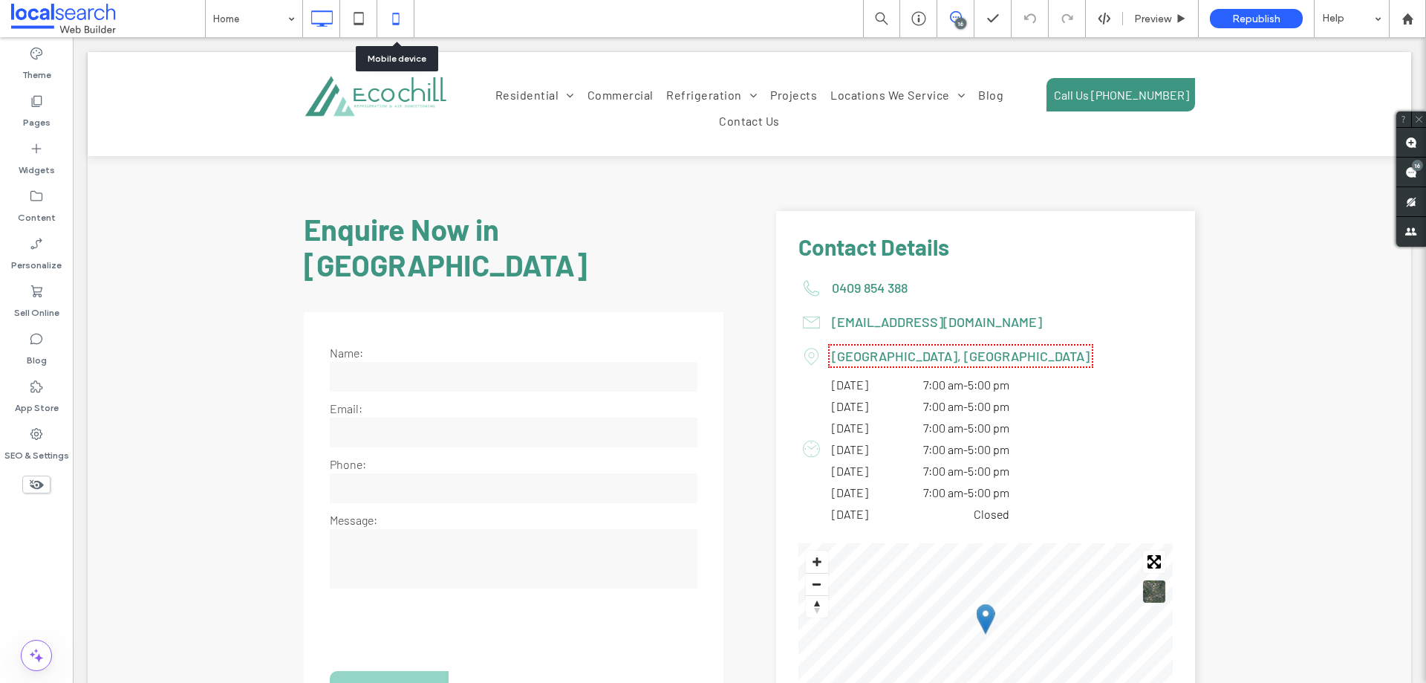
click at [403, 25] on icon at bounding box center [396, 19] width 30 height 30
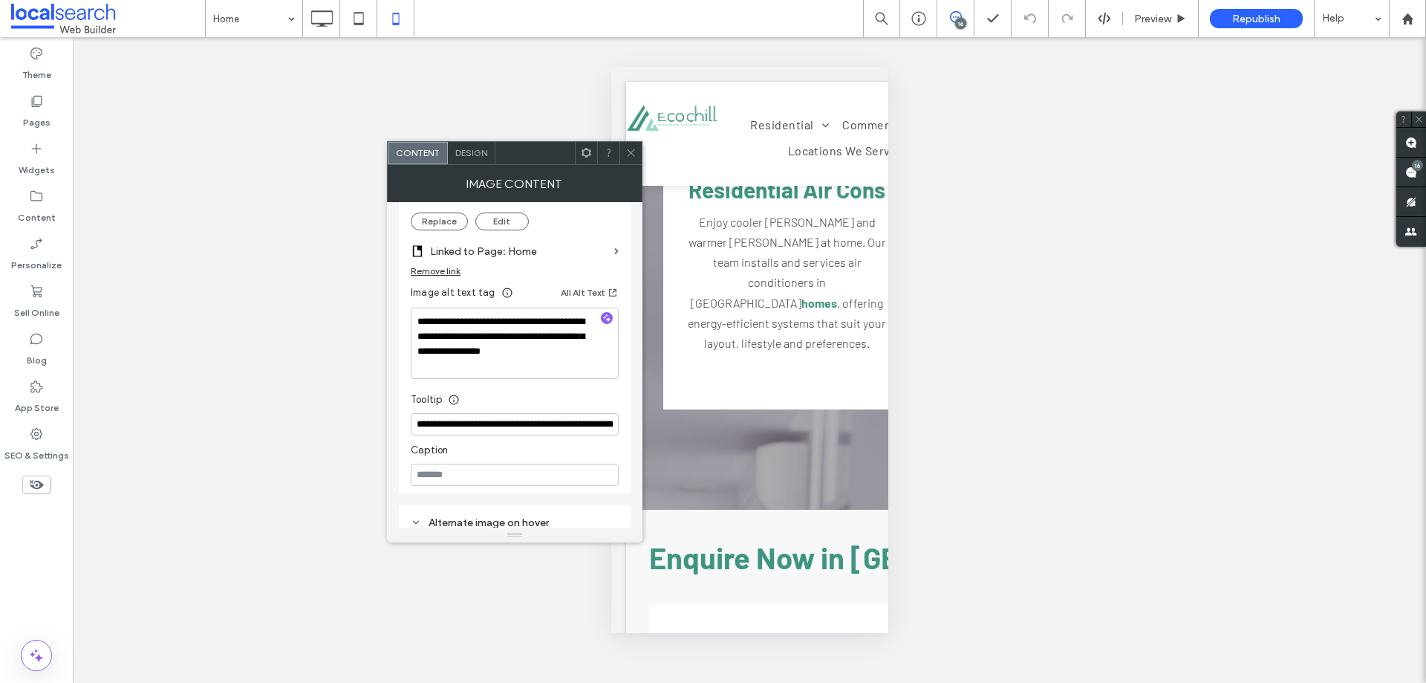
scroll to position [302, 0]
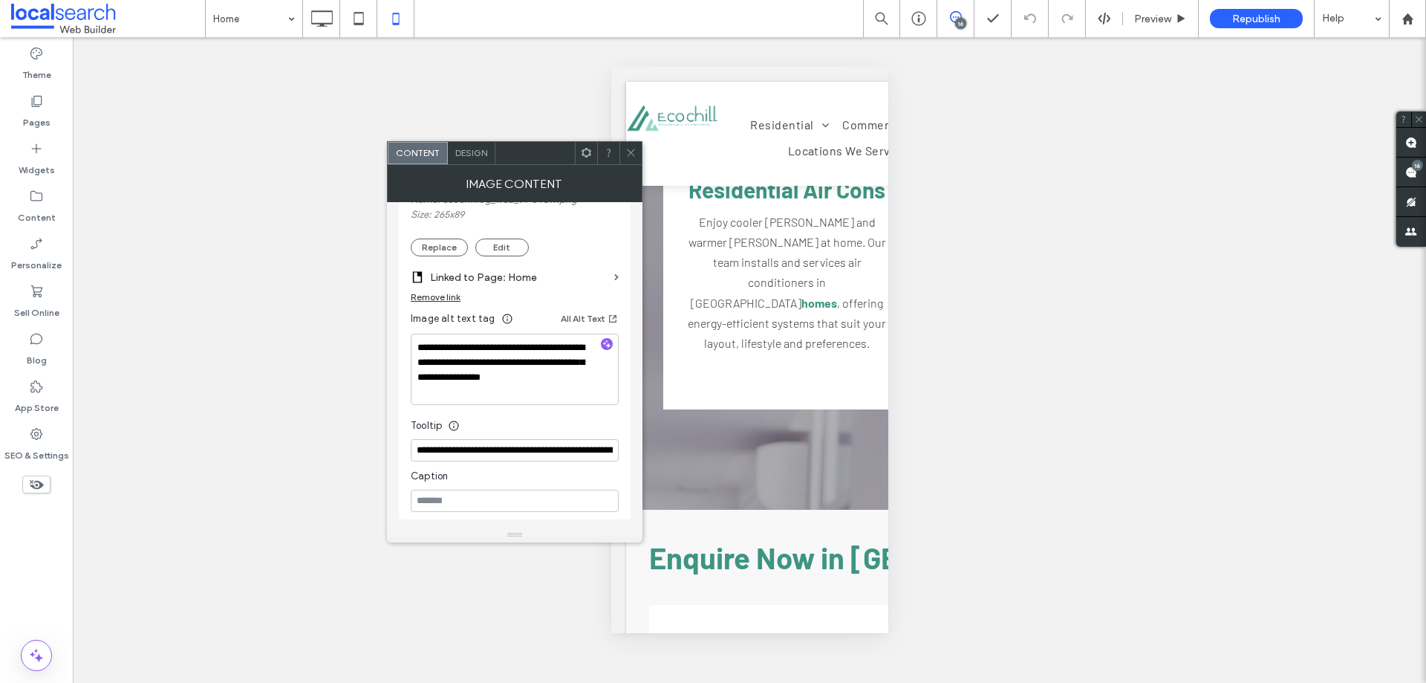
click at [637, 150] on div at bounding box center [631, 153] width 22 height 22
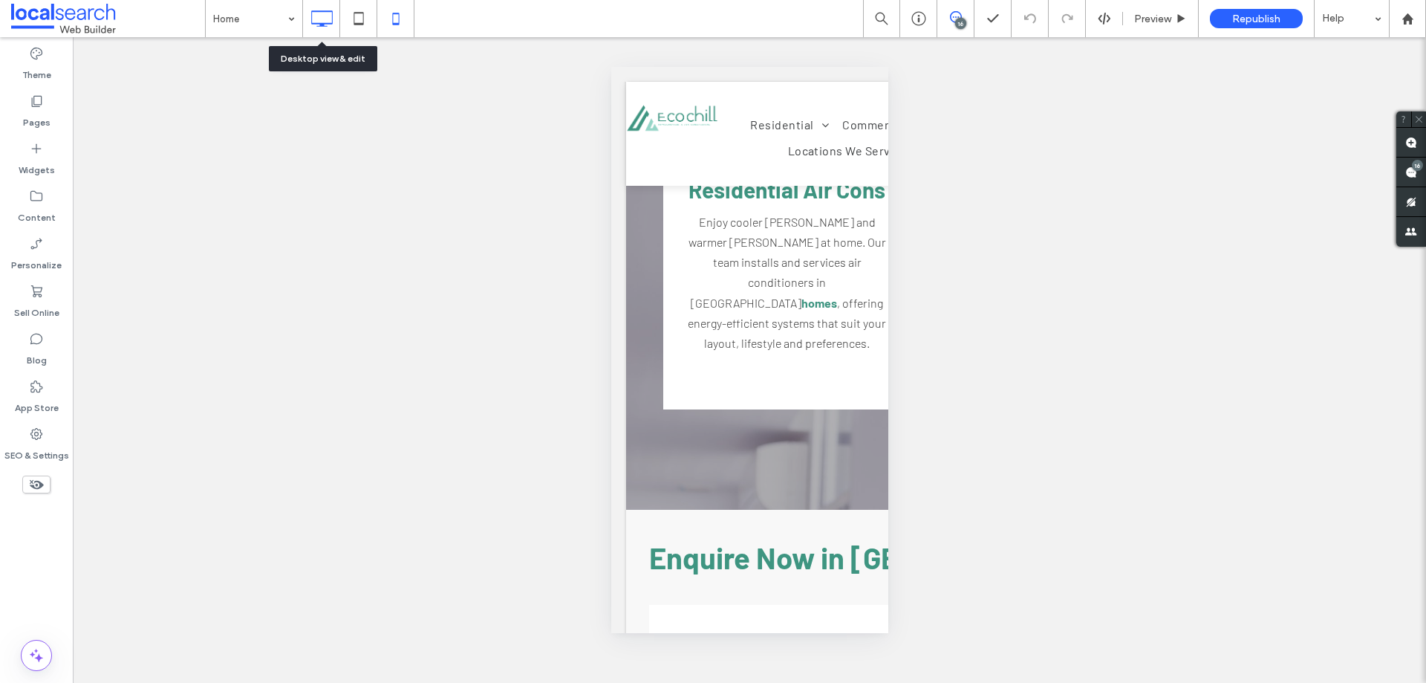
click at [310, 19] on icon at bounding box center [322, 19] width 30 height 30
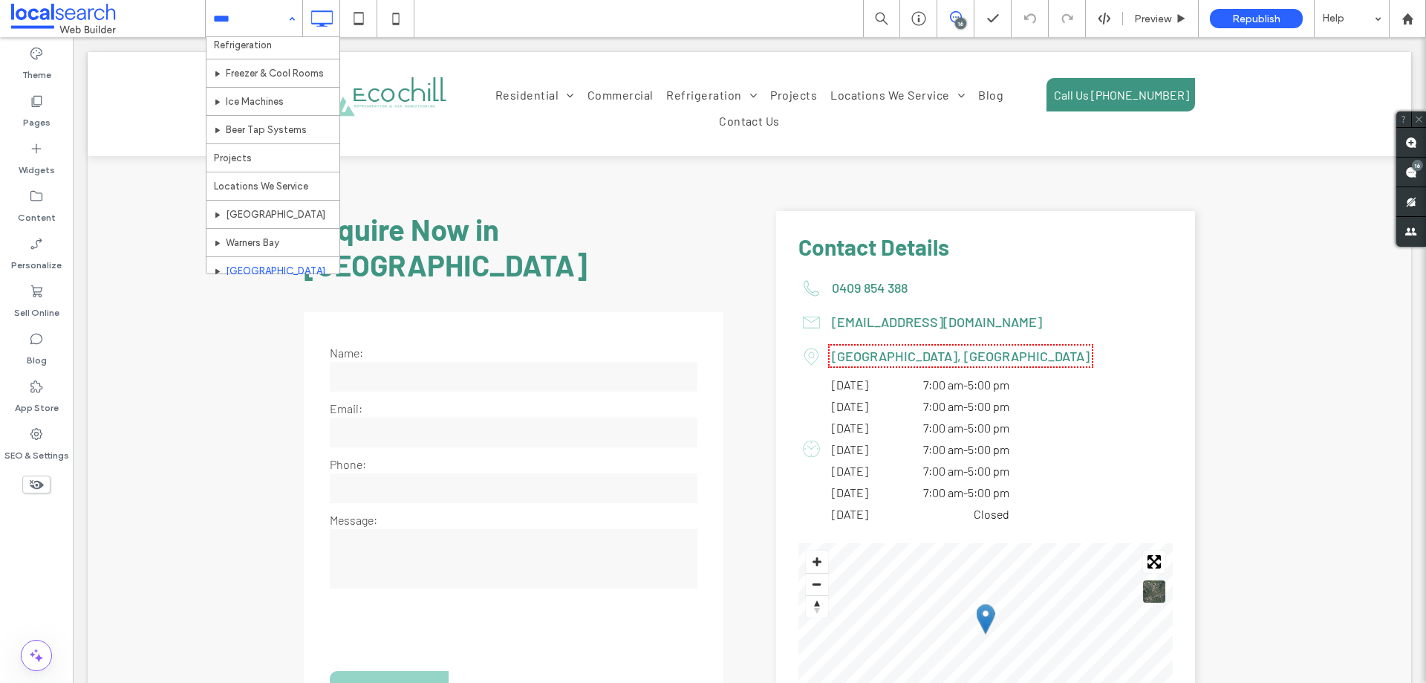
scroll to position [270, 0]
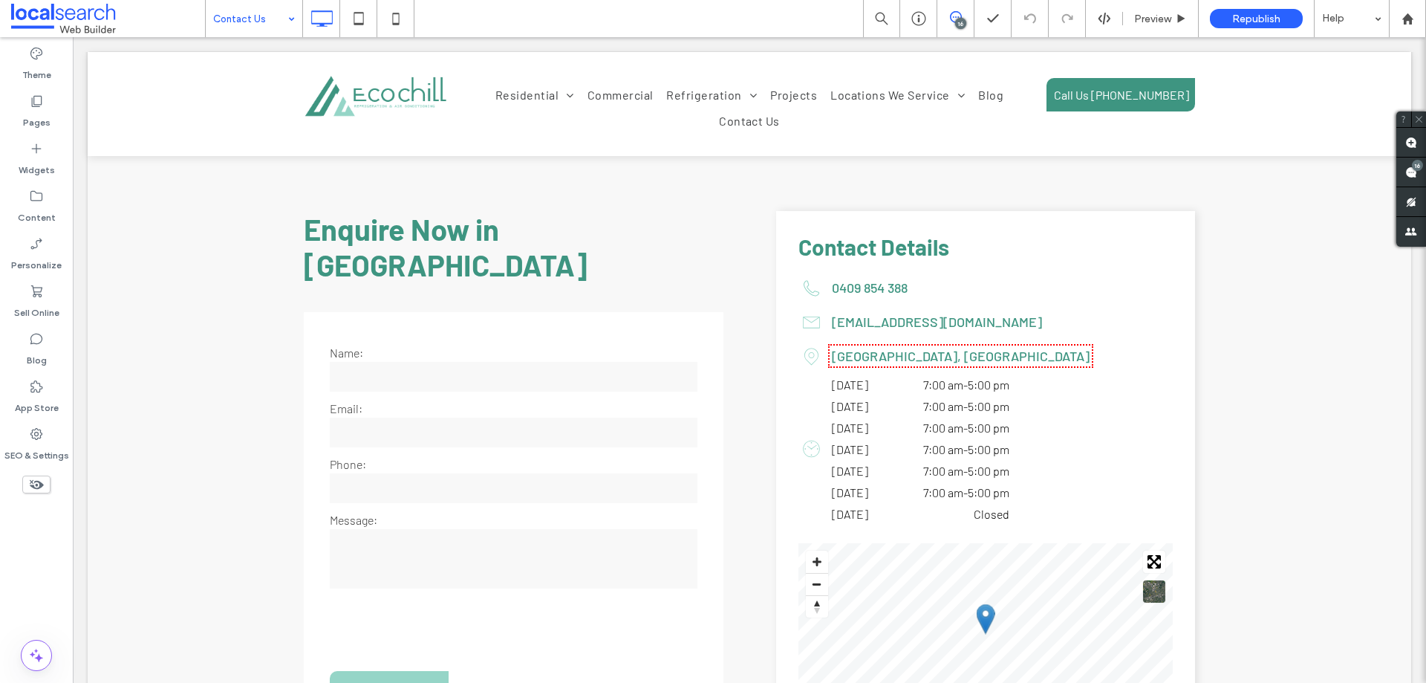
click at [266, 20] on input at bounding box center [250, 18] width 74 height 37
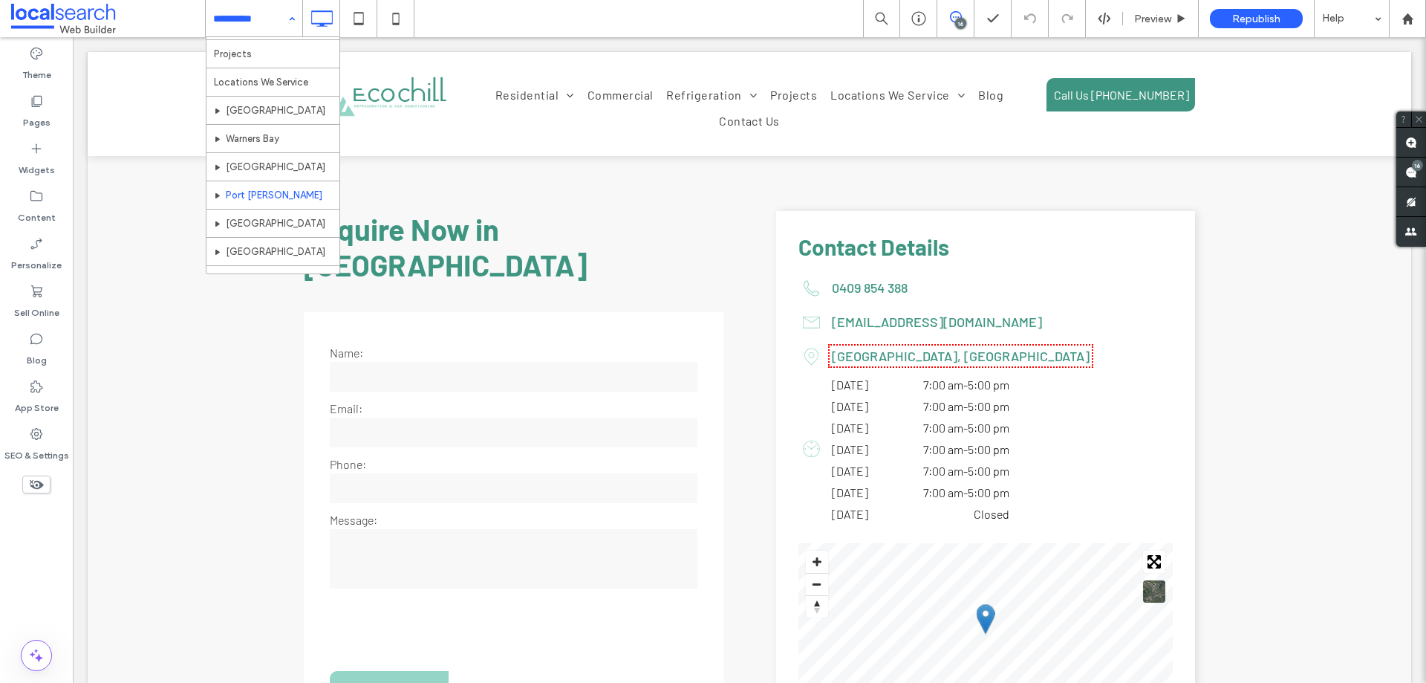
scroll to position [270, 0]
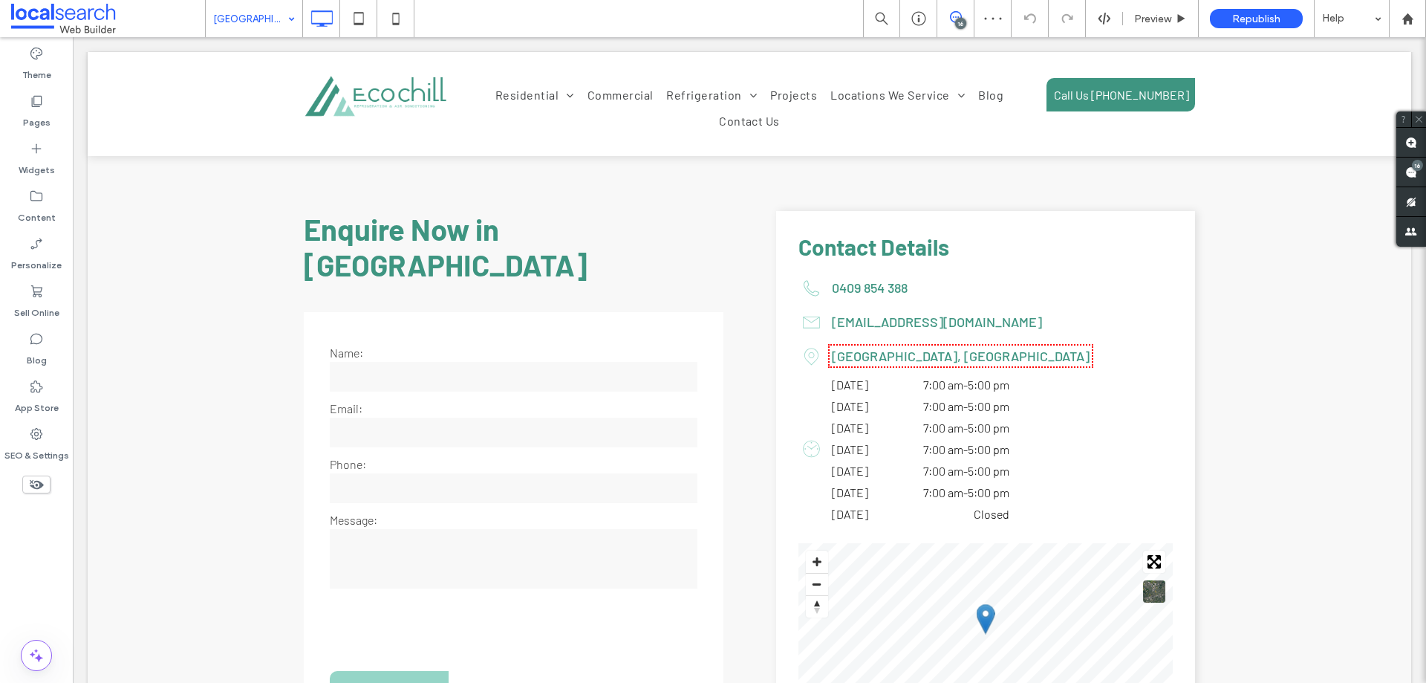
click at [254, 18] on input at bounding box center [250, 18] width 74 height 37
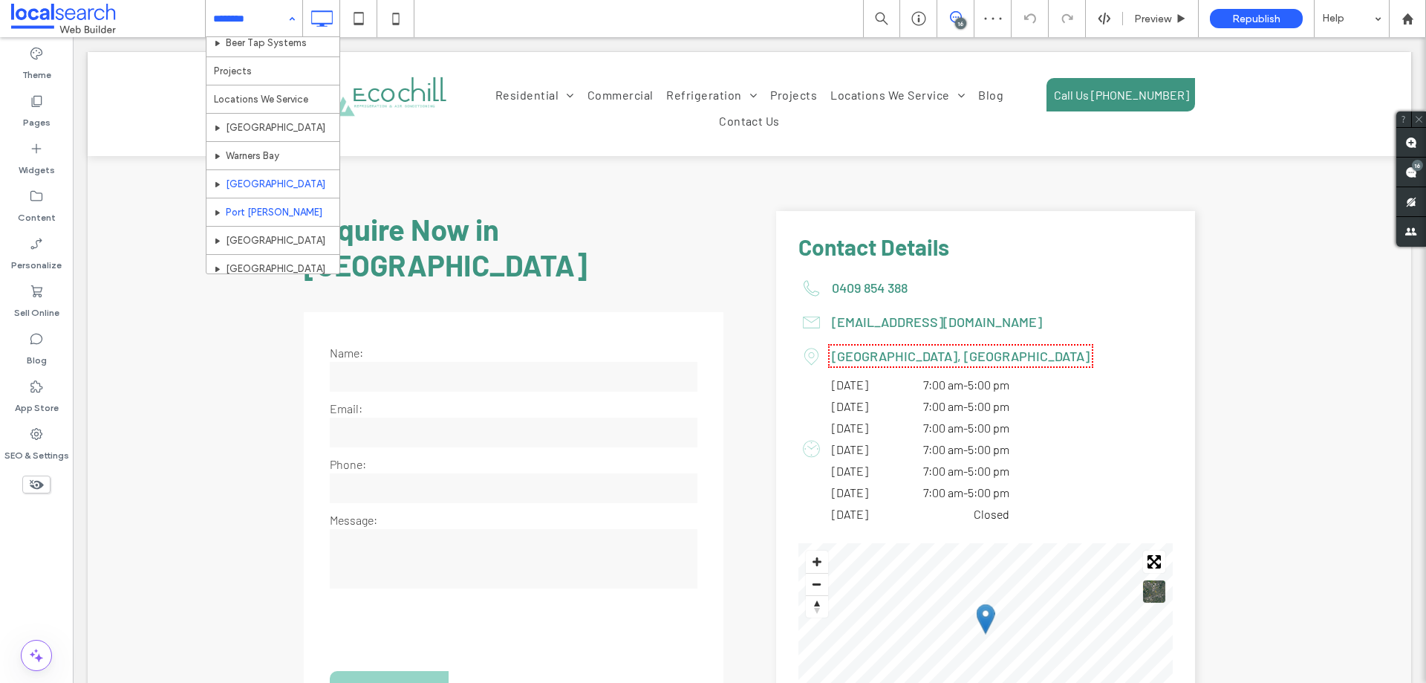
scroll to position [270, 0]
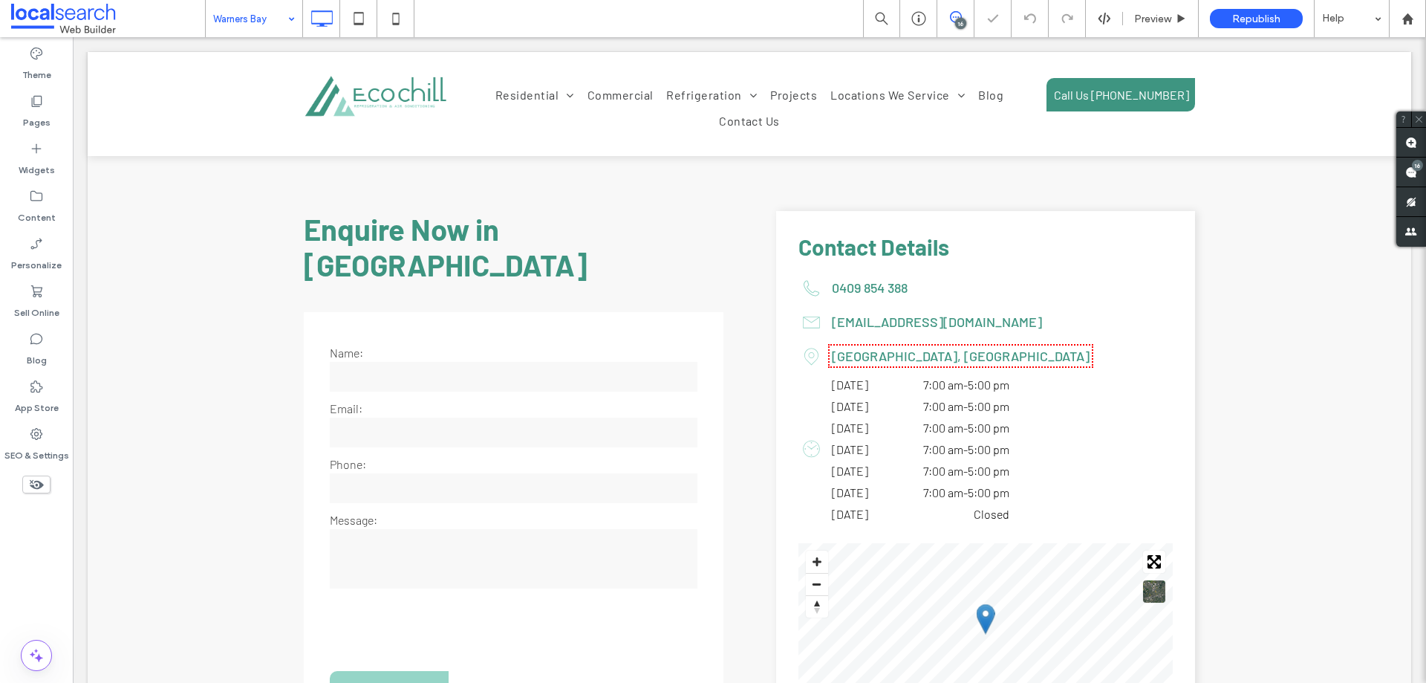
click at [235, 15] on input at bounding box center [250, 18] width 74 height 37
click at [26, 437] on div "SEO & Settings" at bounding box center [36, 444] width 73 height 48
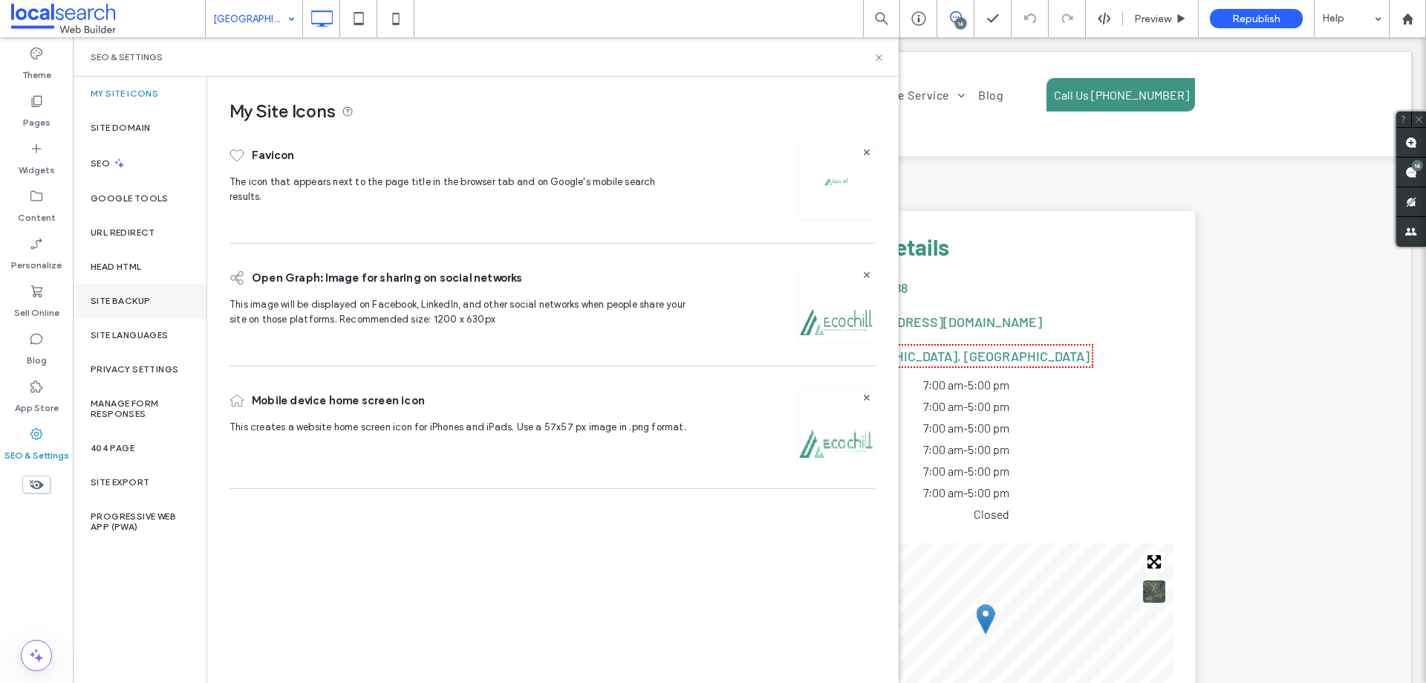
click at [136, 305] on label "Site Backup" at bounding box center [120, 301] width 59 height 10
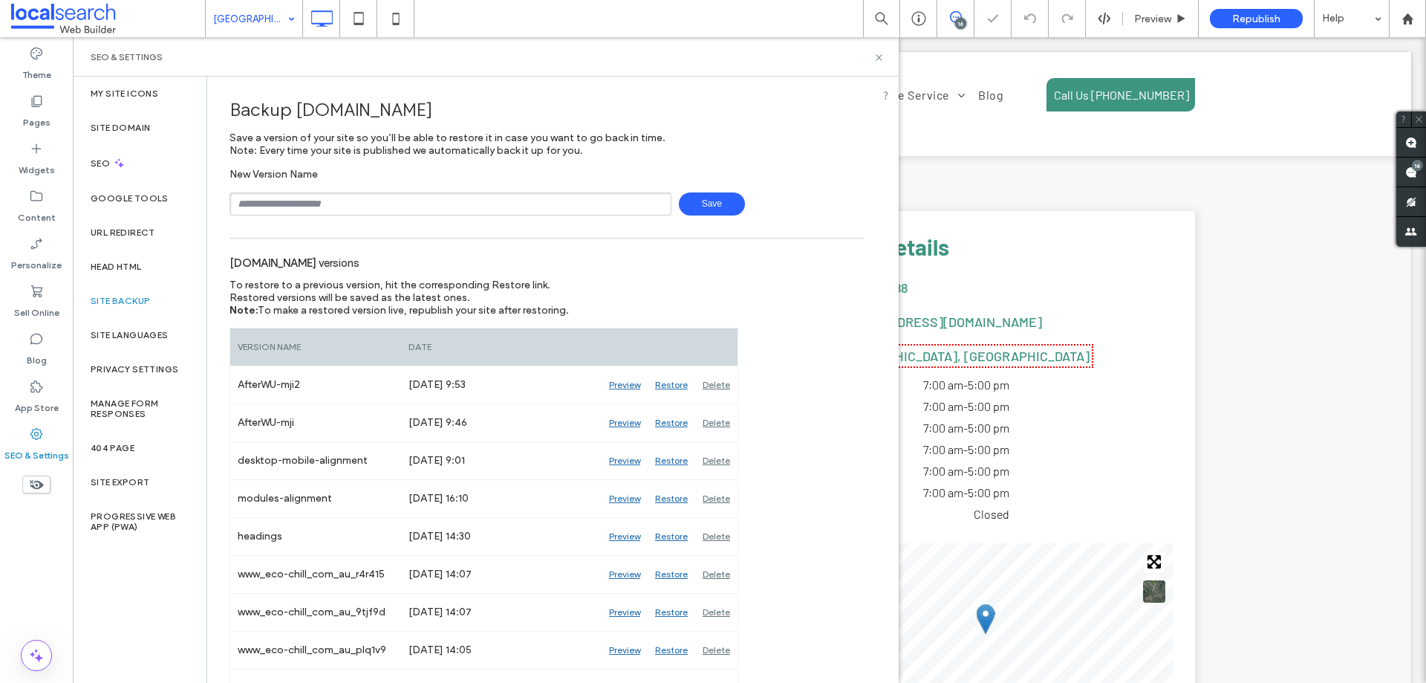
click at [305, 211] on input "text" at bounding box center [451, 203] width 442 height 23
type input "*"
click at [697, 204] on span "Save" at bounding box center [712, 203] width 66 height 23
click at [874, 56] on icon at bounding box center [879, 57] width 11 height 11
